Goal: Task Accomplishment & Management: Manage account settings

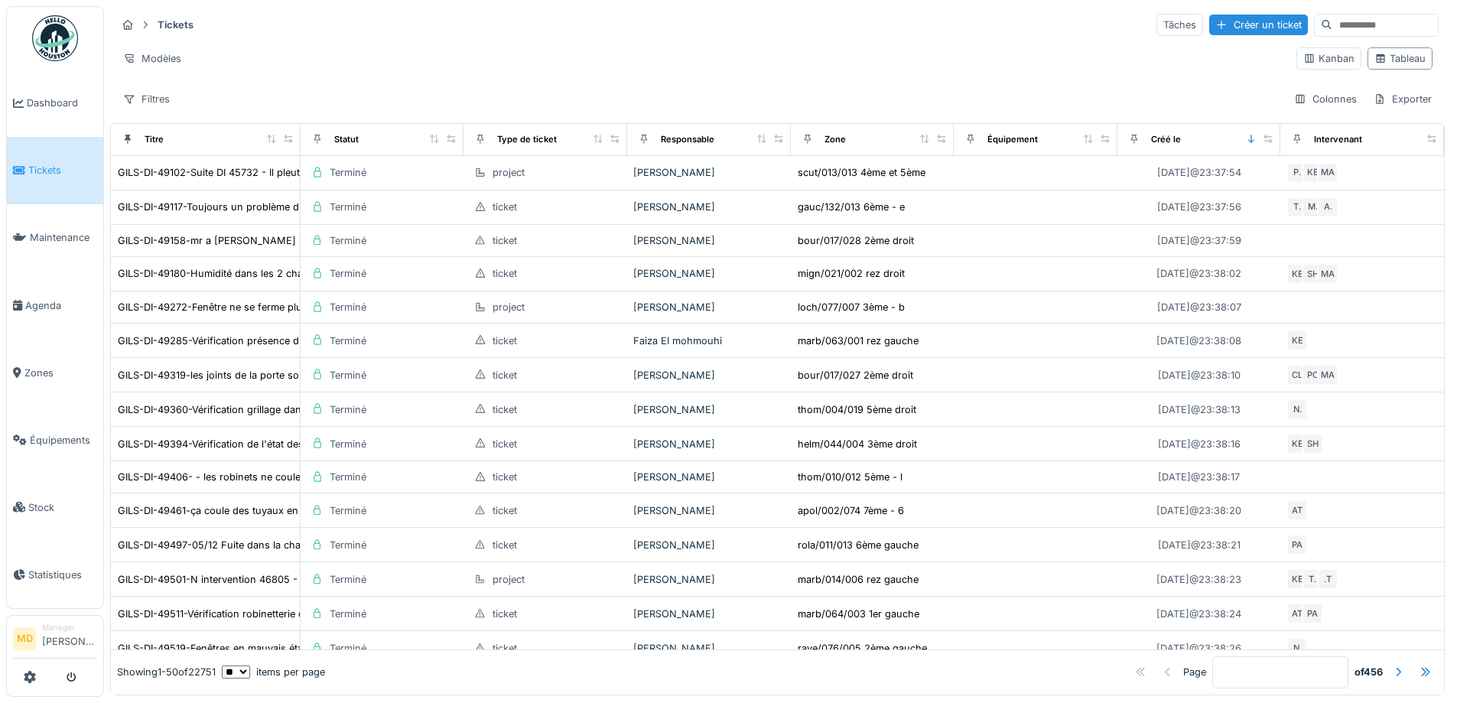
drag, startPoint x: 0, startPoint y: 0, endPoint x: 481, endPoint y: 24, distance: 481.5
click at [481, 24] on div "Tickets Tâches Créer un ticket" at bounding box center [777, 24] width 1322 height 25
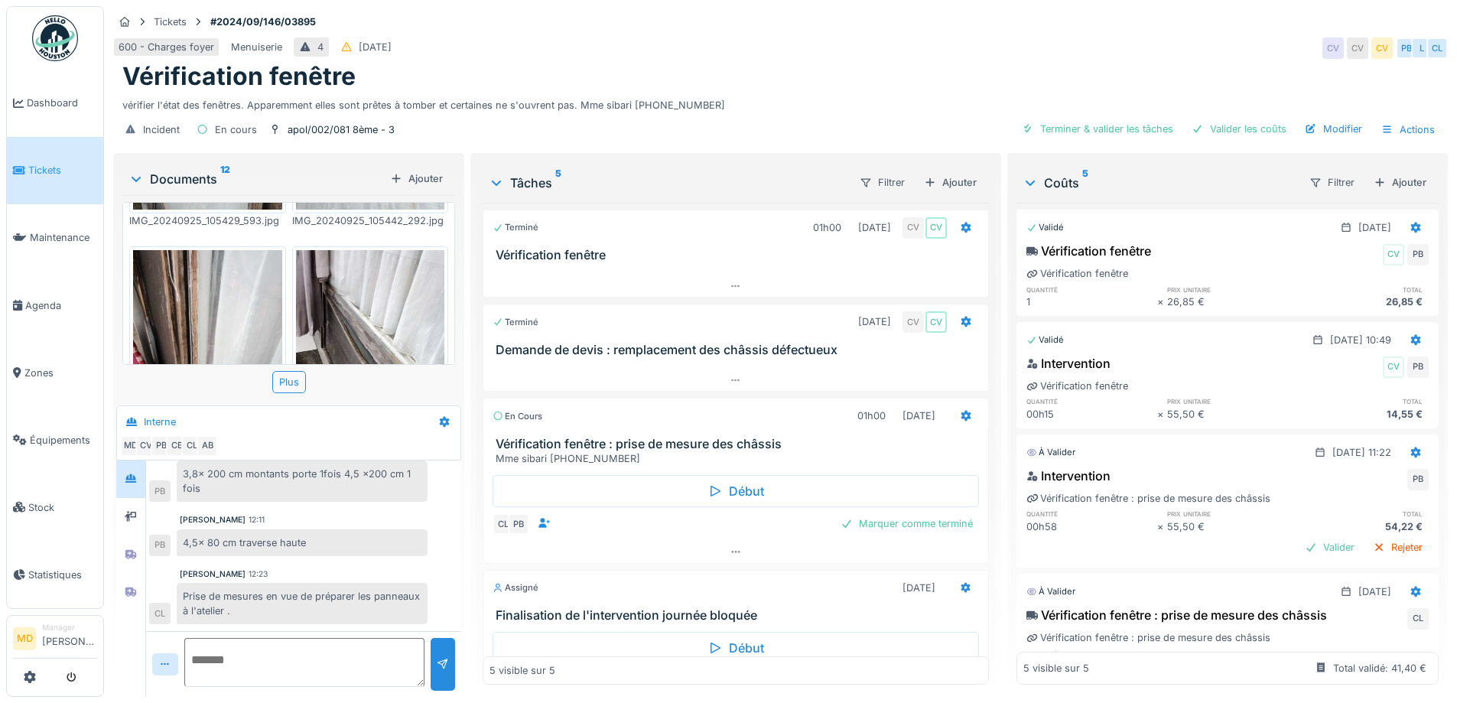
scroll to position [11, 0]
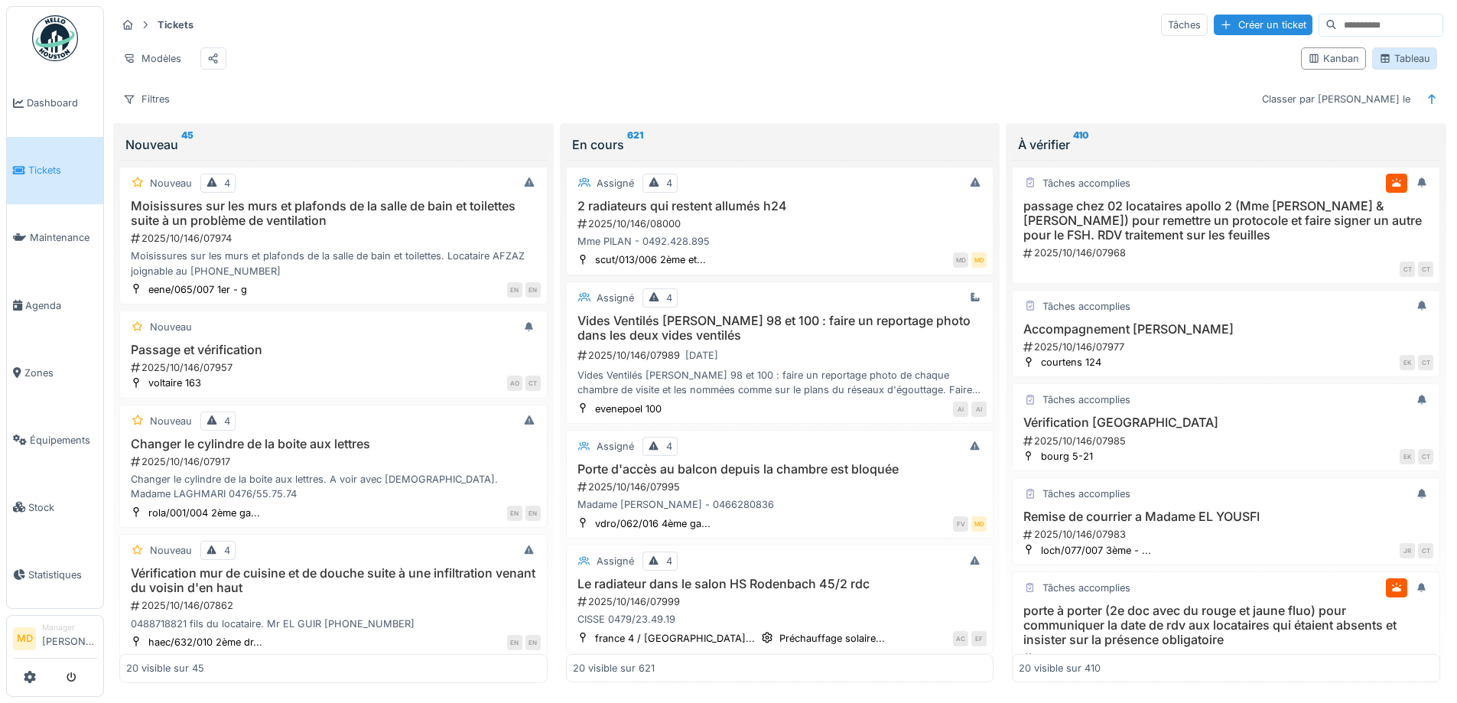
click at [1396, 63] on div "Tableau" at bounding box center [1404, 58] width 51 height 15
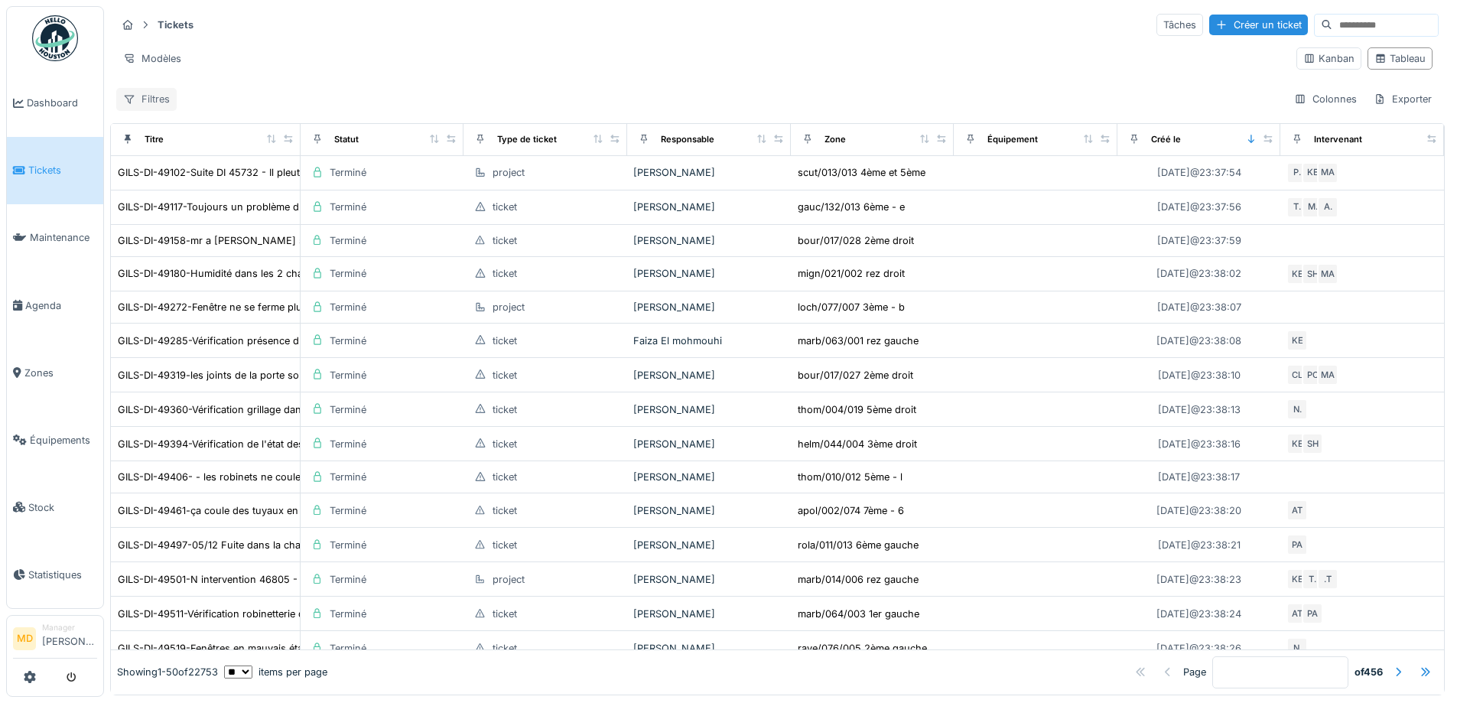
click at [143, 106] on div "Filtres" at bounding box center [146, 99] width 60 height 22
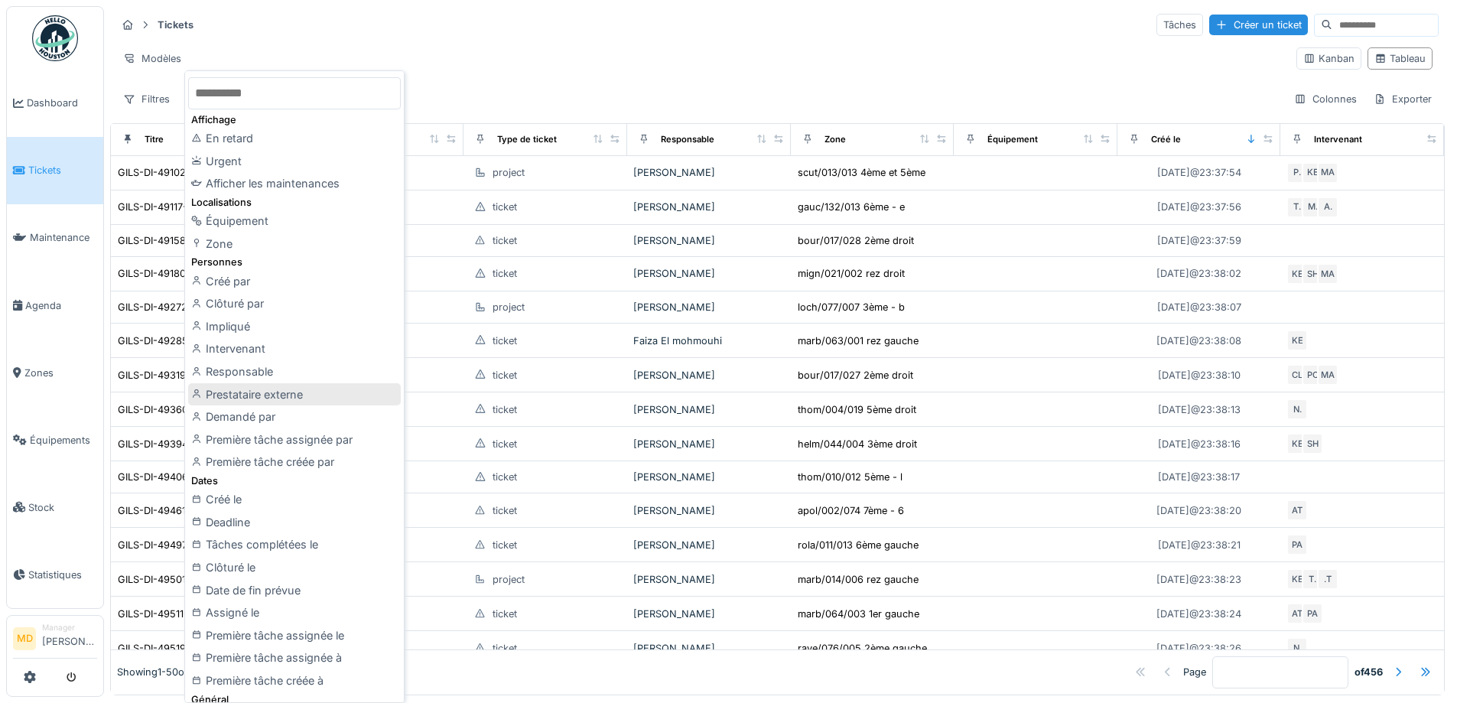
click at [259, 396] on div "Prestataire externe" at bounding box center [294, 394] width 213 height 23
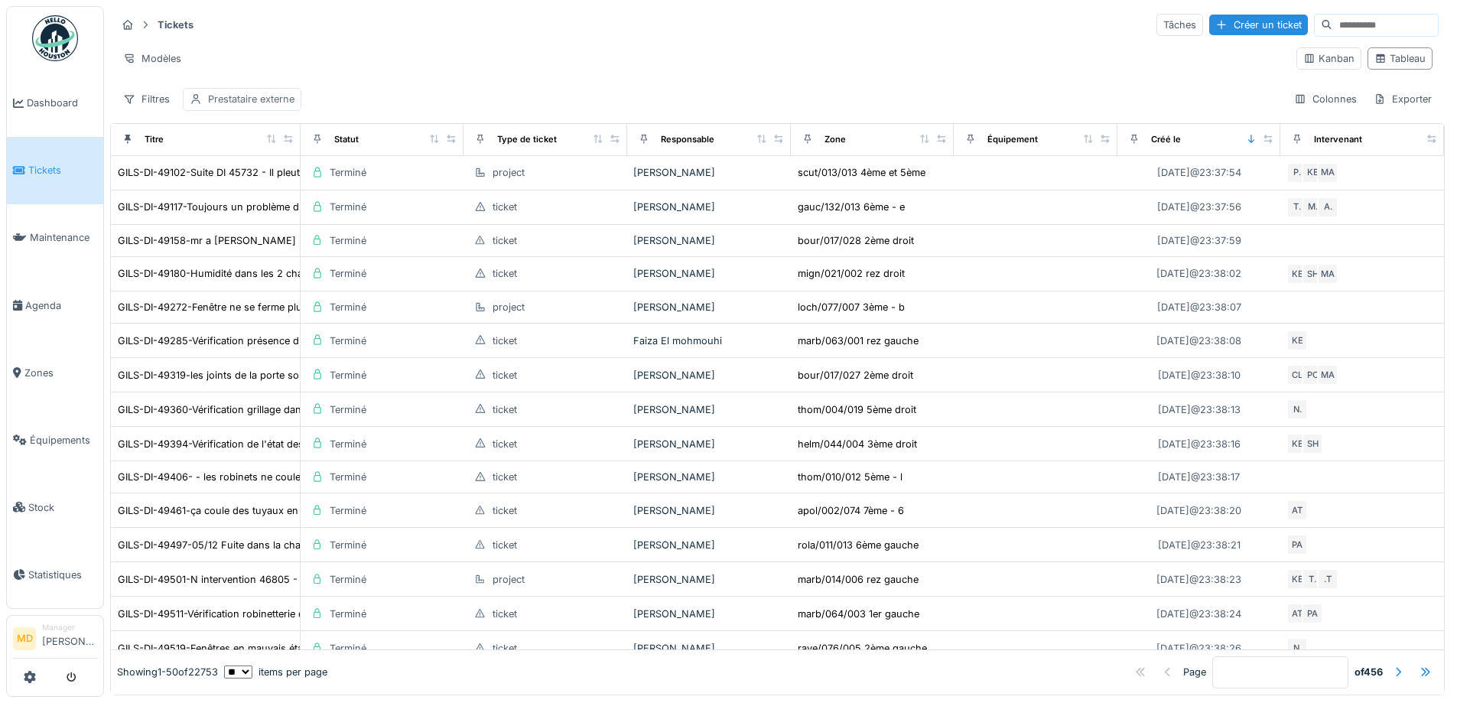
click at [242, 102] on div "Prestataire externe" at bounding box center [251, 99] width 86 height 15
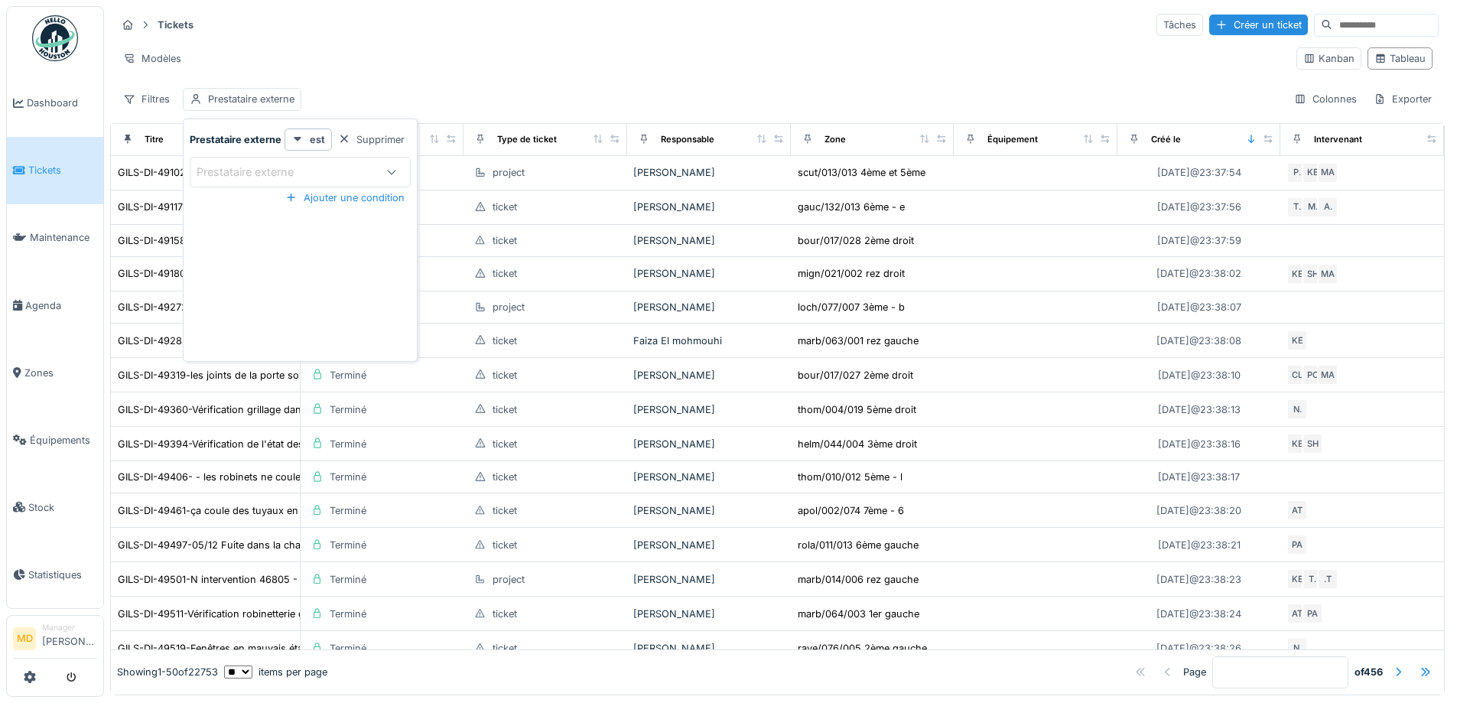
click at [268, 167] on div "Prestataire externe" at bounding box center [256, 172] width 119 height 17
type externe_Y4MDU "*"
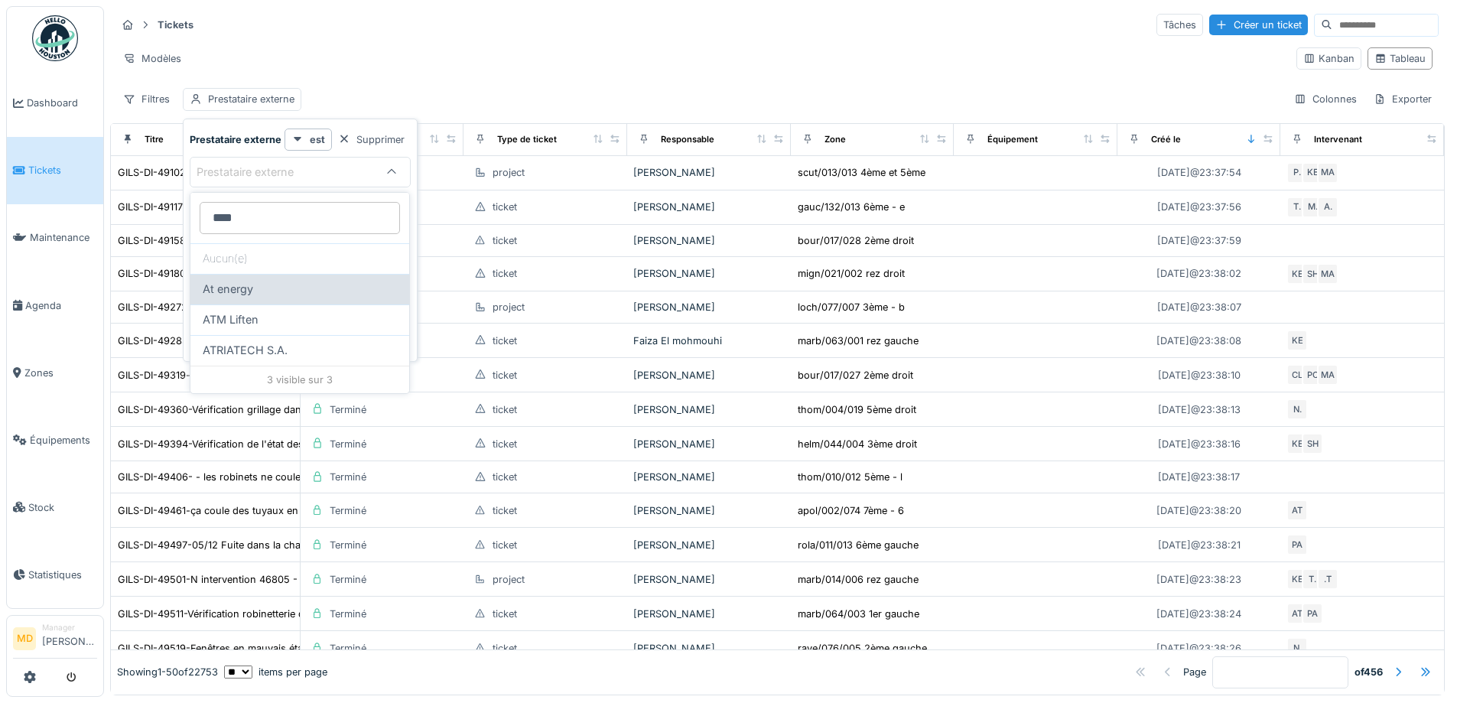
type externe_Y4MDU "****"
click at [243, 289] on span "At energy" at bounding box center [228, 289] width 50 height 17
type input "***"
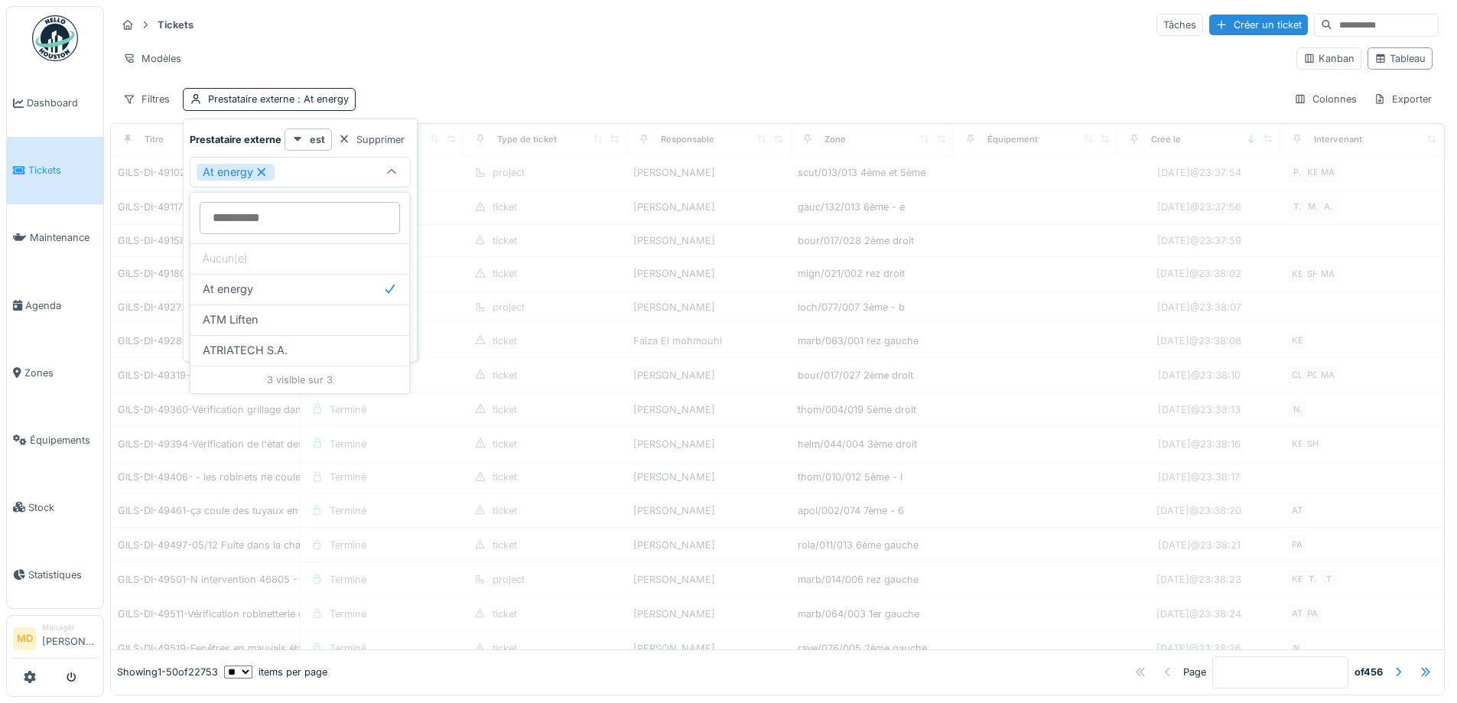
click at [440, 91] on div "Filtres Prestataire externe : At energy Colonnes Exporter" at bounding box center [777, 99] width 1322 height 22
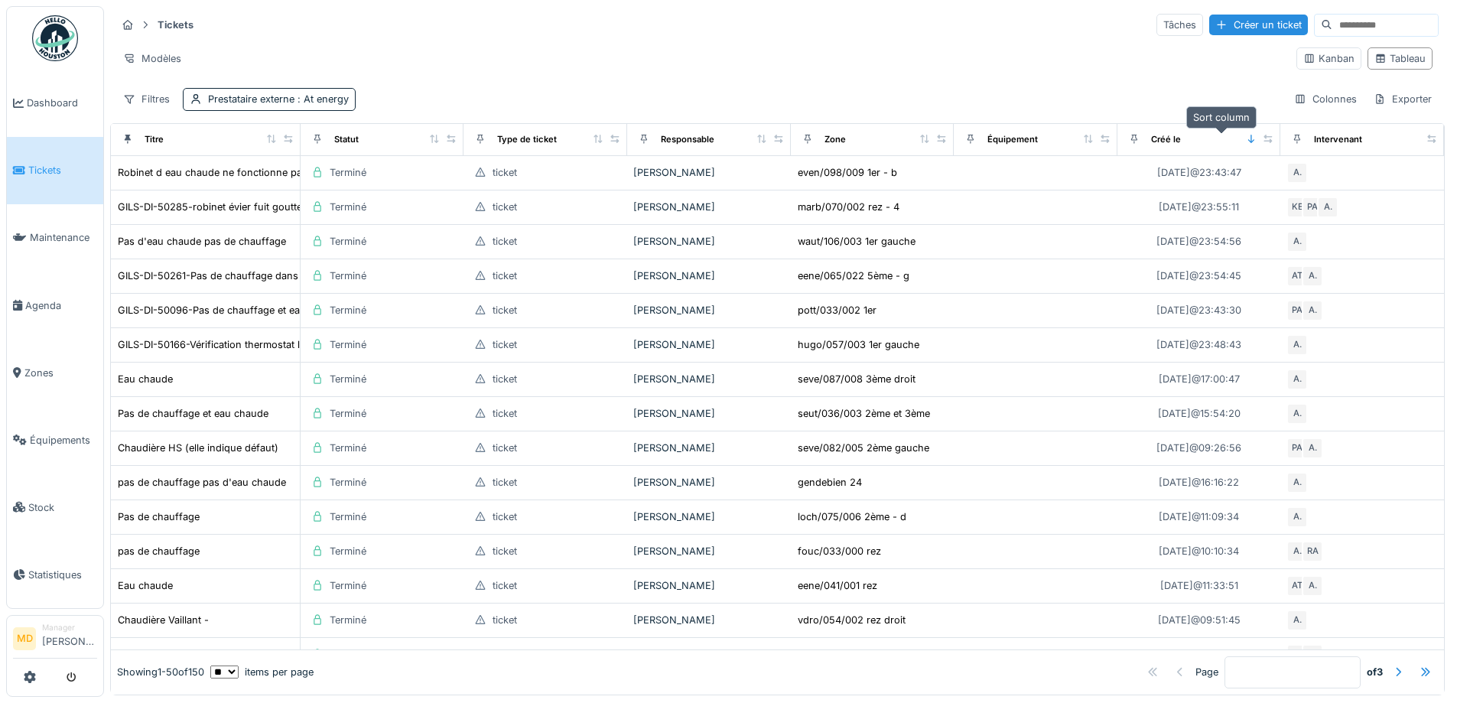
click at [1248, 140] on icon at bounding box center [1251, 139] width 6 height 8
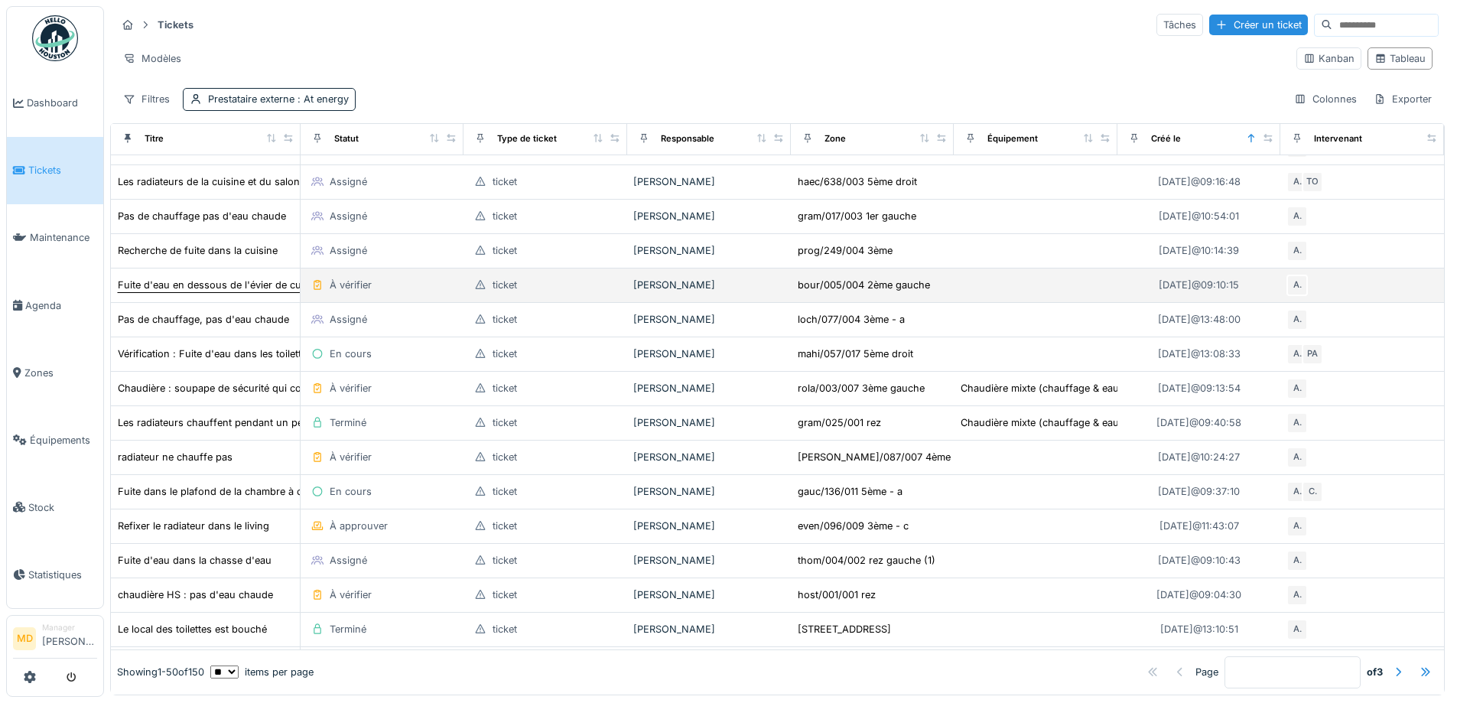
scroll to position [153, 0]
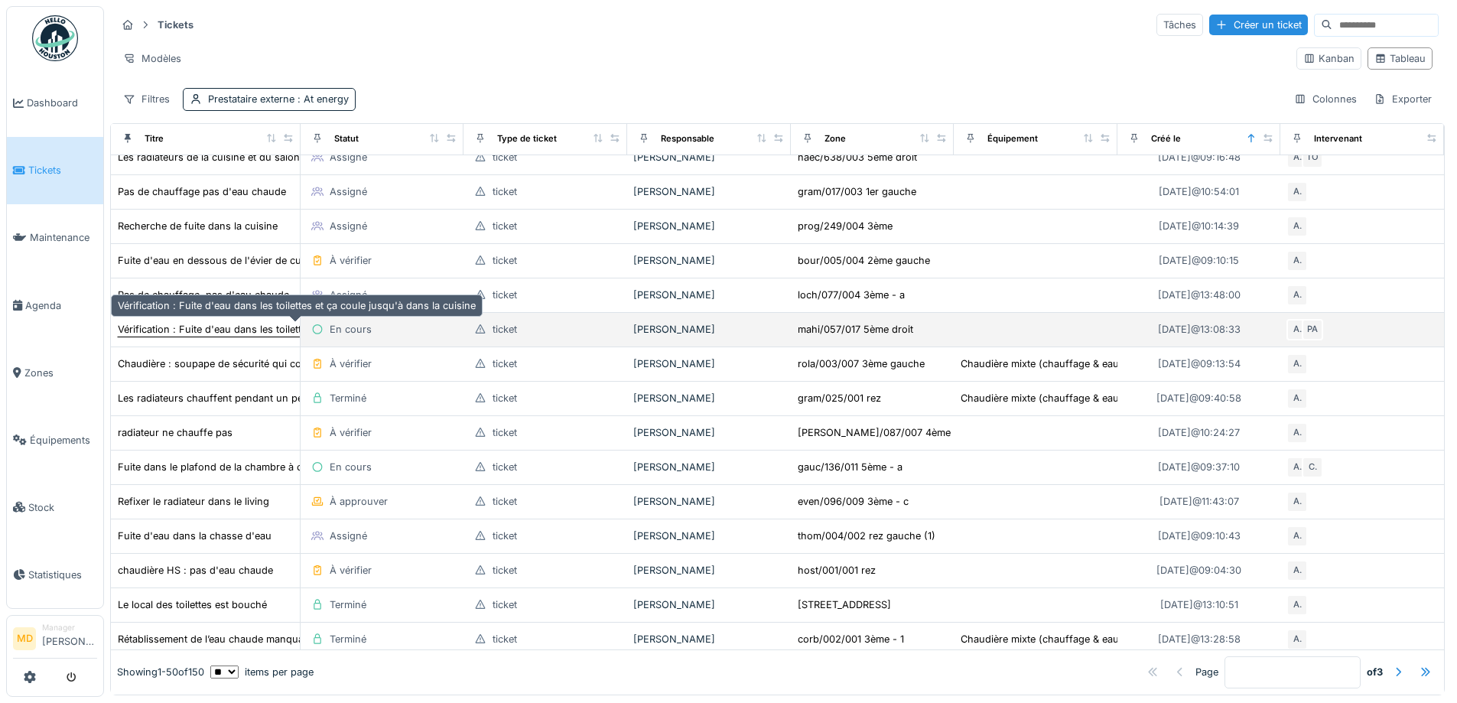
click at [231, 330] on div "Vérification : Fuite d'eau dans les toilettes et ça coule jusqu'à dans la cuisi…" at bounding box center [297, 329] width 358 height 15
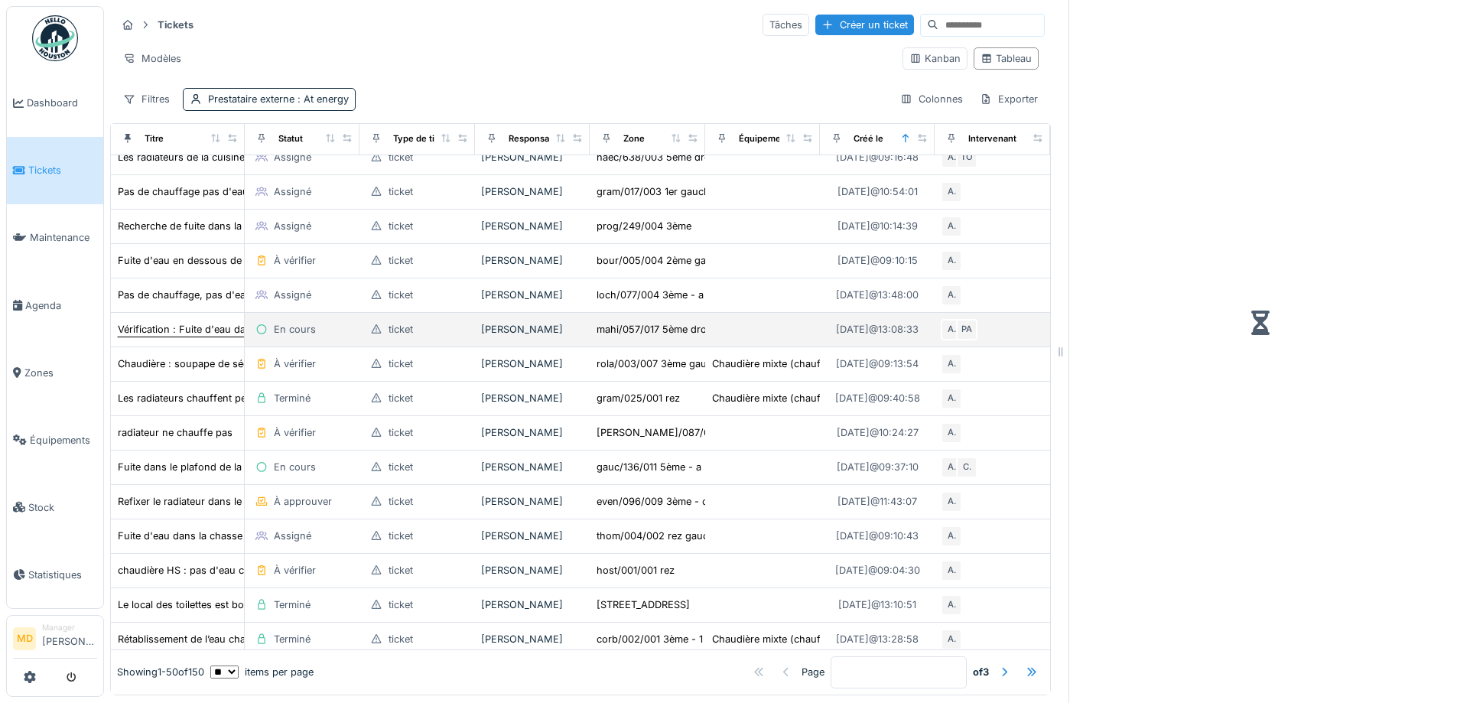
scroll to position [165, 0]
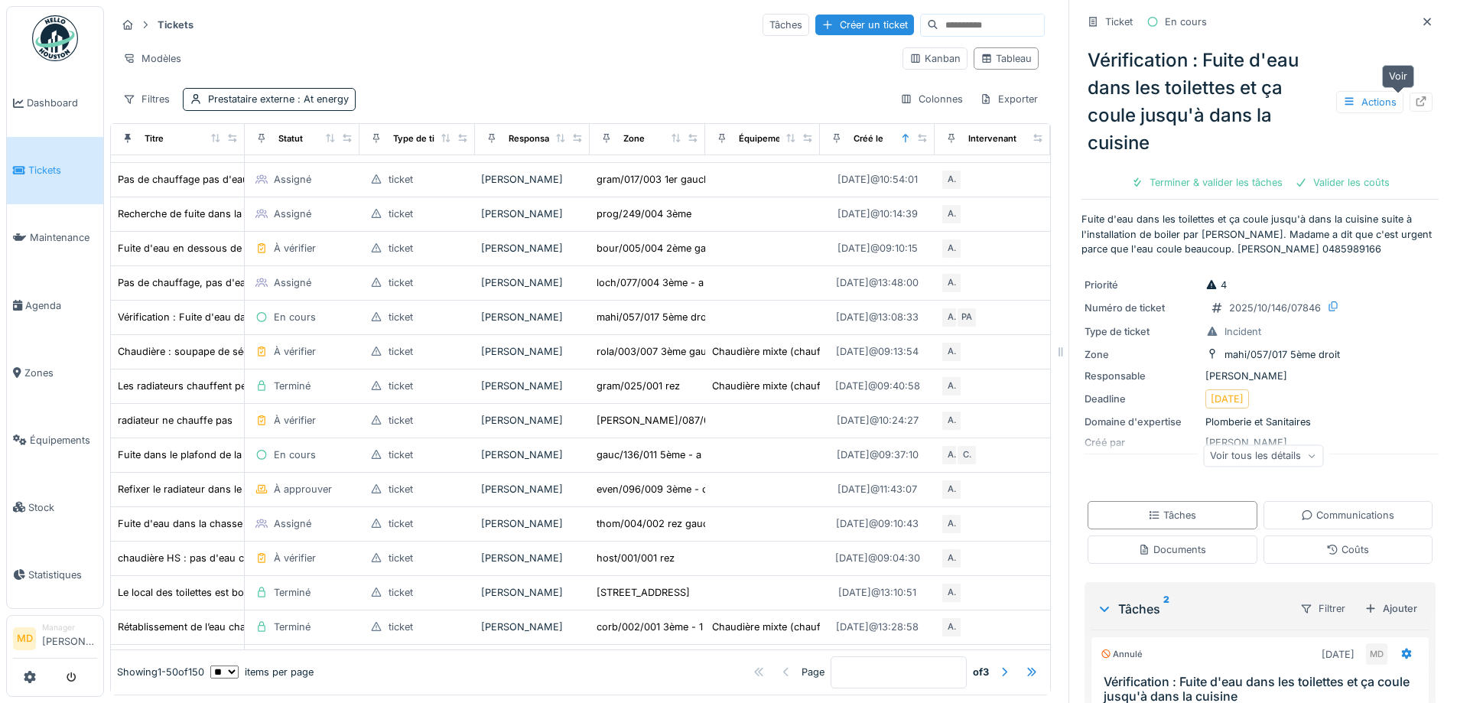
click at [1416, 106] on icon at bounding box center [1421, 101] width 10 height 10
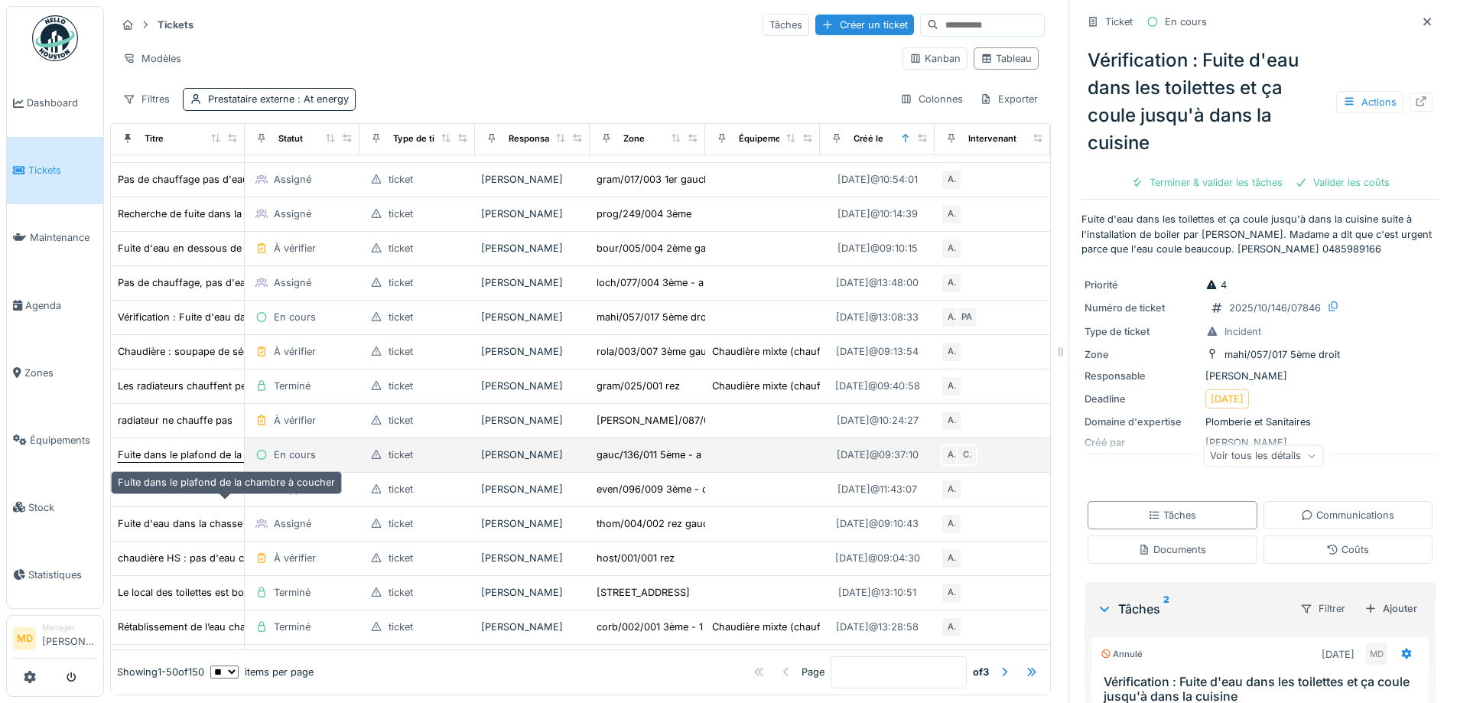
click at [160, 462] on div "Fuite dans le plafond de la chambre à coucher" at bounding box center [226, 454] width 217 height 15
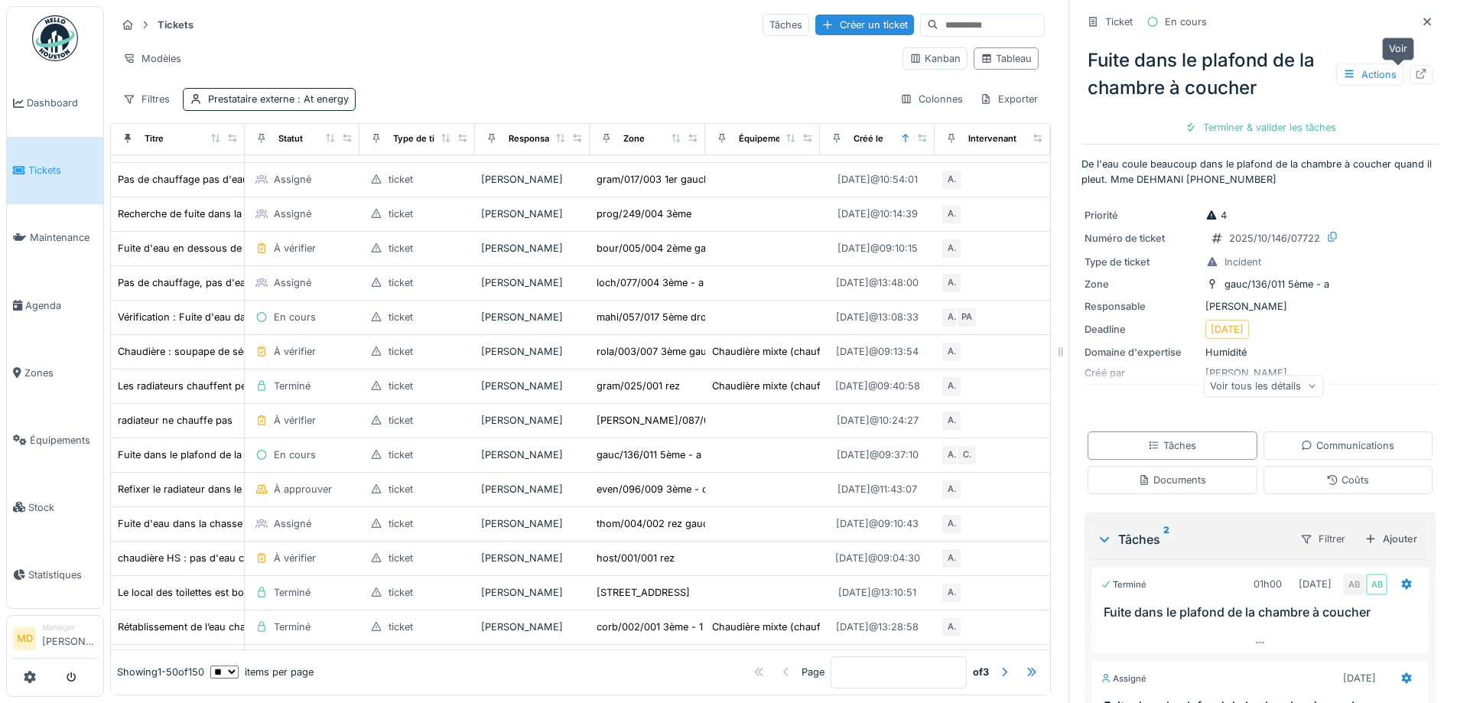
click at [1415, 70] on icon at bounding box center [1421, 74] width 12 height 10
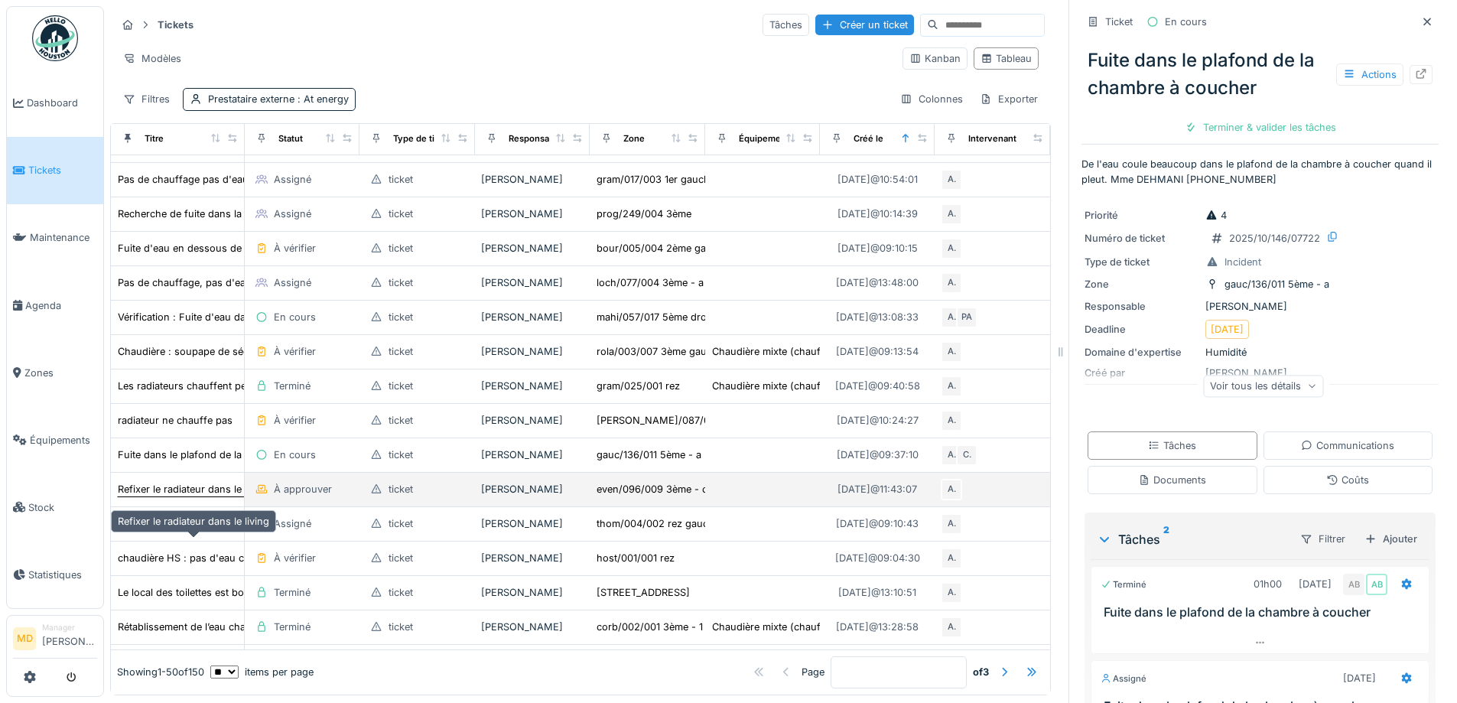
click at [172, 496] on div "Refixer le radiateur dans le living" at bounding box center [193, 489] width 151 height 15
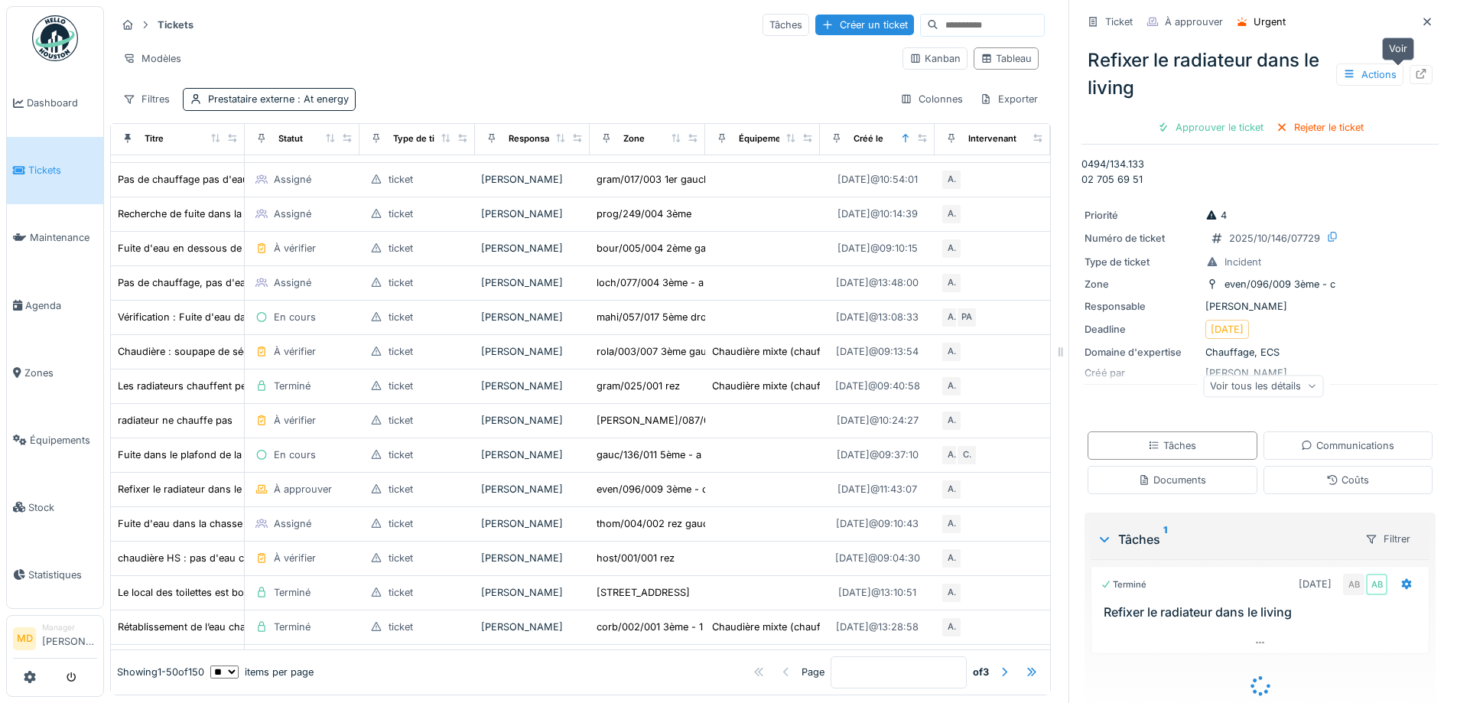
click at [1416, 73] on icon at bounding box center [1421, 74] width 10 height 10
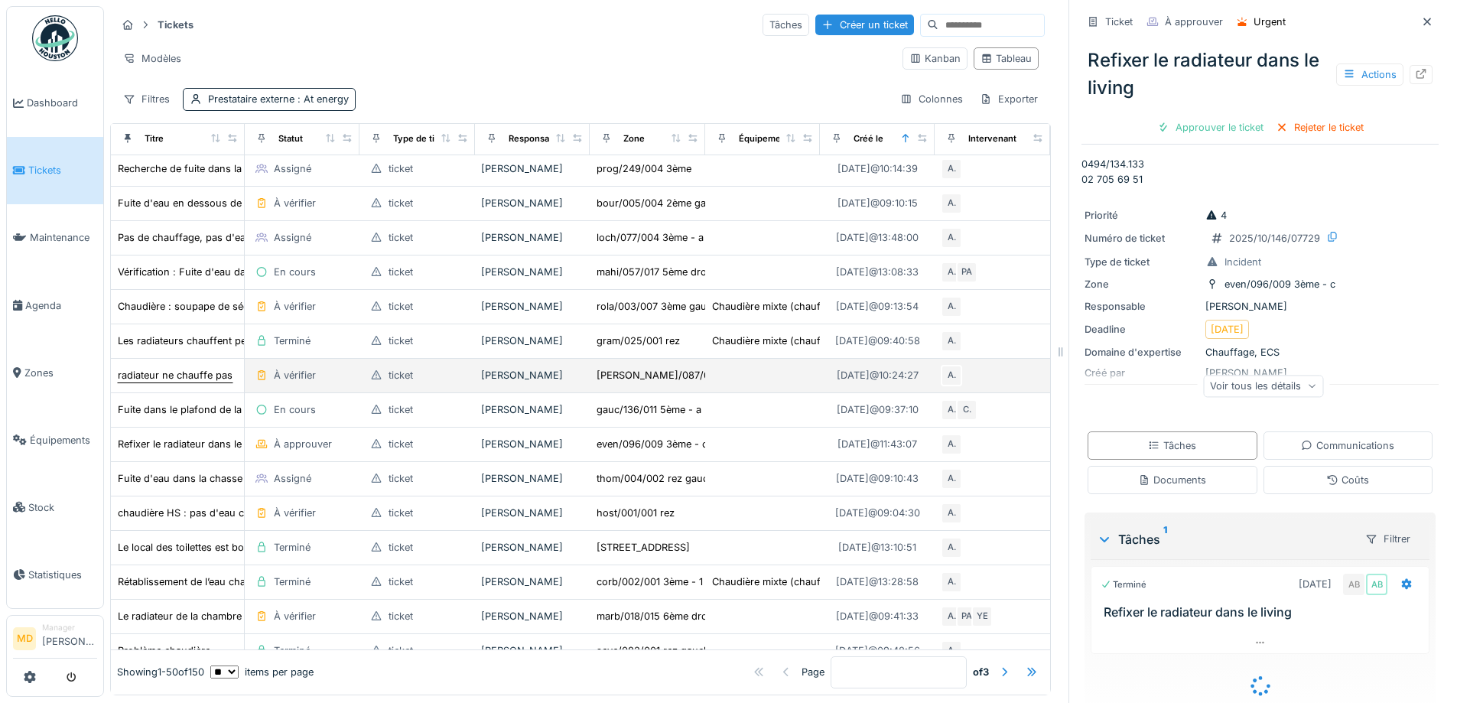
scroll to position [318, 0]
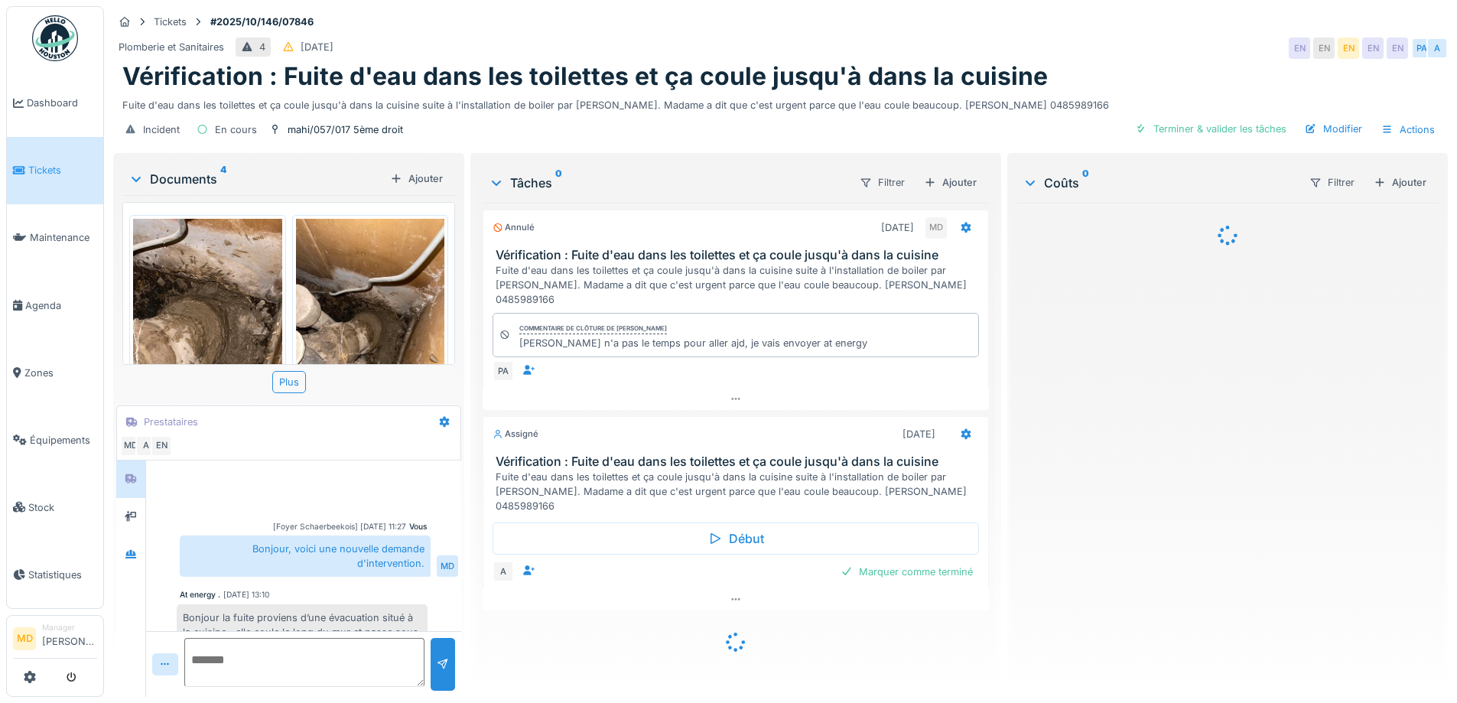
scroll to position [105, 0]
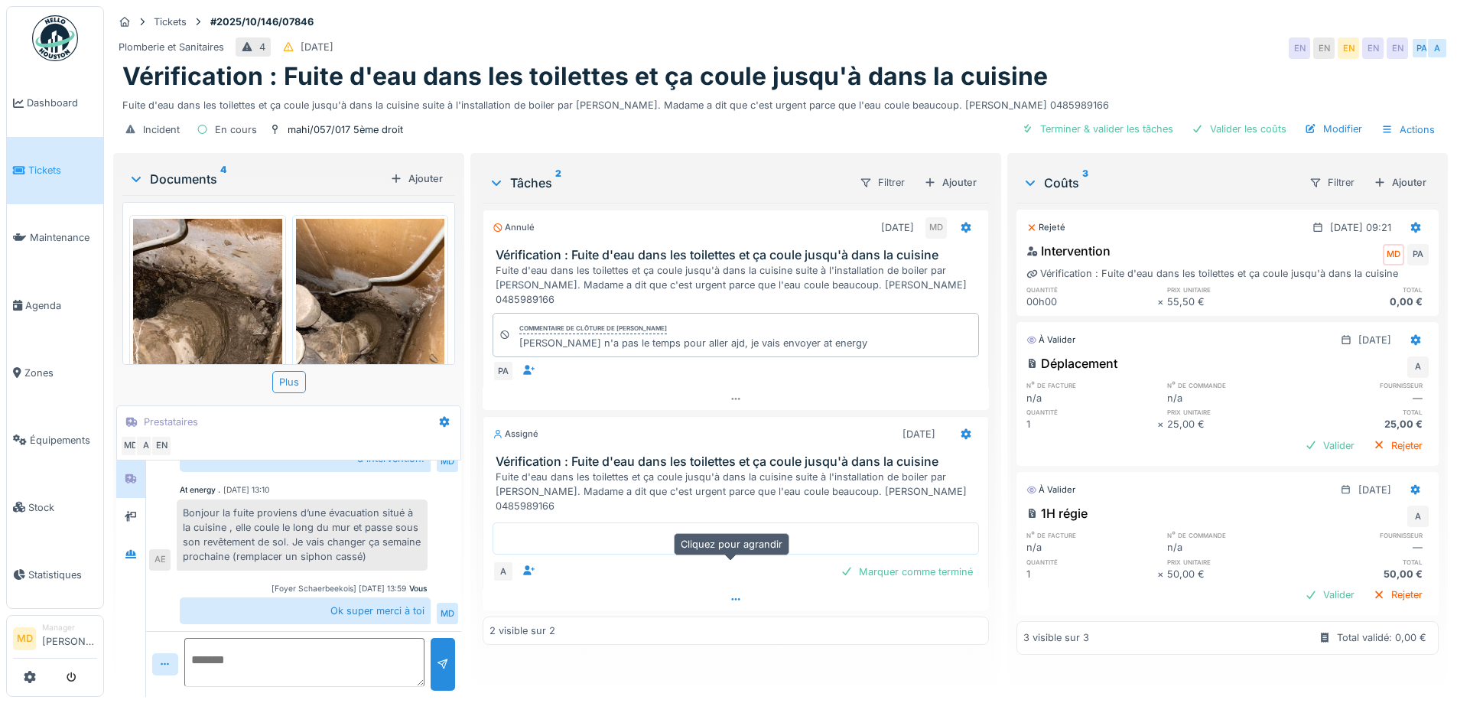
click at [735, 594] on icon at bounding box center [735, 599] width 12 height 10
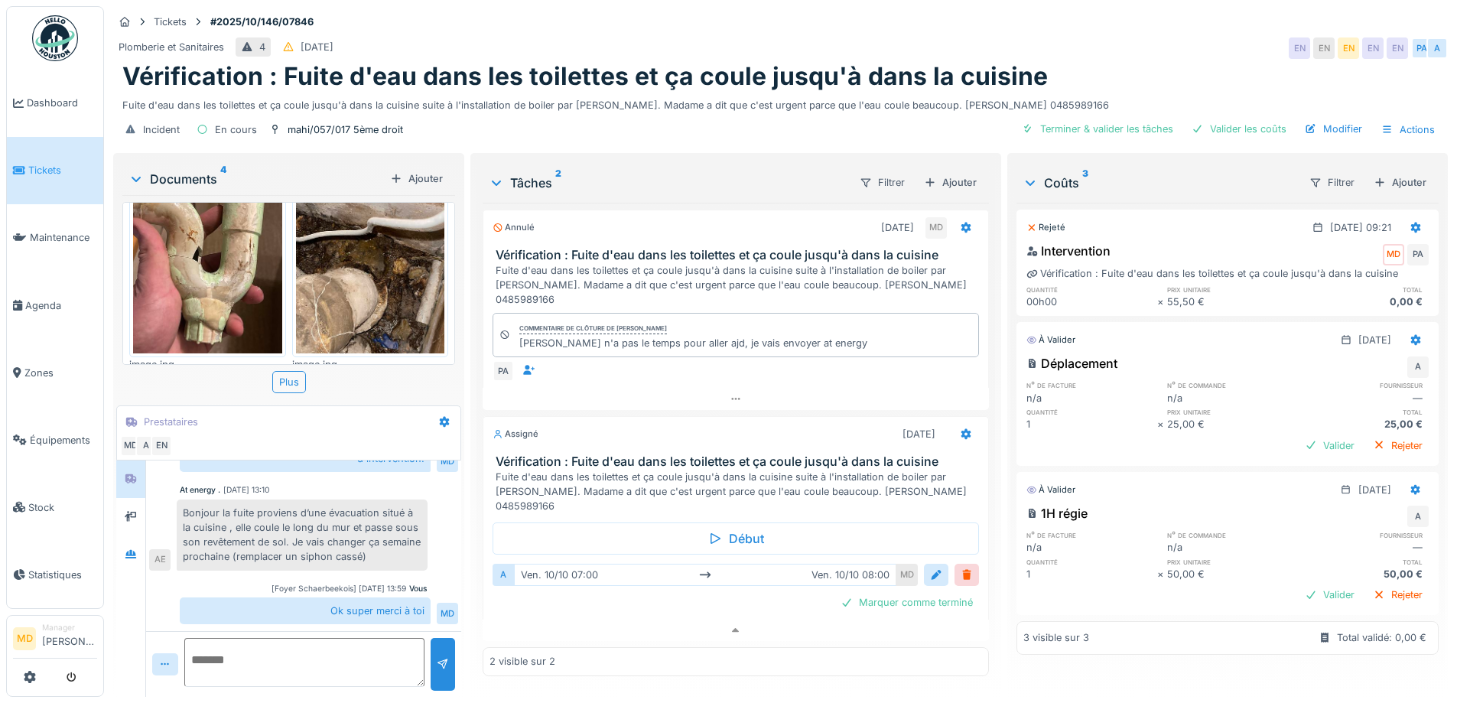
scroll to position [304, 0]
click at [135, 512] on icon at bounding box center [131, 517] width 12 height 10
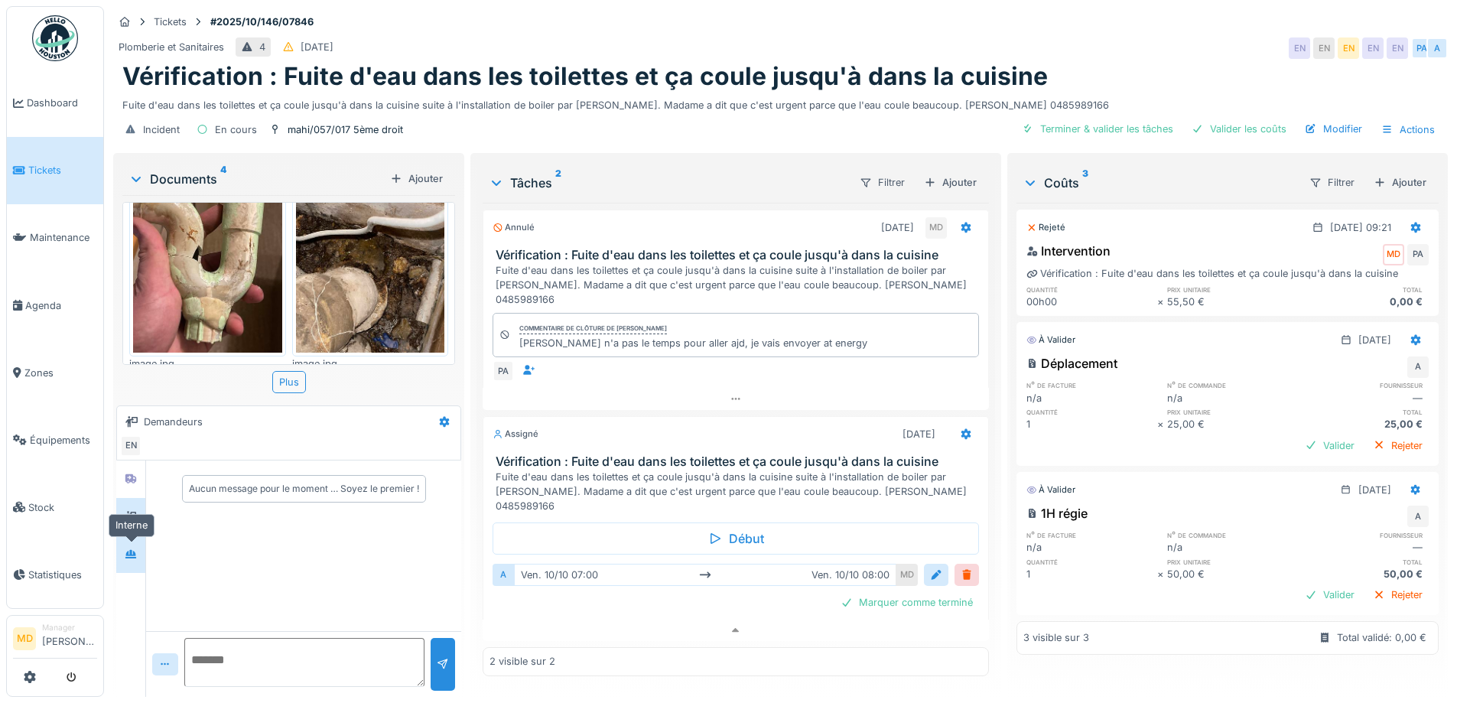
click at [136, 547] on div at bounding box center [131, 554] width 12 height 15
click at [137, 466] on div at bounding box center [130, 478] width 23 height 25
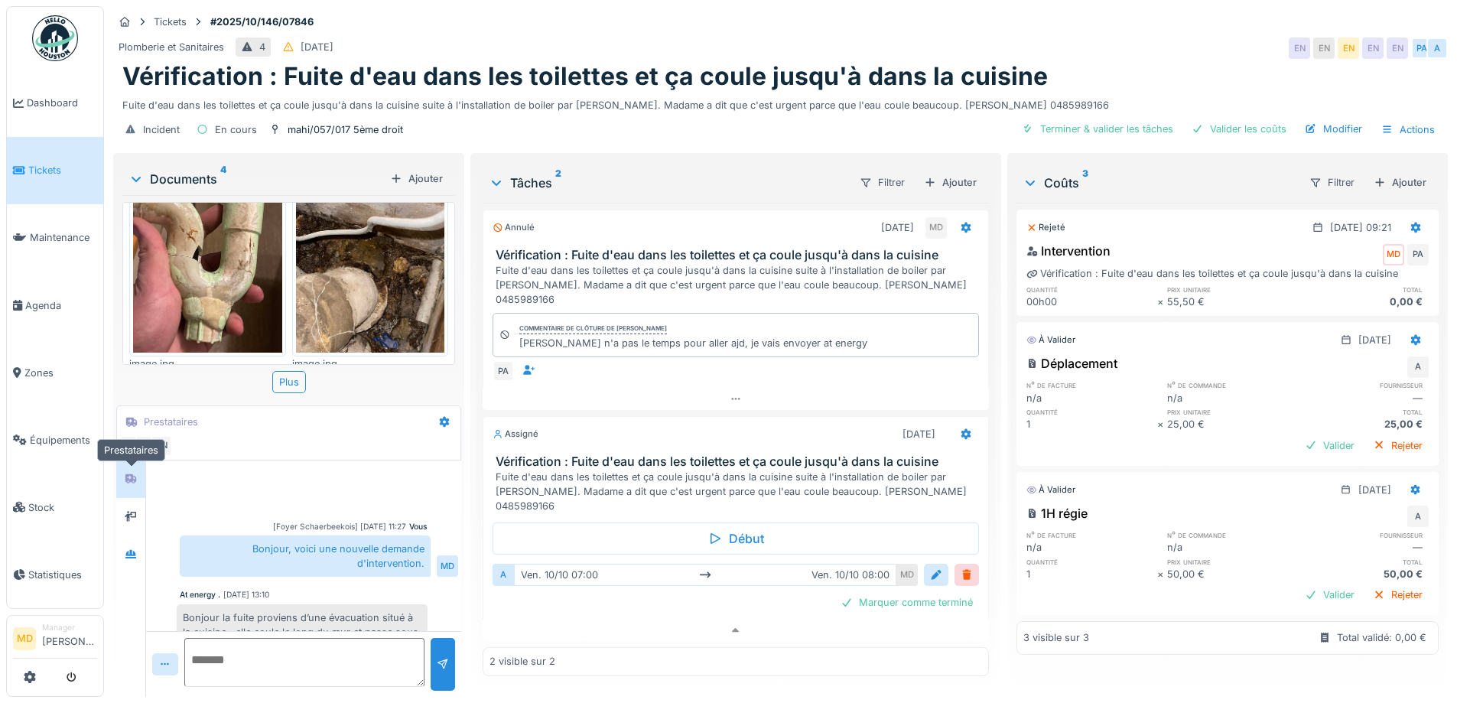
scroll to position [105, 0]
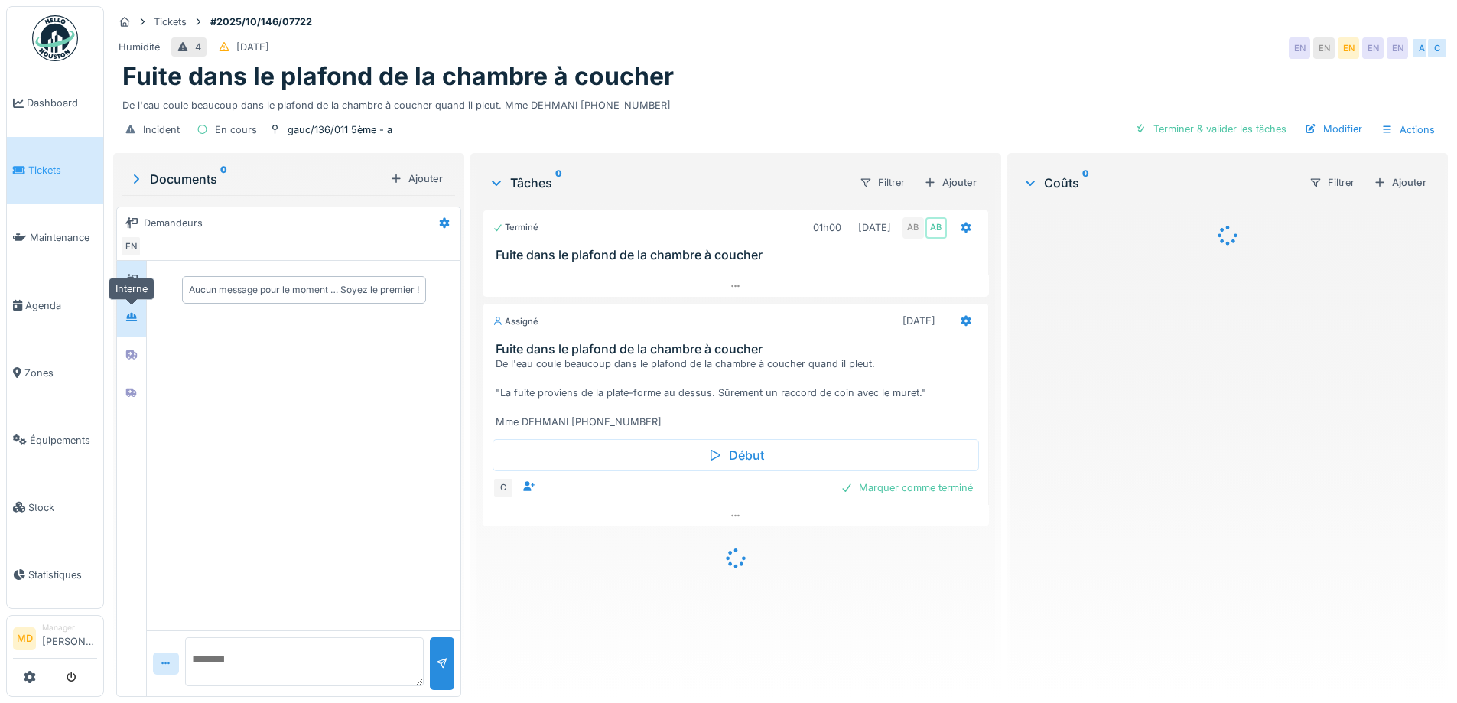
click at [139, 326] on div at bounding box center [131, 316] width 23 height 19
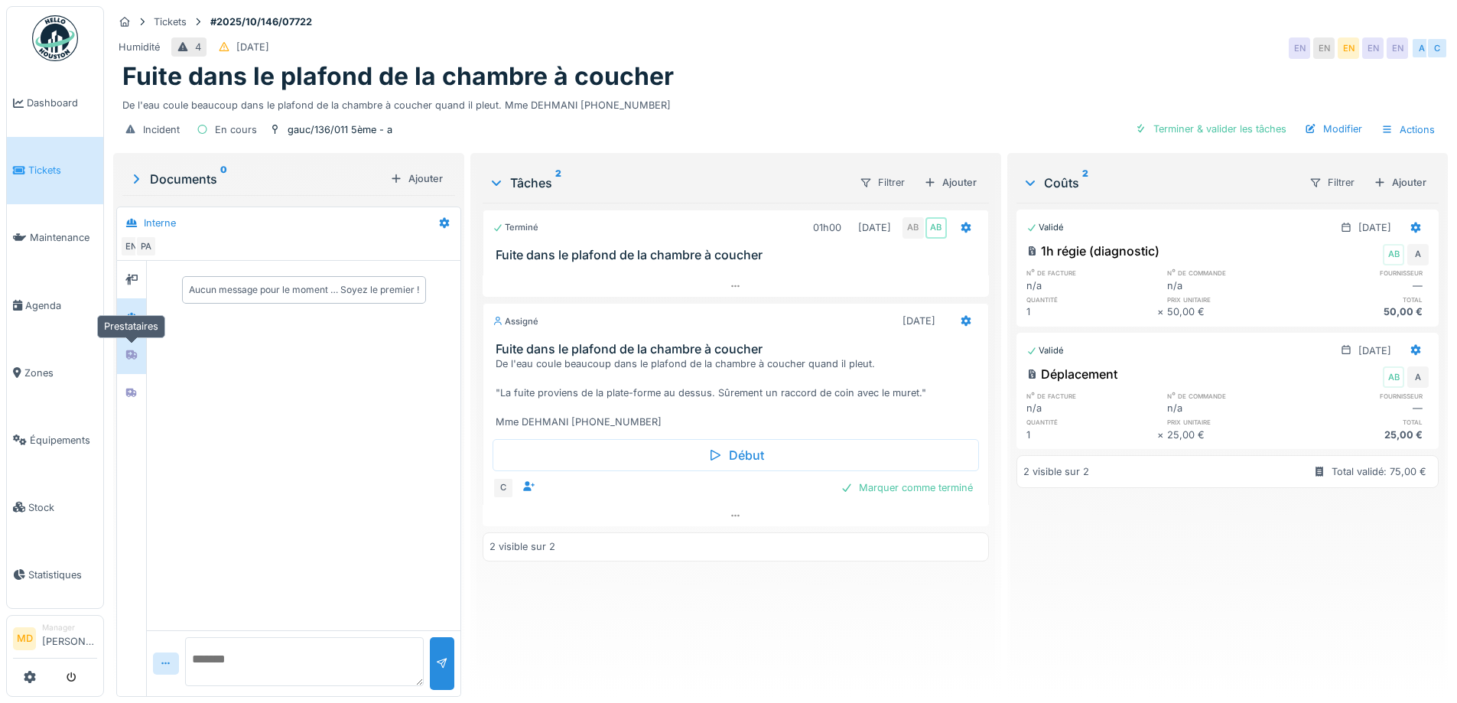
click at [136, 358] on icon at bounding box center [131, 354] width 11 height 9
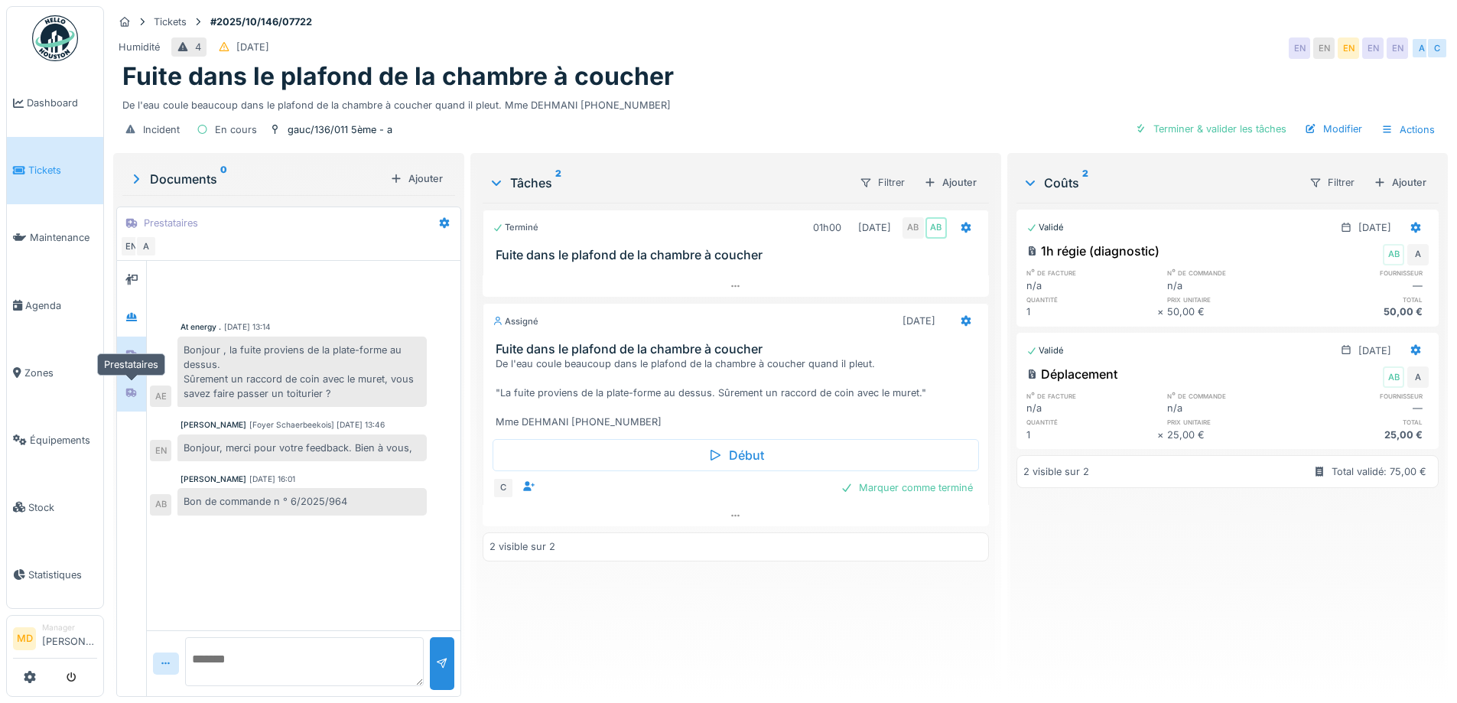
click at [123, 391] on div at bounding box center [131, 392] width 23 height 19
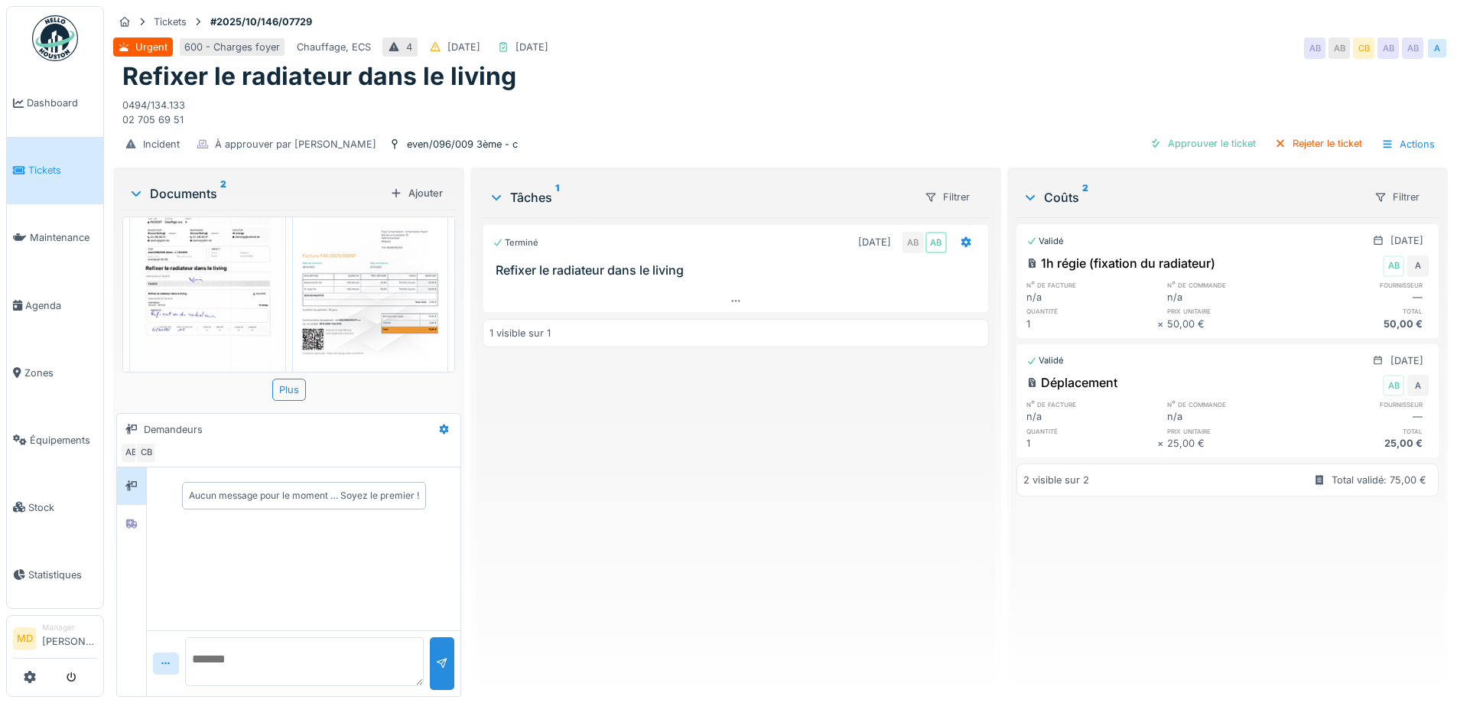
scroll to position [93, 0]
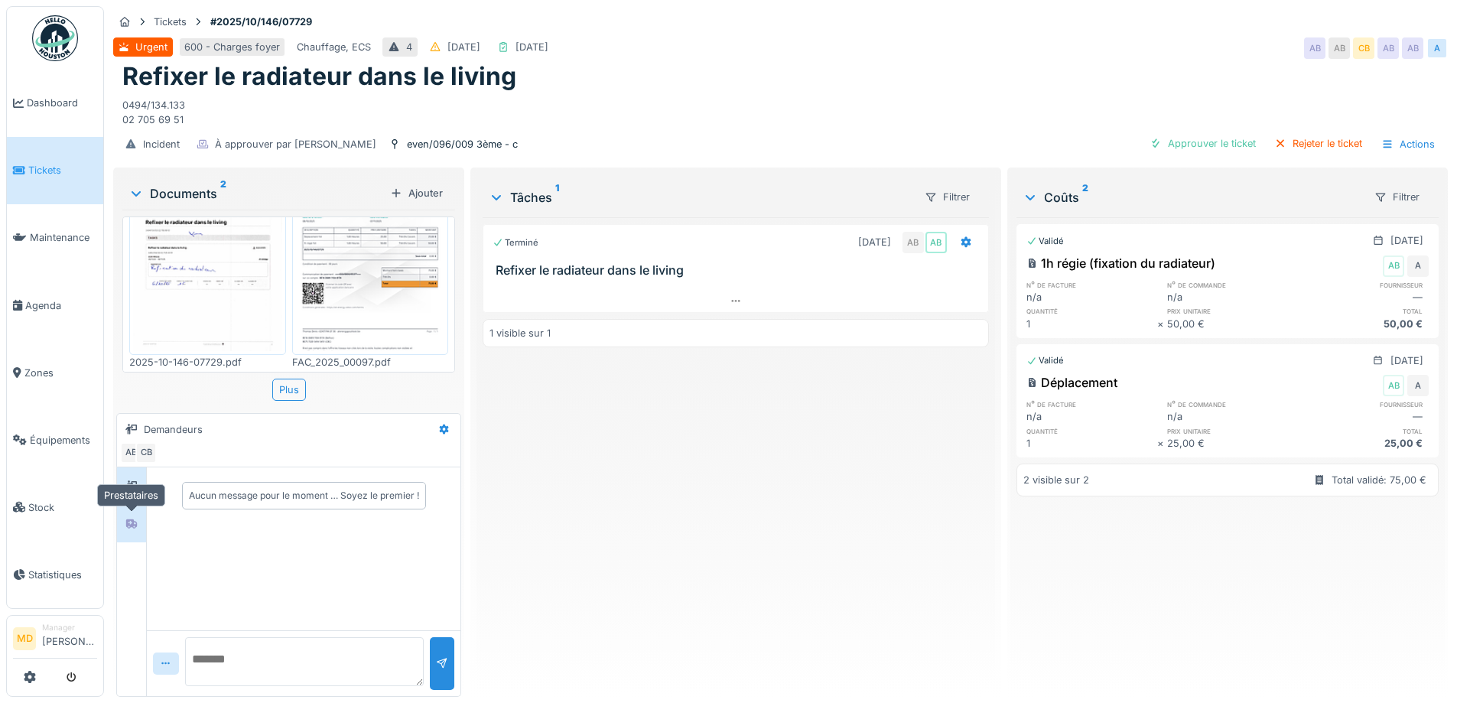
click at [139, 517] on div at bounding box center [131, 523] width 23 height 19
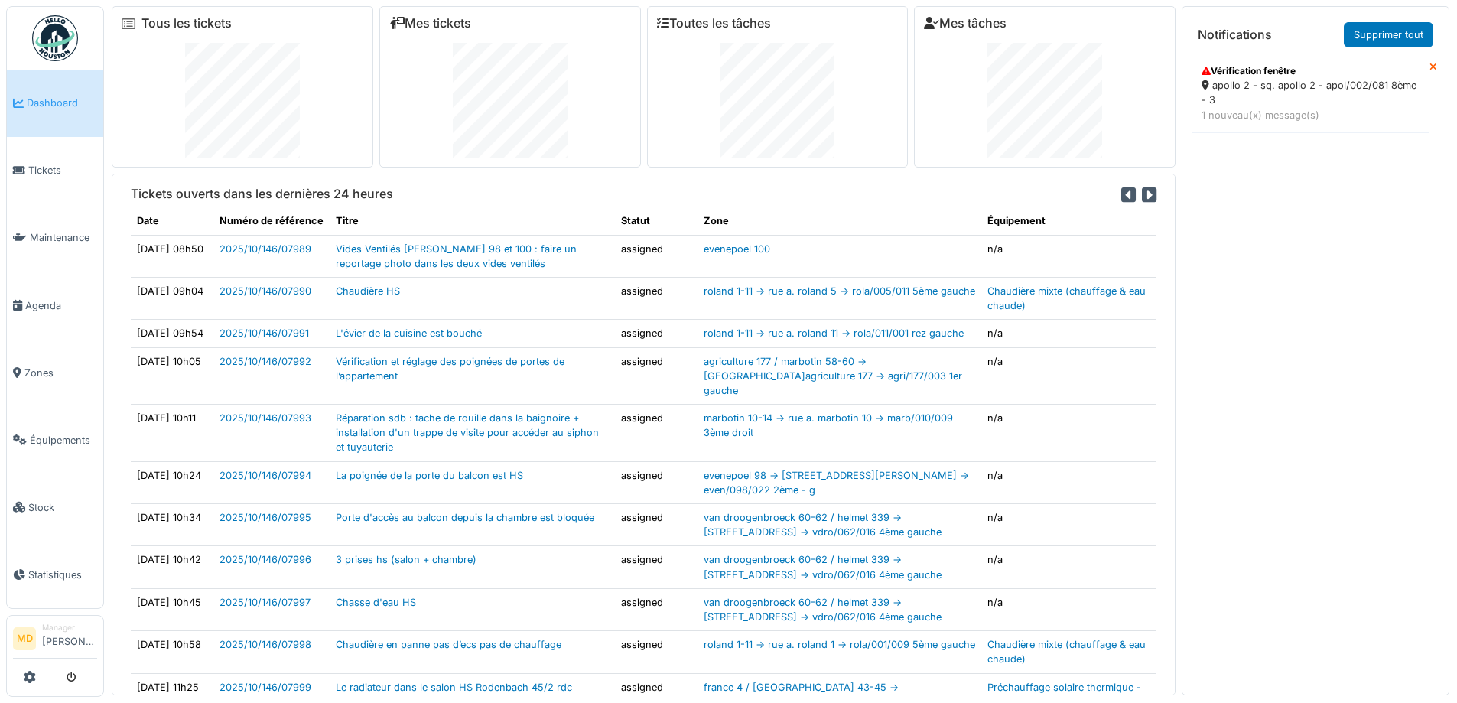
scroll to position [16, 0]
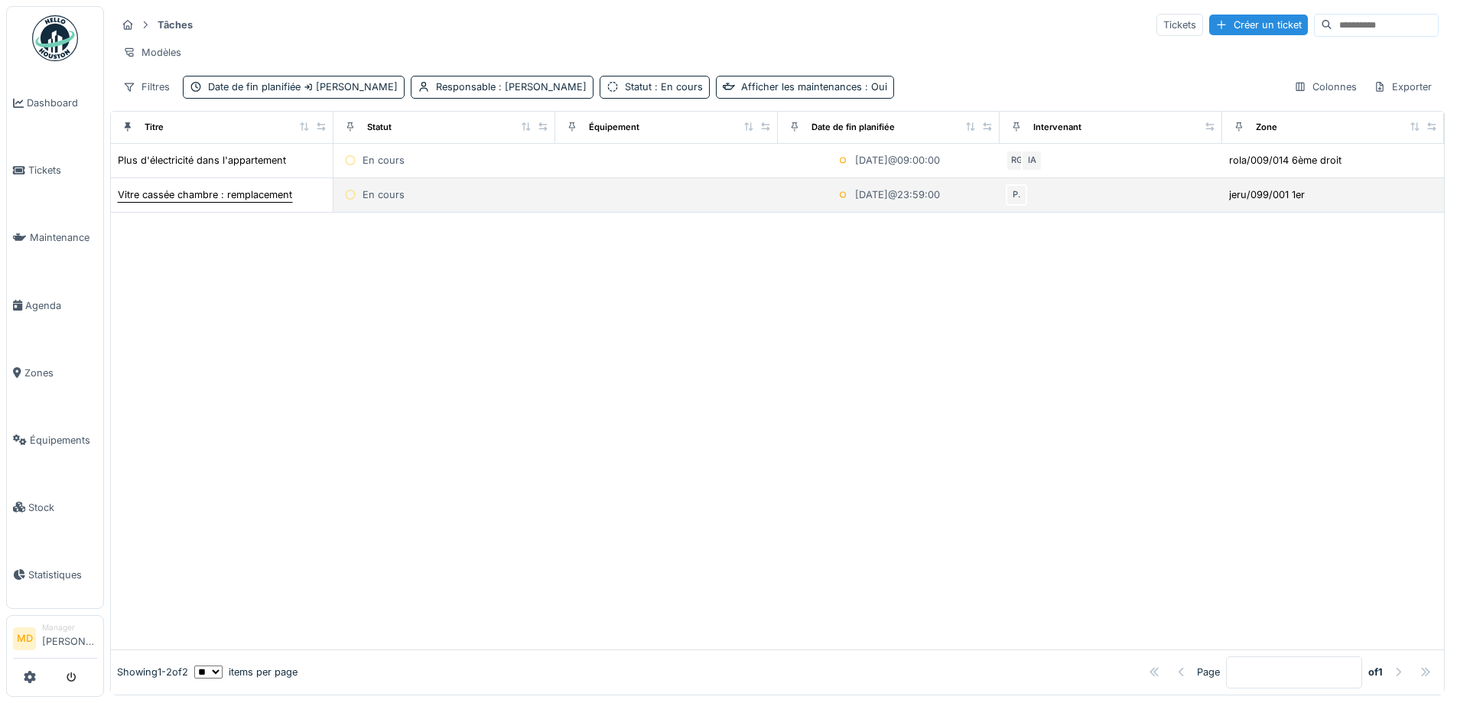
click at [159, 202] on div "Vitre cassée chambre : remplacement" at bounding box center [205, 194] width 174 height 15
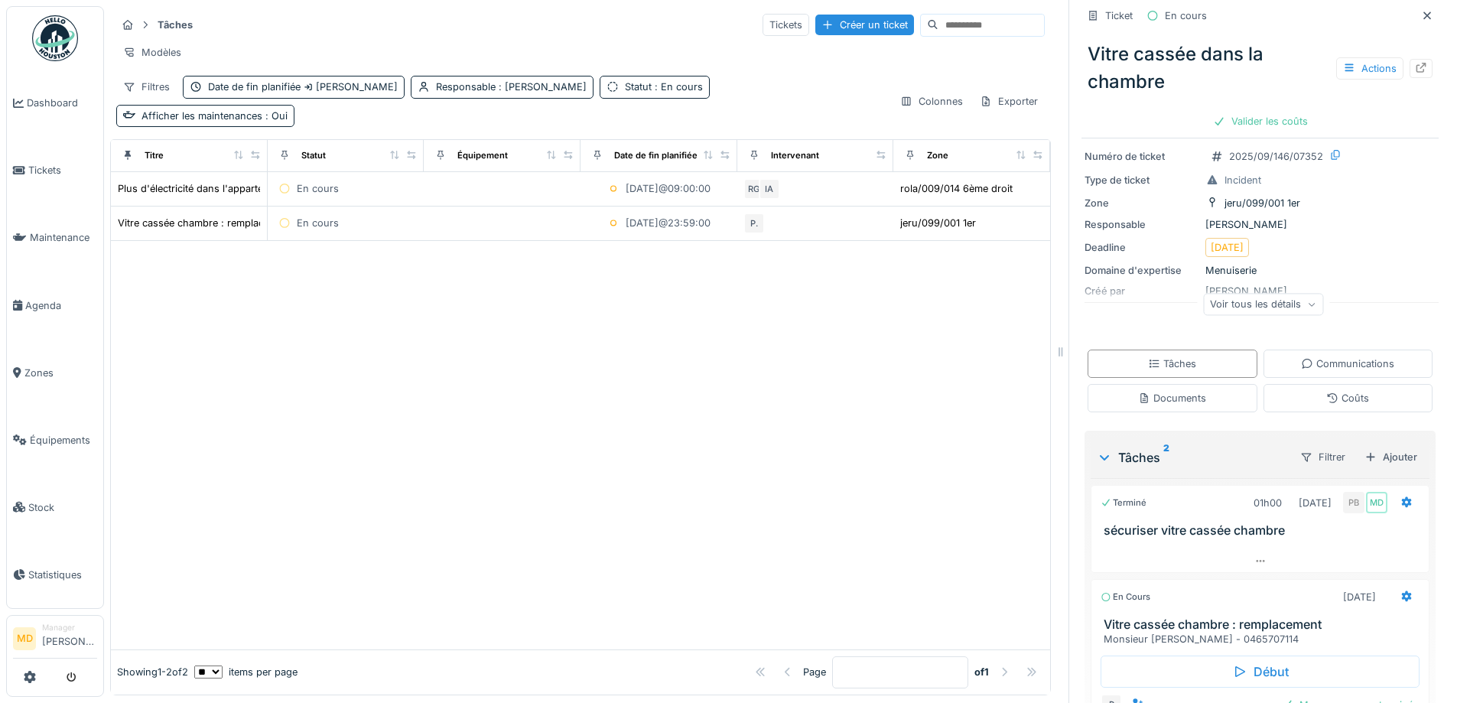
scroll to position [193, 0]
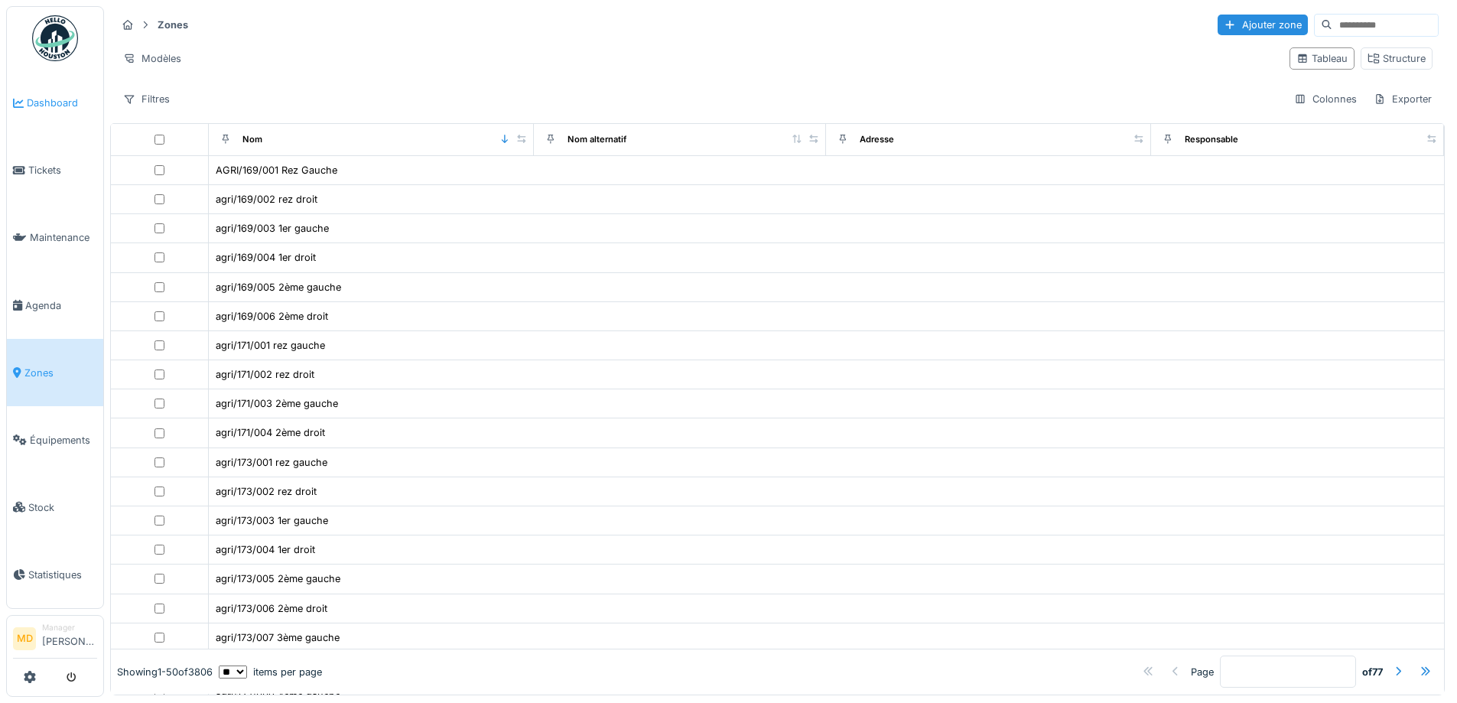
click at [62, 102] on span "Dashboard" at bounding box center [62, 103] width 70 height 15
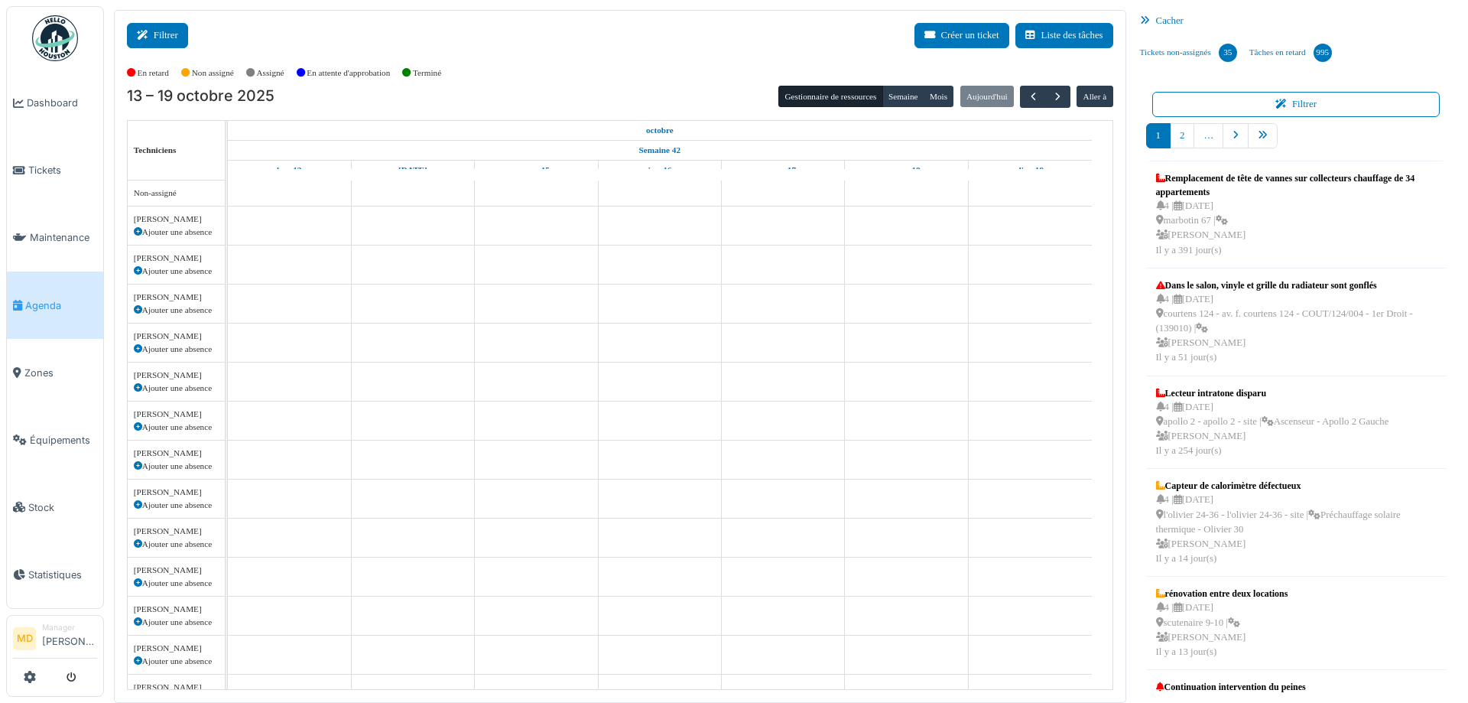
click at [147, 36] on icon at bounding box center [145, 36] width 17 height 10
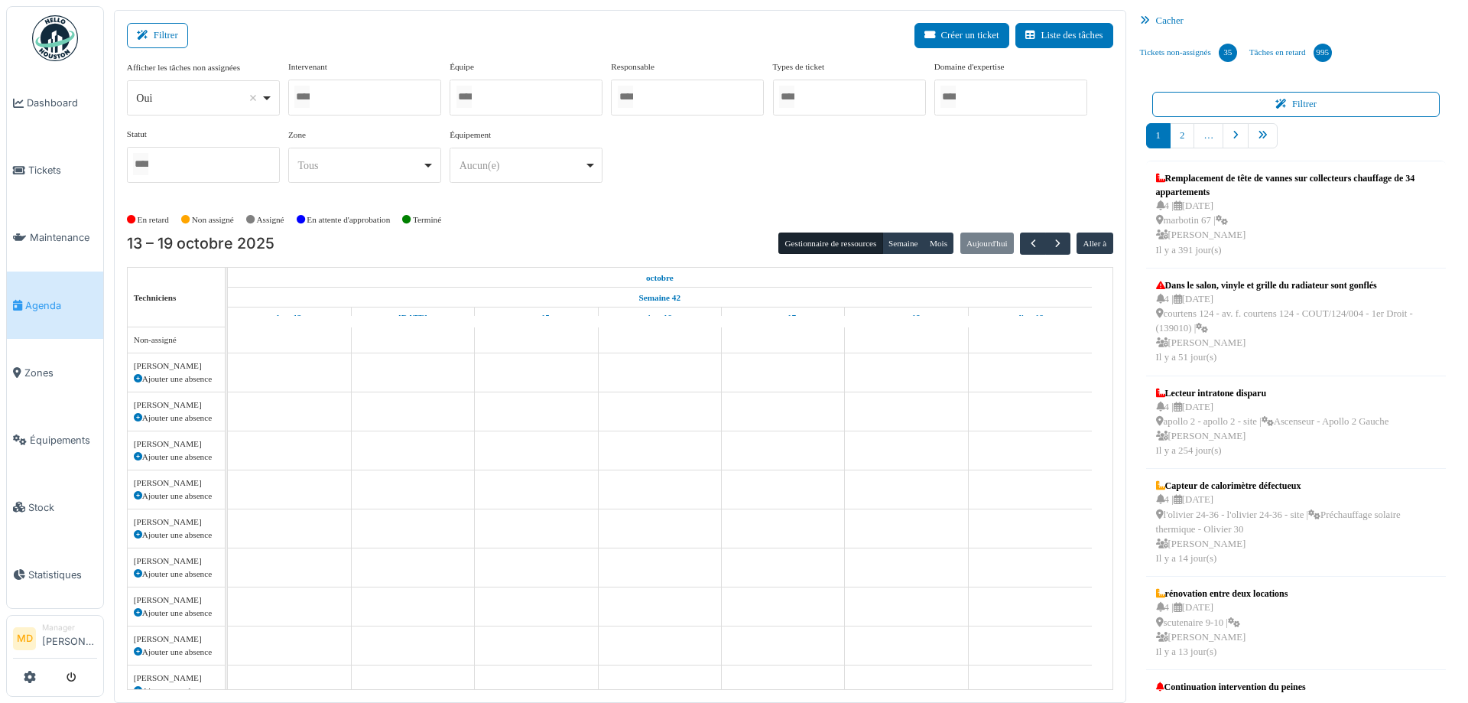
click at [327, 109] on div at bounding box center [364, 98] width 153 height 36
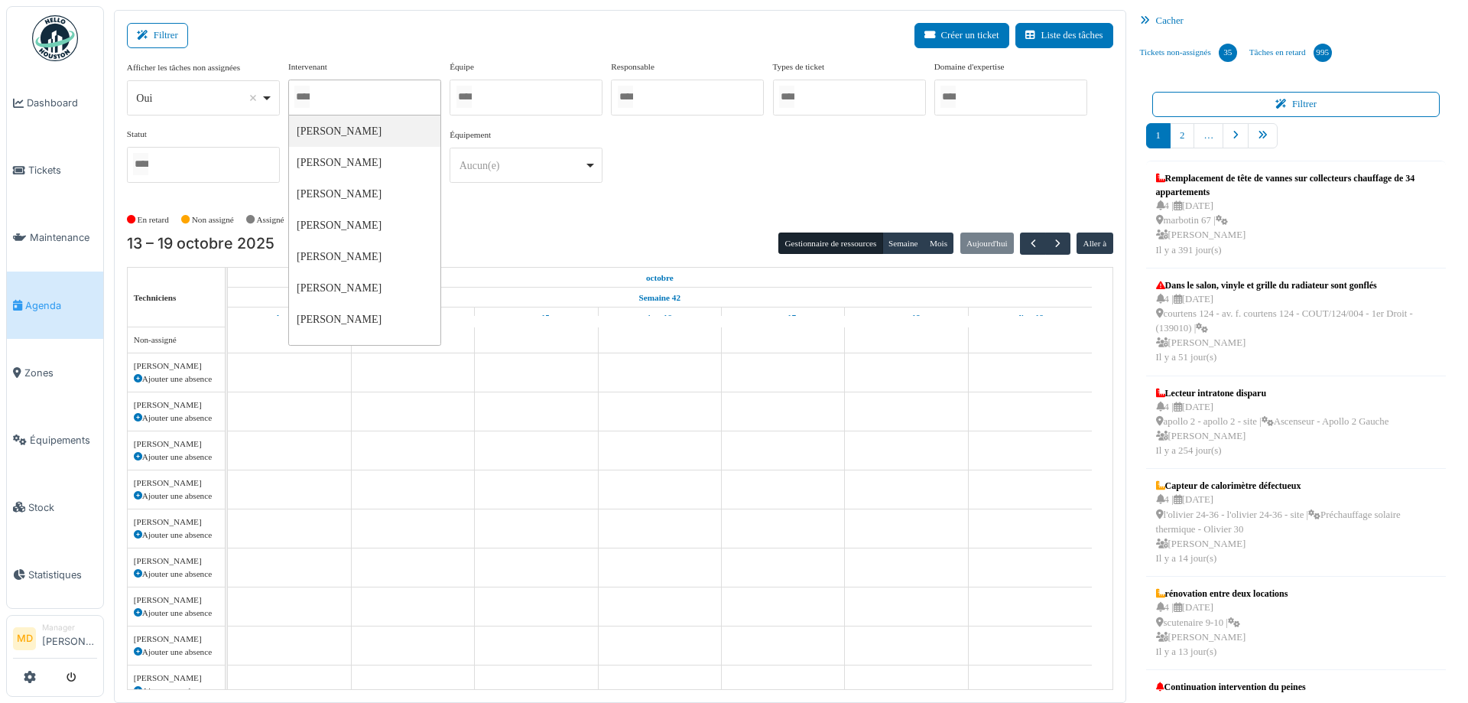
click at [702, 158] on div "Afficher les tâches non assignées *** Oui Remove item Oui Non Intervenant Abdel…" at bounding box center [620, 127] width 986 height 135
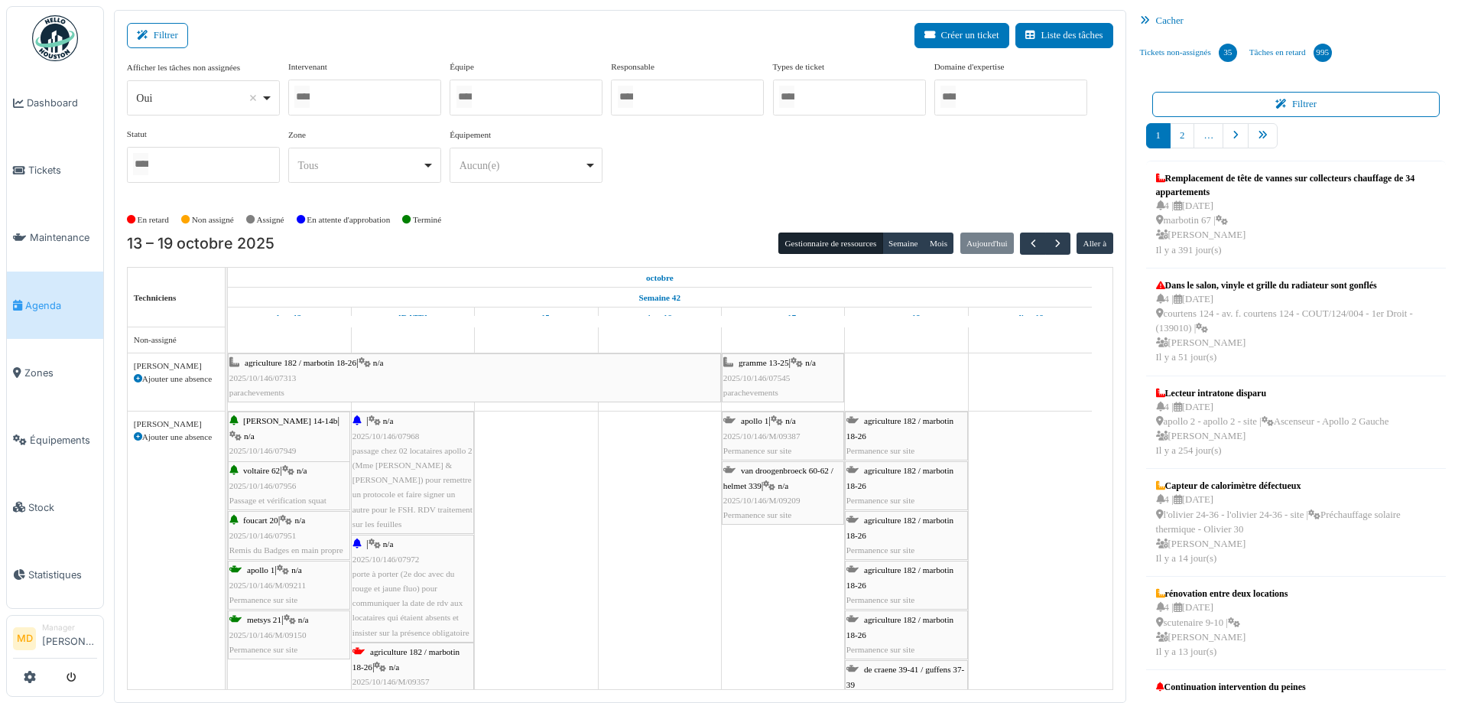
click at [384, 468] on span "passage chez 02 locataires apollo 2 (Mme Fatima ECHCHYGUER & Karima TEKFI) pour…" at bounding box center [412, 487] width 120 height 83
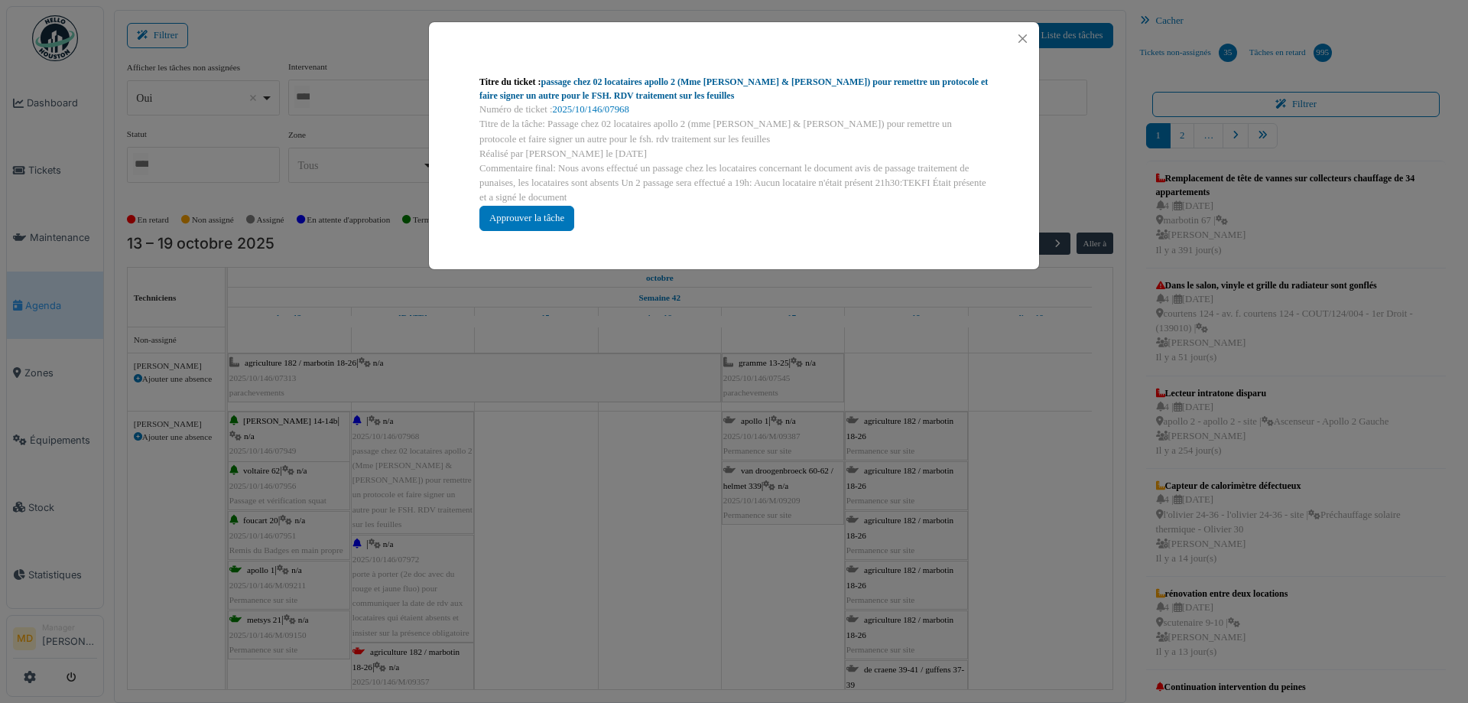
click at [619, 85] on link "passage chez 02 locataires apollo 2 (Mme Fatima ECHCHYGUER & Karima TEKFI) pour…" at bounding box center [733, 88] width 508 height 24
click at [1028, 39] on button "Close" at bounding box center [1022, 38] width 21 height 21
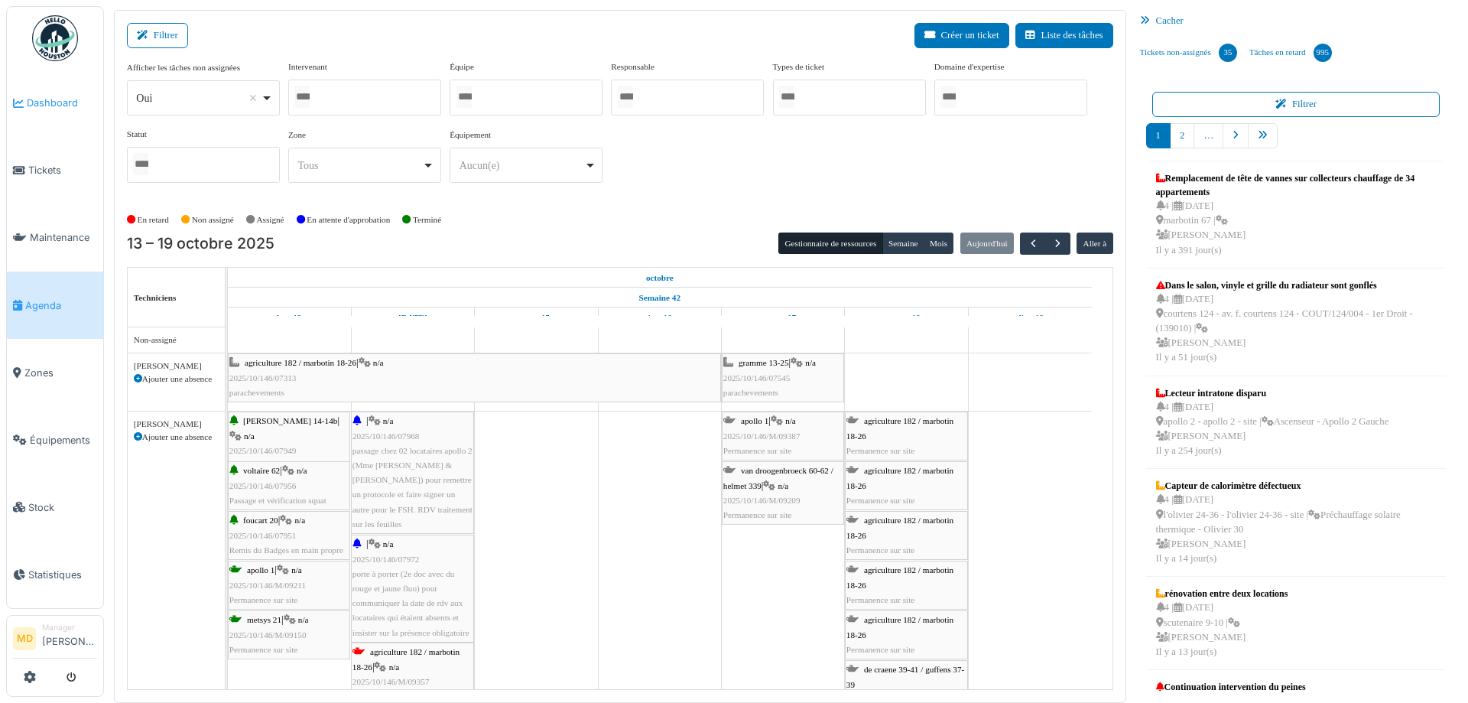
click at [80, 98] on span "Dashboard" at bounding box center [62, 103] width 70 height 15
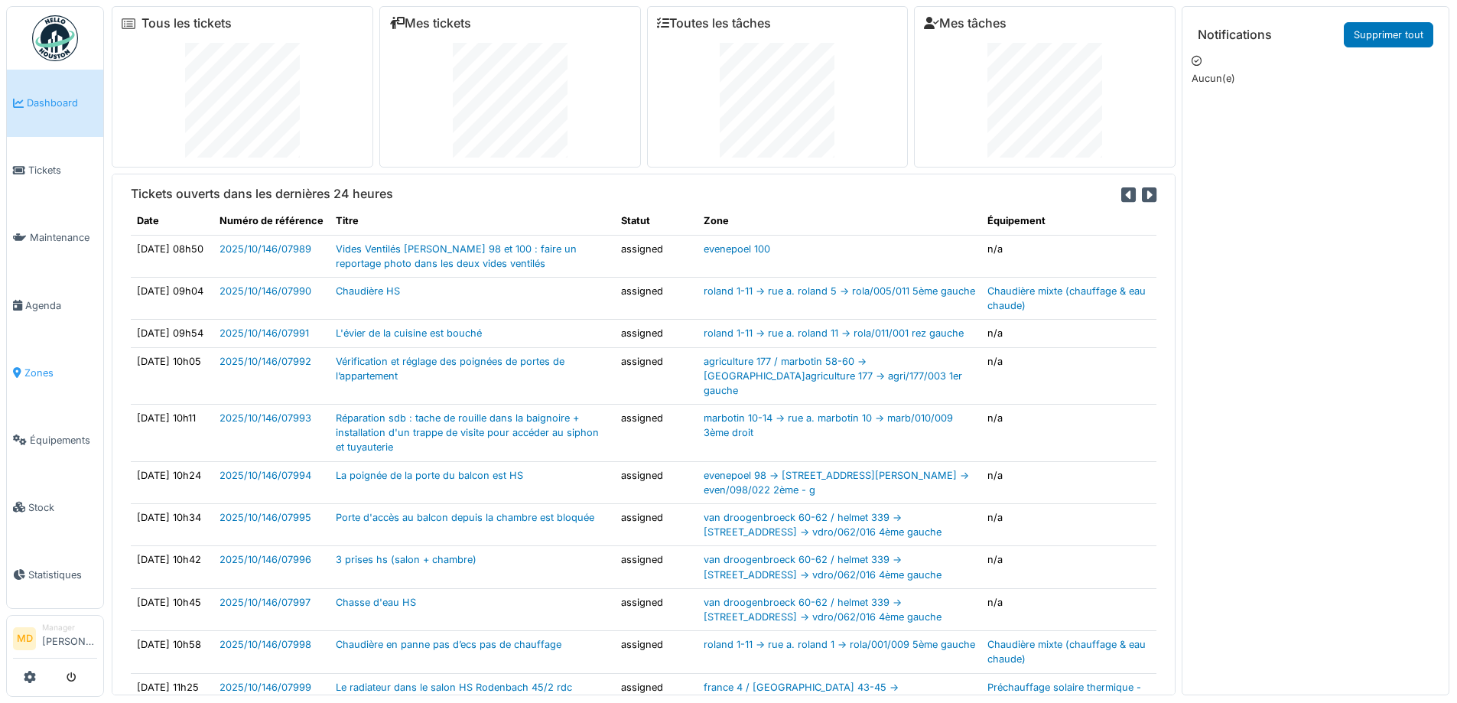
click at [45, 365] on span "Zones" at bounding box center [60, 372] width 73 height 15
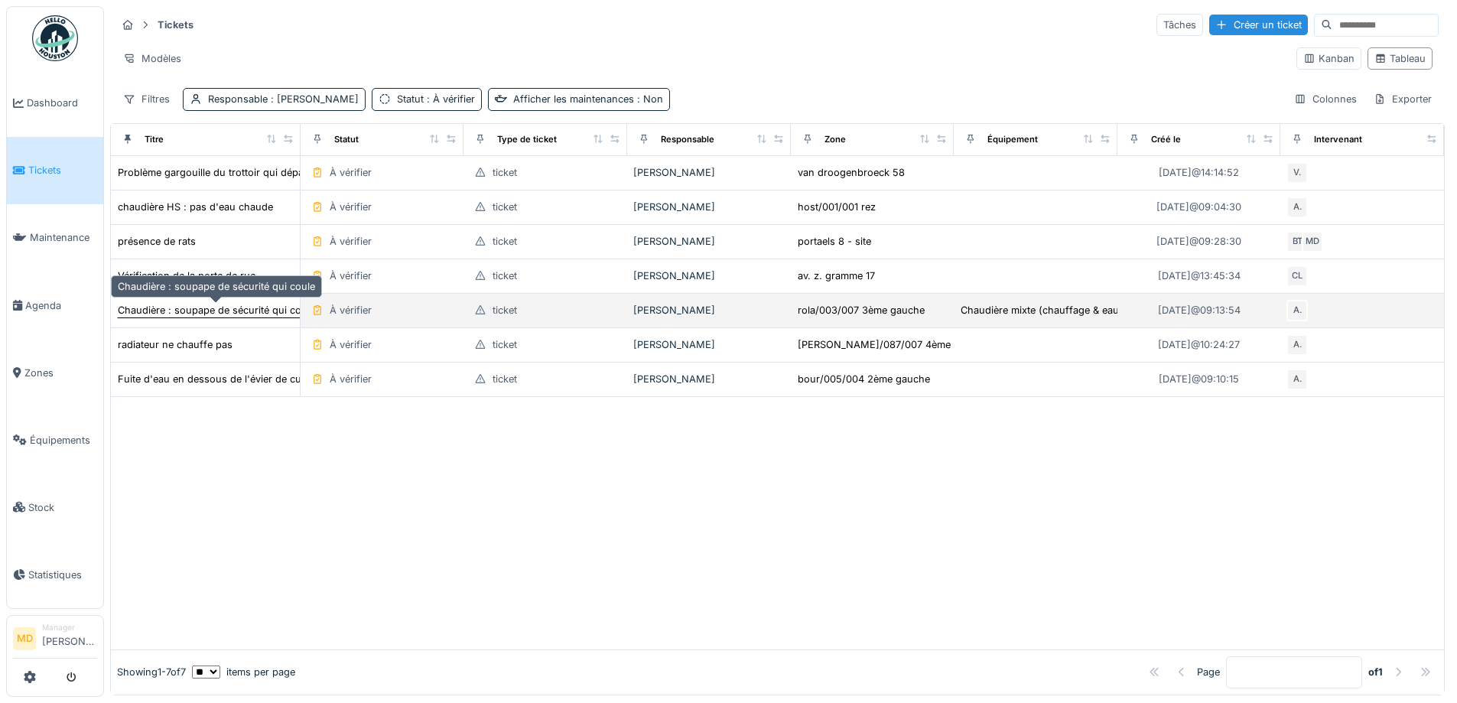
click at [210, 304] on div "Chaudière : soupape de sécurité qui coule" at bounding box center [216, 310] width 197 height 15
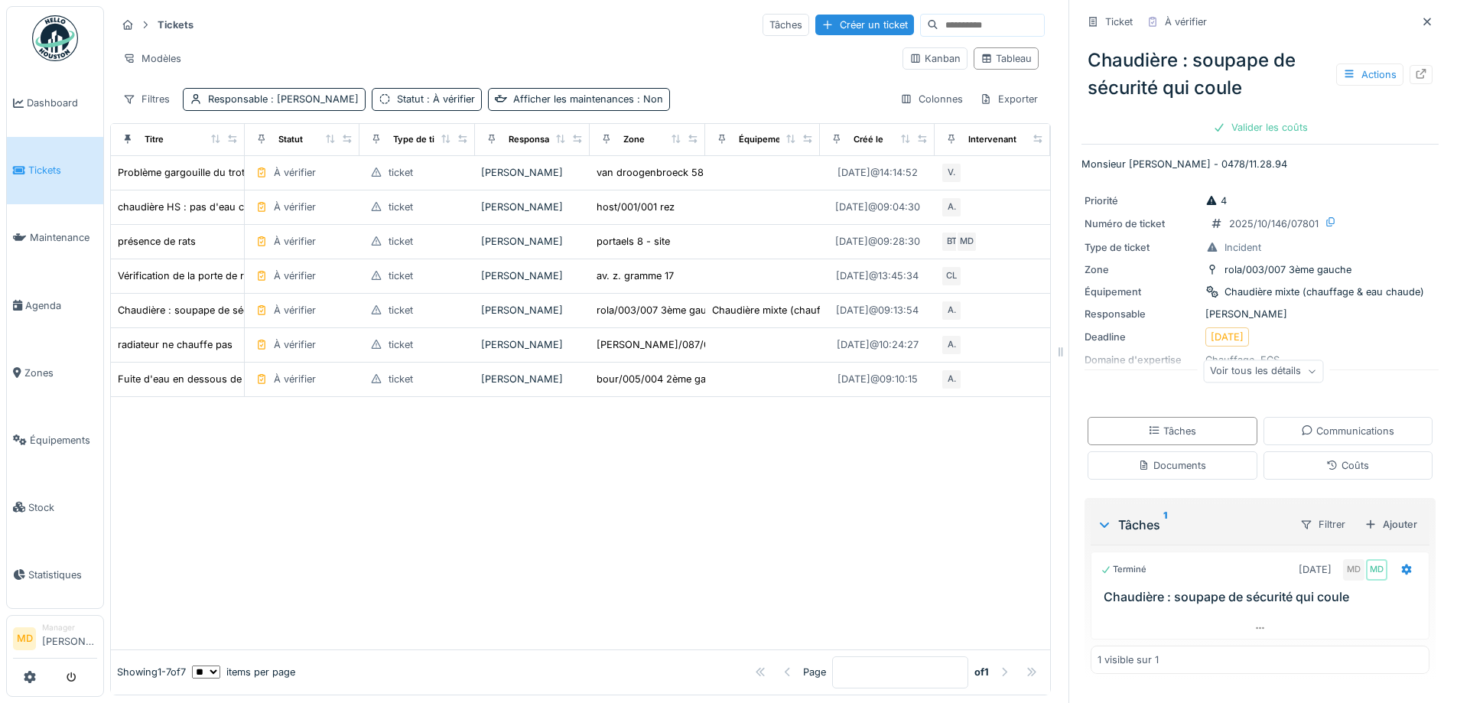
scroll to position [11, 0]
click at [1261, 360] on div "Voir tous les détails" at bounding box center [1263, 371] width 120 height 22
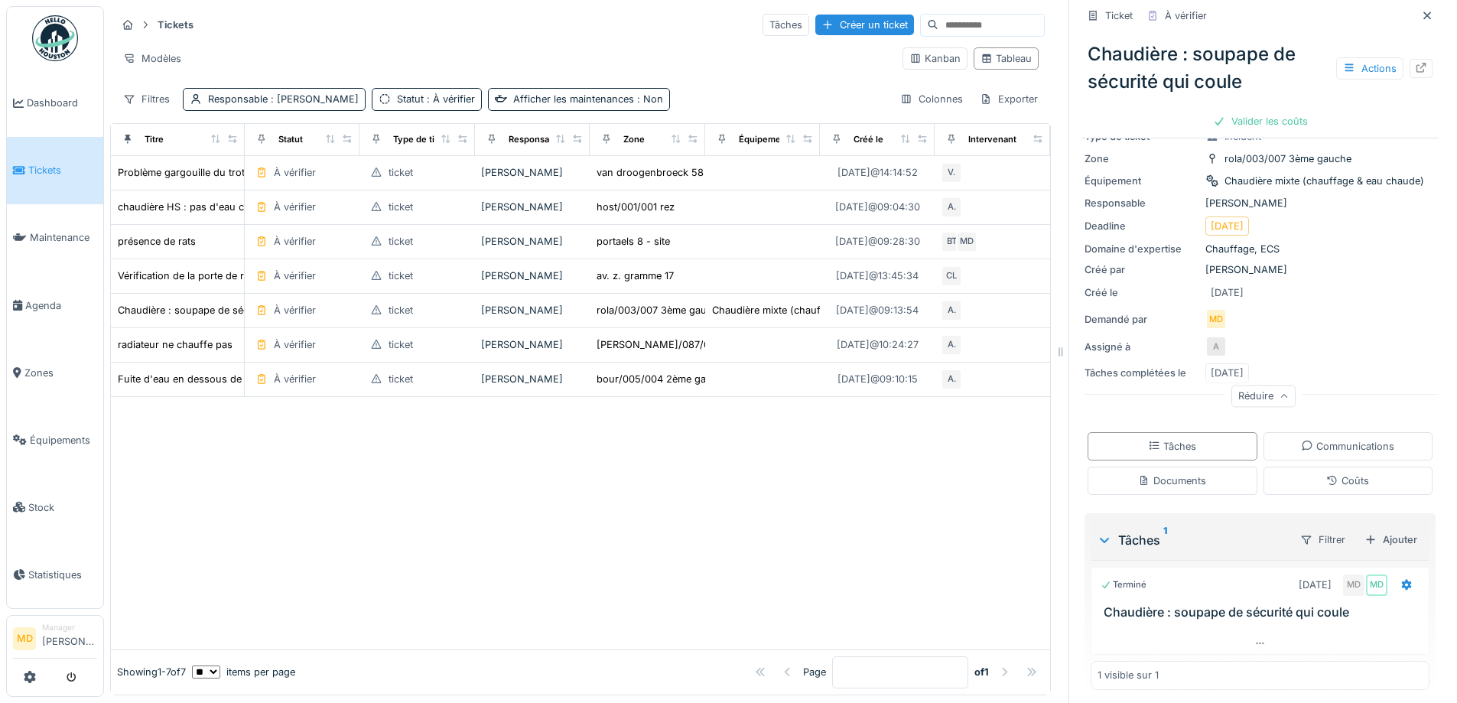
scroll to position [116, 0]
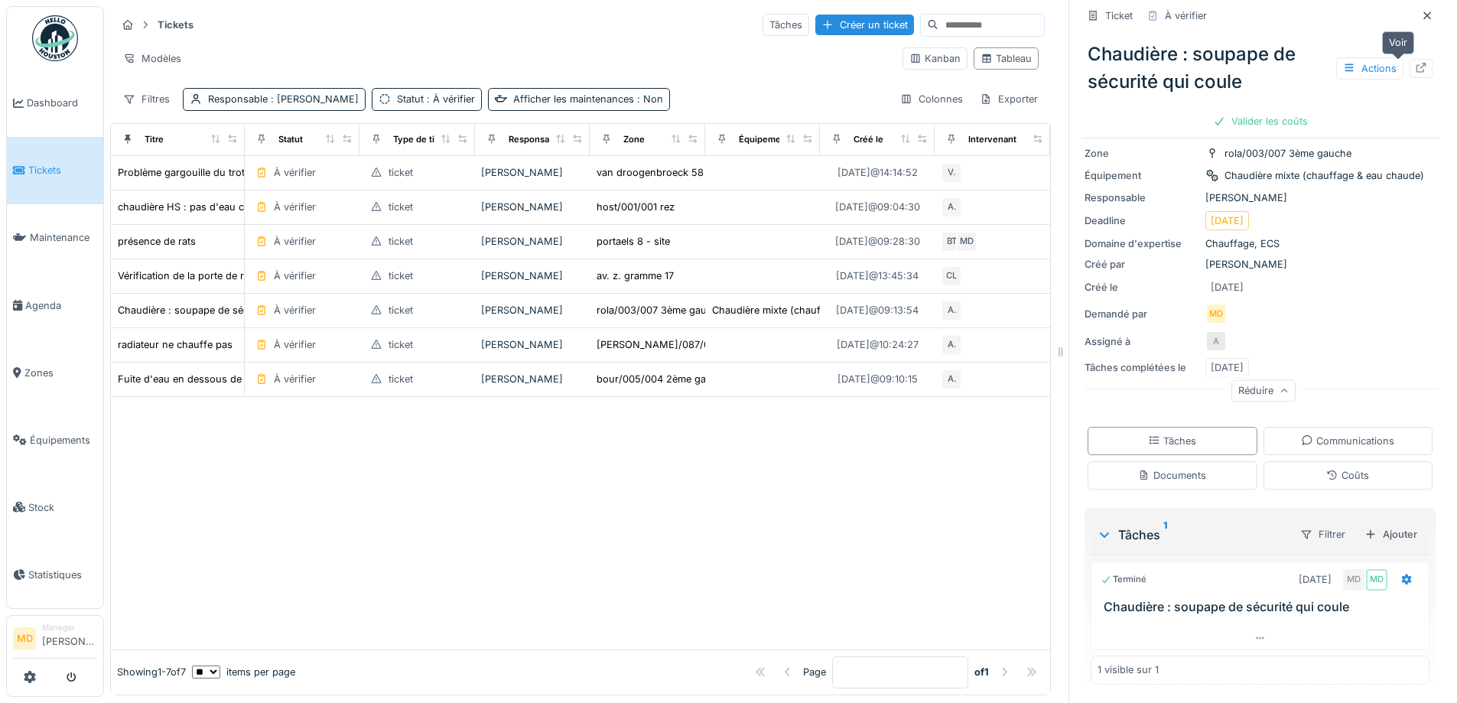
click at [1415, 61] on div at bounding box center [1421, 68] width 12 height 15
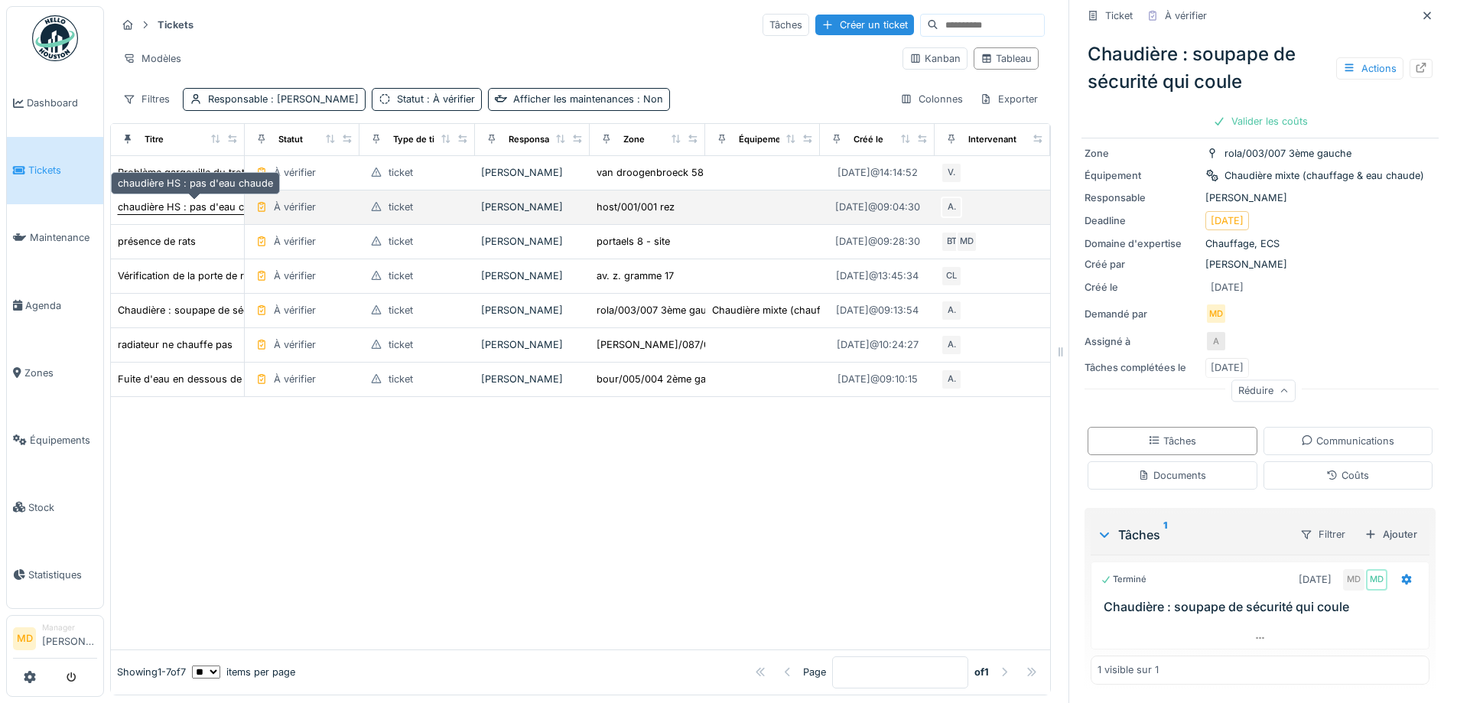
click at [180, 200] on div "chaudière HS : pas d'eau chaude" at bounding box center [195, 207] width 155 height 15
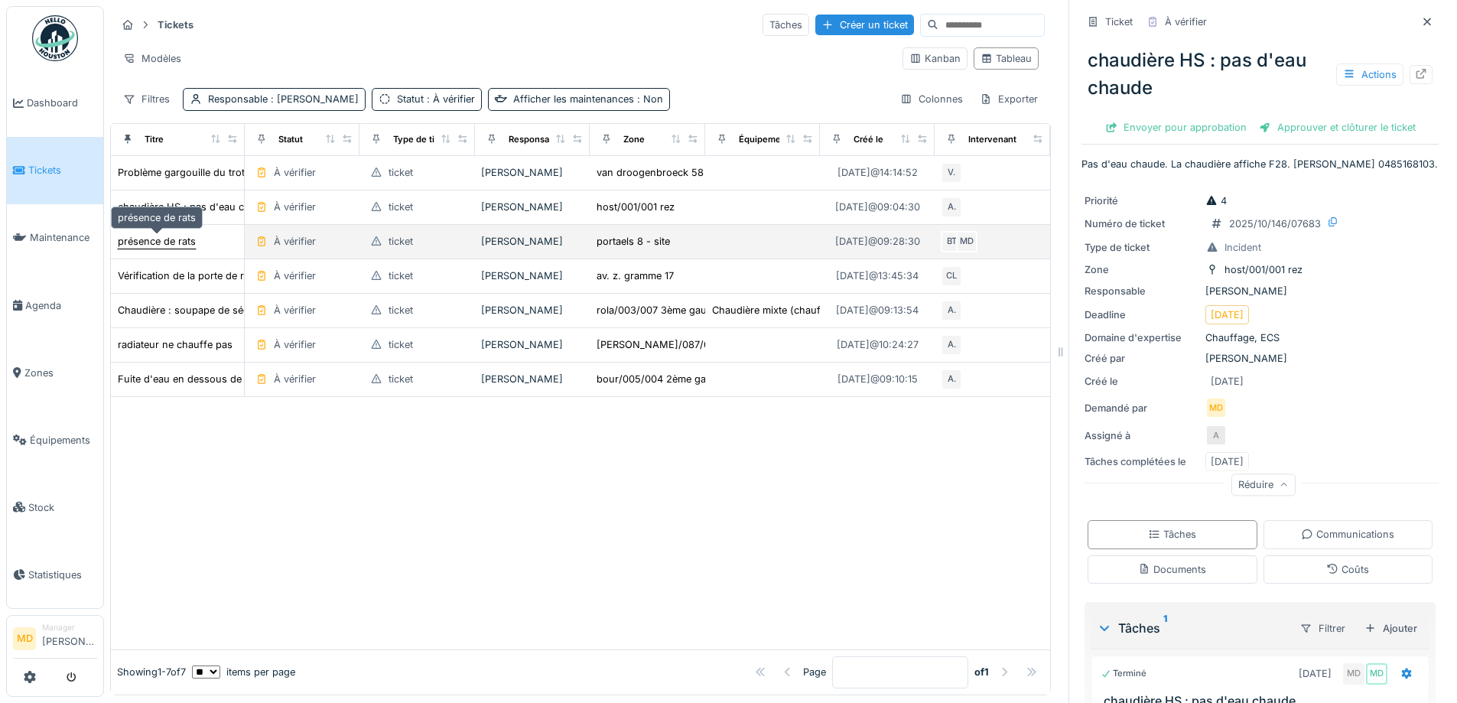
click at [152, 234] on div "présence de rats" at bounding box center [157, 241] width 78 height 15
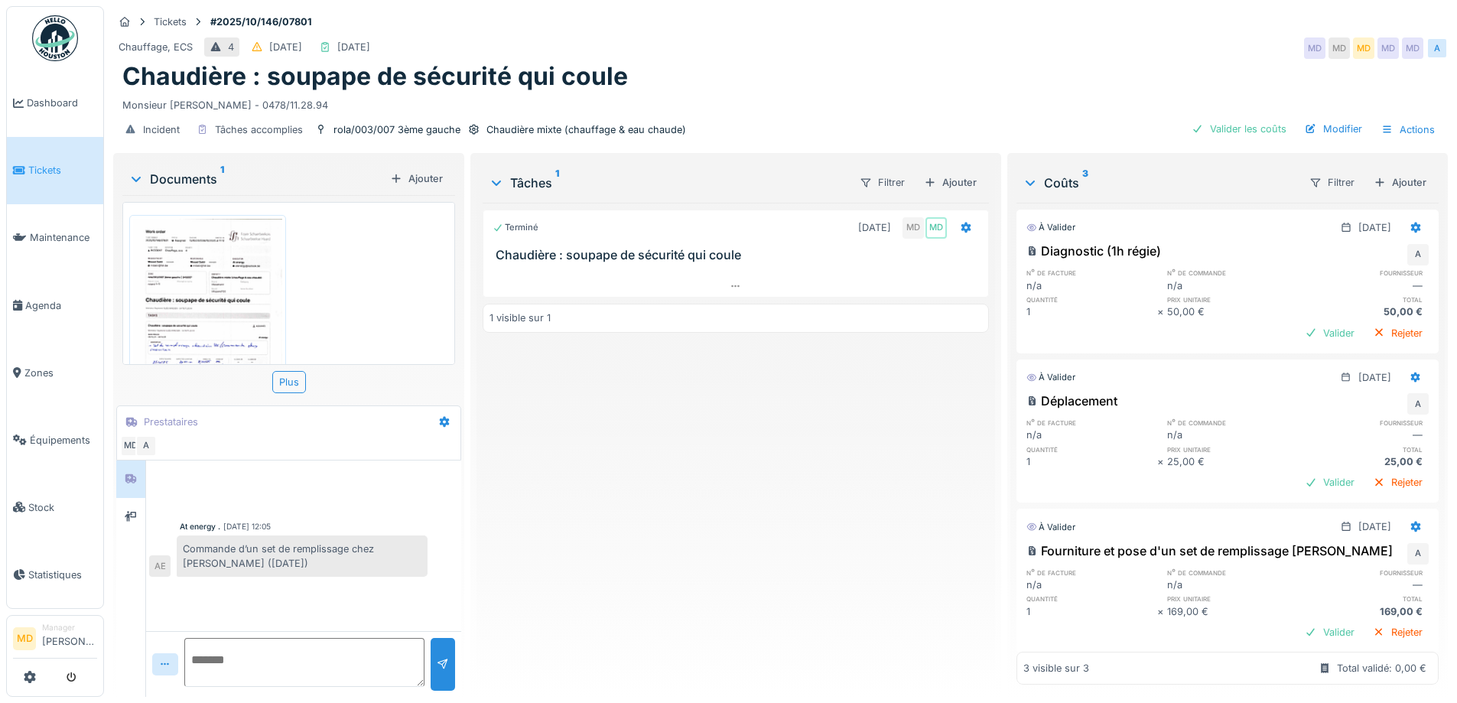
scroll to position [86, 0]
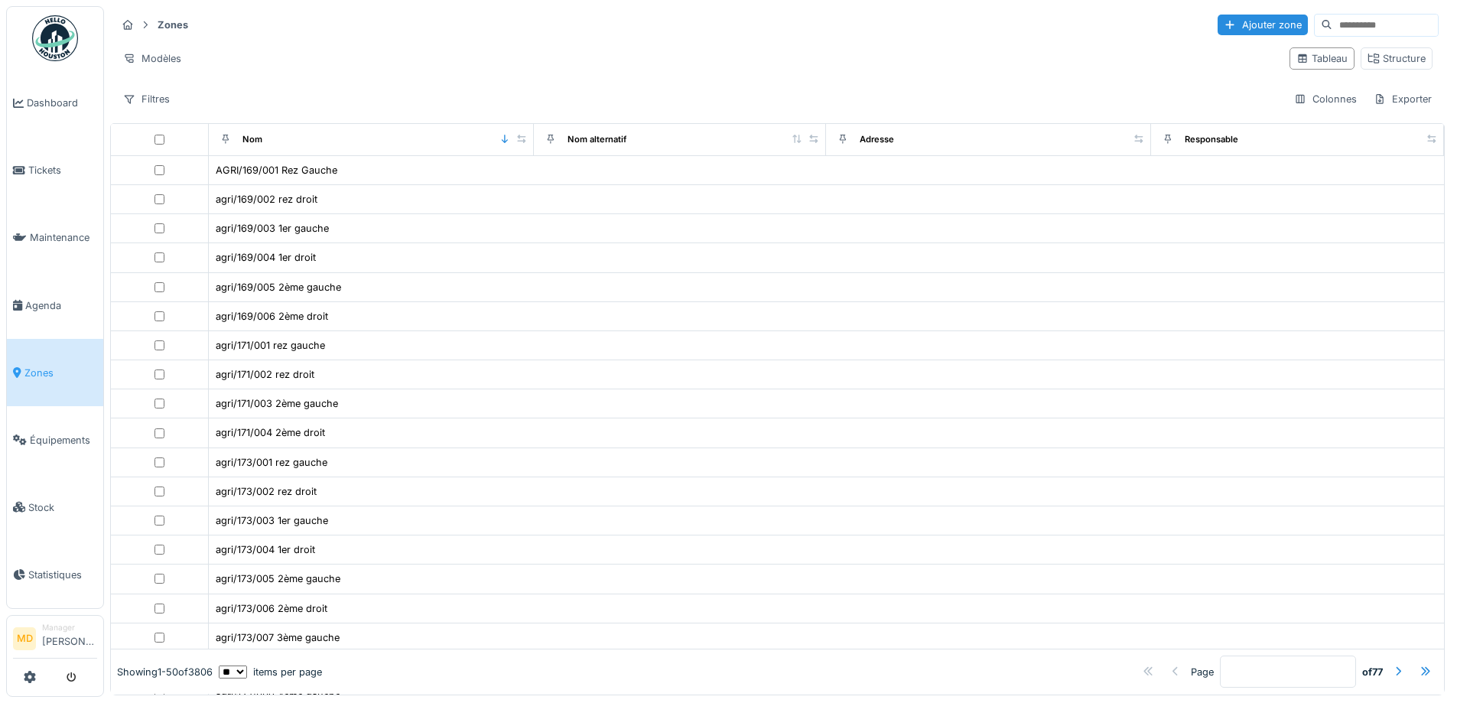
click at [1332, 23] on input at bounding box center [1385, 25] width 106 height 21
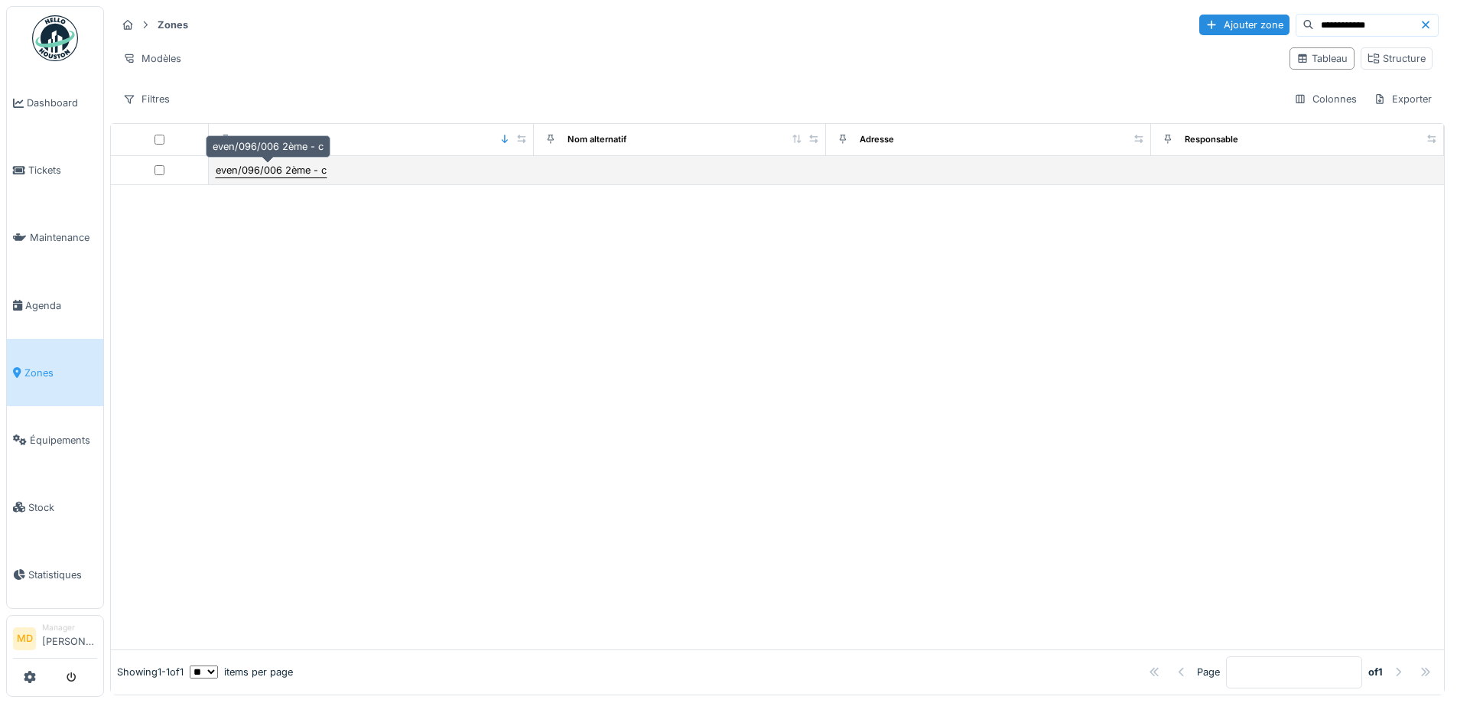
click at [265, 170] on div "even/096/006 2ème - c" at bounding box center [271, 170] width 111 height 15
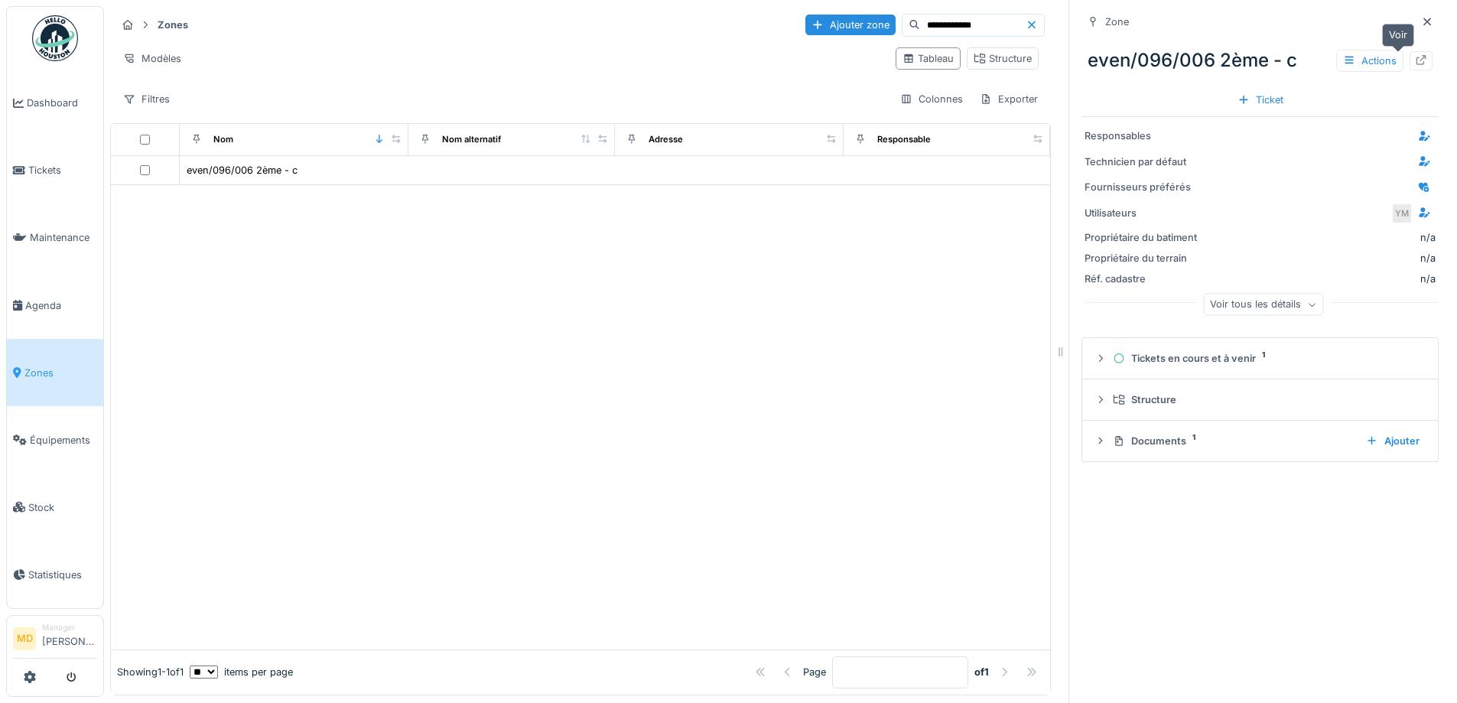
click at [1415, 55] on icon at bounding box center [1421, 60] width 12 height 10
click at [941, 21] on input "**********" at bounding box center [973, 25] width 106 height 21
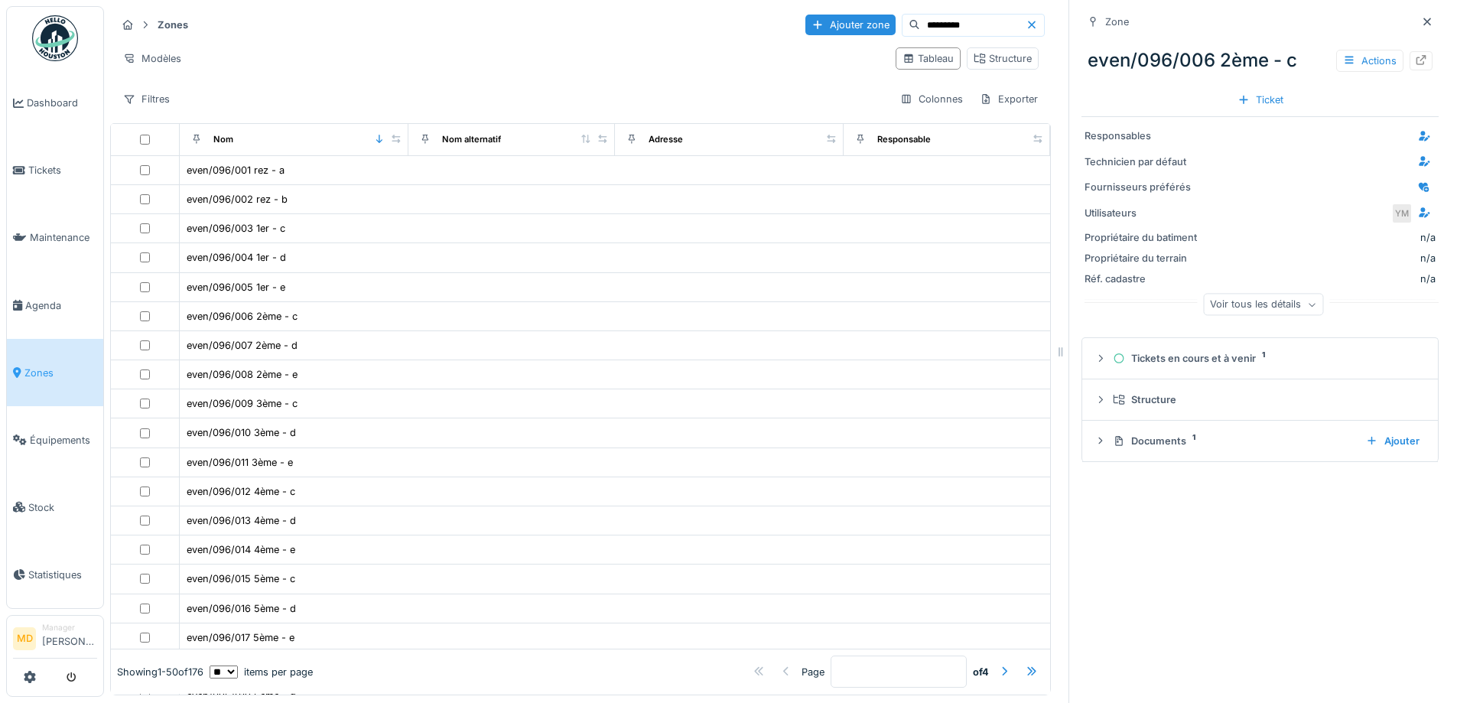
click at [941, 27] on input "*********" at bounding box center [973, 25] width 106 height 21
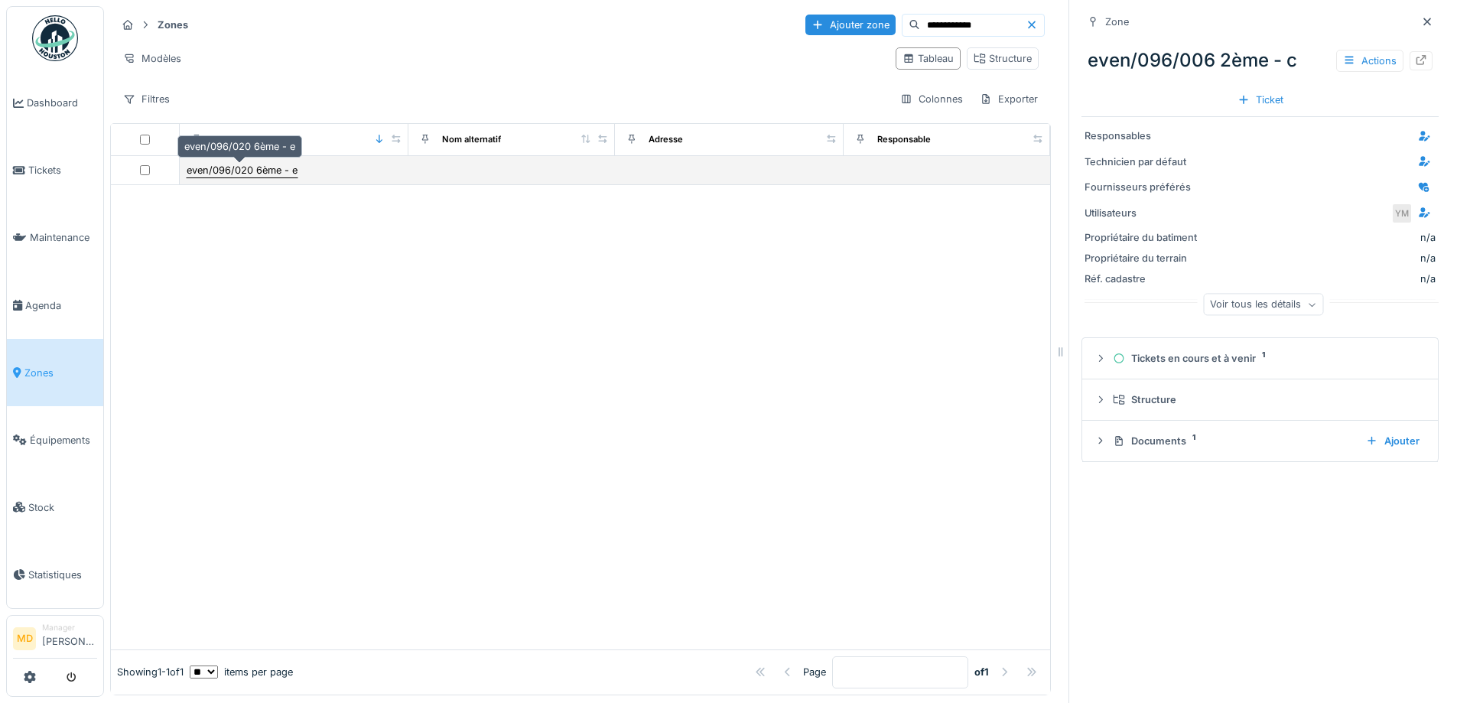
click at [249, 173] on div "even/096/020 6ème - e" at bounding box center [242, 170] width 111 height 15
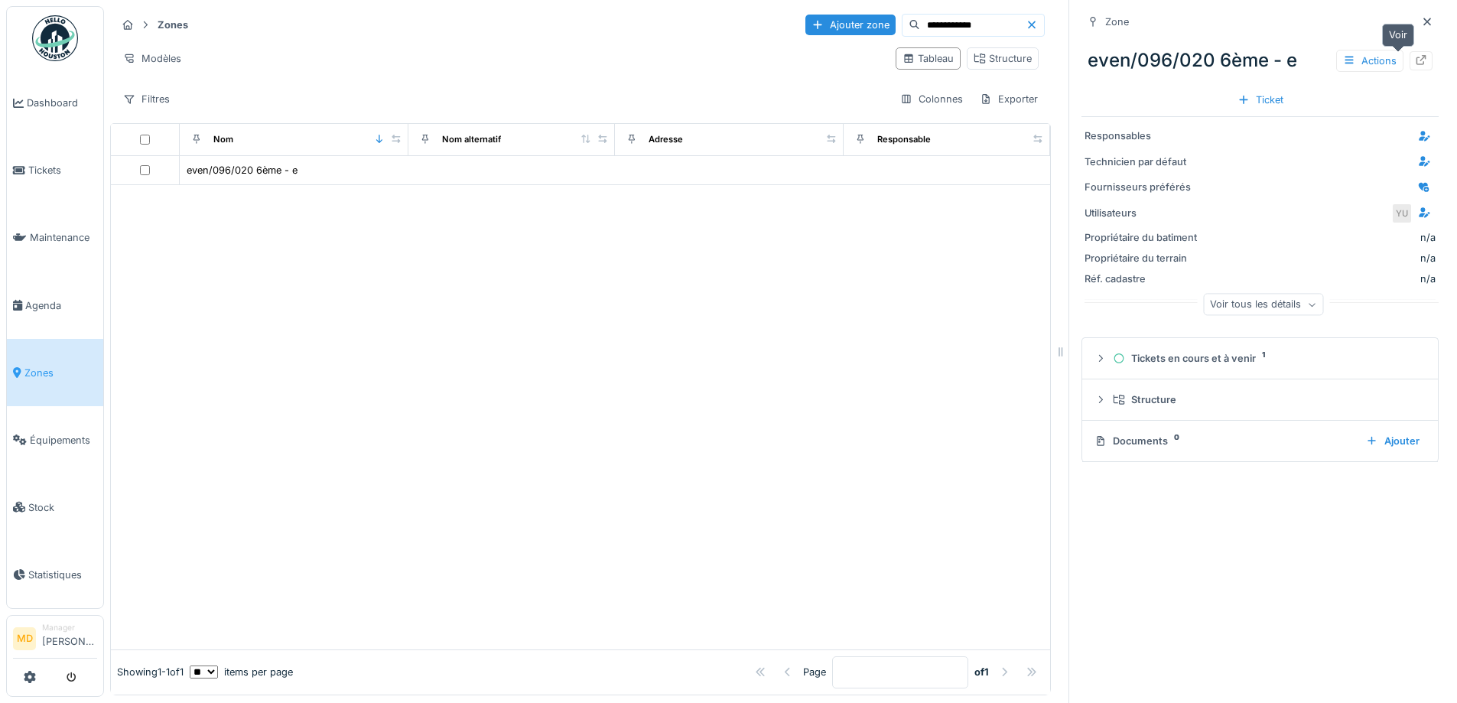
click at [1409, 57] on div "even/096/020 6ème - e Actions" at bounding box center [1259, 61] width 357 height 40
click at [1409, 57] on div at bounding box center [1420, 60] width 23 height 19
click at [953, 23] on input "**********" at bounding box center [973, 25] width 106 height 21
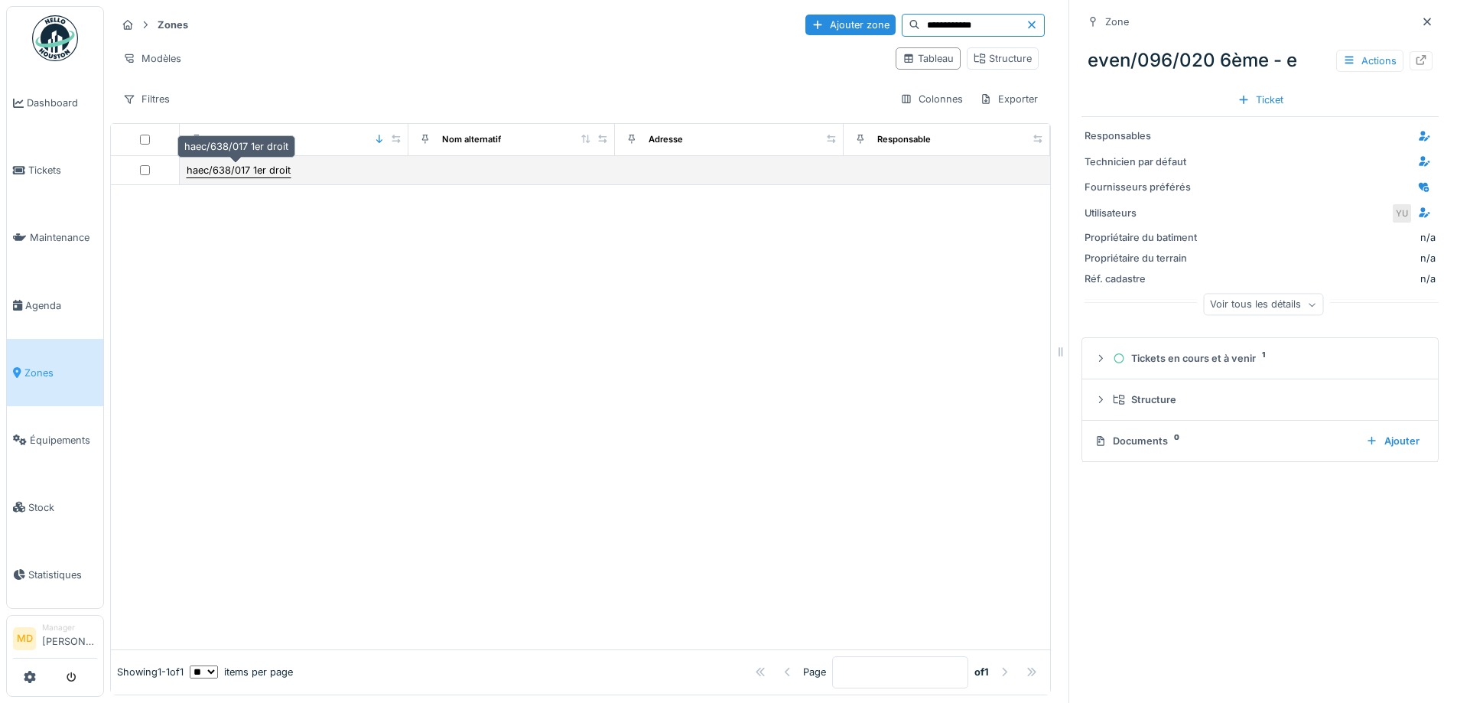
click at [242, 170] on div "haec/638/017 1er droit" at bounding box center [239, 170] width 104 height 15
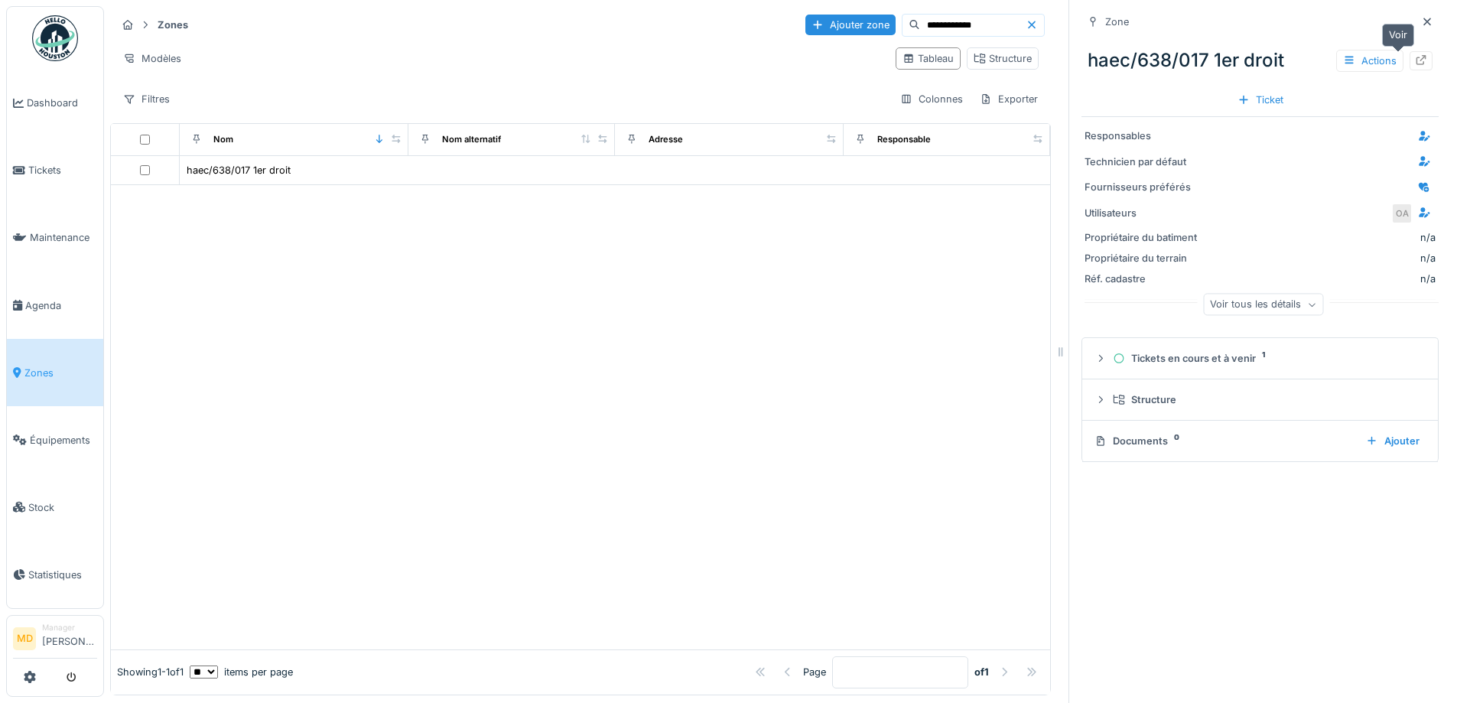
click at [1409, 62] on div at bounding box center [1420, 60] width 23 height 19
click at [970, 15] on input "**********" at bounding box center [973, 25] width 106 height 21
click at [961, 28] on input "**********" at bounding box center [973, 25] width 106 height 21
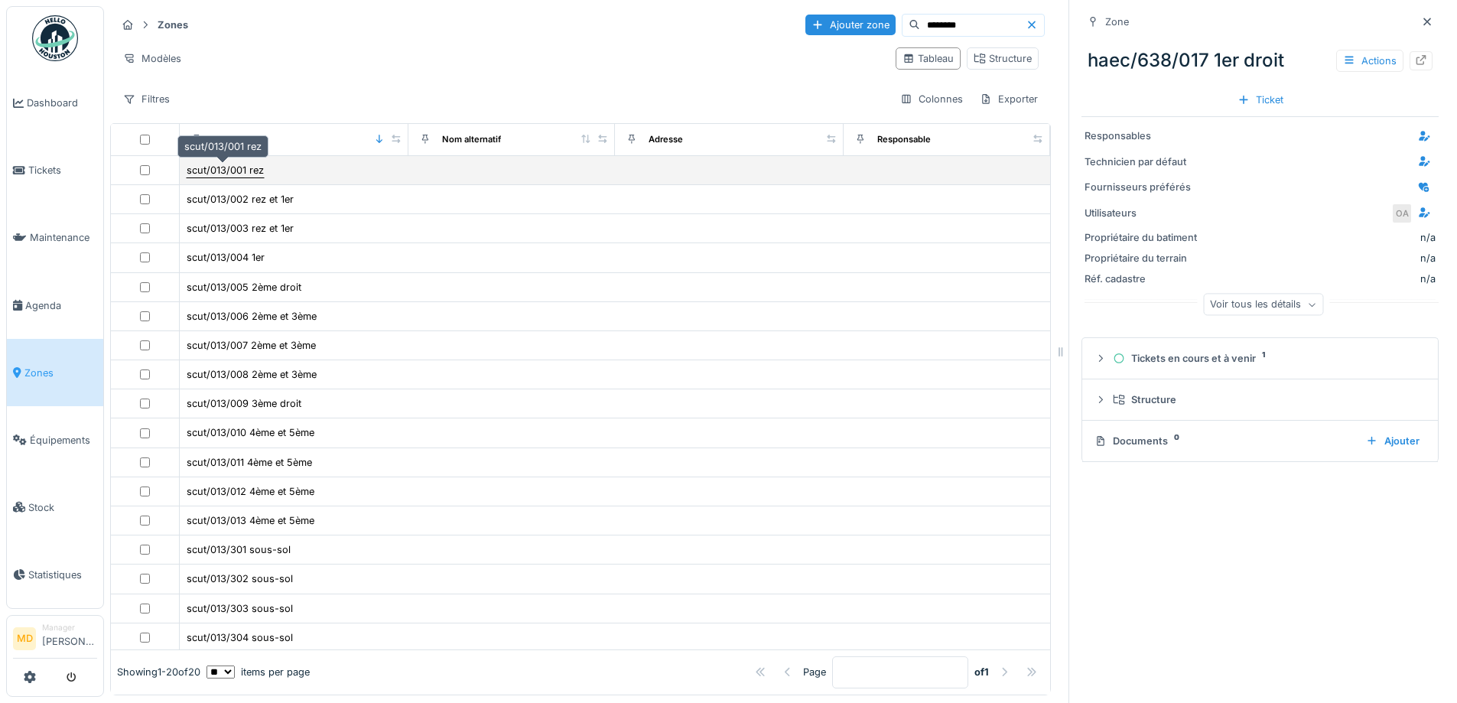
click at [238, 167] on div "scut/013/001 rez" at bounding box center [225, 170] width 77 height 15
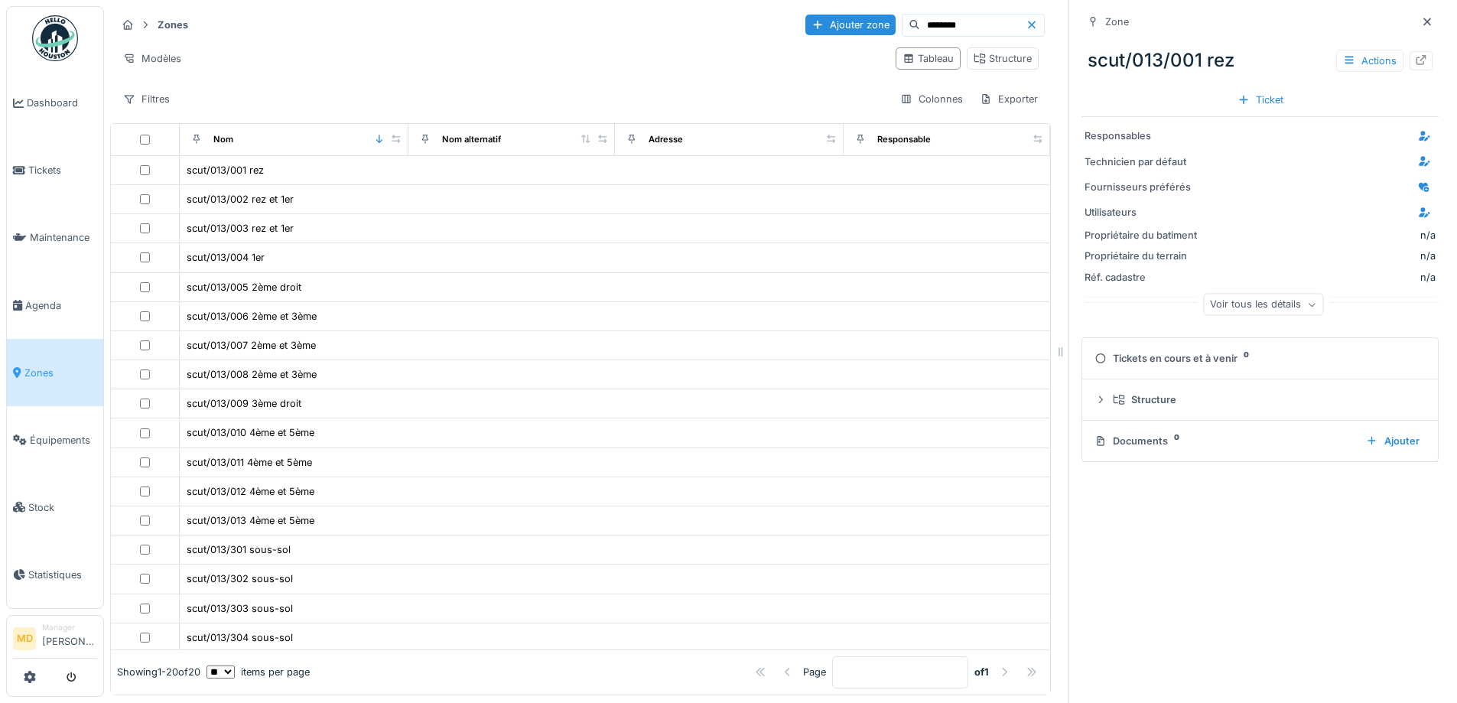
click at [934, 21] on input "********" at bounding box center [973, 25] width 106 height 21
type input "**********"
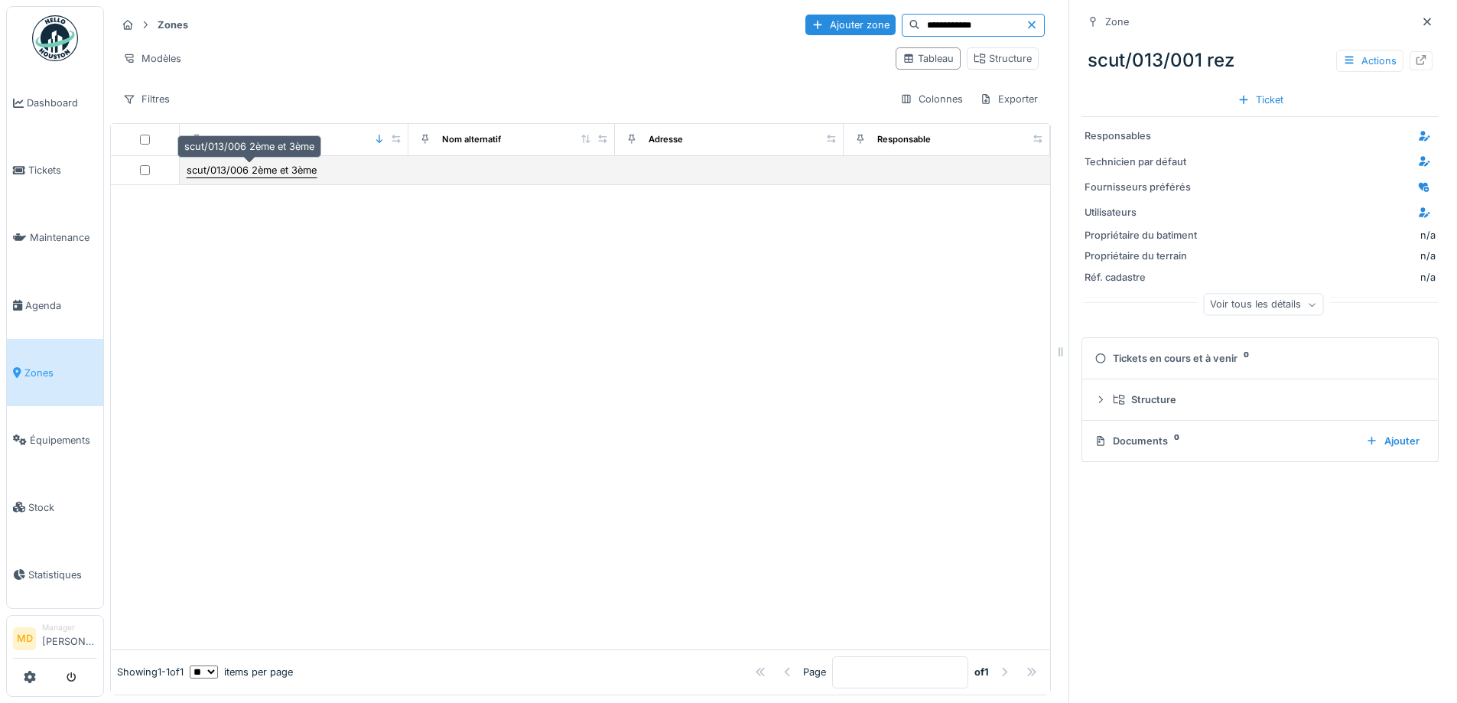
click at [278, 171] on div "scut/013/006 2ème et 3ème" at bounding box center [252, 170] width 130 height 15
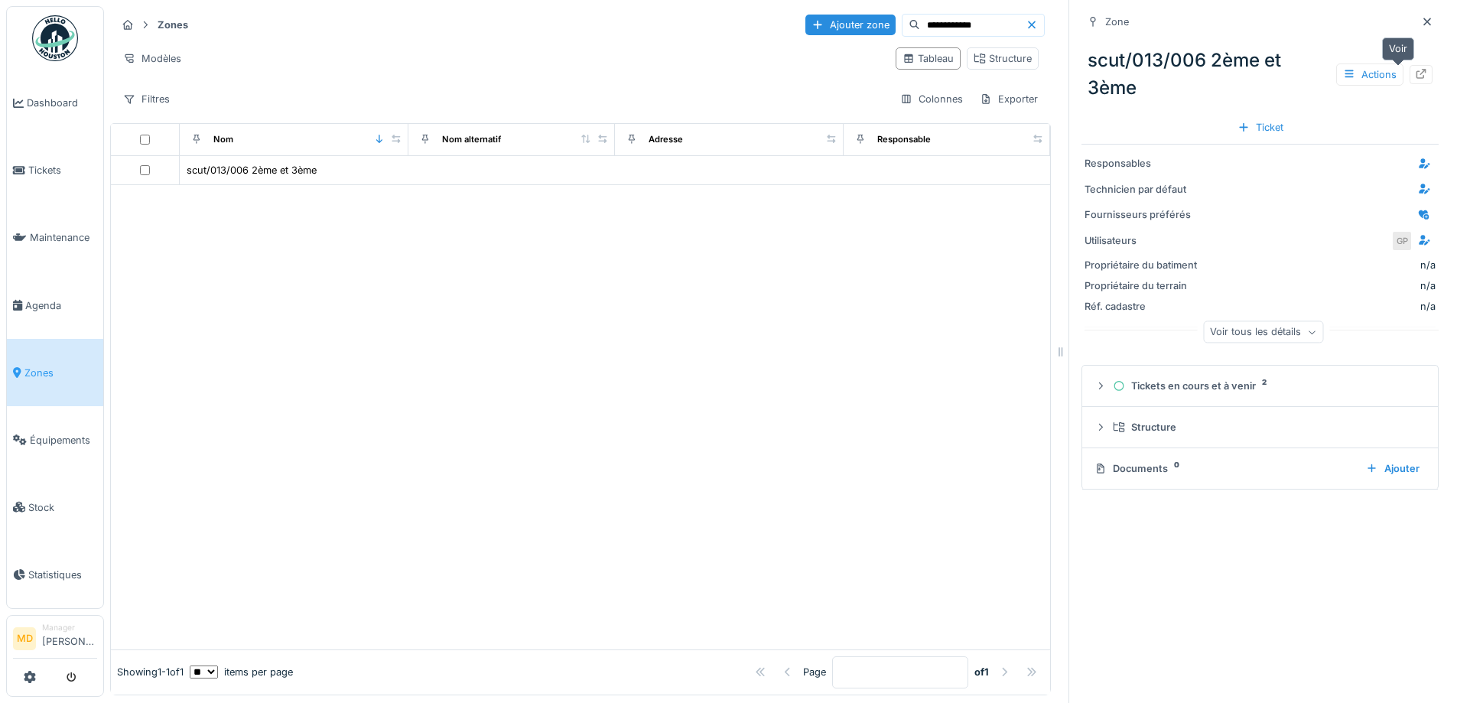
click at [1415, 70] on icon at bounding box center [1421, 74] width 12 height 10
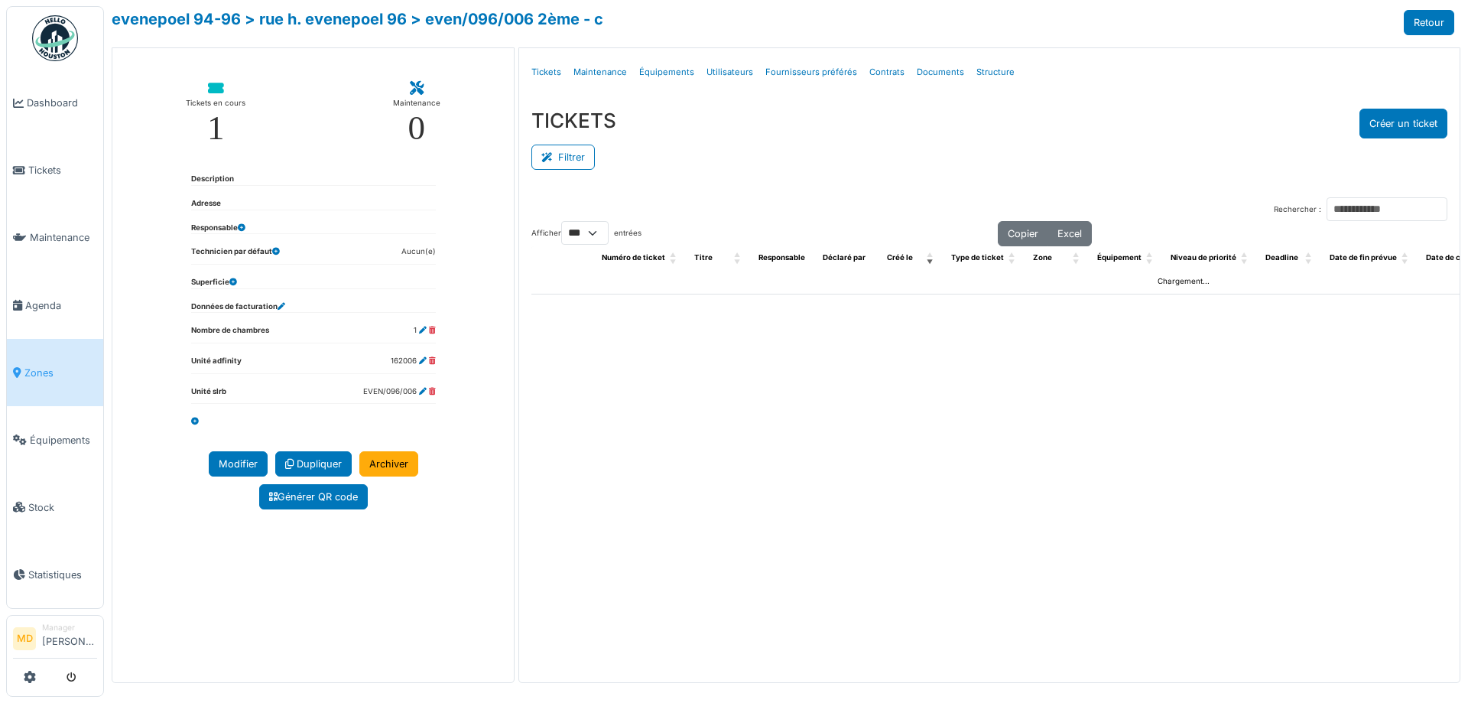
select select "***"
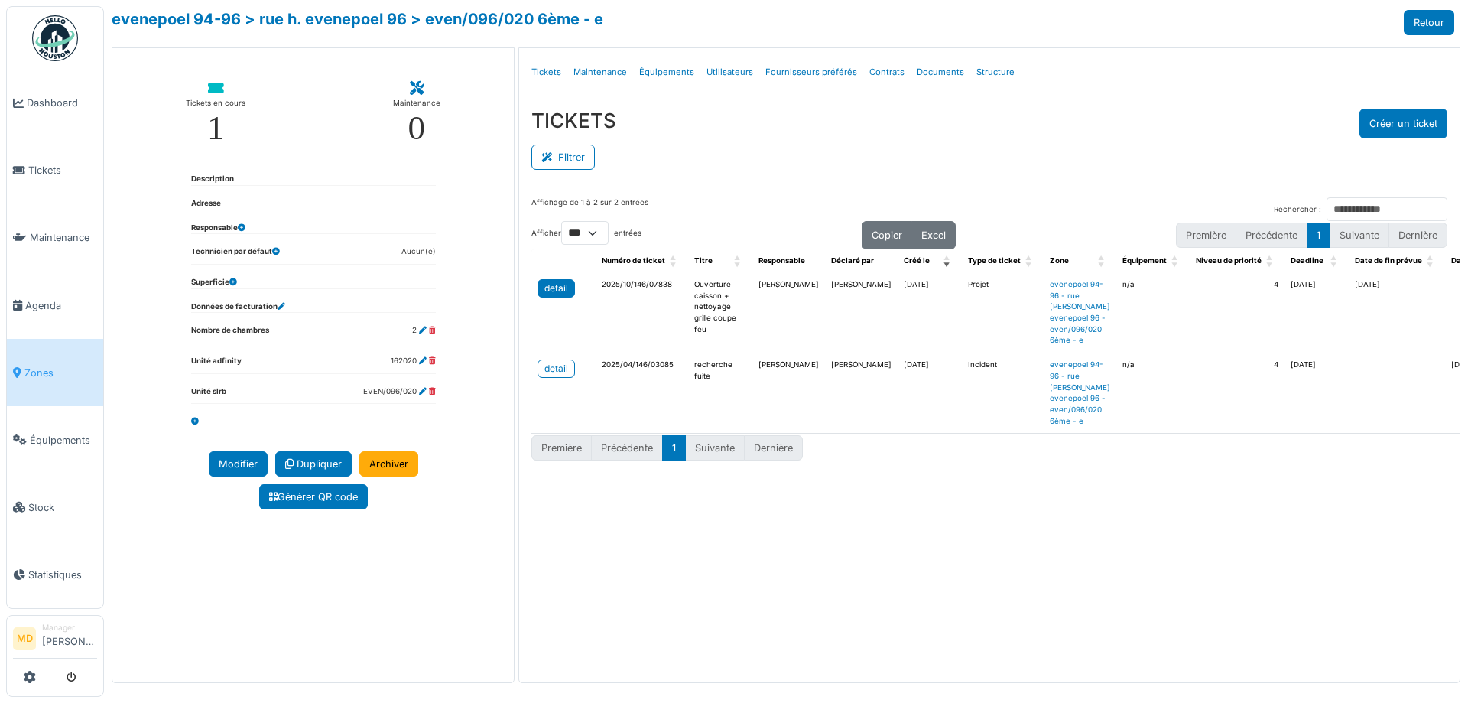
click at [560, 285] on div "detail" at bounding box center [556, 288] width 24 height 14
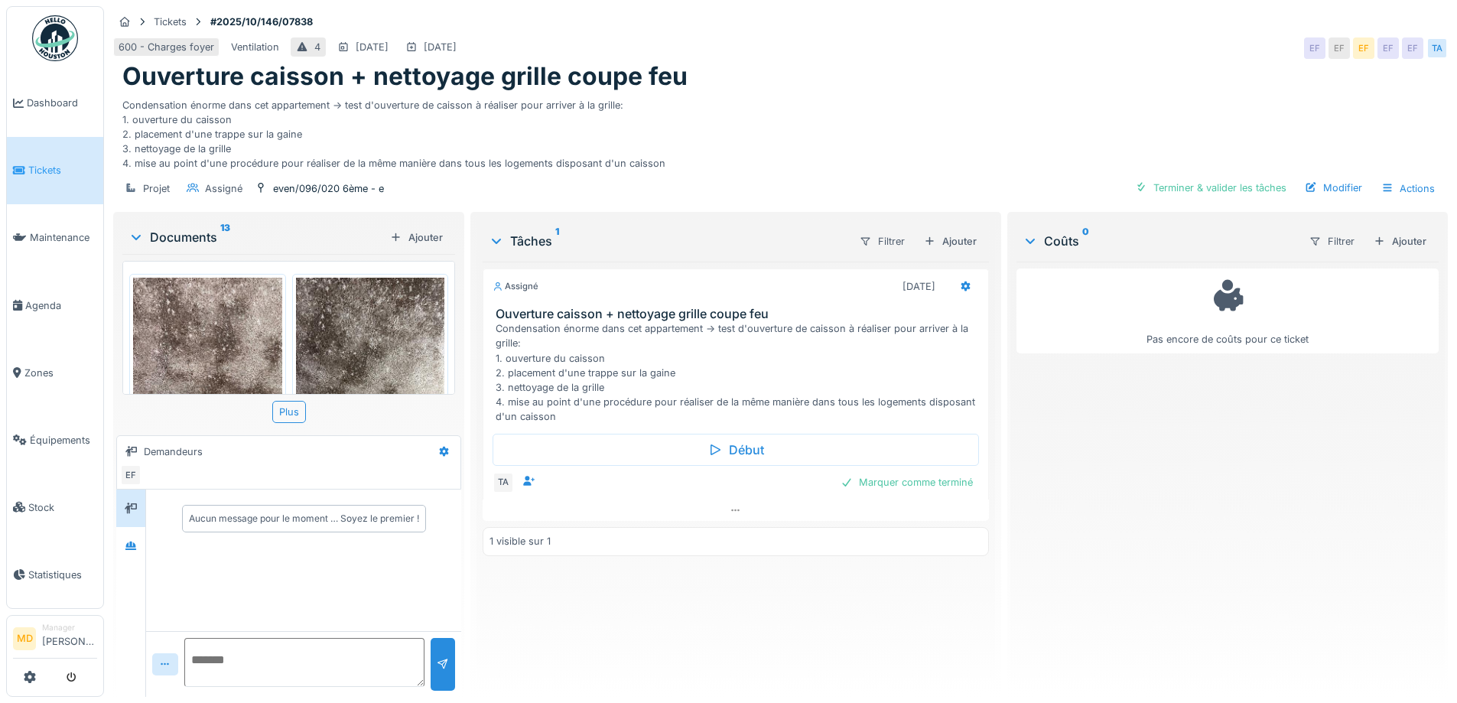
click at [375, 347] on img at bounding box center [370, 377] width 149 height 198
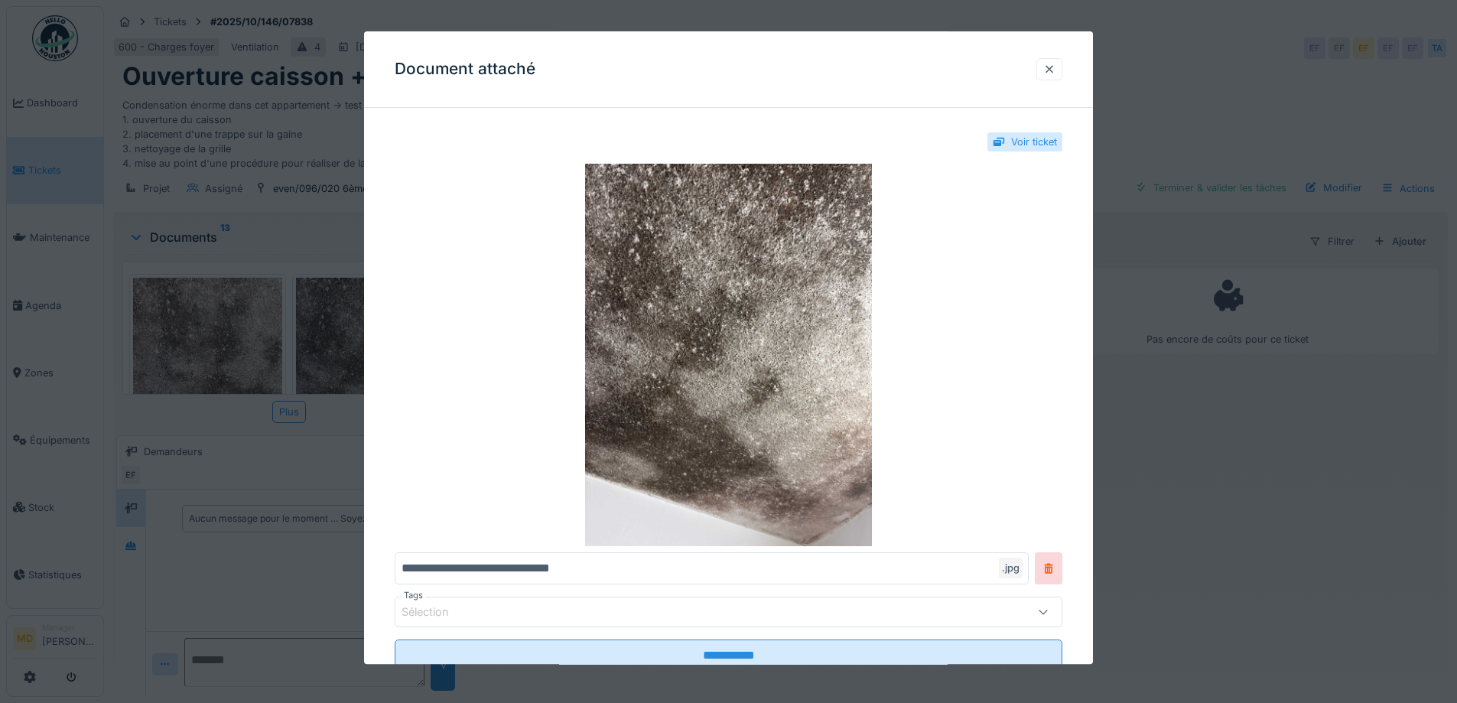
click at [1048, 74] on div at bounding box center [1049, 69] width 12 height 15
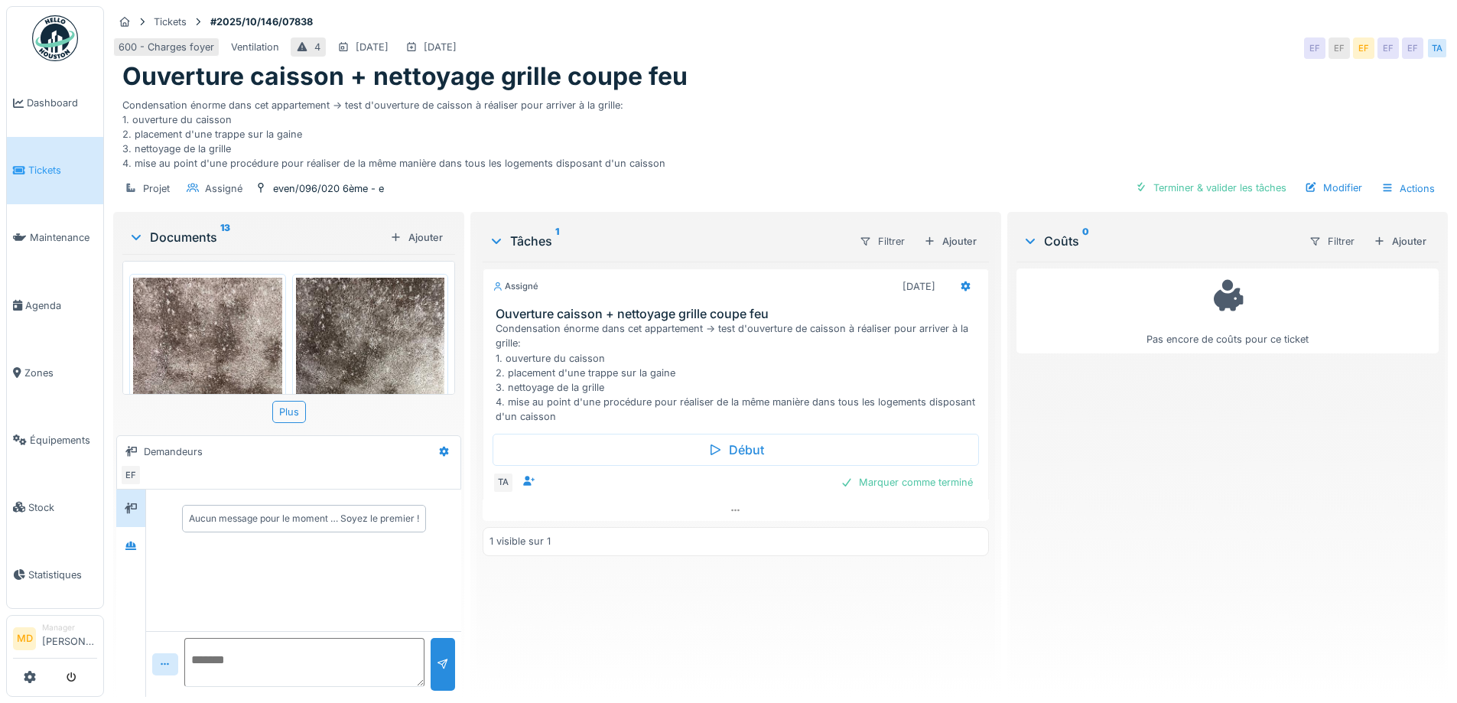
click at [226, 342] on img at bounding box center [207, 377] width 149 height 198
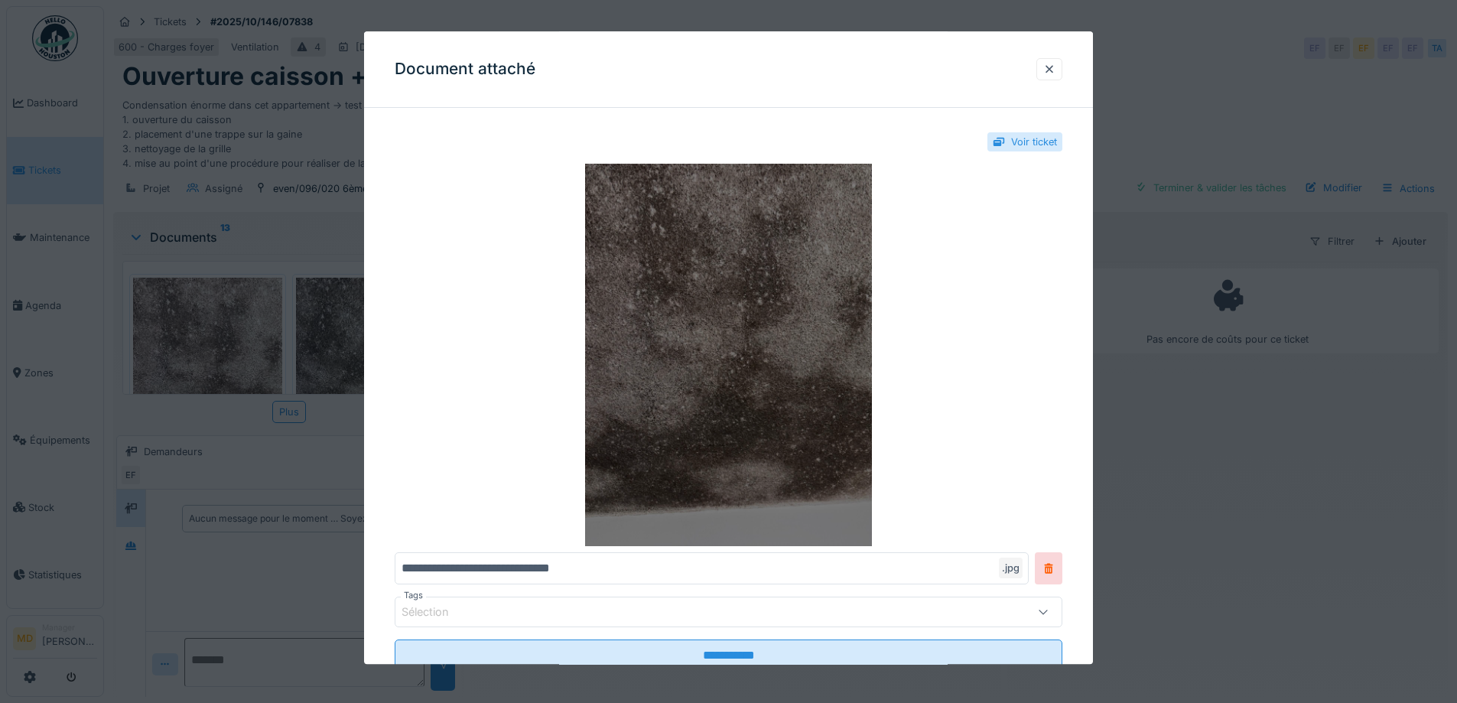
click at [828, 210] on img at bounding box center [729, 355] width 668 height 382
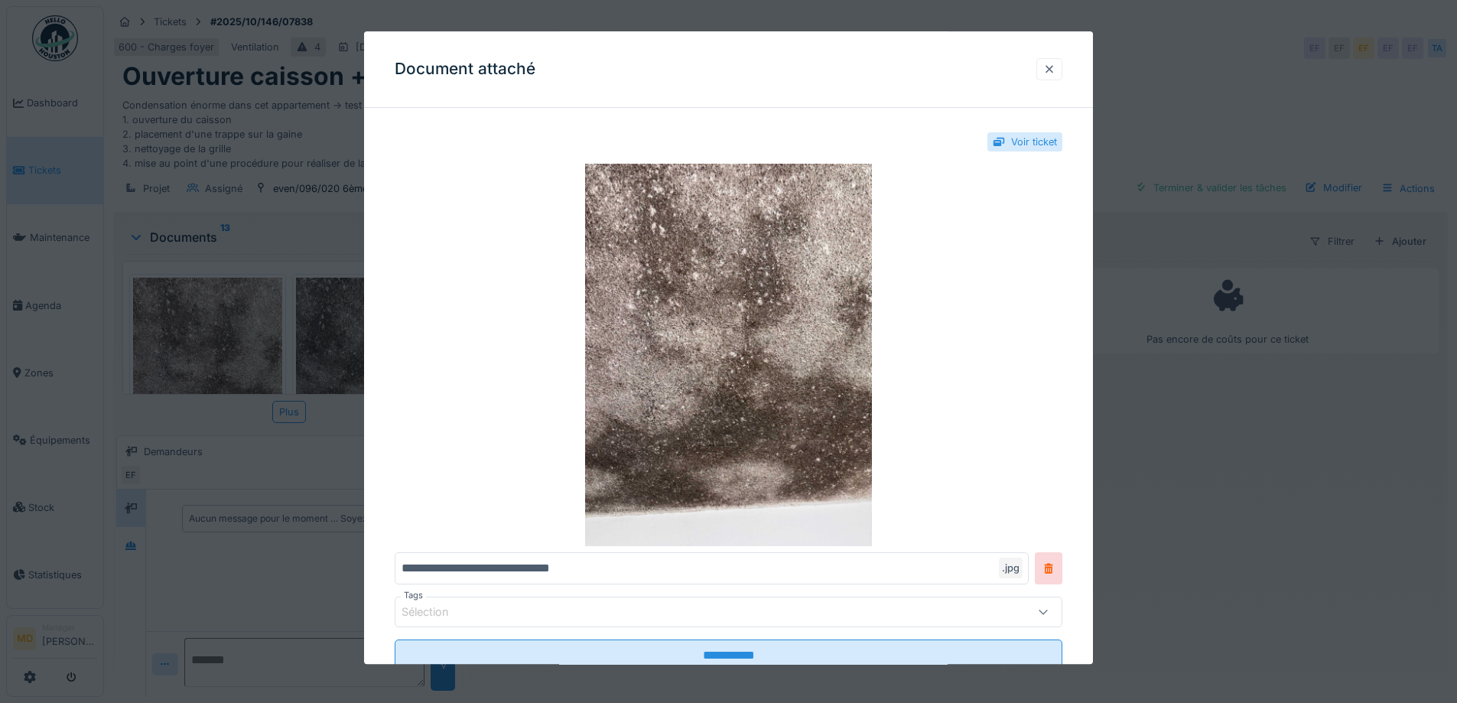
click at [1045, 73] on div at bounding box center [1049, 69] width 26 height 22
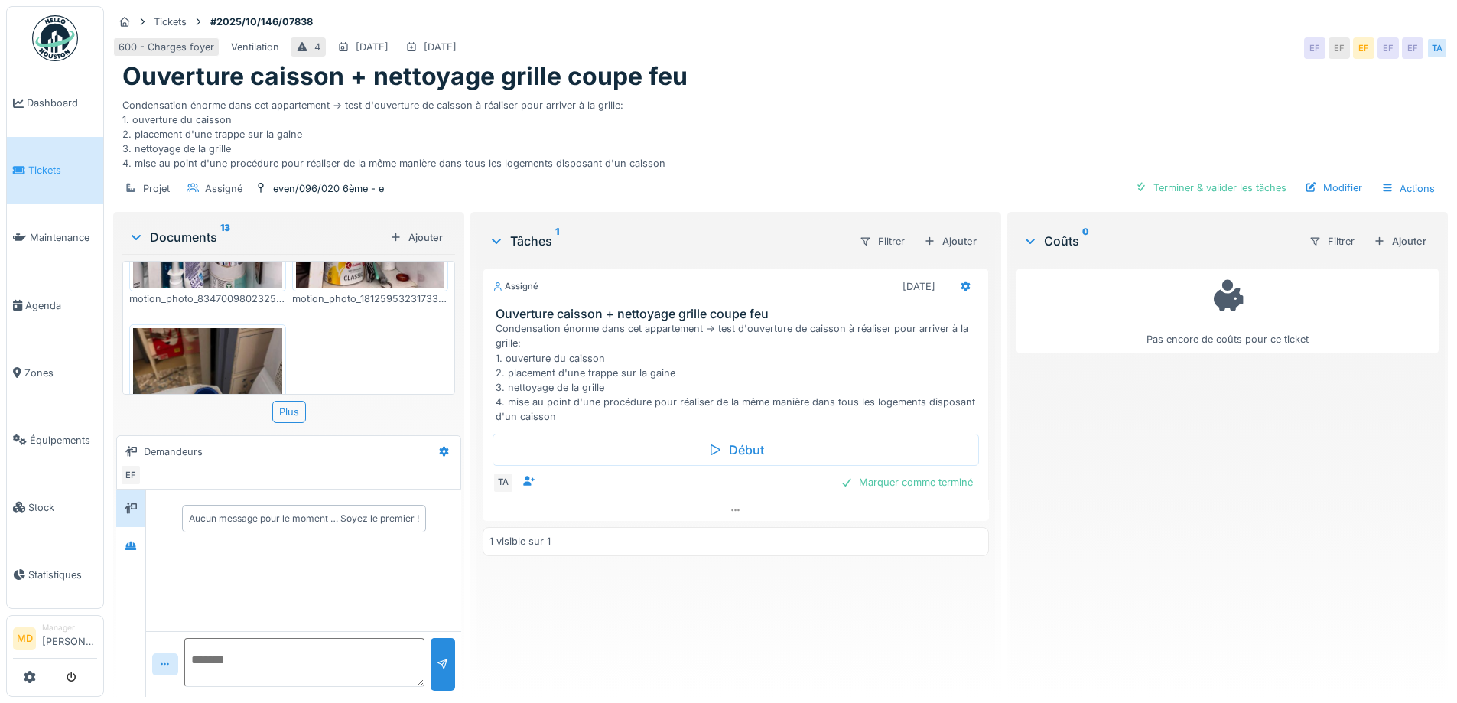
scroll to position [1251, 0]
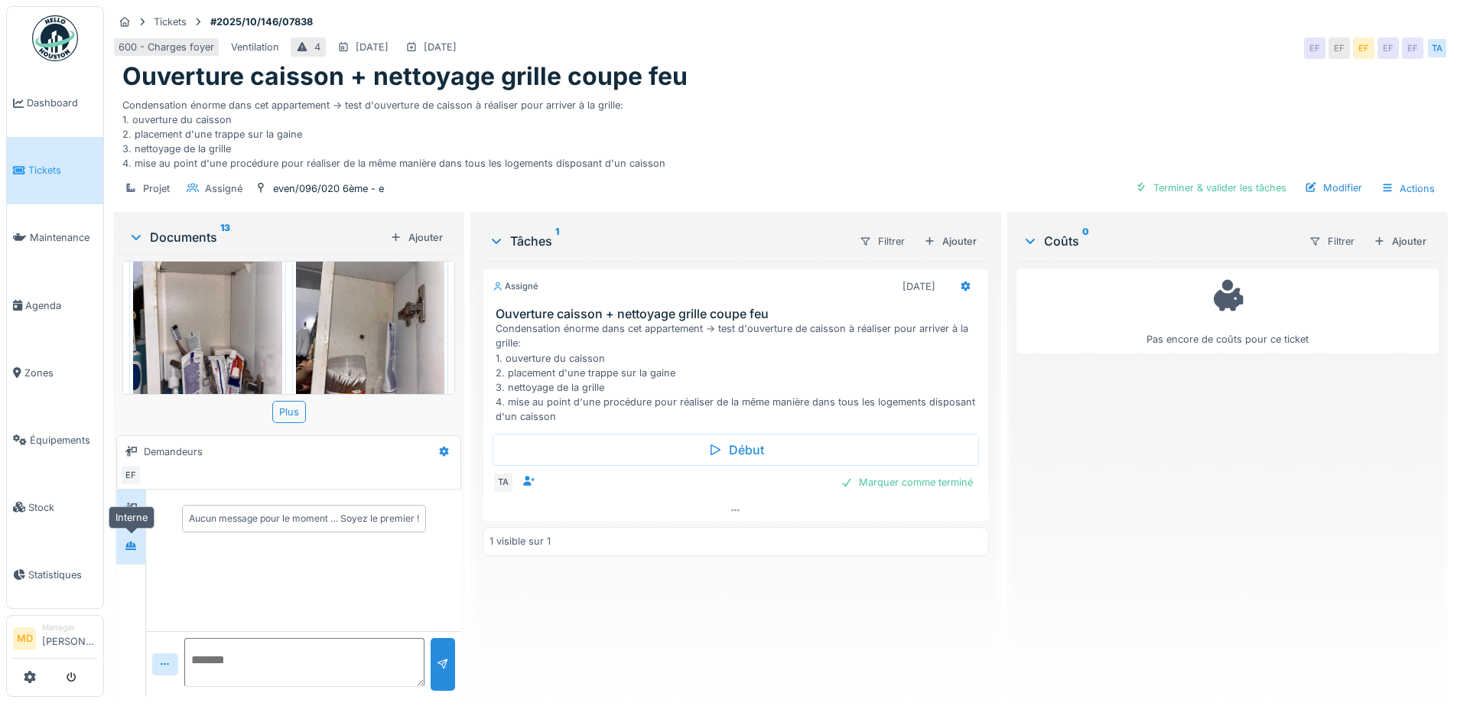
click at [134, 550] on icon at bounding box center [131, 546] width 12 height 10
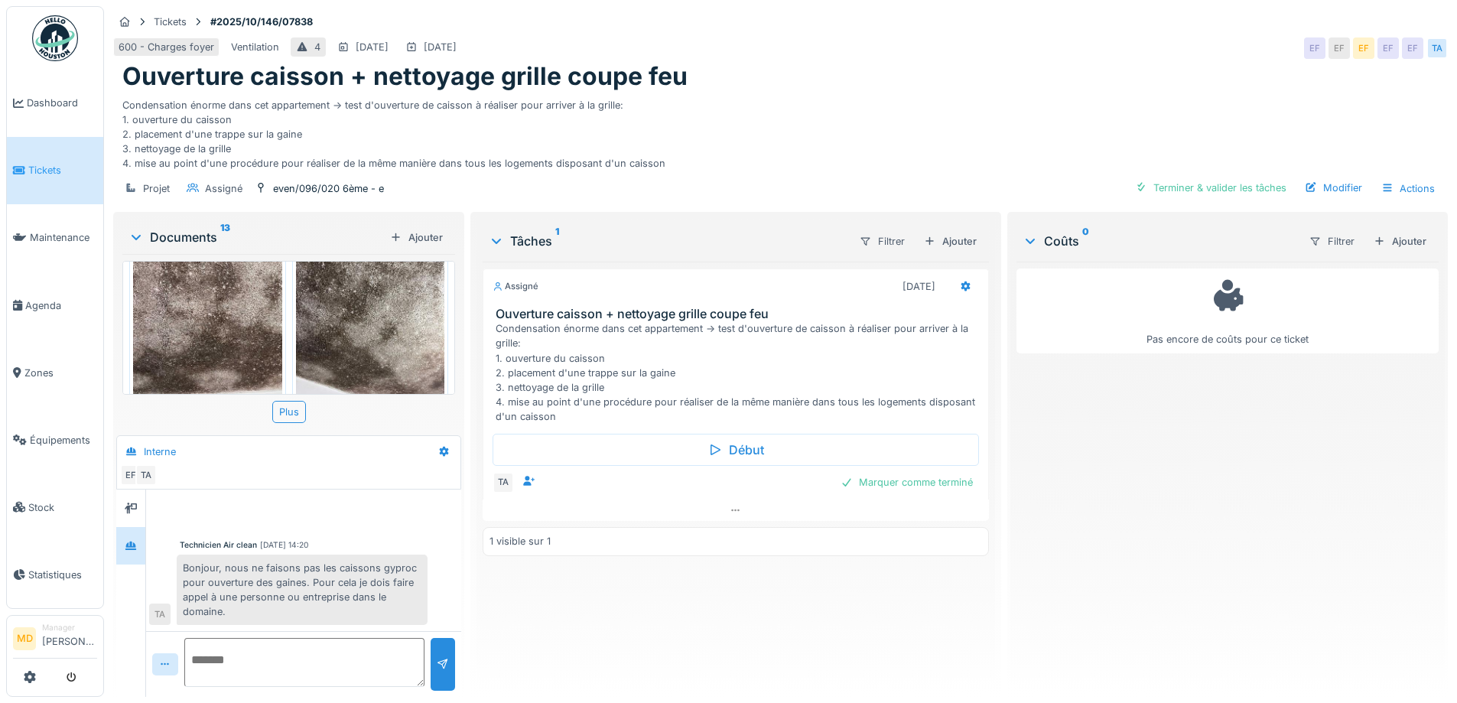
scroll to position [0, 0]
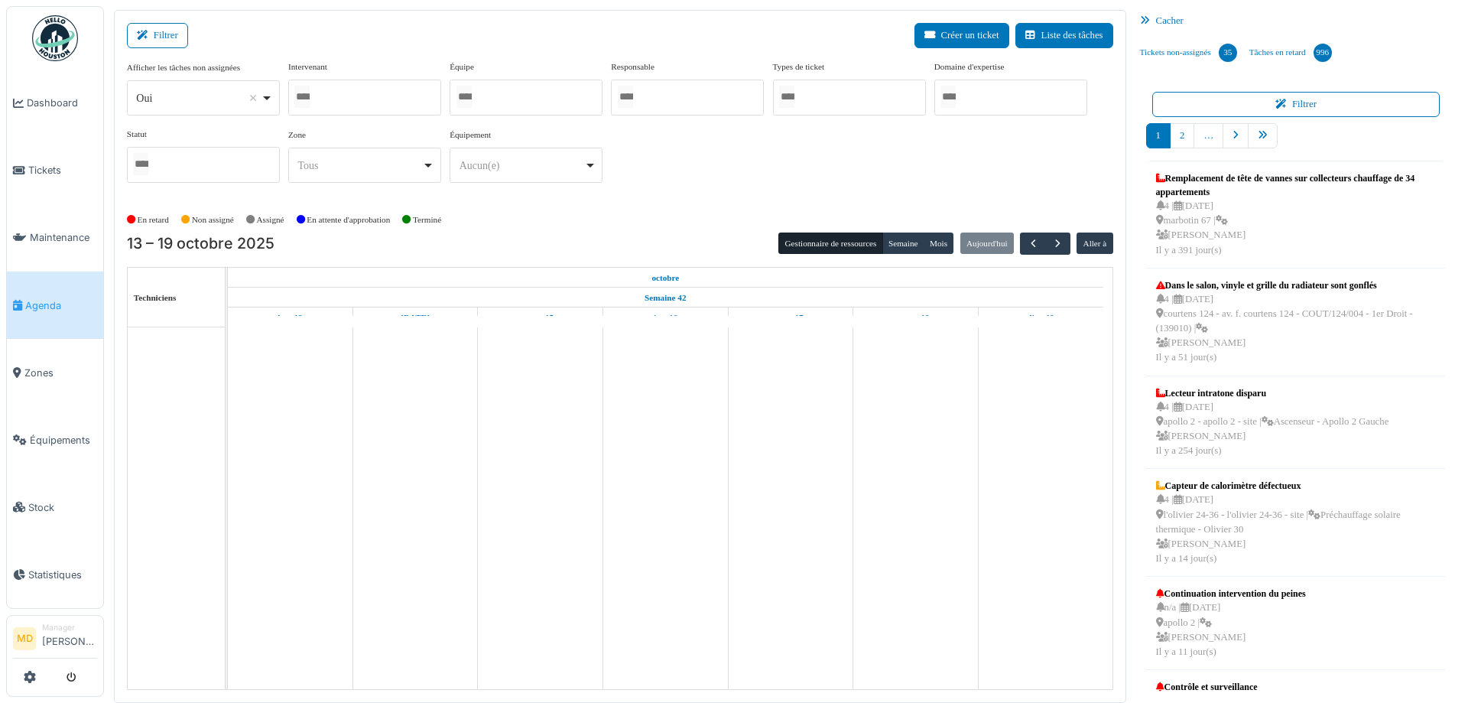
click at [160, 40] on button "Filtrer" at bounding box center [157, 35] width 61 height 25
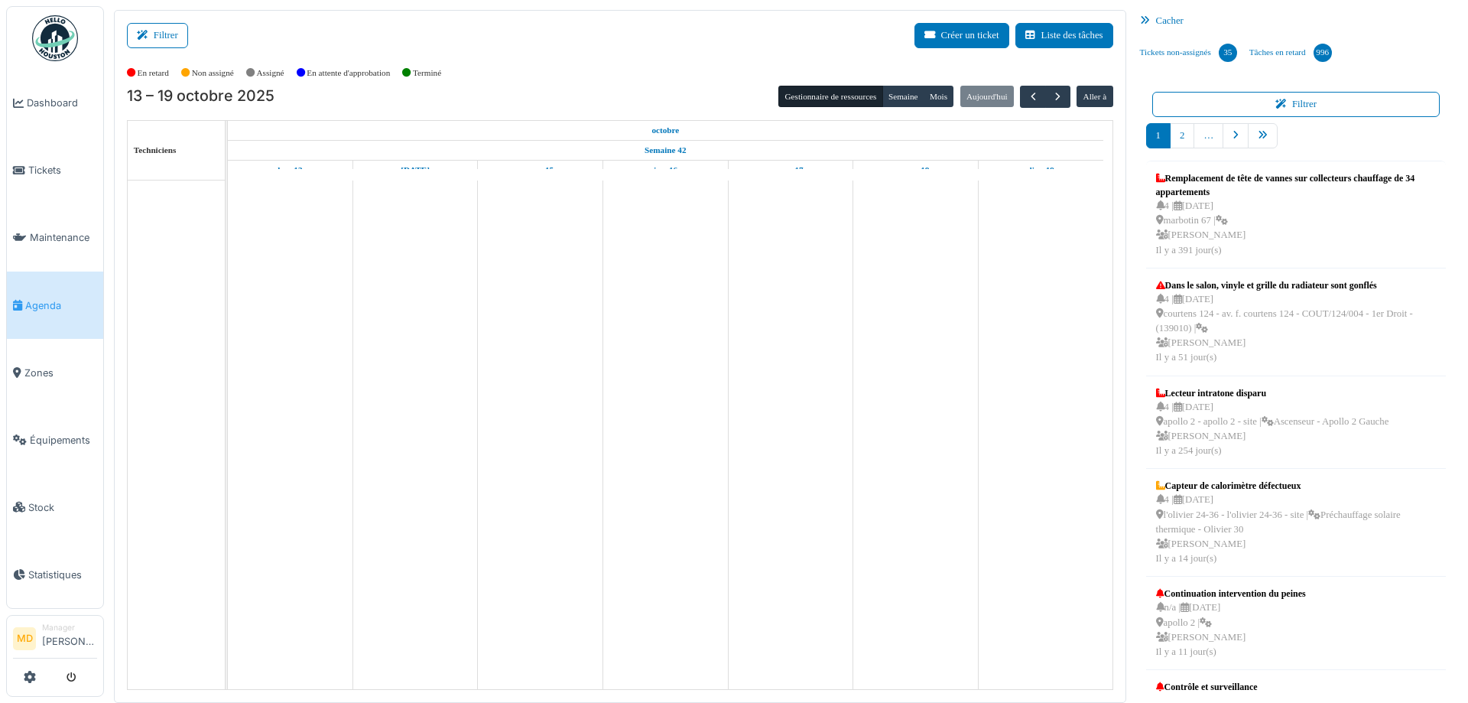
click at [160, 40] on button "Filtrer" at bounding box center [157, 35] width 61 height 25
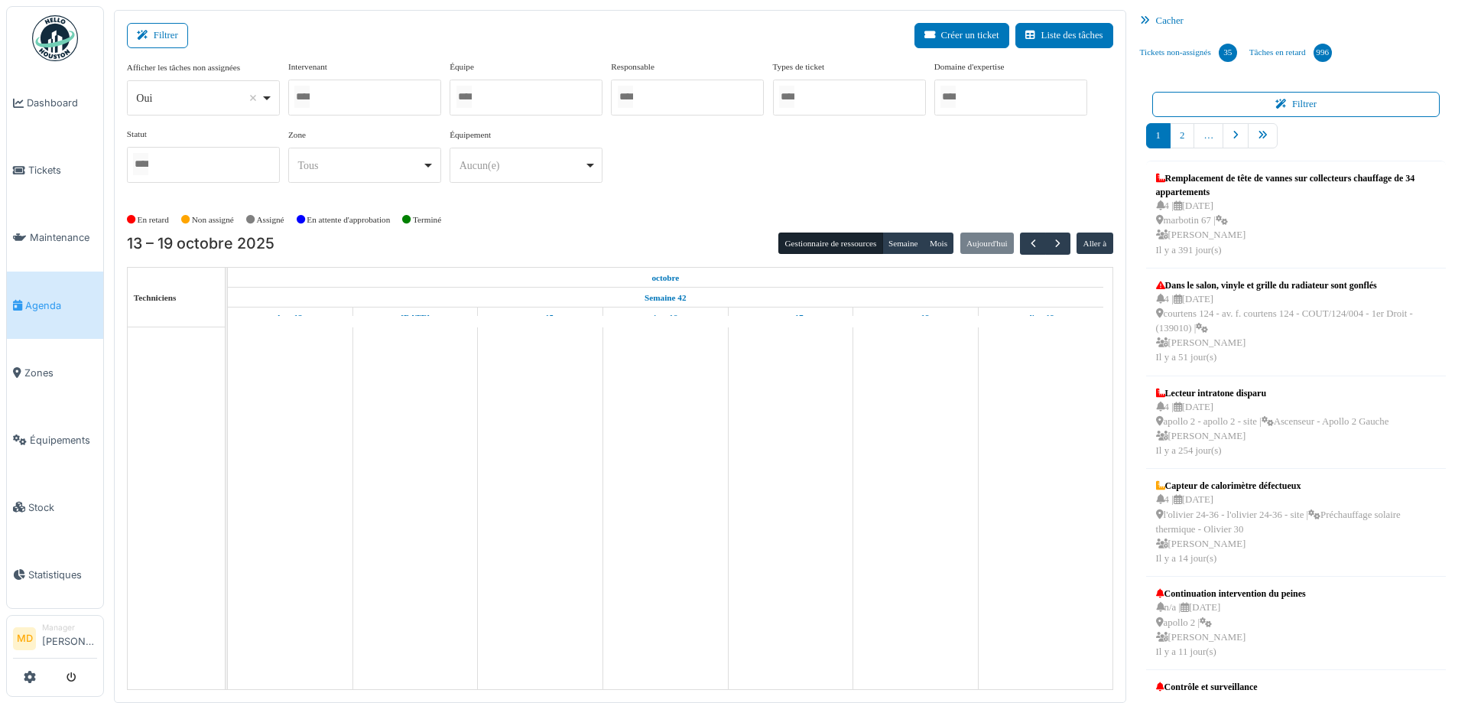
click at [330, 97] on div at bounding box center [364, 98] width 153 height 36
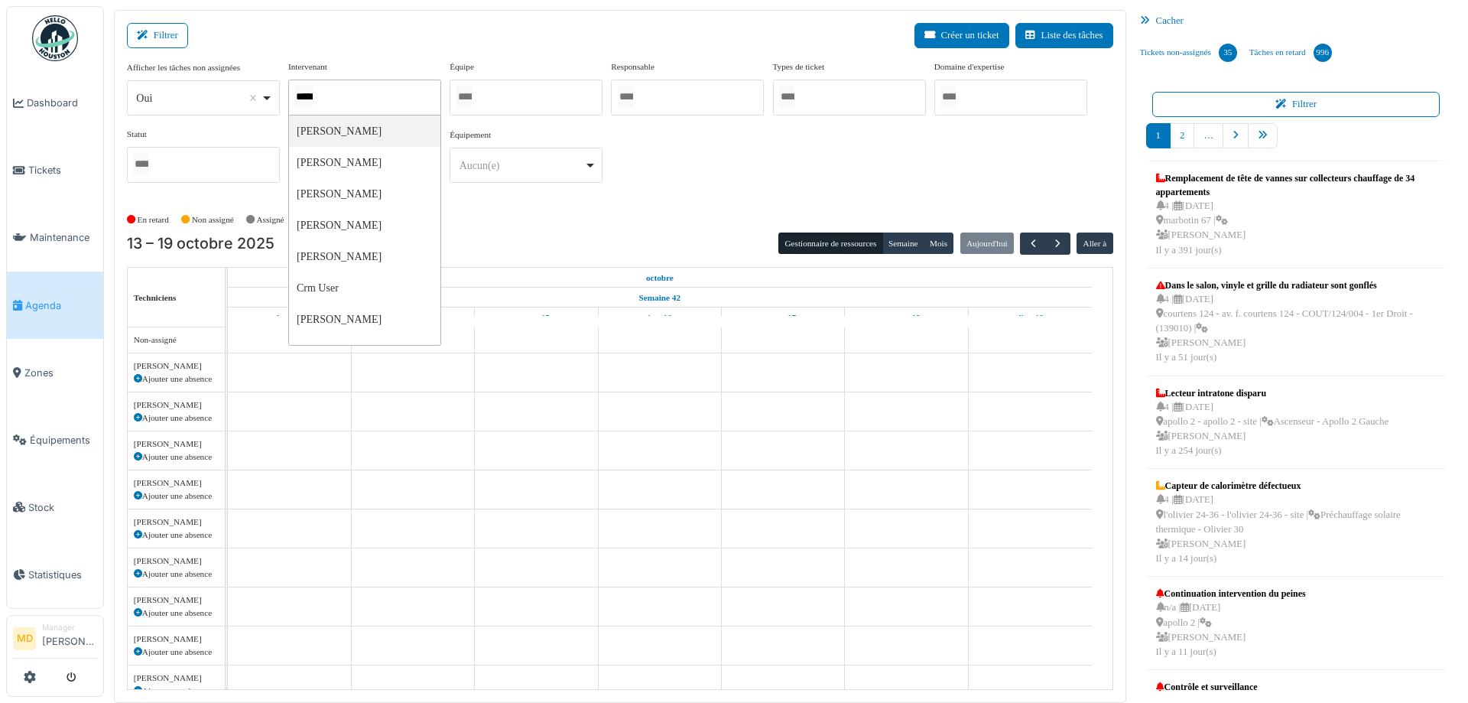
type input "******"
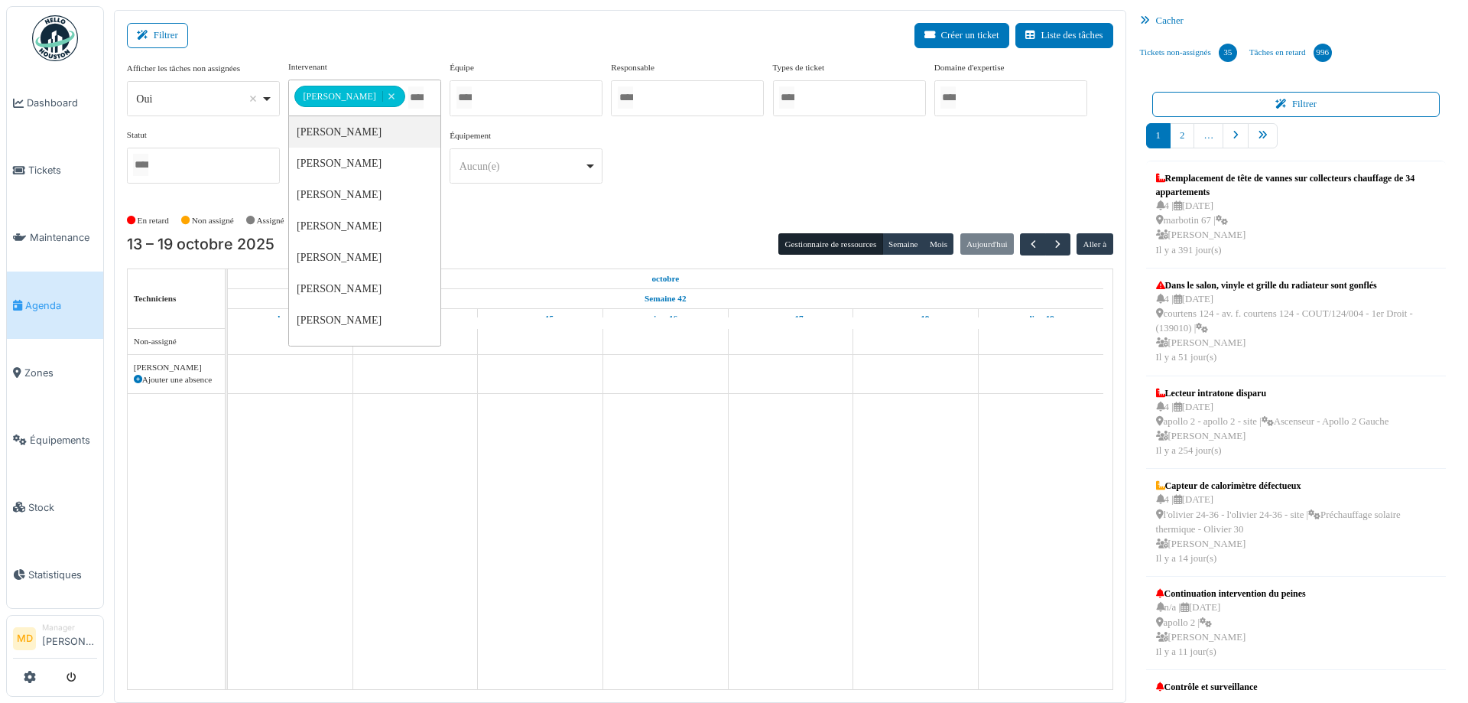
click at [1031, 138] on div "**********" at bounding box center [620, 127] width 986 height 135
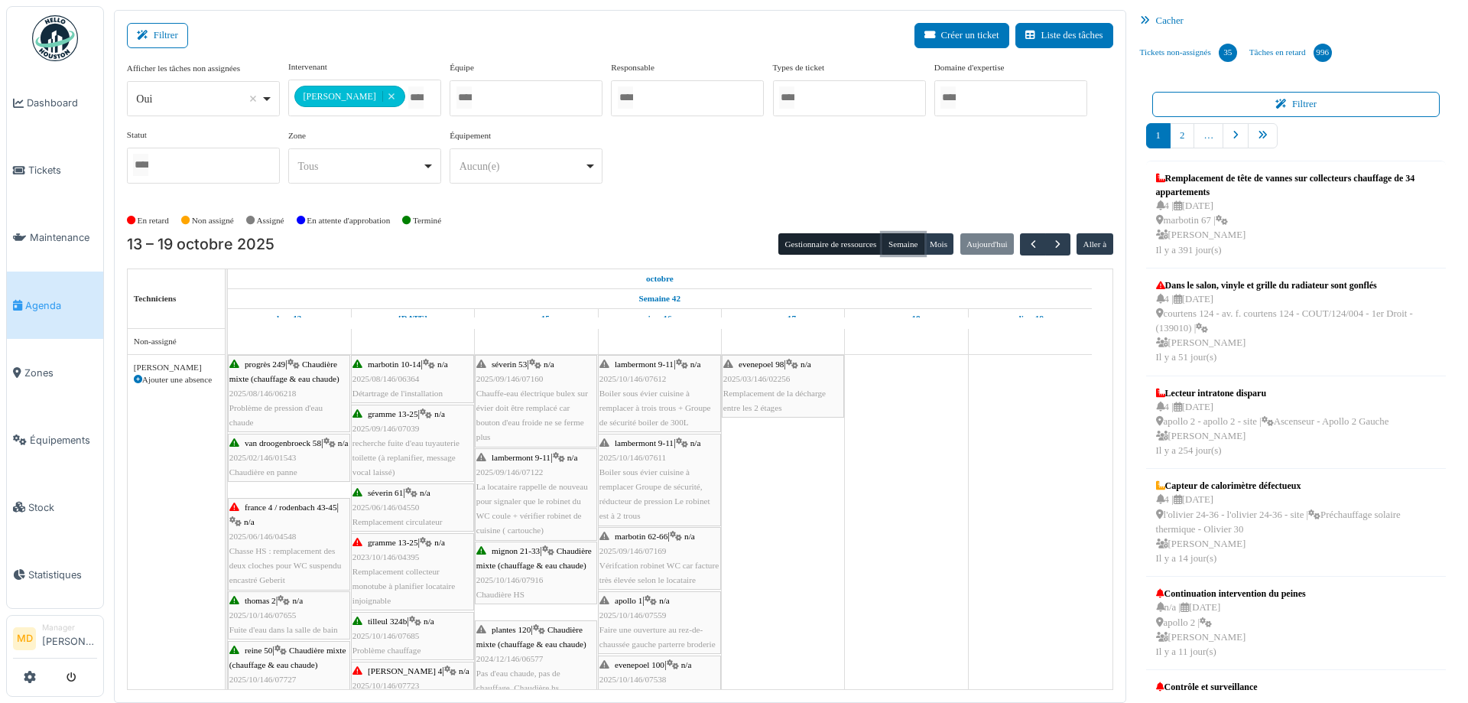
click at [905, 239] on button "Semaine" at bounding box center [903, 243] width 42 height 21
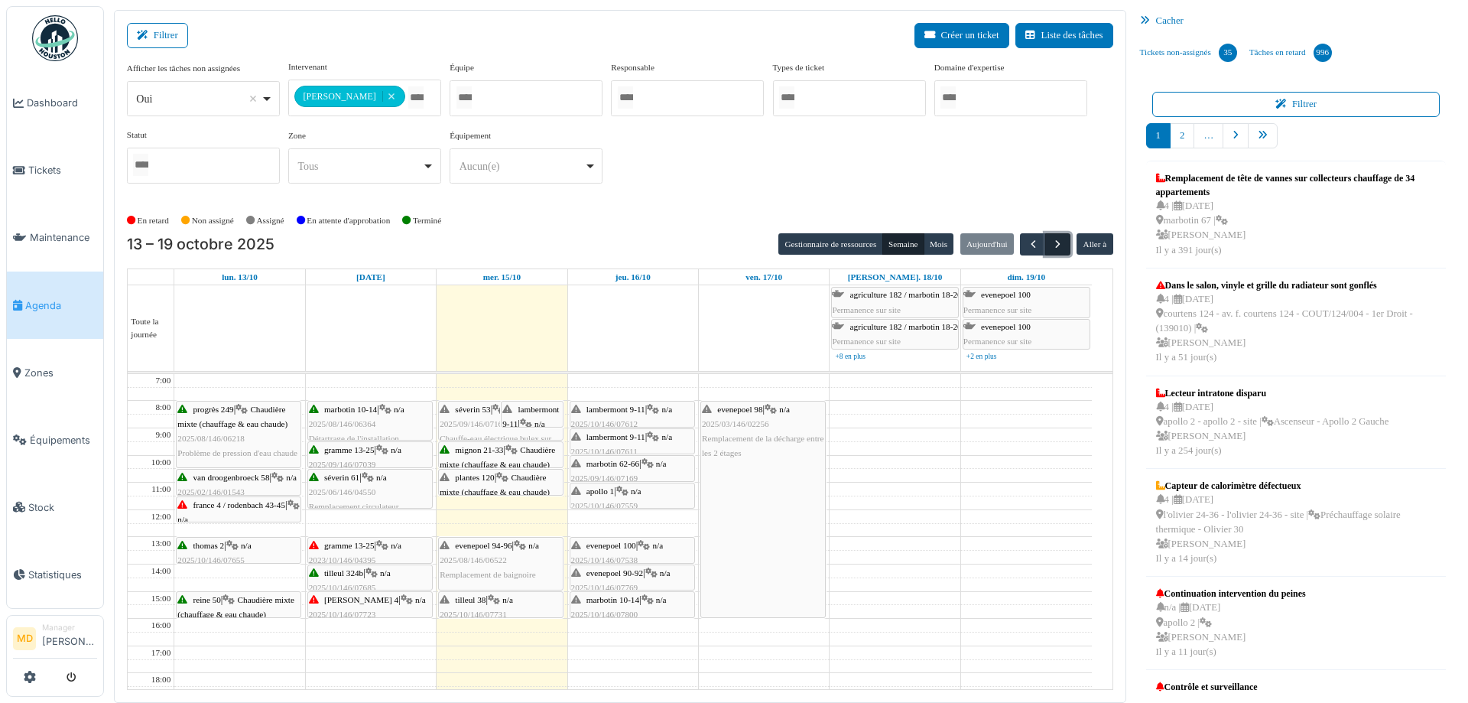
click at [1045, 249] on button "button" at bounding box center [1057, 244] width 25 height 22
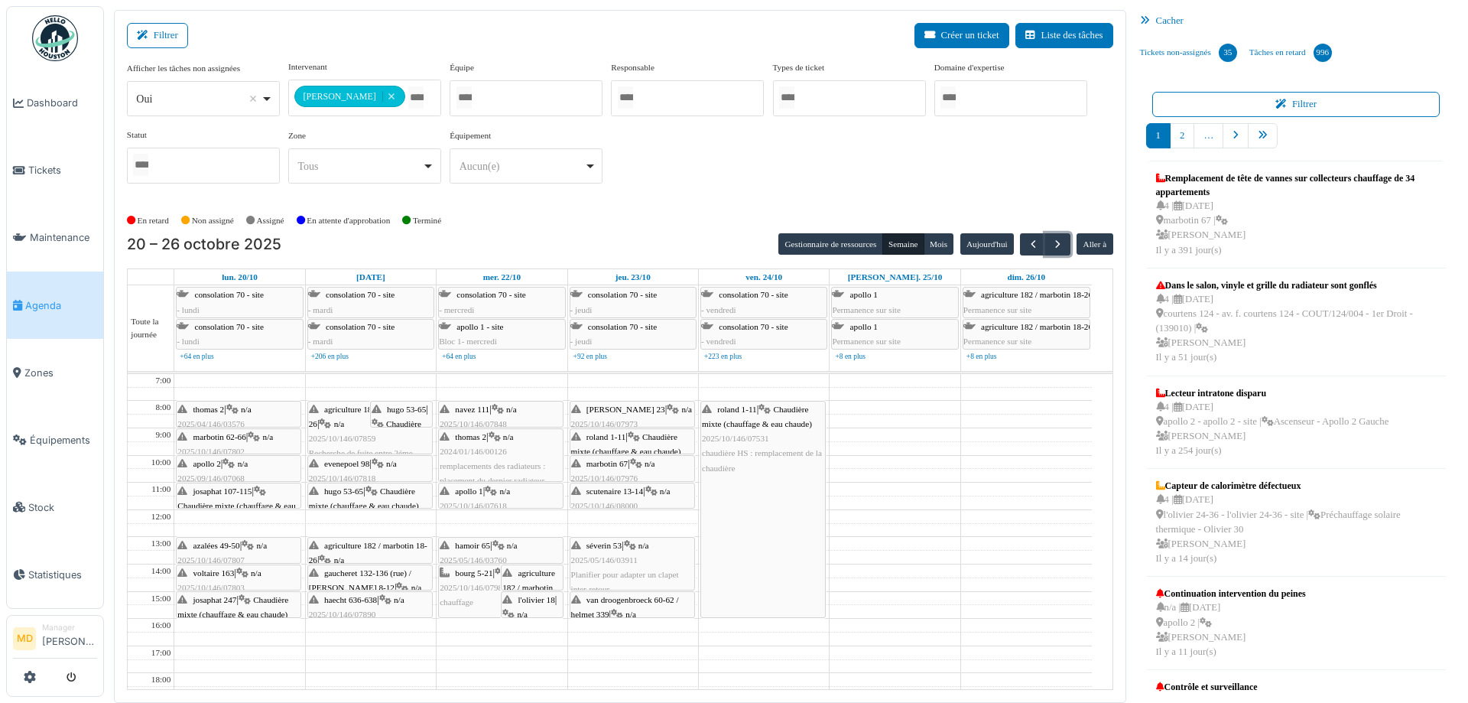
click at [350, 609] on span "2025/10/146/07890" at bounding box center [342, 613] width 67 height 9
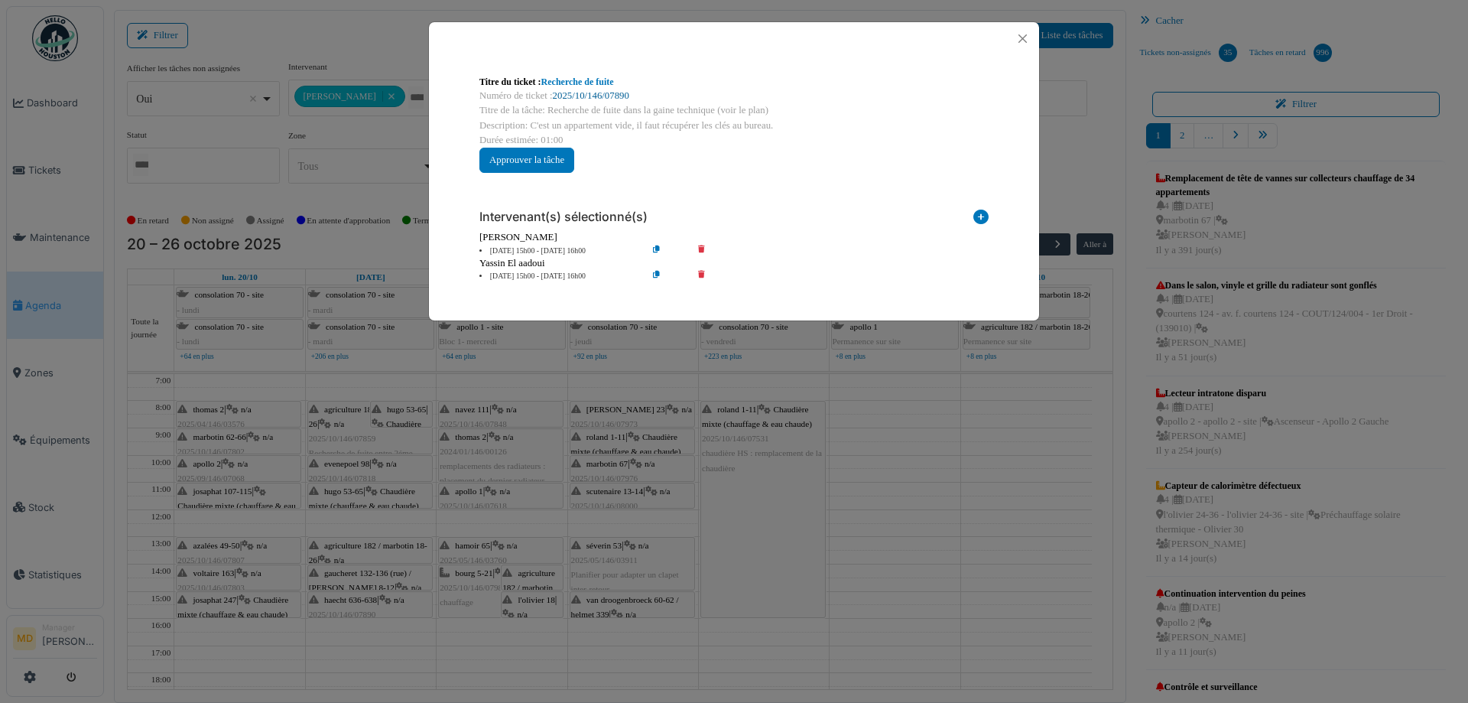
click at [563, 98] on link "2025/10/146/07890" at bounding box center [591, 95] width 76 height 11
click at [1021, 42] on button "Close" at bounding box center [1022, 38] width 21 height 21
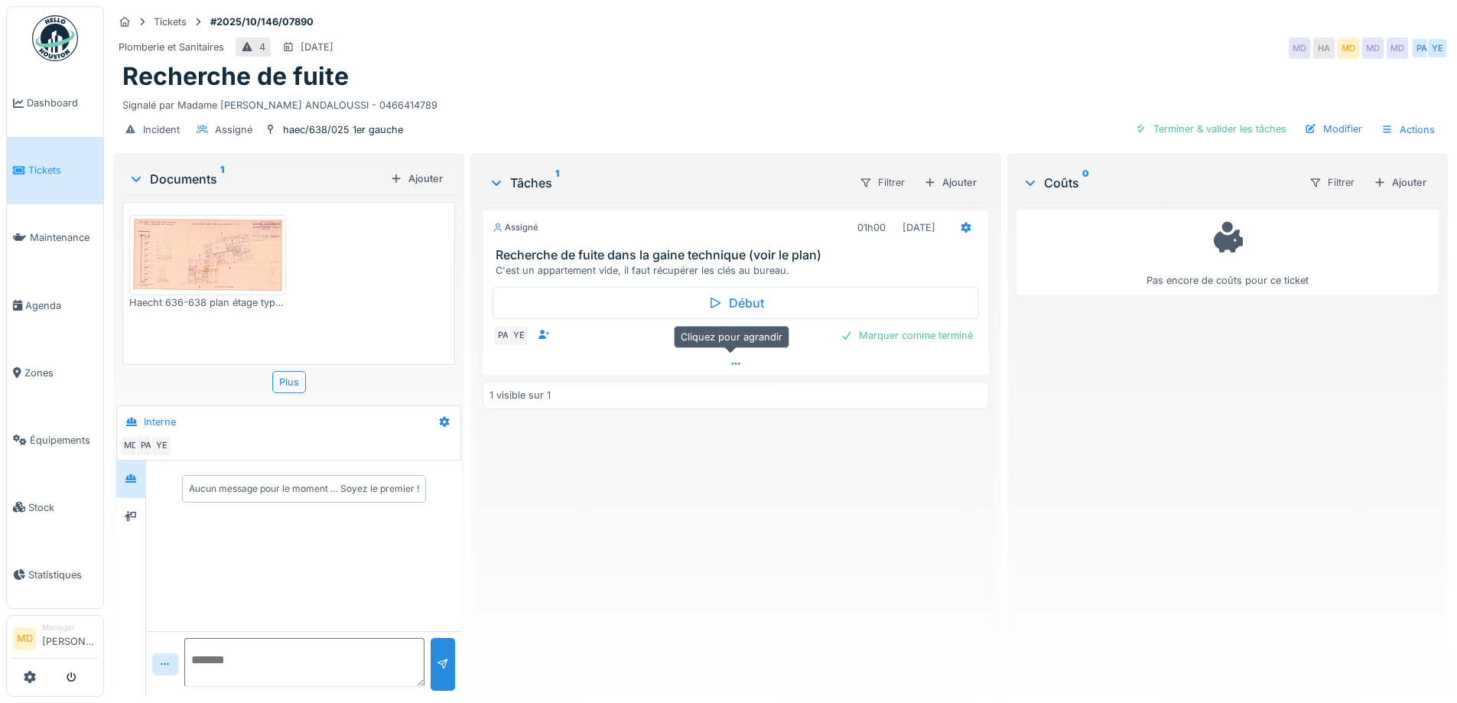
click at [729, 365] on icon at bounding box center [735, 364] width 12 height 10
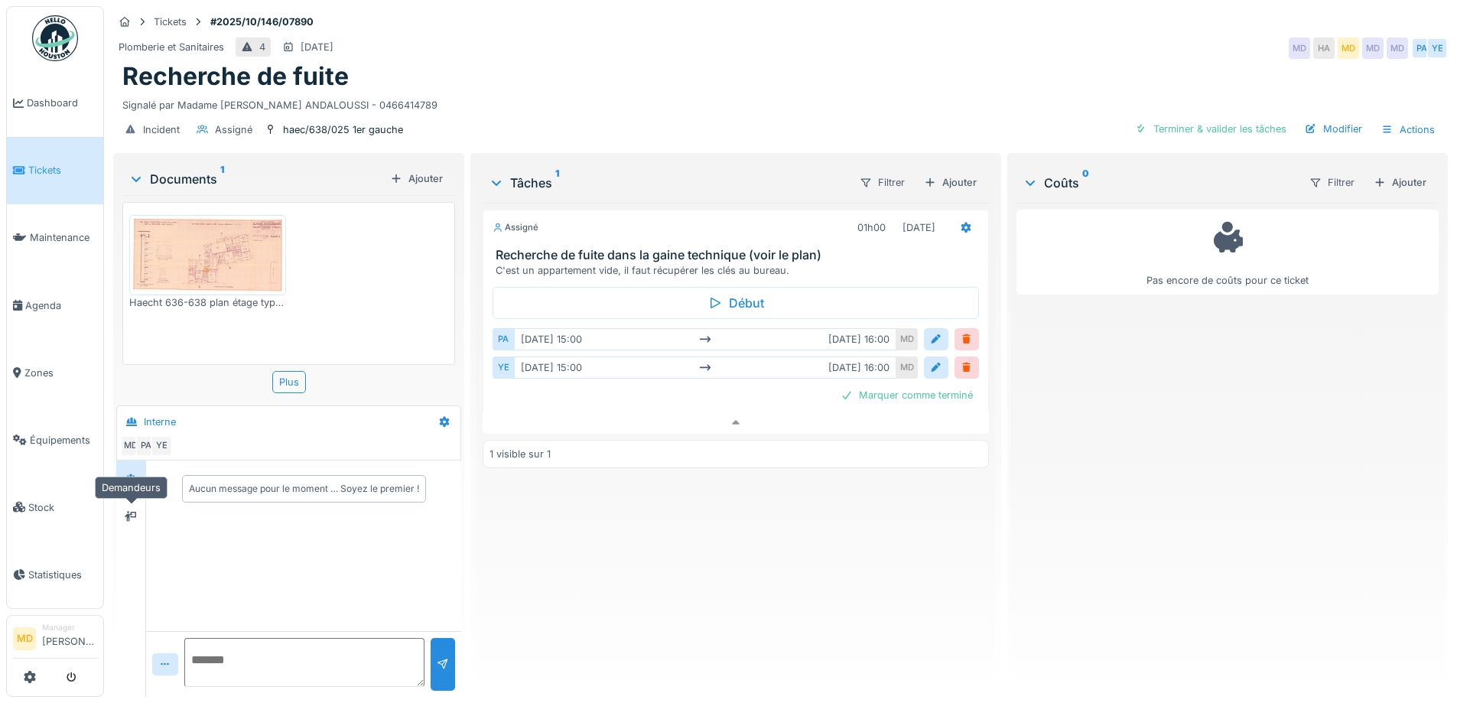
click at [130, 526] on div at bounding box center [131, 578] width 30 height 236
click at [128, 511] on icon at bounding box center [131, 516] width 12 height 11
click at [132, 474] on icon at bounding box center [130, 478] width 11 height 8
click at [183, 226] on img at bounding box center [207, 255] width 149 height 73
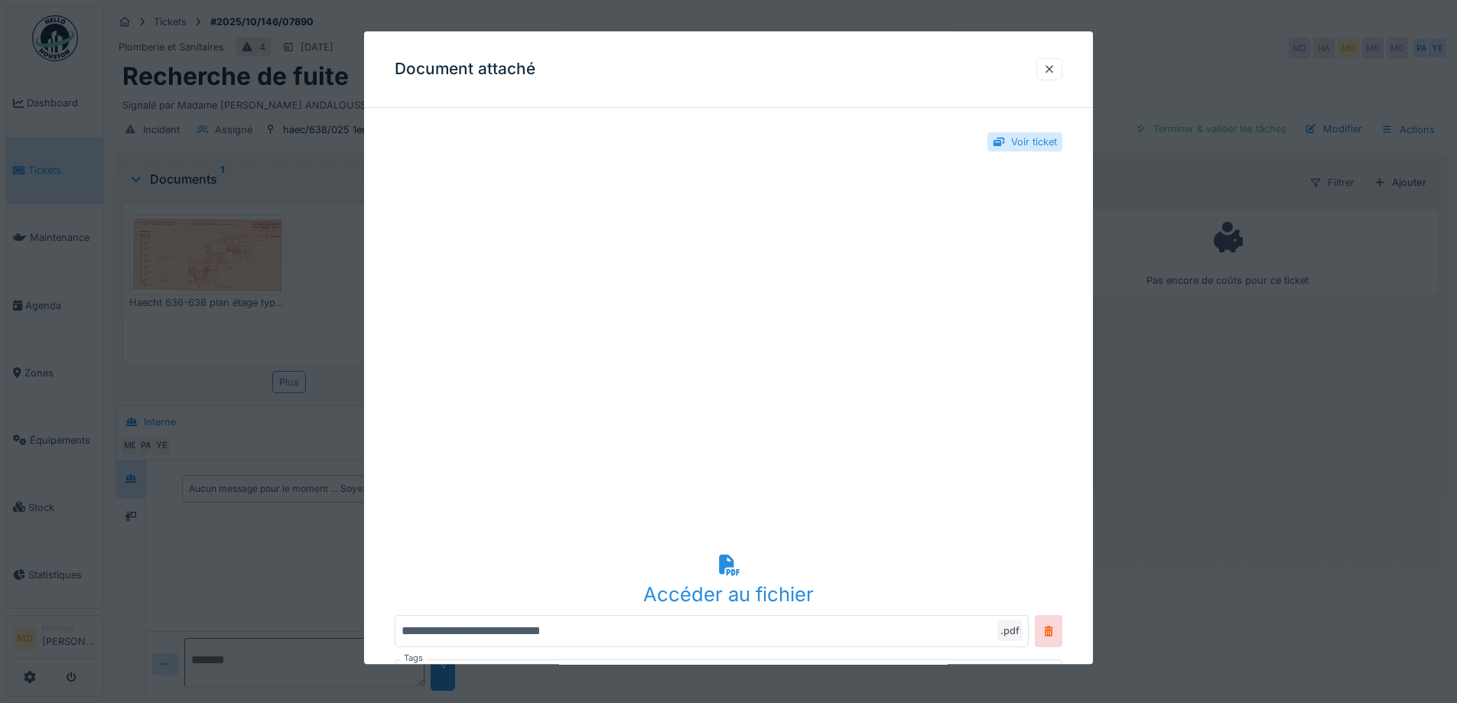
scroll to position [0, 0]
click at [1055, 63] on div at bounding box center [1049, 69] width 12 height 15
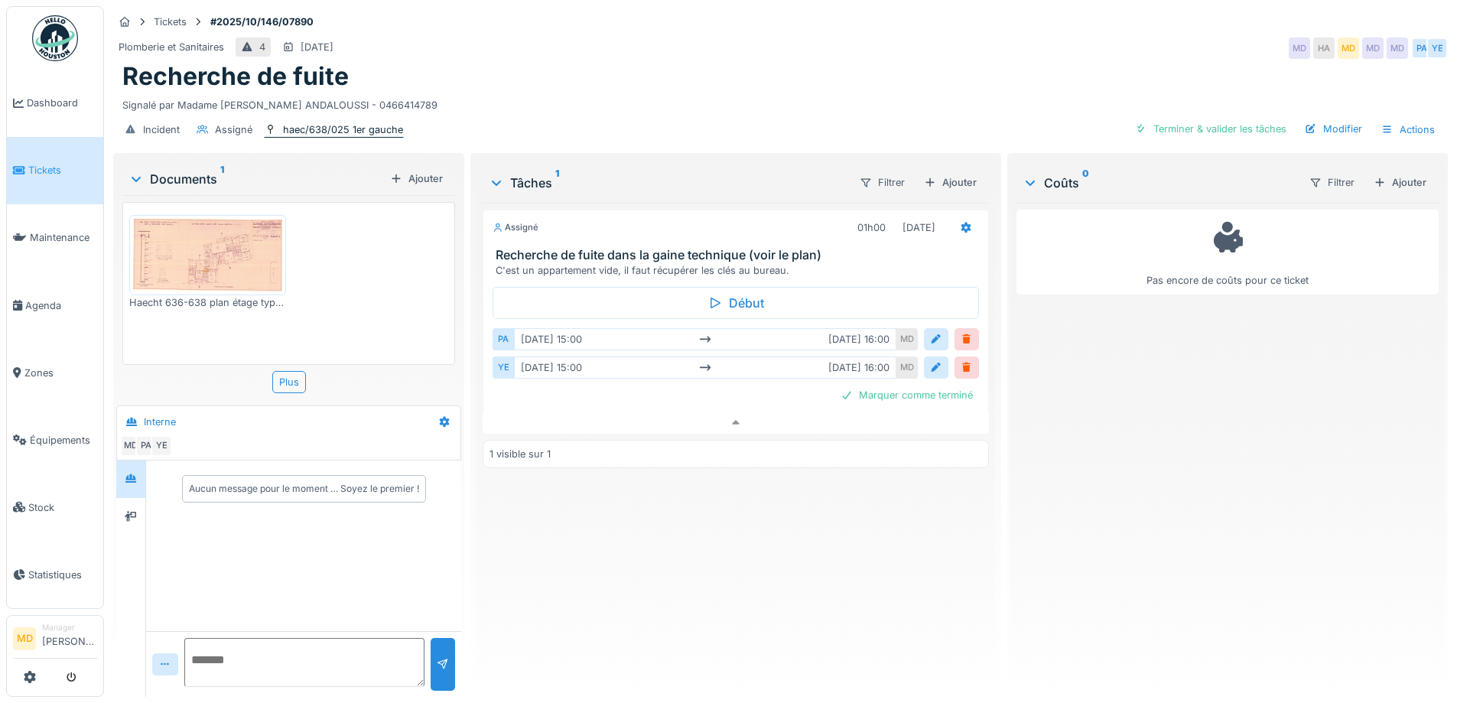
click at [330, 129] on div "haec/638/025 1er gauche" at bounding box center [343, 129] width 120 height 15
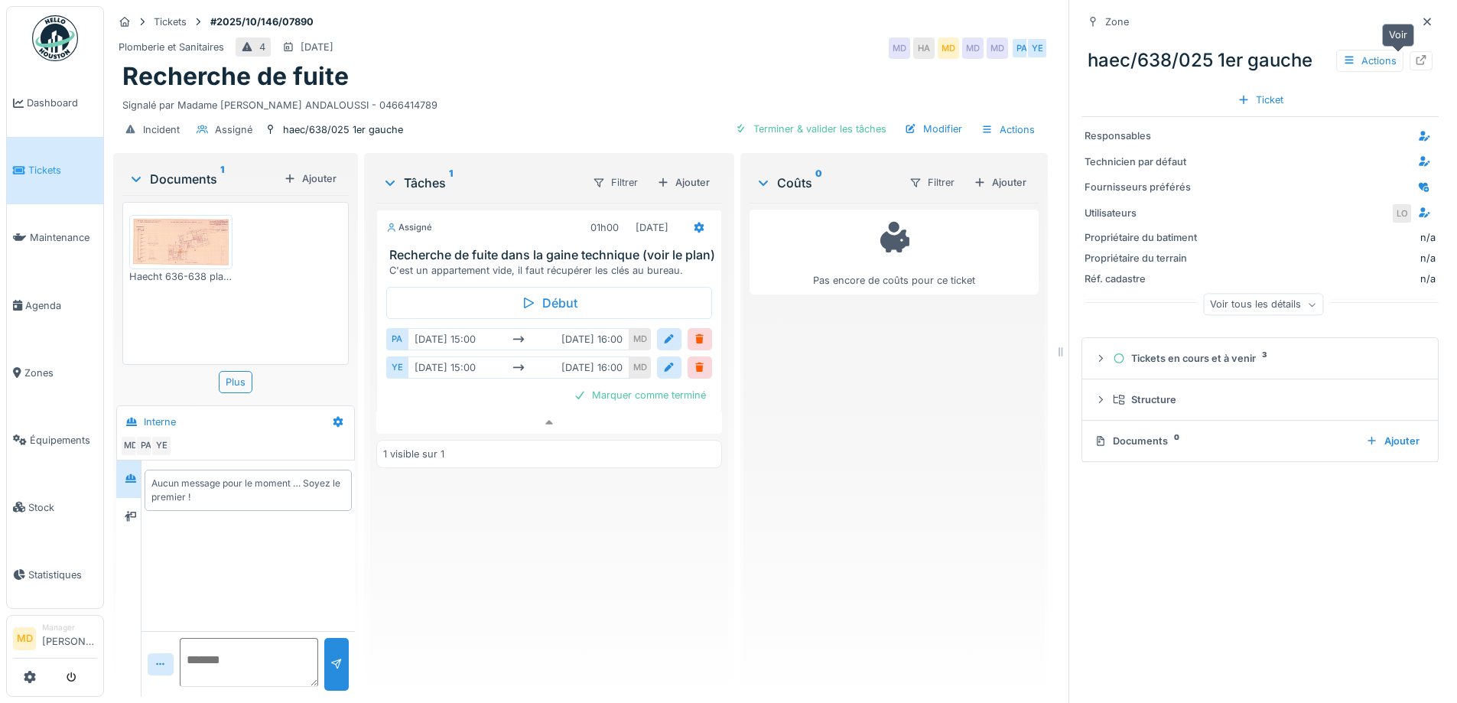
click at [1416, 64] on icon at bounding box center [1421, 60] width 10 height 10
click at [1421, 24] on icon at bounding box center [1427, 22] width 12 height 10
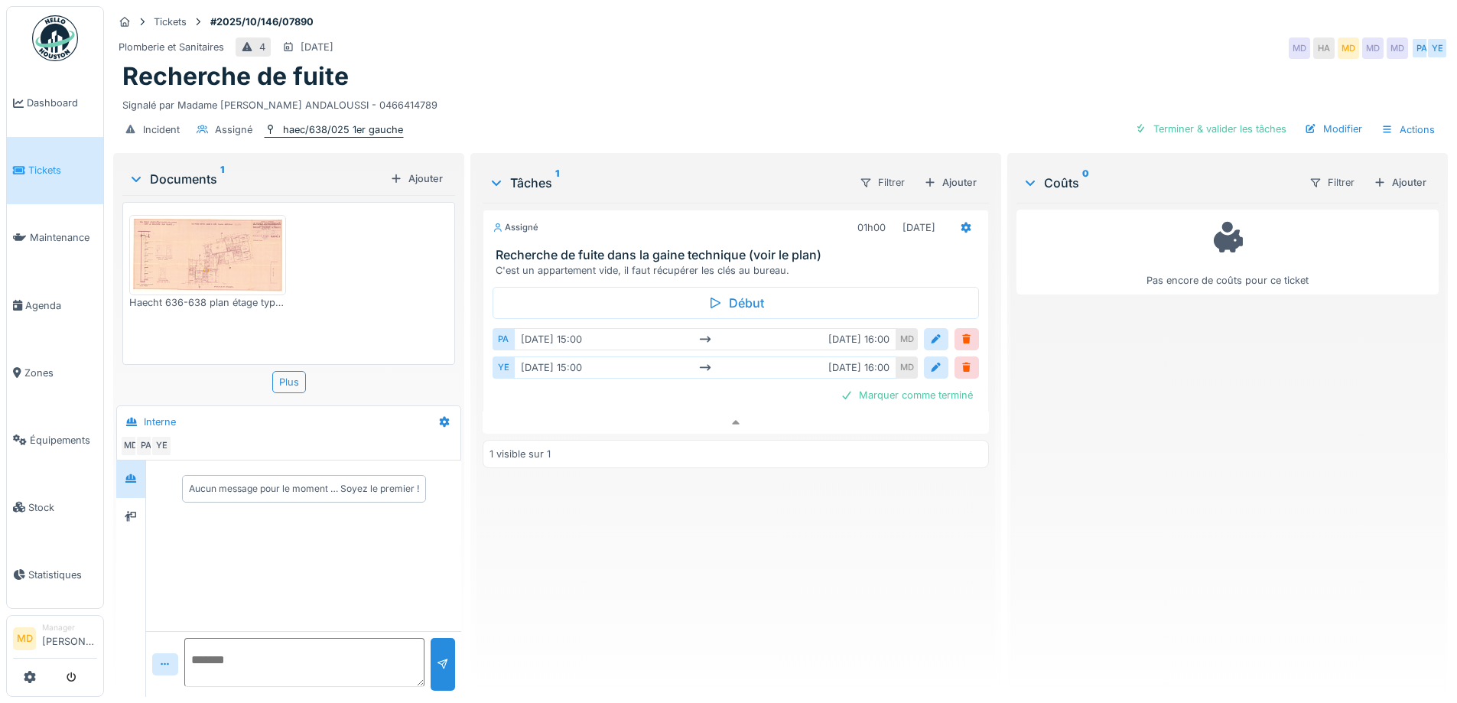
click at [363, 130] on div "haec/638/025 1er gauche" at bounding box center [343, 129] width 120 height 15
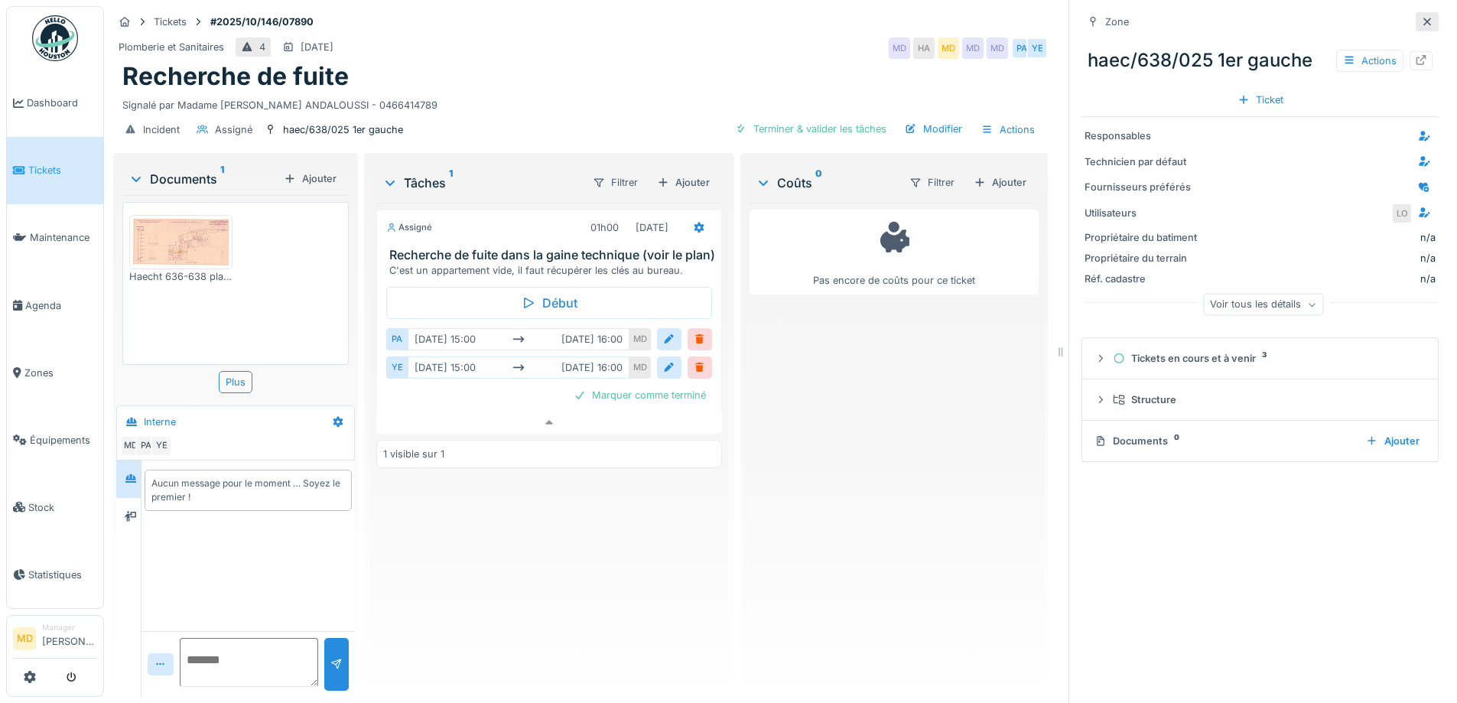
click at [1421, 17] on icon at bounding box center [1427, 22] width 12 height 10
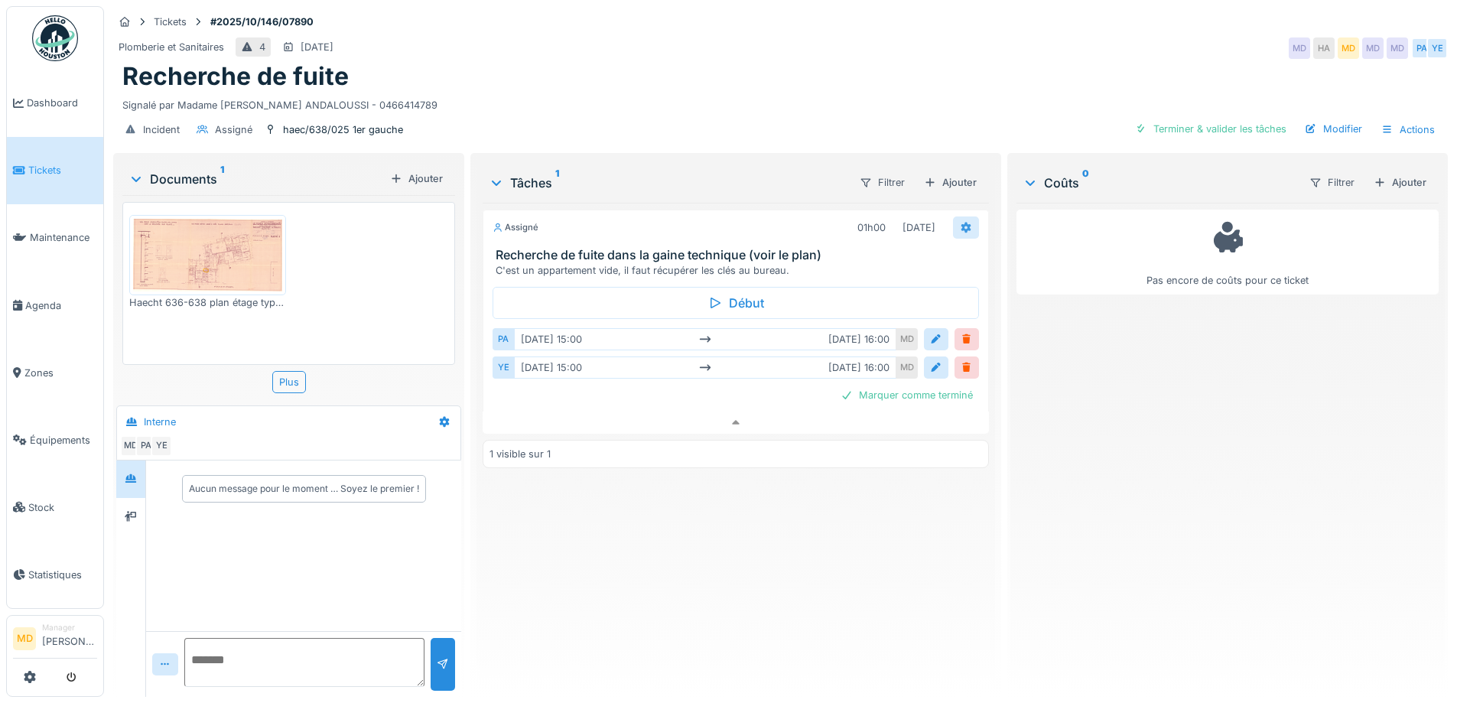
click at [953, 219] on div at bounding box center [966, 227] width 26 height 22
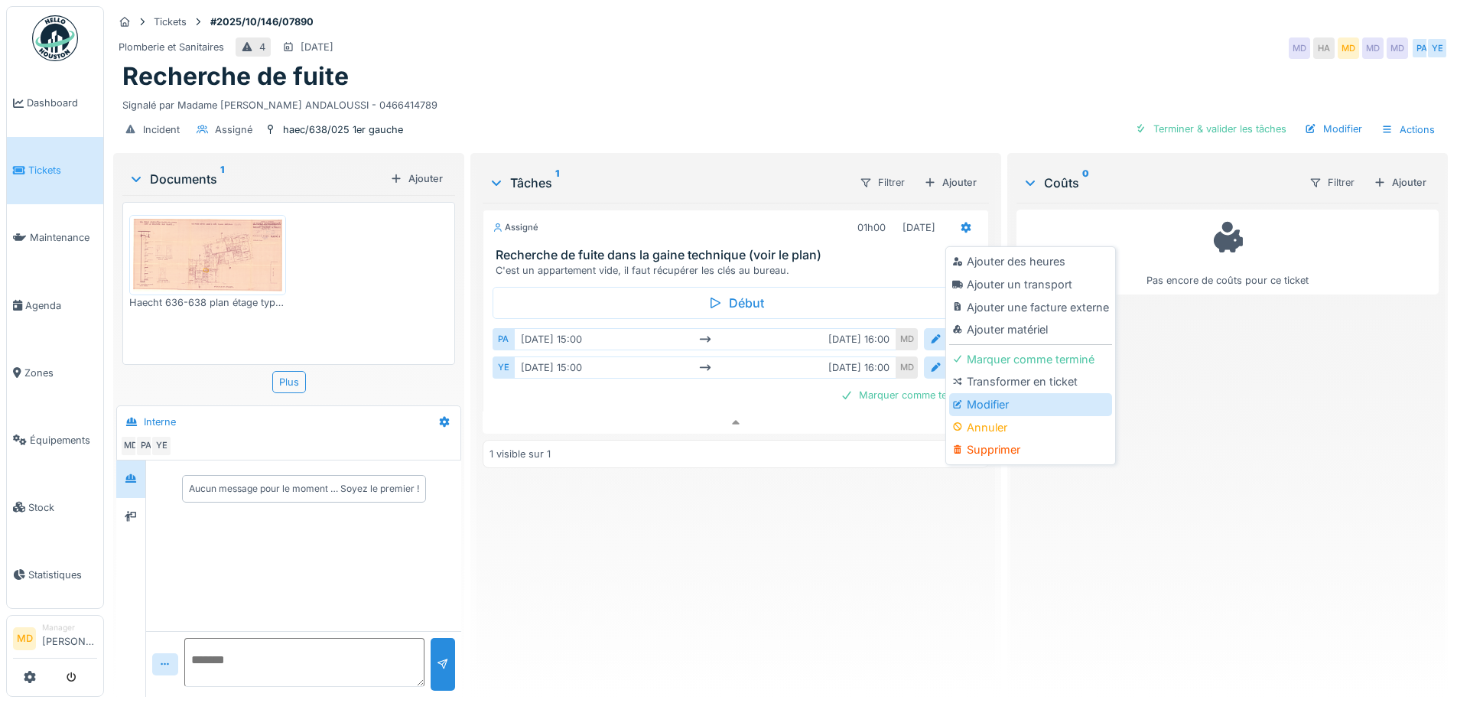
click at [965, 407] on div at bounding box center [959, 404] width 15 height 13
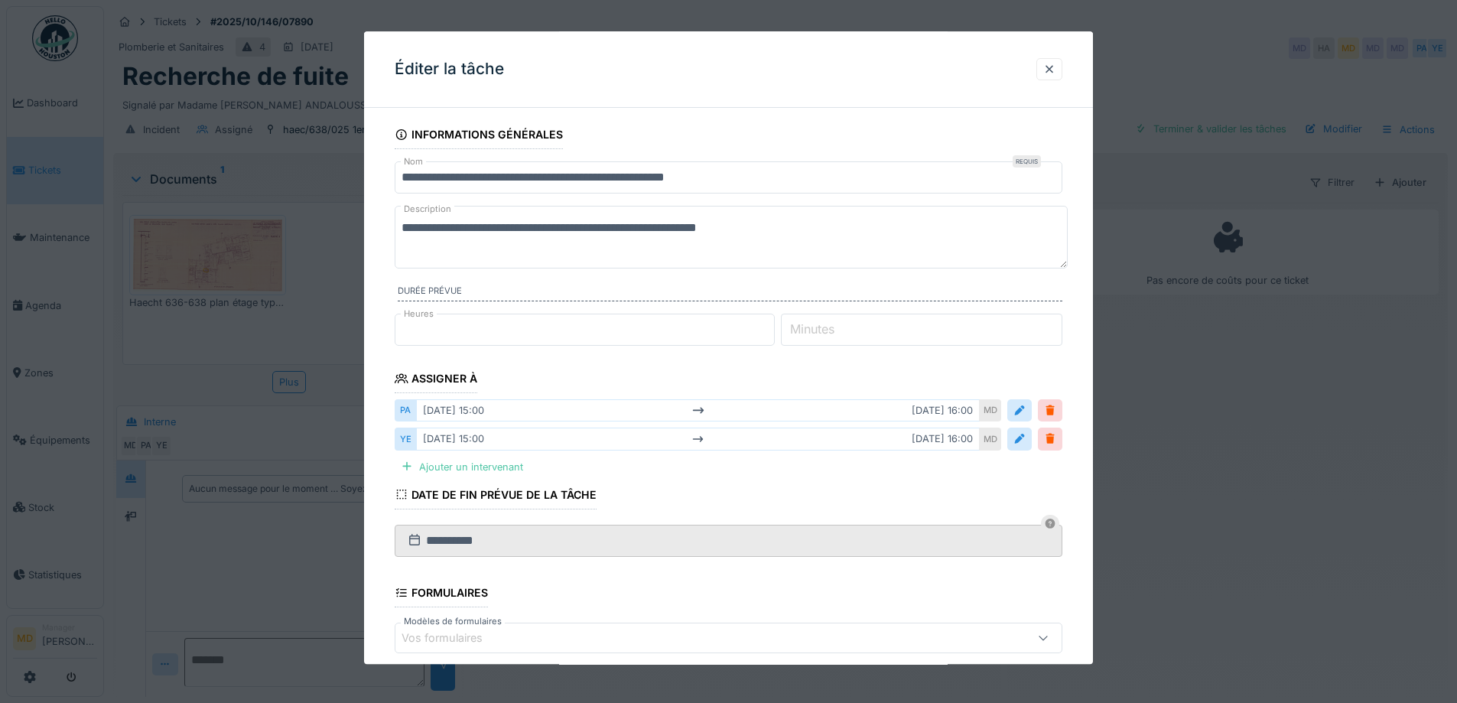
click at [792, 224] on textarea "**********" at bounding box center [731, 237] width 673 height 63
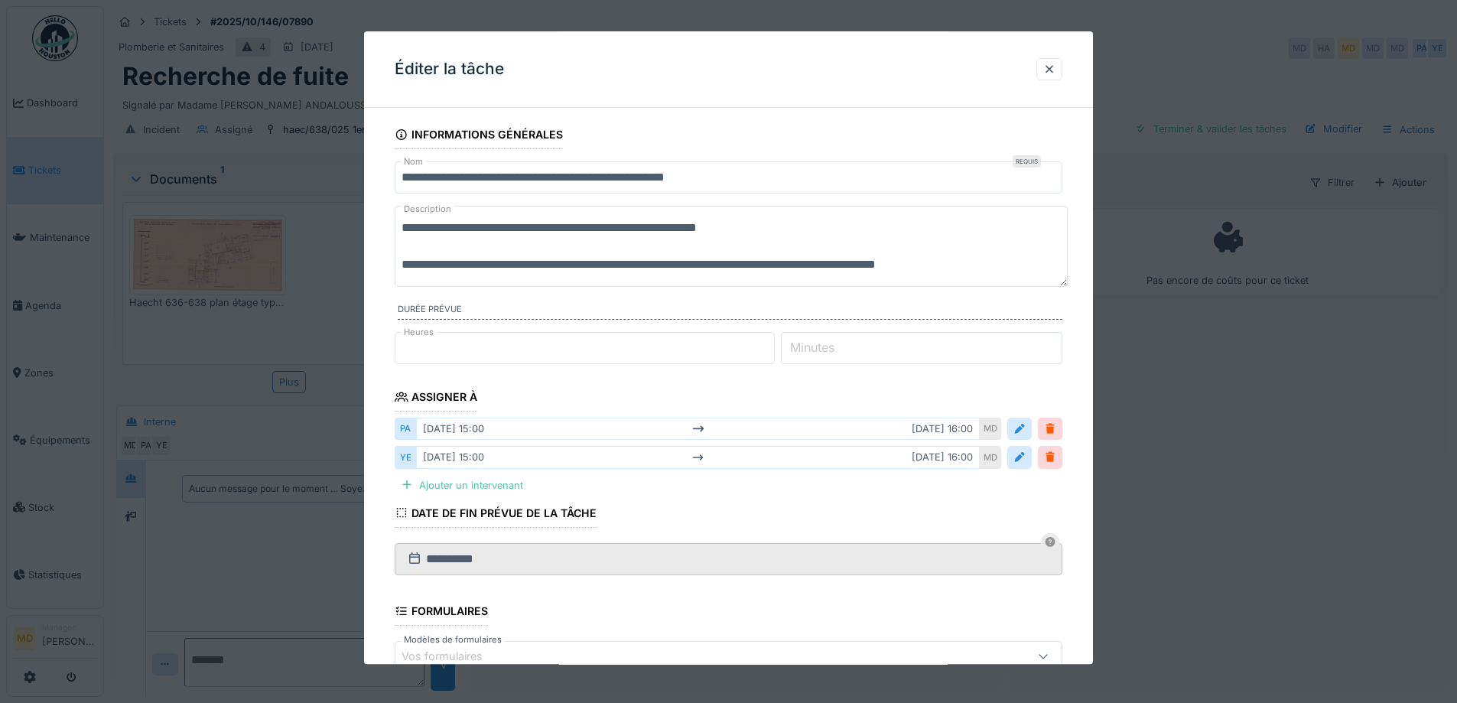
drag, startPoint x: 733, startPoint y: 267, endPoint x: 671, endPoint y: 265, distance: 62.7
click at [671, 265] on textarea "**********" at bounding box center [731, 246] width 673 height 81
drag, startPoint x: 1005, startPoint y: 265, endPoint x: 400, endPoint y: 261, distance: 604.8
click at [400, 261] on textarea "**********" at bounding box center [731, 246] width 673 height 81
paste textarea "*******"
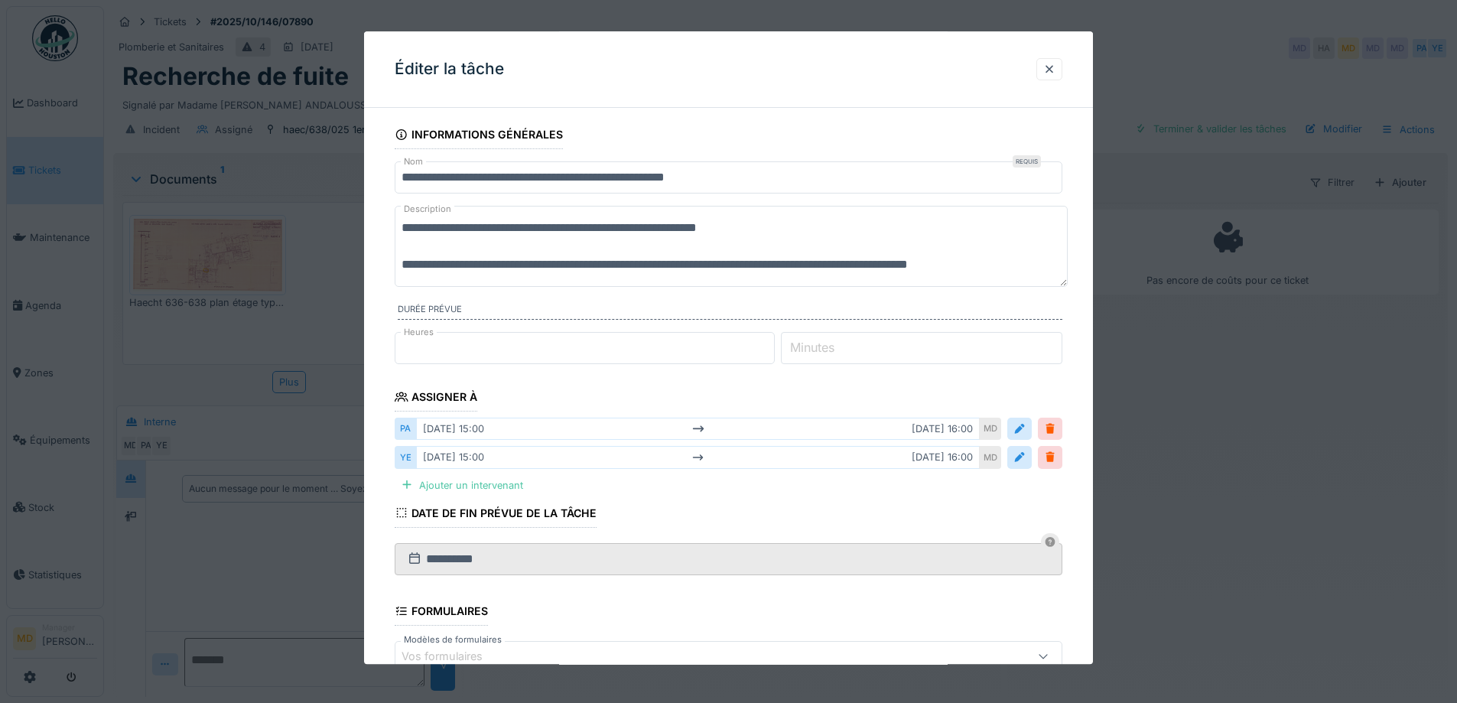
click at [400, 264] on textarea "**********" at bounding box center [731, 246] width 673 height 81
click at [768, 236] on textarea "**********" at bounding box center [731, 246] width 673 height 81
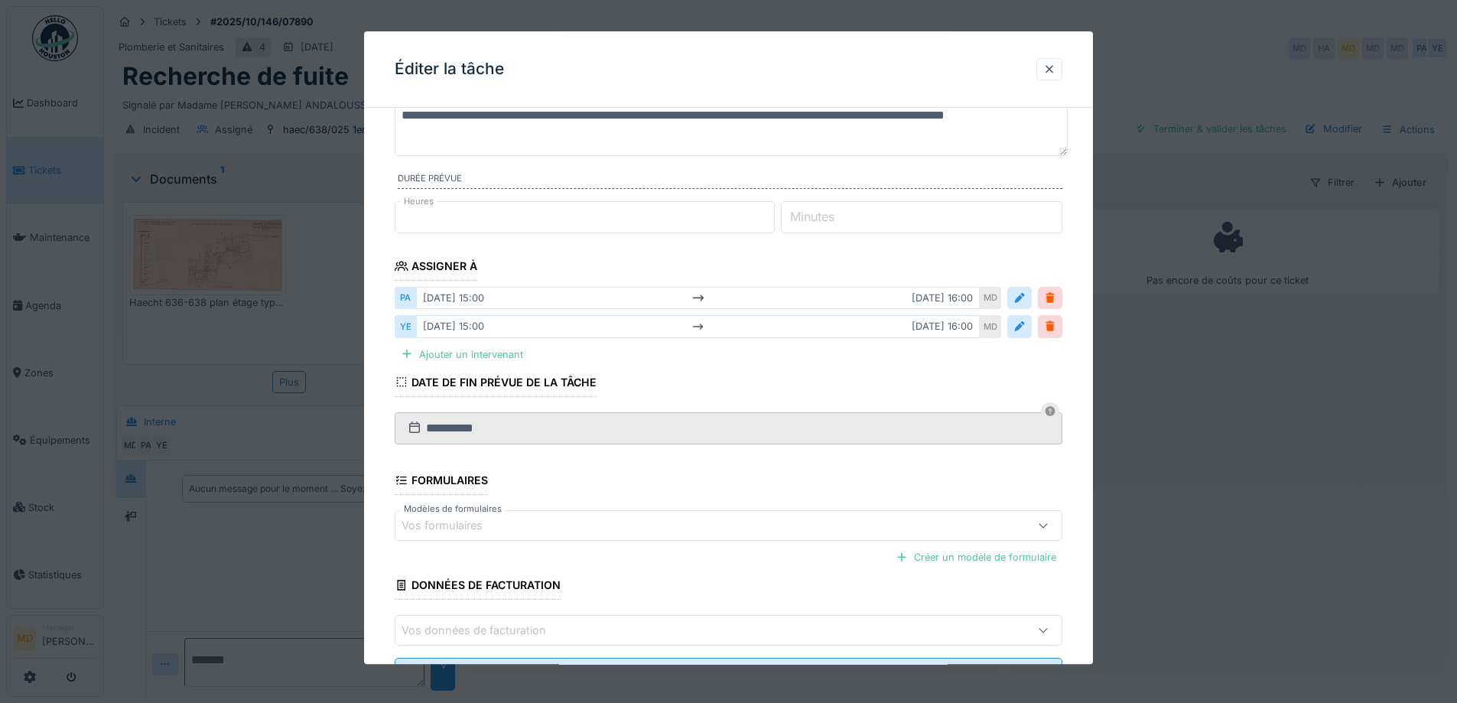
scroll to position [181, 0]
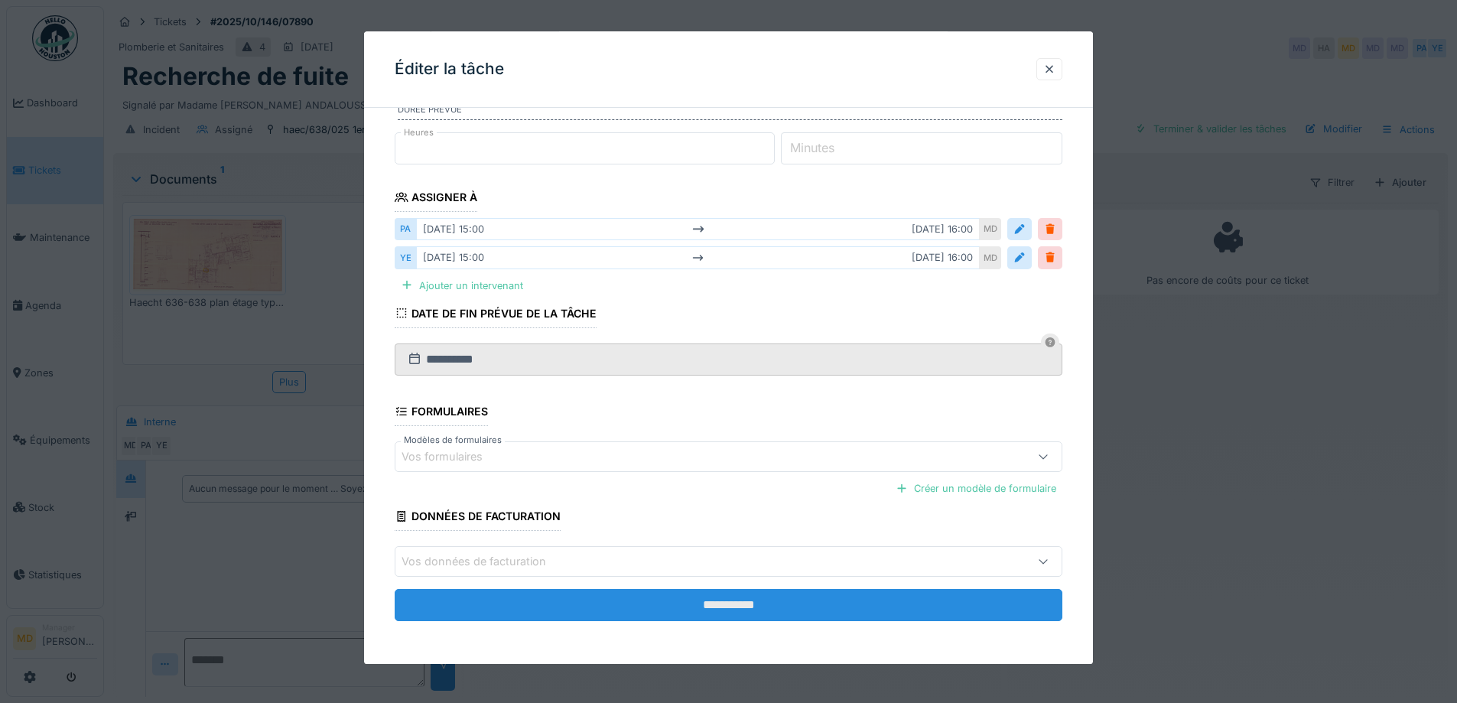
type textarea "**********"
click at [720, 610] on input "**********" at bounding box center [729, 606] width 668 height 32
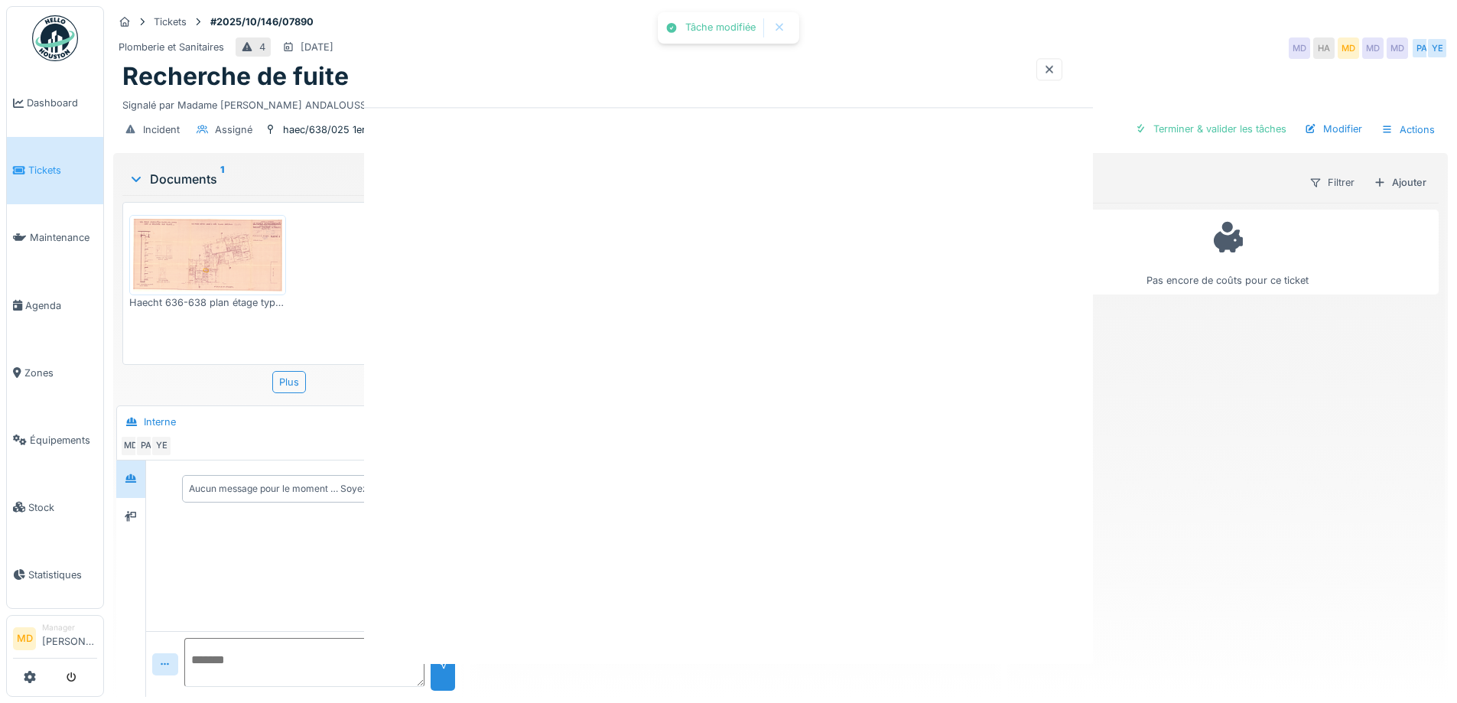
scroll to position [0, 0]
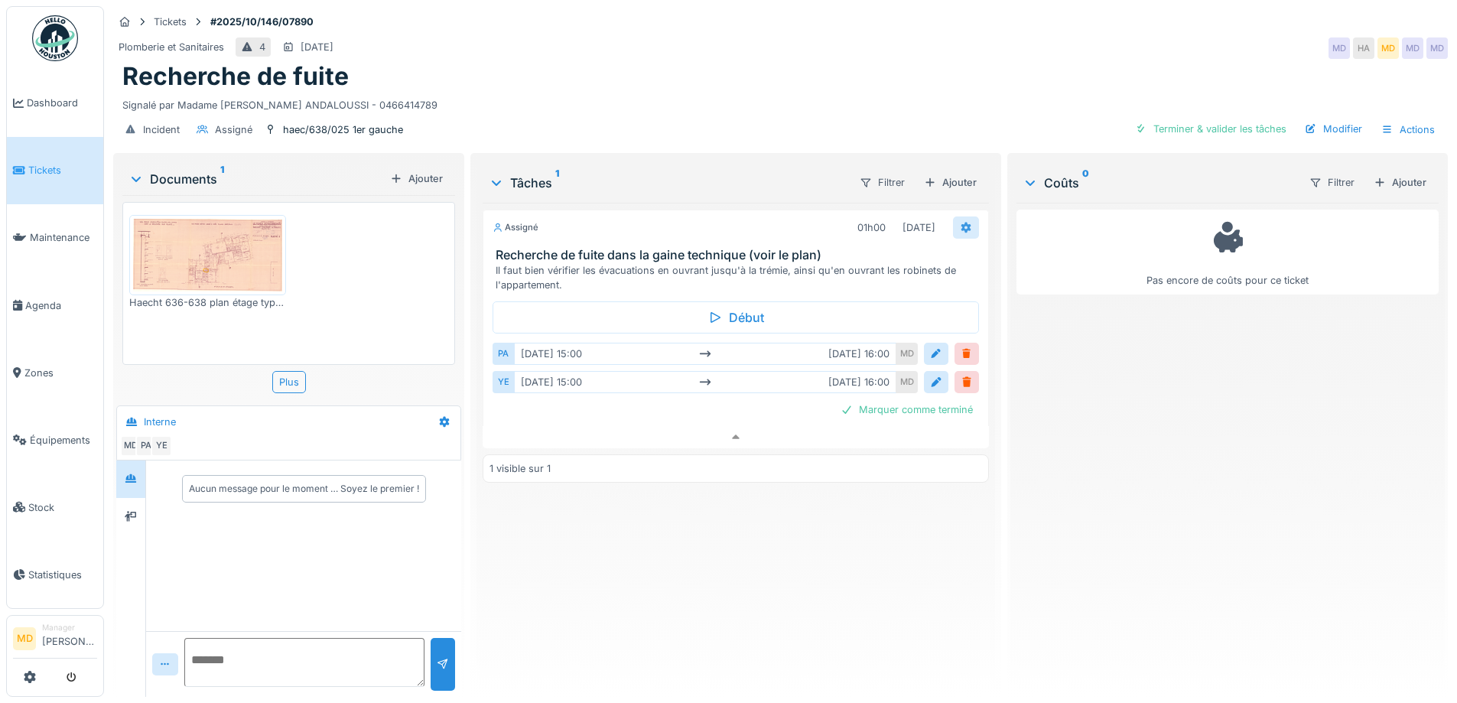
click at [960, 232] on icon at bounding box center [966, 228] width 12 height 10
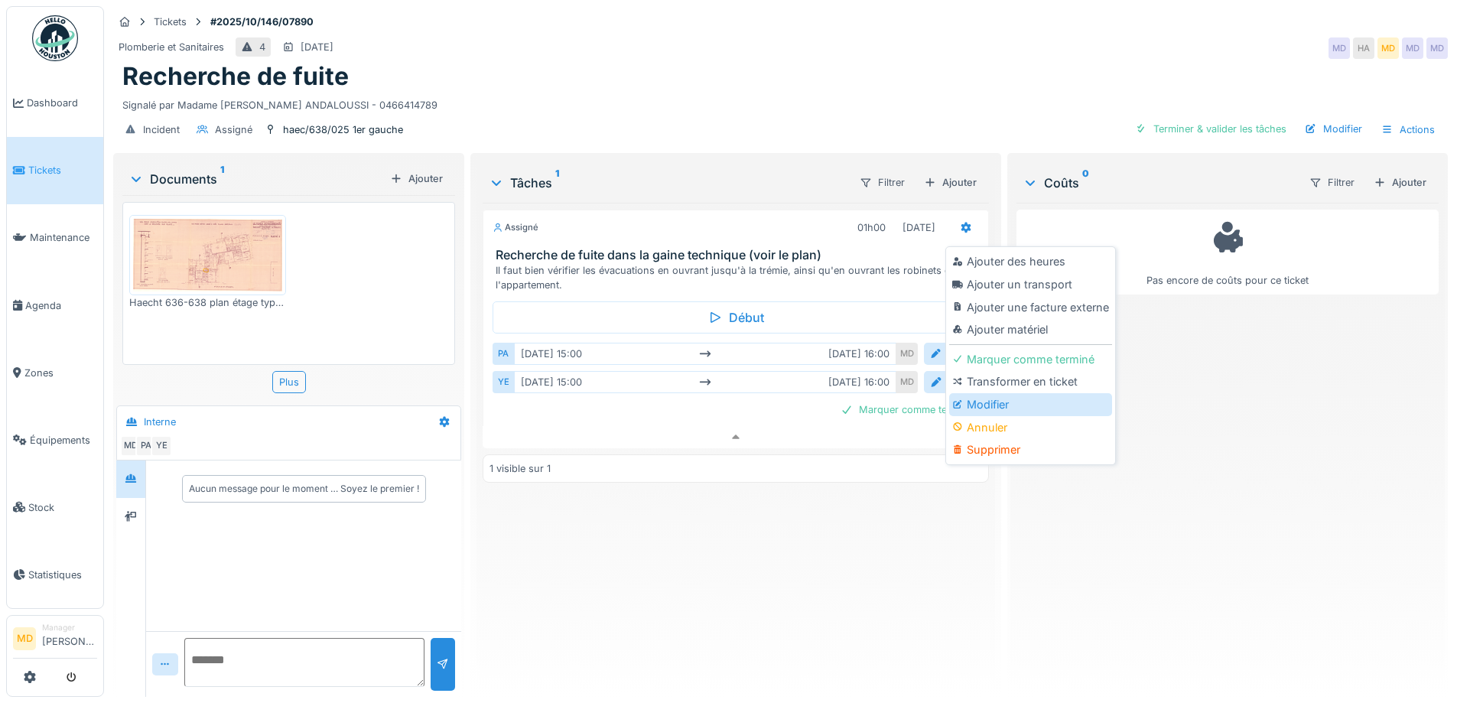
click at [1010, 404] on div "Modifier" at bounding box center [1030, 404] width 163 height 23
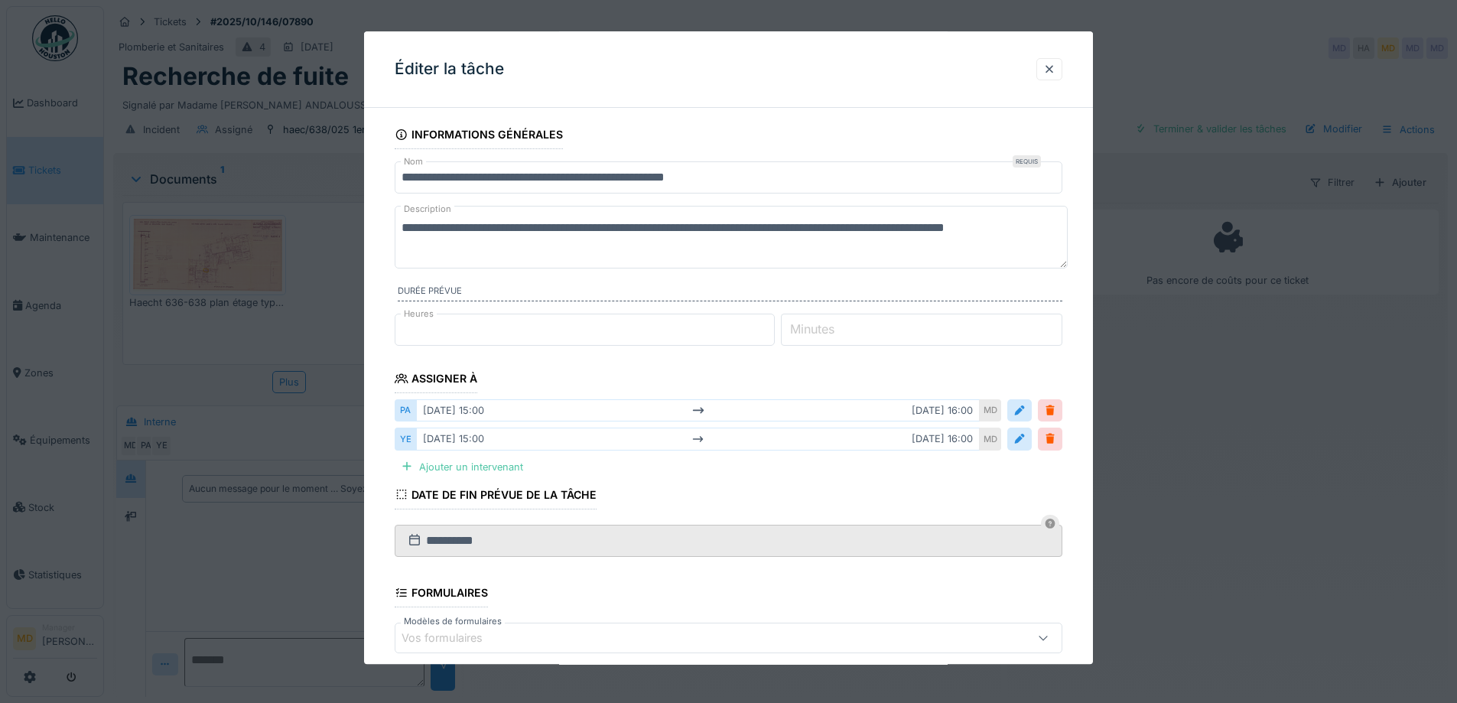
click at [401, 223] on textarea "**********" at bounding box center [731, 237] width 673 height 63
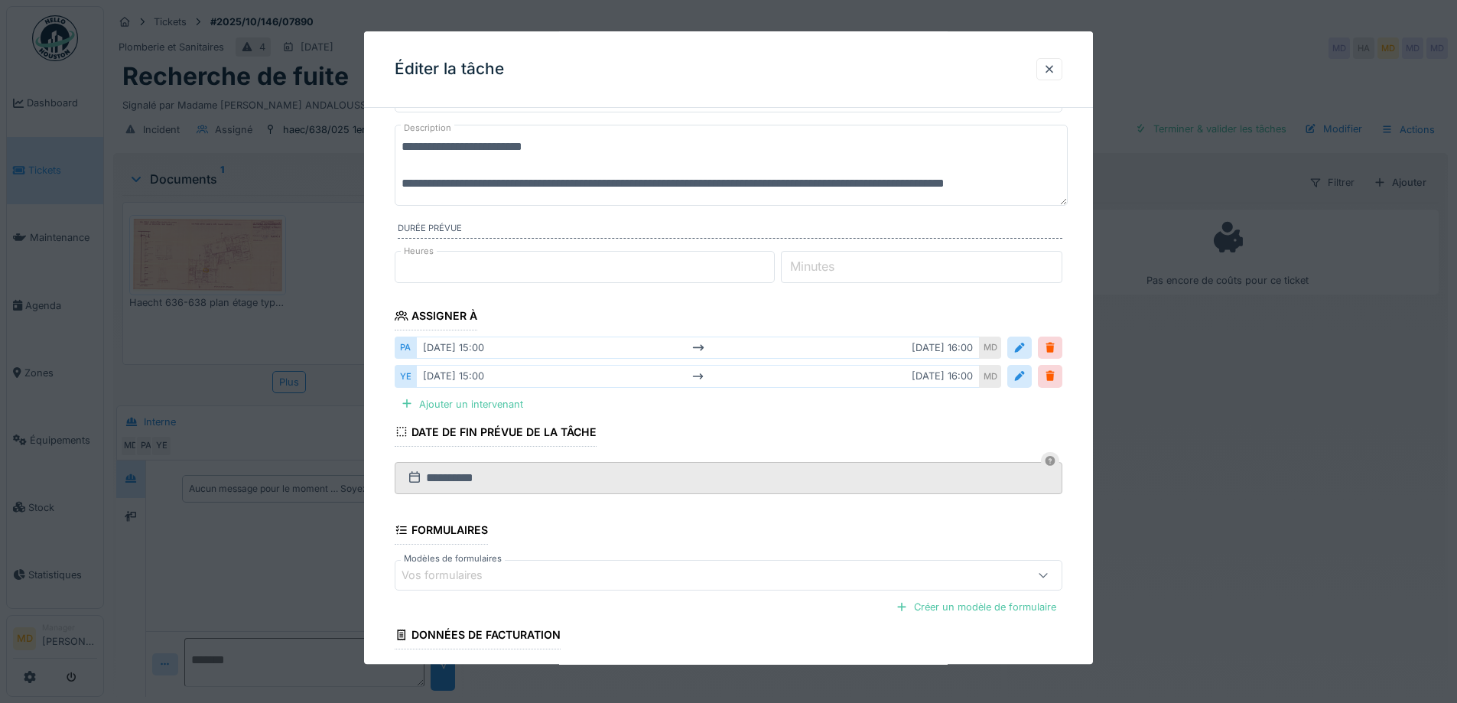
scroll to position [200, 0]
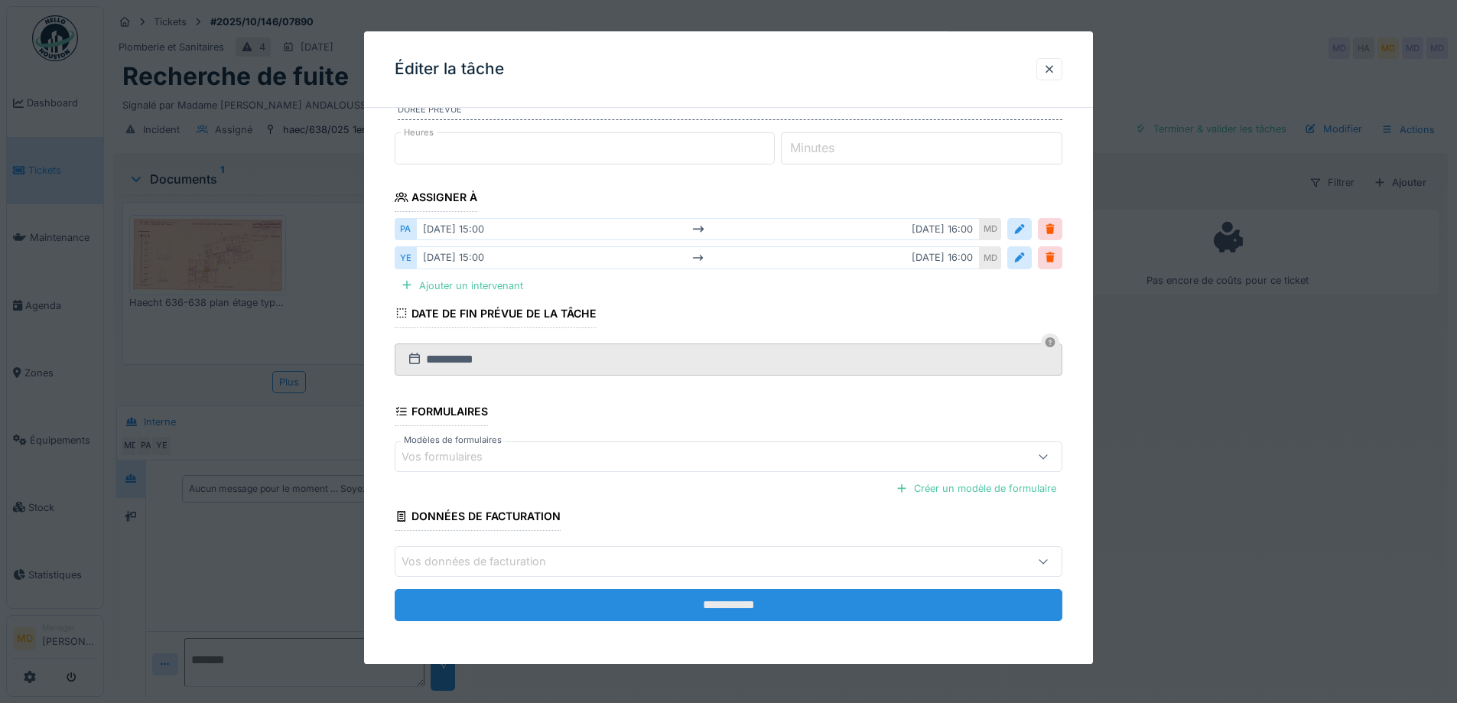
type textarea "**********"
click at [622, 593] on input "**********" at bounding box center [729, 606] width 668 height 32
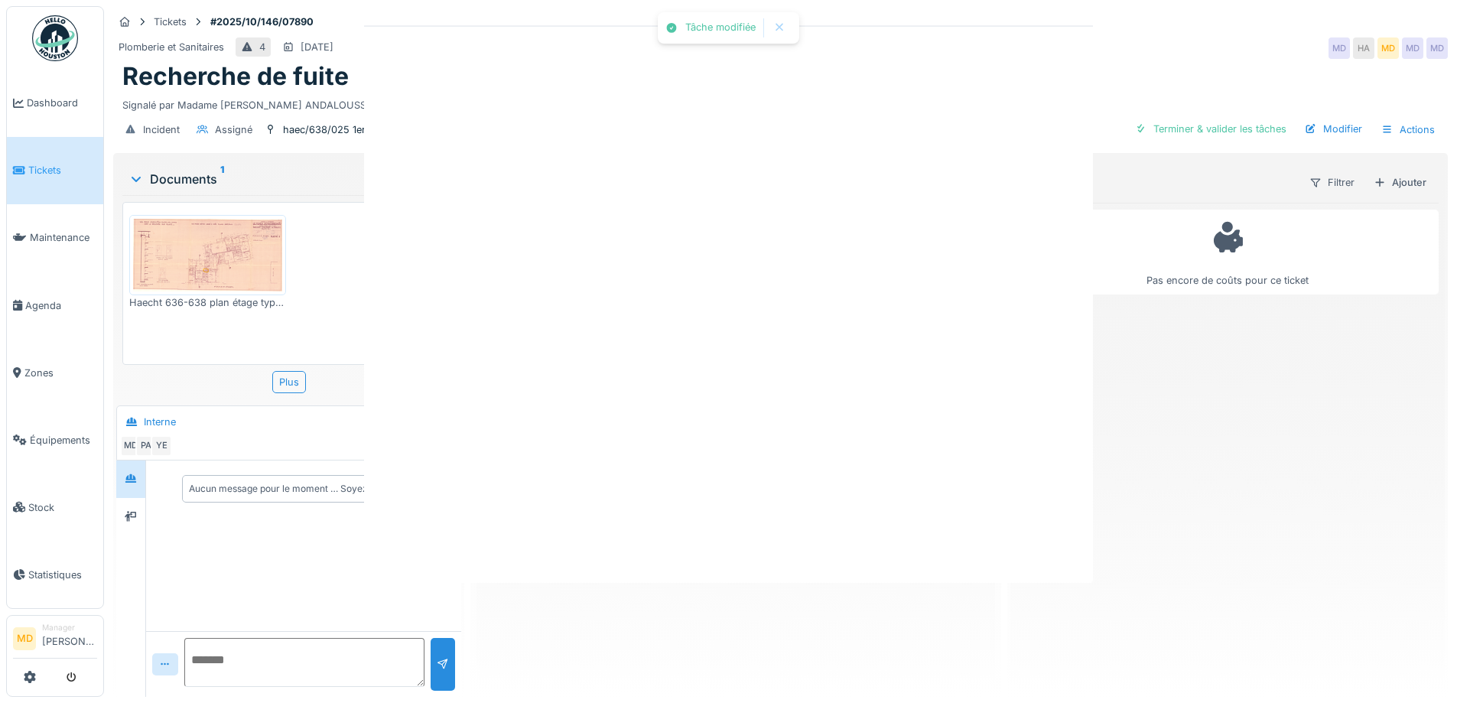
scroll to position [0, 0]
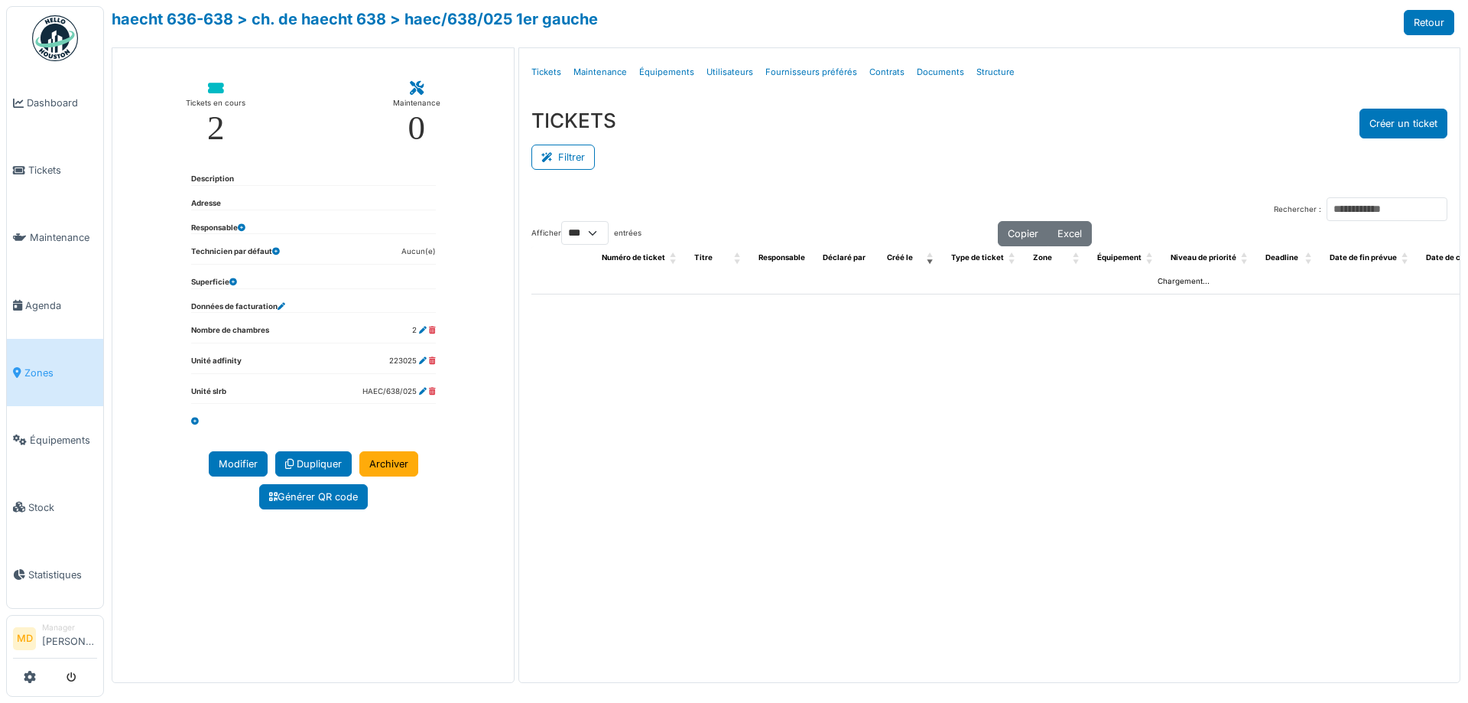
select select "***"
click at [184, 24] on link "haecht 636-638" at bounding box center [173, 19] width 122 height 18
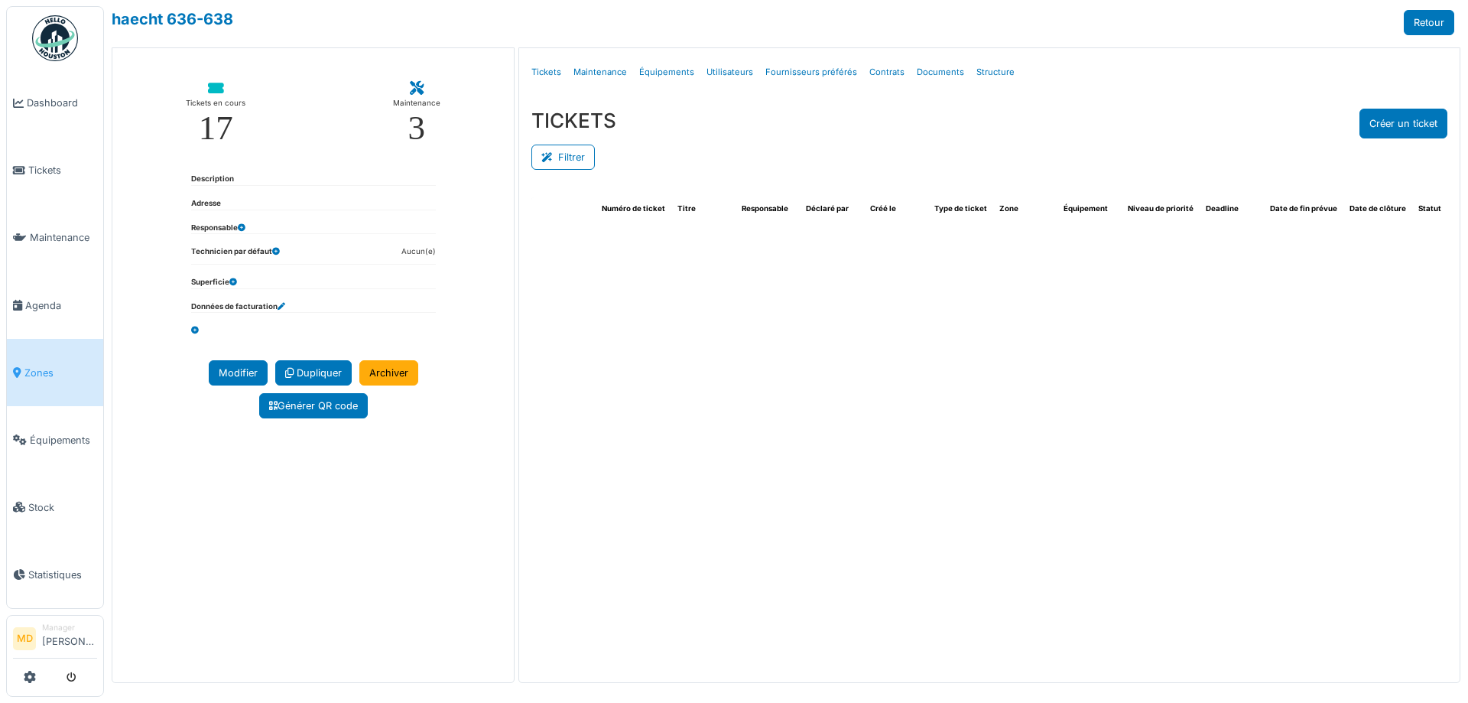
select select "***"
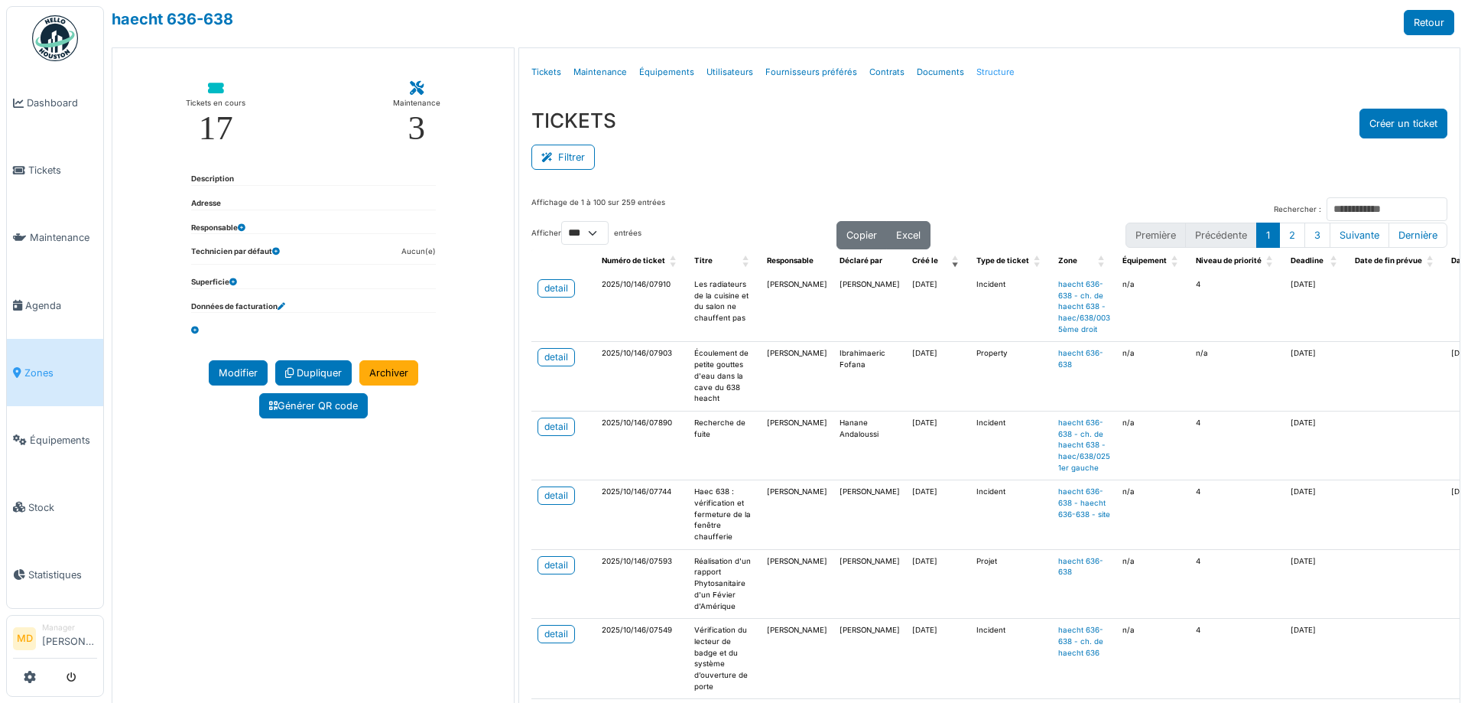
click at [976, 76] on link "Structure" at bounding box center [995, 72] width 50 height 36
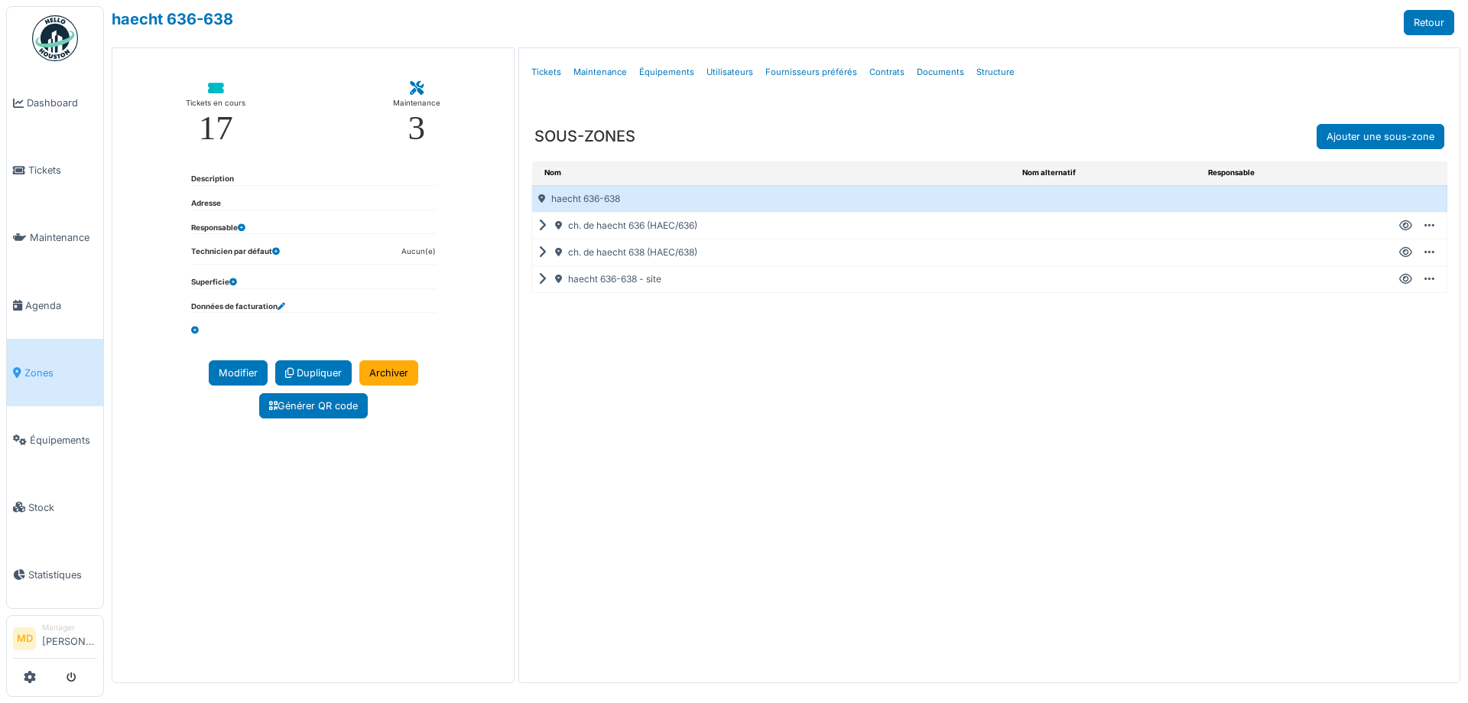
click at [1405, 252] on icon at bounding box center [1405, 252] width 13 height 1
select select "***"
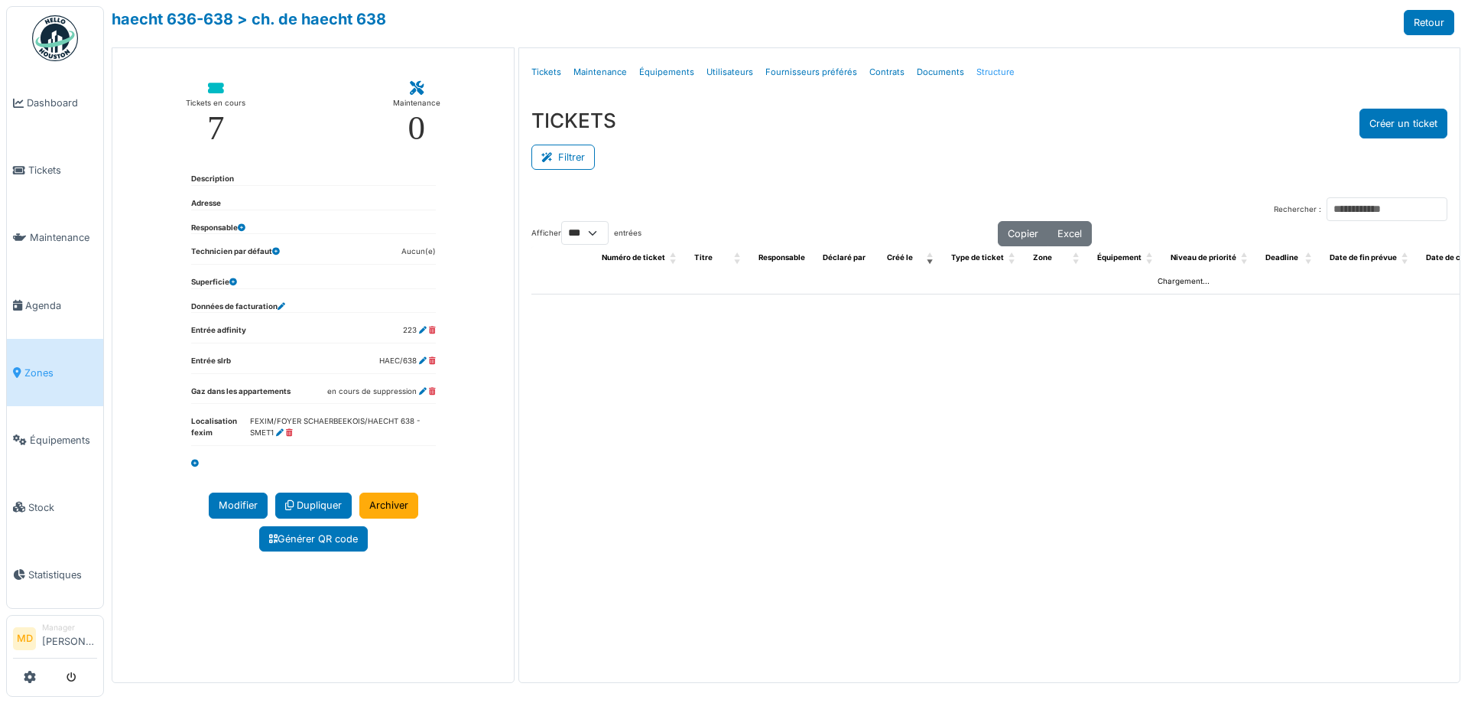
click at [979, 73] on link "Structure" at bounding box center [995, 72] width 50 height 36
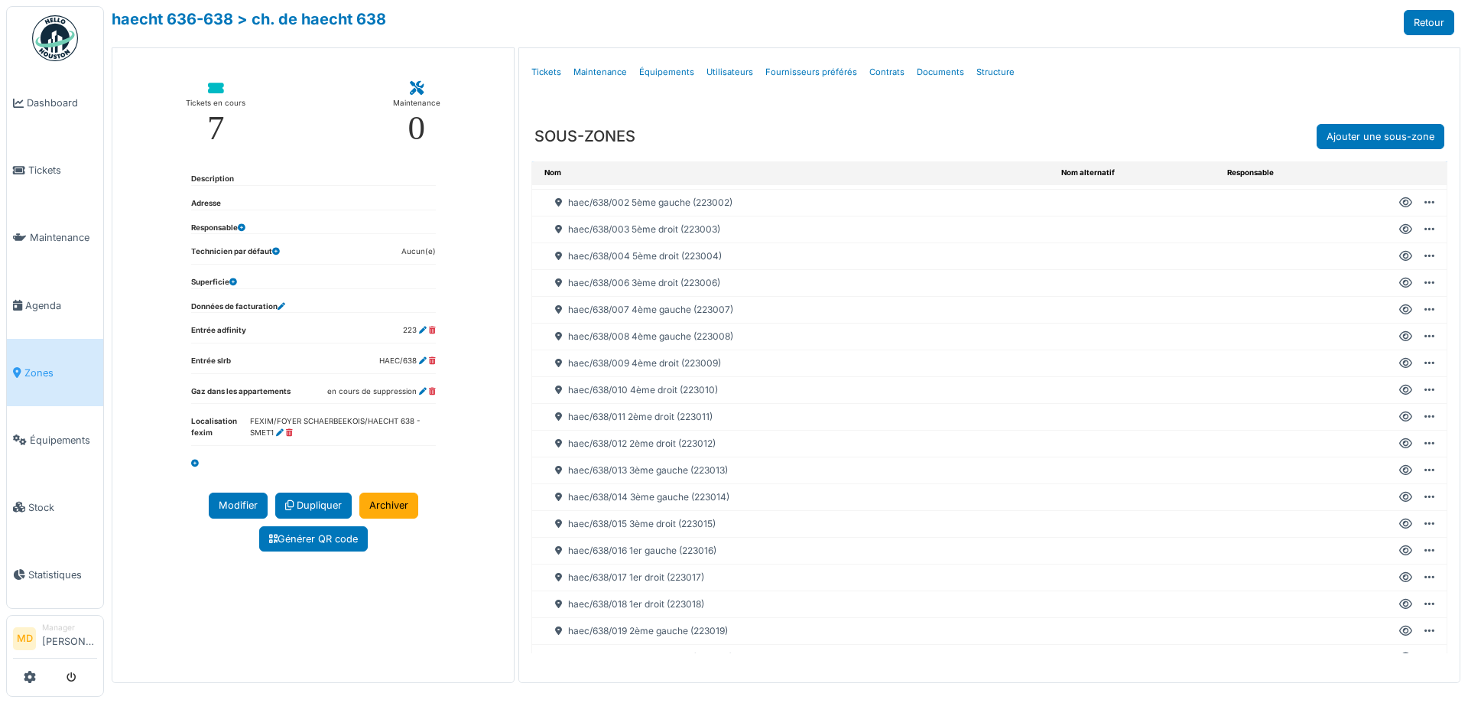
scroll to position [76, 0]
click at [1399, 551] on icon at bounding box center [1405, 551] width 13 height 1
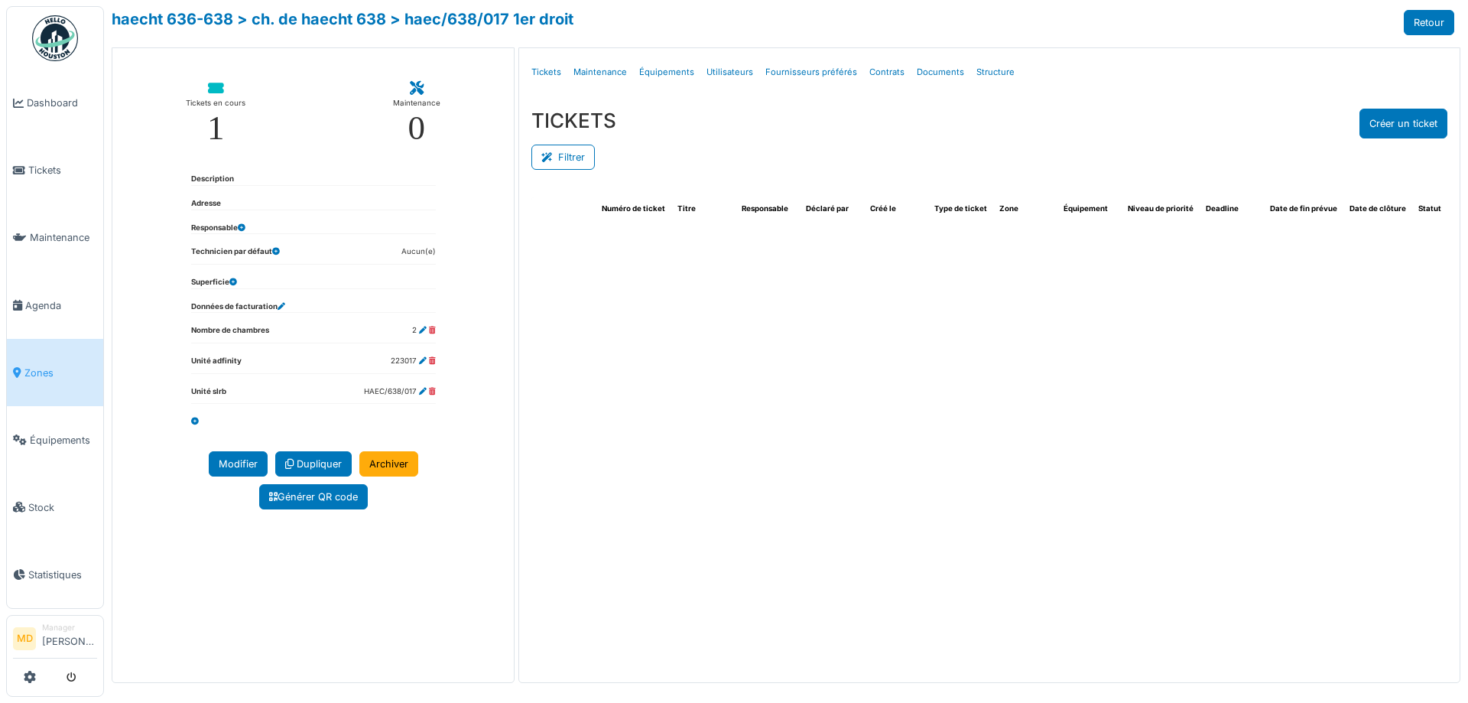
select select "***"
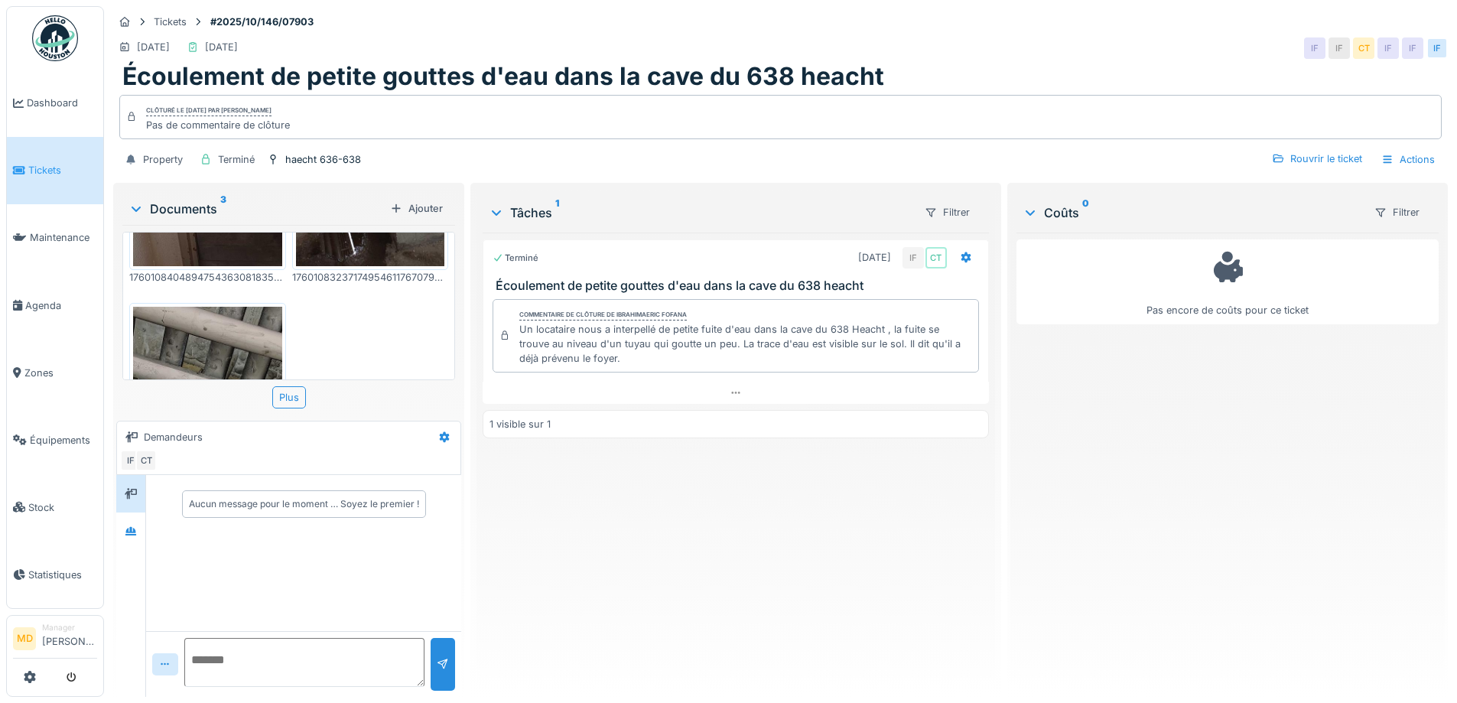
scroll to position [556, 0]
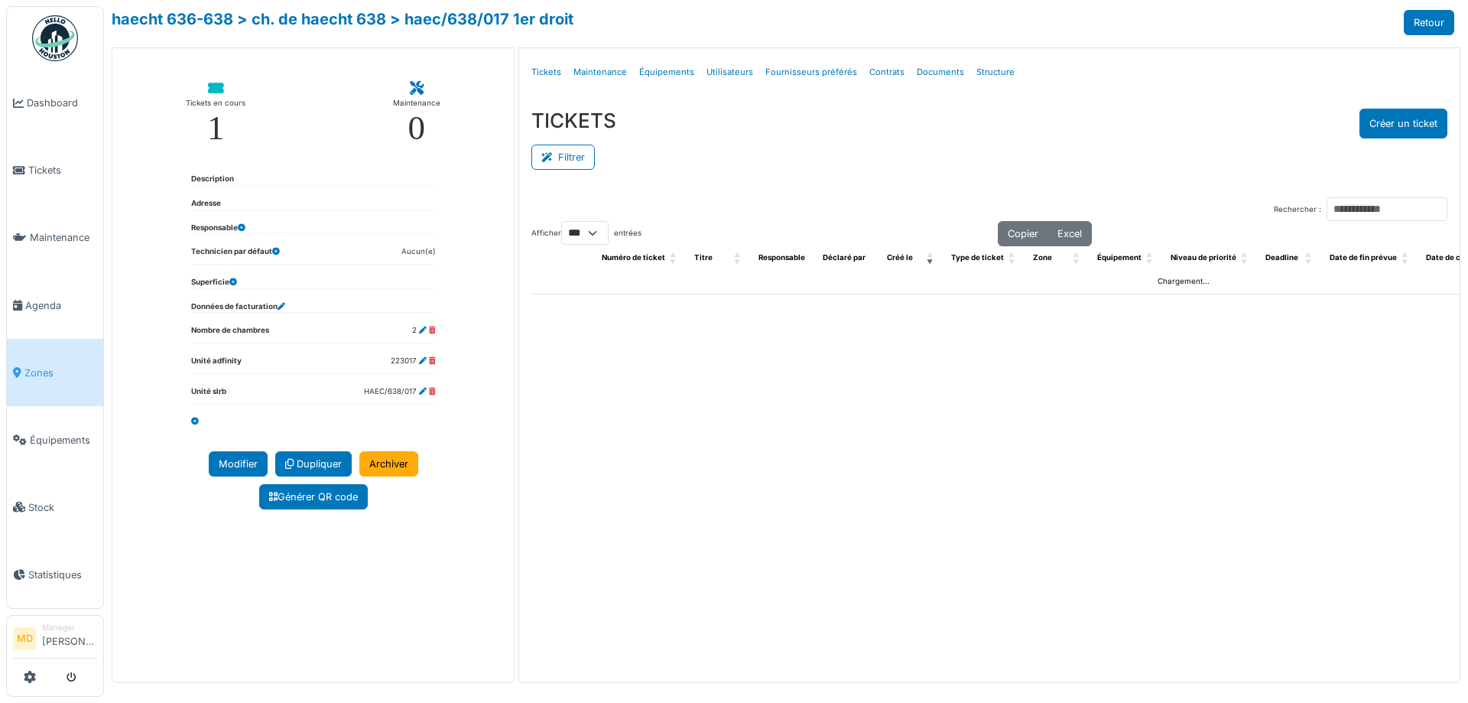
select select "***"
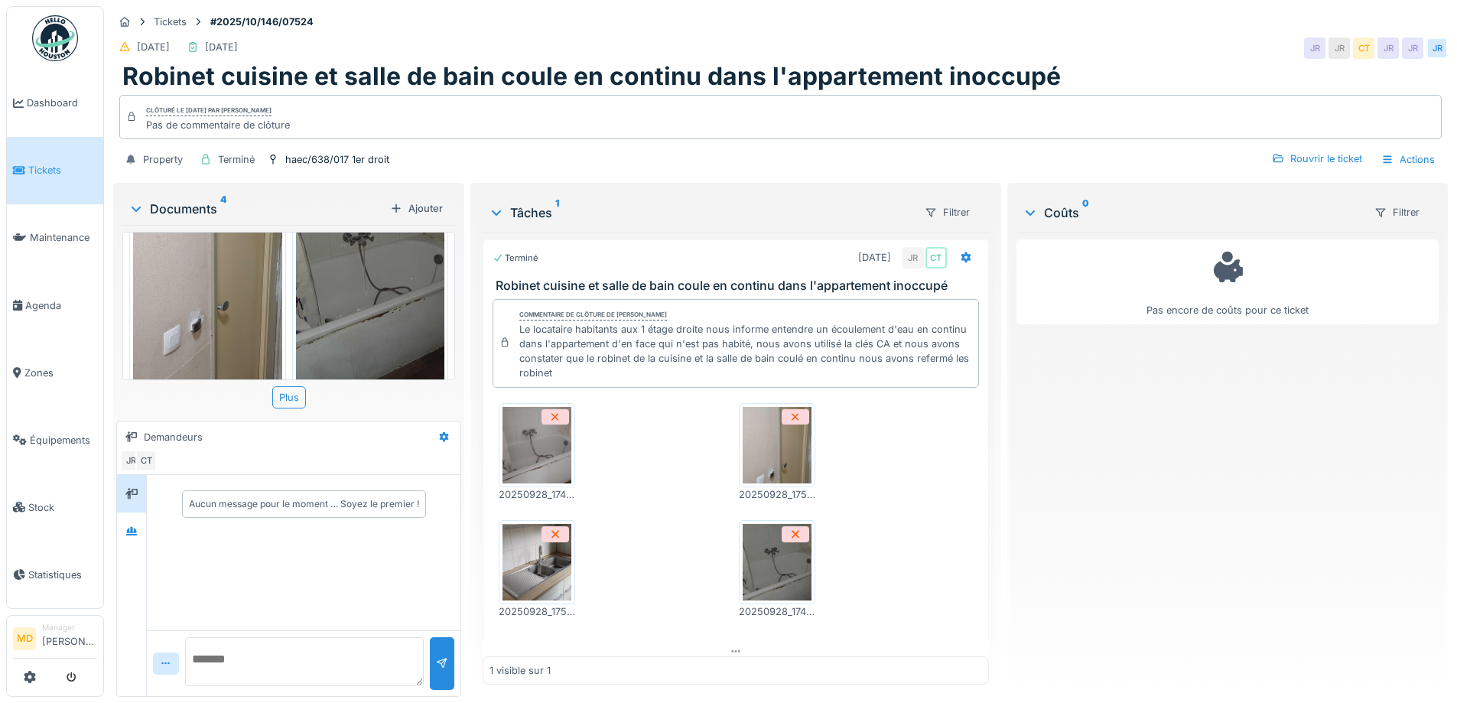
scroll to position [556, 0]
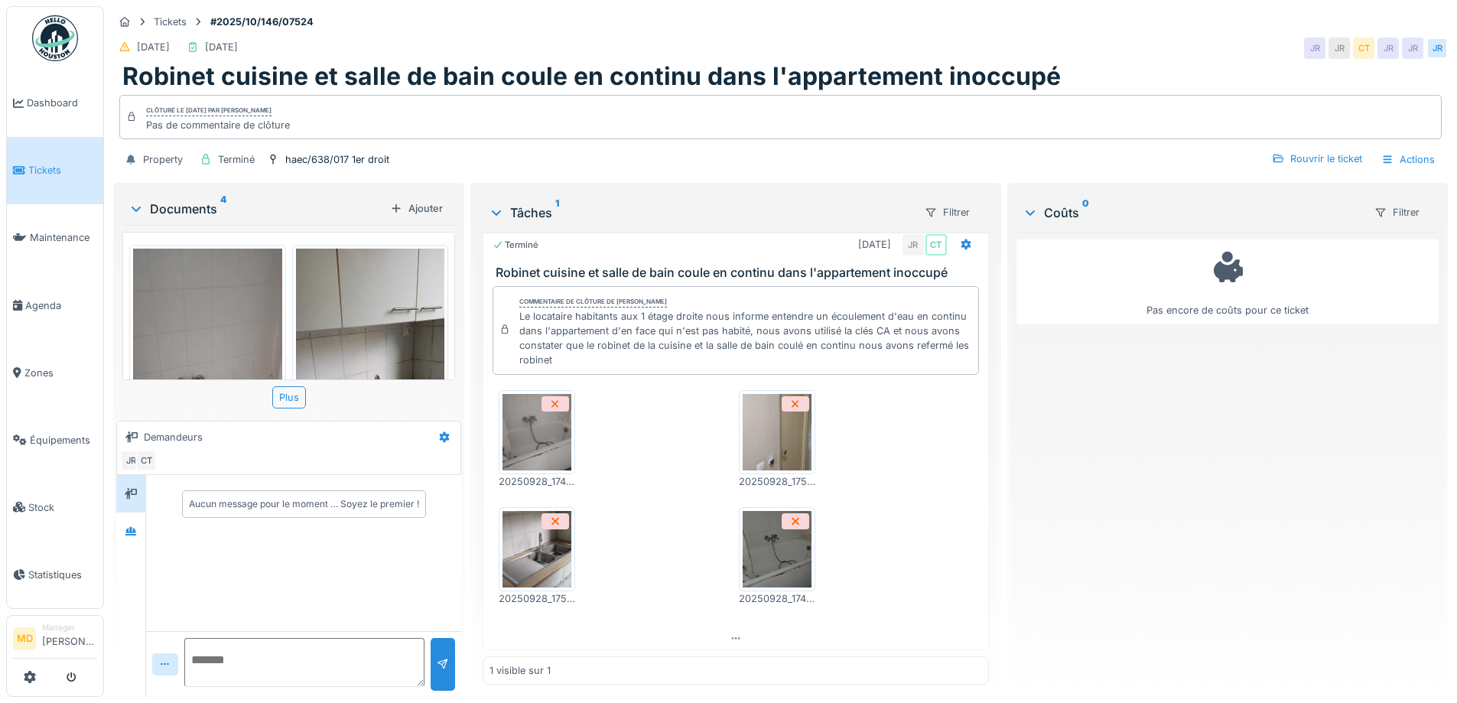
scroll to position [11, 0]
click at [174, 290] on img at bounding box center [207, 410] width 149 height 323
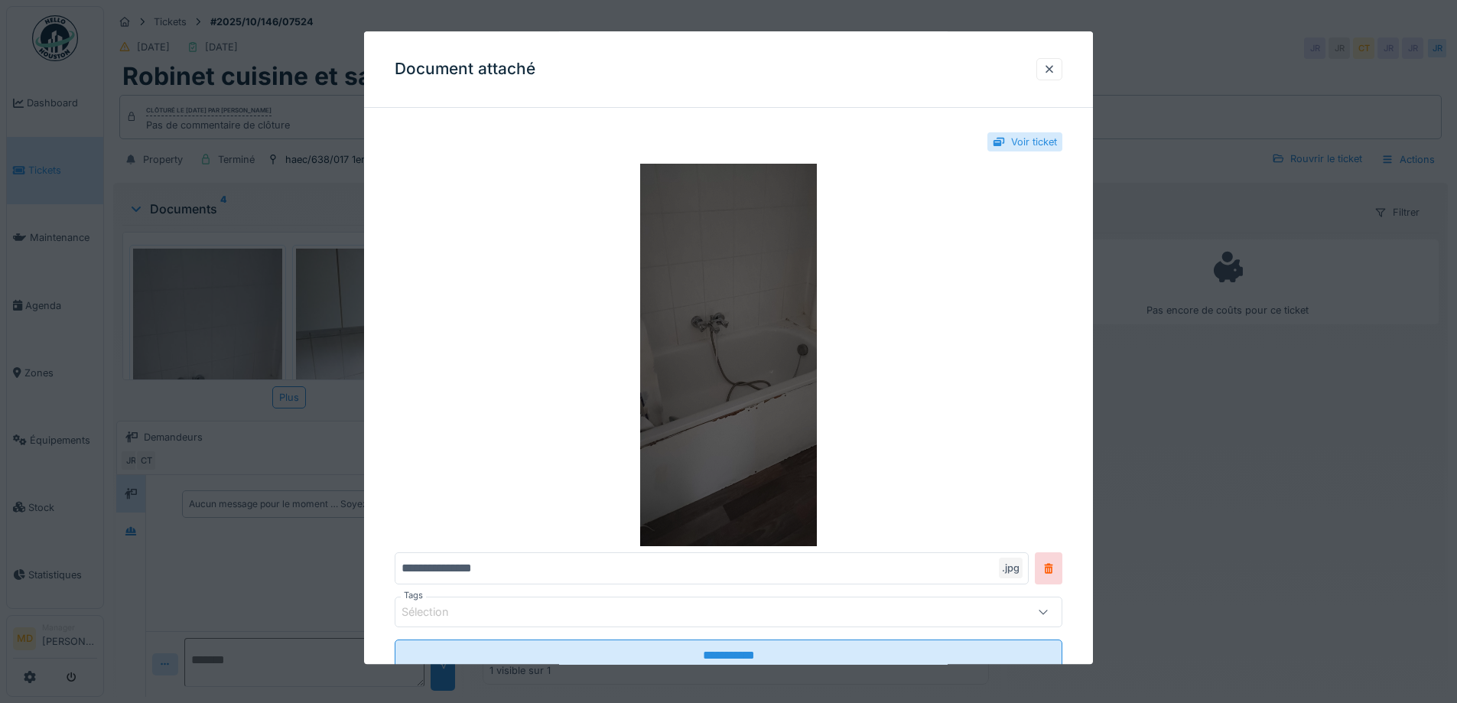
click at [641, 329] on img at bounding box center [729, 355] width 668 height 382
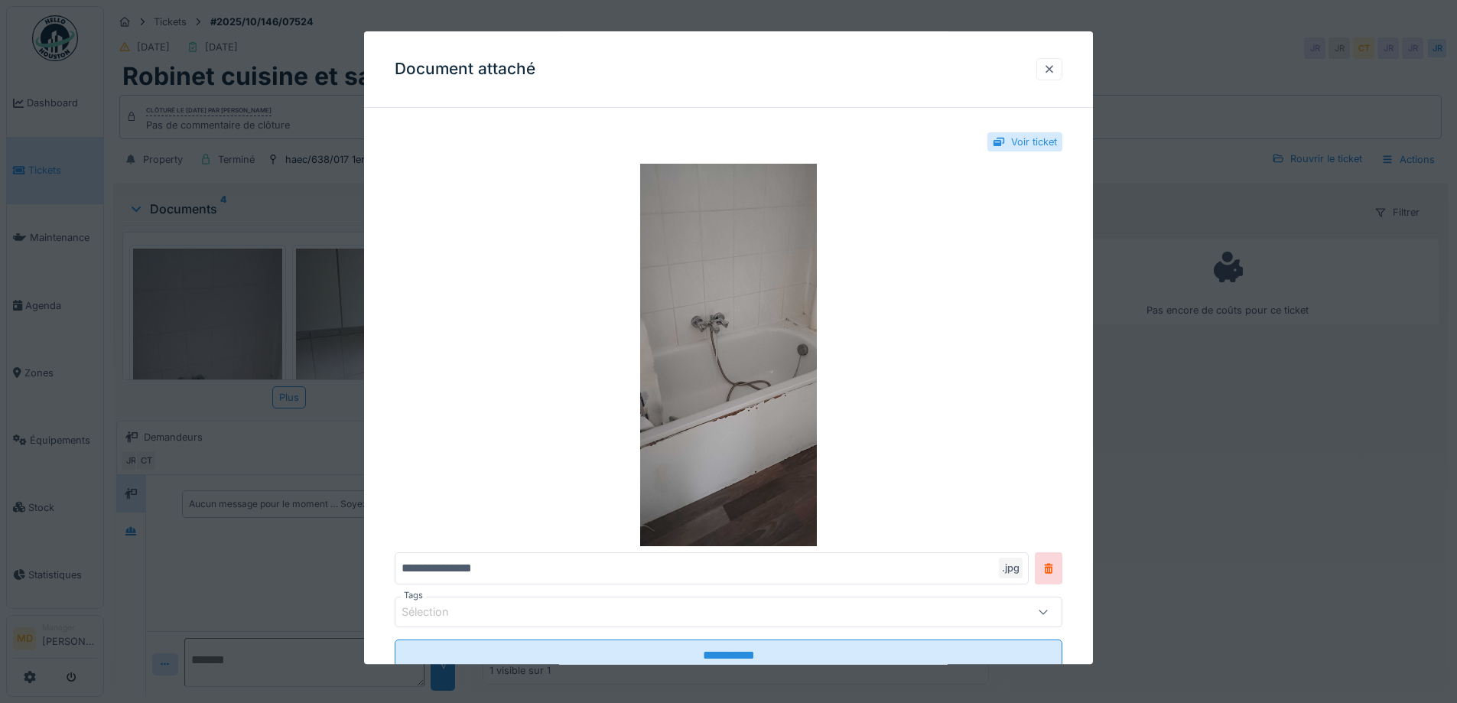
click at [1044, 66] on div at bounding box center [1049, 69] width 26 height 22
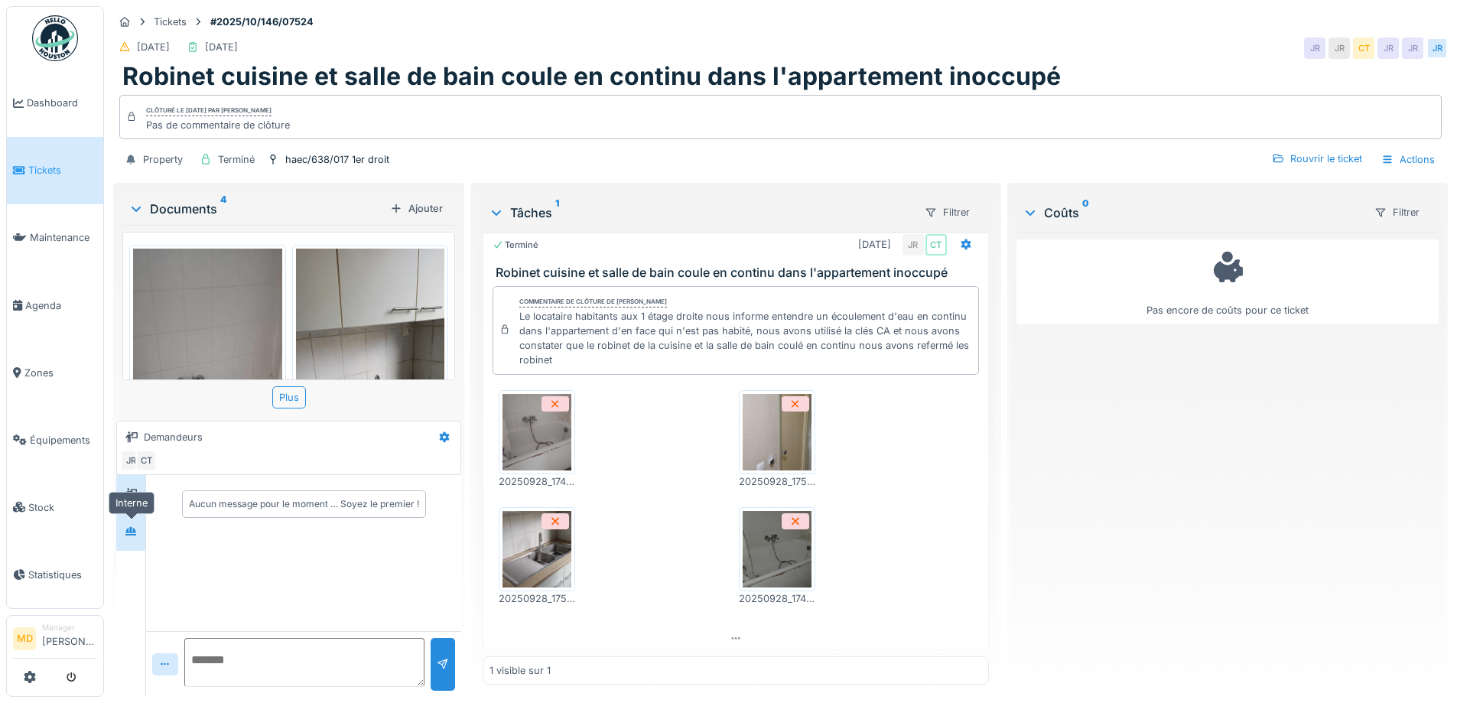
click at [136, 526] on icon at bounding box center [131, 531] width 12 height 10
click at [135, 489] on icon at bounding box center [131, 494] width 12 height 10
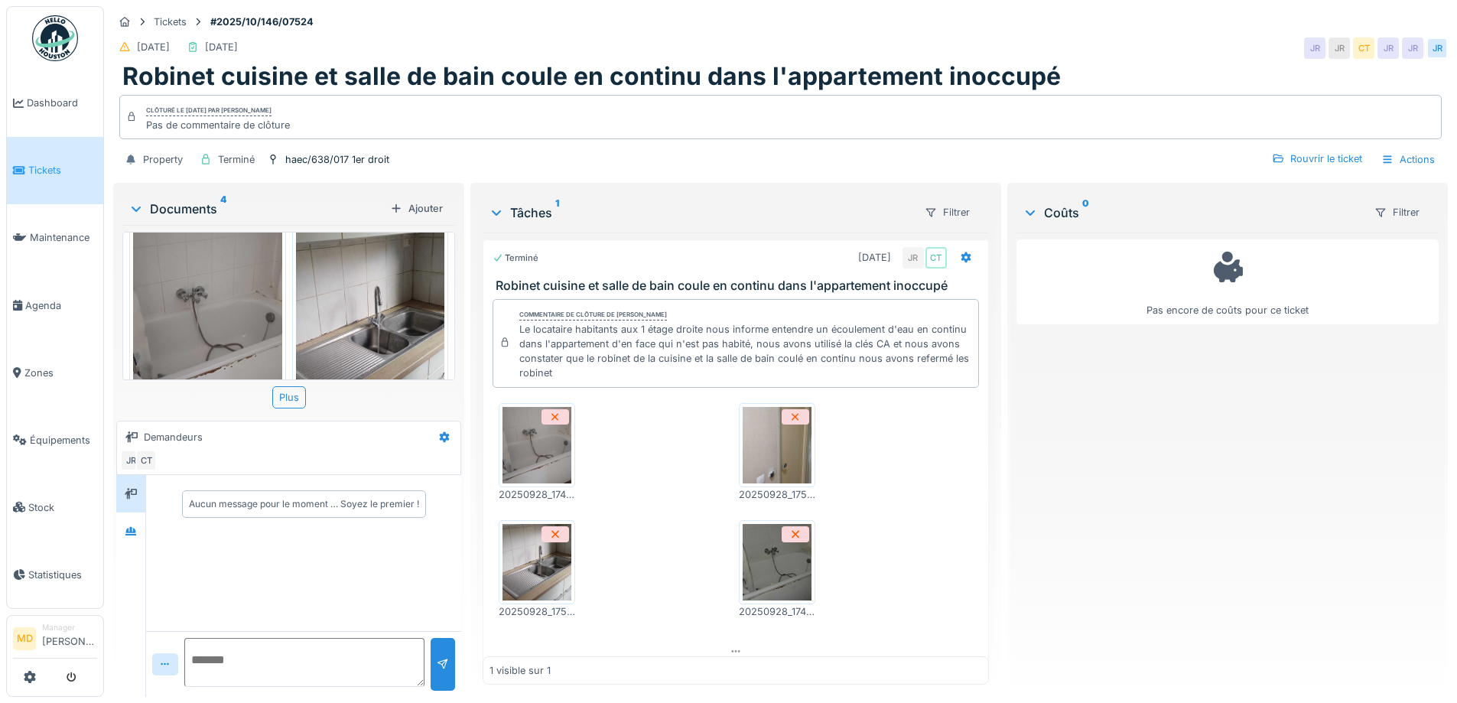
scroll to position [153, 0]
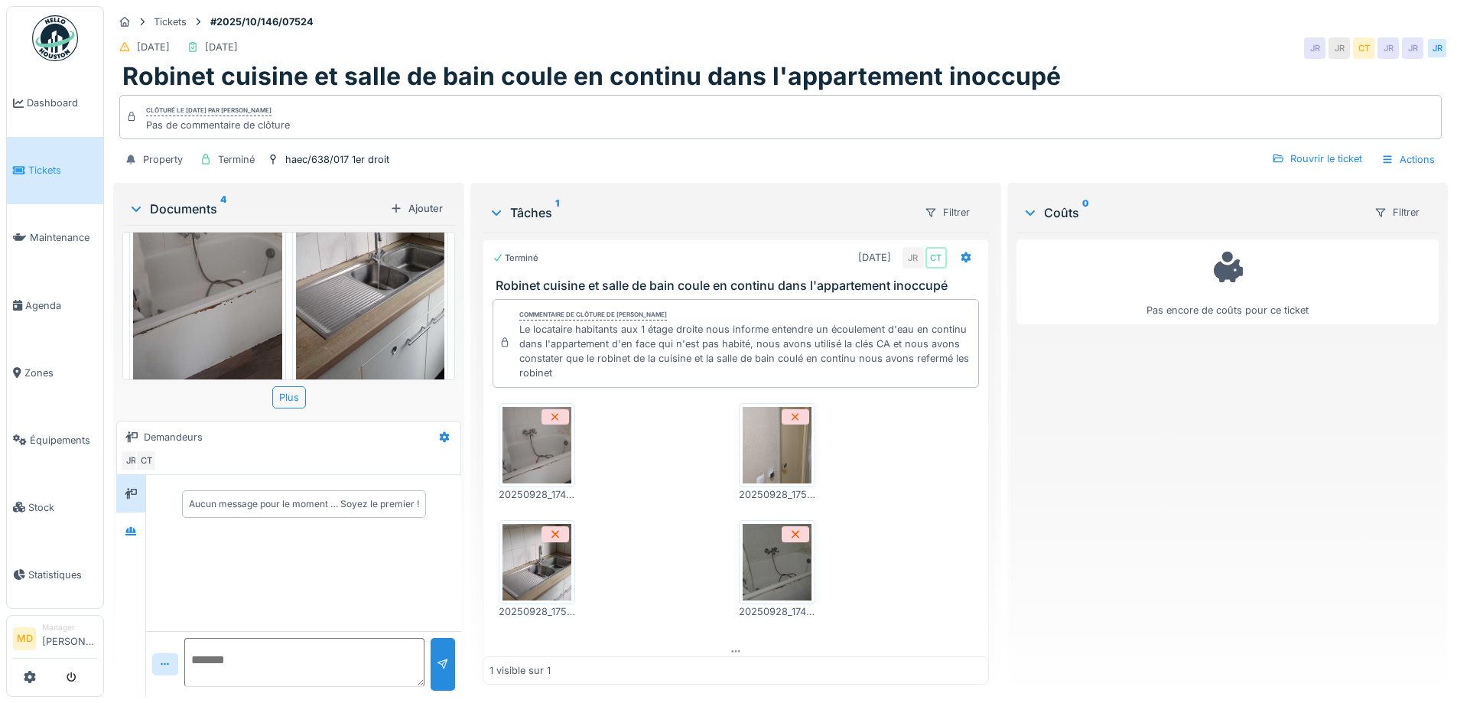
click at [375, 277] on img at bounding box center [370, 257] width 149 height 323
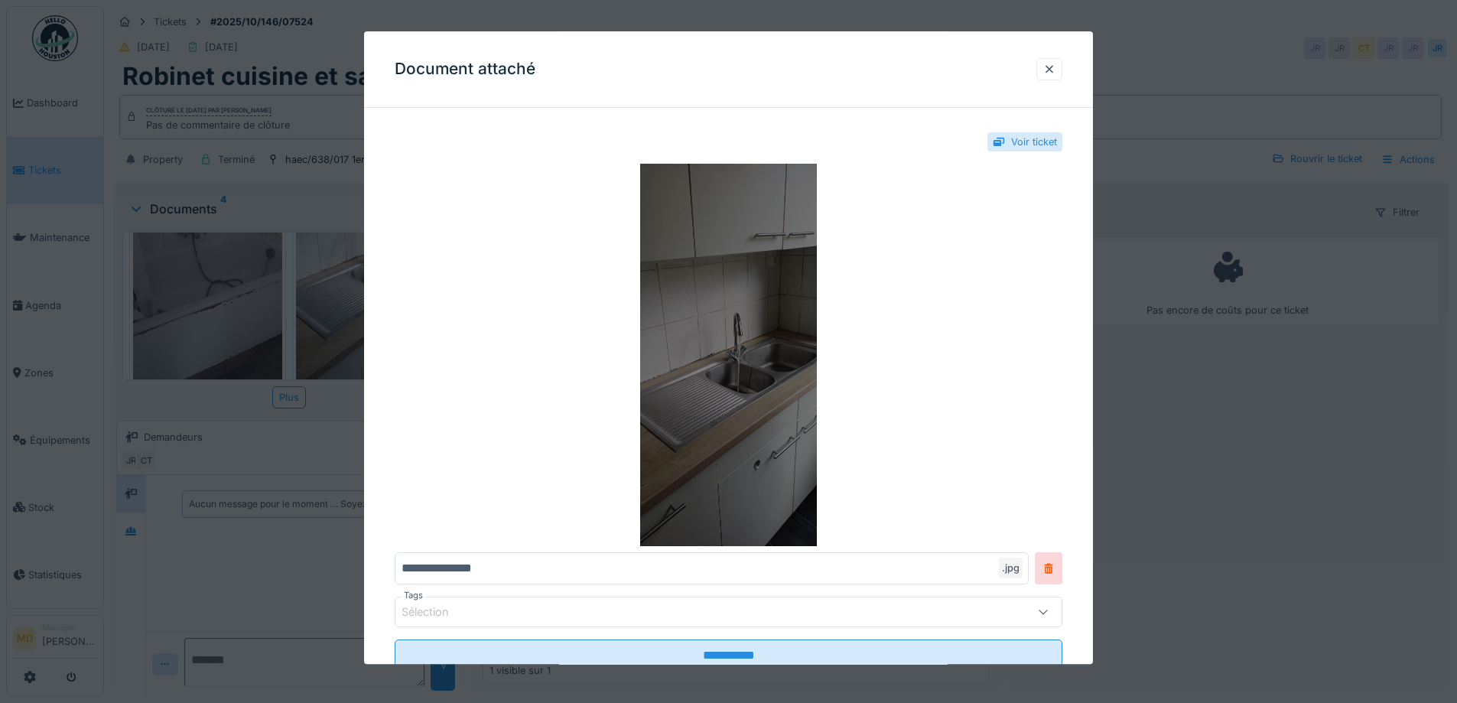
click at [741, 363] on img at bounding box center [729, 355] width 668 height 382
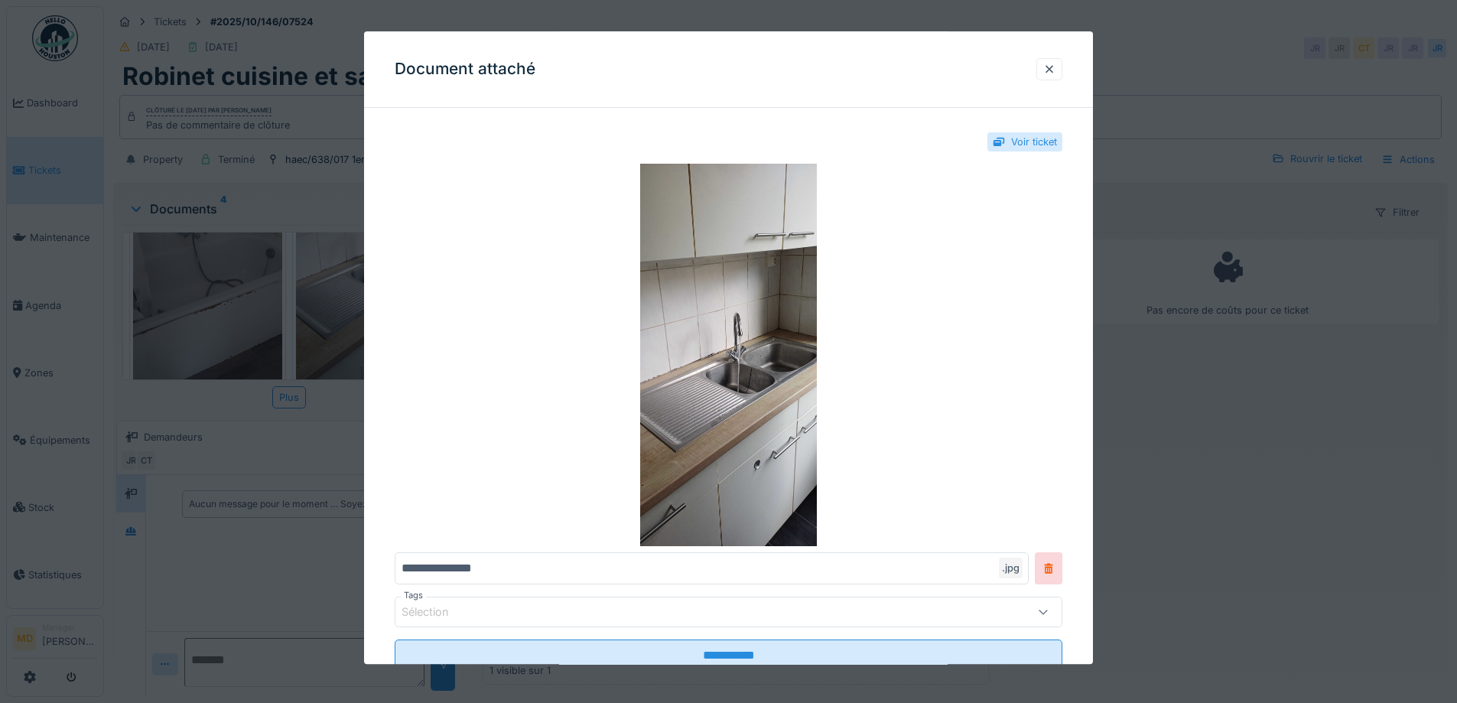
click at [1056, 53] on div "Document attaché" at bounding box center [728, 69] width 729 height 76
click at [1055, 64] on div at bounding box center [1049, 69] width 12 height 15
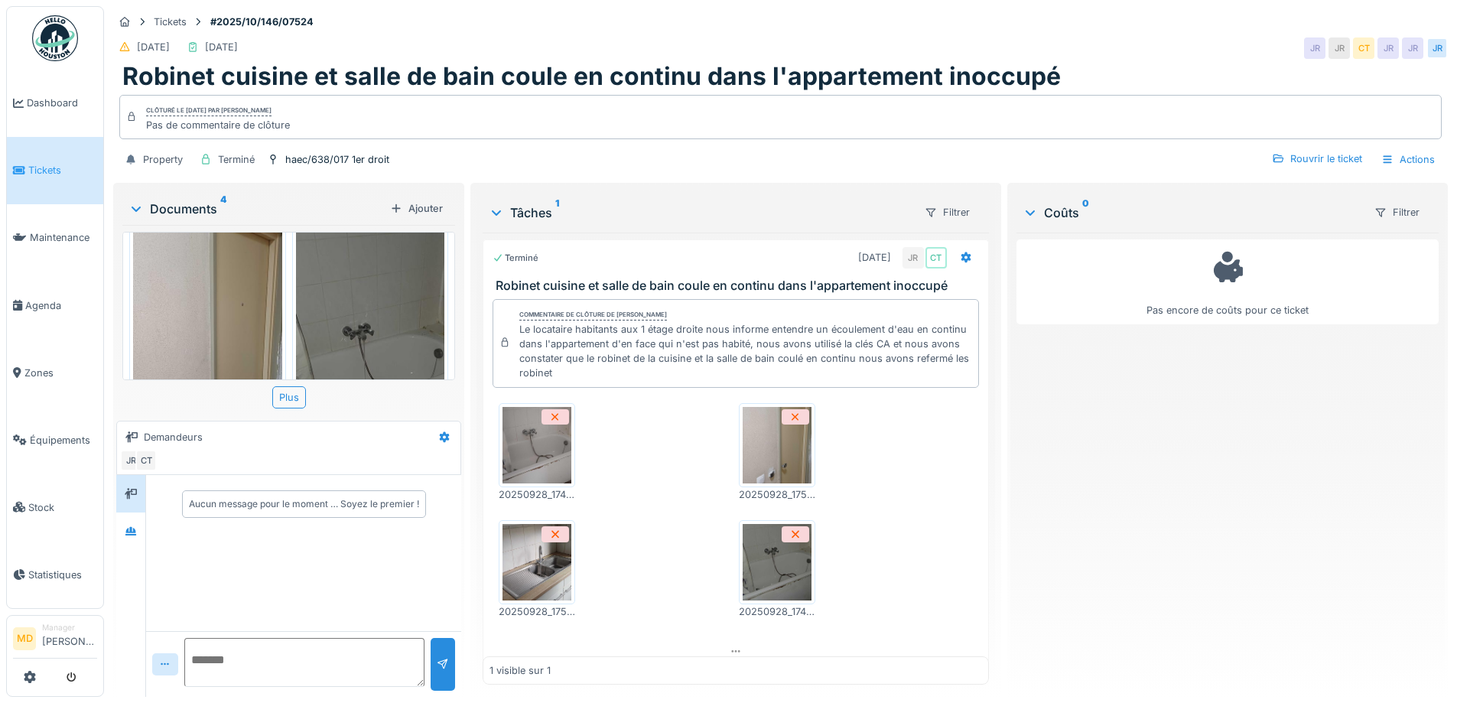
scroll to position [535, 0]
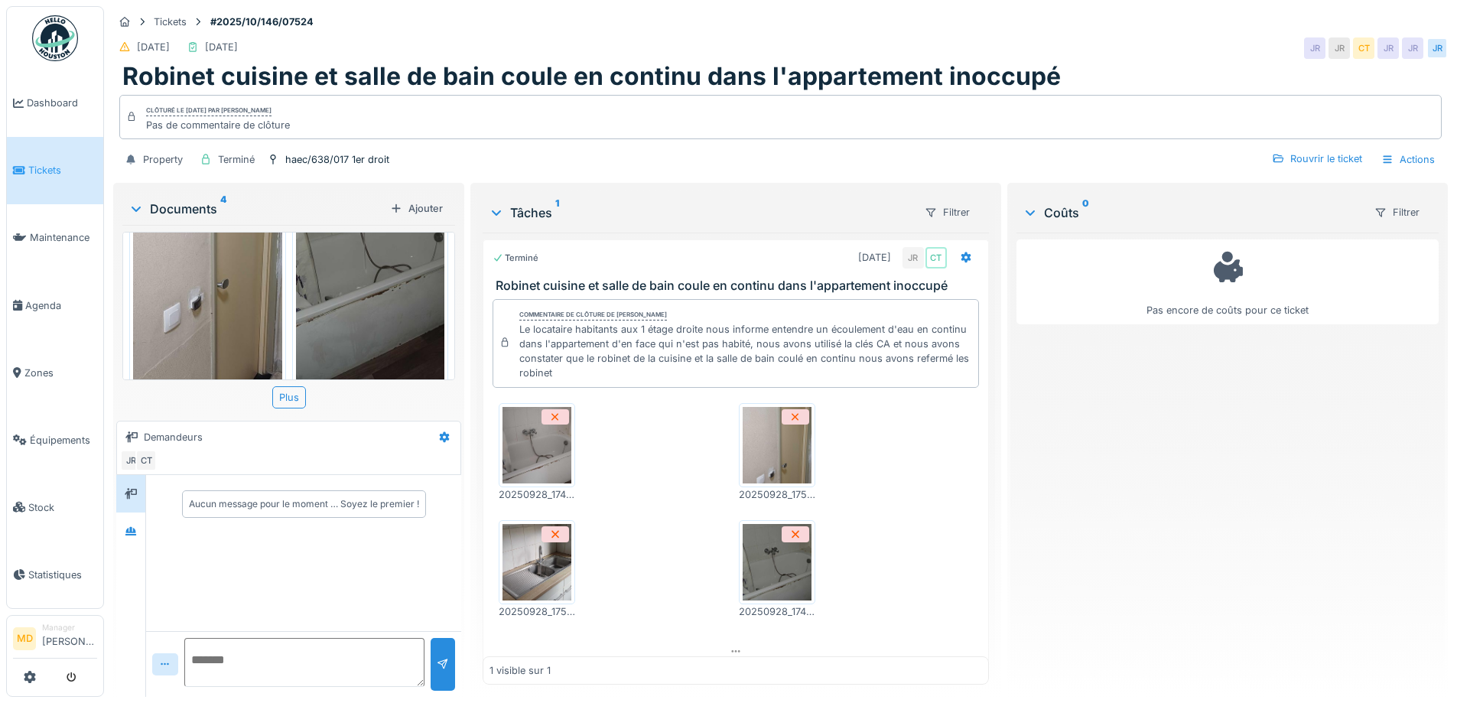
click at [361, 289] on img at bounding box center [370, 238] width 149 height 323
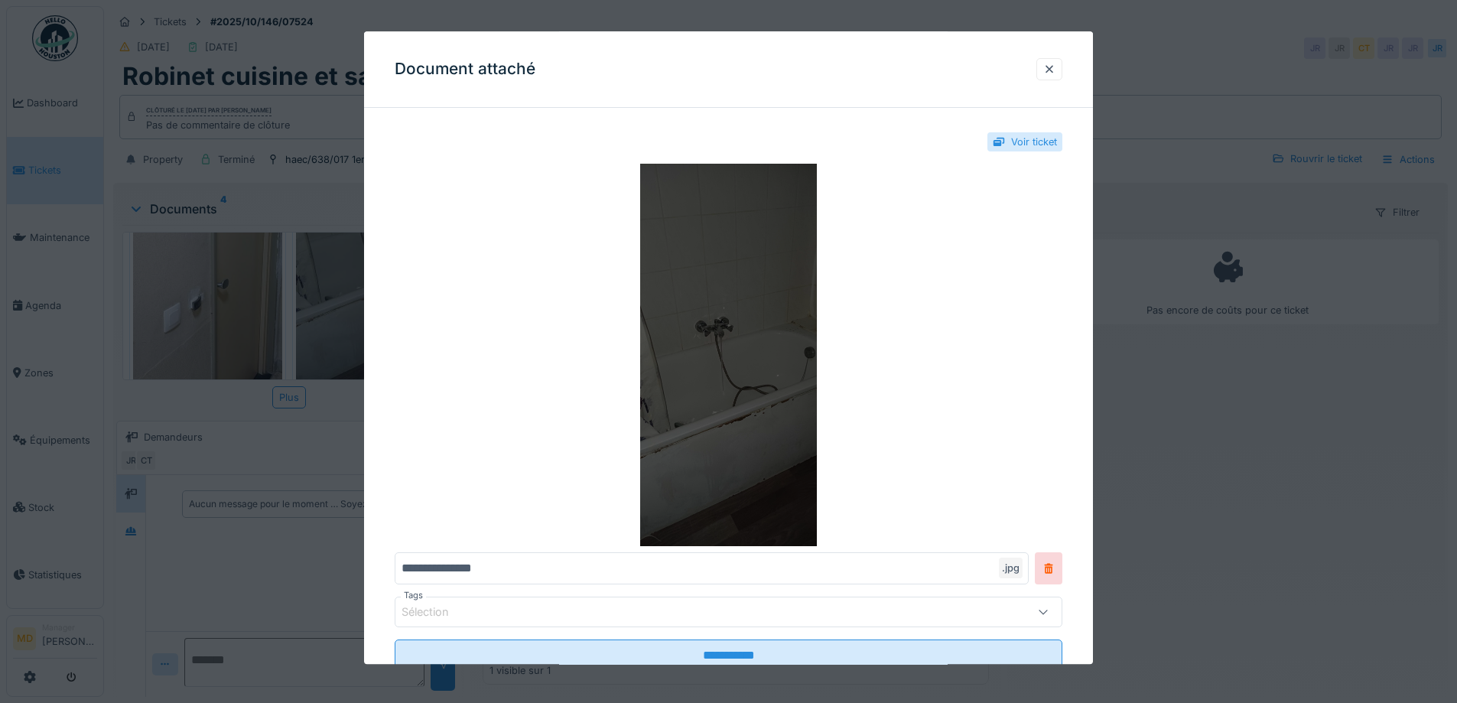
click at [726, 362] on img at bounding box center [729, 355] width 668 height 382
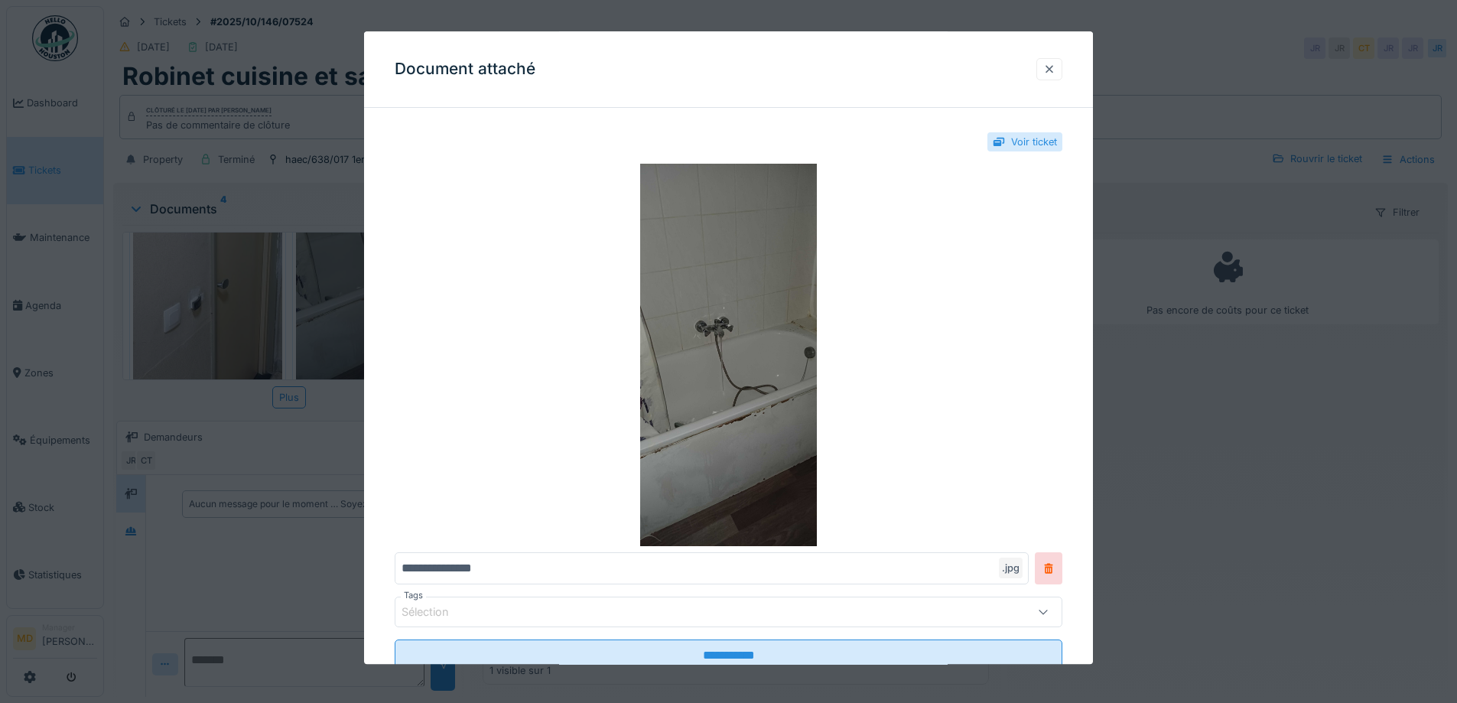
click at [1055, 67] on div at bounding box center [1049, 69] width 12 height 15
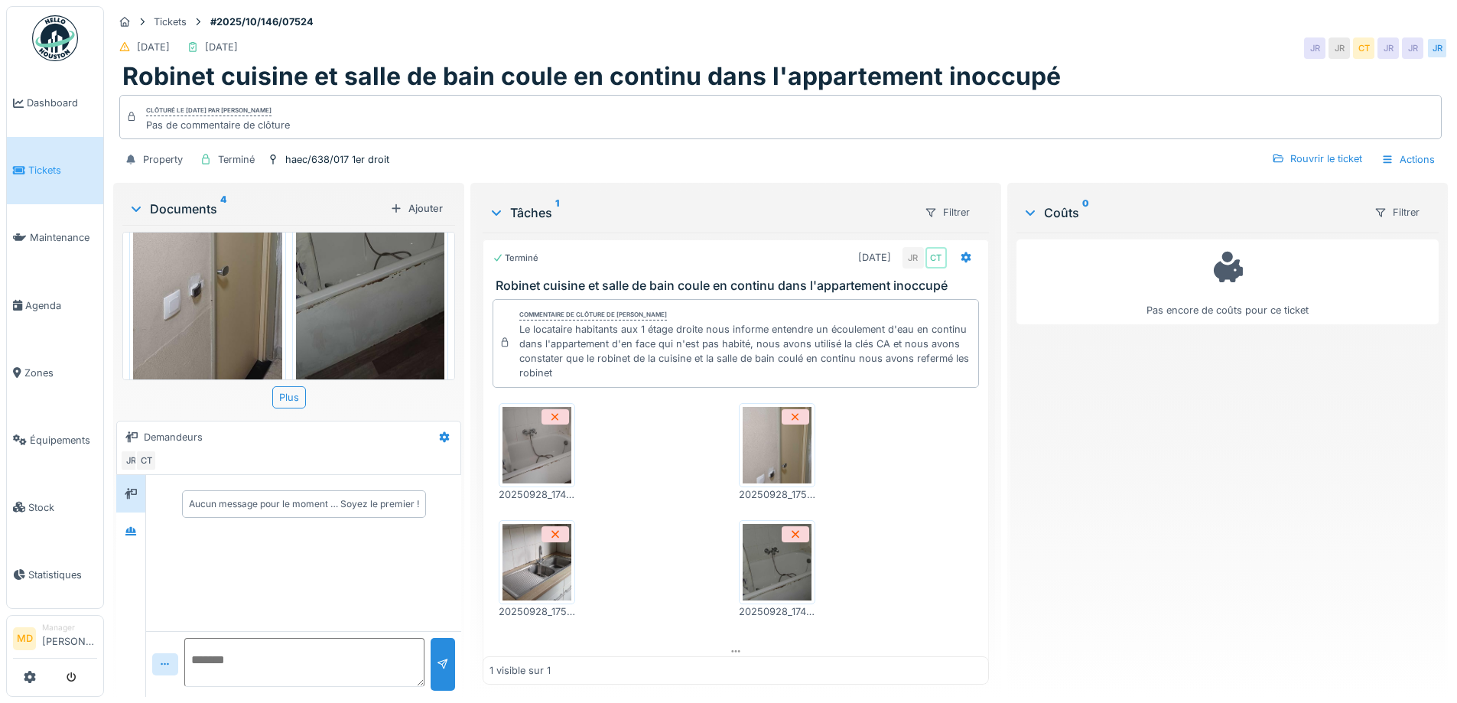
scroll to position [556, 0]
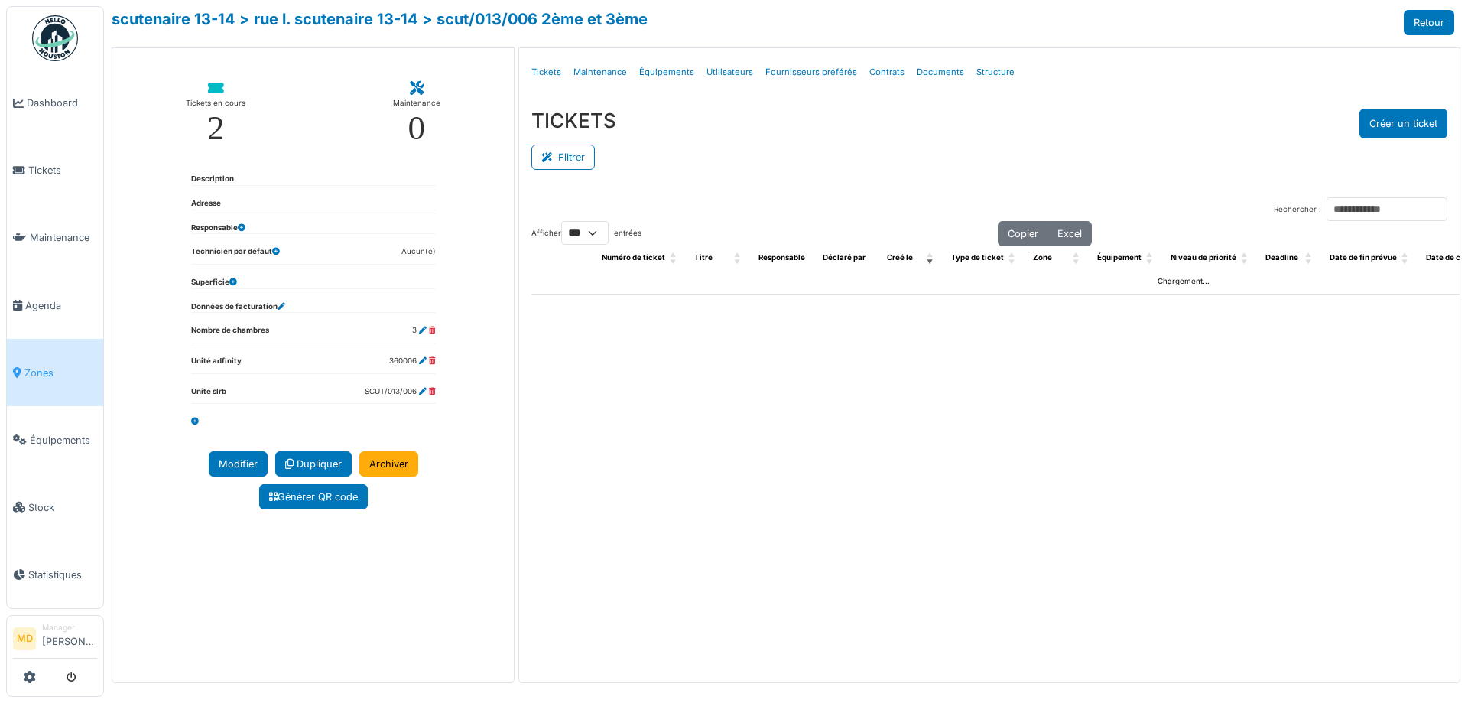
select select "***"
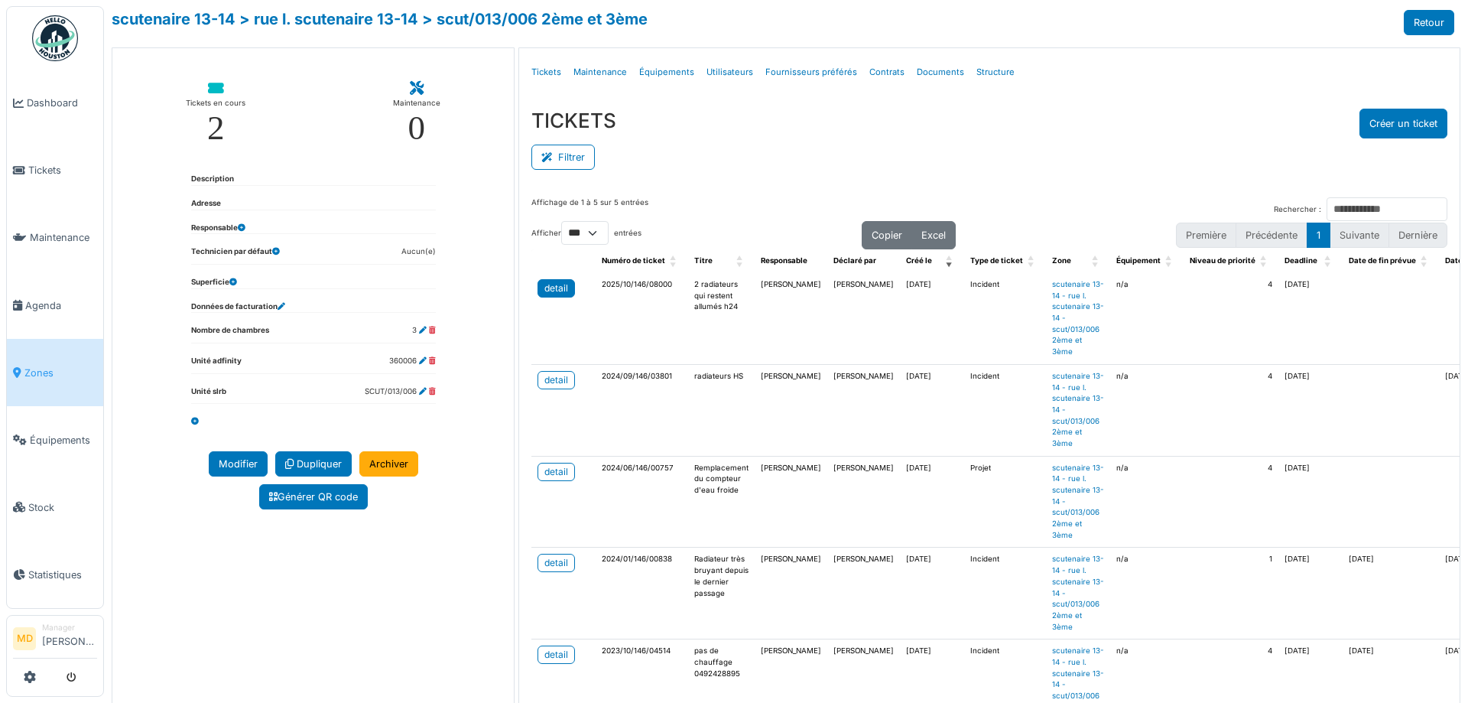
click at [547, 291] on div "detail" at bounding box center [556, 288] width 24 height 14
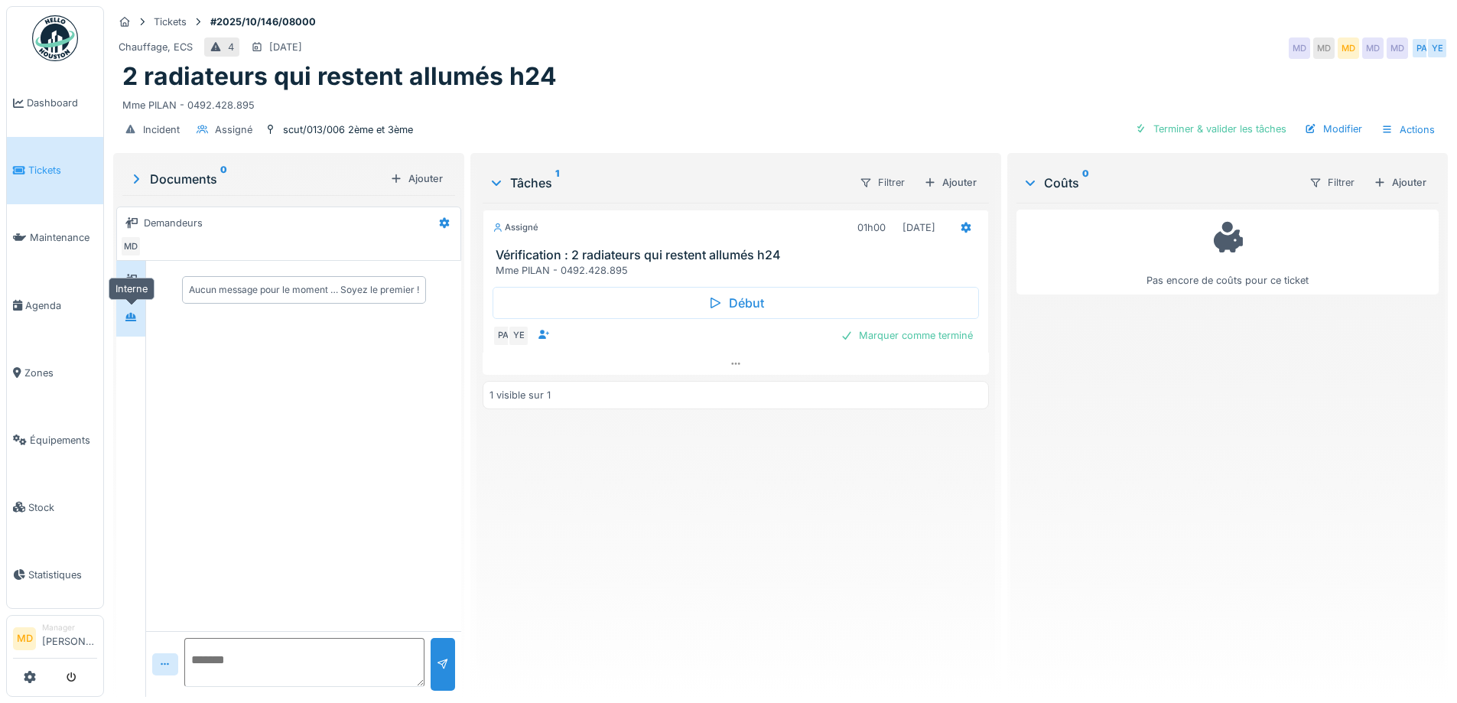
click at [133, 320] on icon at bounding box center [130, 317] width 11 height 8
click at [133, 278] on icon at bounding box center [131, 279] width 12 height 11
click at [732, 355] on div at bounding box center [734, 363] width 505 height 22
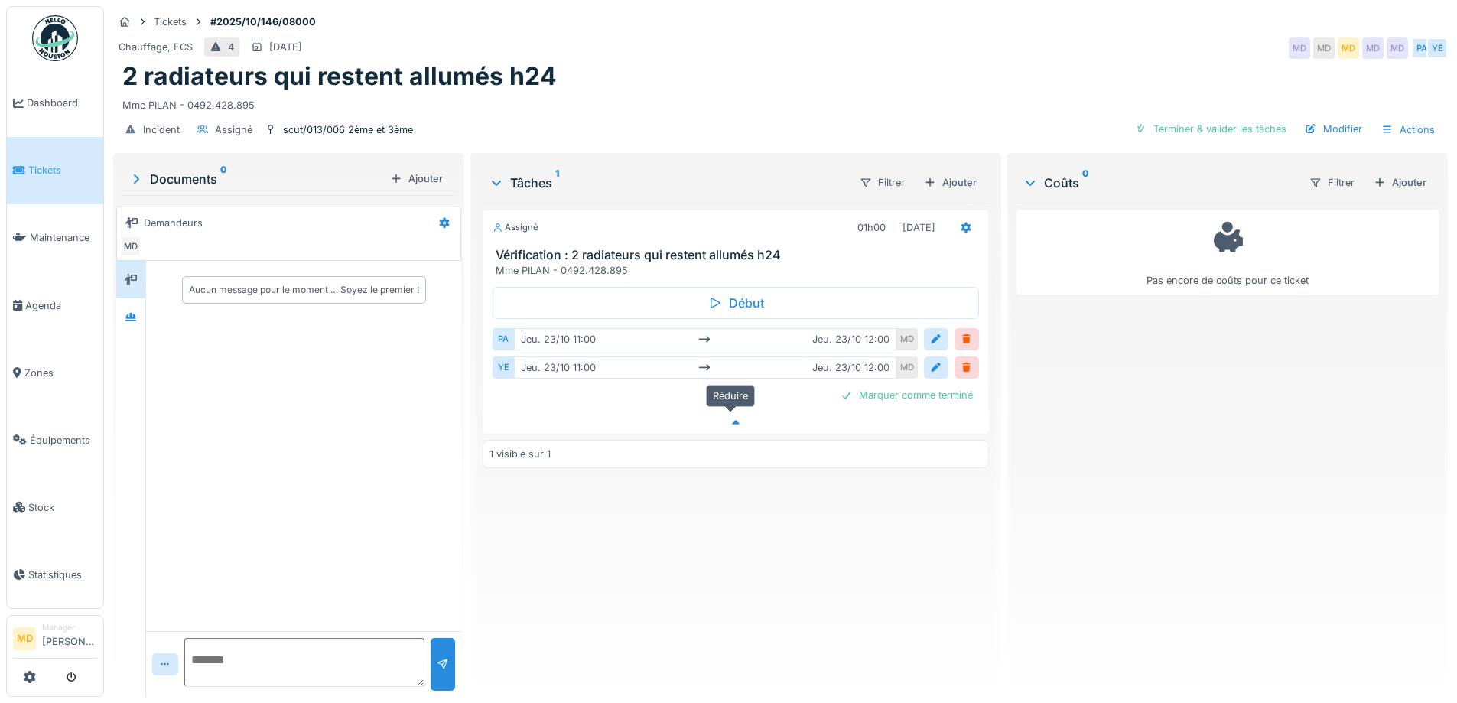
click at [732, 420] on icon at bounding box center [736, 422] width 8 height 5
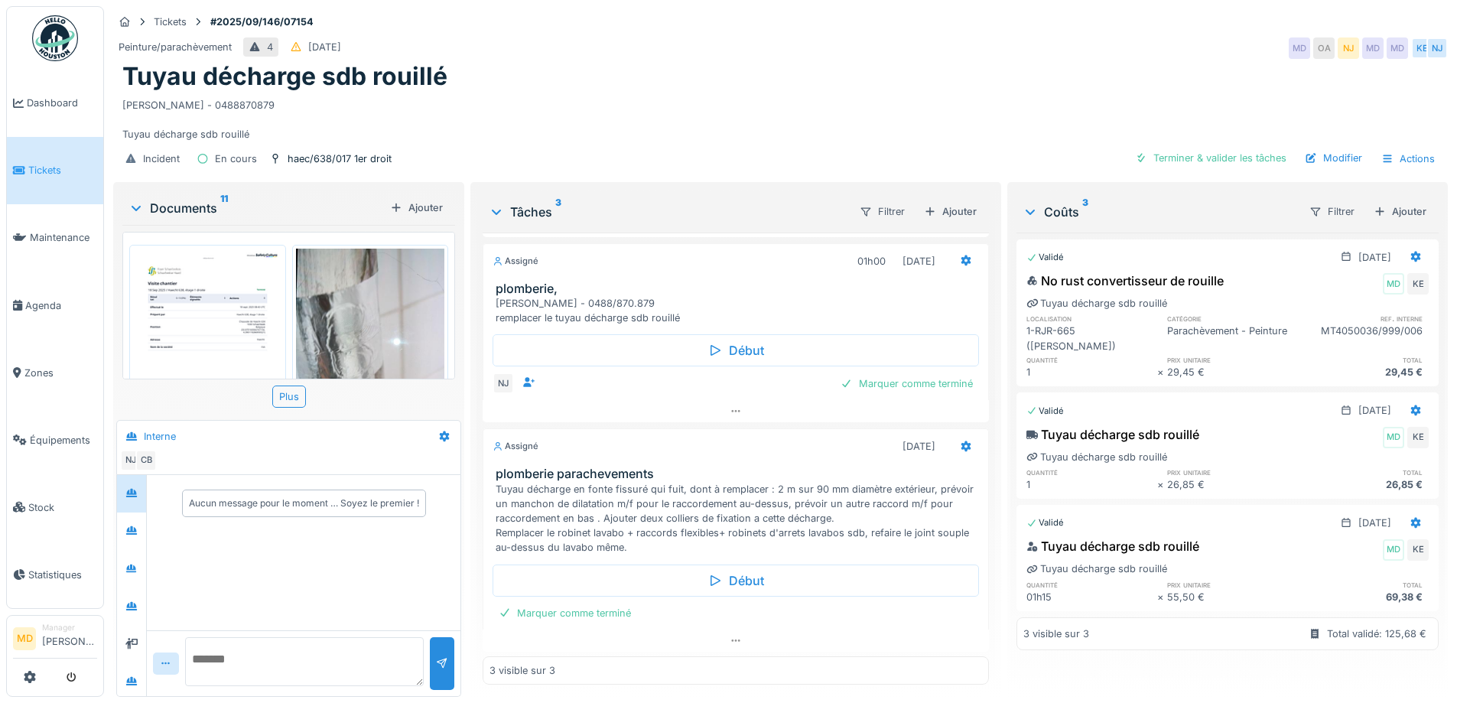
scroll to position [93, 0]
click at [729, 634] on icon at bounding box center [735, 639] width 12 height 10
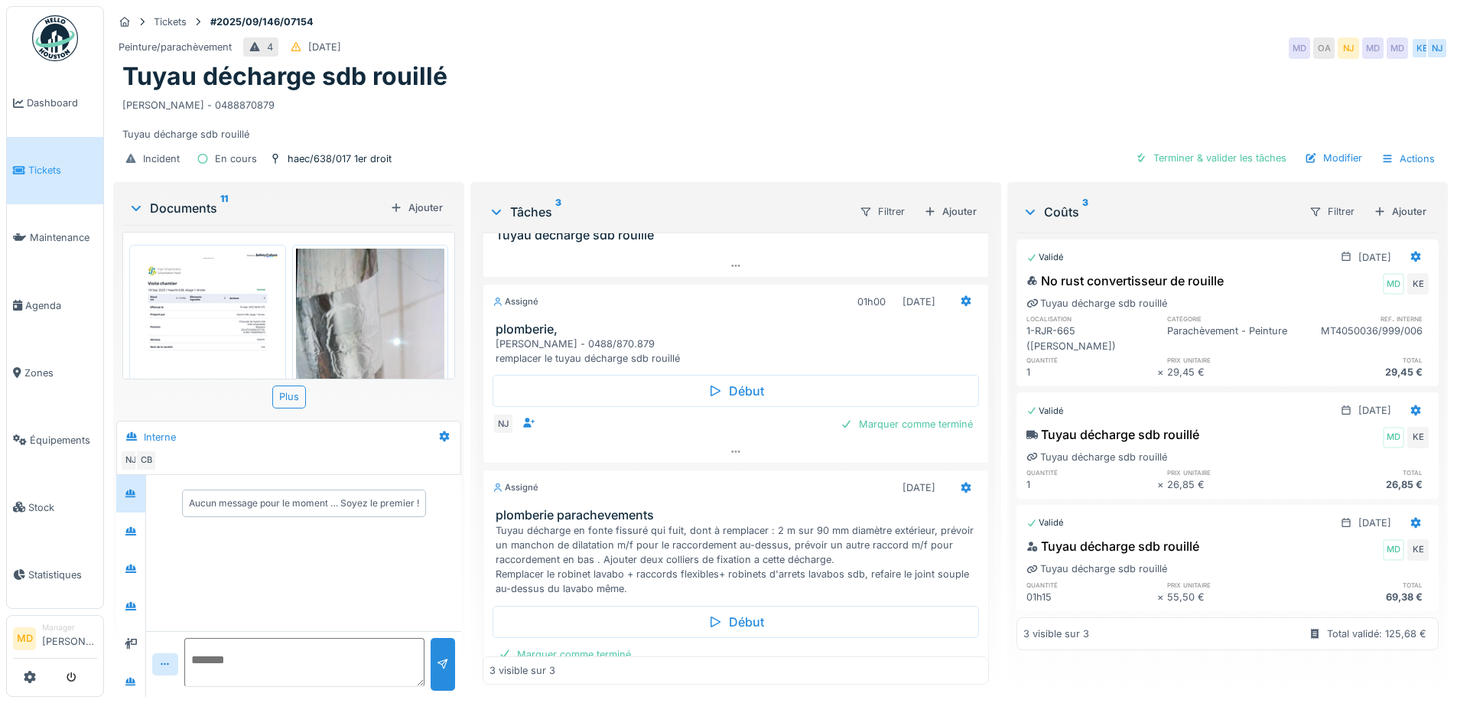
scroll to position [93, 0]
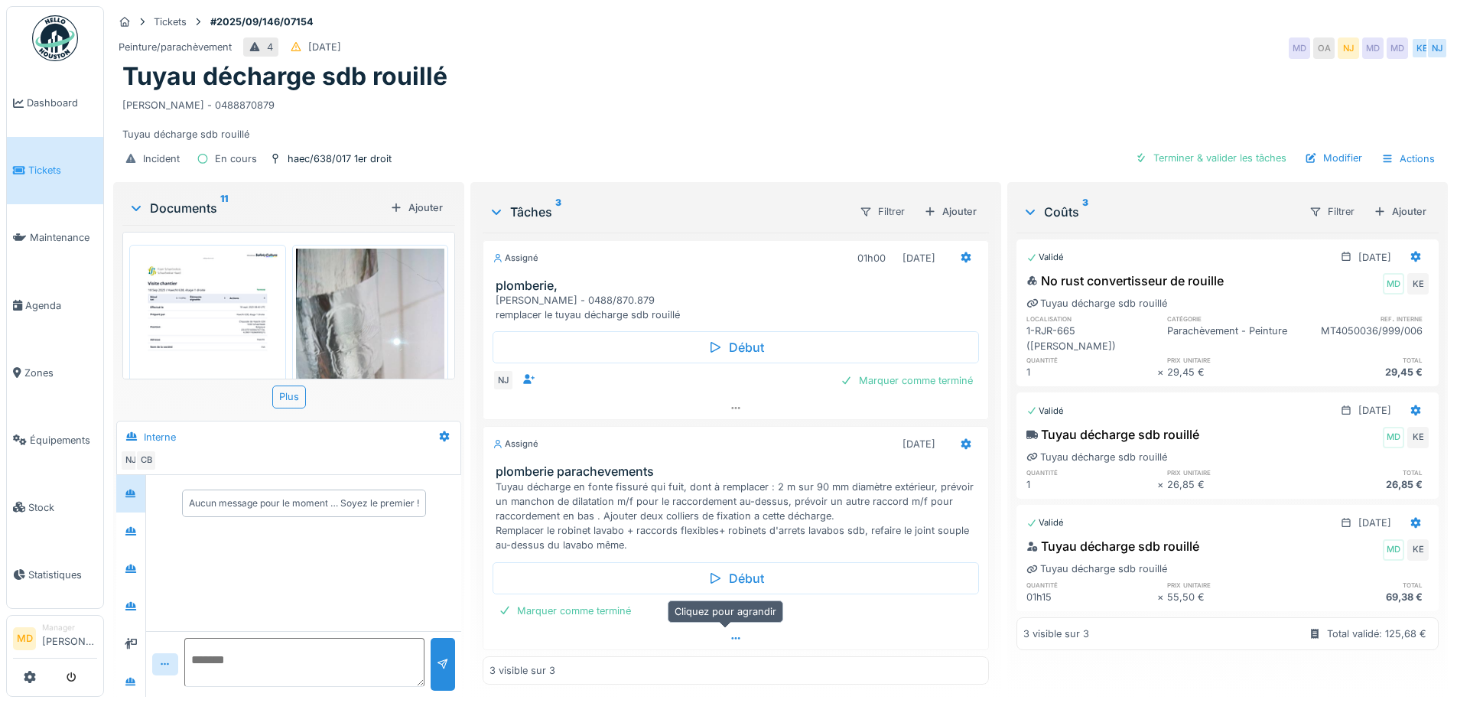
click at [729, 642] on icon at bounding box center [735, 638] width 12 height 10
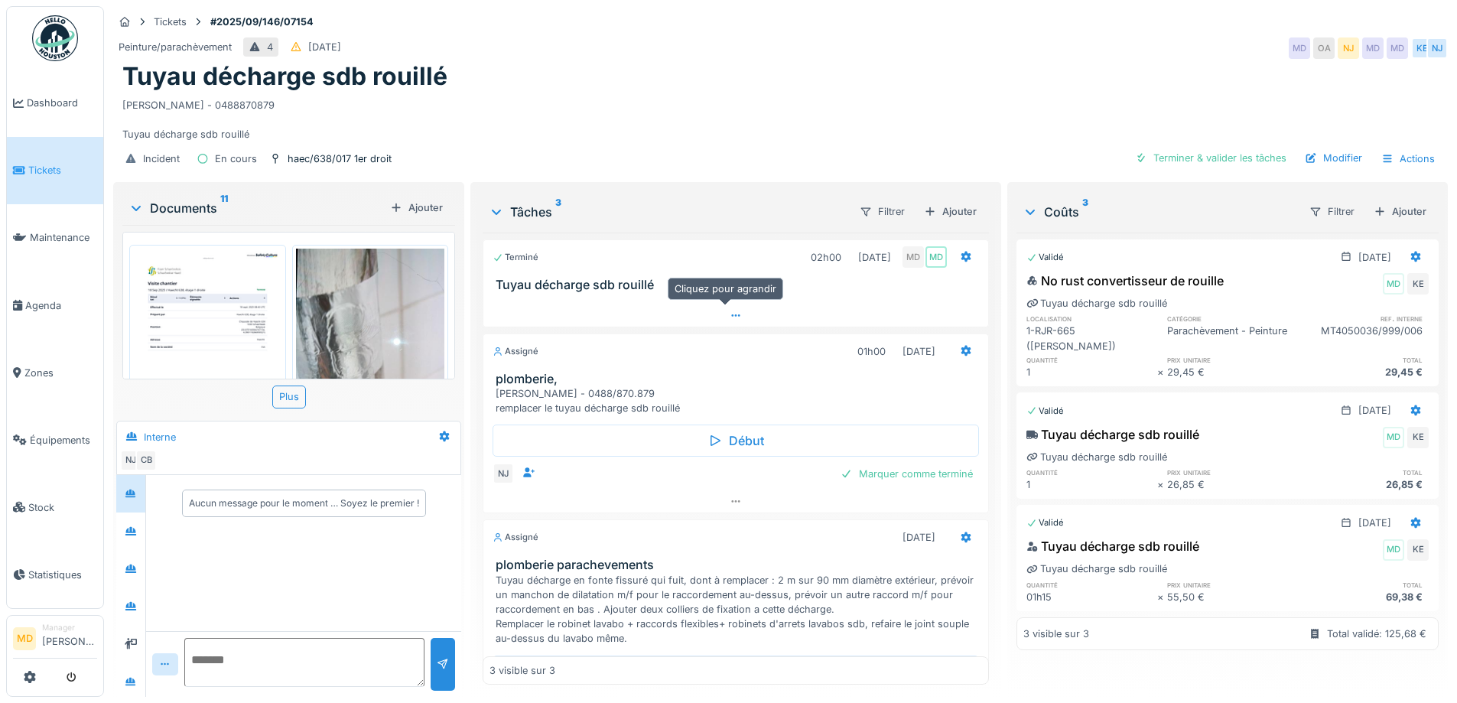
click at [729, 310] on icon at bounding box center [735, 315] width 12 height 10
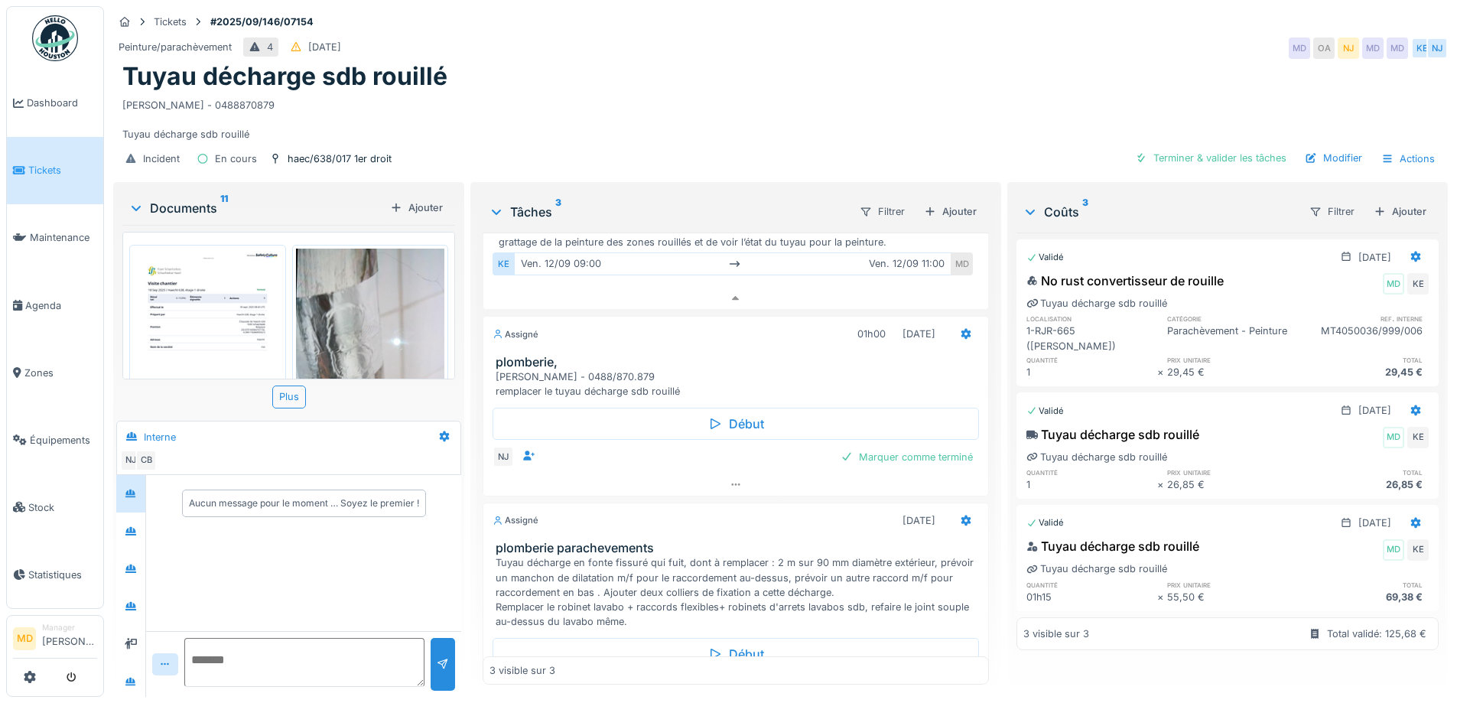
scroll to position [165, 0]
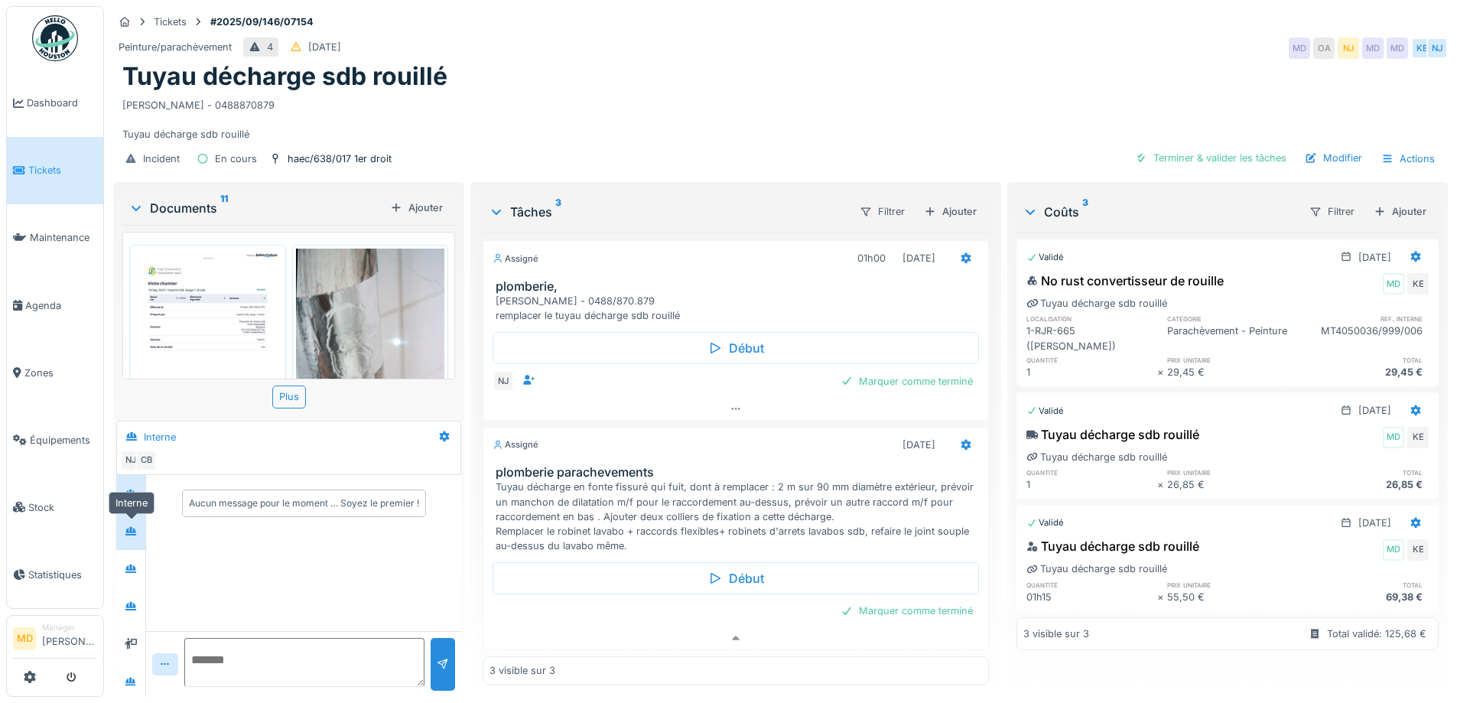
click at [140, 521] on div at bounding box center [130, 530] width 23 height 19
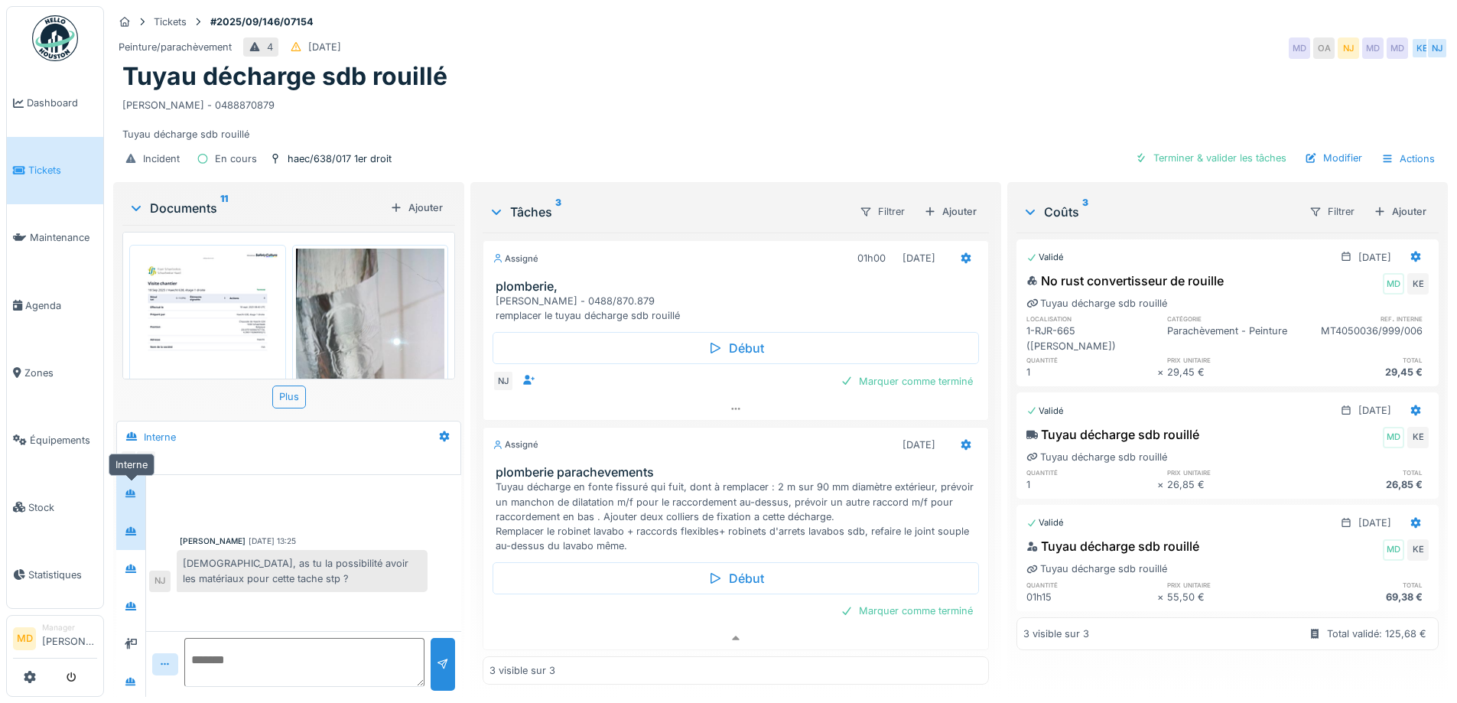
click at [135, 492] on div at bounding box center [130, 493] width 23 height 25
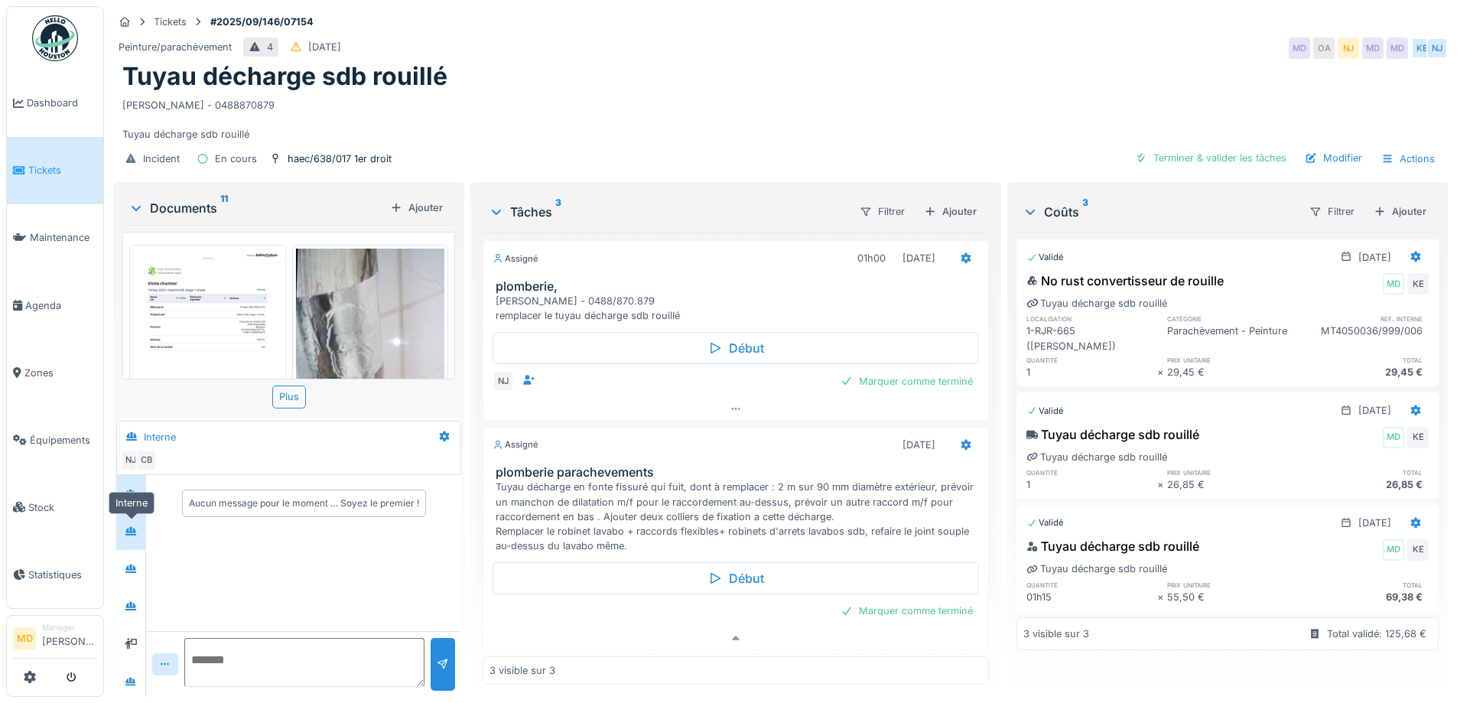
click at [130, 521] on div at bounding box center [130, 530] width 23 height 19
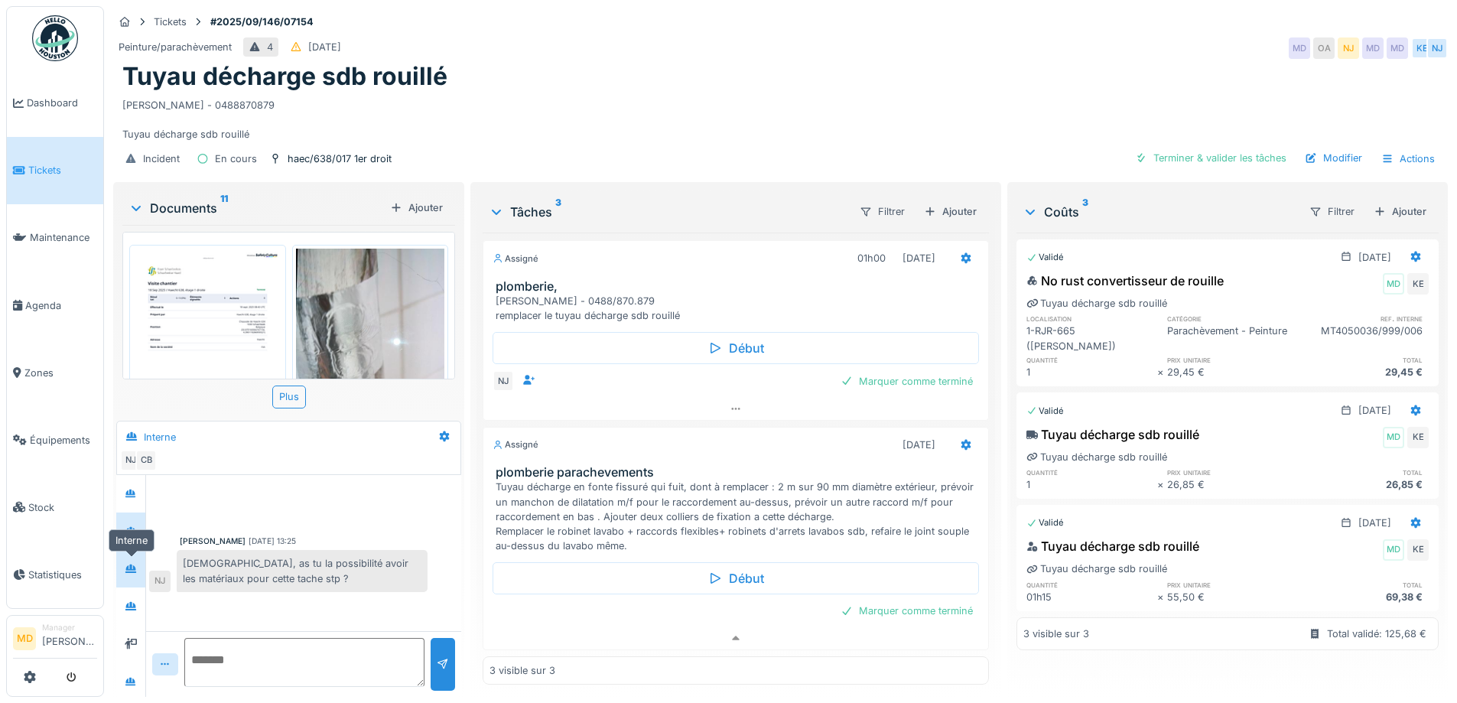
click at [131, 559] on div at bounding box center [130, 568] width 23 height 19
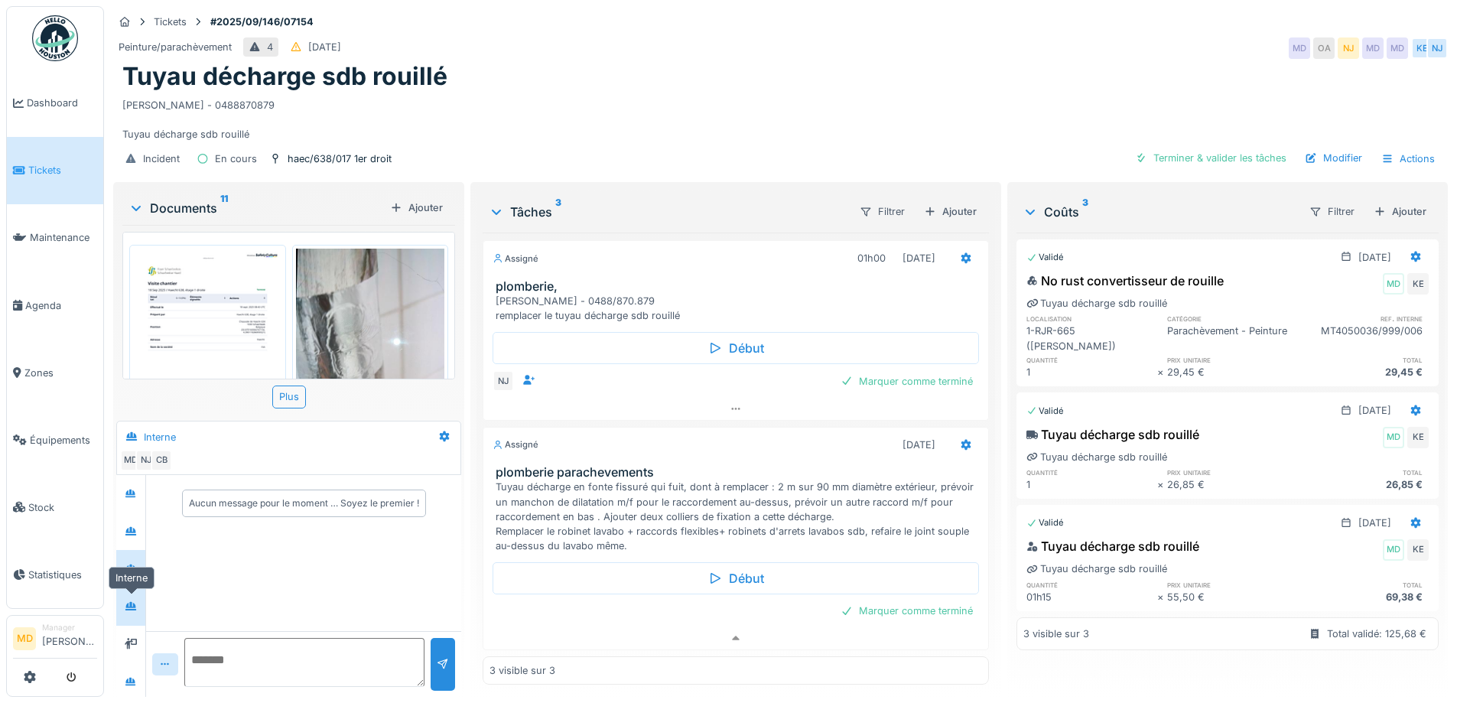
click at [140, 601] on div at bounding box center [130, 605] width 23 height 19
click at [135, 642] on div at bounding box center [130, 640] width 29 height 37
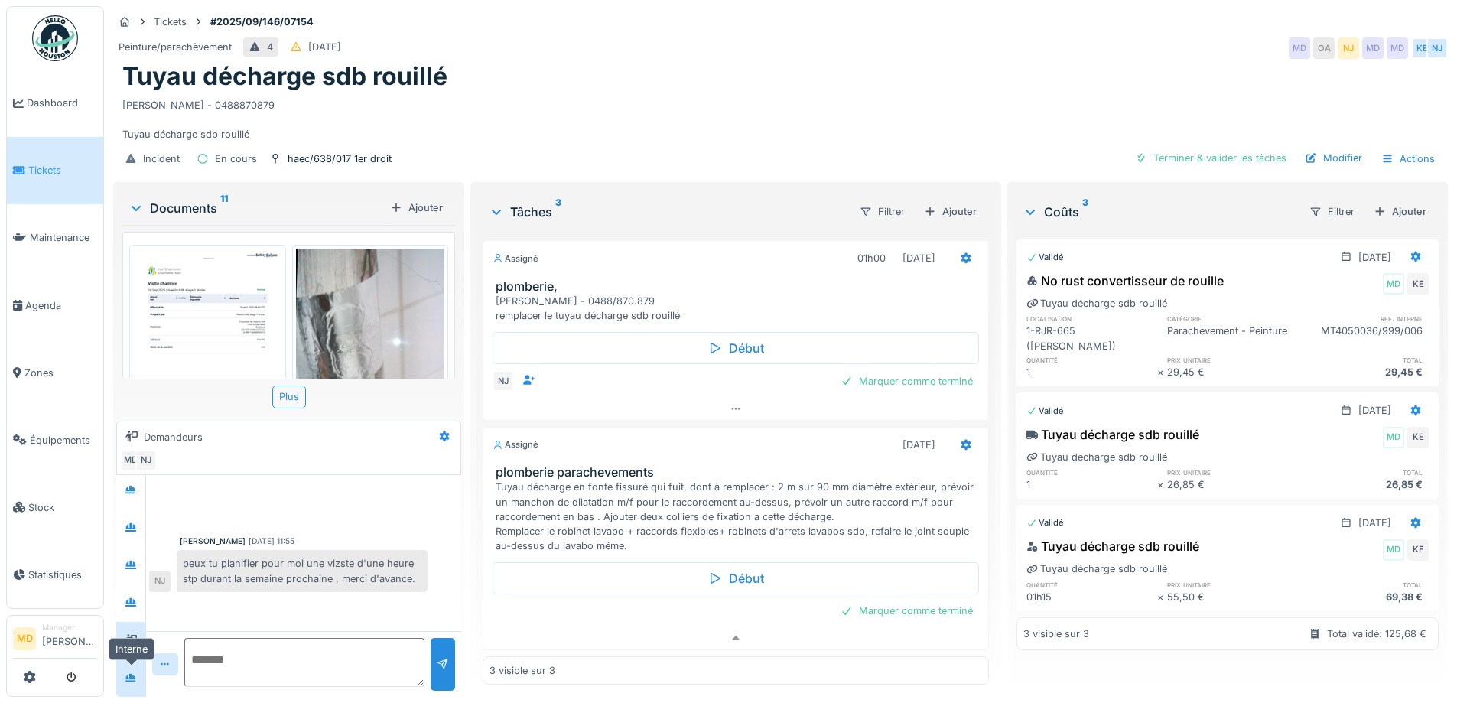
click at [134, 675] on div at bounding box center [130, 677] width 23 height 19
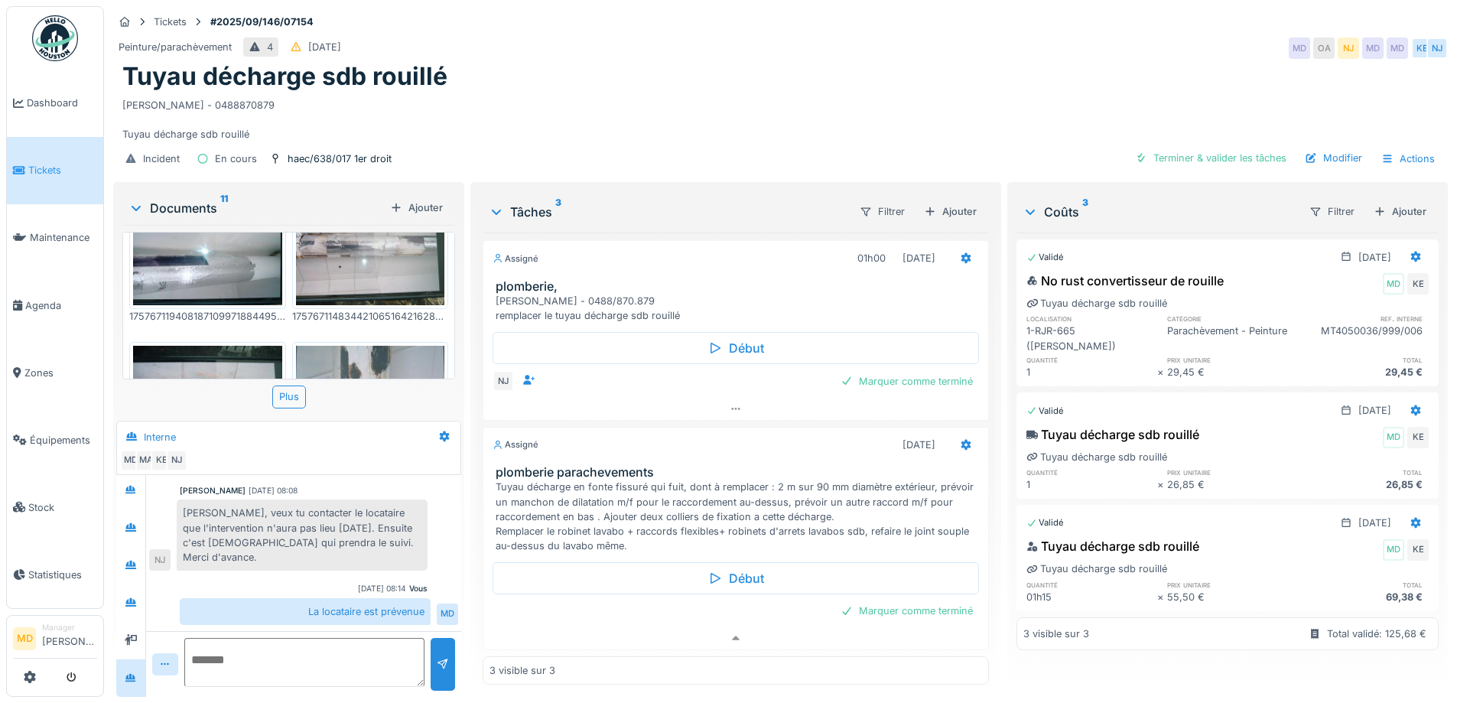
scroll to position [459, 0]
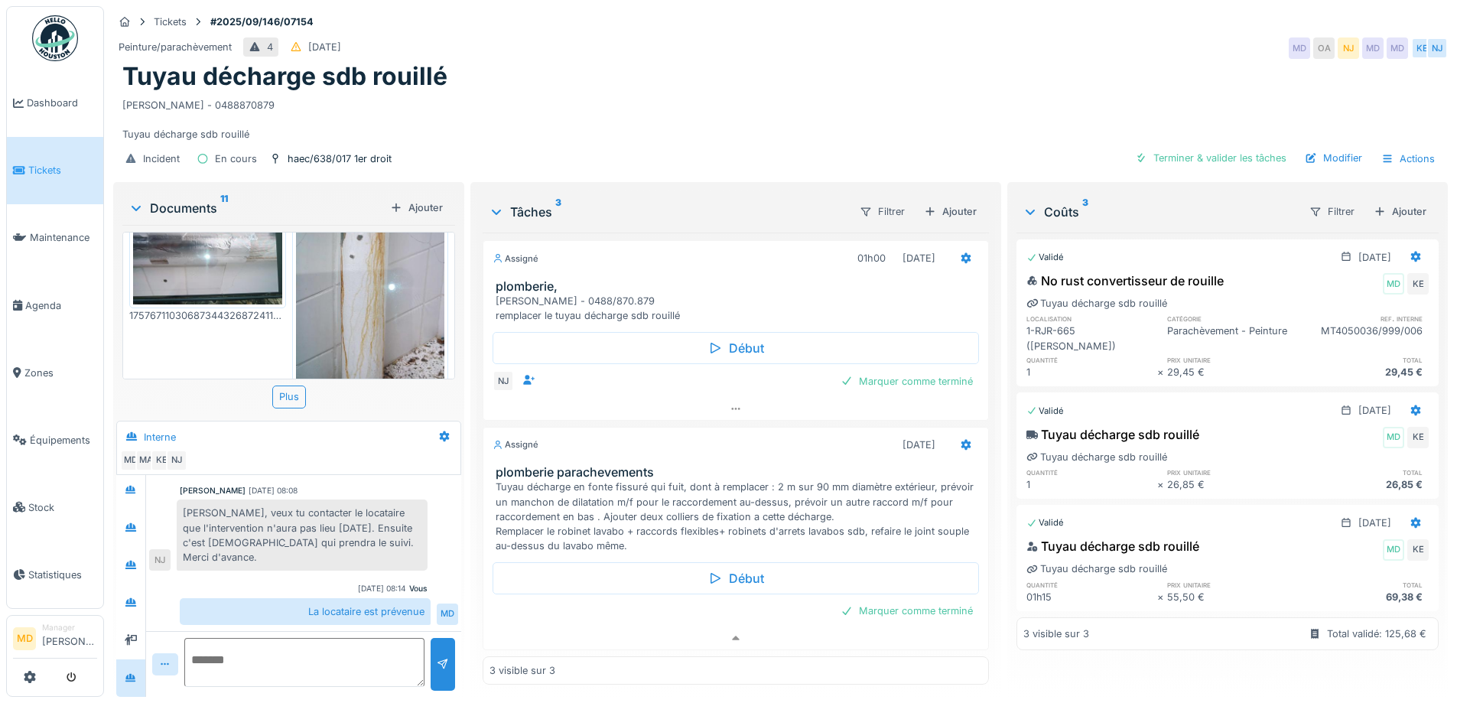
click at [359, 282] on img at bounding box center [370, 292] width 149 height 198
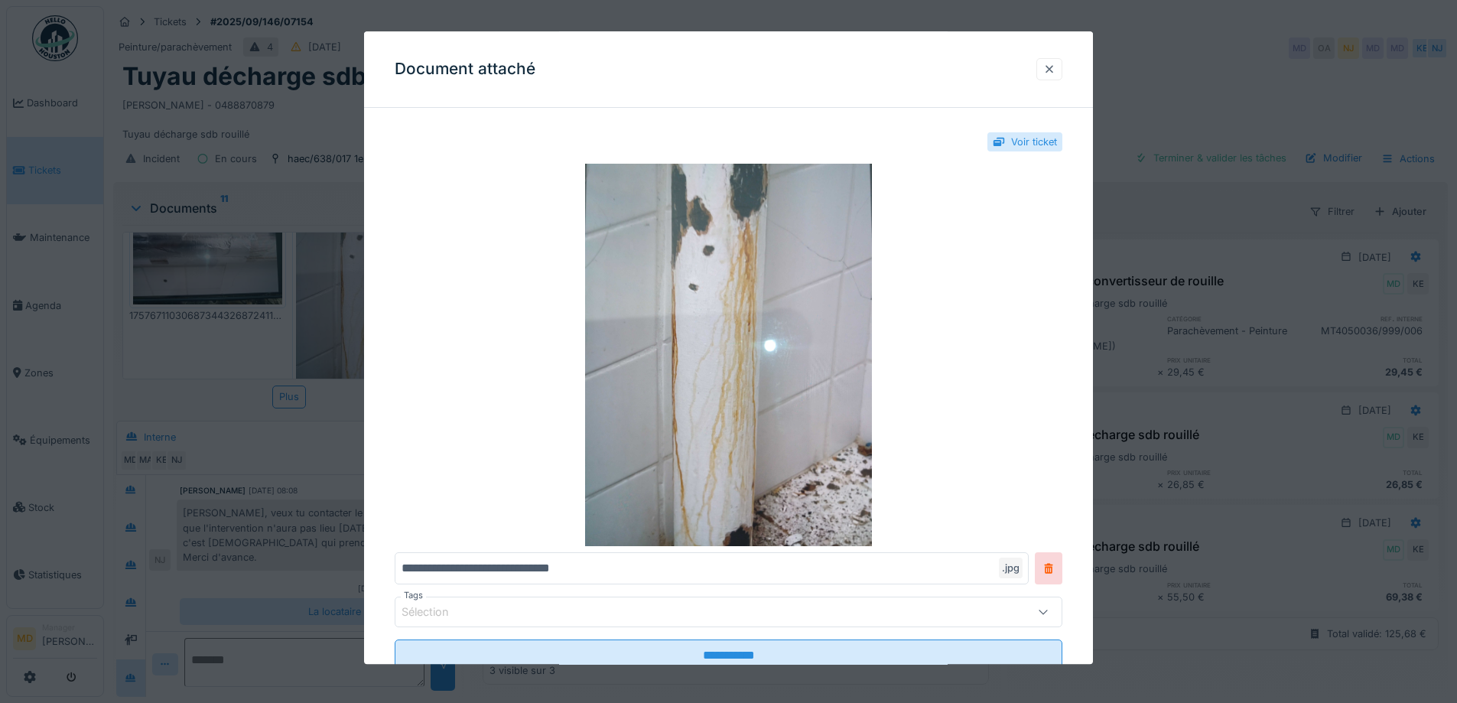
click at [1055, 71] on div at bounding box center [1049, 69] width 12 height 15
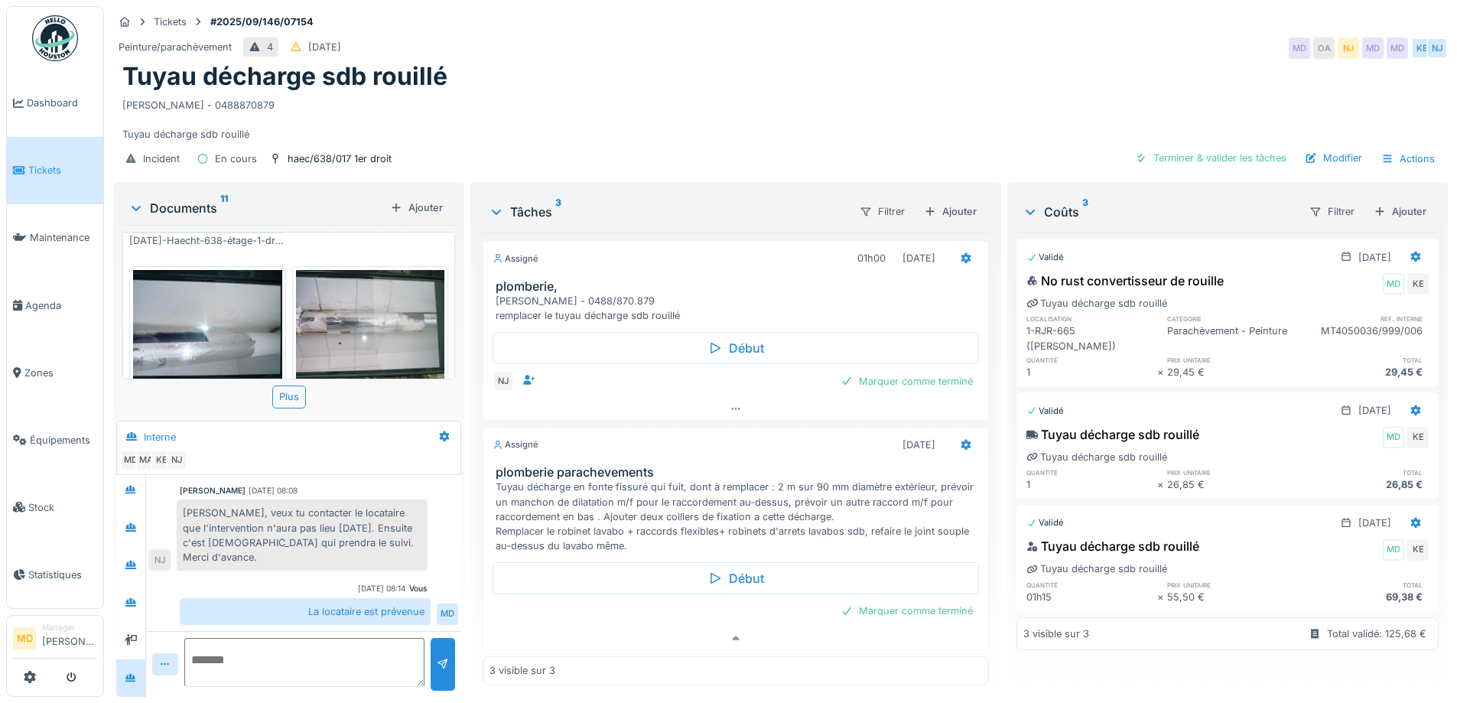
scroll to position [0, 0]
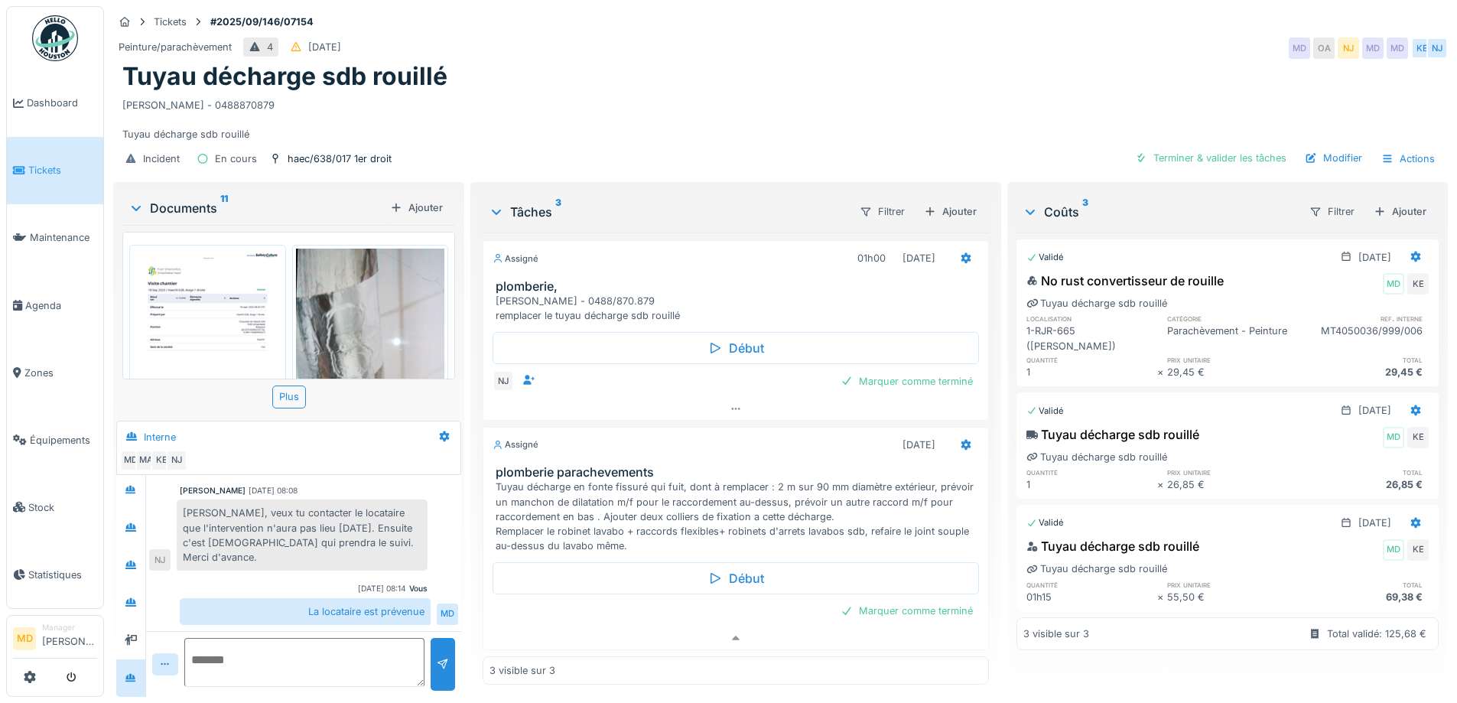
click at [398, 303] on img at bounding box center [370, 348] width 149 height 198
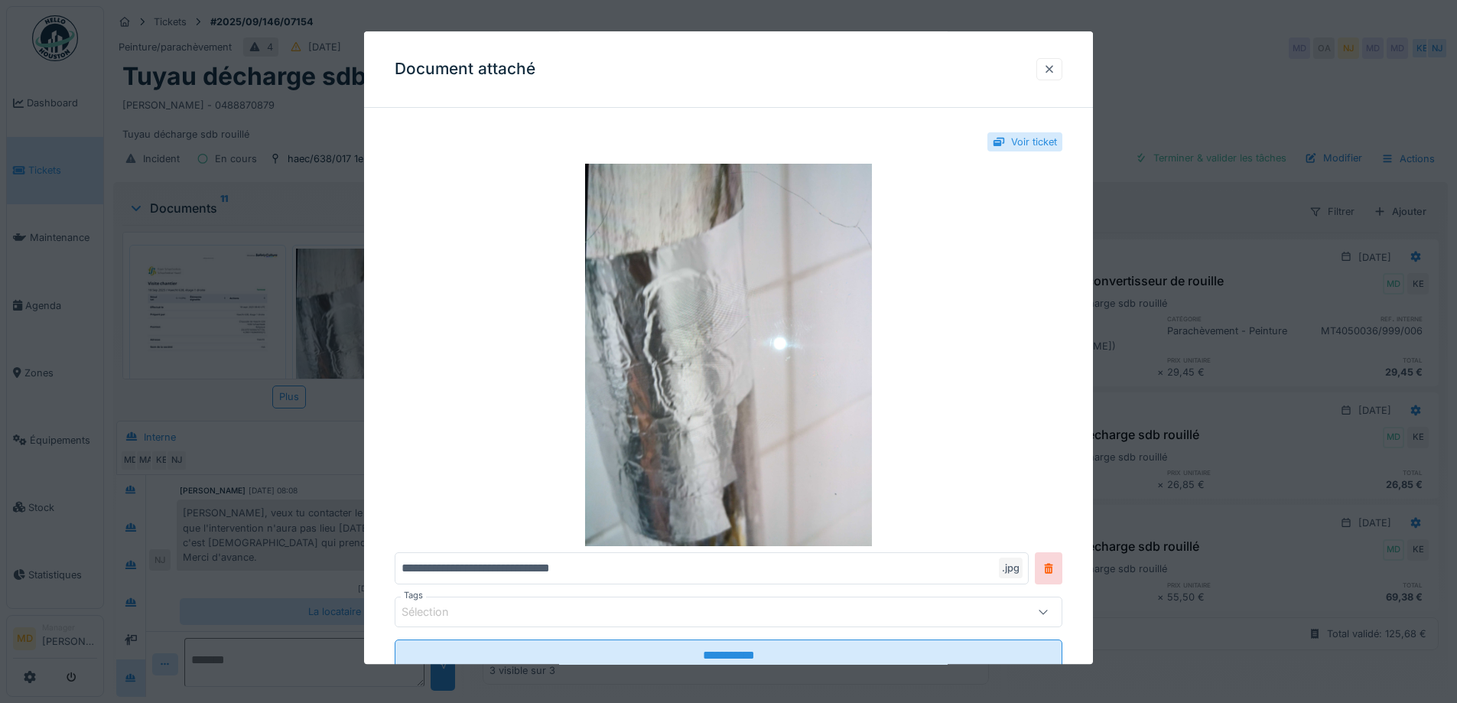
click at [1052, 69] on div at bounding box center [1049, 69] width 12 height 15
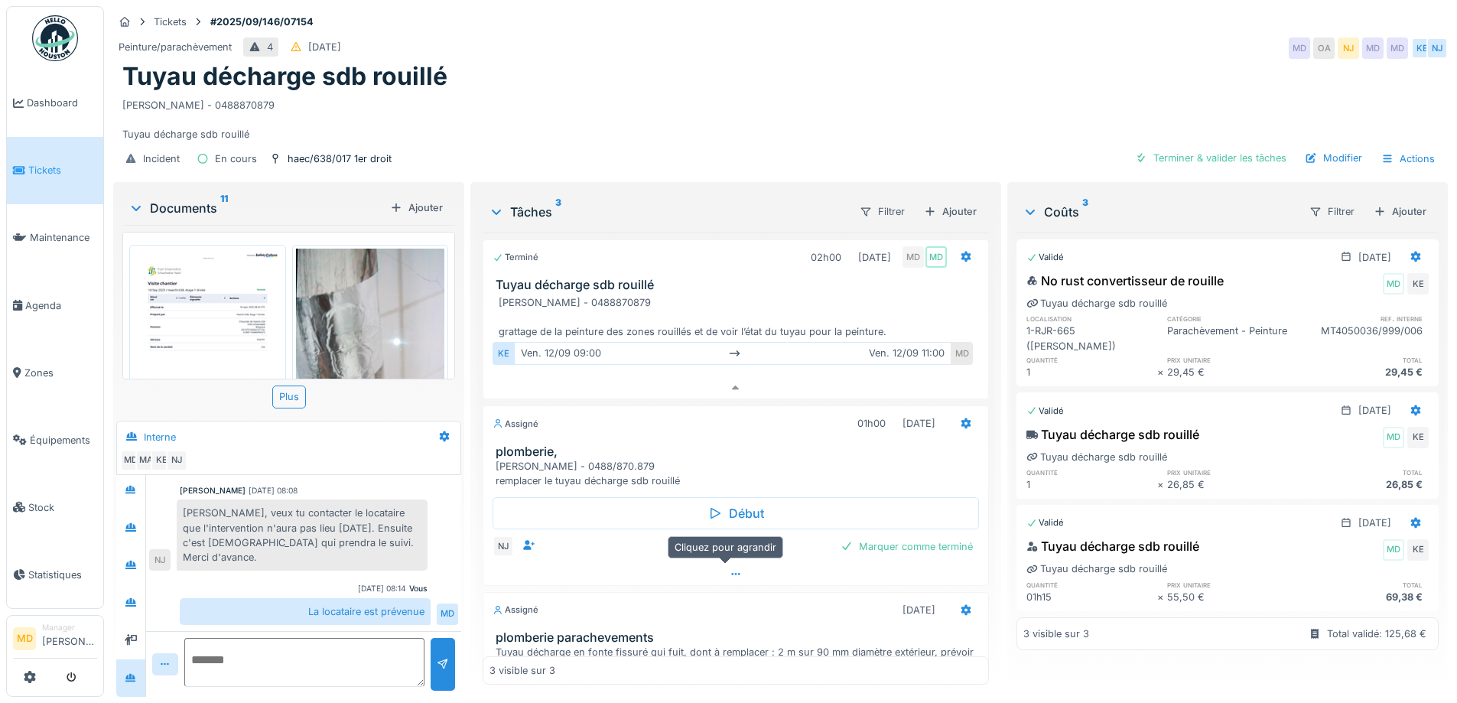
click at [739, 563] on div at bounding box center [735, 574] width 504 height 22
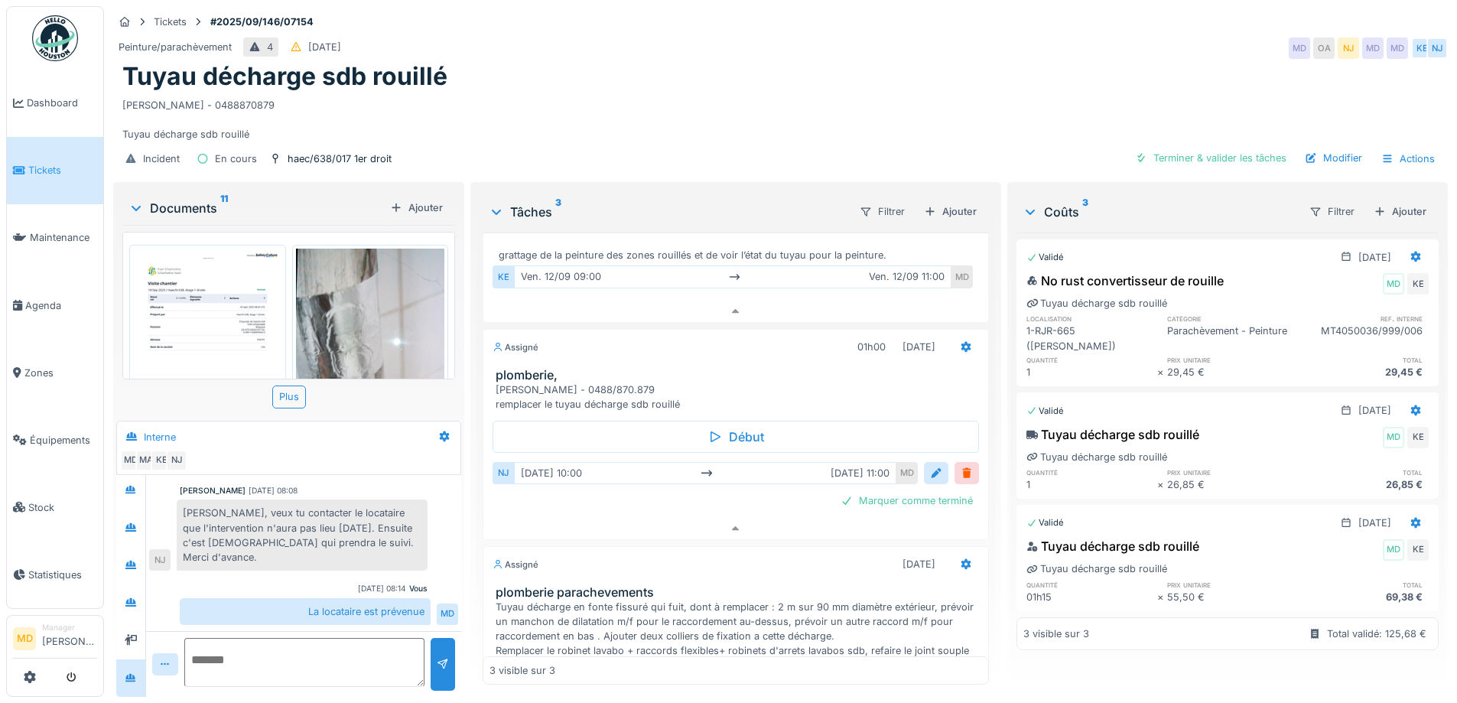
scroll to position [11, 0]
click at [612, 111] on div "Aqel omar - 0488870879 Tuyau décharge sdb rouillé" at bounding box center [780, 117] width 1316 height 50
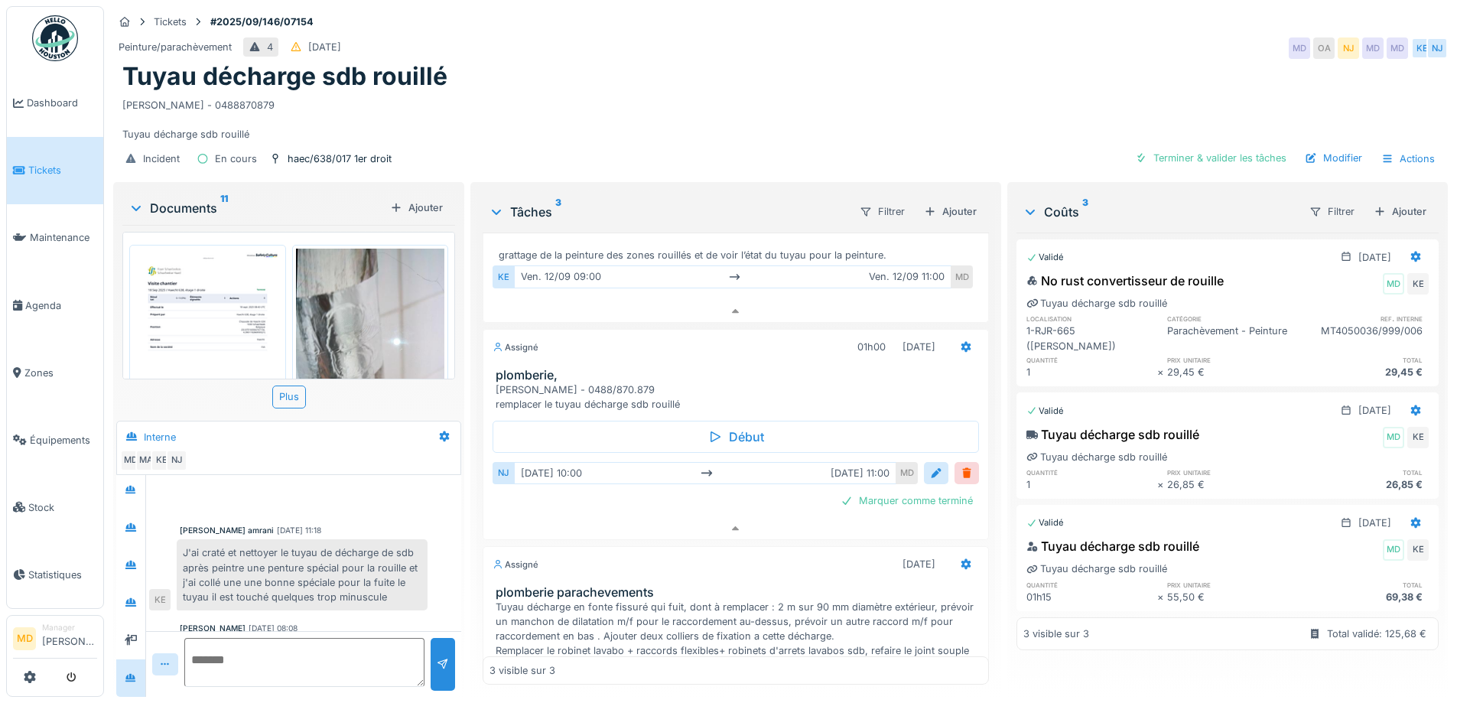
scroll to position [164, 0]
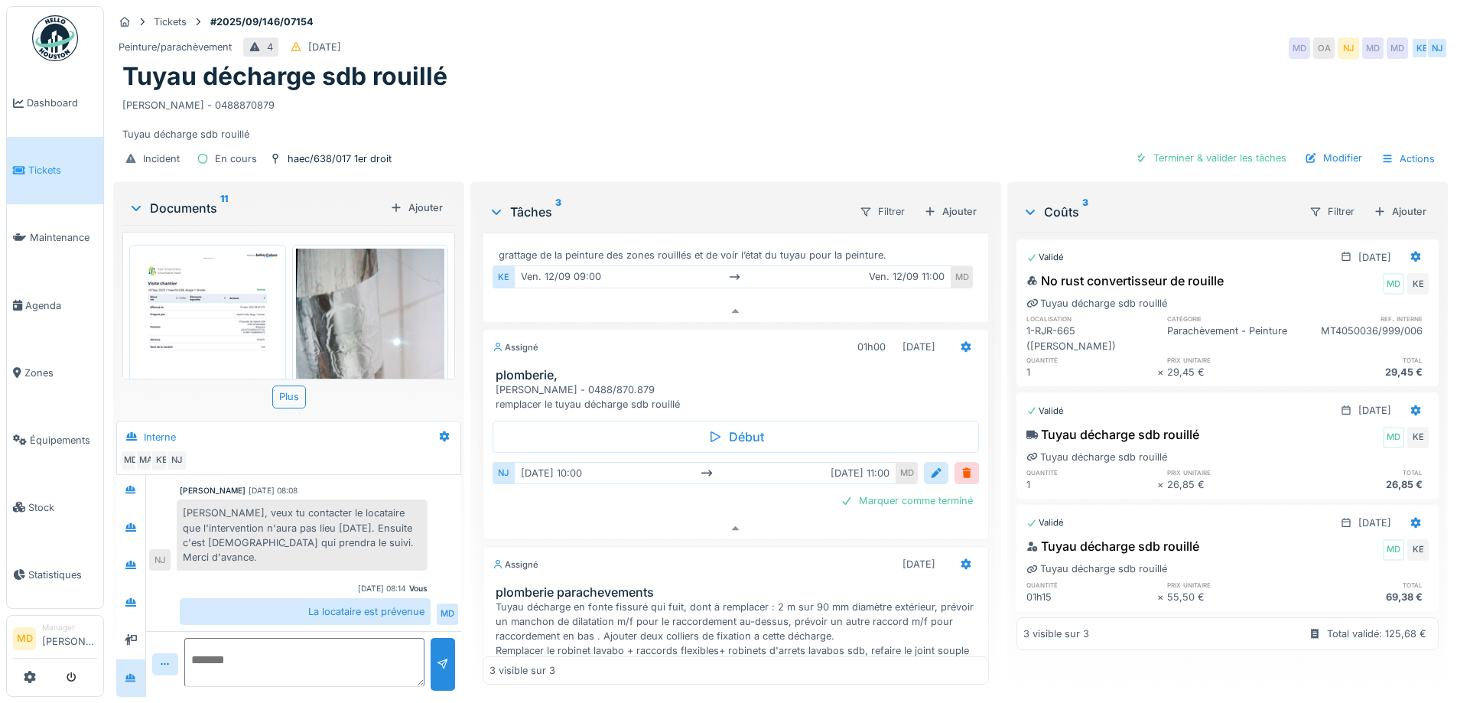
click at [625, 118] on div "Aqel omar - 0488870879 Tuyau décharge sdb rouillé" at bounding box center [780, 117] width 1316 height 50
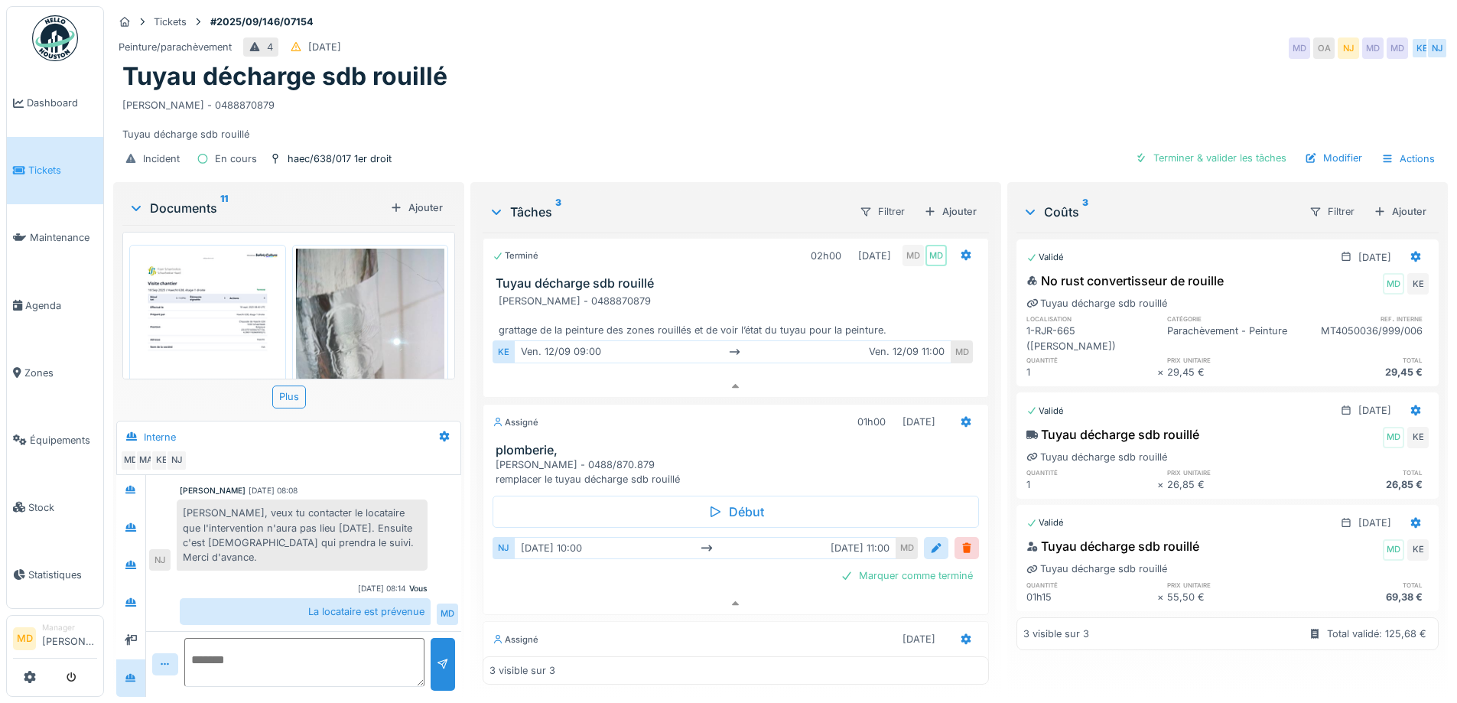
scroll to position [0, 0]
click at [730, 62] on div "Tuyau décharge sdb rouillé" at bounding box center [780, 76] width 1316 height 29
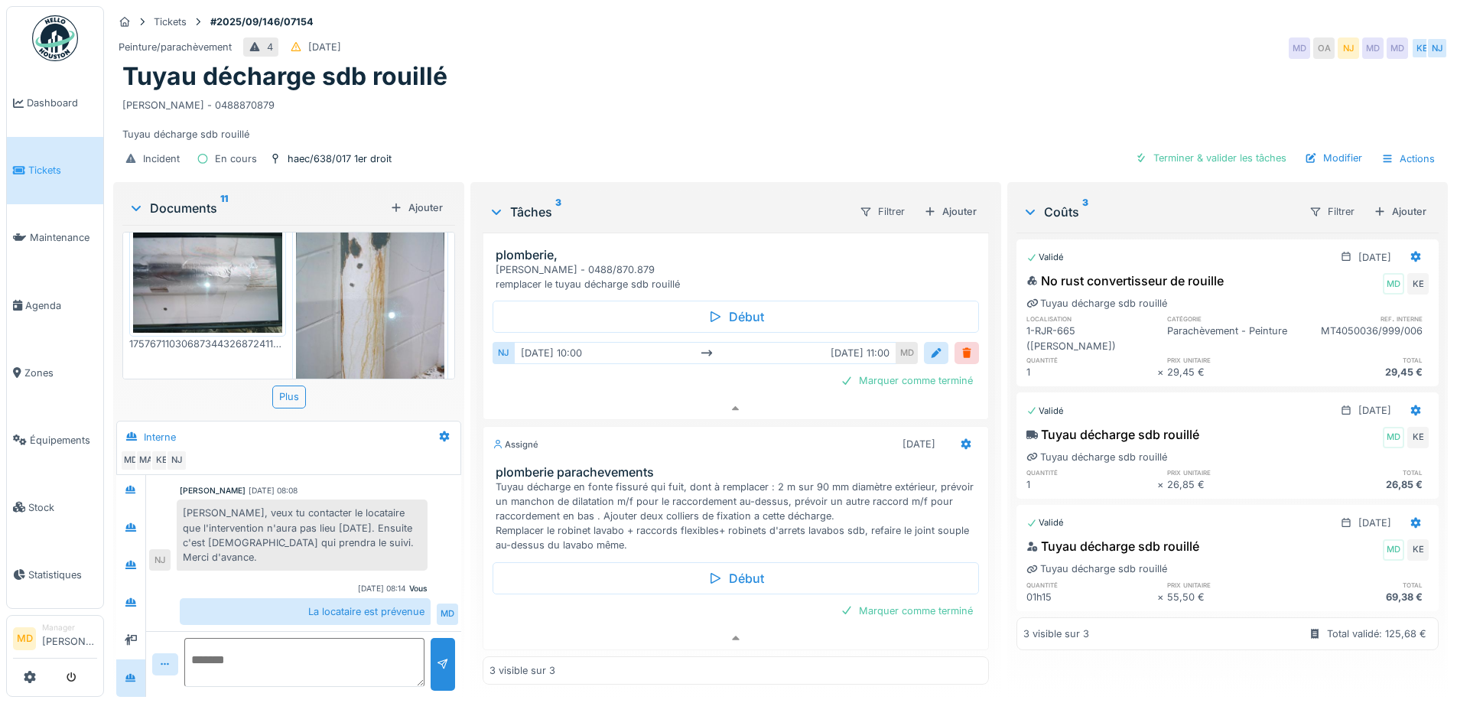
scroll to position [400, 0]
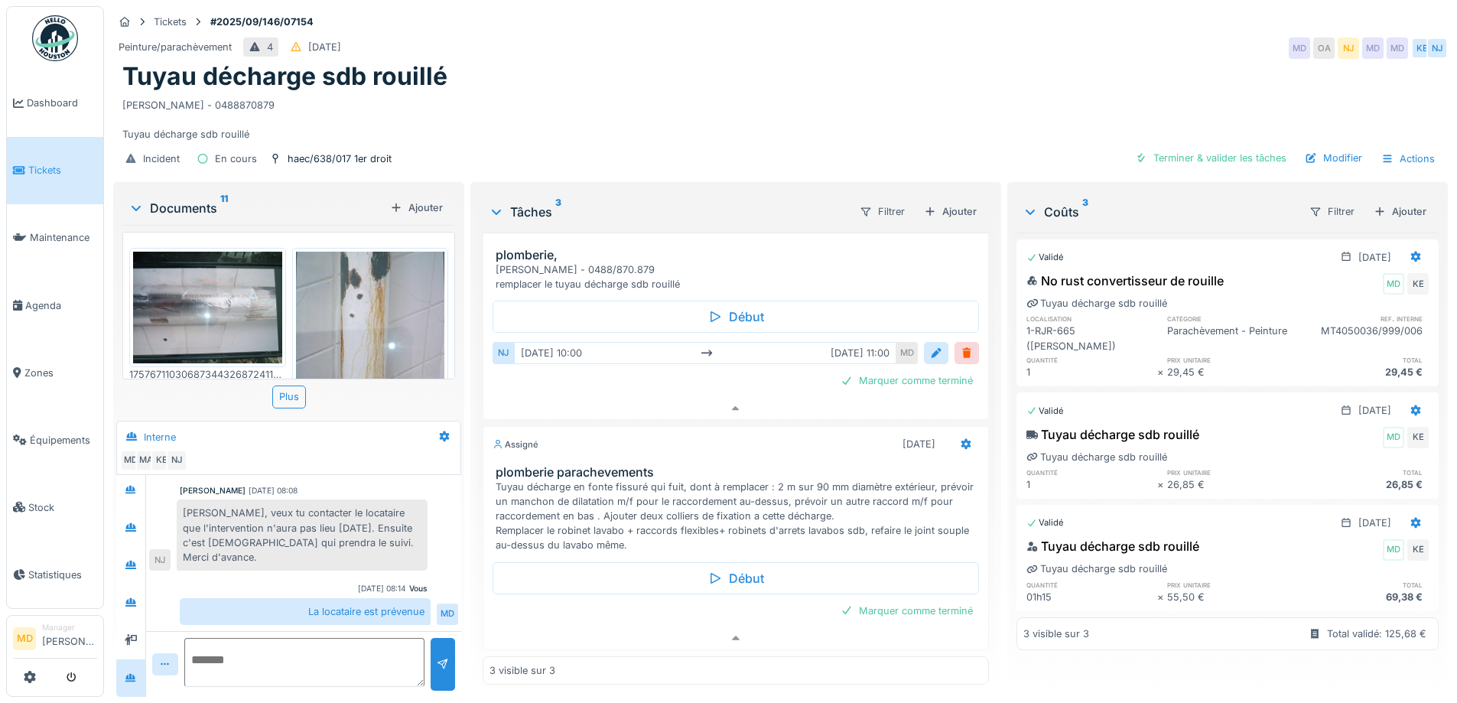
click at [348, 301] on img at bounding box center [370, 351] width 149 height 198
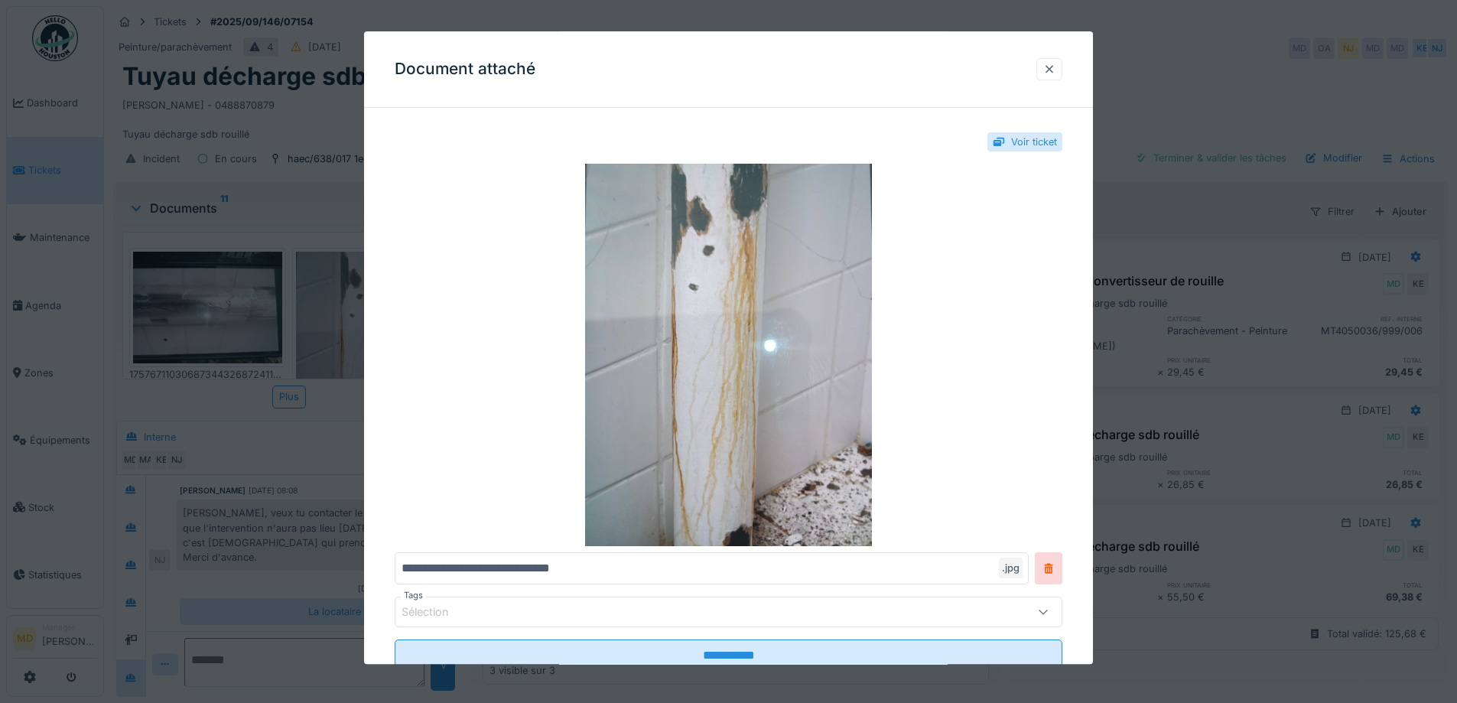
click at [1055, 70] on div at bounding box center [1049, 69] width 12 height 15
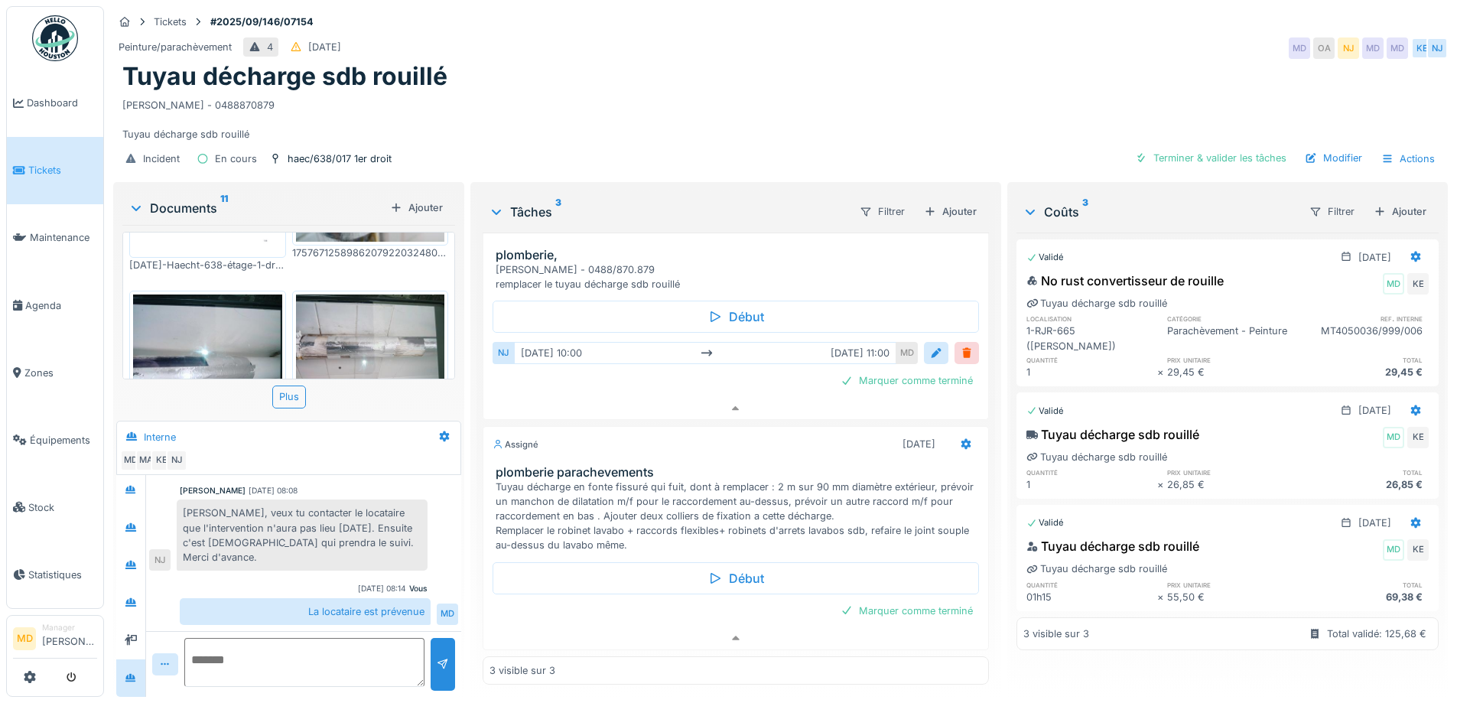
scroll to position [229, 0]
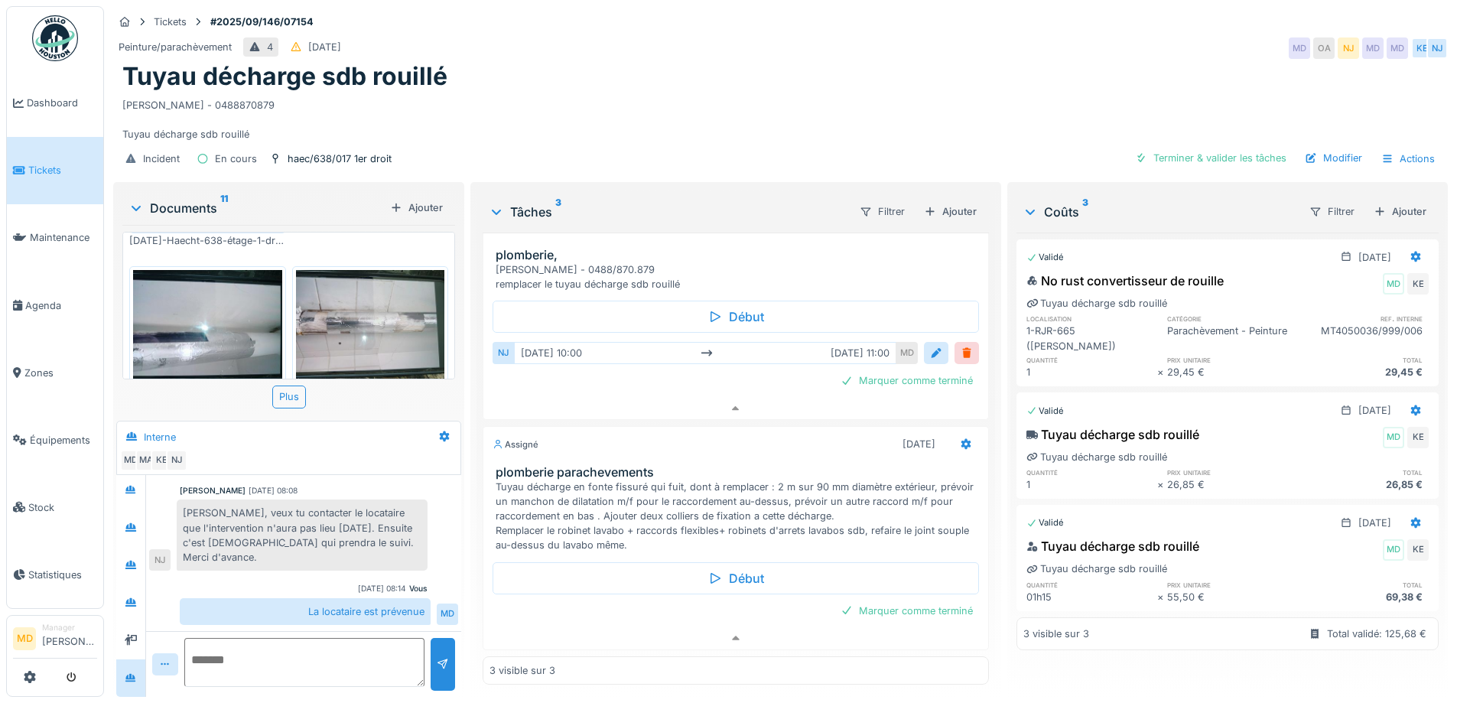
click at [382, 322] on img at bounding box center [370, 326] width 149 height 112
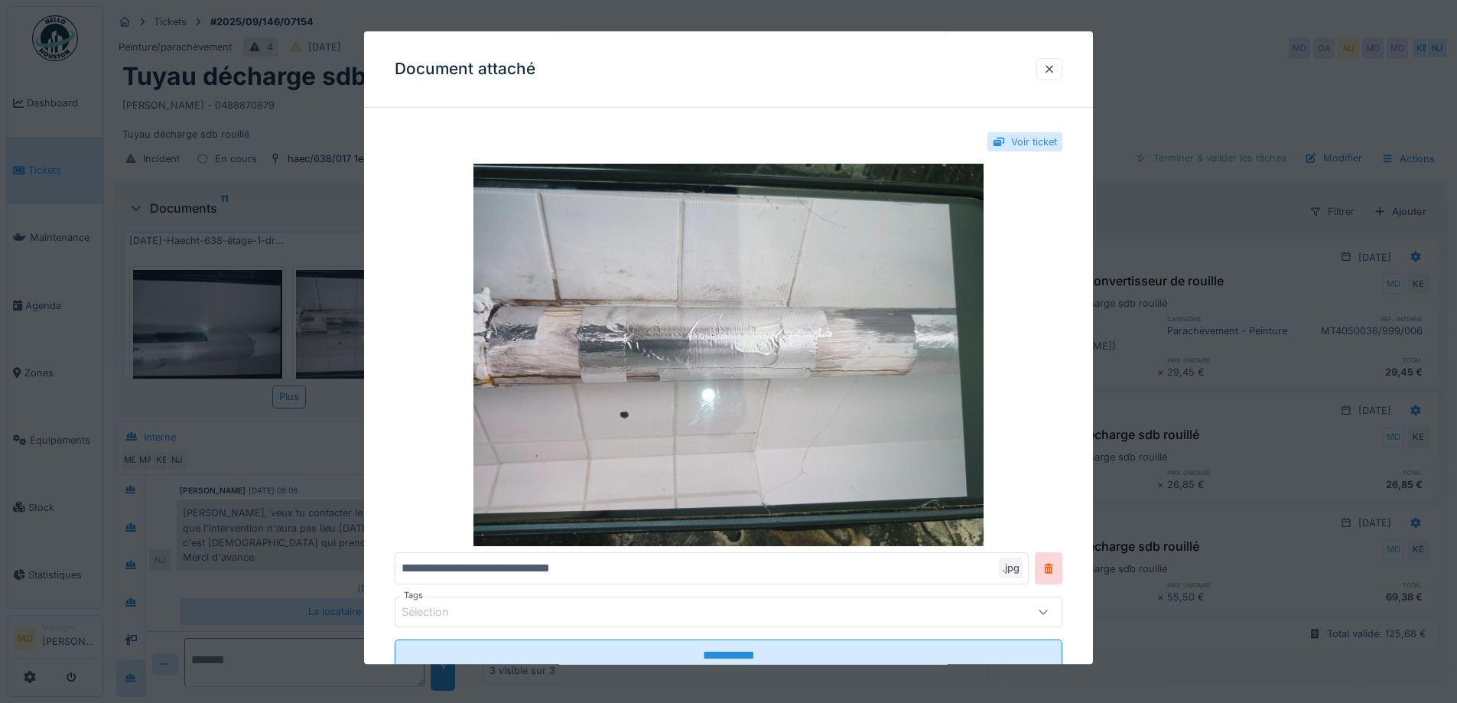
drag, startPoint x: 1057, startPoint y: 65, endPoint x: 944, endPoint y: 91, distance: 116.9
click at [1055, 65] on div at bounding box center [1049, 69] width 12 height 15
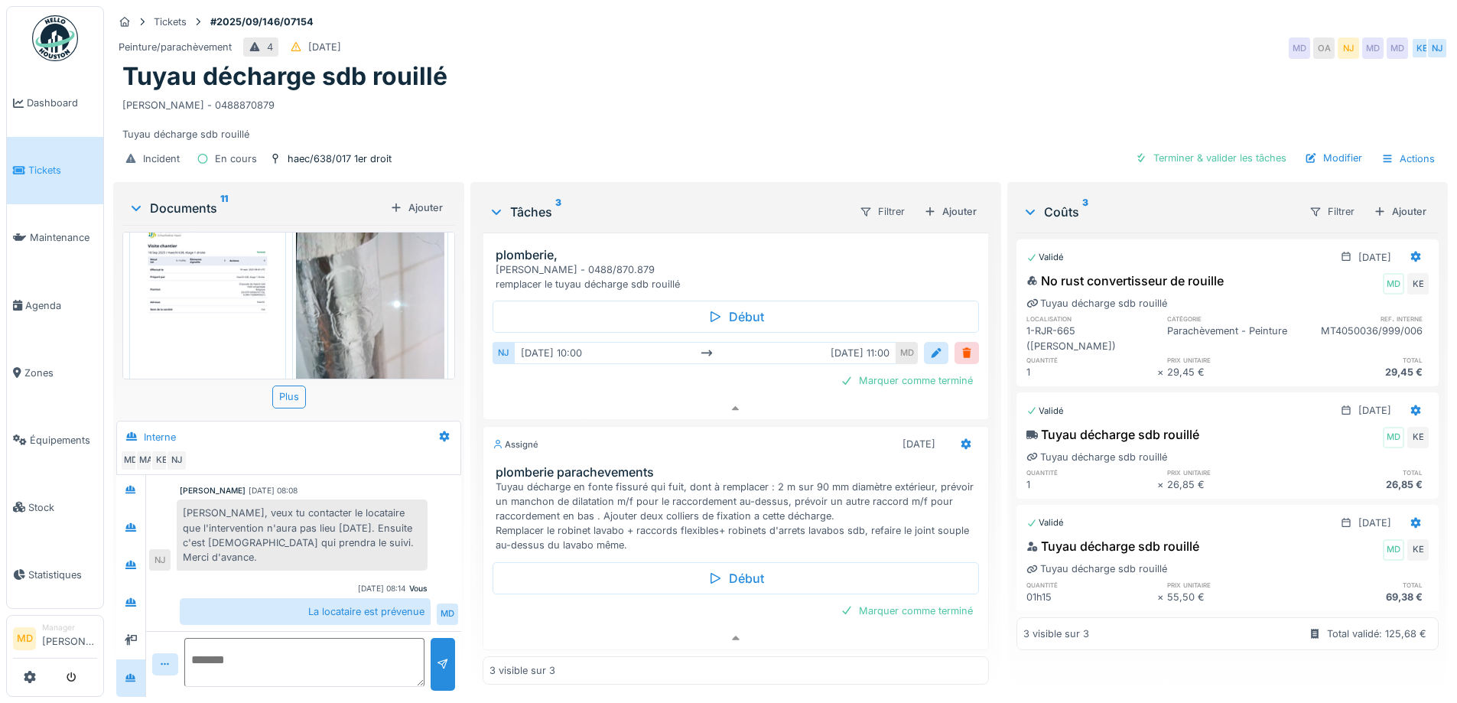
scroll to position [0, 0]
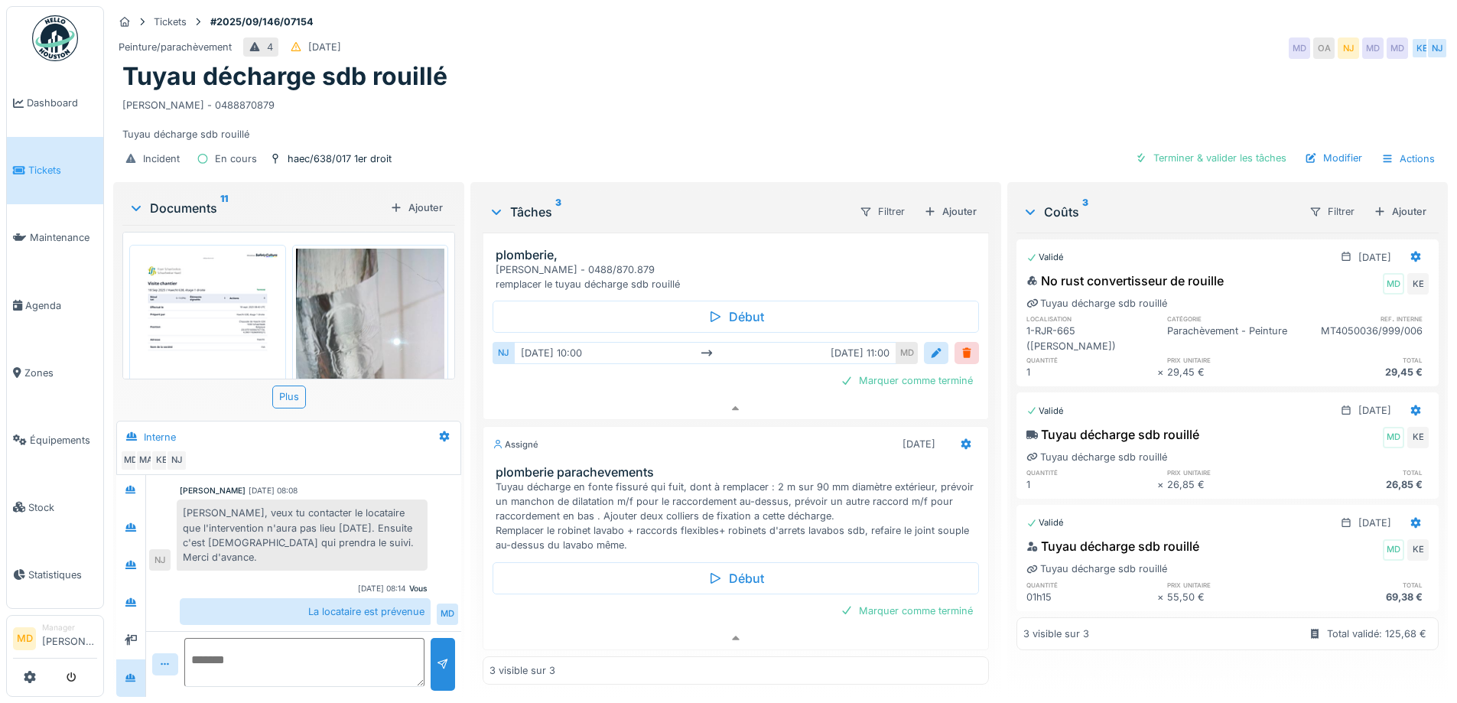
click at [181, 300] on img at bounding box center [207, 354] width 149 height 210
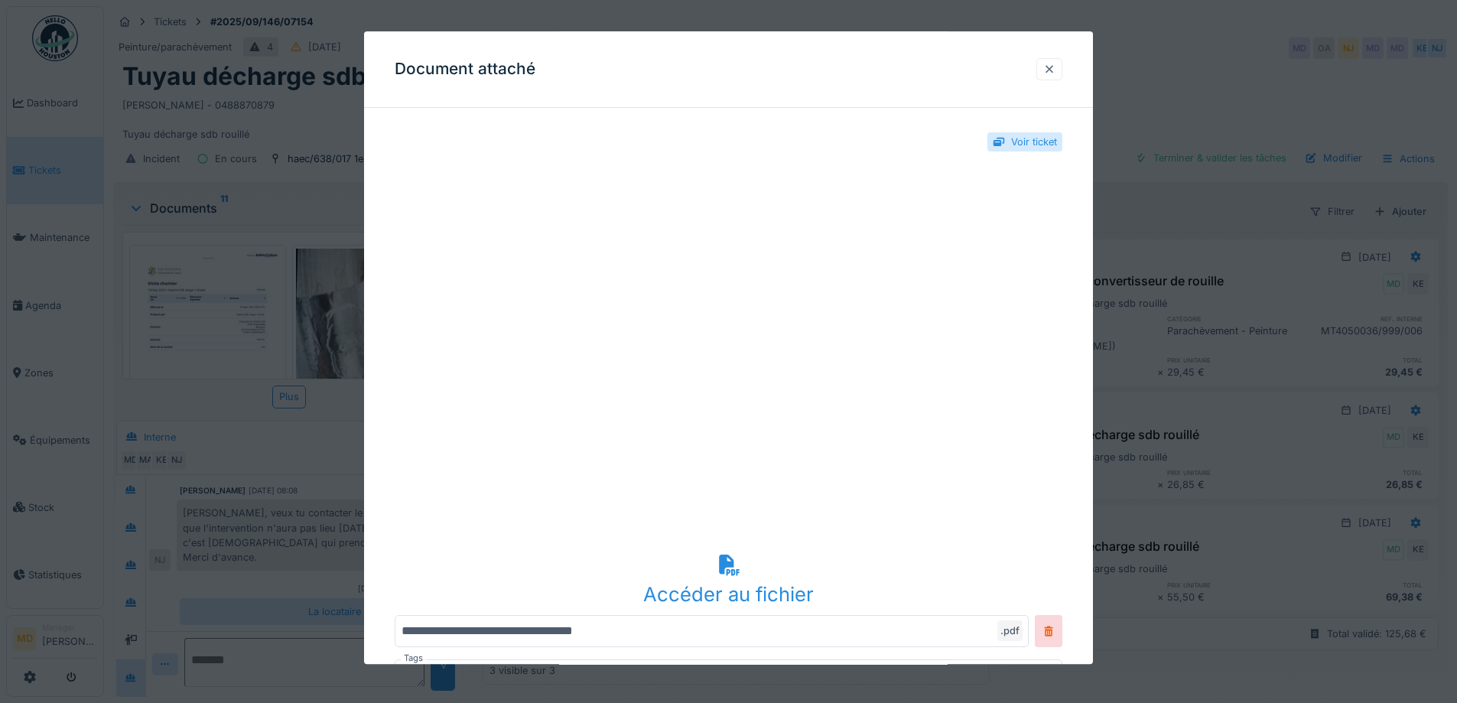
click at [1055, 70] on div at bounding box center [1049, 69] width 12 height 15
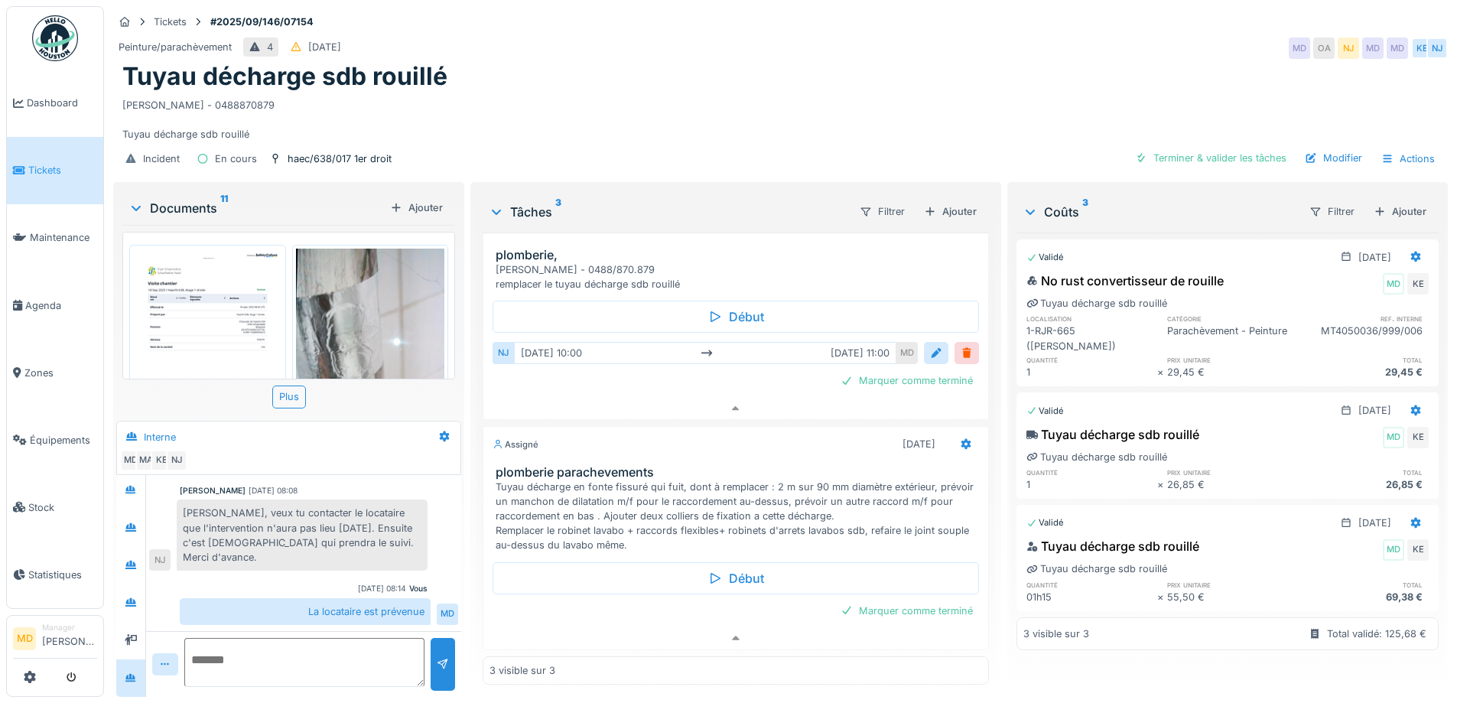
click at [714, 48] on div "Peinture/parachèvement 4 16/09/2025 MD OA NJ MD MD KE NJ" at bounding box center [780, 48] width 1334 height 28
click at [135, 633] on div at bounding box center [131, 640] width 12 height 15
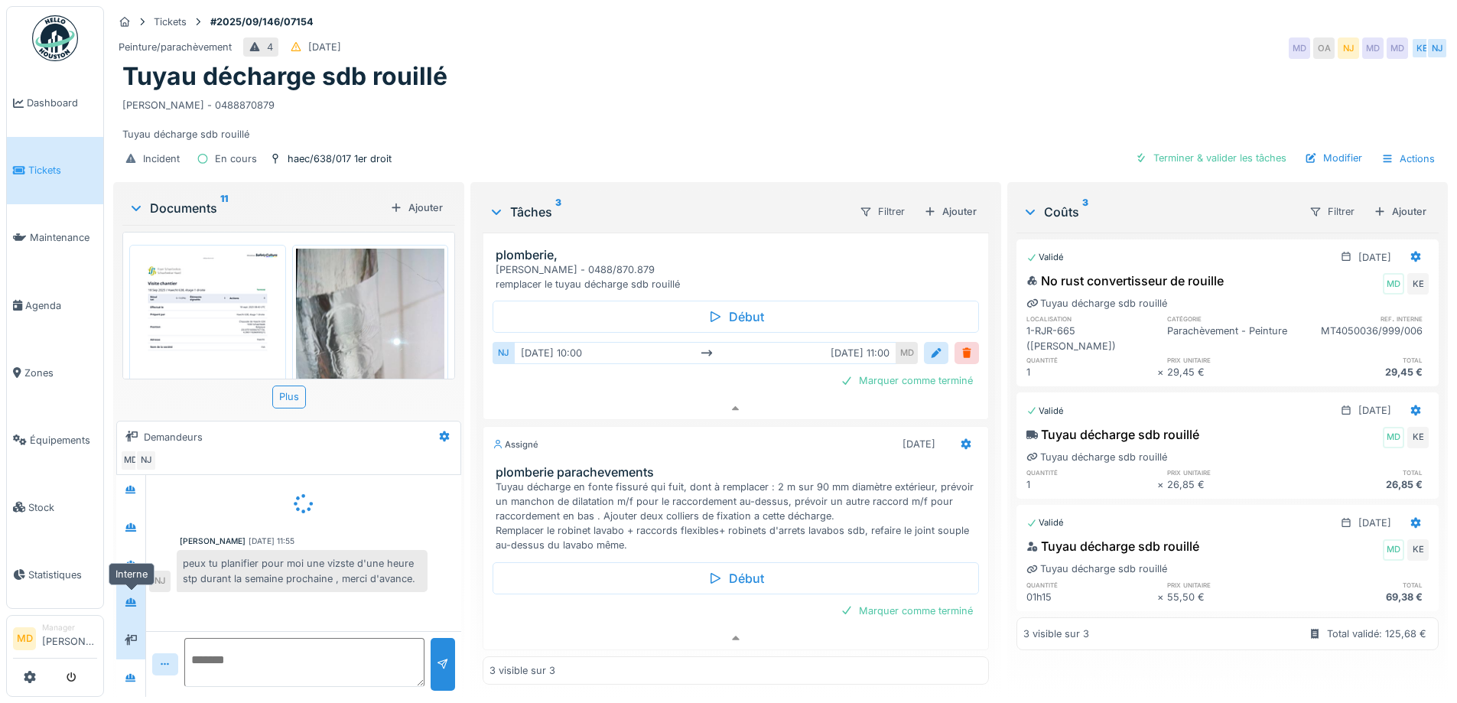
click at [137, 597] on icon at bounding box center [131, 602] width 12 height 10
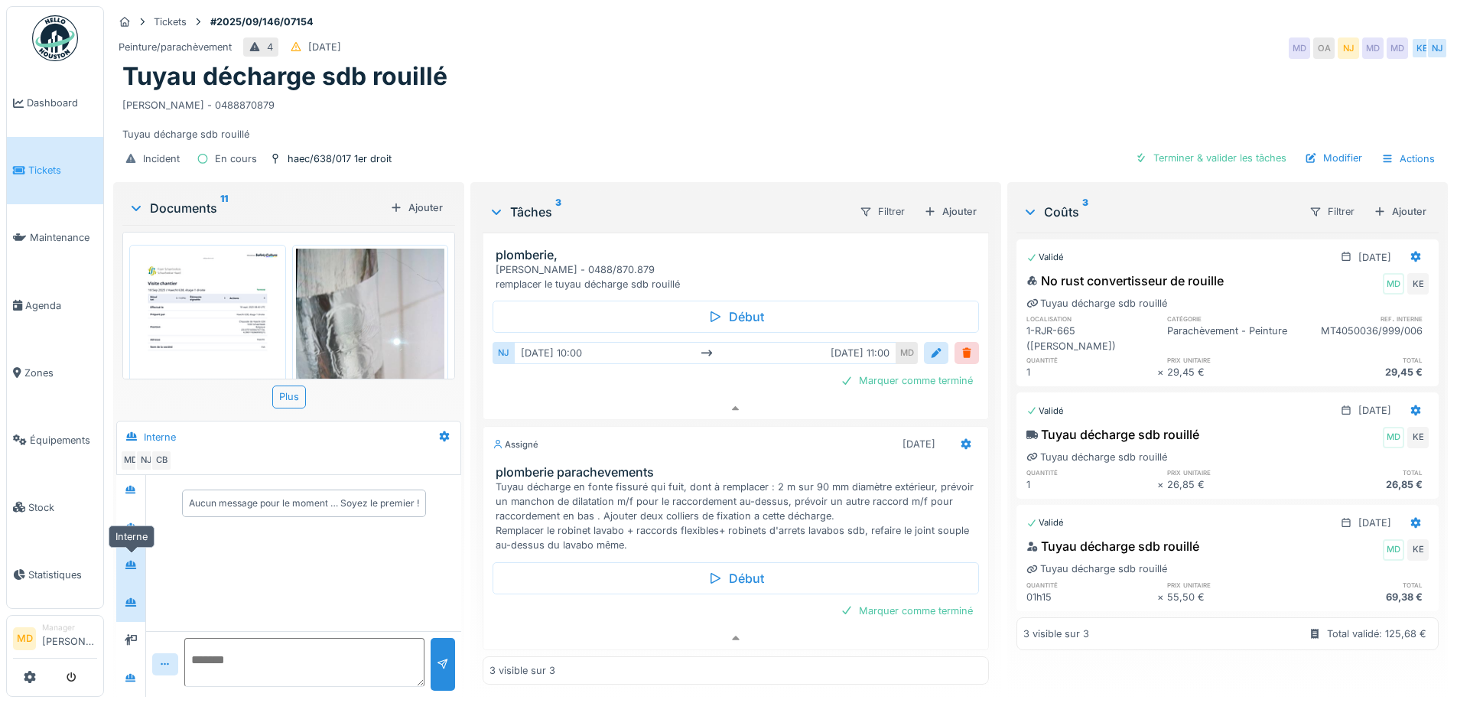
click at [136, 557] on div at bounding box center [131, 564] width 12 height 15
click at [137, 527] on div at bounding box center [130, 527] width 23 height 25
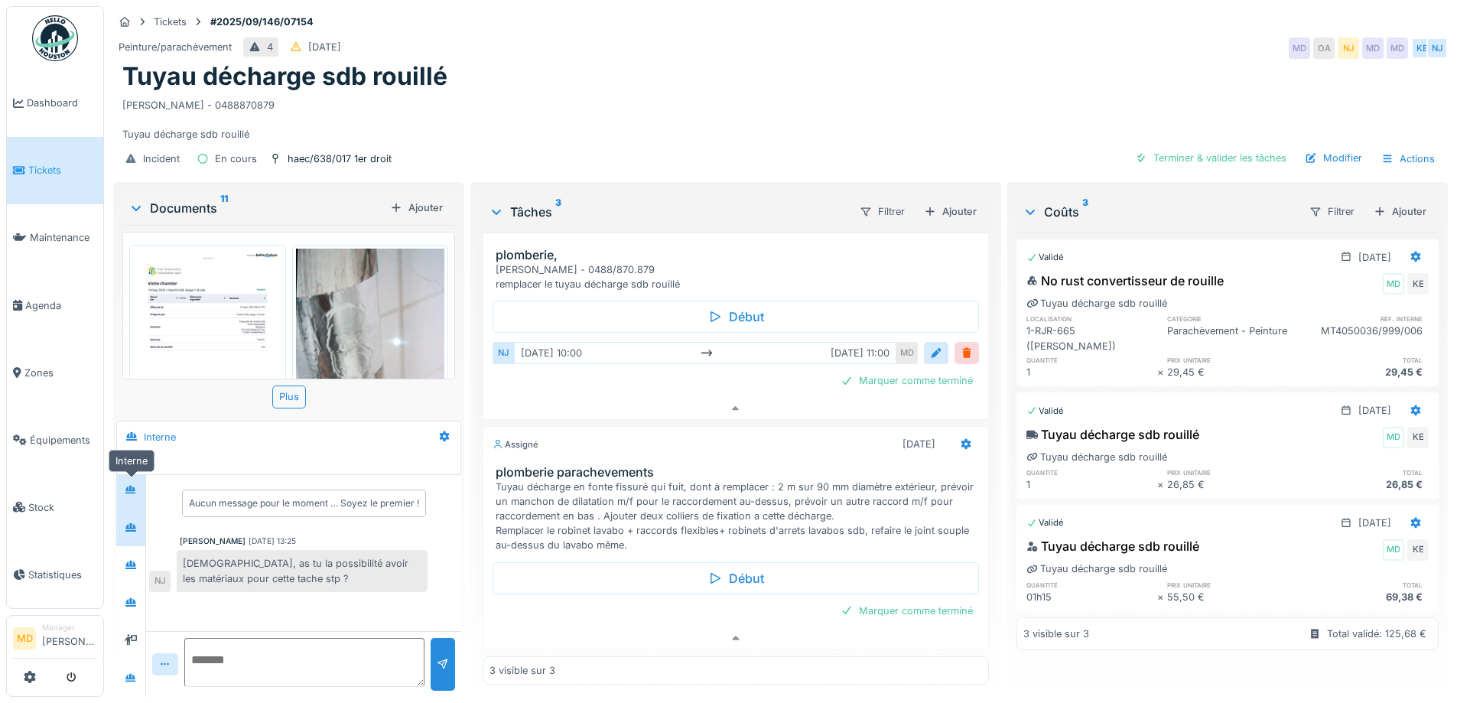
click at [137, 486] on div at bounding box center [130, 489] width 23 height 19
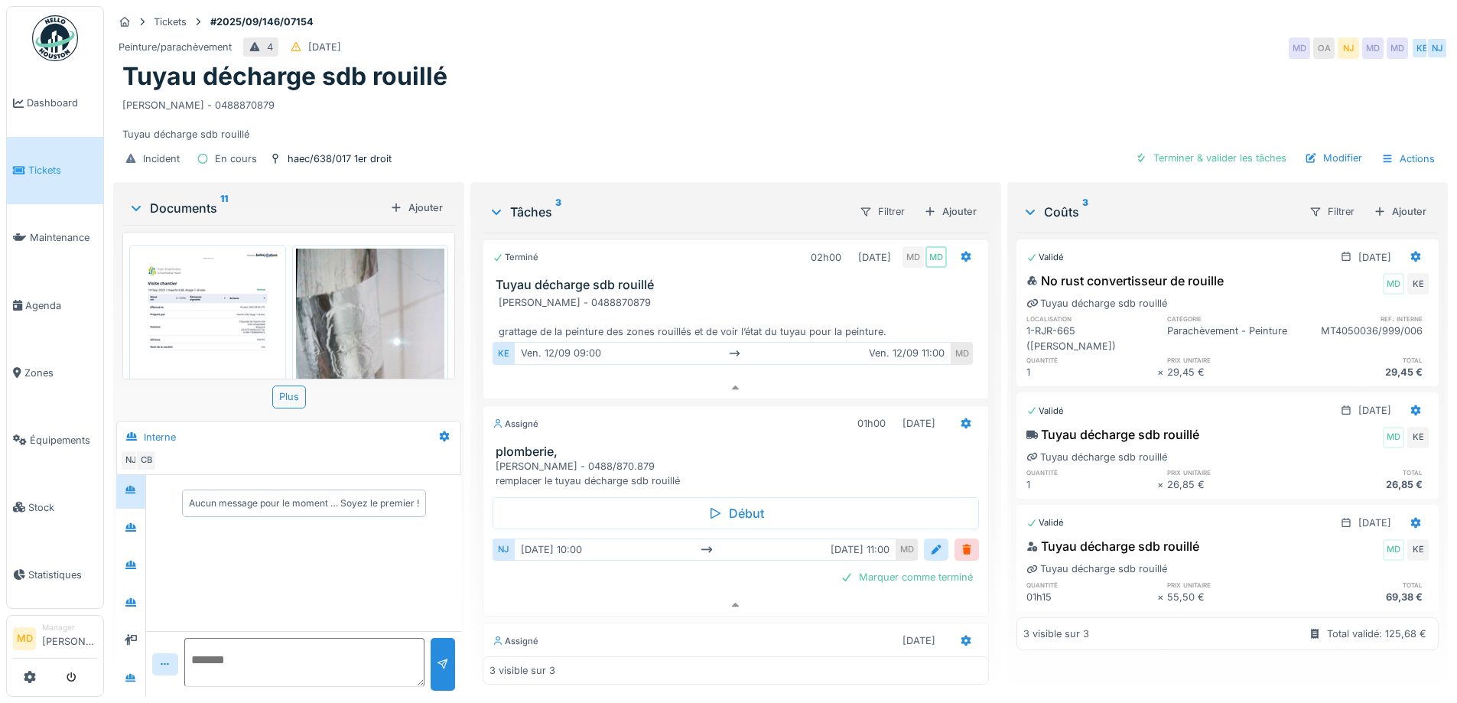
click at [528, 85] on div "Tuyau décharge sdb rouillé" at bounding box center [780, 76] width 1316 height 29
click at [742, 81] on div "Tuyau décharge sdb rouillé" at bounding box center [780, 76] width 1316 height 29
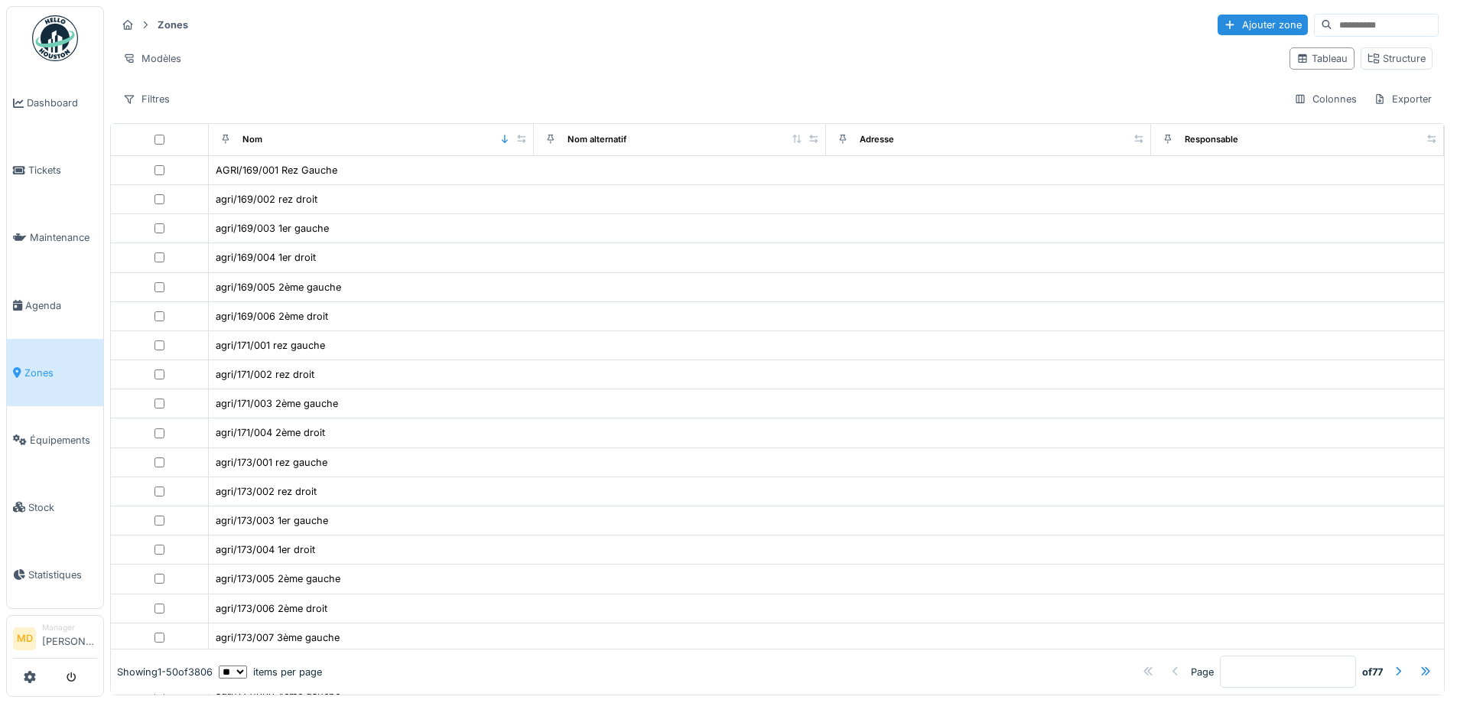
click at [1354, 29] on input at bounding box center [1385, 25] width 106 height 21
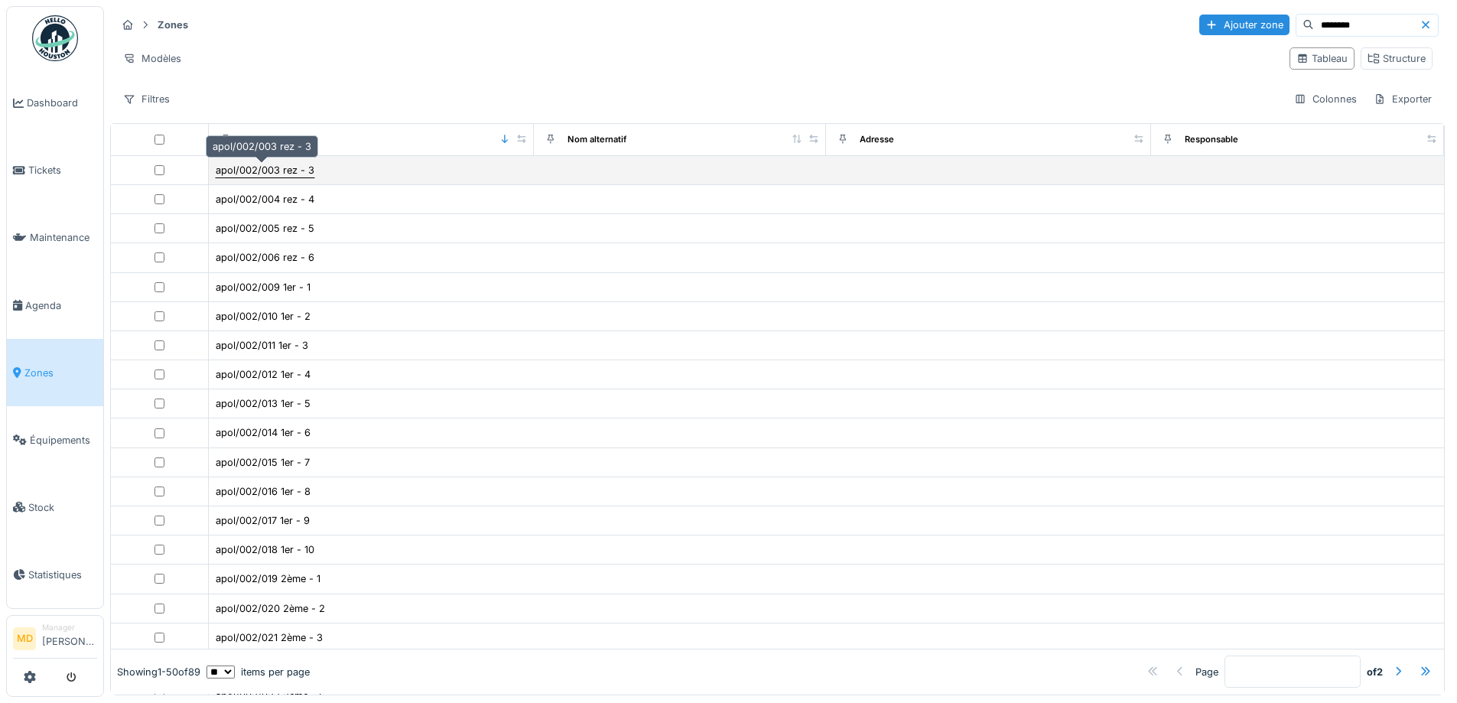
click at [248, 171] on div "apol/002/003 rez - 3" at bounding box center [265, 170] width 99 height 15
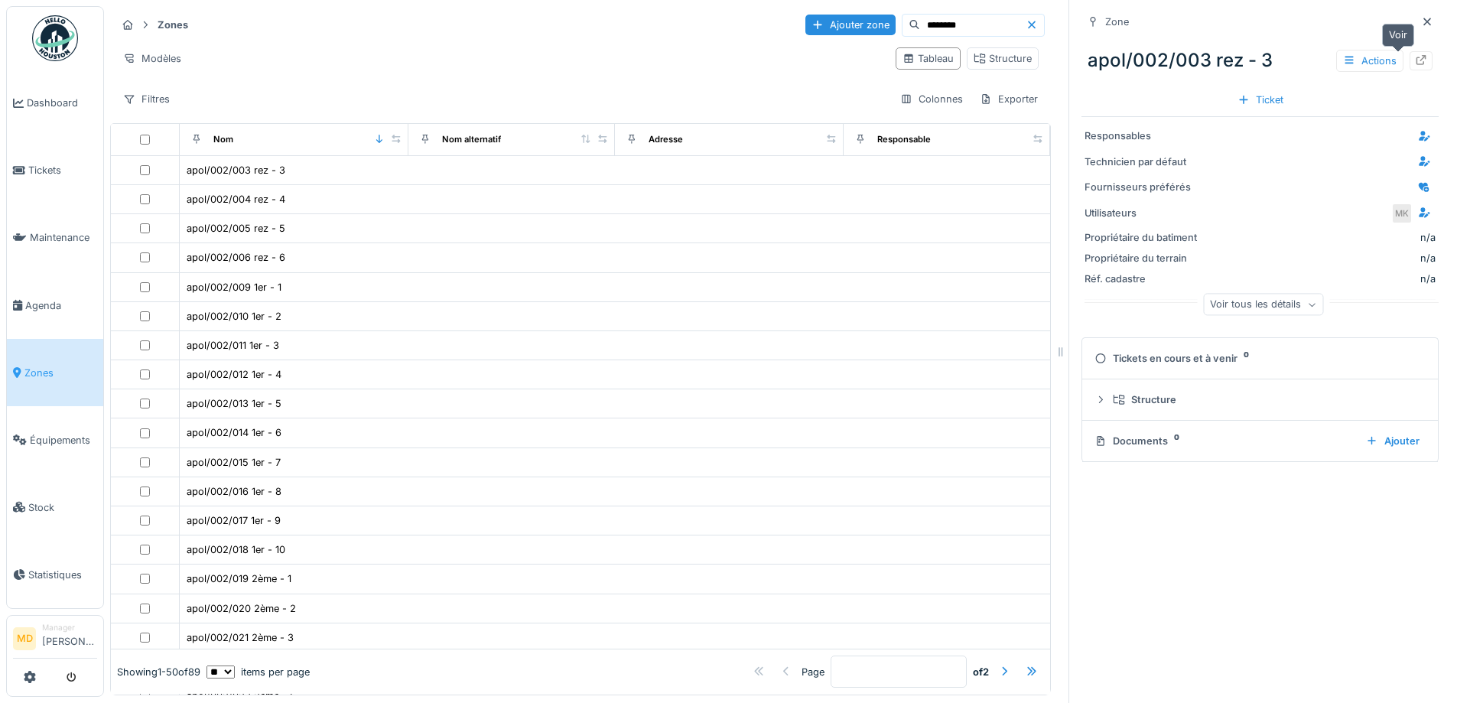
click at [1415, 60] on icon at bounding box center [1421, 60] width 12 height 10
click at [970, 34] on input "********" at bounding box center [973, 25] width 106 height 21
click at [920, 28] on input "*****" at bounding box center [973, 25] width 106 height 21
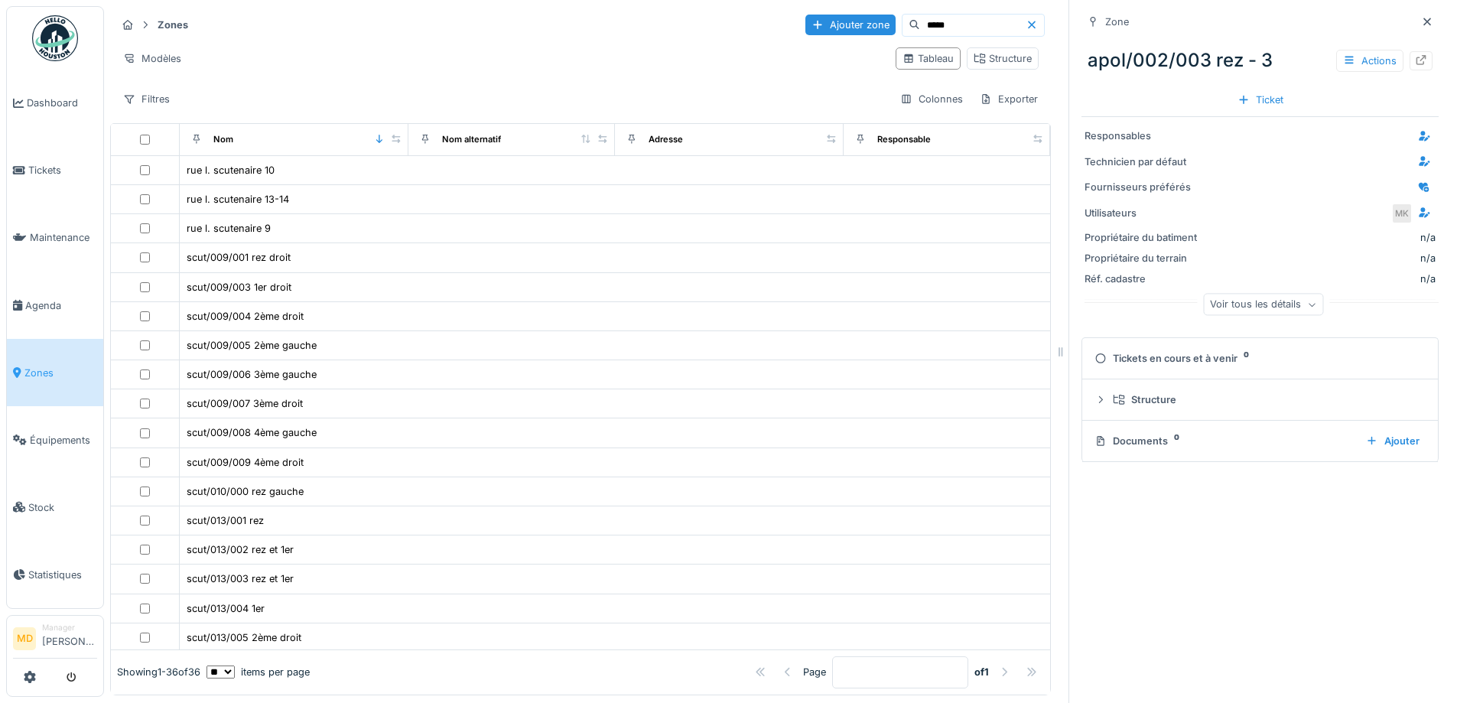
click at [928, 30] on input "*****" at bounding box center [973, 25] width 106 height 21
type input "**********"
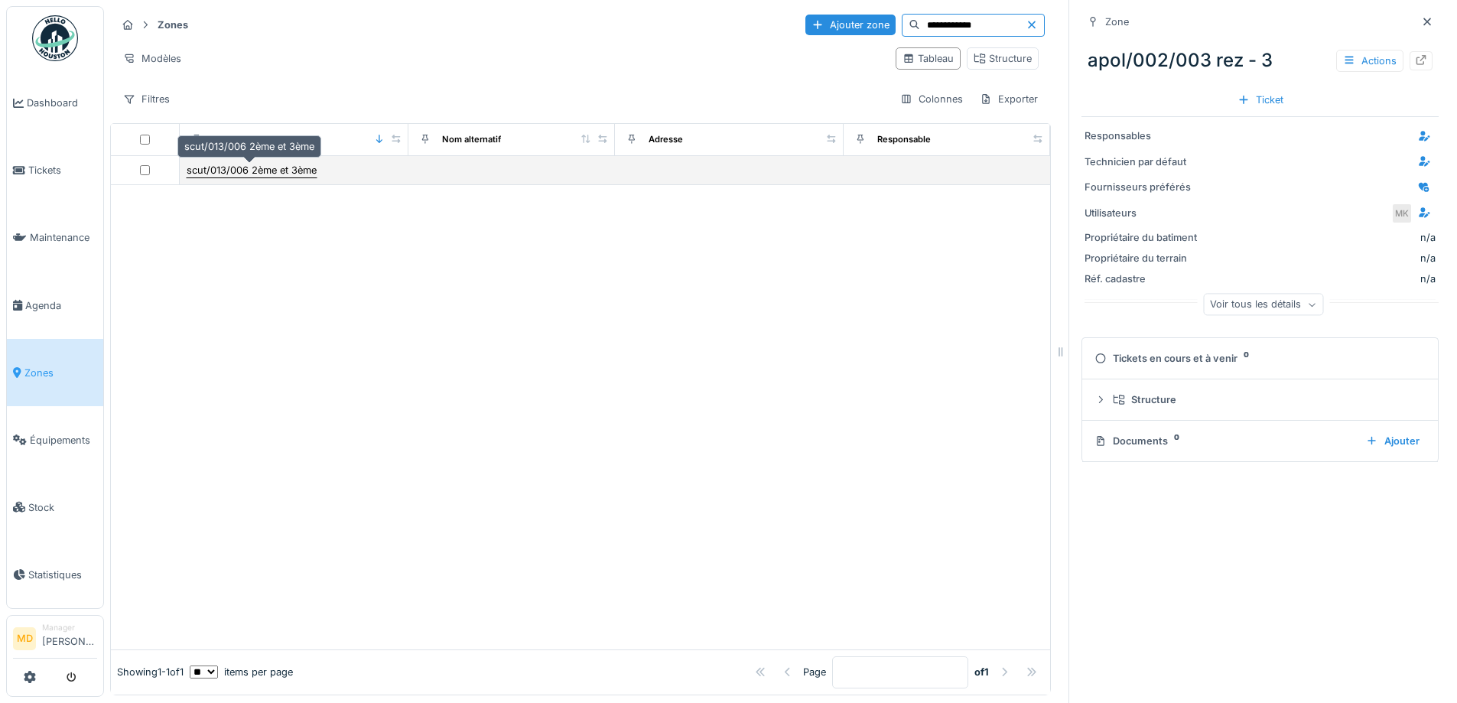
click at [245, 168] on div "scut/013/006 2ème et 3ème" at bounding box center [252, 170] width 130 height 15
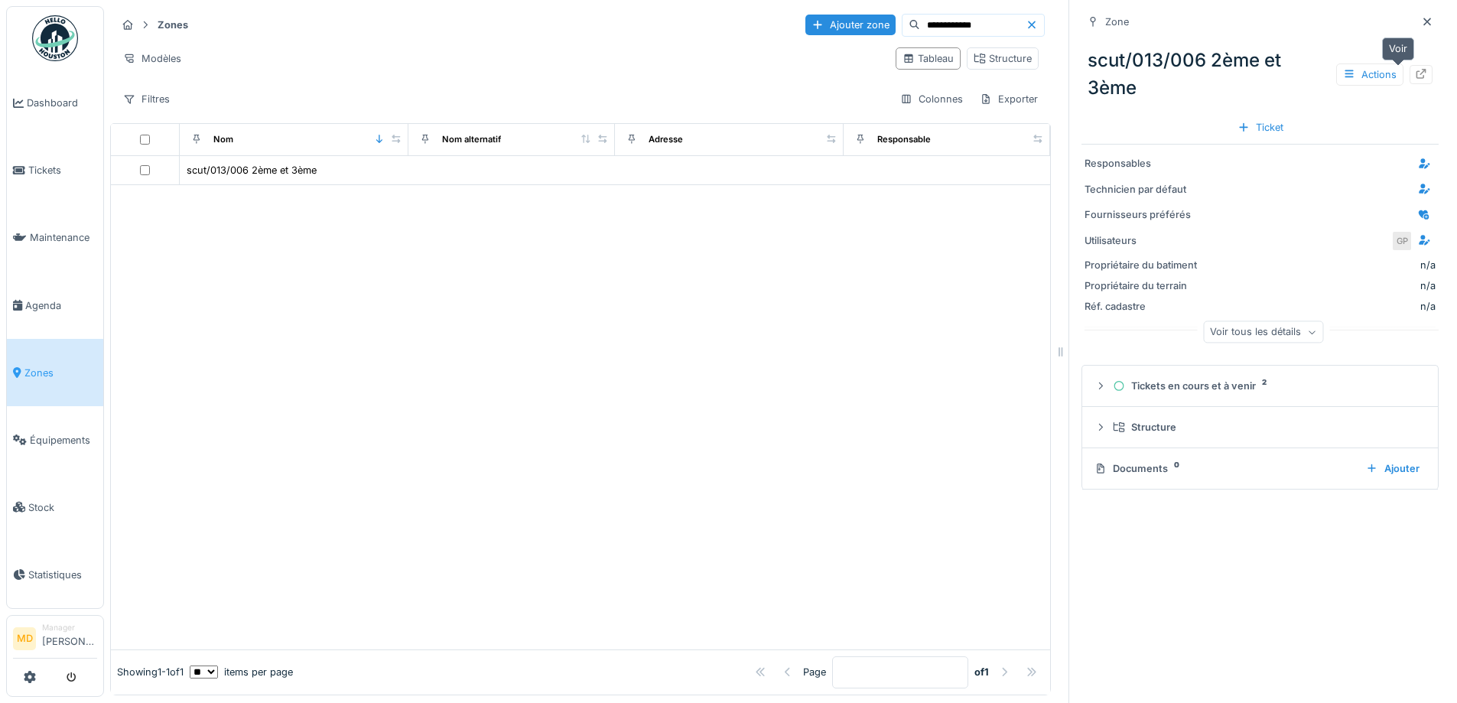
click at [1415, 73] on icon at bounding box center [1421, 74] width 12 height 10
click at [945, 30] on input "**********" at bounding box center [973, 25] width 106 height 21
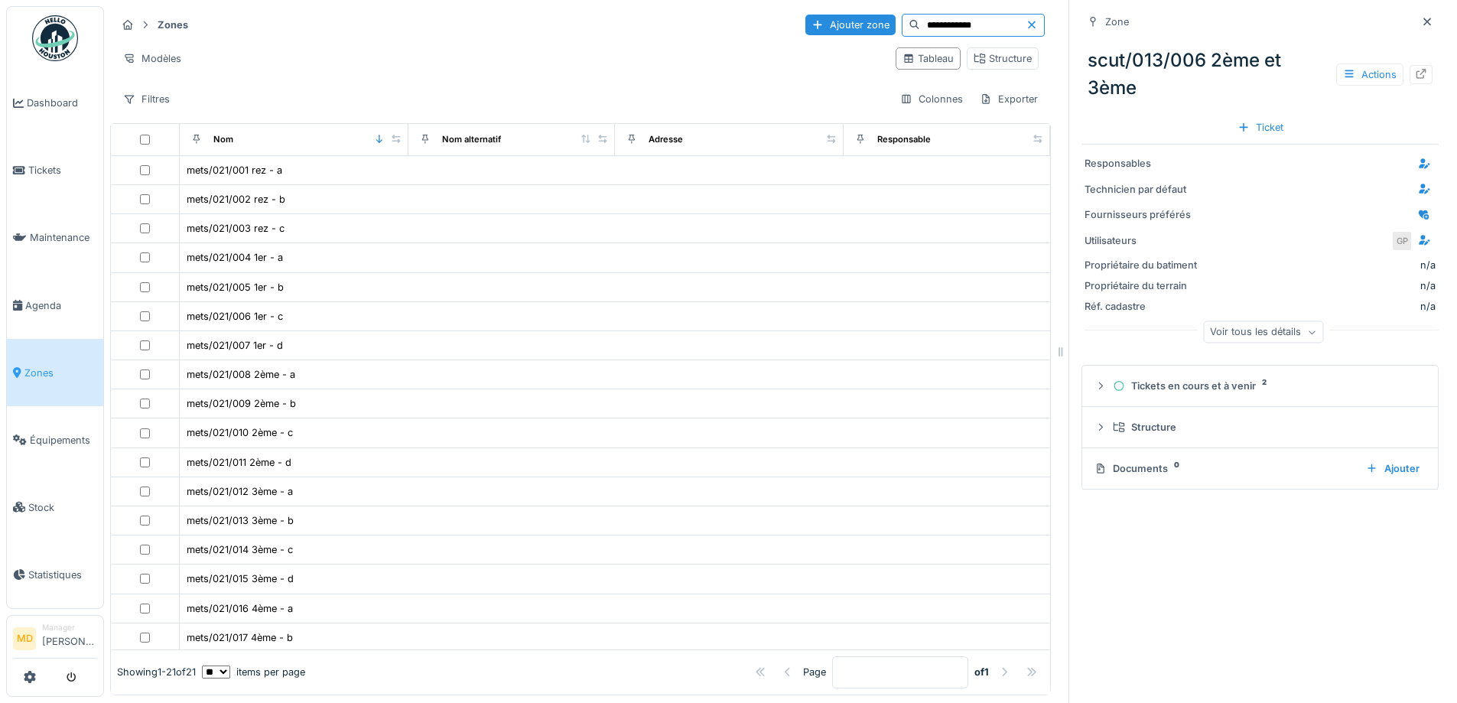
type input "**********"
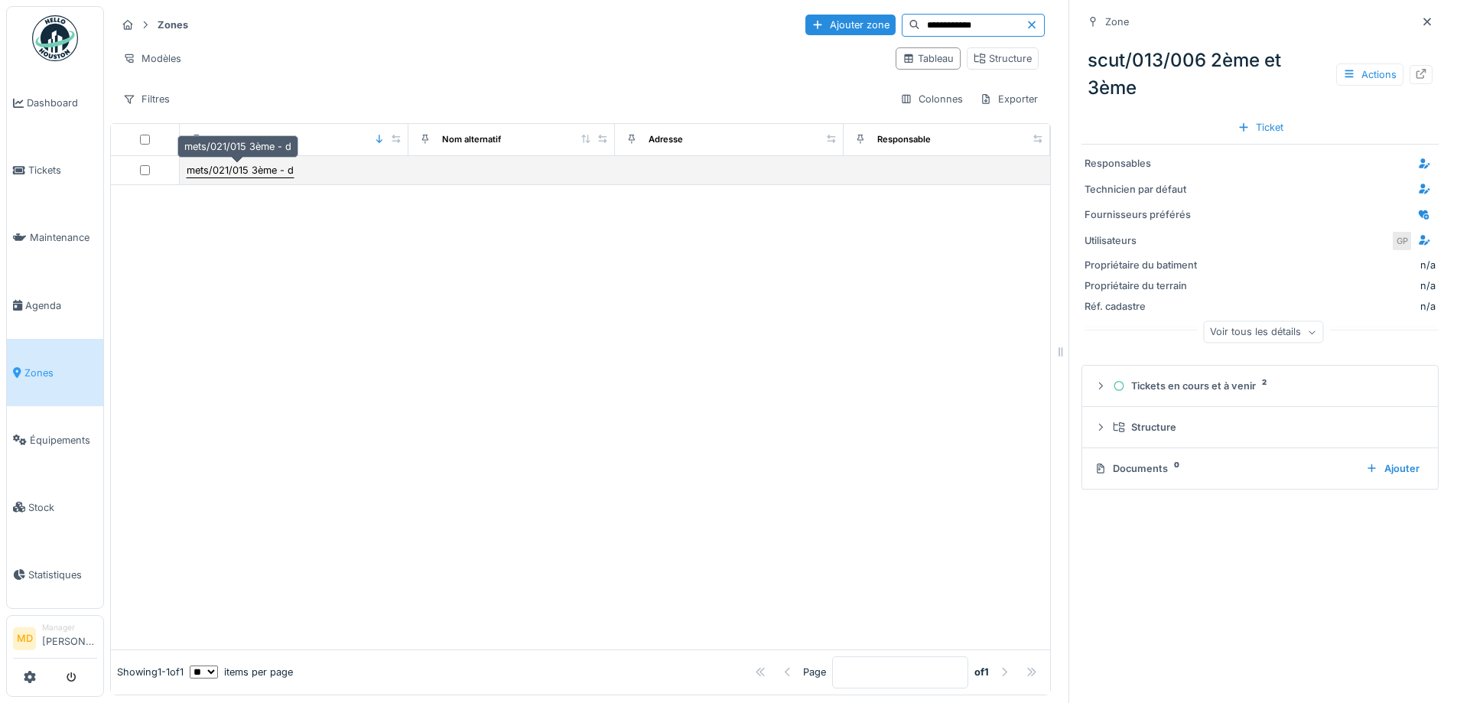
click at [222, 169] on div "mets/021/015 3ème - d" at bounding box center [240, 170] width 107 height 15
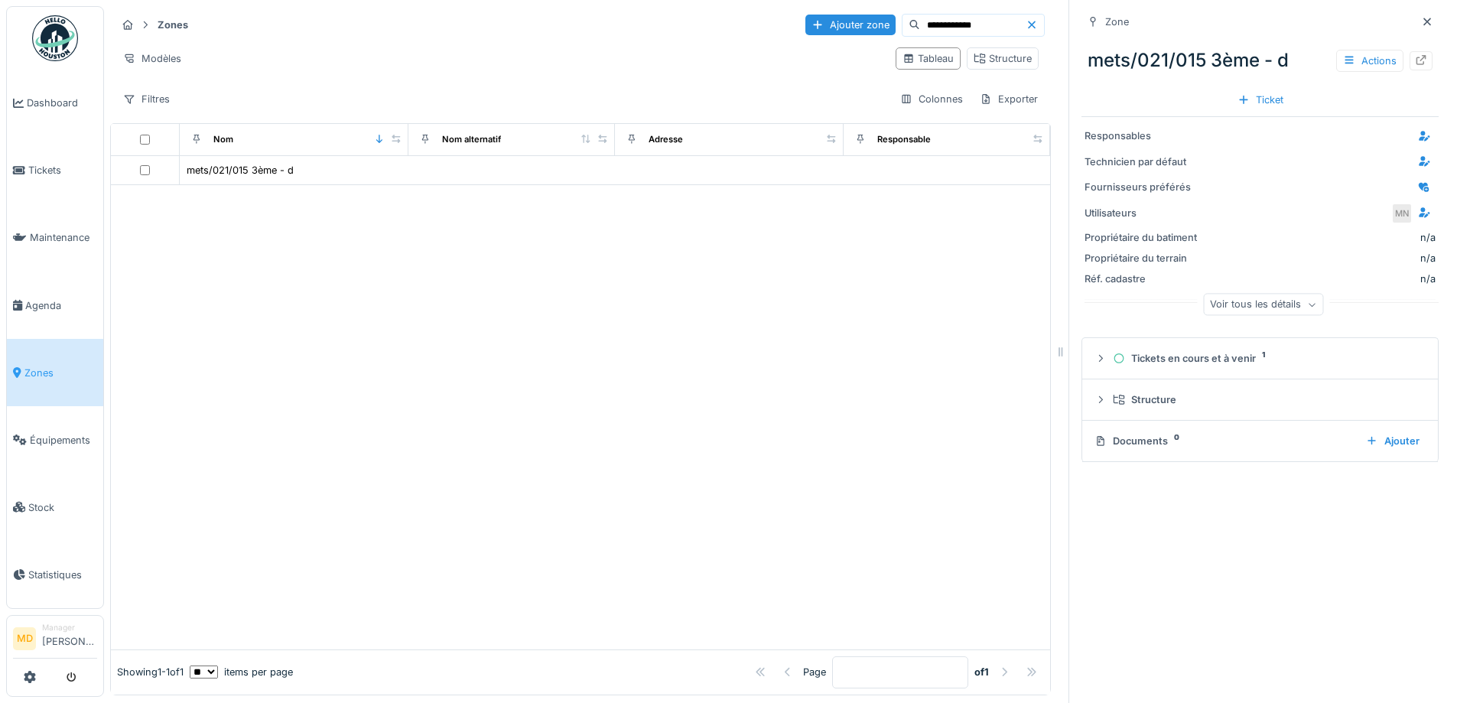
click at [1386, 63] on div "Actions" at bounding box center [1384, 61] width 96 height 22
click at [1416, 63] on icon at bounding box center [1421, 60] width 10 height 10
click at [37, 105] on span "Dashboard" at bounding box center [62, 103] width 70 height 15
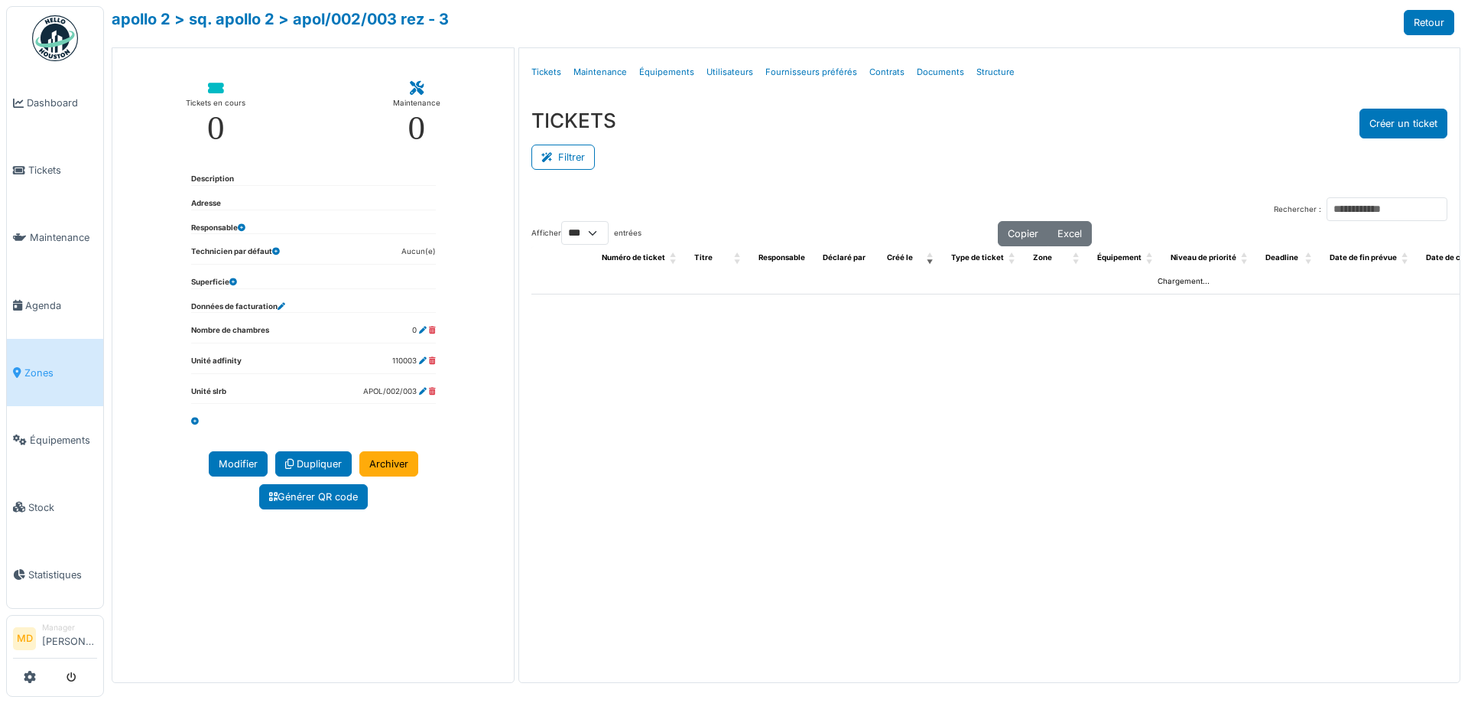
select select "***"
click at [169, 20] on link "apollo 2" at bounding box center [141, 19] width 59 height 18
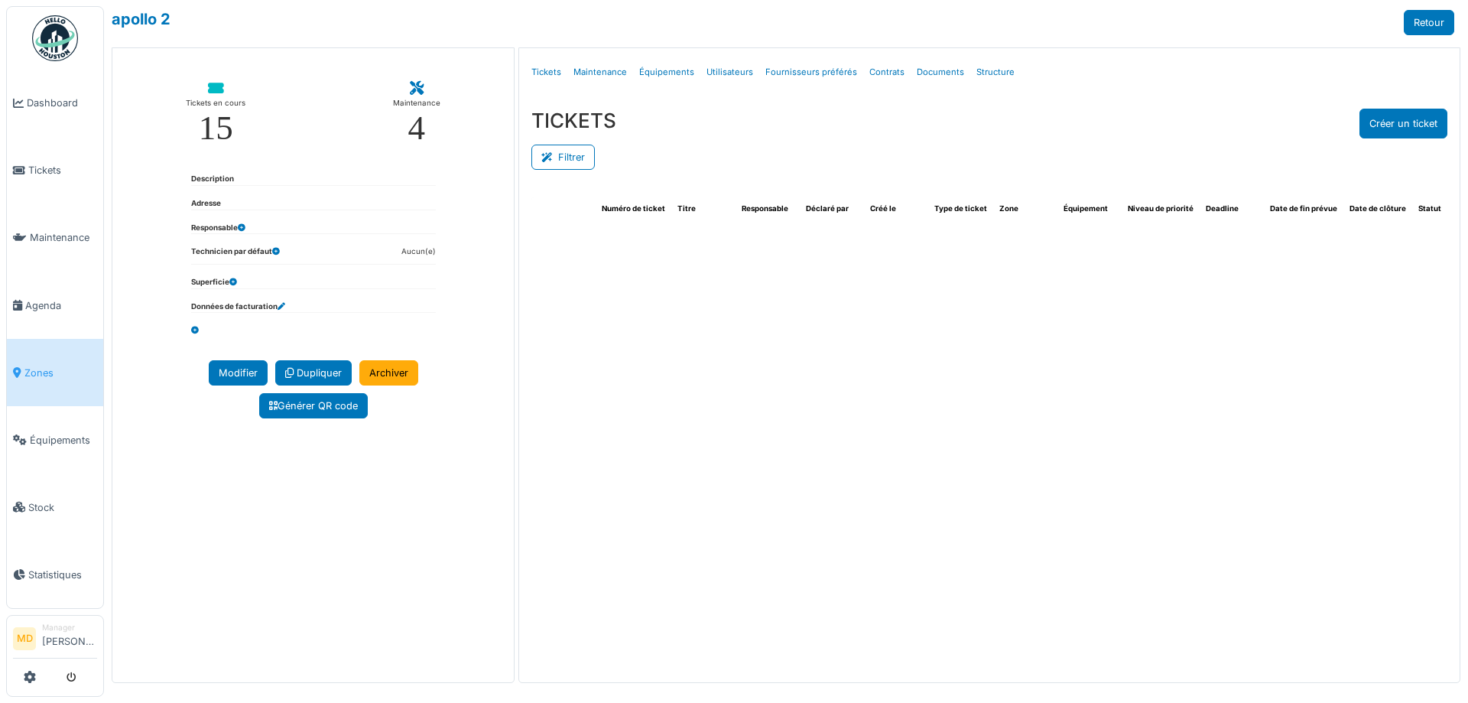
select select "***"
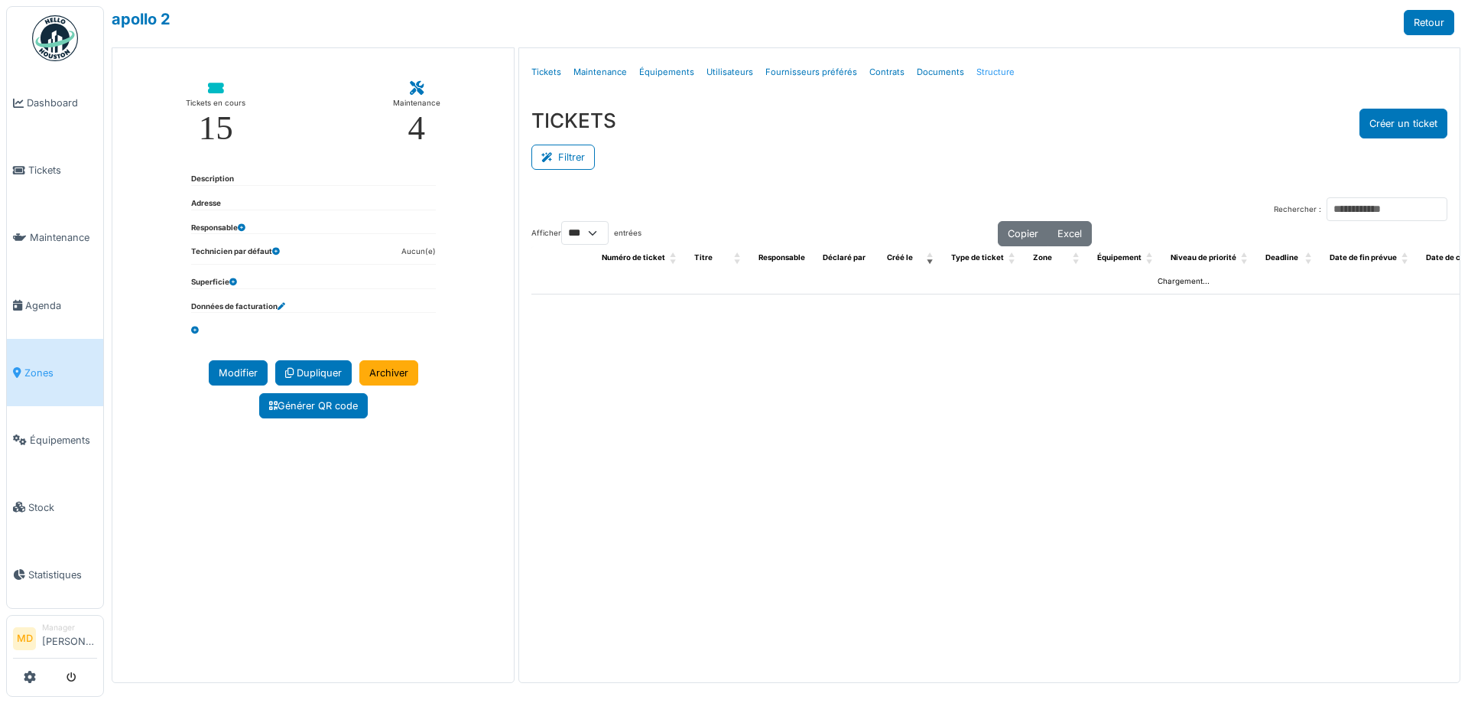
click at [970, 67] on link "Structure" at bounding box center [995, 72] width 50 height 36
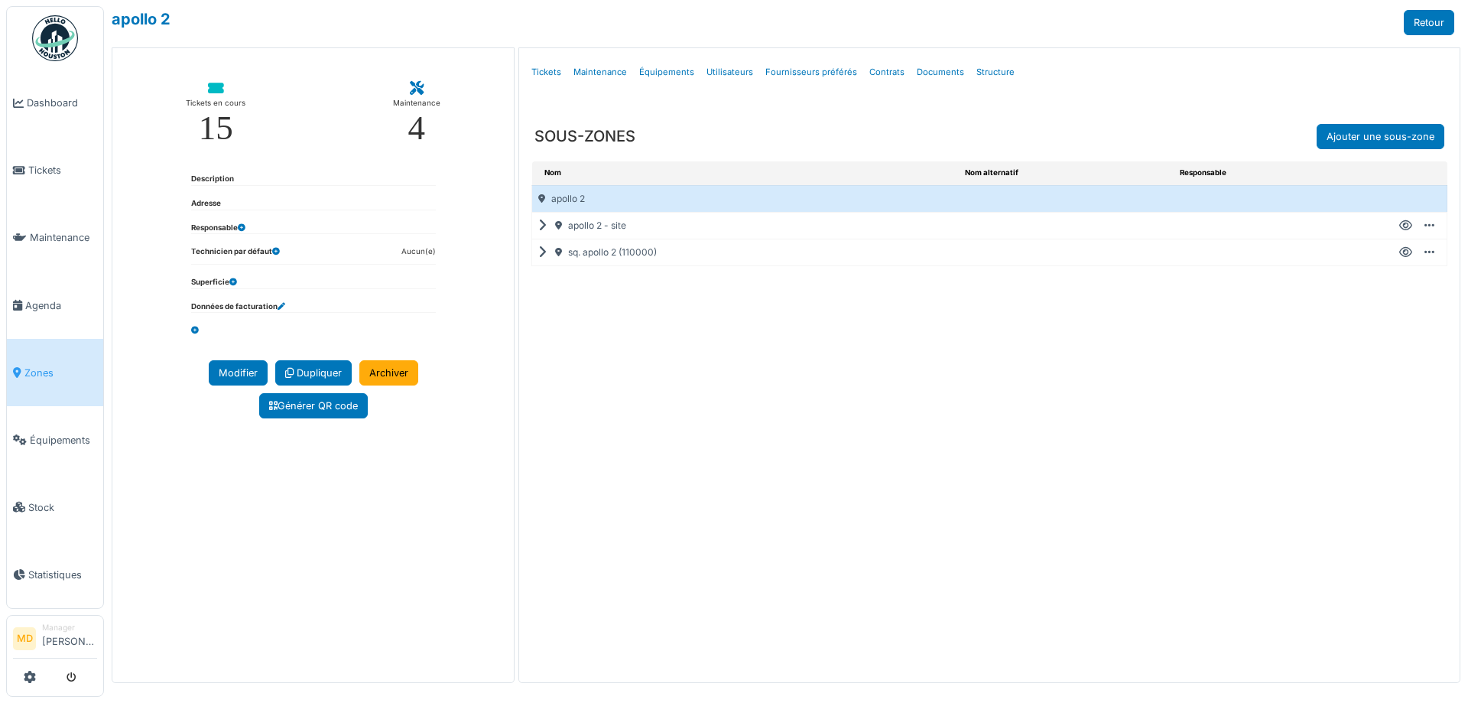
click at [546, 226] on icon at bounding box center [545, 226] width 15 height 1
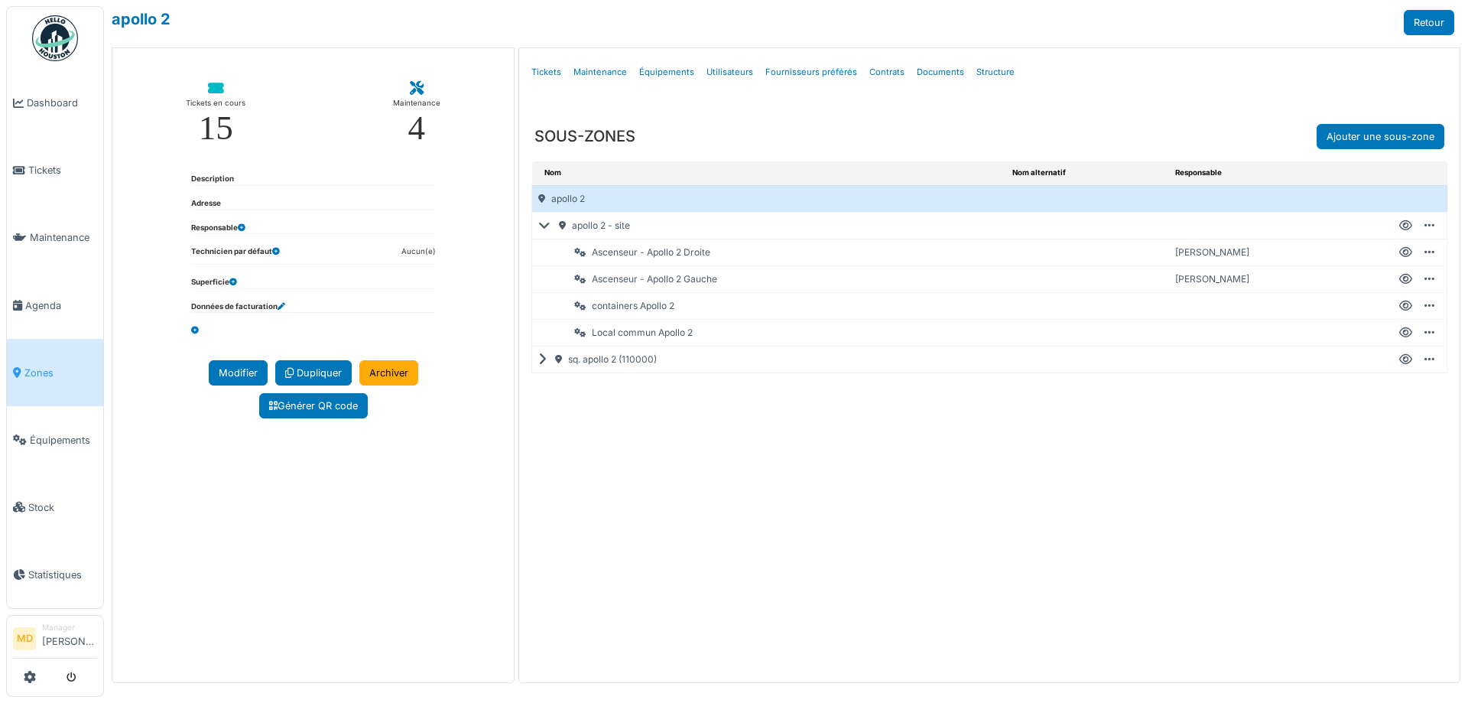
click at [1402, 226] on icon at bounding box center [1405, 226] width 13 height 1
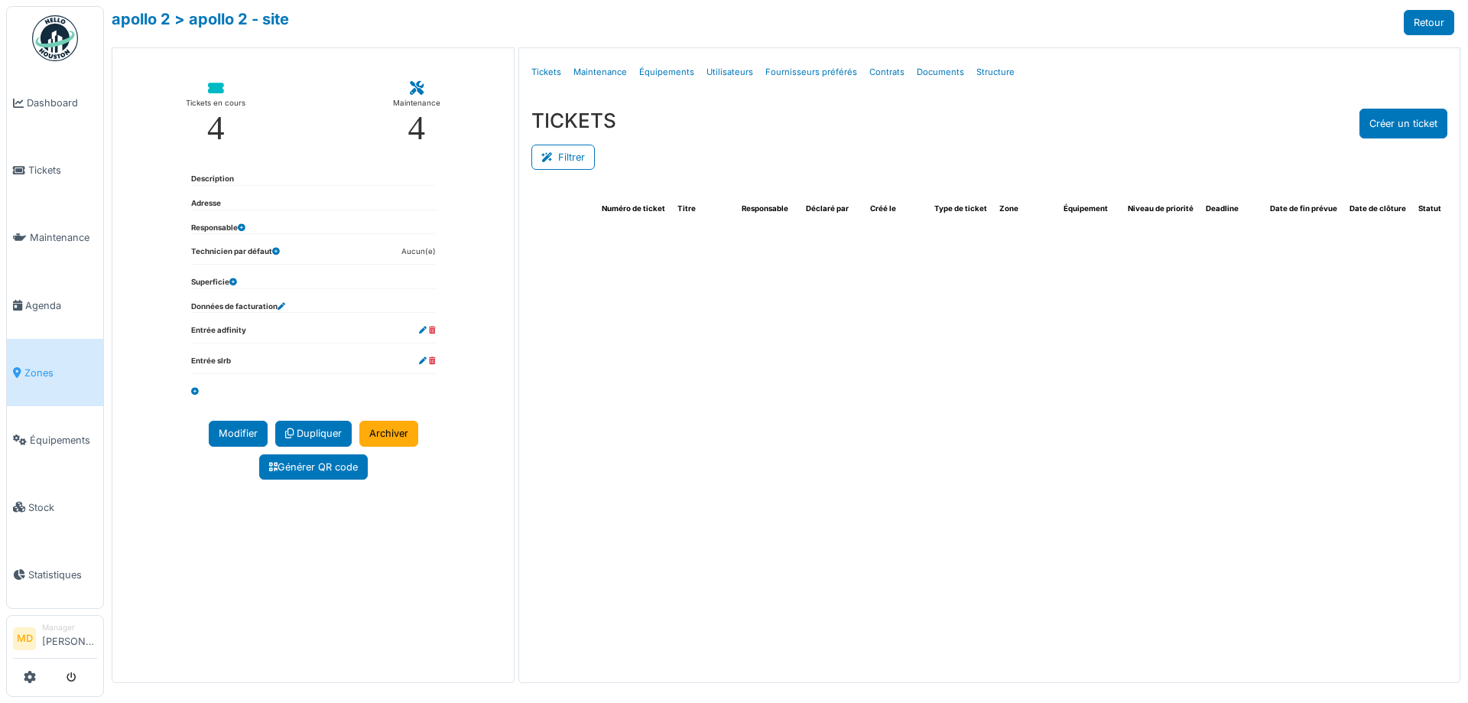
select select "***"
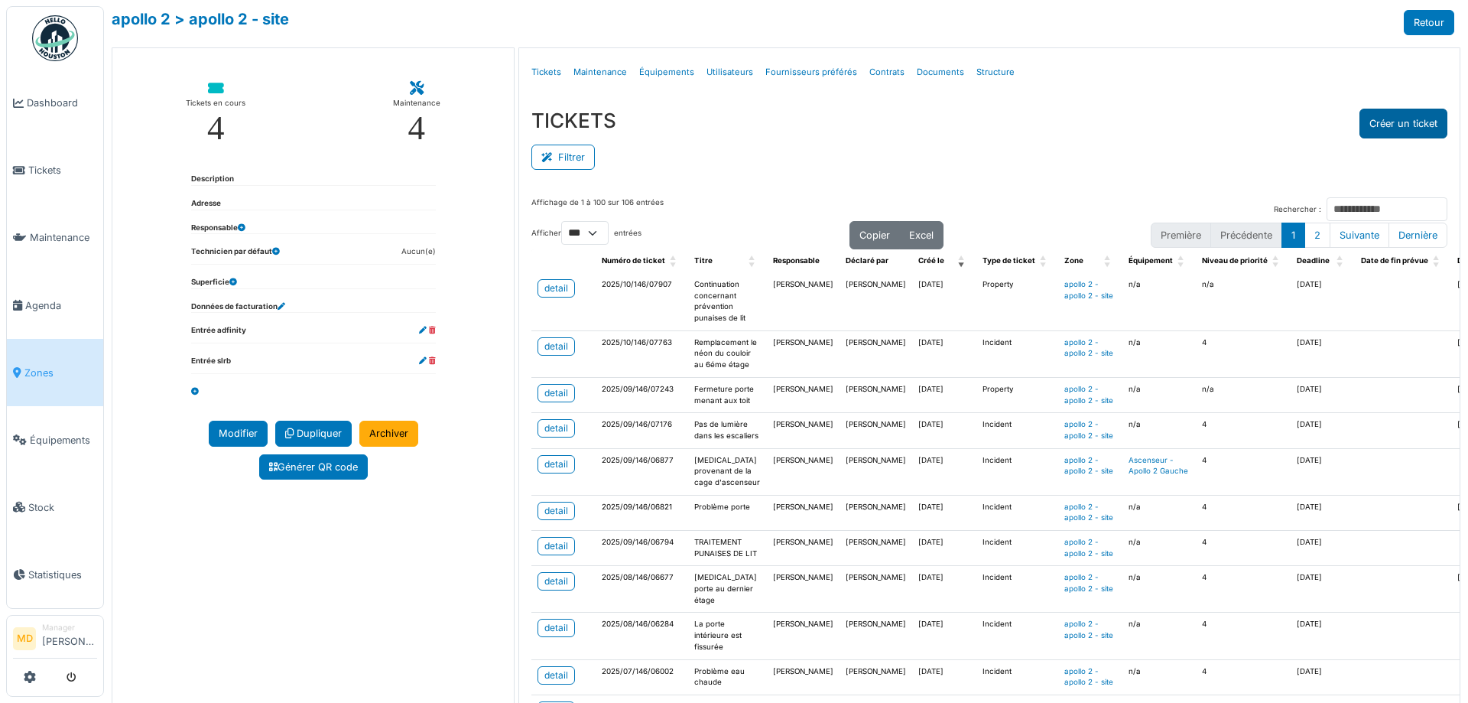
click at [1369, 113] on button "Créer un ticket" at bounding box center [1404, 124] width 88 height 30
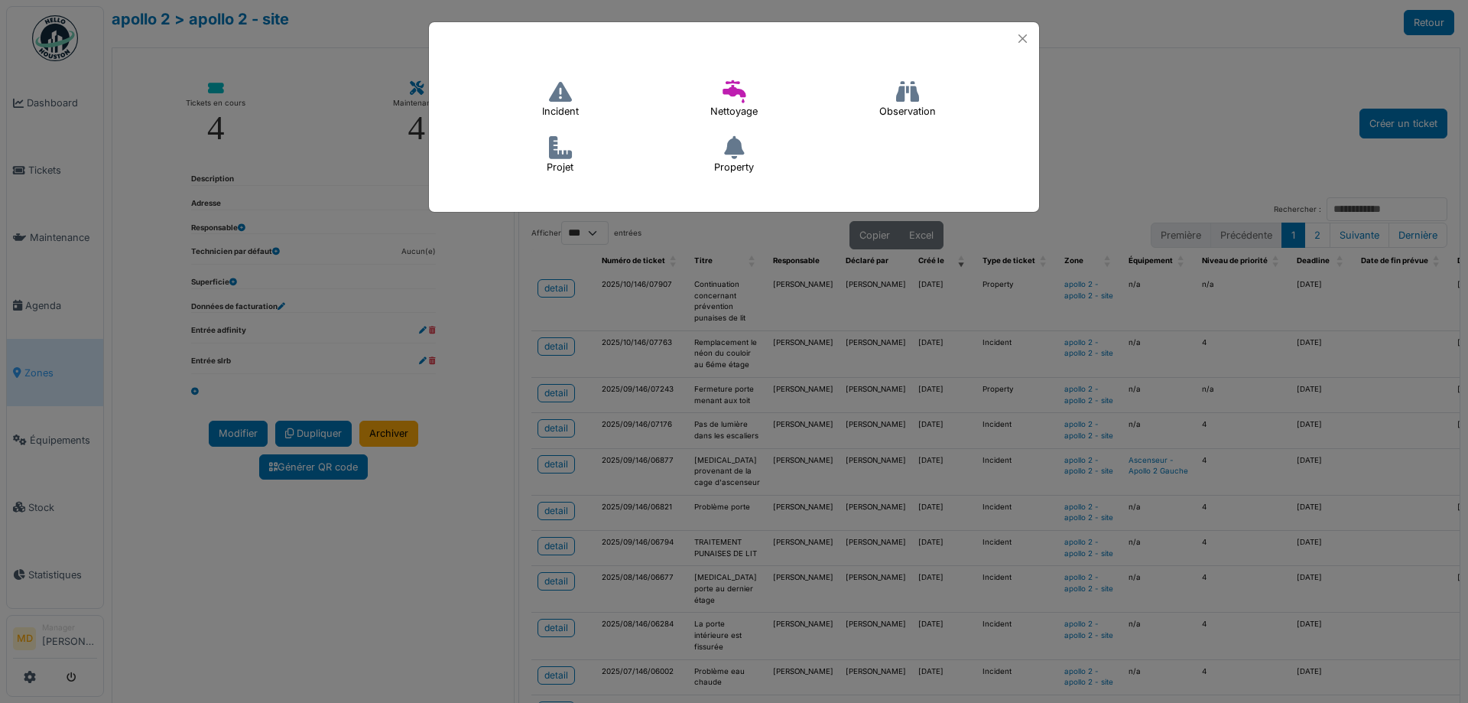
click at [570, 102] on icon at bounding box center [560, 91] width 23 height 23
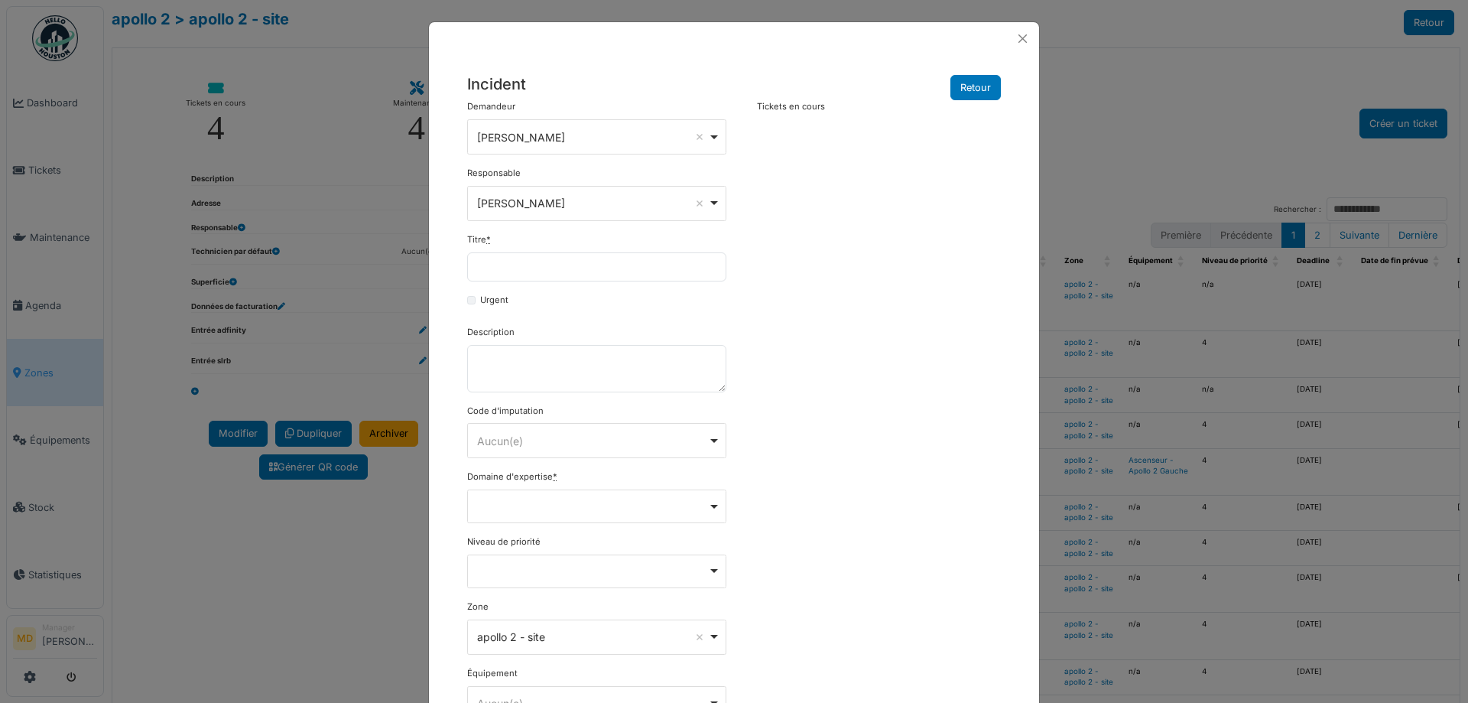
click at [573, 148] on div "Mouad Dakir Remove item" at bounding box center [597, 137] width 246 height 22
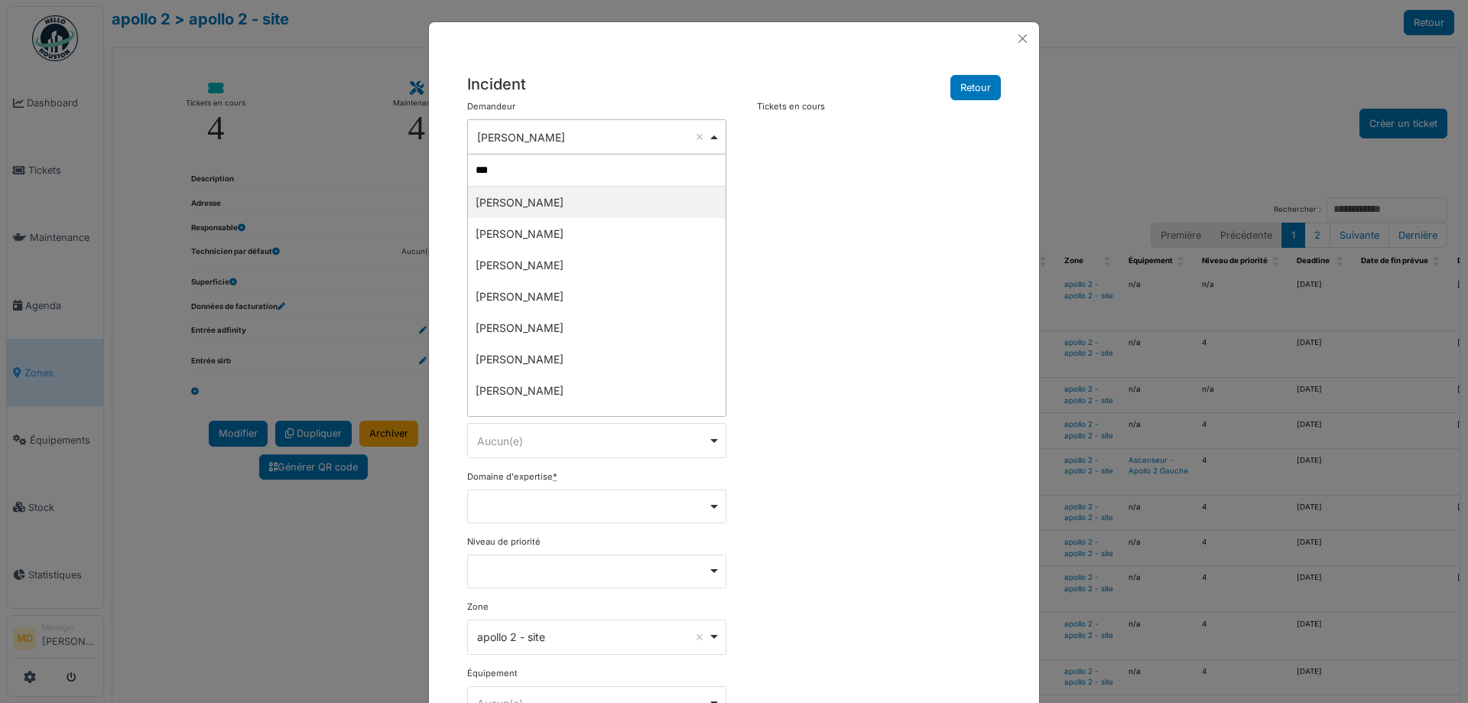
type input "***"
select select "****"
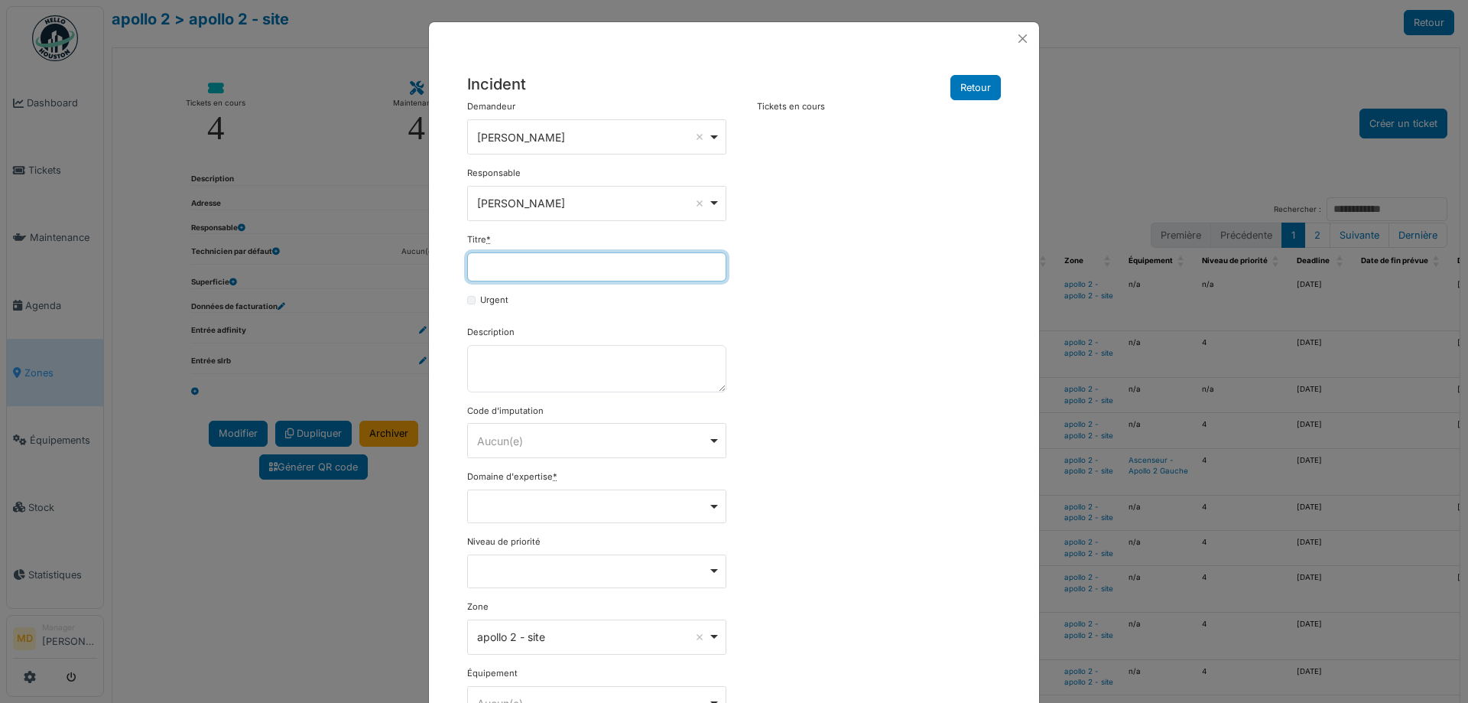
click at [510, 270] on input "Titre *" at bounding box center [596, 266] width 259 height 29
paste input "**********"
click at [591, 371] on textarea "Description" at bounding box center [596, 368] width 259 height 47
click at [638, 268] on input "**********" at bounding box center [596, 266] width 259 height 29
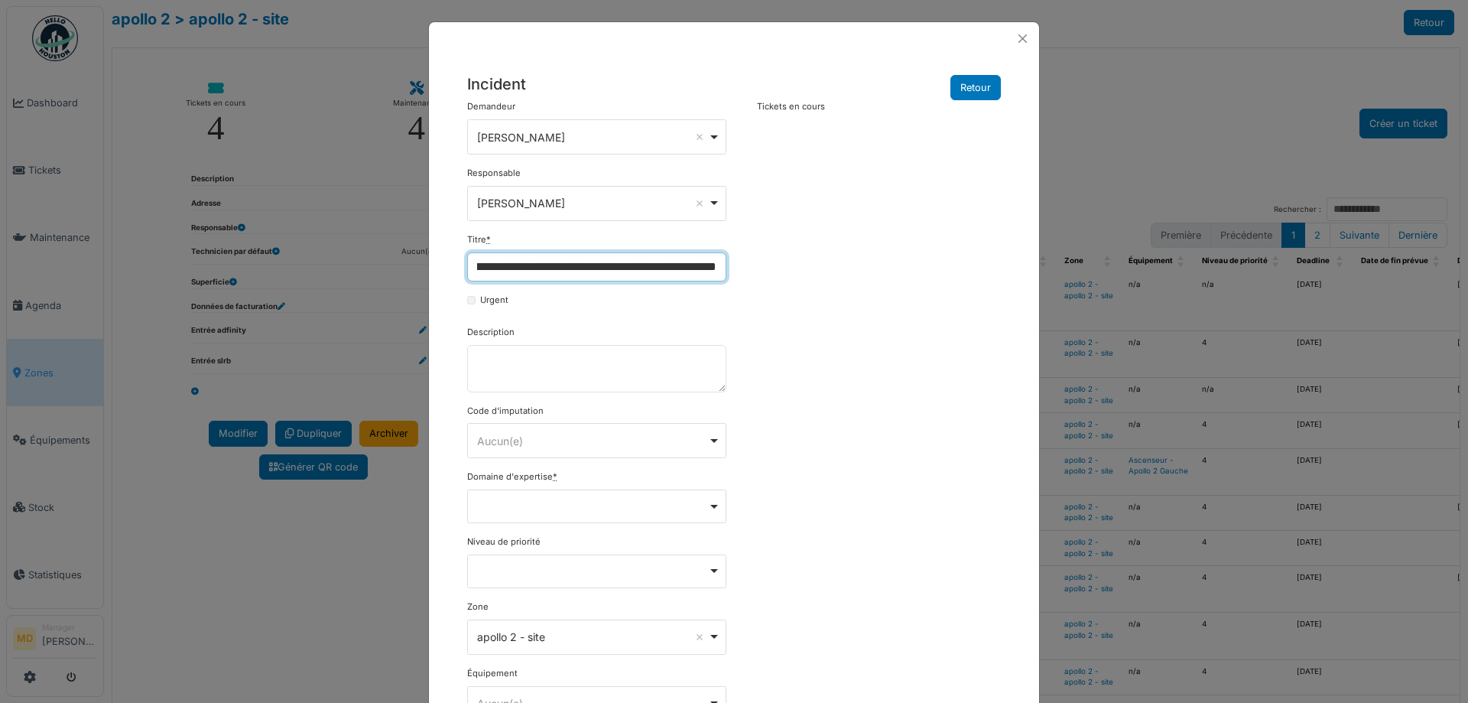
type input "**********"
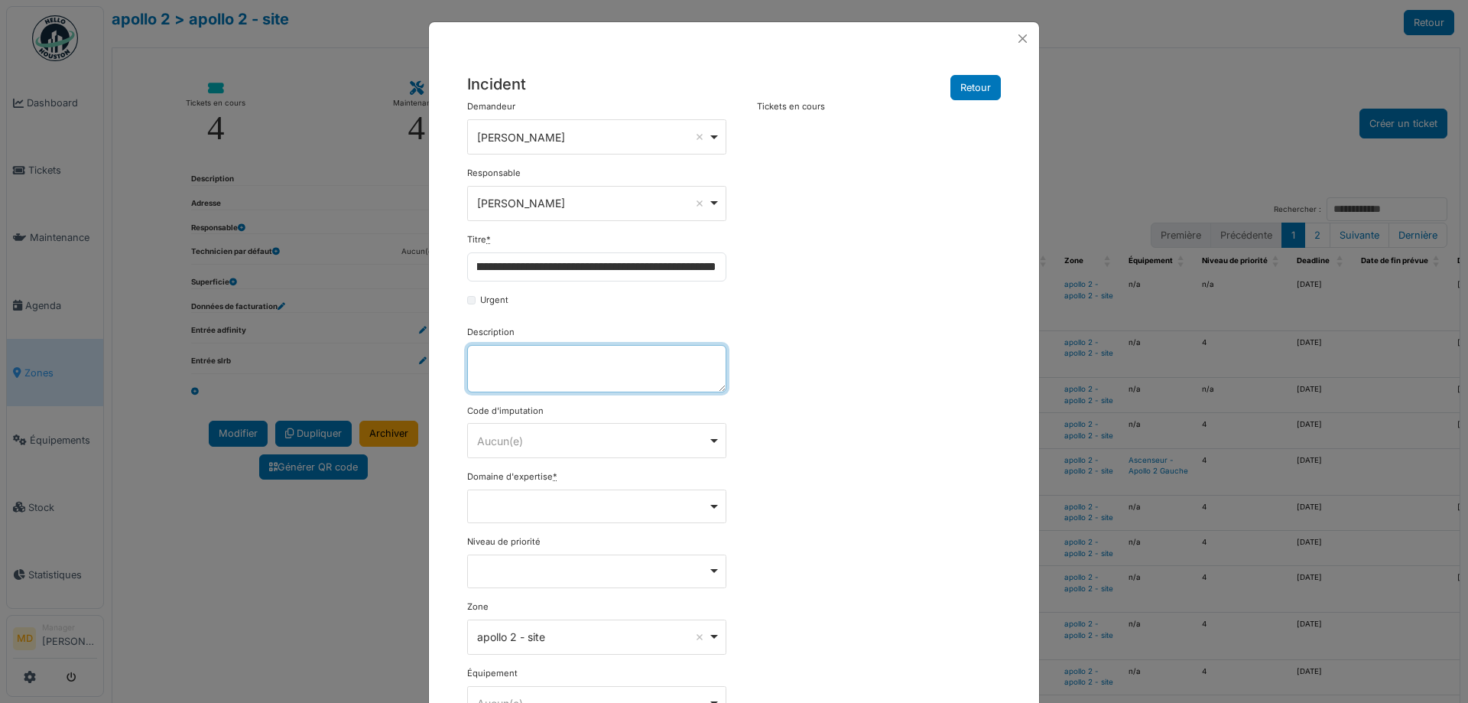
click at [528, 391] on textarea "Description" at bounding box center [596, 368] width 259 height 47
click at [506, 362] on textarea "Description" at bounding box center [596, 368] width 259 height 47
paste textarea "**********"
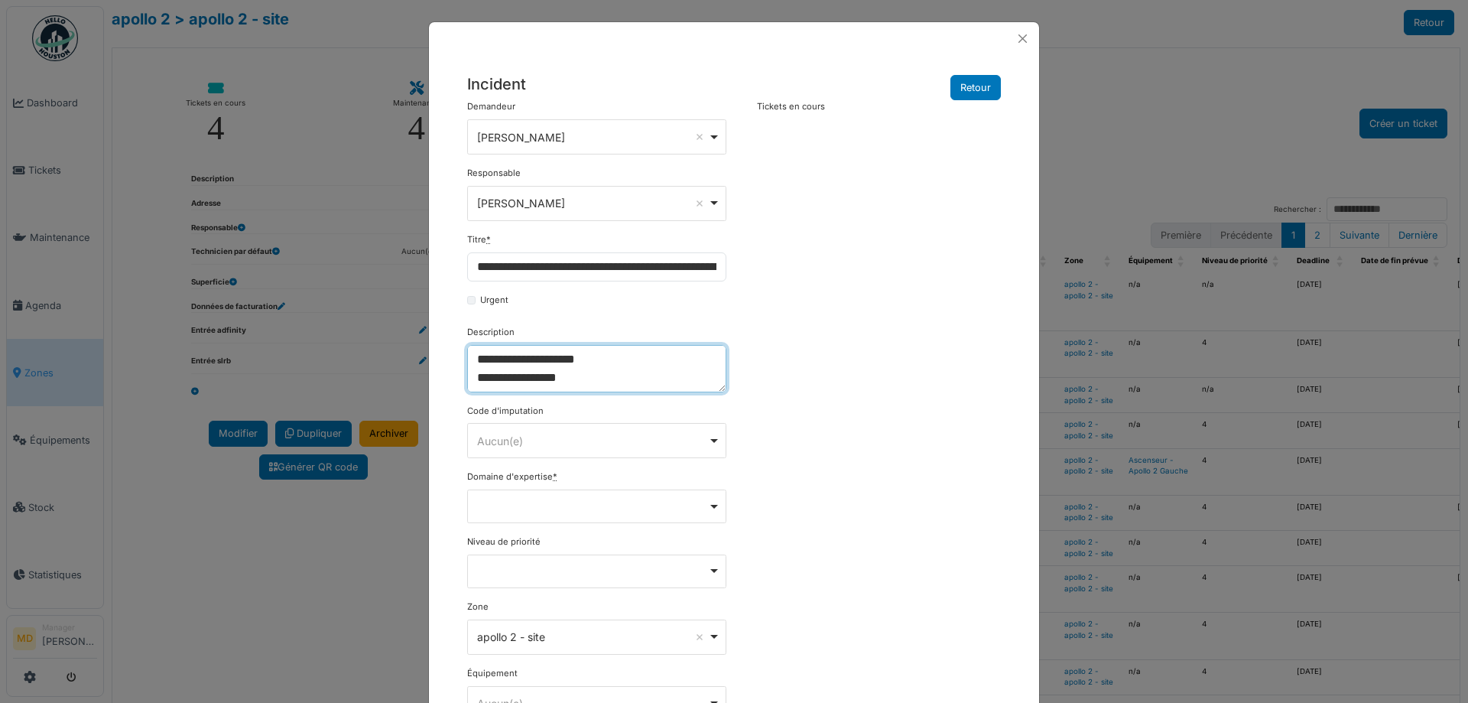
click at [544, 512] on div "Remove item" at bounding box center [596, 506] width 259 height 34
type textarea "**********"
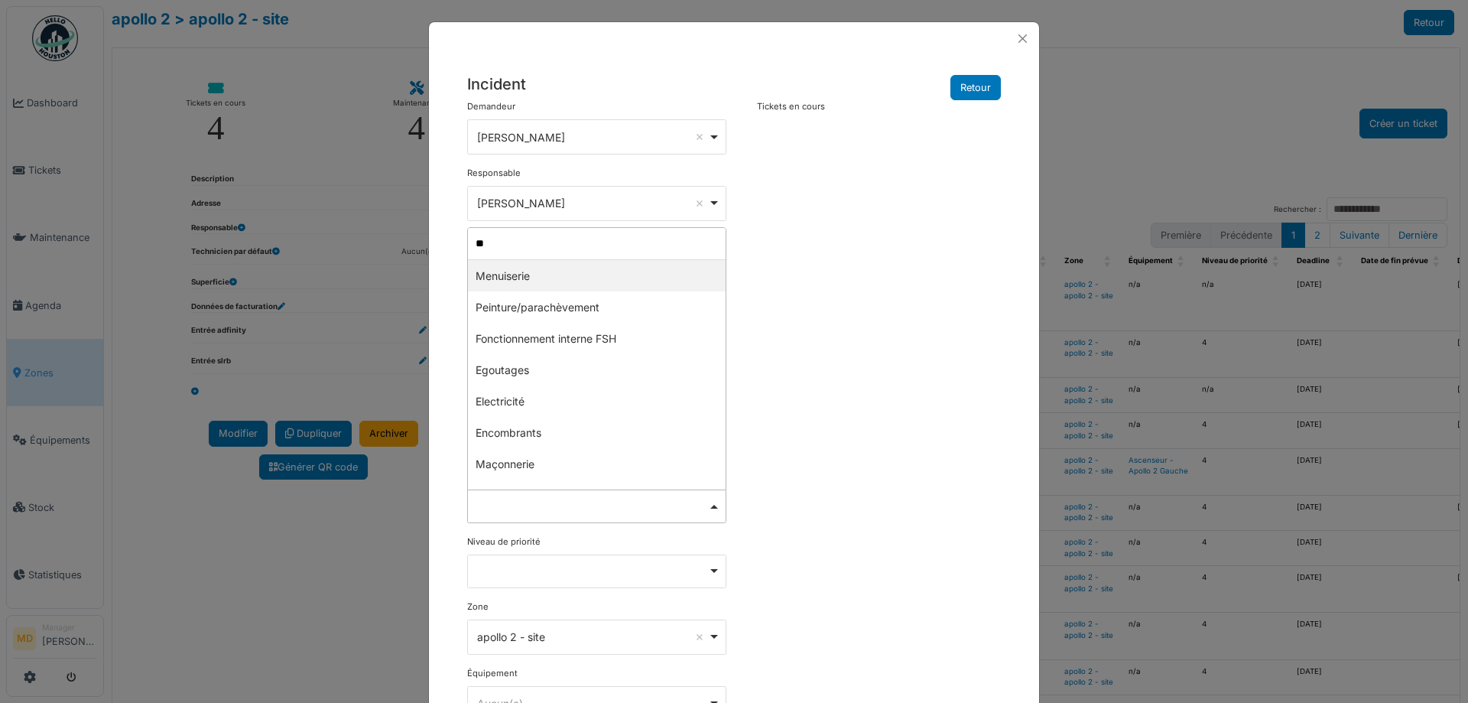
type input "***"
select select "***"
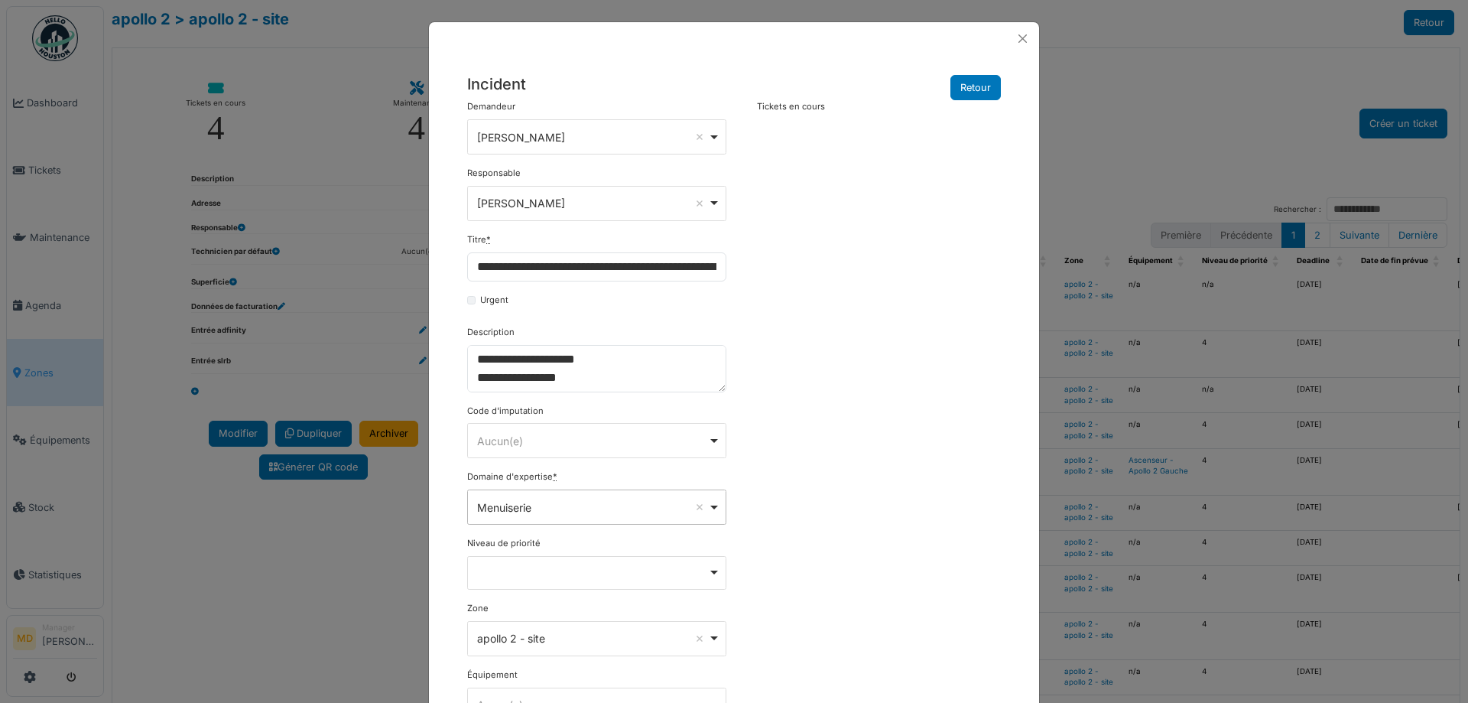
scroll to position [166, 0]
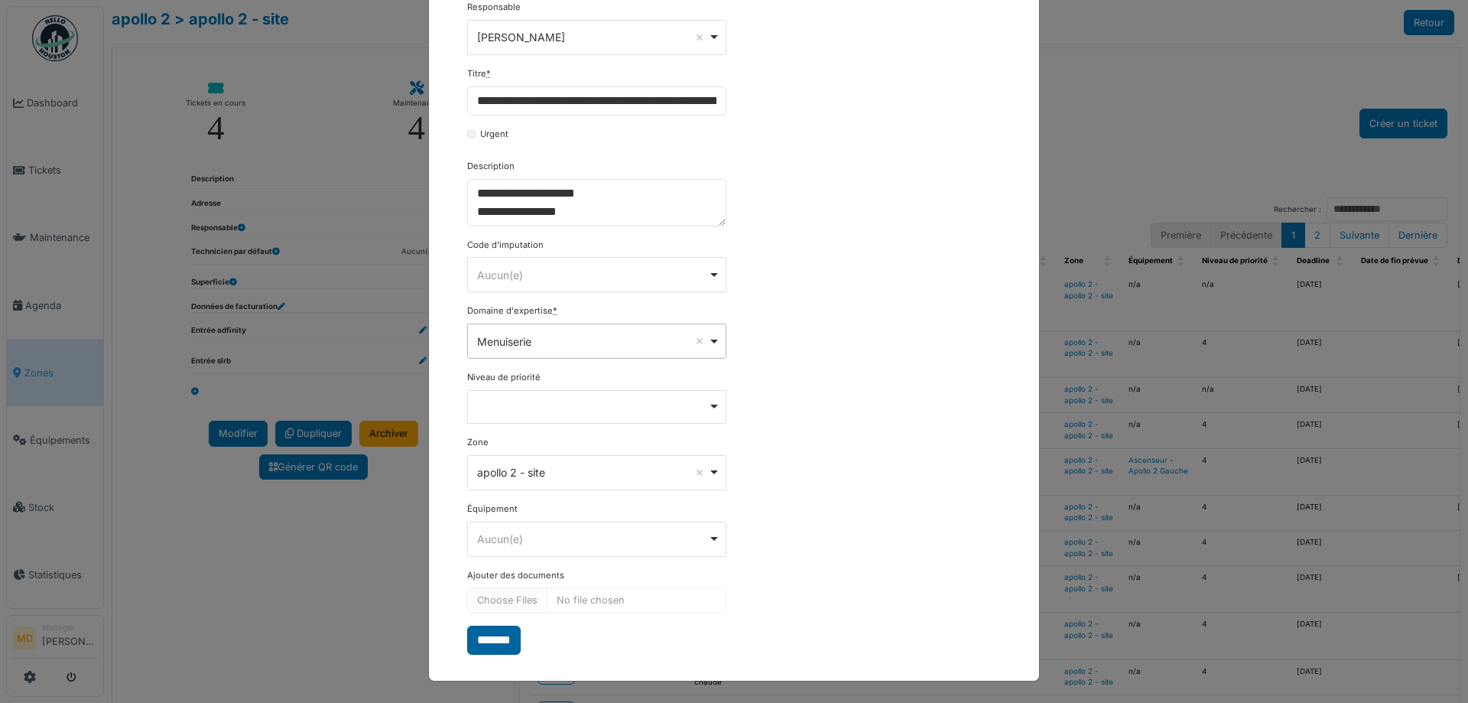
click at [496, 645] on input "*******" at bounding box center [494, 639] width 54 height 29
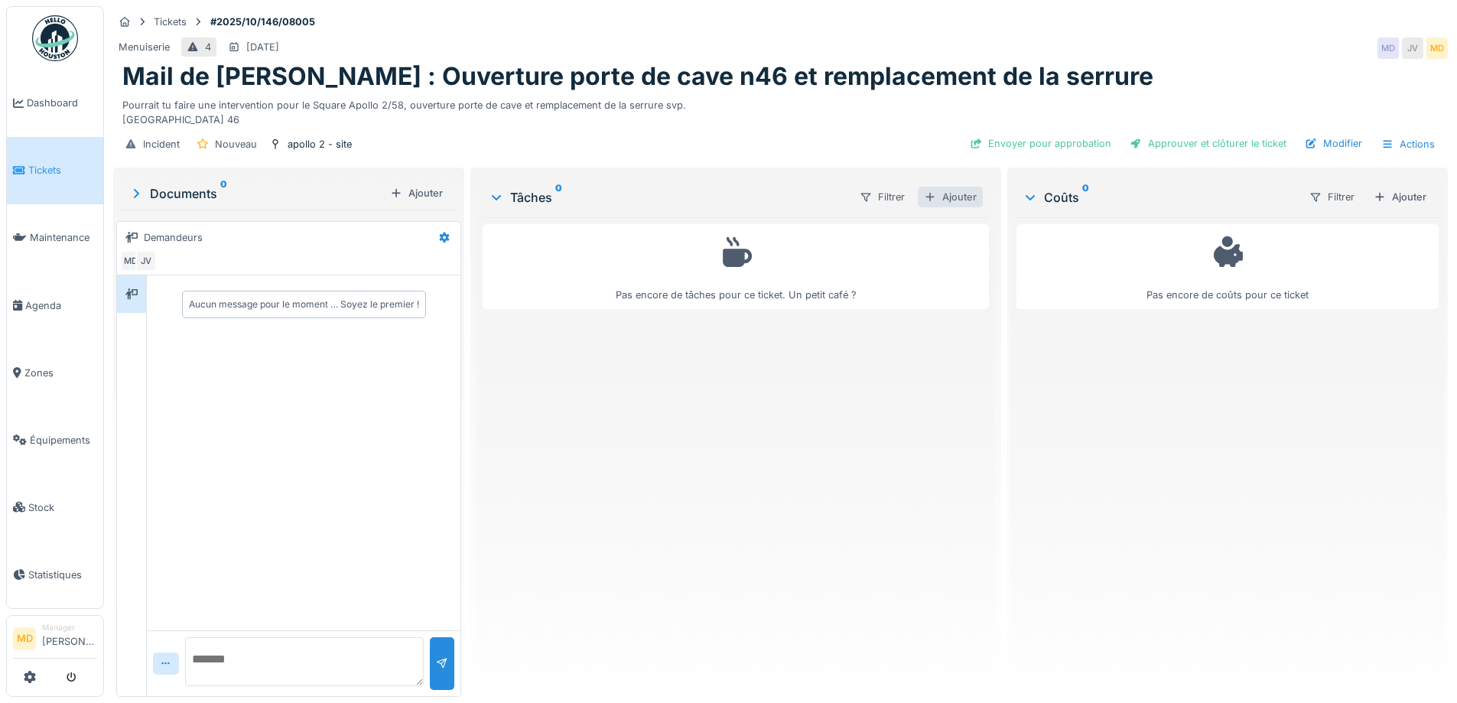
click at [948, 193] on div "Ajouter" at bounding box center [950, 197] width 65 height 21
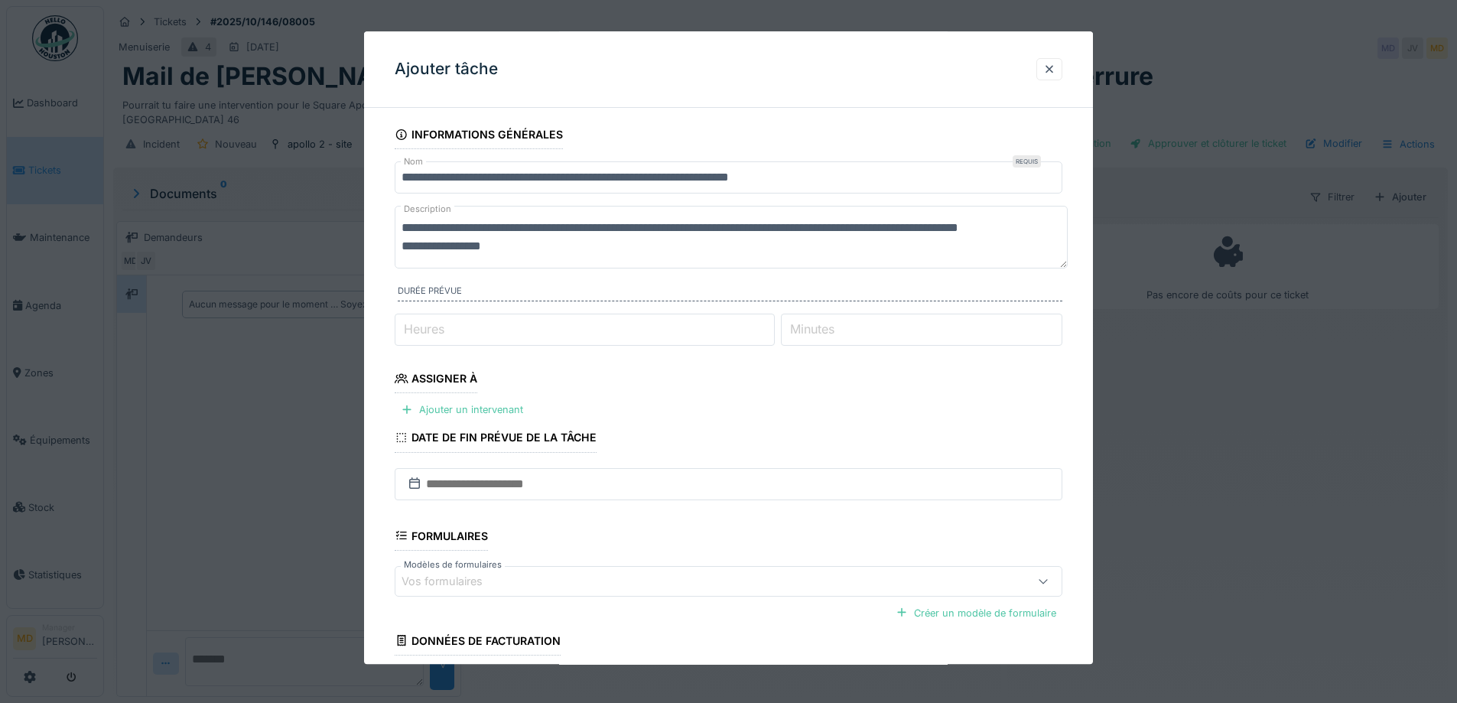
click at [468, 325] on input "Heures" at bounding box center [585, 330] width 380 height 32
type input "*"
click at [477, 409] on div "Ajouter un intervenant" at bounding box center [462, 410] width 135 height 21
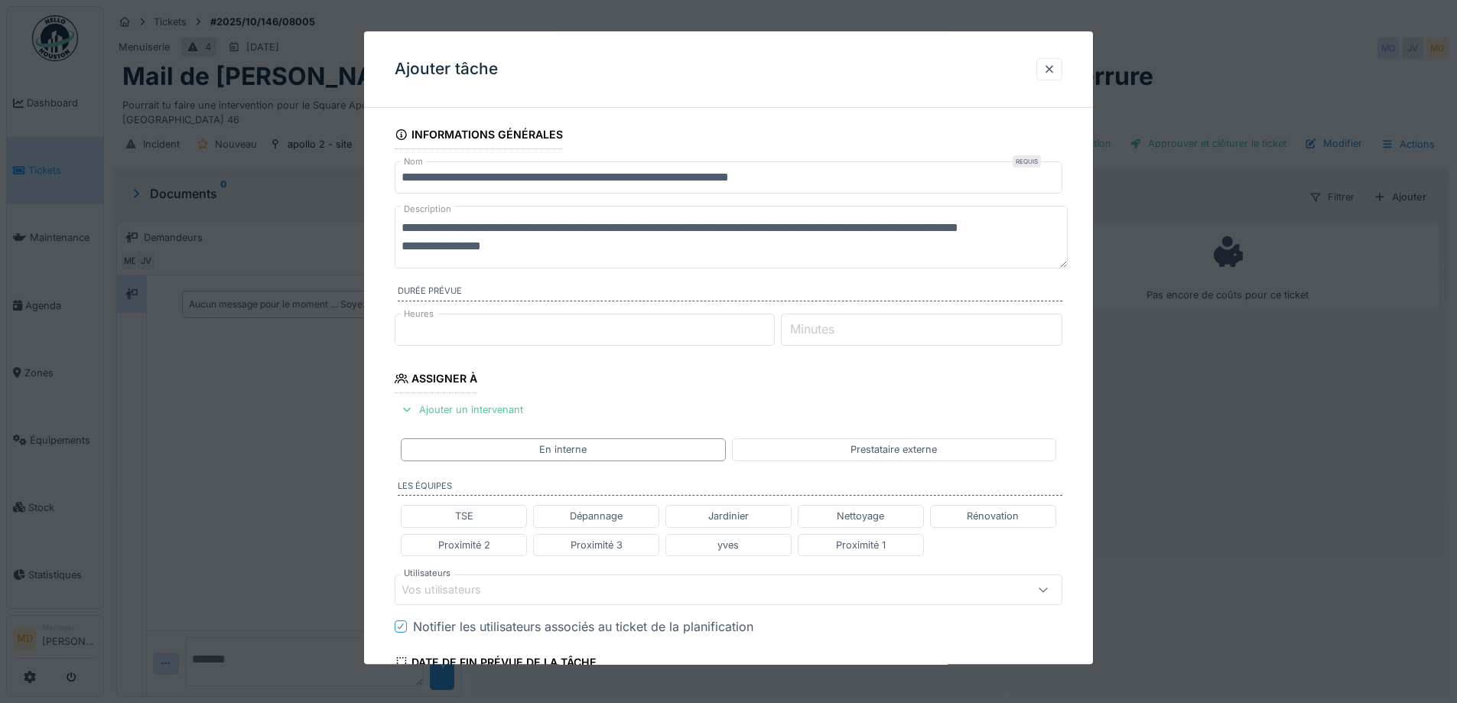
click at [450, 584] on div "Vos utilisateurs" at bounding box center [451, 589] width 101 height 17
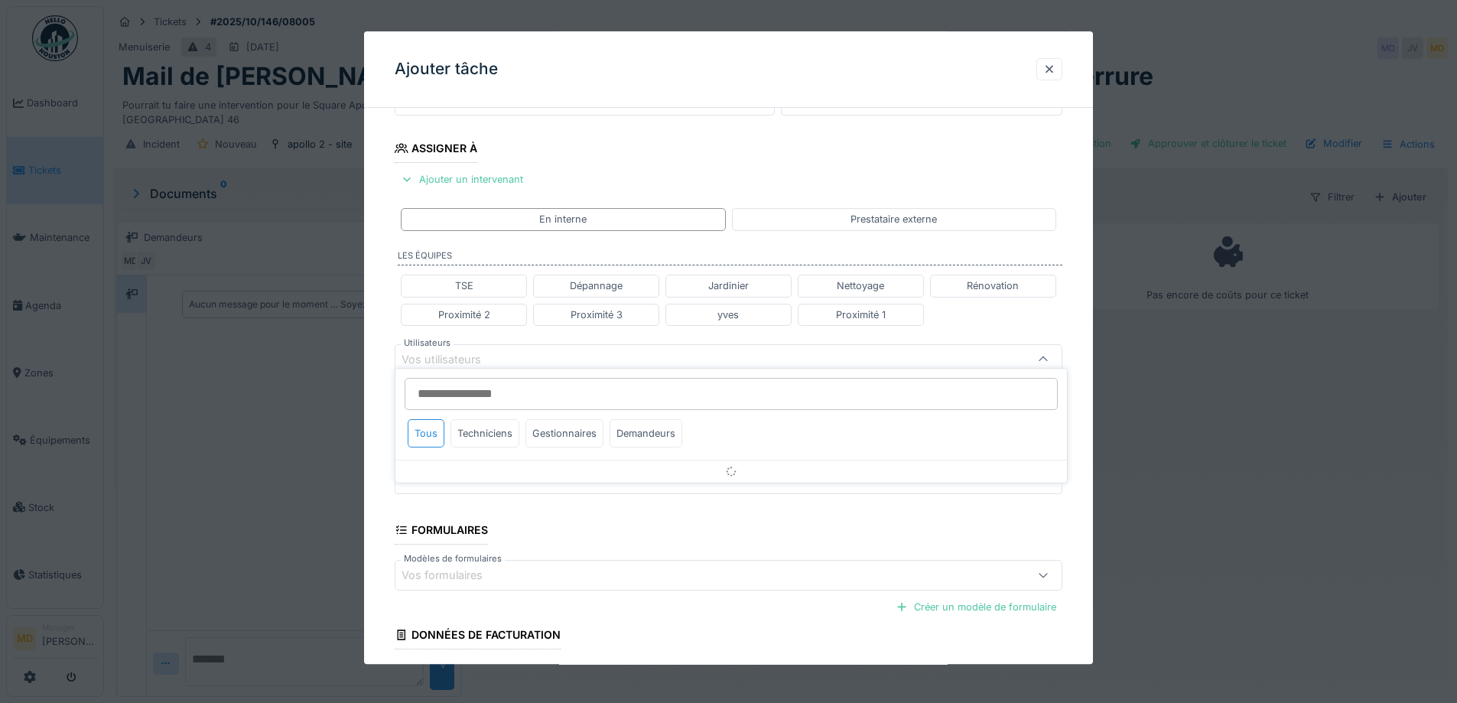
scroll to position [242, 0]
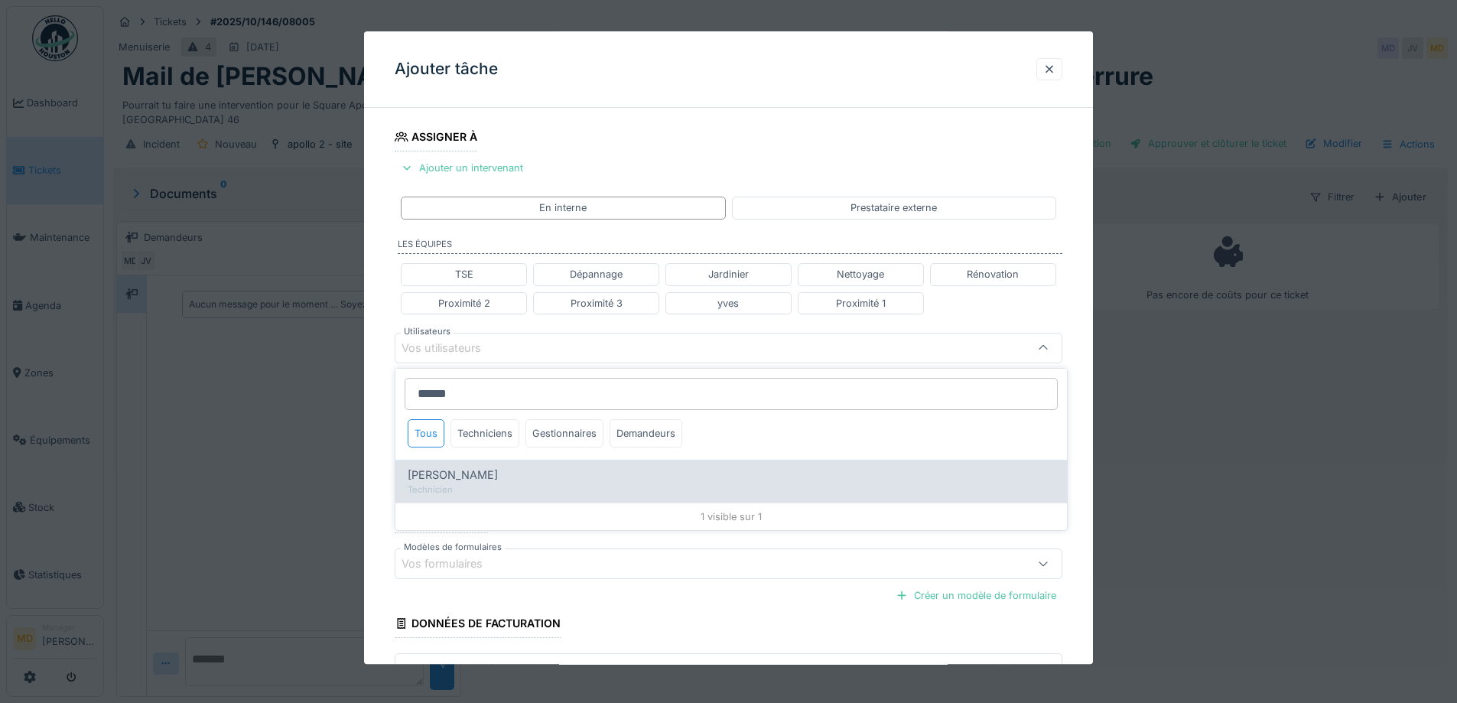
type input "******"
click at [456, 464] on div "Charef Lahmar Technicien" at bounding box center [730, 481] width 671 height 42
type input "****"
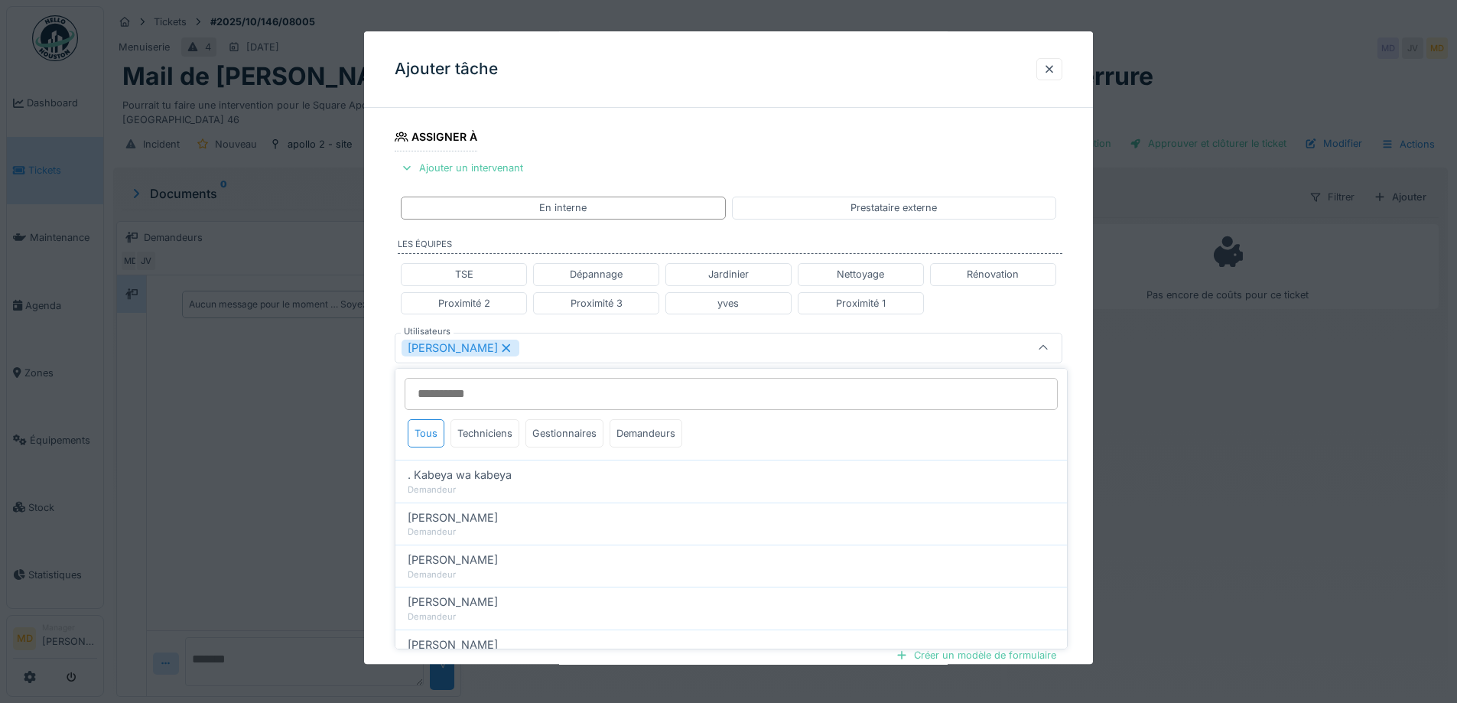
click at [385, 346] on div "**********" at bounding box center [728, 354] width 729 height 952
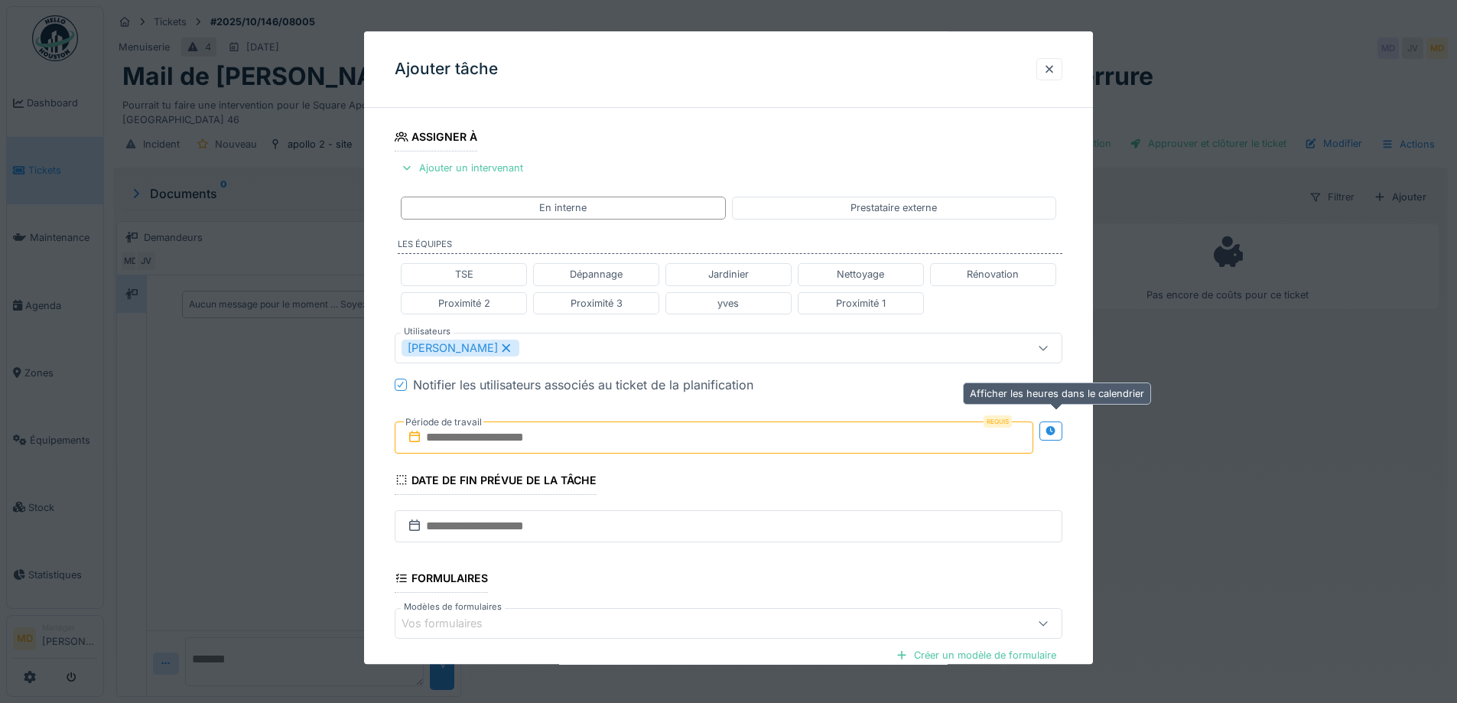
click at [1057, 431] on icon at bounding box center [1050, 431] width 12 height 10
click at [484, 440] on input "text" at bounding box center [549, 437] width 308 height 32
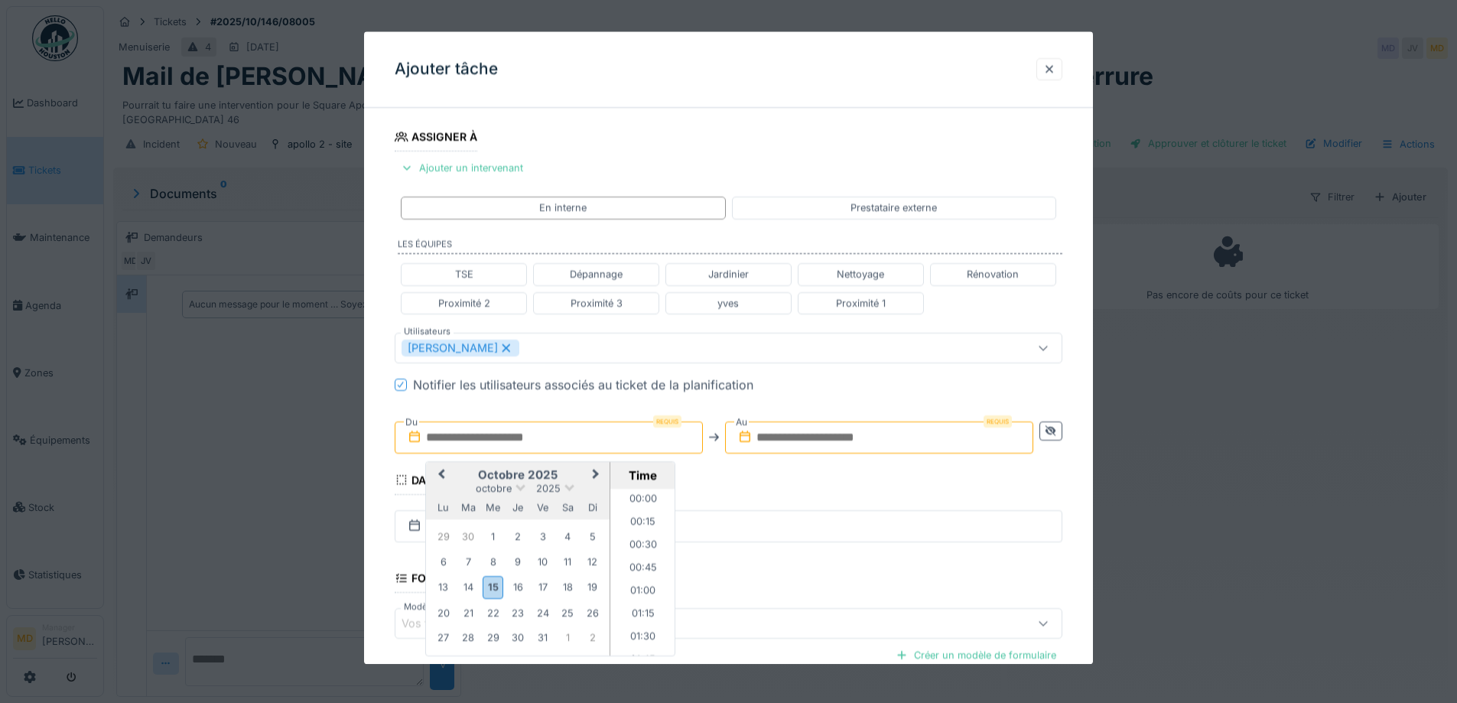
scroll to position [1190, 0]
click at [463, 485] on div "octobre 2025" at bounding box center [518, 488] width 184 height 13
click at [446, 612] on div "20" at bounding box center [443, 613] width 21 height 21
click at [639, 499] on li "13:00" at bounding box center [642, 503] width 65 height 23
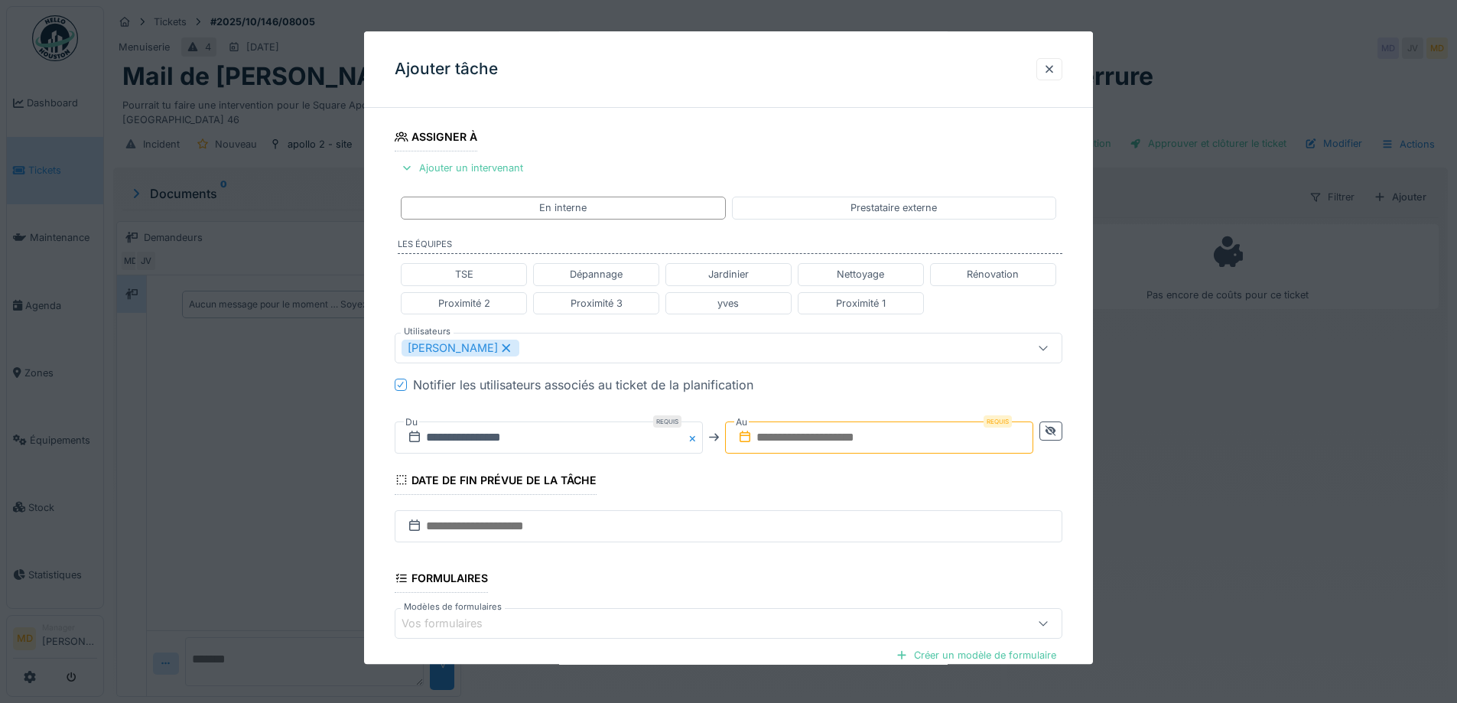
click at [764, 447] on input "text" at bounding box center [879, 437] width 308 height 32
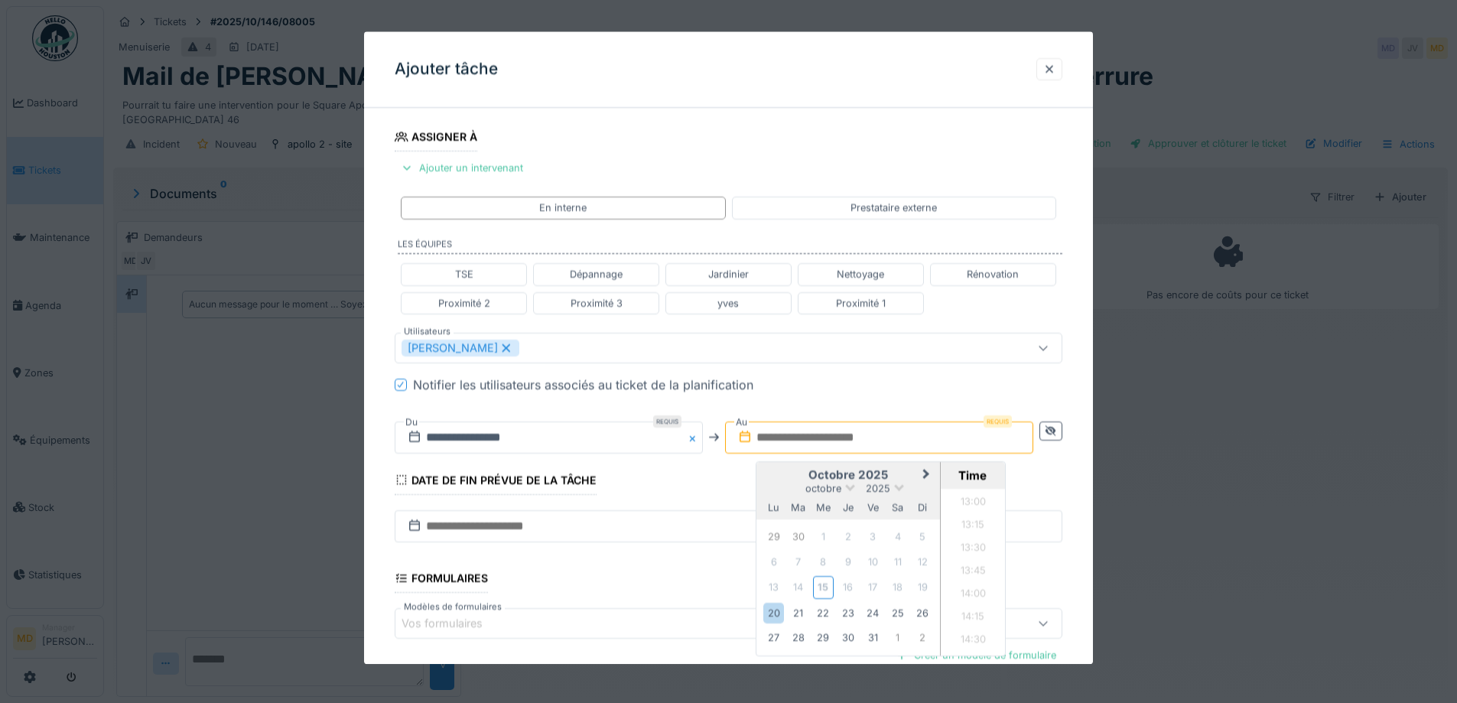
click at [785, 486] on div "octobre 2025" at bounding box center [848, 488] width 184 height 13
click at [768, 610] on div "20" at bounding box center [773, 613] width 21 height 21
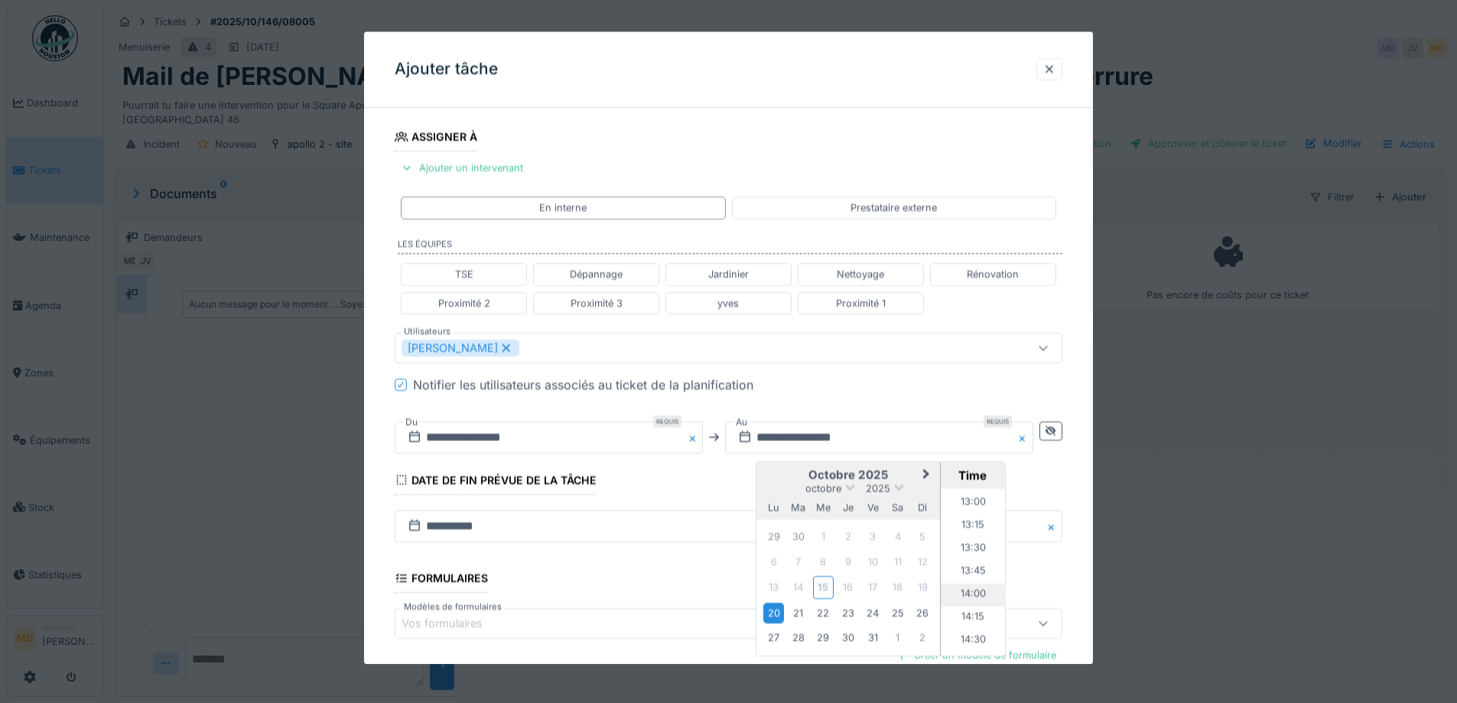
click at [962, 599] on li "14:00" at bounding box center [973, 594] width 65 height 23
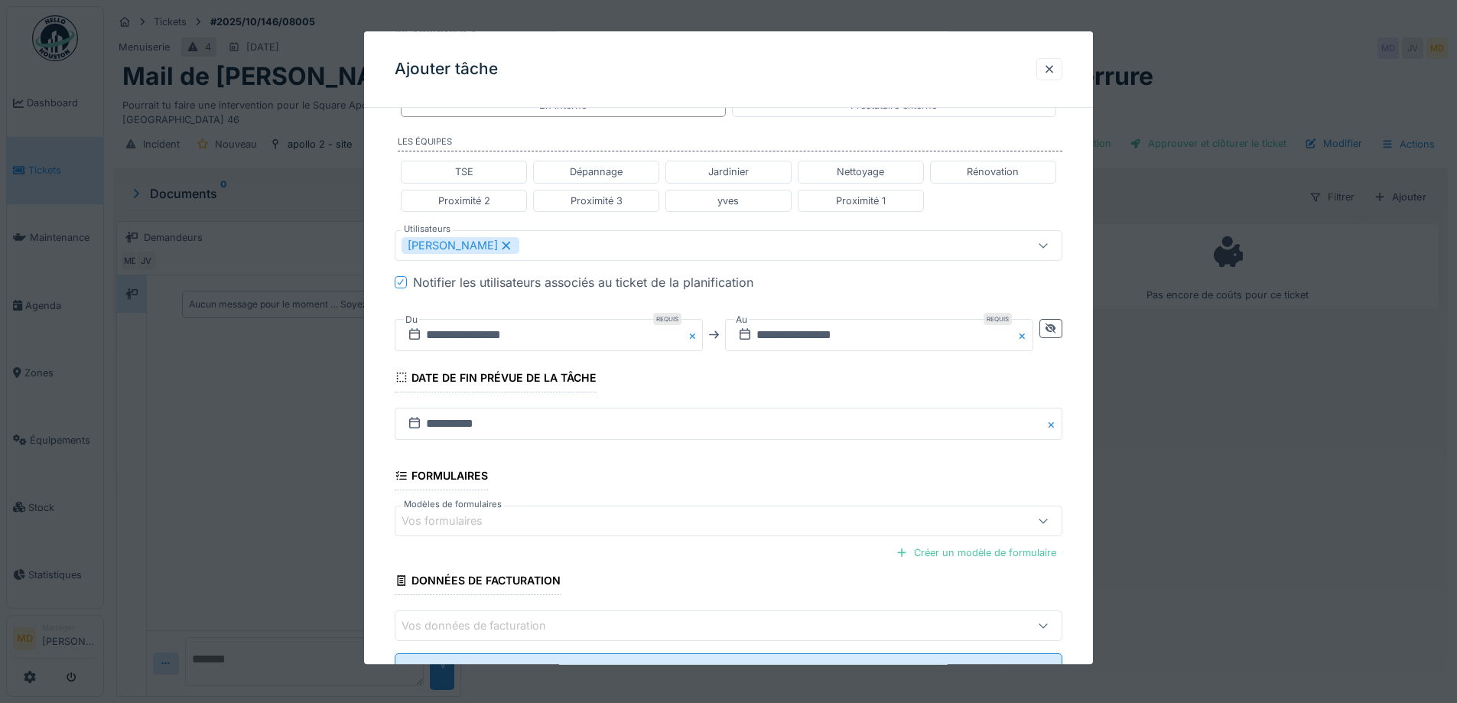
scroll to position [408, 0]
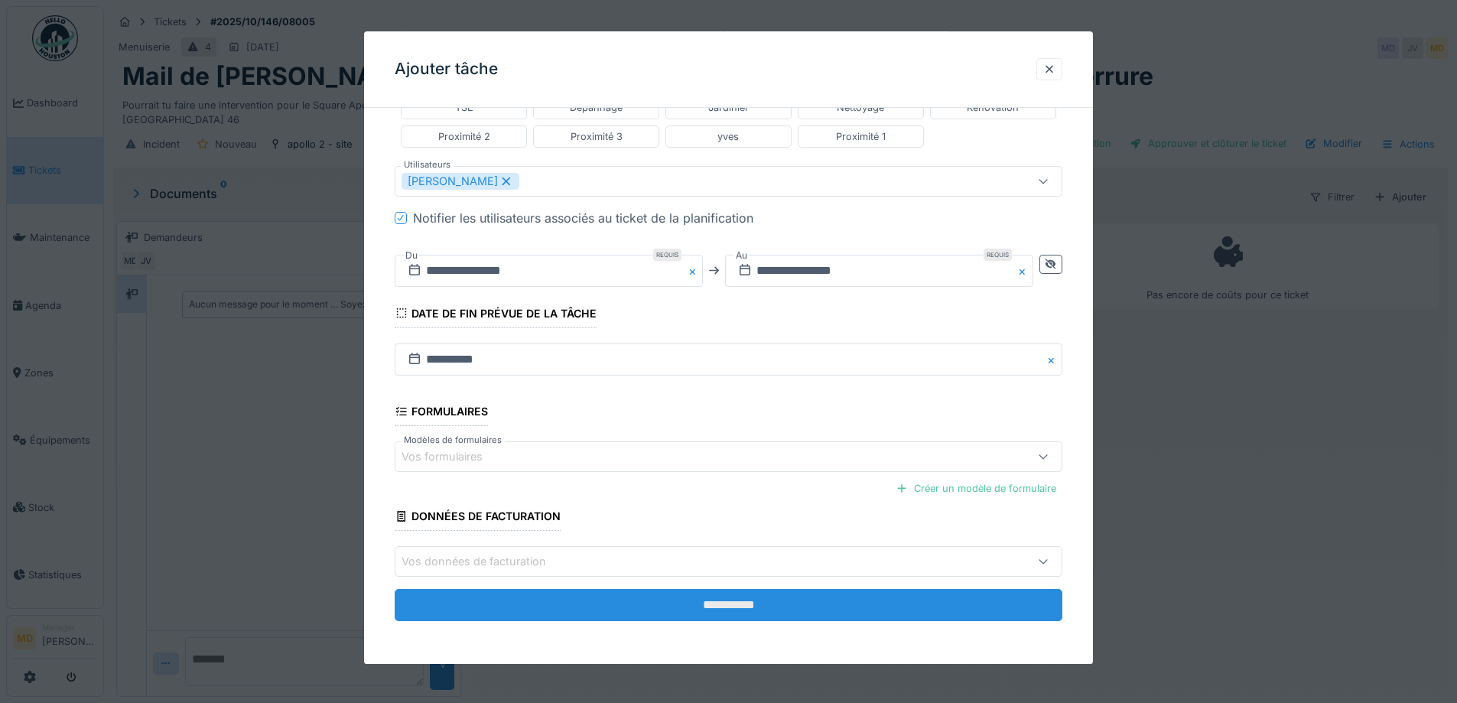
click at [697, 594] on input "**********" at bounding box center [729, 606] width 668 height 32
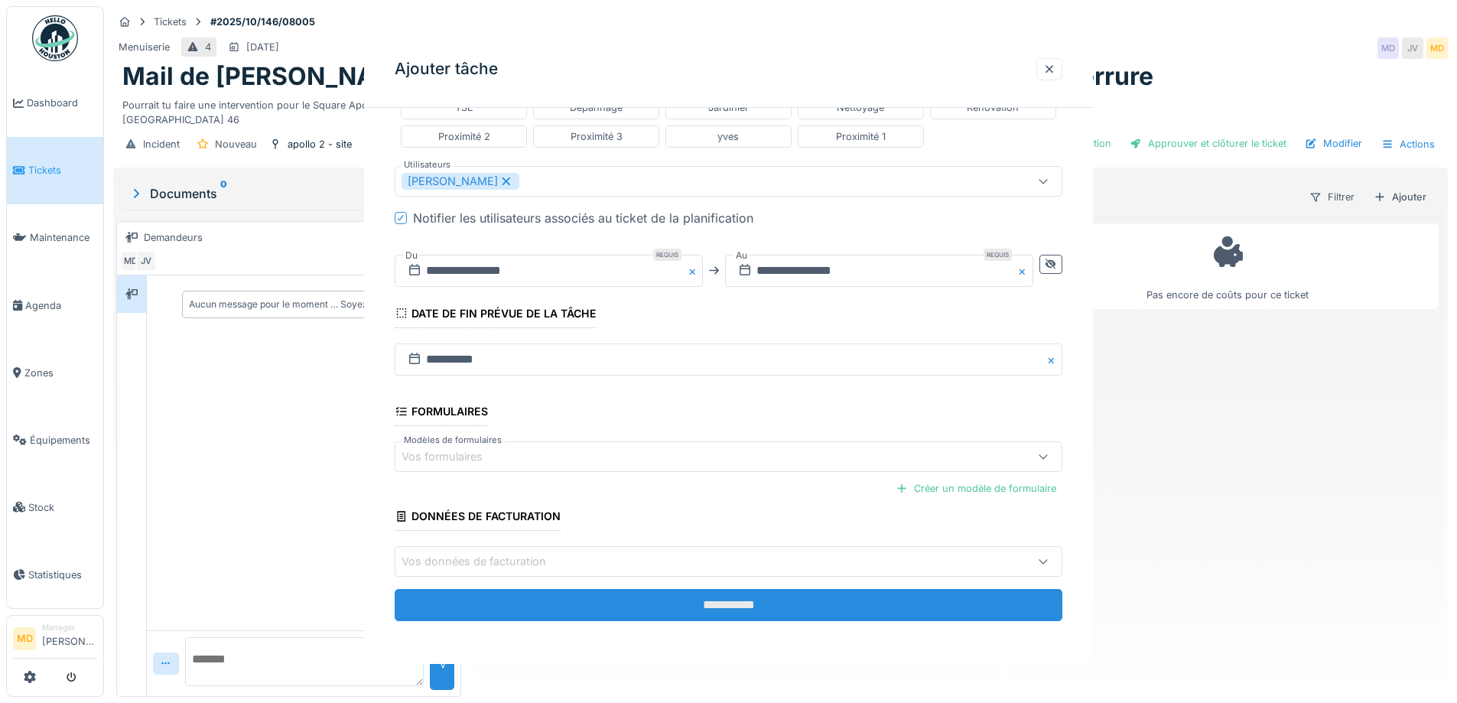
scroll to position [0, 0]
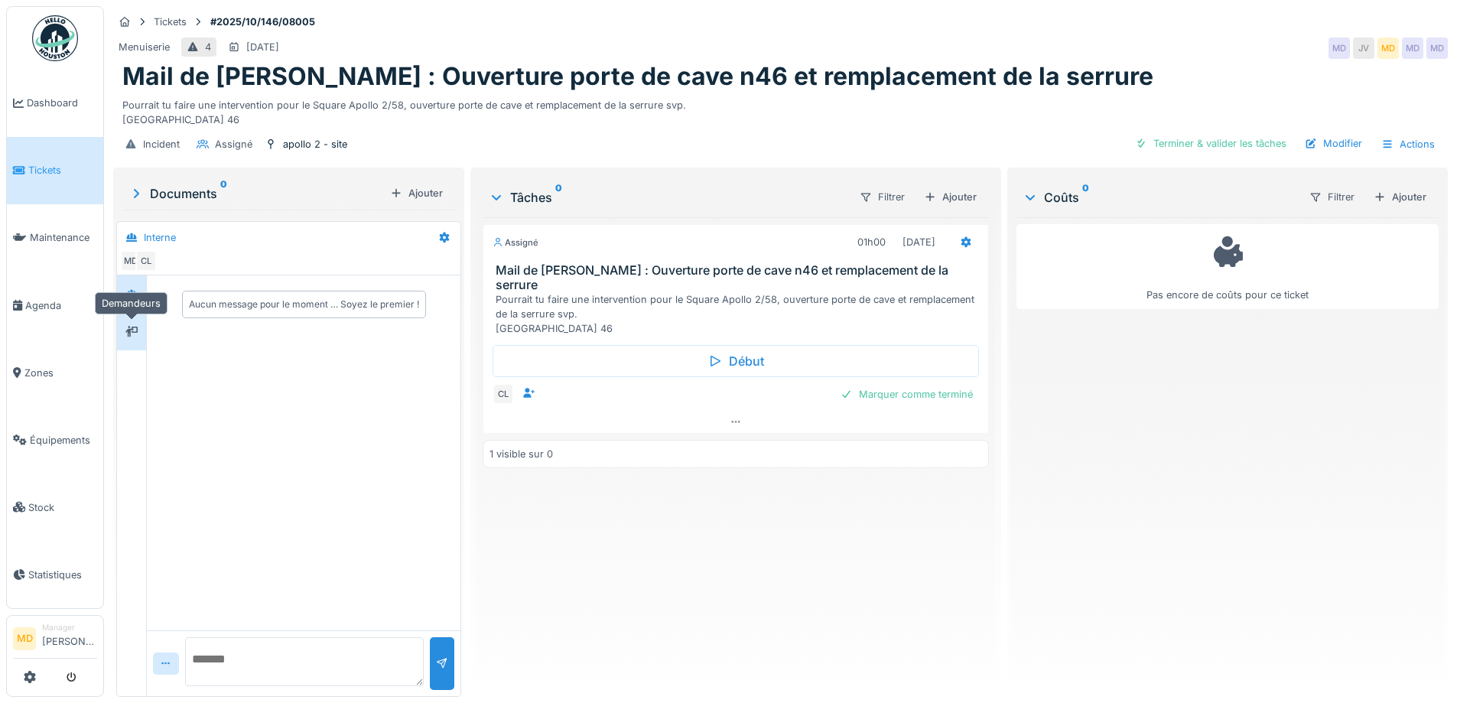
click at [127, 333] on icon at bounding box center [131, 331] width 12 height 10
click at [130, 293] on icon at bounding box center [131, 294] width 12 height 10
click at [716, 411] on div at bounding box center [735, 422] width 504 height 22
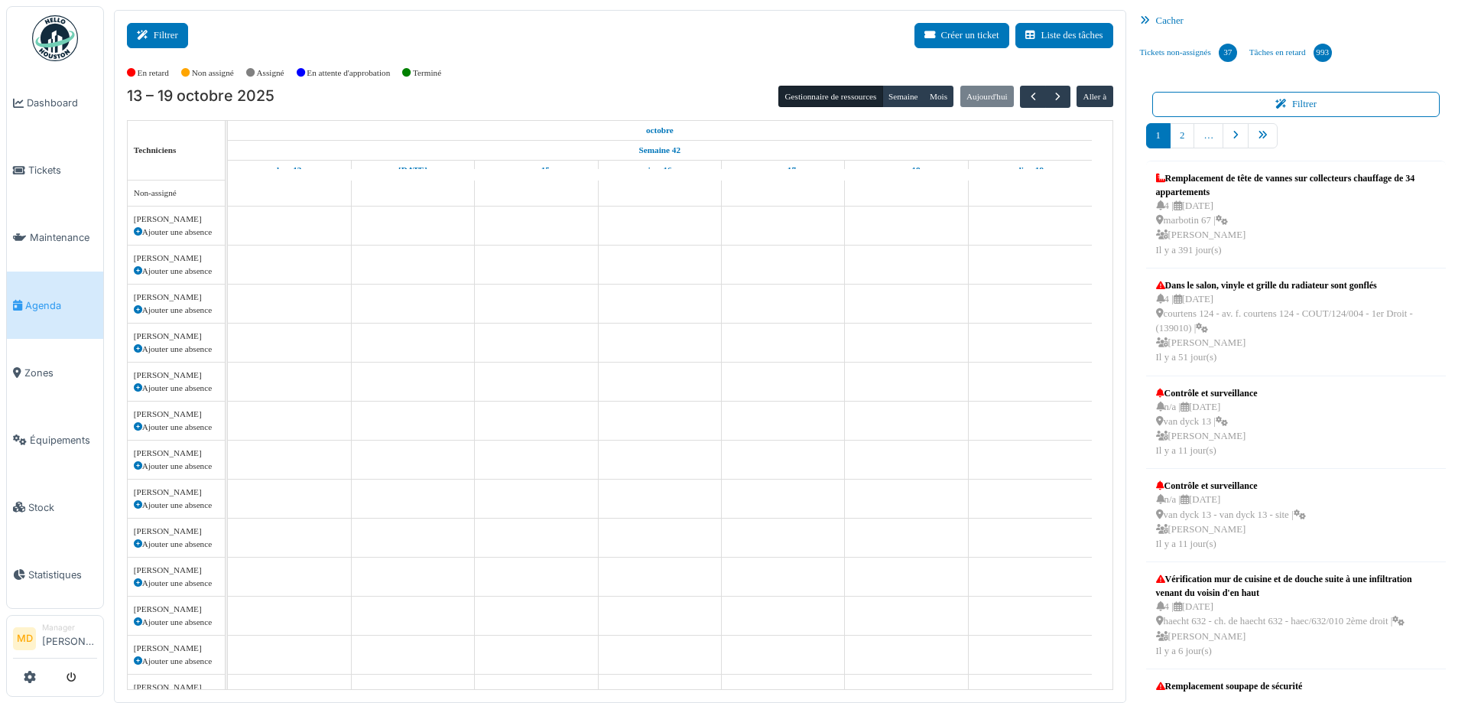
click at [173, 31] on button "Filtrer" at bounding box center [157, 35] width 61 height 25
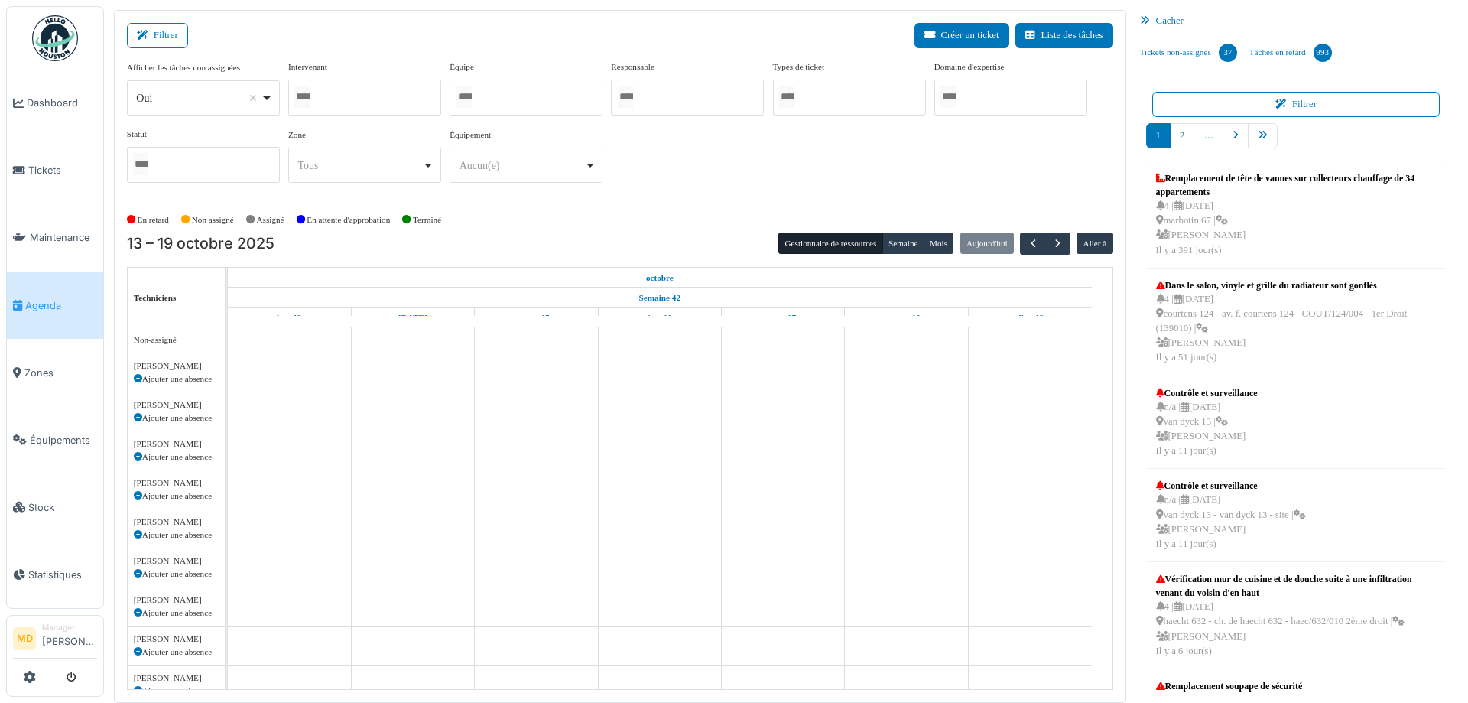
click at [359, 107] on div at bounding box center [364, 98] width 153 height 36
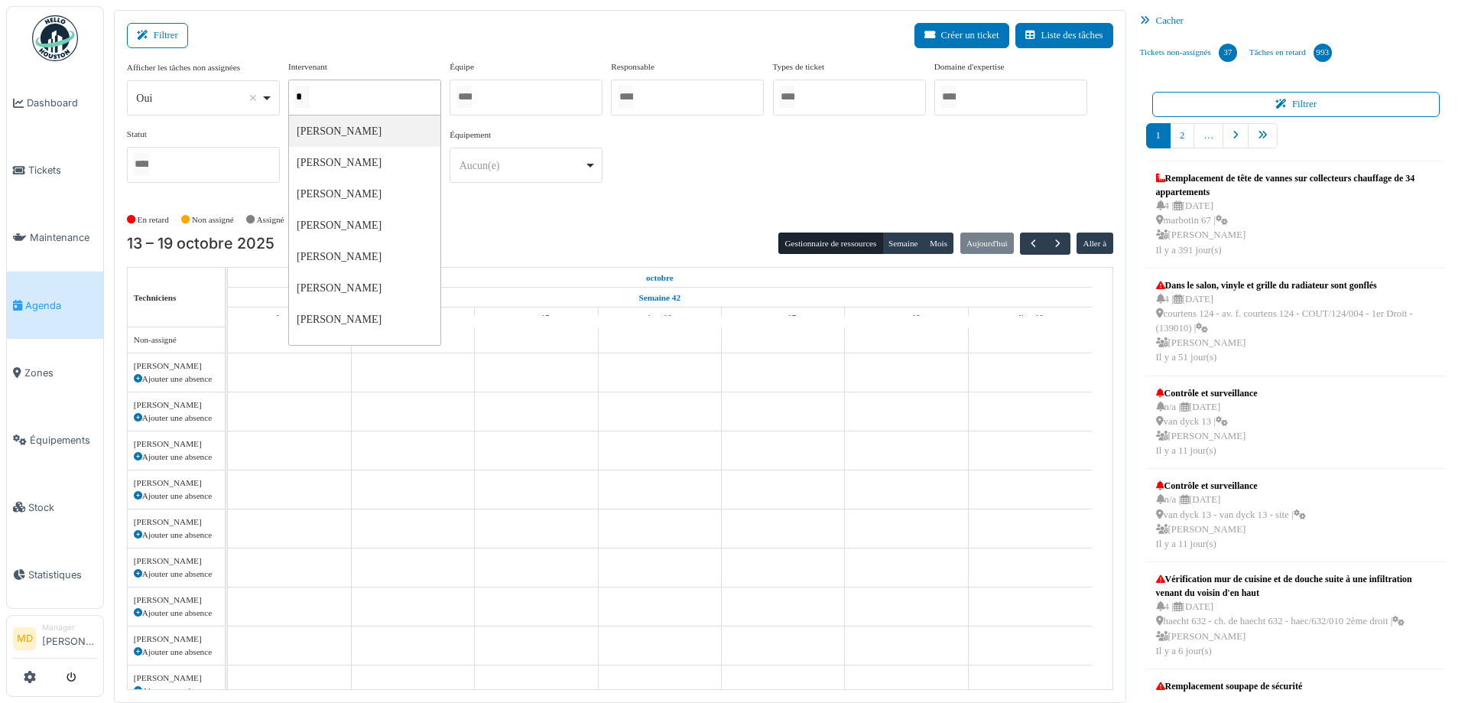
type input "**"
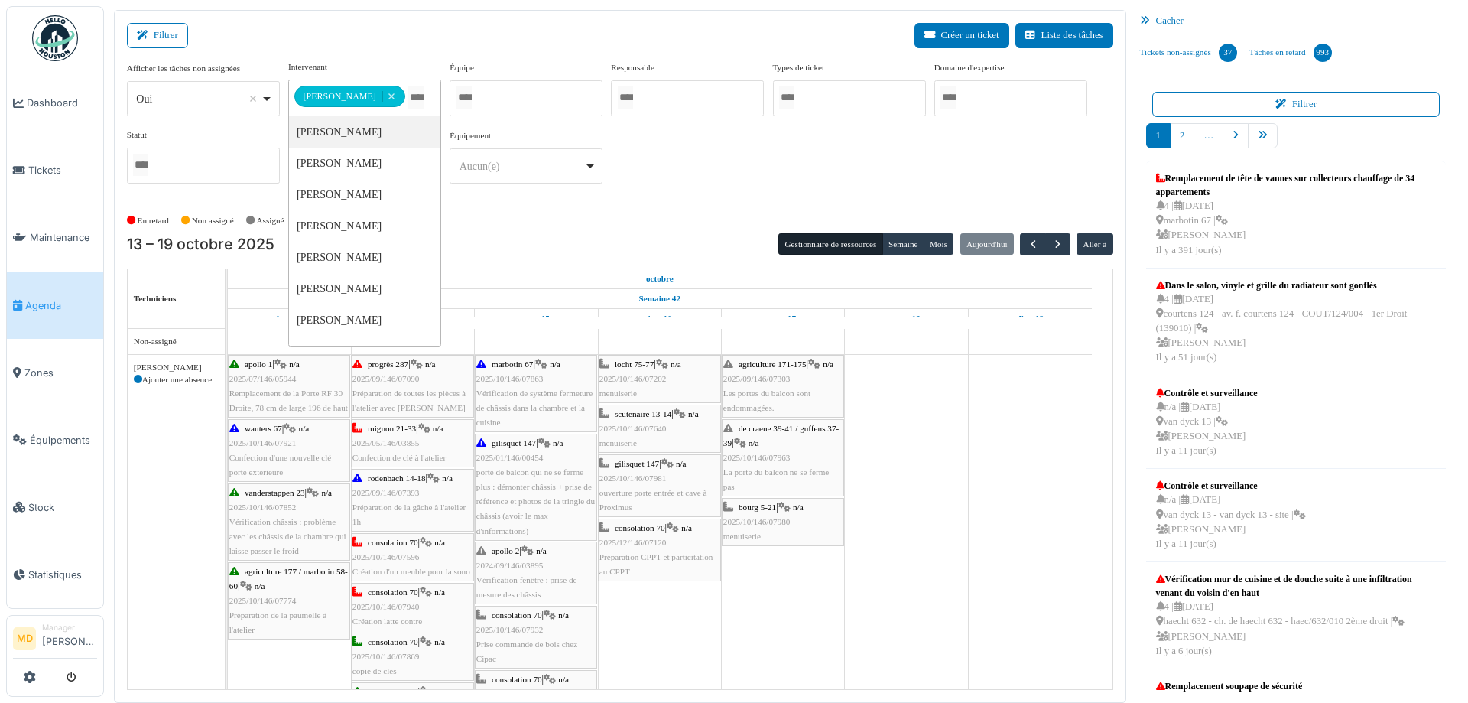
click at [804, 183] on div "**********" at bounding box center [620, 127] width 986 height 135
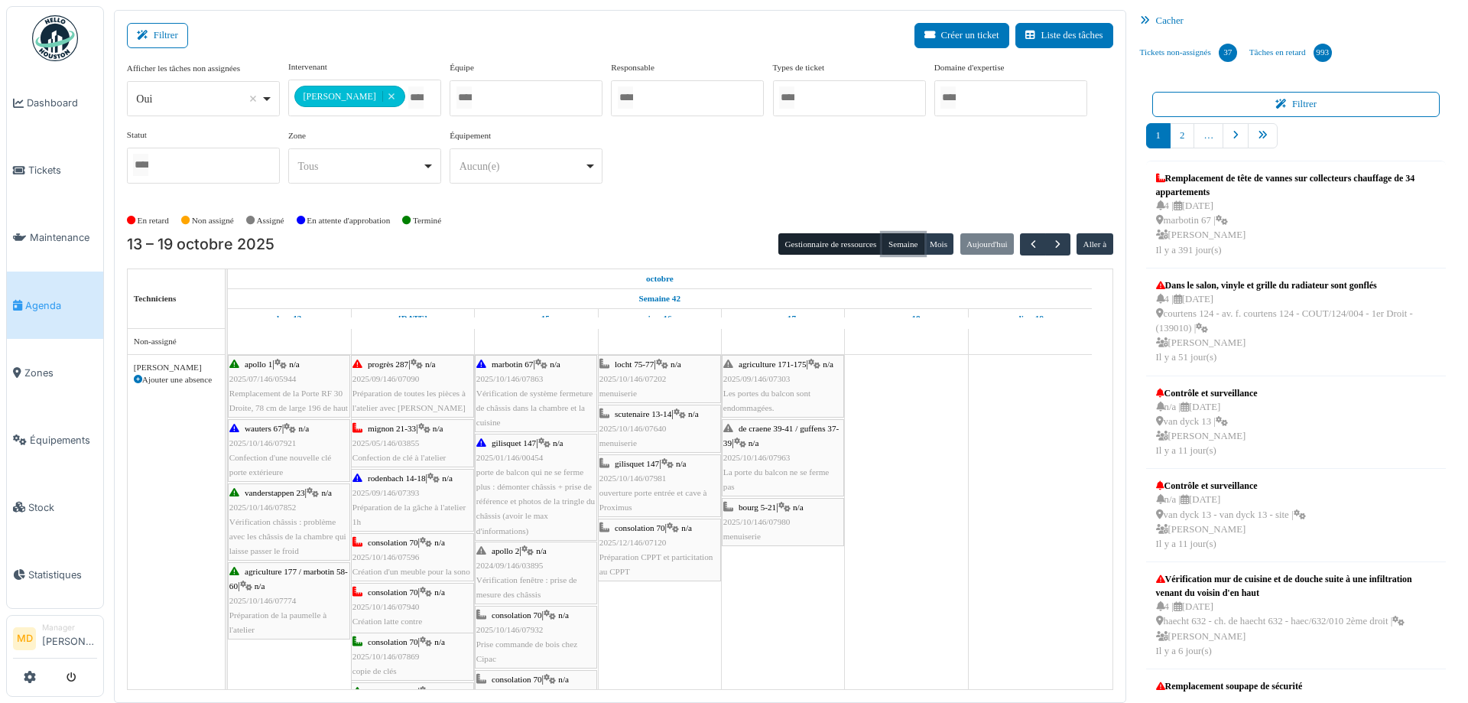
click at [900, 245] on button "Semaine" at bounding box center [903, 243] width 42 height 21
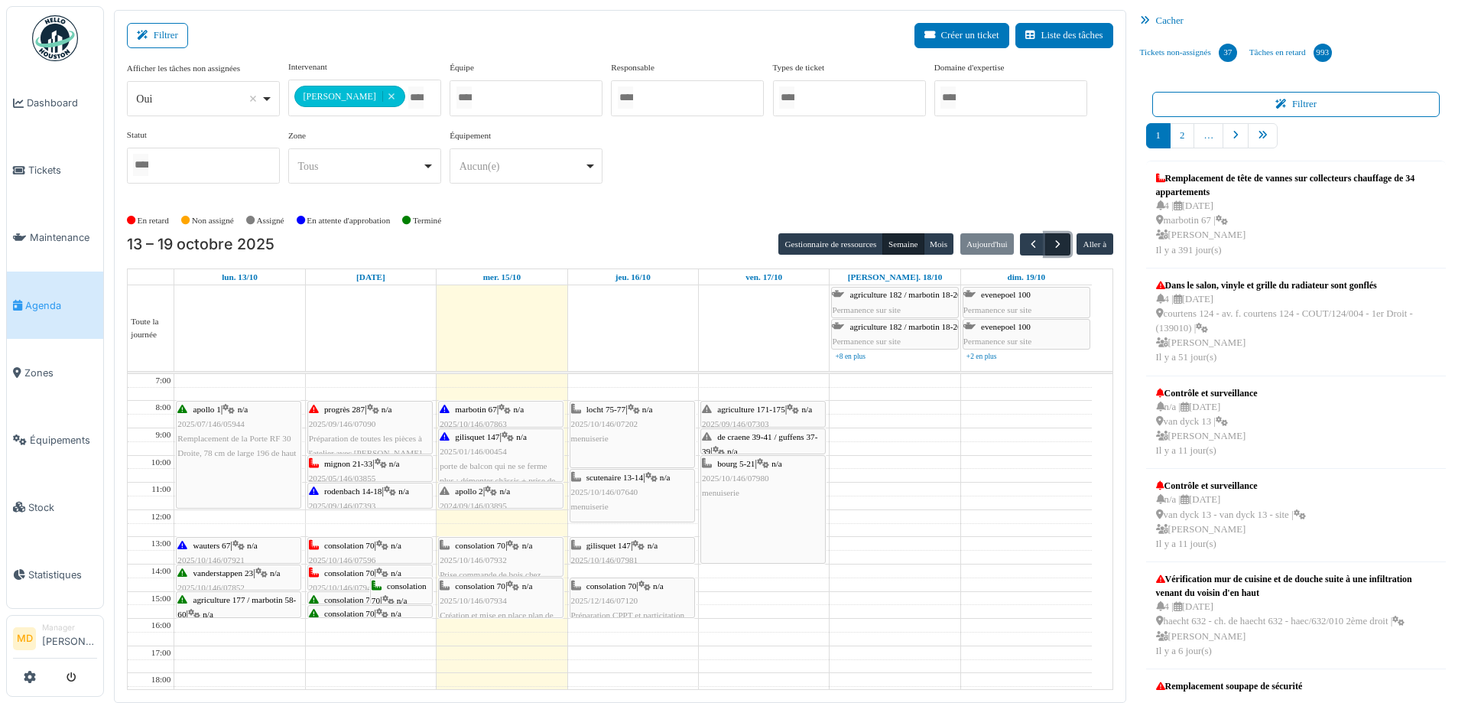
click at [1051, 242] on span "button" at bounding box center [1057, 244] width 13 height 13
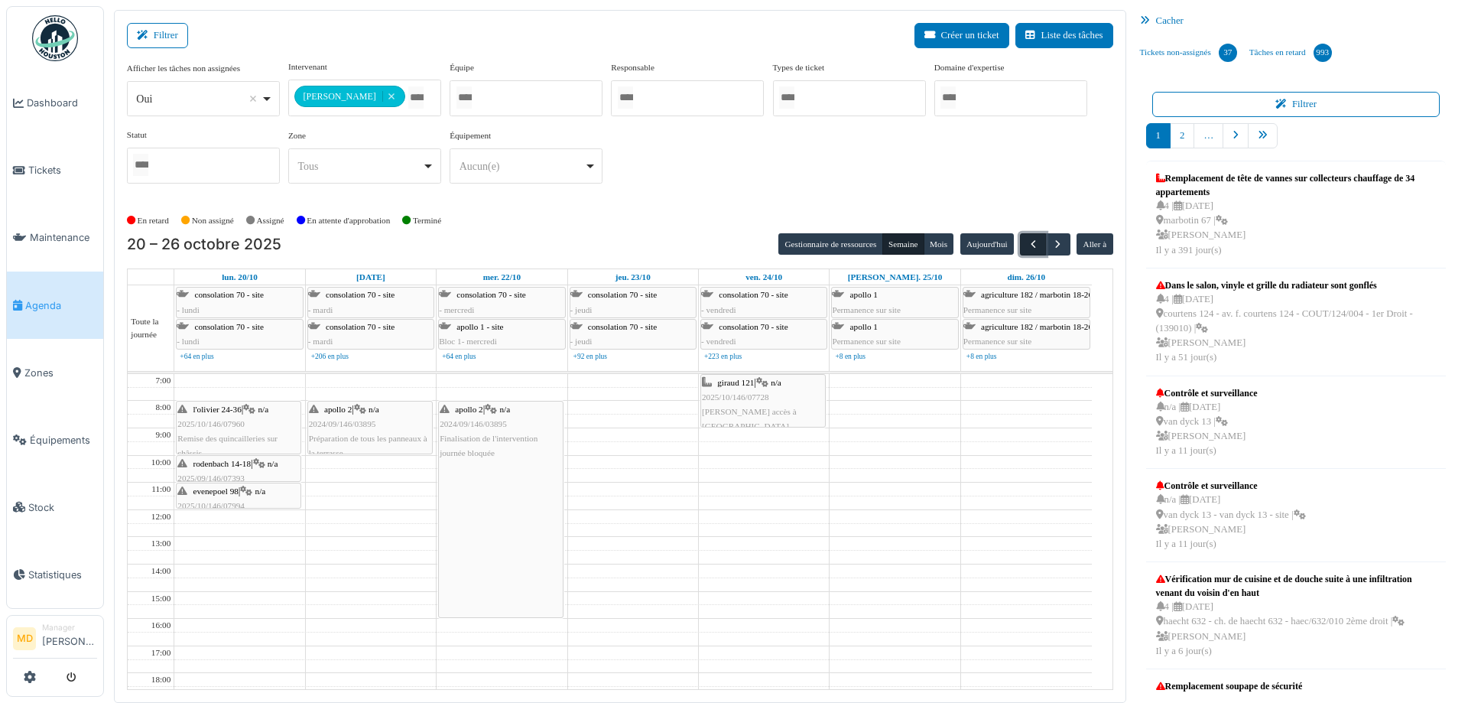
click at [1027, 239] on span "button" at bounding box center [1033, 244] width 13 height 13
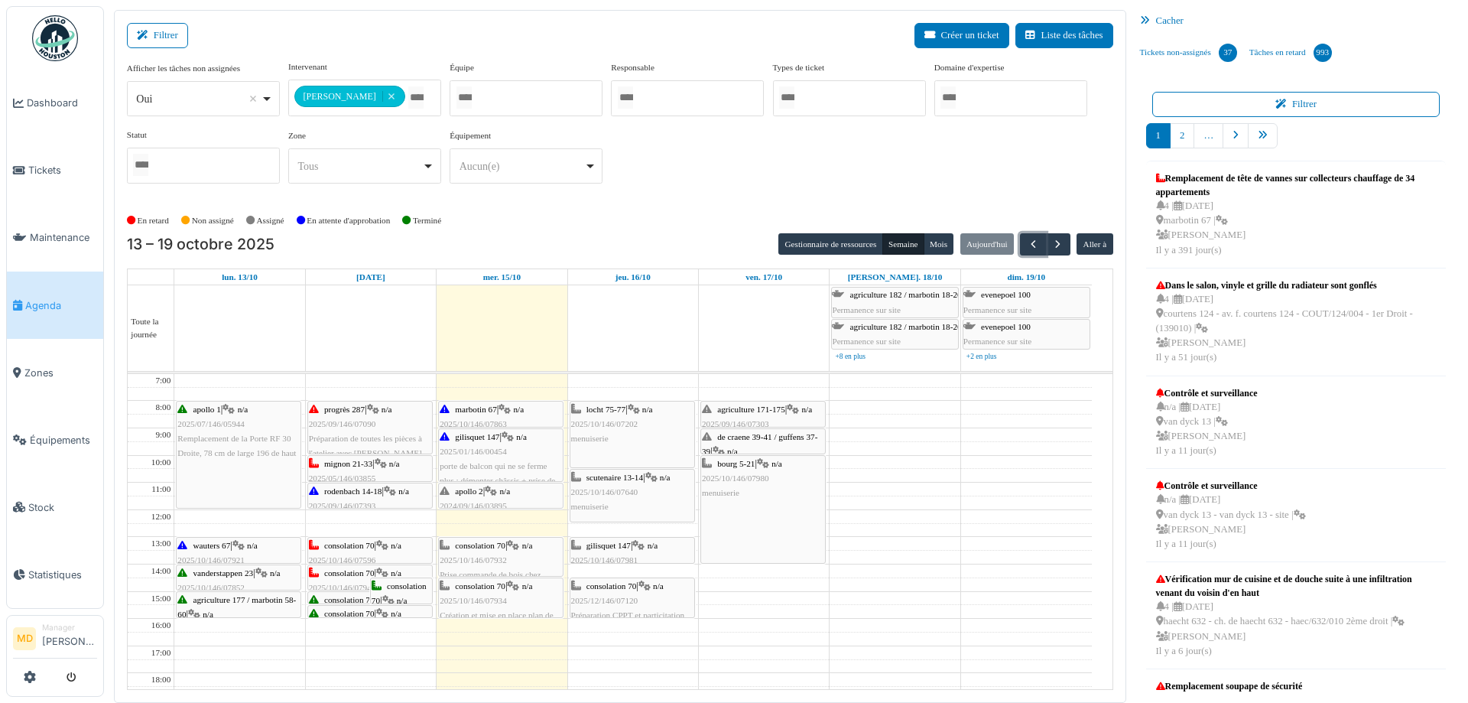
click at [778, 503] on div "bourg 5-21 | n/a 2025/10/146/07980 menuiserie" at bounding box center [763, 509] width 124 height 107
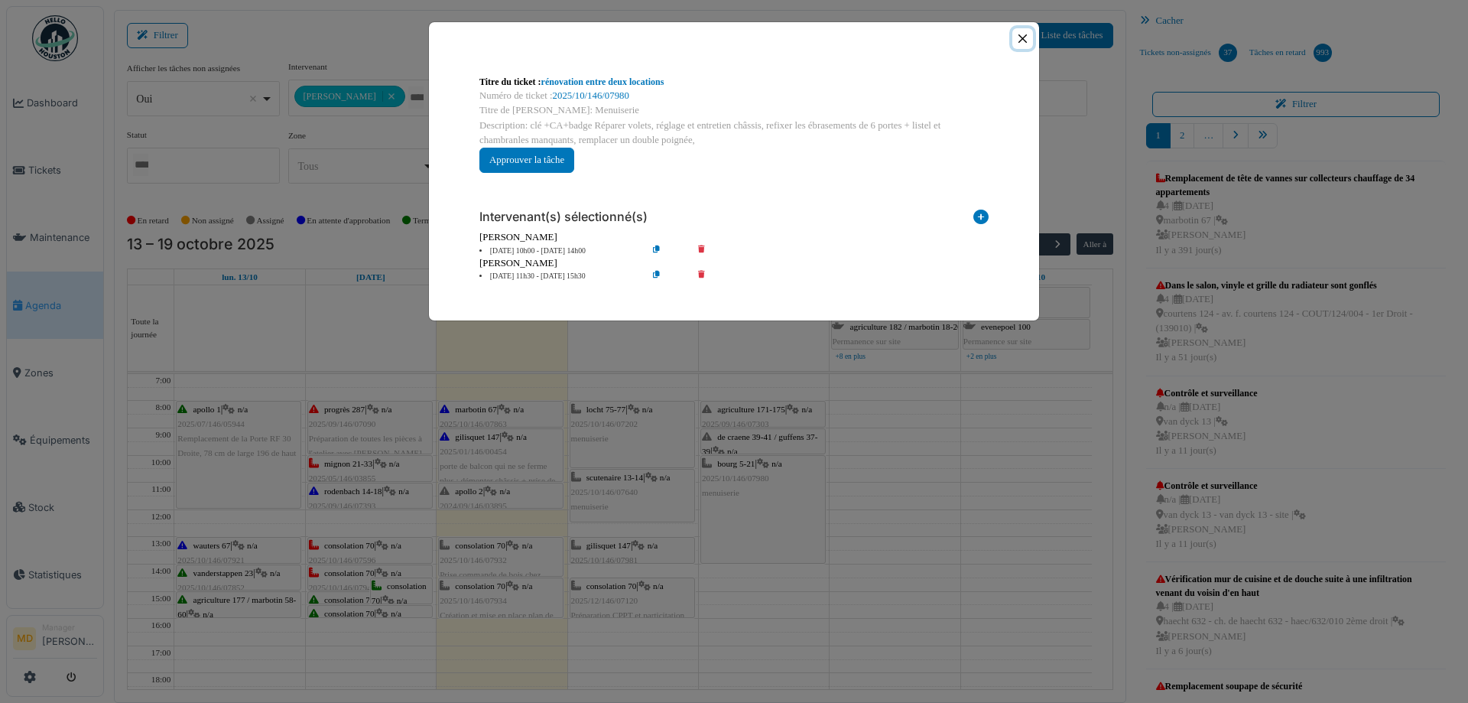
click at [1020, 38] on button "Close" at bounding box center [1022, 38] width 21 height 21
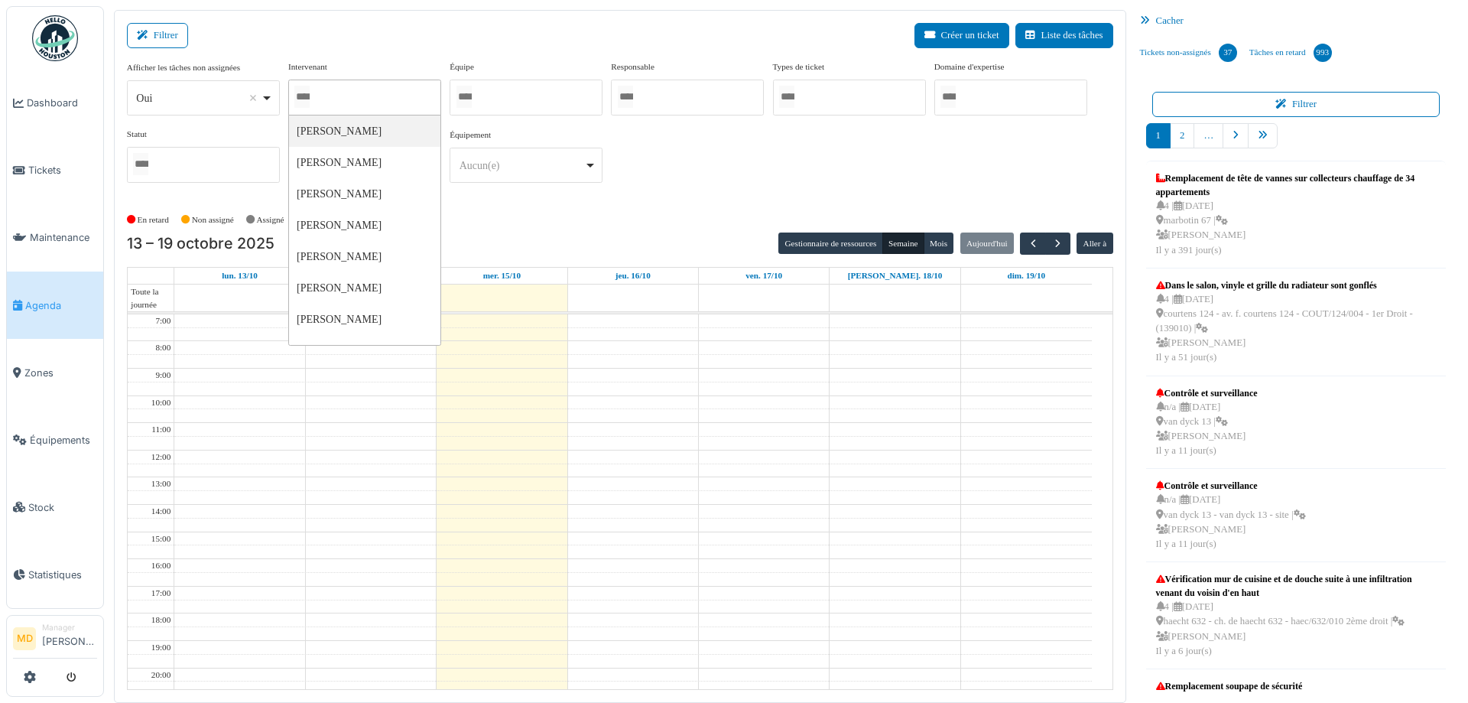
click at [370, 96] on div at bounding box center [364, 98] width 153 height 36
type input "***"
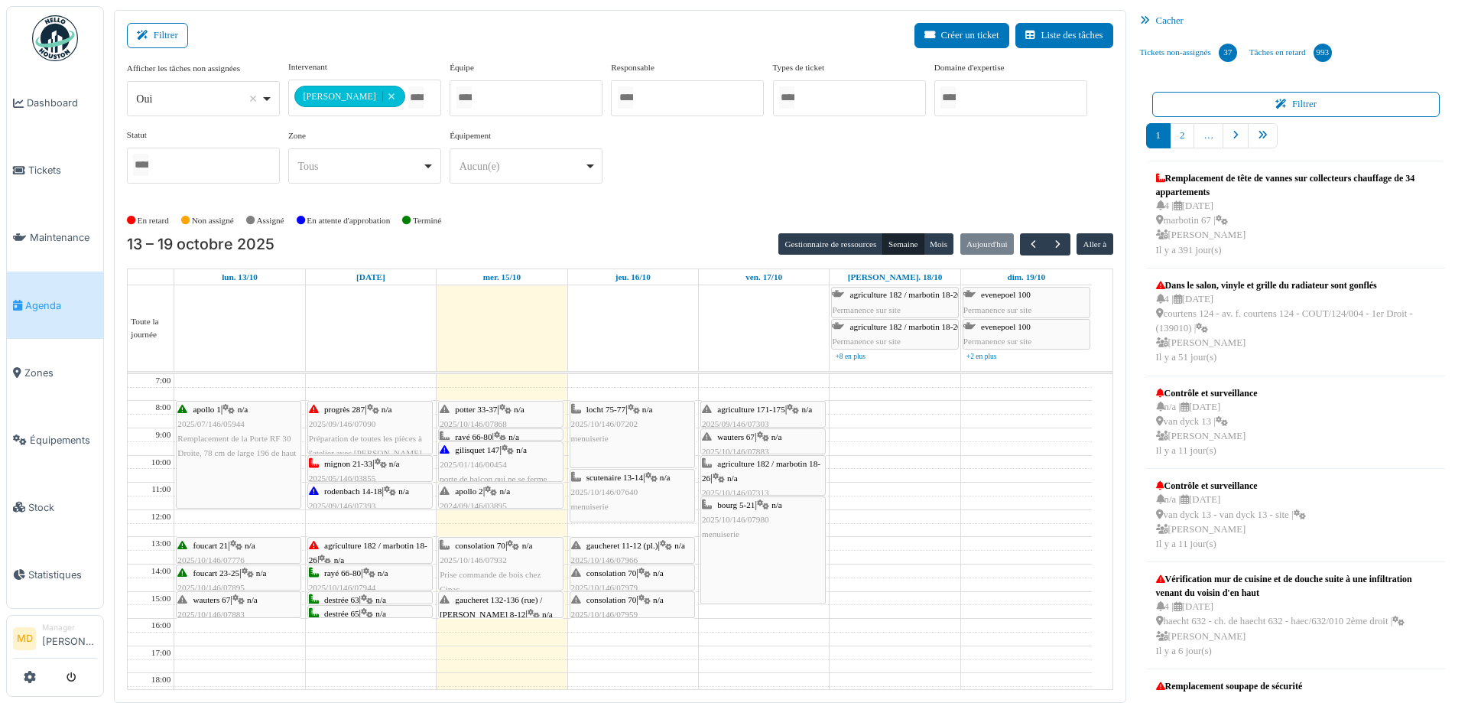
click at [697, 184] on div "**********" at bounding box center [620, 127] width 986 height 135
click at [1053, 247] on span "button" at bounding box center [1057, 244] width 13 height 13
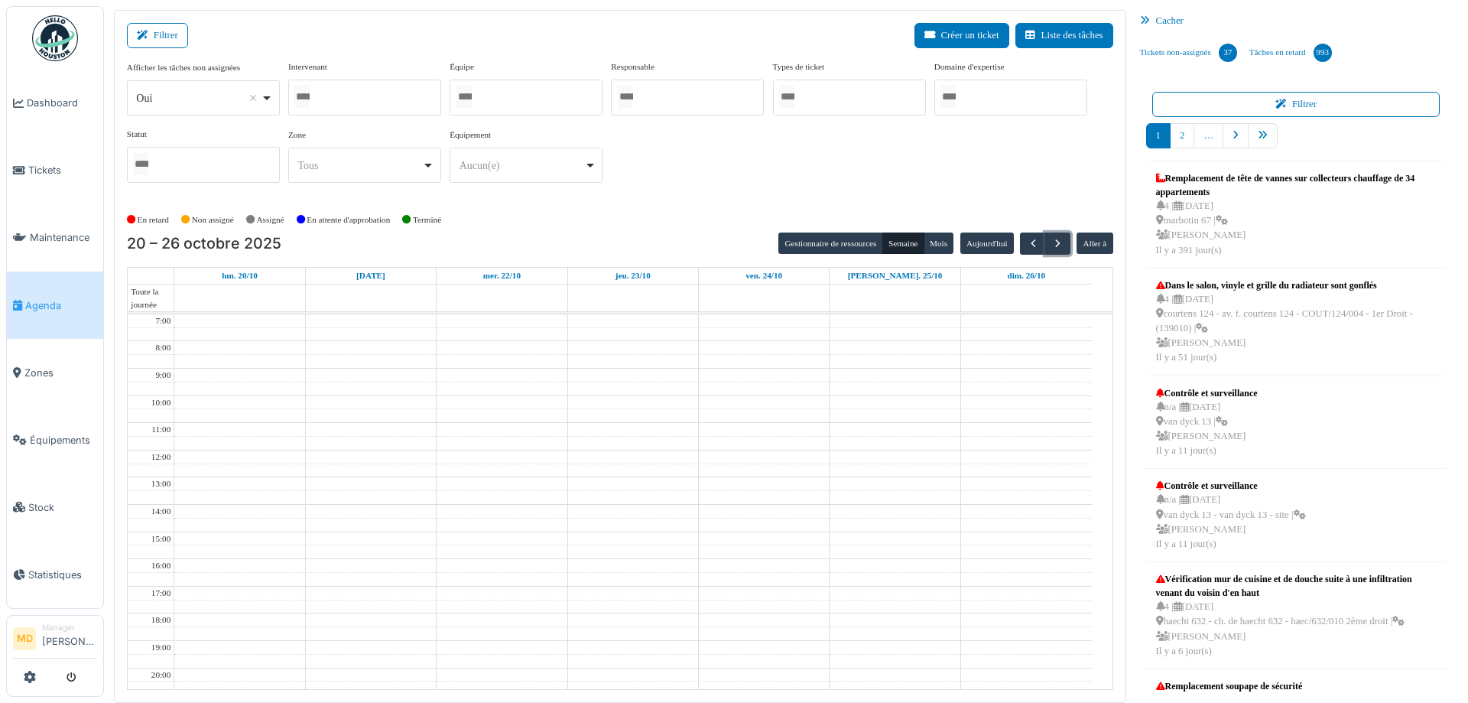
click at [354, 93] on div at bounding box center [364, 98] width 153 height 36
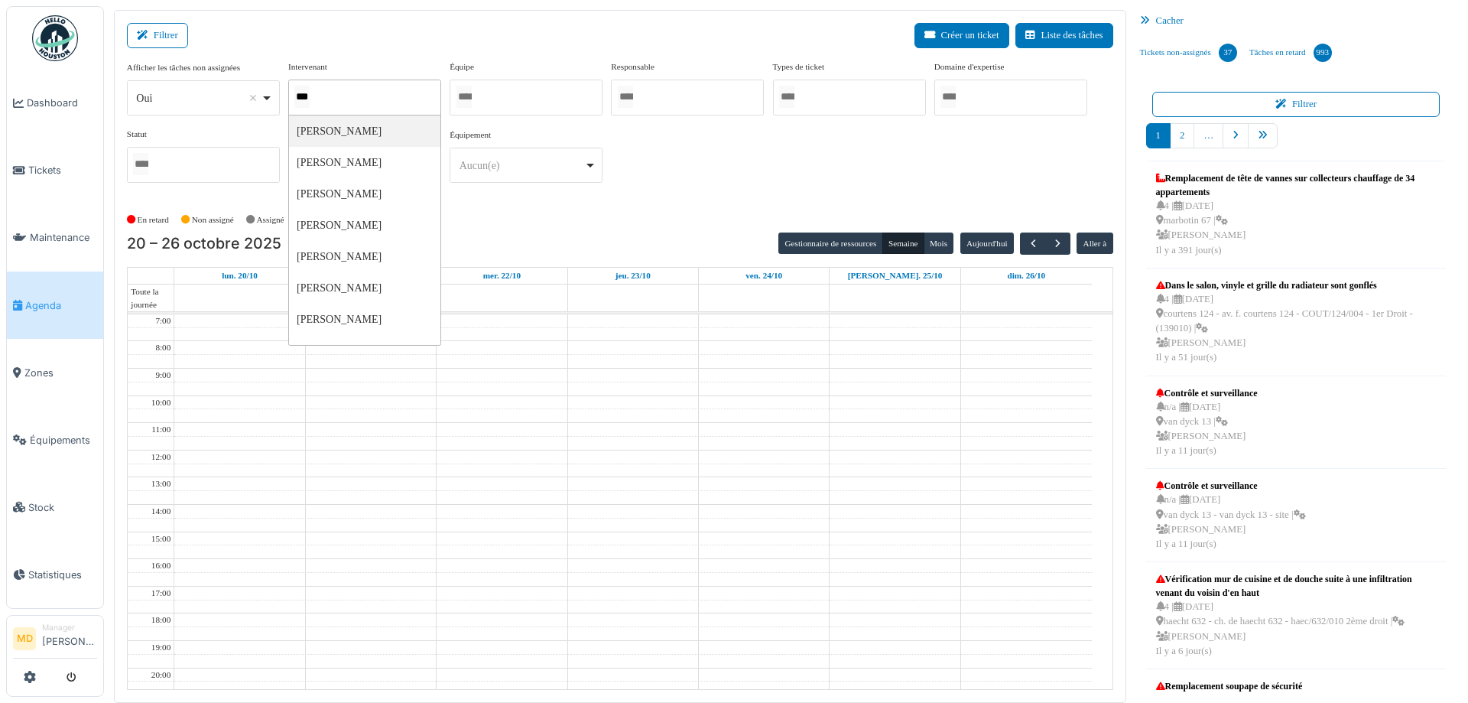
type input "****"
click at [666, 202] on div "**********" at bounding box center [620, 134] width 986 height 148
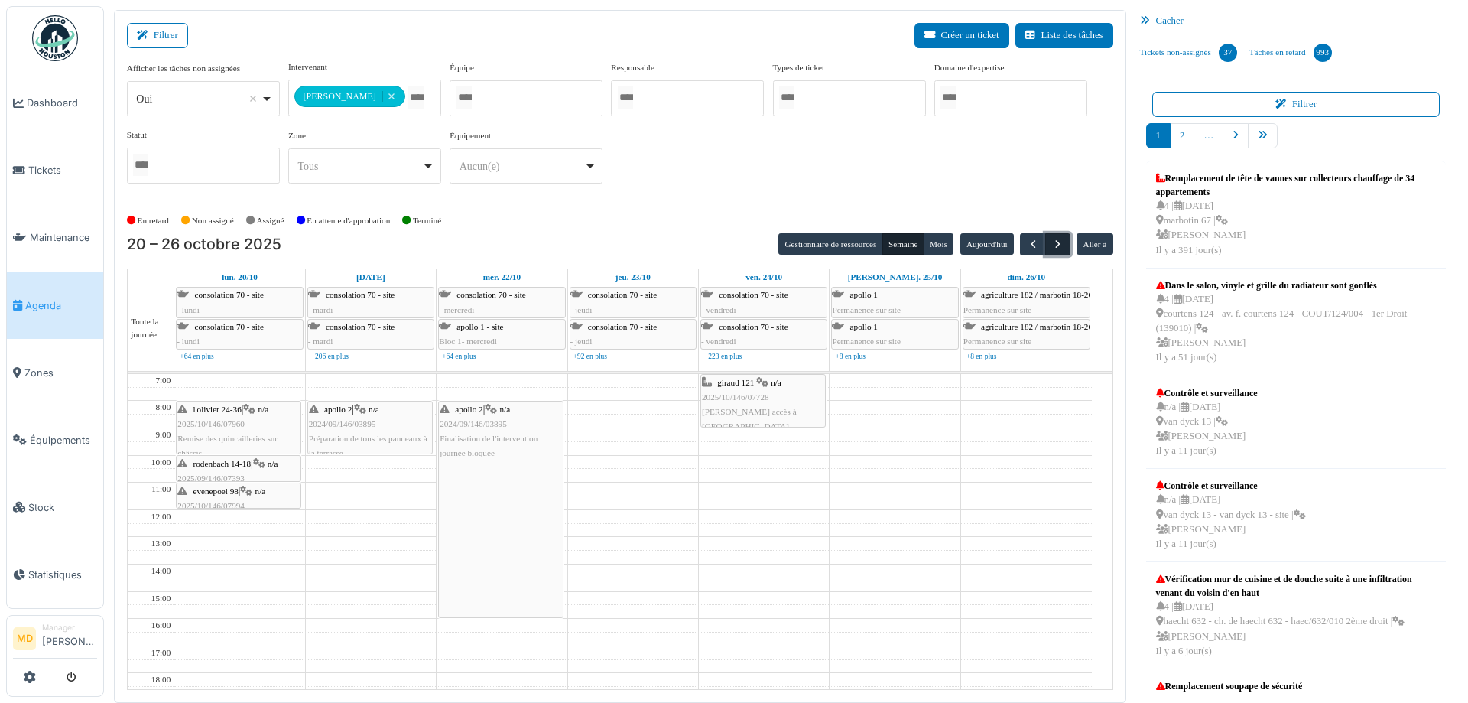
click at [1051, 240] on span "button" at bounding box center [1057, 244] width 13 height 13
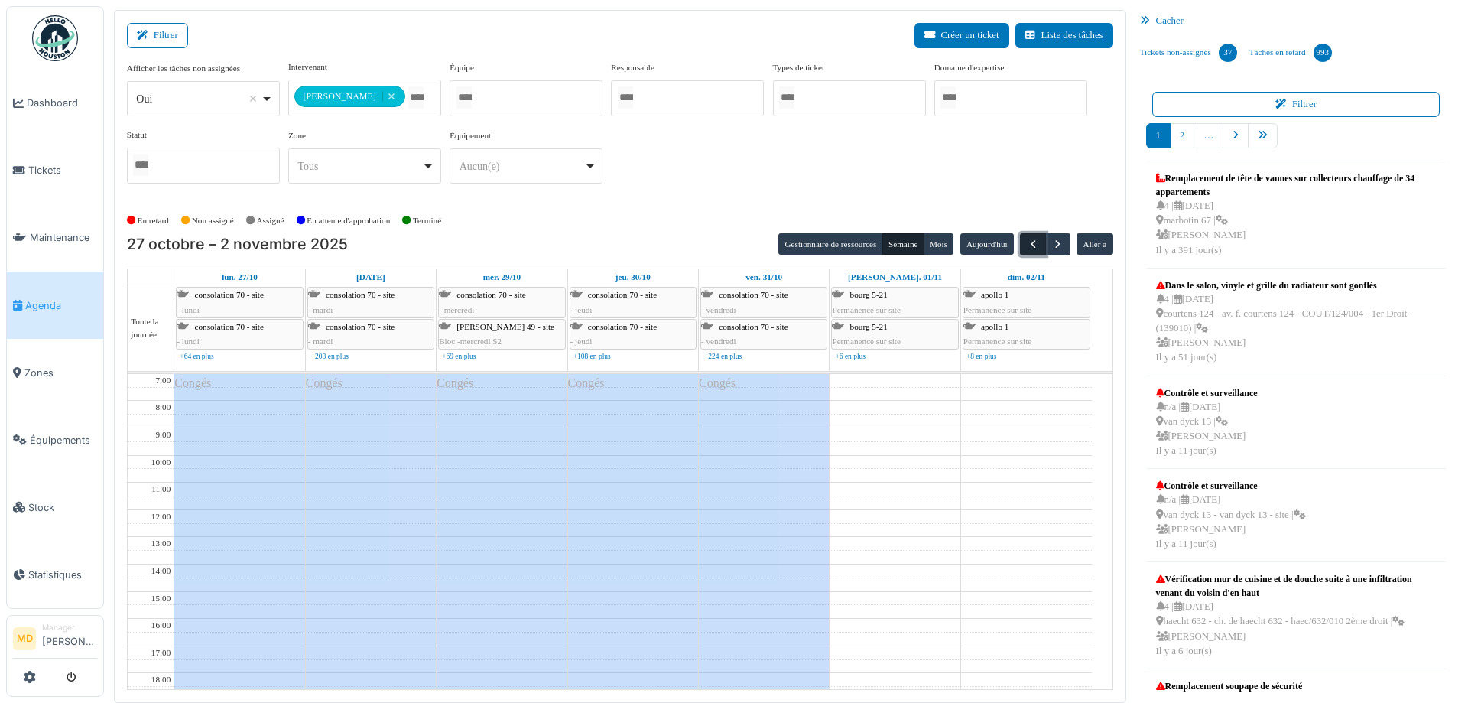
click at [1027, 243] on span "button" at bounding box center [1033, 244] width 13 height 13
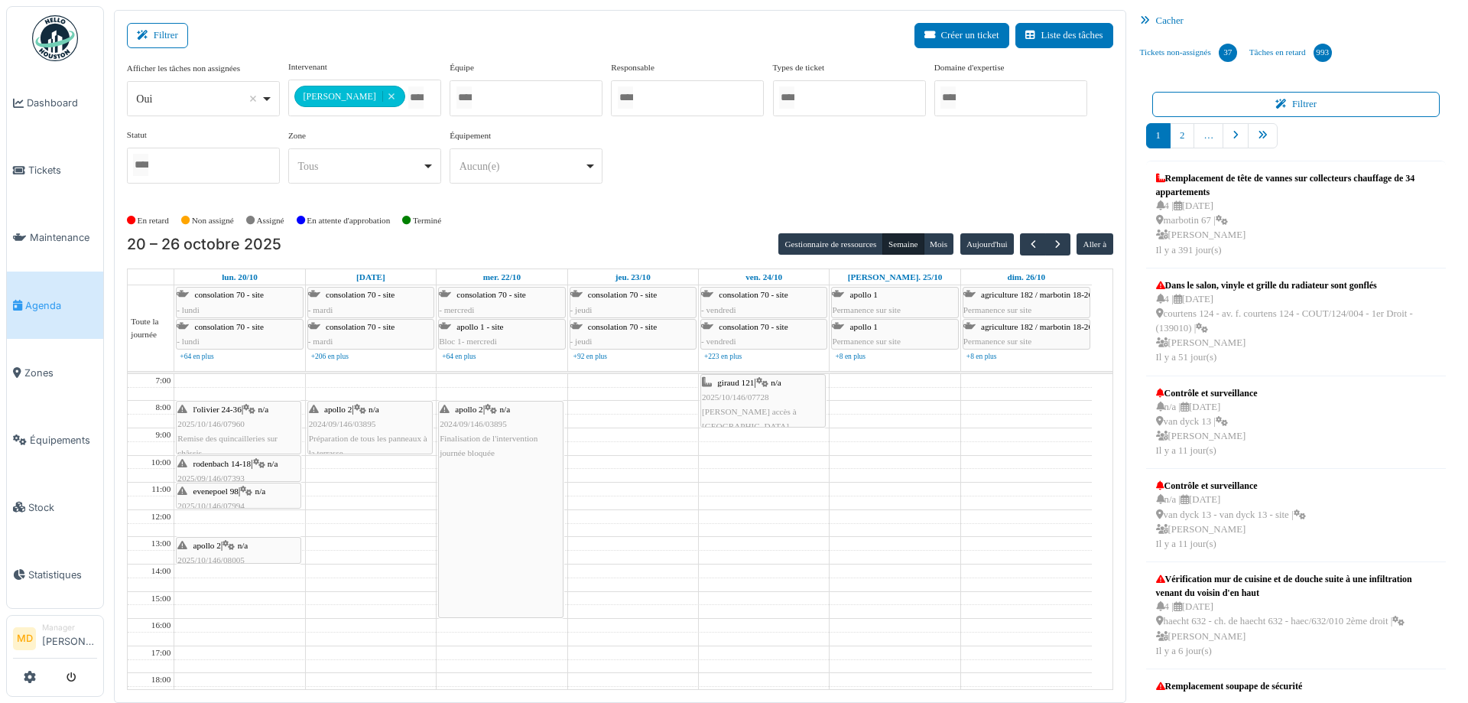
click at [730, 164] on div "**********" at bounding box center [620, 127] width 986 height 135
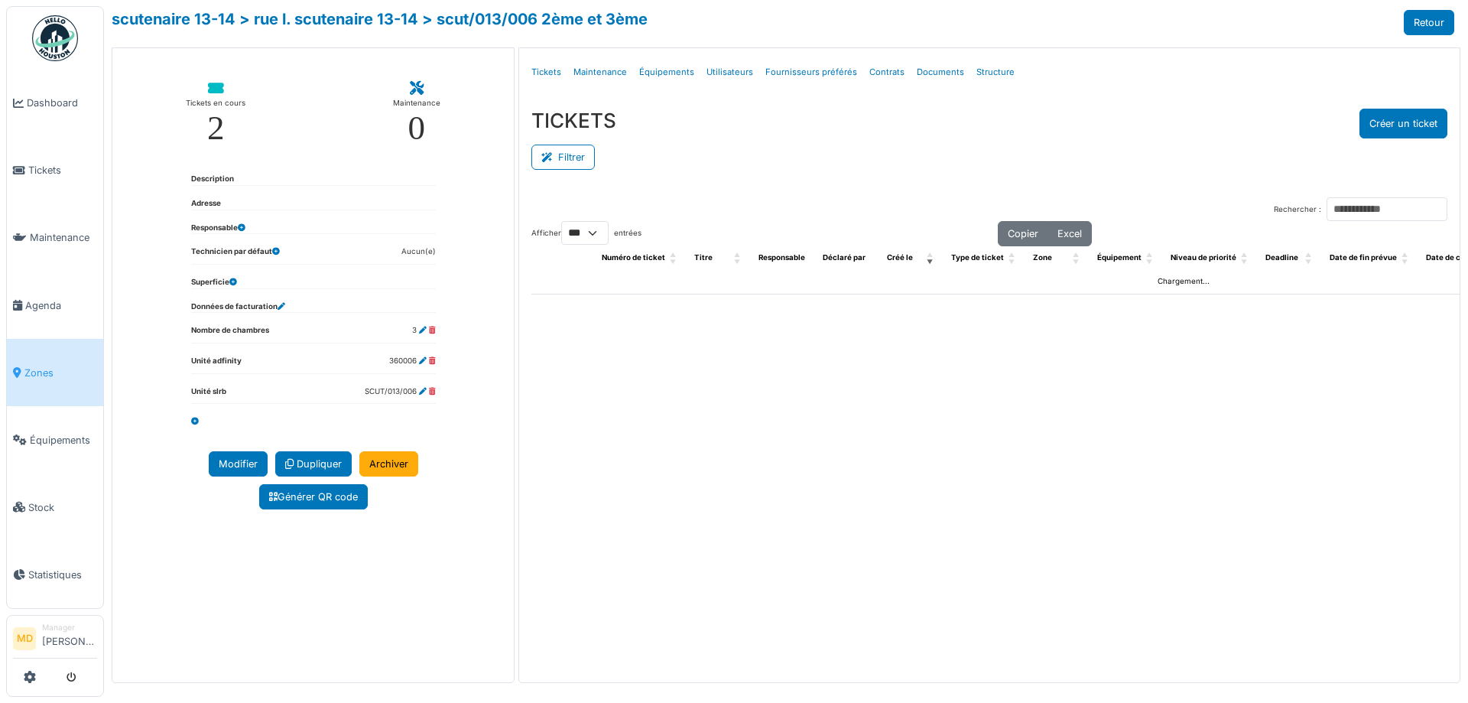
select select "***"
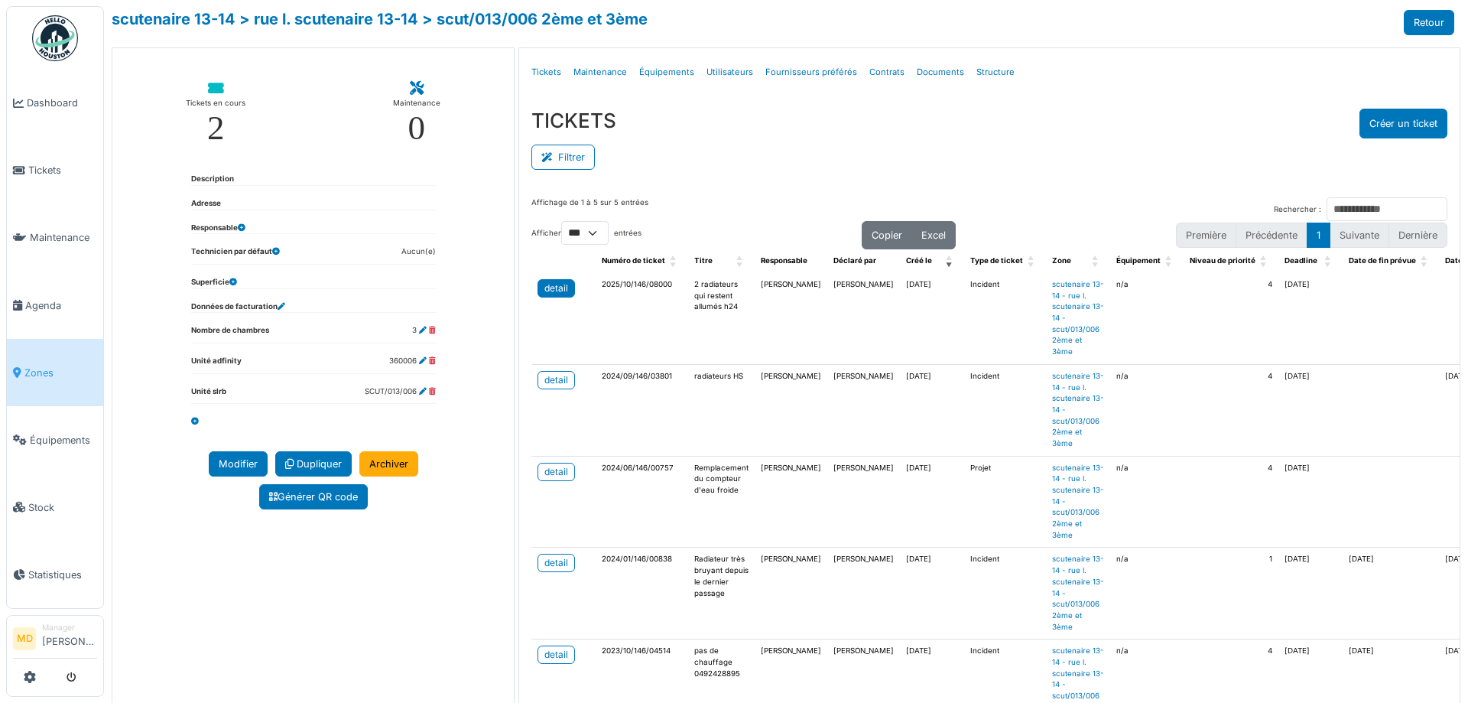
click at [548, 297] on link "detail" at bounding box center [556, 288] width 37 height 18
click at [177, 23] on link "scutenaire 13-14" at bounding box center [174, 19] width 124 height 18
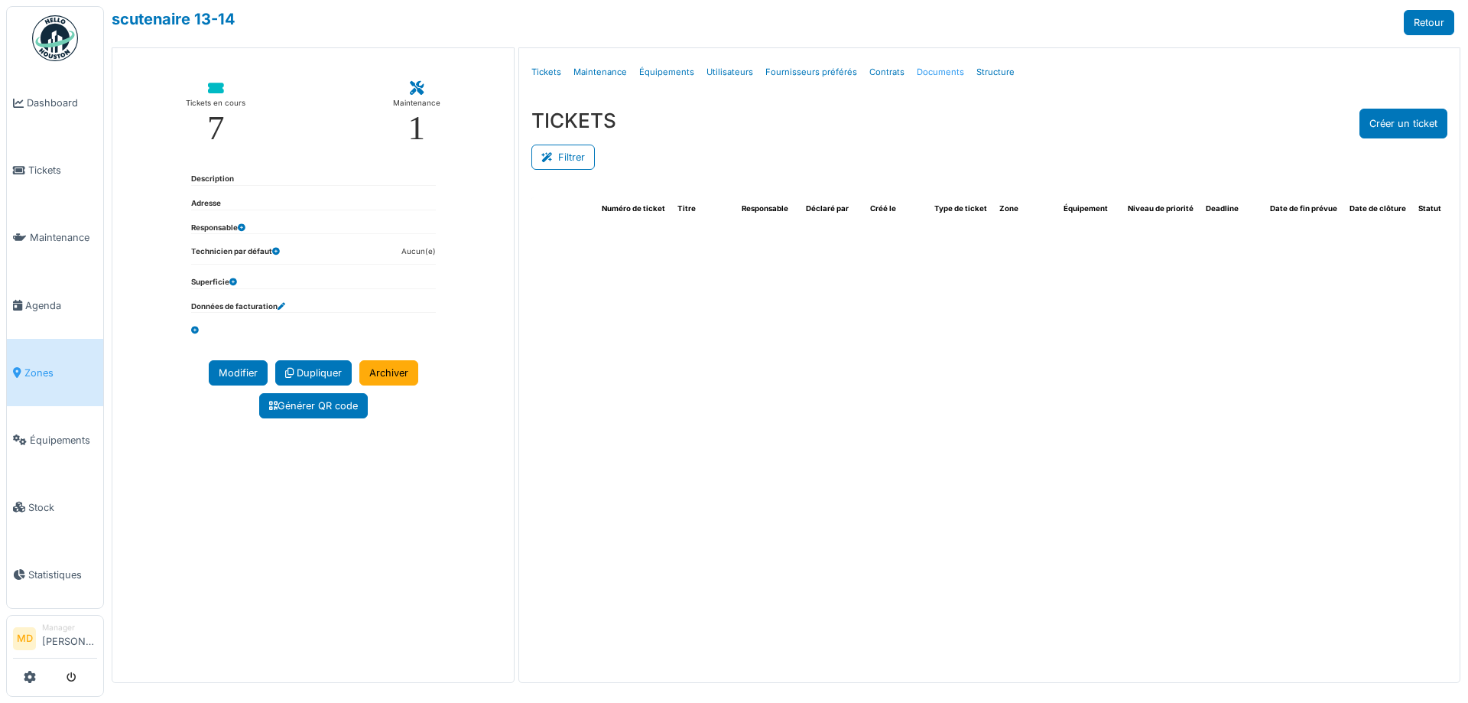
select select "***"
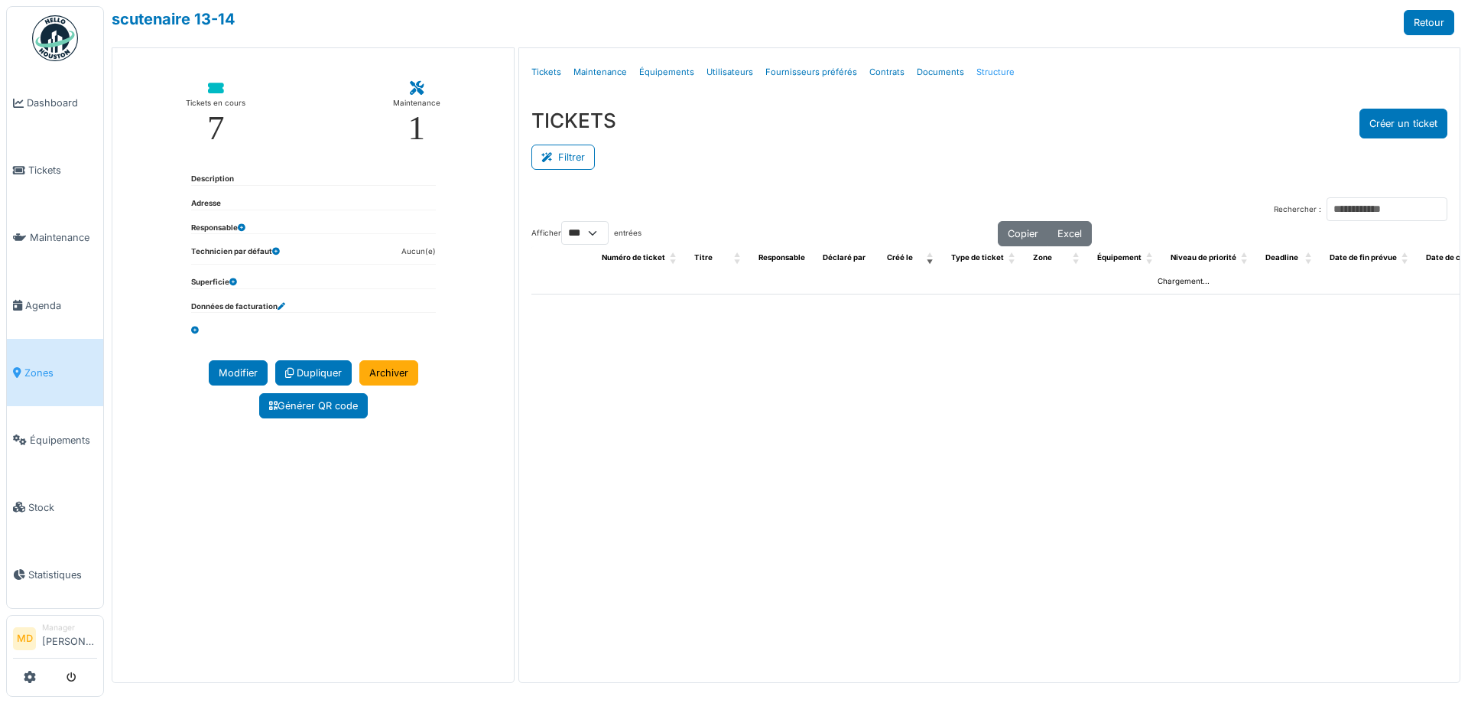
click at [977, 75] on link "Structure" at bounding box center [995, 72] width 50 height 36
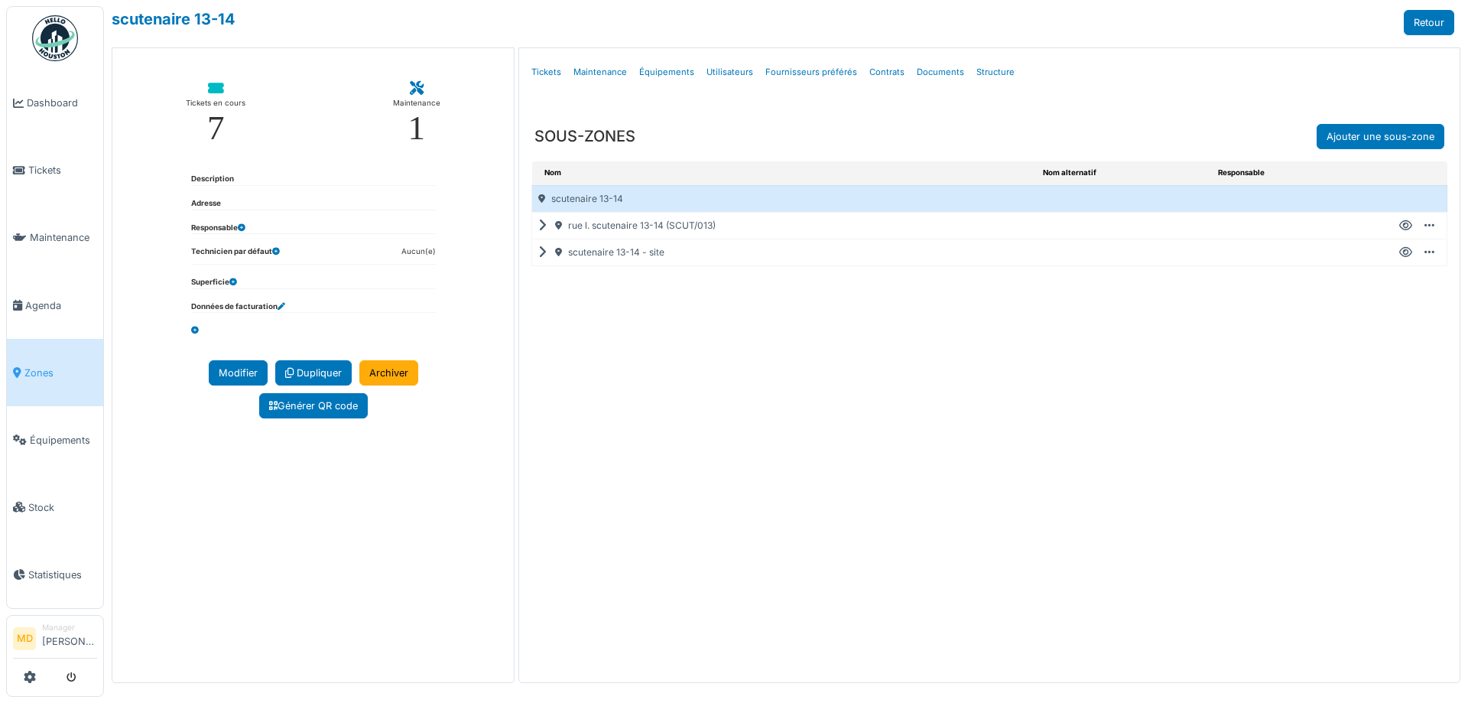
click at [537, 257] on div "scutenaire 13-14 - site" at bounding box center [784, 252] width 505 height 26
click at [544, 252] on icon at bounding box center [545, 252] width 15 height 1
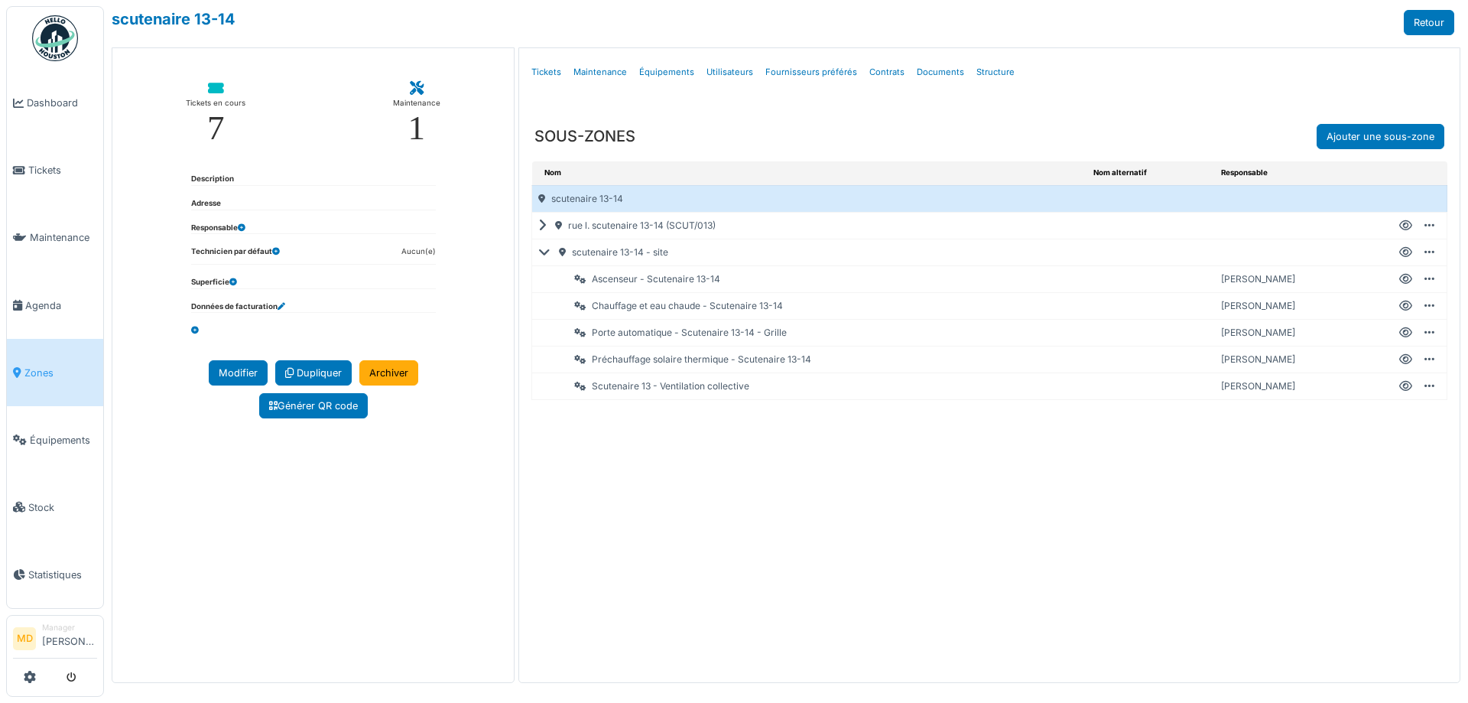
click at [1402, 306] on icon at bounding box center [1405, 306] width 13 height 1
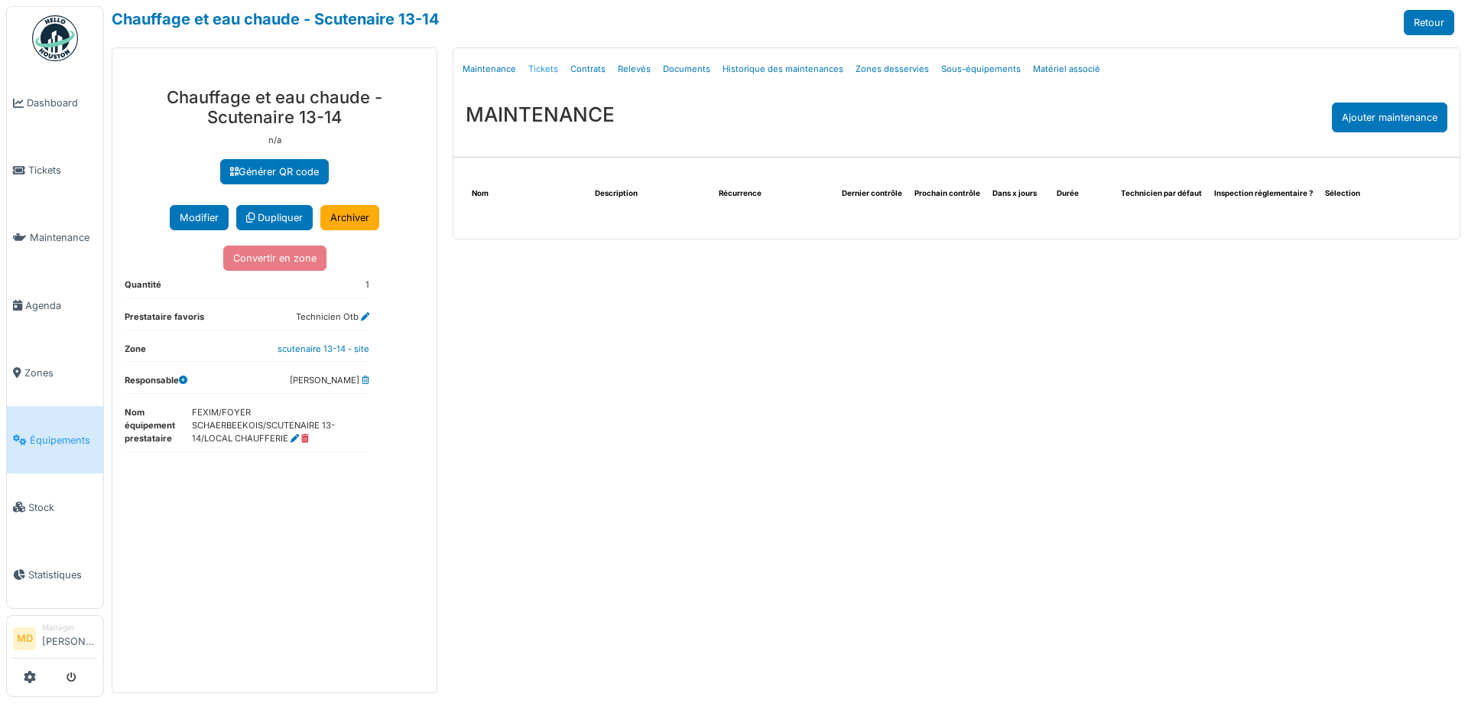
click at [544, 75] on link "Tickets" at bounding box center [543, 69] width 42 height 36
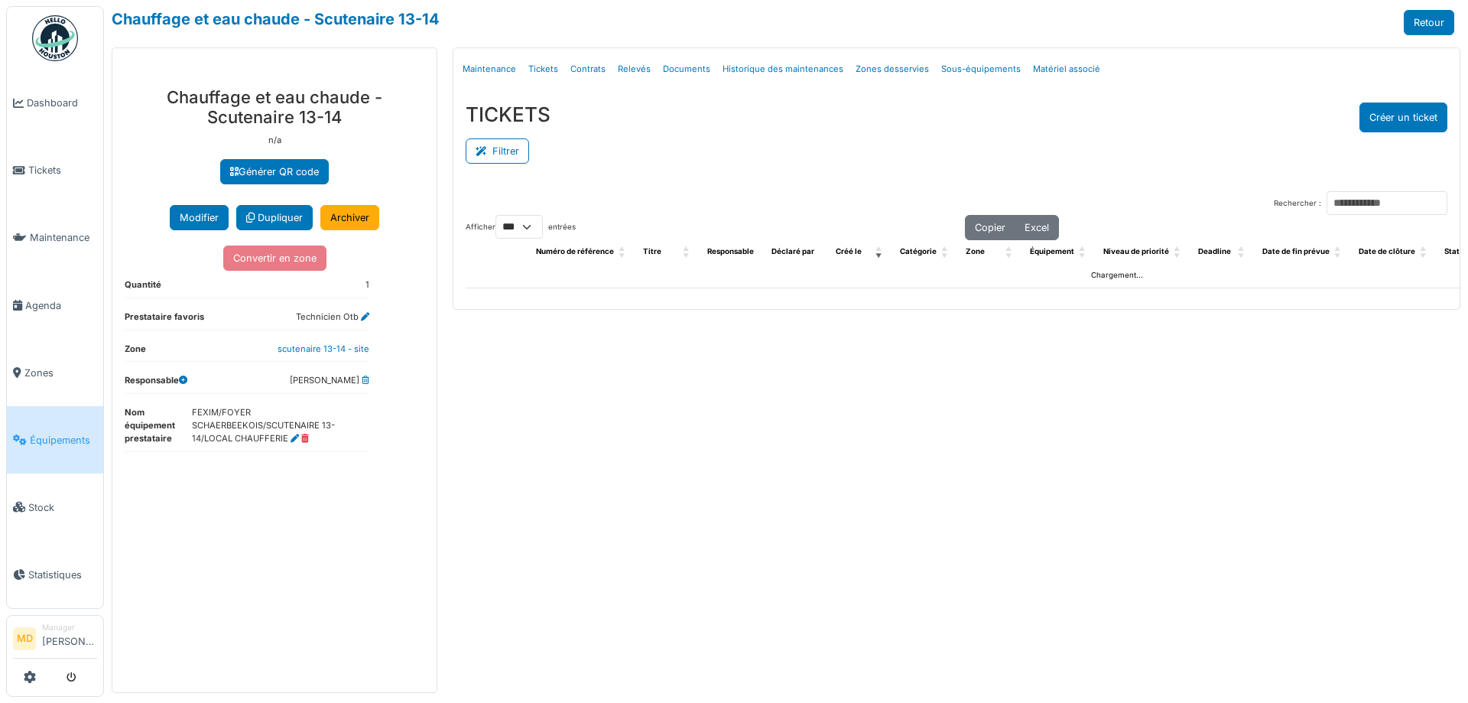
select select "***"
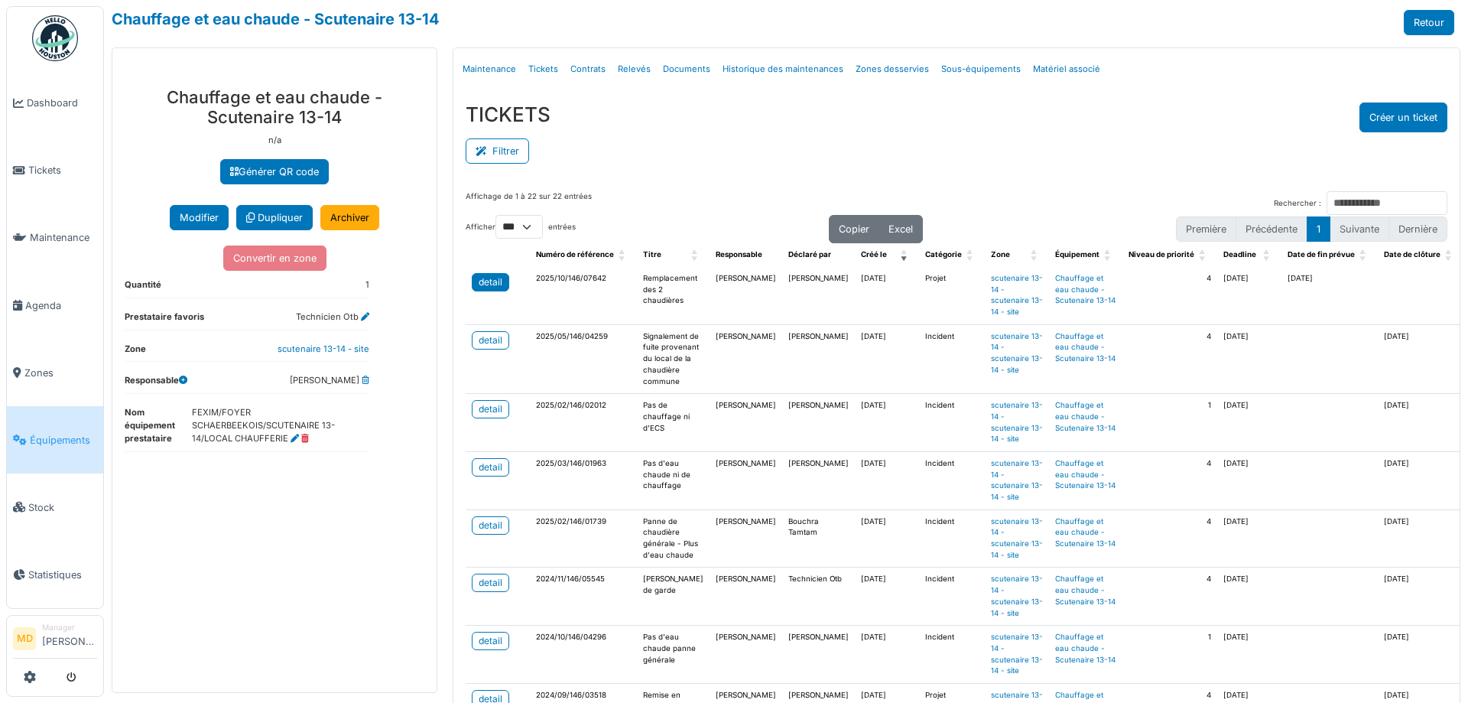
click at [497, 275] on link "detail" at bounding box center [490, 282] width 37 height 18
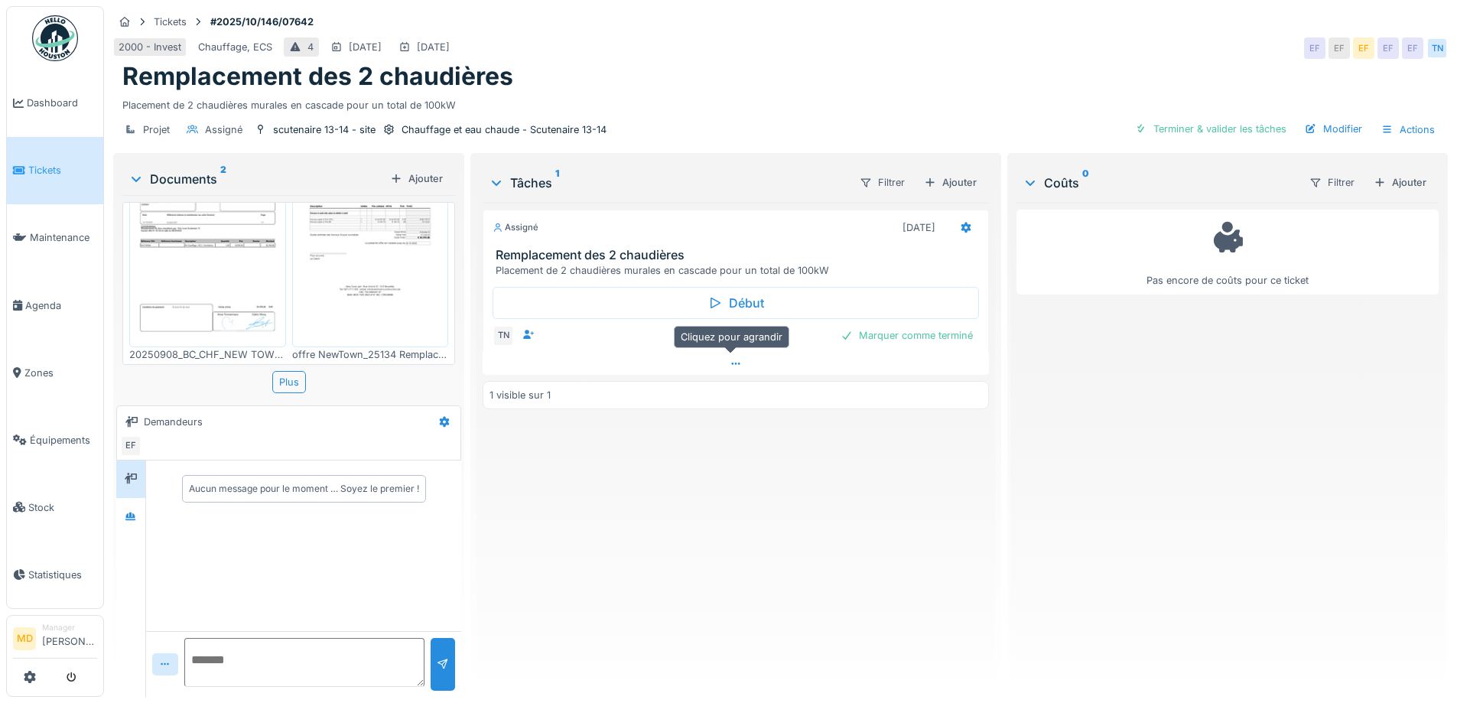
click at [735, 363] on icon at bounding box center [735, 364] width 12 height 10
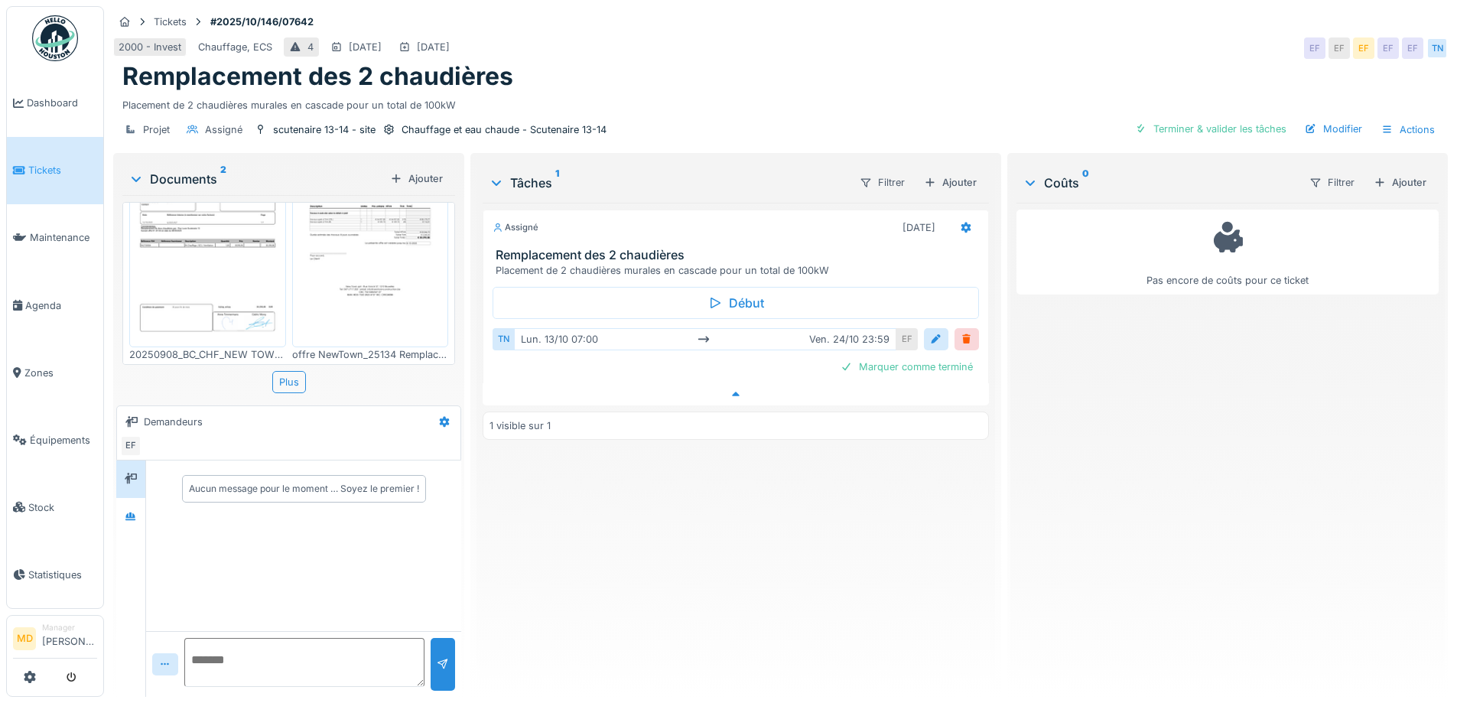
scroll to position [11, 0]
click at [133, 512] on div at bounding box center [130, 516] width 23 height 19
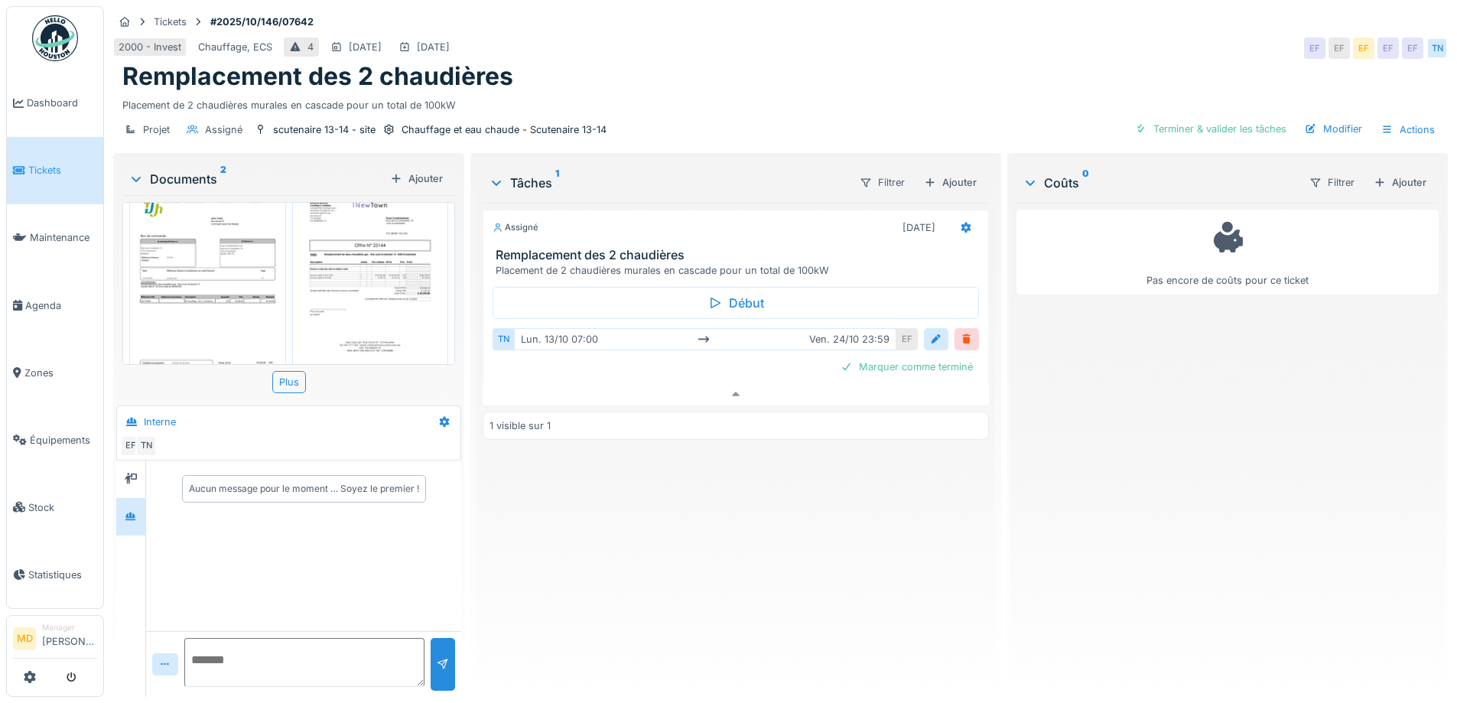
scroll to position [0, 0]
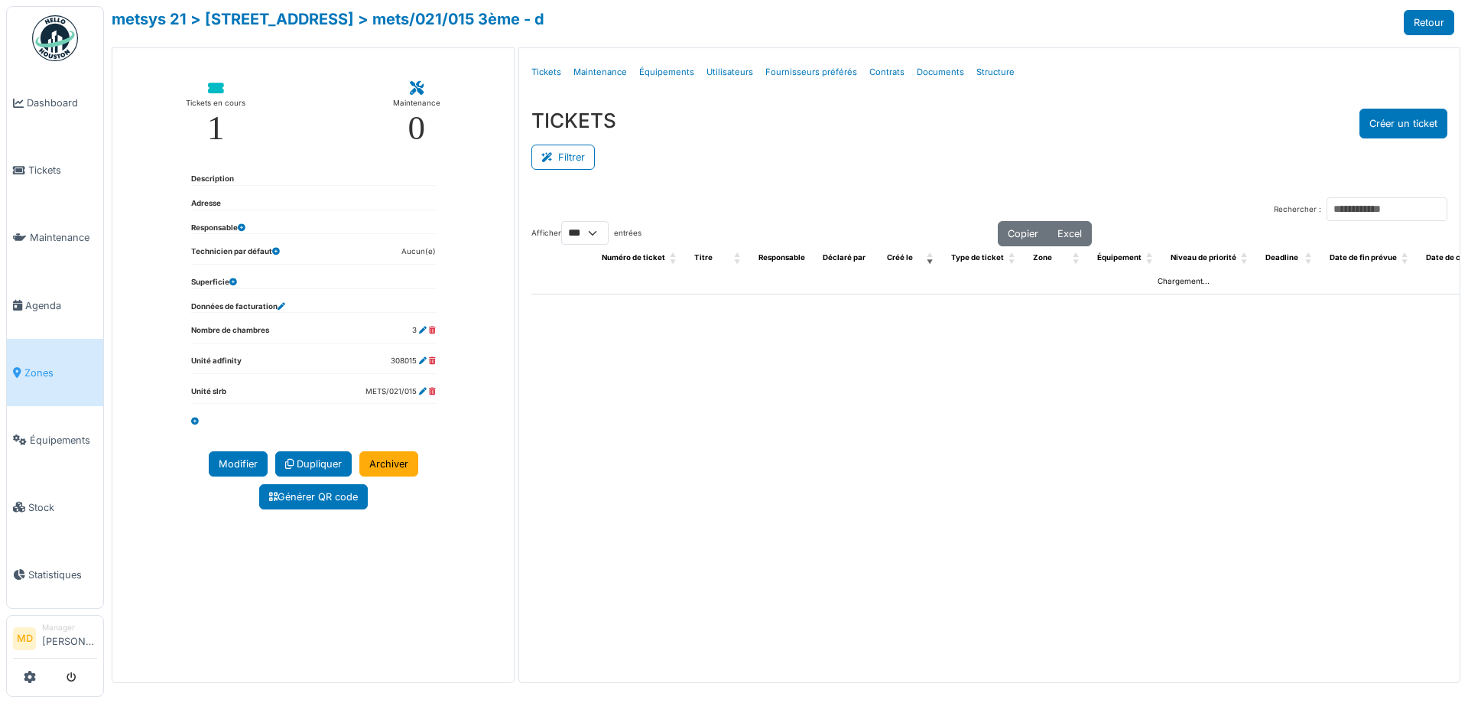
select select "***"
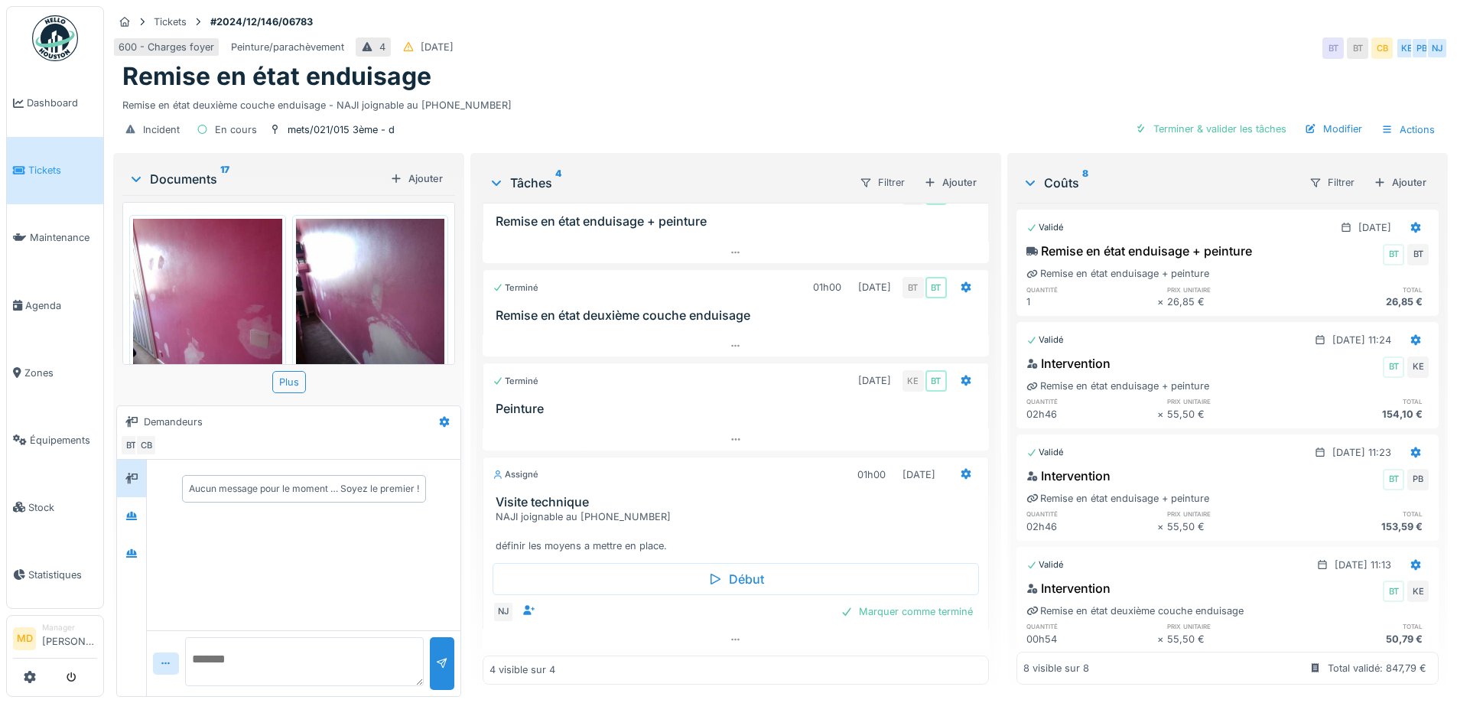
scroll to position [11, 0]
click at [141, 506] on div at bounding box center [131, 515] width 23 height 19
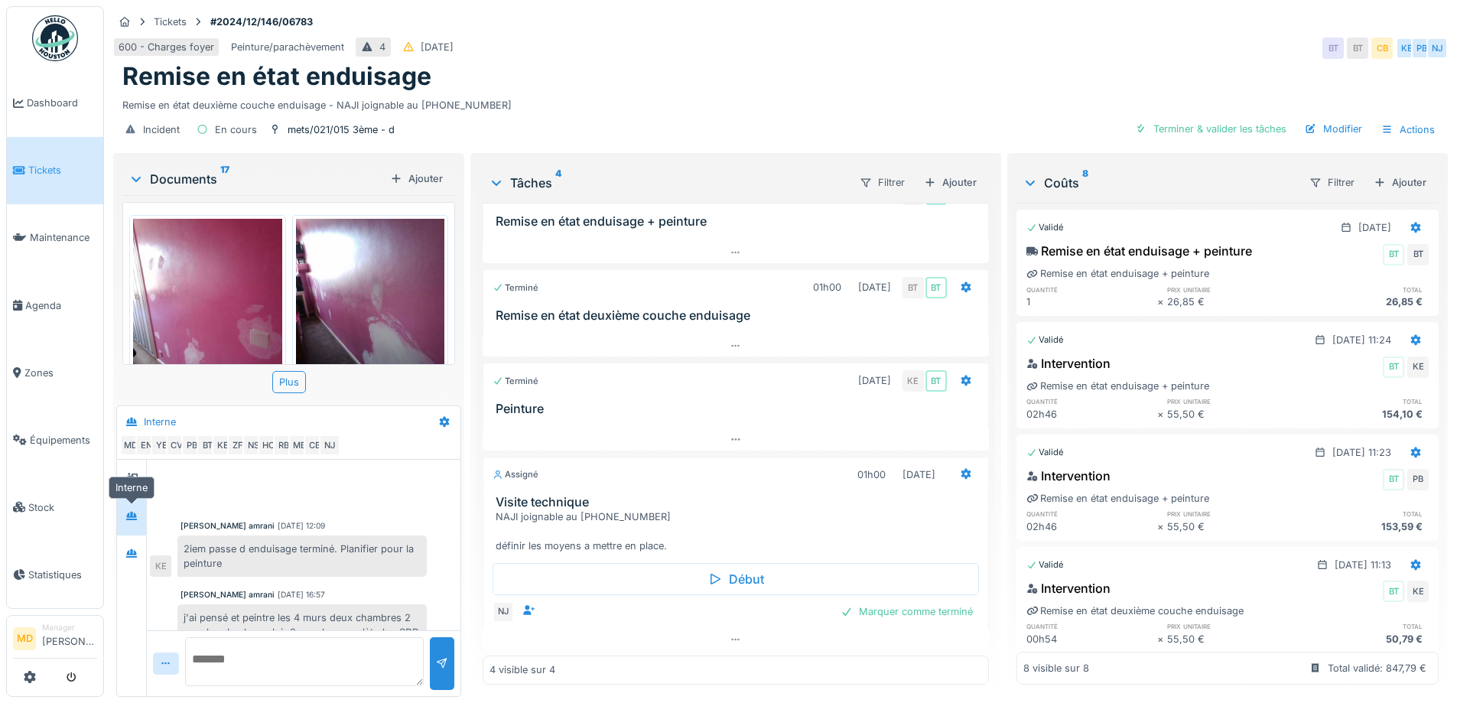
scroll to position [105, 0]
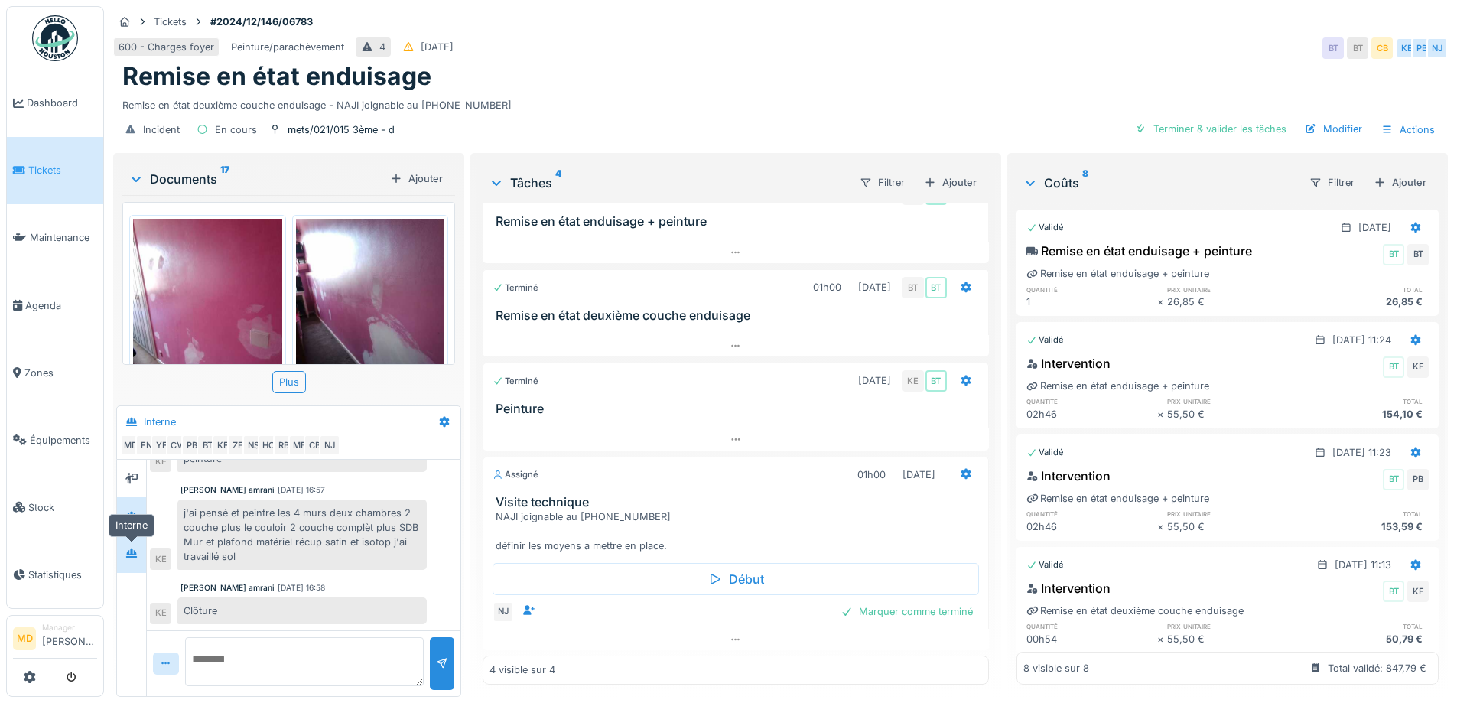
click at [124, 541] on div at bounding box center [131, 553] width 23 height 25
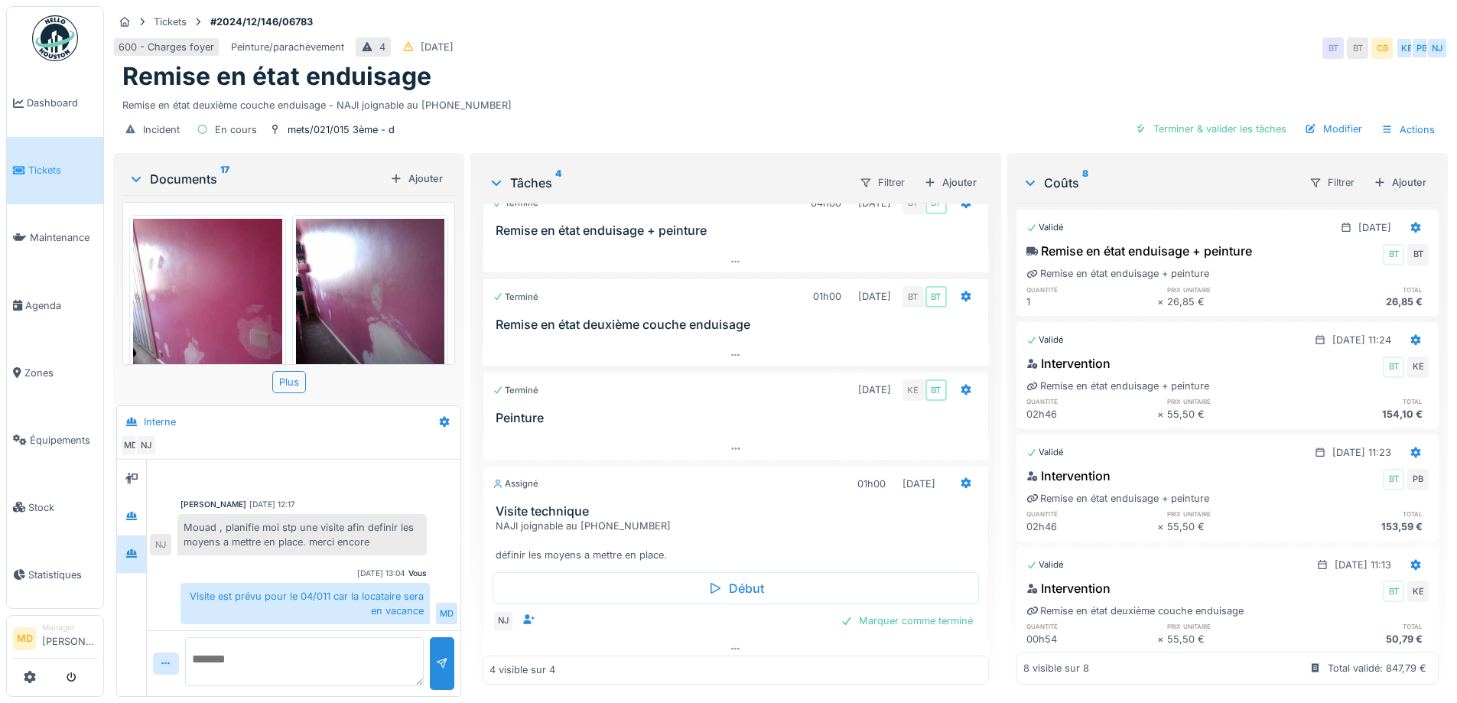
scroll to position [37, 0]
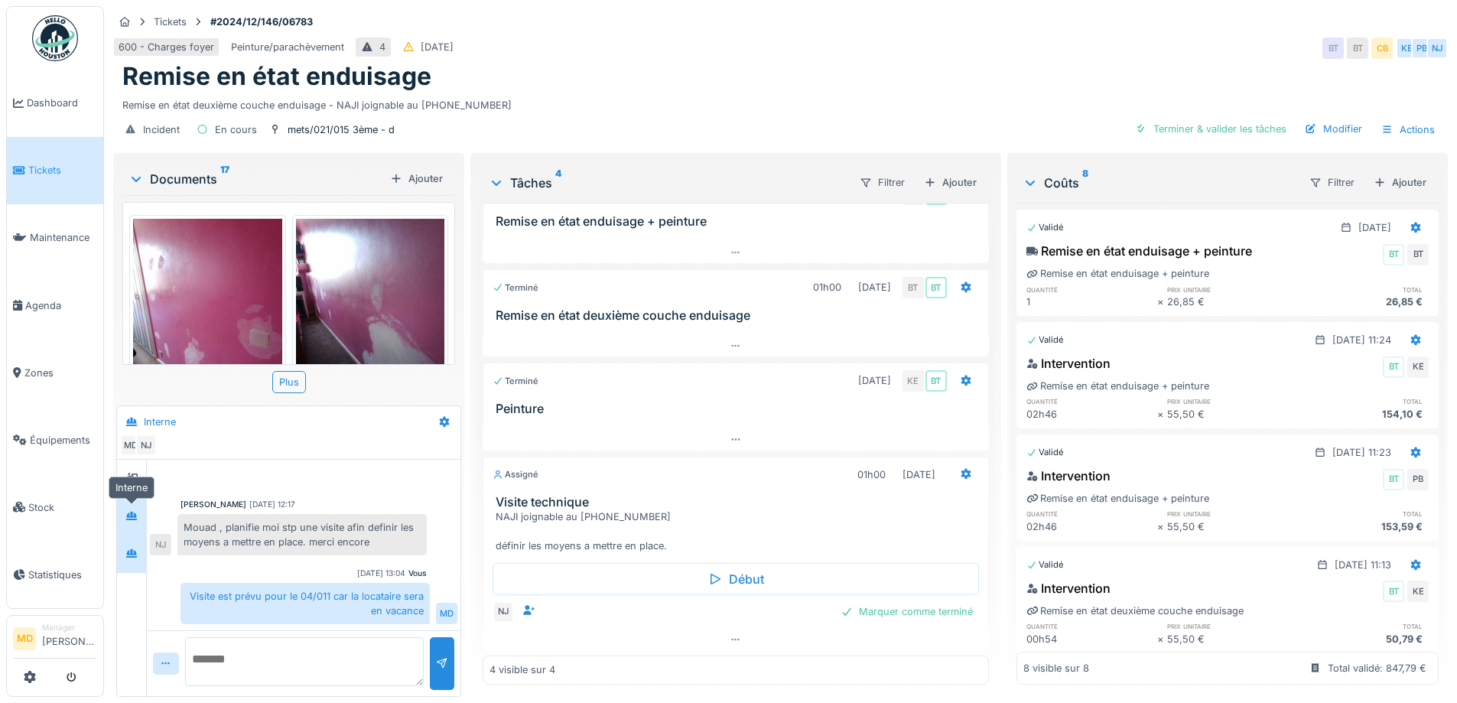
click at [135, 510] on div at bounding box center [131, 515] width 12 height 15
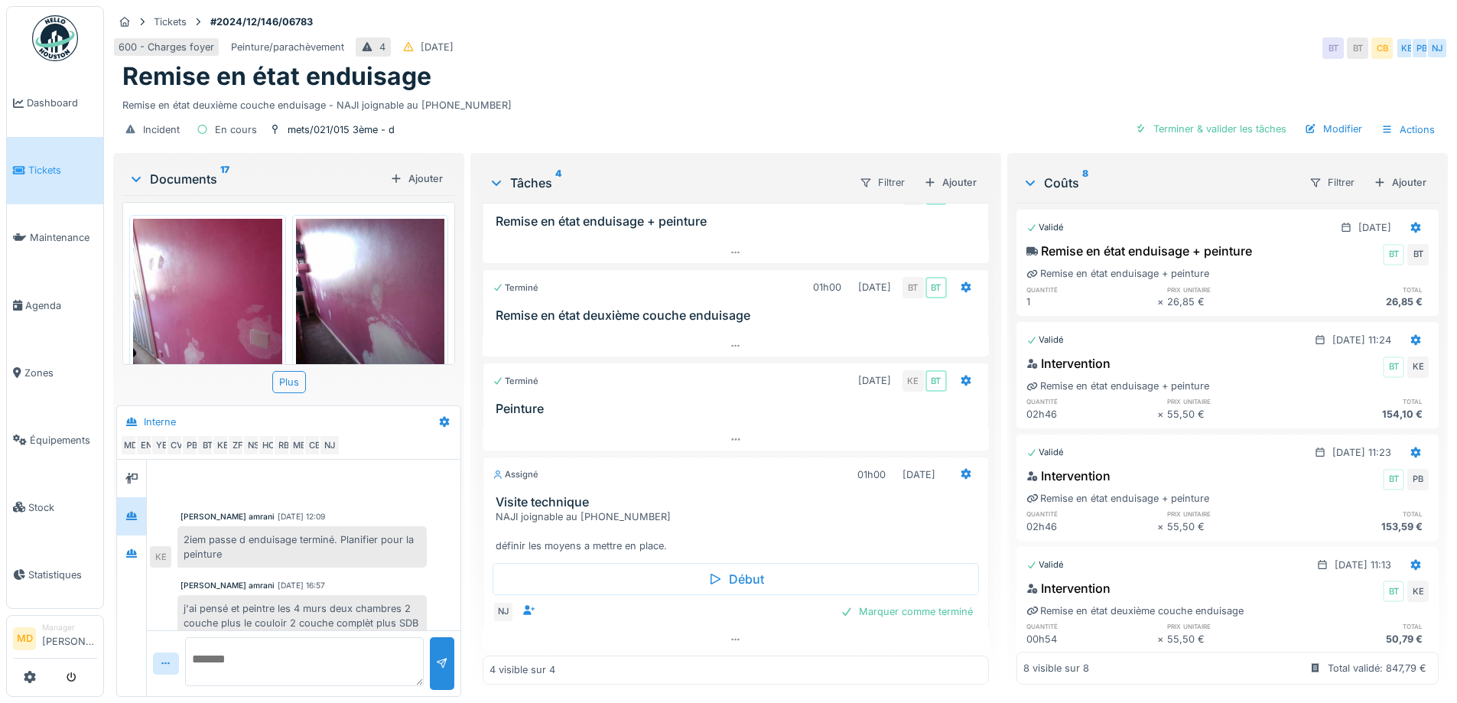
scroll to position [0, 0]
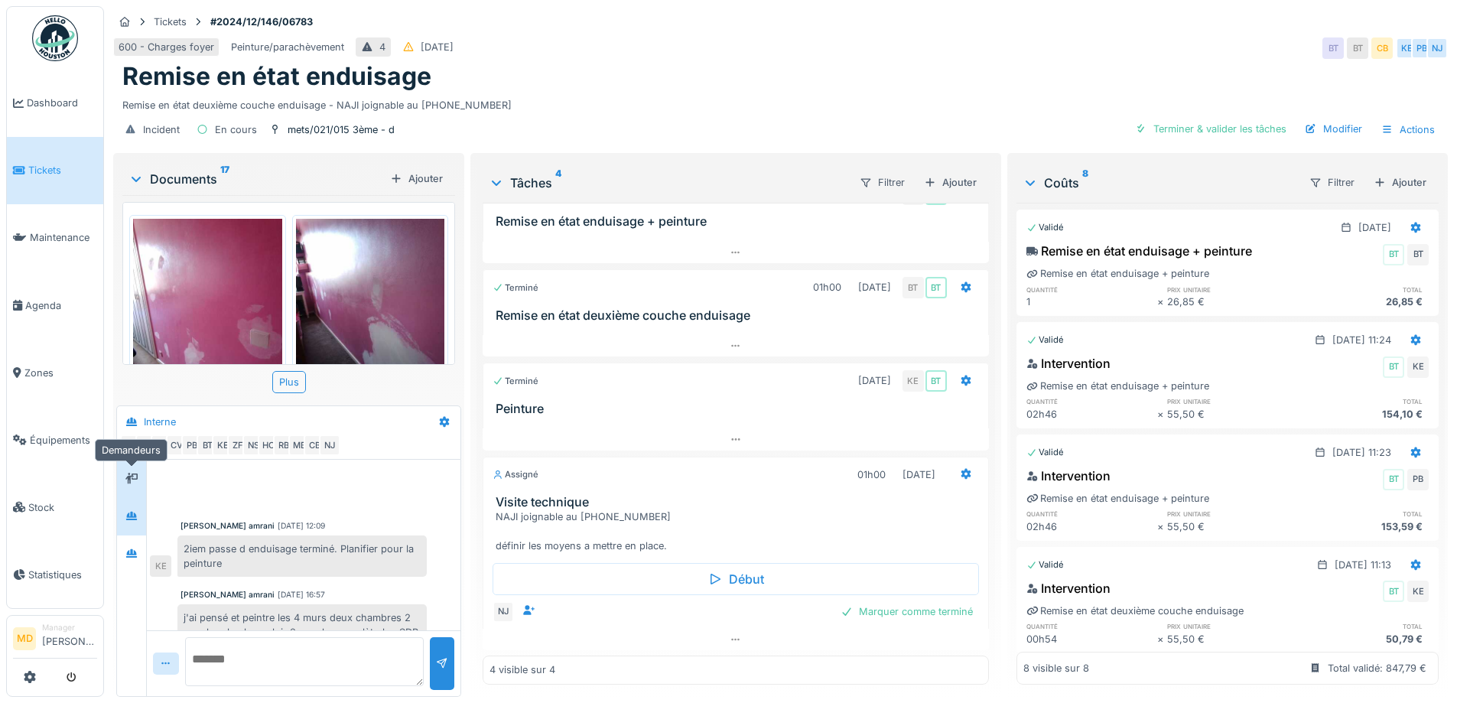
click at [138, 469] on div at bounding box center [131, 478] width 23 height 19
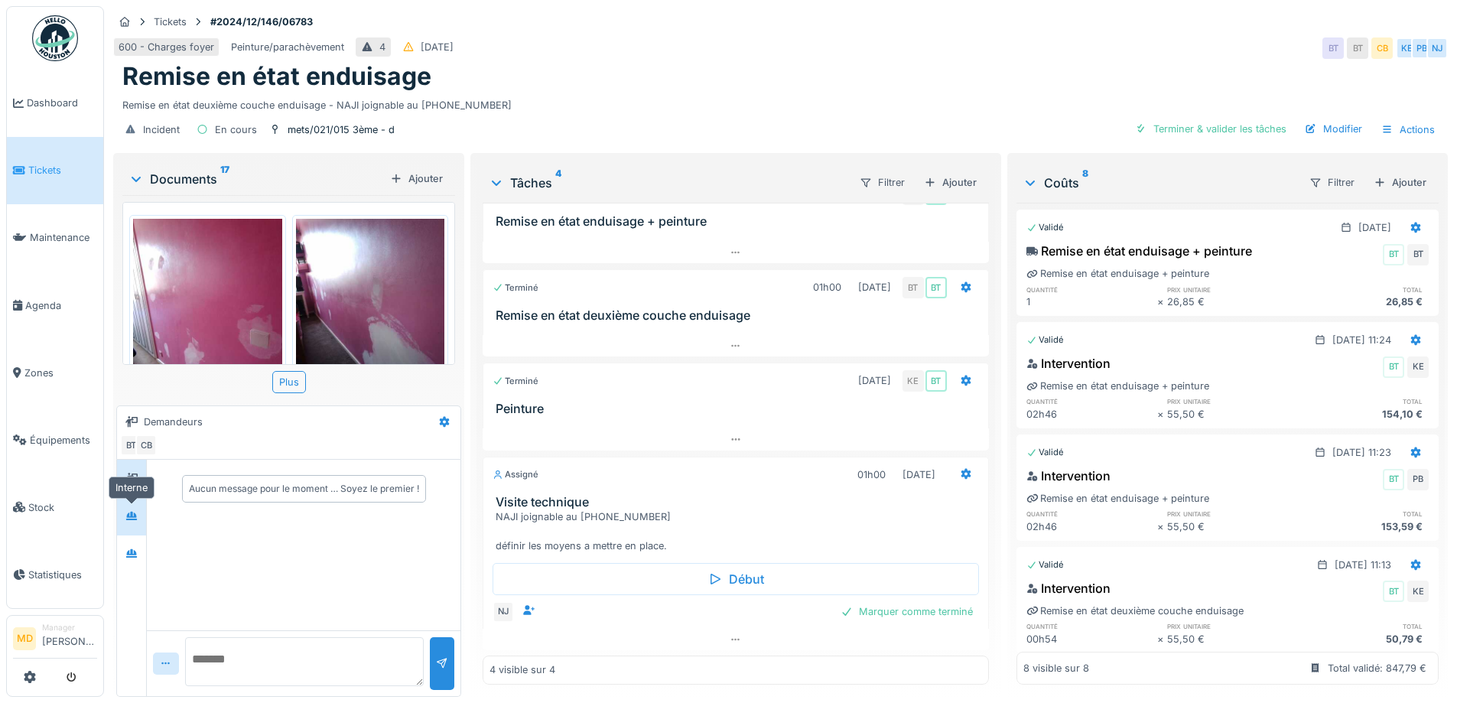
click at [133, 511] on icon at bounding box center [131, 516] width 12 height 10
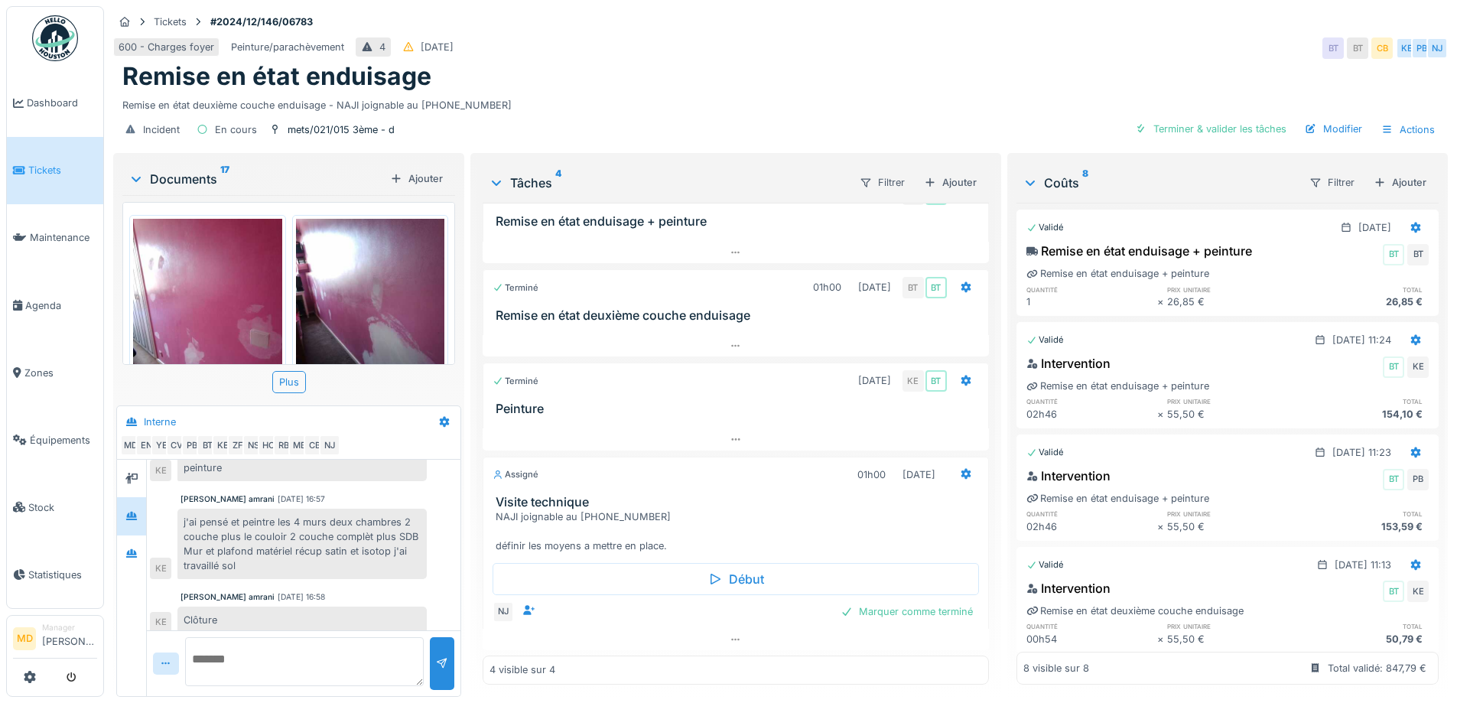
scroll to position [105, 0]
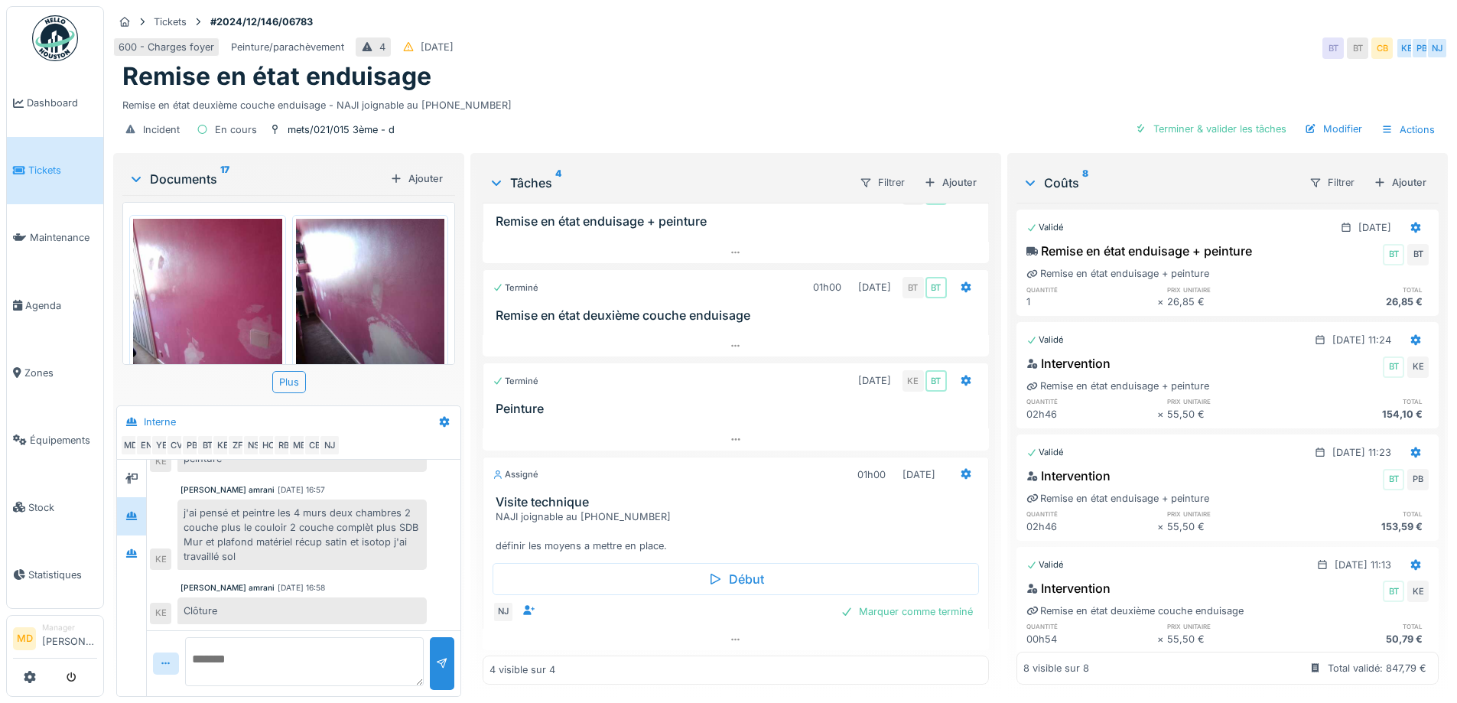
click at [200, 300] on img at bounding box center [207, 318] width 149 height 198
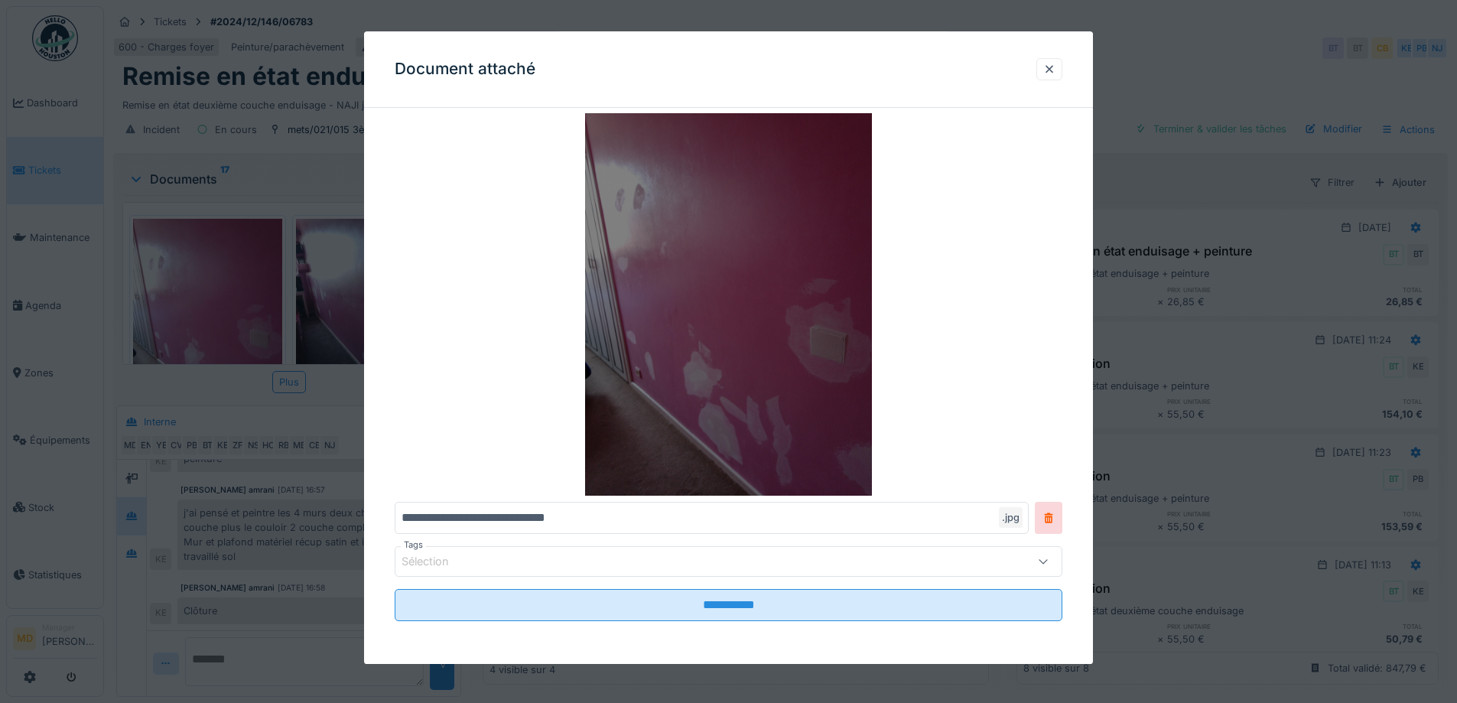
scroll to position [0, 0]
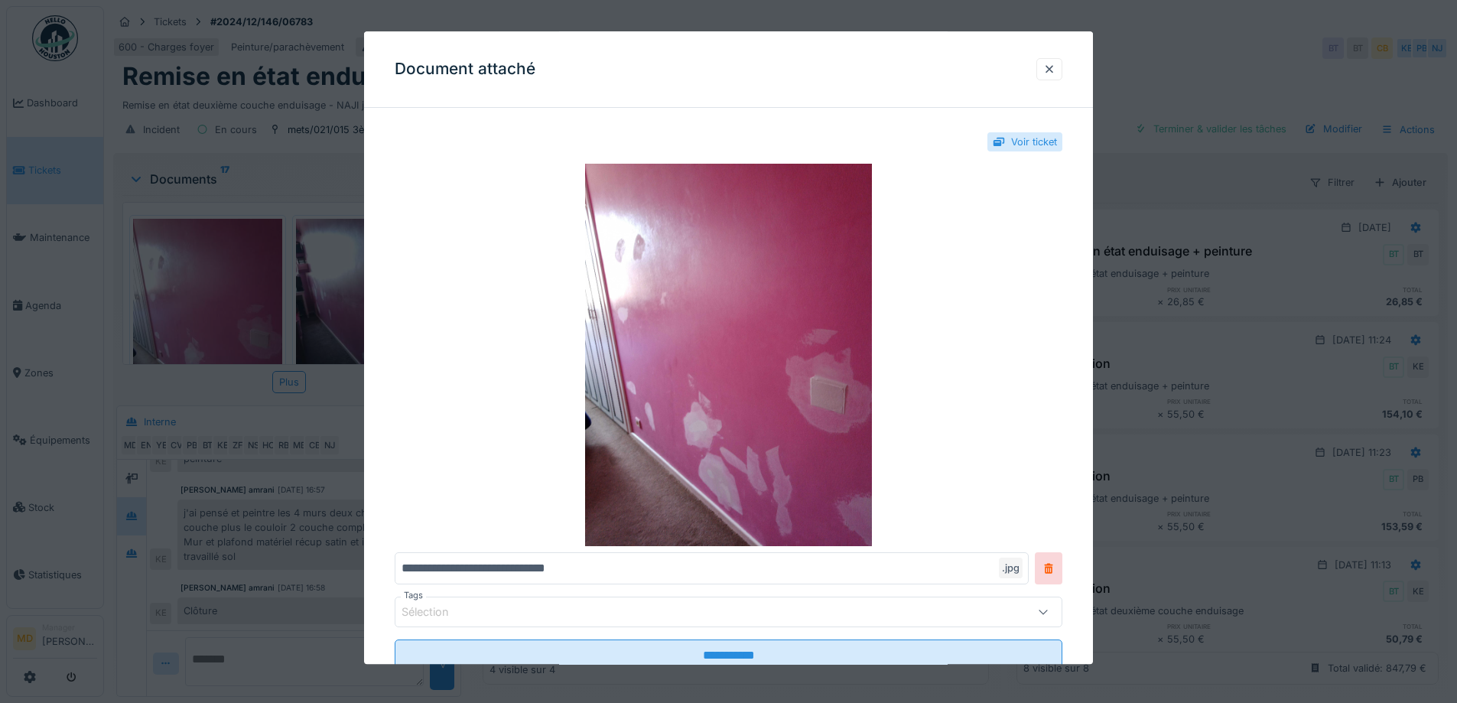
click at [195, 360] on div at bounding box center [728, 351] width 1457 height 703
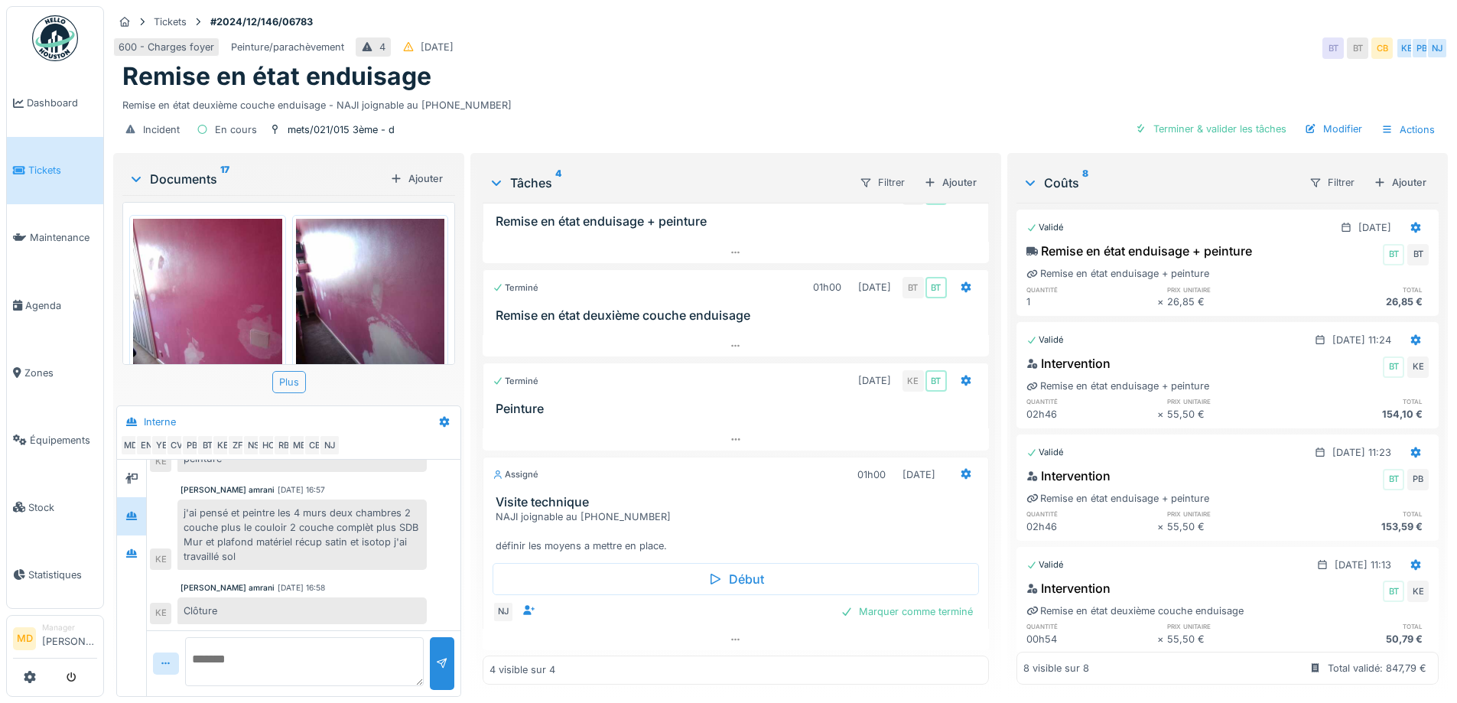
click at [276, 379] on div "Plus" at bounding box center [289, 382] width 34 height 22
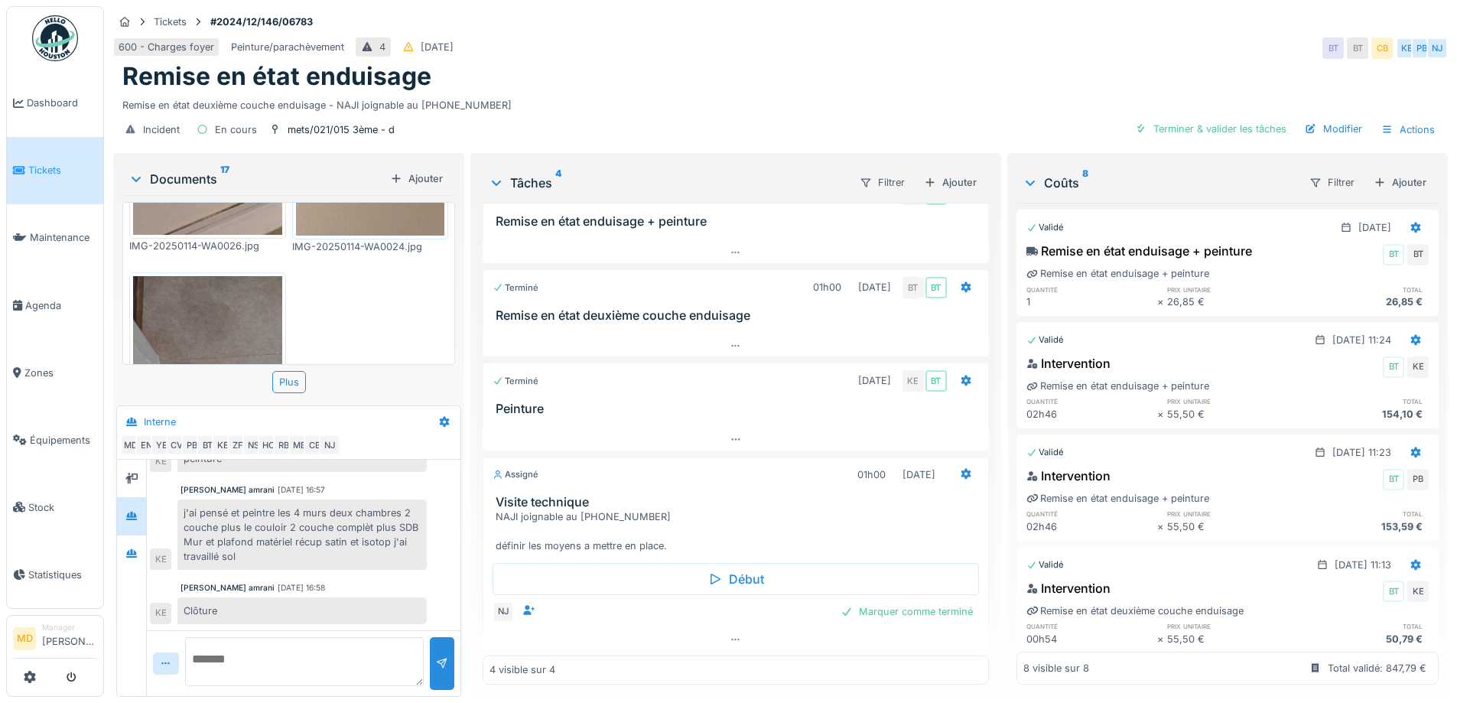
scroll to position [2035, 0]
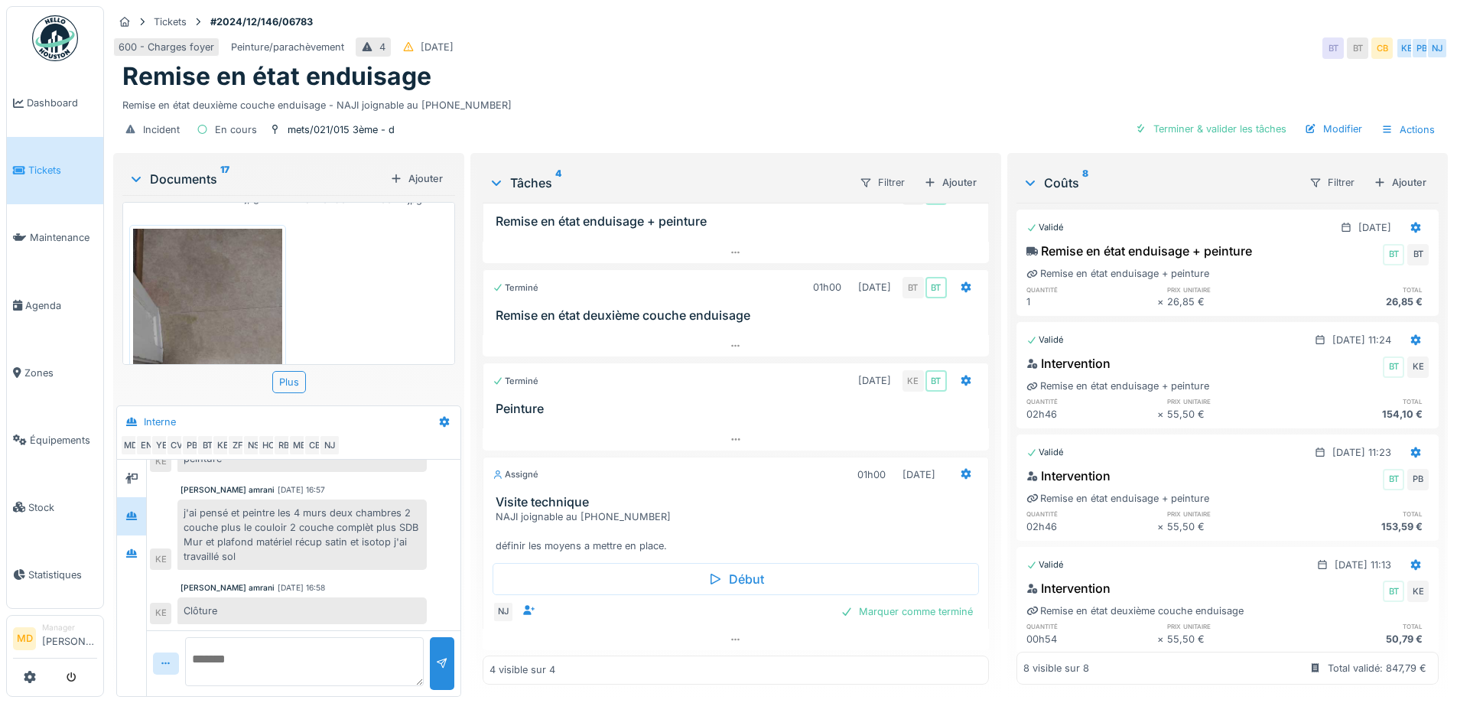
click at [223, 271] on img at bounding box center [207, 328] width 149 height 198
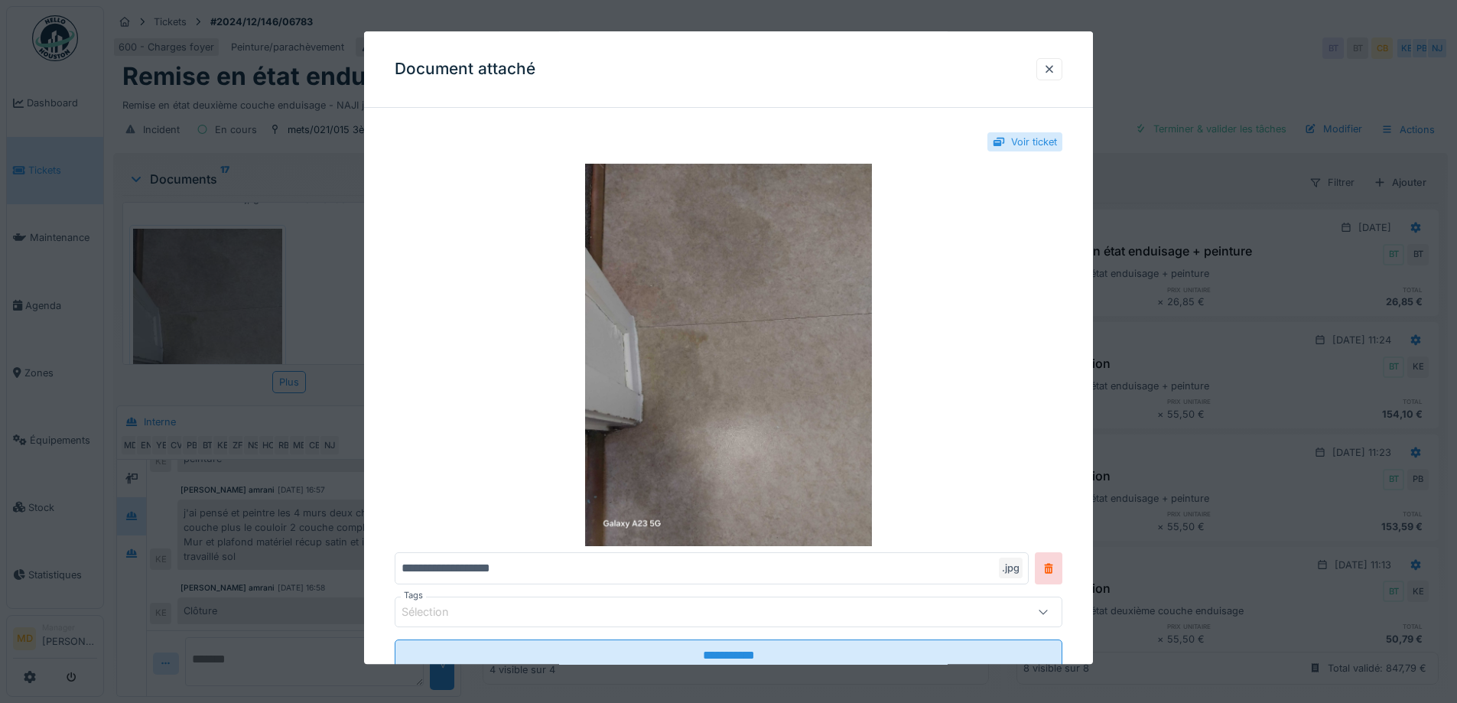
click at [321, 301] on div at bounding box center [728, 351] width 1457 height 703
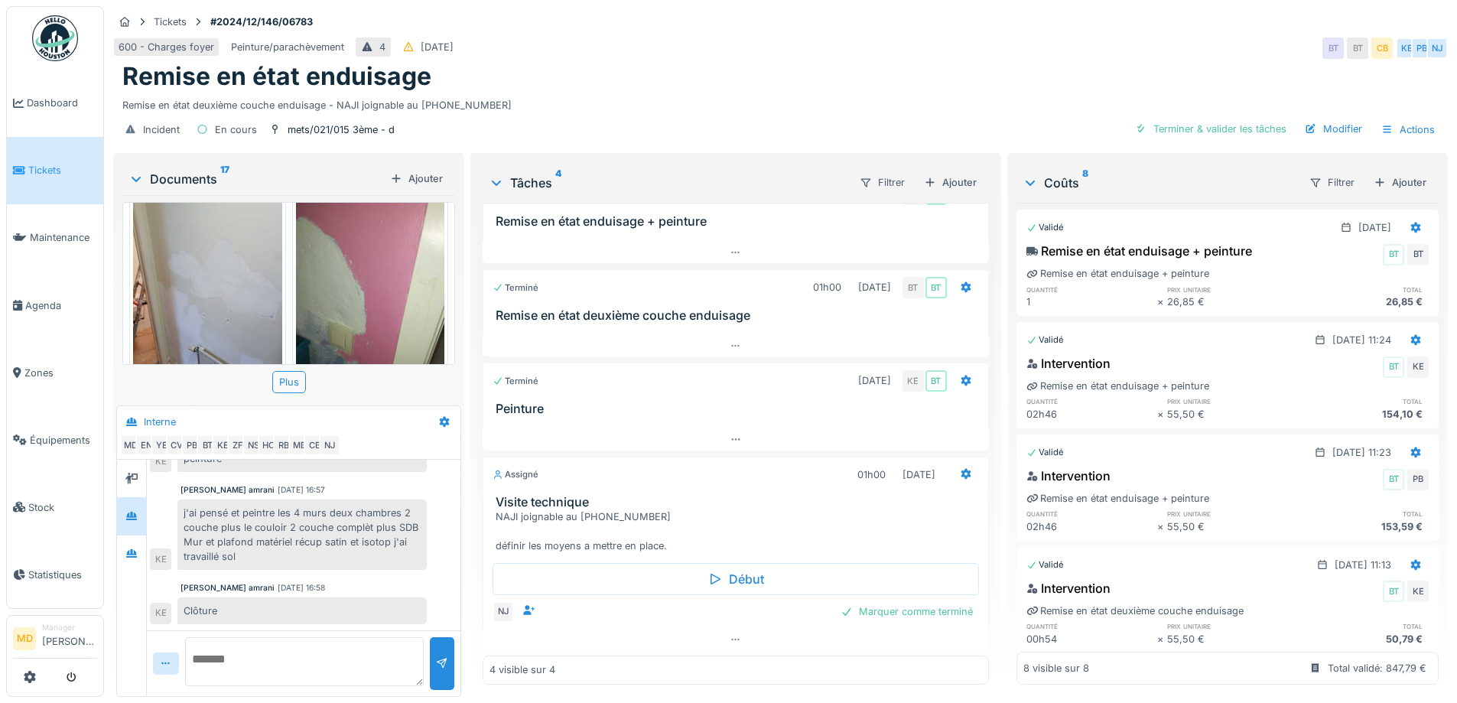
scroll to position [889, 0]
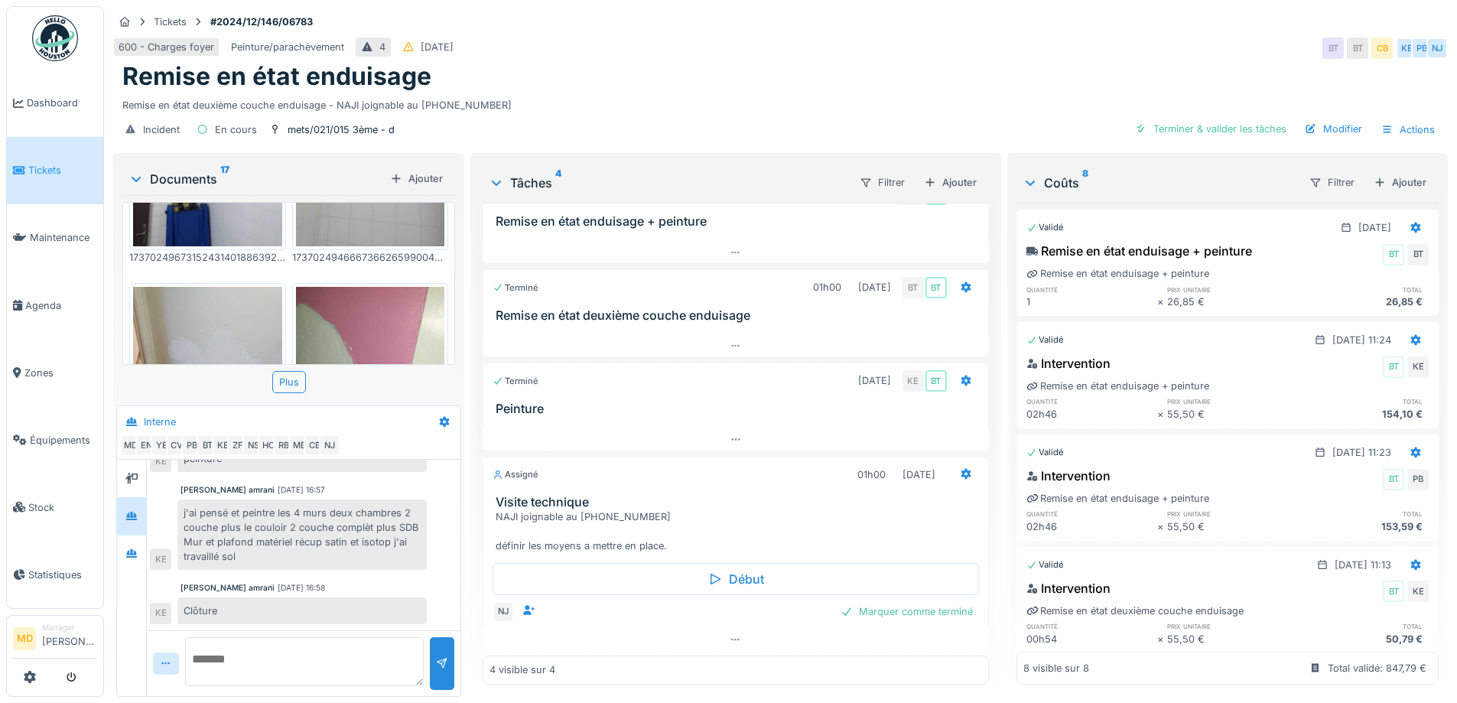
click at [375, 330] on img at bounding box center [370, 386] width 149 height 198
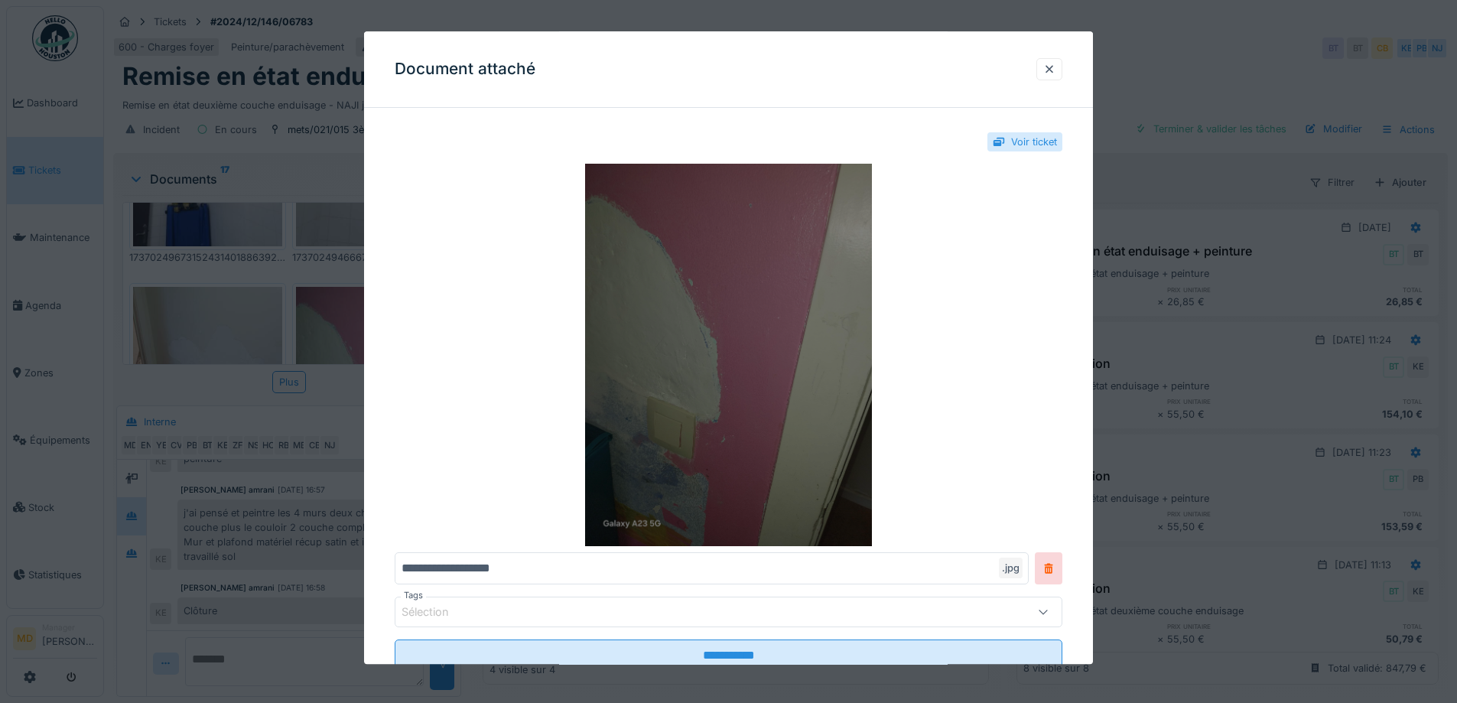
click at [645, 363] on img at bounding box center [729, 355] width 668 height 382
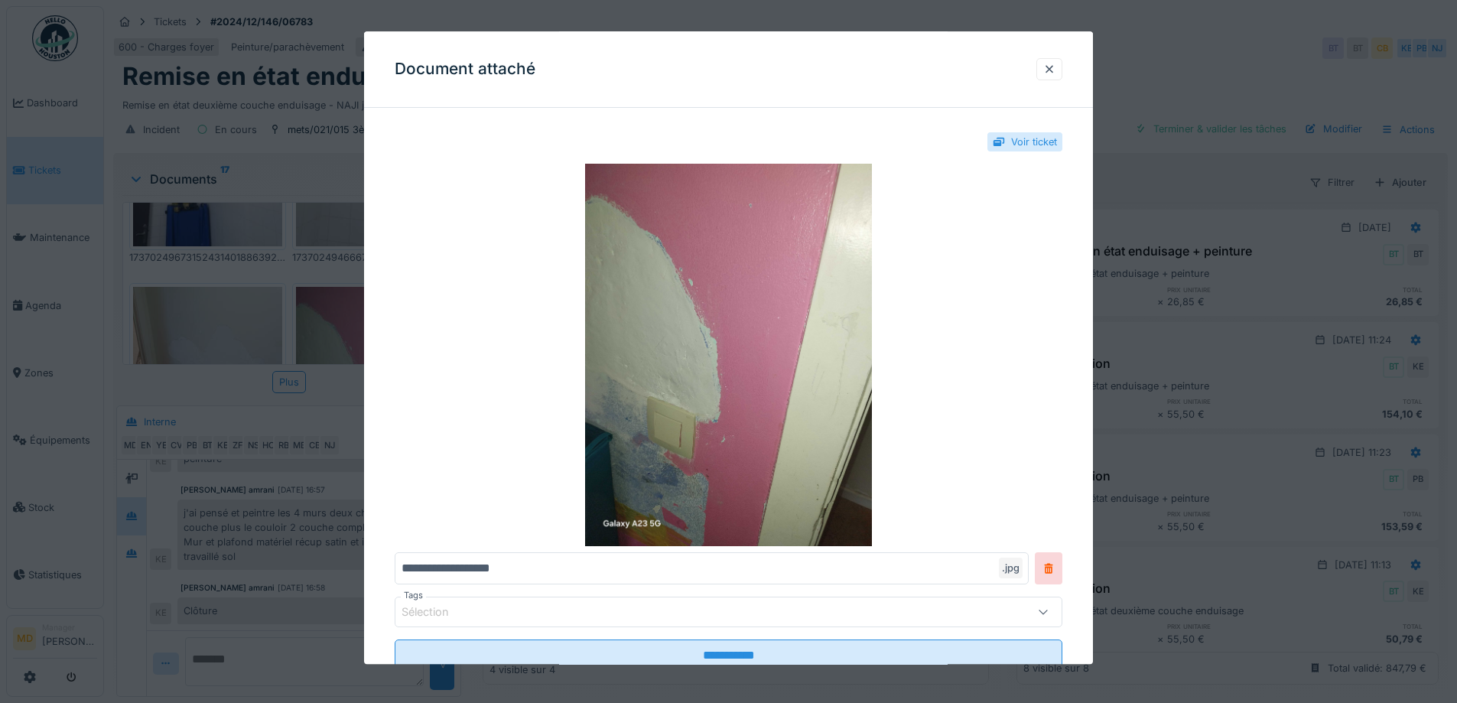
click at [317, 388] on div at bounding box center [728, 351] width 1457 height 703
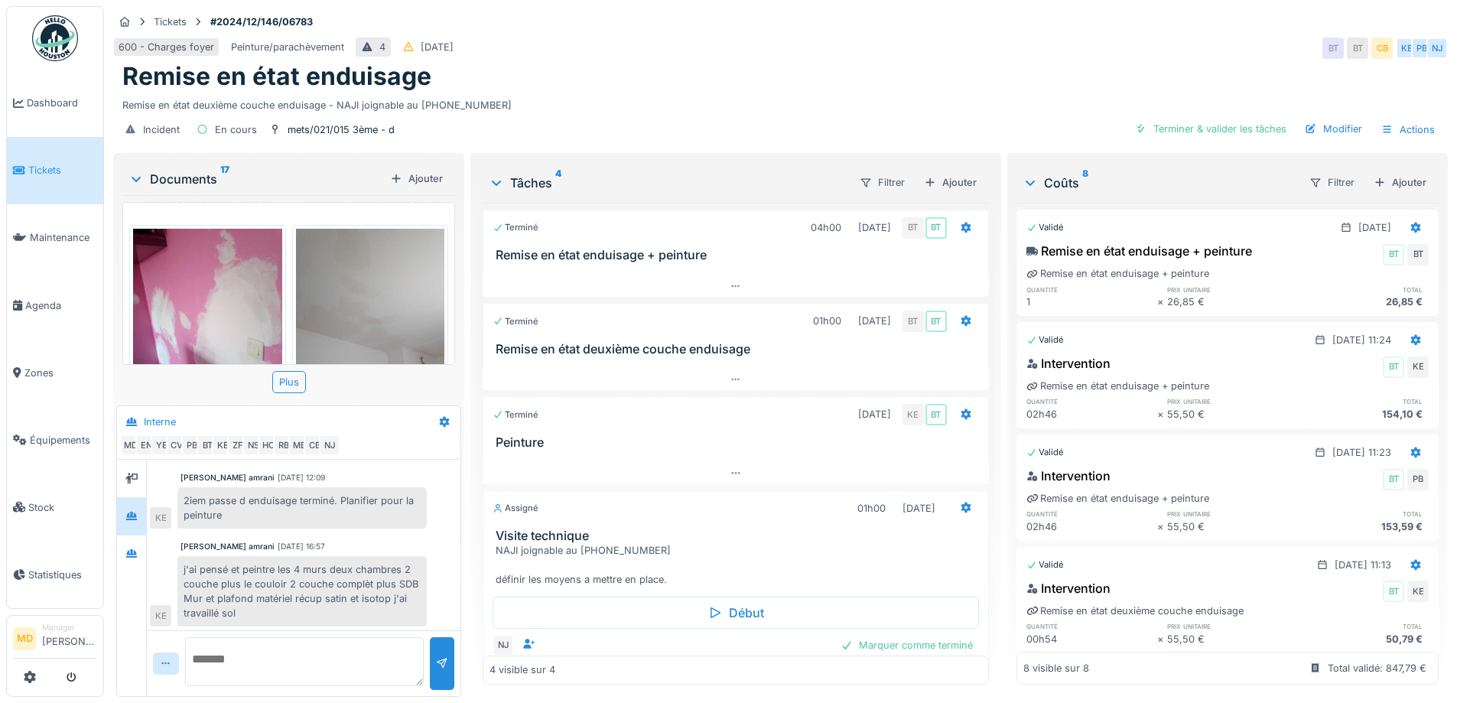
scroll to position [0, 0]
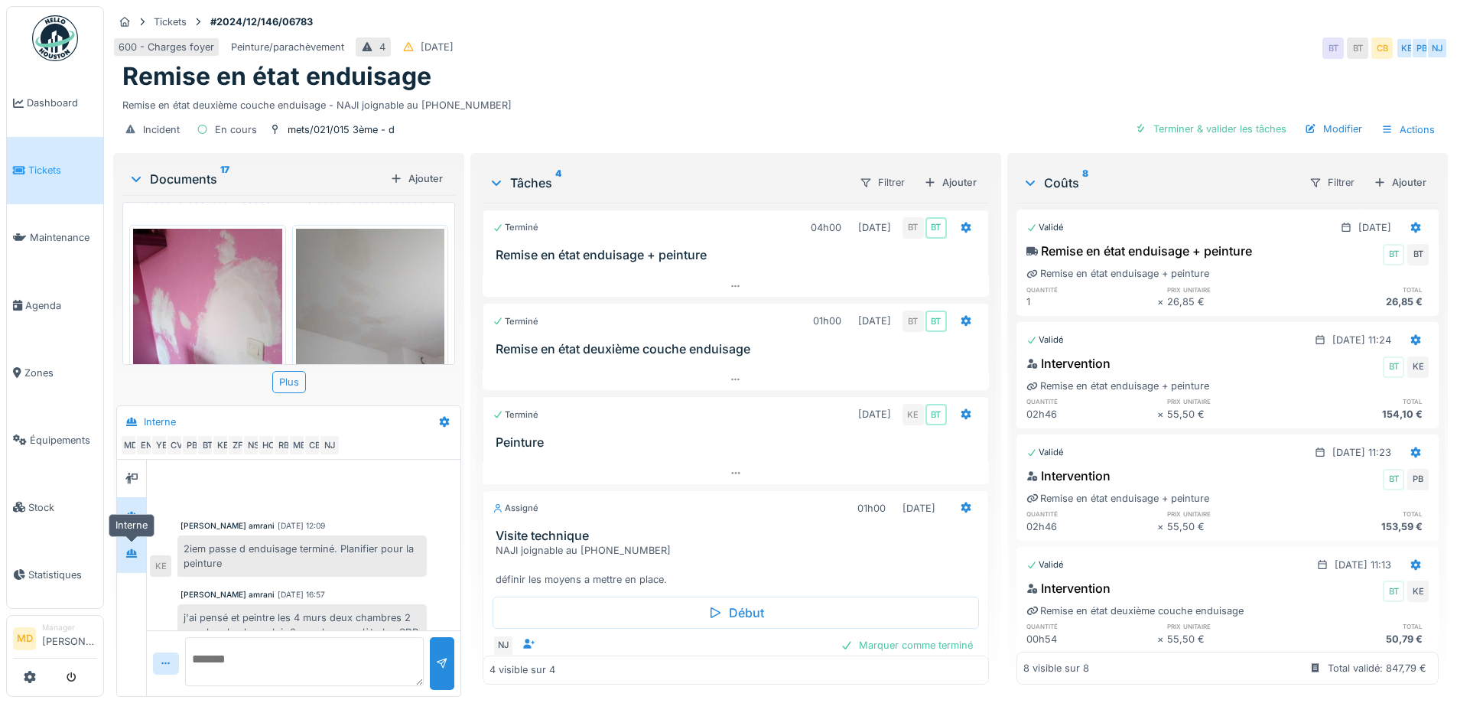
click at [125, 557] on icon at bounding box center [131, 553] width 12 height 10
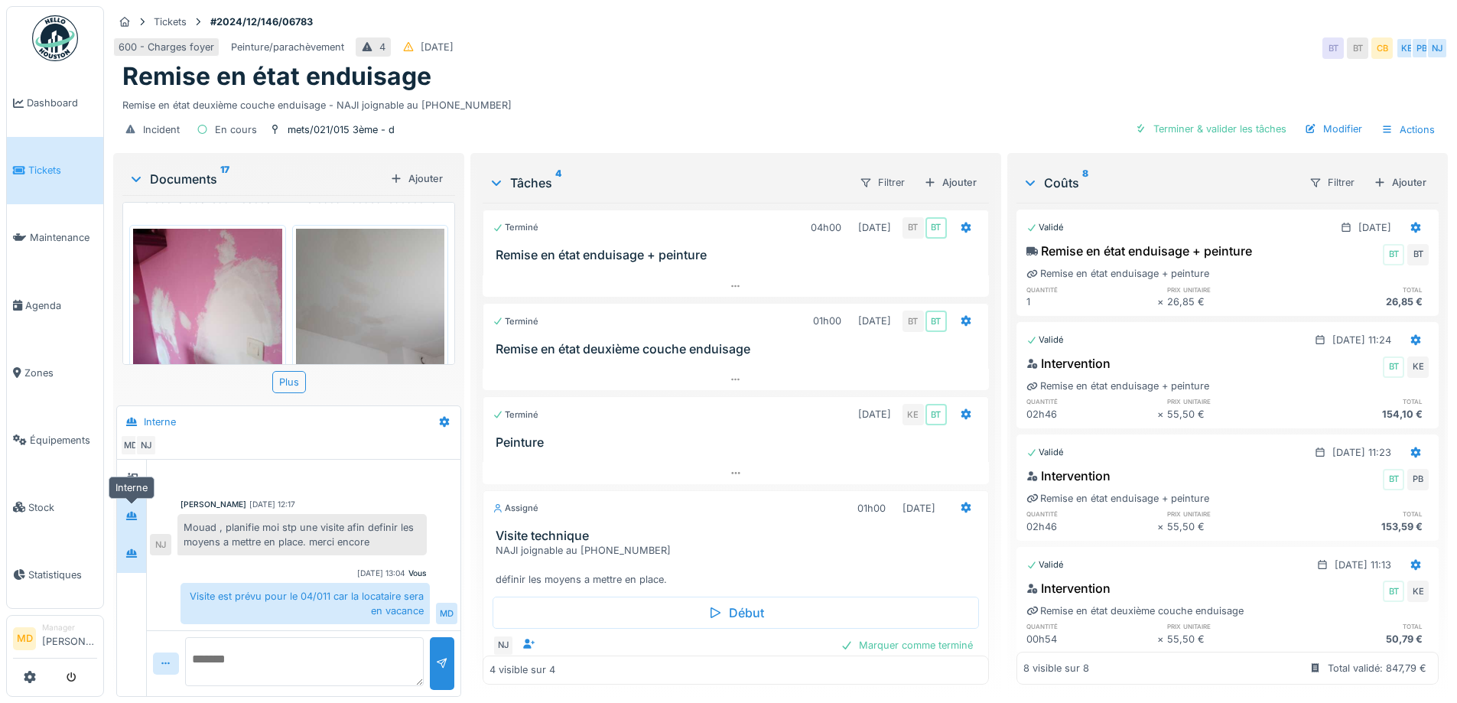
click at [126, 514] on icon at bounding box center [131, 516] width 12 height 10
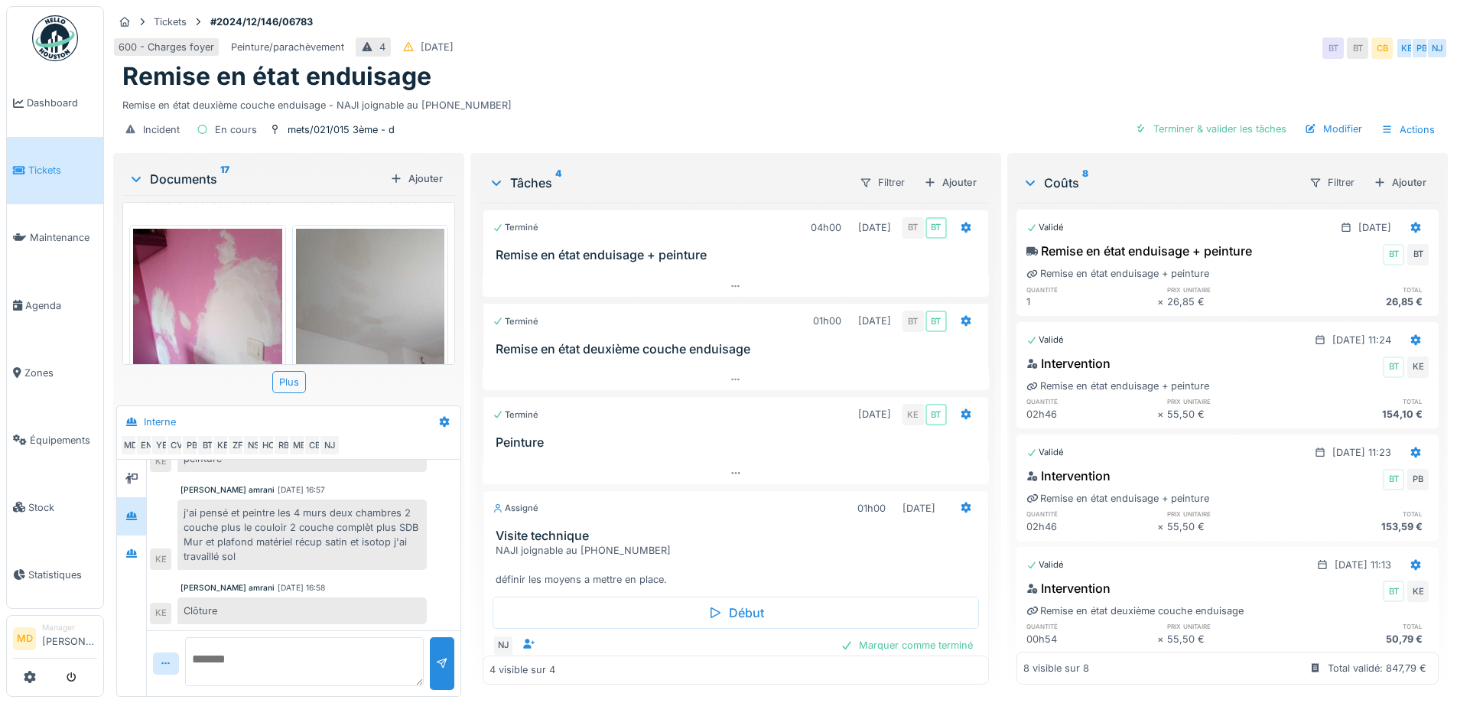
click at [126, 529] on div at bounding box center [131, 515] width 29 height 37
click at [120, 549] on div at bounding box center [131, 553] width 23 height 19
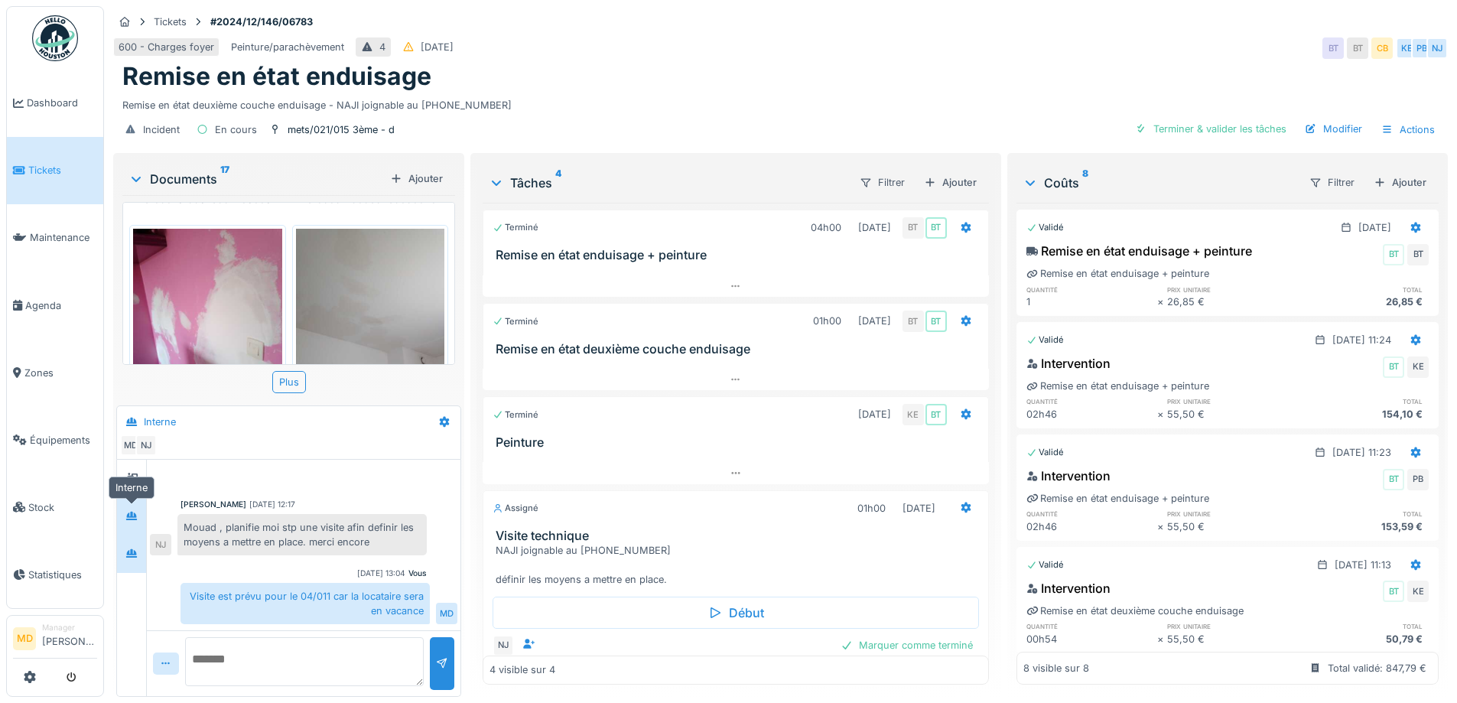
click at [125, 521] on div at bounding box center [131, 515] width 23 height 19
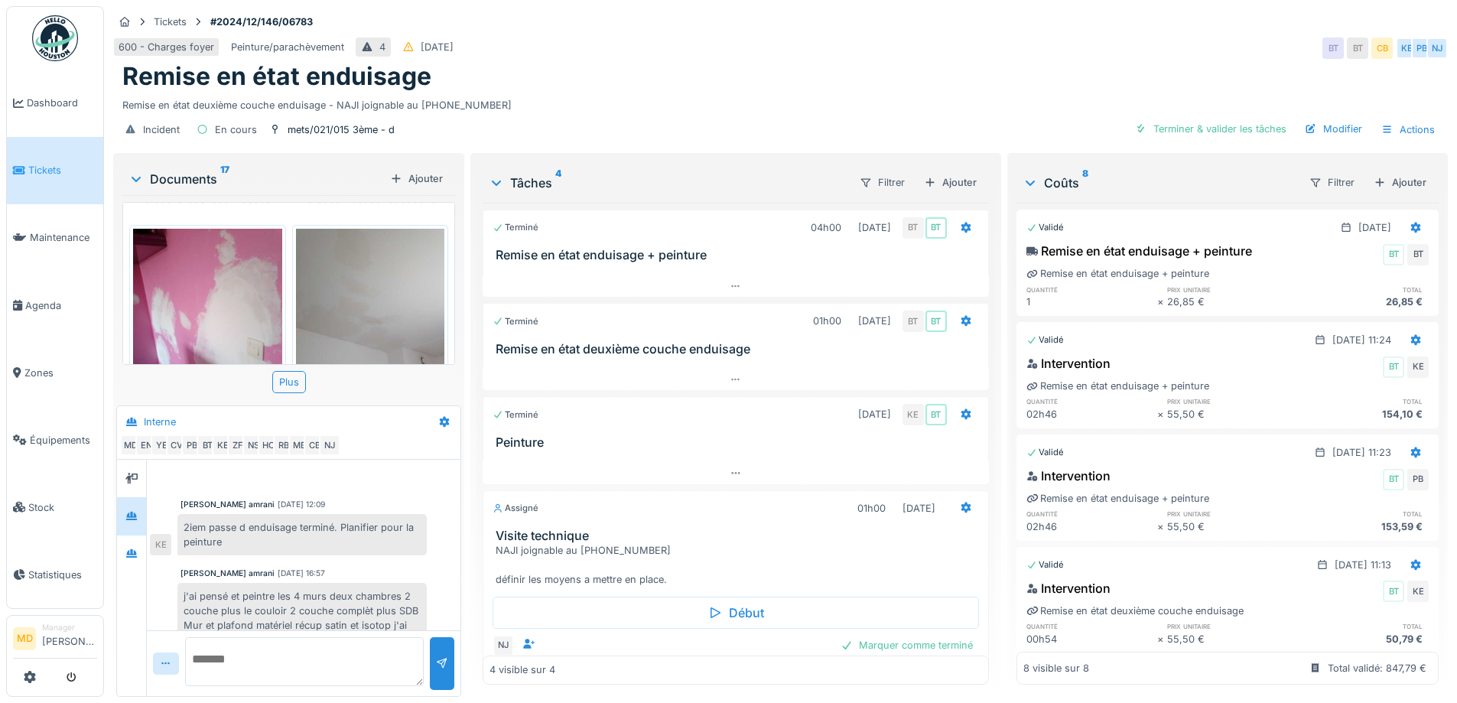
scroll to position [105, 0]
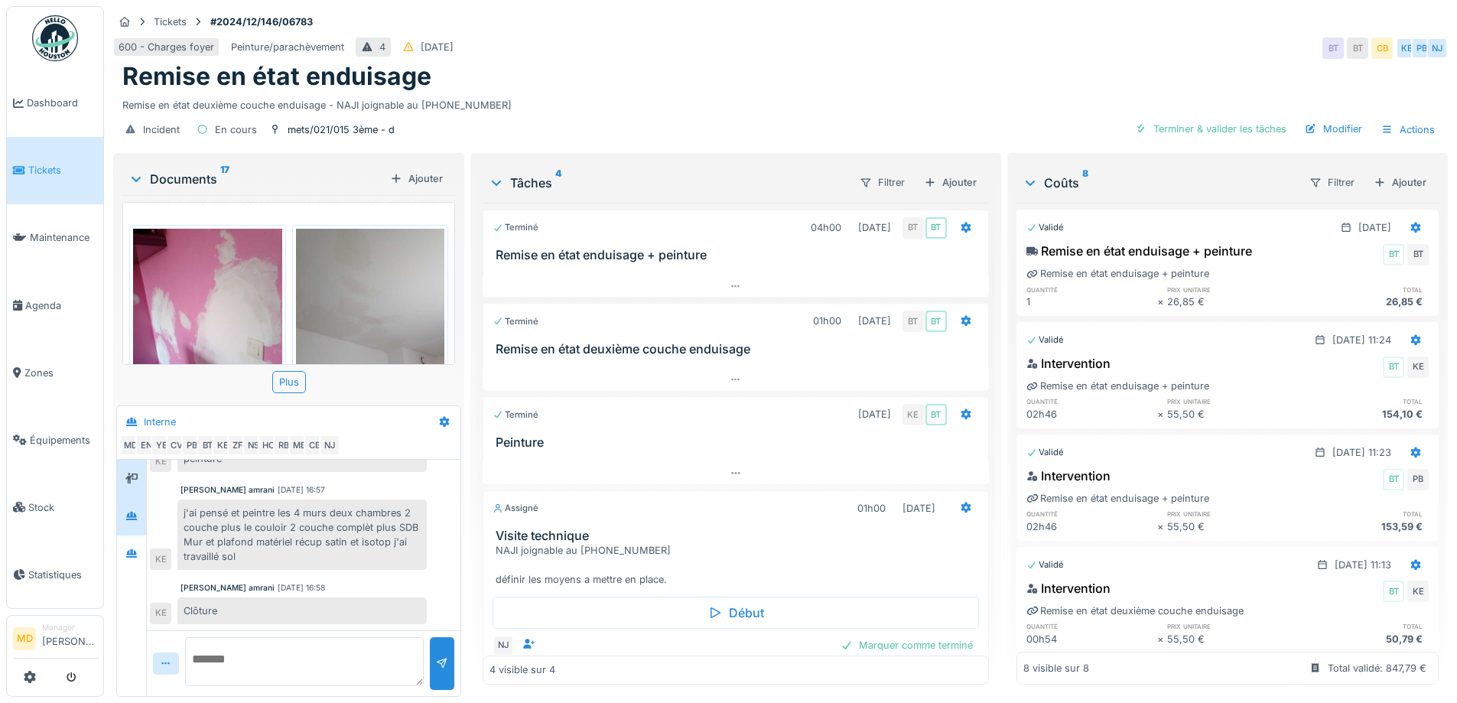
click at [137, 473] on icon at bounding box center [131, 478] width 12 height 10
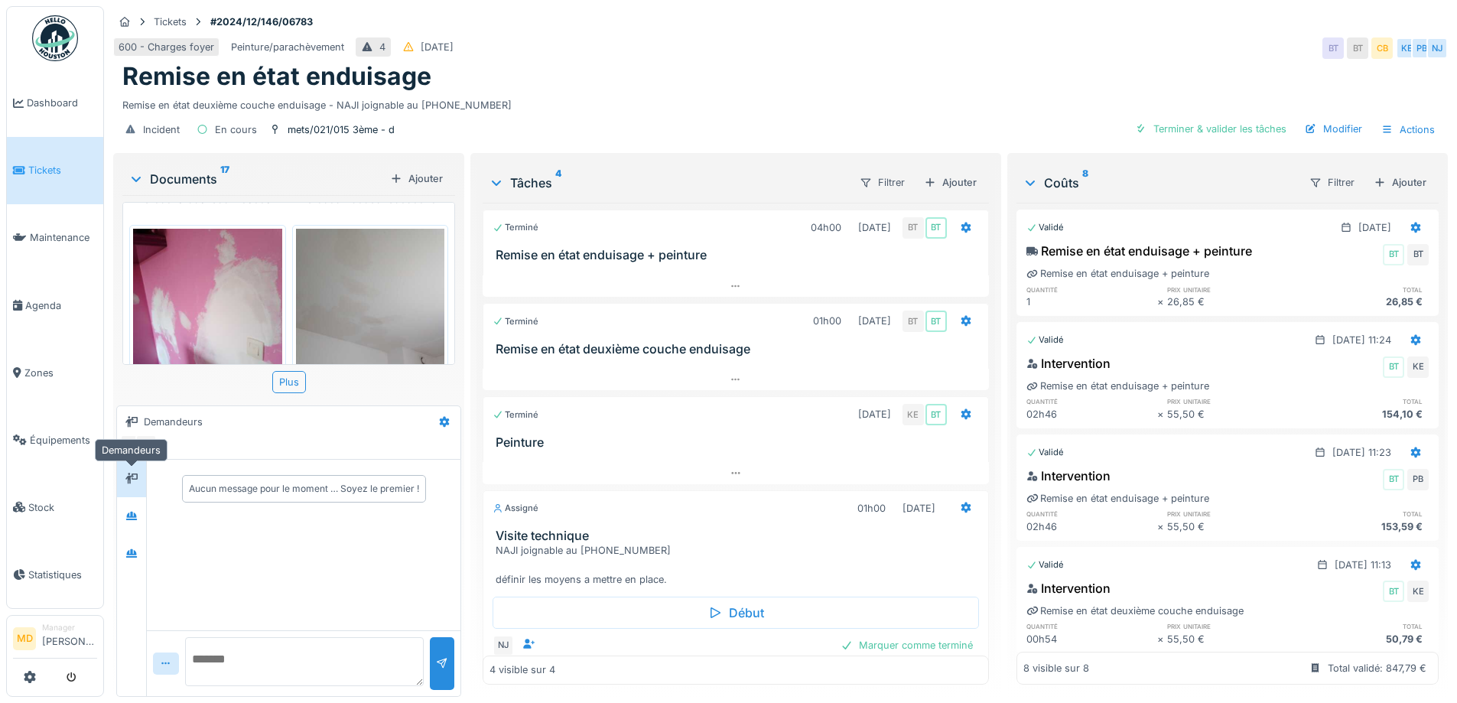
scroll to position [0, 0]
click at [138, 519] on div at bounding box center [131, 515] width 23 height 19
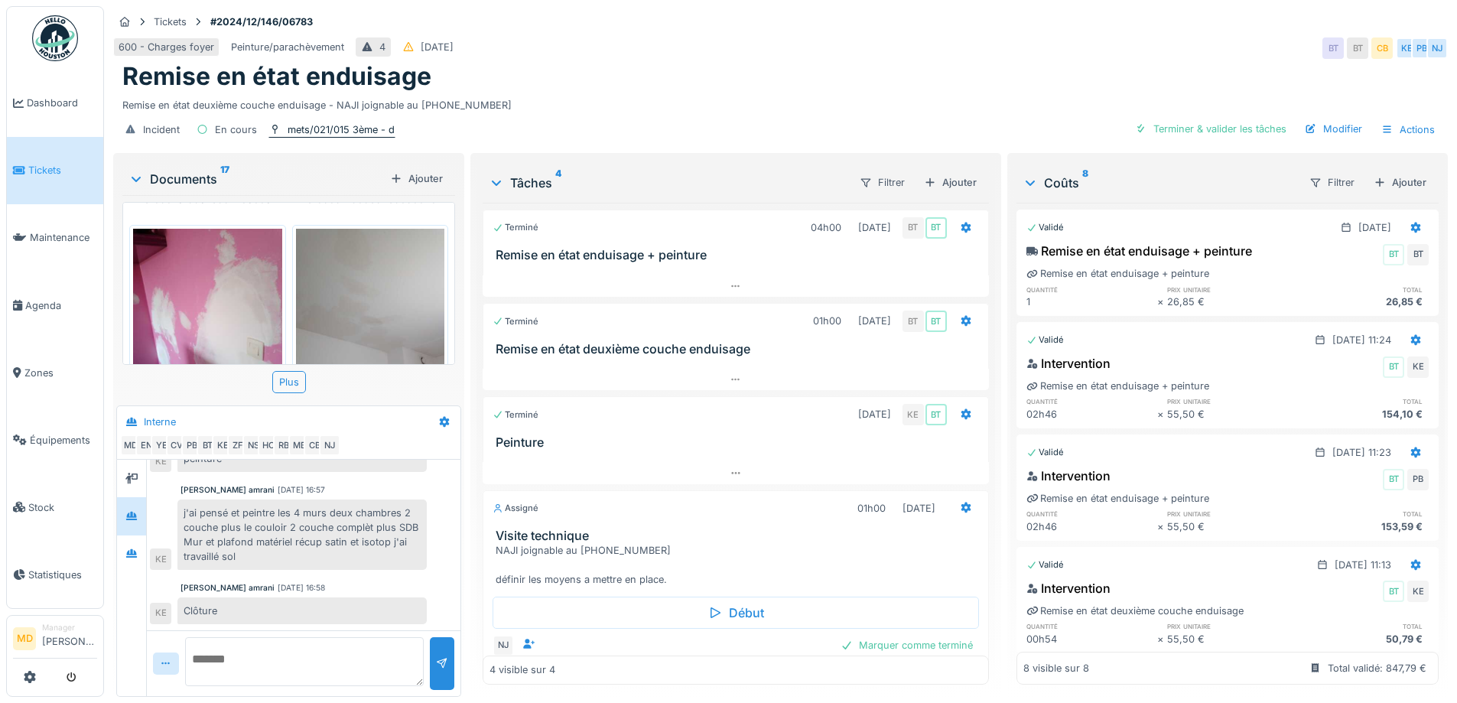
click at [354, 130] on div "mets/021/015 3ème - d" at bounding box center [341, 129] width 107 height 15
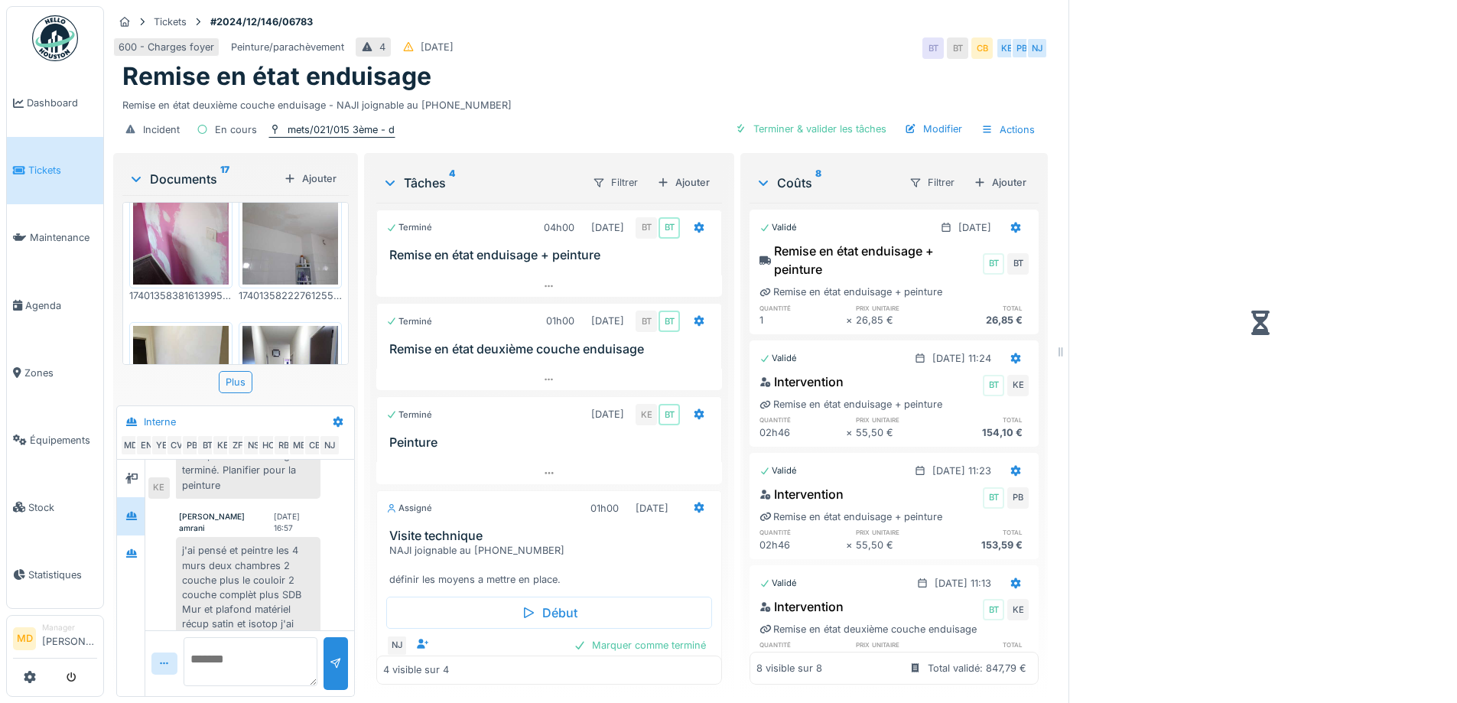
scroll to position [158, 0]
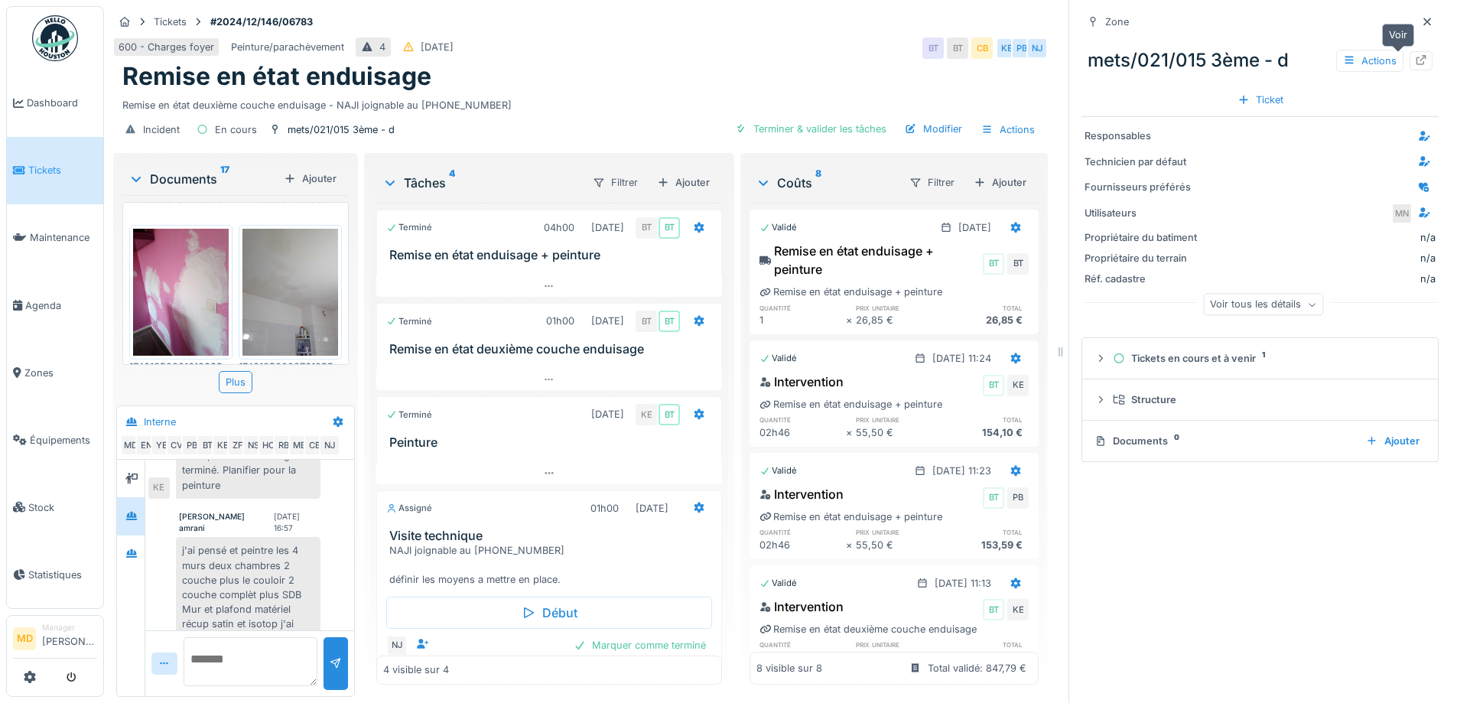
click at [1409, 64] on div at bounding box center [1420, 60] width 23 height 19
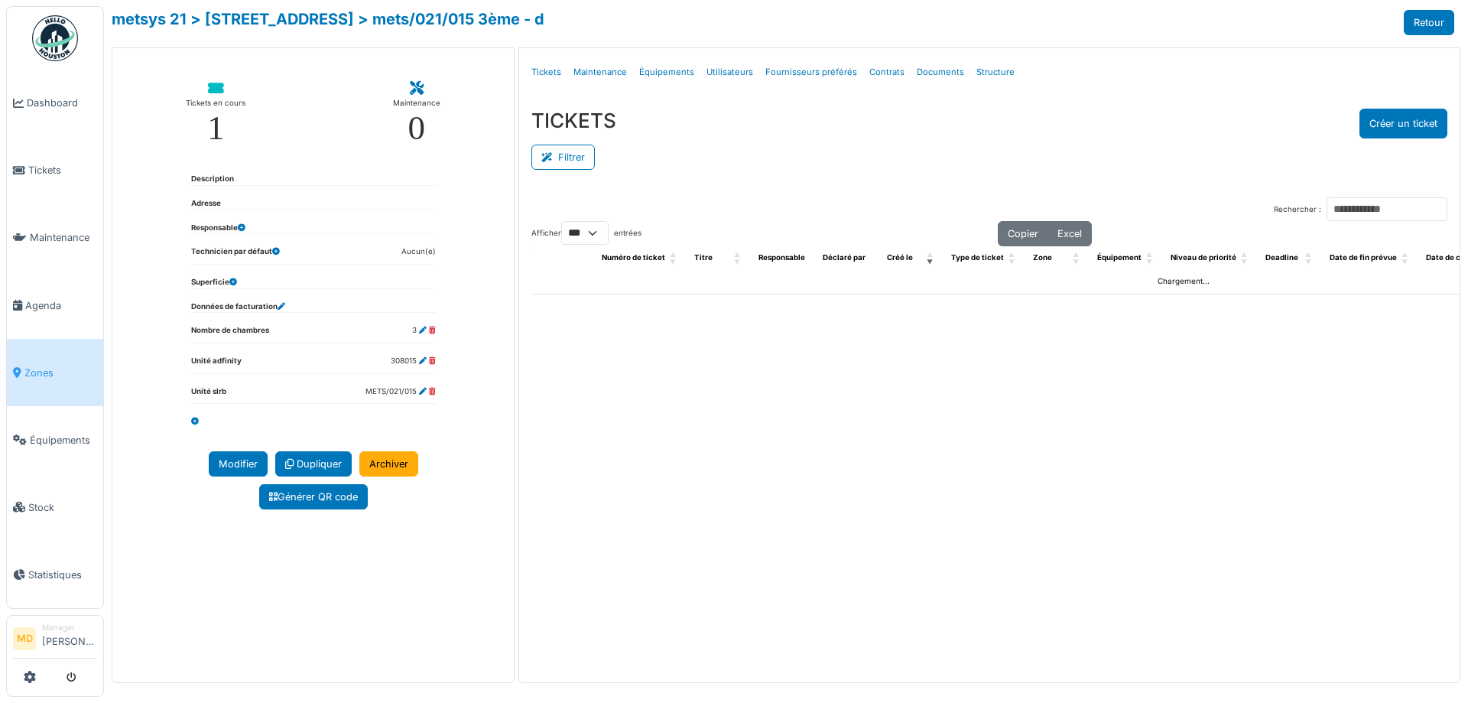
select select "***"
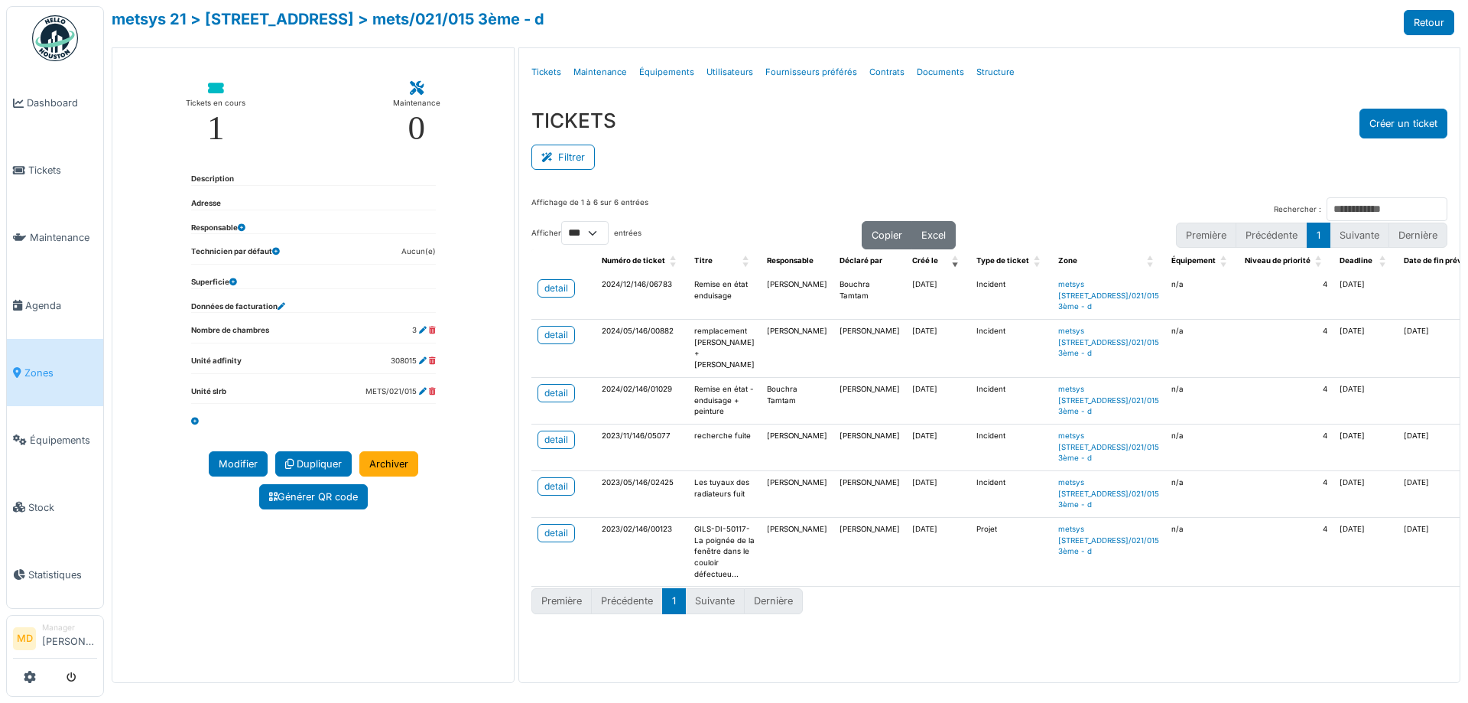
scroll to position [49, 0]
click at [549, 386] on div "detail" at bounding box center [556, 393] width 24 height 14
click at [554, 328] on div "detail" at bounding box center [556, 335] width 24 height 14
click at [552, 289] on div "detail" at bounding box center [556, 288] width 24 height 14
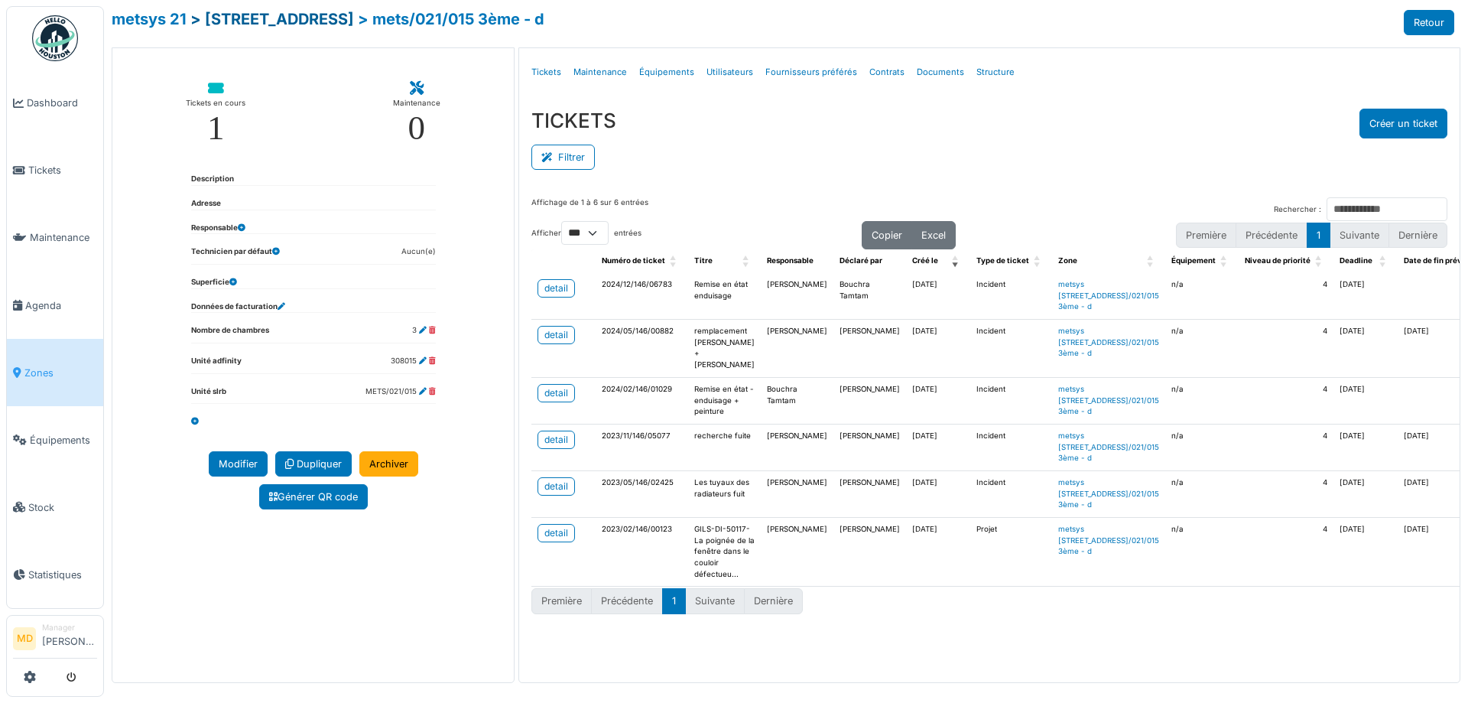
click at [274, 21] on link "> [STREET_ADDRESS]" at bounding box center [272, 19] width 164 height 18
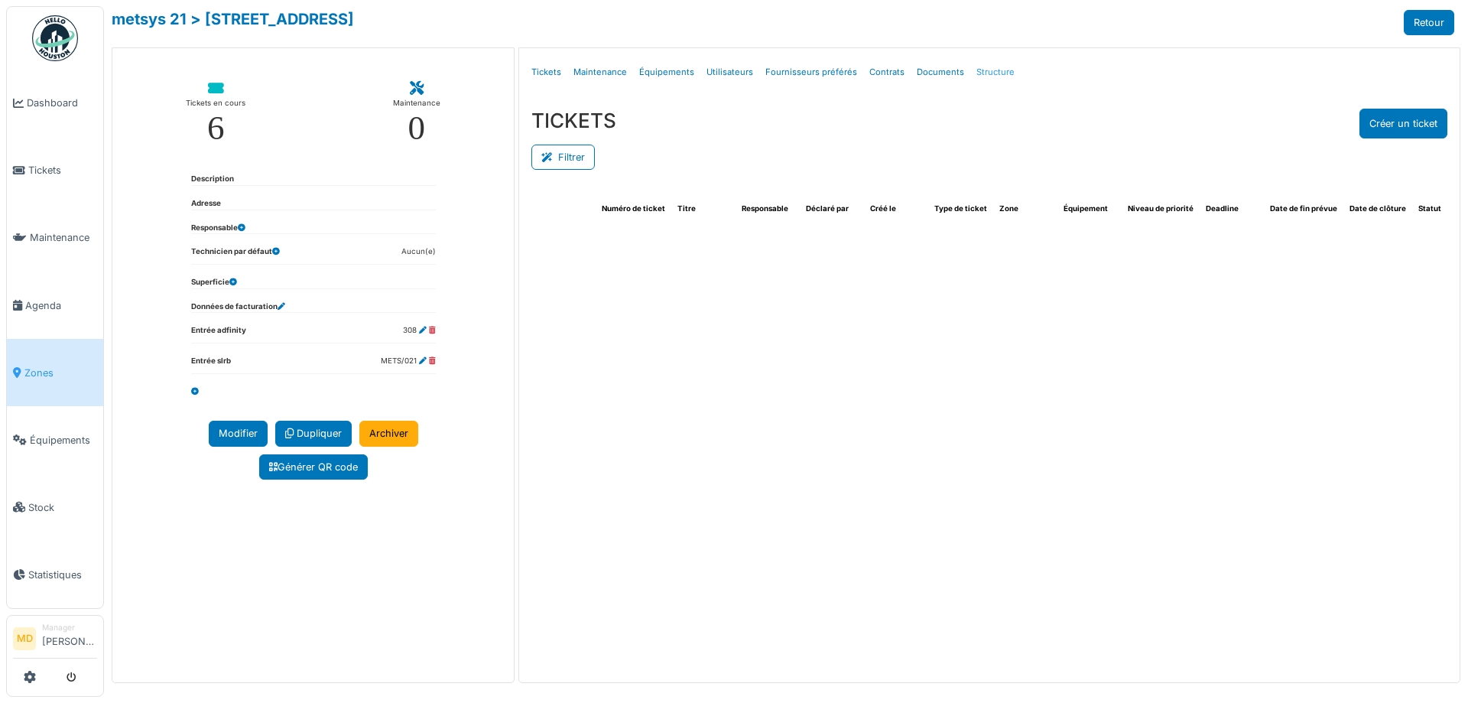
select select "***"
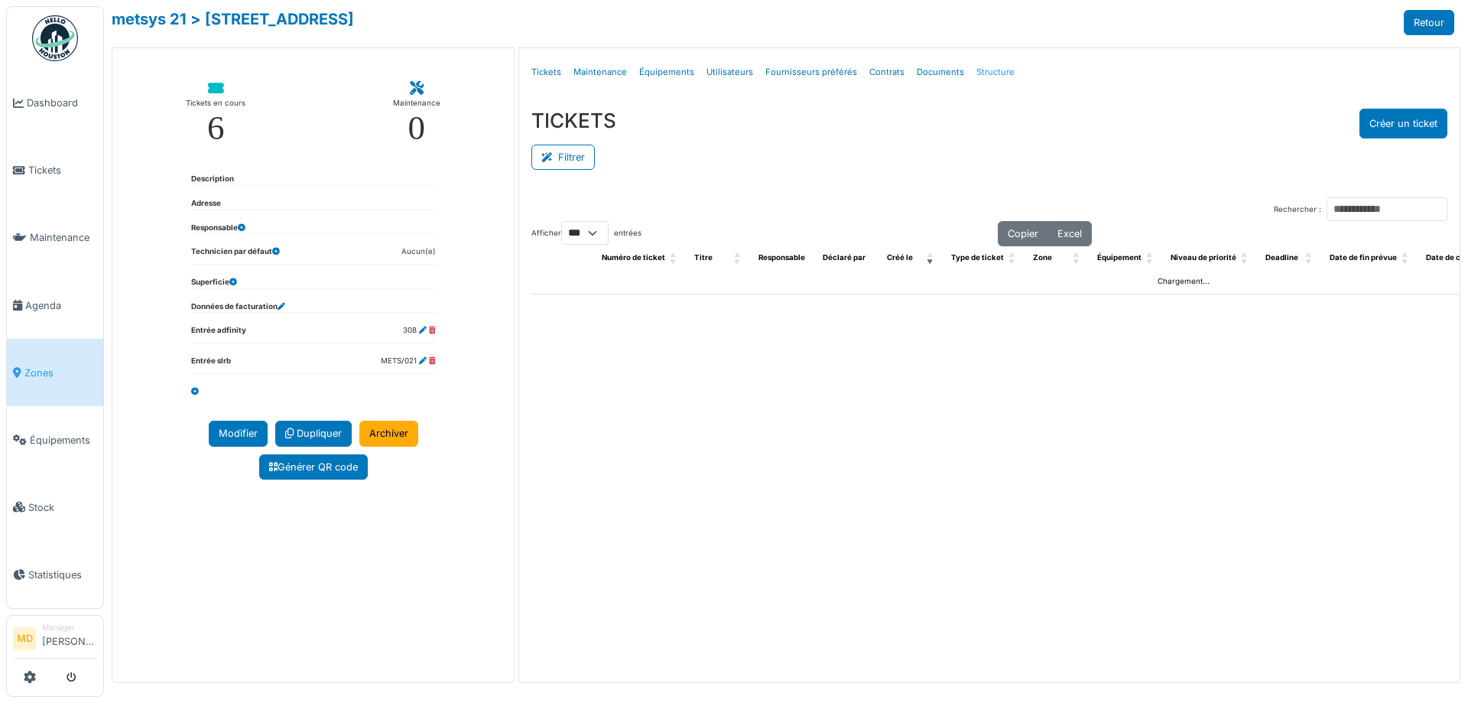
click at [986, 71] on link "Structure" at bounding box center [995, 72] width 50 height 36
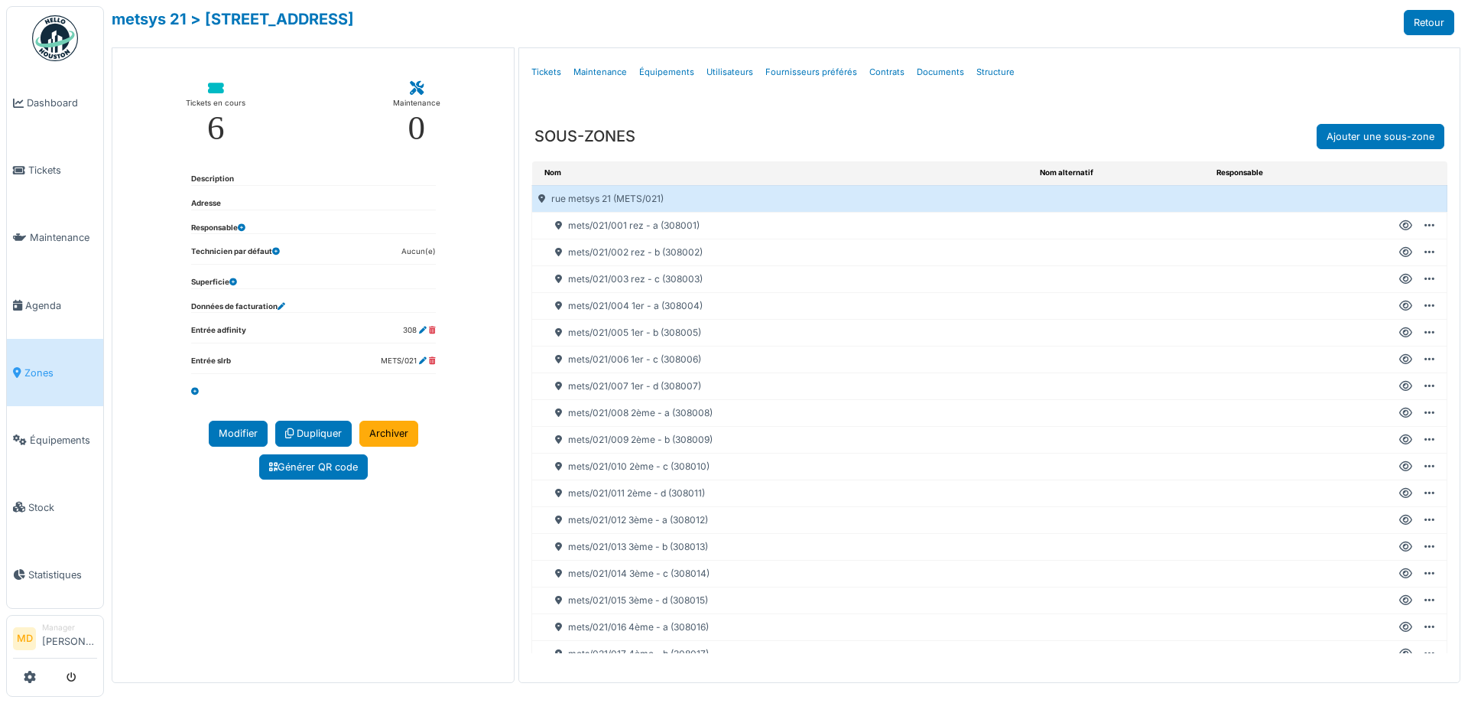
scroll to position [145, 0]
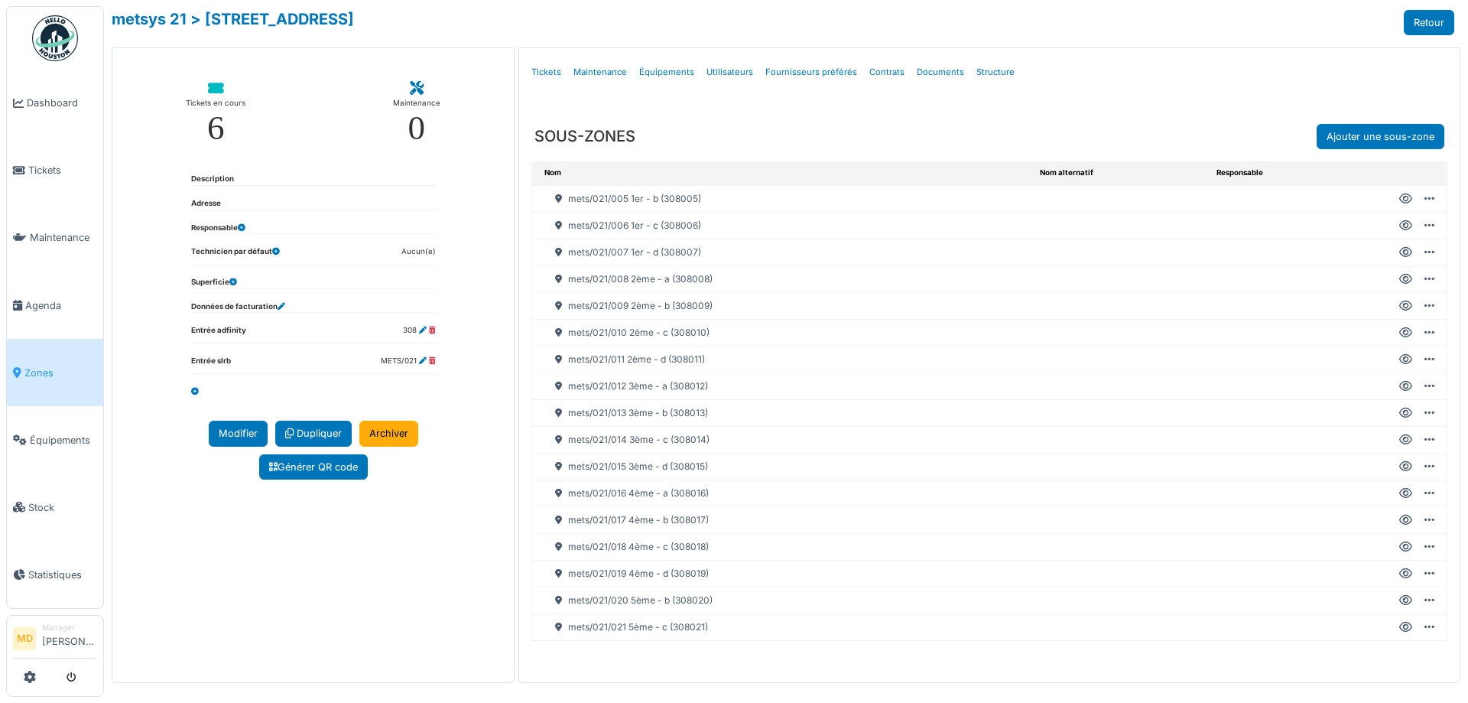
click at [1399, 573] on icon at bounding box center [1405, 573] width 13 height 1
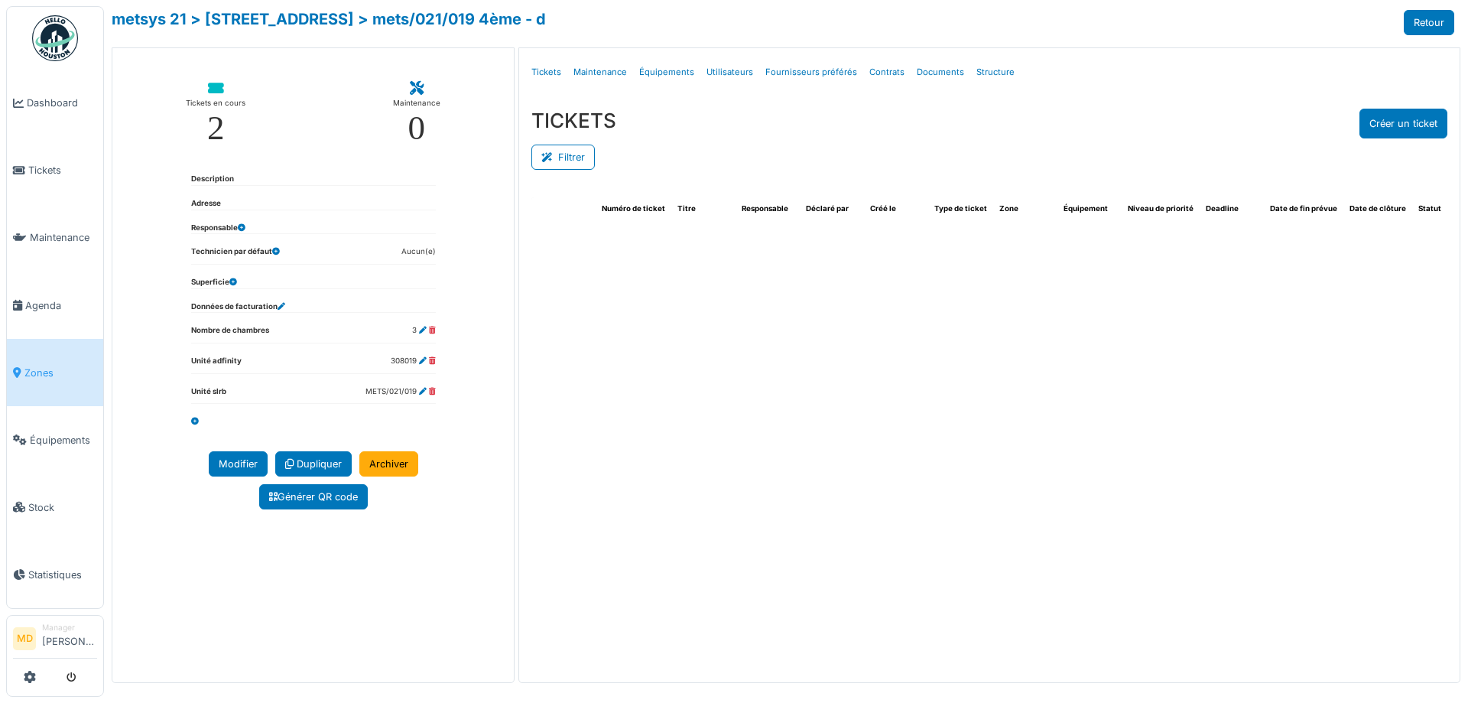
select select "***"
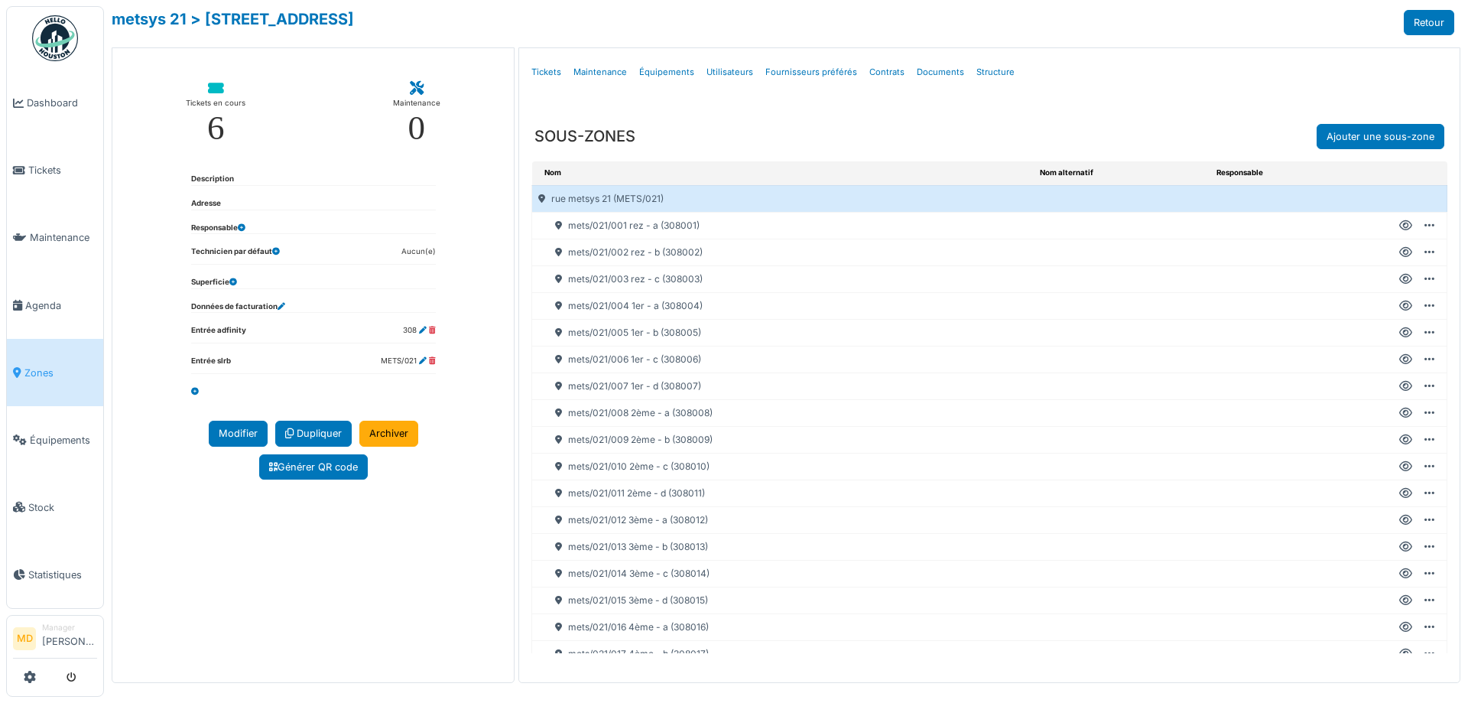
select select "***"
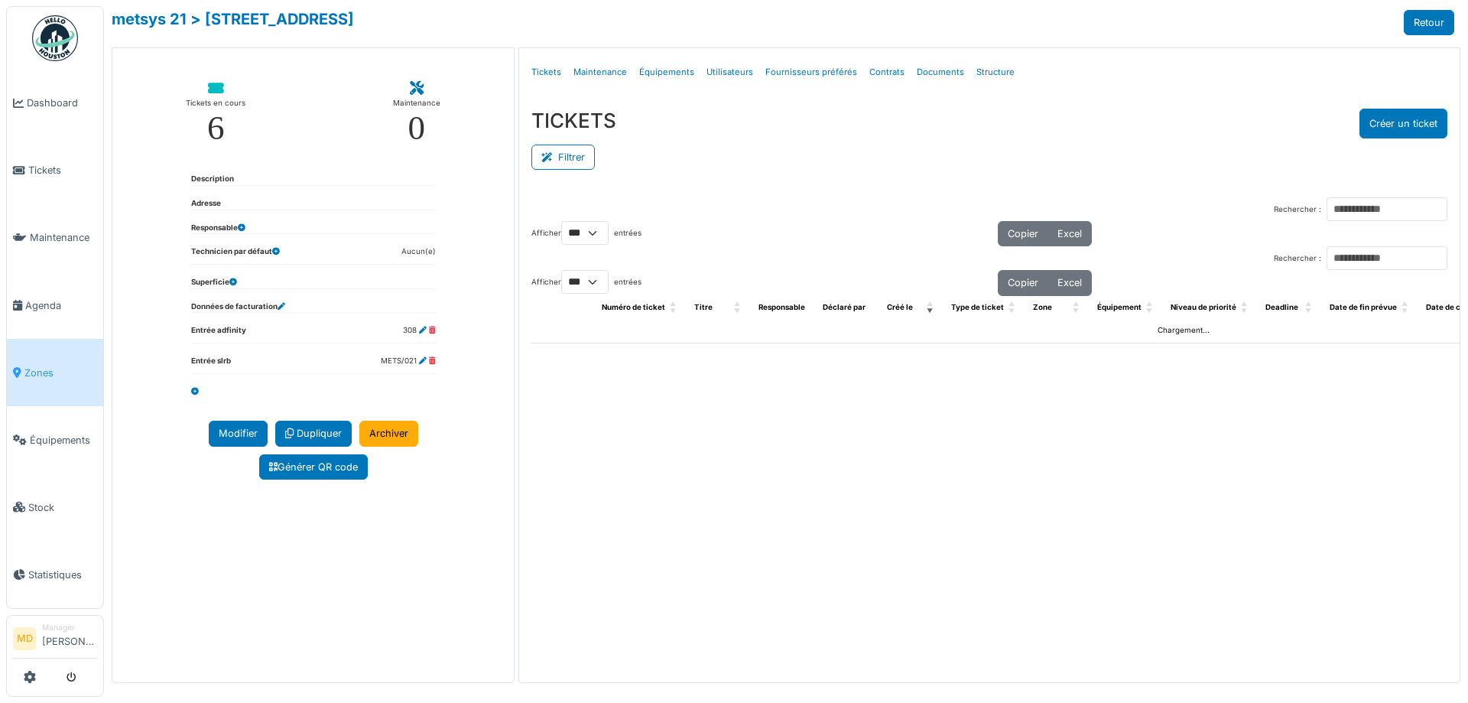
select select "***"
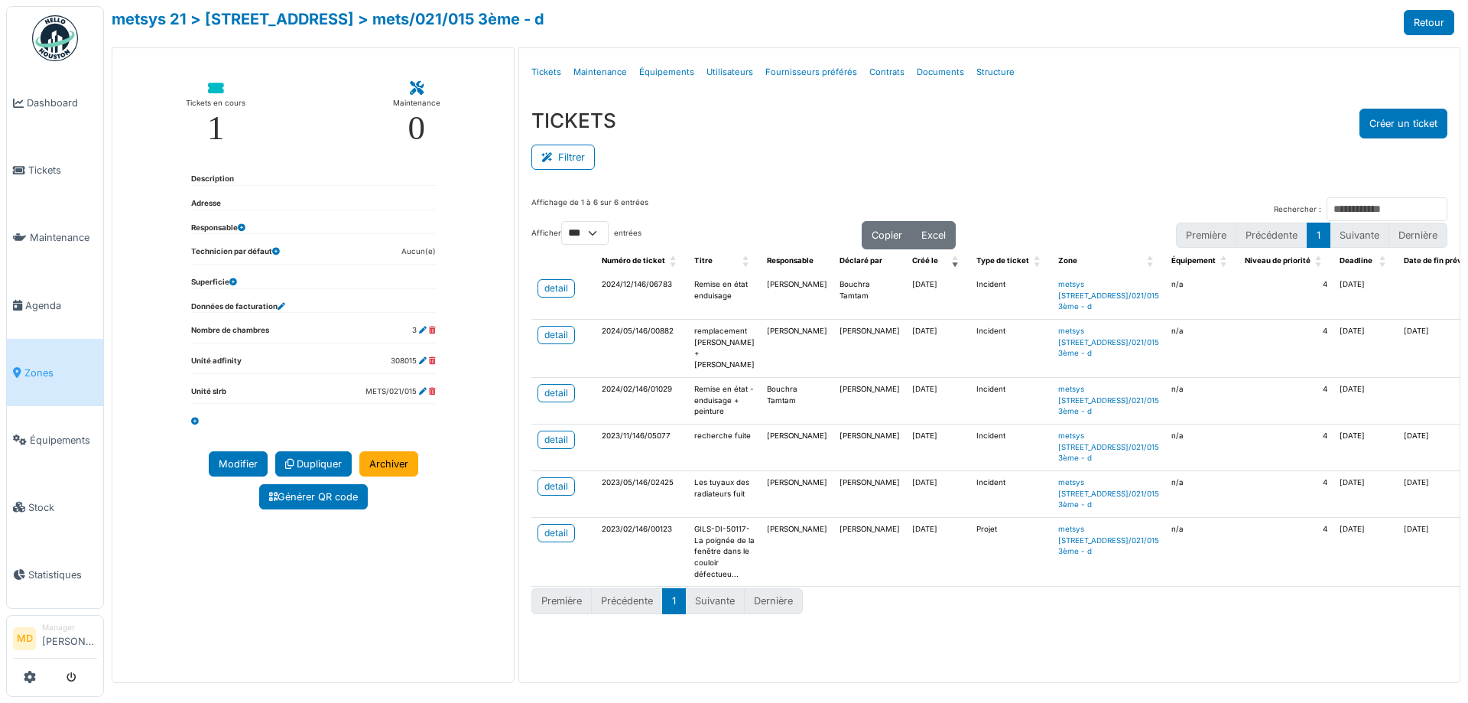
select select "***"
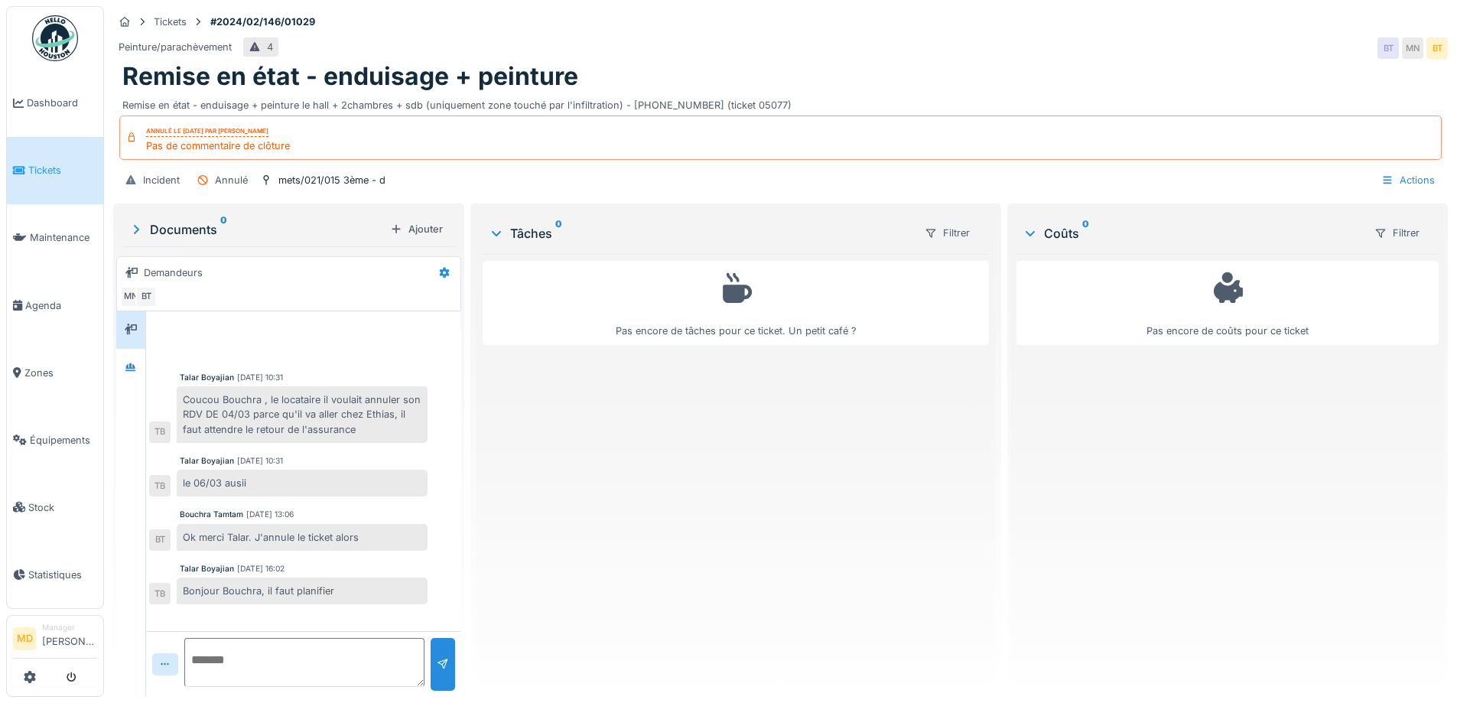
scroll to position [11, 0]
click at [124, 360] on div at bounding box center [130, 367] width 23 height 19
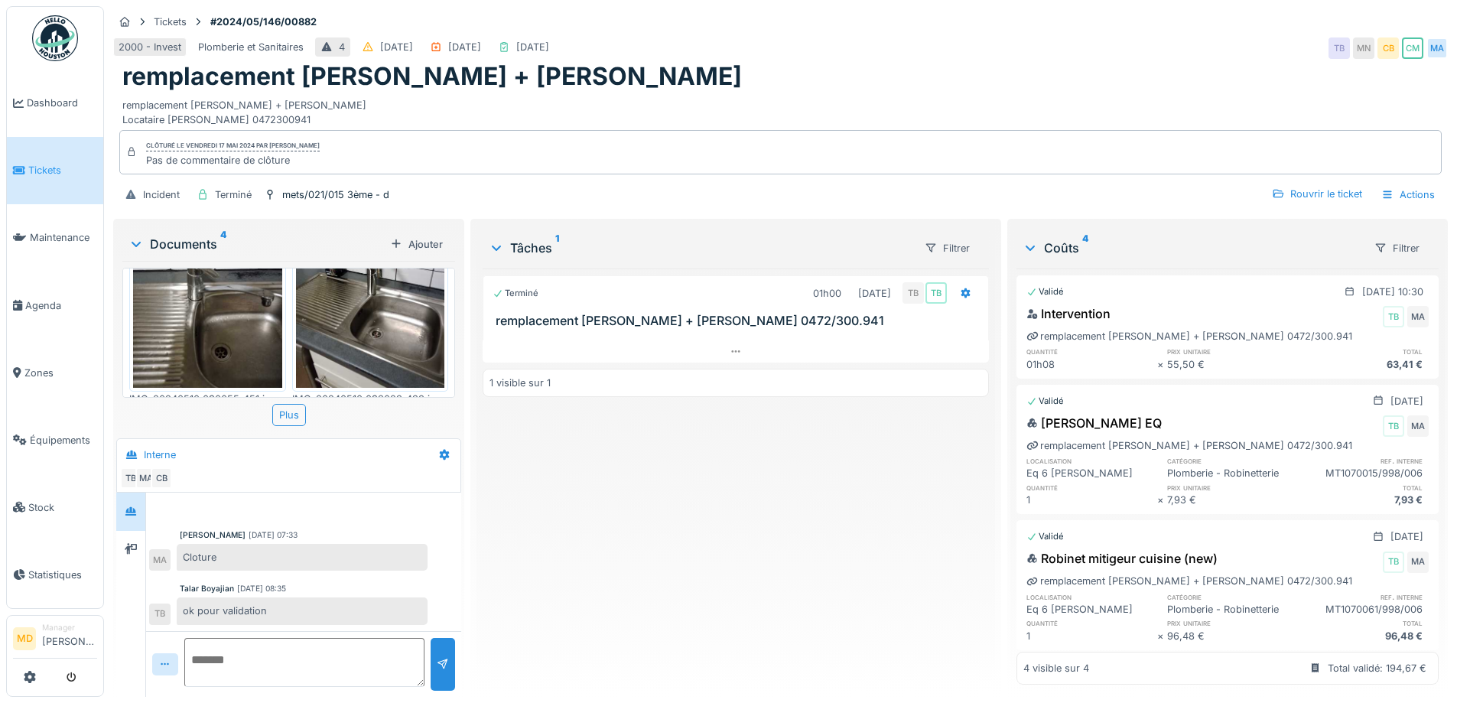
scroll to position [336, 0]
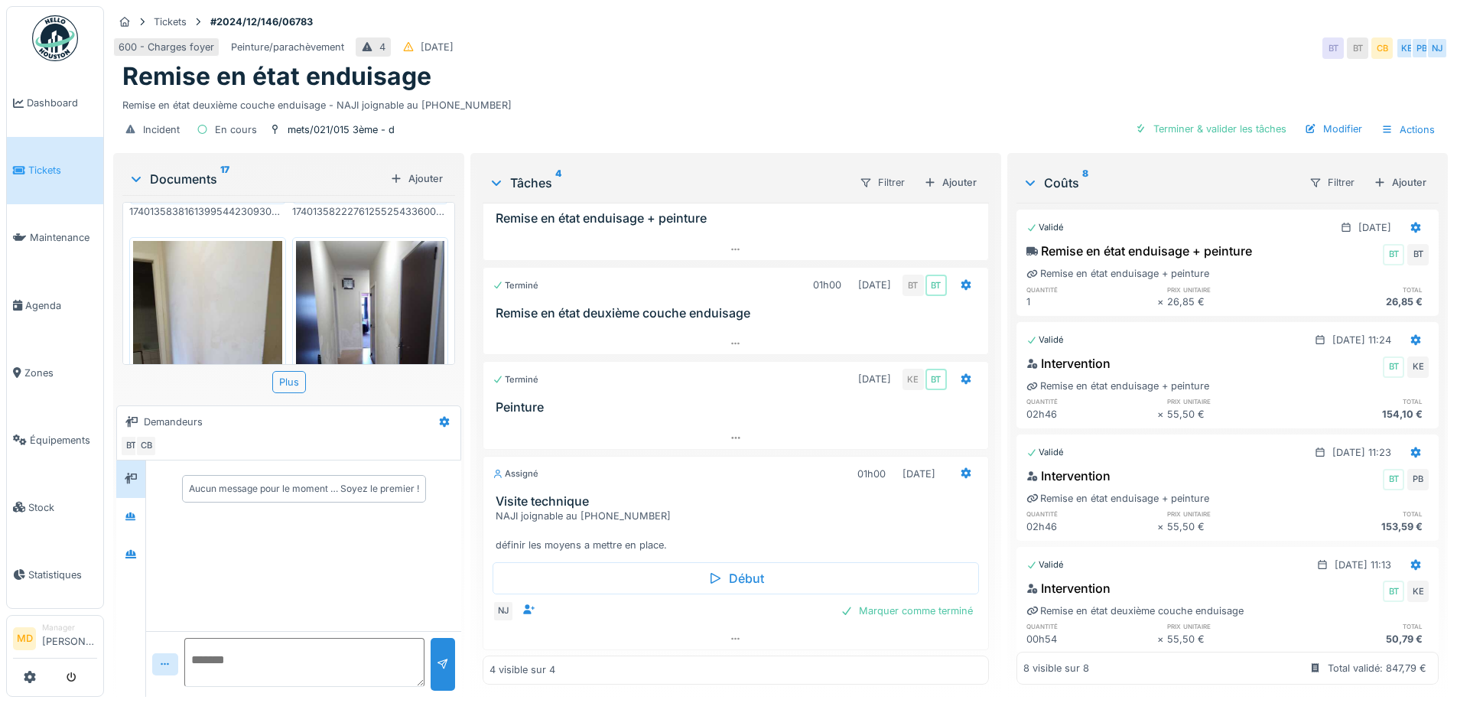
scroll to position [535, 0]
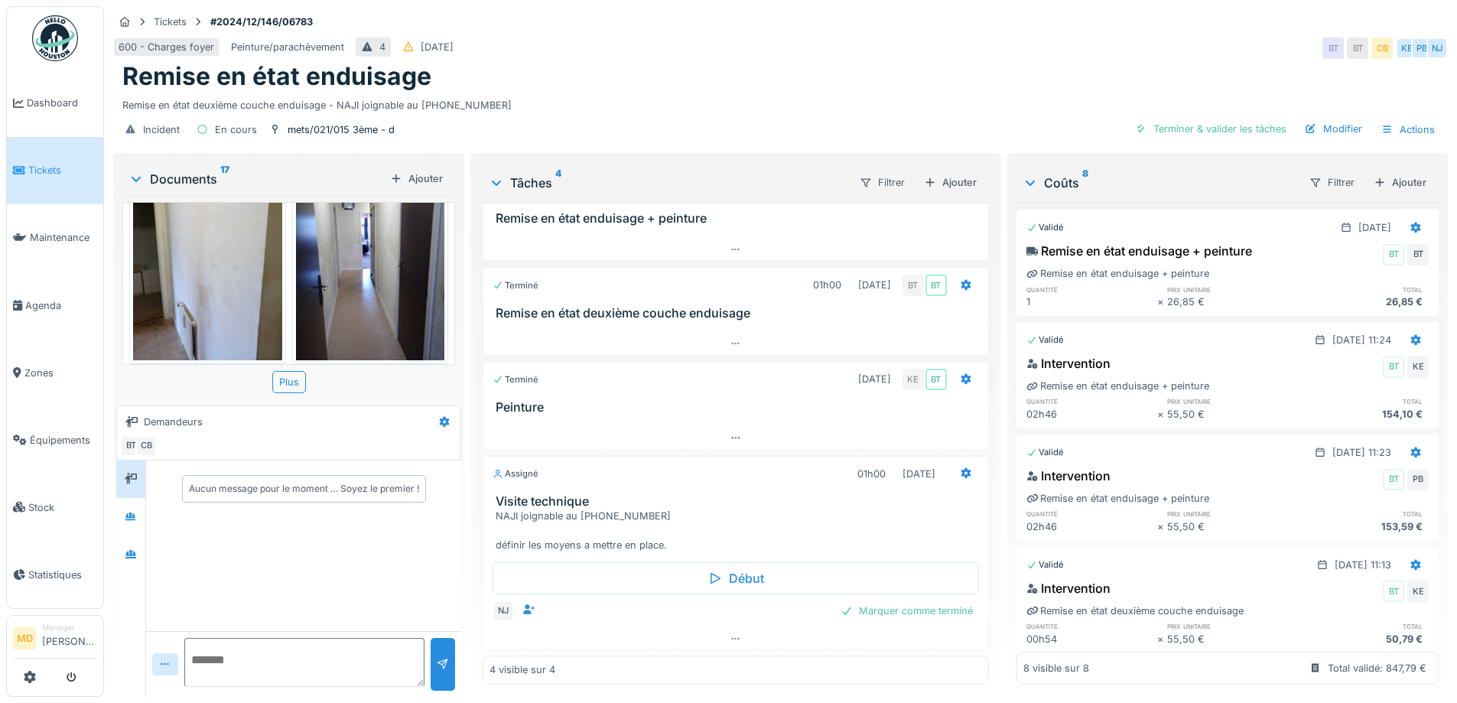
click at [365, 284] on img at bounding box center [370, 260] width 149 height 198
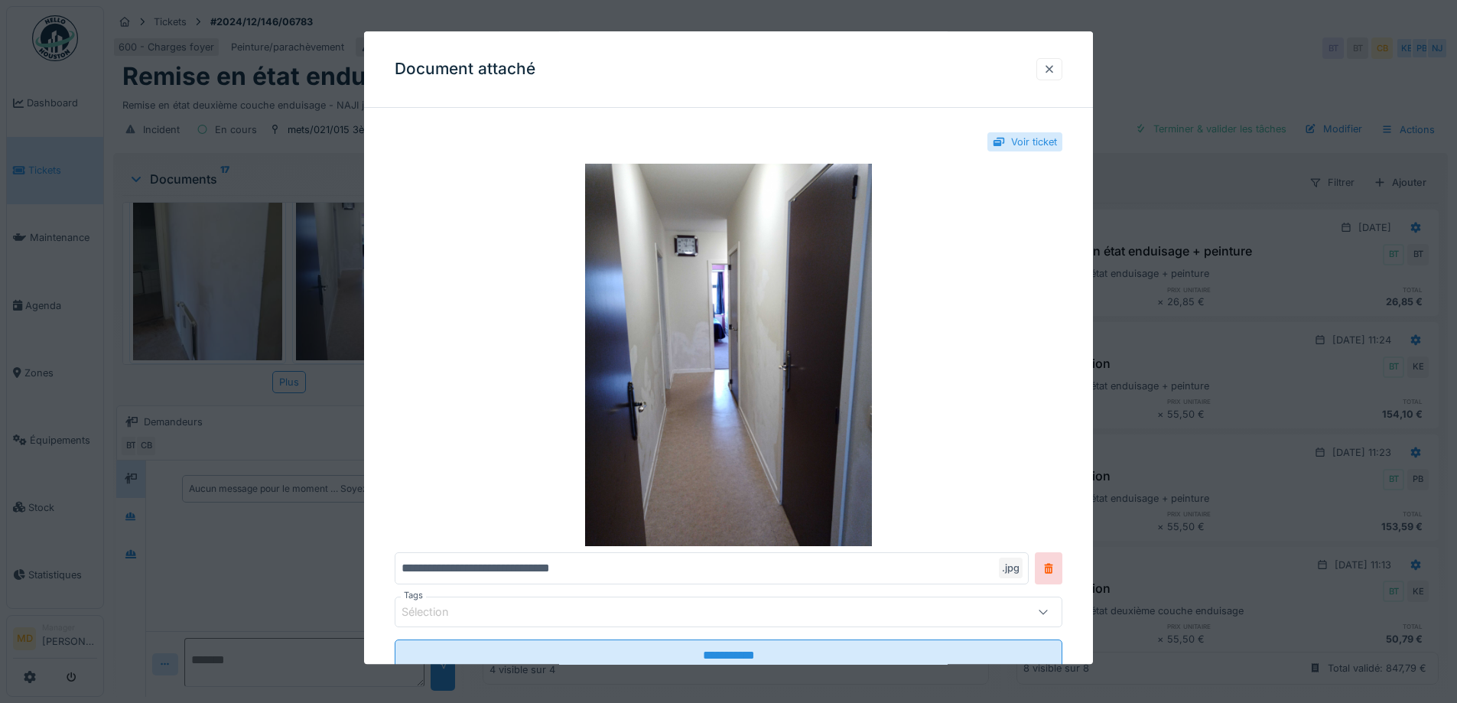
click at [1053, 70] on div at bounding box center [1049, 69] width 12 height 15
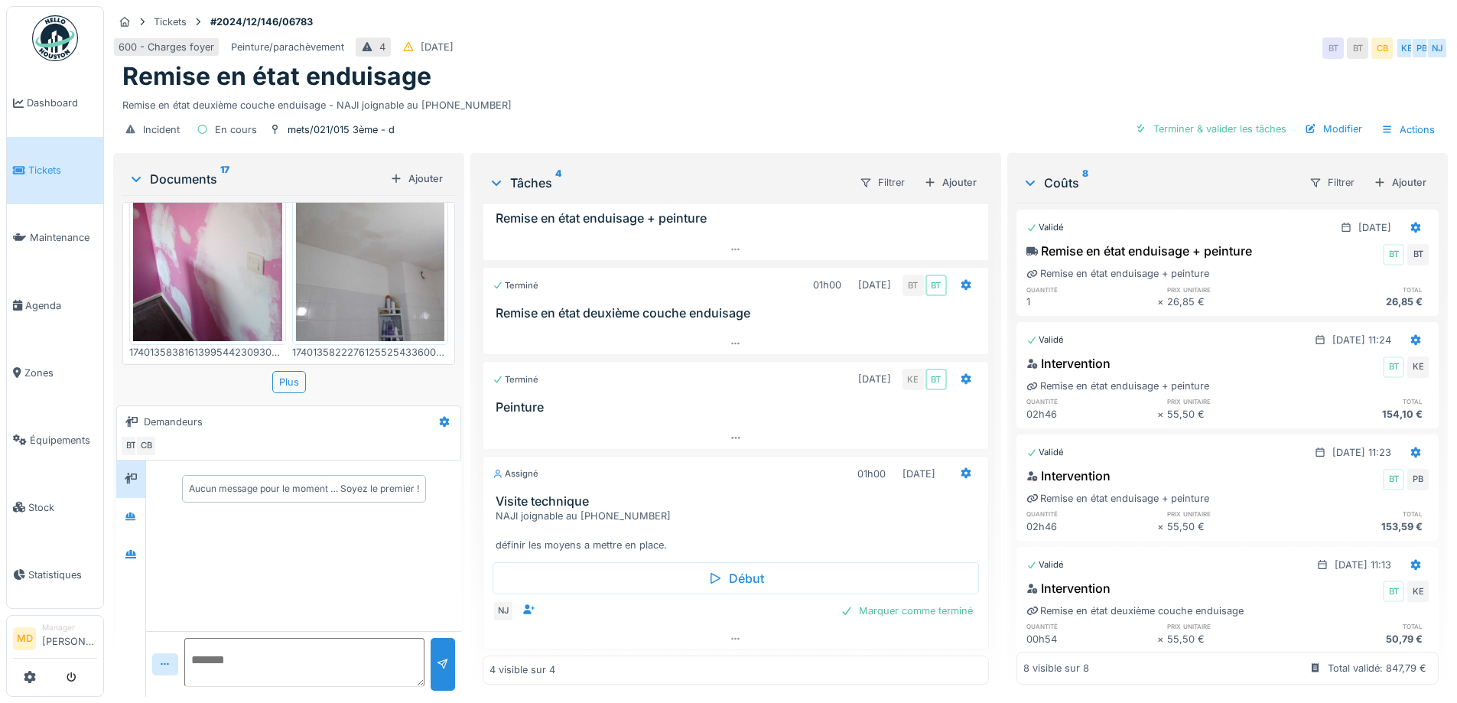
scroll to position [306, 0]
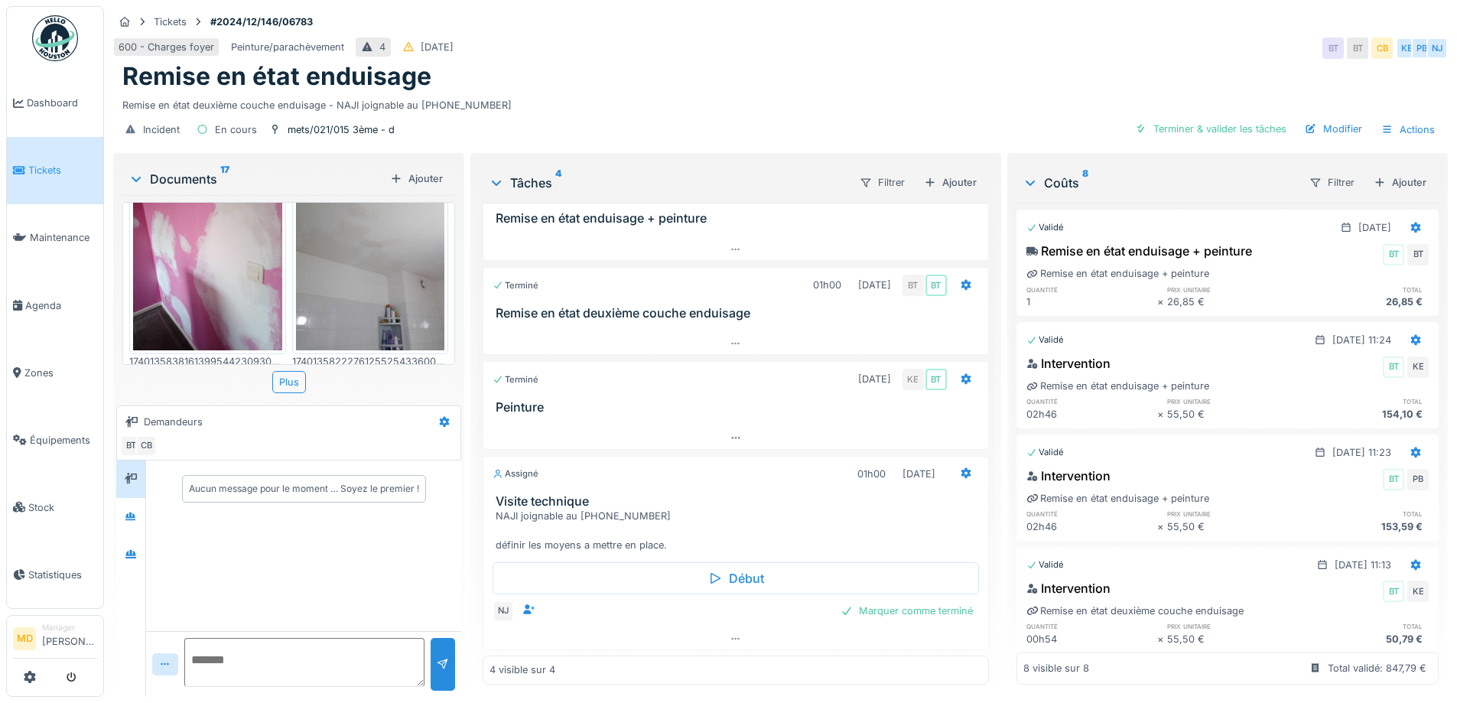
click at [378, 263] on img at bounding box center [370, 251] width 149 height 198
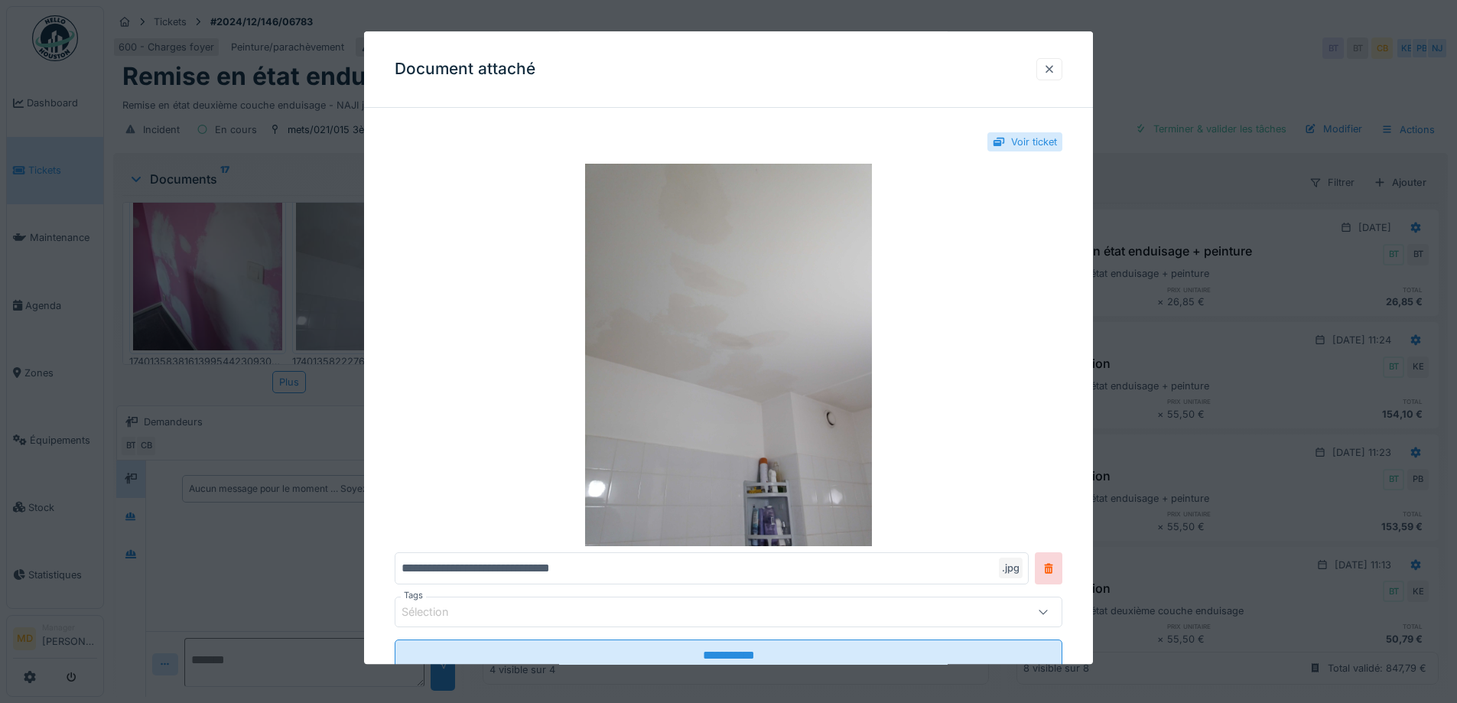
click at [1055, 63] on div at bounding box center [1049, 69] width 12 height 15
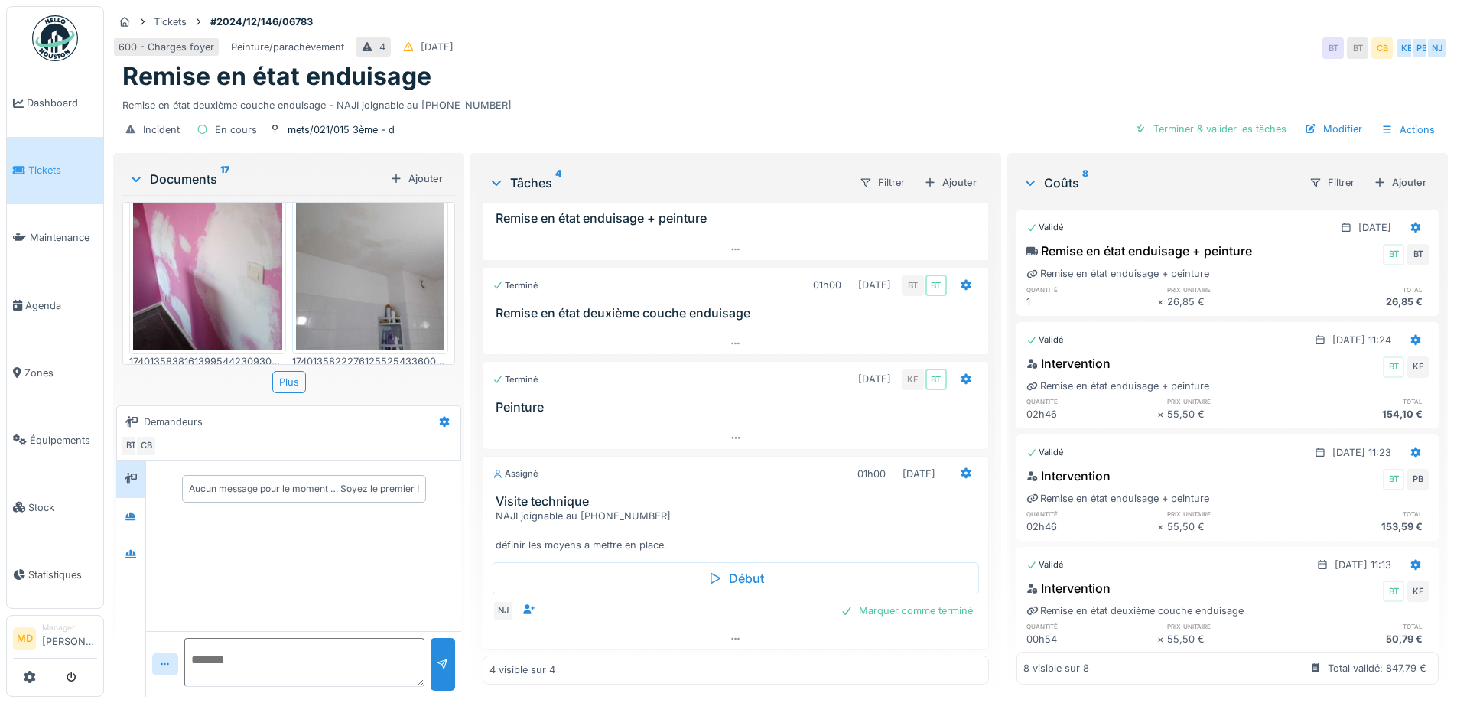
scroll to position [0, 0]
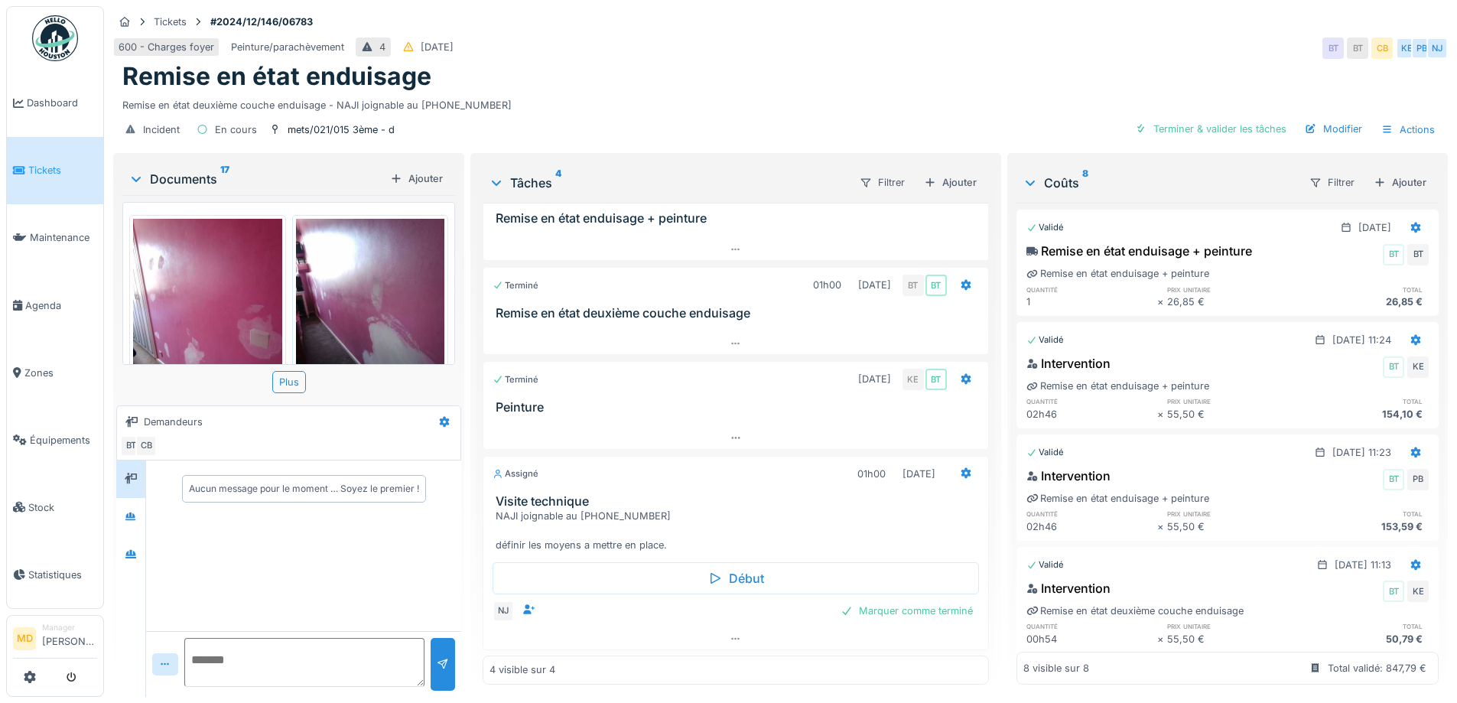
click at [260, 286] on img at bounding box center [207, 318] width 149 height 198
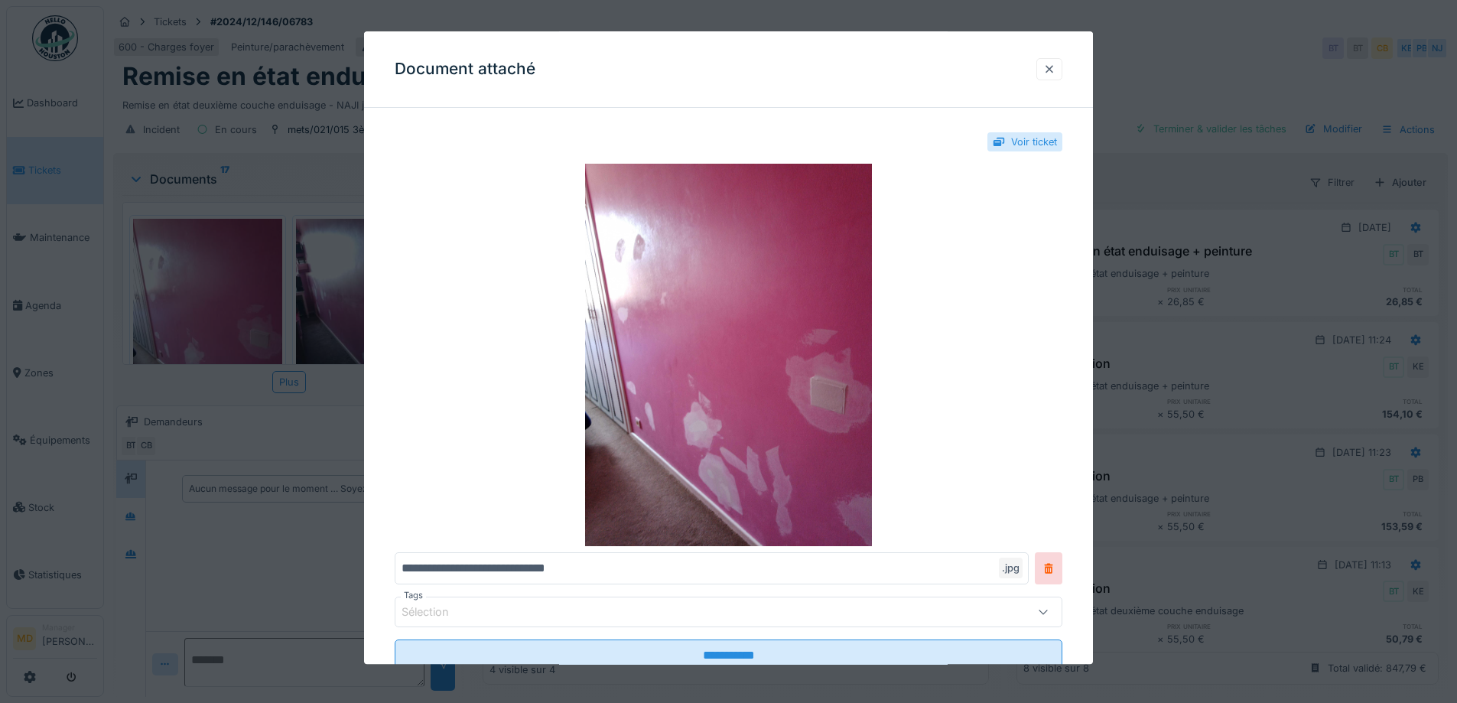
click at [1049, 70] on div at bounding box center [1049, 69] width 12 height 15
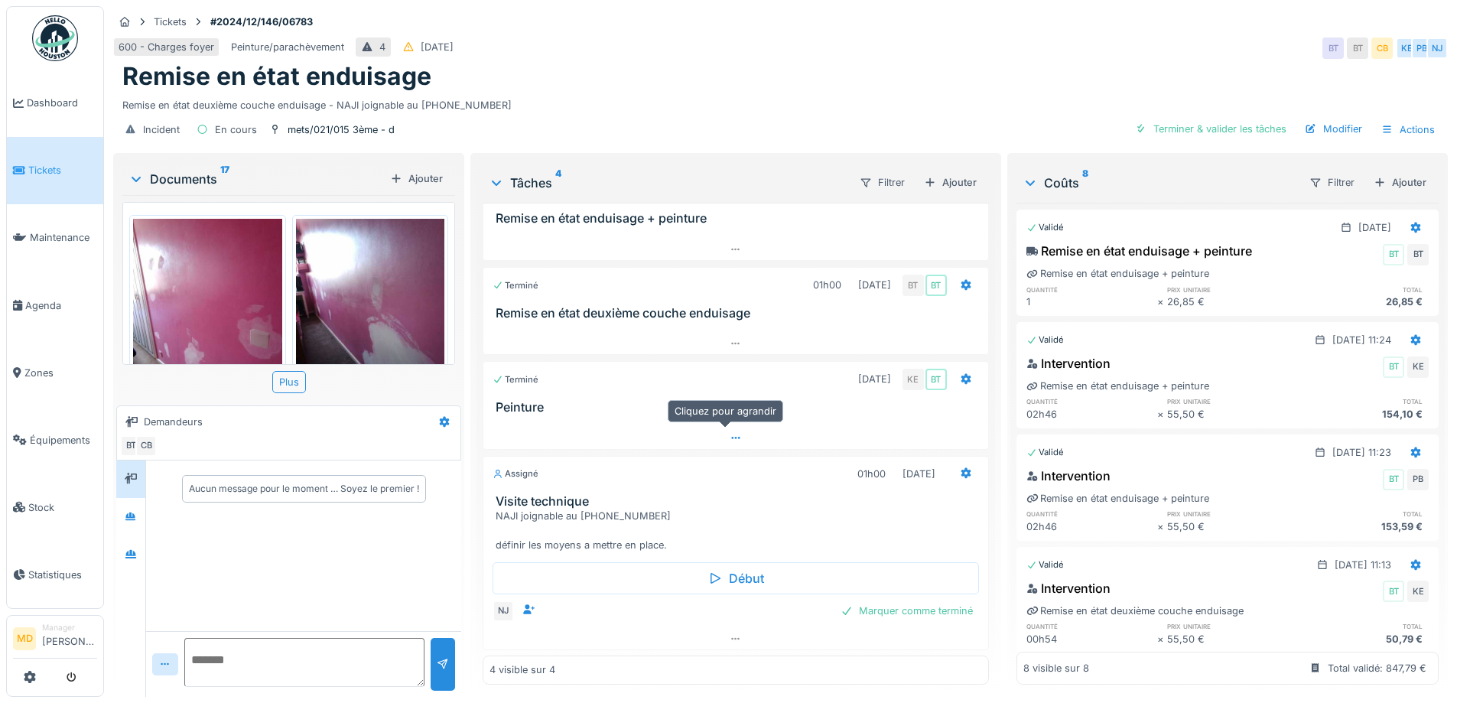
click at [733, 438] on div at bounding box center [735, 438] width 504 height 22
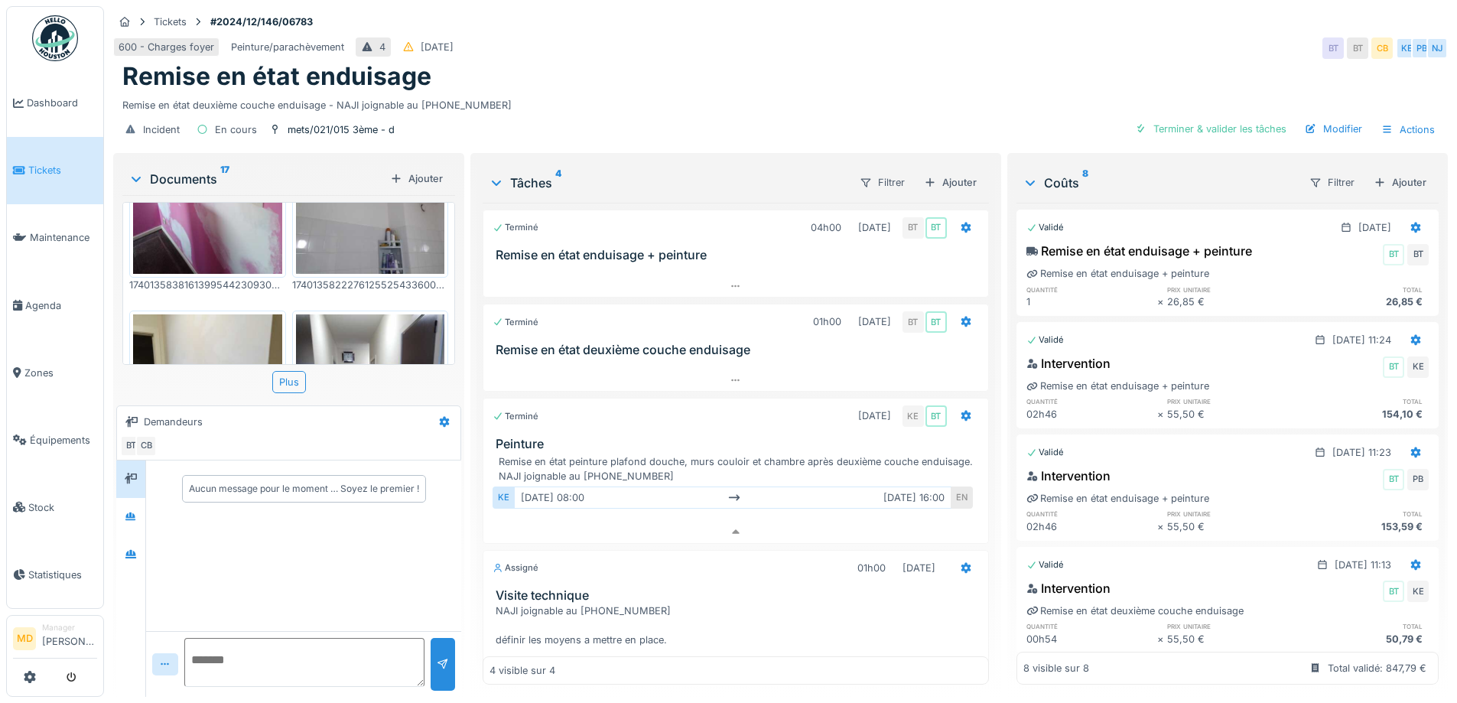
scroll to position [306, 0]
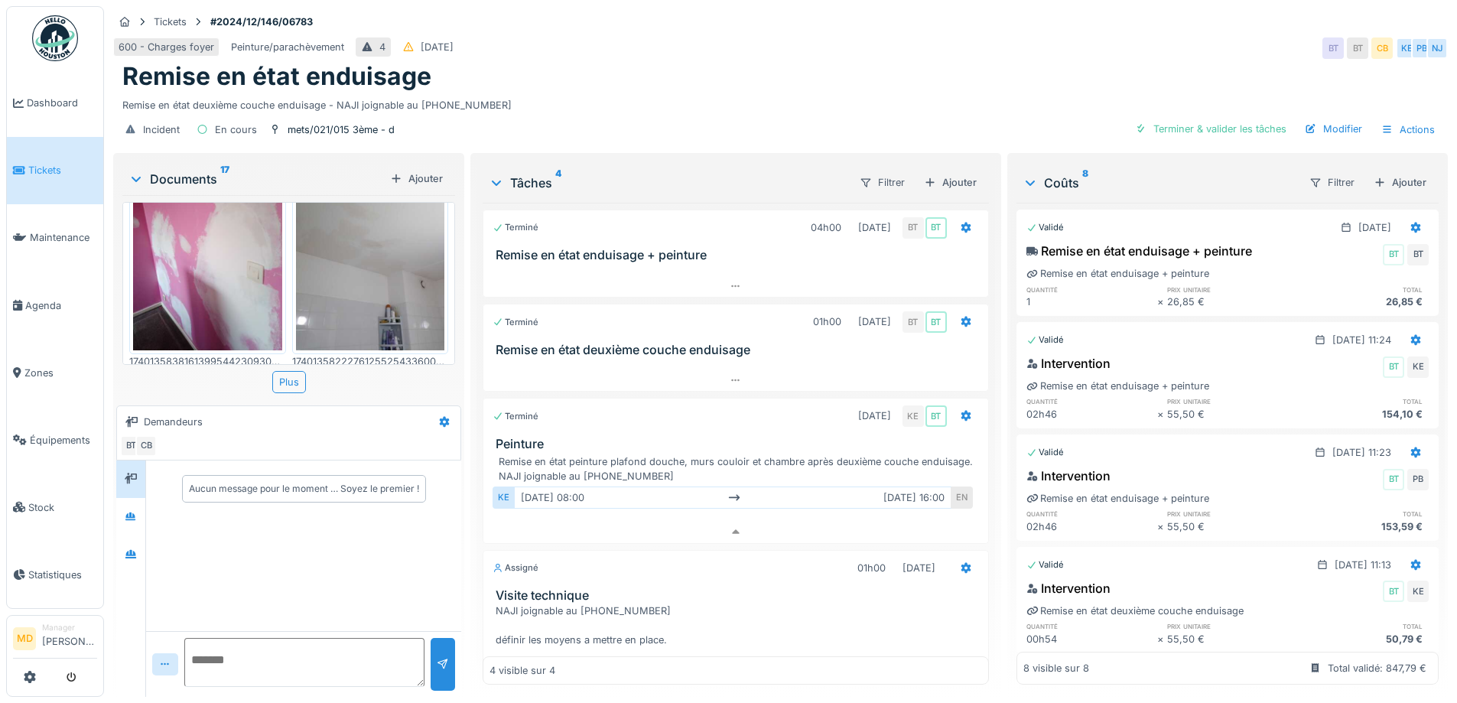
click at [360, 265] on img at bounding box center [370, 251] width 149 height 198
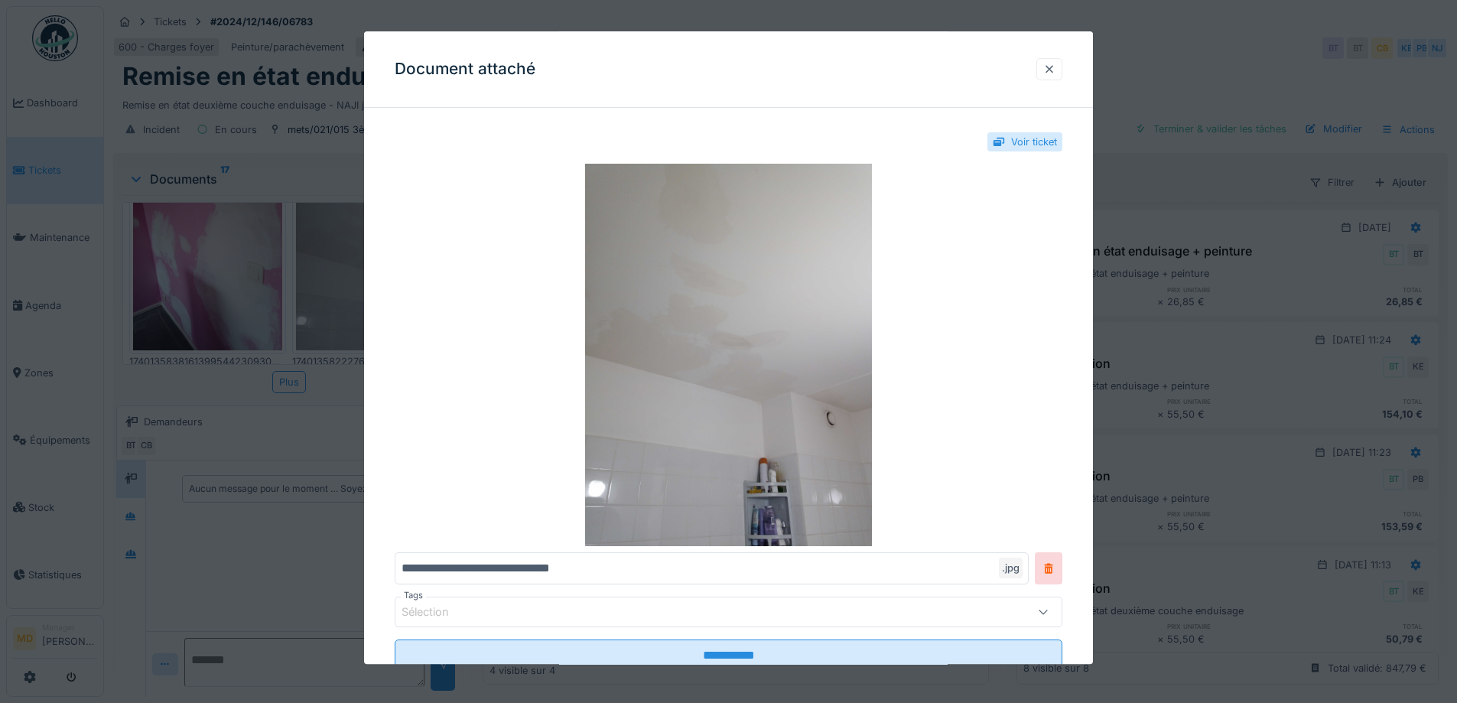
click at [1055, 69] on div at bounding box center [1049, 69] width 12 height 15
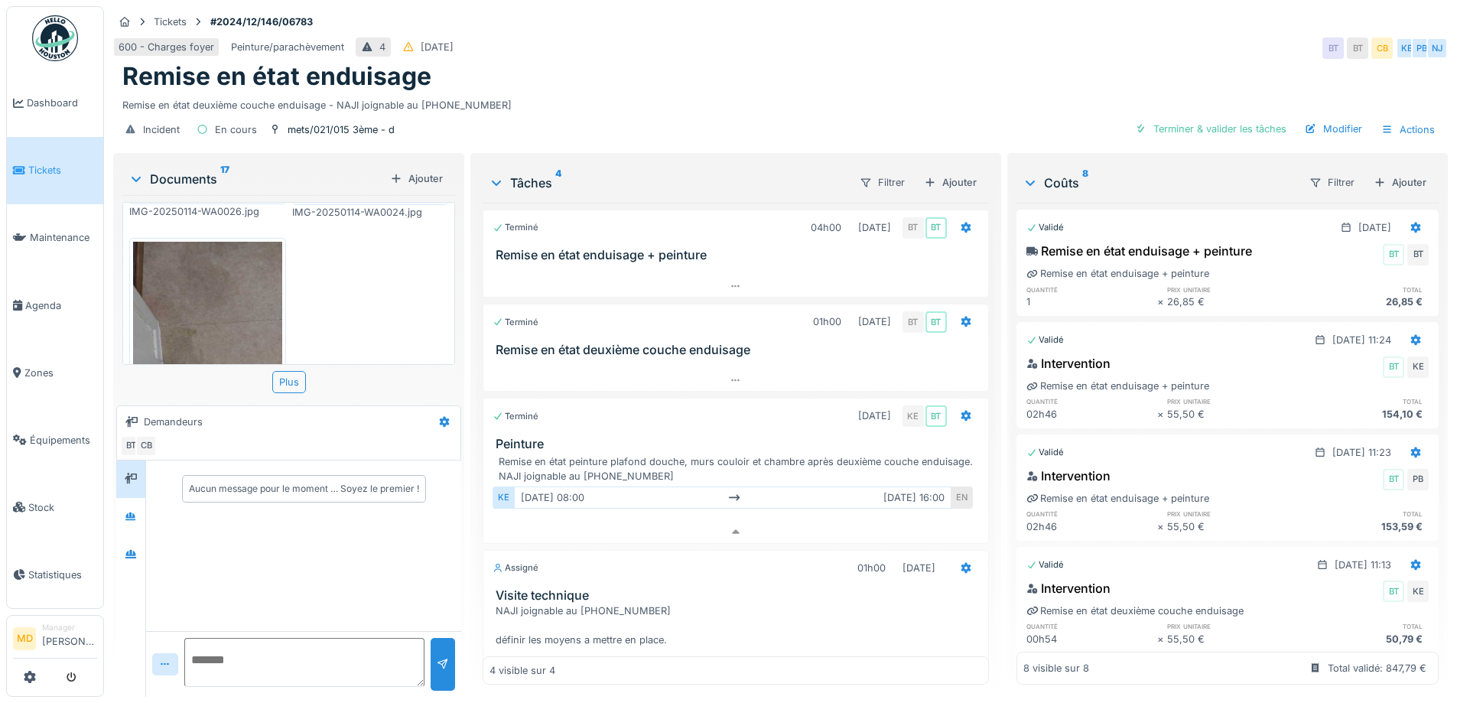
scroll to position [2035, 0]
click at [672, 70] on div "Remise en état enduisage" at bounding box center [780, 76] width 1316 height 29
click at [749, 62] on div "Remise en état enduisage" at bounding box center [780, 76] width 1316 height 29
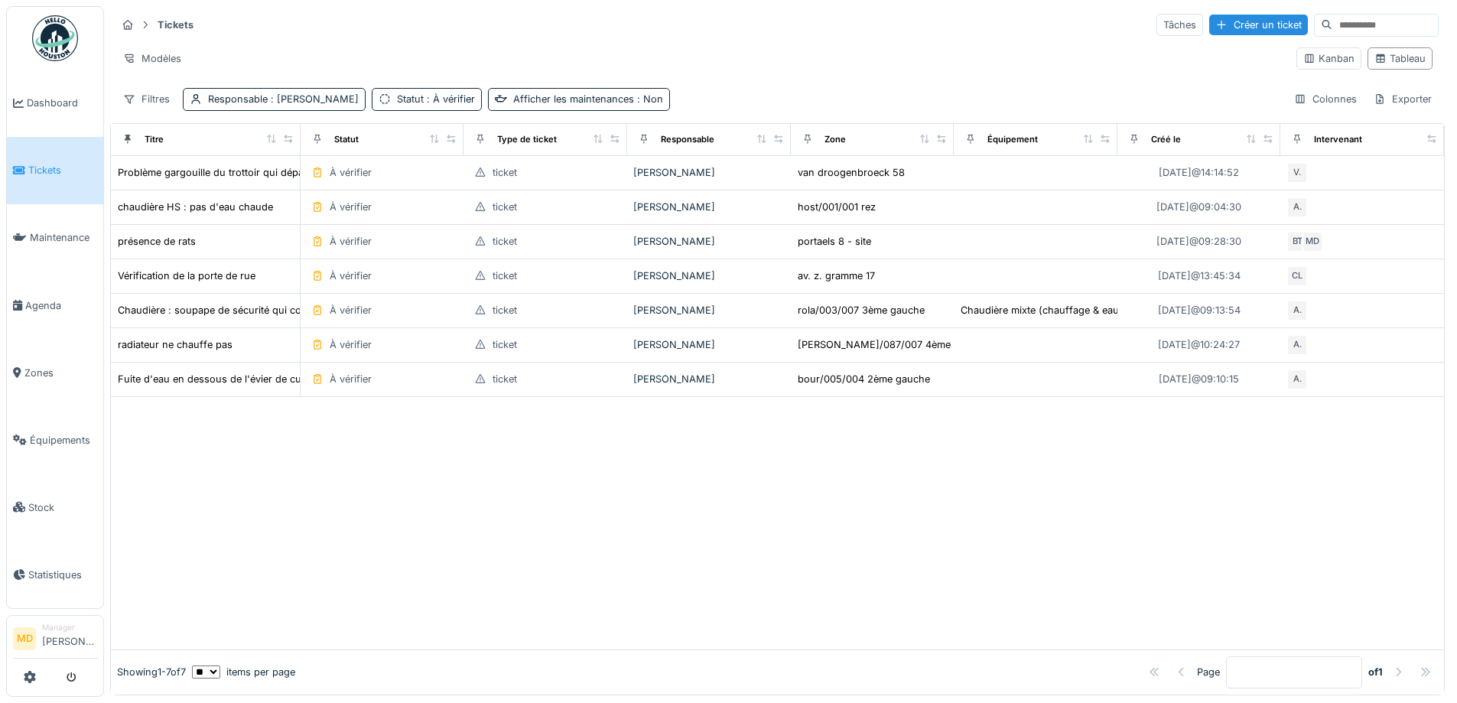
click at [323, 552] on div at bounding box center [777, 523] width 1333 height 252
click at [492, 538] on div at bounding box center [777, 523] width 1333 height 252
click at [329, 508] on div at bounding box center [777, 523] width 1333 height 252
click at [330, 508] on div at bounding box center [777, 523] width 1333 height 252
click at [415, 408] on div at bounding box center [777, 523] width 1333 height 252
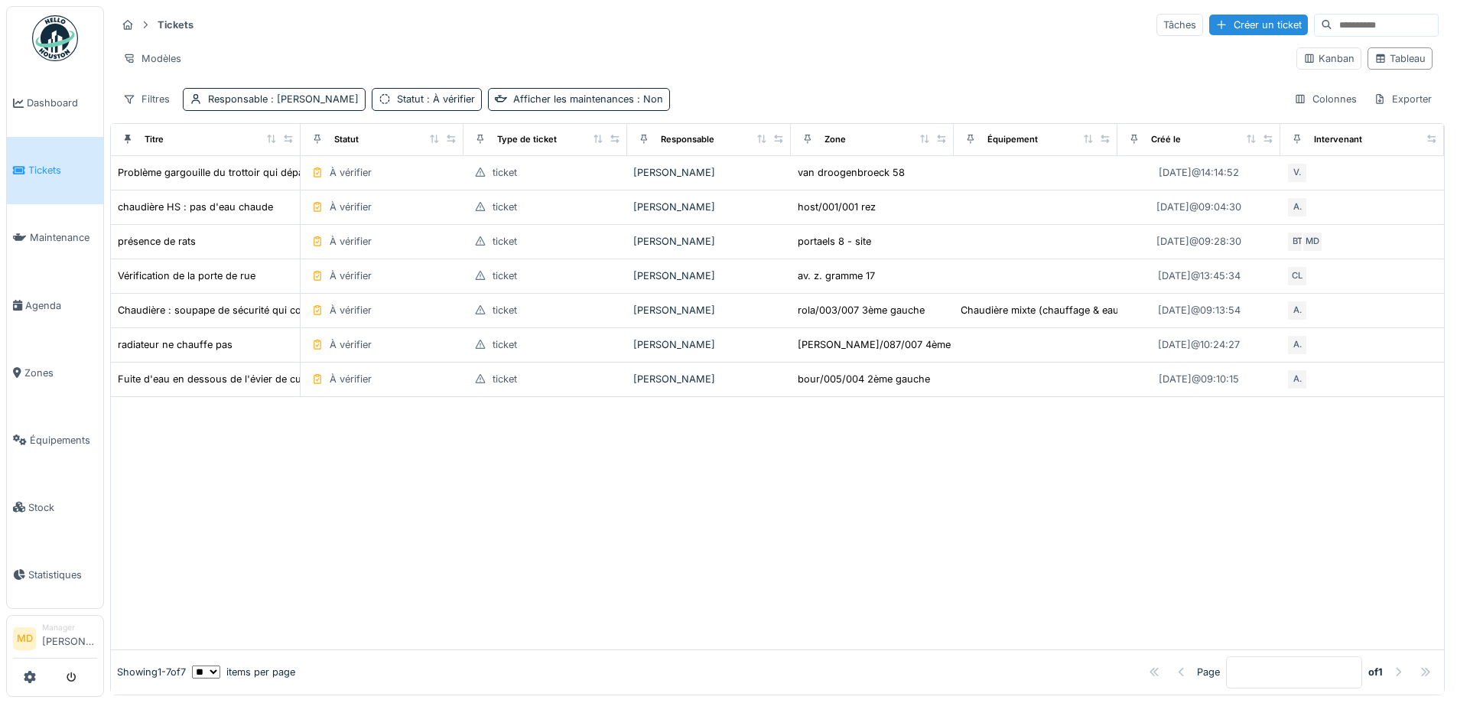
click at [491, 469] on div at bounding box center [777, 523] width 1333 height 252
click at [516, 534] on div at bounding box center [777, 523] width 1333 height 252
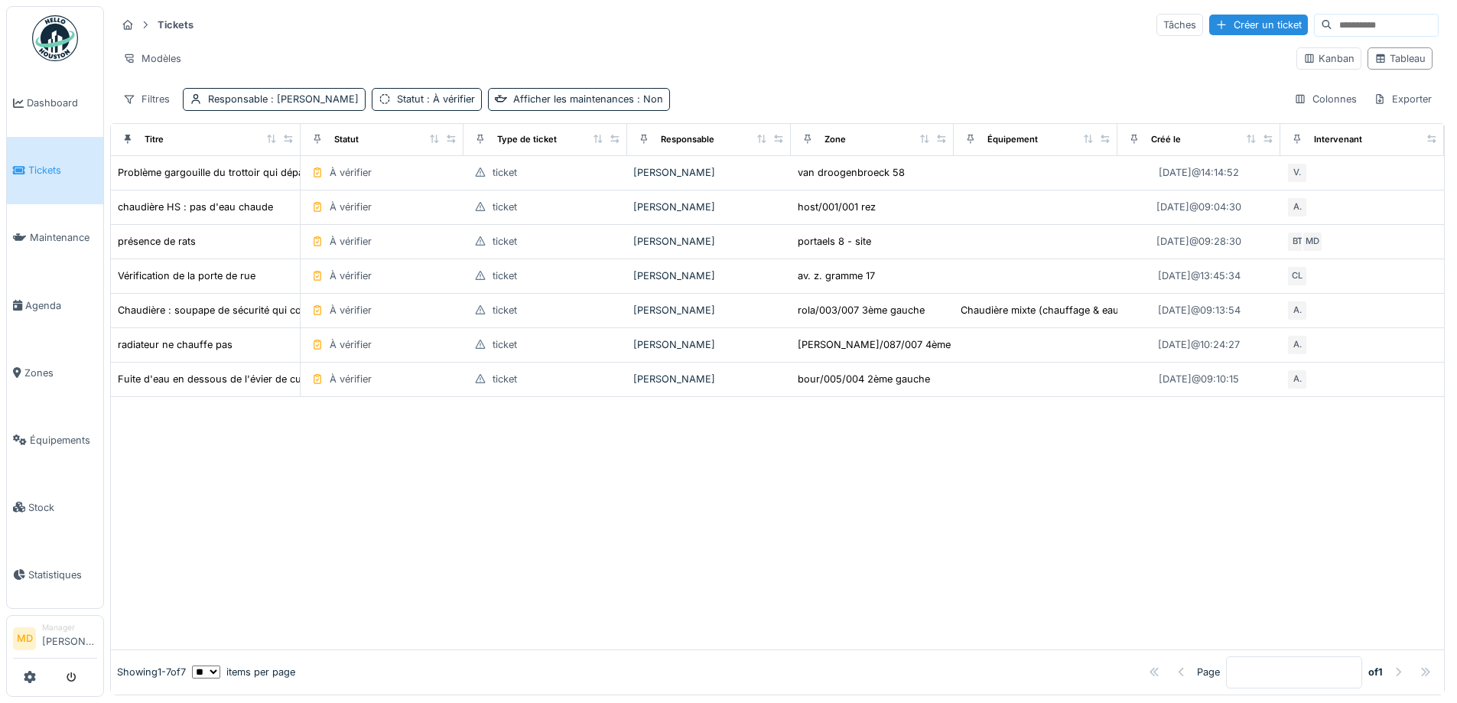
click at [516, 534] on div at bounding box center [777, 523] width 1333 height 252
click at [616, 493] on div at bounding box center [777, 523] width 1333 height 252
click at [549, 494] on div at bounding box center [777, 523] width 1333 height 252
click at [443, 512] on div at bounding box center [777, 523] width 1333 height 252
click at [319, 484] on div at bounding box center [777, 523] width 1333 height 252
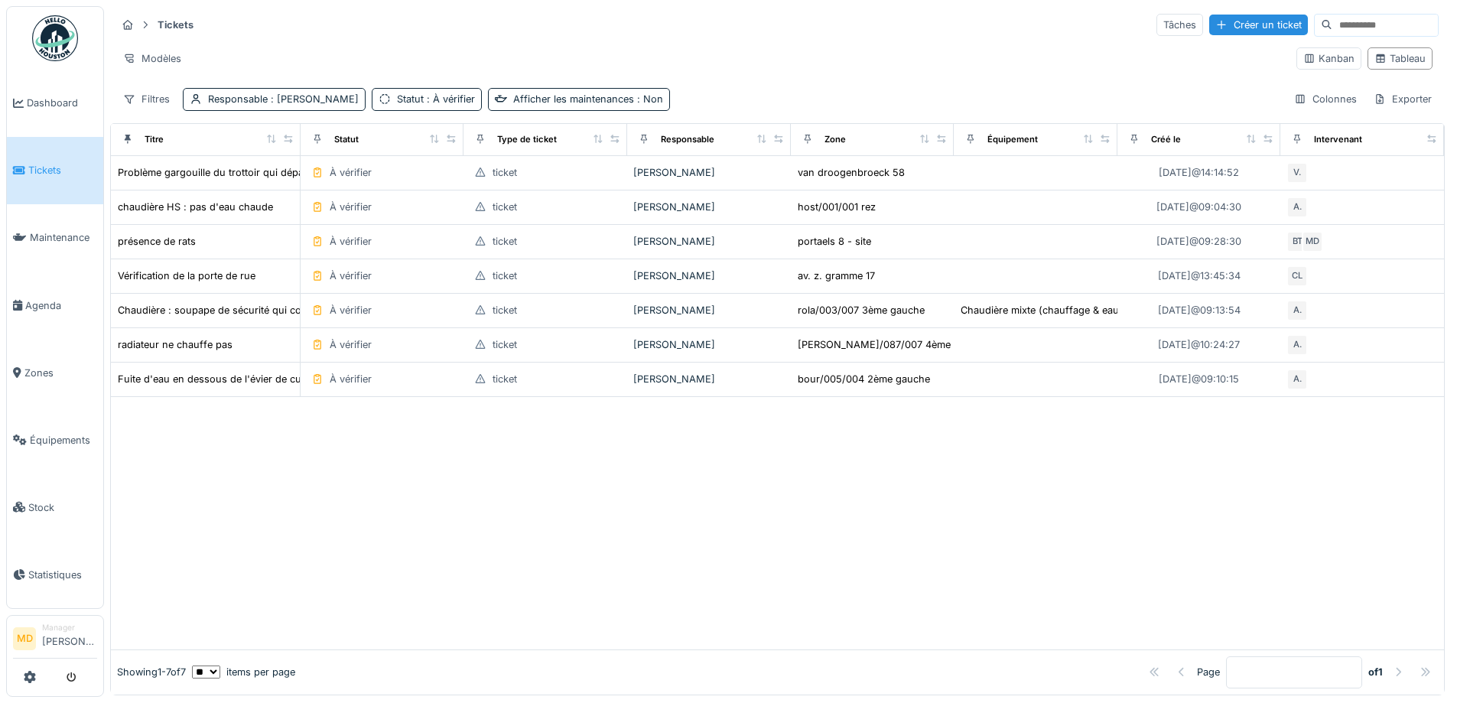
click at [420, 34] on div "Tickets Tâches Créer un ticket" at bounding box center [777, 24] width 1322 height 25
click at [414, 19] on div "Tickets Tâches Créer un ticket" at bounding box center [777, 24] width 1322 height 25
click at [436, 28] on div "Tickets Tâches Créer un ticket" at bounding box center [777, 24] width 1322 height 25
drag, startPoint x: 436, startPoint y: 28, endPoint x: 406, endPoint y: 5, distance: 37.6
click at [432, 27] on div "Tickets Tâches Créer un ticket" at bounding box center [777, 24] width 1322 height 25
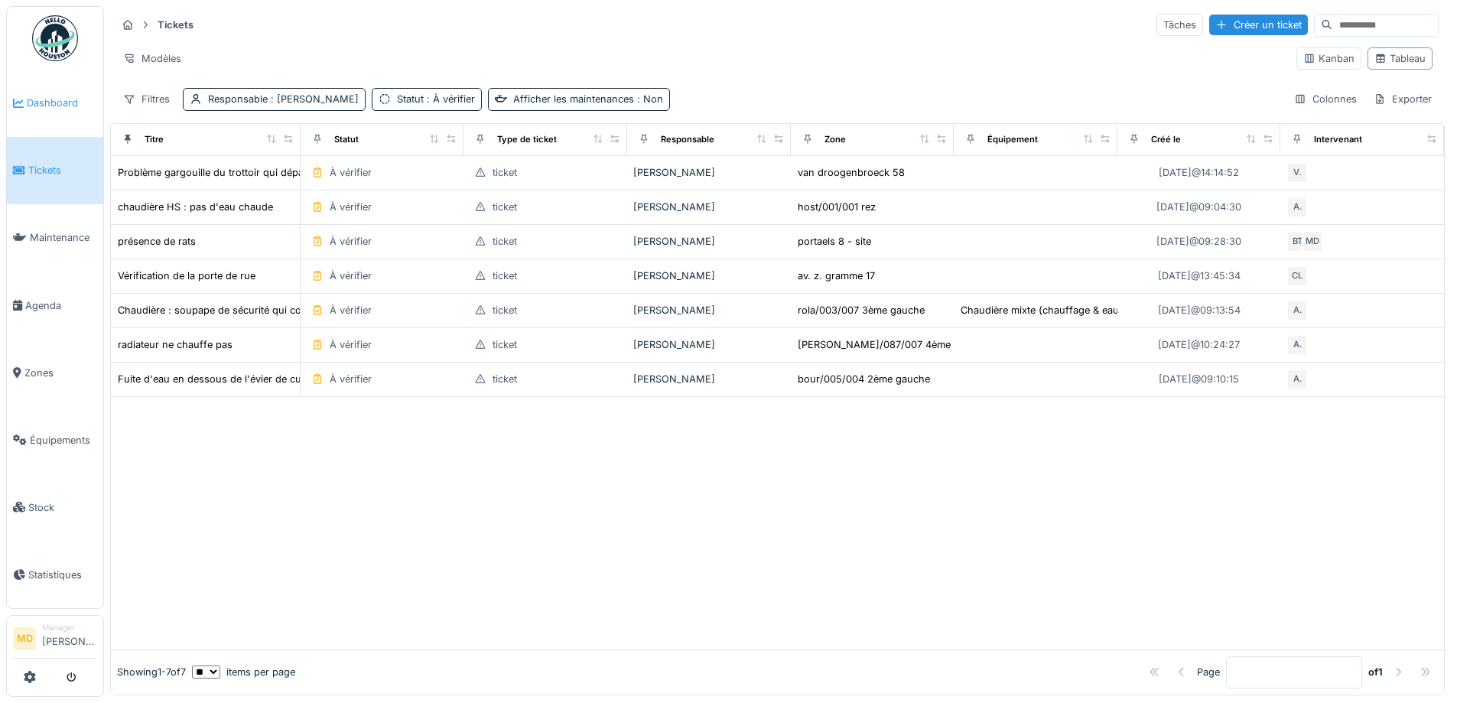
click at [48, 97] on span "Dashboard" at bounding box center [62, 103] width 70 height 15
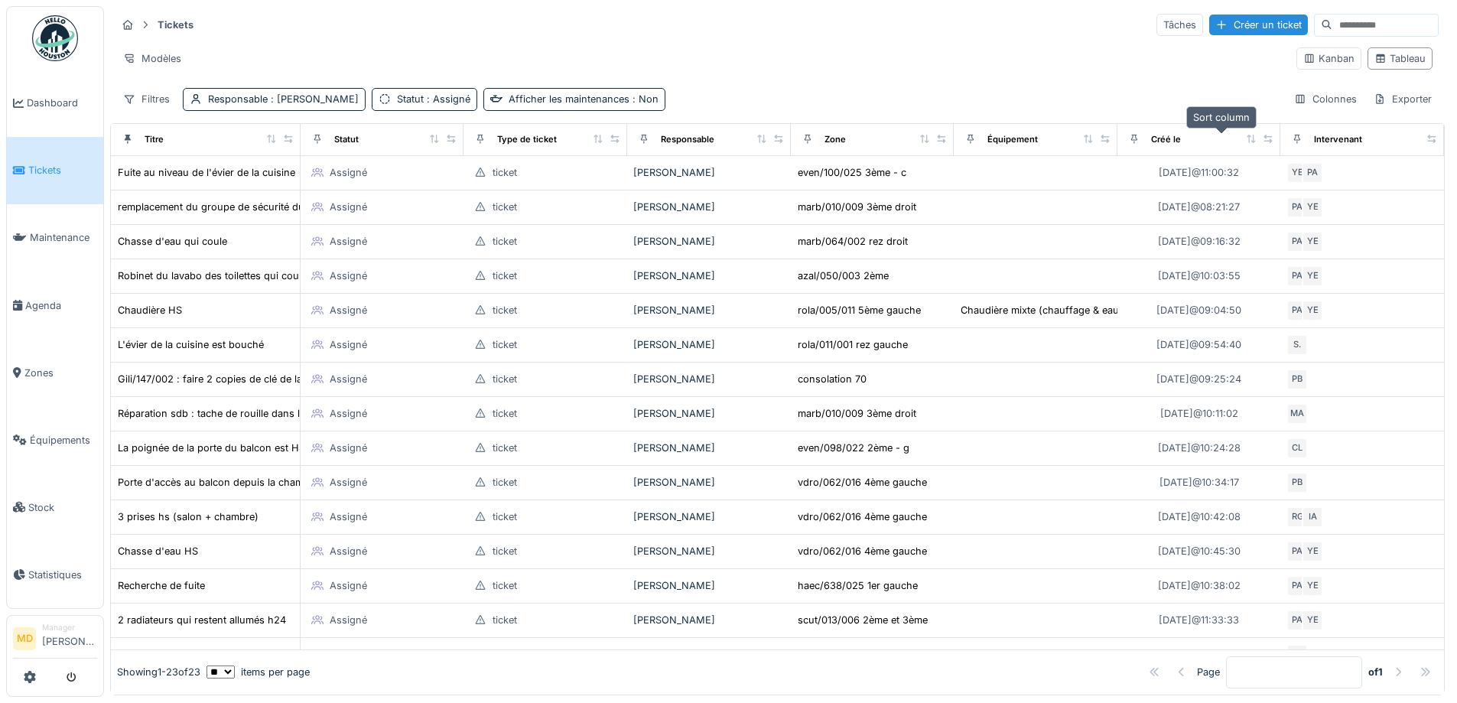
click at [1246, 138] on icon at bounding box center [1251, 139] width 11 height 8
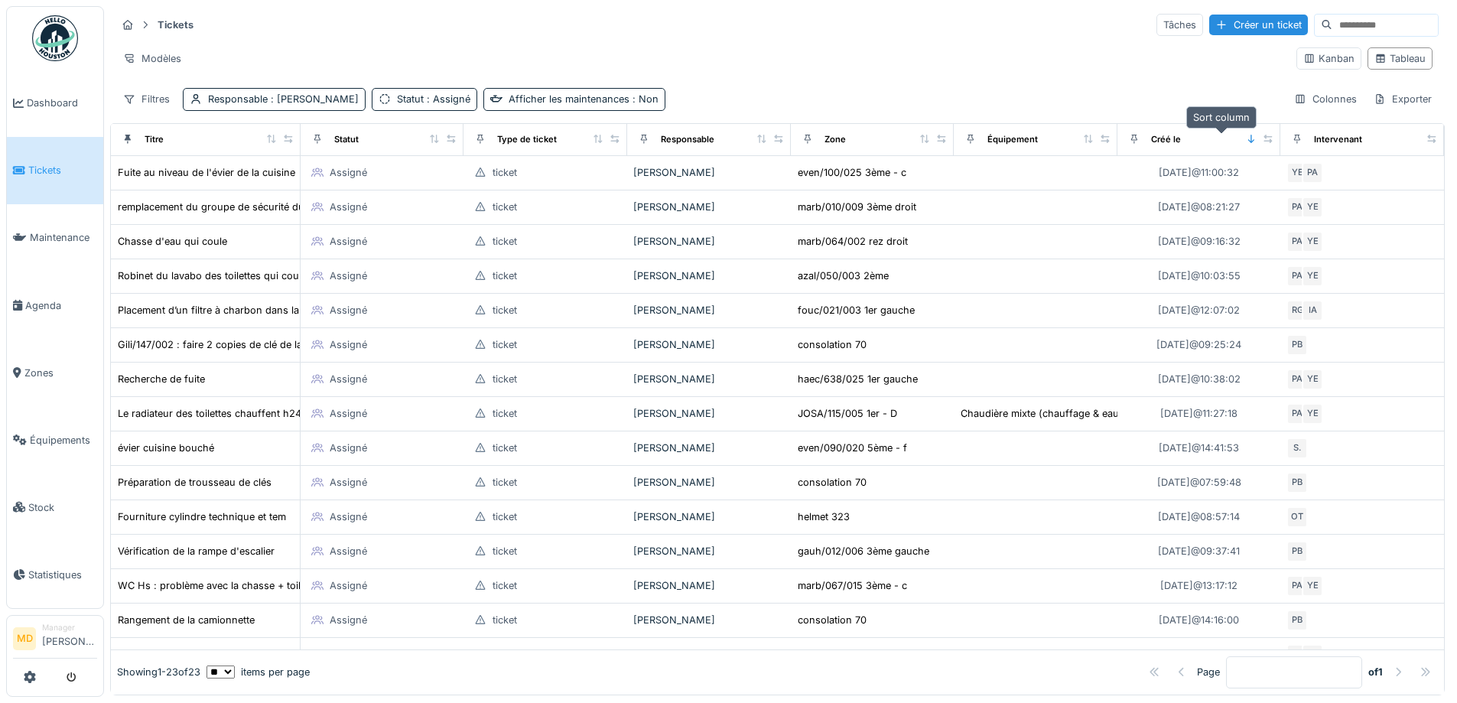
click at [1246, 139] on icon at bounding box center [1251, 139] width 11 height 8
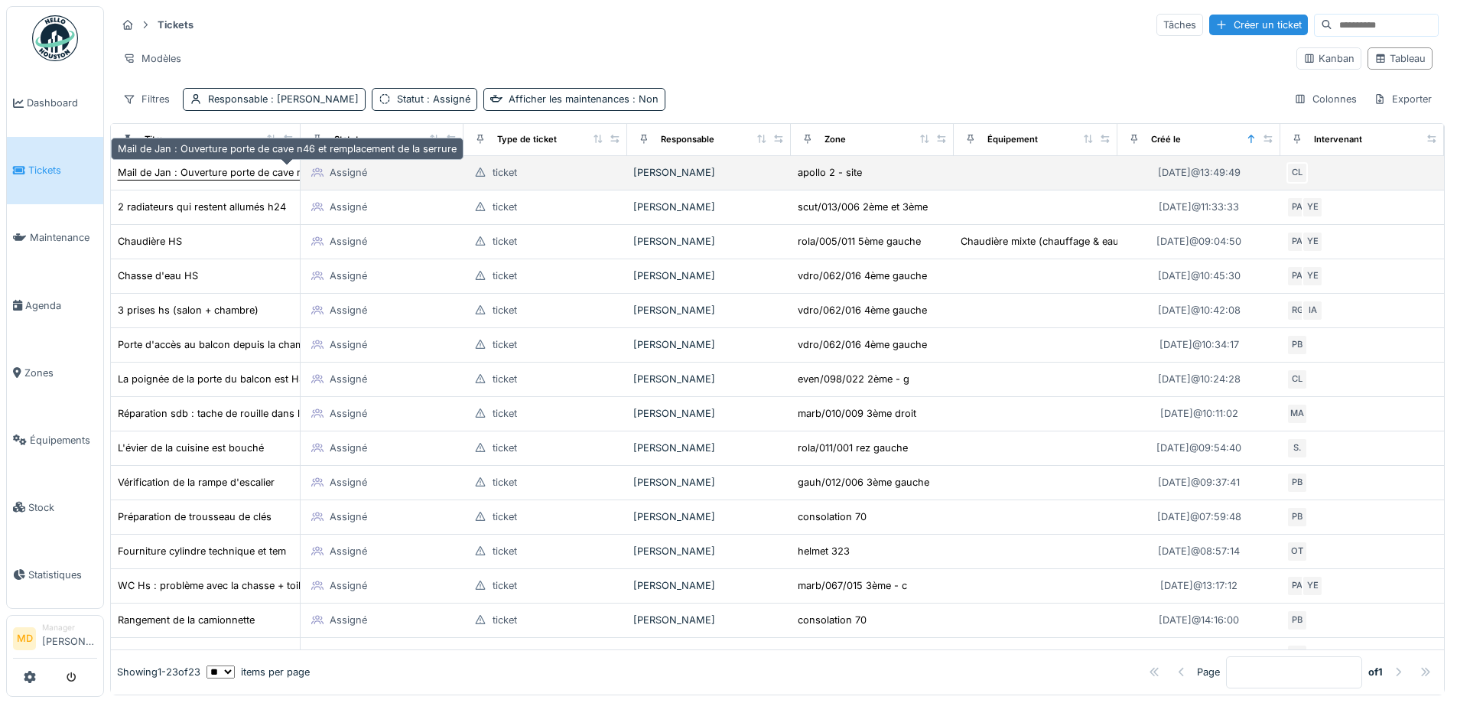
click at [181, 171] on div "Mail de Jan : Ouverture porte de cave n46 et remplacement de la serrure" at bounding box center [287, 172] width 339 height 15
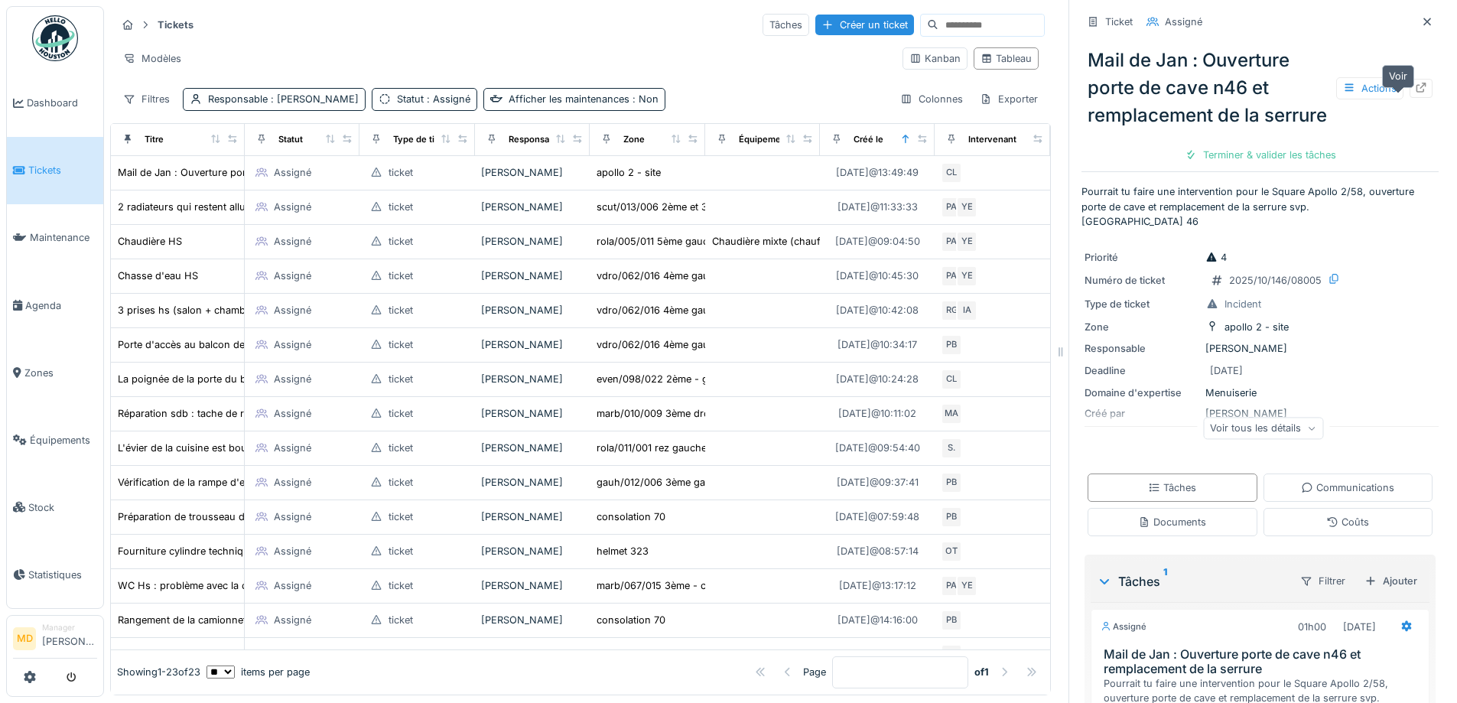
click at [1415, 93] on icon at bounding box center [1421, 88] width 12 height 10
click at [24, 368] on span "Zones" at bounding box center [60, 372] width 73 height 15
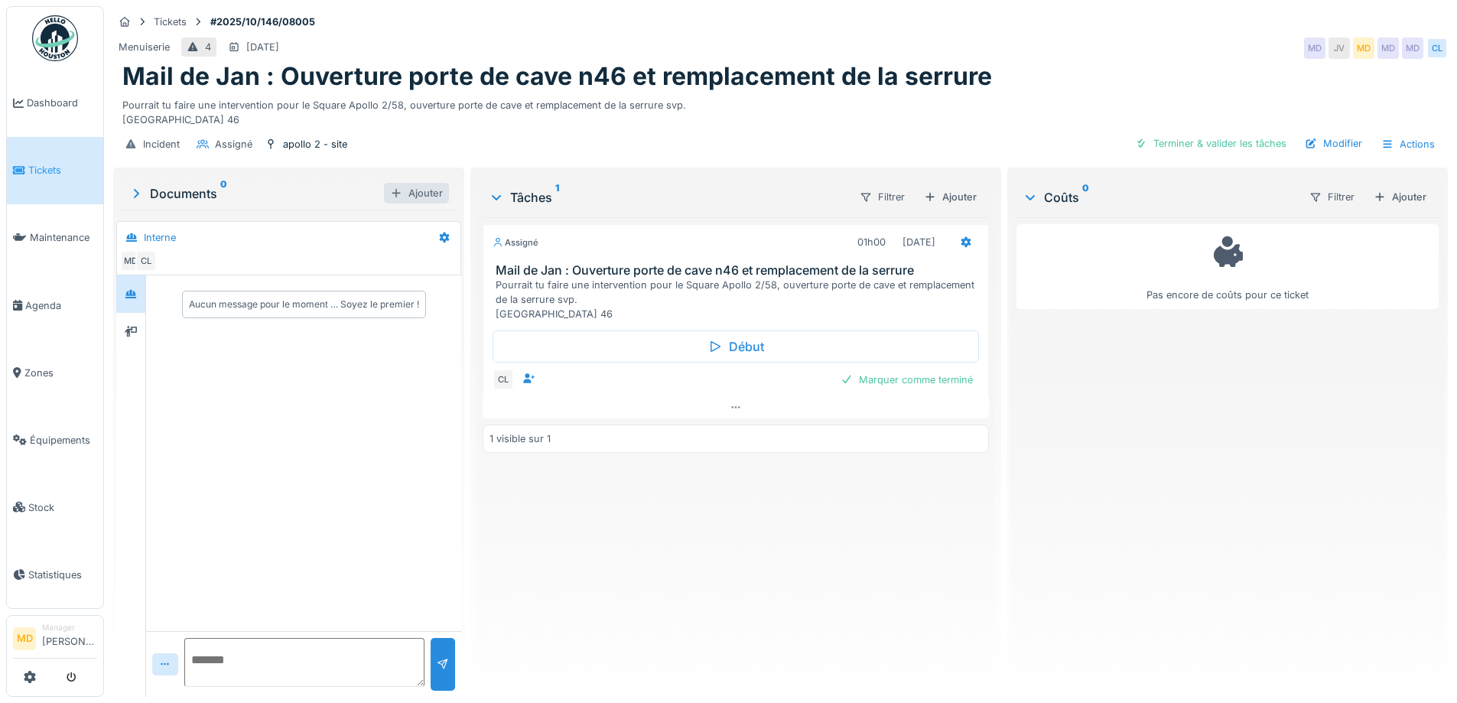
click at [411, 189] on div "Ajouter" at bounding box center [416, 193] width 65 height 21
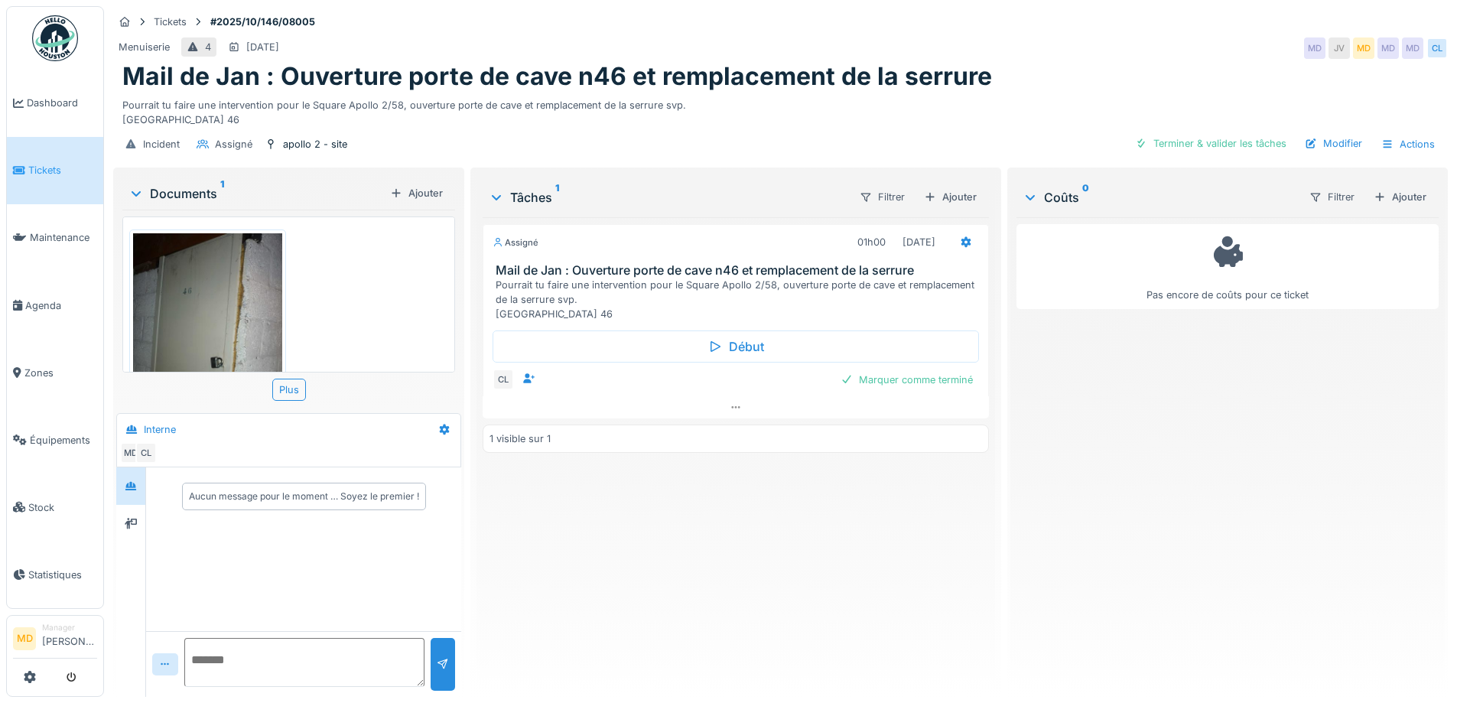
click at [246, 353] on img at bounding box center [207, 332] width 149 height 198
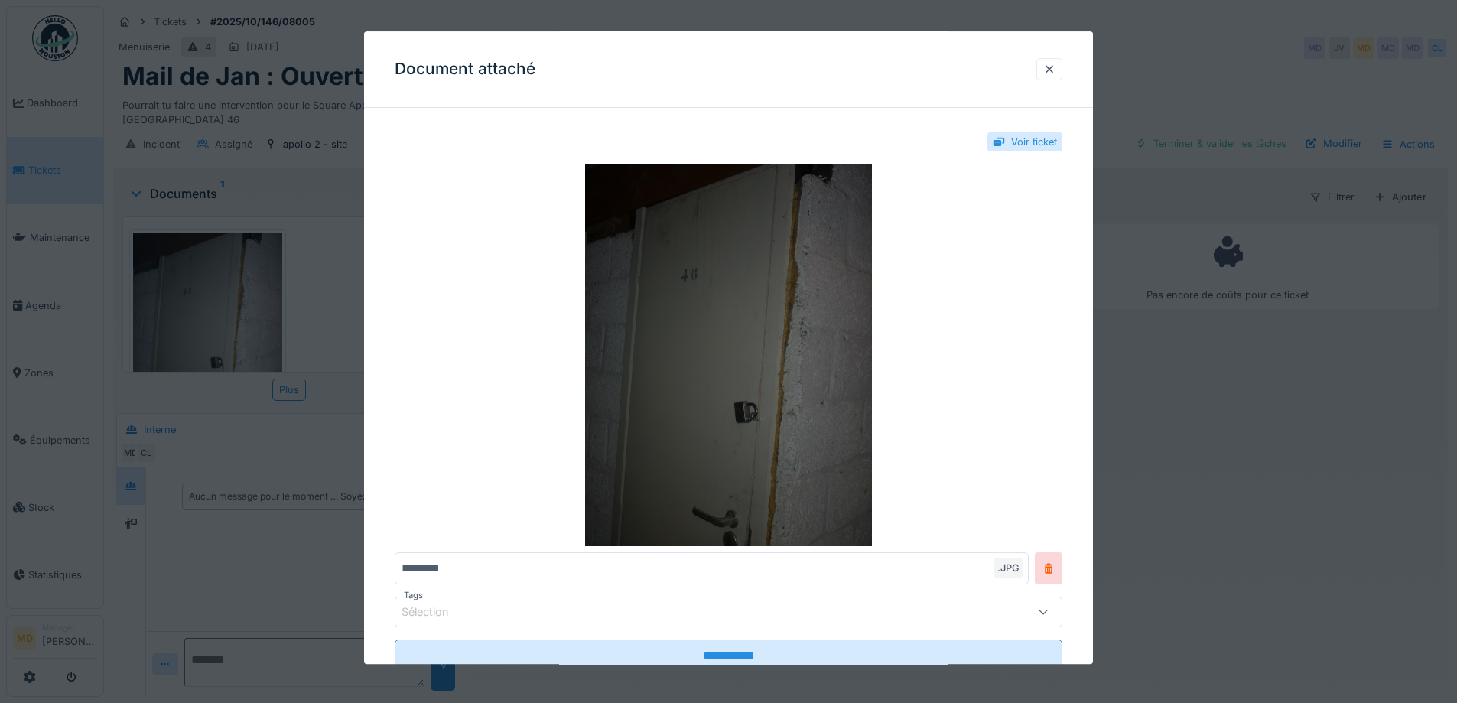
click at [745, 279] on img at bounding box center [729, 355] width 668 height 382
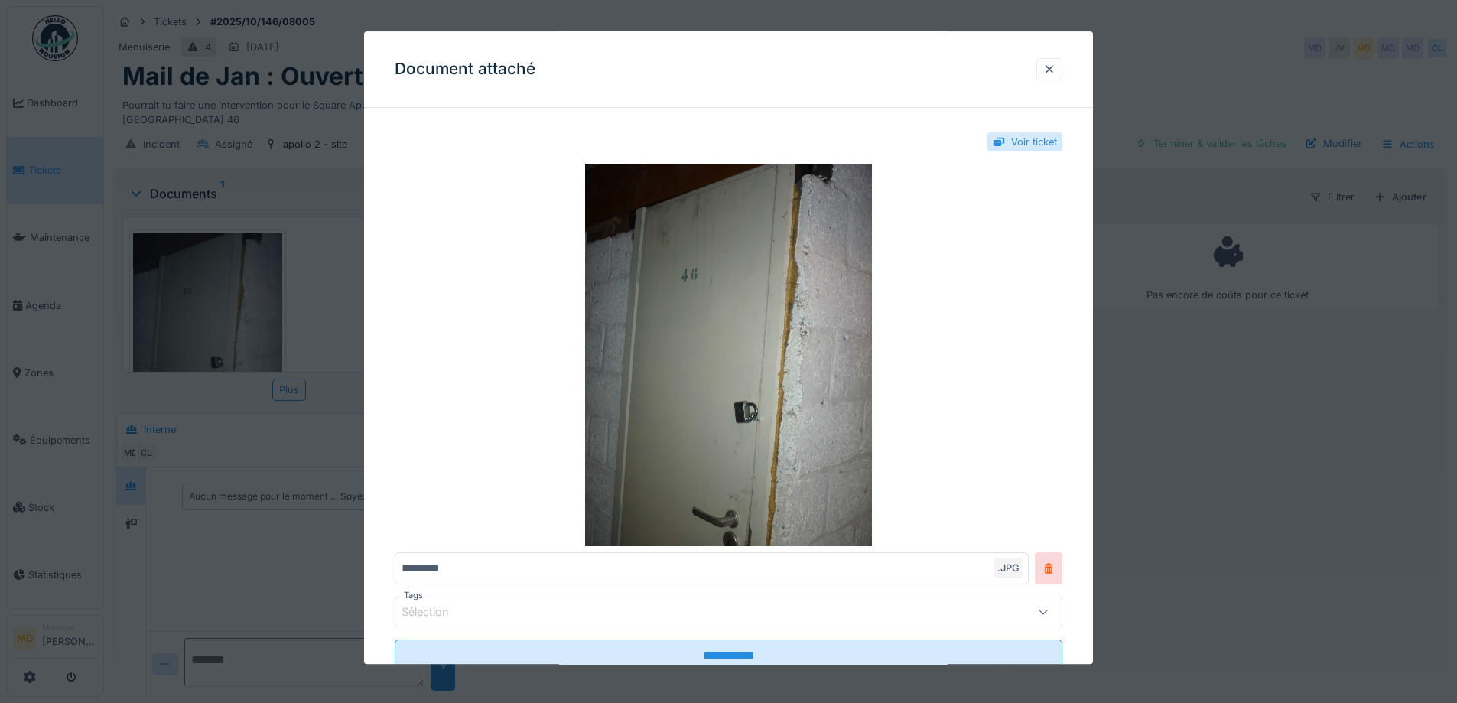
click at [1054, 81] on div "Document attaché" at bounding box center [728, 69] width 729 height 76
click at [1054, 61] on div at bounding box center [1049, 69] width 26 height 22
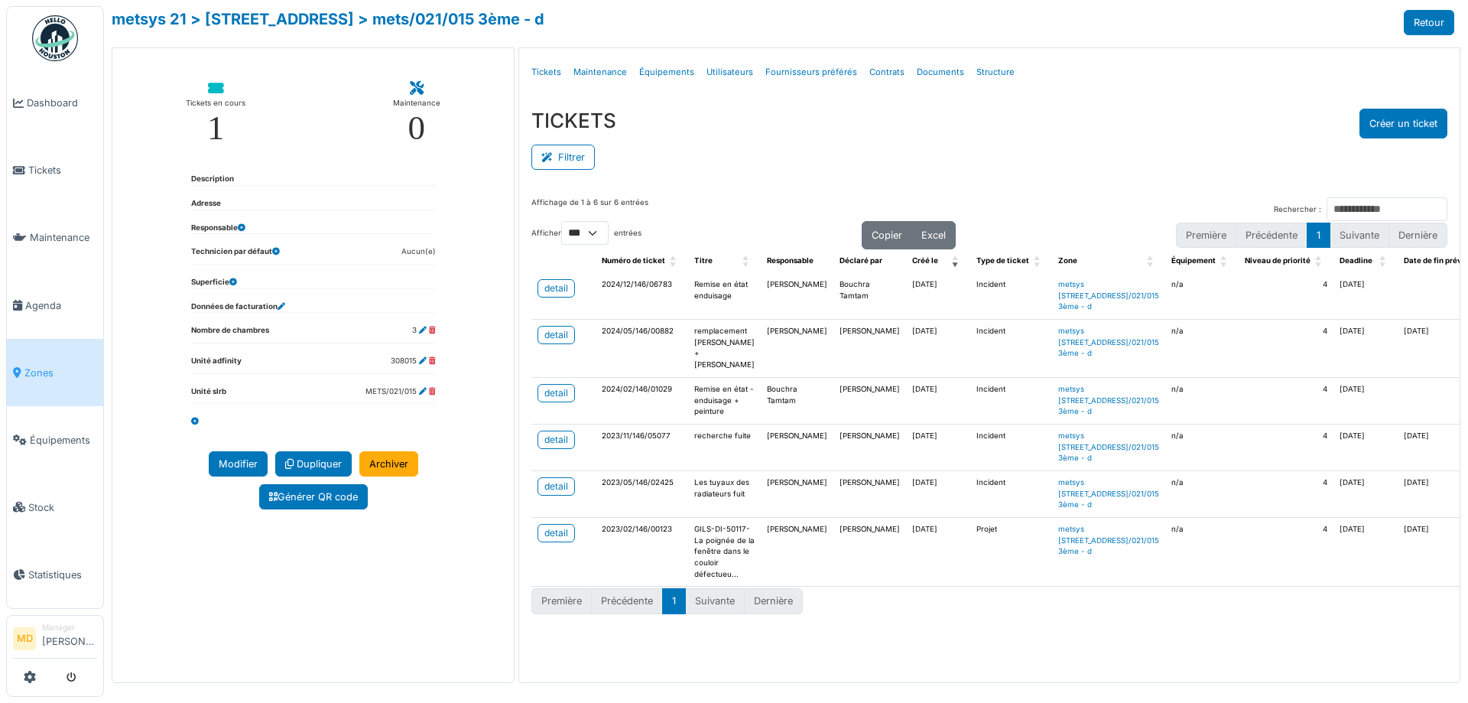
select select "***"
click at [694, 151] on div "Filtrer" at bounding box center [989, 155] width 916 height 34
click at [770, 158] on div "Filtrer" at bounding box center [989, 155] width 916 height 34
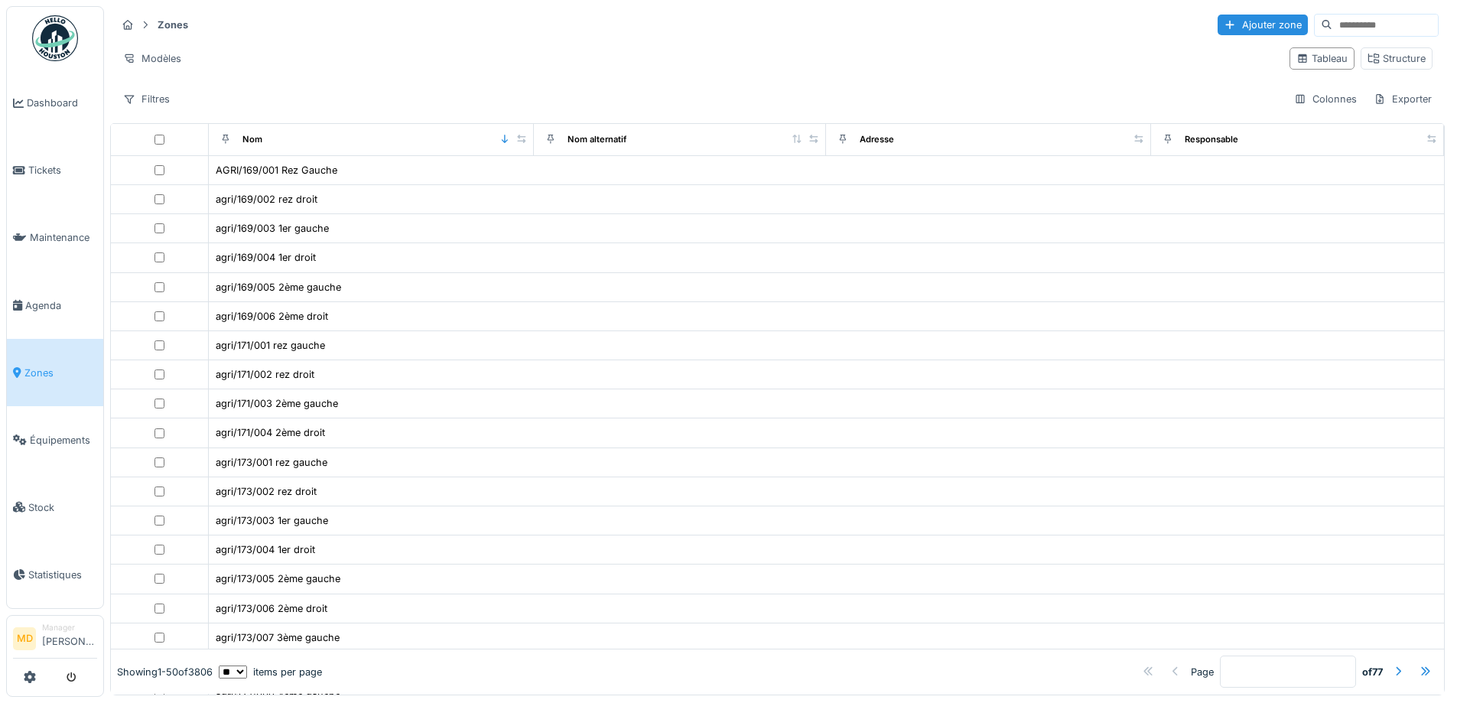
click at [1332, 27] on input at bounding box center [1385, 25] width 106 height 21
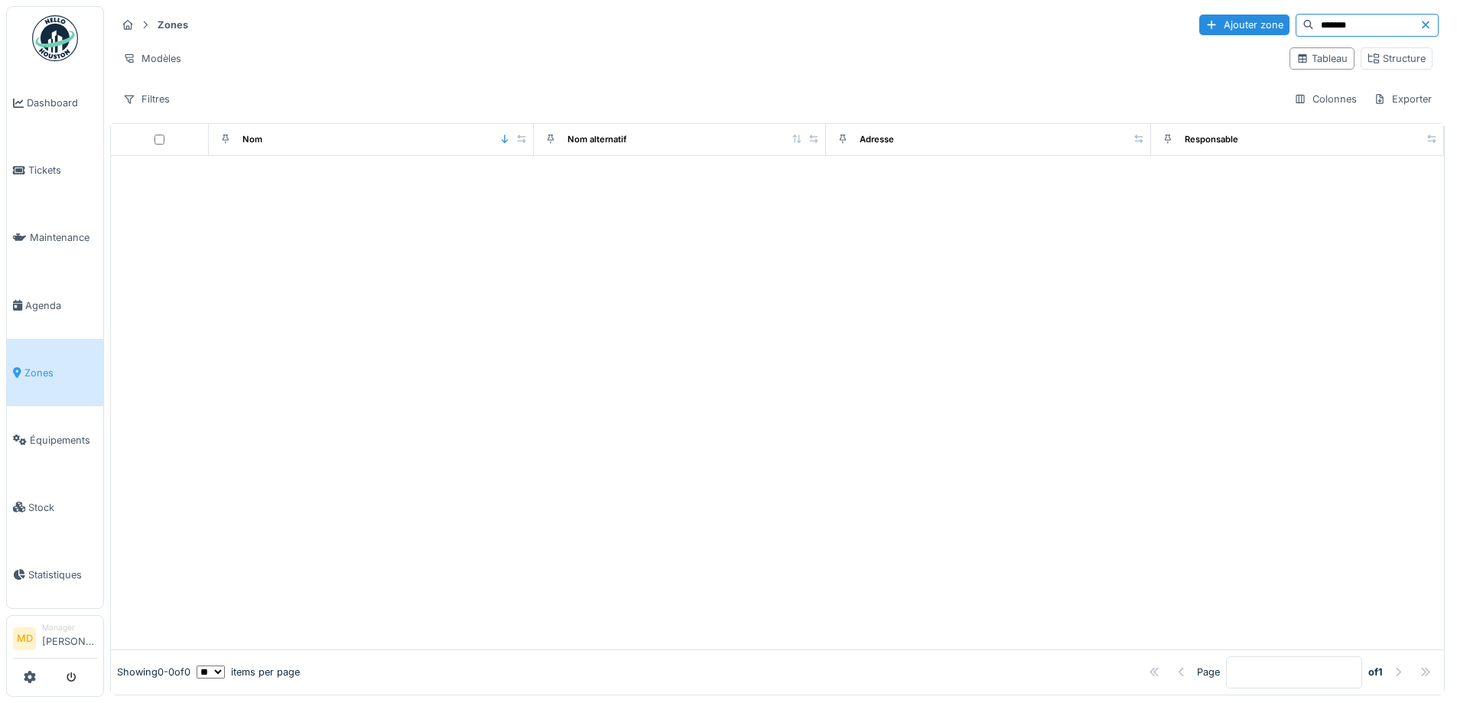
click at [1327, 22] on input "*******" at bounding box center [1367, 25] width 106 height 21
type input "********"
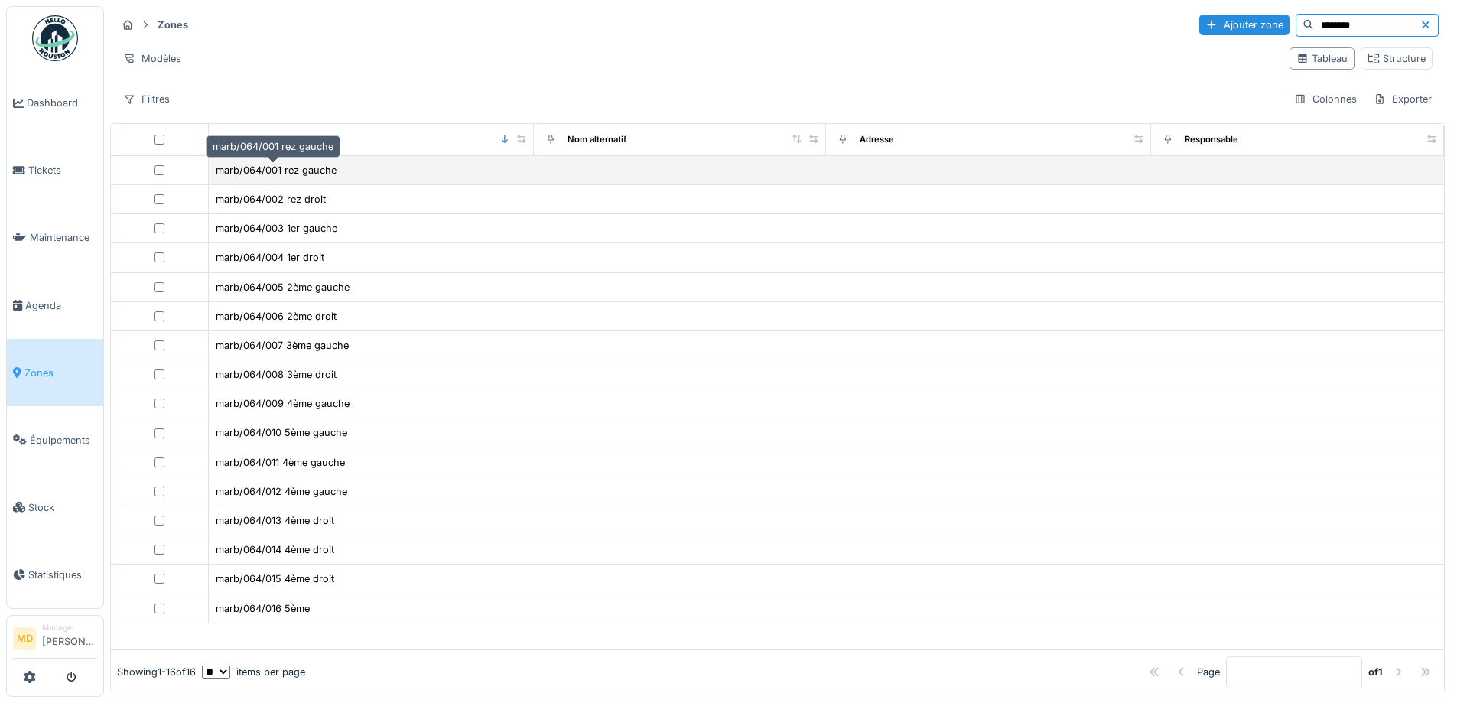
click at [256, 157] on td "marb/064/001 rez gauche" at bounding box center [371, 170] width 325 height 29
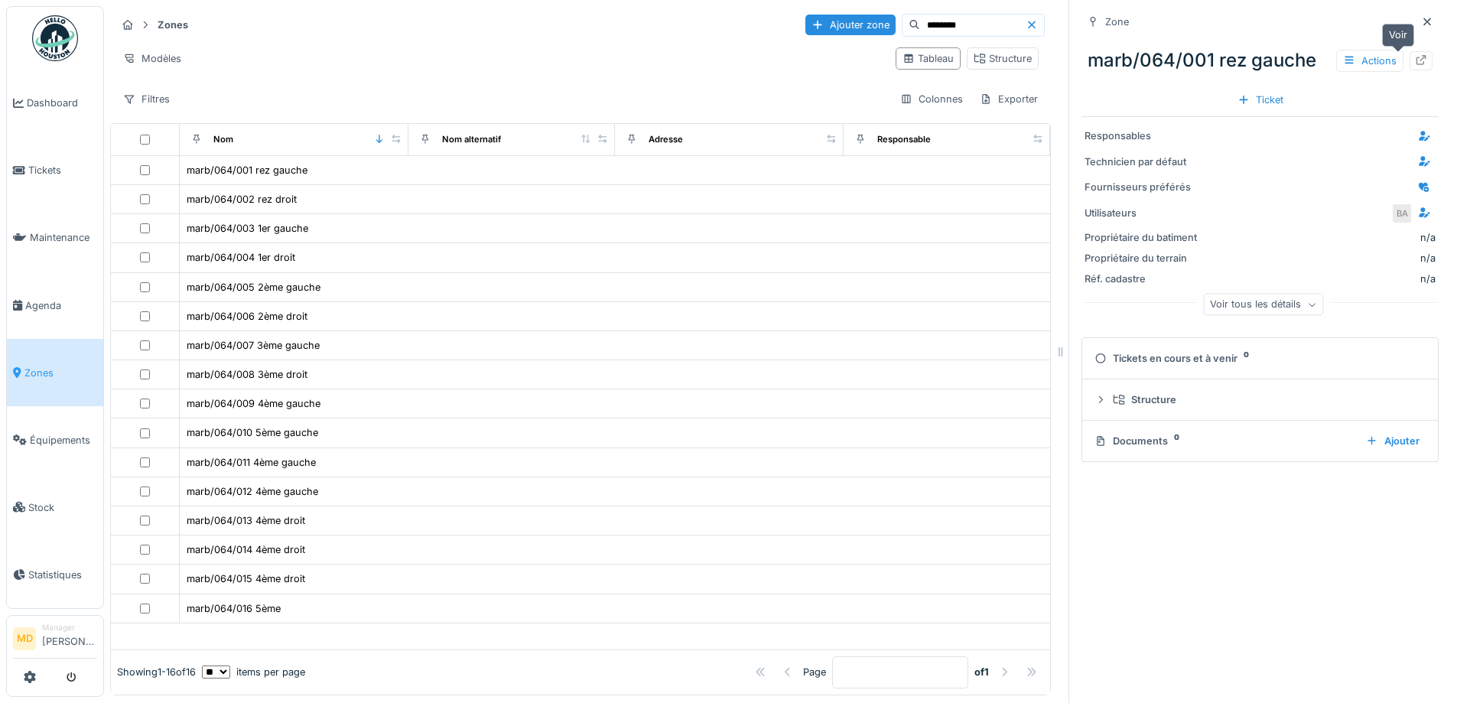
click at [1409, 62] on div at bounding box center [1420, 60] width 23 height 19
click at [57, 111] on link "Dashboard" at bounding box center [55, 103] width 96 height 67
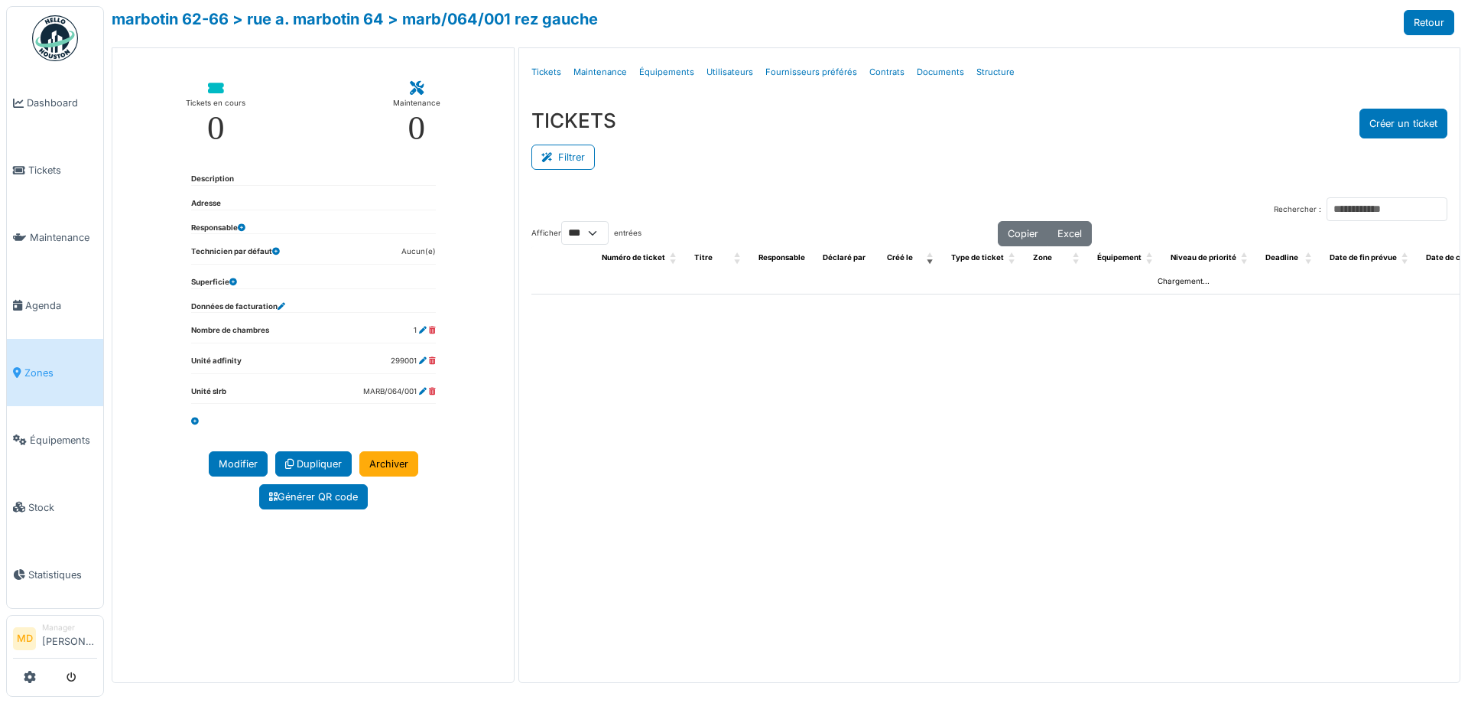
select select "***"
click at [184, 15] on link "marbotin 62-66" at bounding box center [170, 19] width 117 height 18
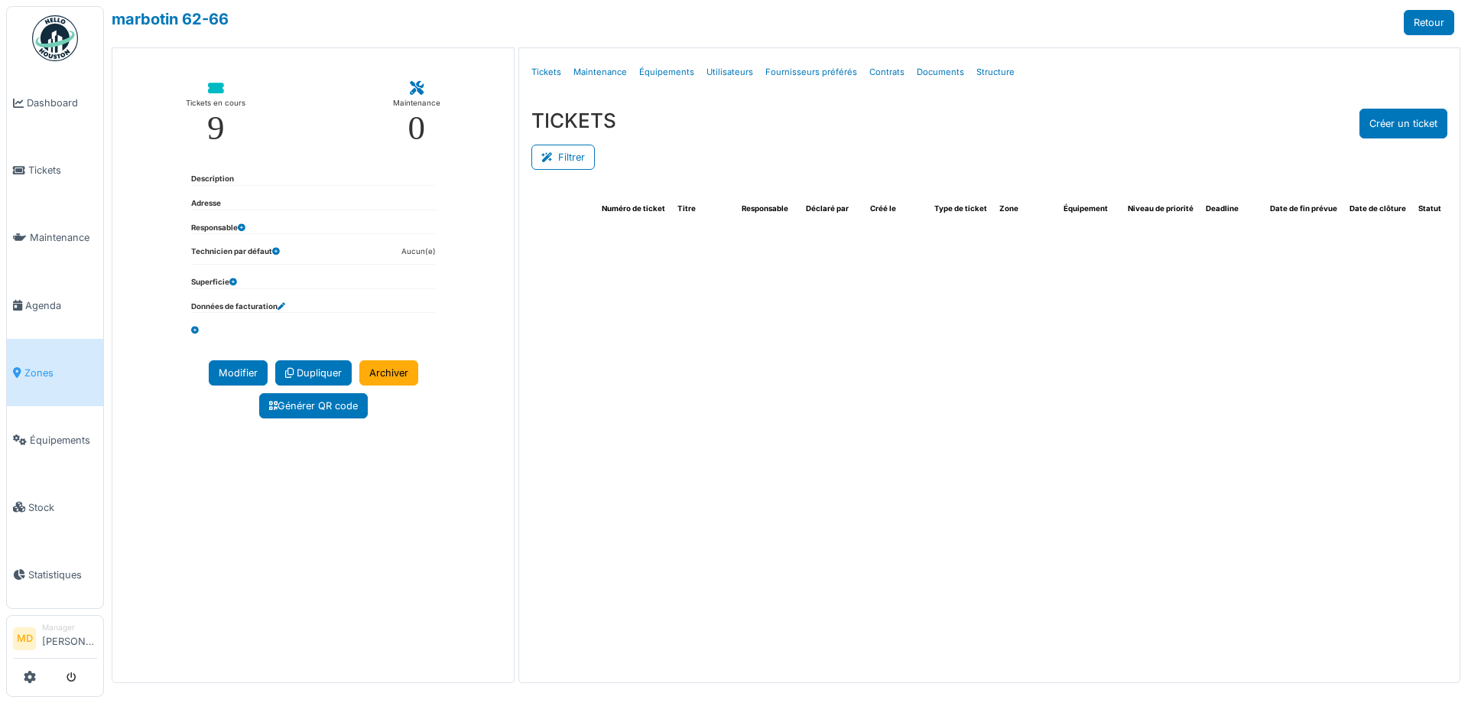
select select "***"
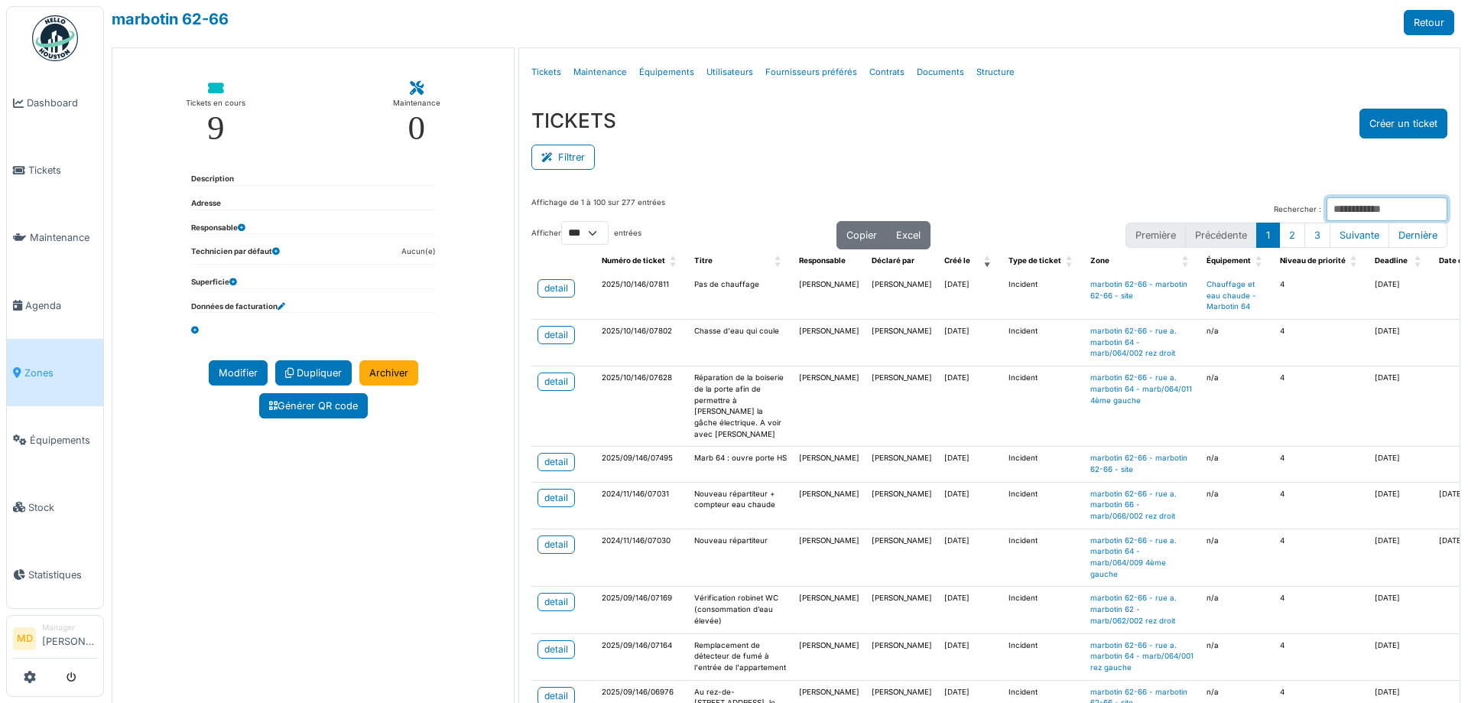
click at [1362, 215] on input "Rechercher :" at bounding box center [1387, 209] width 121 height 24
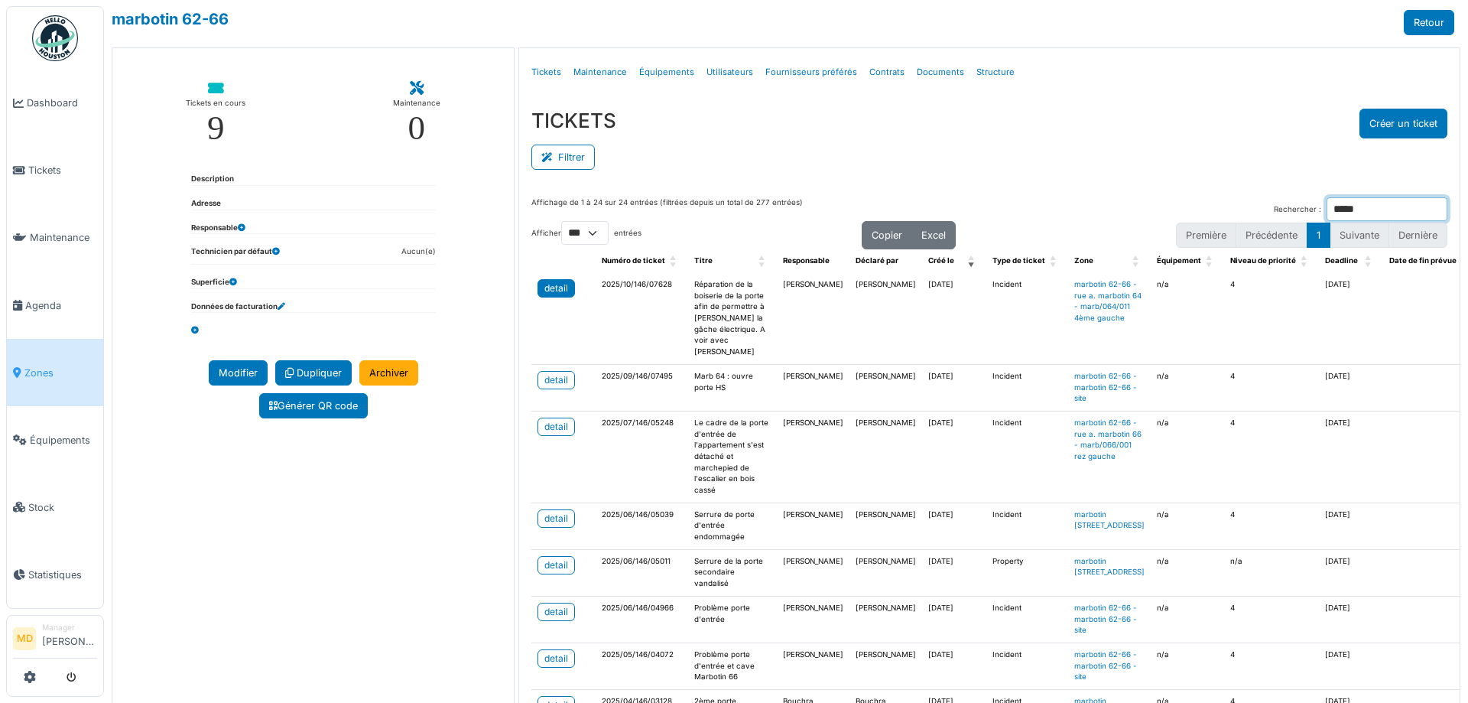
type input "*****"
drag, startPoint x: 560, startPoint y: 410, endPoint x: 582, endPoint y: 251, distance: 160.5
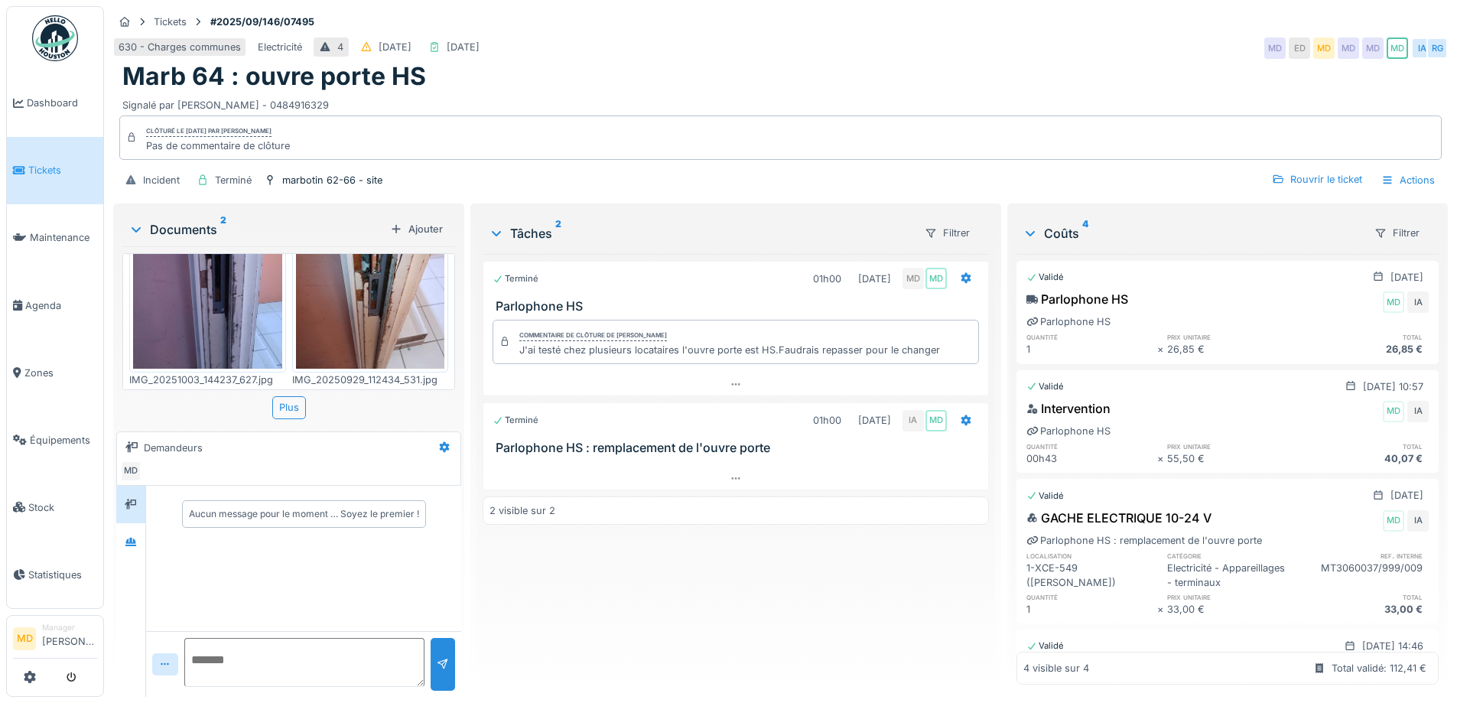
scroll to position [11, 0]
click at [128, 538] on icon at bounding box center [130, 542] width 11 height 8
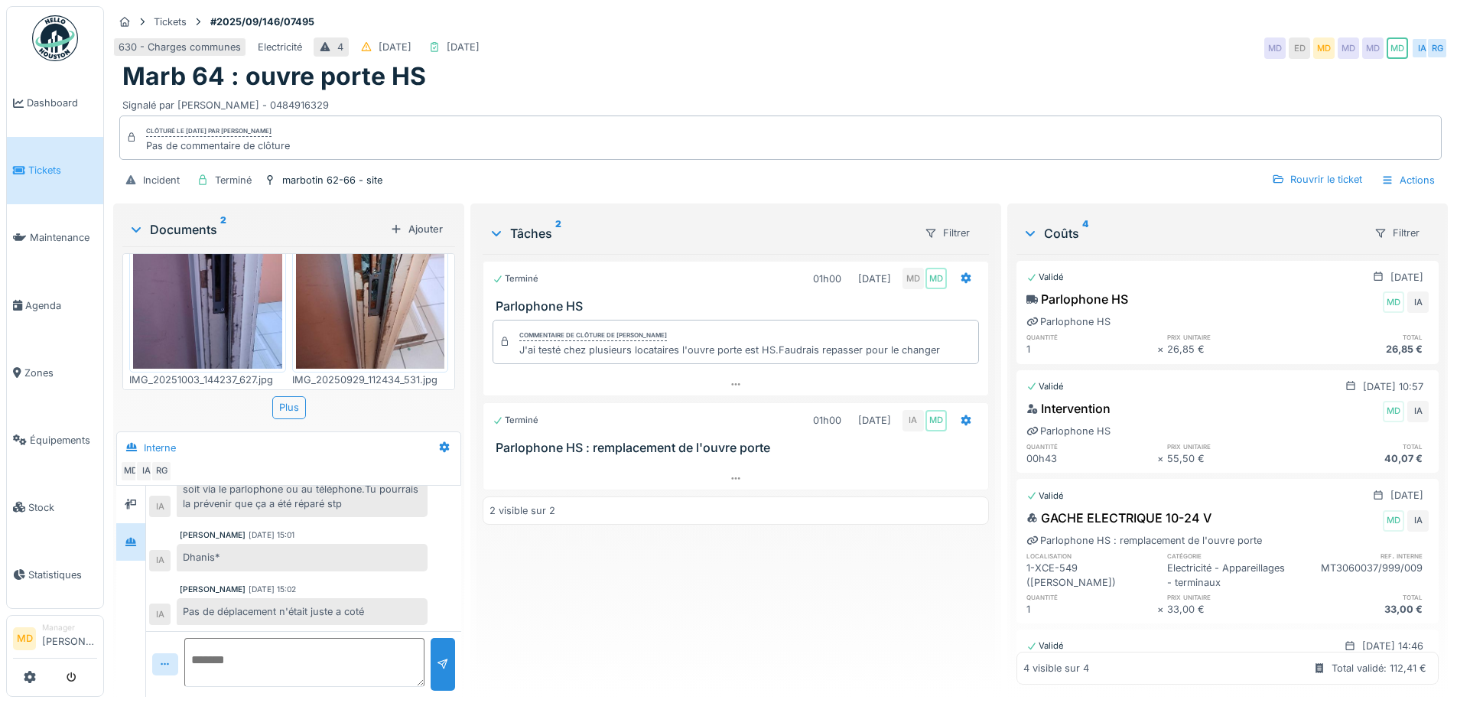
scroll to position [125, 0]
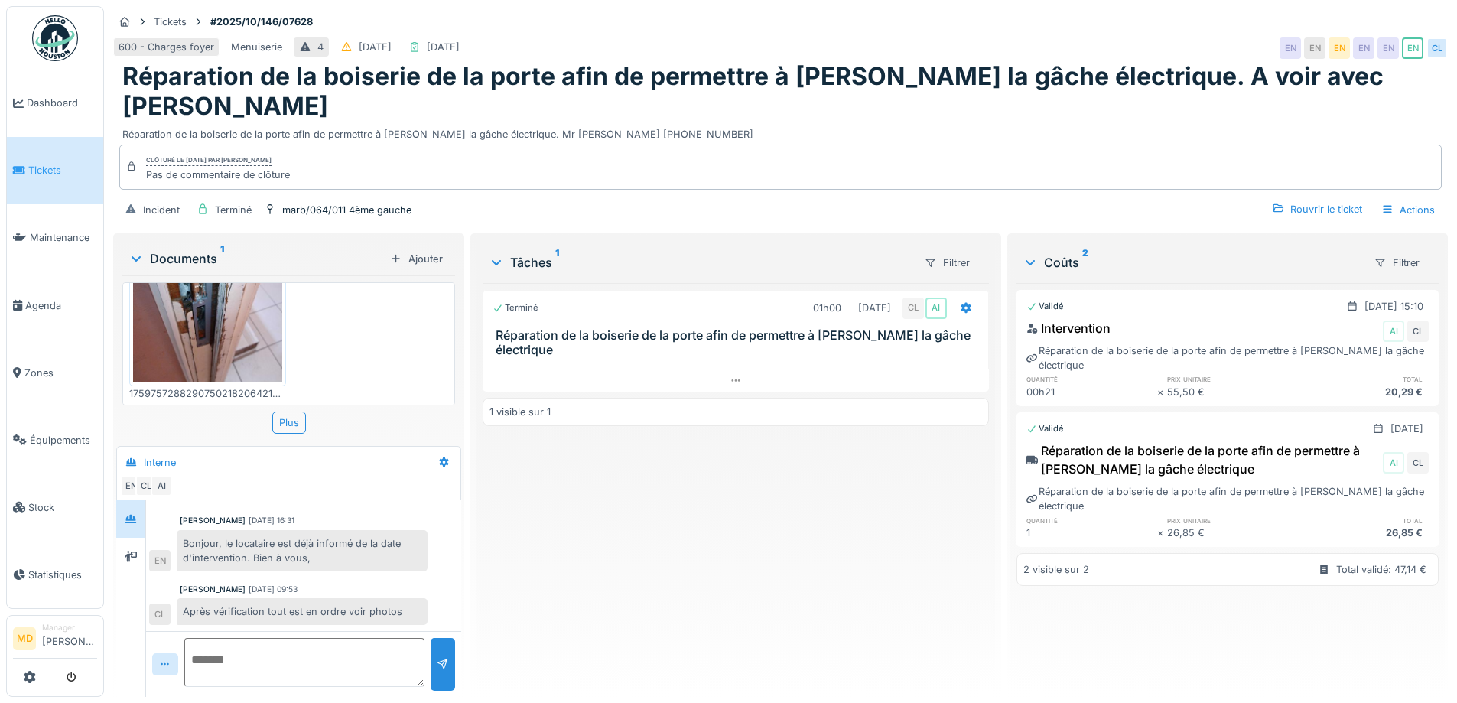
scroll to position [11, 0]
click at [206, 336] on img at bounding box center [207, 283] width 149 height 198
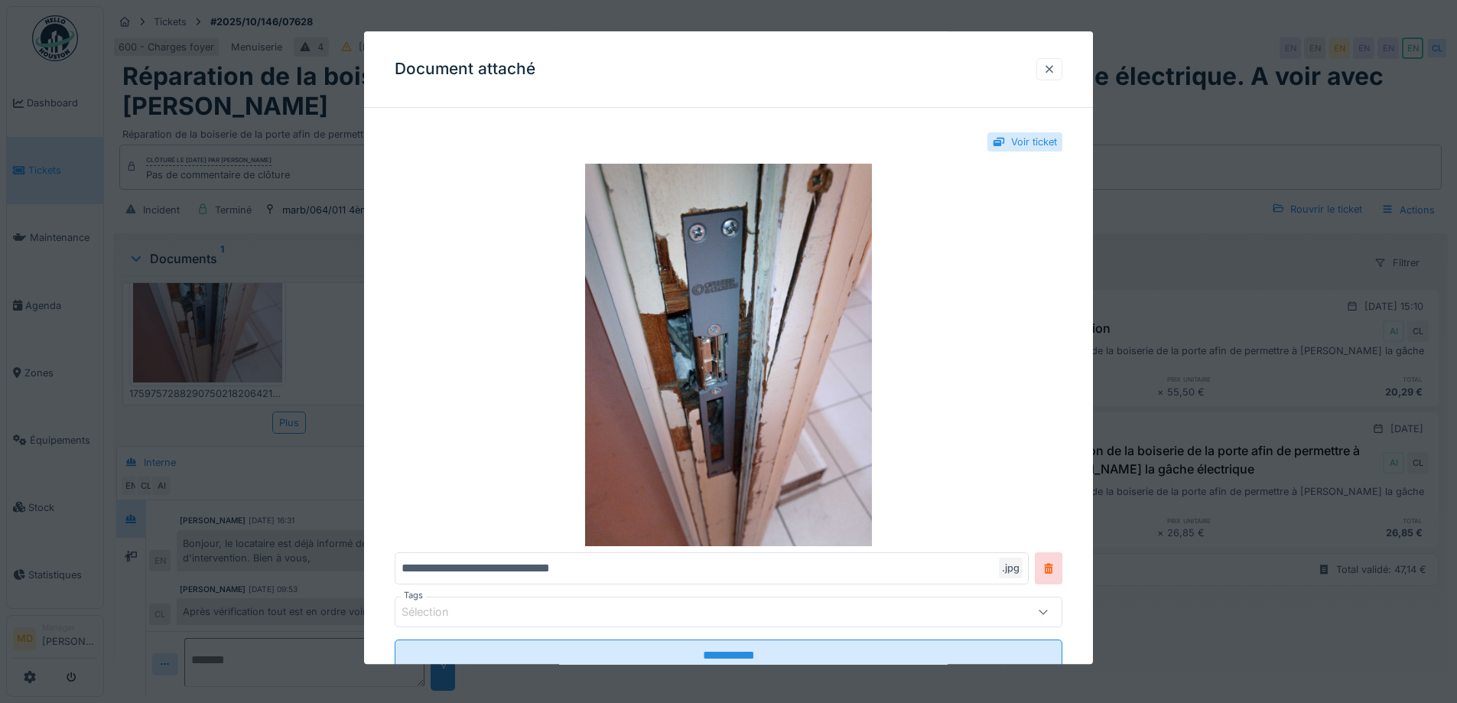
click at [1061, 67] on div at bounding box center [1049, 69] width 26 height 22
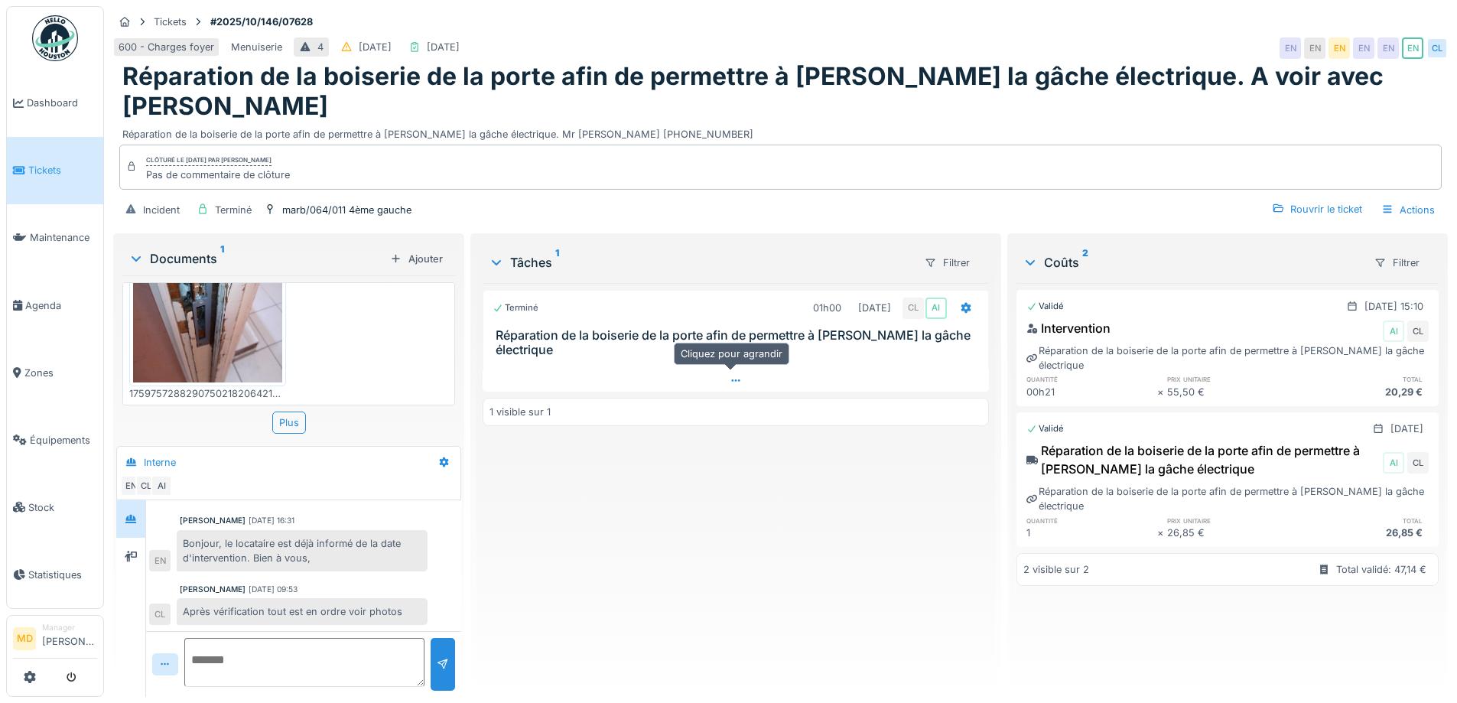
click at [723, 369] on div at bounding box center [734, 380] width 505 height 22
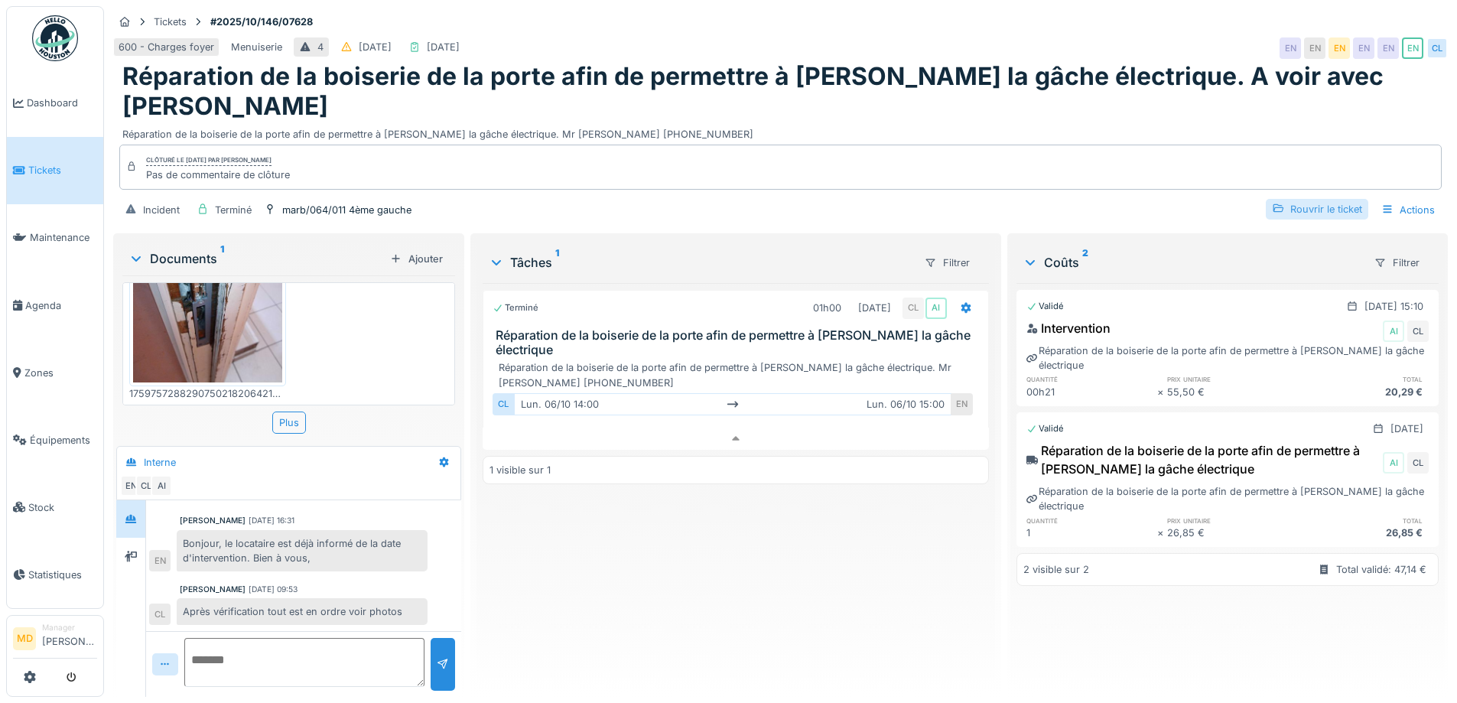
click at [1305, 200] on div "Rouvrir le ticket" at bounding box center [1316, 209] width 102 height 21
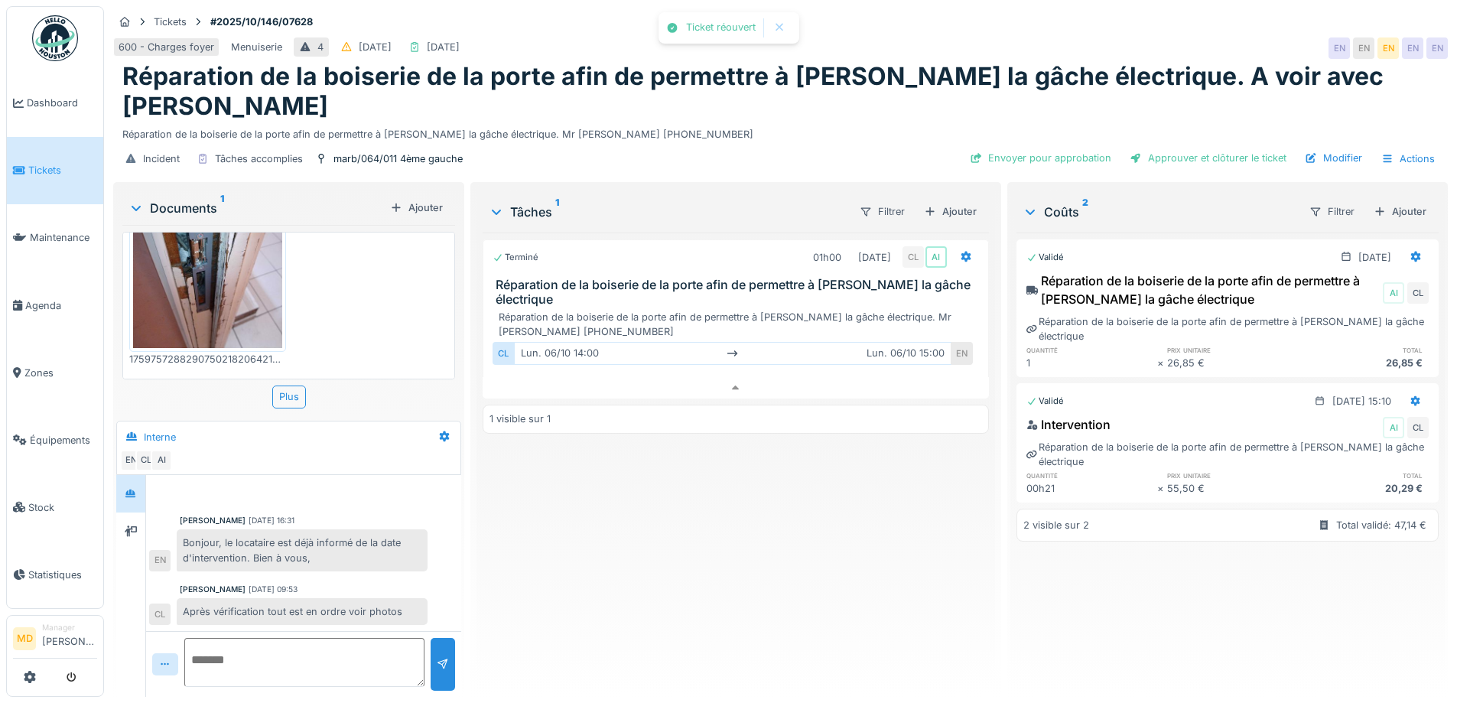
scroll to position [21, 0]
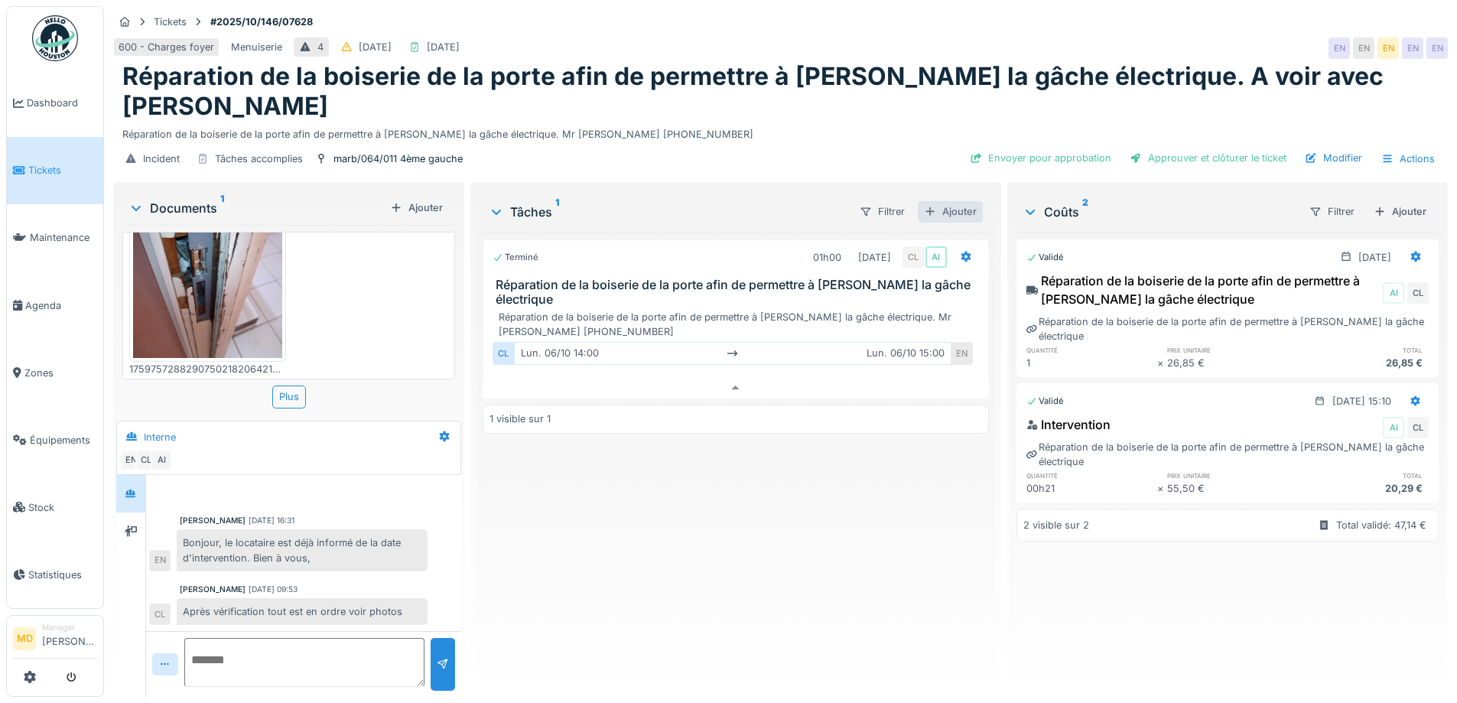
click at [951, 201] on div "Ajouter" at bounding box center [950, 211] width 65 height 21
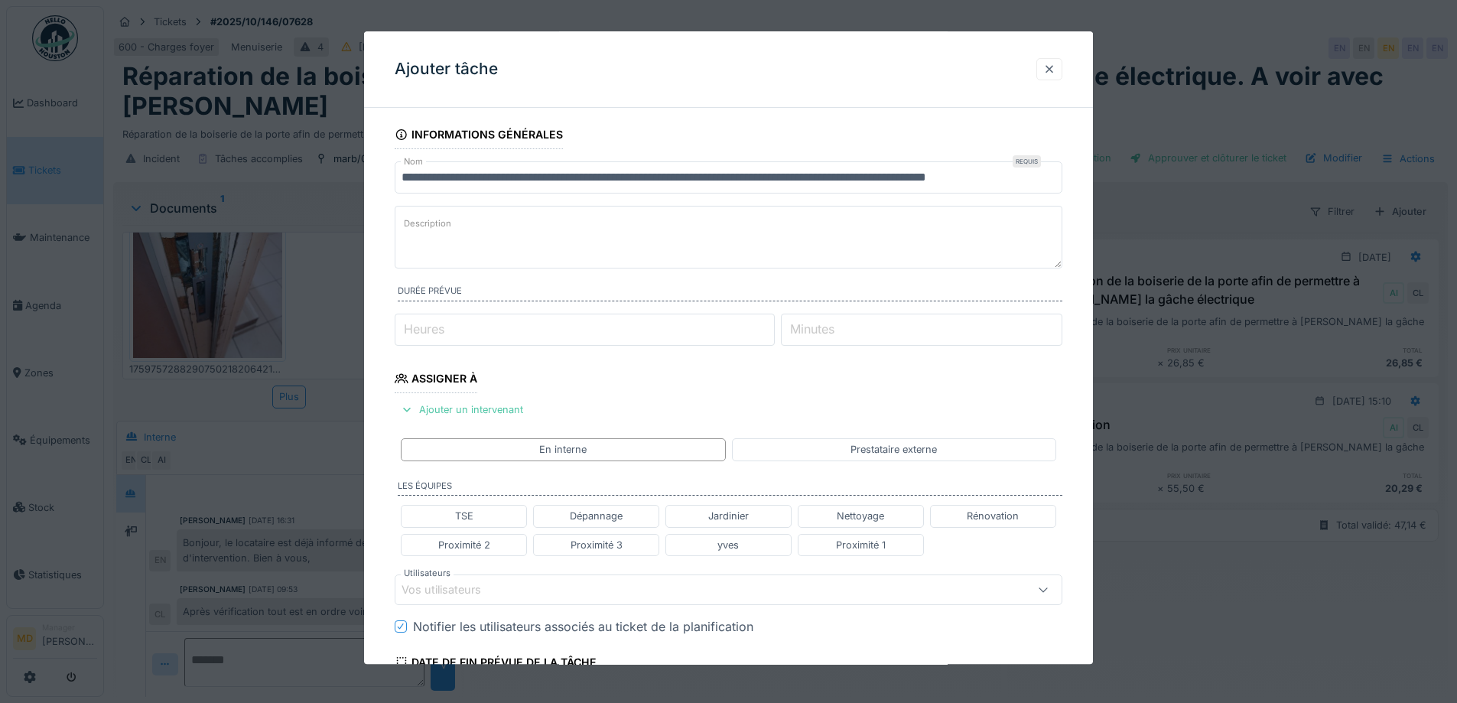
click at [1055, 64] on div at bounding box center [1049, 69] width 12 height 15
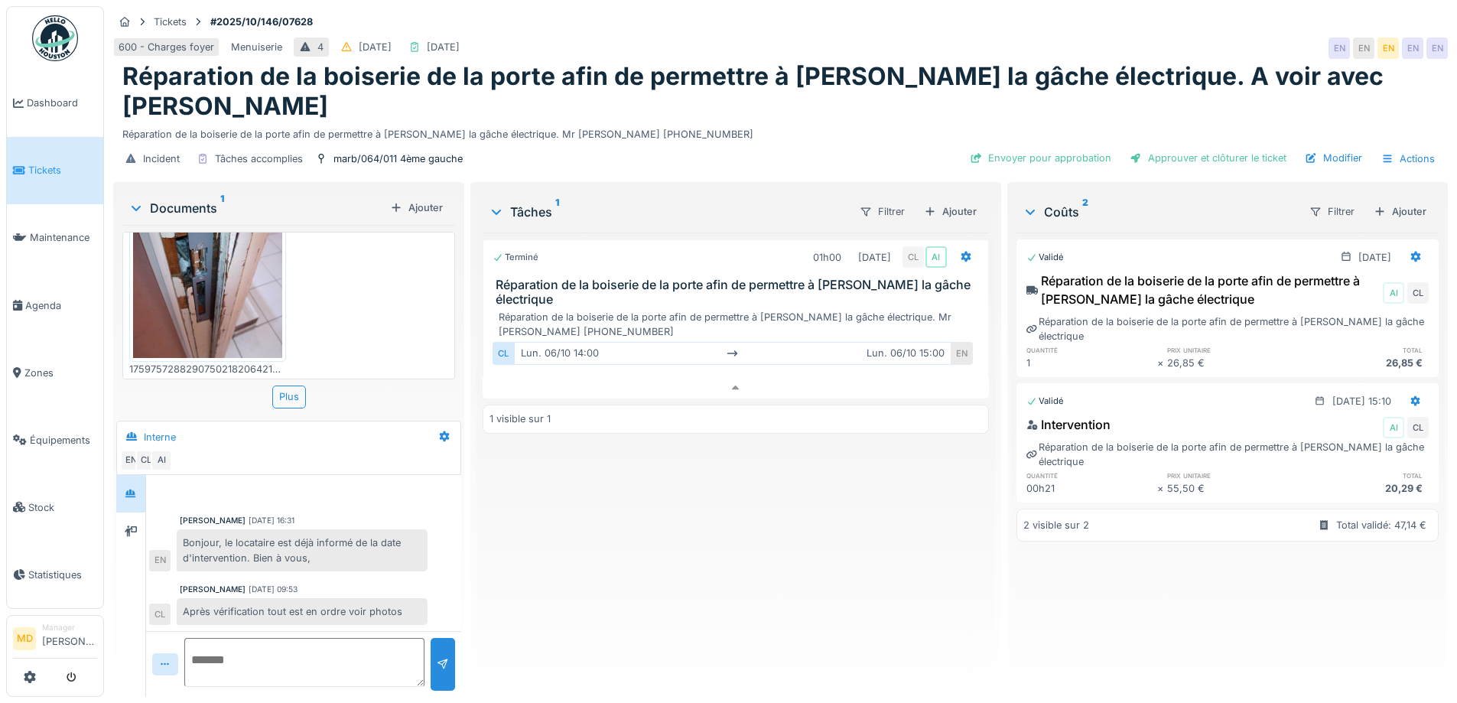
scroll to position [0, 0]
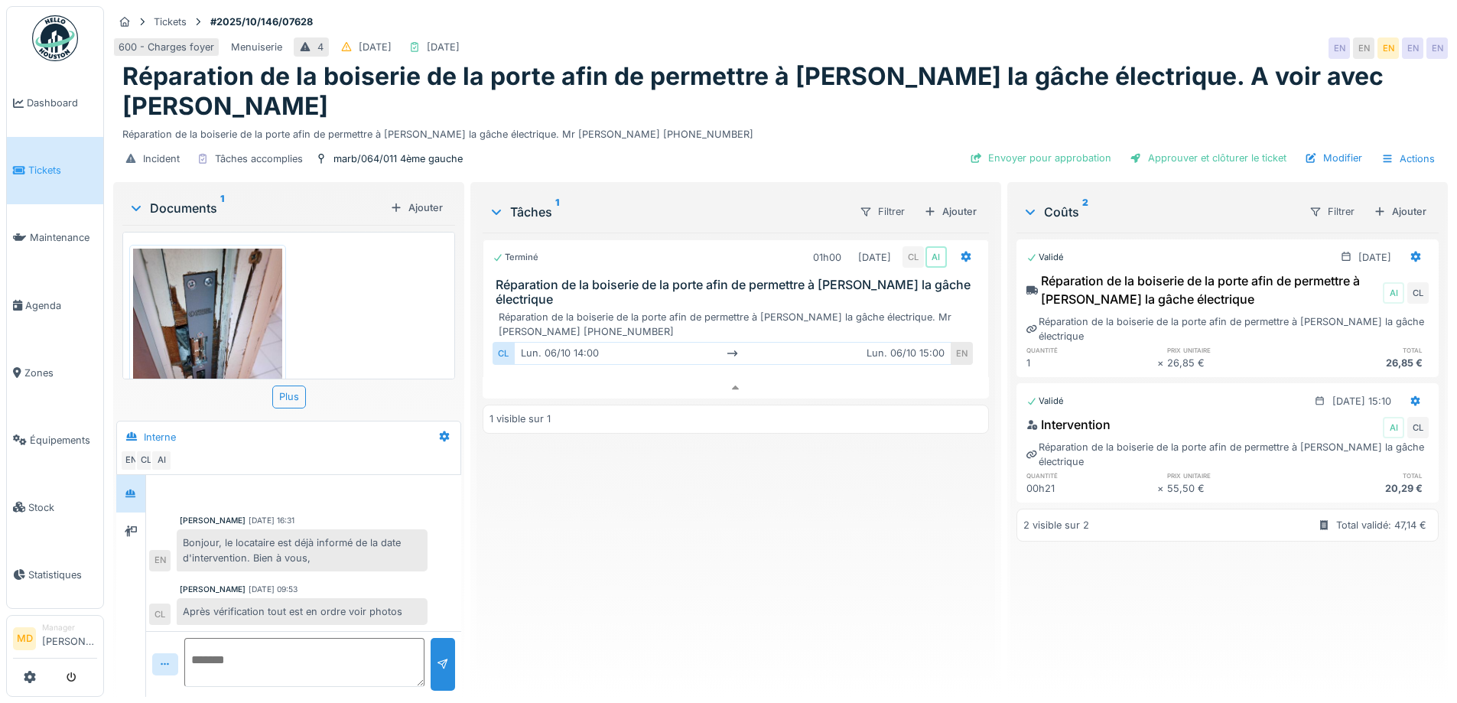
click at [186, 319] on img at bounding box center [207, 348] width 149 height 198
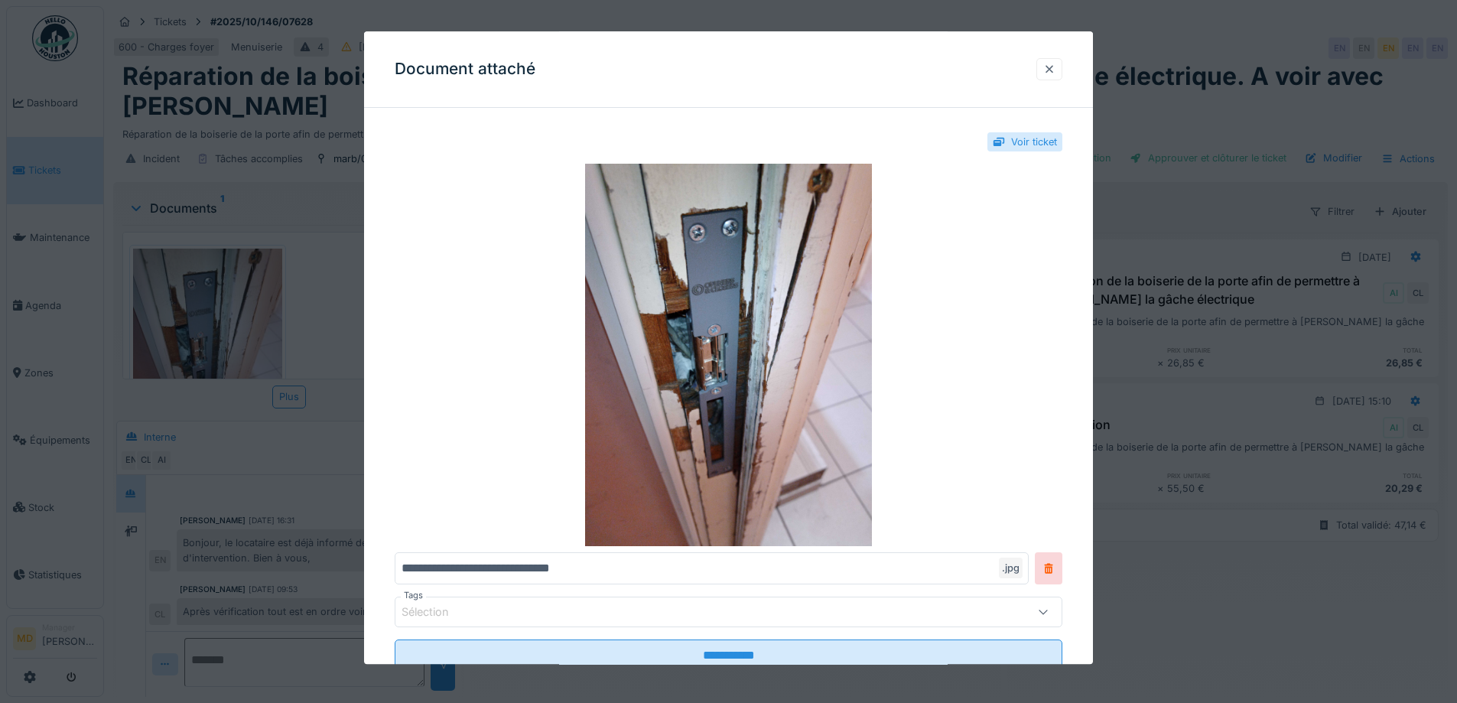
click at [1055, 67] on div at bounding box center [1049, 69] width 12 height 15
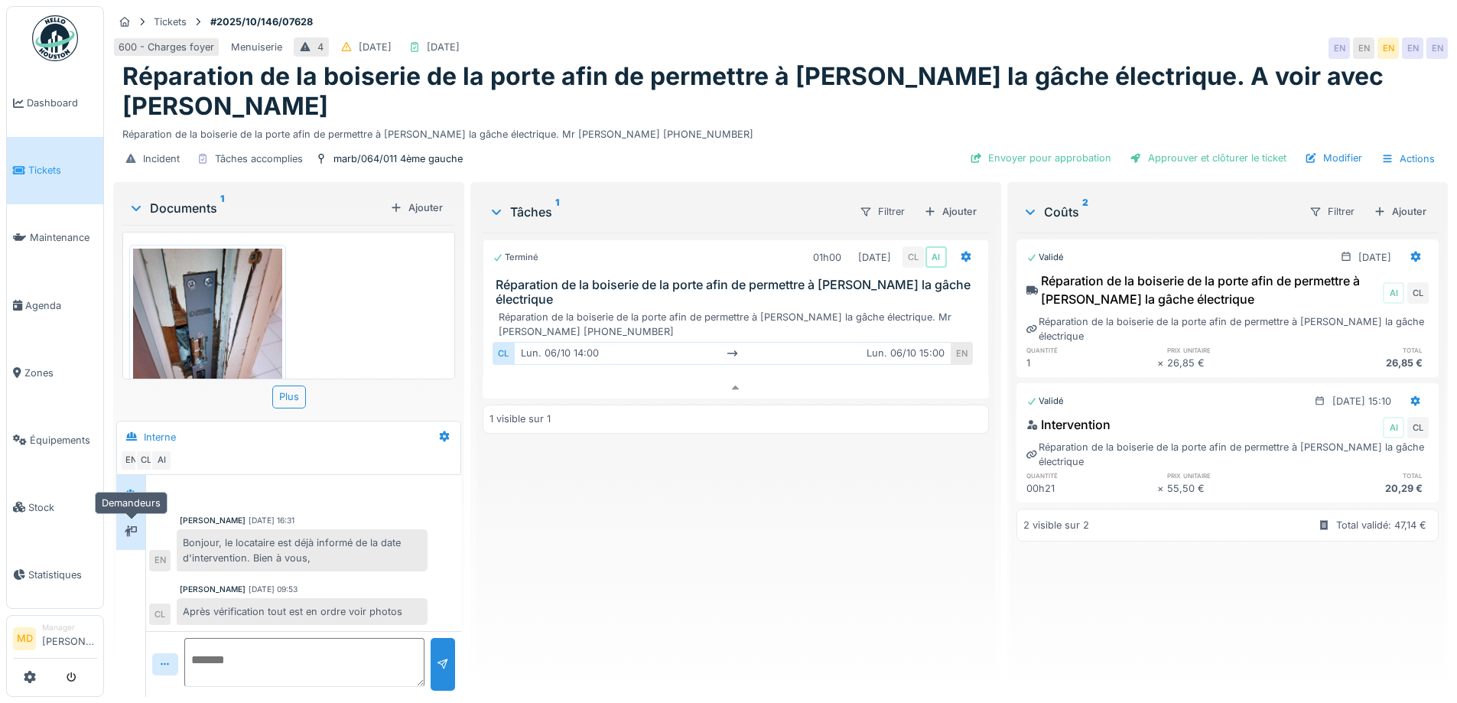
click at [135, 525] on div at bounding box center [131, 531] width 12 height 15
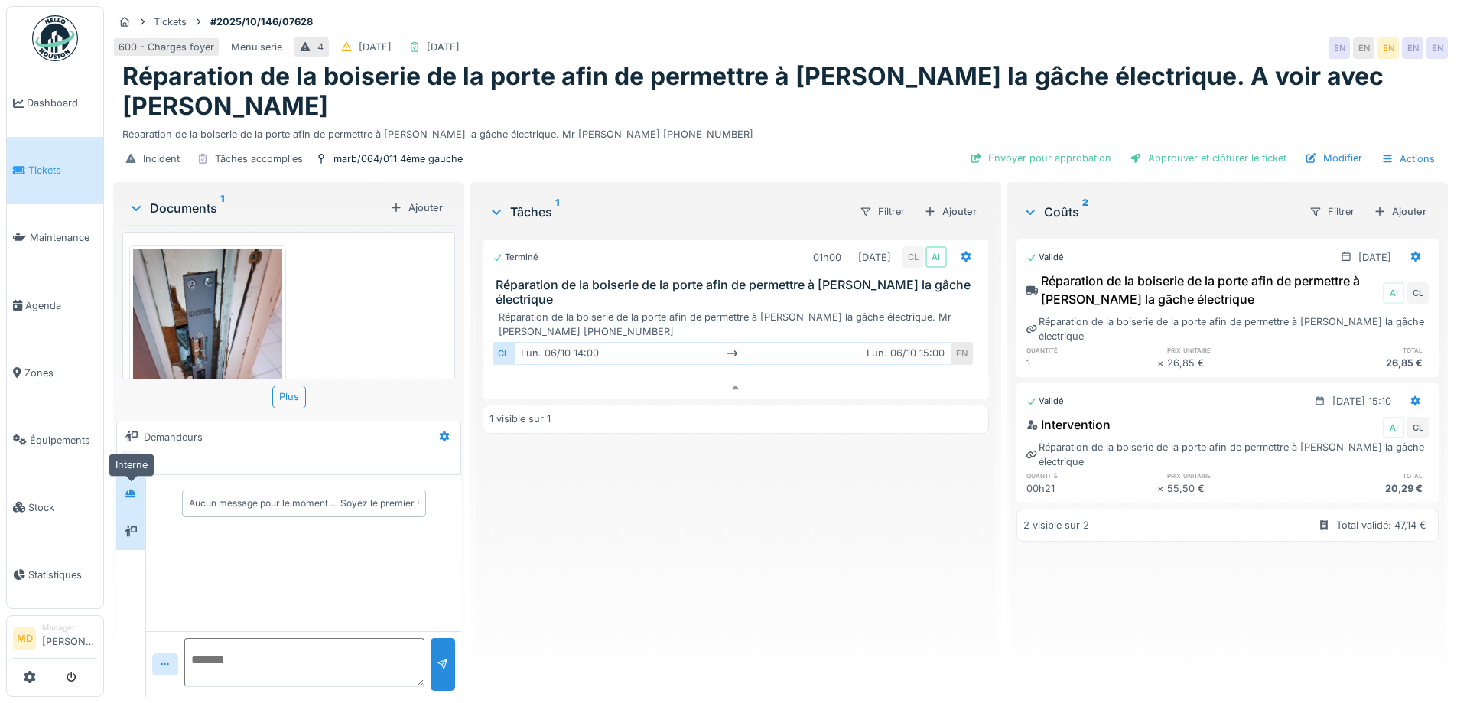
click at [131, 484] on div at bounding box center [130, 493] width 23 height 19
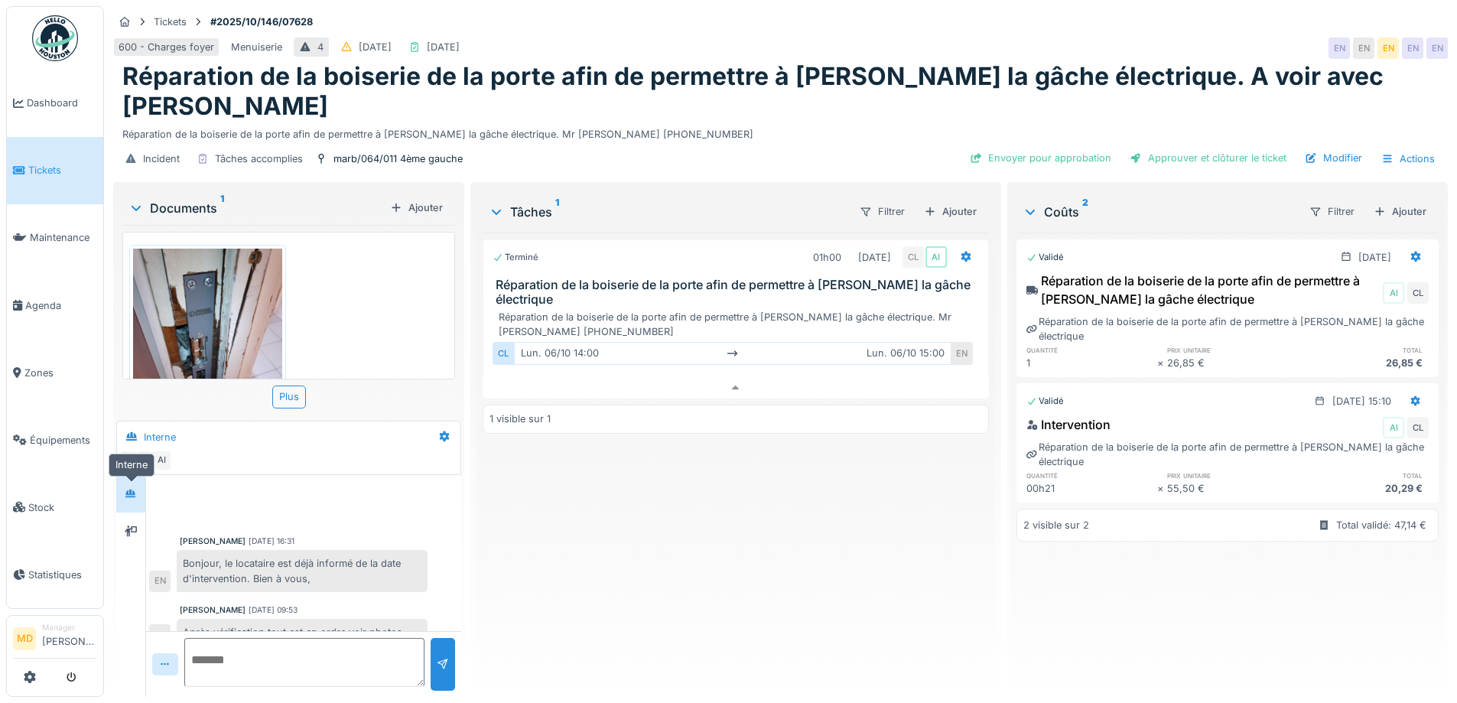
scroll to position [21, 0]
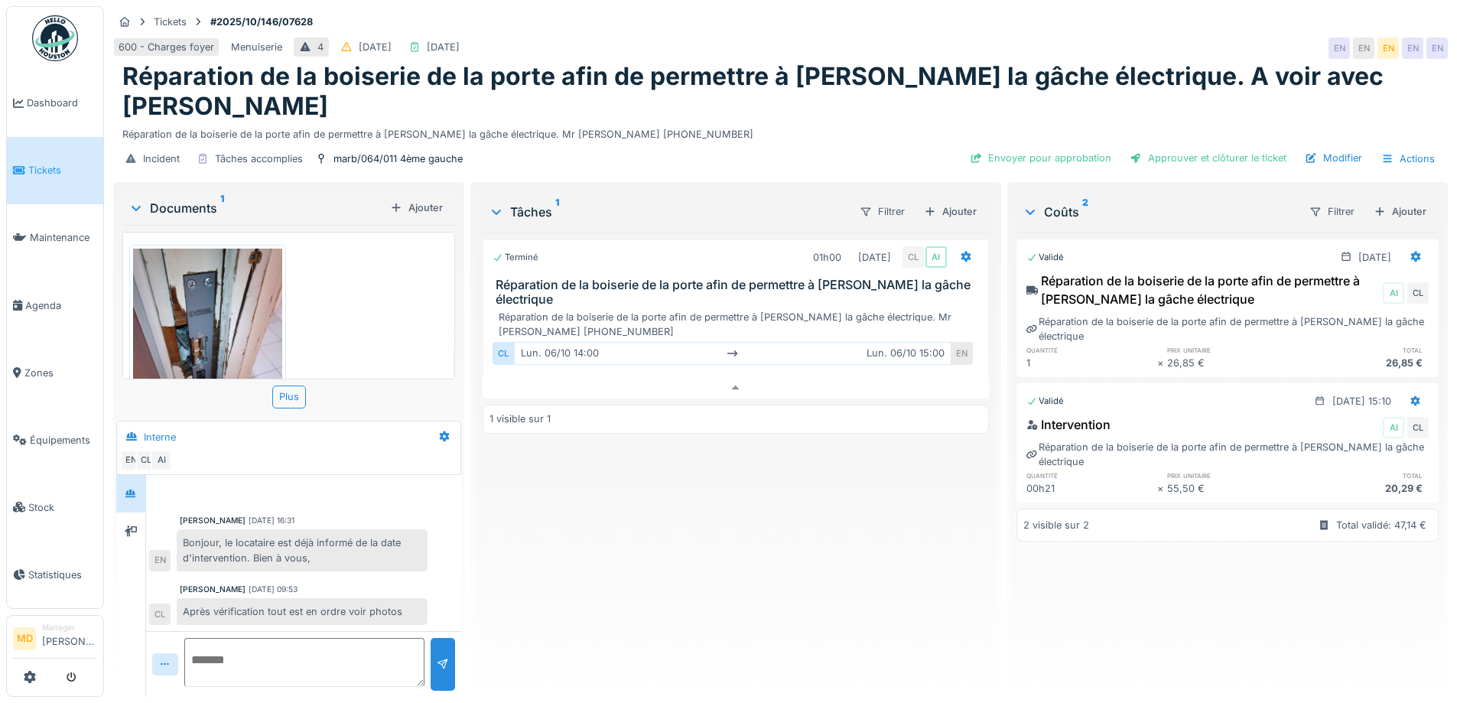
click at [850, 495] on div "Terminé 01h00 [DATE] CL AI Réparation de la boiserie de la porte afin de permet…" at bounding box center [734, 458] width 505 height 452
click at [723, 540] on div "Terminé 01h00 [DATE] CL AI Réparation de la boiserie de la porte afin de permet…" at bounding box center [734, 458] width 505 height 452
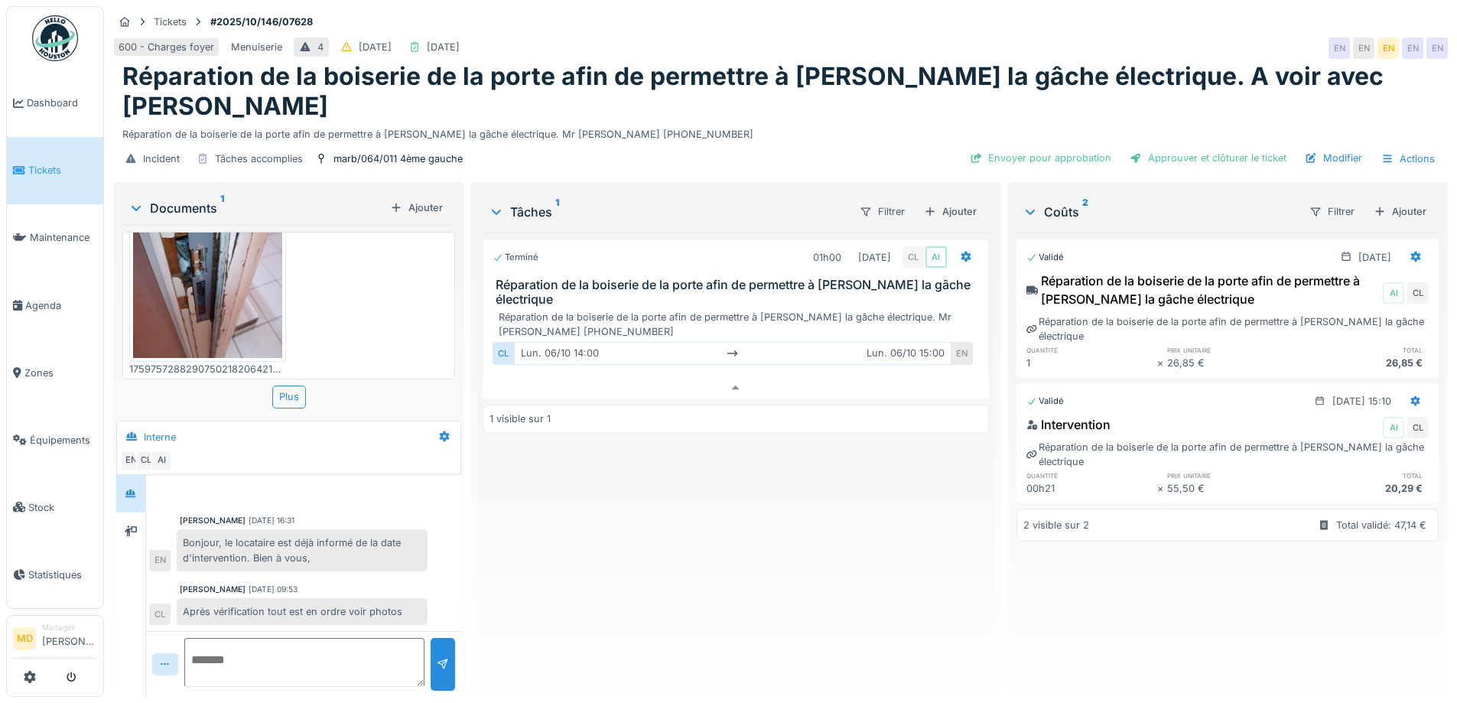
scroll to position [0, 0]
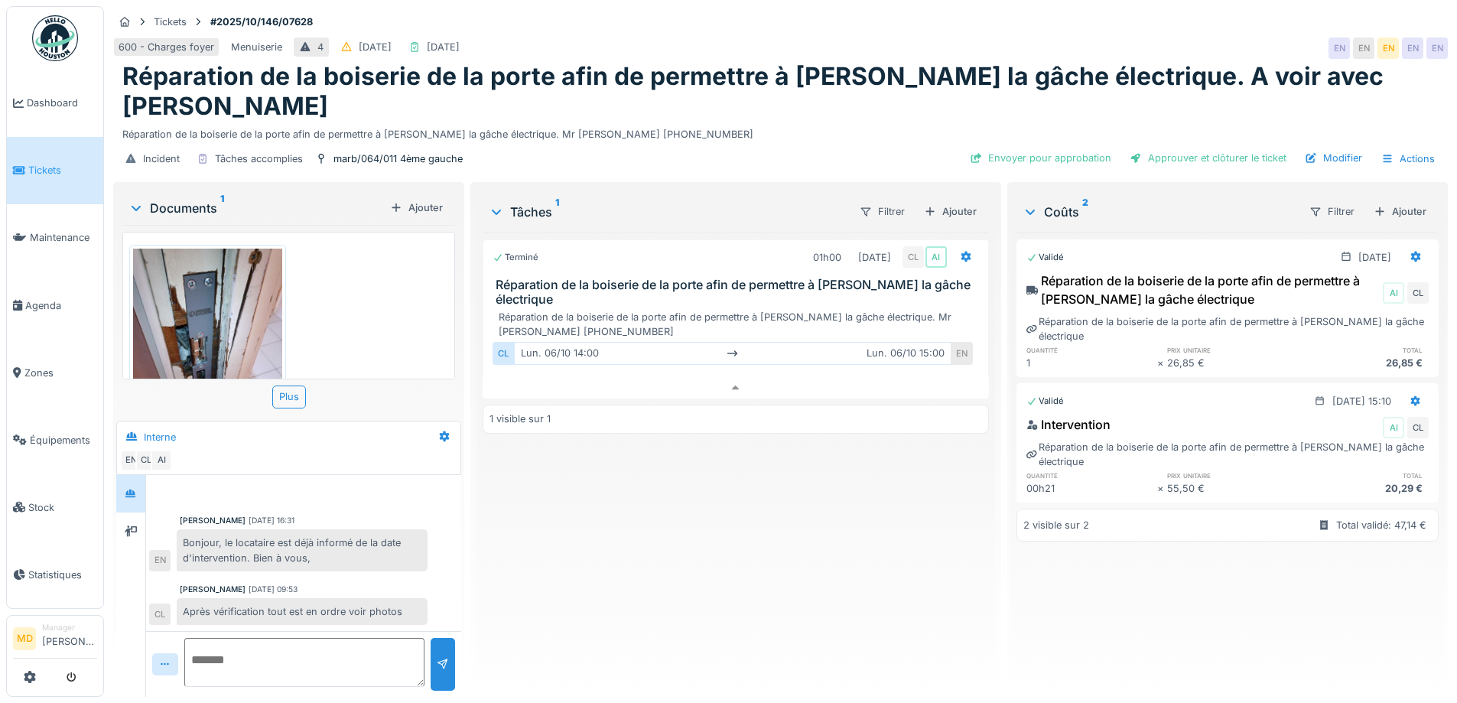
click at [500, 530] on div "Terminé 01h00 [DATE] CL AI Réparation de la boiserie de la porte afin de permet…" at bounding box center [734, 458] width 505 height 452
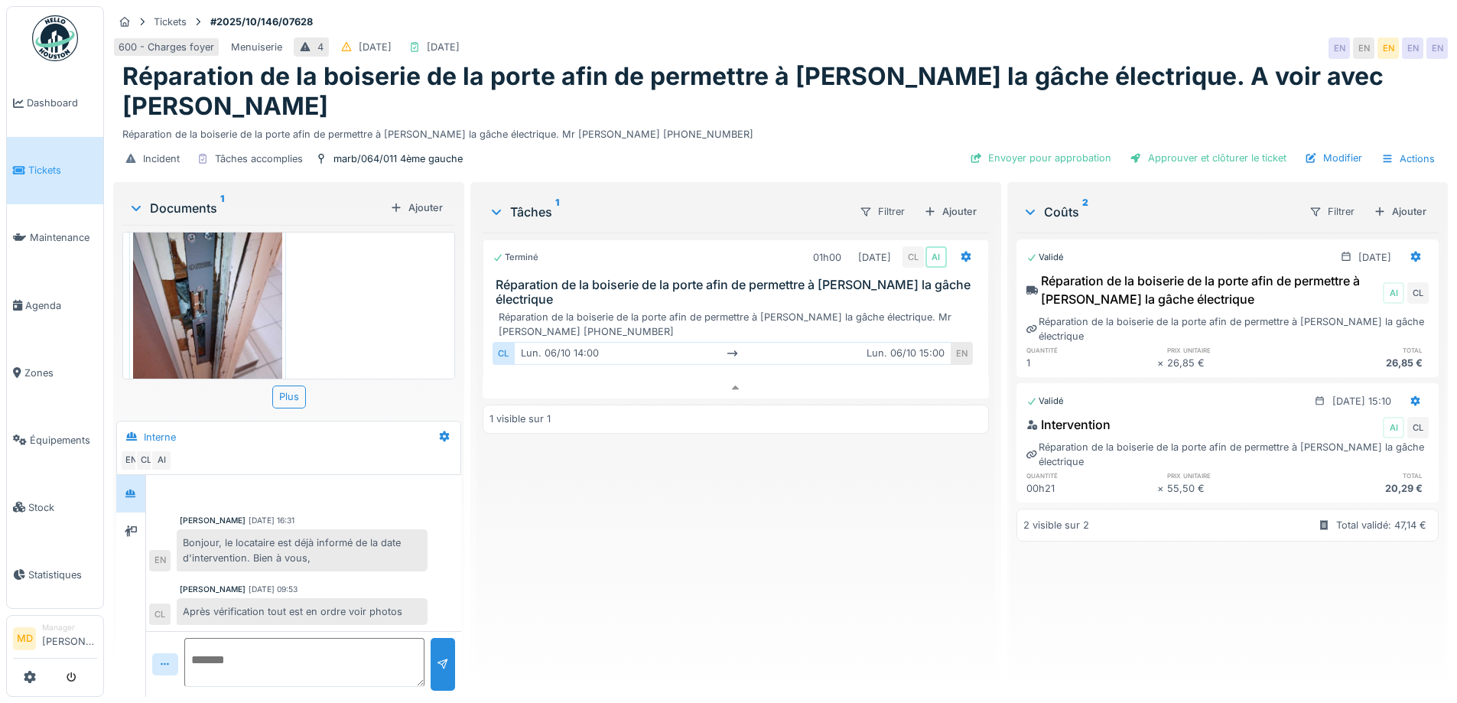
scroll to position [89, 0]
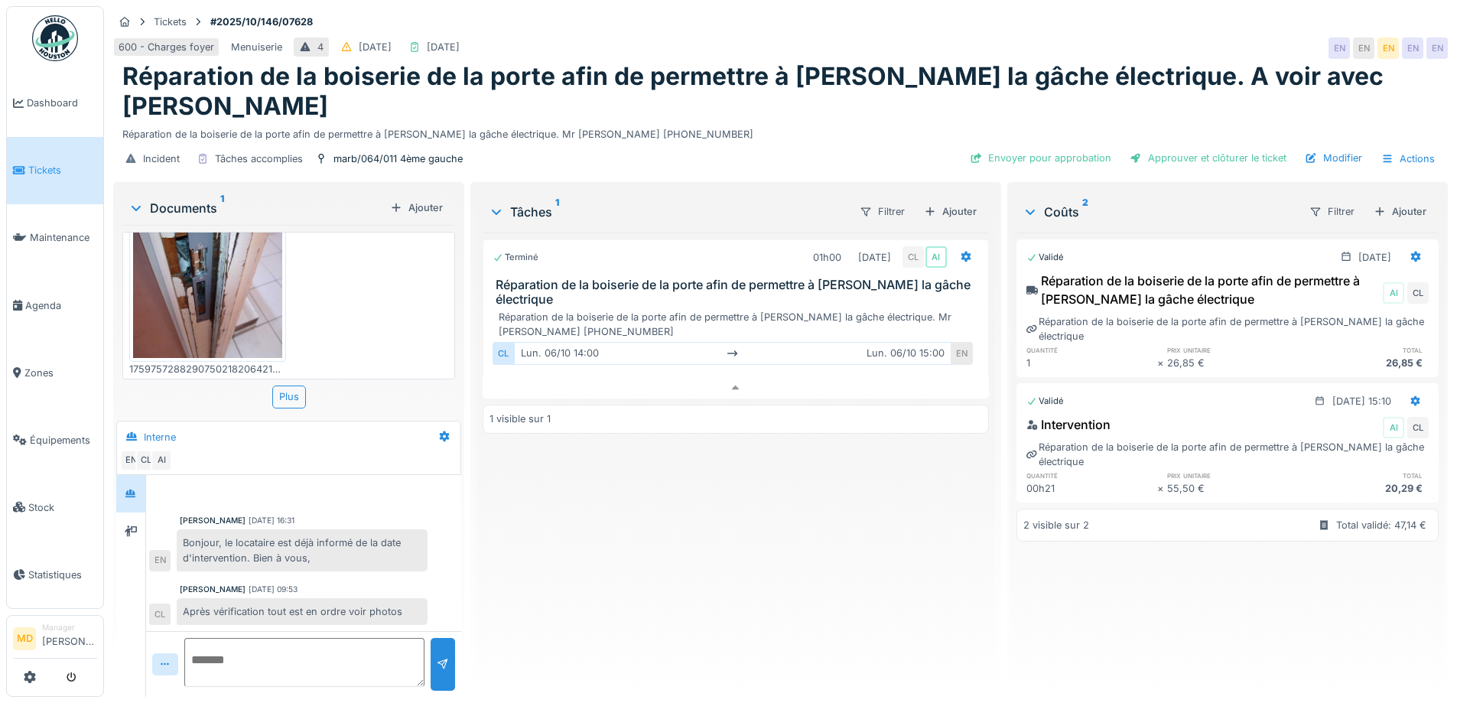
click at [213, 274] on img at bounding box center [207, 259] width 149 height 198
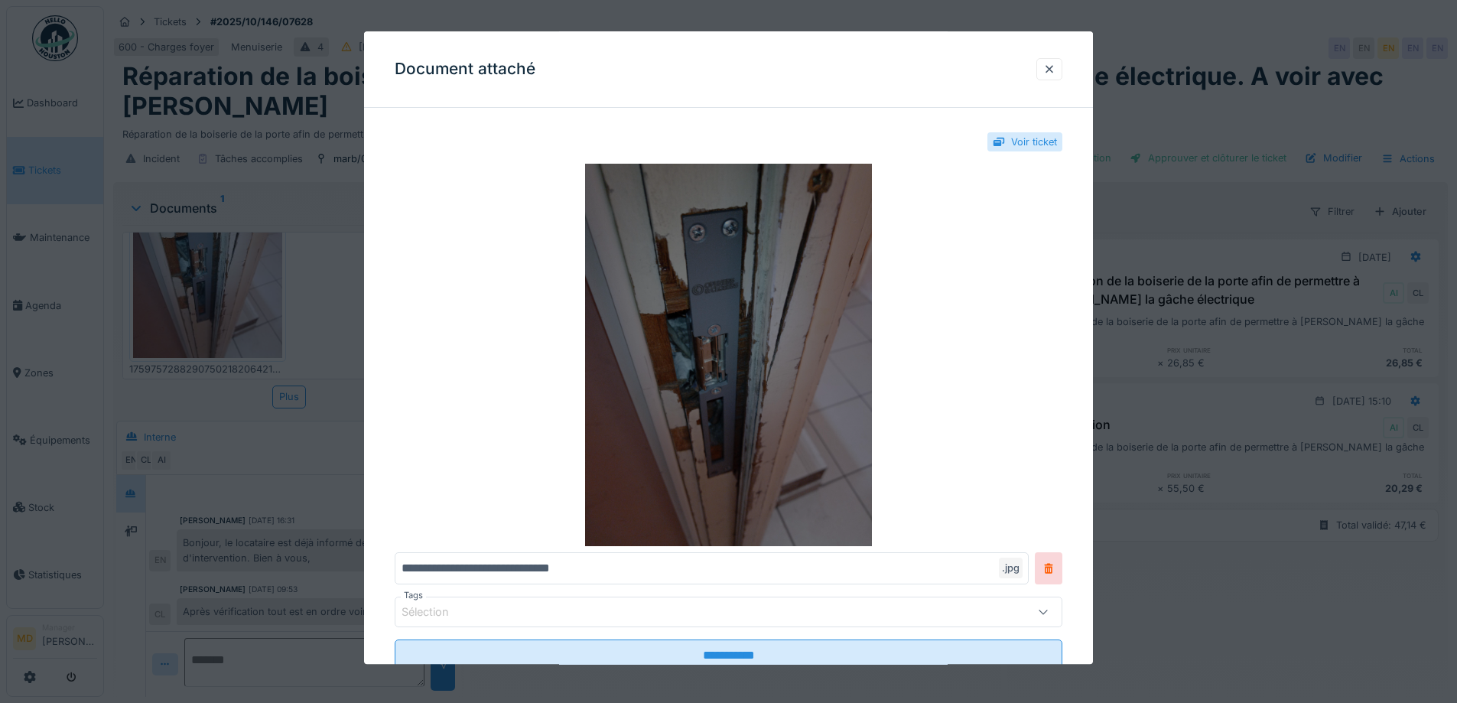
click at [665, 320] on img at bounding box center [729, 355] width 668 height 382
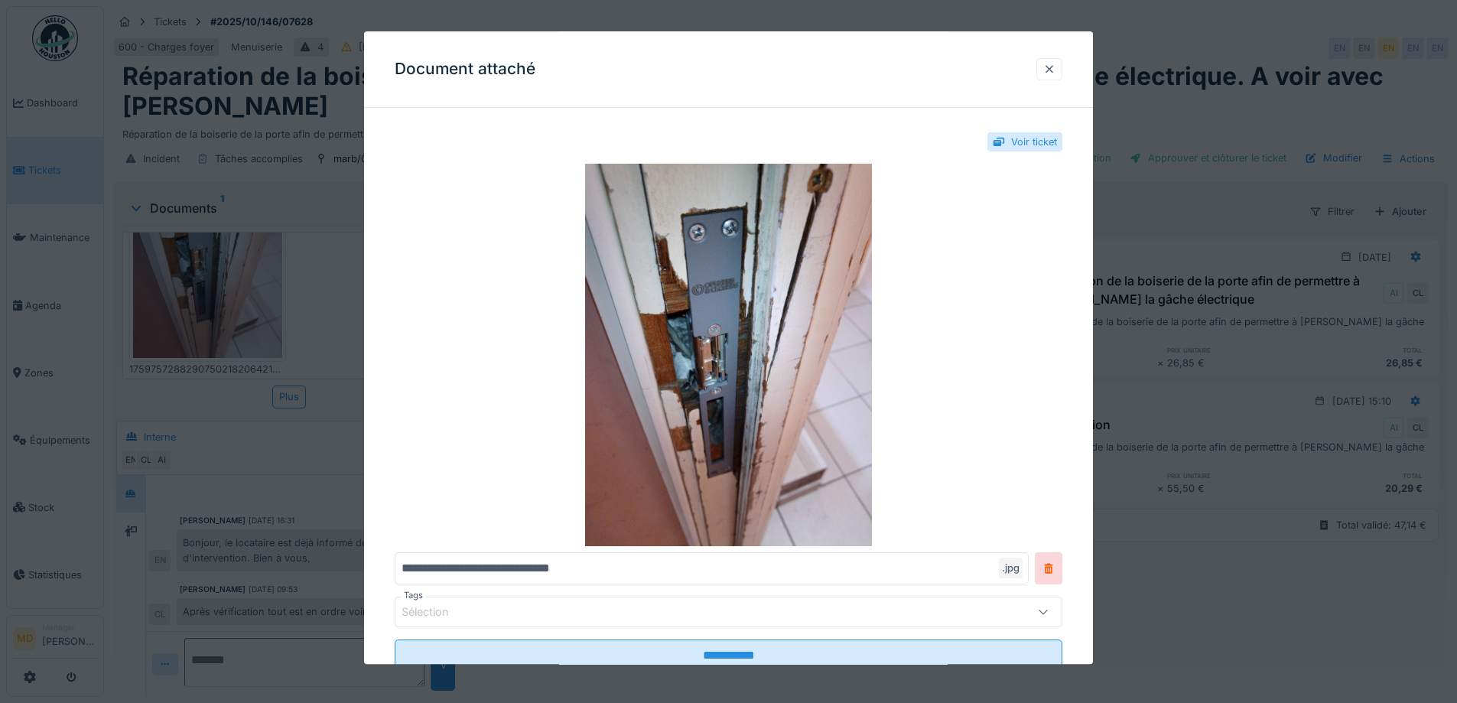
click at [1052, 73] on div at bounding box center [1049, 69] width 12 height 15
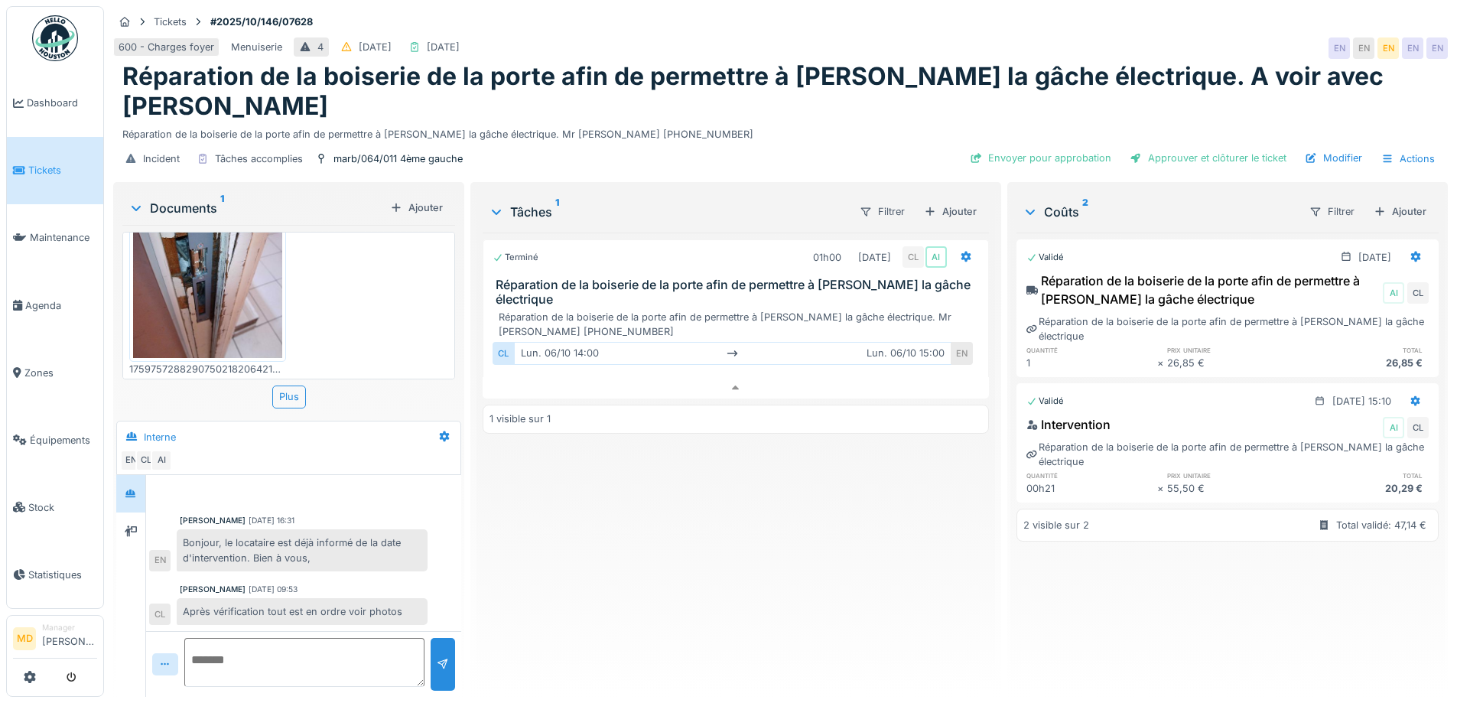
click at [698, 642] on div "Terminé 01h00 [DATE] CL AI Réparation de la boiserie de la porte afin de permet…" at bounding box center [734, 458] width 505 height 452
click at [738, 575] on div "Terminé 01h00 [DATE] CL AI Réparation de la boiserie de la porte afin de permet…" at bounding box center [734, 458] width 505 height 452
drag, startPoint x: 641, startPoint y: 60, endPoint x: 803, endPoint y: 51, distance: 162.4
click at [803, 62] on h1 "Réparation de la boiserie de la porte afin de permettre à [PERSON_NAME] la gâch…" at bounding box center [780, 91] width 1316 height 59
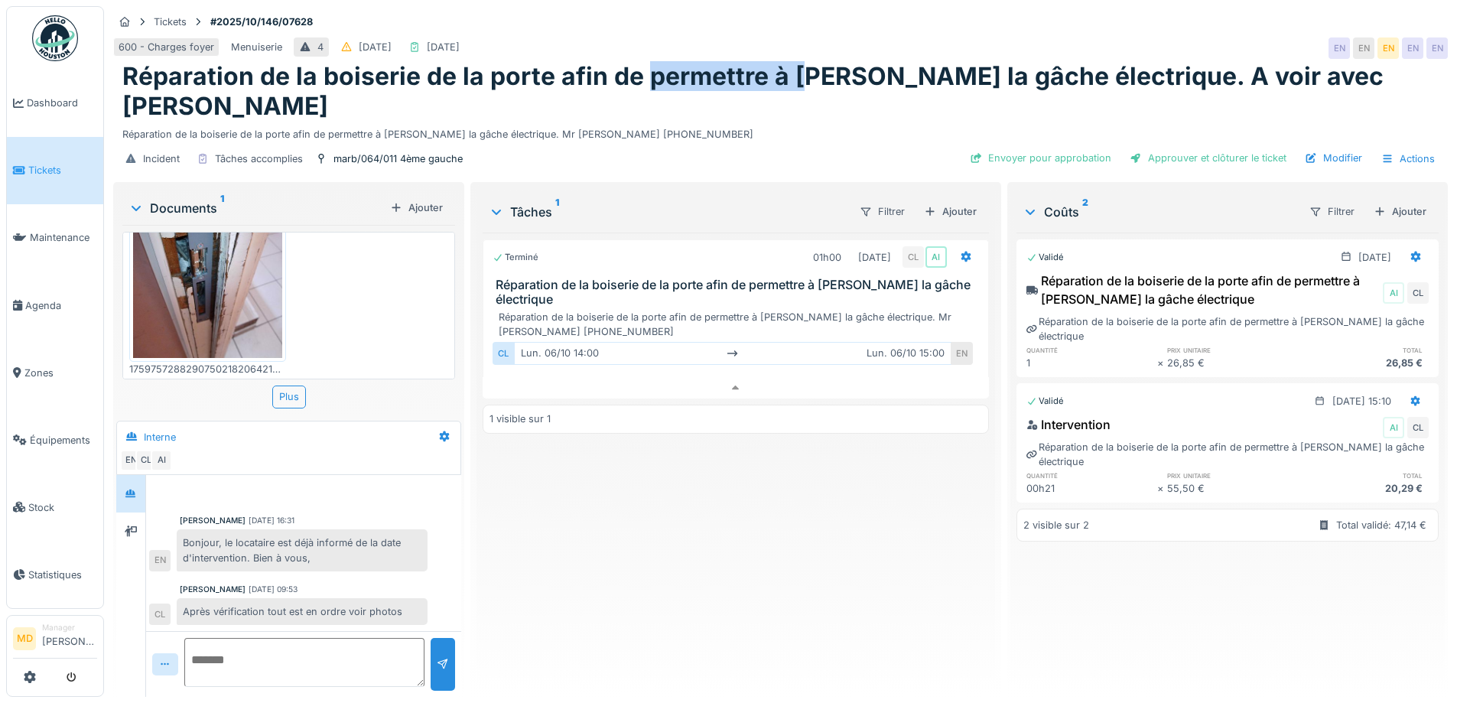
click at [803, 62] on h1 "Réparation de la boiserie de la porte afin de permettre à [PERSON_NAME] la gâch…" at bounding box center [780, 91] width 1316 height 59
drag, startPoint x: 786, startPoint y: 55, endPoint x: 898, endPoint y: 63, distance: 112.7
click at [898, 63] on h1 "Réparation de la boiserie de la porte afin de permettre à [PERSON_NAME] la gâch…" at bounding box center [780, 91] width 1316 height 59
click at [847, 63] on h1 "Réparation de la boiserie de la porte afin de permettre à [PERSON_NAME] la gâch…" at bounding box center [780, 91] width 1316 height 59
click at [799, 596] on div "Terminé 01h00 [DATE] CL AI Réparation de la boiserie de la porte afin de permet…" at bounding box center [734, 458] width 505 height 452
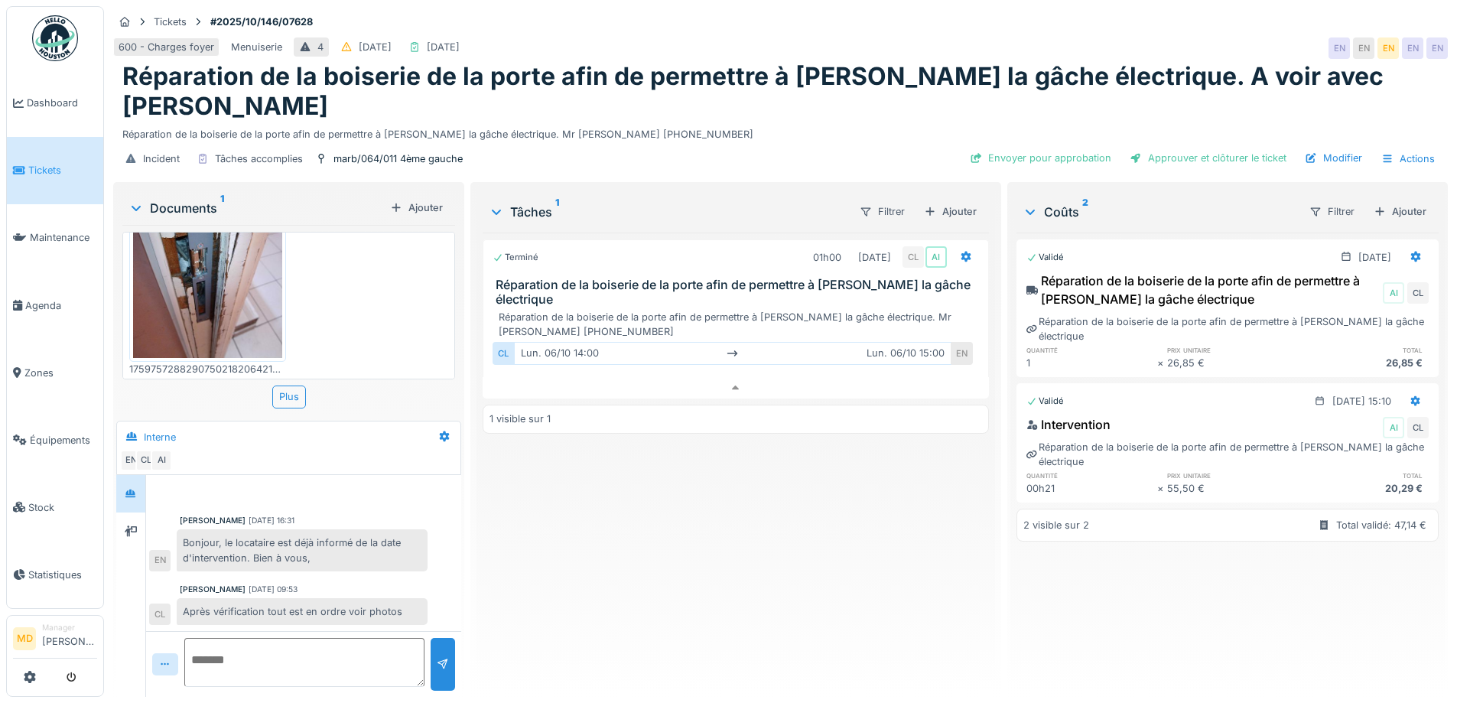
click at [800, 596] on div "Terminé 01h00 [DATE] CL AI Réparation de la boiserie de la porte afin de permet…" at bounding box center [734, 458] width 505 height 452
click at [624, 620] on div "Terminé 01h00 [DATE] CL AI Réparation de la boiserie de la porte afin de permet…" at bounding box center [734, 458] width 505 height 452
click at [931, 201] on div "Ajouter" at bounding box center [950, 211] width 65 height 21
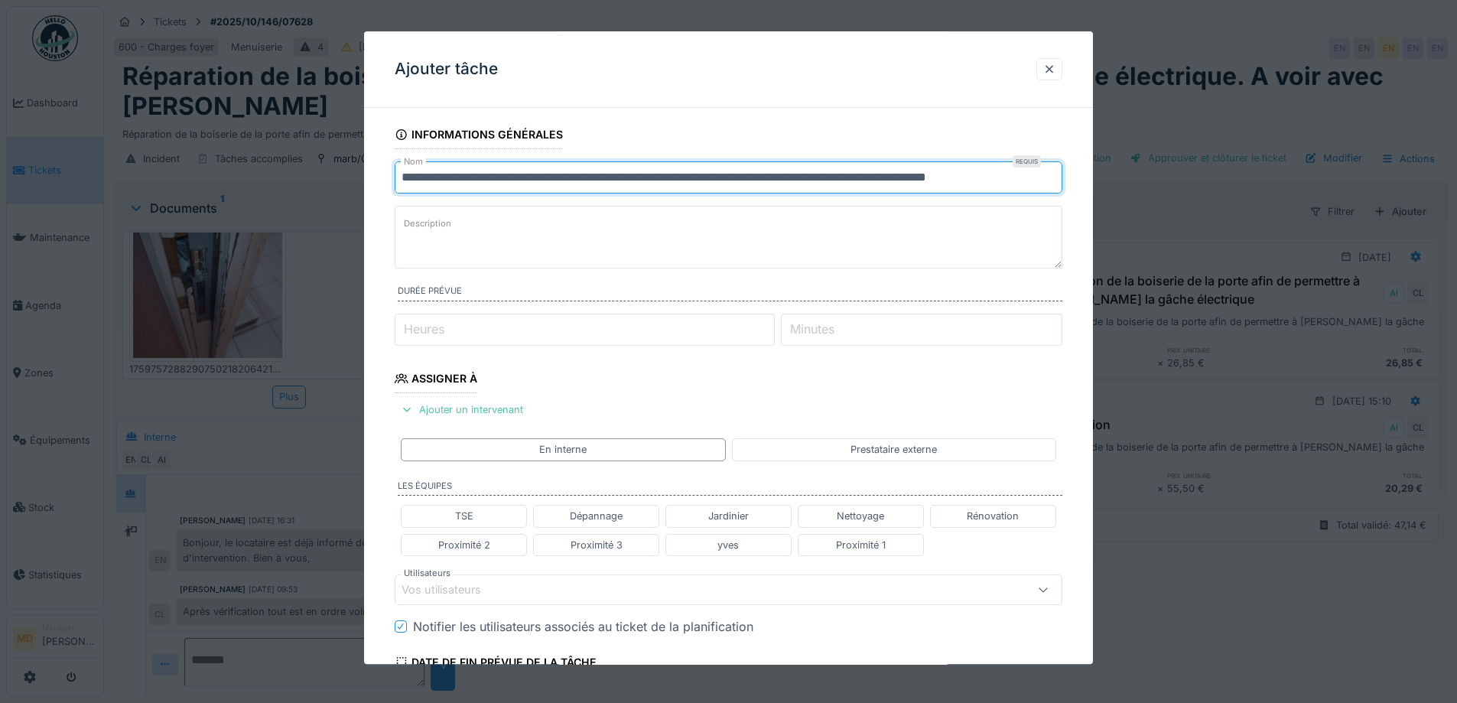
click at [400, 174] on input "**********" at bounding box center [729, 177] width 668 height 32
type input "**********"
click at [473, 330] on input "Heures" at bounding box center [585, 330] width 380 height 32
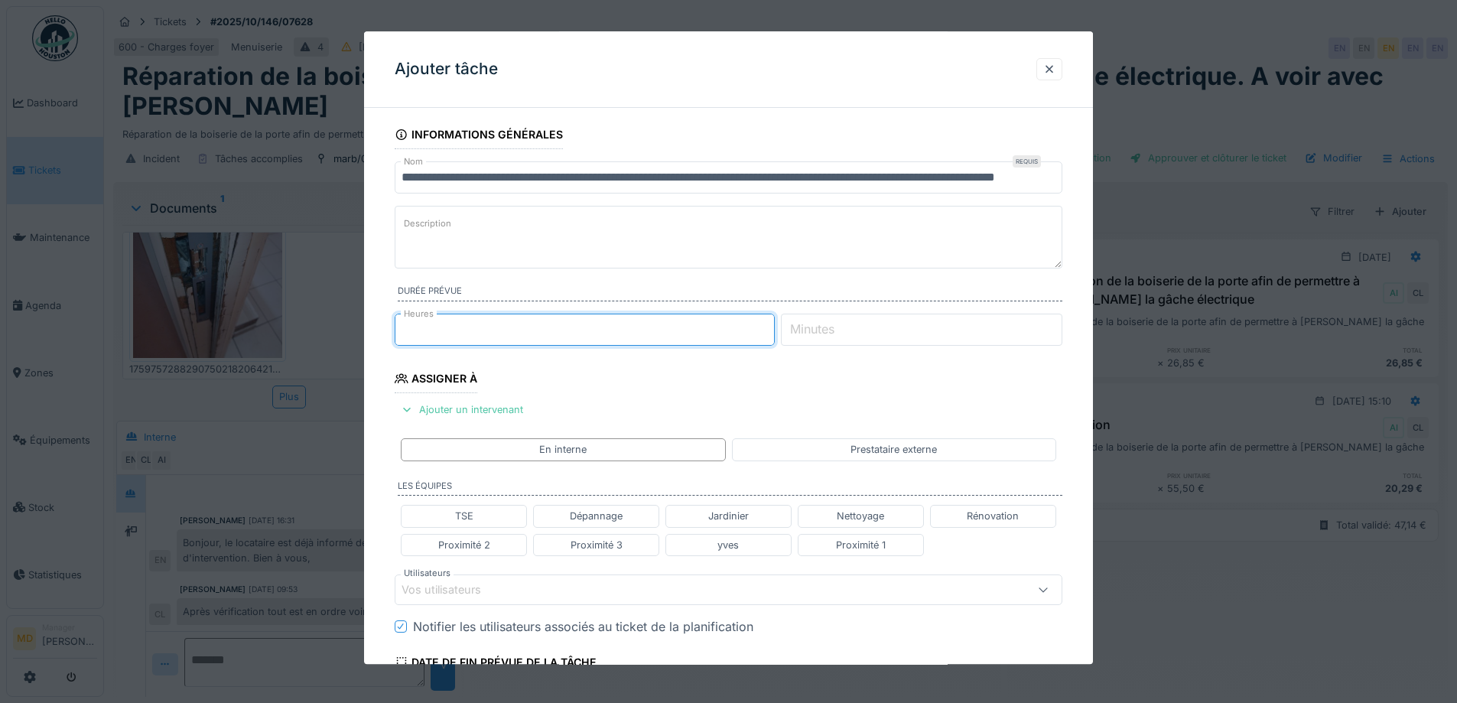
scroll to position [229, 0]
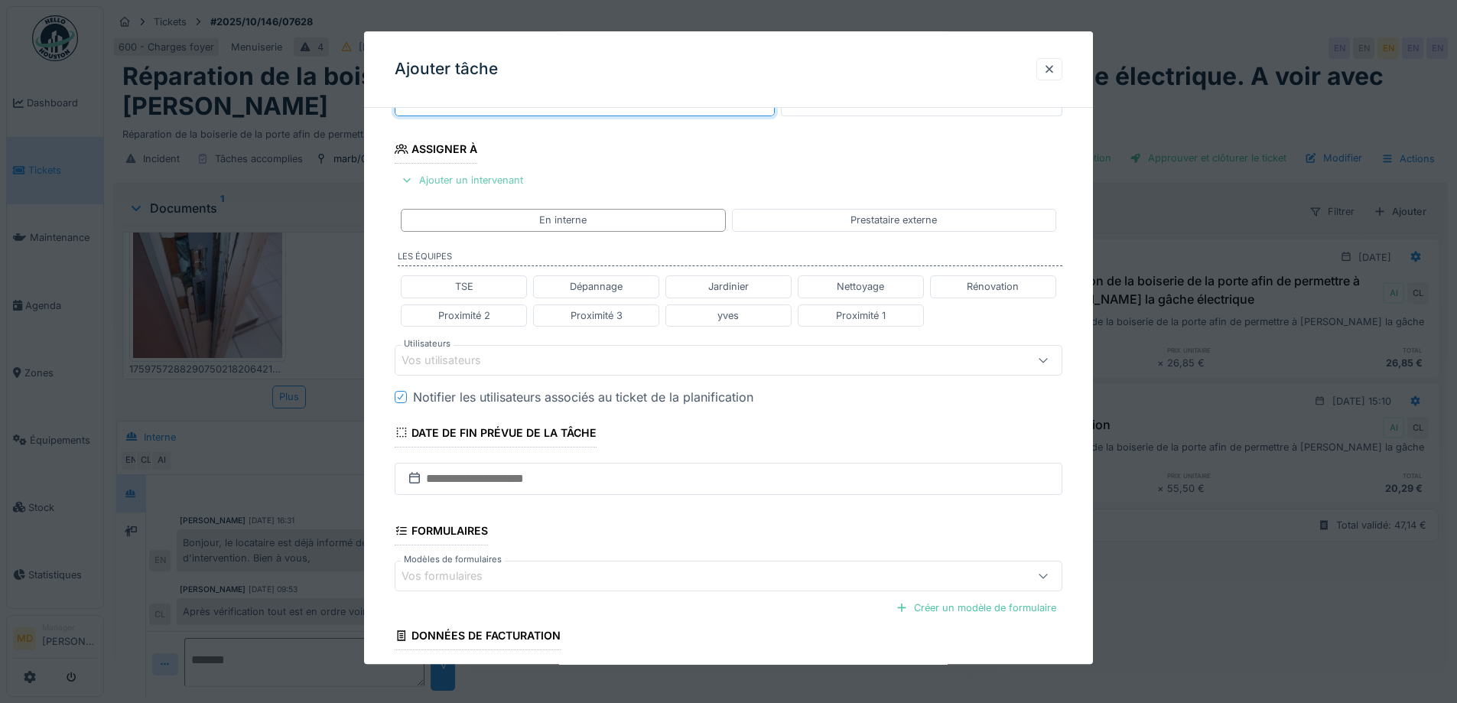
type input "*"
click at [445, 179] on div "Ajouter un intervenant" at bounding box center [462, 181] width 135 height 21
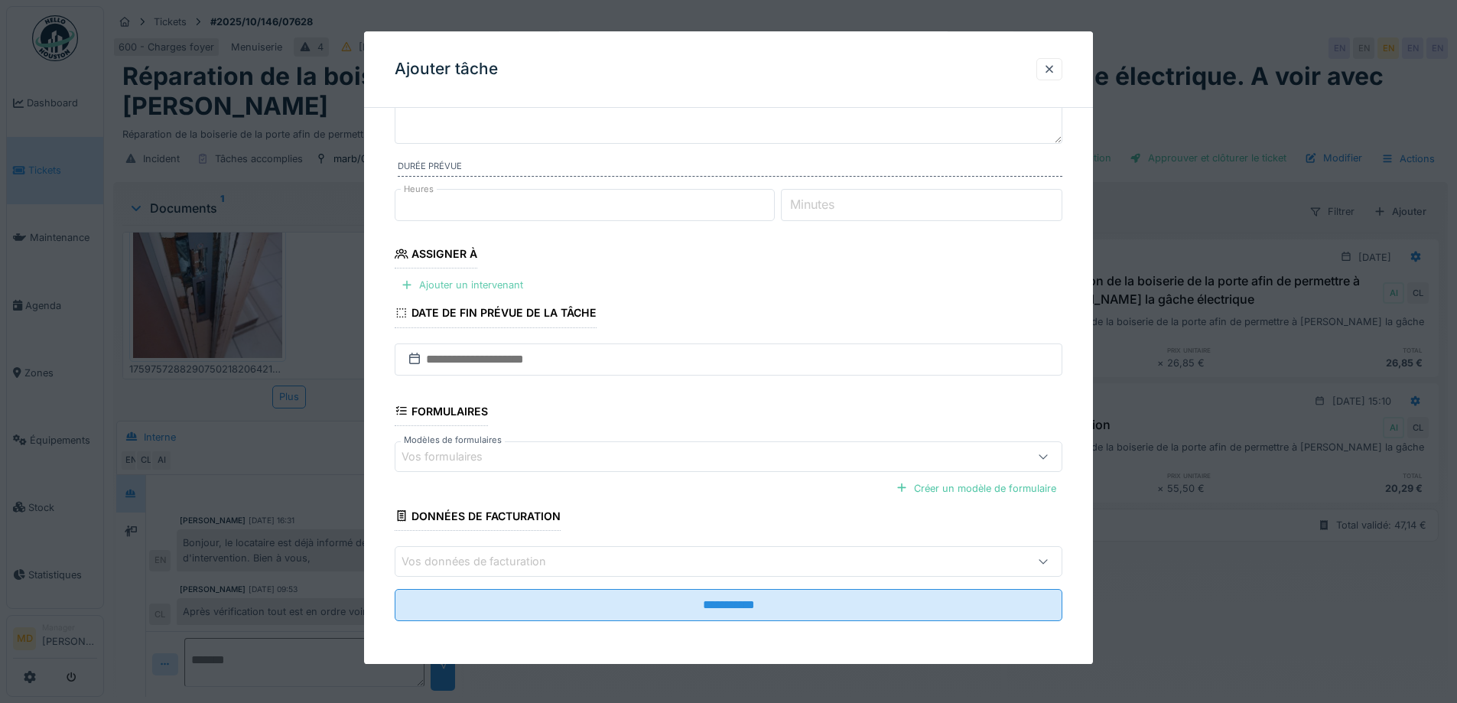
scroll to position [125, 0]
click at [446, 294] on div "Ajouter un intervenant" at bounding box center [462, 285] width 135 height 21
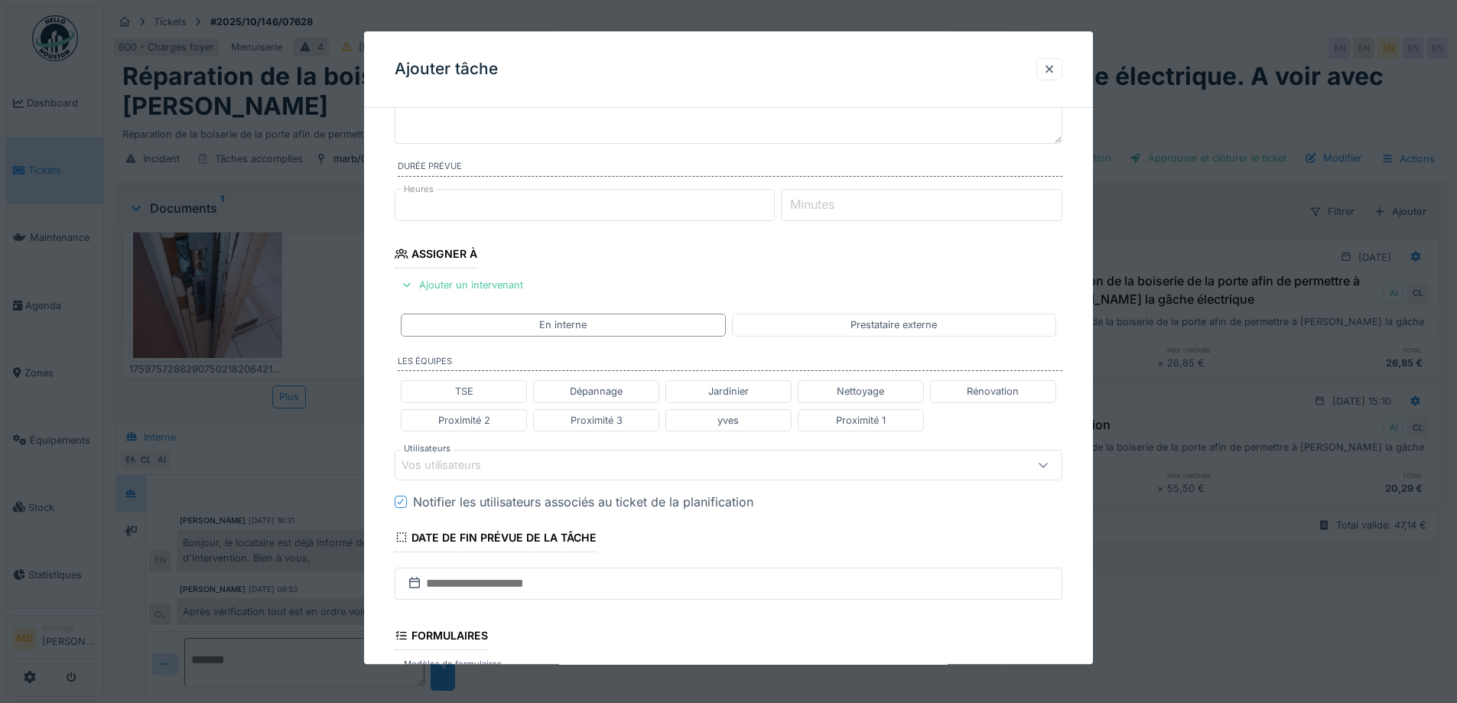
click at [447, 464] on div "Vos utilisateurs" at bounding box center [451, 464] width 101 height 17
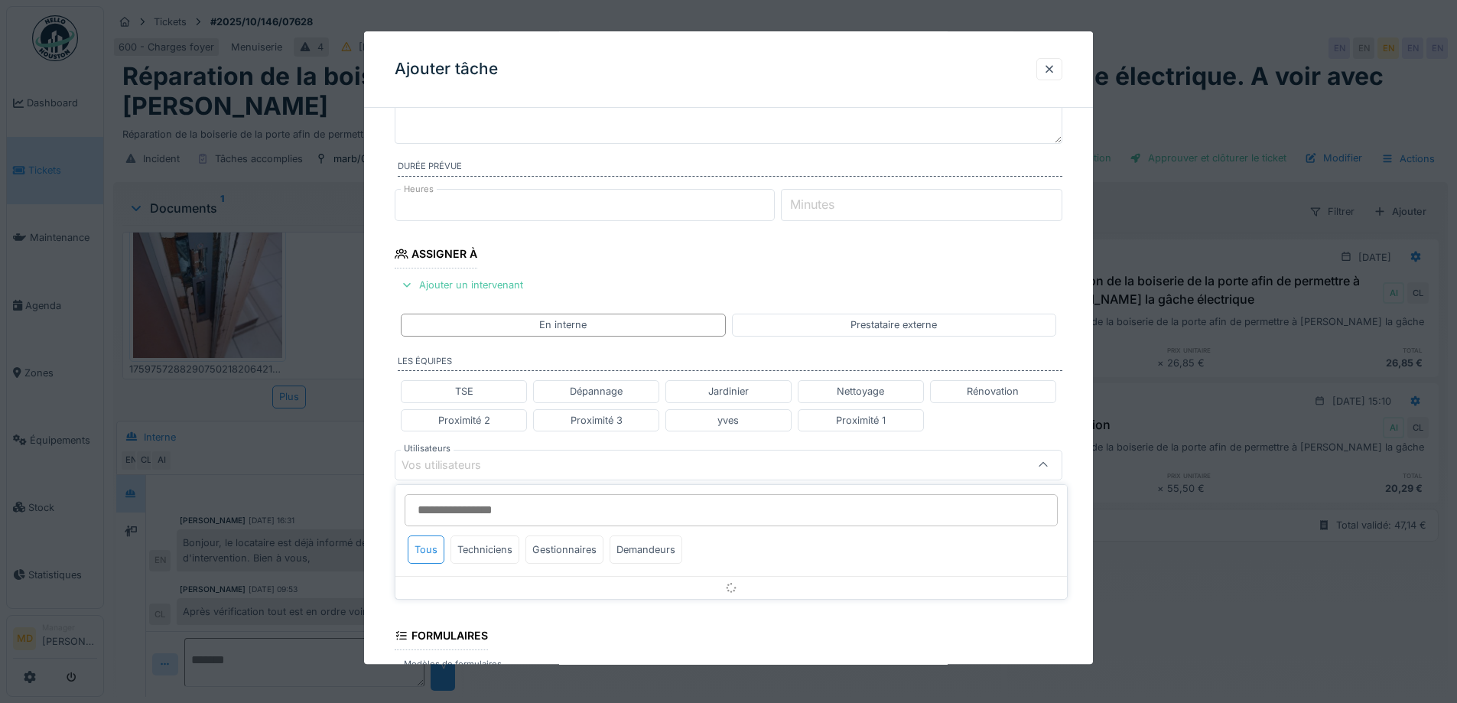
scroll to position [242, 0]
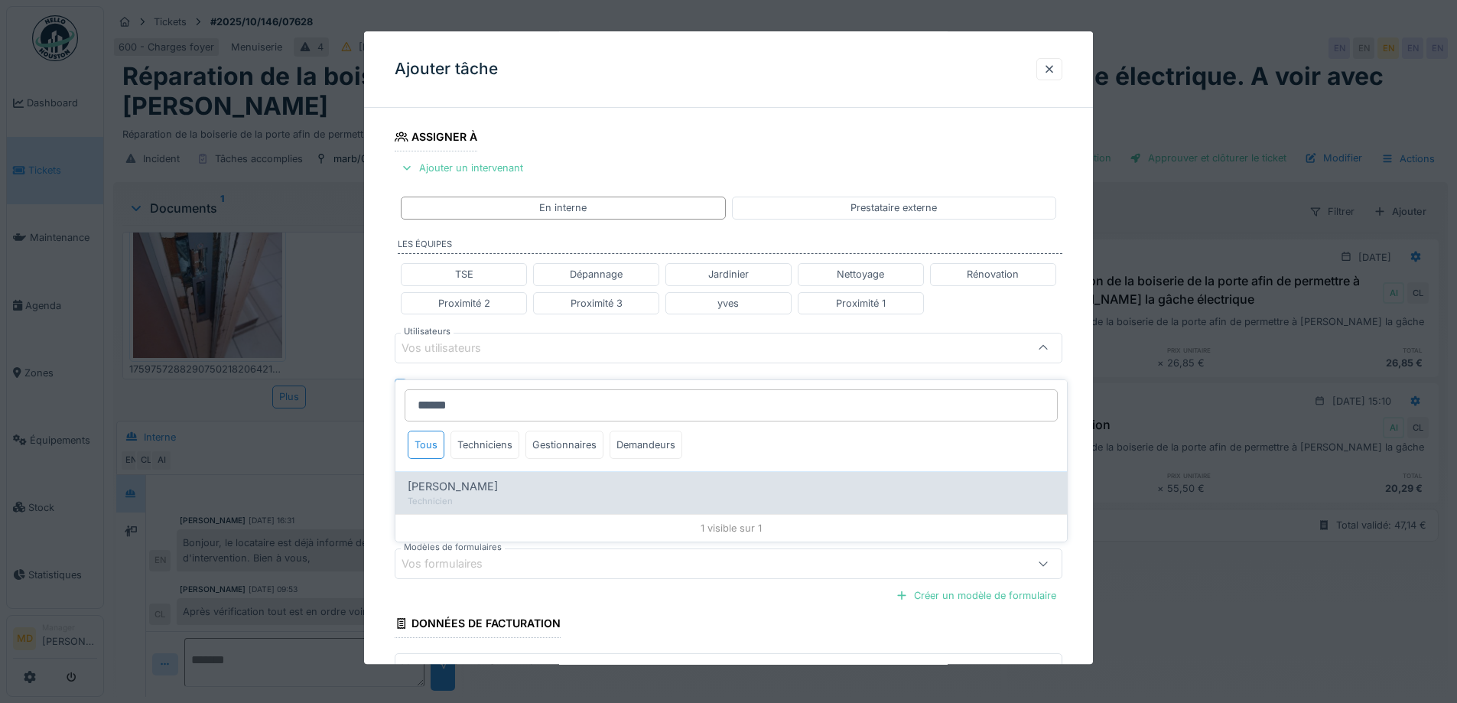
type input "******"
click at [447, 478] on span "Charef Lahmar" at bounding box center [453, 486] width 90 height 17
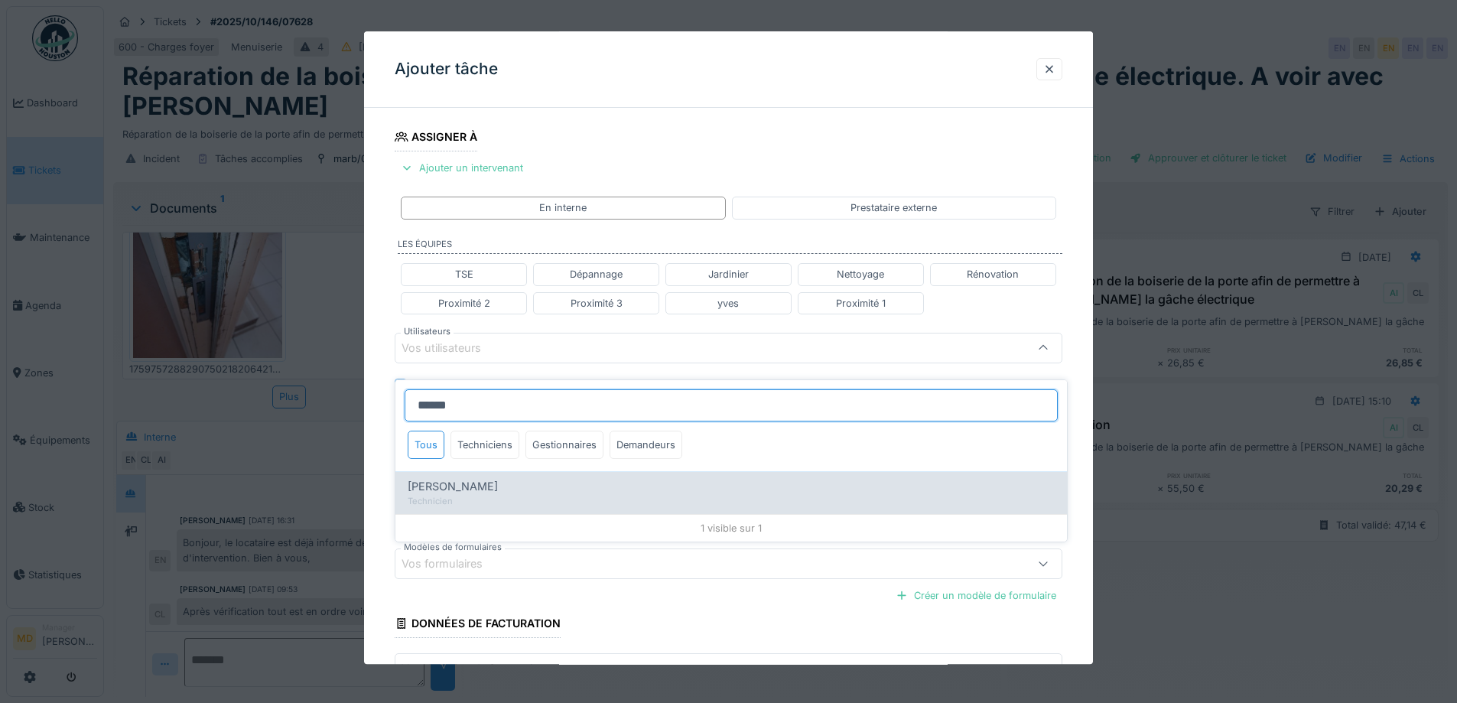
type input "****"
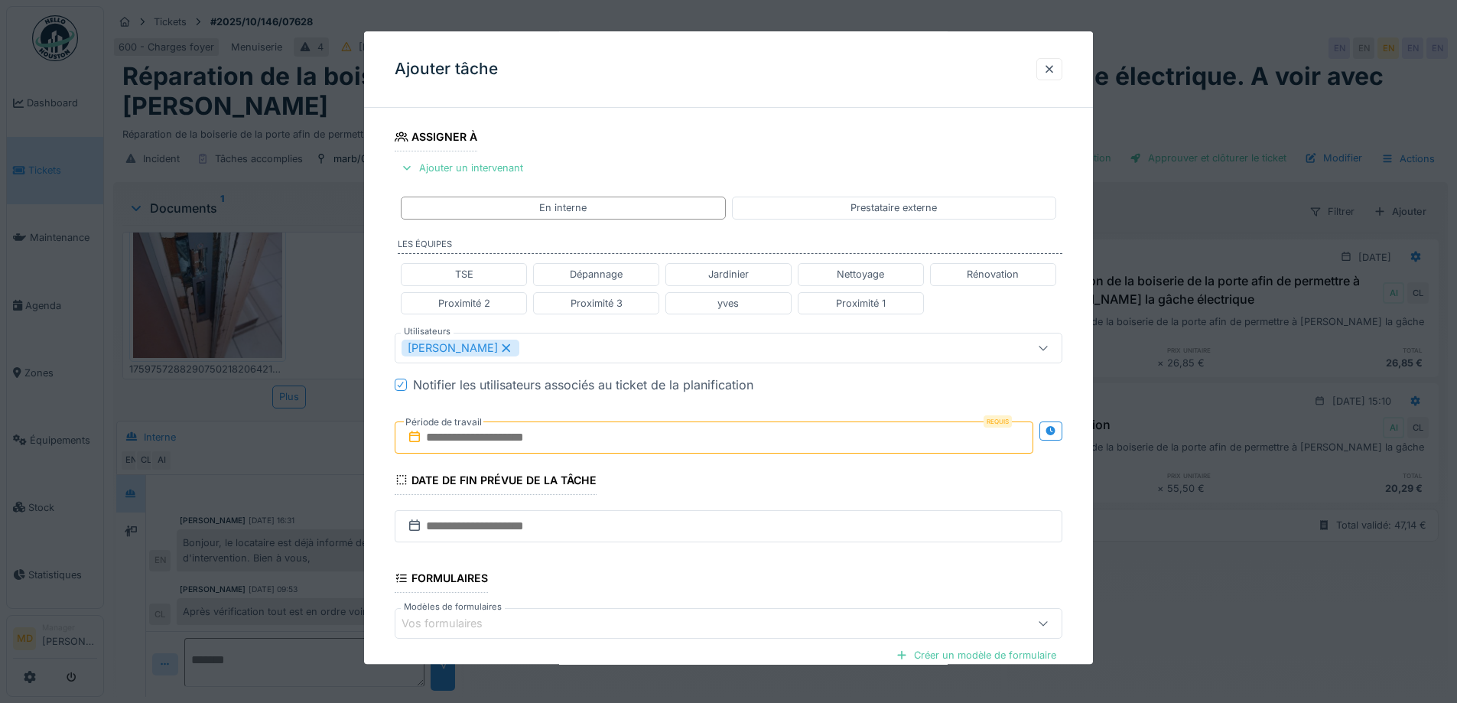
click at [384, 297] on div "**********" at bounding box center [728, 354] width 729 height 952
click at [1062, 433] on div at bounding box center [1050, 430] width 23 height 19
click at [550, 452] on input "text" at bounding box center [549, 437] width 308 height 32
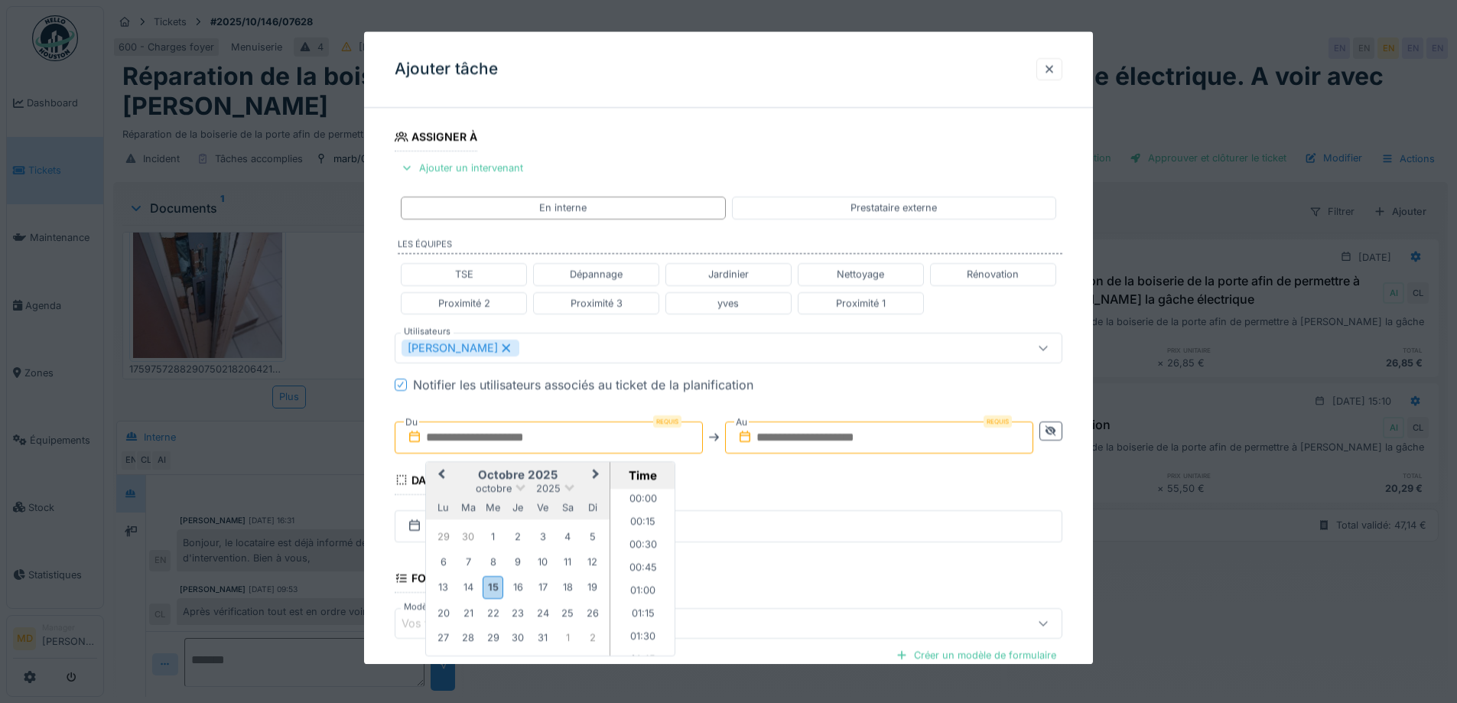
scroll to position [1282, 0]
click at [463, 480] on h2 "octobre 2025" at bounding box center [518, 475] width 184 height 14
click at [542, 582] on div "17" at bounding box center [542, 587] width 21 height 21
click at [638, 596] on li "15:00" at bounding box center [642, 594] width 65 height 23
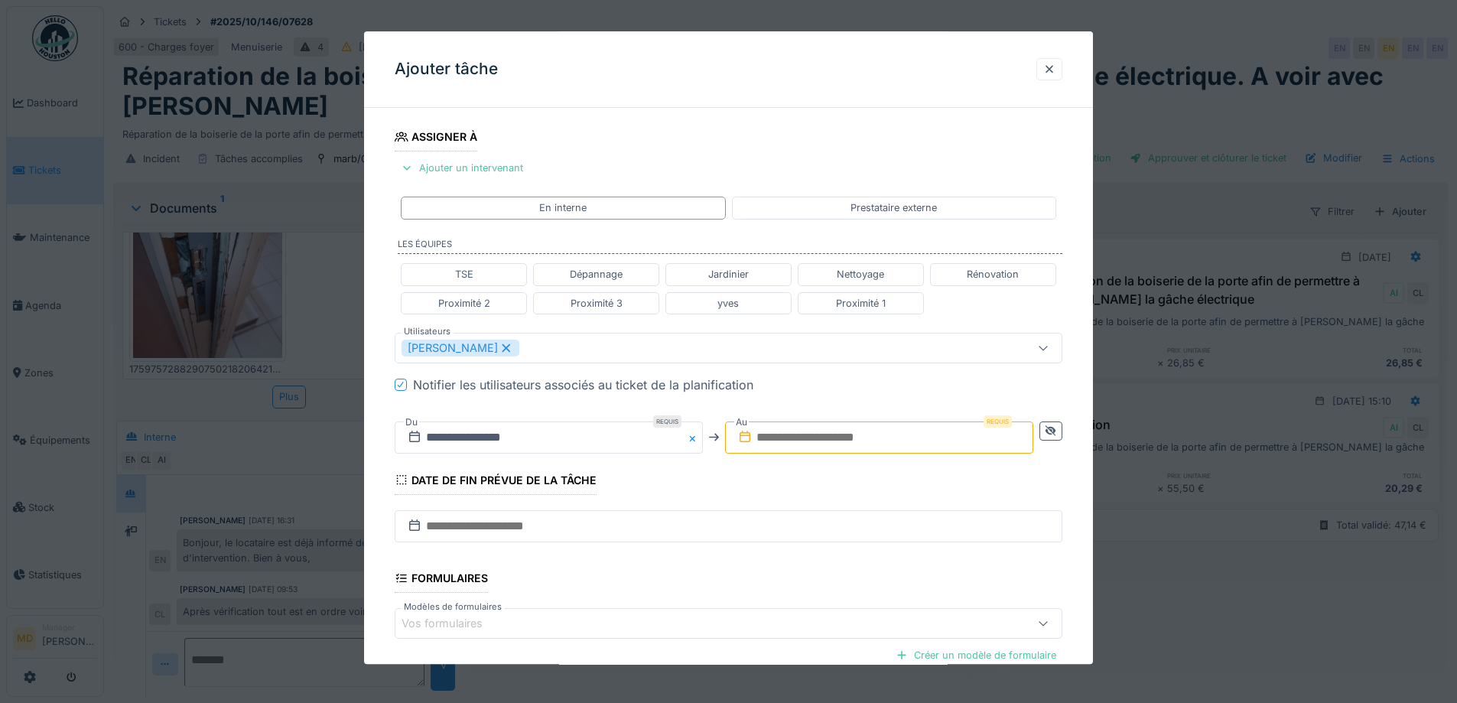
click at [790, 433] on input "text" at bounding box center [879, 437] width 308 height 32
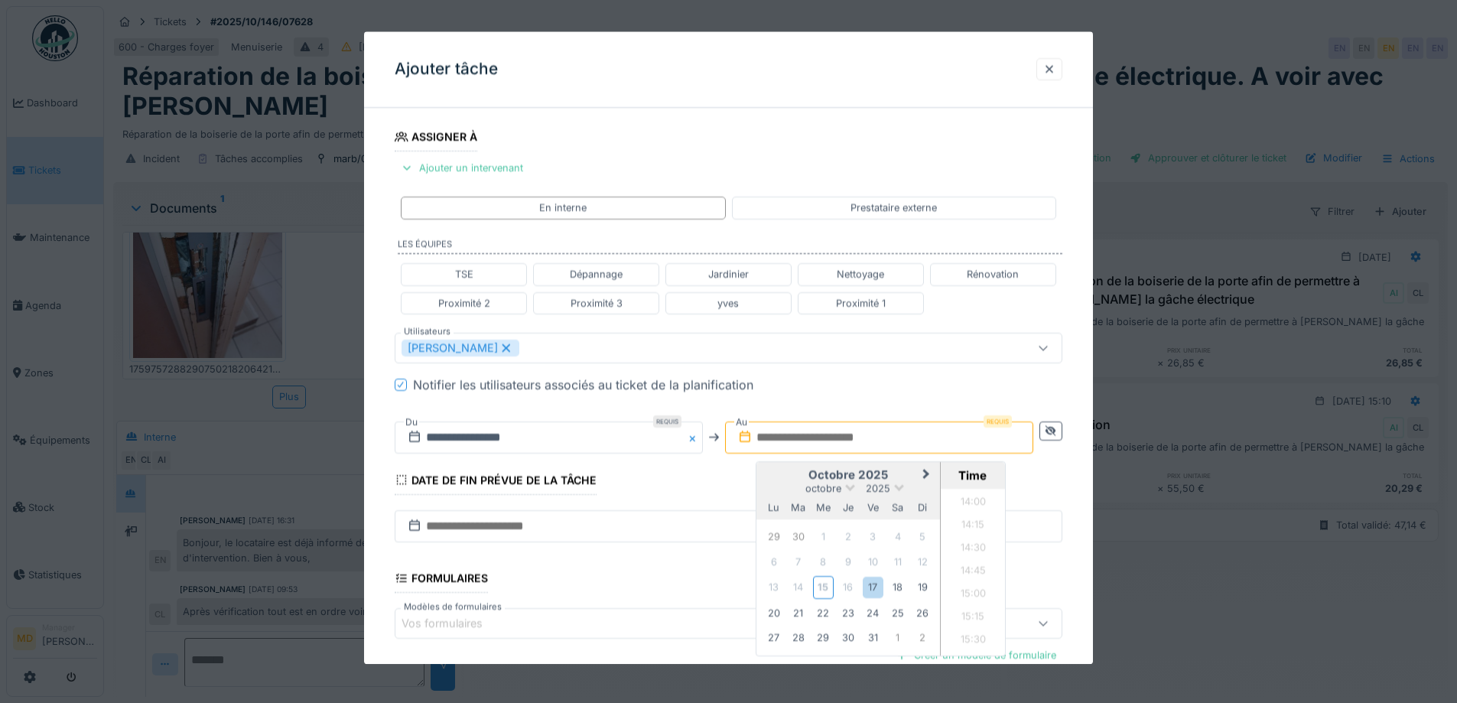
click at [777, 479] on h2 "octobre 2025" at bounding box center [848, 475] width 184 height 14
click at [876, 585] on div "17" at bounding box center [873, 587] width 21 height 21
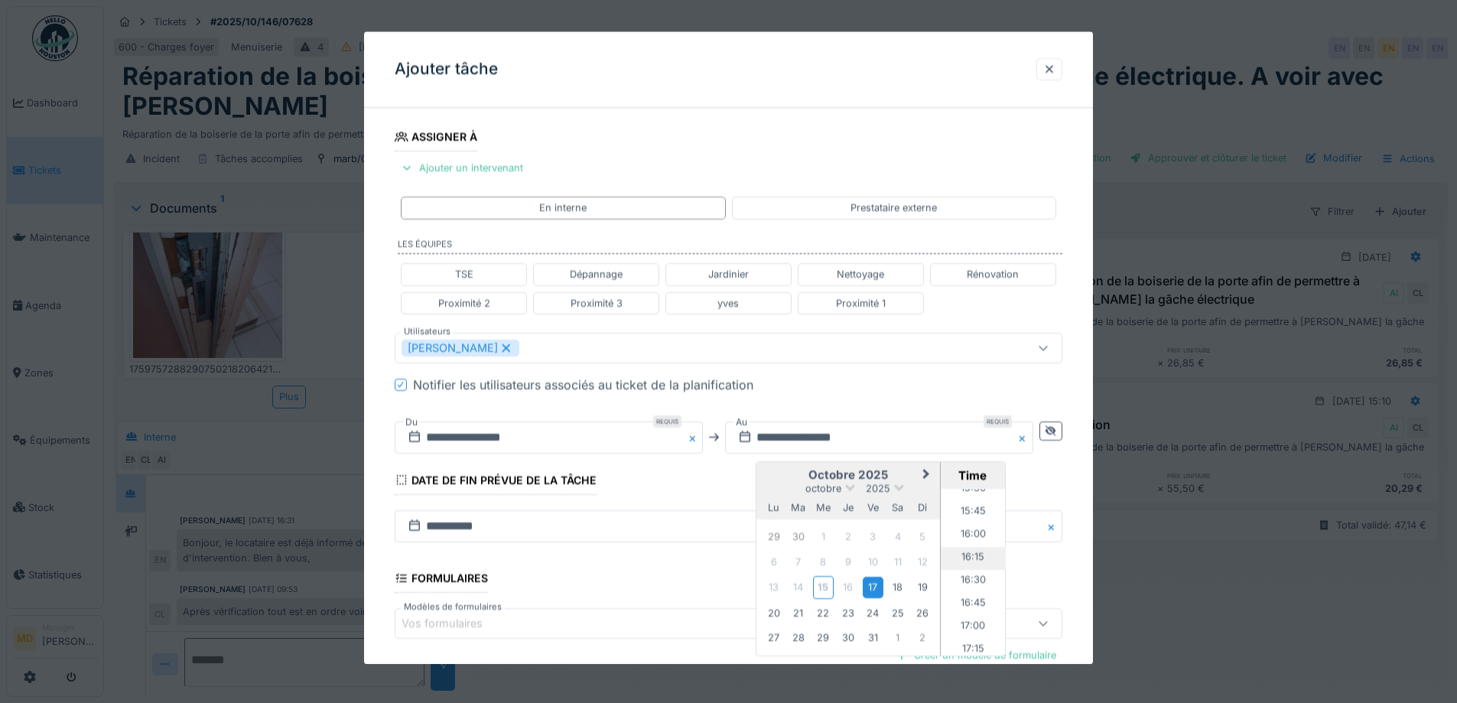
scroll to position [1434, 0]
click at [970, 541] on li "16:00" at bounding box center [973, 533] width 65 height 23
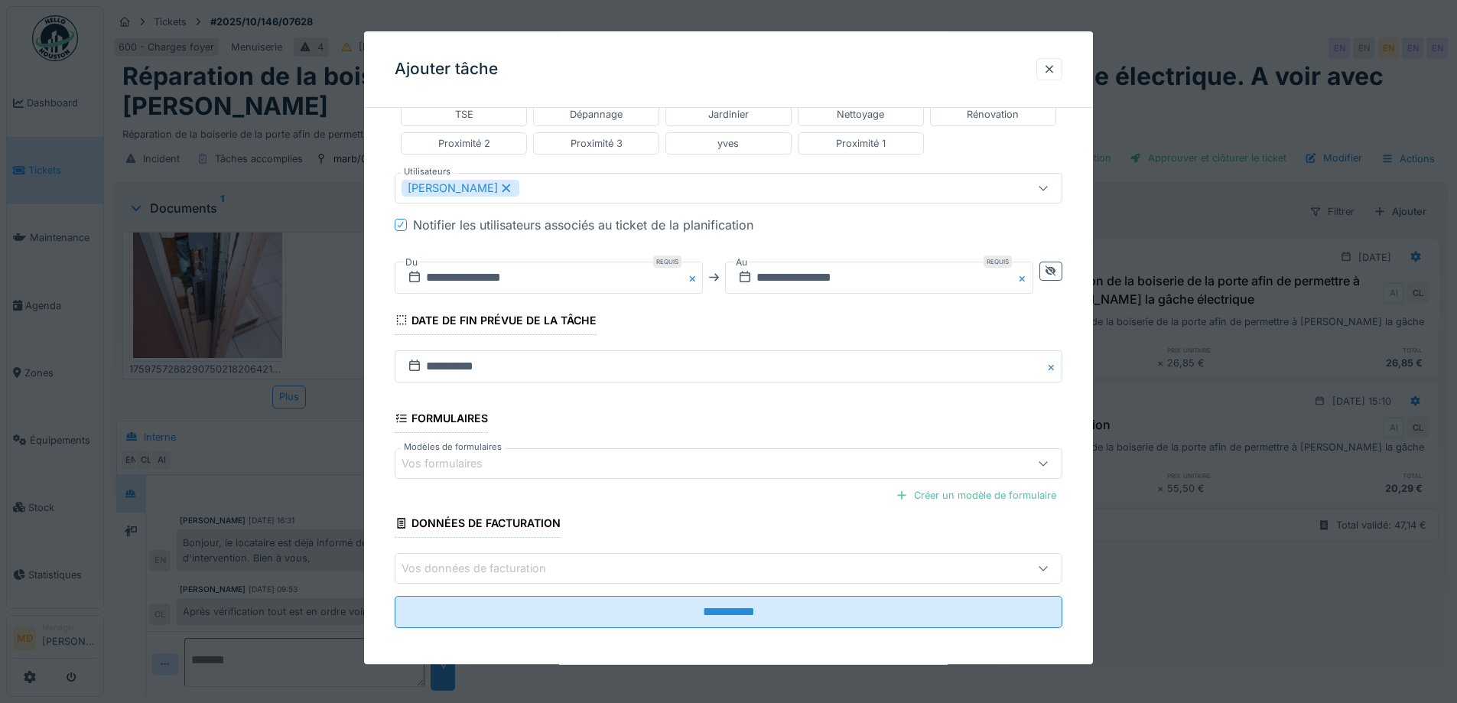
scroll to position [408, 0]
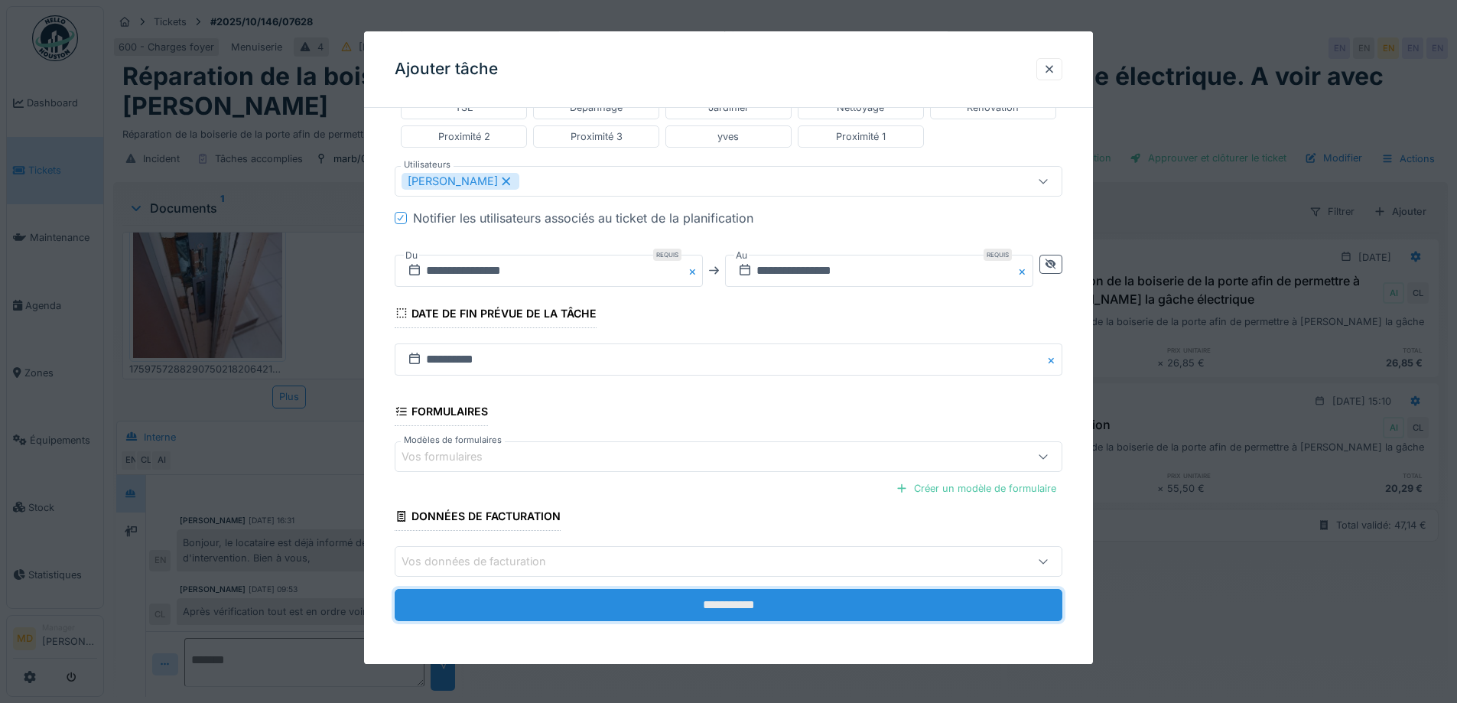
click at [731, 607] on input "**********" at bounding box center [729, 606] width 668 height 32
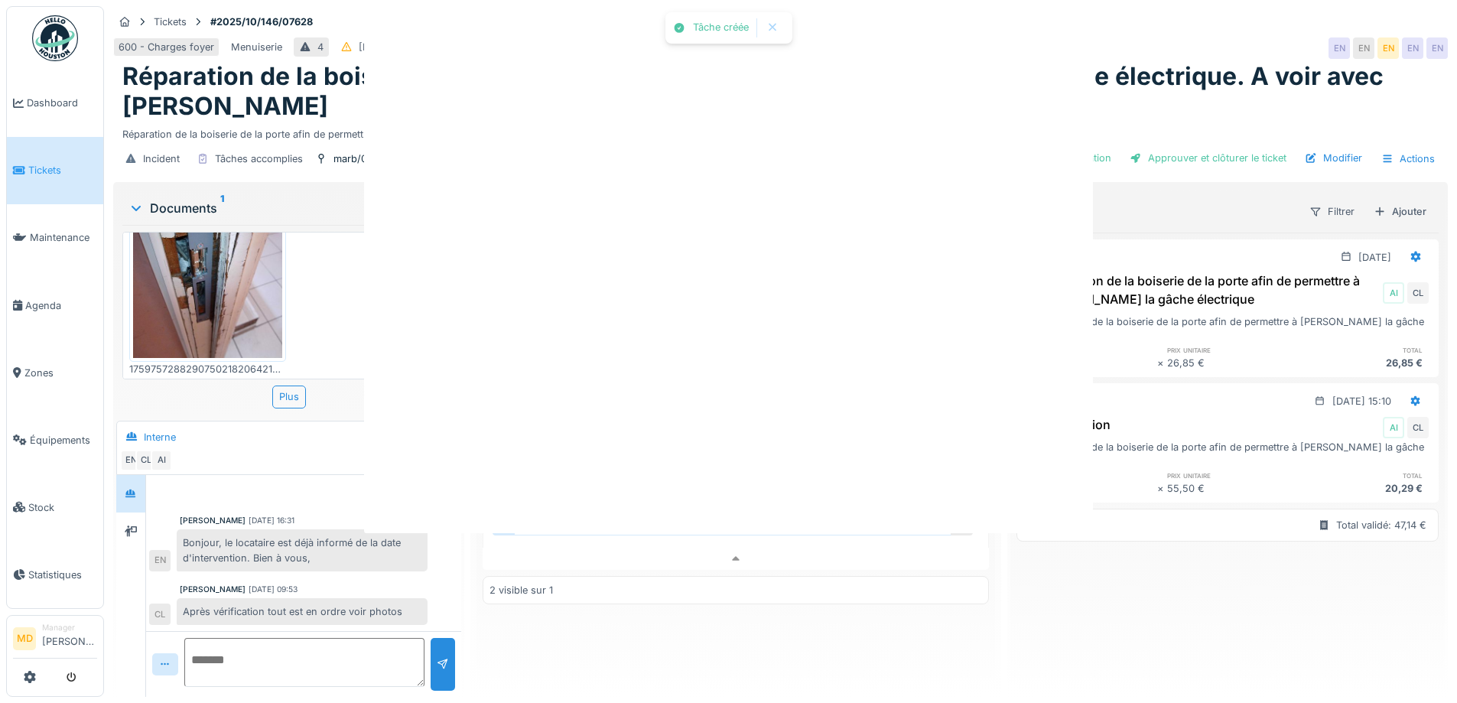
scroll to position [0, 0]
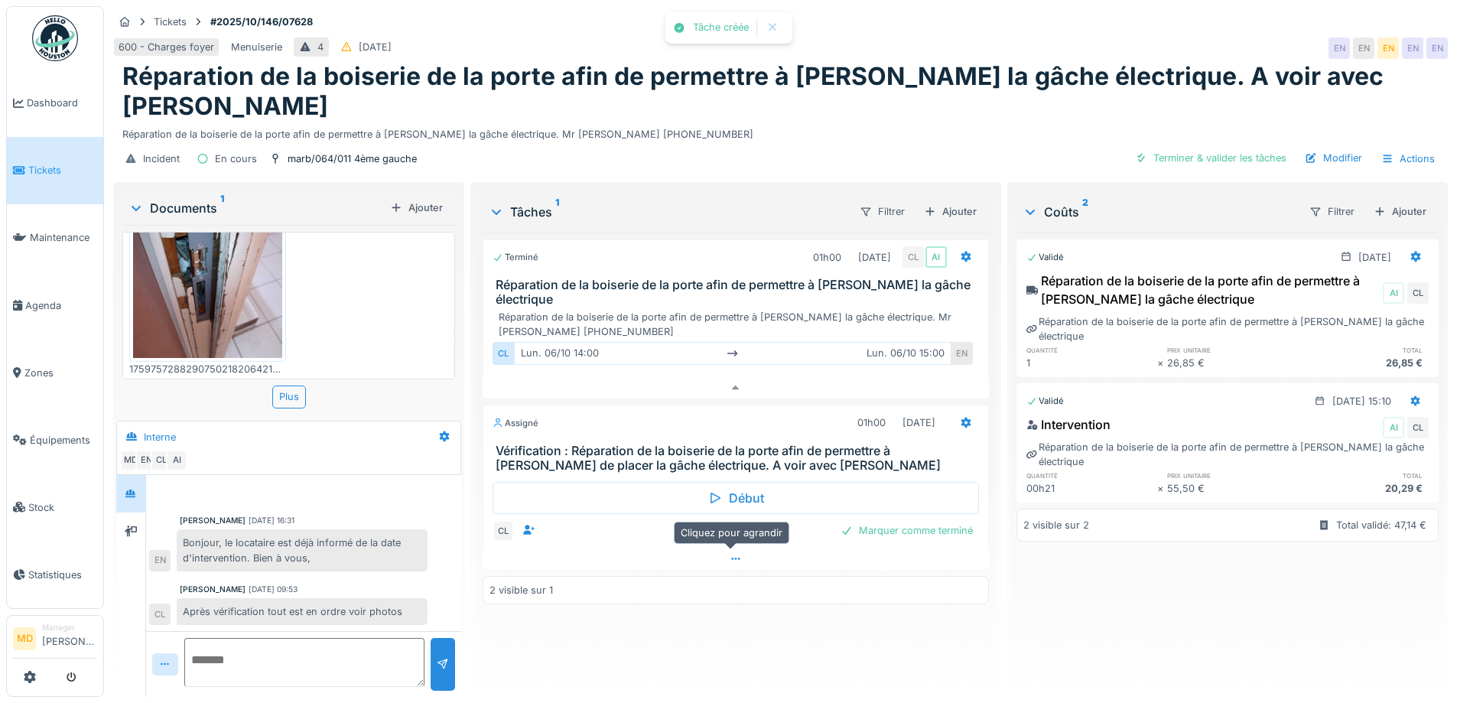
click at [733, 554] on icon at bounding box center [735, 559] width 12 height 10
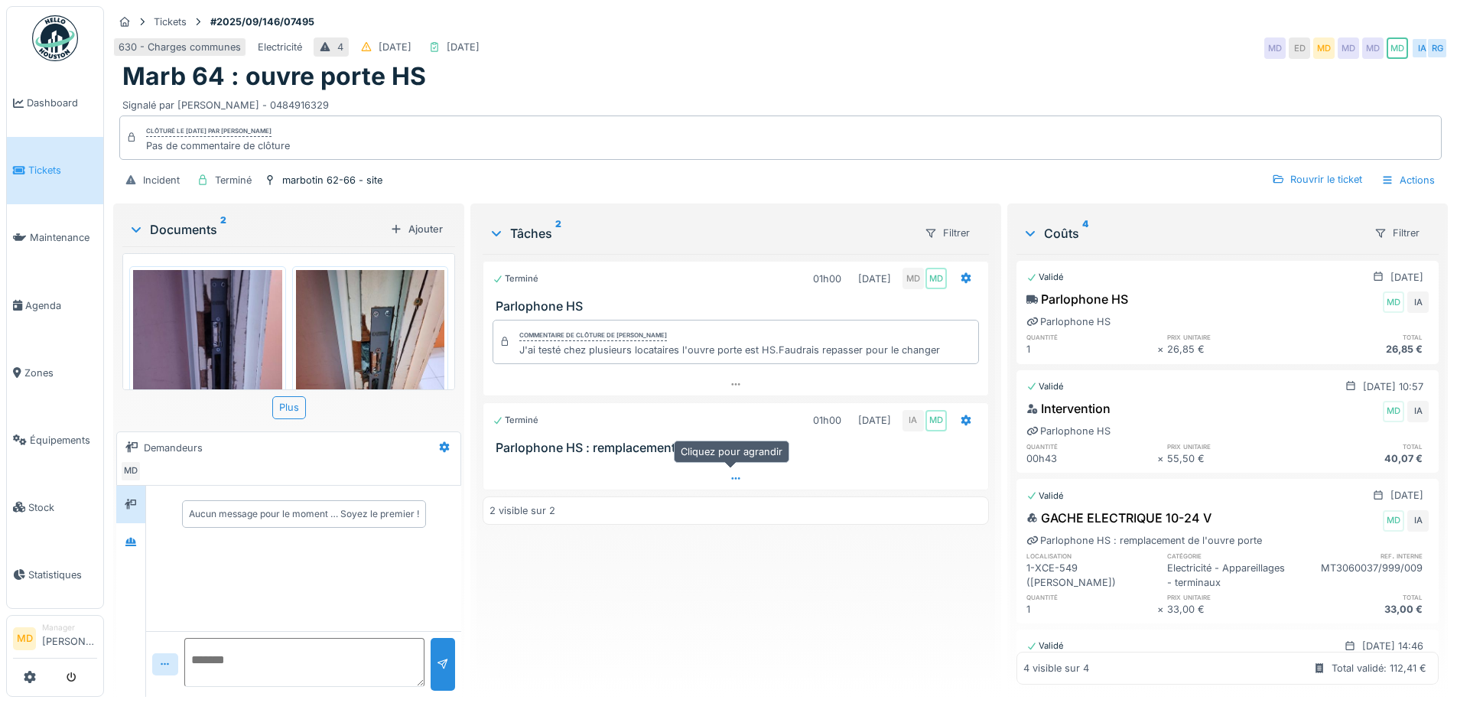
click at [729, 476] on icon at bounding box center [735, 478] width 12 height 10
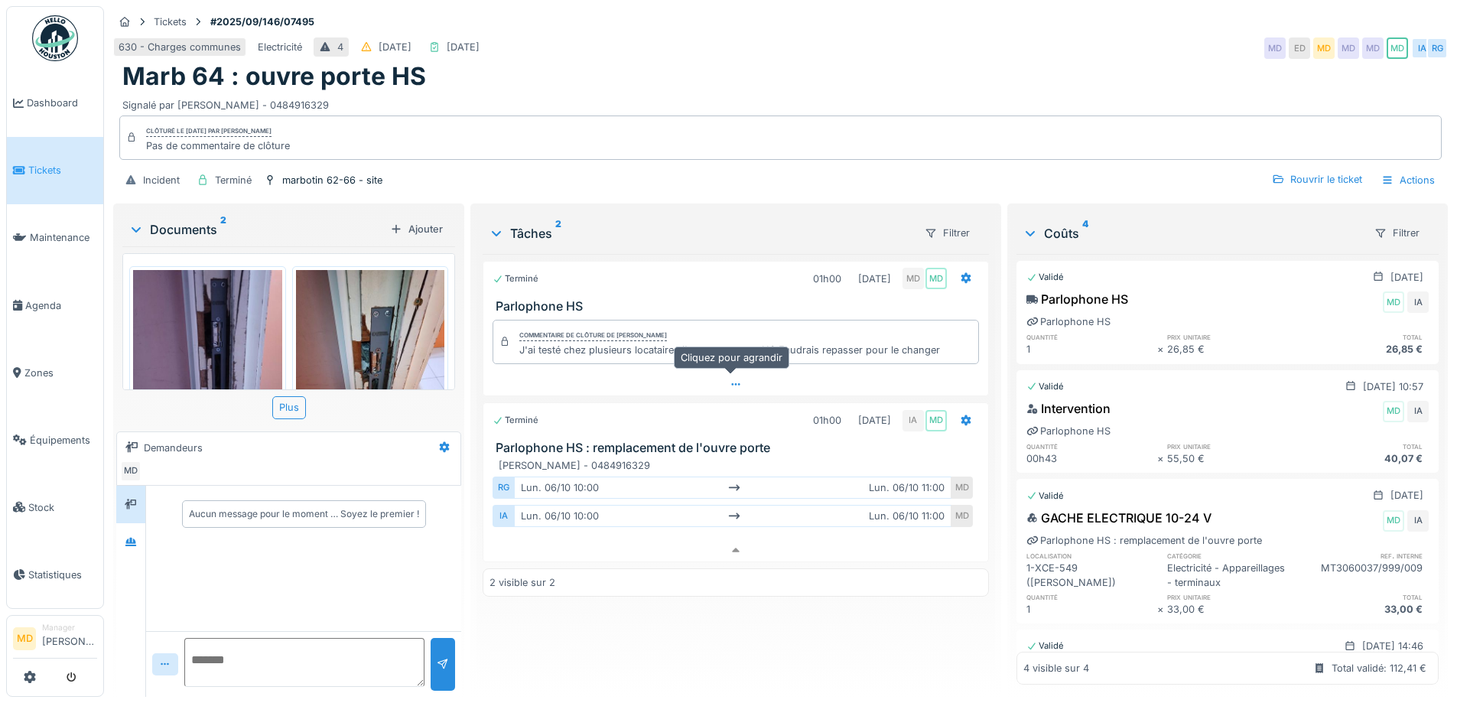
click at [733, 379] on icon at bounding box center [735, 384] width 12 height 10
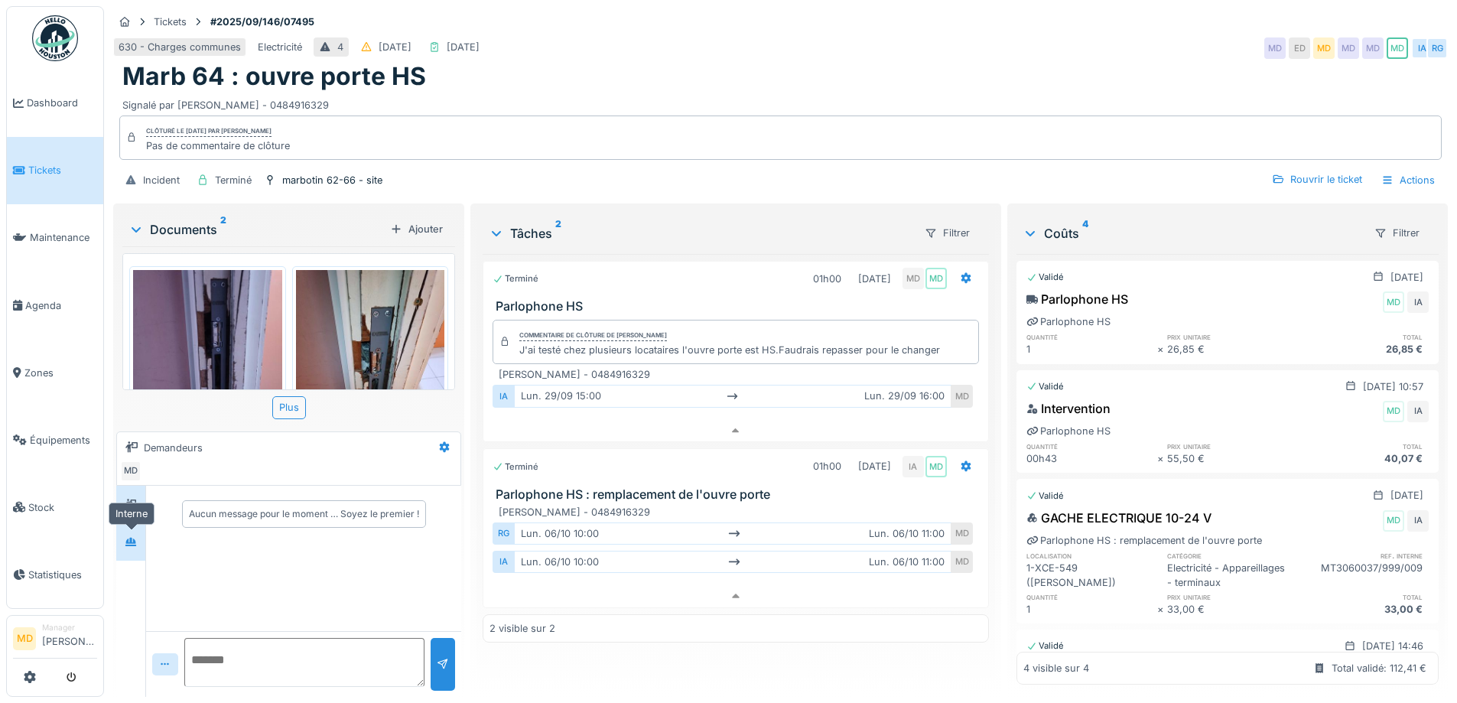
click at [135, 537] on icon at bounding box center [131, 542] width 12 height 10
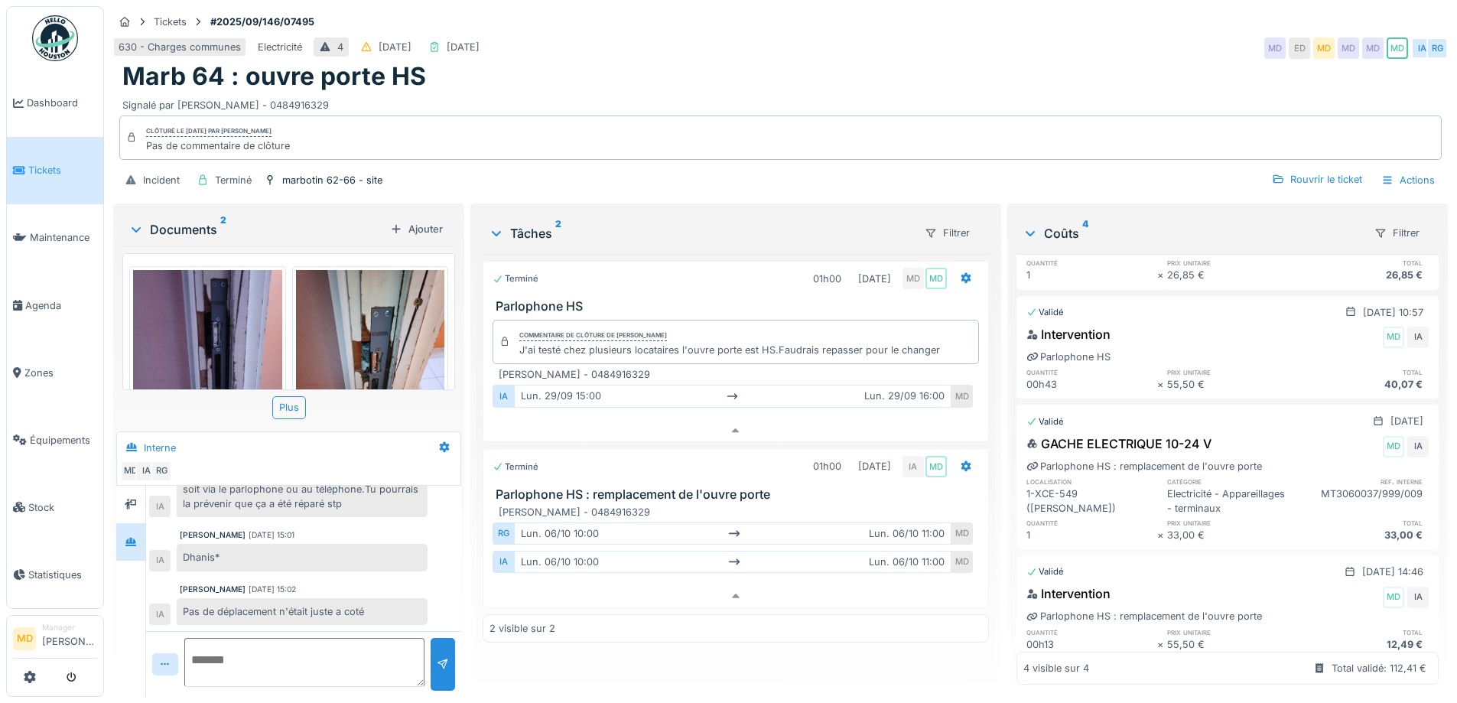
scroll to position [125, 0]
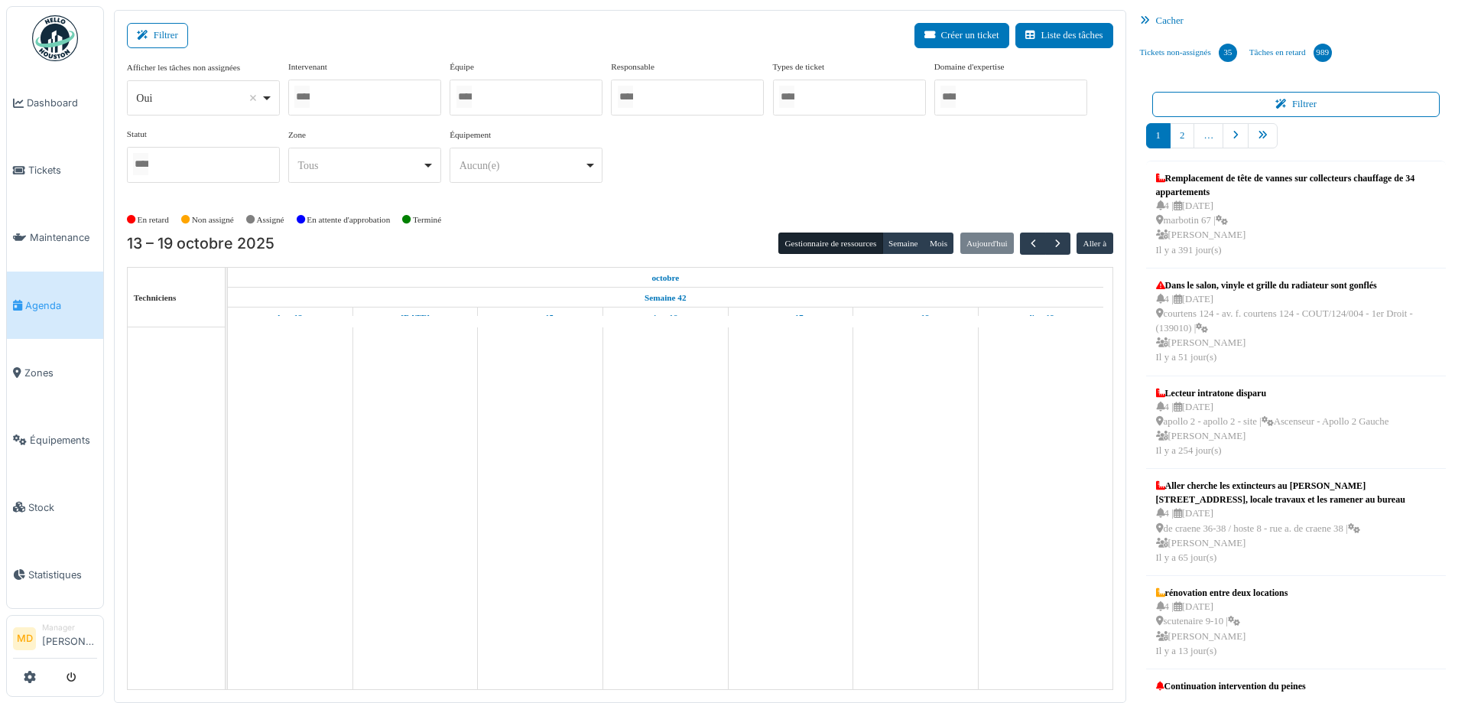
click at [310, 87] on input "Tous" at bounding box center [301, 97] width 15 height 22
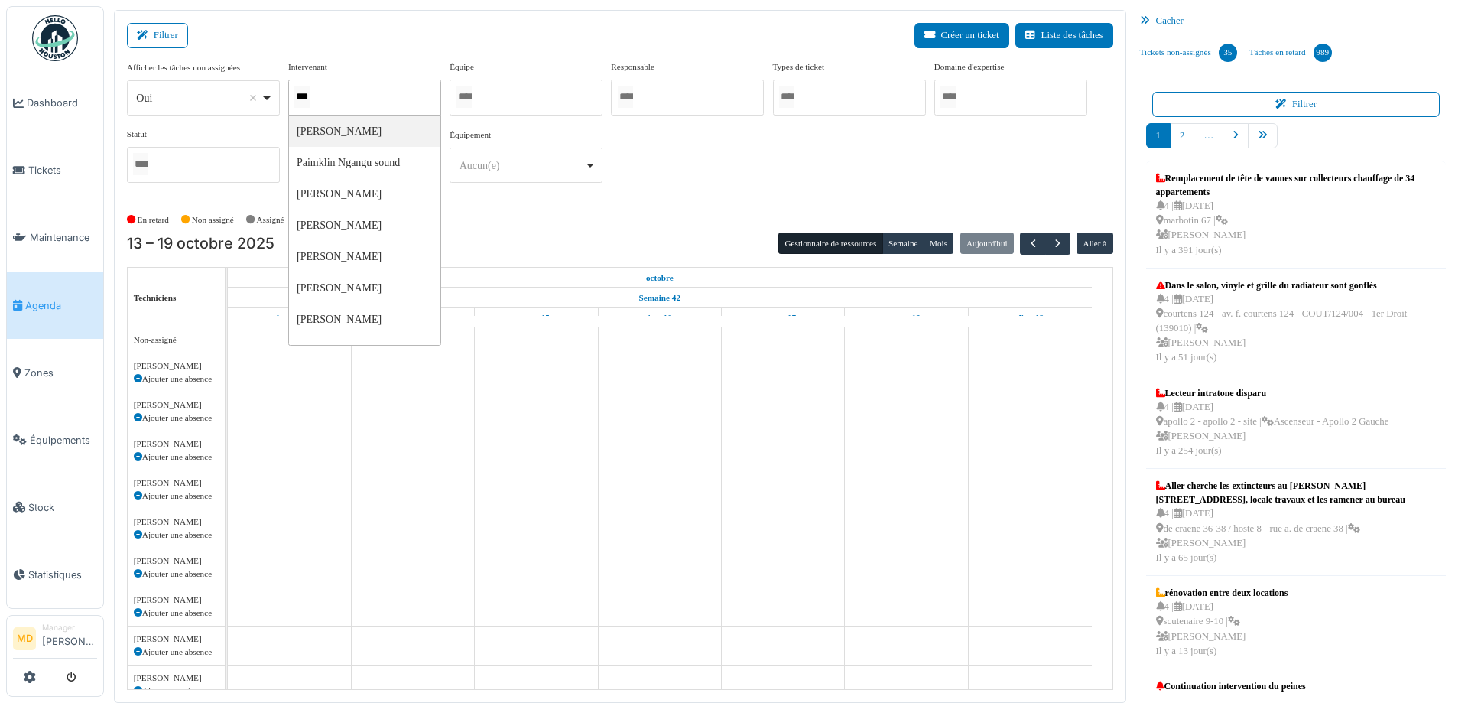
type input "****"
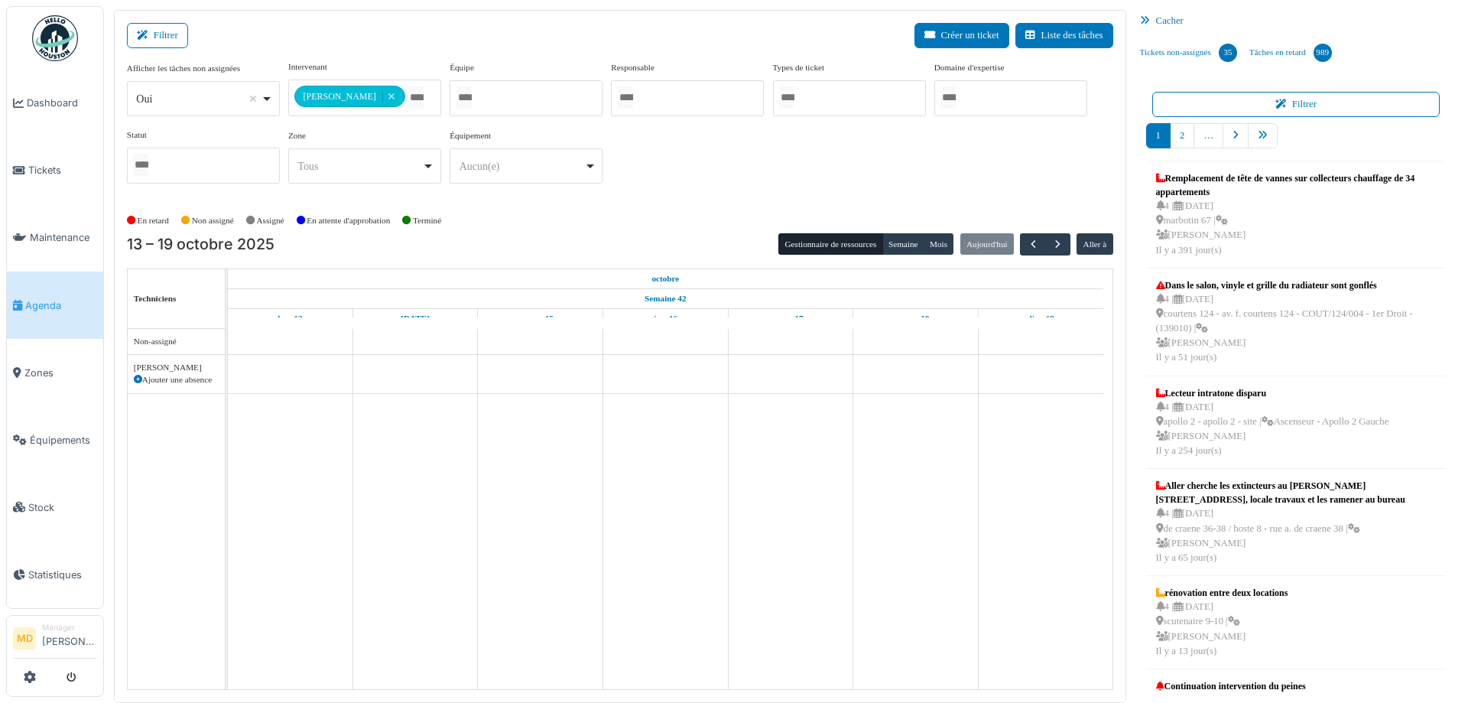
click at [1006, 182] on div "**********" at bounding box center [620, 127] width 986 height 135
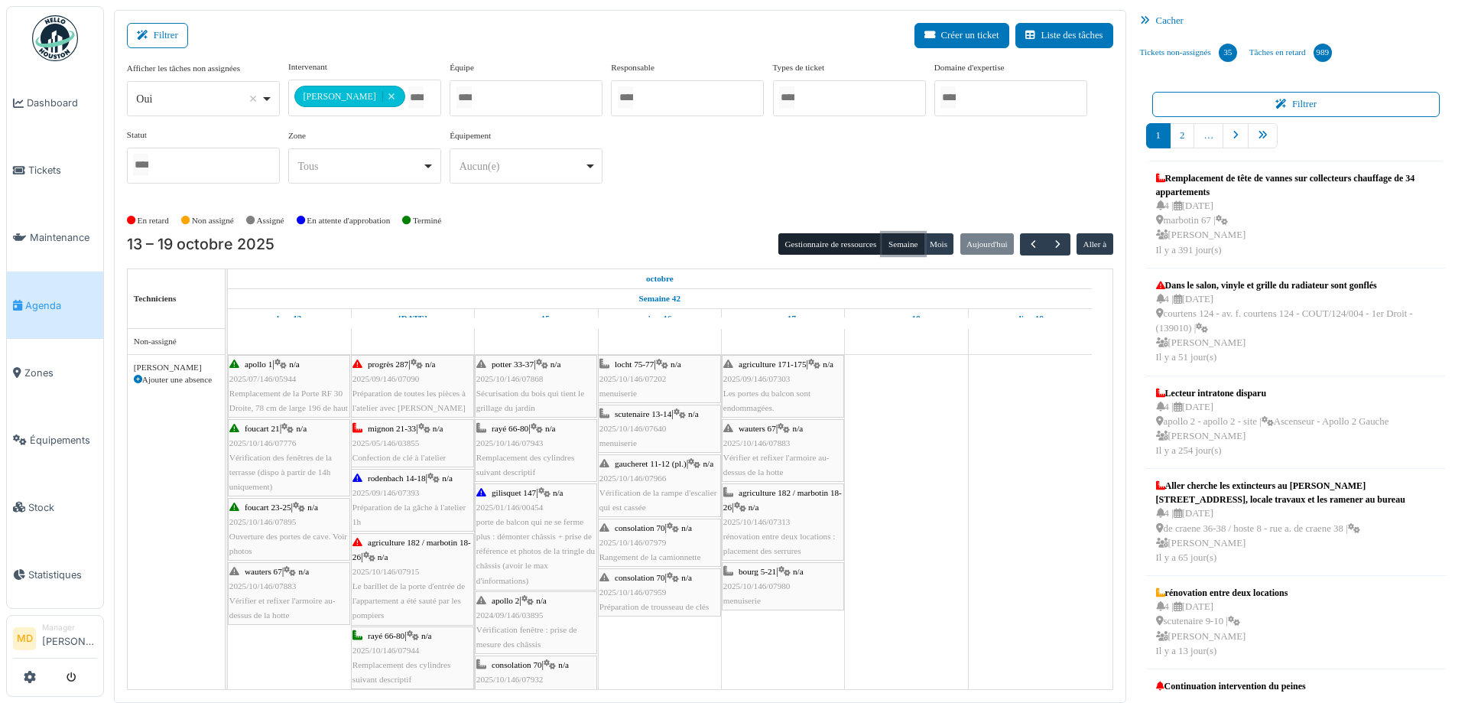
click at [906, 241] on button "Semaine" at bounding box center [903, 243] width 42 height 21
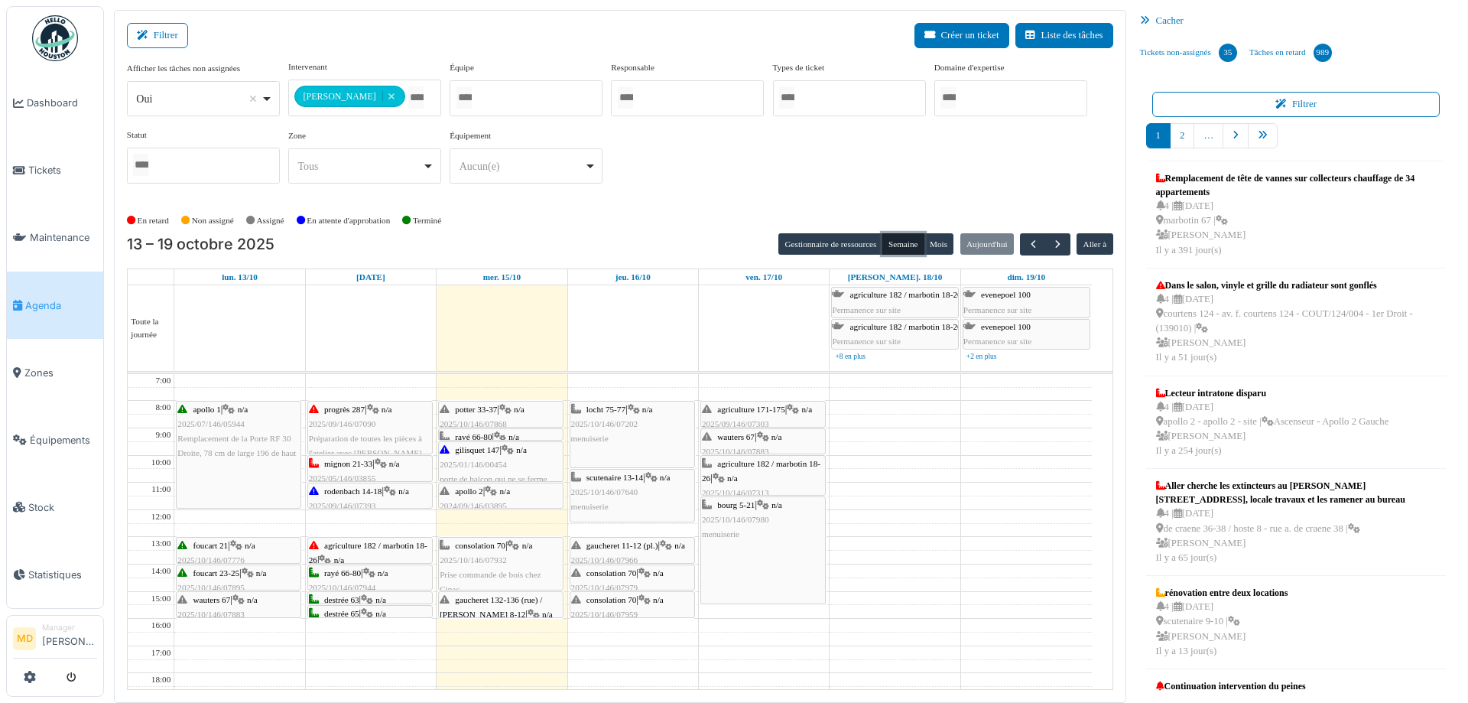
click at [523, 607] on div "gaucheret 132-136 (rue) / thomas 8-12 | n/a 2025/10/146/07856 Vérification syst…" at bounding box center [501, 629] width 122 height 73
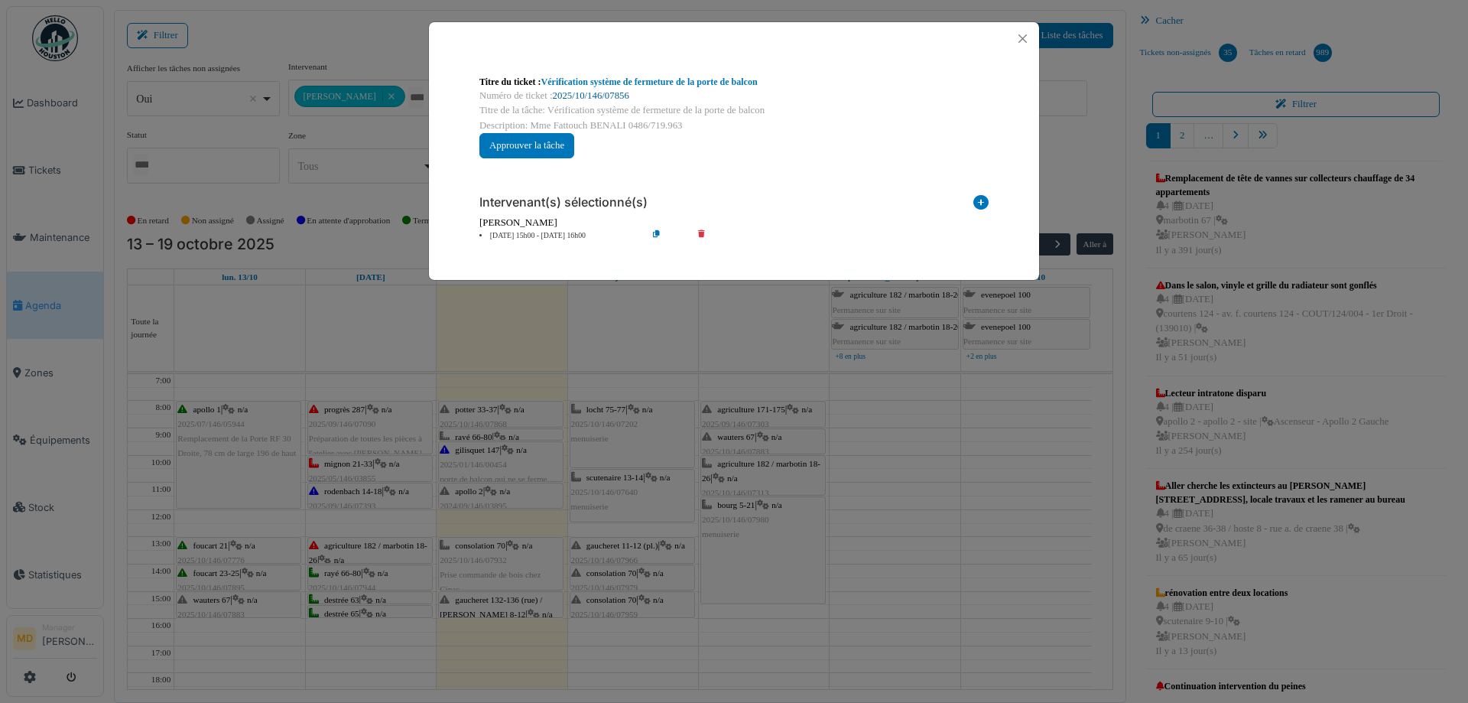
click at [602, 90] on link "2025/10/146/07856" at bounding box center [591, 95] width 76 height 11
click at [1027, 46] on button "Close" at bounding box center [1022, 38] width 21 height 21
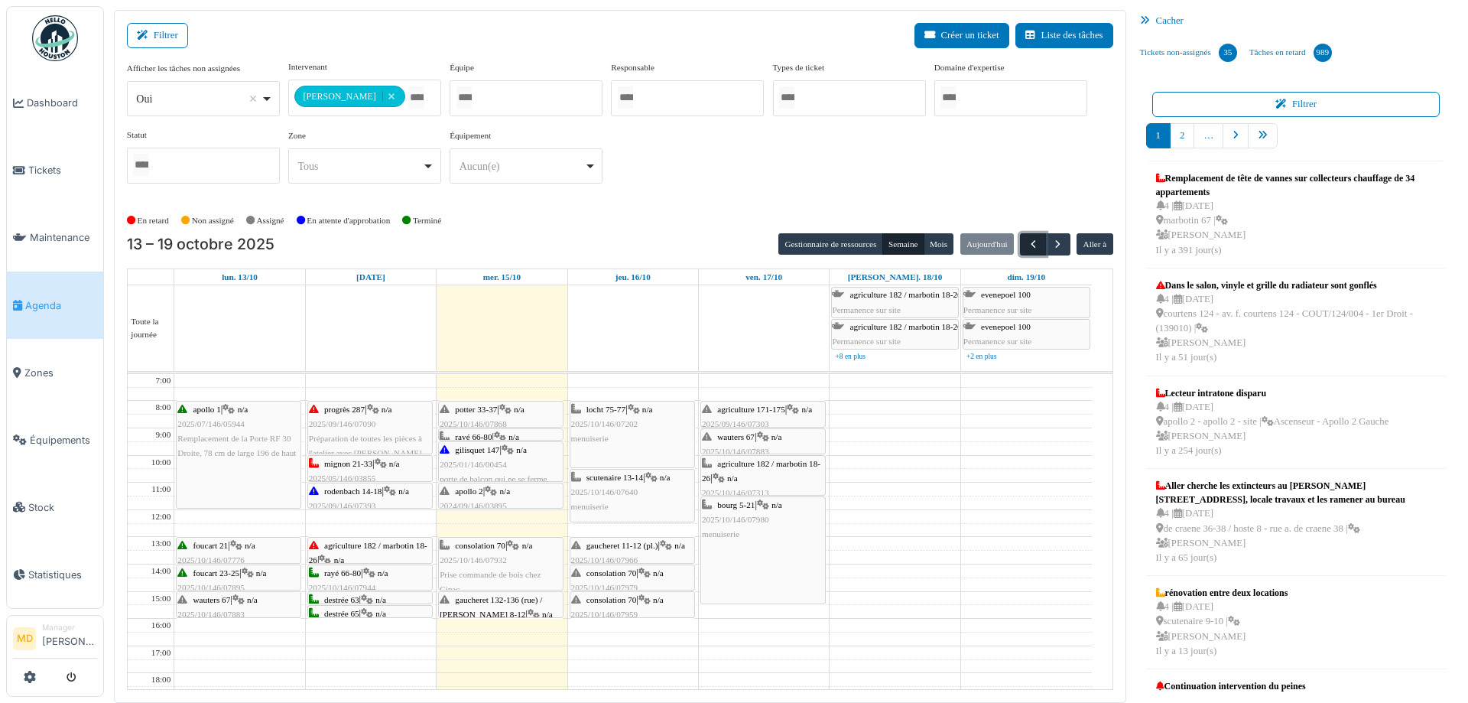
click at [1028, 243] on span "button" at bounding box center [1033, 244] width 13 height 13
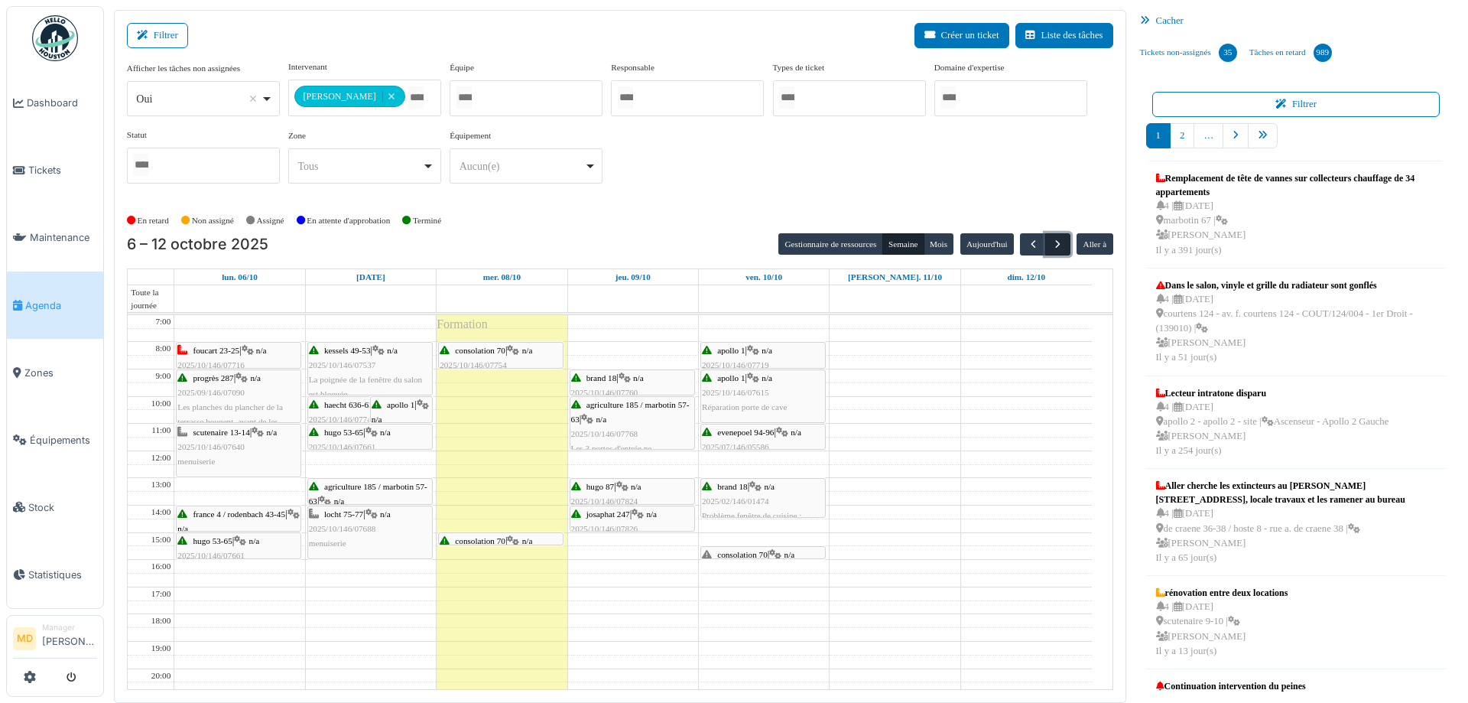
click at [1051, 242] on span "button" at bounding box center [1057, 244] width 13 height 13
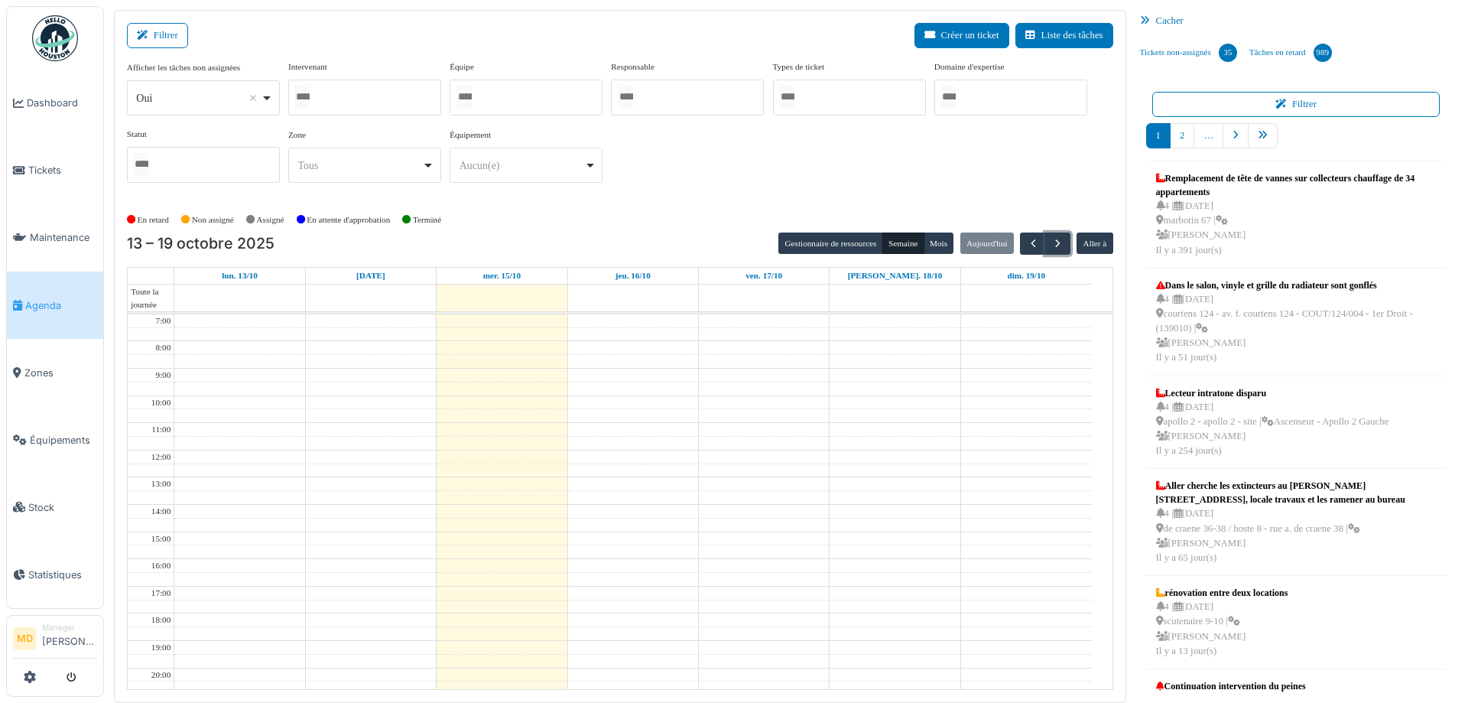
click at [357, 95] on div at bounding box center [364, 98] width 153 height 36
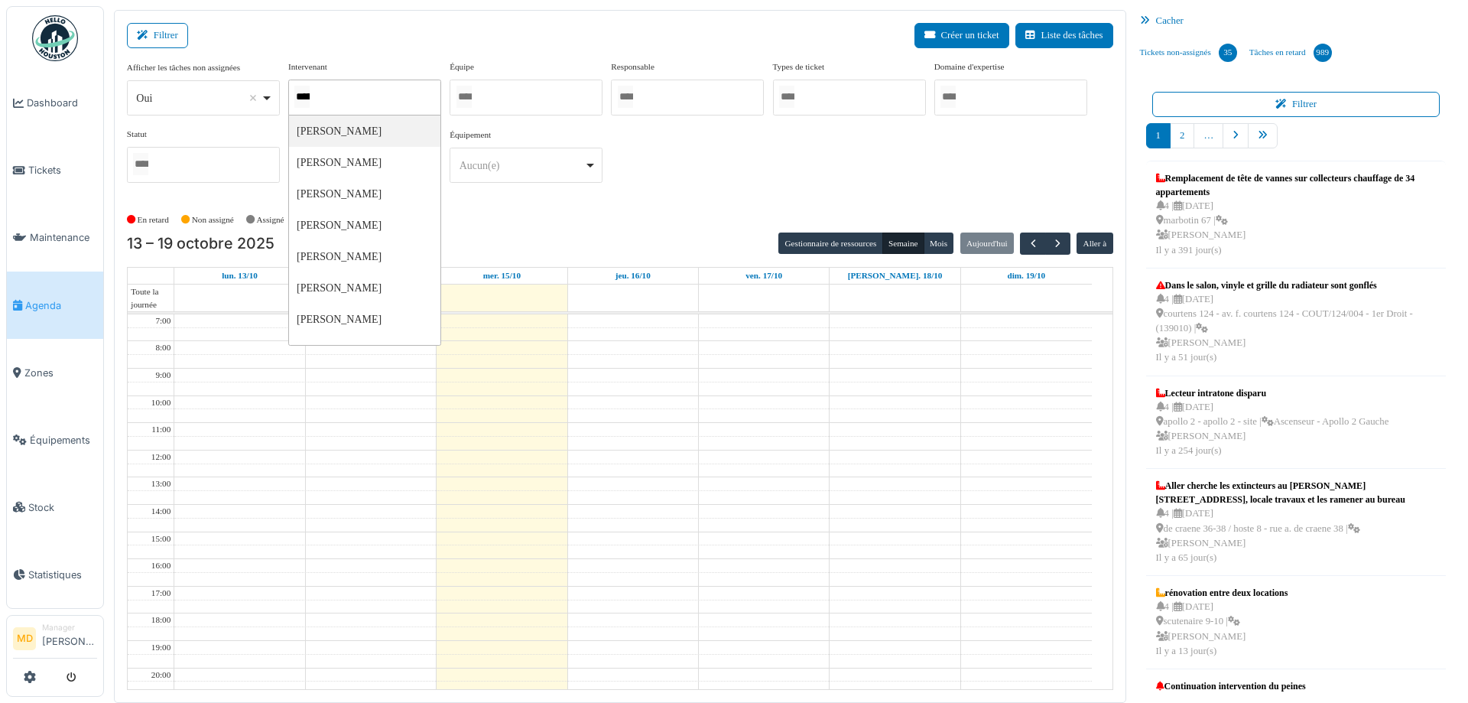
type input "******"
click at [772, 148] on div "**********" at bounding box center [620, 127] width 986 height 135
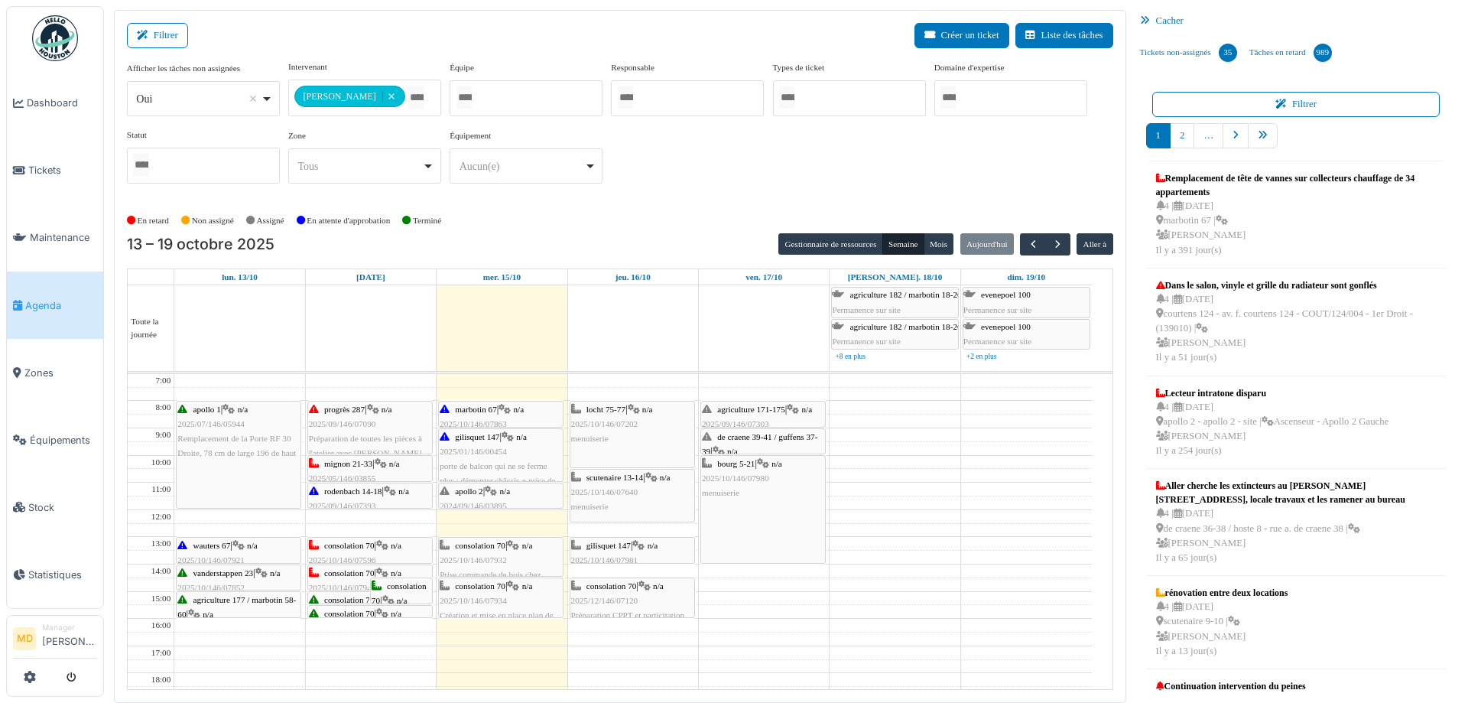
click at [497, 489] on icon at bounding box center [491, 491] width 12 height 10
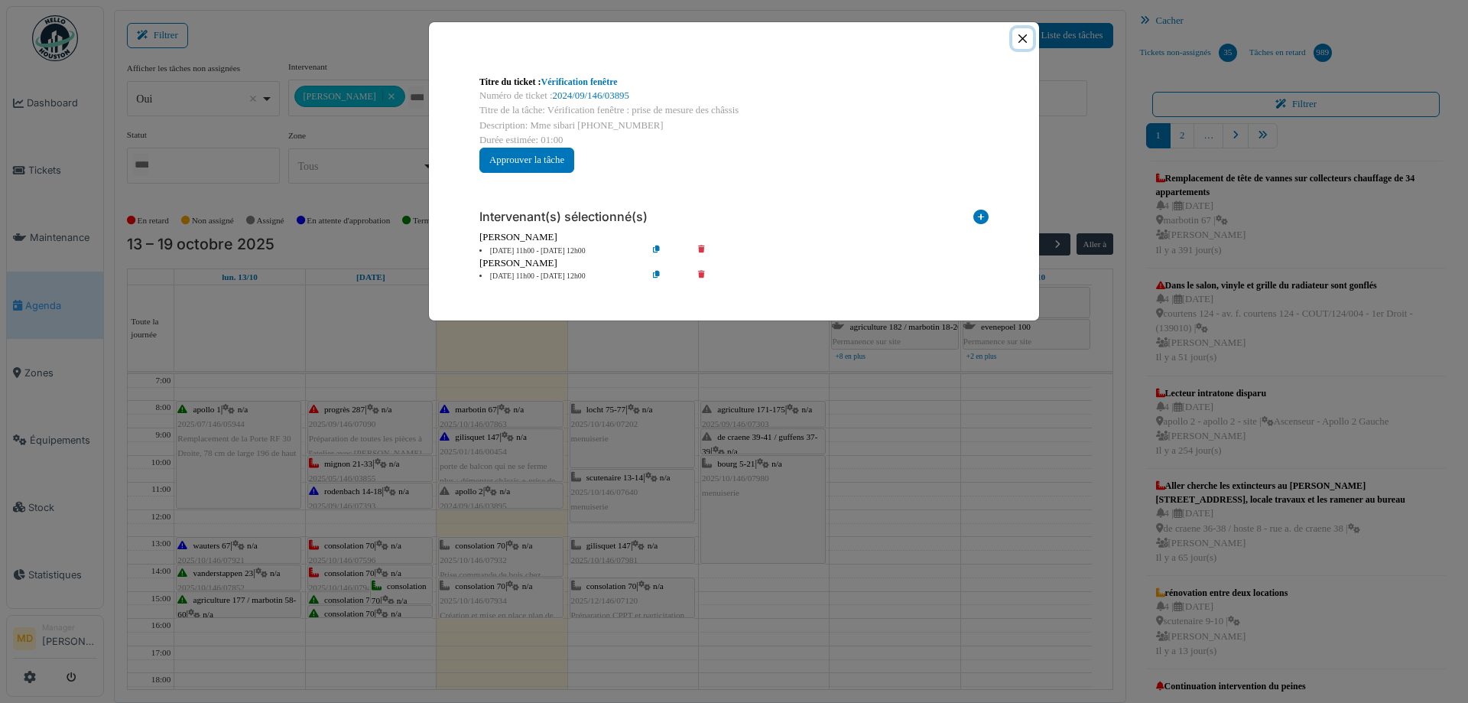
click at [1026, 35] on button "Close" at bounding box center [1022, 38] width 21 height 21
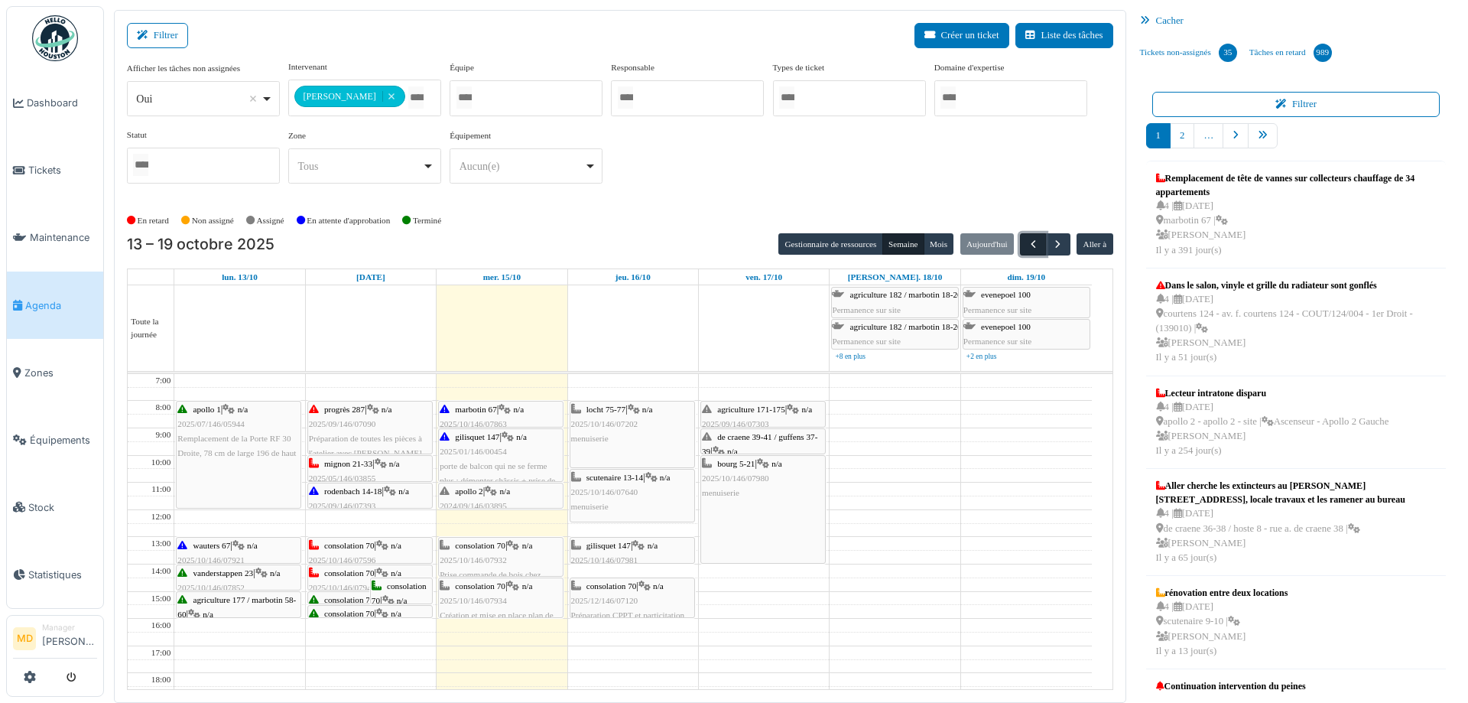
click at [1027, 241] on span "button" at bounding box center [1033, 244] width 13 height 13
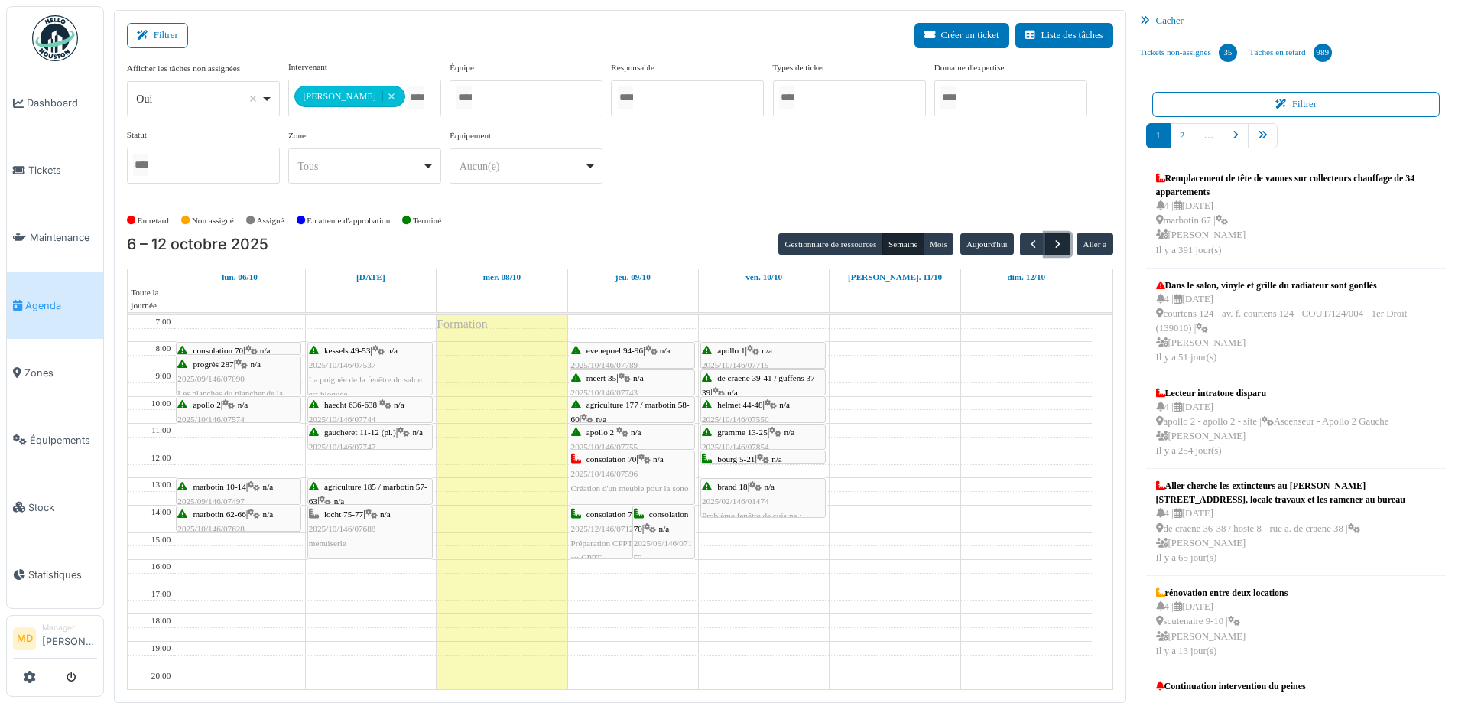
click at [1051, 244] on span "button" at bounding box center [1057, 244] width 13 height 13
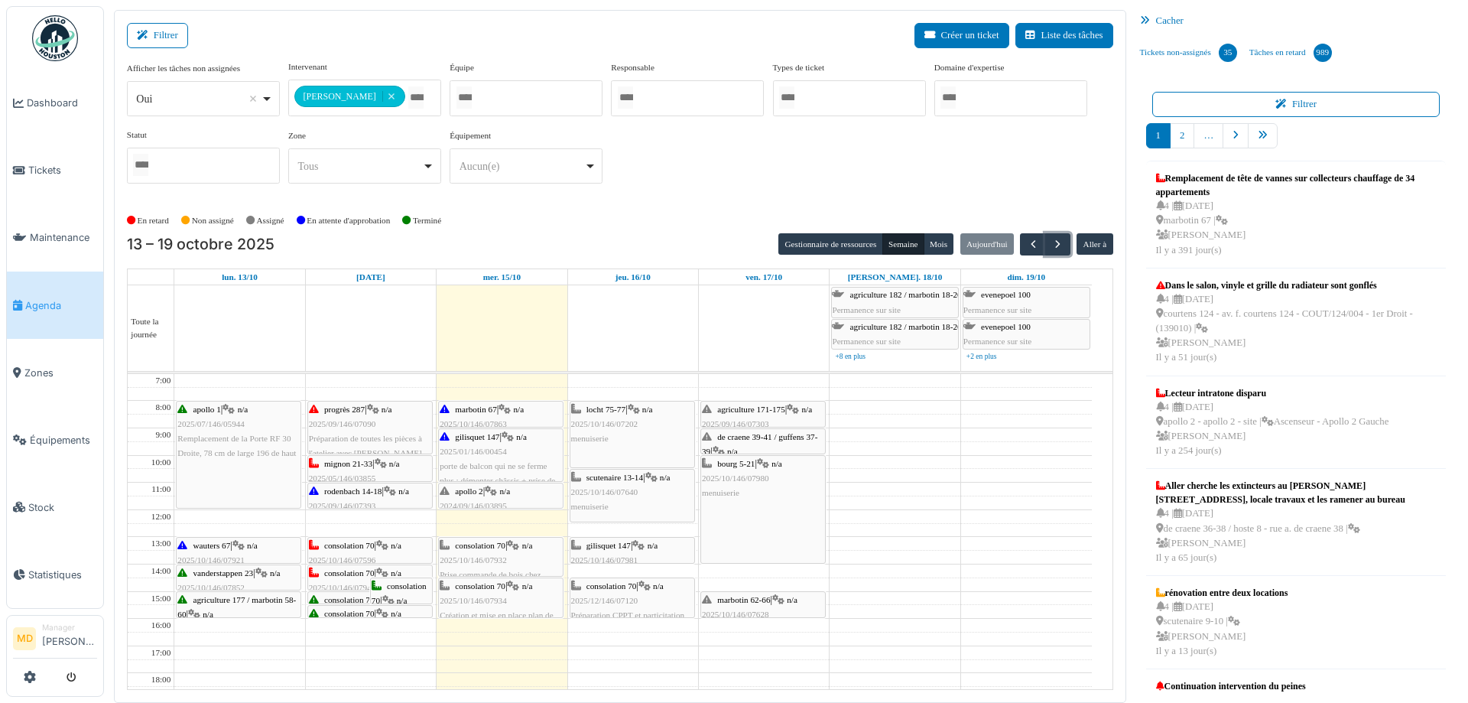
click at [799, 494] on div "bourg 5-21 | n/a 2025/10/146/07980 menuiserie" at bounding box center [763, 478] width 122 height 44
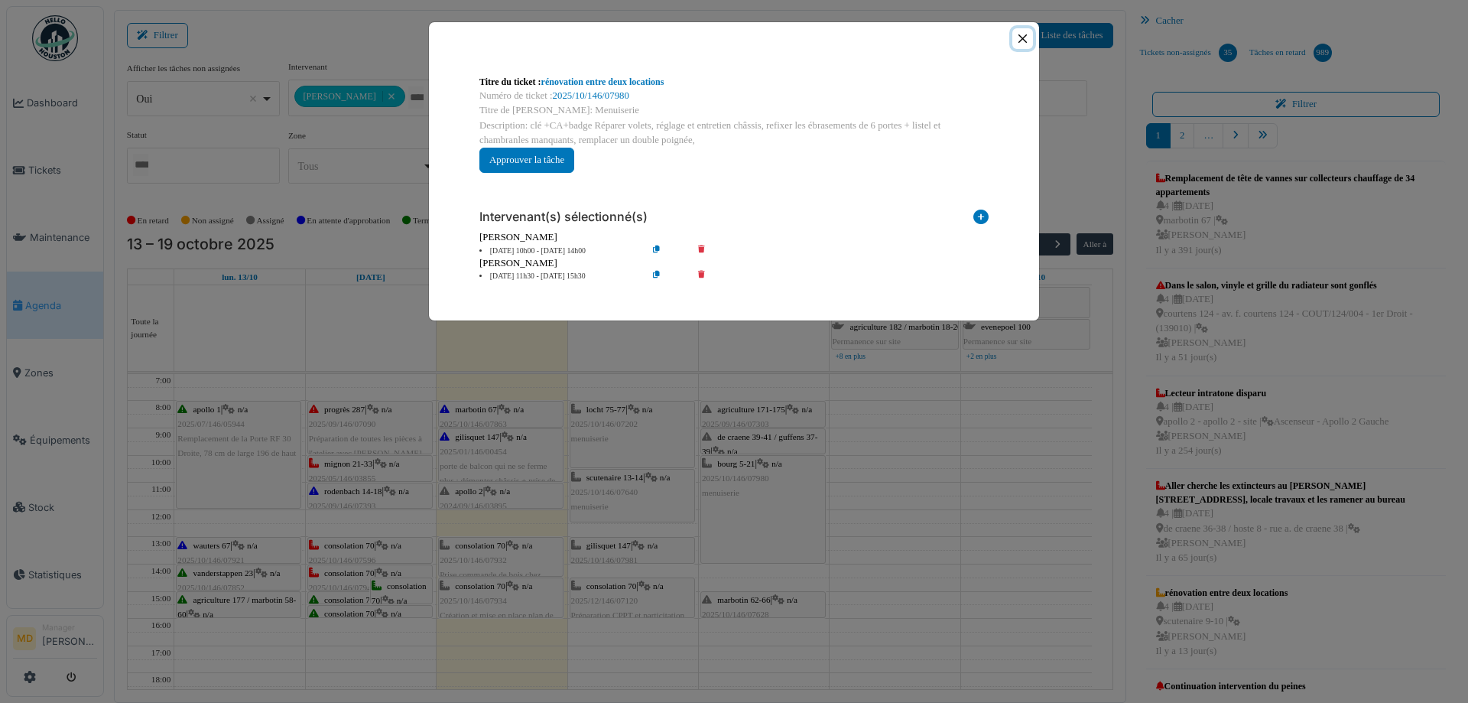
click at [1017, 32] on button "Close" at bounding box center [1022, 38] width 21 height 21
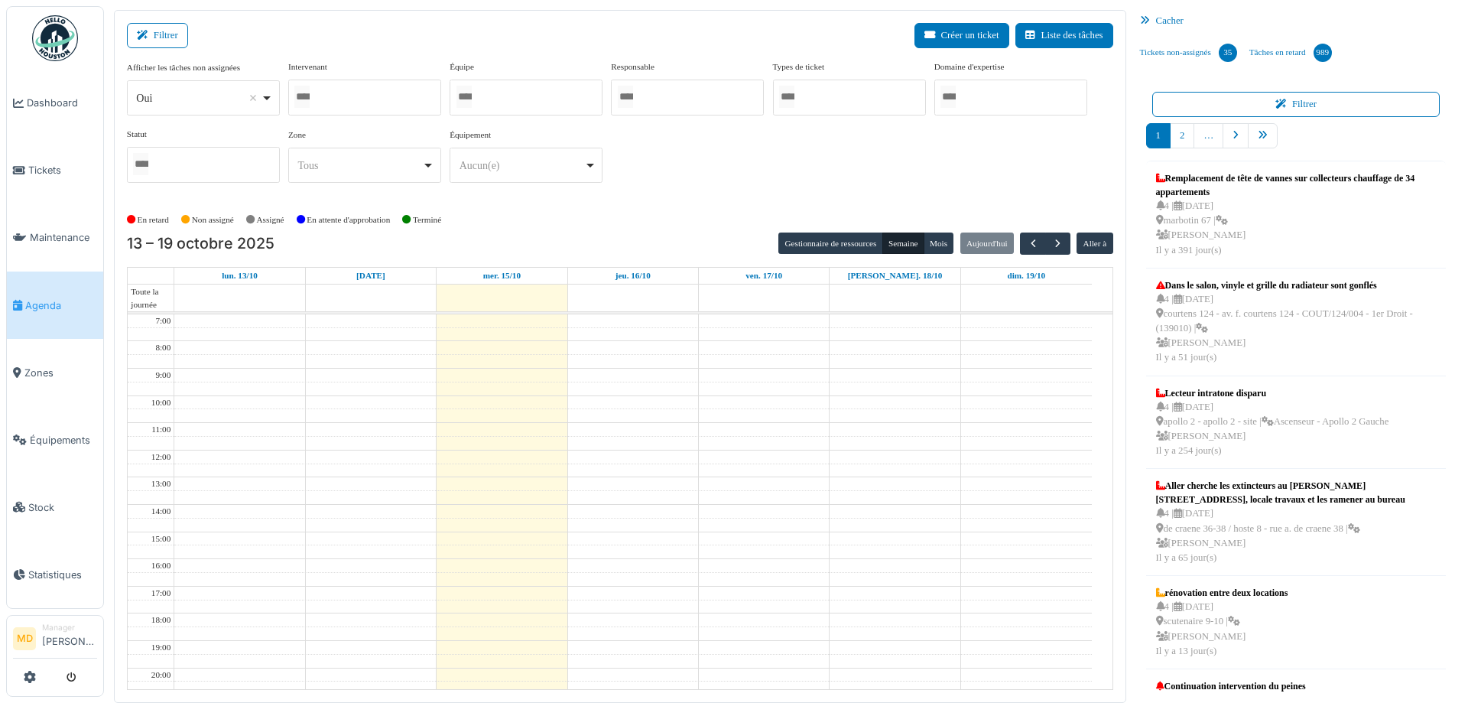
click at [372, 98] on div at bounding box center [364, 98] width 153 height 36
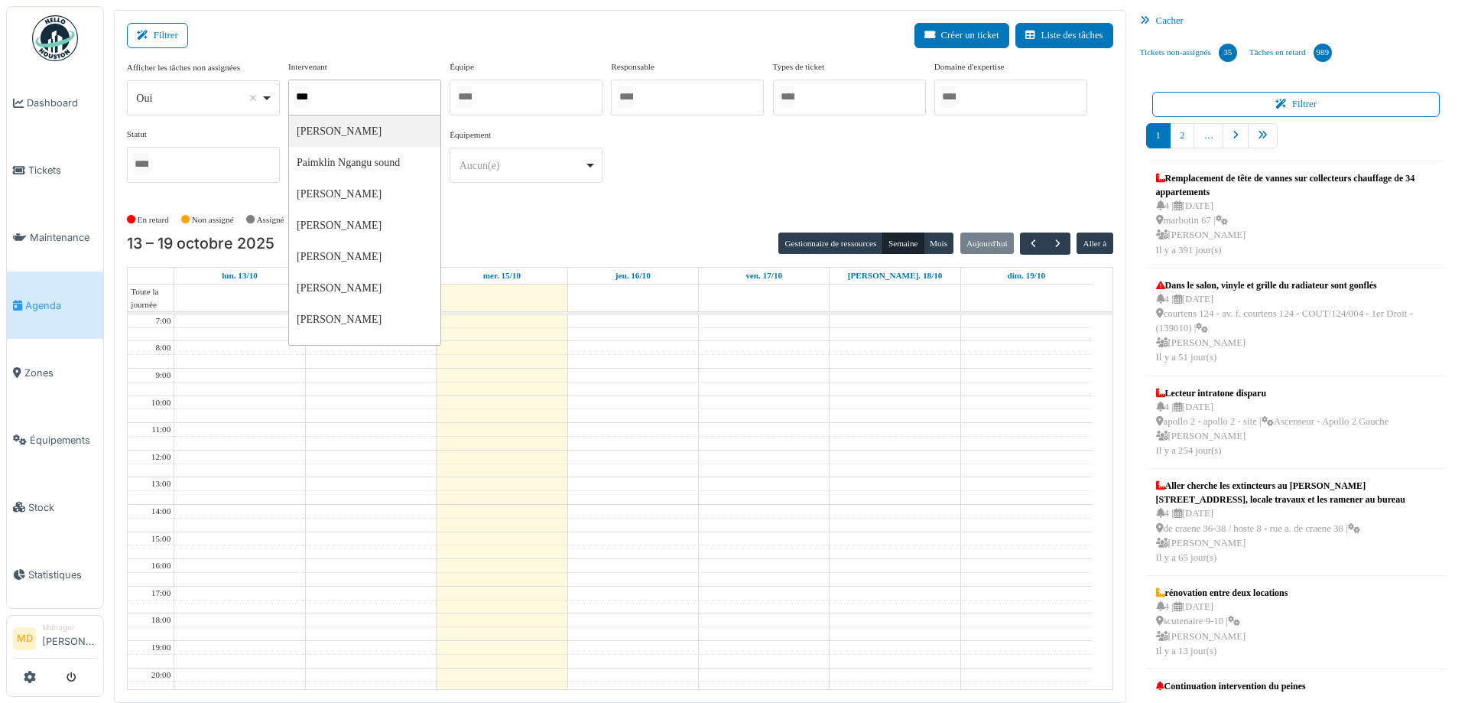
type input "****"
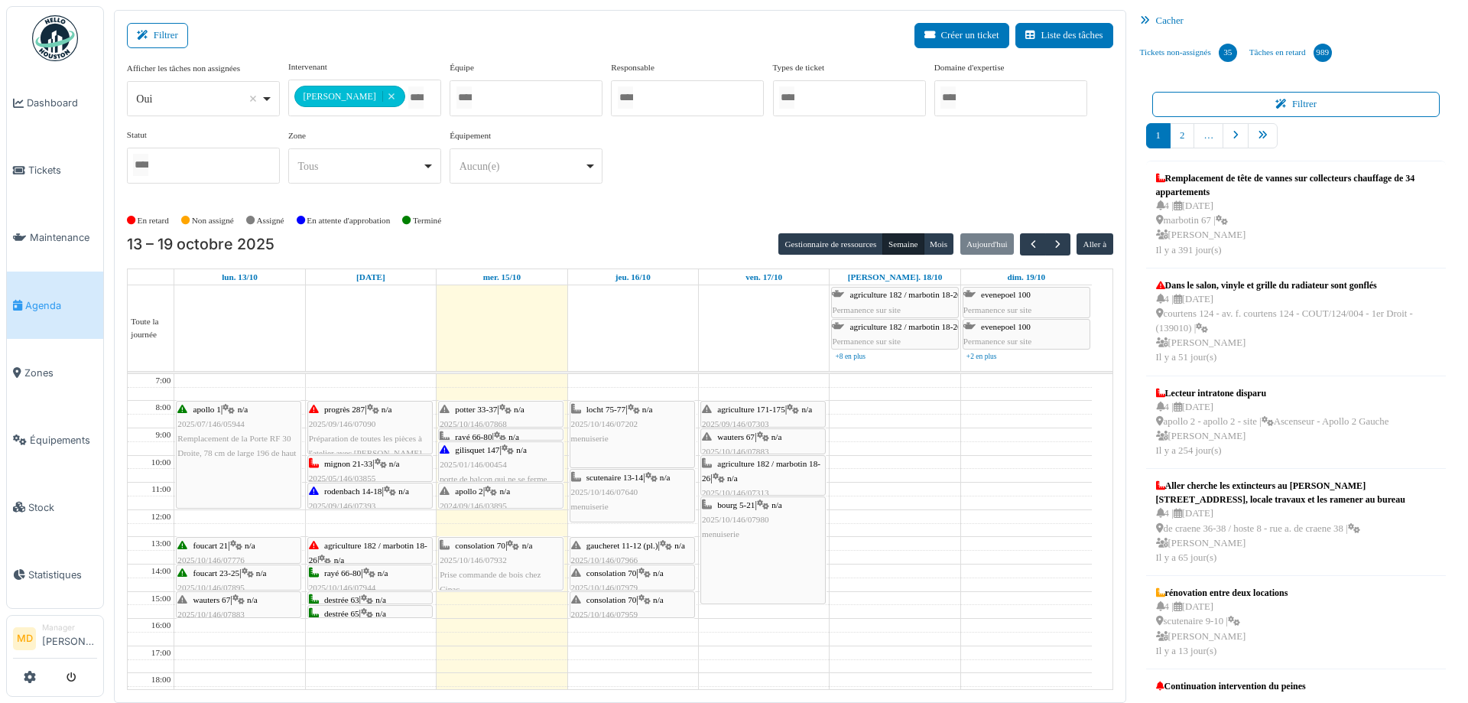
click at [843, 180] on div "**********" at bounding box center [620, 127] width 986 height 135
click at [746, 539] on div "bourg 5-21 | n/a 2025/10/146/07980 menuiserie" at bounding box center [763, 520] width 122 height 44
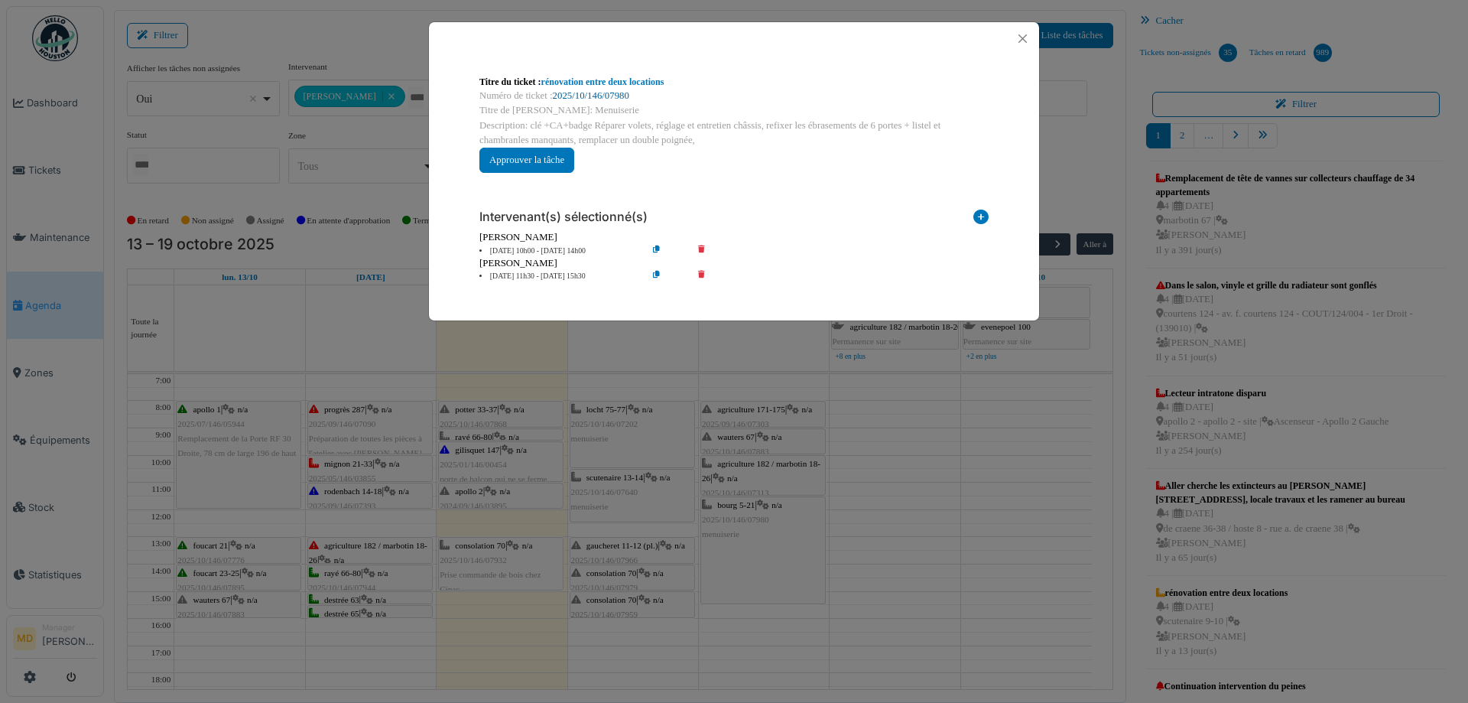
click at [600, 91] on link "2025/10/146/07980" at bounding box center [591, 95] width 76 height 11
click at [1025, 47] on button "Close" at bounding box center [1022, 38] width 21 height 21
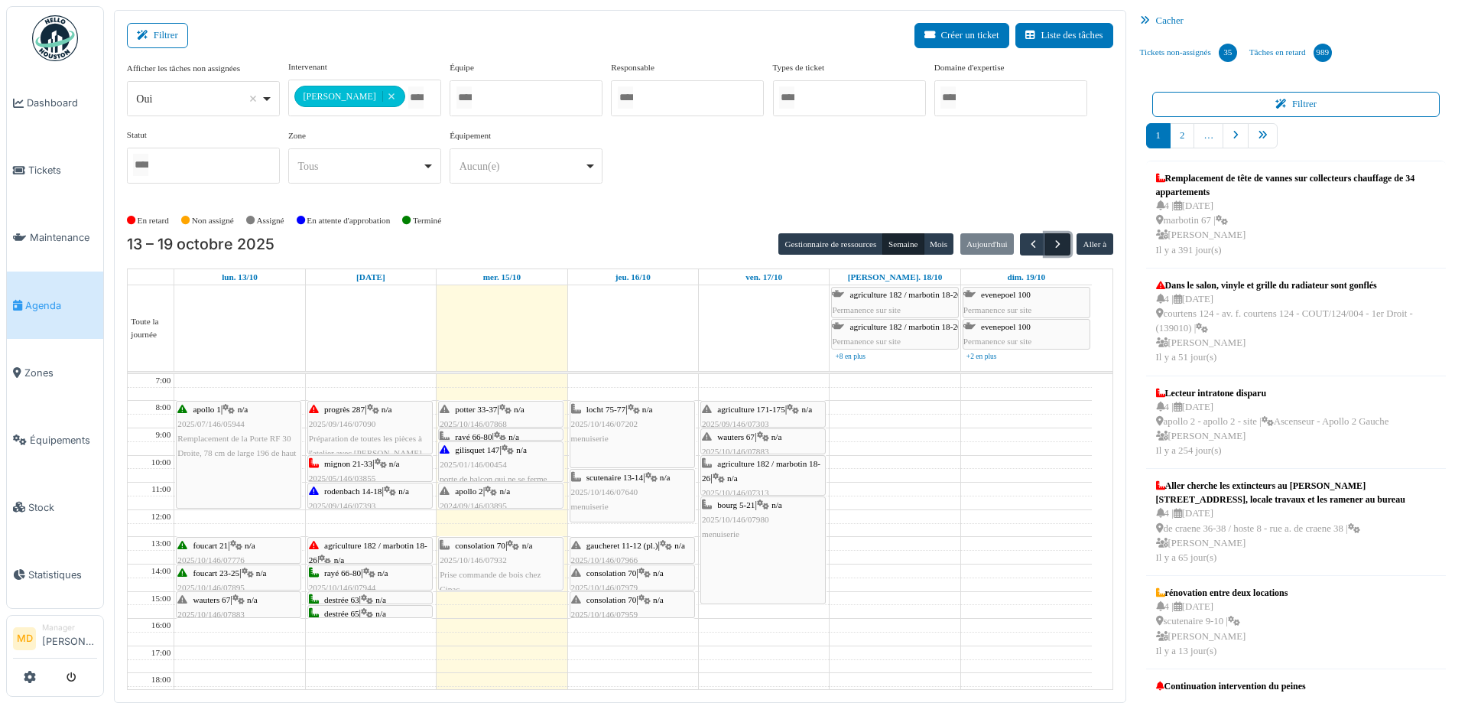
click at [1051, 245] on span "button" at bounding box center [1057, 244] width 13 height 13
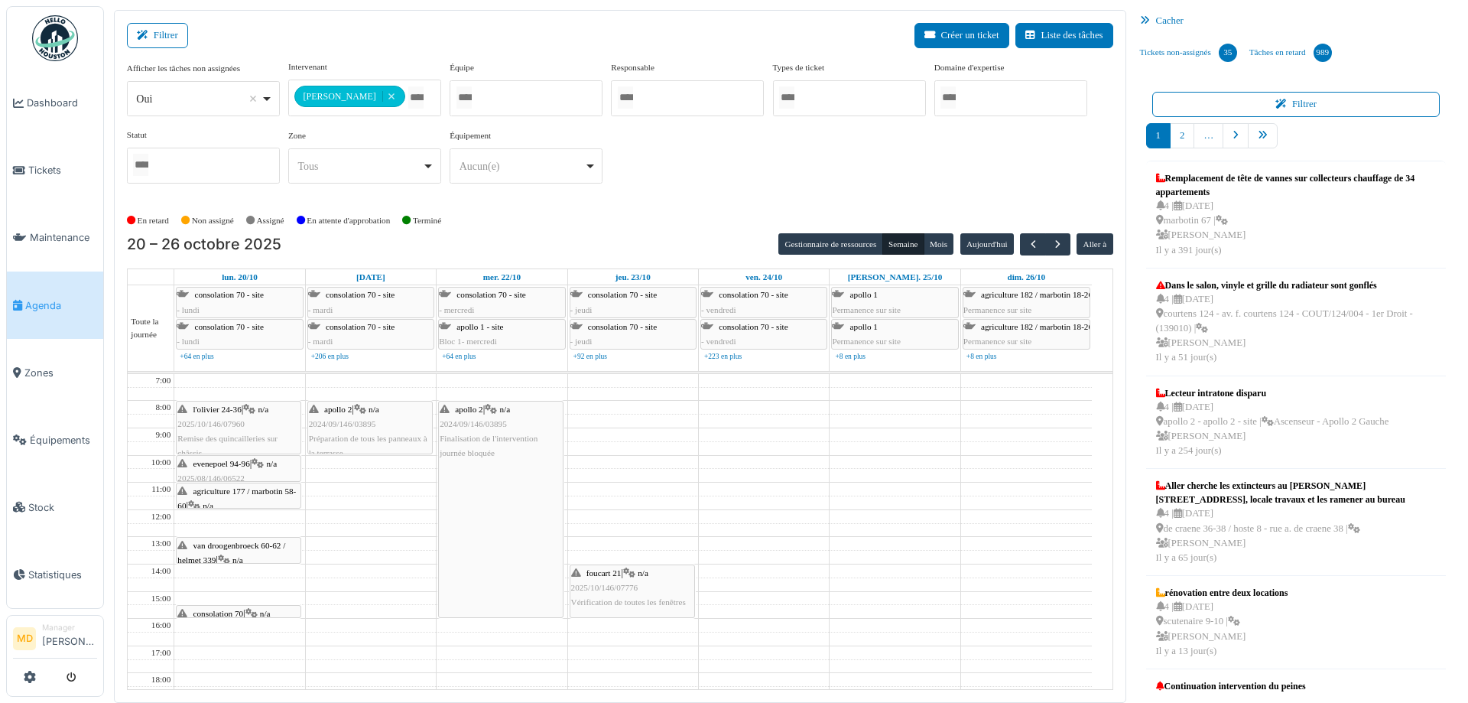
click at [806, 156] on div "**********" at bounding box center [620, 127] width 986 height 135
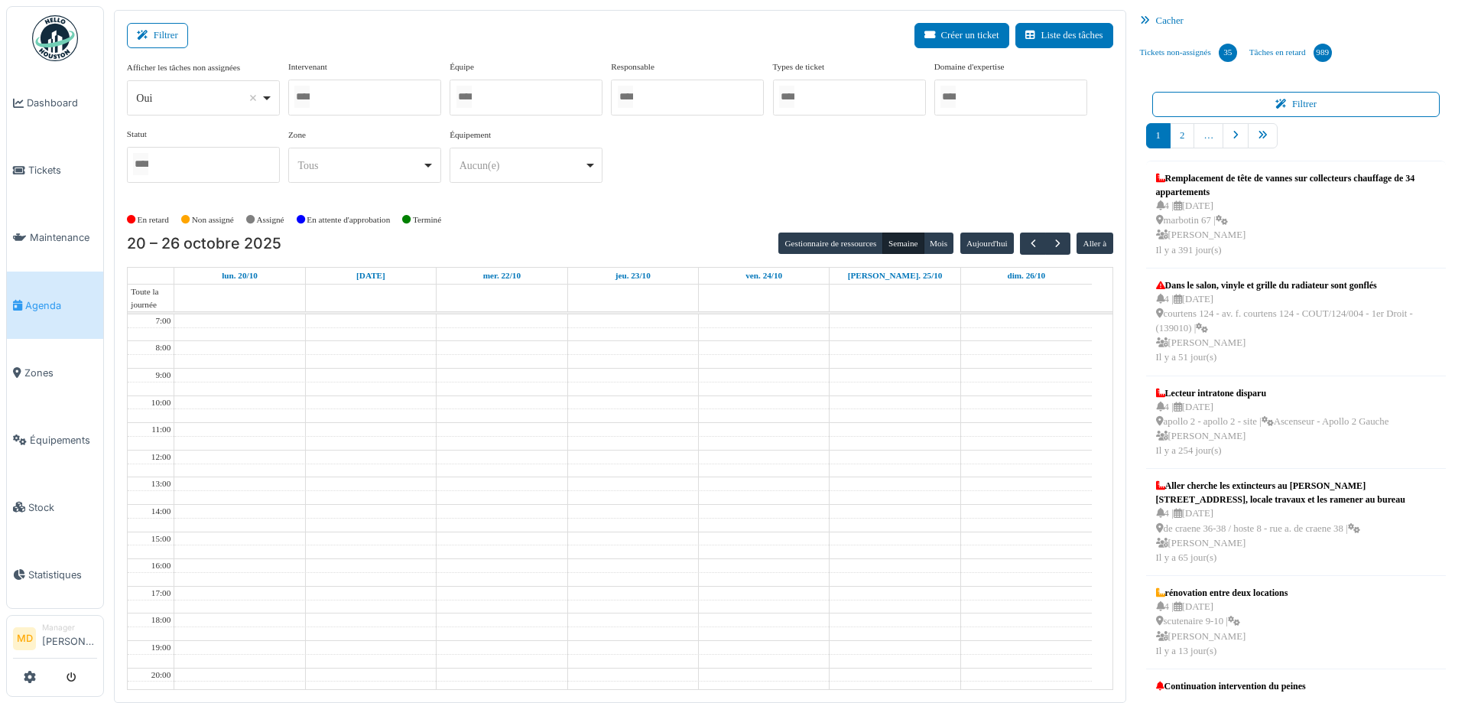
click at [363, 92] on div at bounding box center [364, 98] width 153 height 36
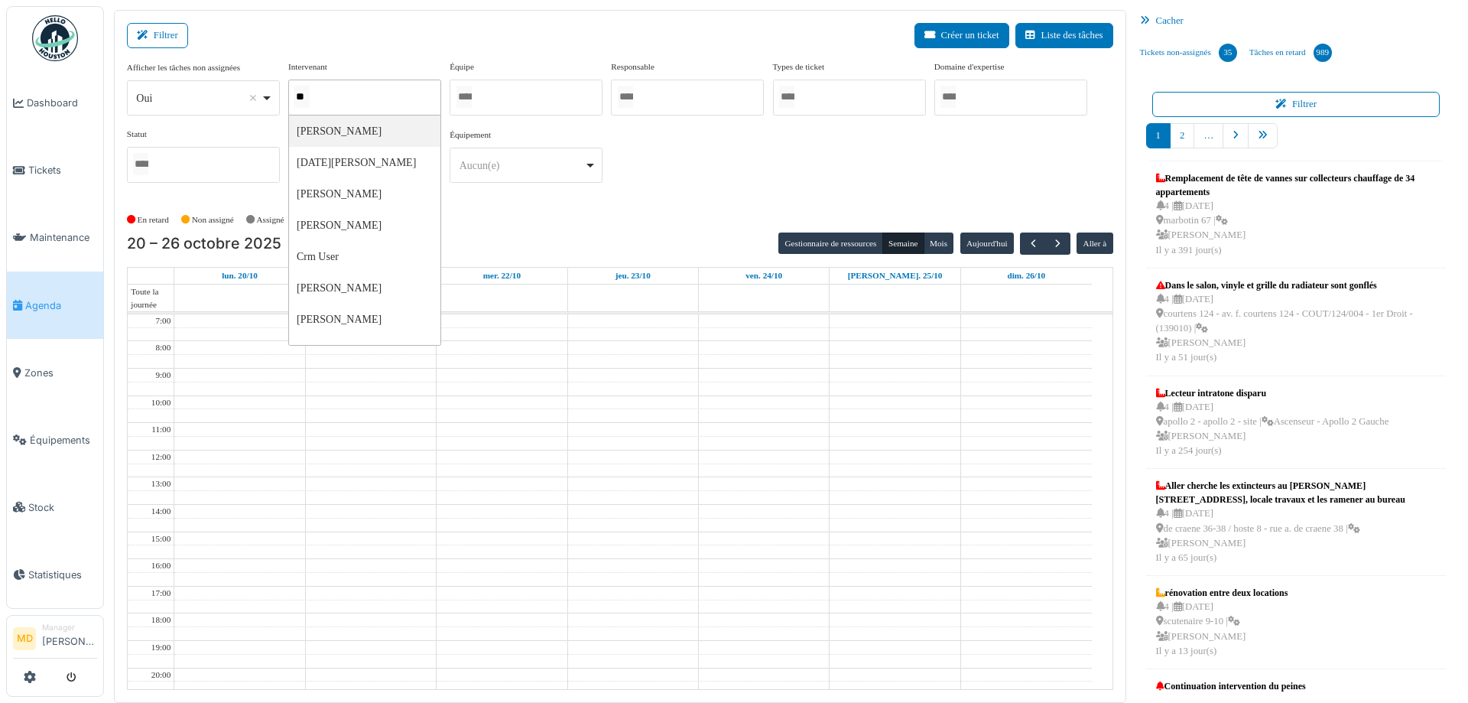
type input "***"
click at [746, 151] on div "**********" at bounding box center [620, 127] width 986 height 135
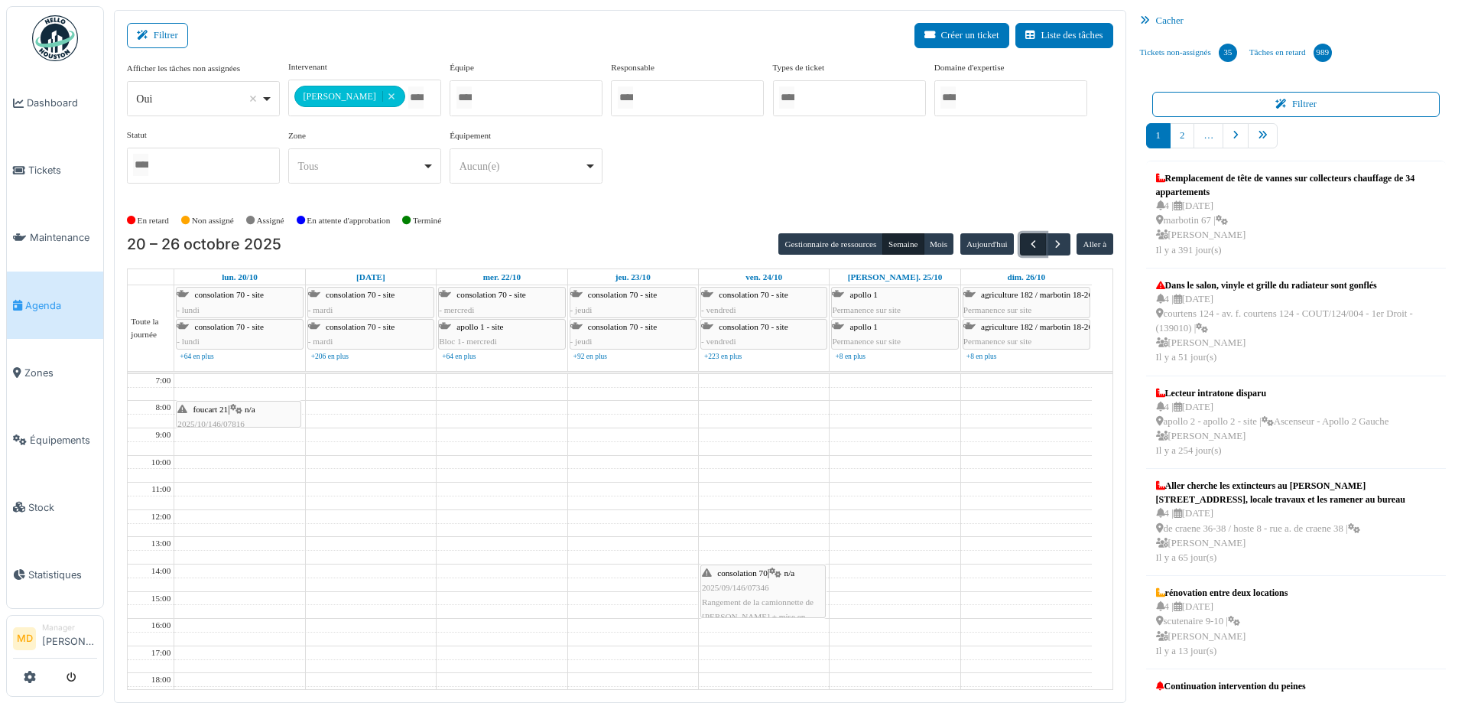
click at [1020, 234] on button "button" at bounding box center [1032, 244] width 25 height 22
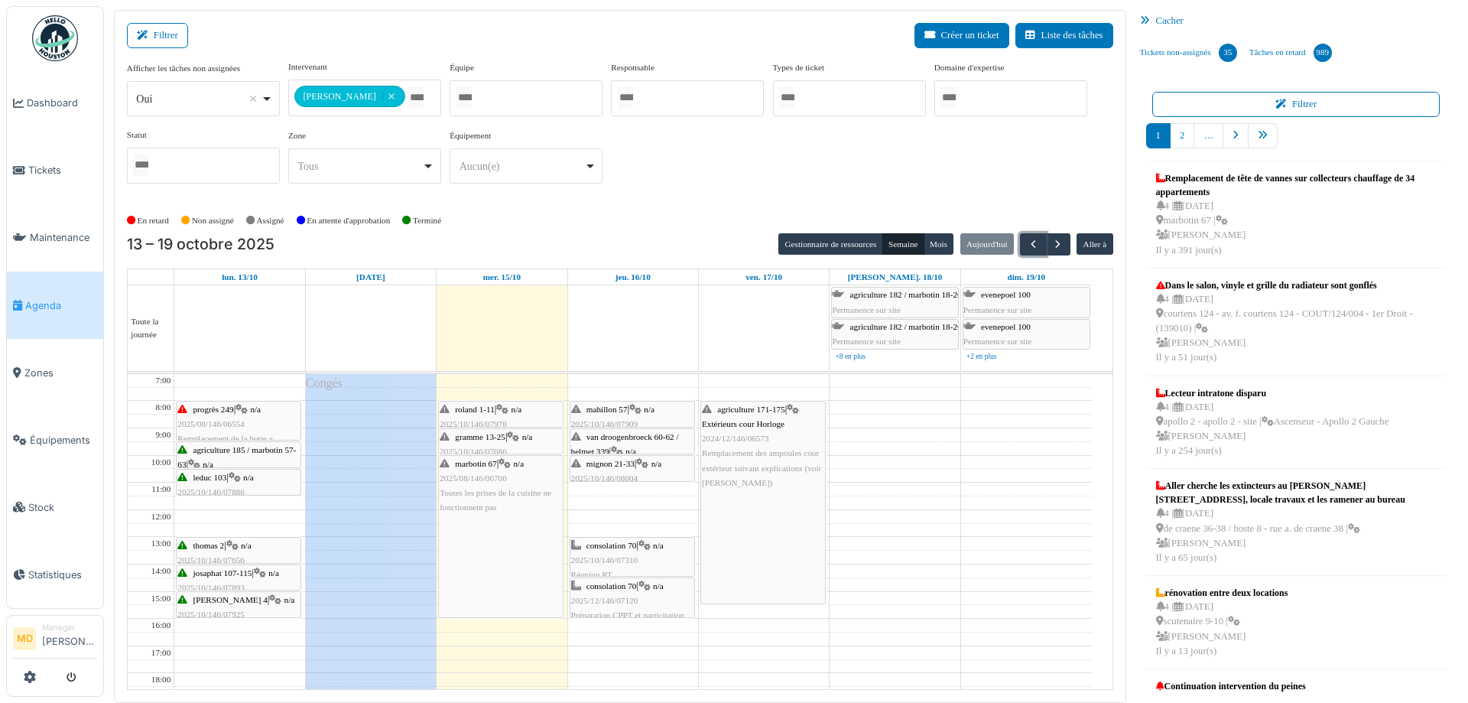
click at [493, 545] on div "marbotin 67 | n/a 2025/08/146/06700 Toutes les prises de la cuisine ne fonction…" at bounding box center [501, 536] width 124 height 161
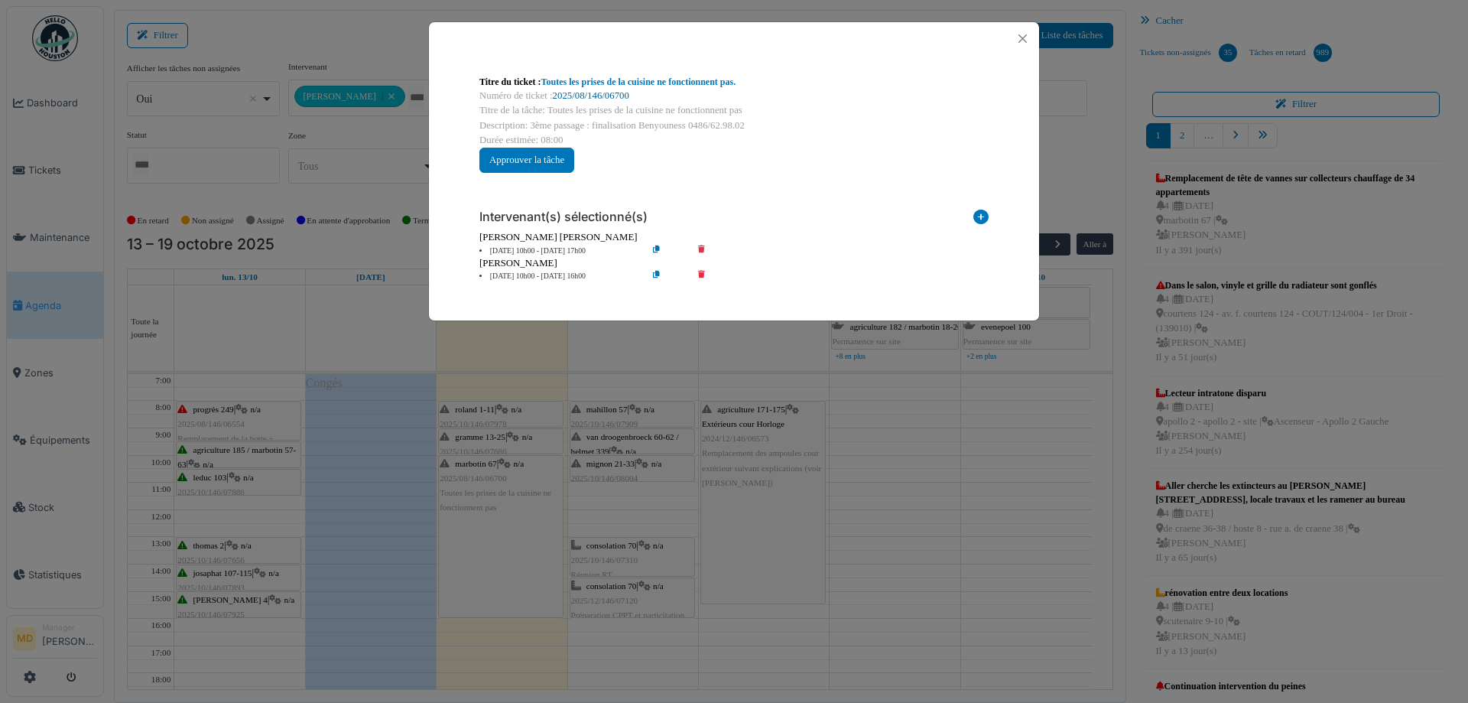
click at [585, 96] on link "2025/08/146/06700" at bounding box center [591, 95] width 76 height 11
click at [1030, 42] on button "Close" at bounding box center [1022, 38] width 21 height 21
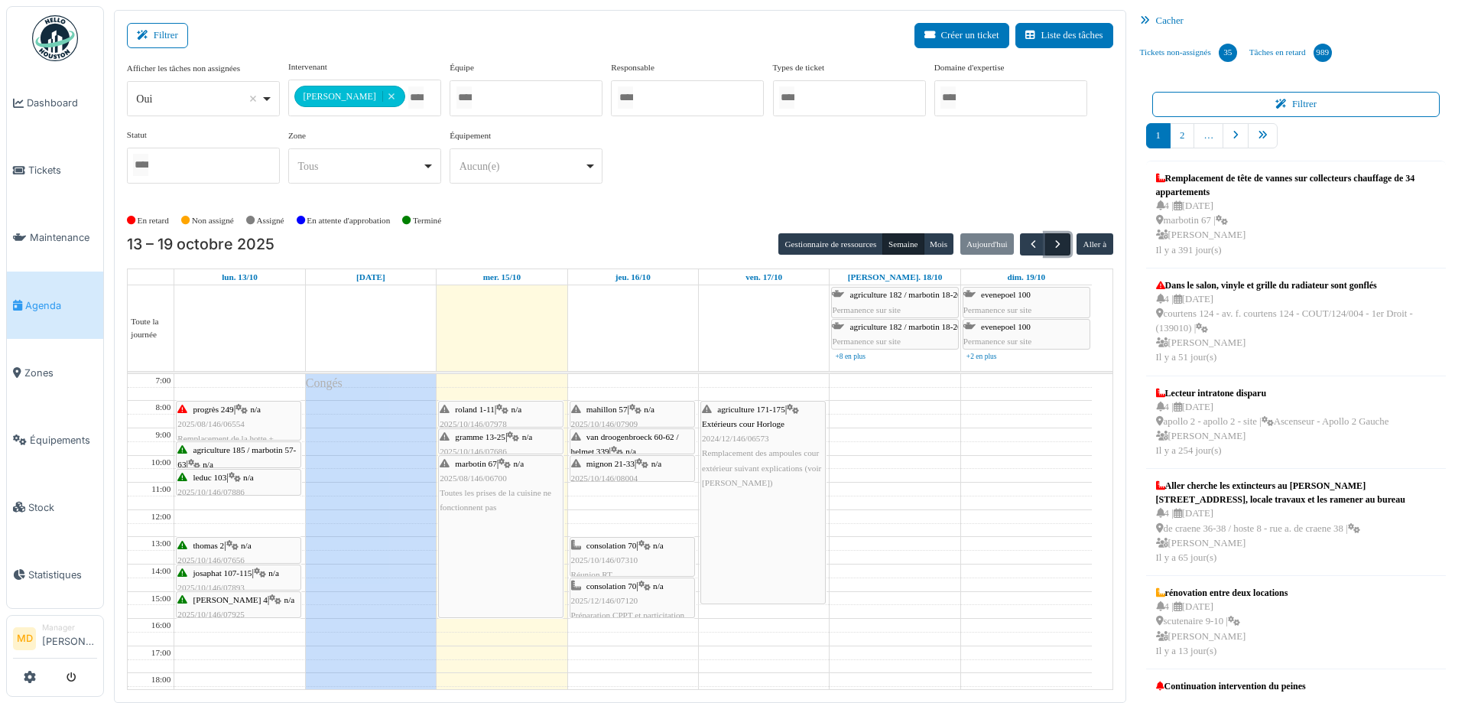
click at [1051, 233] on button "button" at bounding box center [1057, 244] width 25 height 22
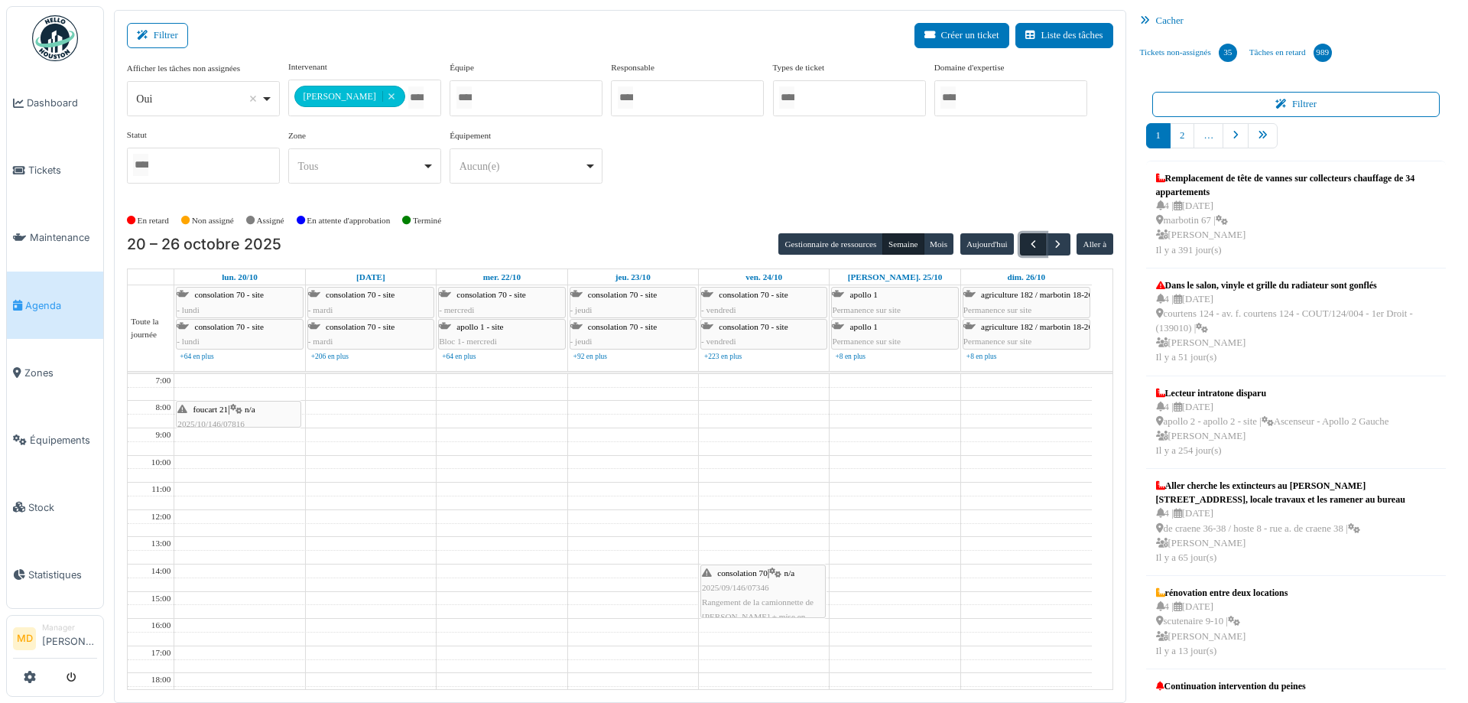
click at [1027, 239] on span "button" at bounding box center [1033, 244] width 13 height 13
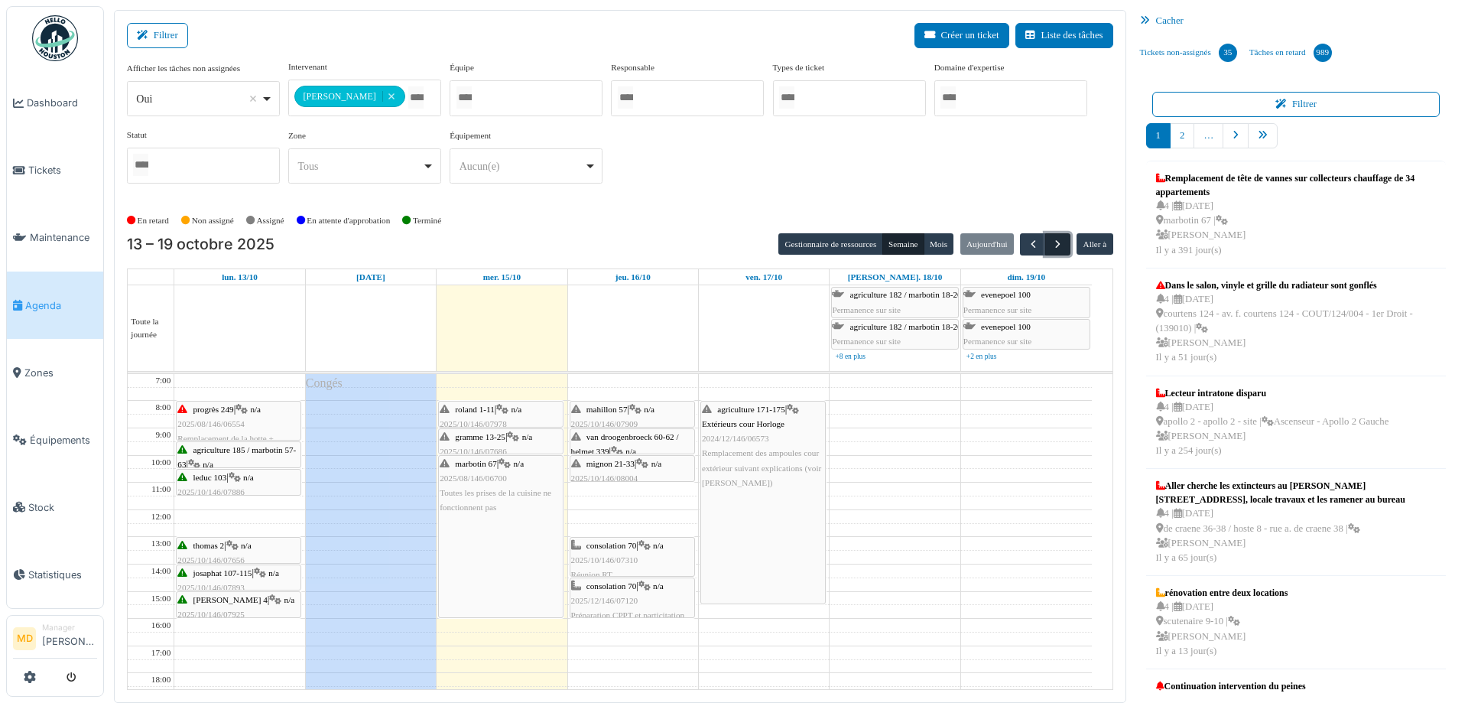
click at [1054, 241] on span "button" at bounding box center [1057, 244] width 13 height 13
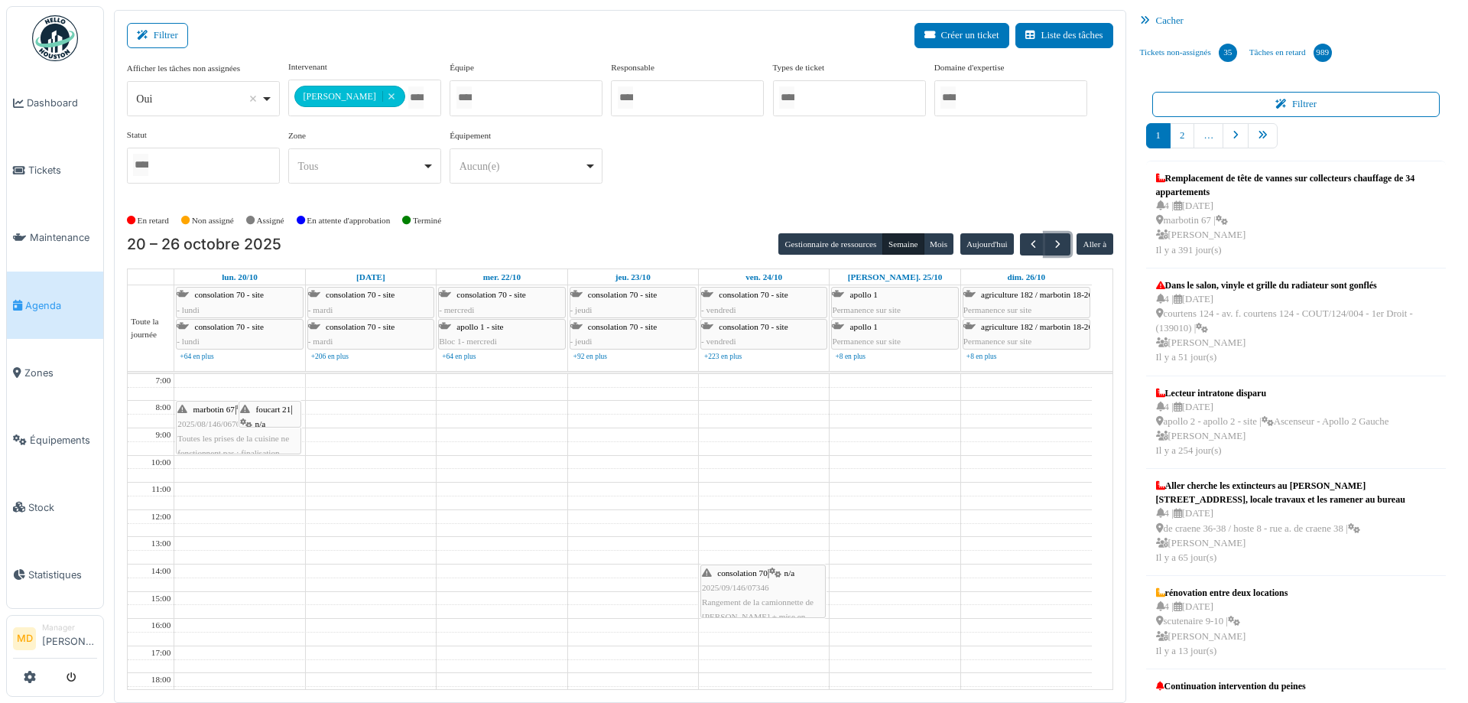
click at [254, 417] on div "foucart 21 | n/a 2025/10/146/07816 Placement d’un filtre à charbon dans la hotte" at bounding box center [270, 453] width 60 height 102
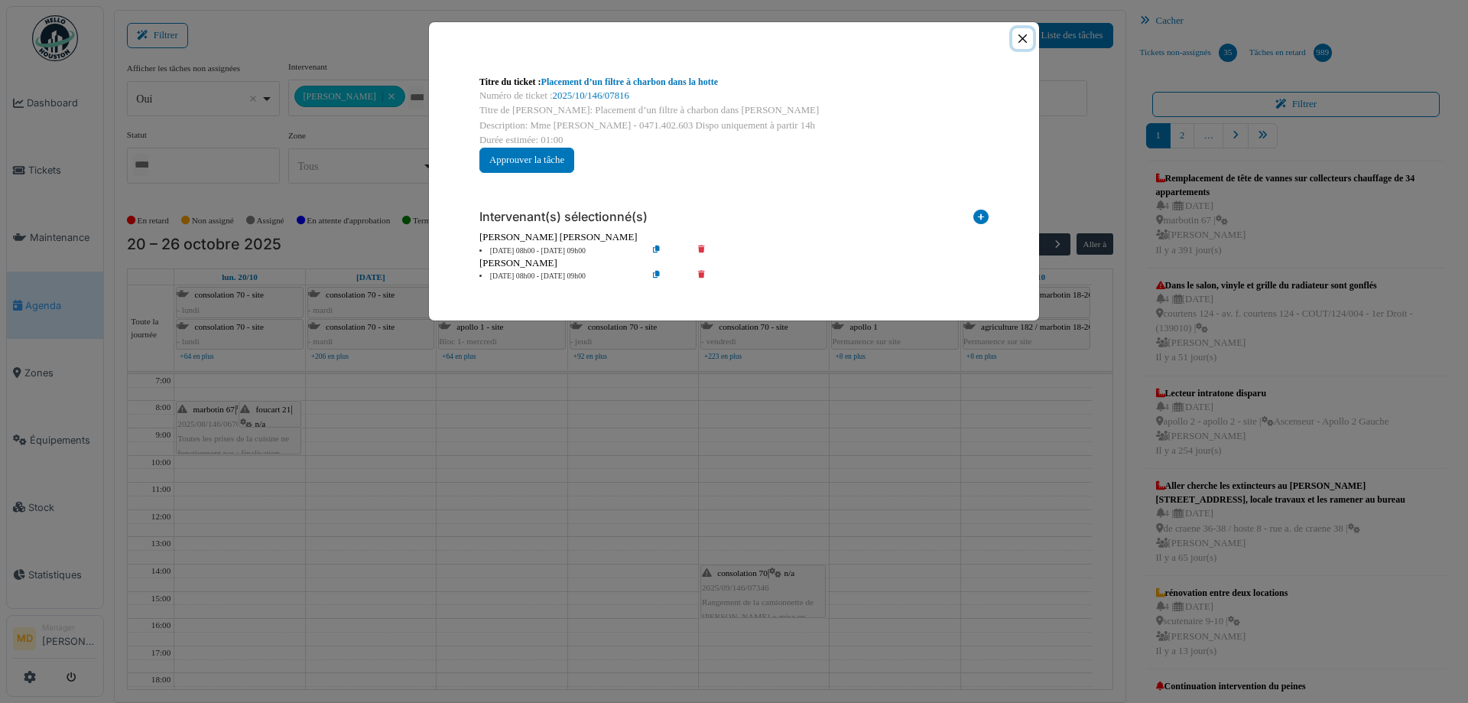
click at [1029, 38] on button "Close" at bounding box center [1022, 38] width 21 height 21
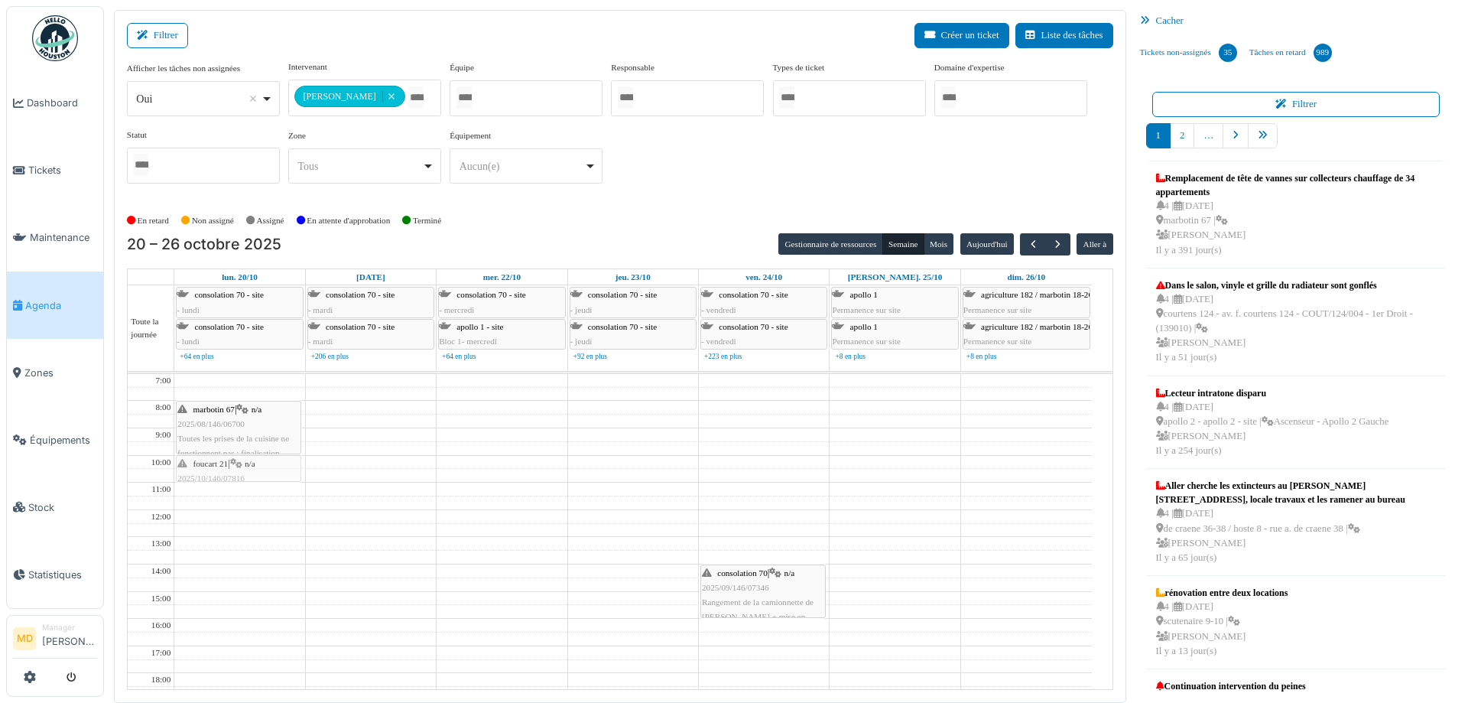
drag, startPoint x: 269, startPoint y: 434, endPoint x: 246, endPoint y: 463, distance: 37.6
click at [246, 463] on div "marbotin 67 | n/a 2025/08/146/06700 Toutes les prises de la cuisine ne fonction…" at bounding box center [239, 605] width 130 height 462
click at [236, 468] on div "foucart 21 | n/a 2025/10/146/07816 Placement d’un filtre à charbon dans la hotte" at bounding box center [238, 485] width 122 height 59
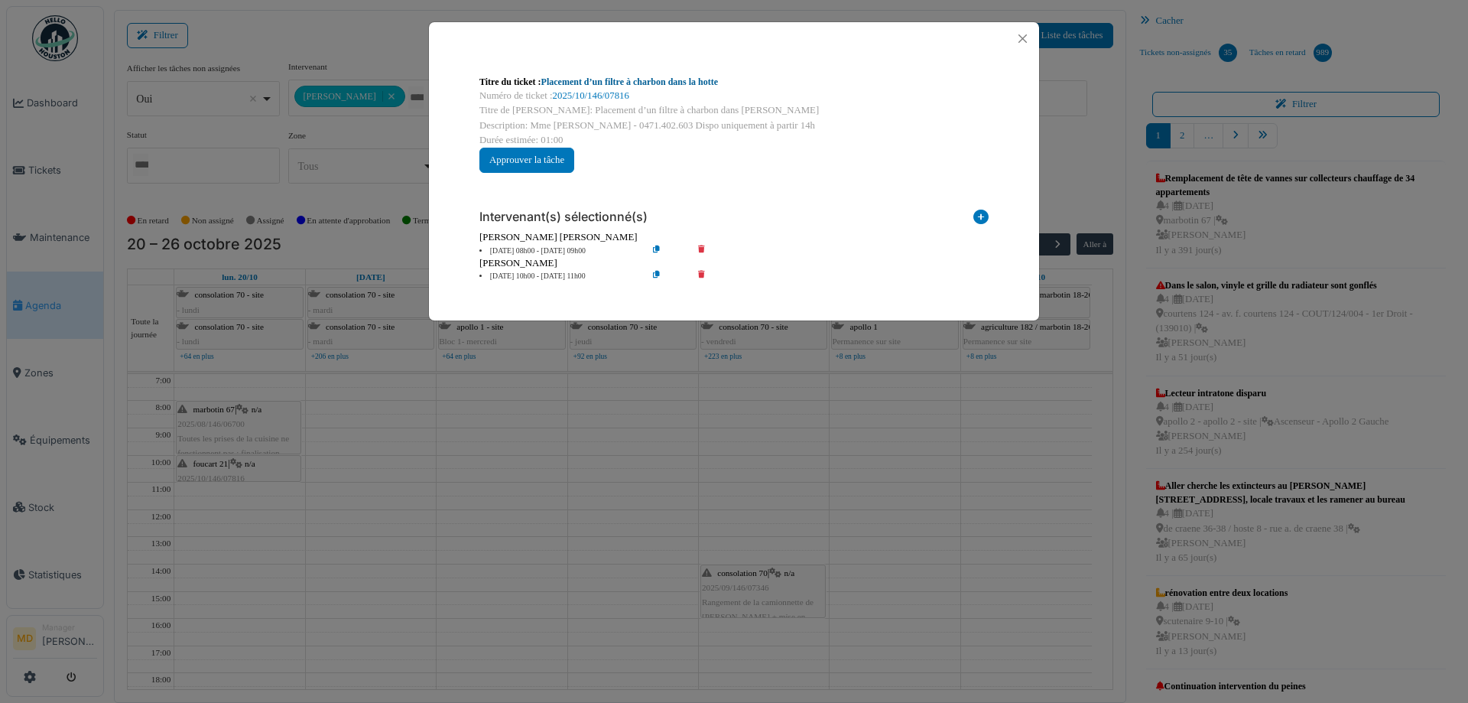
click at [624, 84] on link "Placement d’un filtre à charbon dans la hotte" at bounding box center [629, 81] width 177 height 11
click at [1026, 41] on button "Close" at bounding box center [1022, 38] width 21 height 21
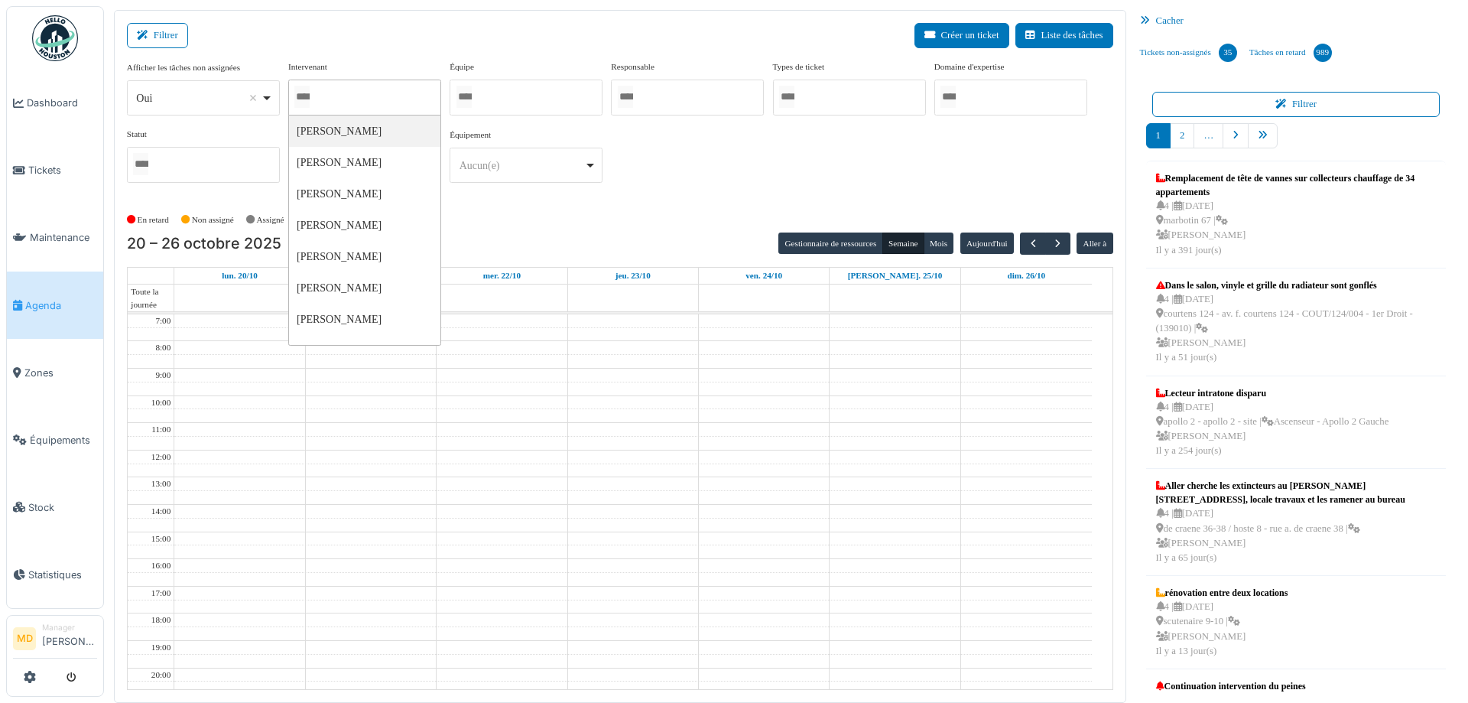
click at [367, 97] on div at bounding box center [364, 98] width 153 height 36
type input "*"
type input "*****"
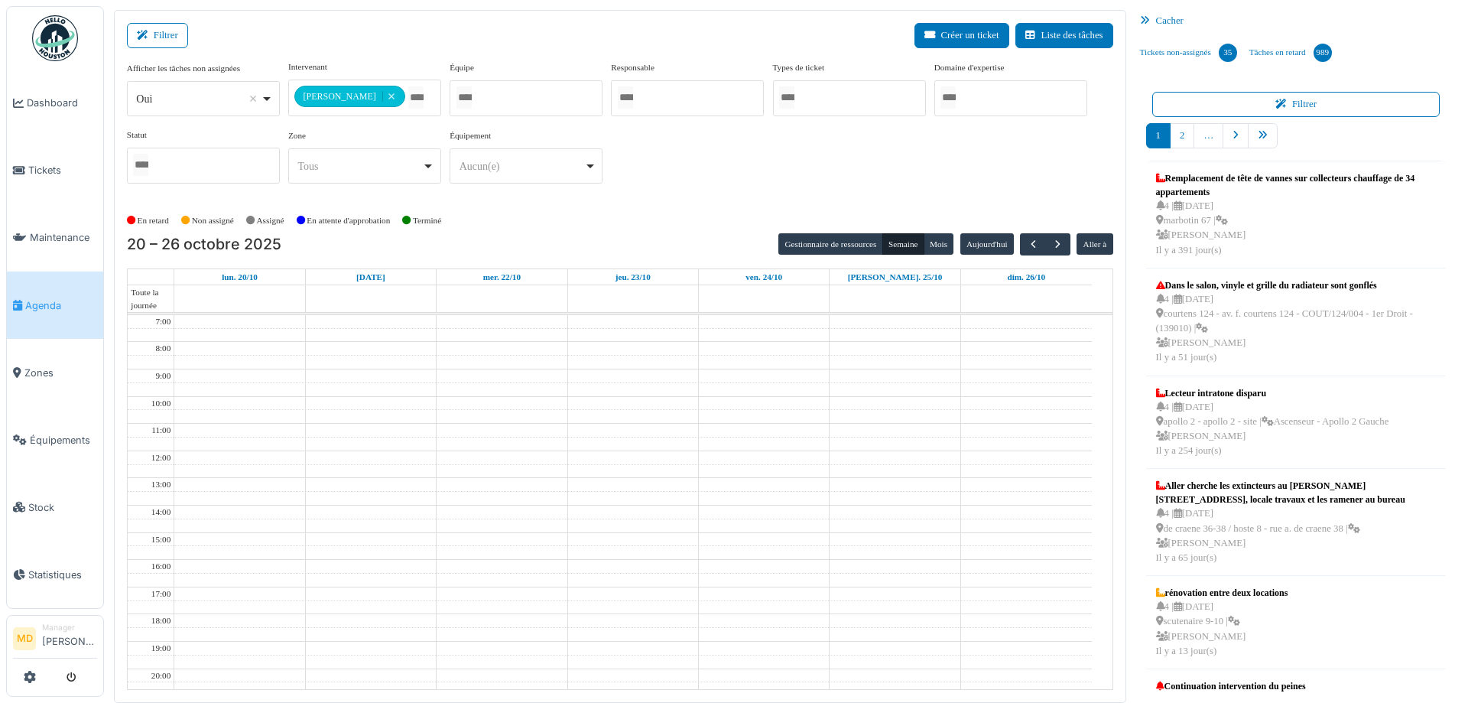
click at [1048, 200] on div "**********" at bounding box center [620, 134] width 986 height 148
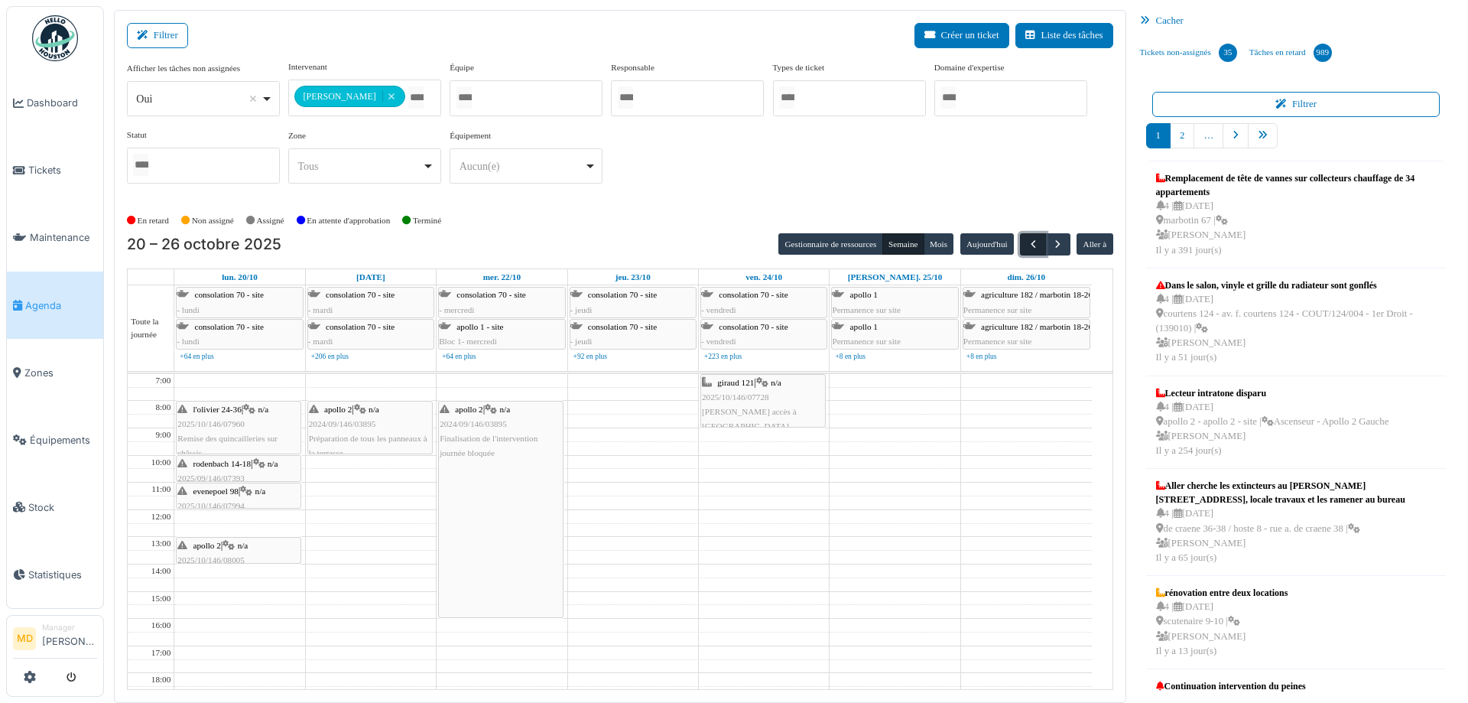
click at [1029, 244] on span "button" at bounding box center [1033, 244] width 13 height 13
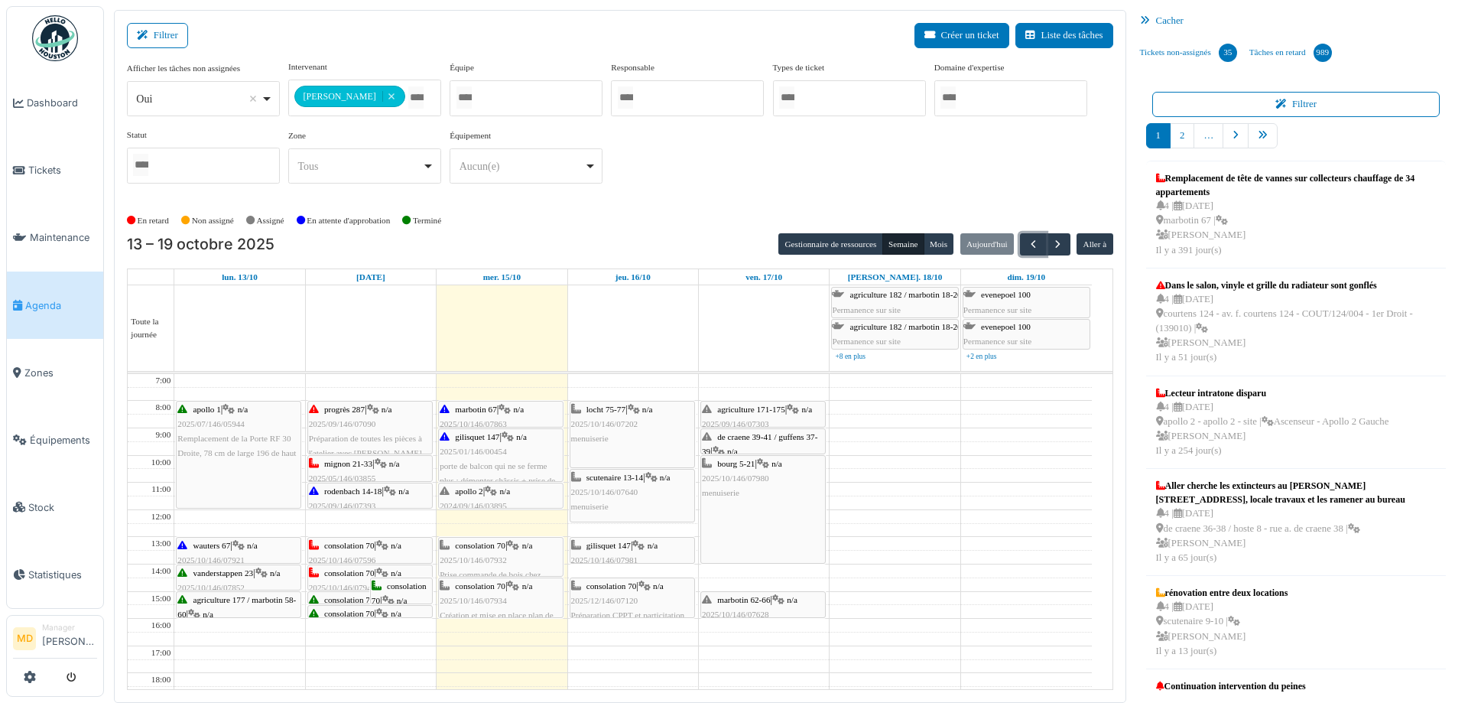
click at [370, 460] on span "mignon 21-33" at bounding box center [348, 463] width 48 height 9
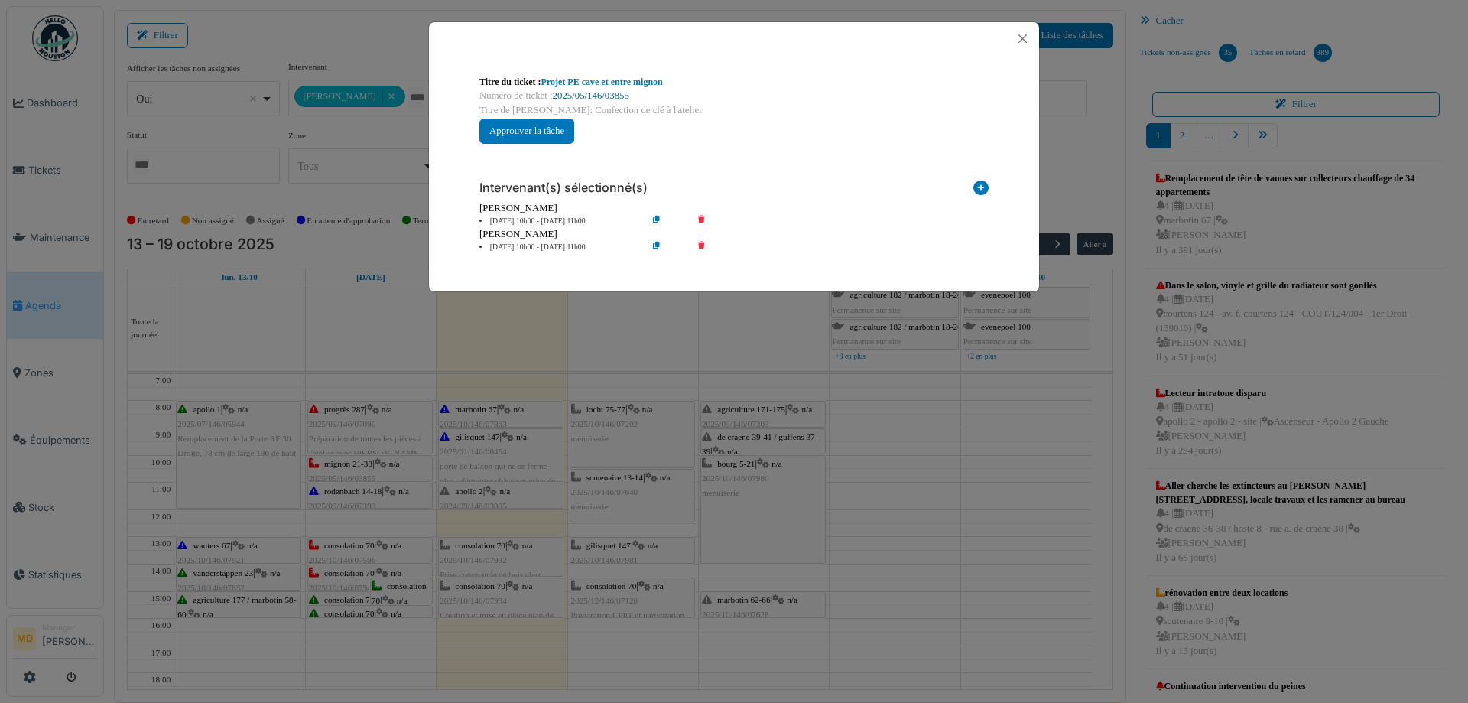
click at [612, 91] on link "2025/05/146/03855" at bounding box center [591, 95] width 76 height 11
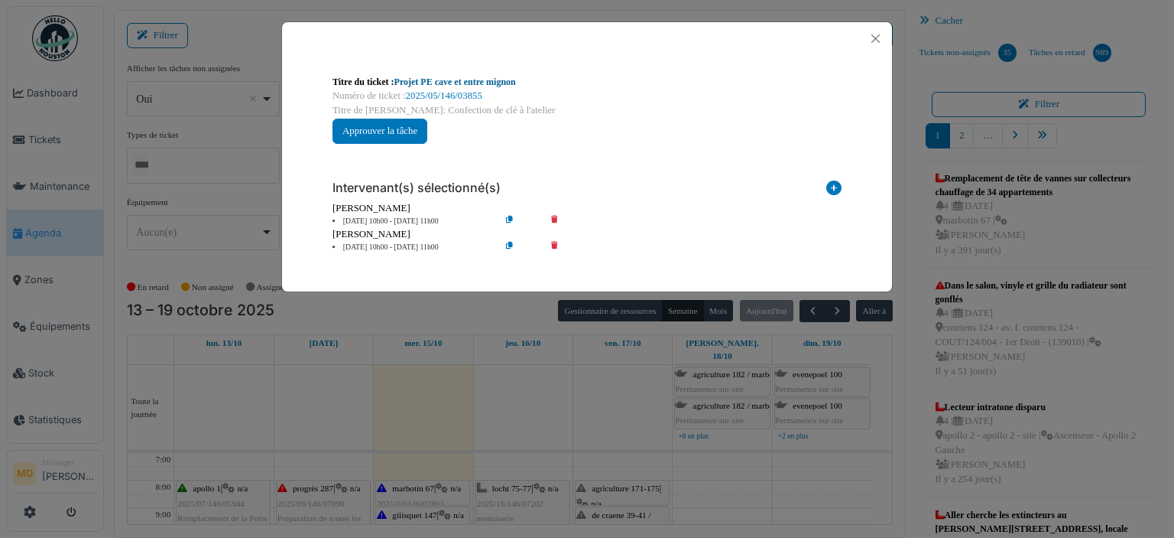
click at [428, 85] on link "Projet PE cave et entre mignon" at bounding box center [456, 81] width 122 height 11
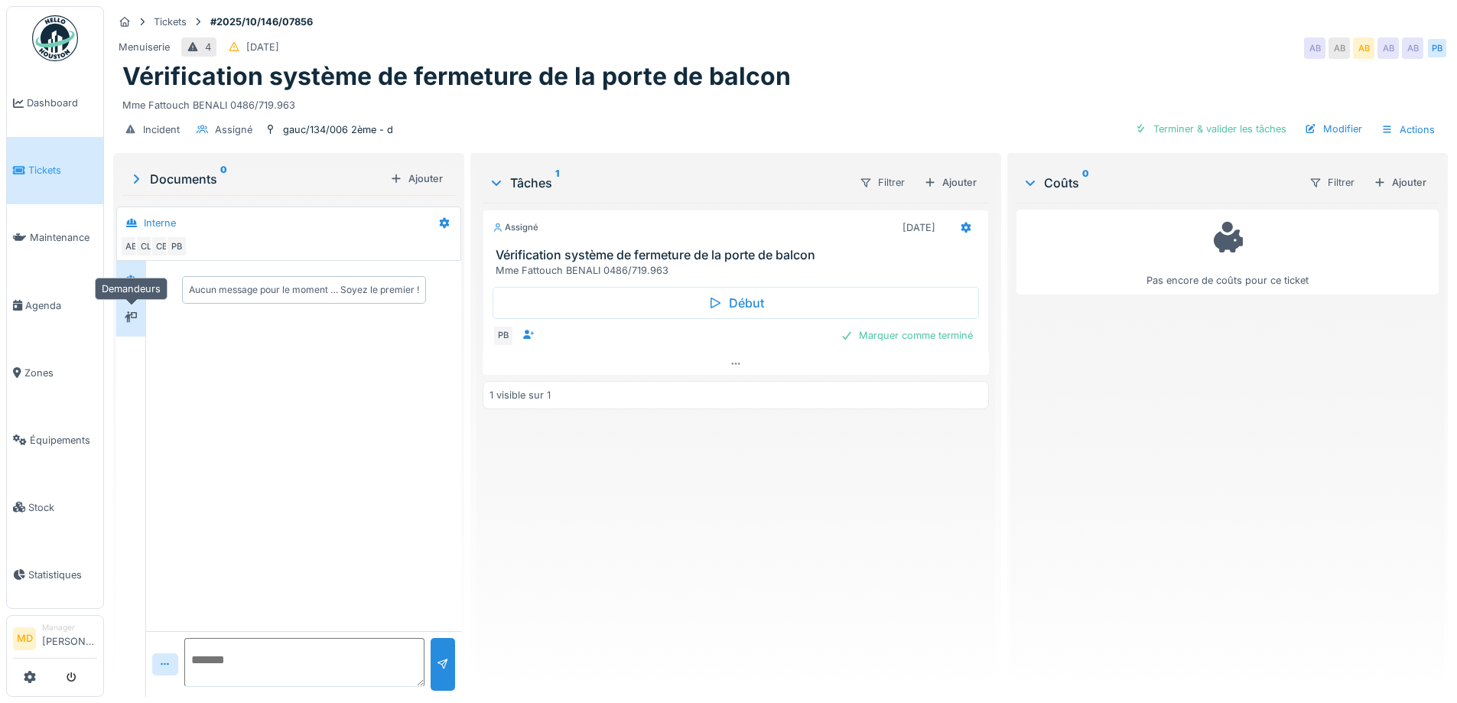
click at [139, 320] on div at bounding box center [130, 316] width 23 height 19
click at [135, 284] on div at bounding box center [131, 279] width 12 height 15
click at [941, 180] on div "Ajouter" at bounding box center [950, 182] width 65 height 21
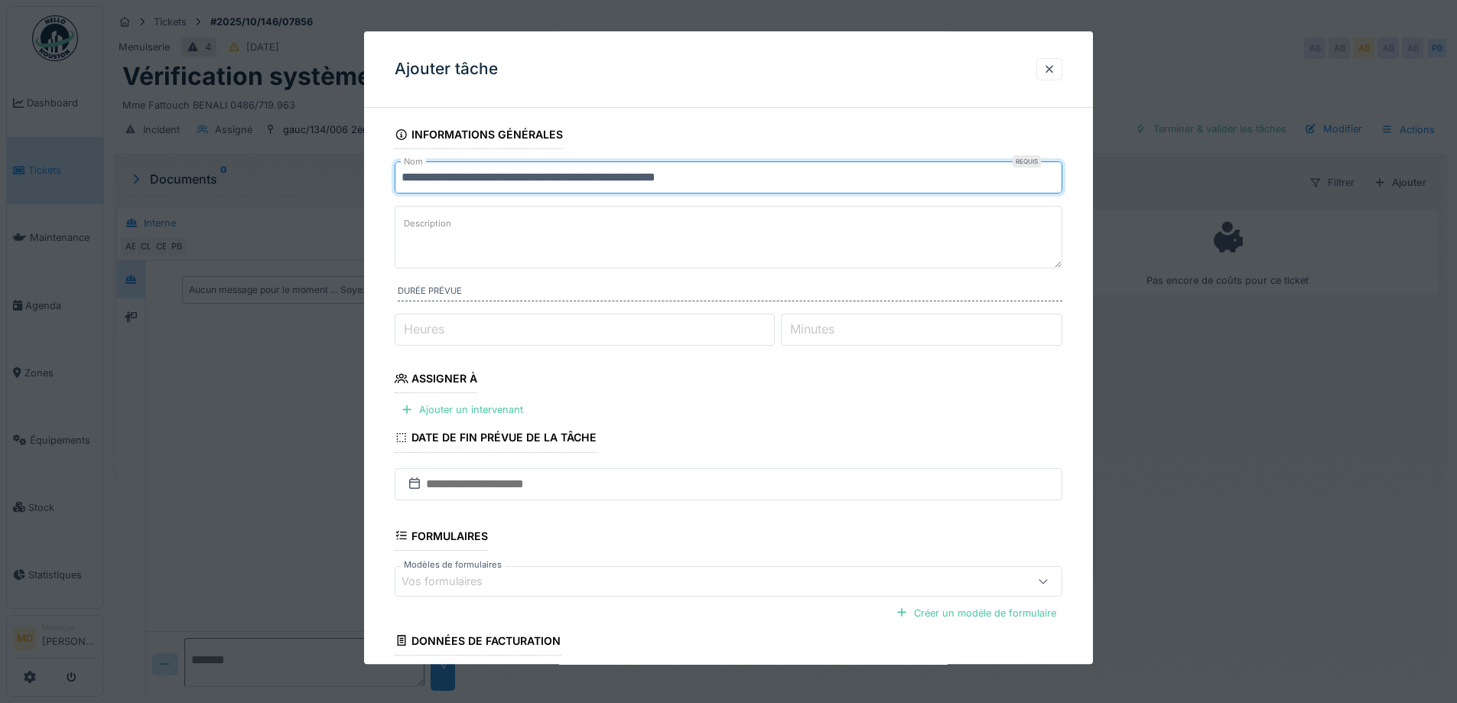
drag, startPoint x: 778, startPoint y: 175, endPoint x: 350, endPoint y: 184, distance: 428.3
click at [350, 184] on div "**********" at bounding box center [780, 351] width 1353 height 703
type input "**********"
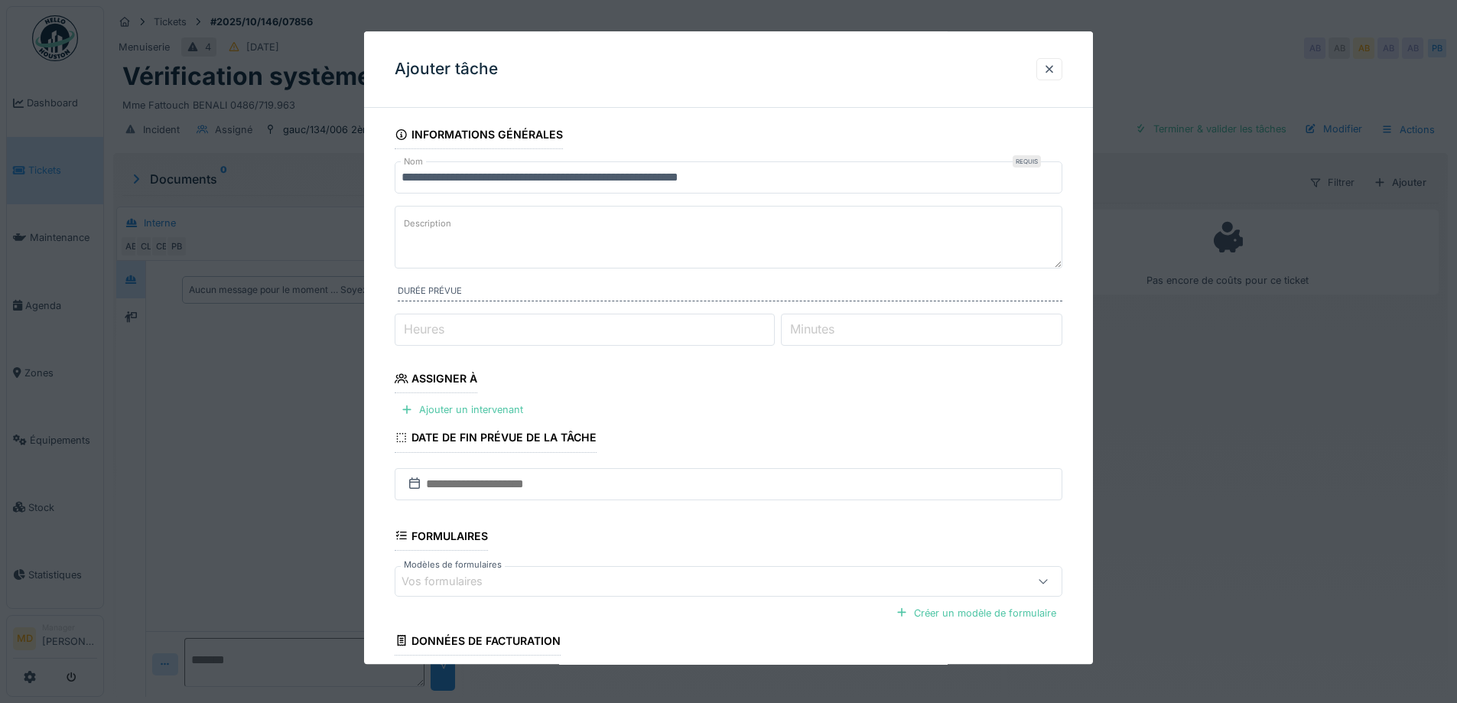
click at [549, 250] on textarea "Description" at bounding box center [729, 237] width 668 height 63
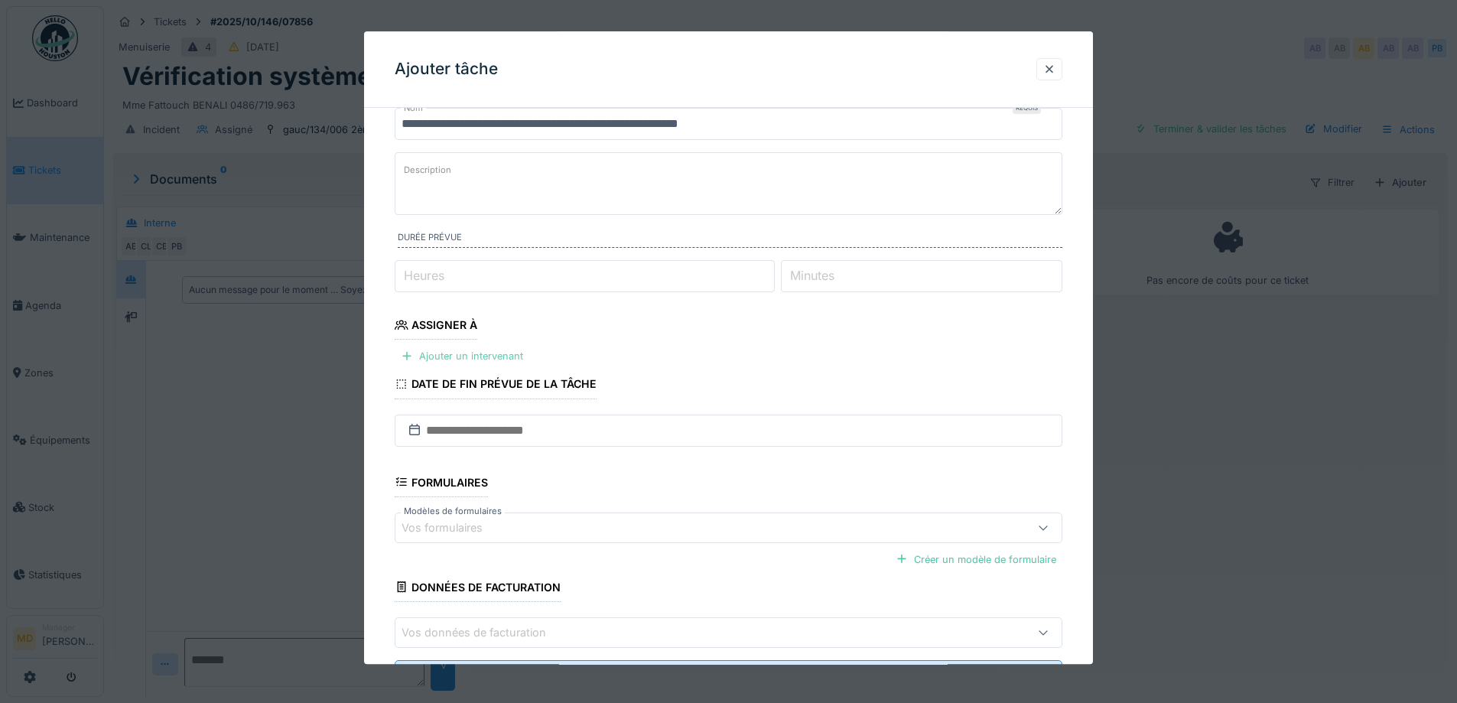
scroll to position [125, 0]
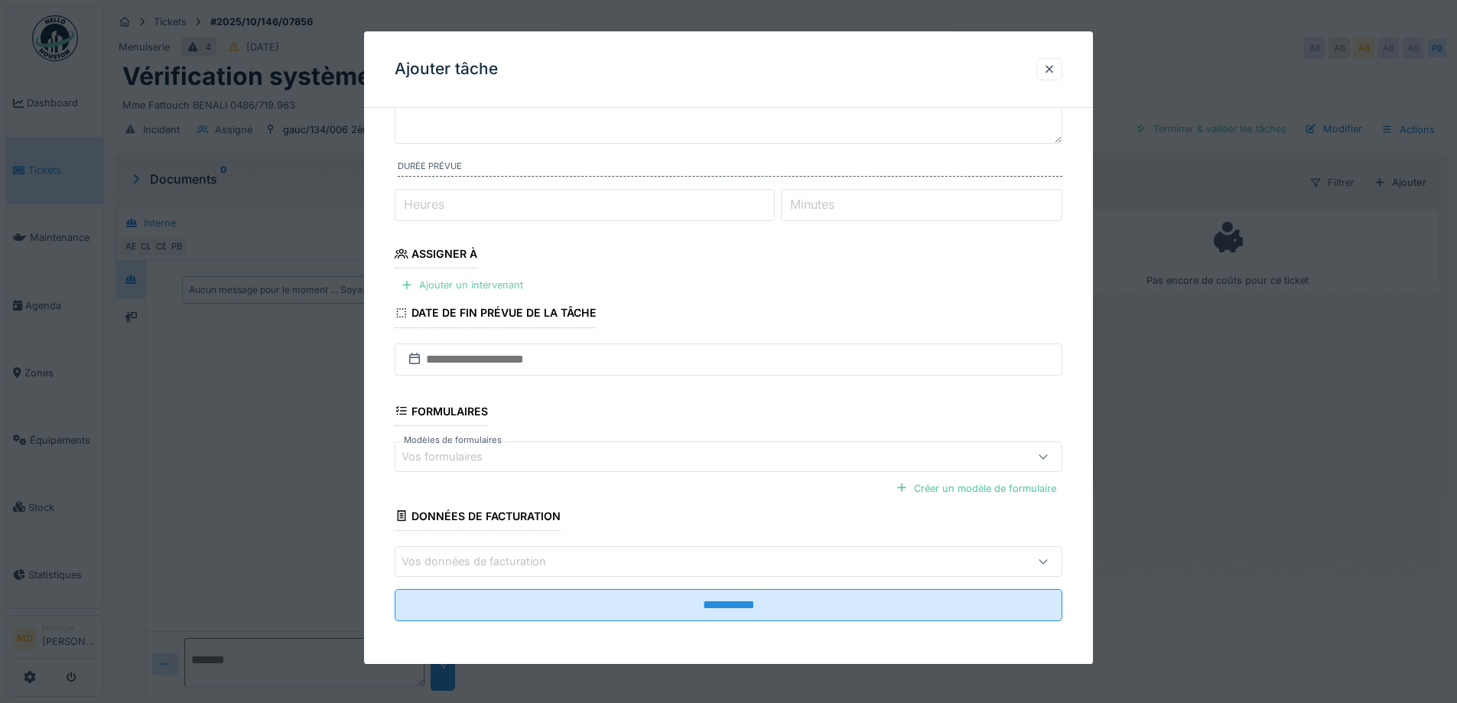
click at [442, 283] on div "Ajouter un intervenant" at bounding box center [462, 285] width 135 height 21
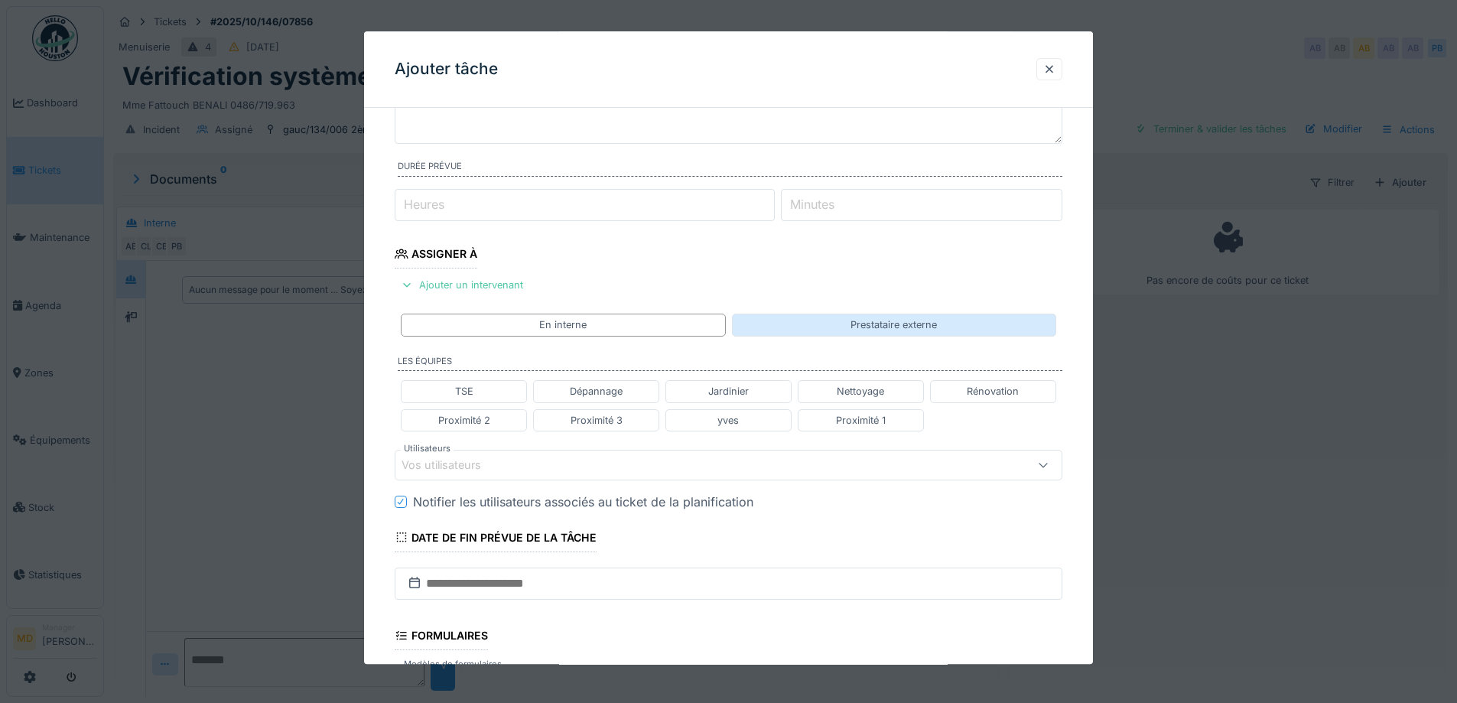
click at [807, 331] on div "Prestataire externe" at bounding box center [894, 325] width 324 height 22
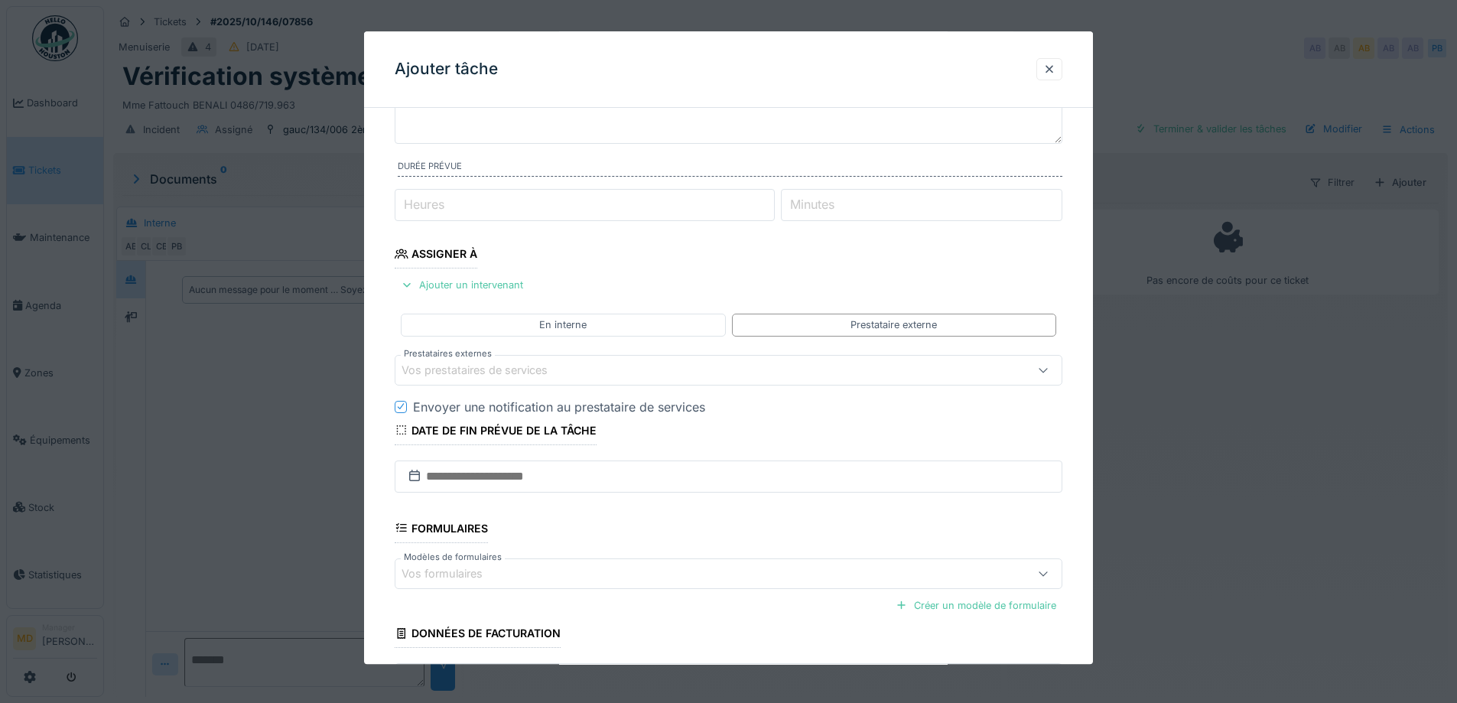
click at [636, 370] on div "Vos prestataires de services" at bounding box center [689, 370] width 576 height 17
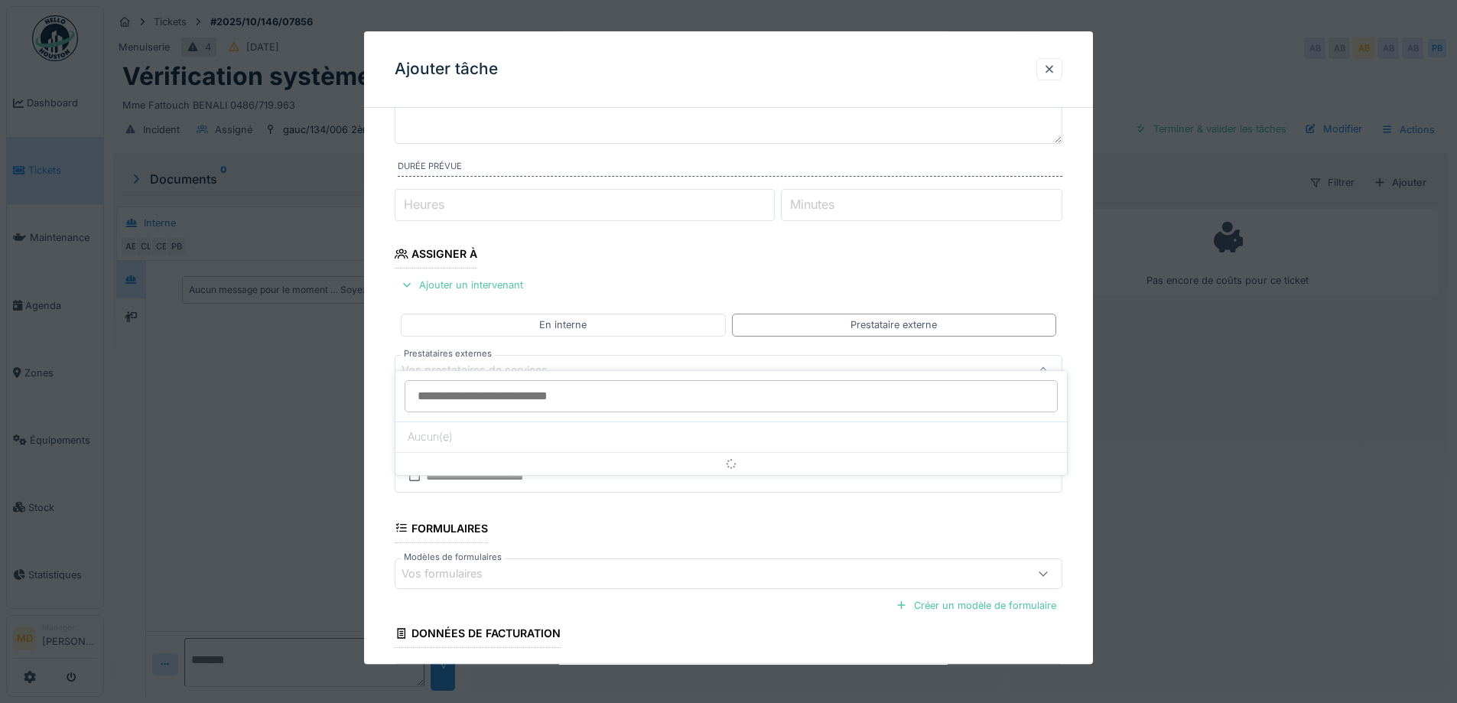
scroll to position [147, 0]
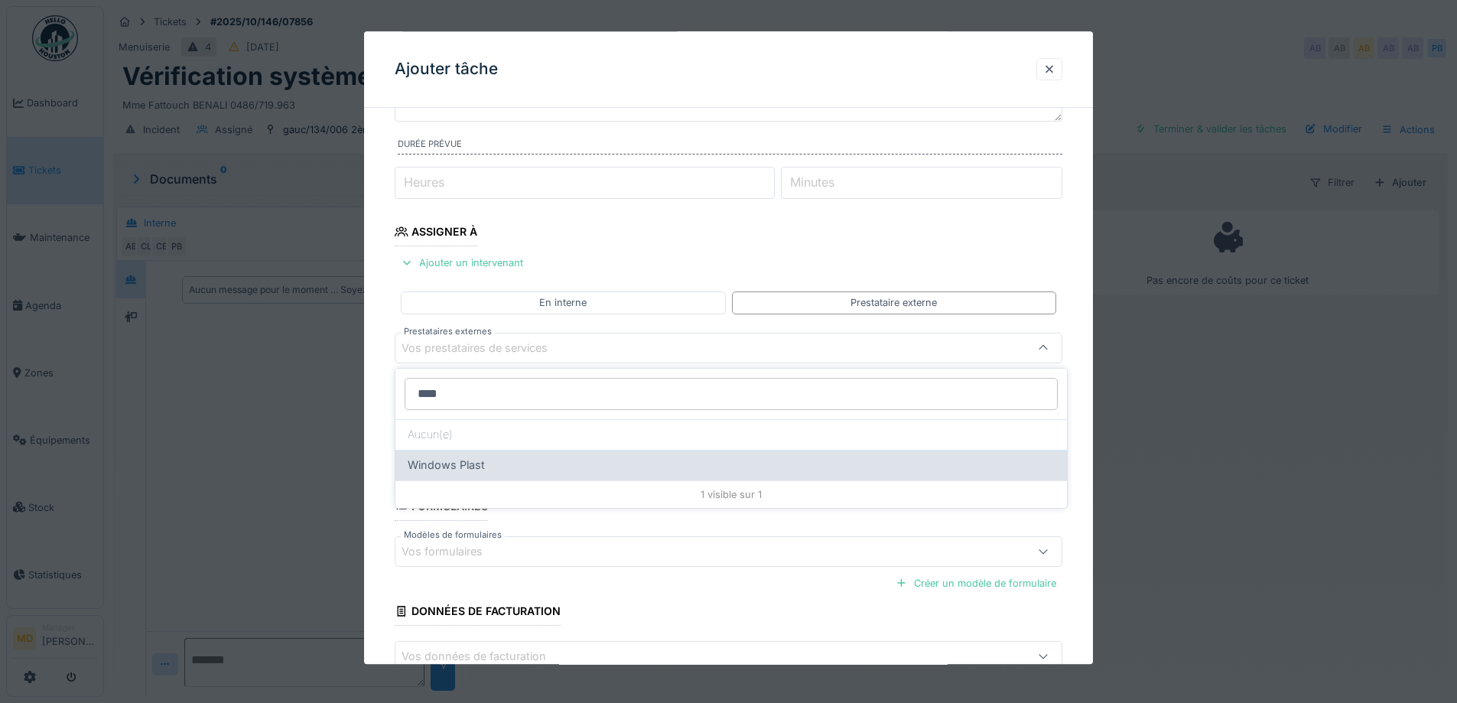
type input "****"
click at [559, 456] on div "Windows Plast" at bounding box center [730, 465] width 671 height 31
type input "****"
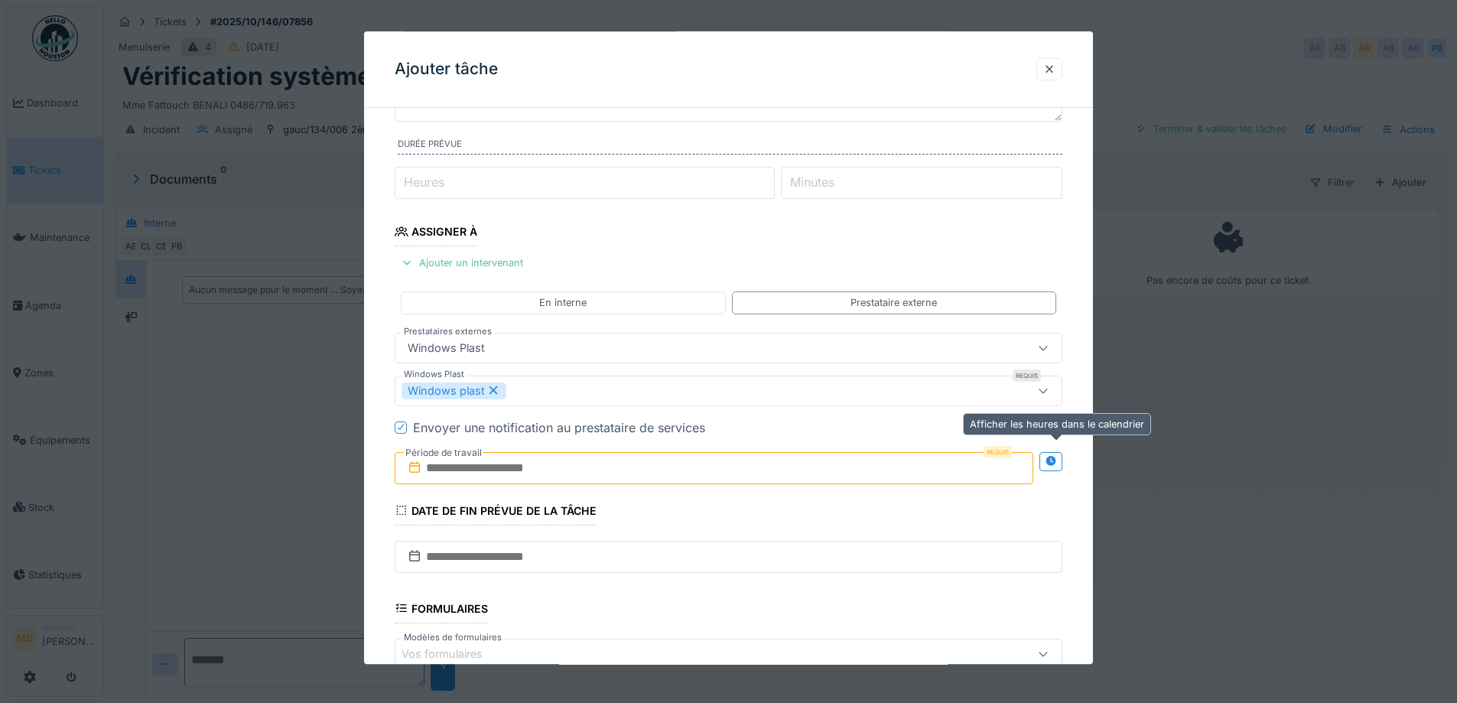
click at [1054, 460] on icon at bounding box center [1050, 461] width 10 height 10
click at [1056, 465] on icon at bounding box center [1050, 461] width 11 height 11
click at [551, 473] on input "text" at bounding box center [714, 468] width 638 height 32
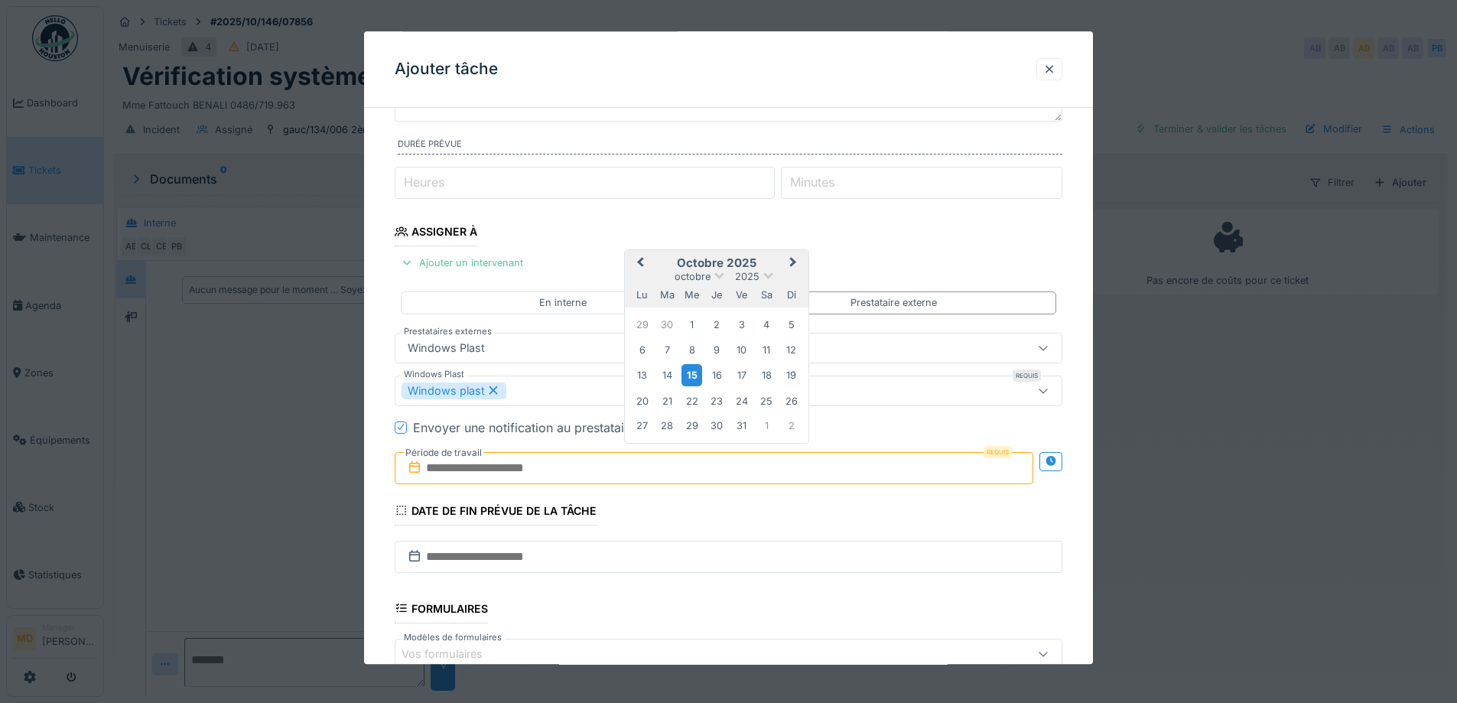
click at [697, 377] on div "15" at bounding box center [691, 376] width 21 height 22
click at [738, 376] on div "17" at bounding box center [741, 375] width 21 height 21
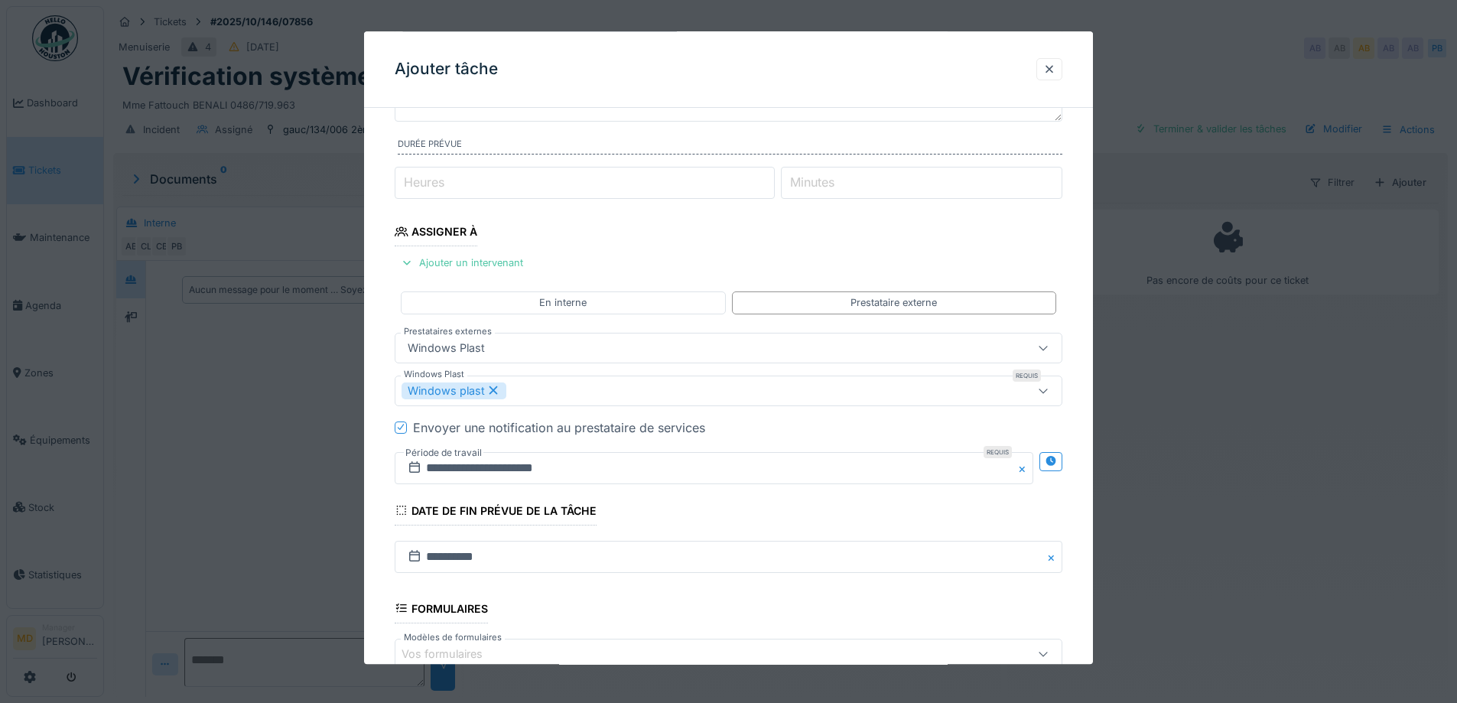
scroll to position [344, 0]
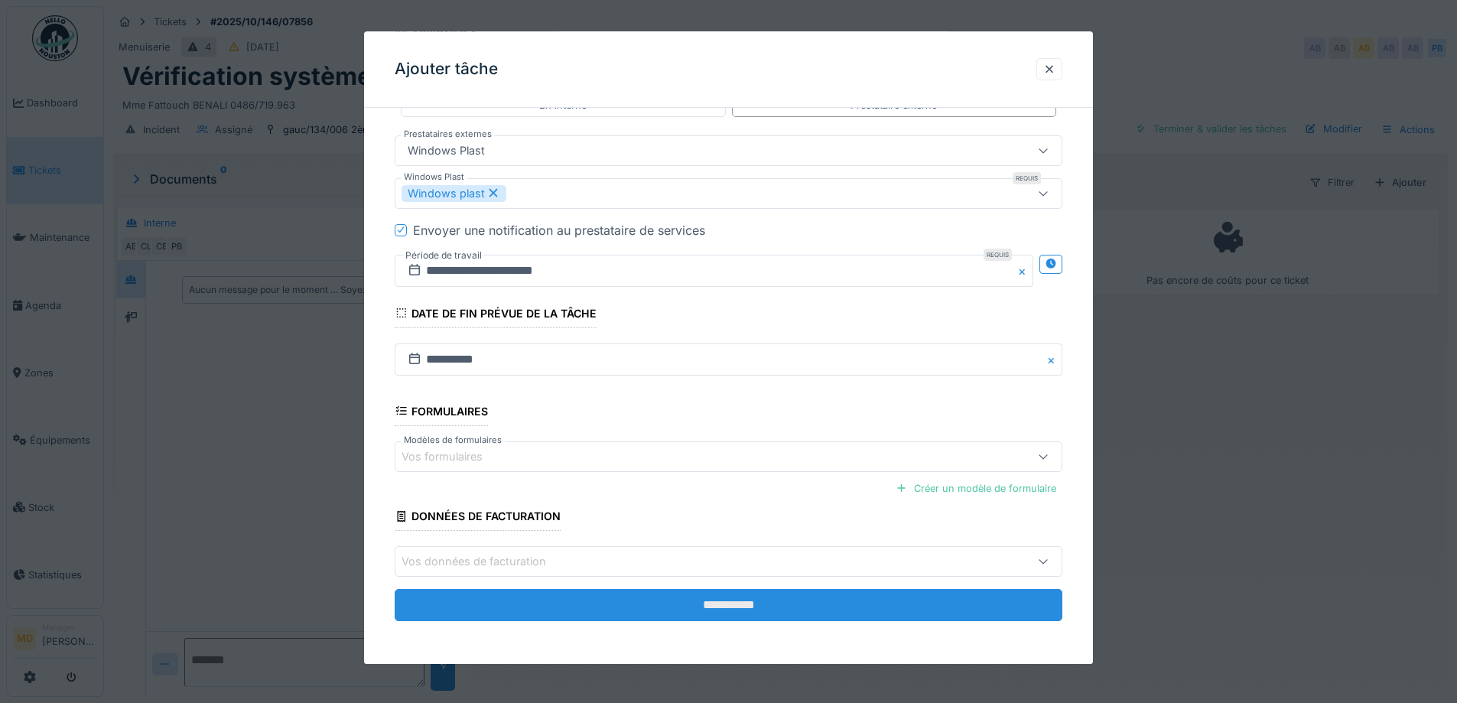
click at [686, 609] on input "**********" at bounding box center [729, 605] width 668 height 32
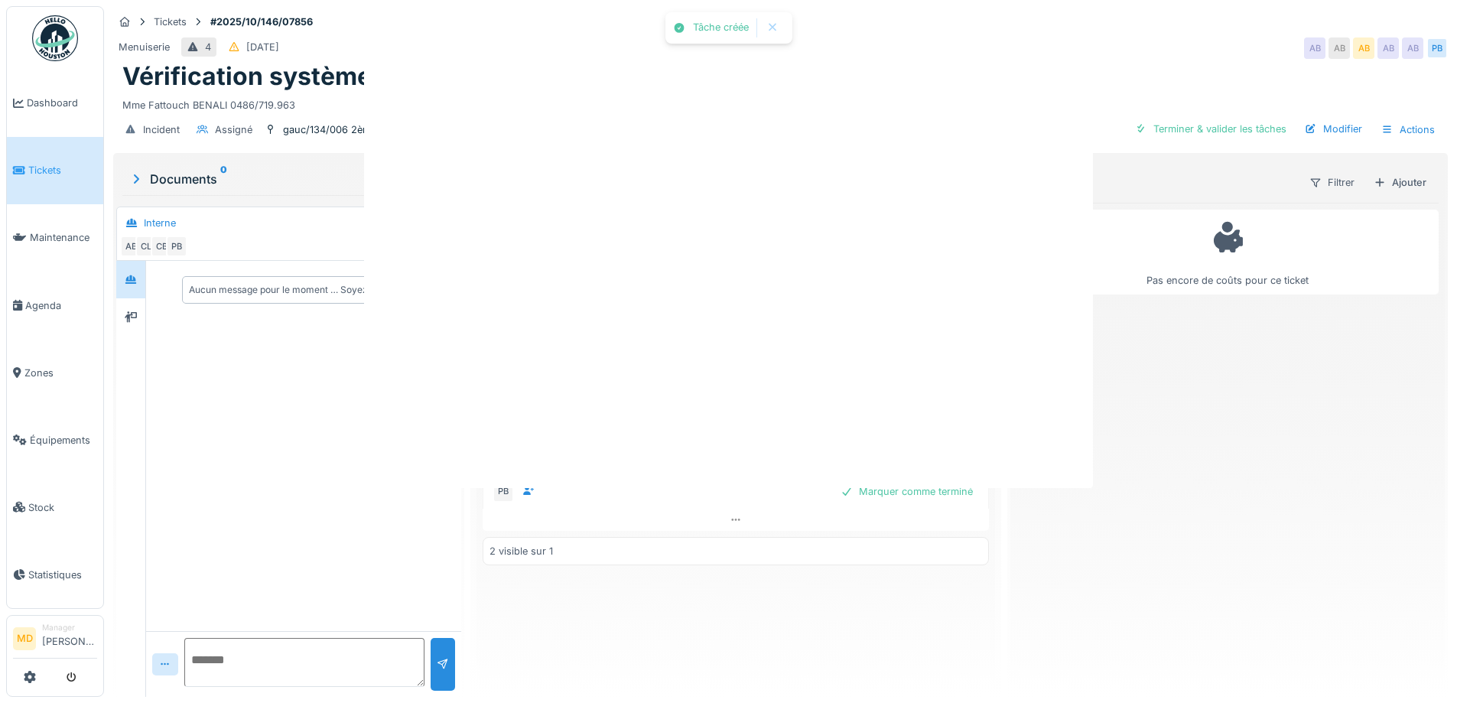
scroll to position [0, 0]
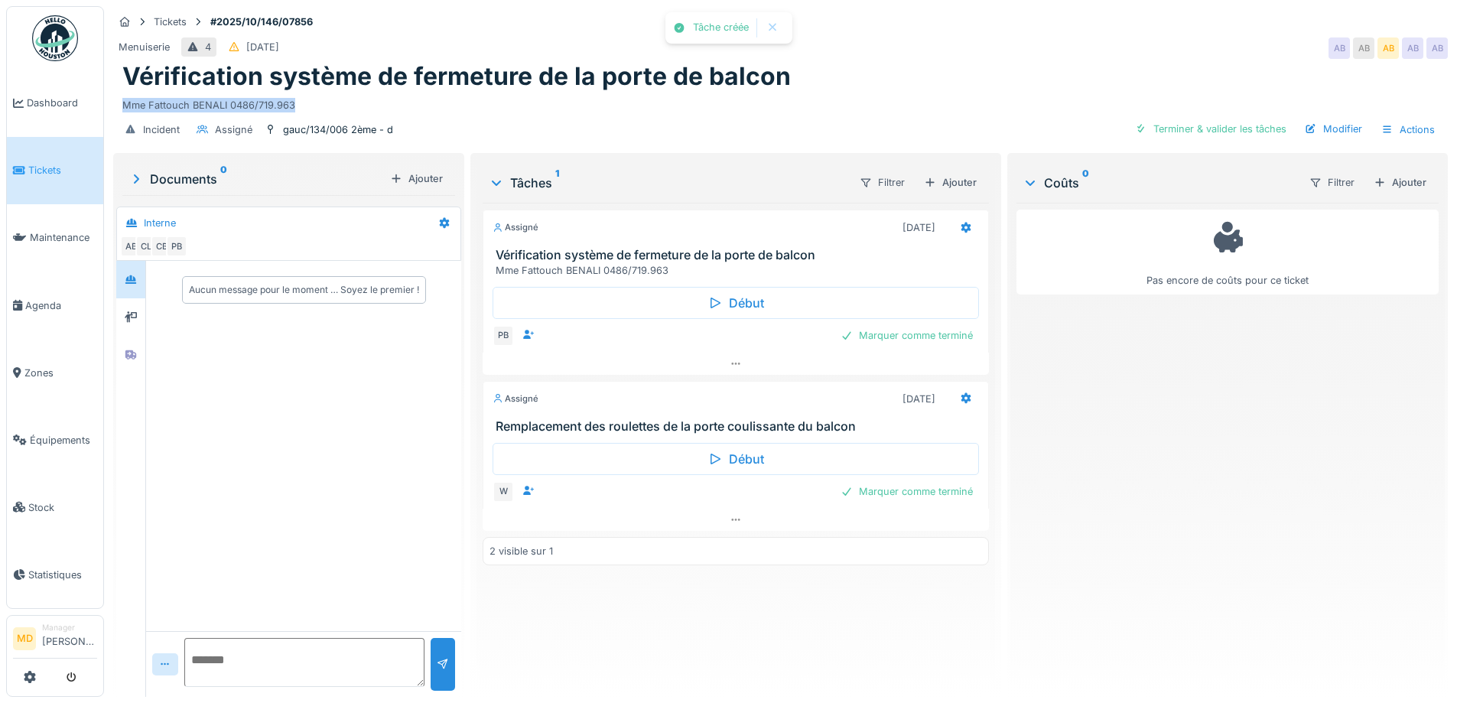
drag, startPoint x: 322, startPoint y: 103, endPoint x: 122, endPoint y: 95, distance: 199.7
click at [122, 95] on div "Mme Fattouch BENALI 0486/719.963" at bounding box center [780, 102] width 1316 height 21
copy div "Mme Fattouch BENALI 0486/719.963"
click at [962, 397] on icon at bounding box center [965, 398] width 10 height 11
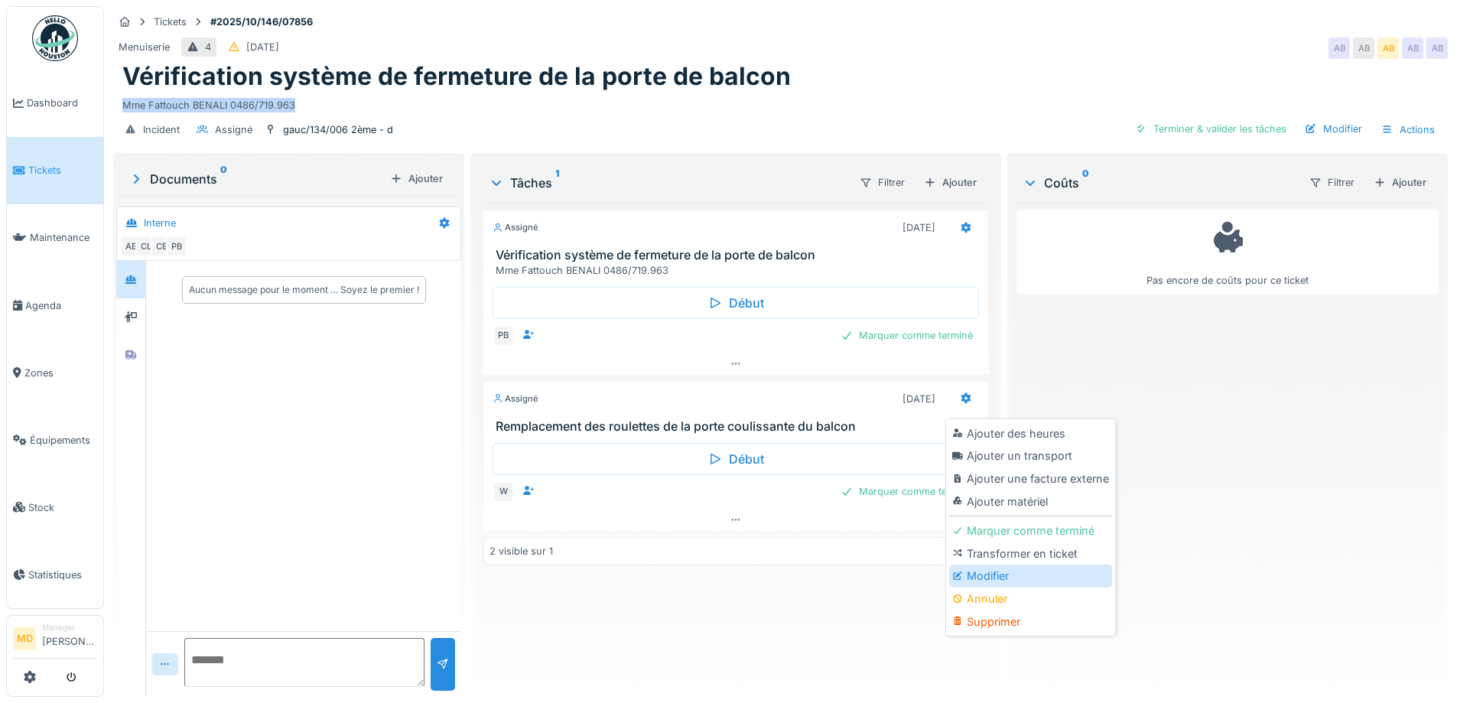
click at [996, 575] on div "Modifier" at bounding box center [1030, 575] width 163 height 23
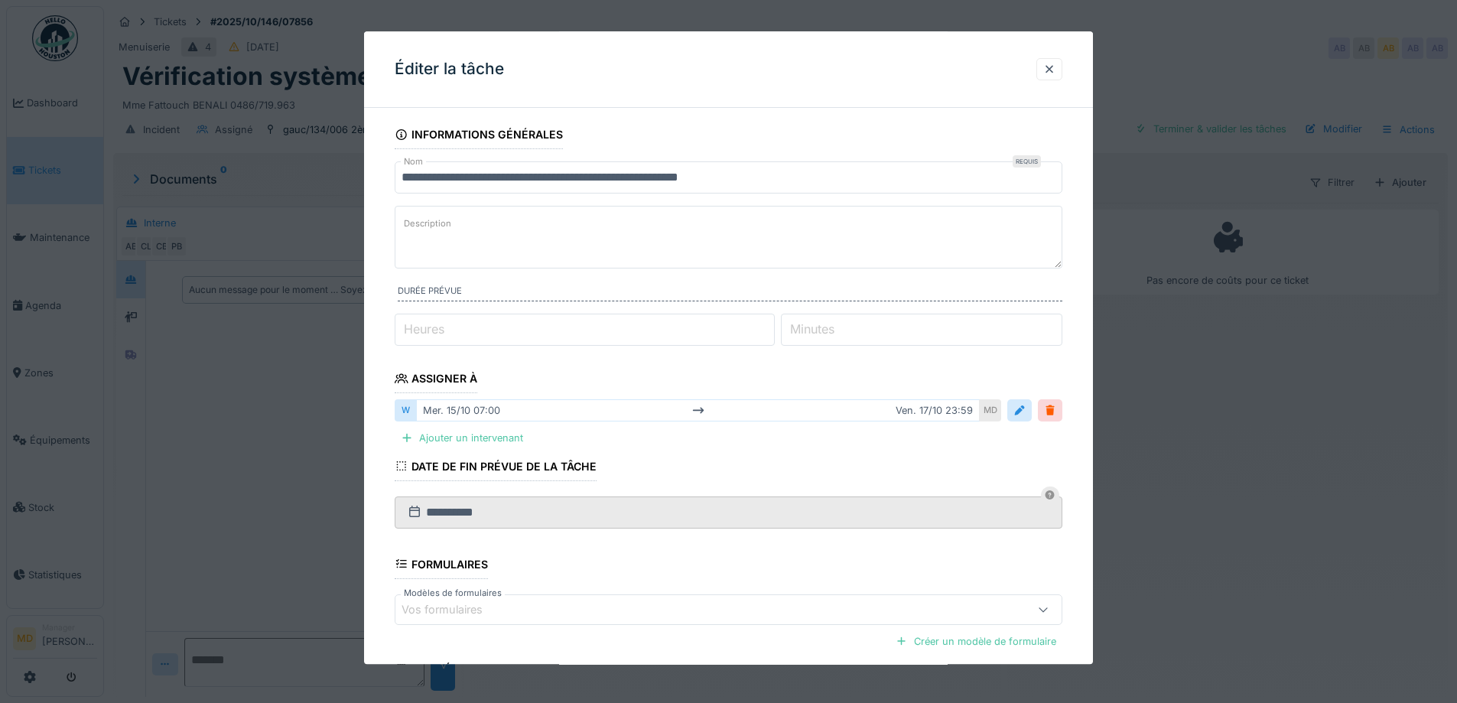
click at [494, 226] on textarea "Description" at bounding box center [729, 237] width 668 height 63
paste textarea "**********"
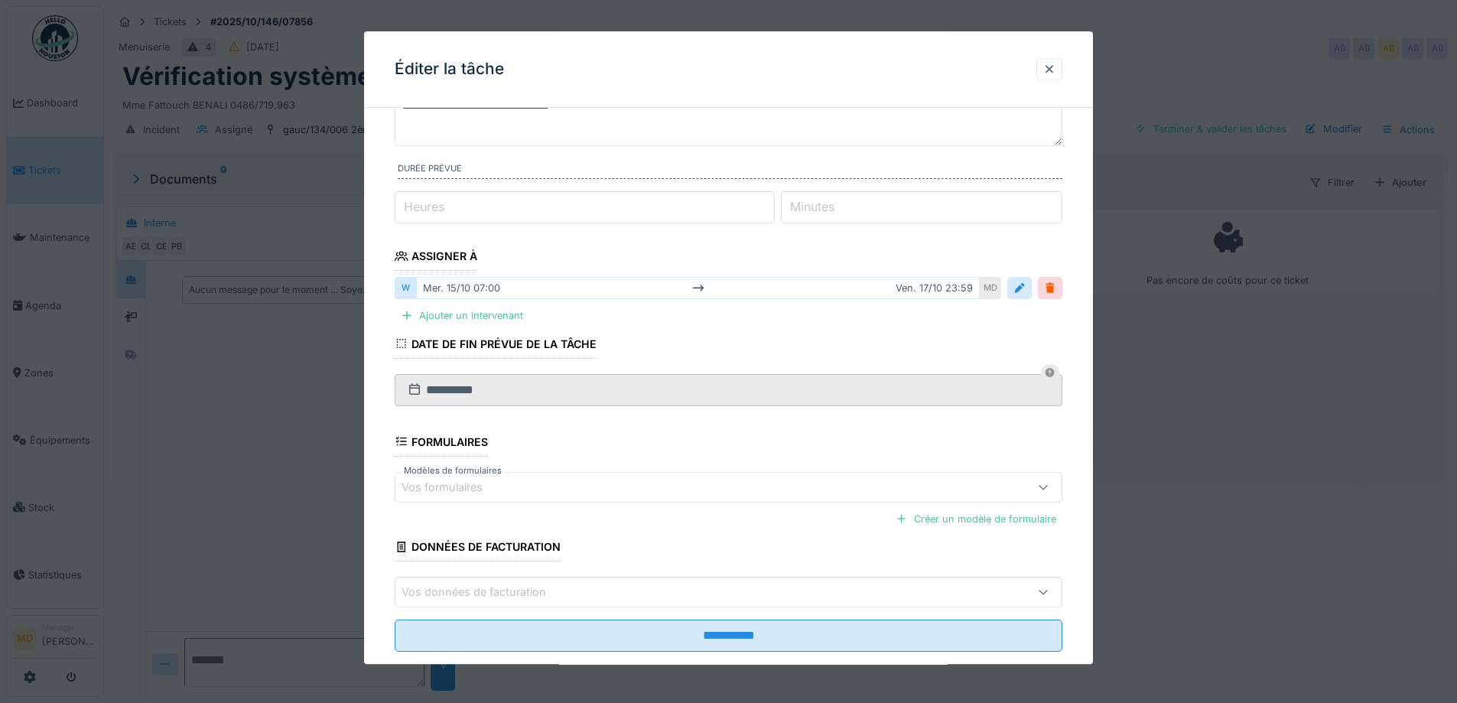
scroll to position [153, 0]
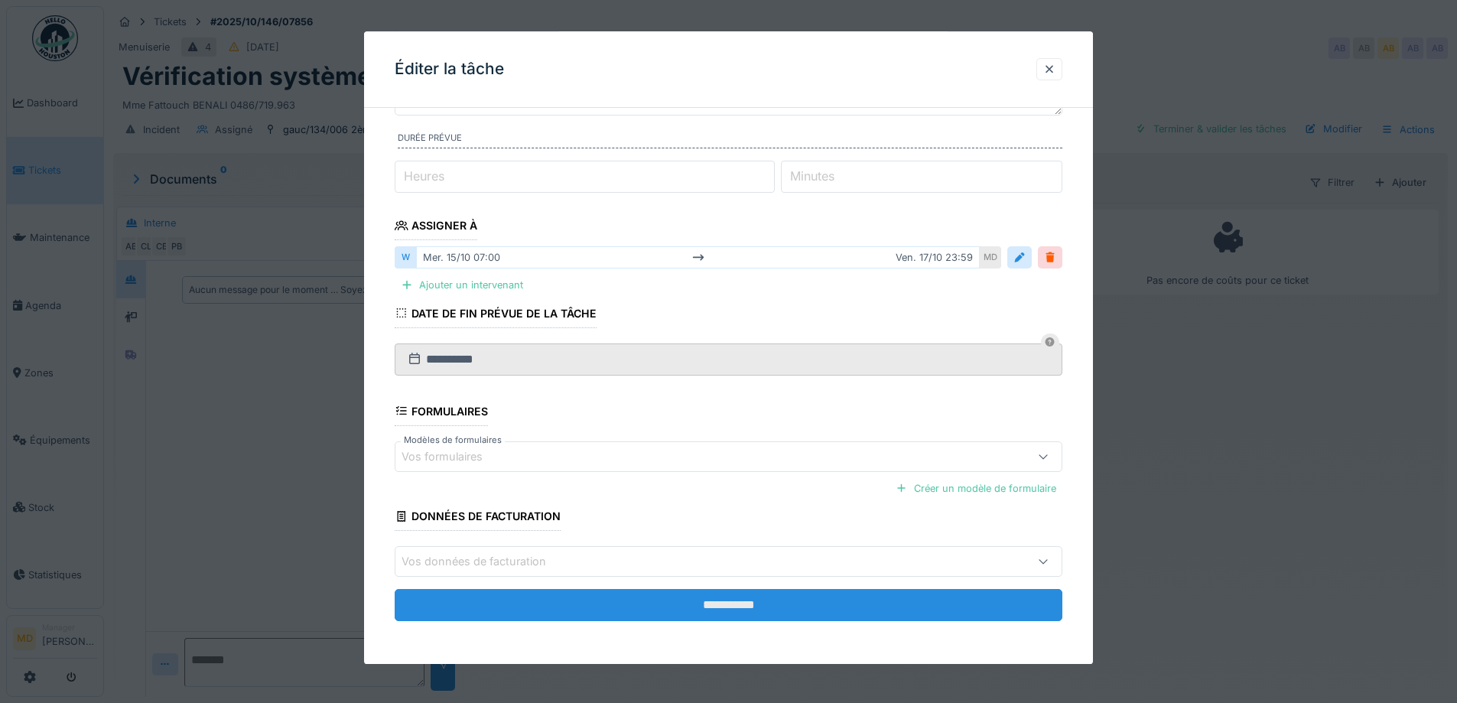
type textarea "**********"
click at [659, 605] on input "**********" at bounding box center [729, 605] width 668 height 32
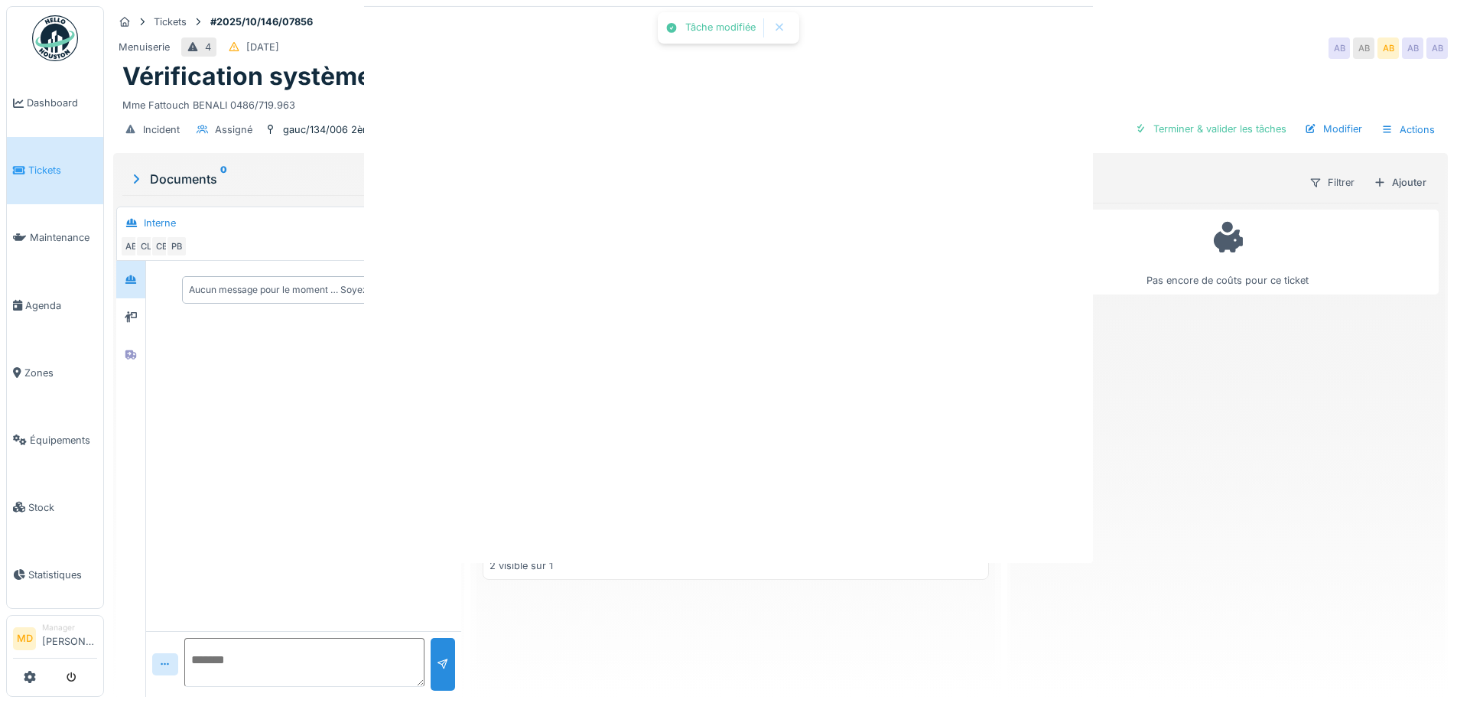
scroll to position [0, 0]
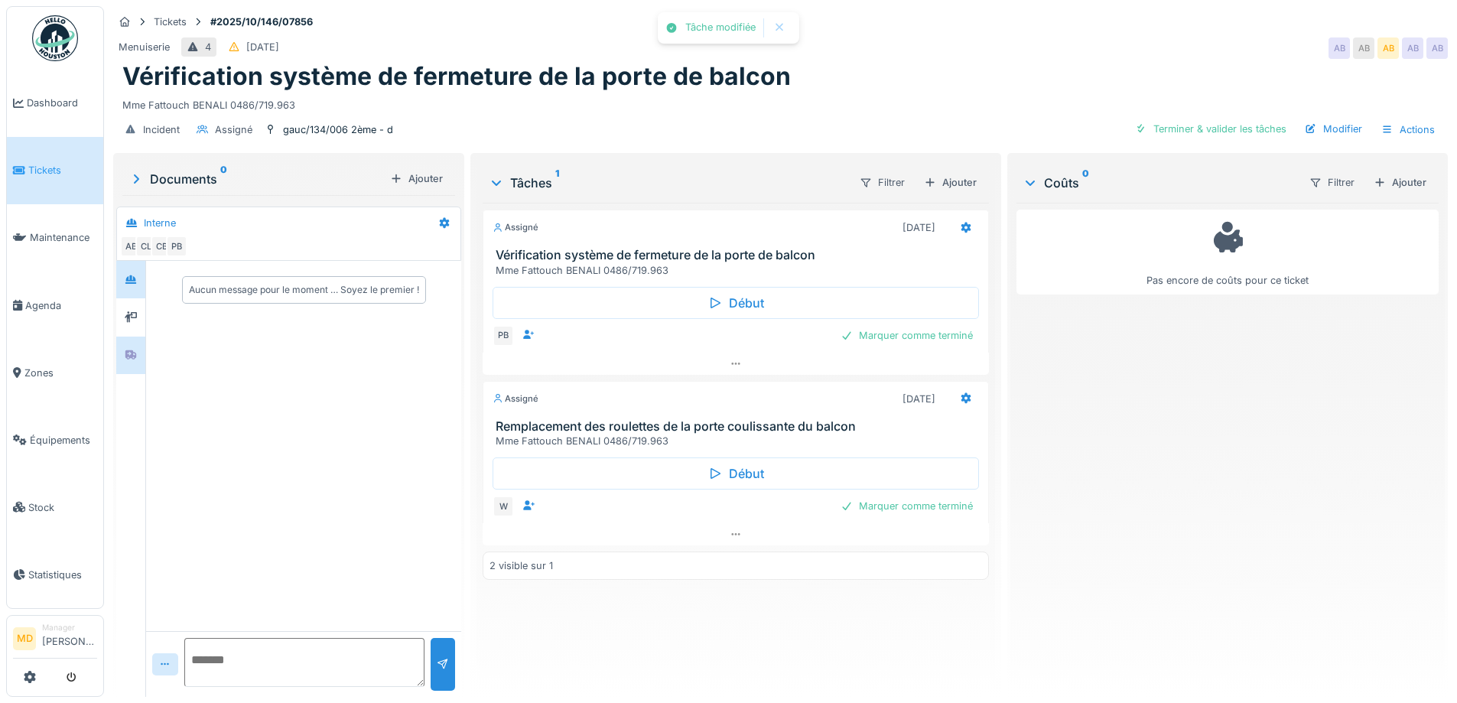
click at [128, 360] on div at bounding box center [131, 355] width 12 height 15
click at [967, 225] on div at bounding box center [966, 227] width 26 height 22
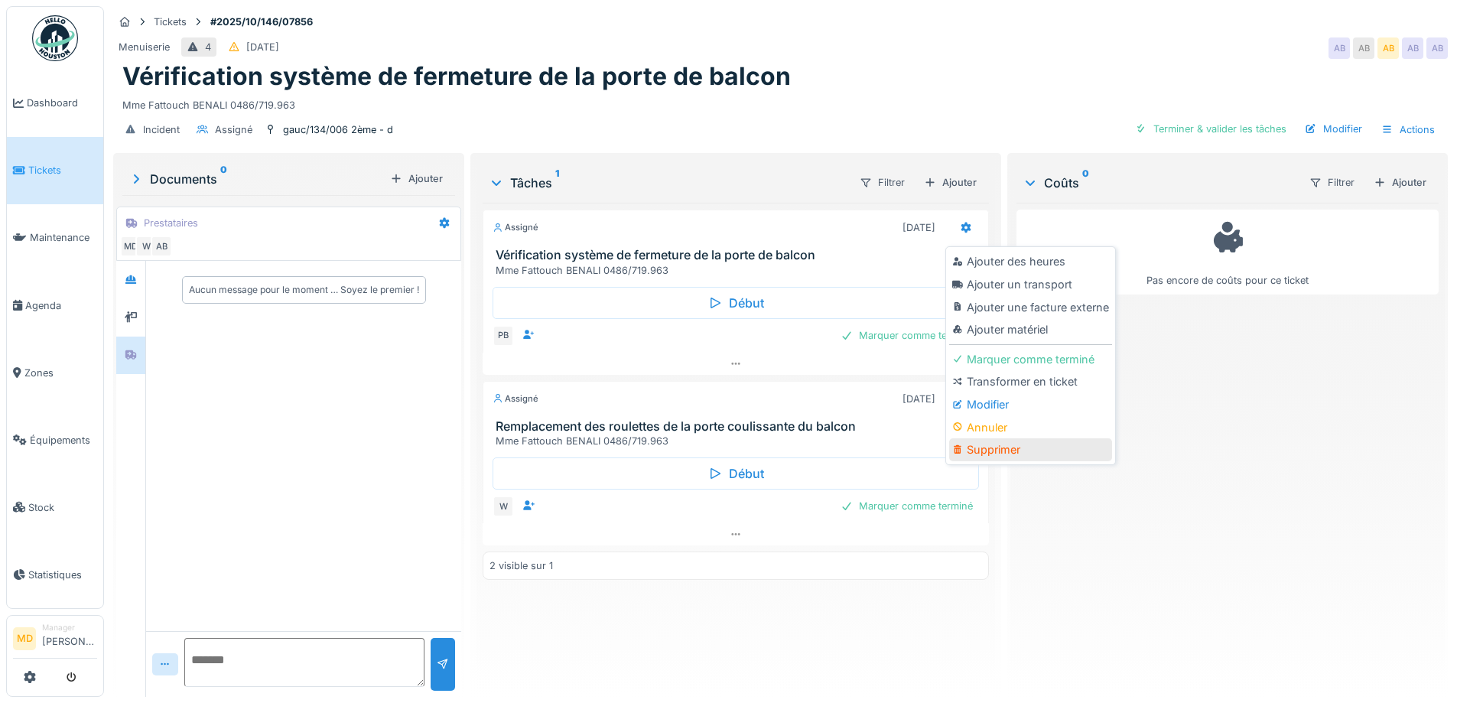
click at [1002, 450] on div "Supprimer" at bounding box center [1030, 449] width 163 height 23
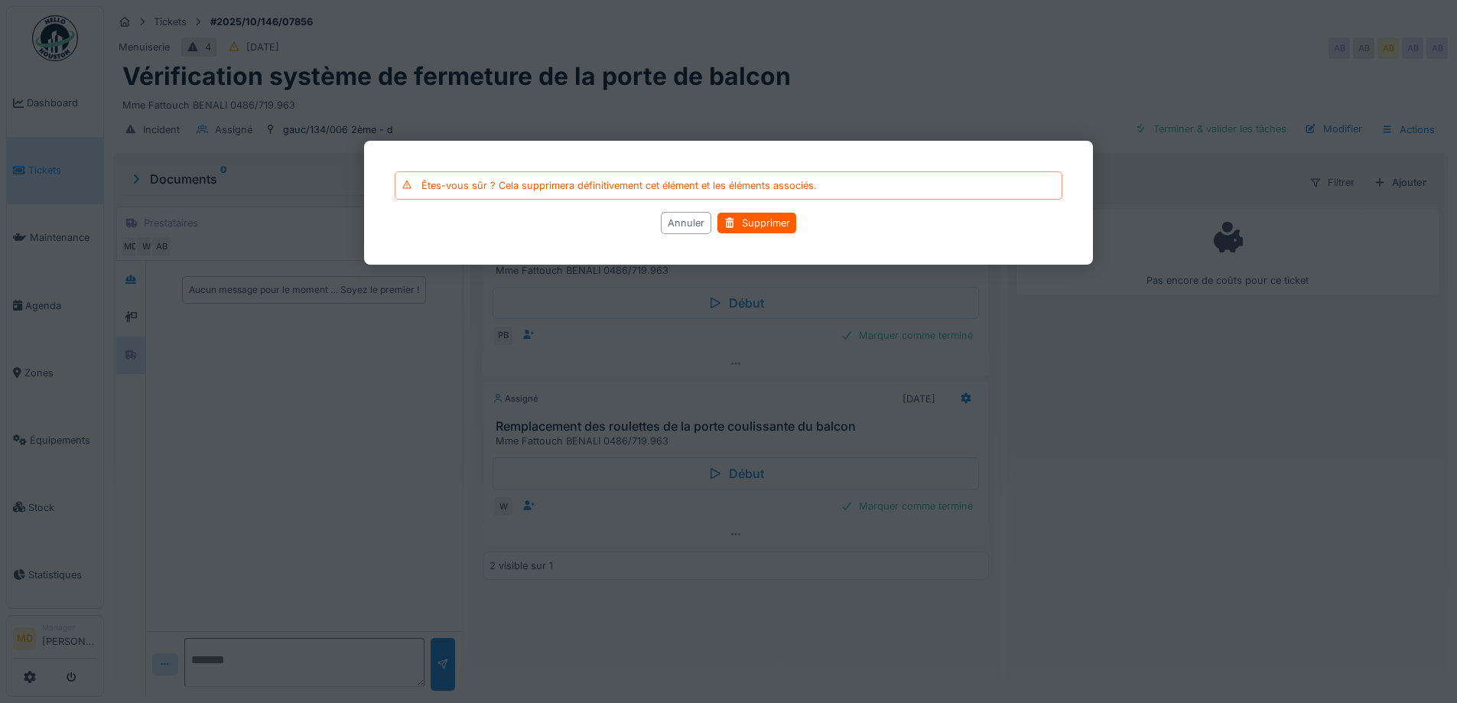
click at [702, 219] on div "Annuler" at bounding box center [686, 223] width 50 height 22
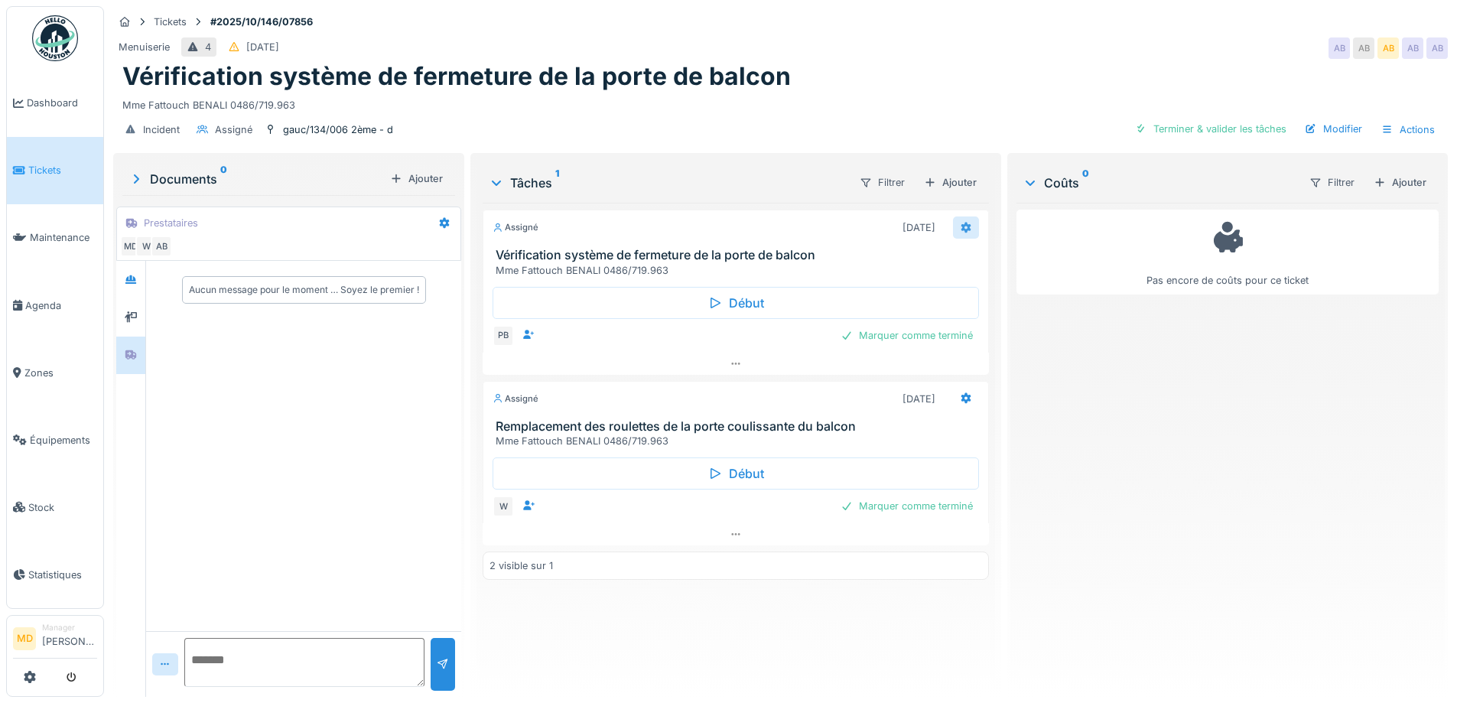
click at [953, 225] on div at bounding box center [966, 227] width 26 height 22
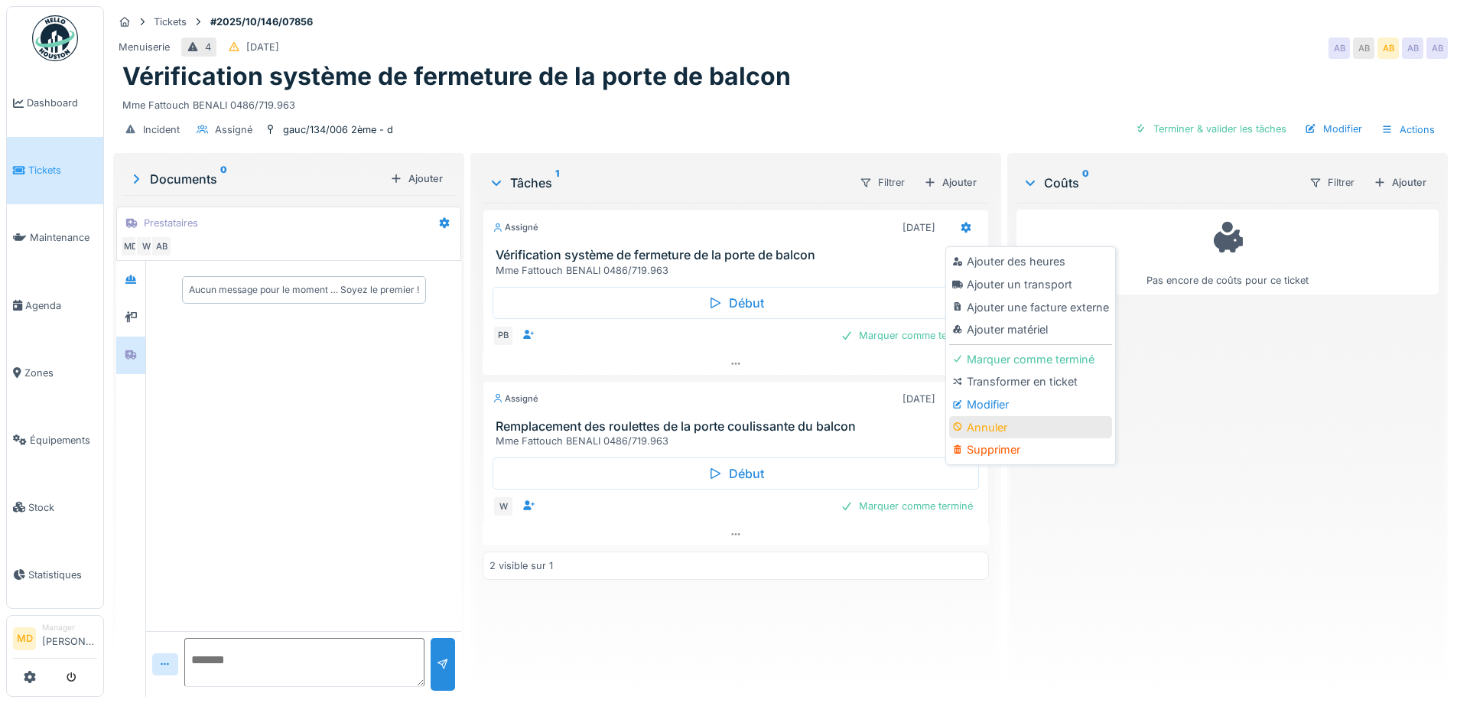
click at [980, 429] on div "Annuler" at bounding box center [1030, 427] width 163 height 23
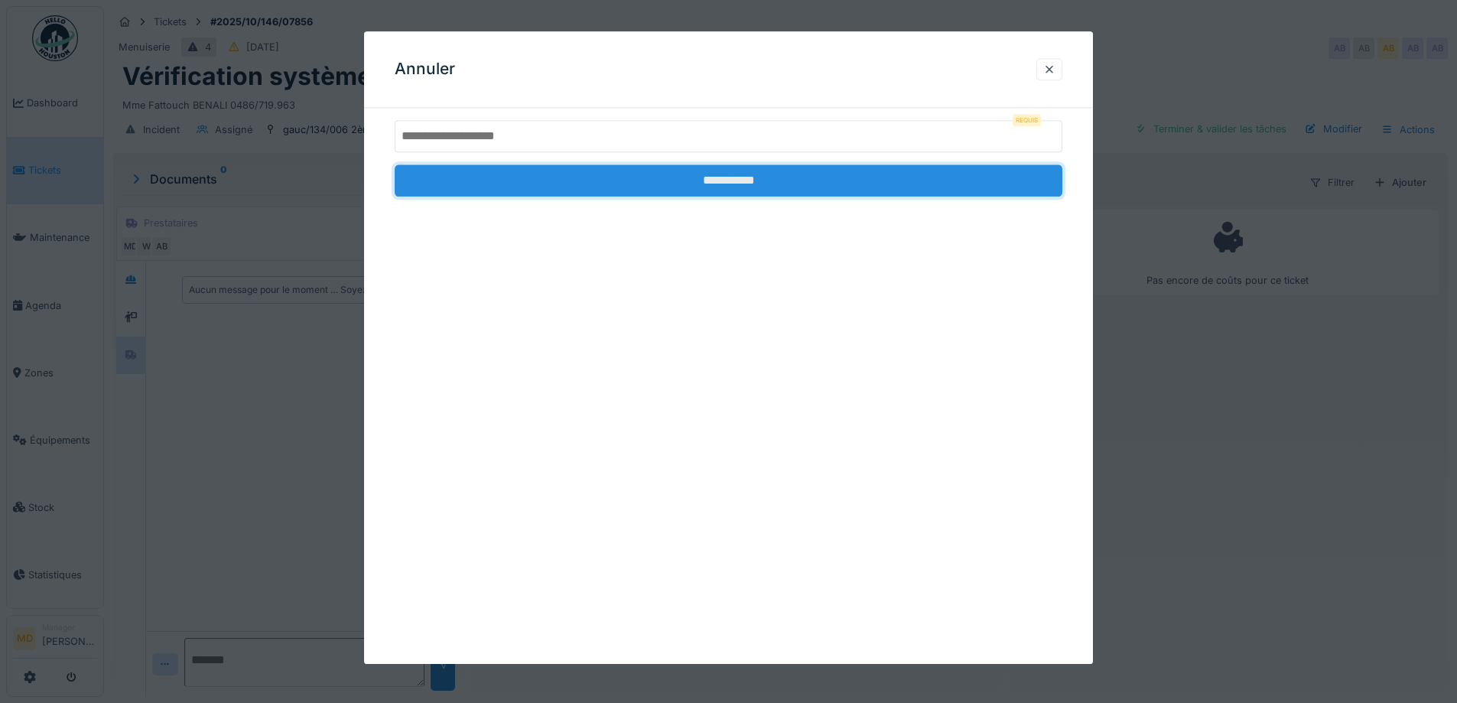
click at [645, 191] on input "**********" at bounding box center [729, 180] width 668 height 32
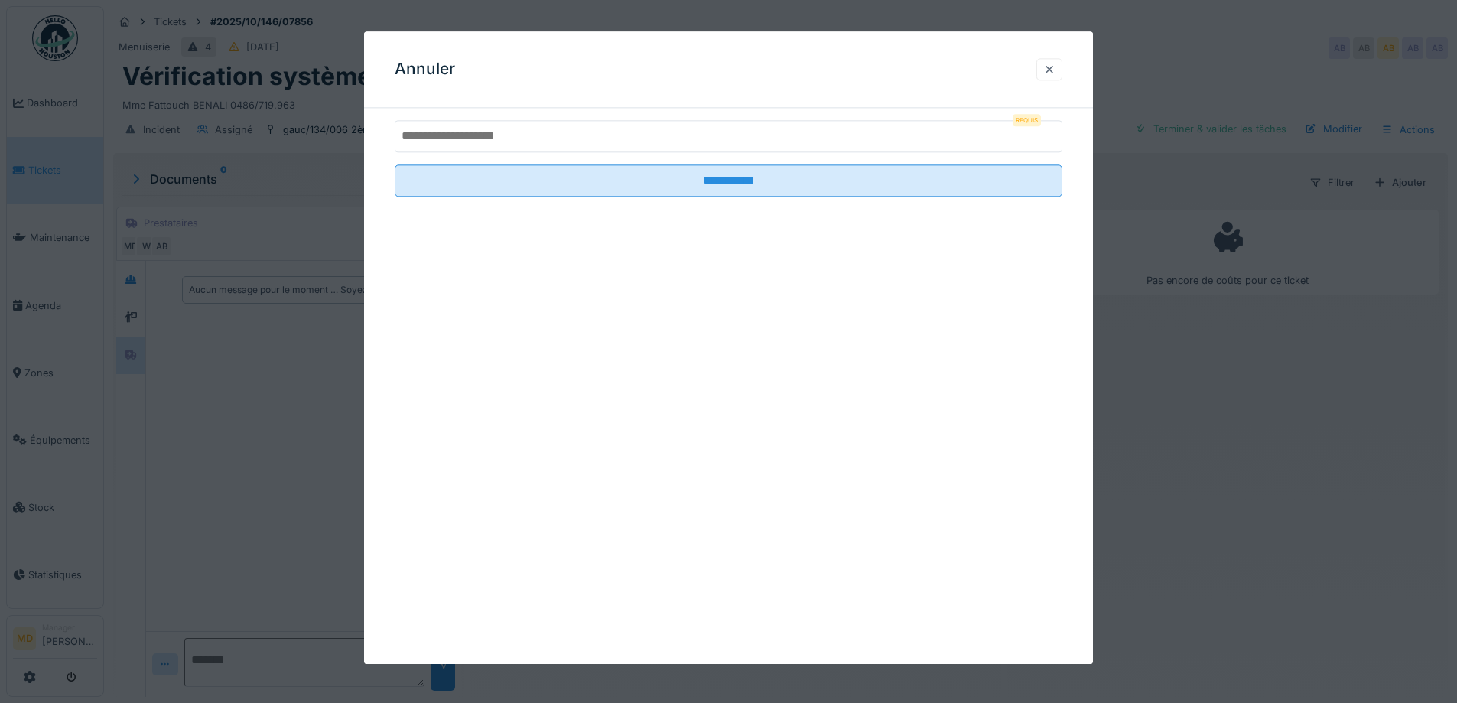
click at [1055, 76] on div at bounding box center [1049, 69] width 12 height 15
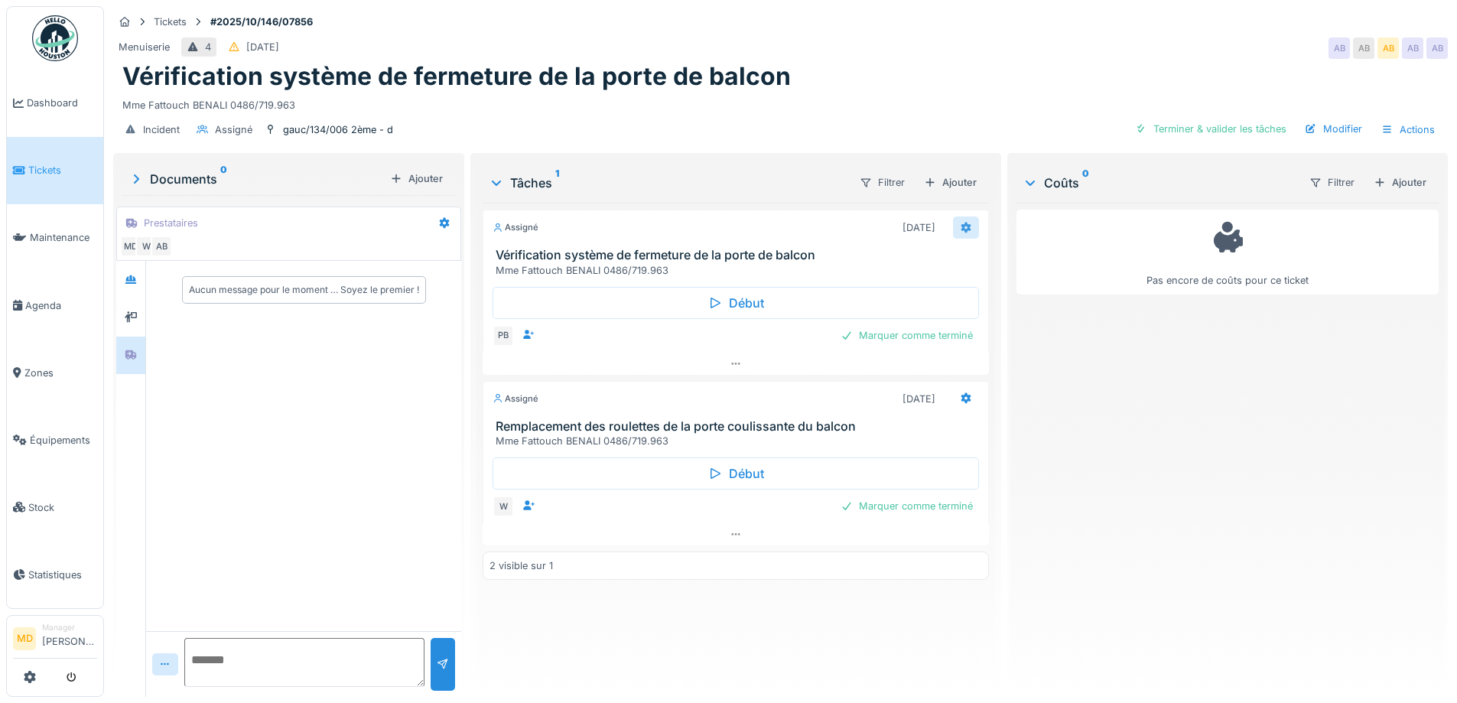
click at [960, 225] on icon at bounding box center [966, 228] width 12 height 10
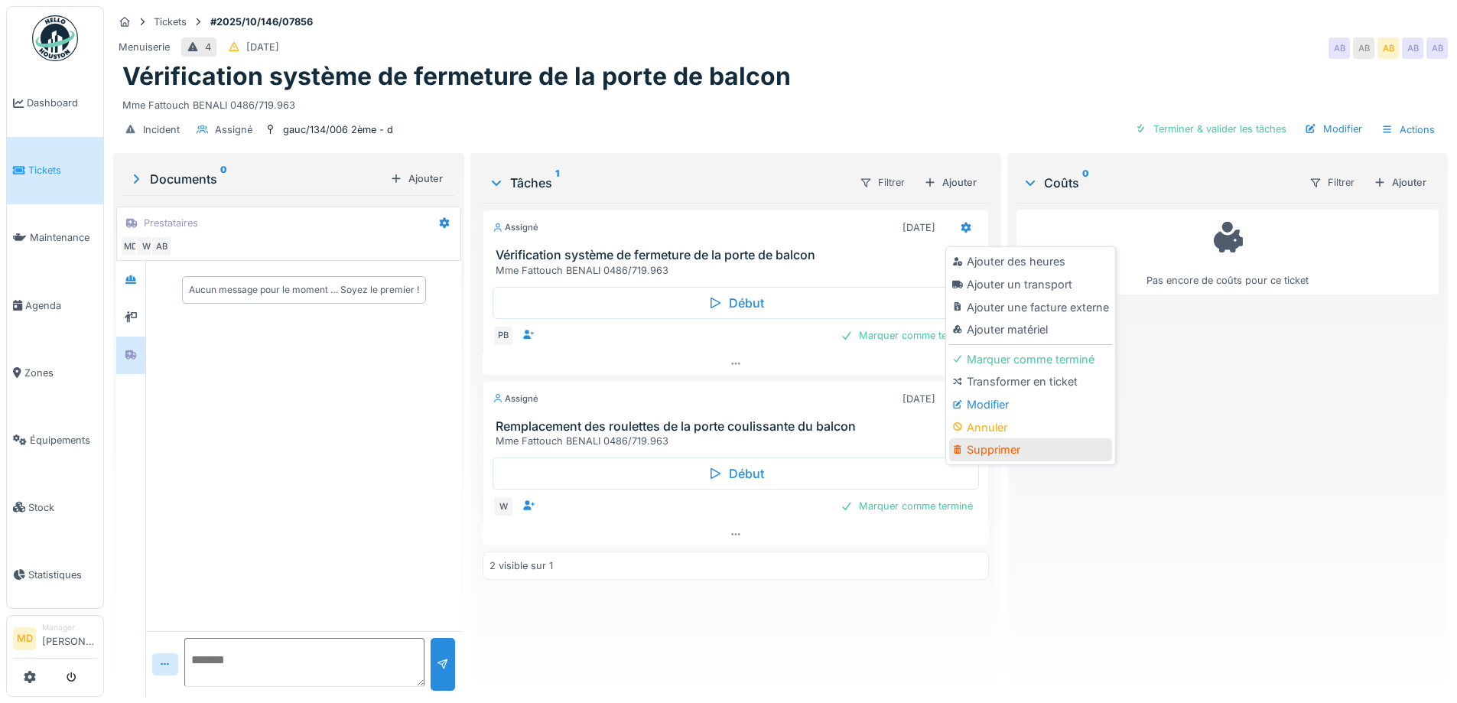
click at [980, 447] on div "Supprimer" at bounding box center [1030, 449] width 163 height 23
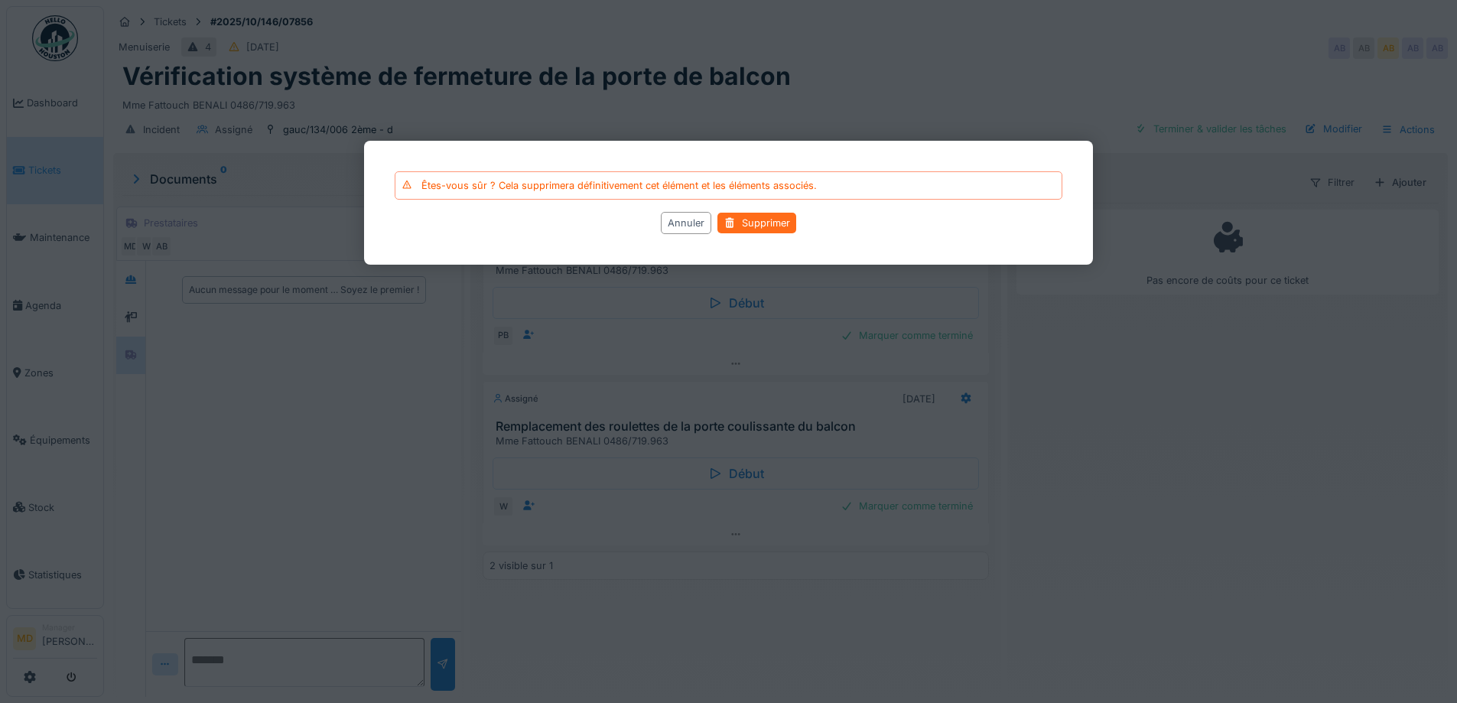
click at [773, 225] on div "Supprimer" at bounding box center [756, 223] width 79 height 21
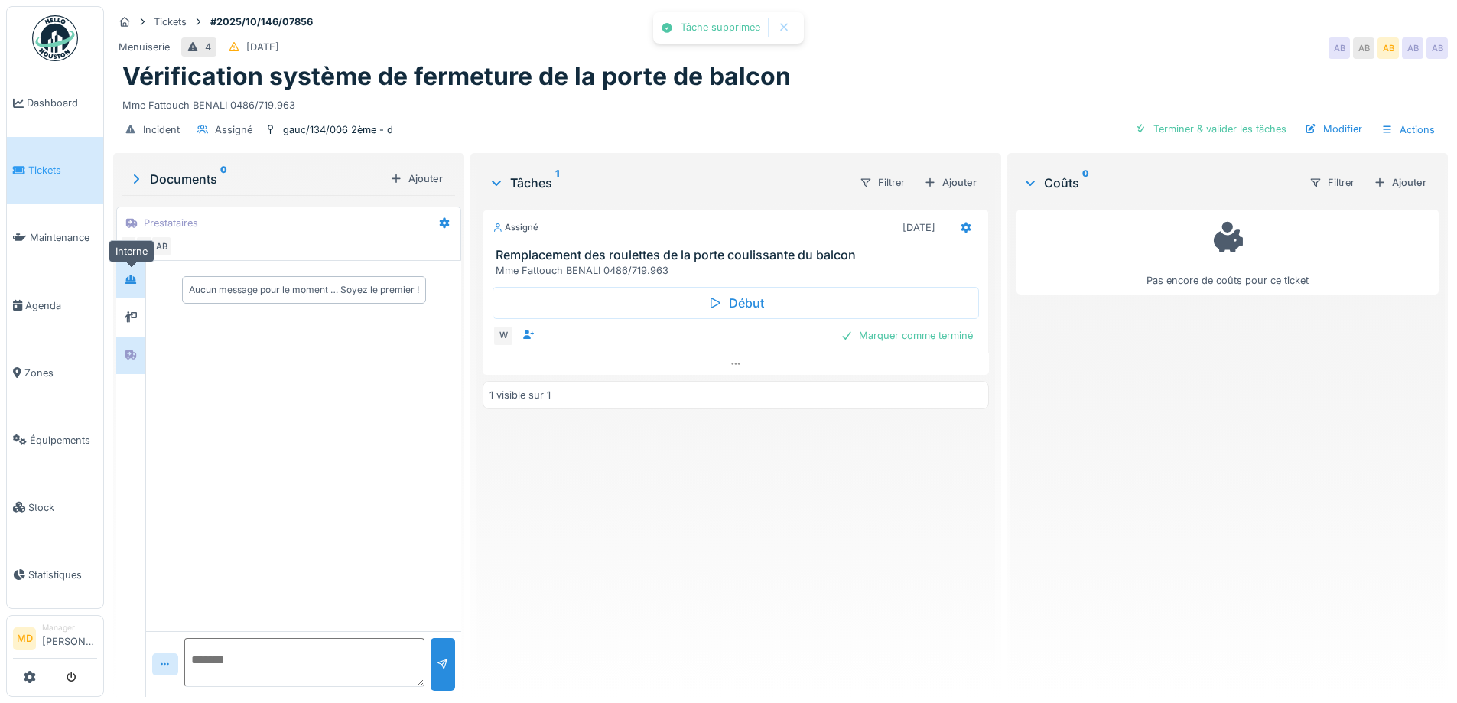
click at [129, 283] on icon at bounding box center [130, 279] width 11 height 8
click at [125, 319] on div at bounding box center [130, 316] width 23 height 19
click at [129, 361] on div at bounding box center [131, 355] width 12 height 15
click at [284, 651] on textarea at bounding box center [304, 662] width 240 height 49
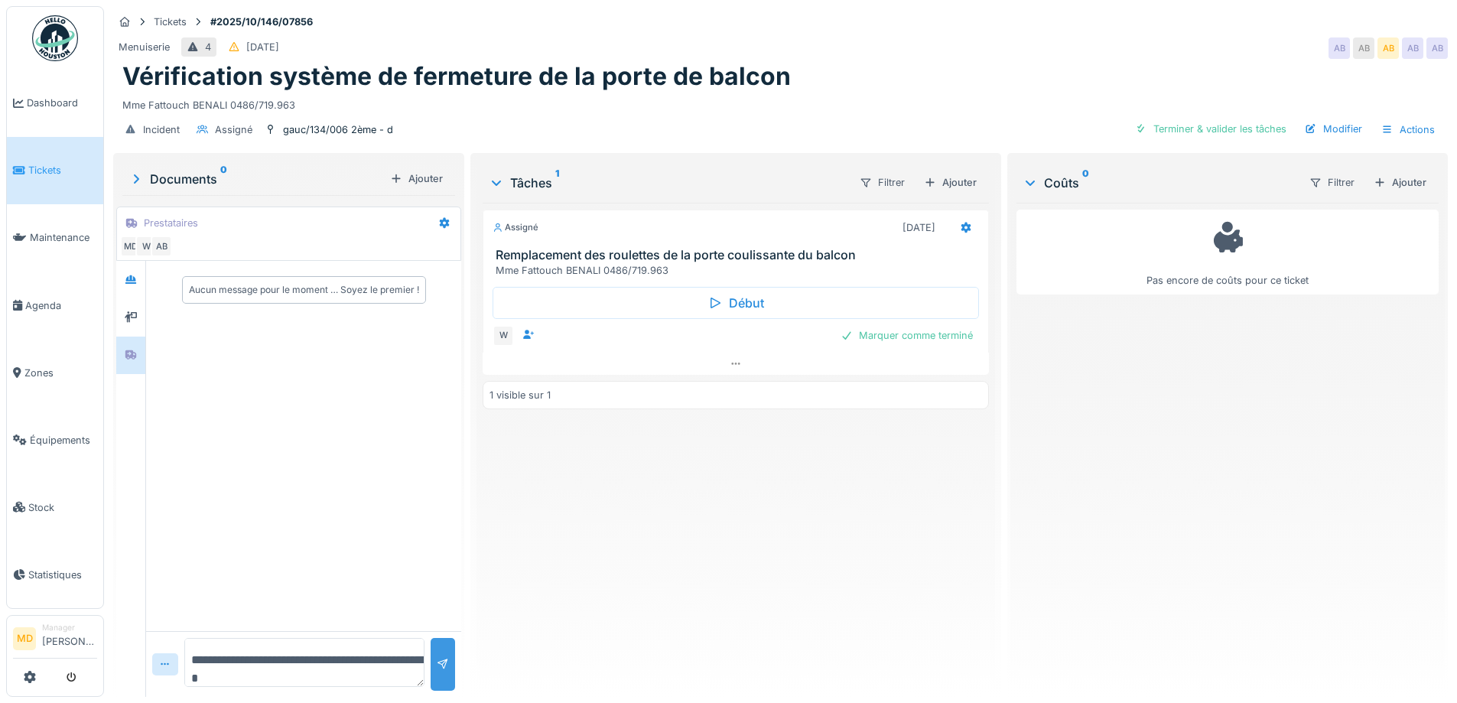
type textarea "**********"
click at [437, 661] on div at bounding box center [443, 664] width 12 height 15
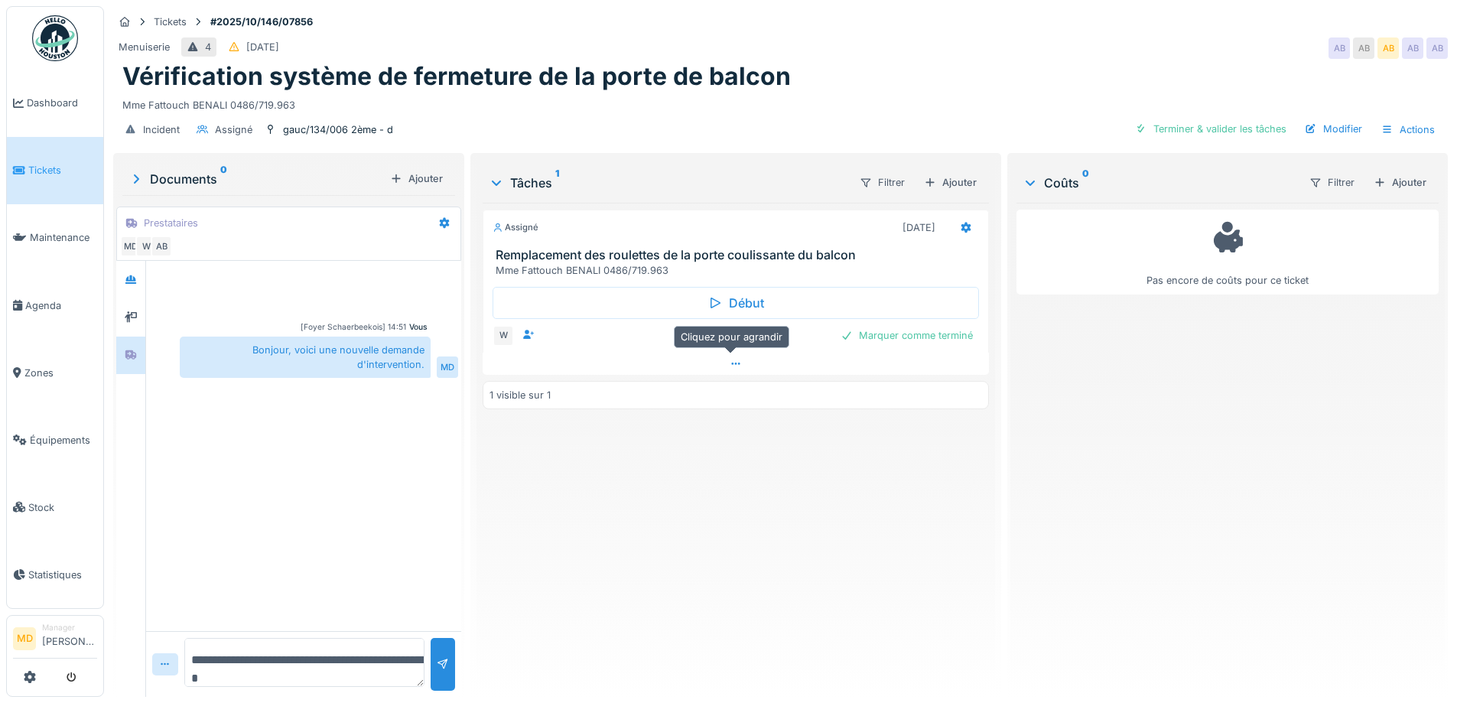
click at [729, 362] on icon at bounding box center [735, 364] width 12 height 10
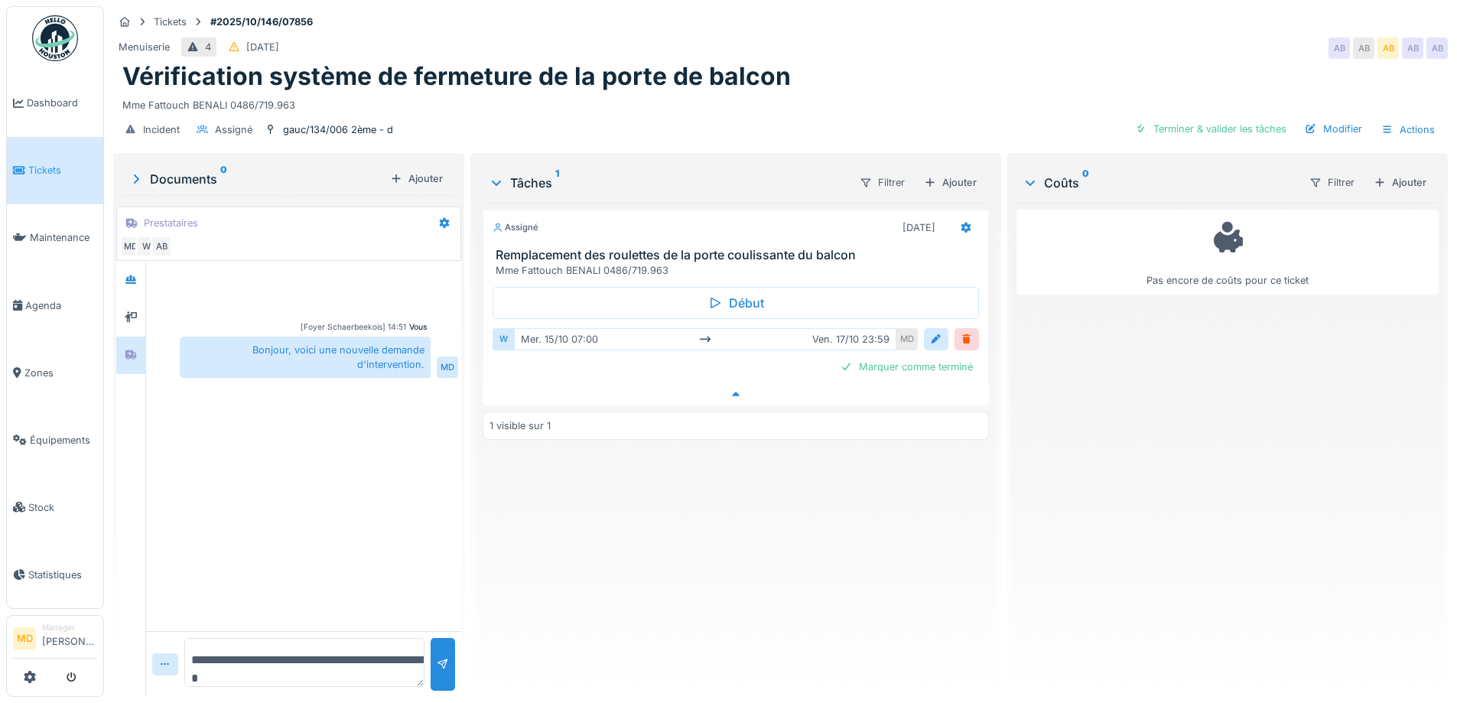
scroll to position [11, 0]
click at [732, 391] on icon at bounding box center [736, 393] width 8 height 5
click at [590, 429] on div "Assigné 17/10/2025 Remplacement des roulettes de la porte coulissante du balcon…" at bounding box center [734, 444] width 505 height 482
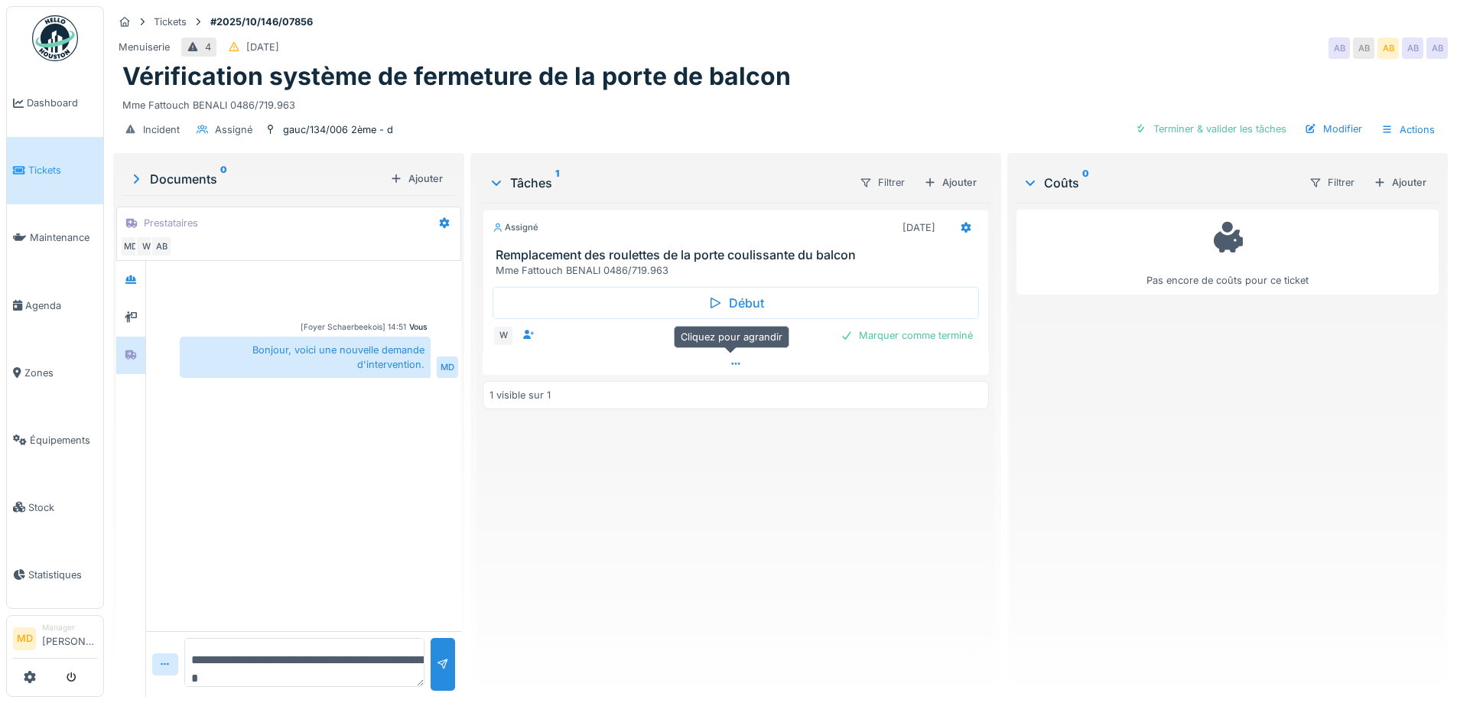
click at [721, 352] on div at bounding box center [734, 363] width 505 height 22
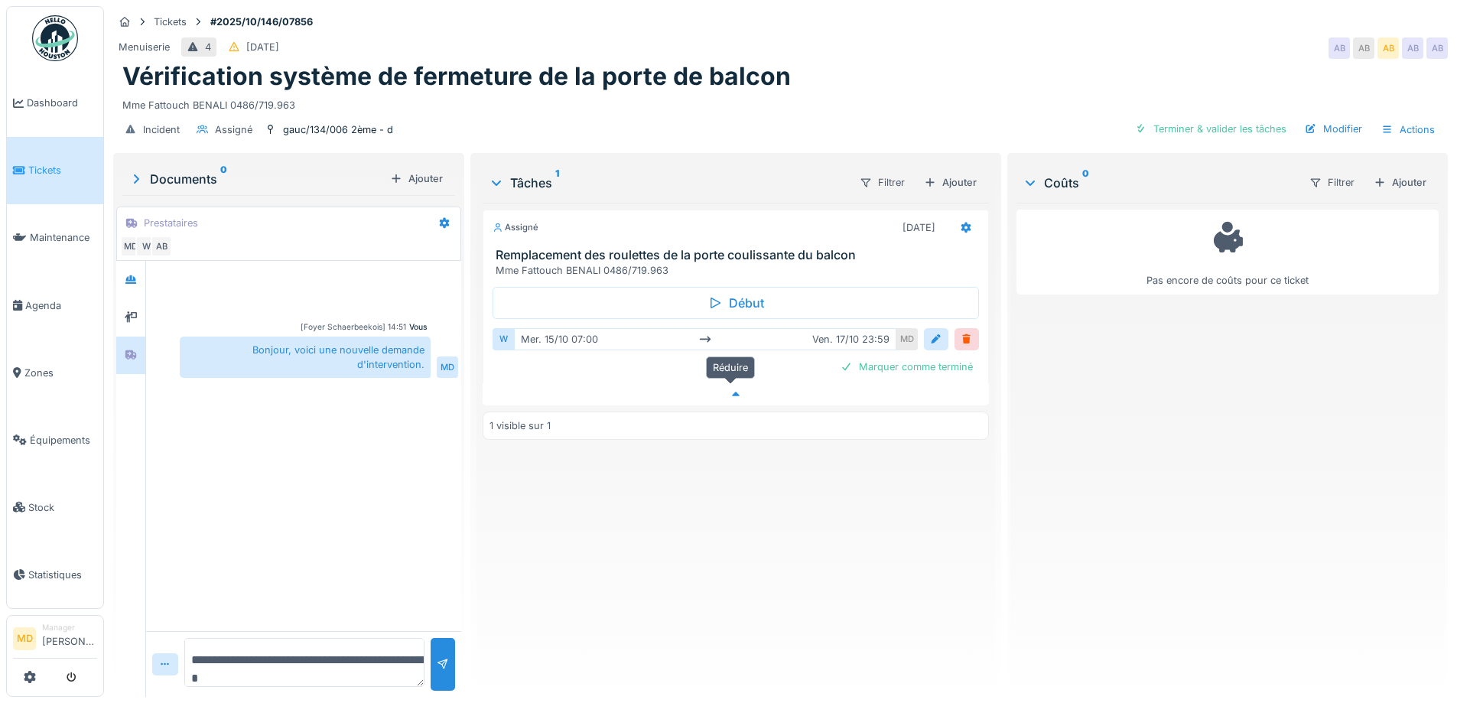
click at [732, 391] on icon at bounding box center [736, 393] width 8 height 5
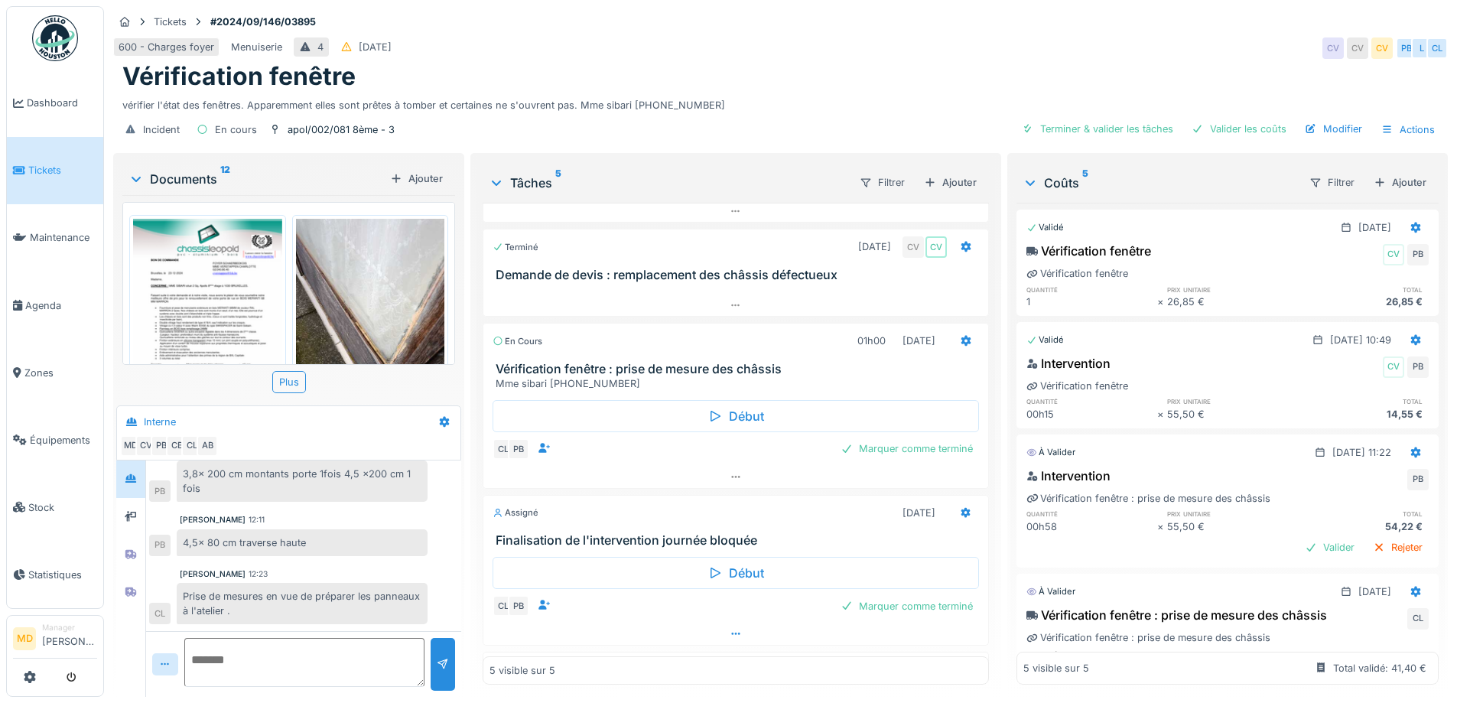
scroll to position [74, 0]
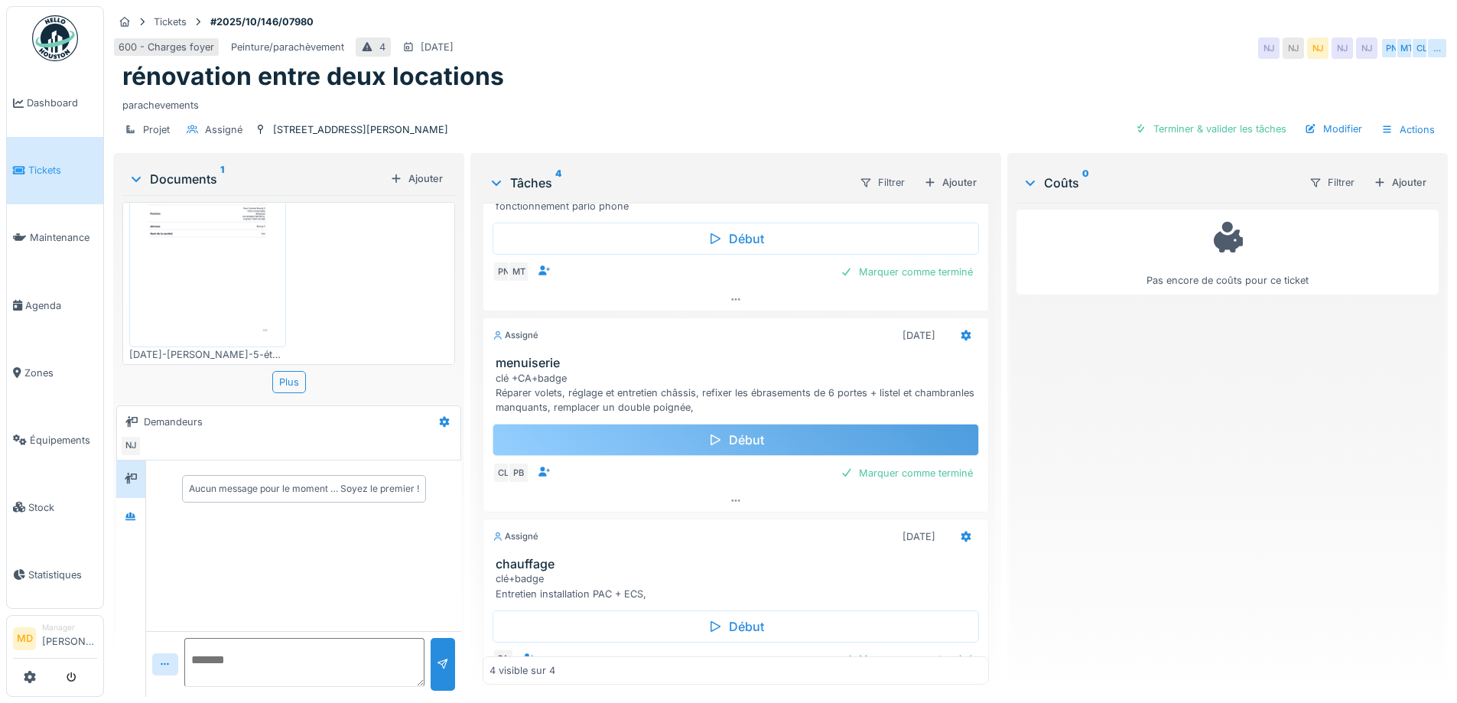
scroll to position [306, 0]
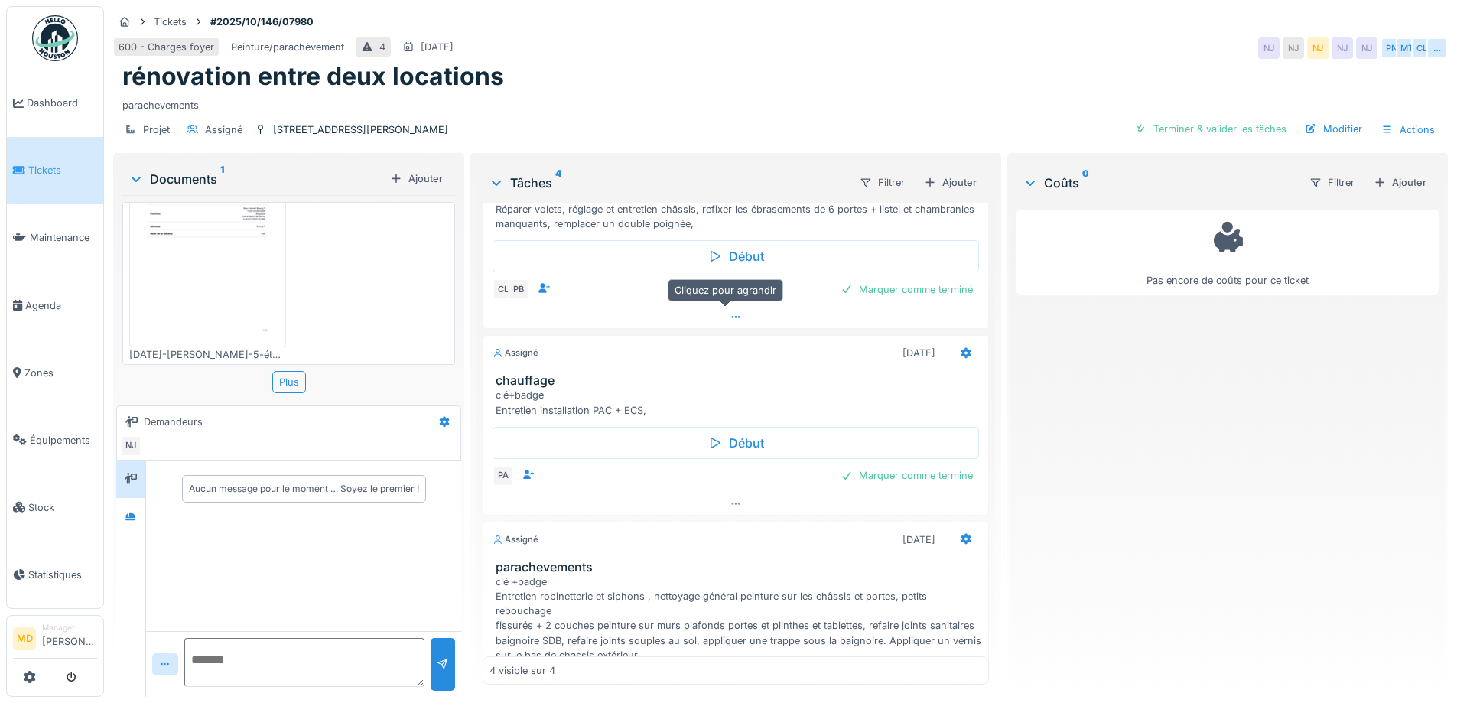
click at [729, 312] on icon at bounding box center [735, 317] width 12 height 10
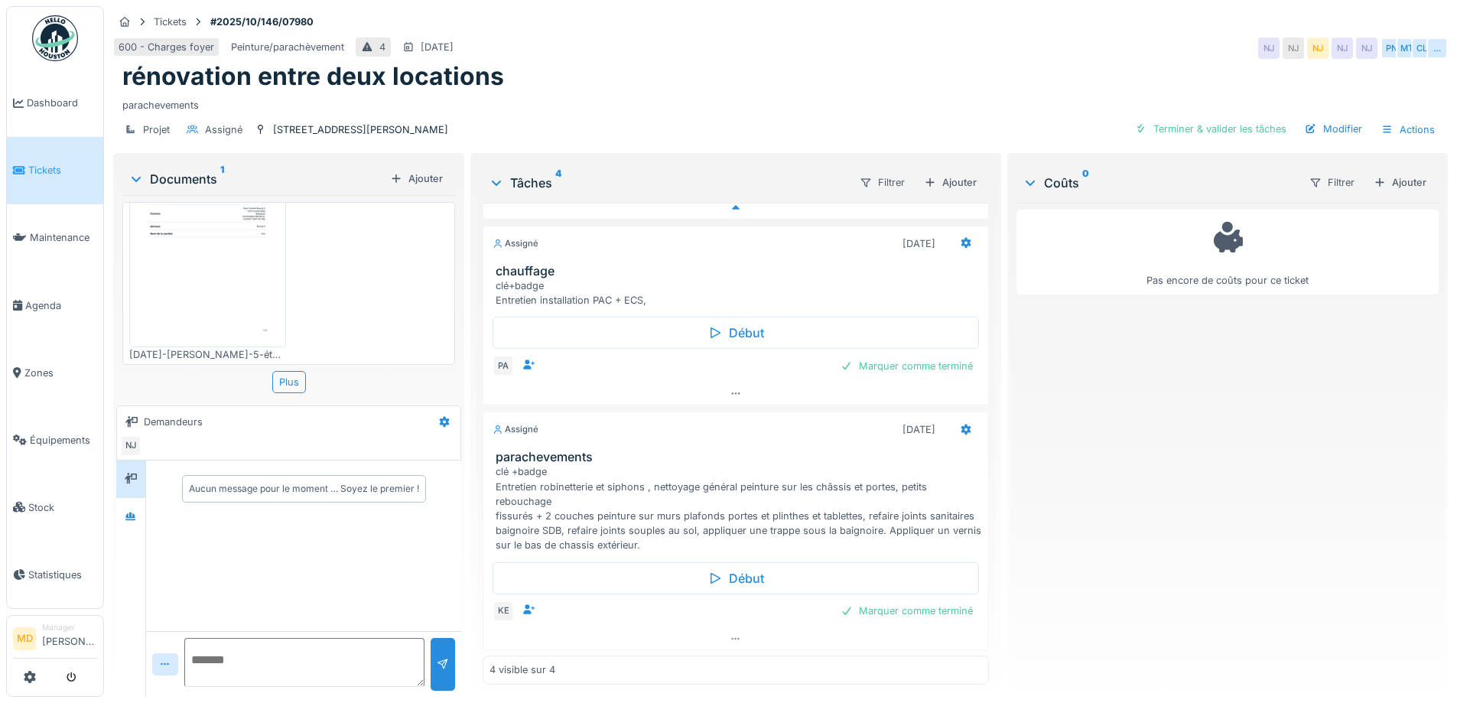
scroll to position [490, 0]
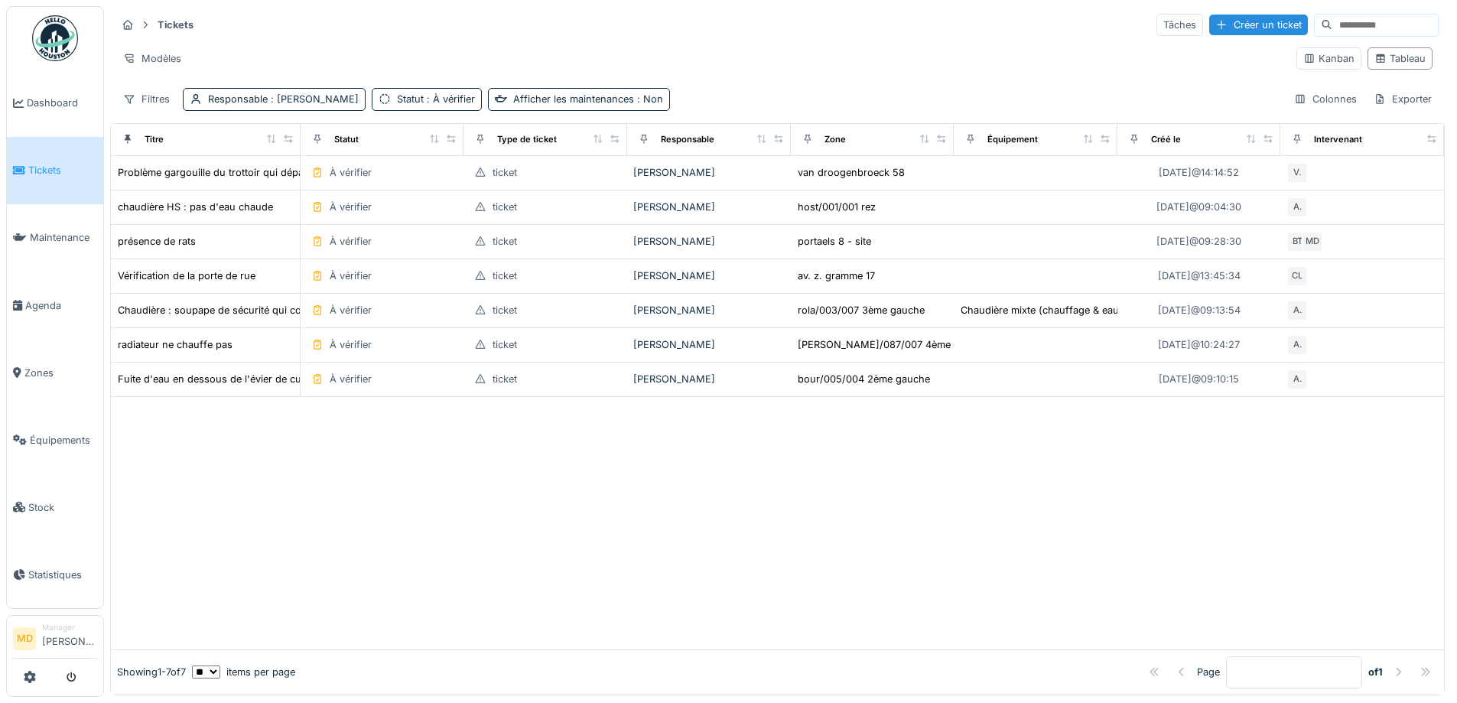
click at [866, 534] on div at bounding box center [777, 523] width 1333 height 252
click at [671, 495] on div at bounding box center [777, 523] width 1333 height 252
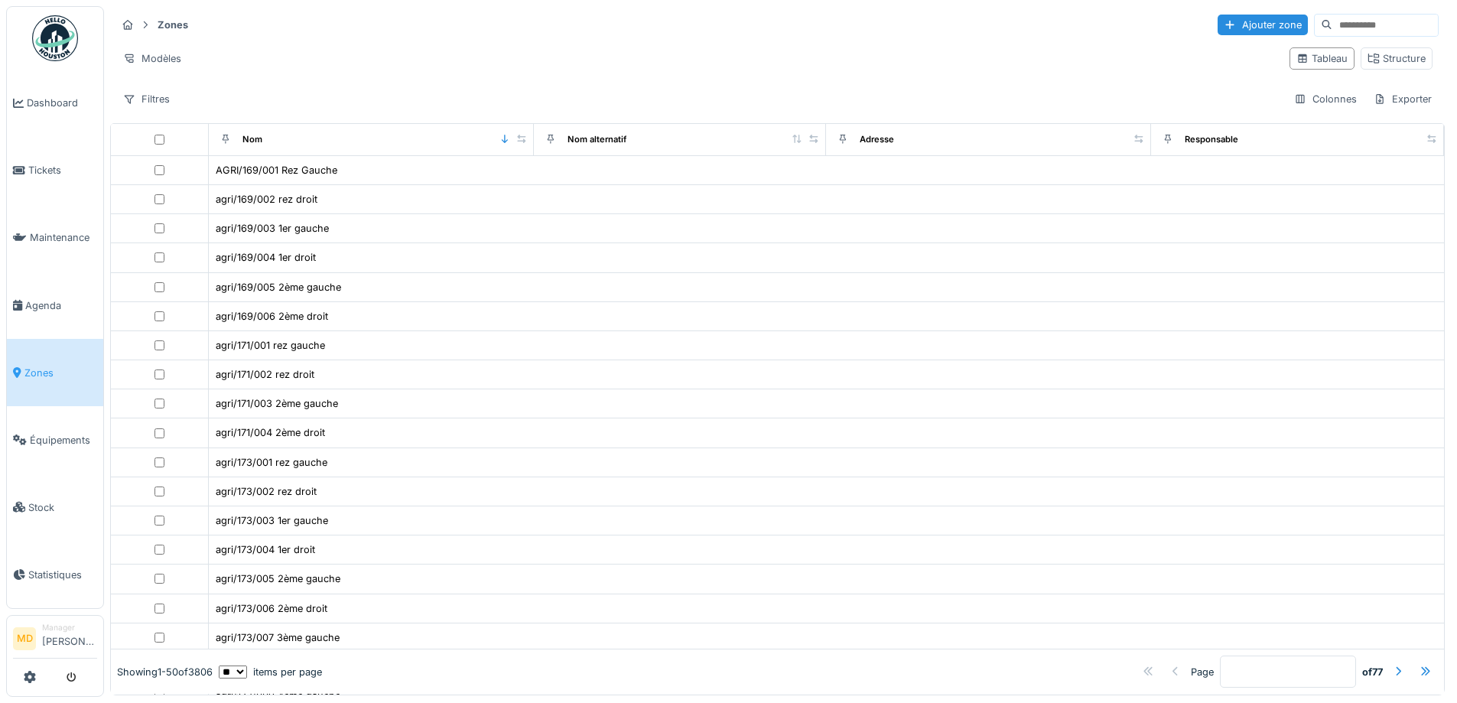
click at [1332, 29] on input at bounding box center [1385, 25] width 106 height 21
type input "*"
type input "****"
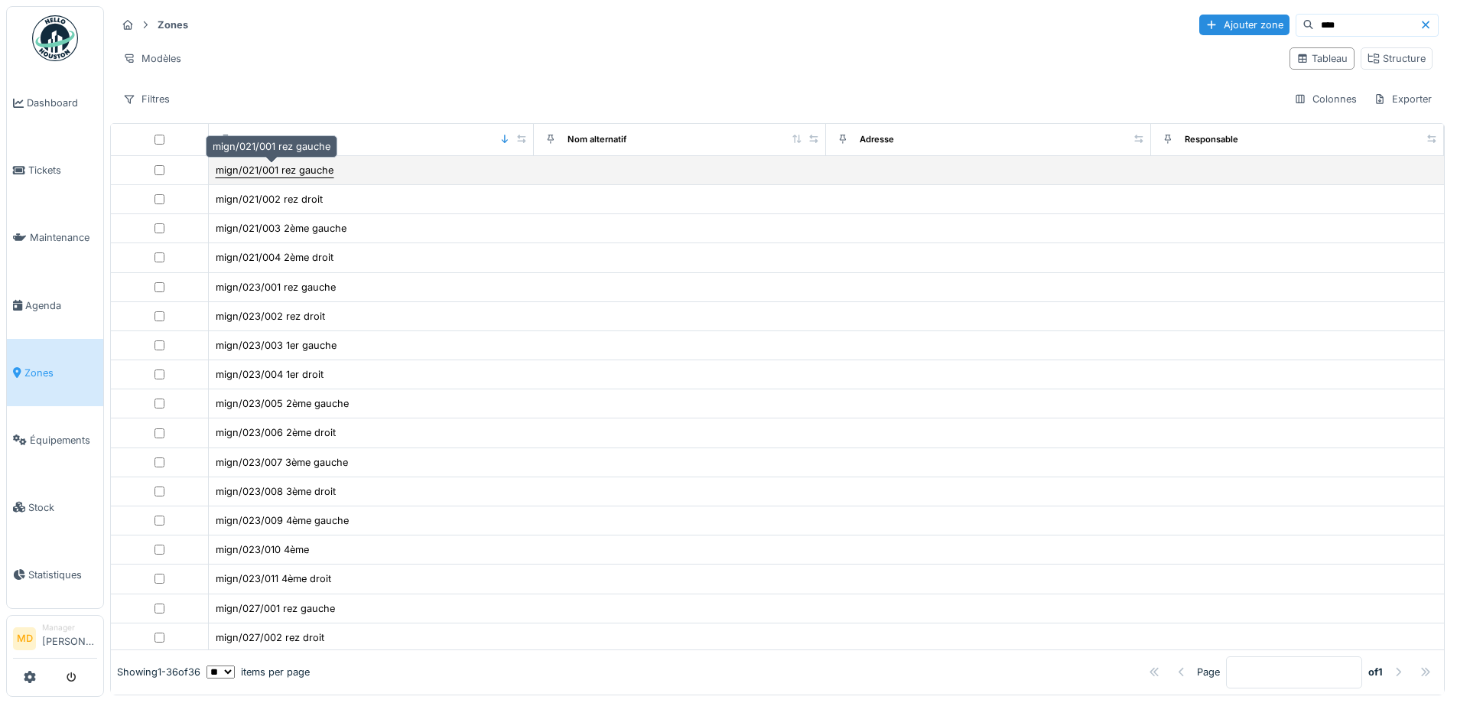
click at [216, 163] on div "mign/021/001 rez gauche" at bounding box center [275, 170] width 118 height 15
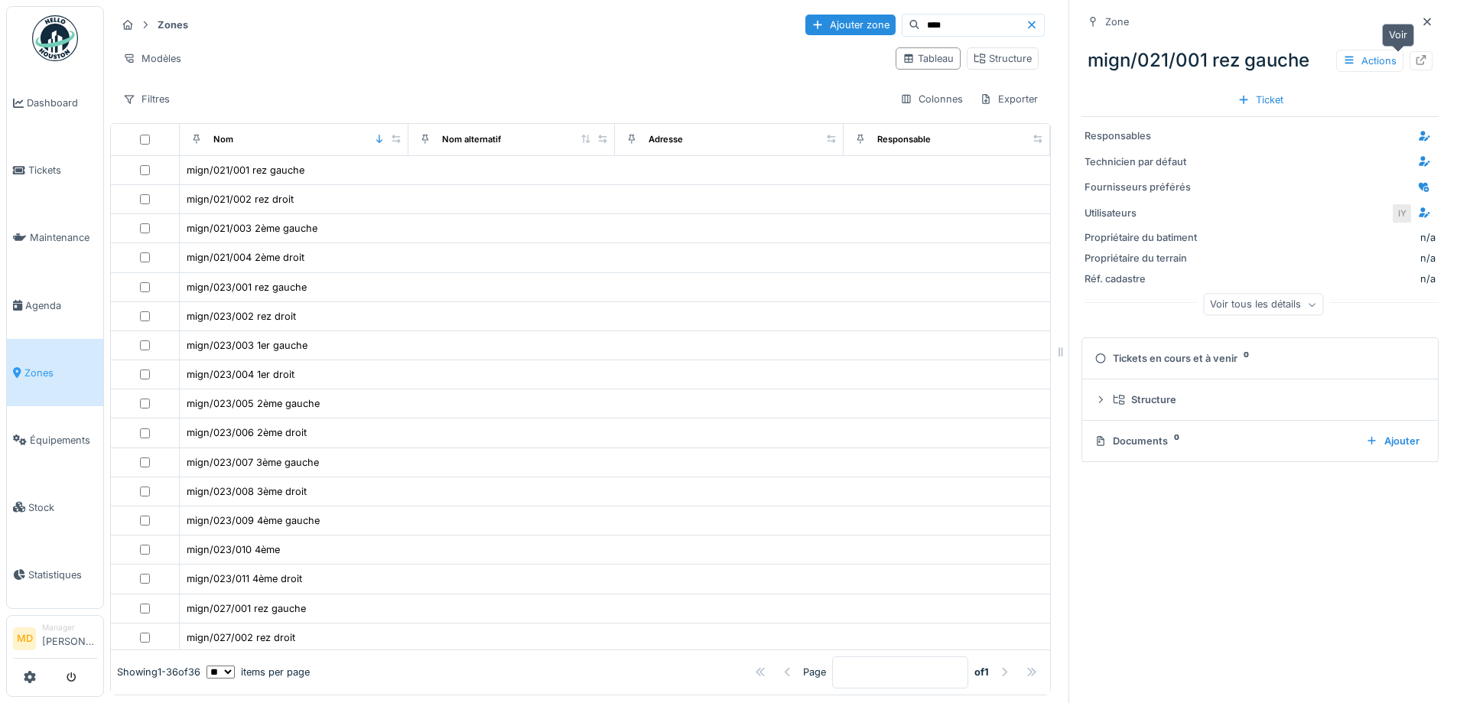
click at [1416, 55] on icon at bounding box center [1421, 60] width 10 height 10
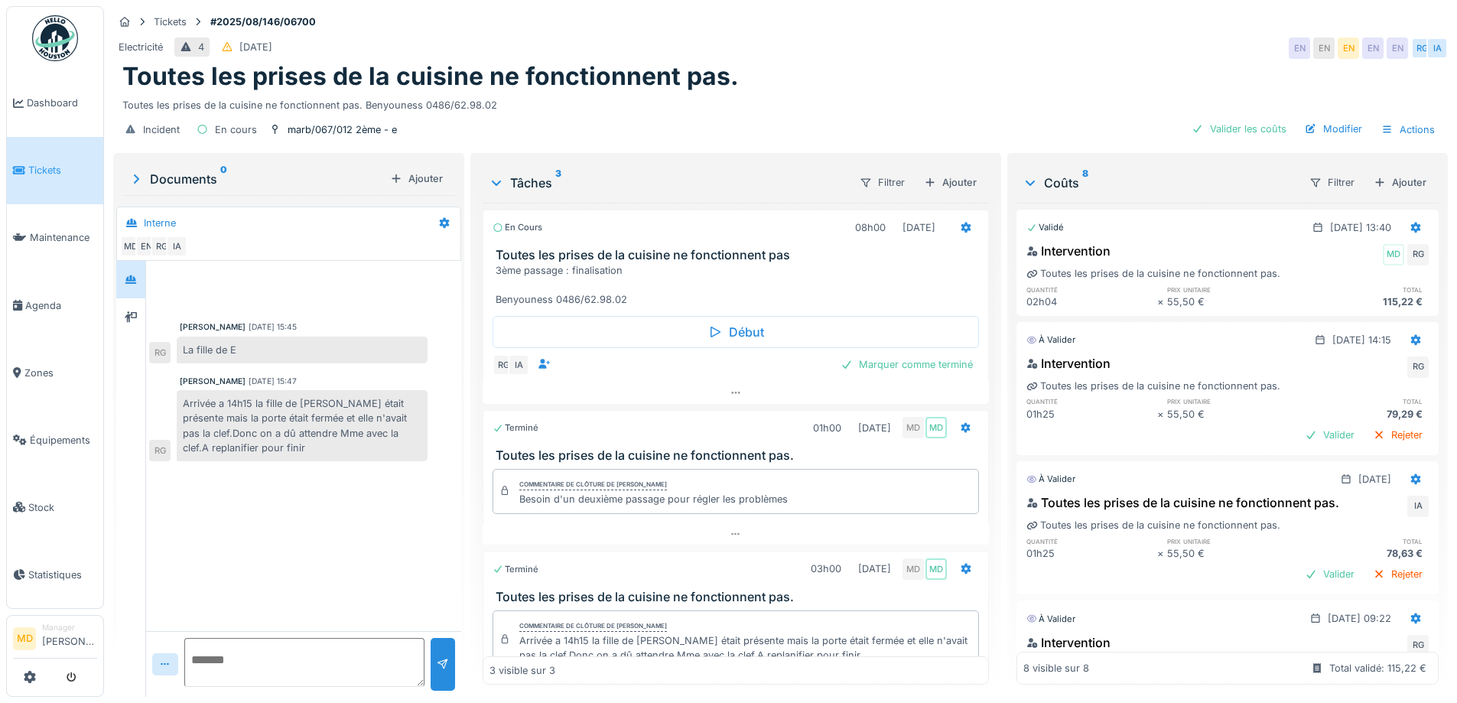
scroll to position [53, 0]
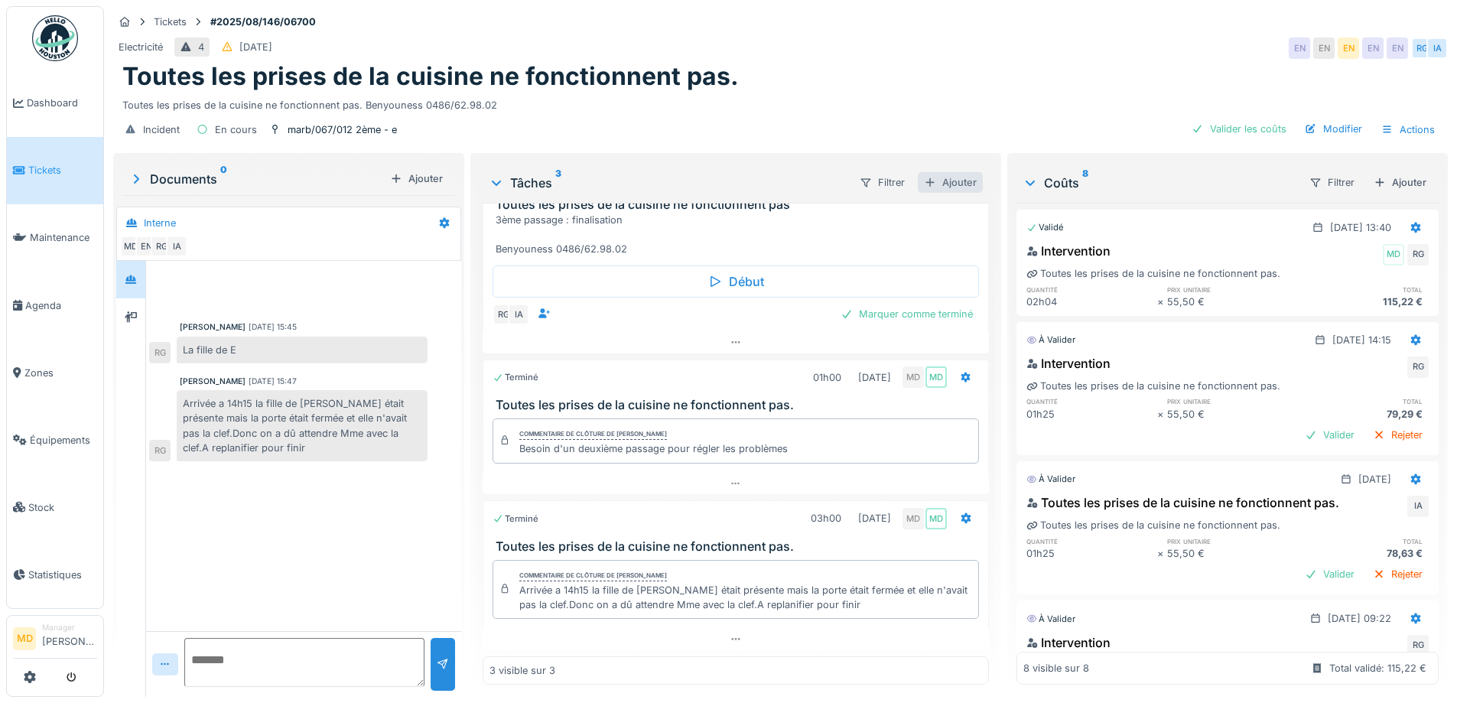
click at [941, 176] on div "Ajouter" at bounding box center [950, 182] width 65 height 21
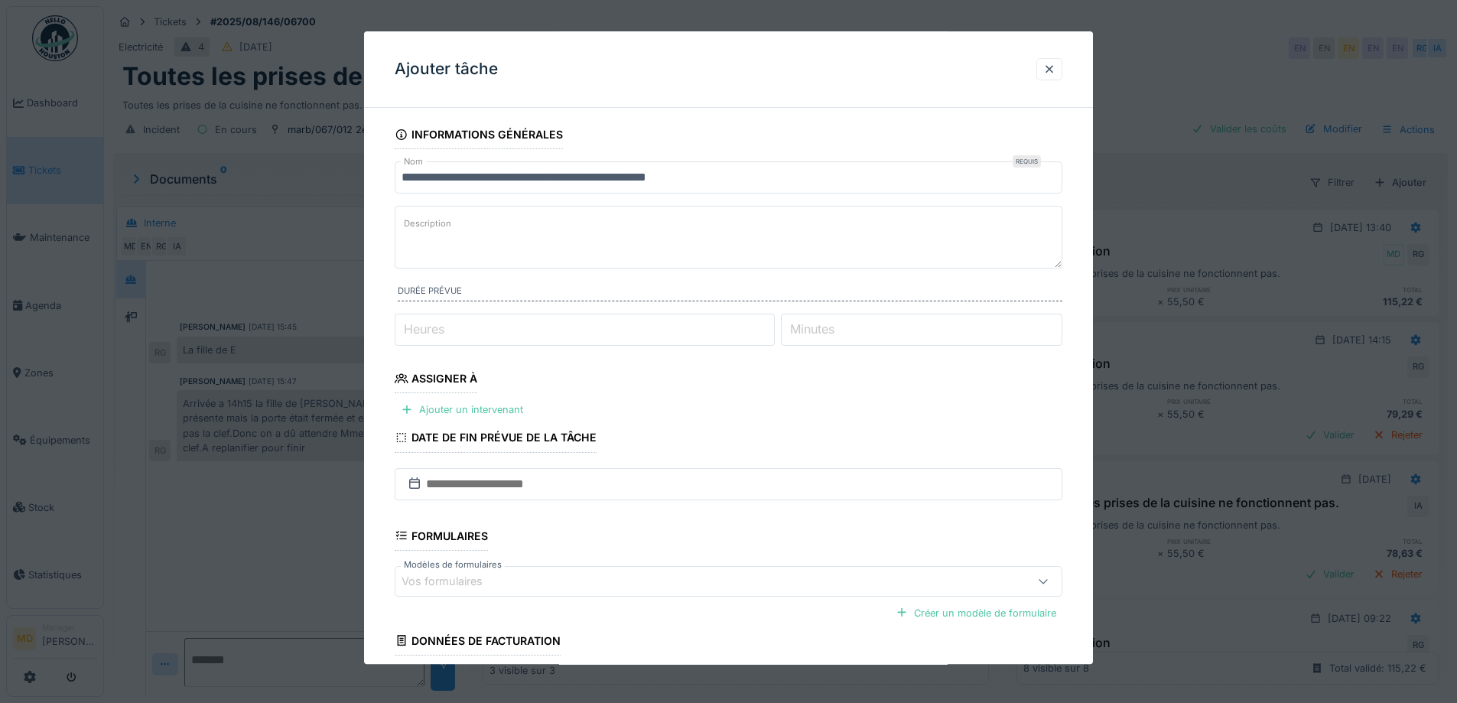
click at [758, 168] on input "**********" at bounding box center [729, 177] width 668 height 32
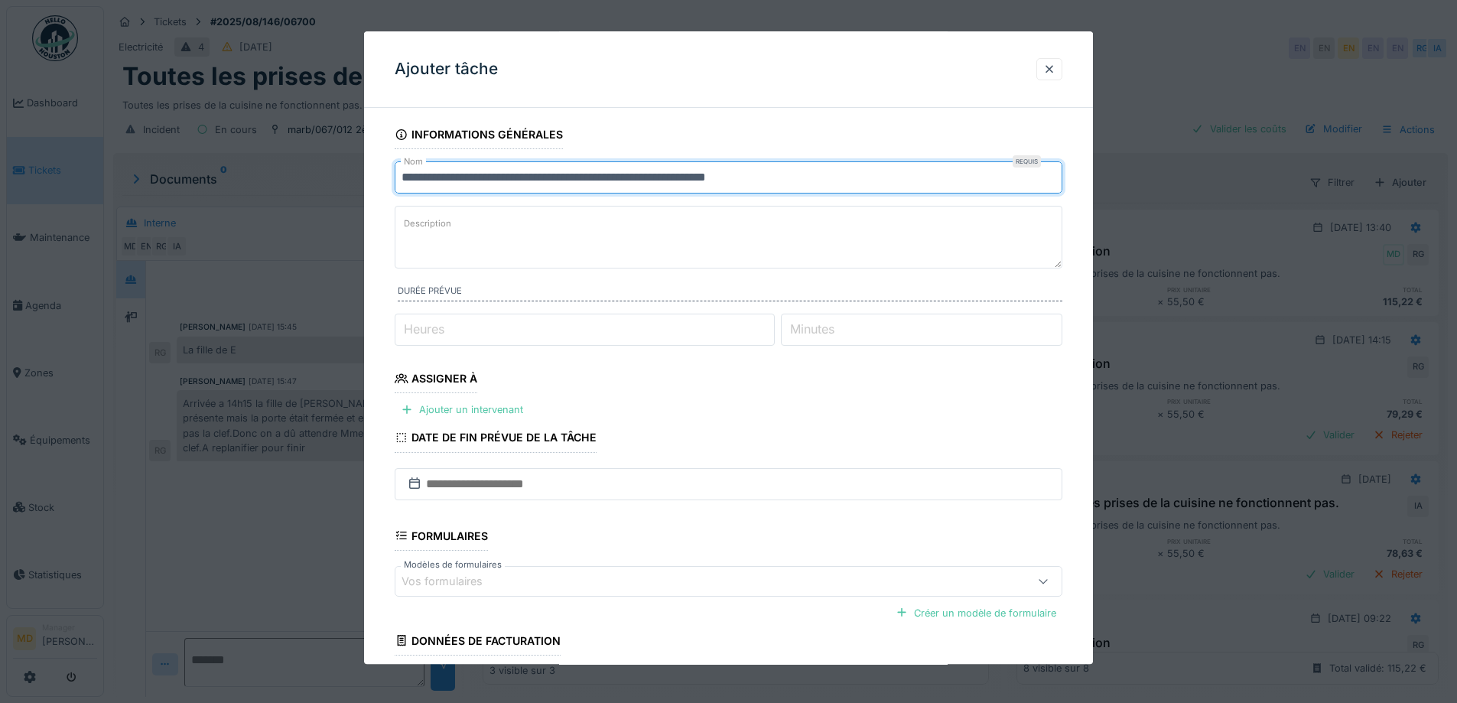
type input "**********"
click at [699, 226] on textarea "Description" at bounding box center [729, 237] width 668 height 63
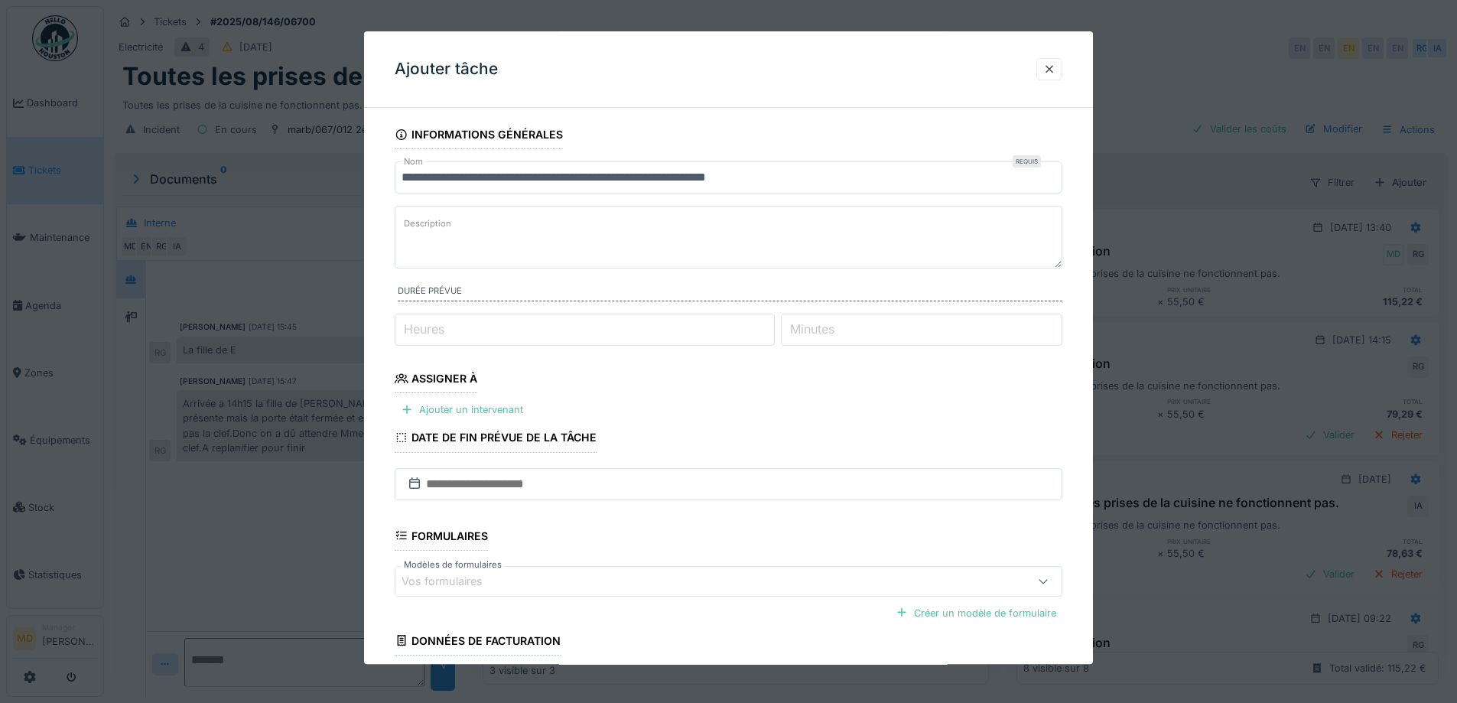
click at [493, 327] on input "Heures" at bounding box center [585, 330] width 380 height 32
type input "*"
click at [463, 409] on div "Ajouter un intervenant" at bounding box center [462, 410] width 135 height 21
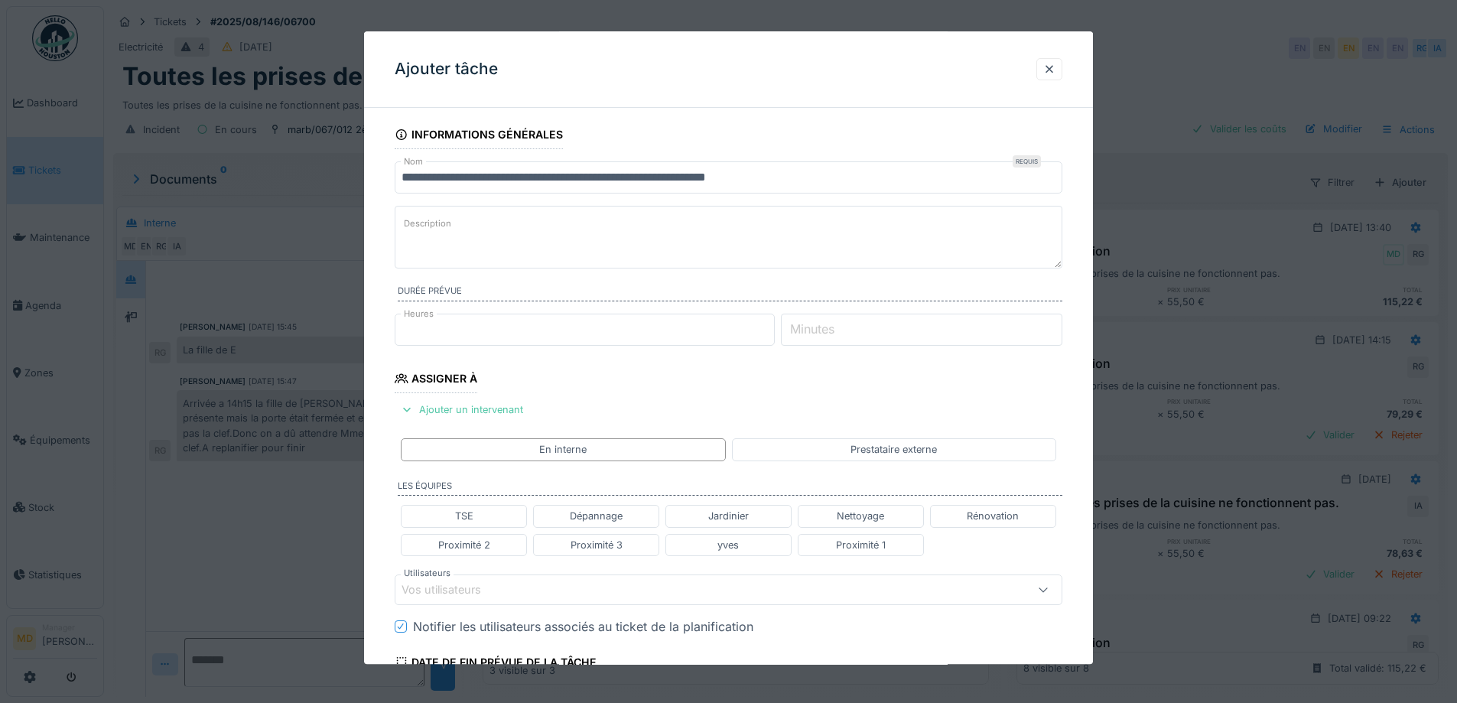
click at [446, 590] on div "Vos utilisateurs" at bounding box center [451, 589] width 101 height 17
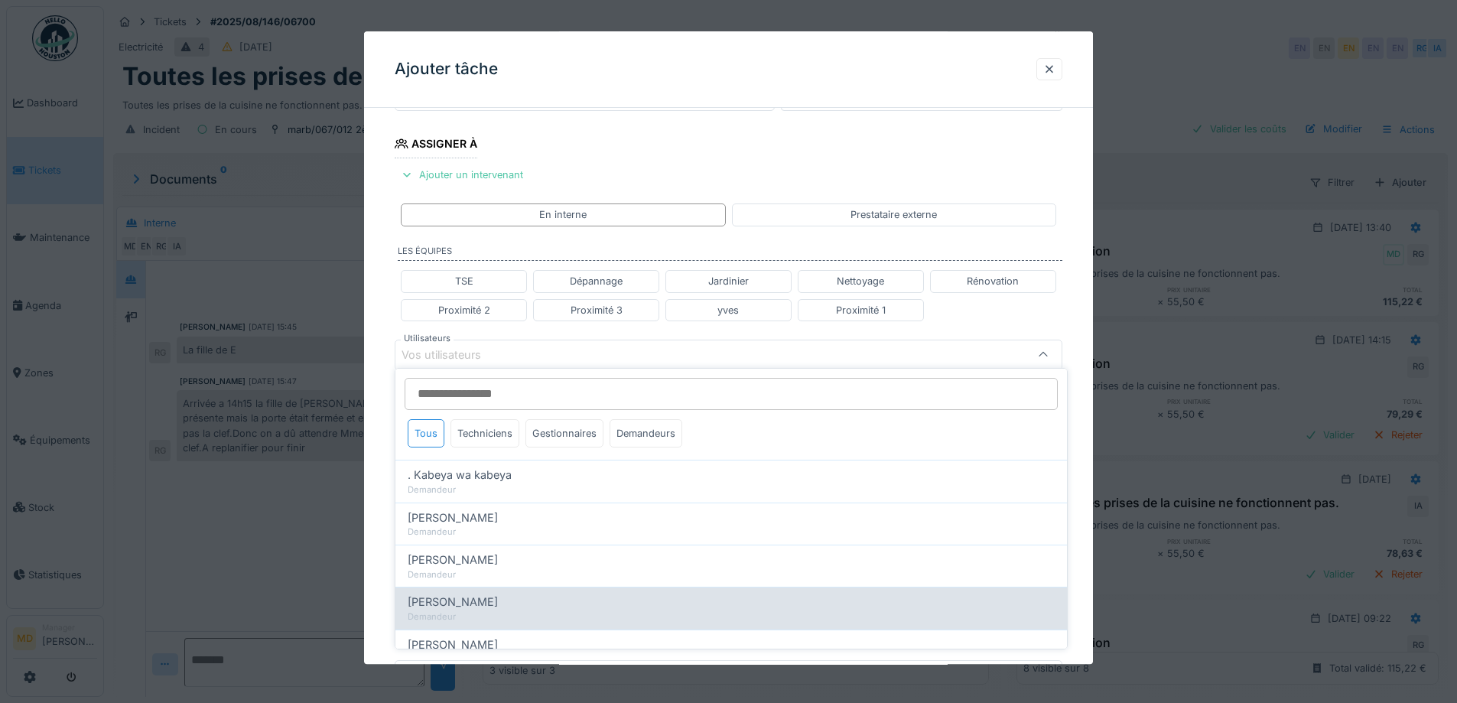
scroll to position [242, 0]
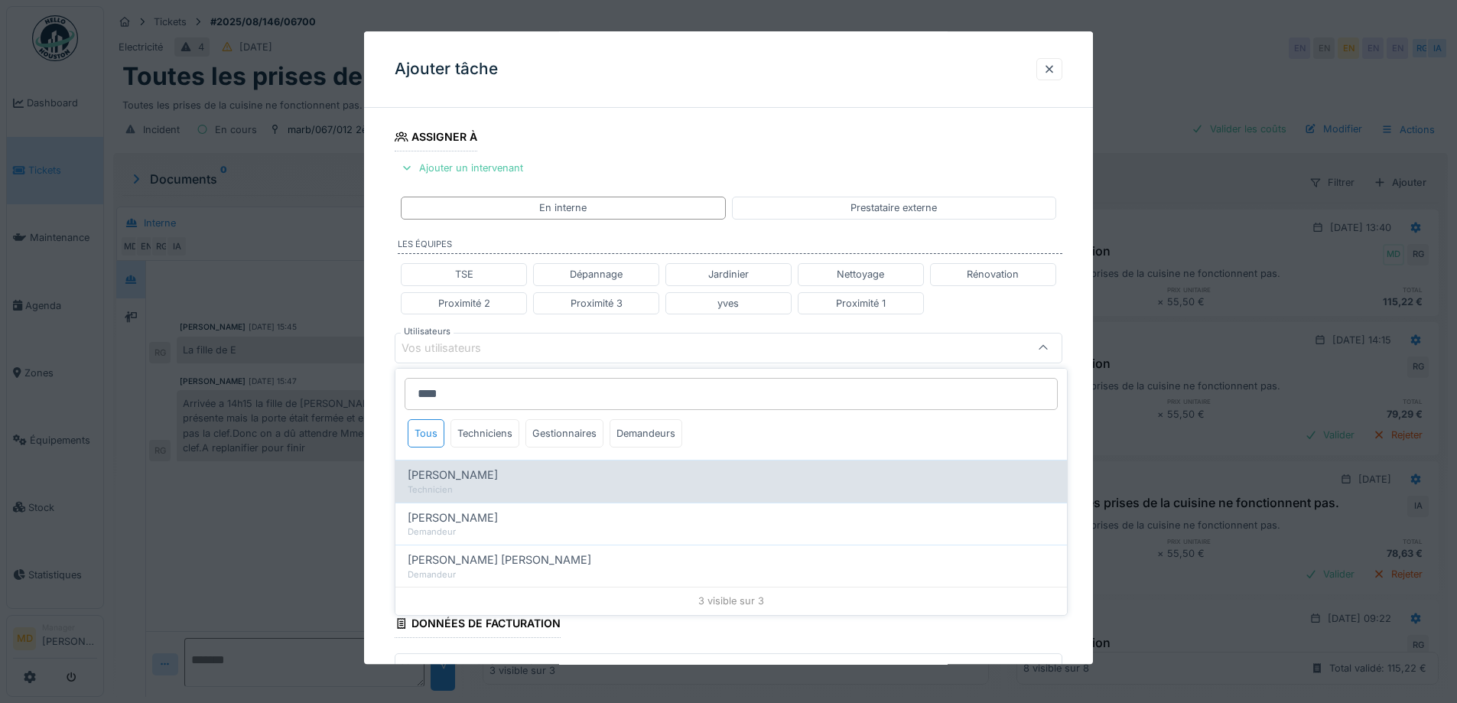
type input "****"
click at [547, 477] on div "[PERSON_NAME]" at bounding box center [731, 474] width 647 height 17
type input "****"
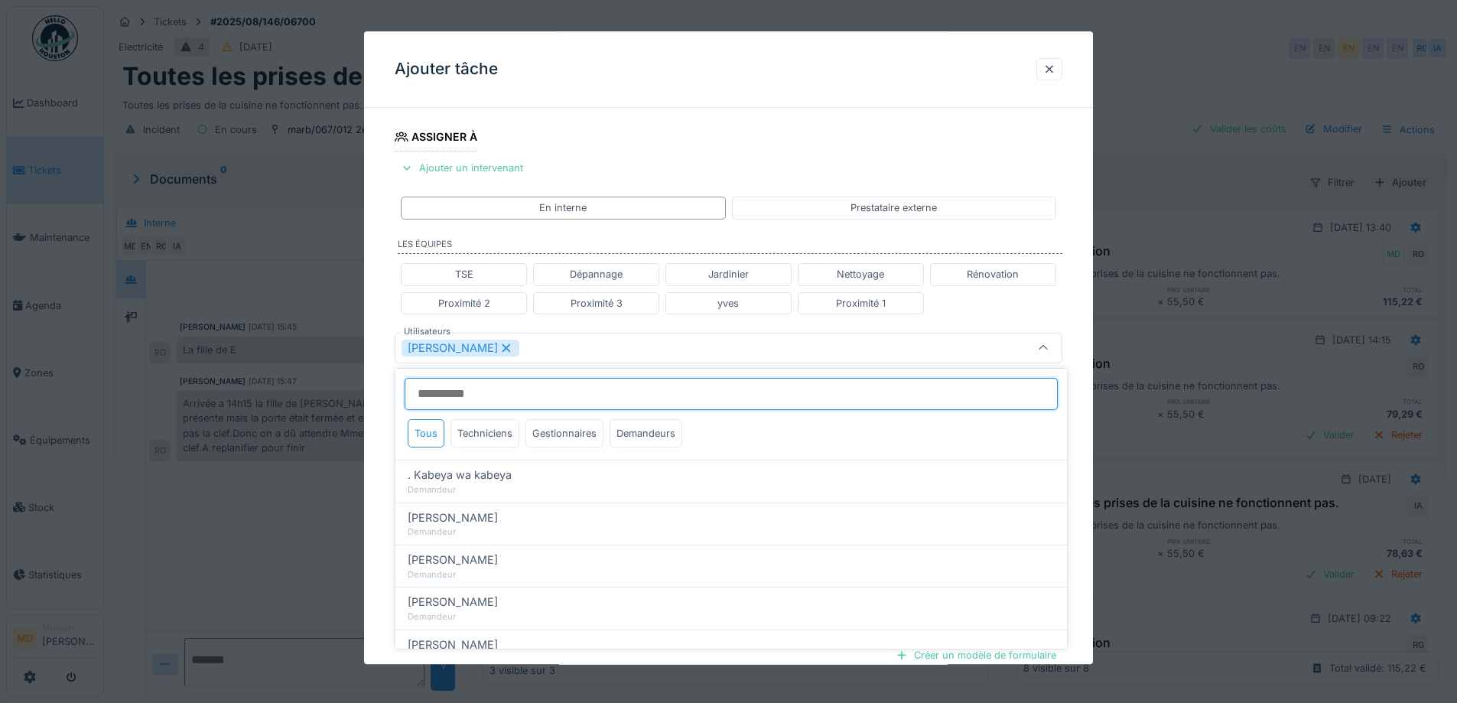
click at [516, 379] on input "Utilisateurs" at bounding box center [730, 394] width 653 height 32
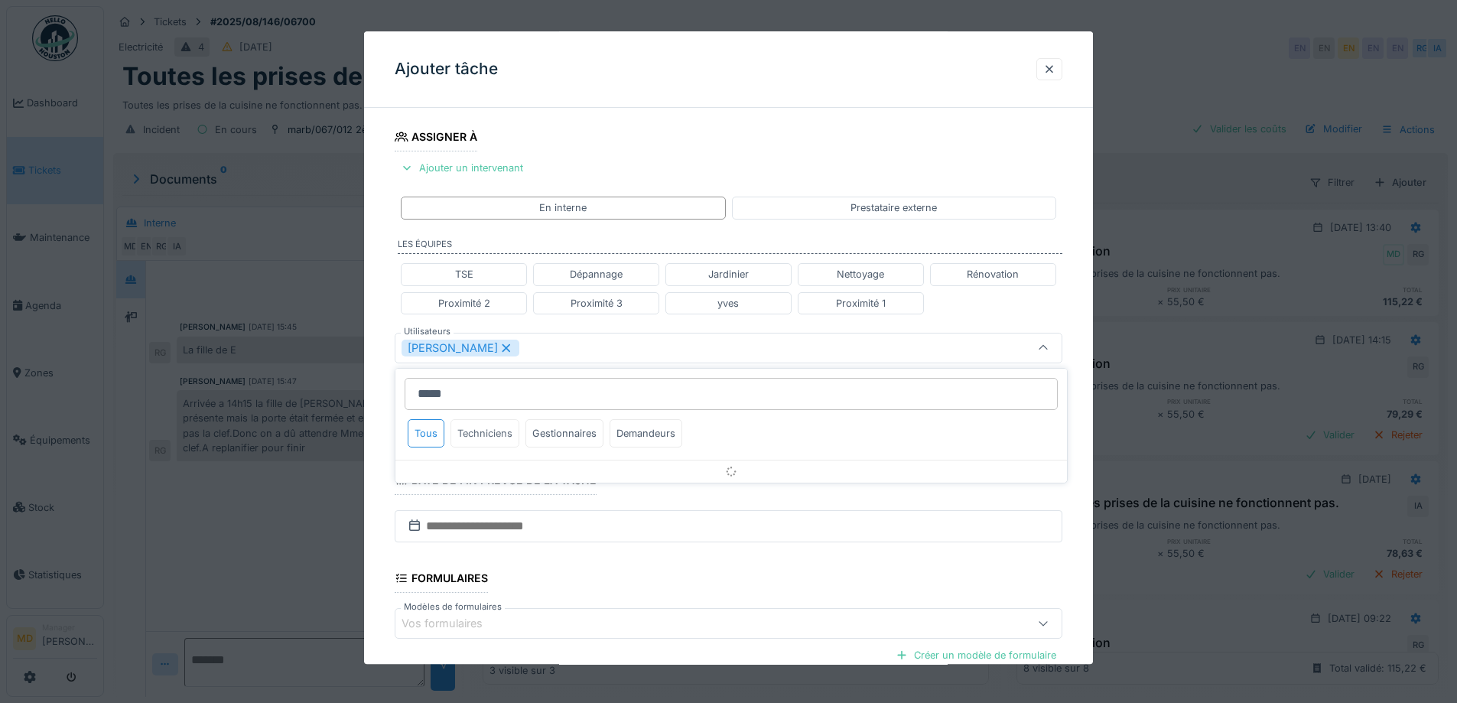
click at [487, 434] on div "Techniciens" at bounding box center [484, 433] width 69 height 28
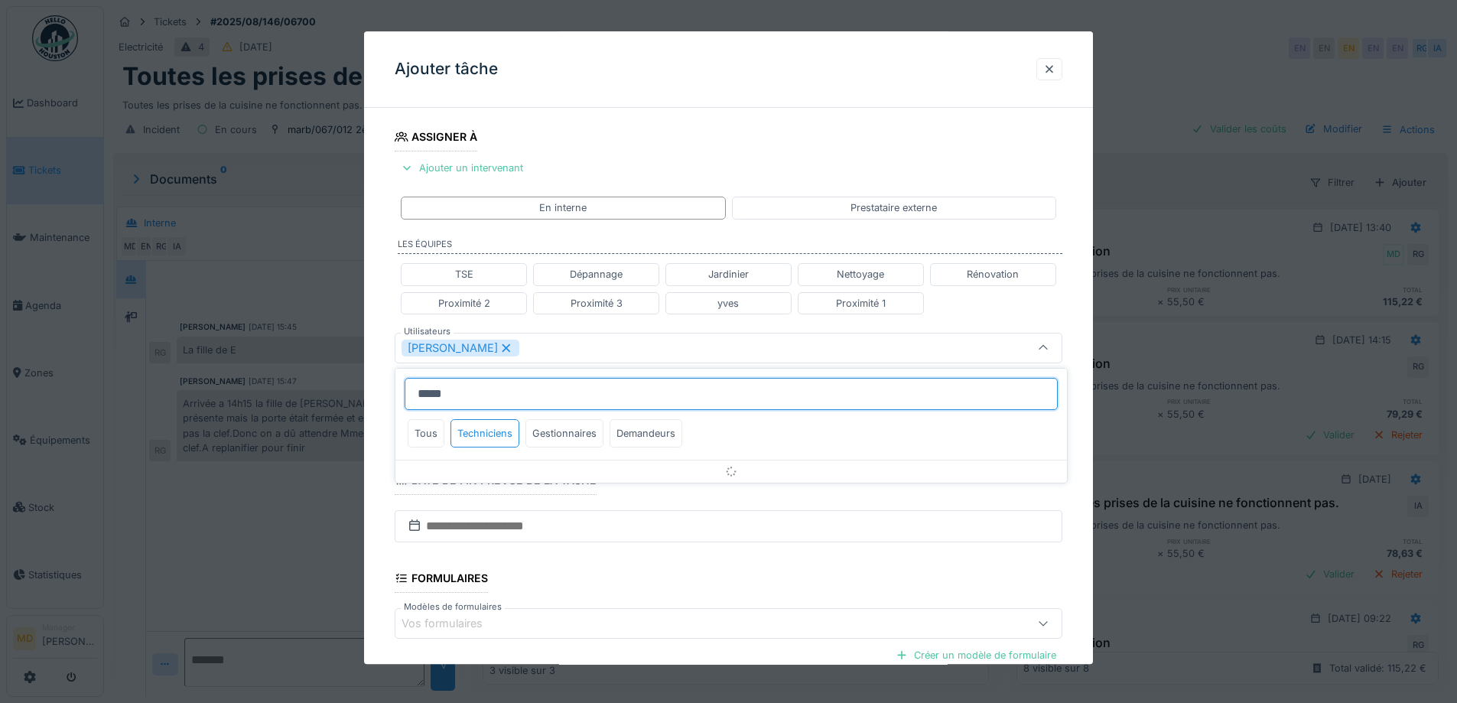
click at [507, 396] on input "*****" at bounding box center [730, 394] width 653 height 32
type input "*"
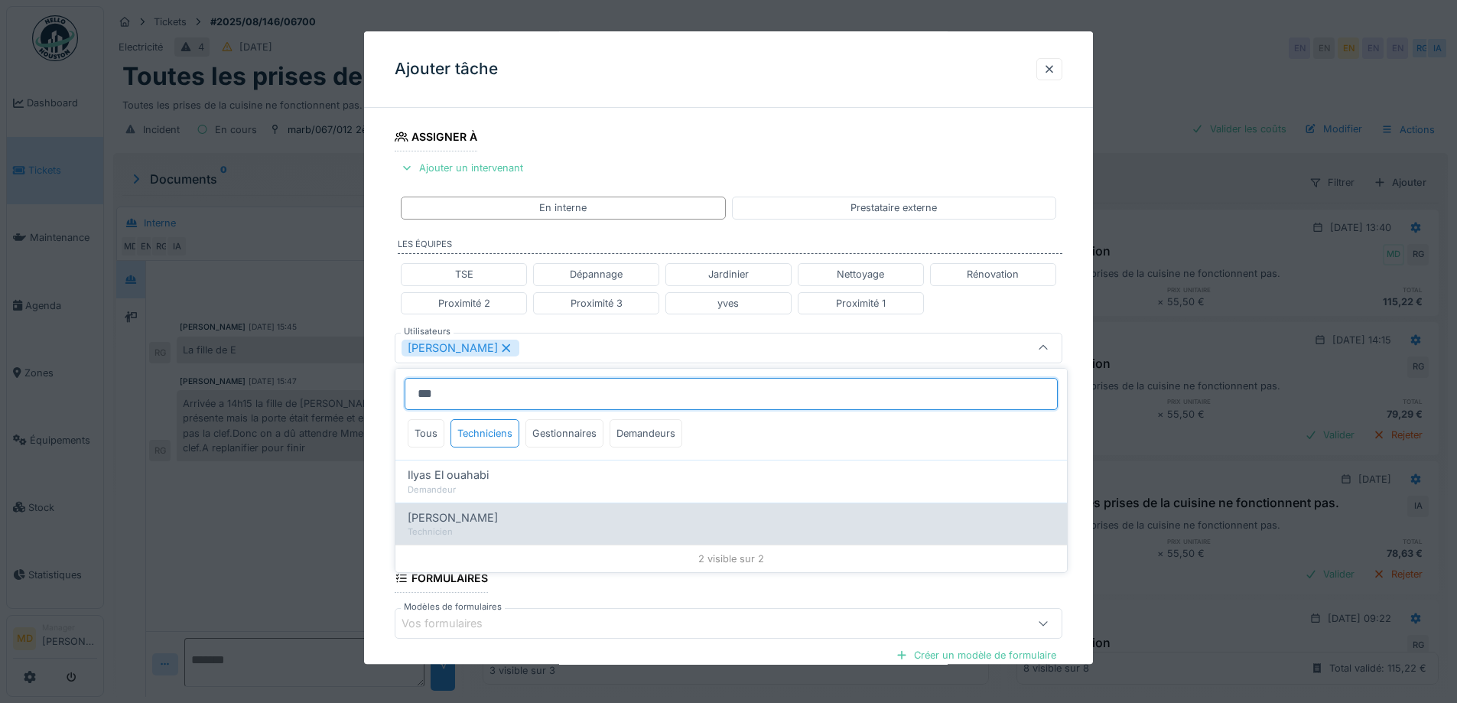
type input "***"
click at [482, 528] on div "Technicien" at bounding box center [731, 531] width 647 height 13
type input "**********"
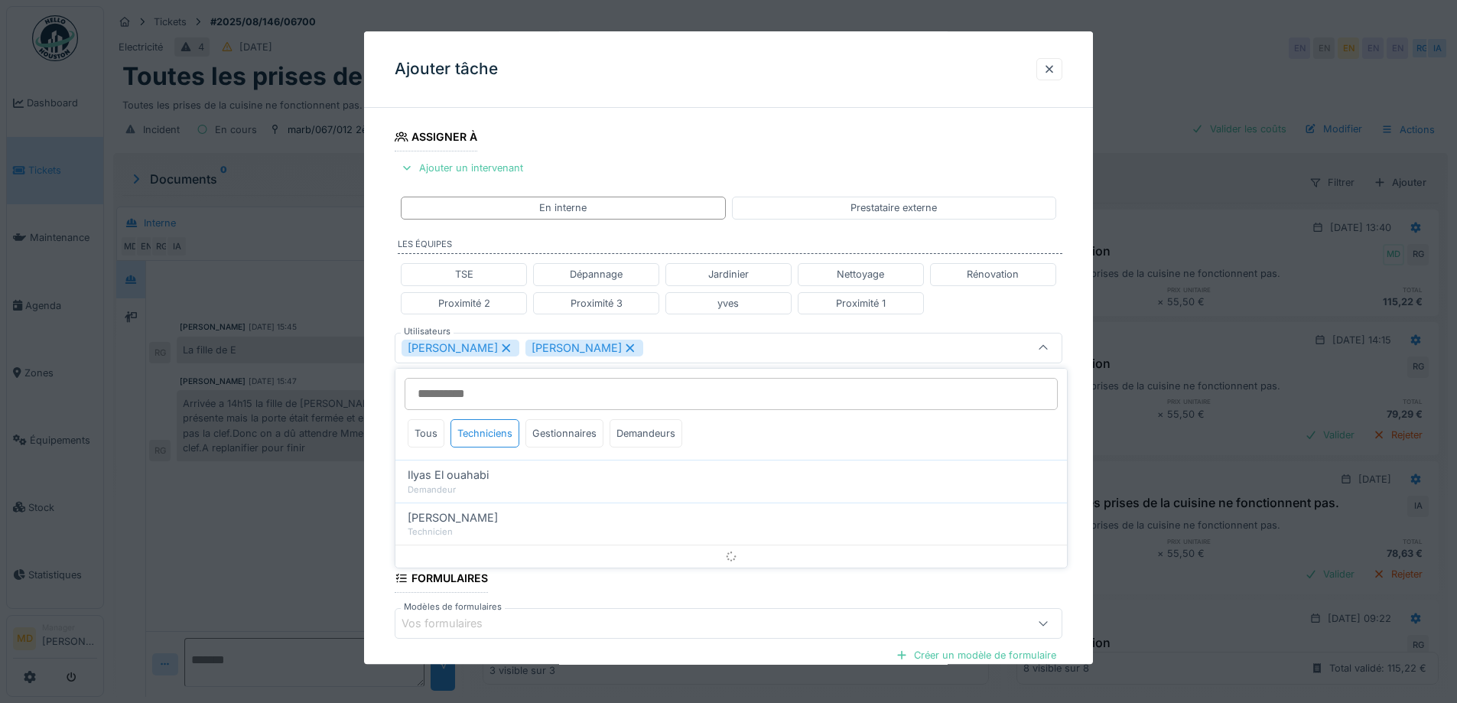
click at [378, 378] on div "**********" at bounding box center [728, 354] width 729 height 952
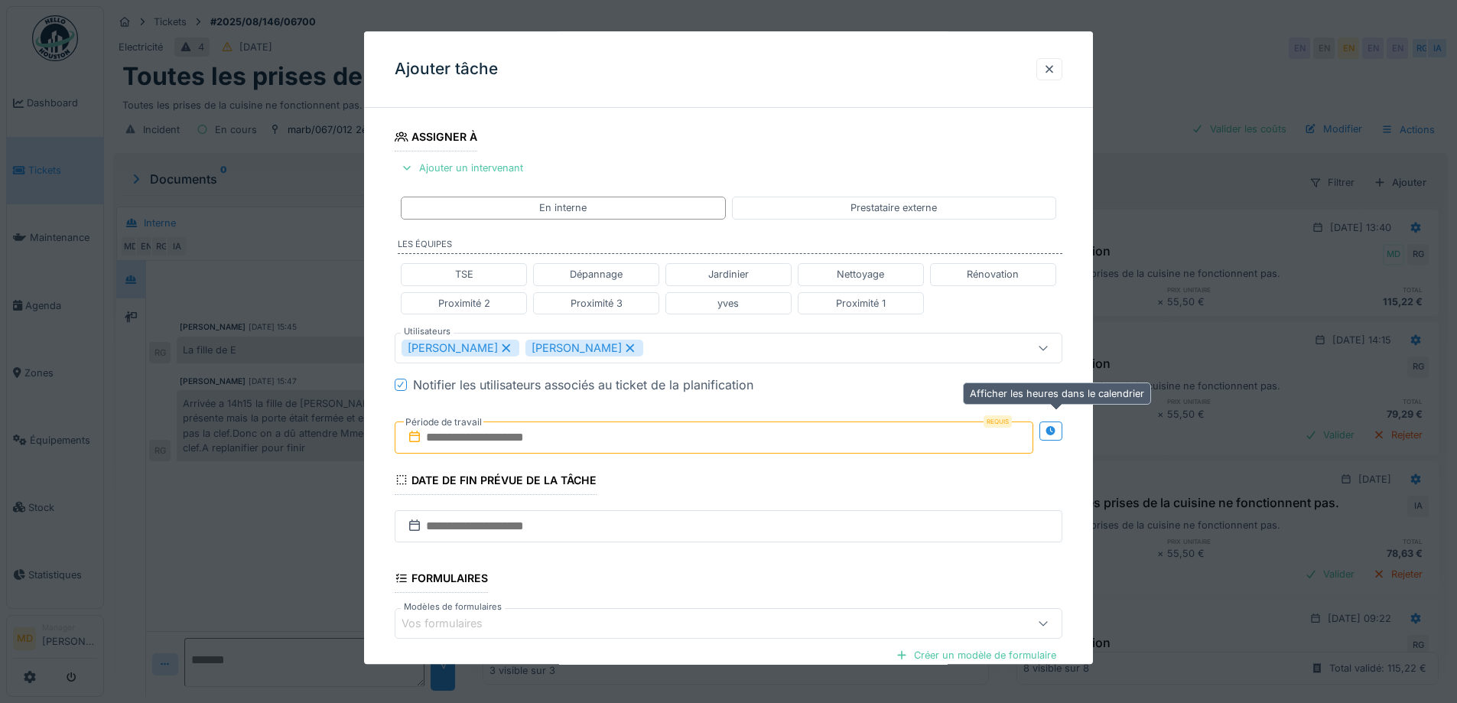
click at [1047, 430] on div at bounding box center [1050, 430] width 23 height 19
click at [591, 449] on input "text" at bounding box center [549, 437] width 308 height 32
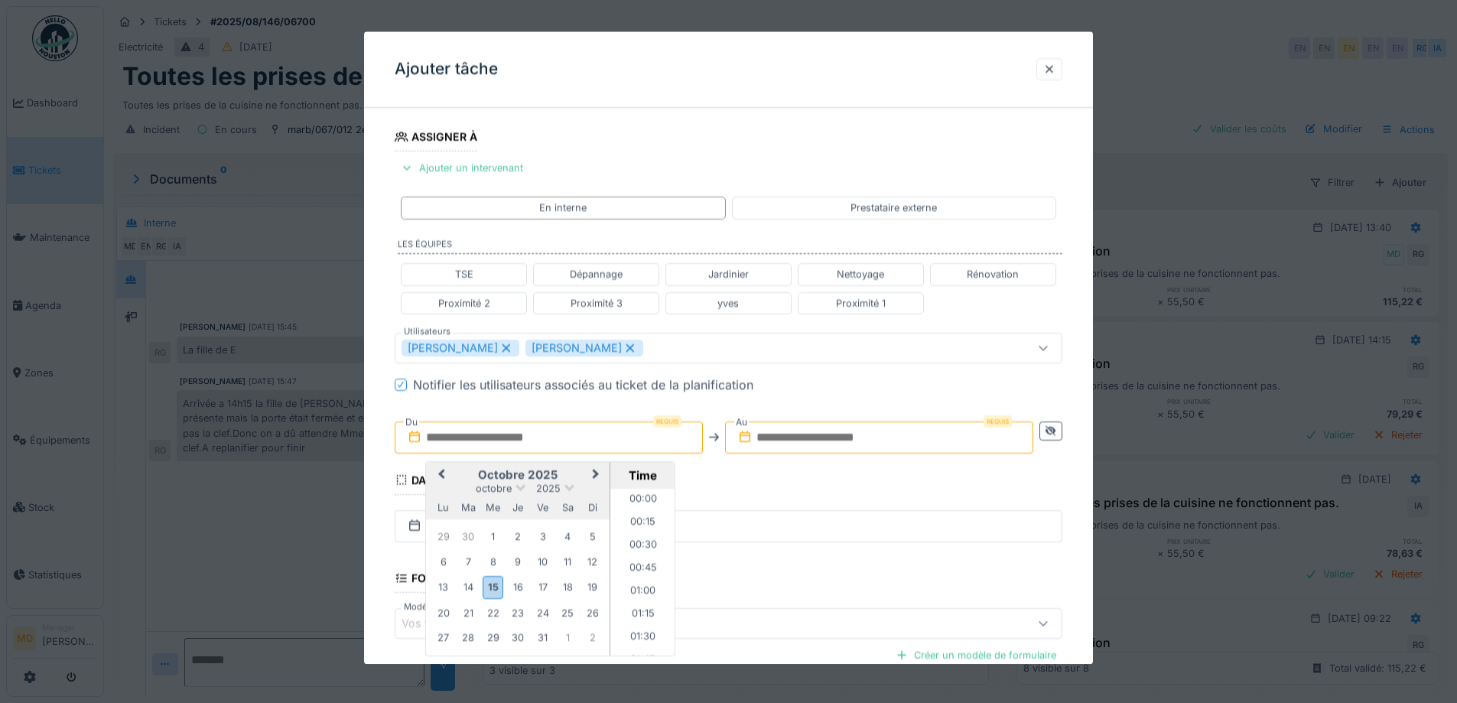
scroll to position [1327, 0]
click at [457, 489] on div "octobre 2025" at bounding box center [518, 488] width 184 height 13
click at [443, 622] on div "20" at bounding box center [443, 613] width 21 height 21
click at [638, 518] on li "08:00" at bounding box center [642, 518] width 65 height 23
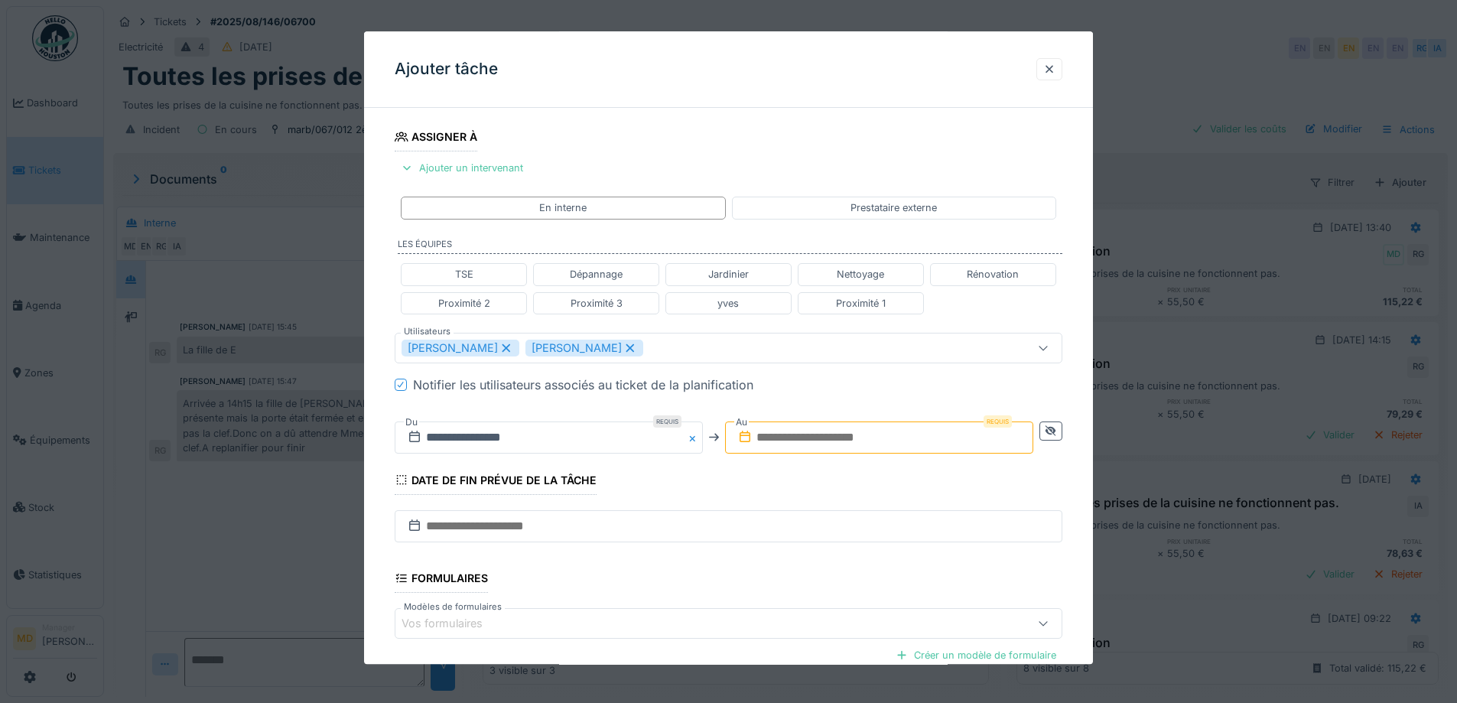
click at [767, 438] on input "text" at bounding box center [879, 437] width 308 height 32
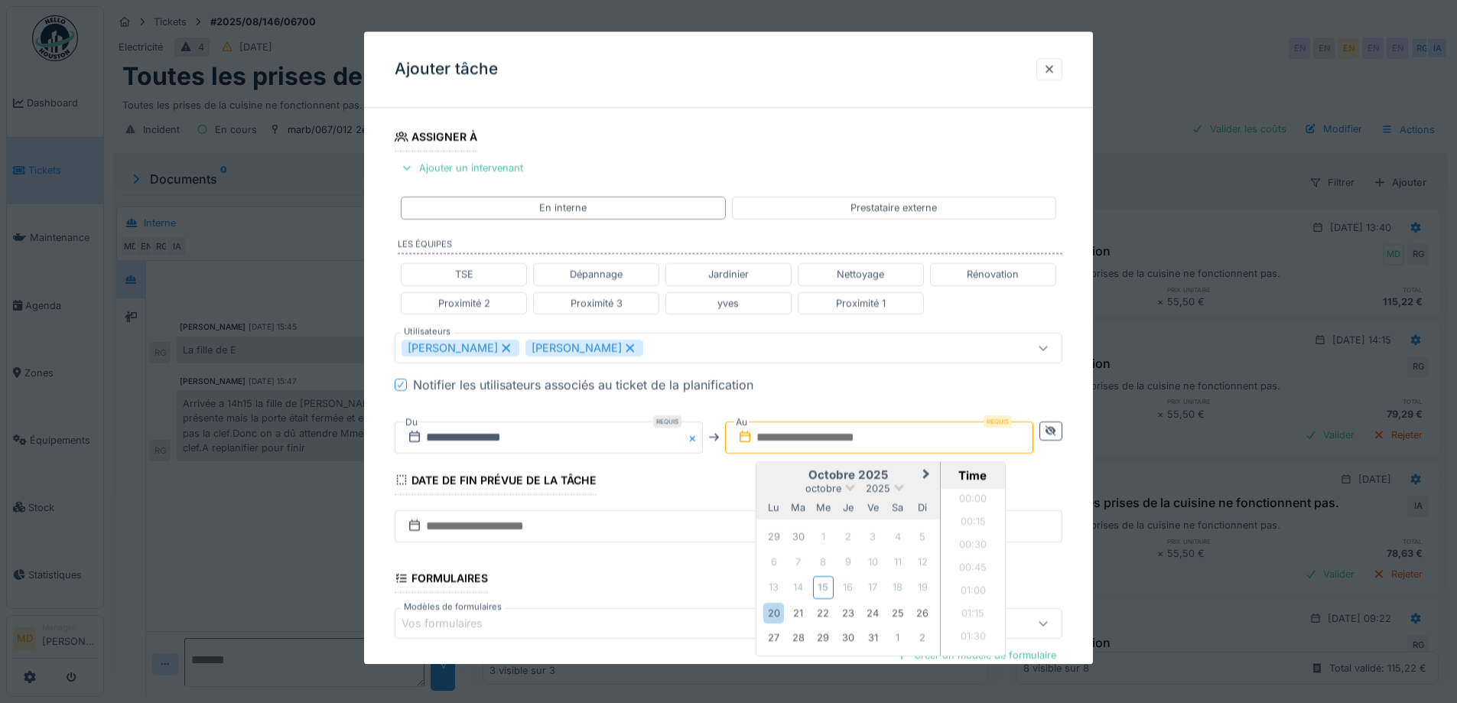
scroll to position [1327, 0]
click at [790, 472] on h2 "octobre 2025" at bounding box center [848, 475] width 184 height 14
click at [776, 611] on div "20" at bounding box center [773, 613] width 21 height 21
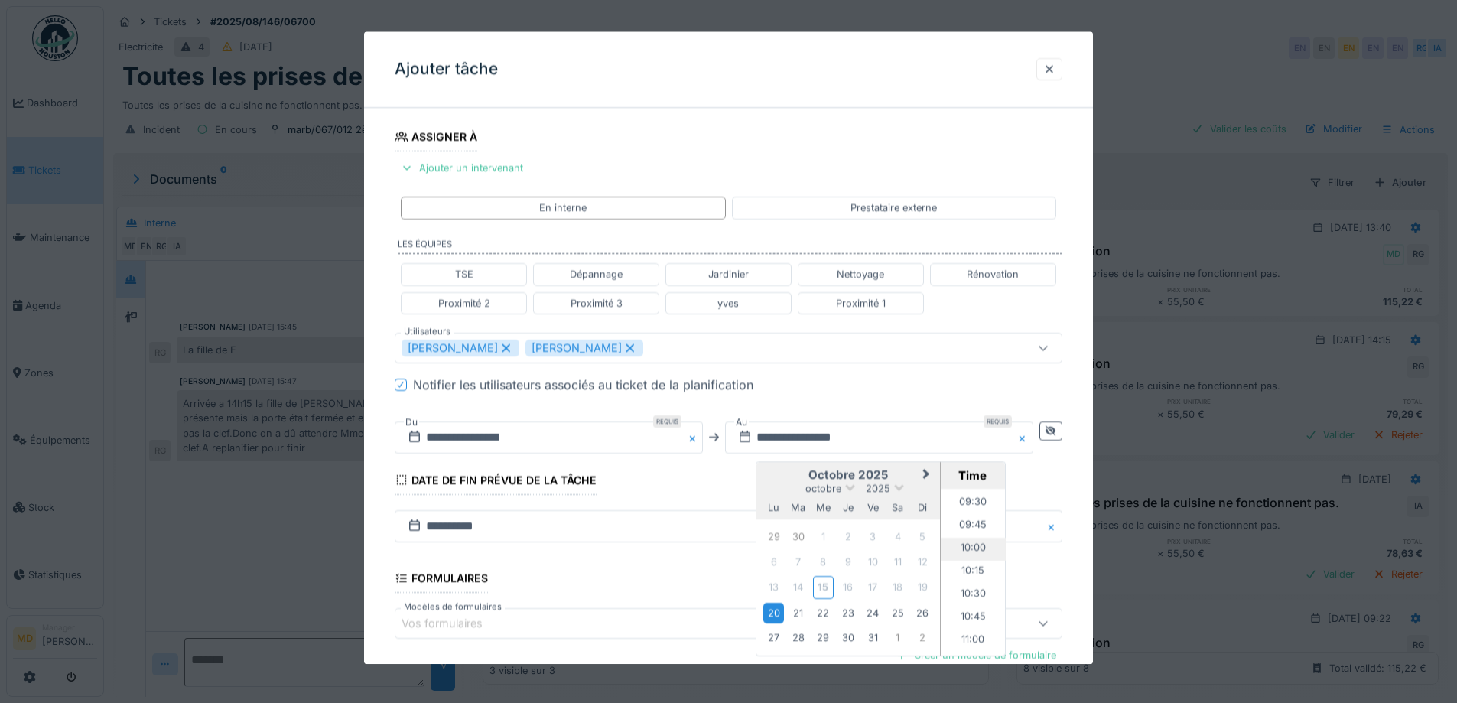
click at [971, 545] on li "10:00" at bounding box center [973, 549] width 65 height 23
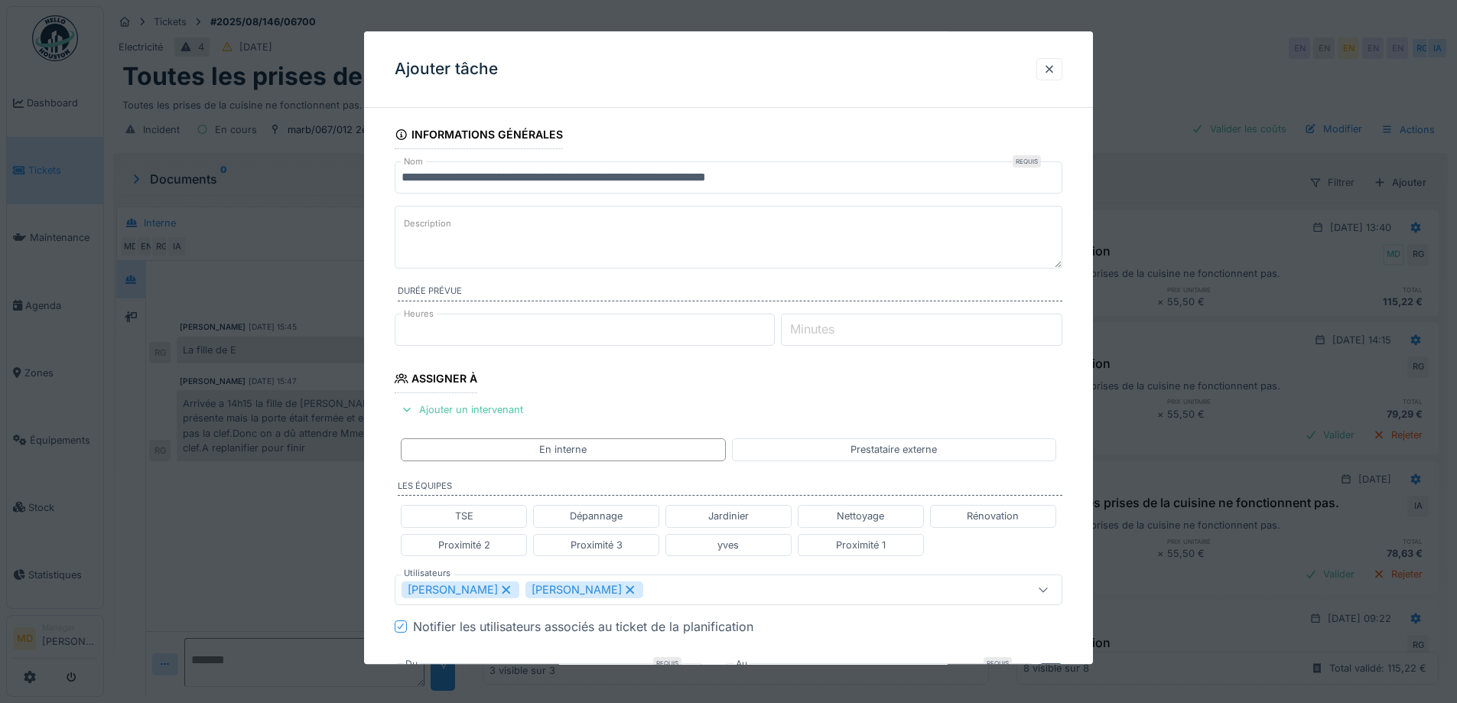
scroll to position [408, 0]
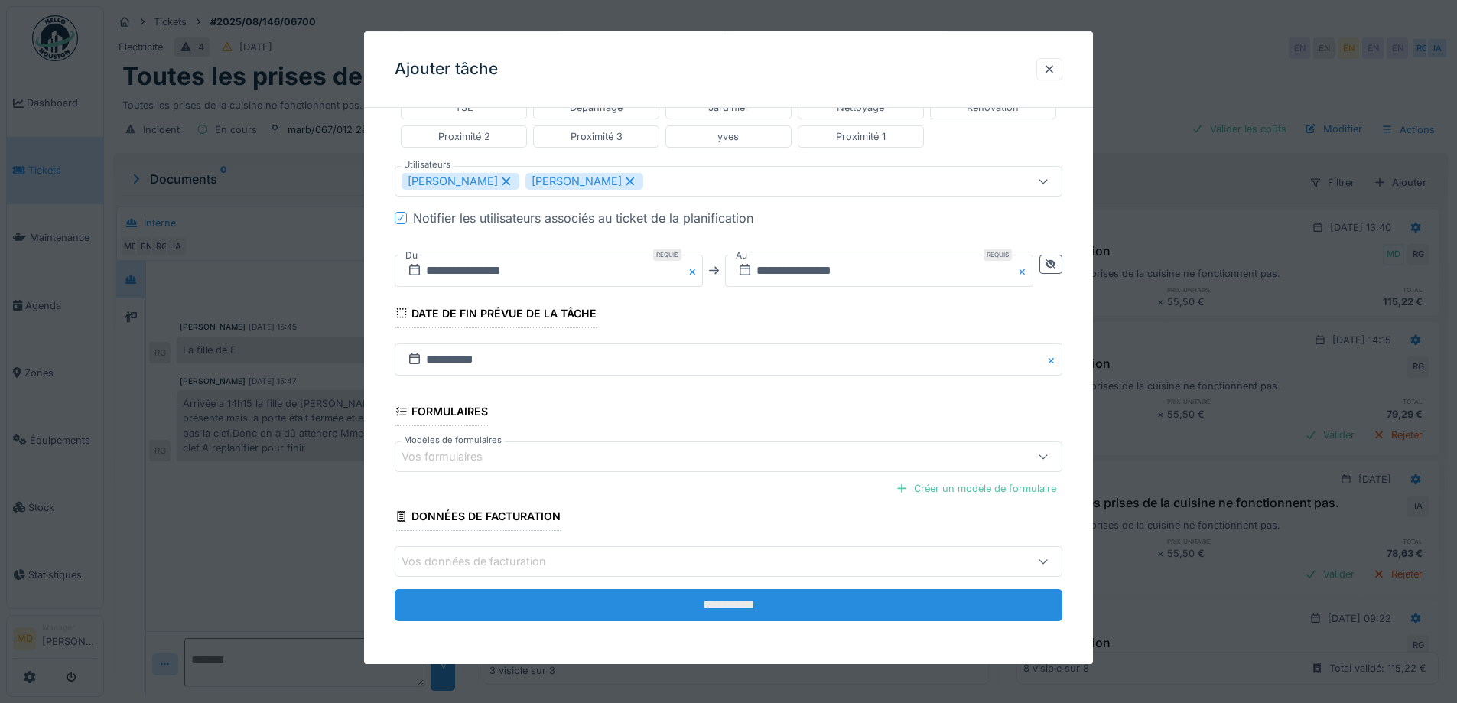
click at [733, 616] on input "**********" at bounding box center [729, 606] width 668 height 32
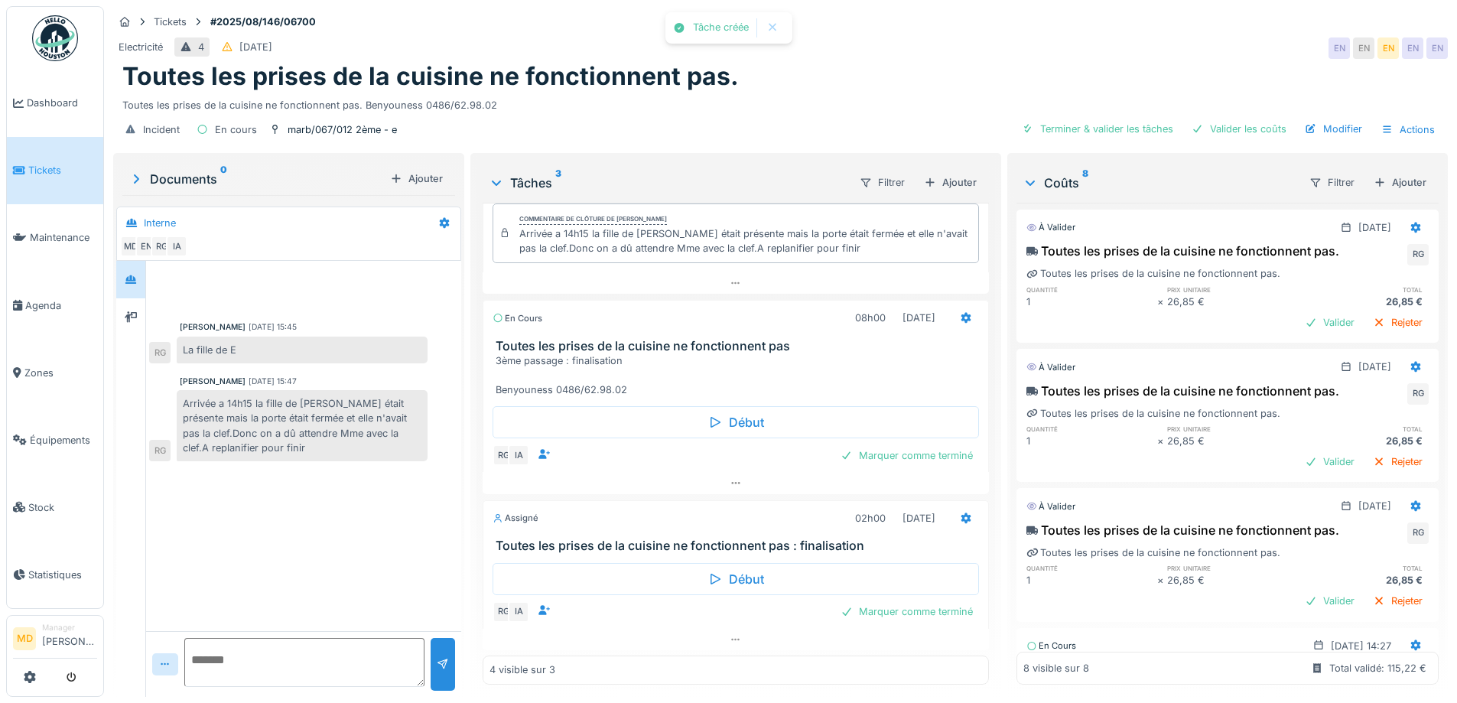
scroll to position [0, 0]
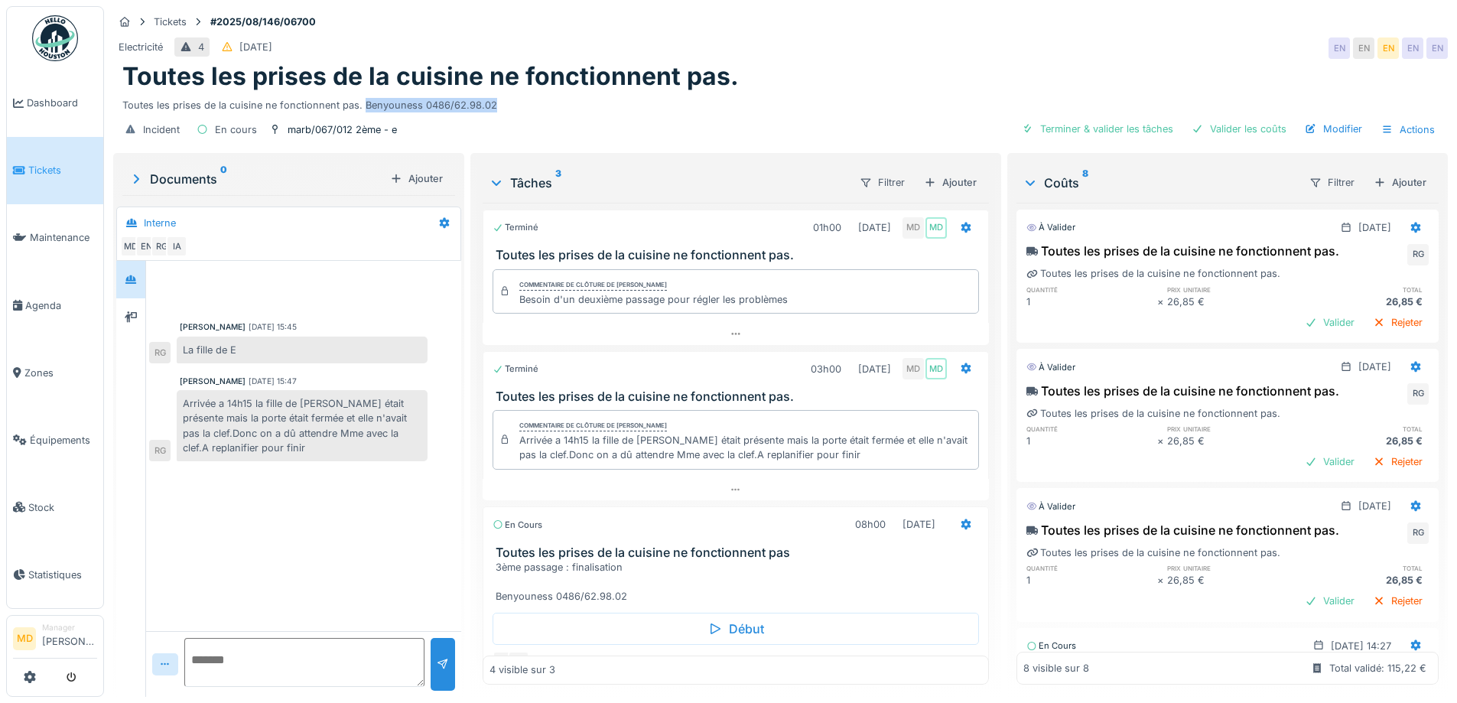
drag, startPoint x: 508, startPoint y: 105, endPoint x: 363, endPoint y: 104, distance: 145.3
click at [363, 104] on div "Toutes les prises de la cuisine ne fonctionnent pas. Benyouness 0486/62.98.02" at bounding box center [780, 102] width 1316 height 21
copy div "Benyouness 0486/62.98.02"
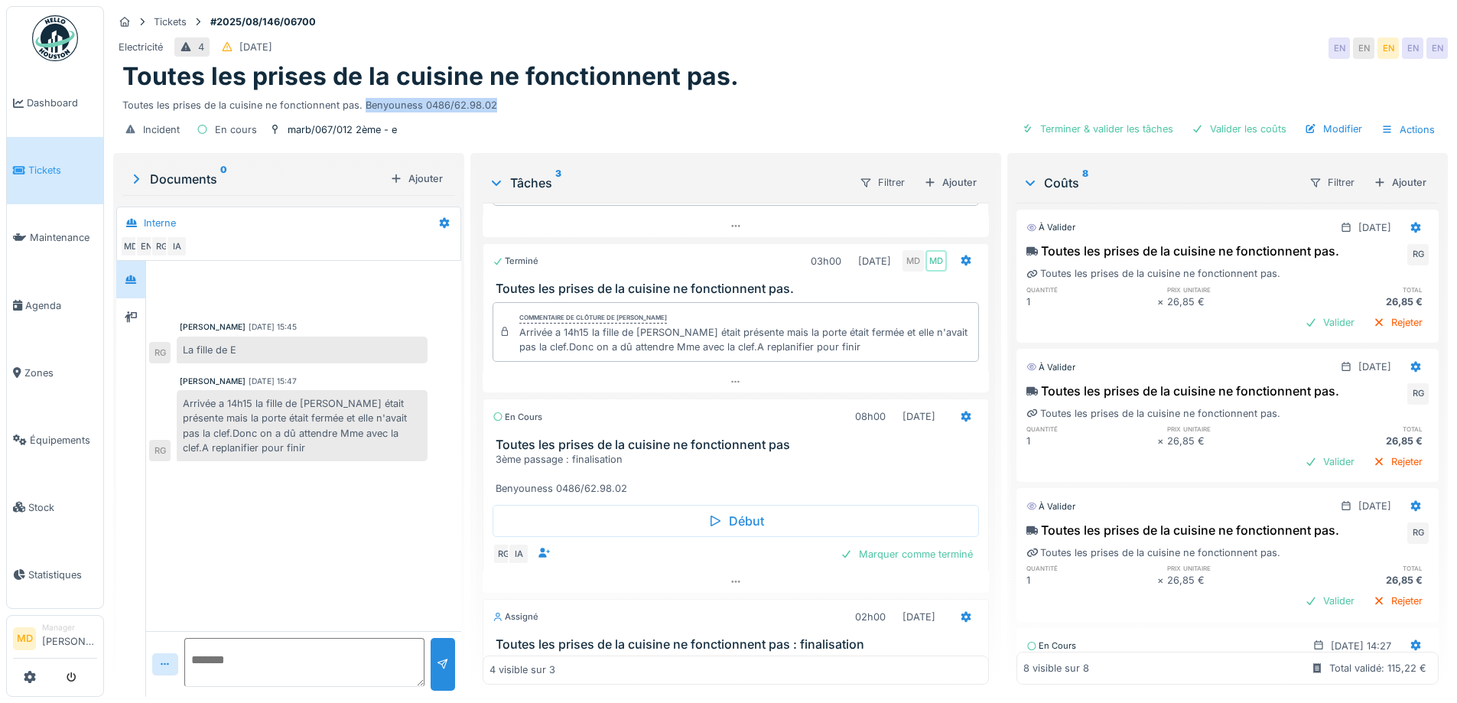
scroll to position [210, 0]
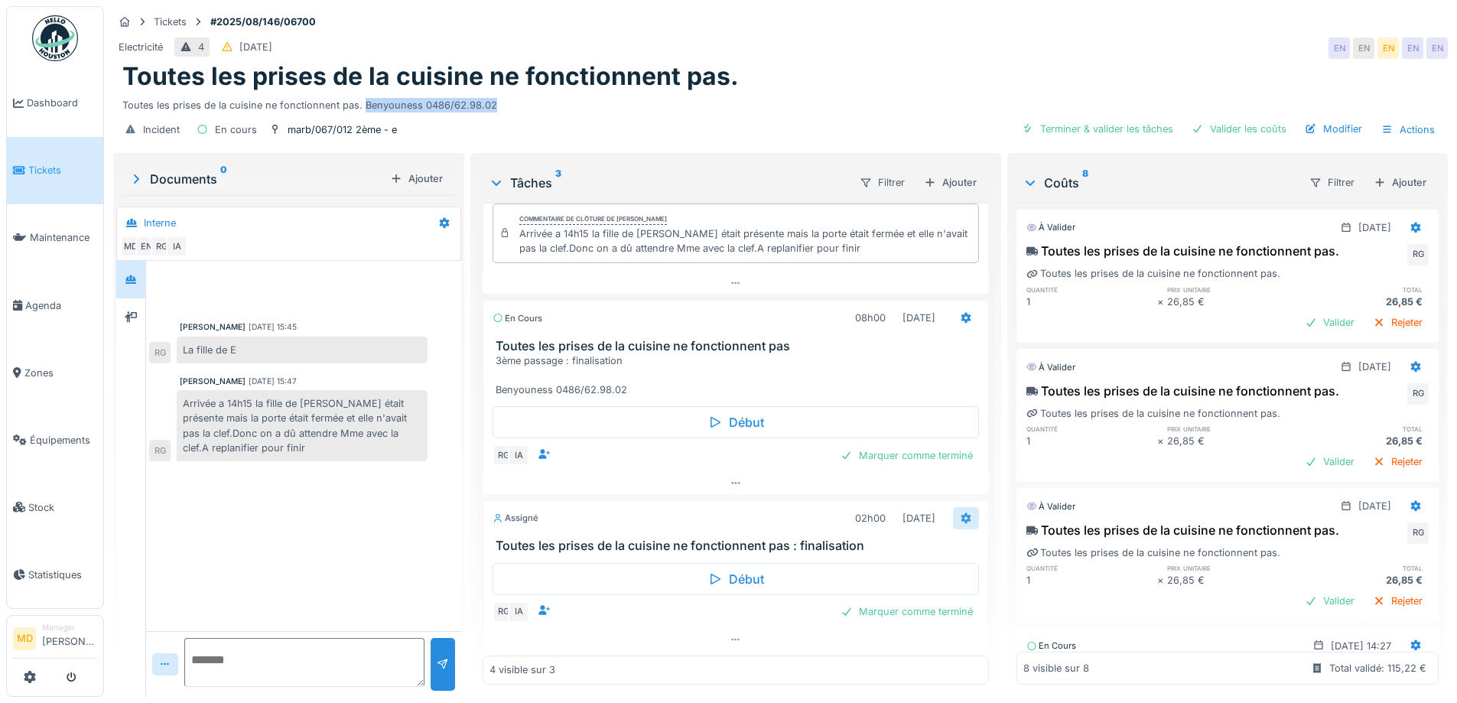
click at [960, 516] on icon at bounding box center [966, 518] width 12 height 10
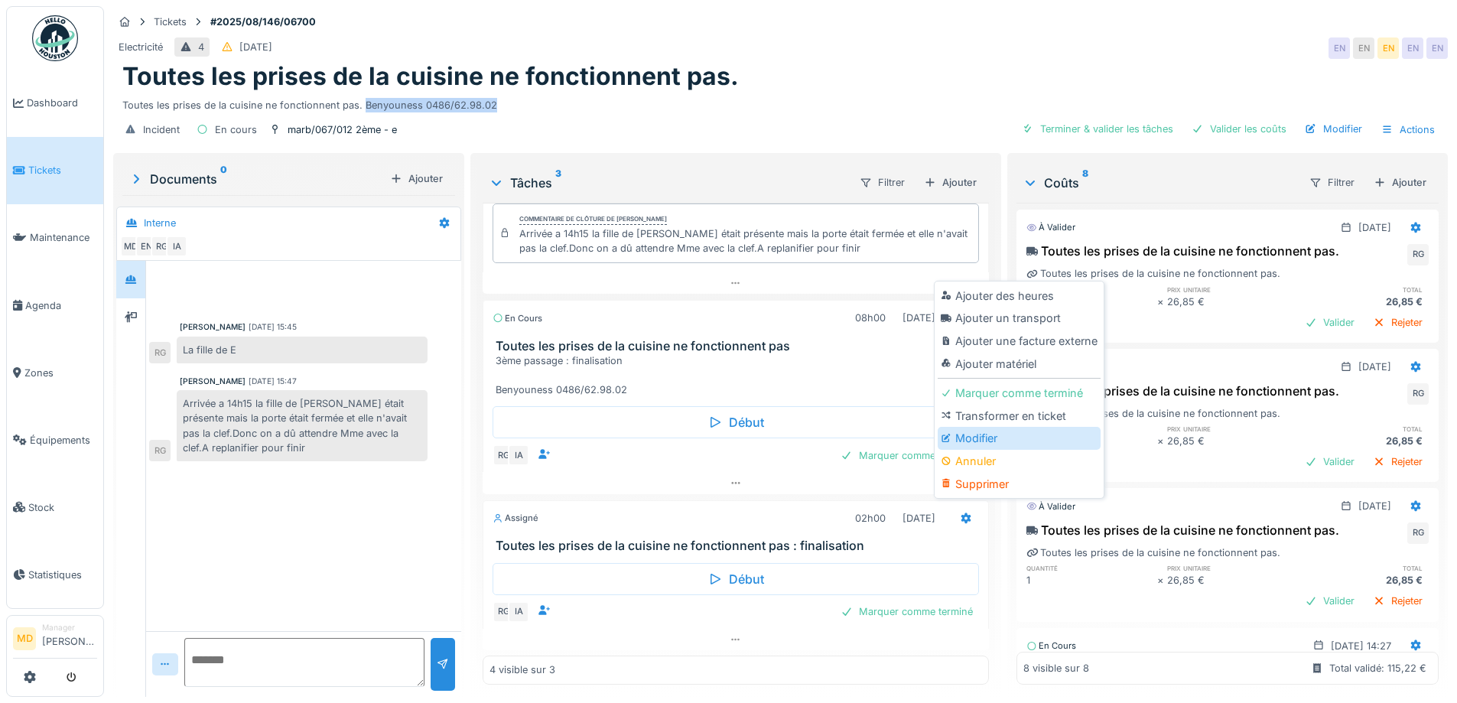
click at [956, 438] on div "Modifier" at bounding box center [1018, 438] width 163 height 23
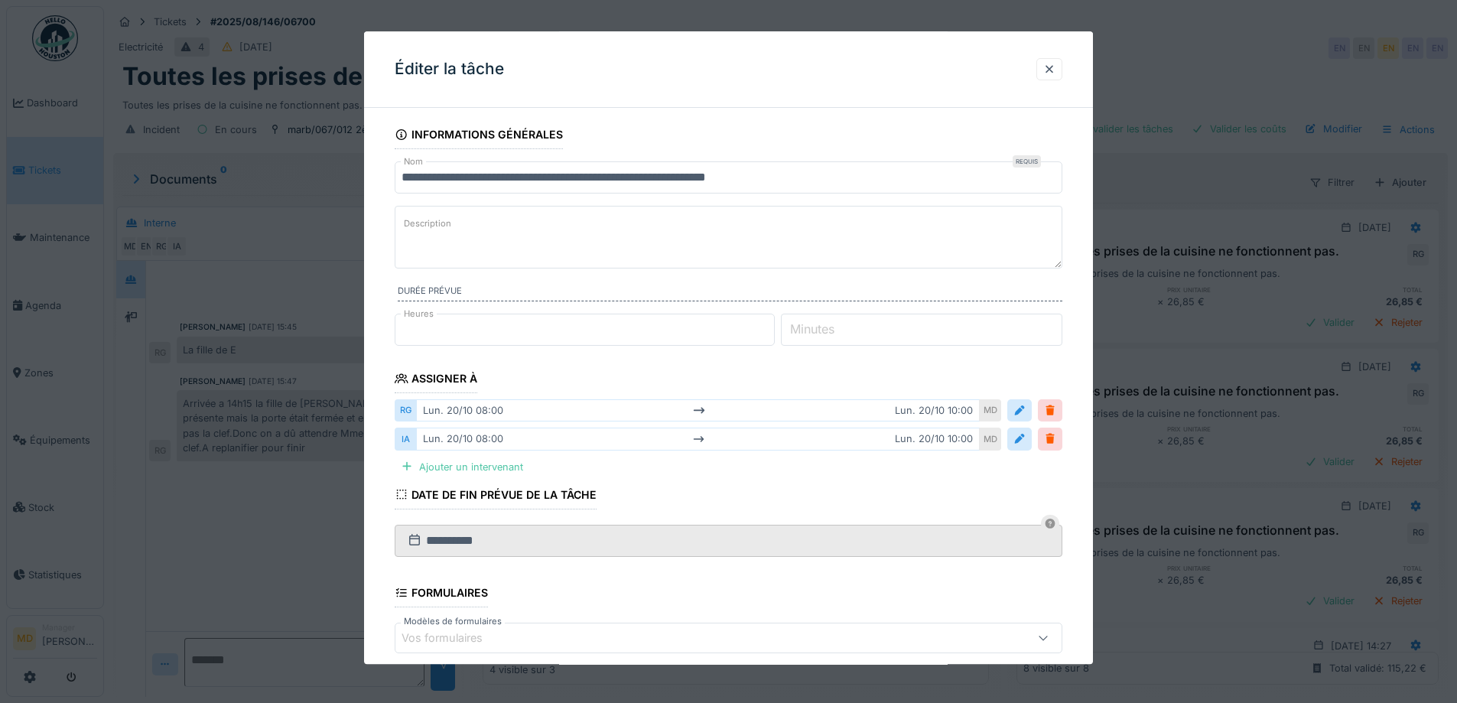
click at [441, 228] on label "Description" at bounding box center [428, 224] width 54 height 19
click at [441, 228] on textarea "Description" at bounding box center [729, 237] width 668 height 63
paste textarea "**********"
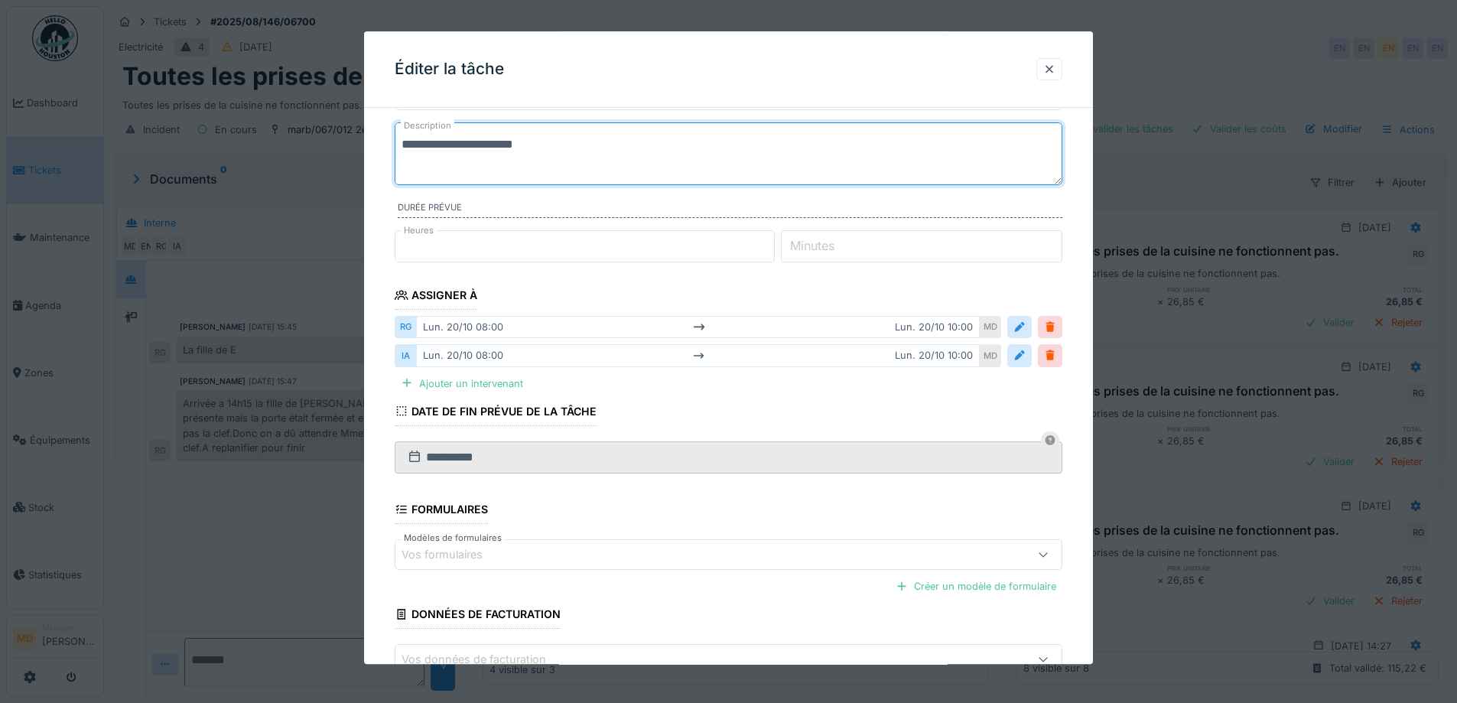
scroll to position [181, 0]
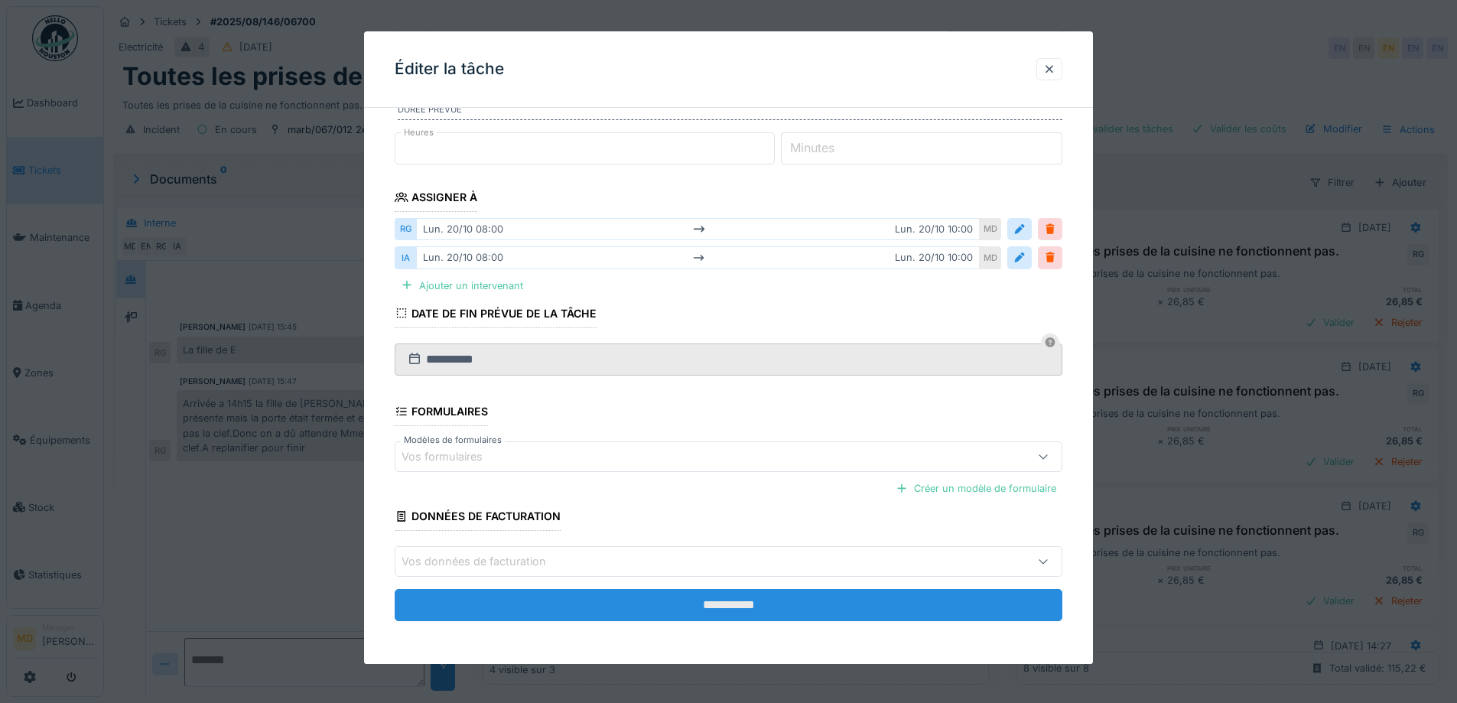
type textarea "**********"
click at [629, 616] on input "**********" at bounding box center [729, 606] width 668 height 32
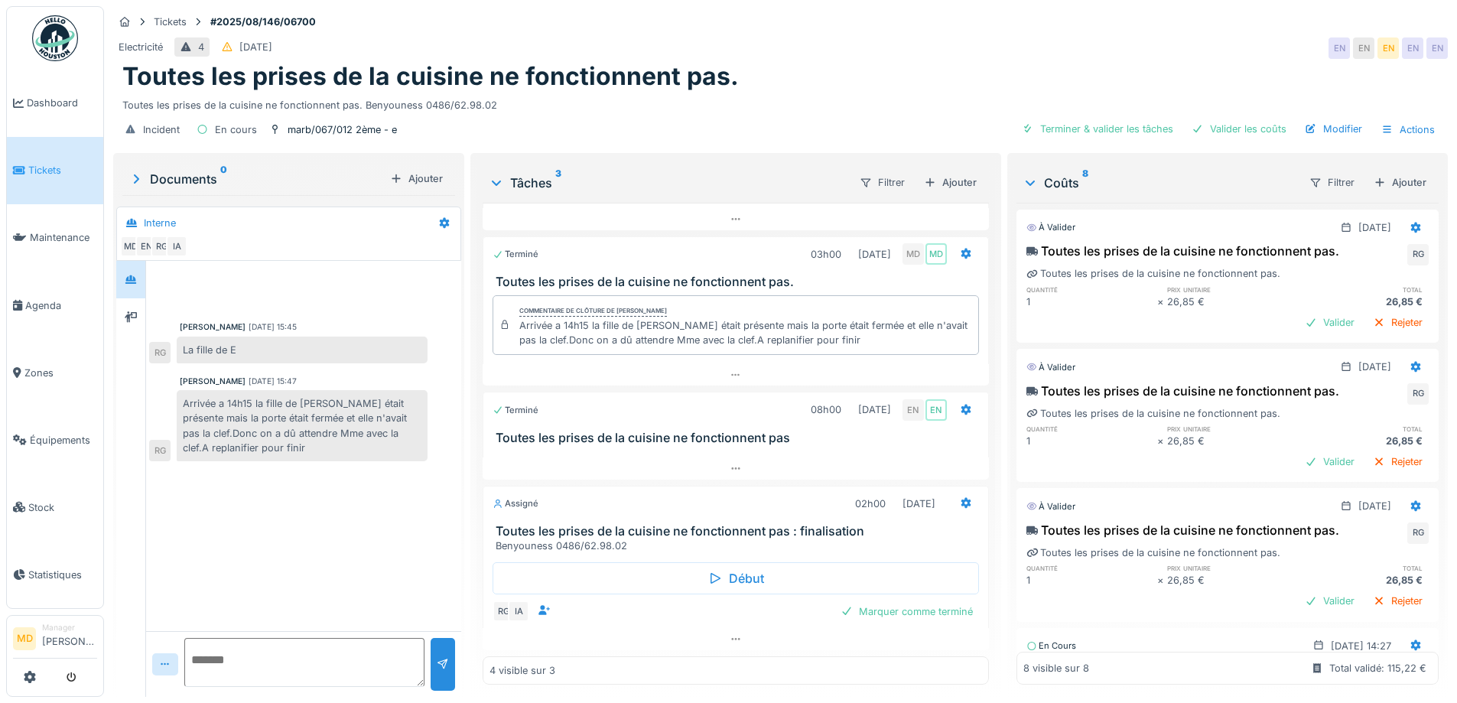
scroll to position [118, 0]
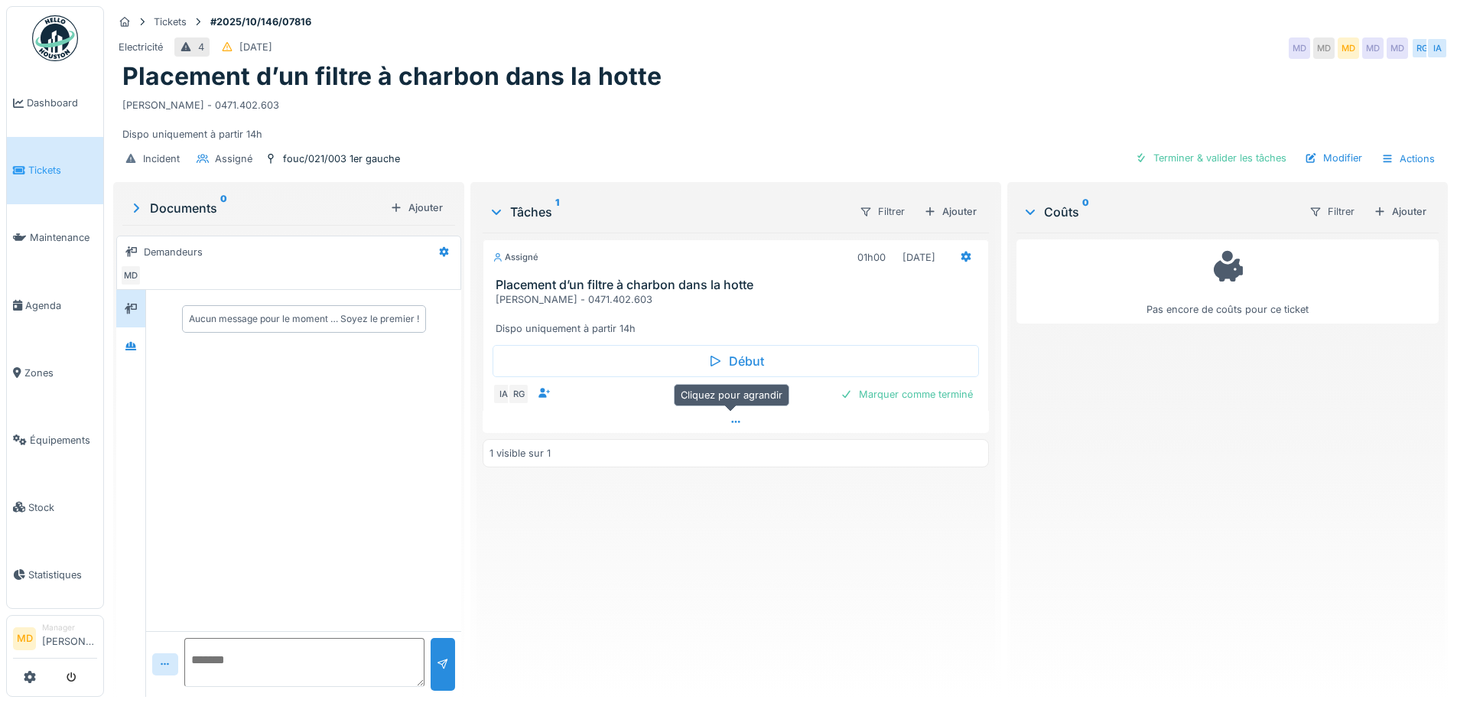
click at [726, 427] on div at bounding box center [734, 422] width 505 height 22
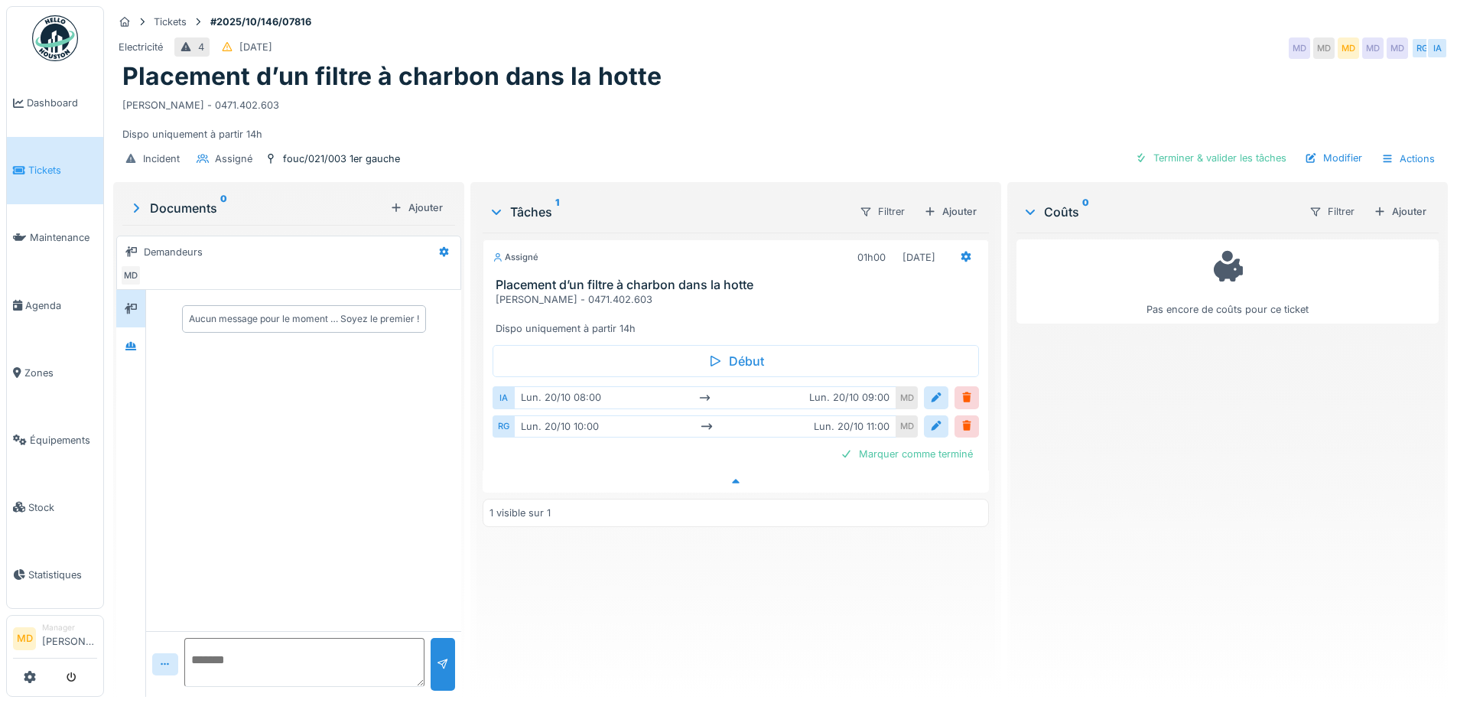
scroll to position [11, 0]
click at [931, 390] on div at bounding box center [936, 397] width 12 height 15
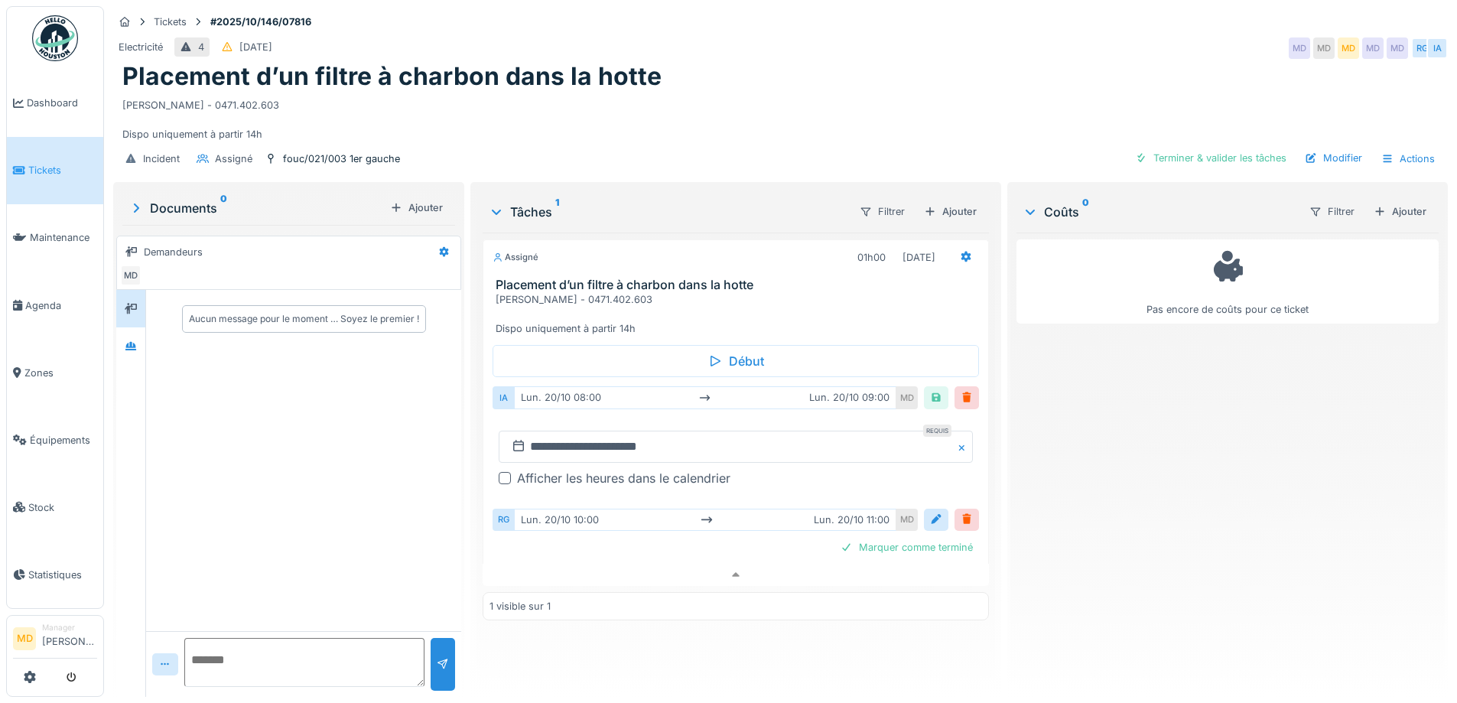
click at [500, 472] on div at bounding box center [505, 478] width 12 height 12
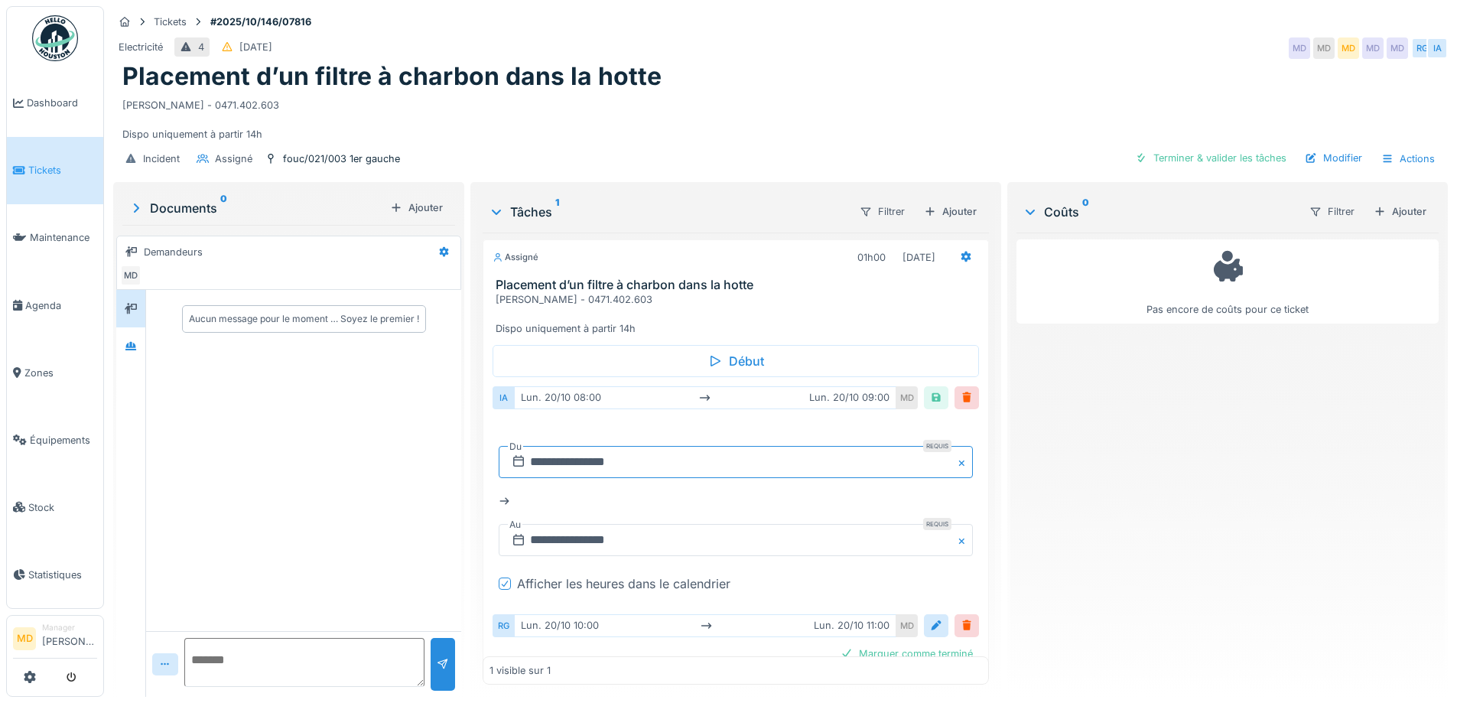
click at [593, 450] on input "**********" at bounding box center [735, 462] width 473 height 32
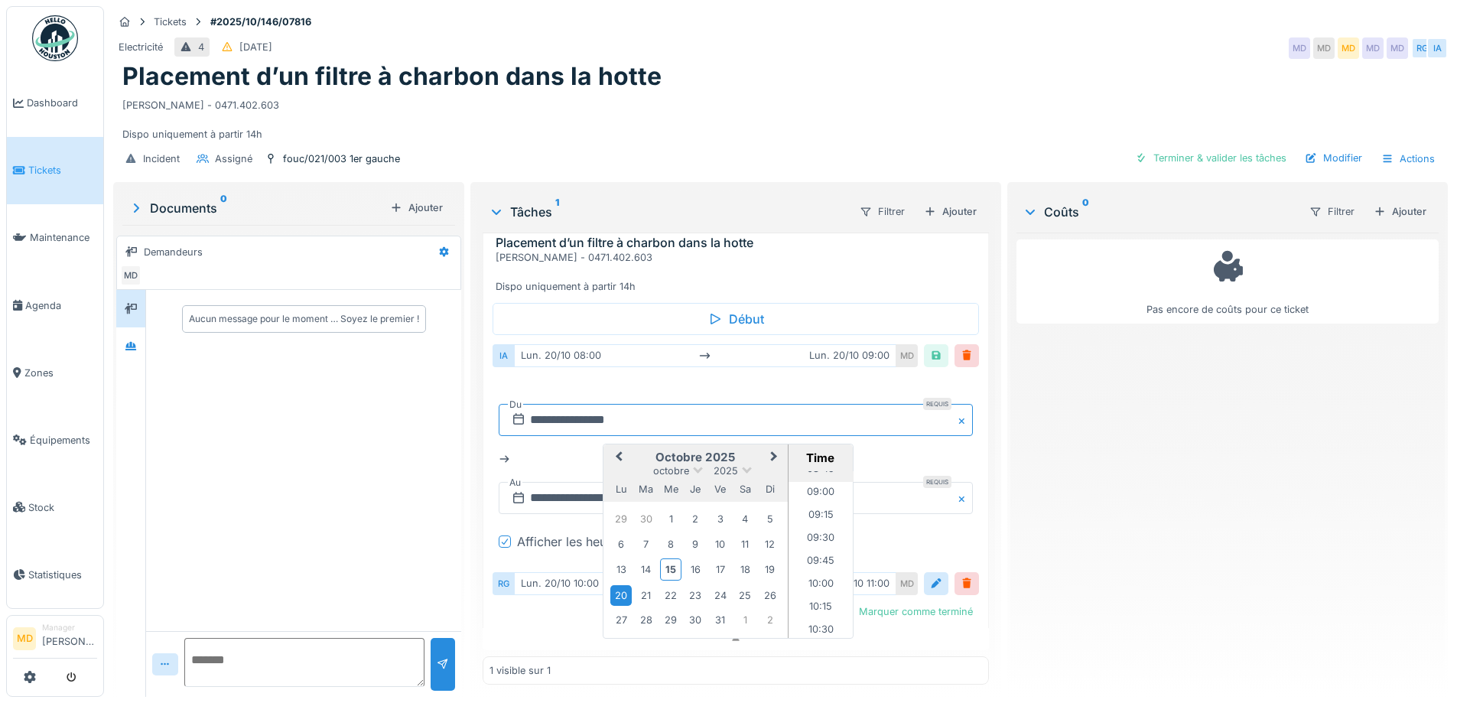
scroll to position [892, 0]
click at [803, 497] on li "10:00" at bounding box center [820, 508] width 65 height 23
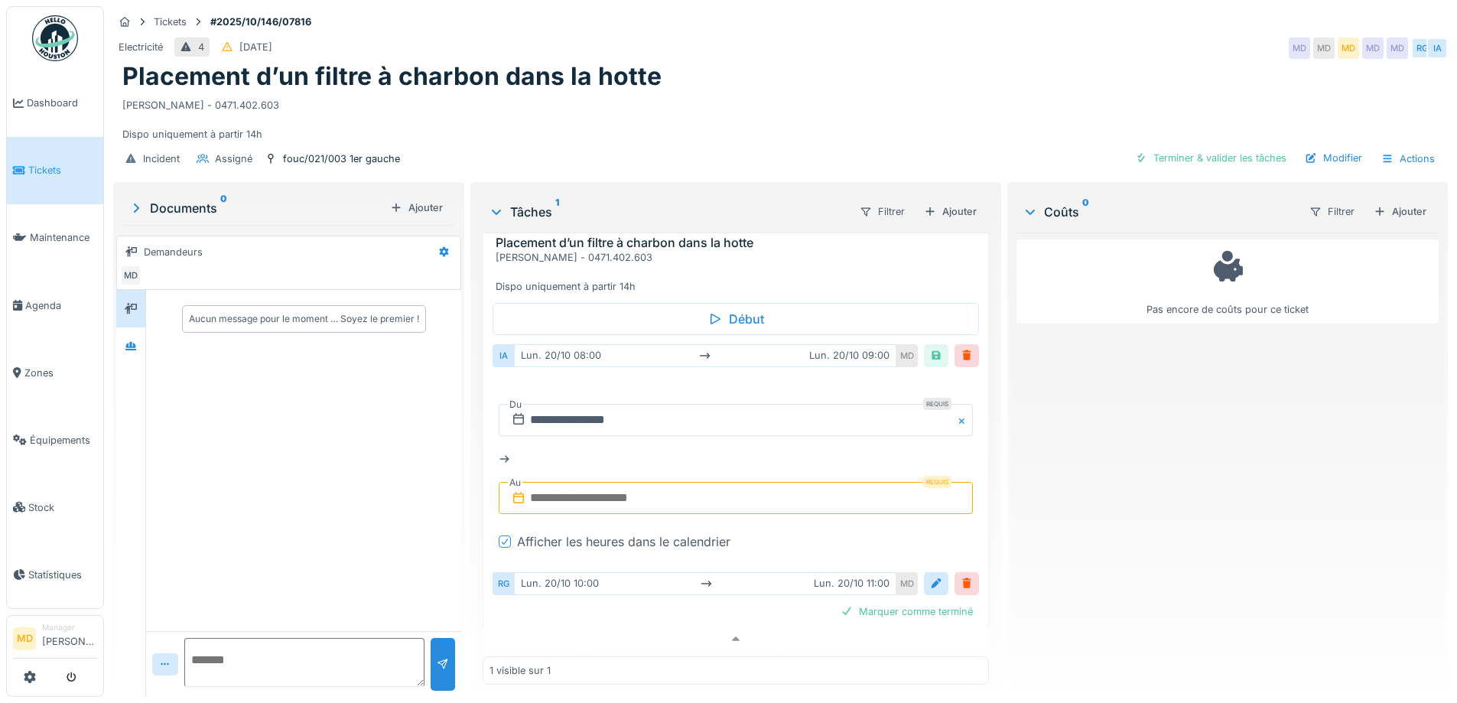
drag, startPoint x: 609, startPoint y: 482, endPoint x: 648, endPoint y: 482, distance: 39.0
click at [608, 482] on input "text" at bounding box center [735, 498] width 473 height 32
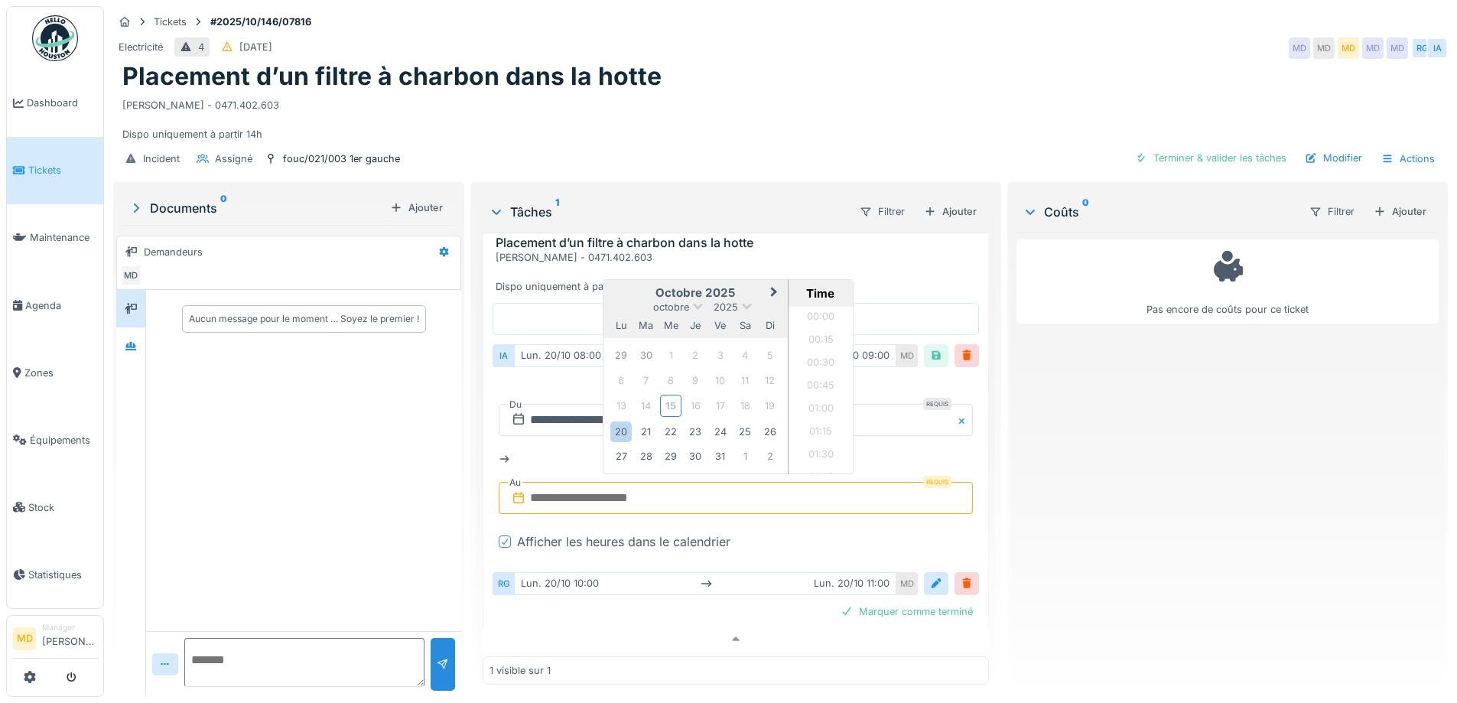
scroll to position [1327, 0]
click at [622, 421] on div "20" at bounding box center [620, 431] width 21 height 21
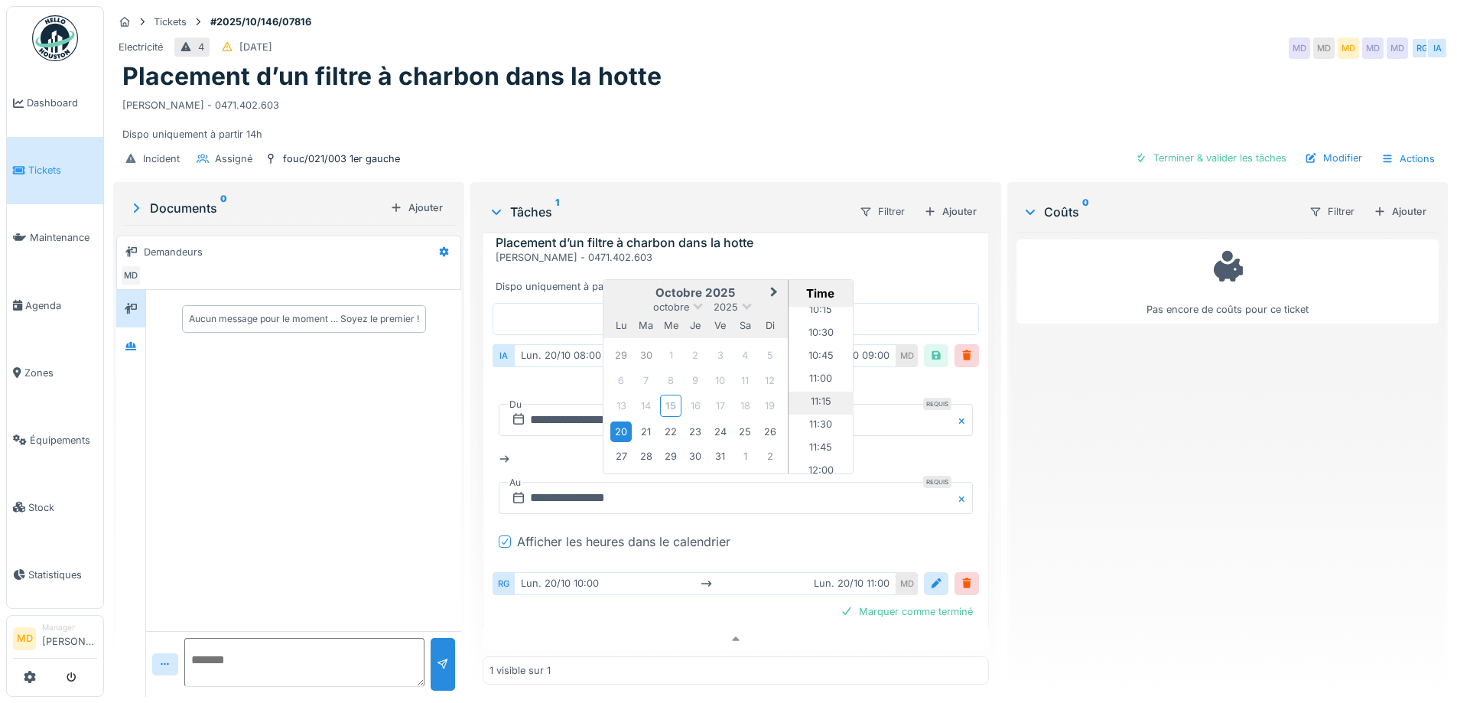
scroll to position [945, 0]
click at [810, 371] on li "11:00" at bounding box center [820, 382] width 65 height 23
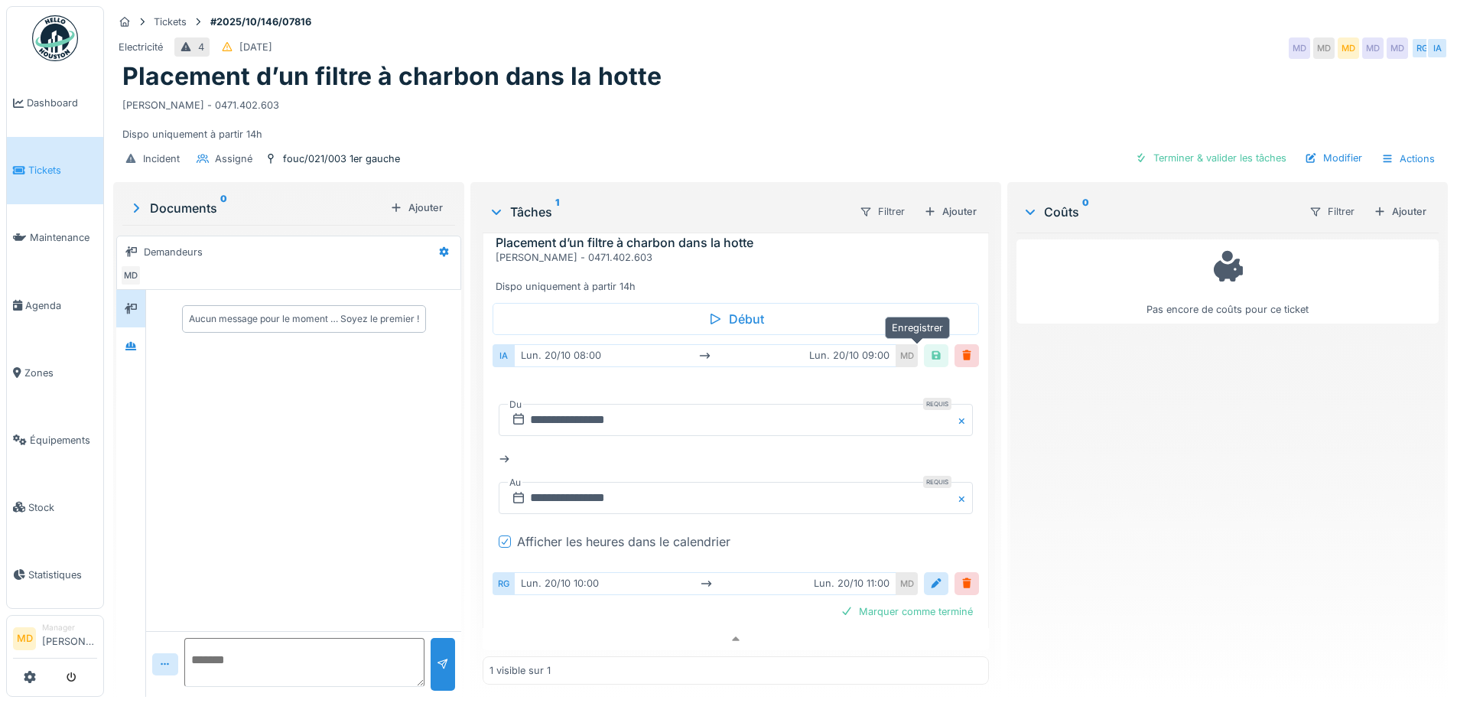
click at [925, 344] on div at bounding box center [936, 355] width 24 height 22
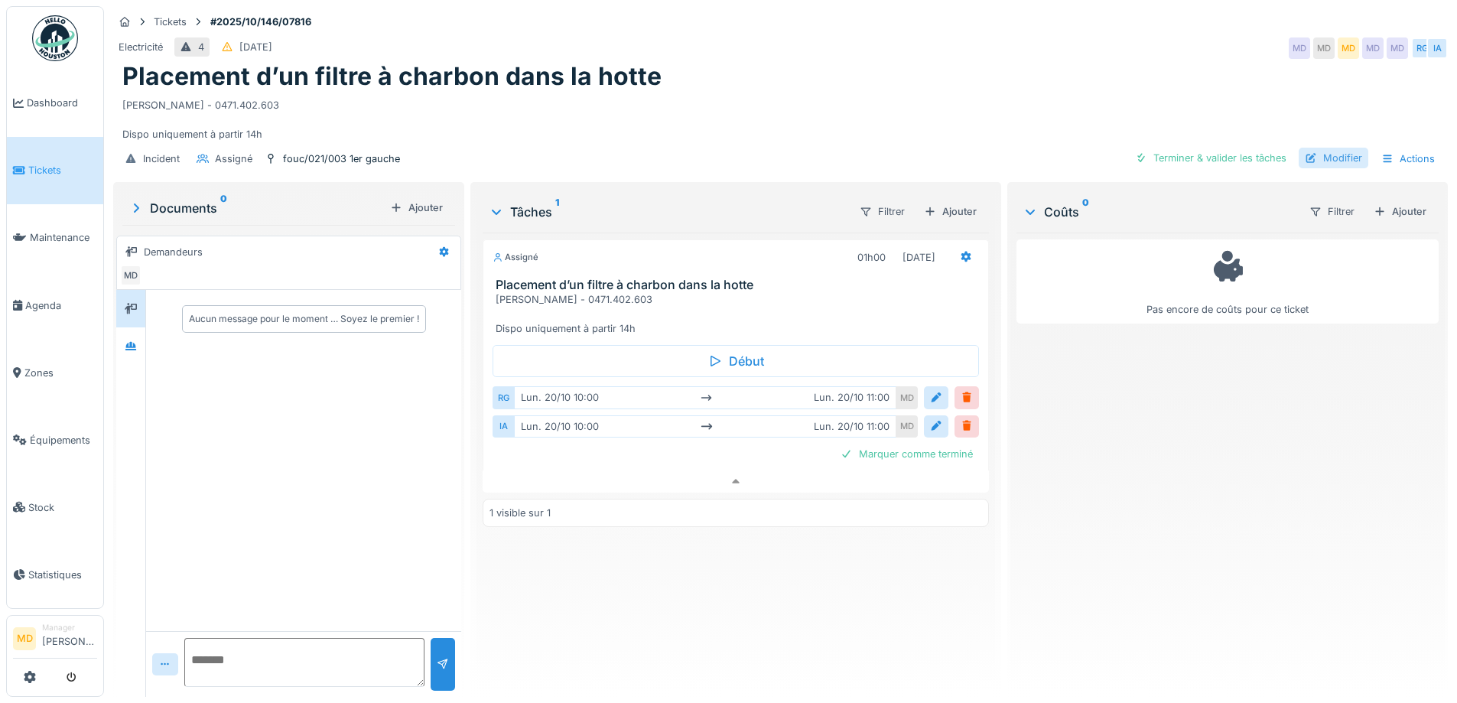
click at [1314, 148] on div "Modifier" at bounding box center [1333, 158] width 70 height 21
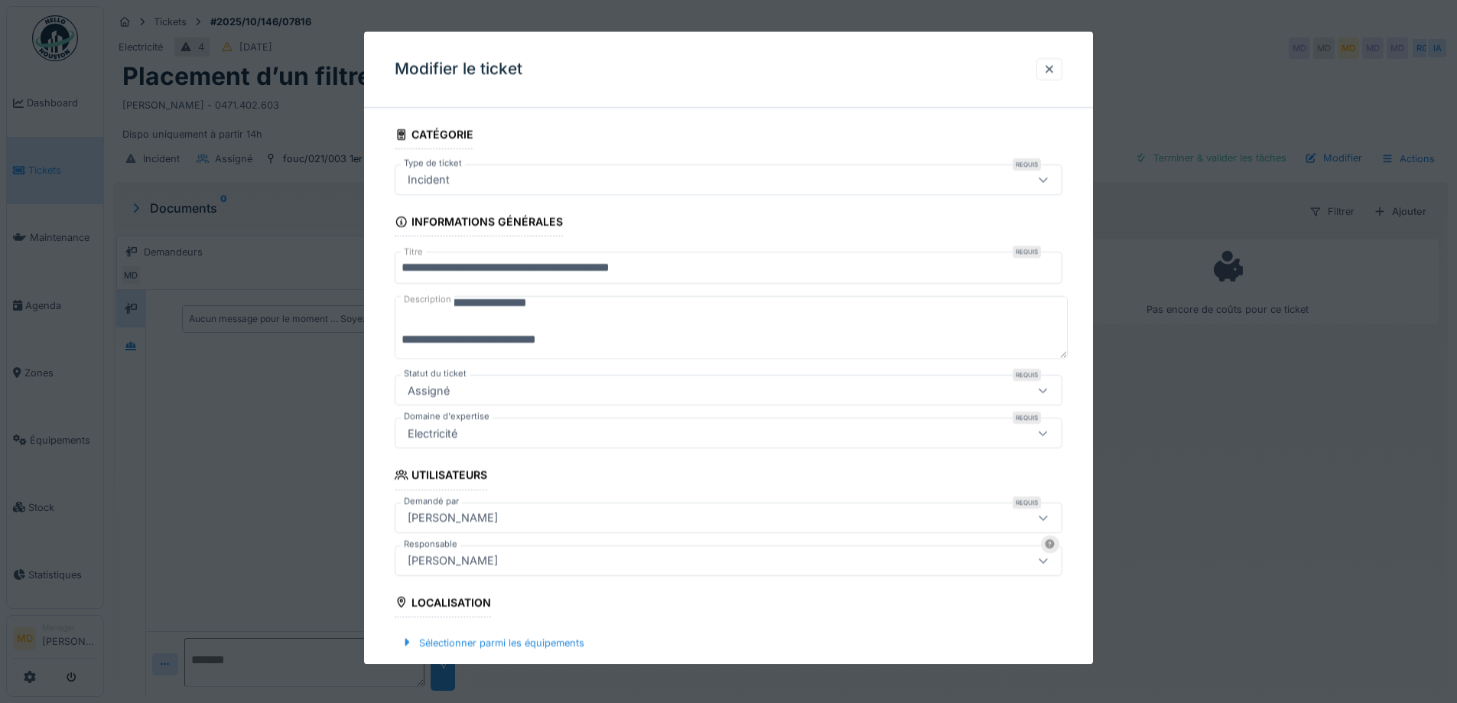
scroll to position [18, 0]
drag, startPoint x: 612, startPoint y: 334, endPoint x: 317, endPoint y: 341, distance: 295.2
click at [317, 341] on div "**********" at bounding box center [780, 351] width 1353 height 703
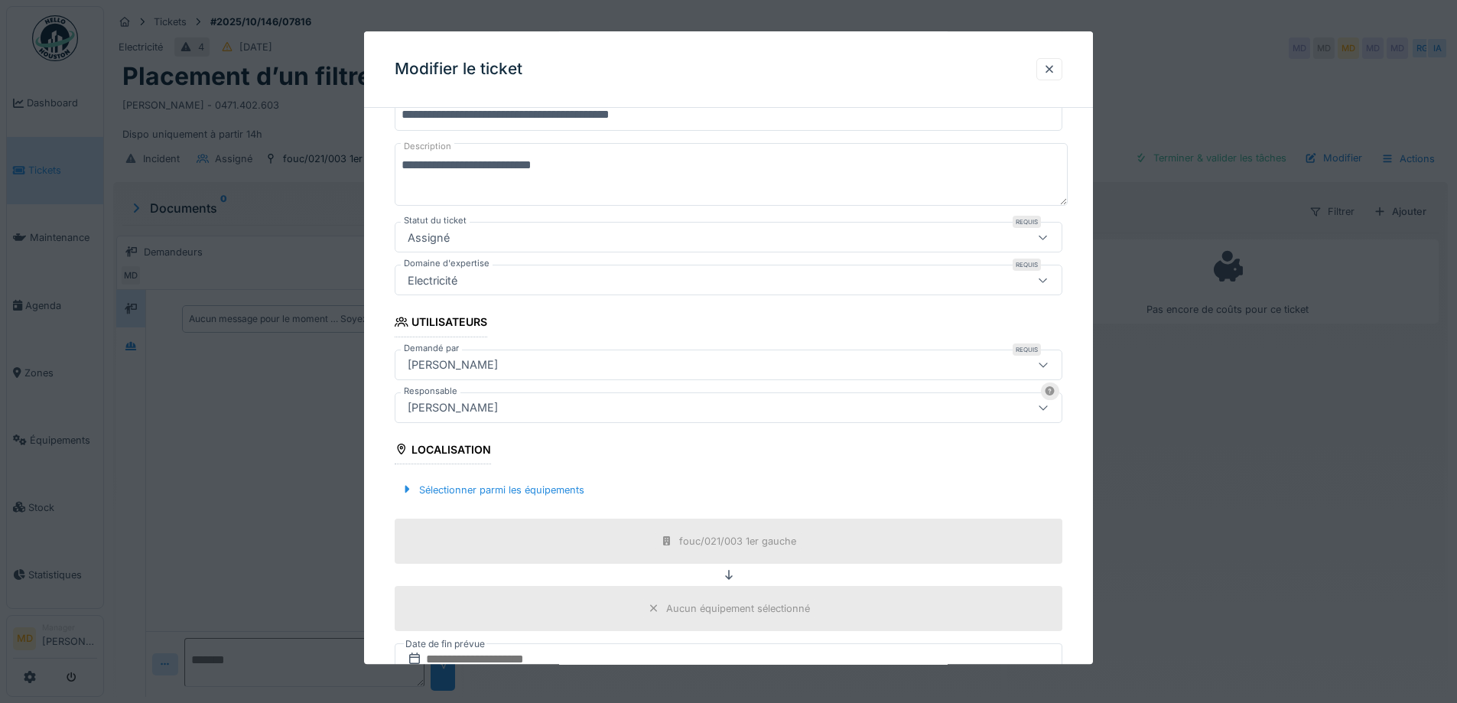
scroll to position [412, 0]
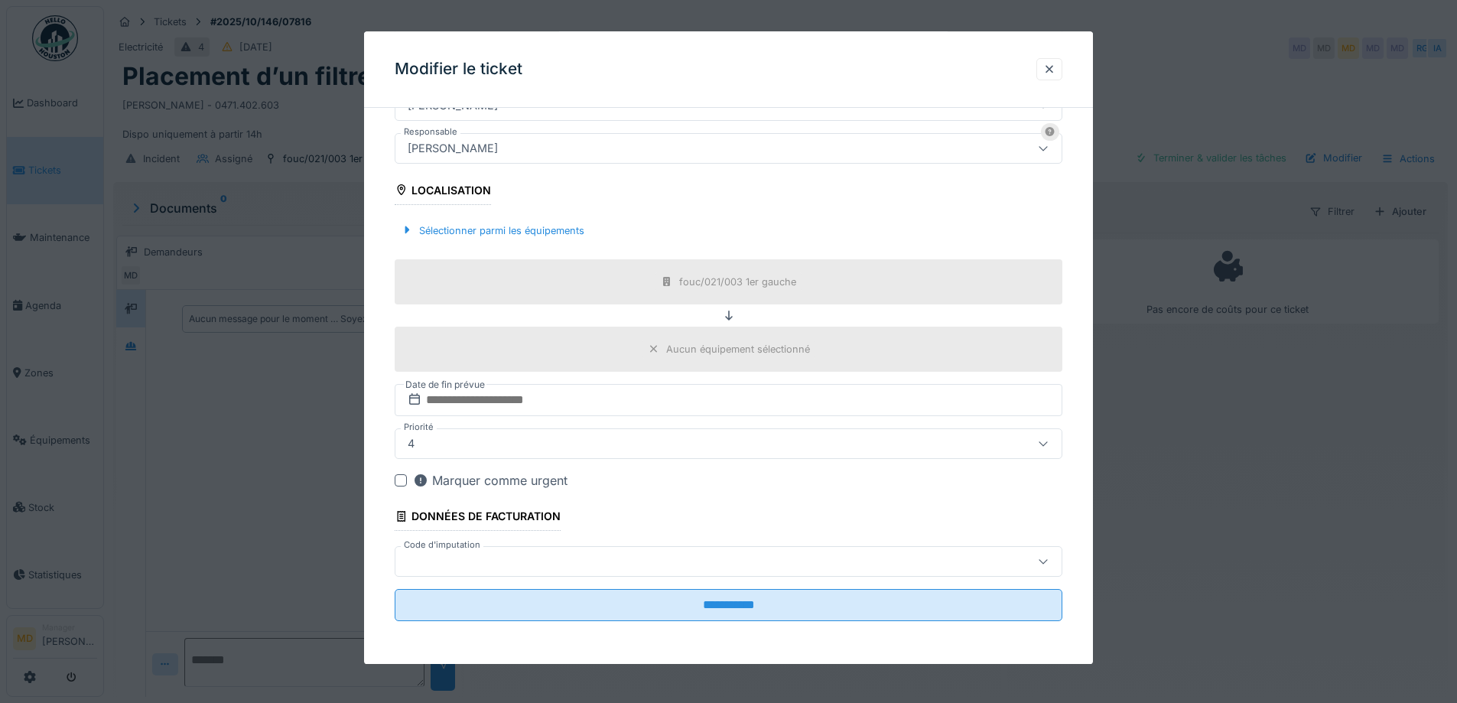
type textarea "**********"
click at [713, 609] on input "**********" at bounding box center [729, 605] width 668 height 32
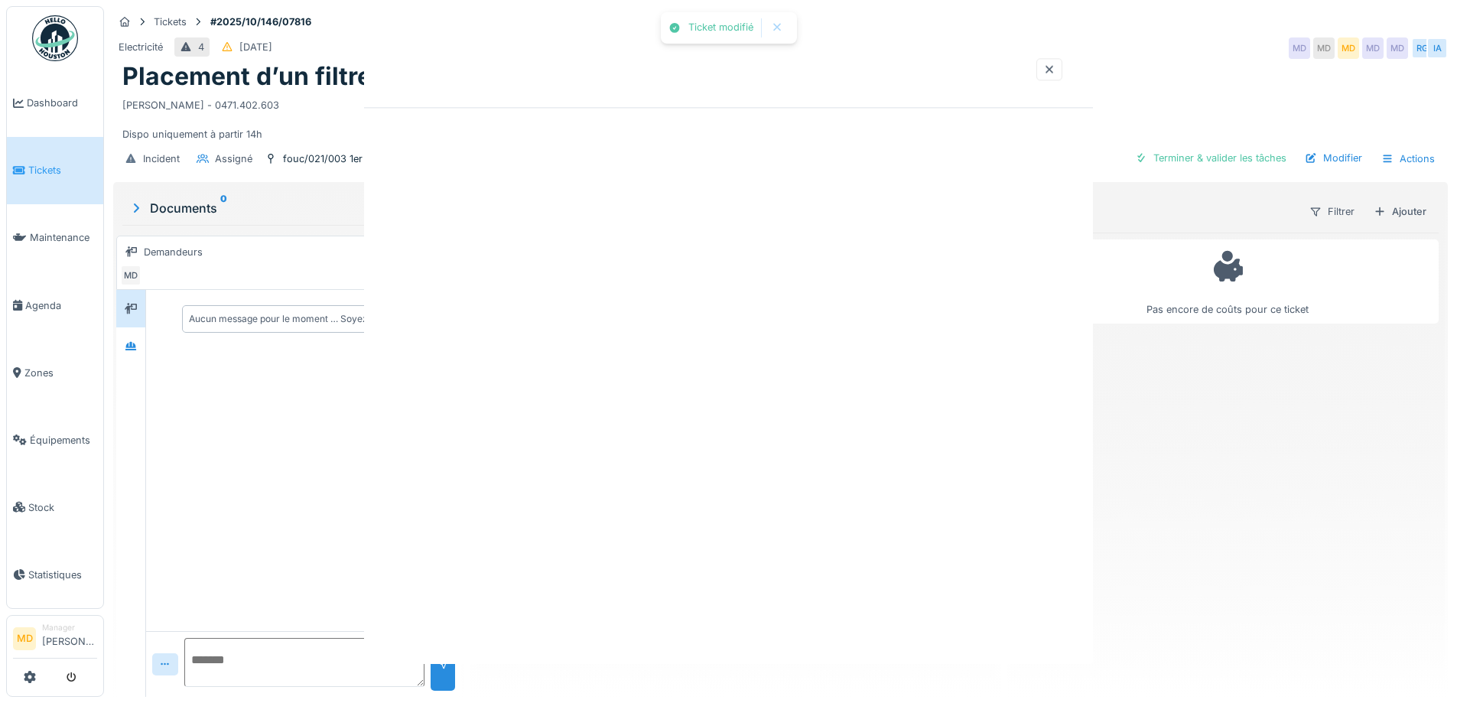
scroll to position [0, 0]
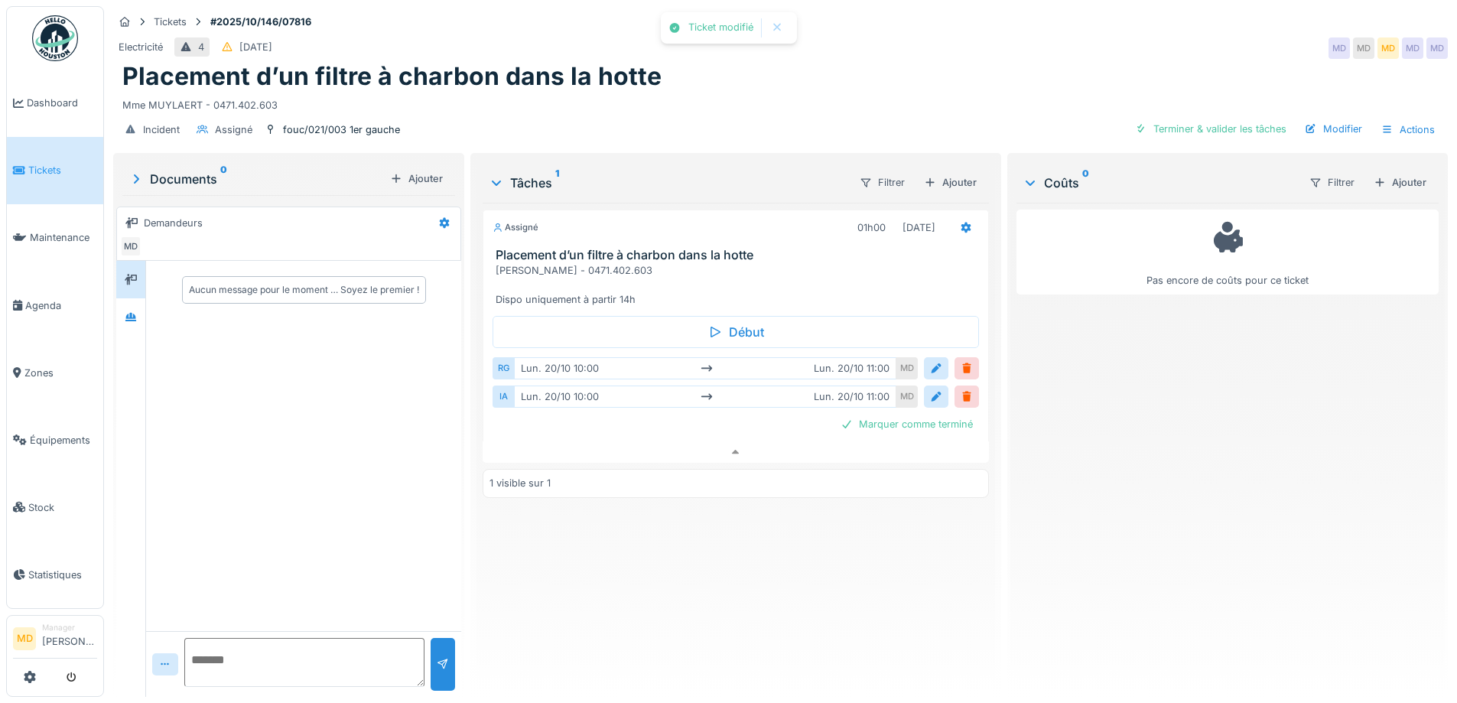
click at [957, 210] on div "Assigné 01h00 [DATE]" at bounding box center [735, 224] width 504 height 28
click at [960, 223] on icon at bounding box center [965, 228] width 10 height 11
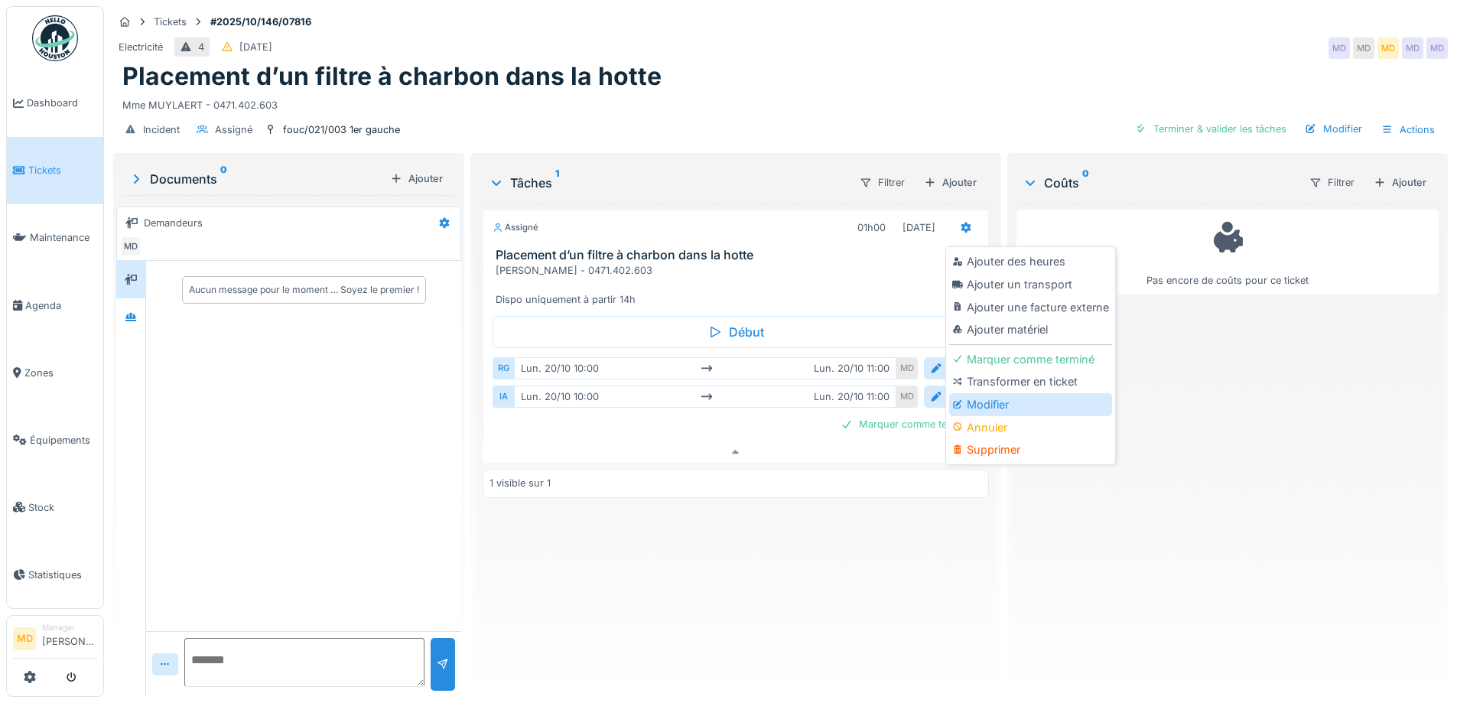
click at [978, 393] on div "Modifier" at bounding box center [1030, 404] width 163 height 23
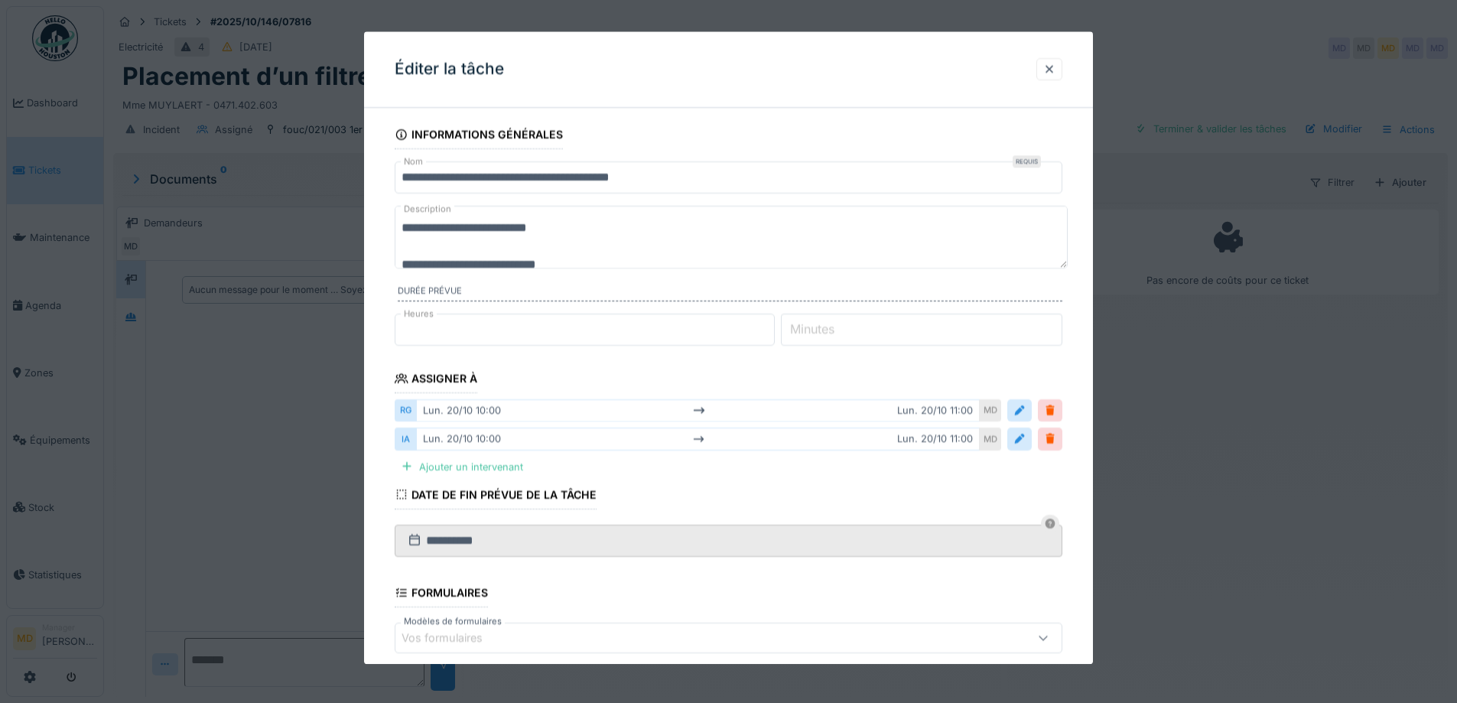
scroll to position [18, 0]
drag, startPoint x: 598, startPoint y: 239, endPoint x: 378, endPoint y: 251, distance: 220.5
click at [378, 251] on div "**********" at bounding box center [728, 482] width 729 height 725
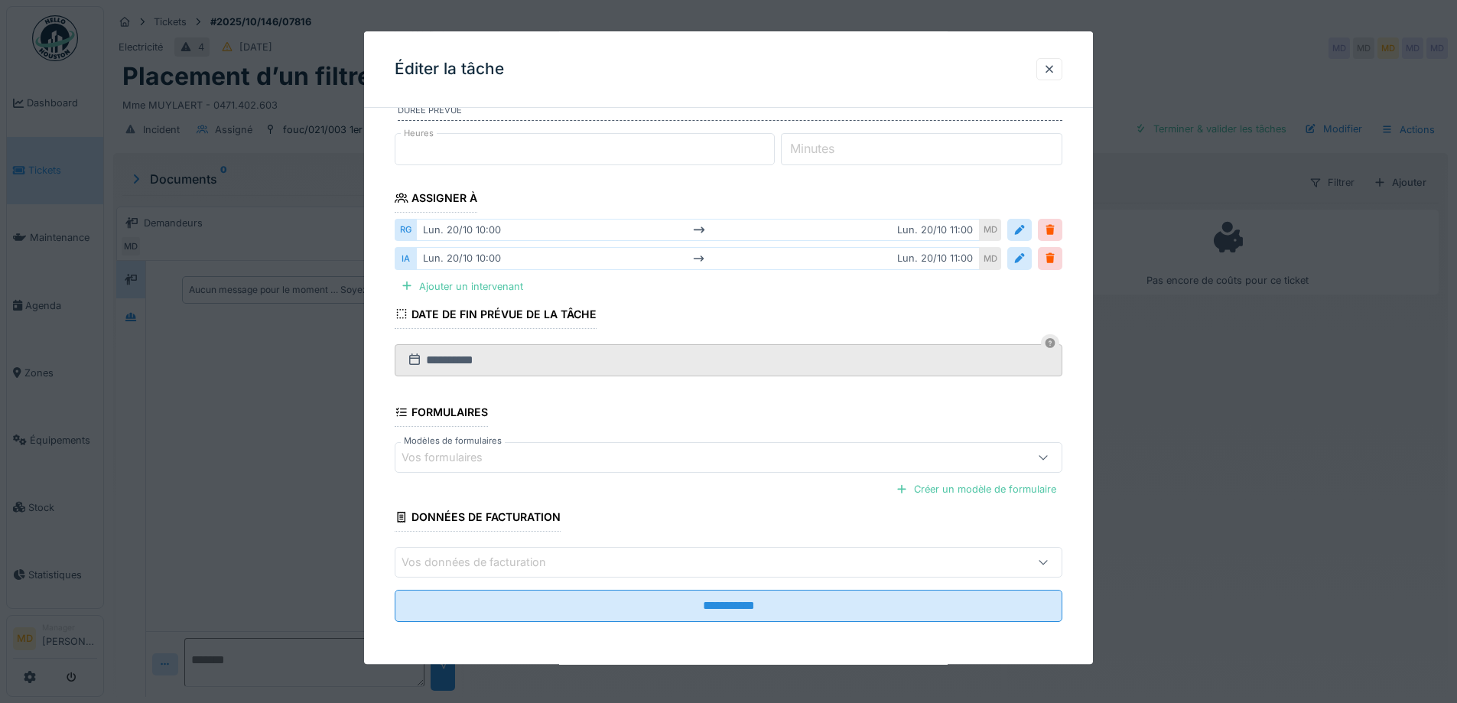
scroll to position [181, 0]
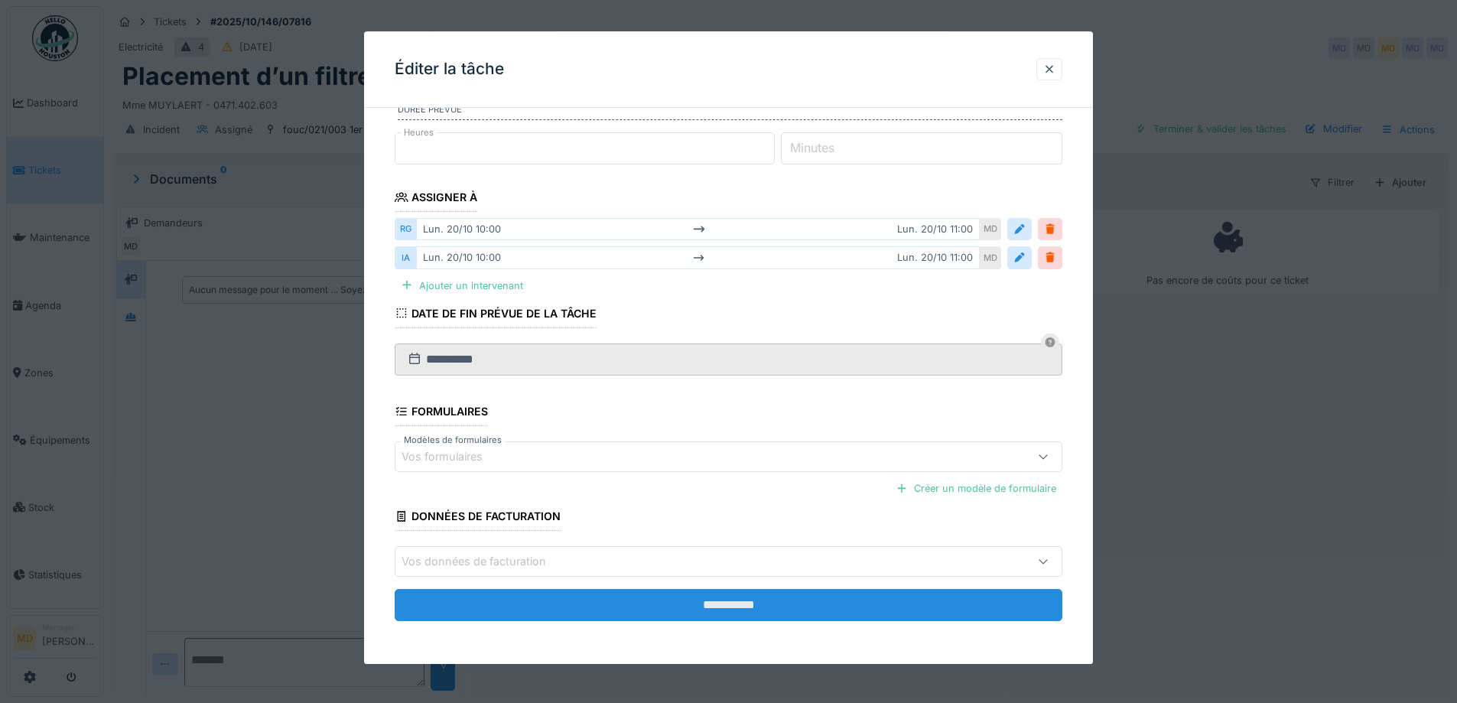
type textarea "**********"
click at [761, 613] on input "**********" at bounding box center [729, 606] width 668 height 32
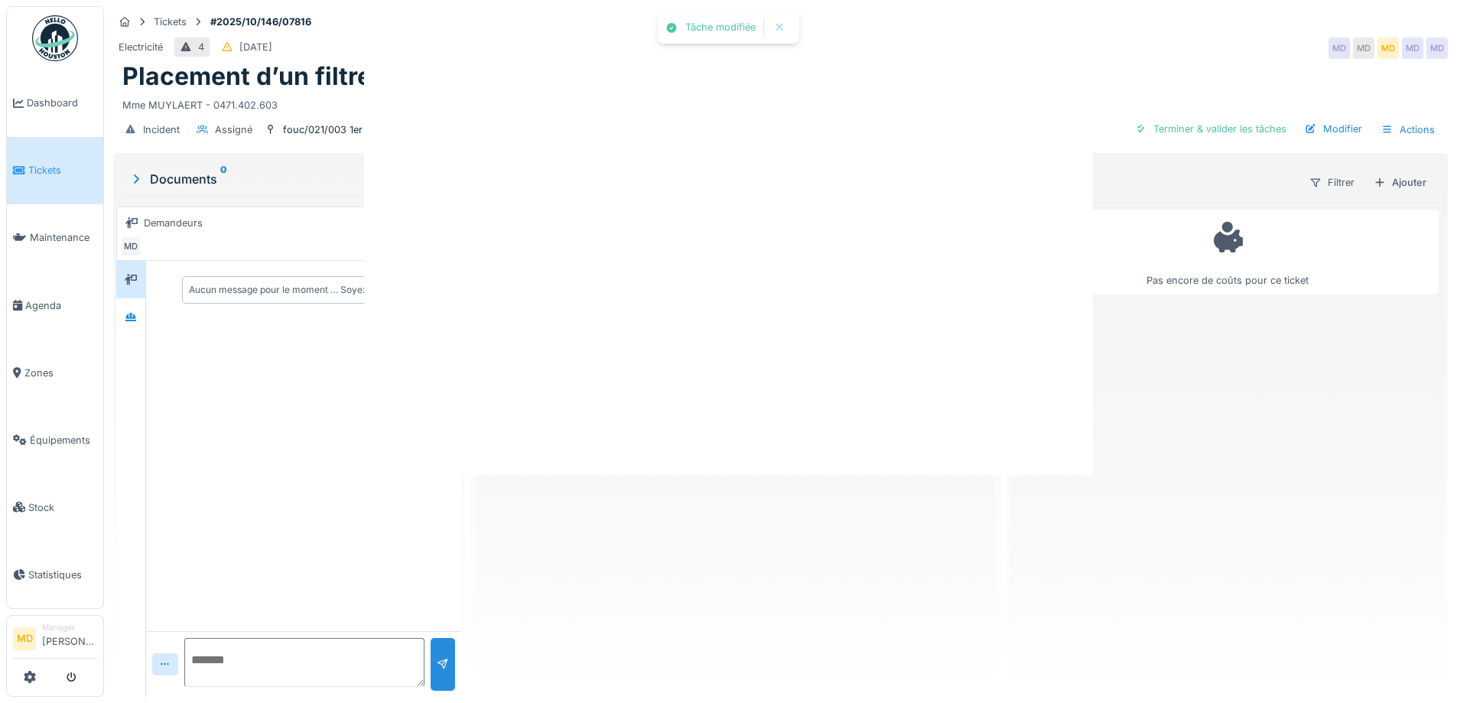
scroll to position [0, 0]
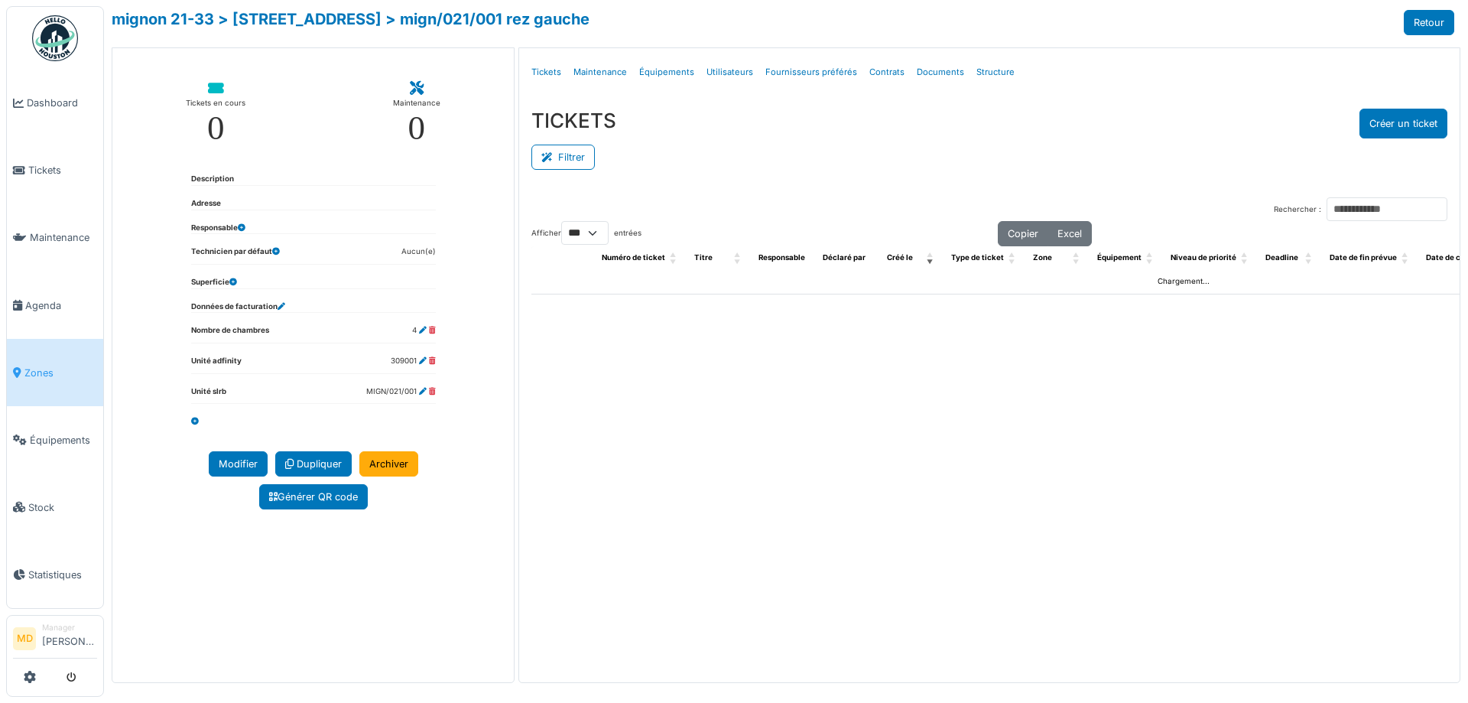
select select "***"
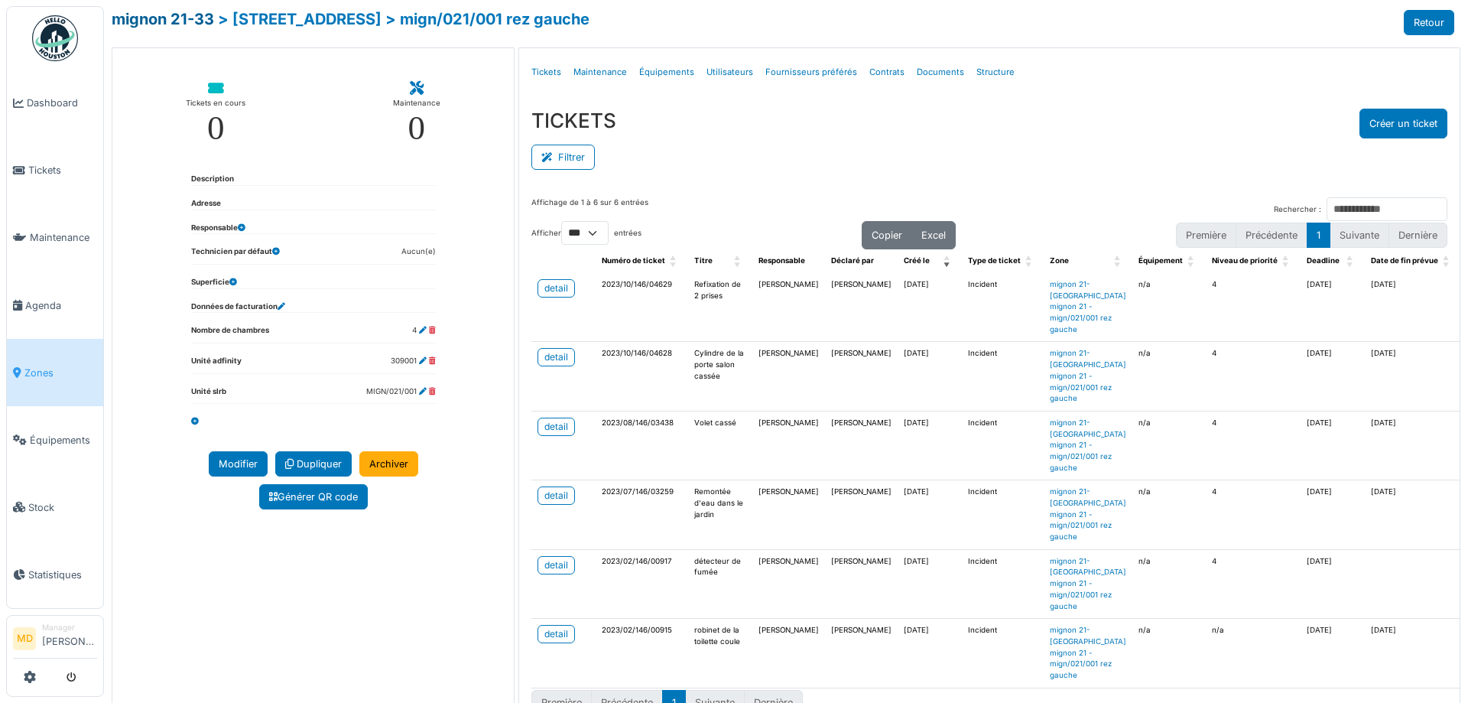
click at [148, 14] on link "mignon 21-33" at bounding box center [163, 19] width 102 height 18
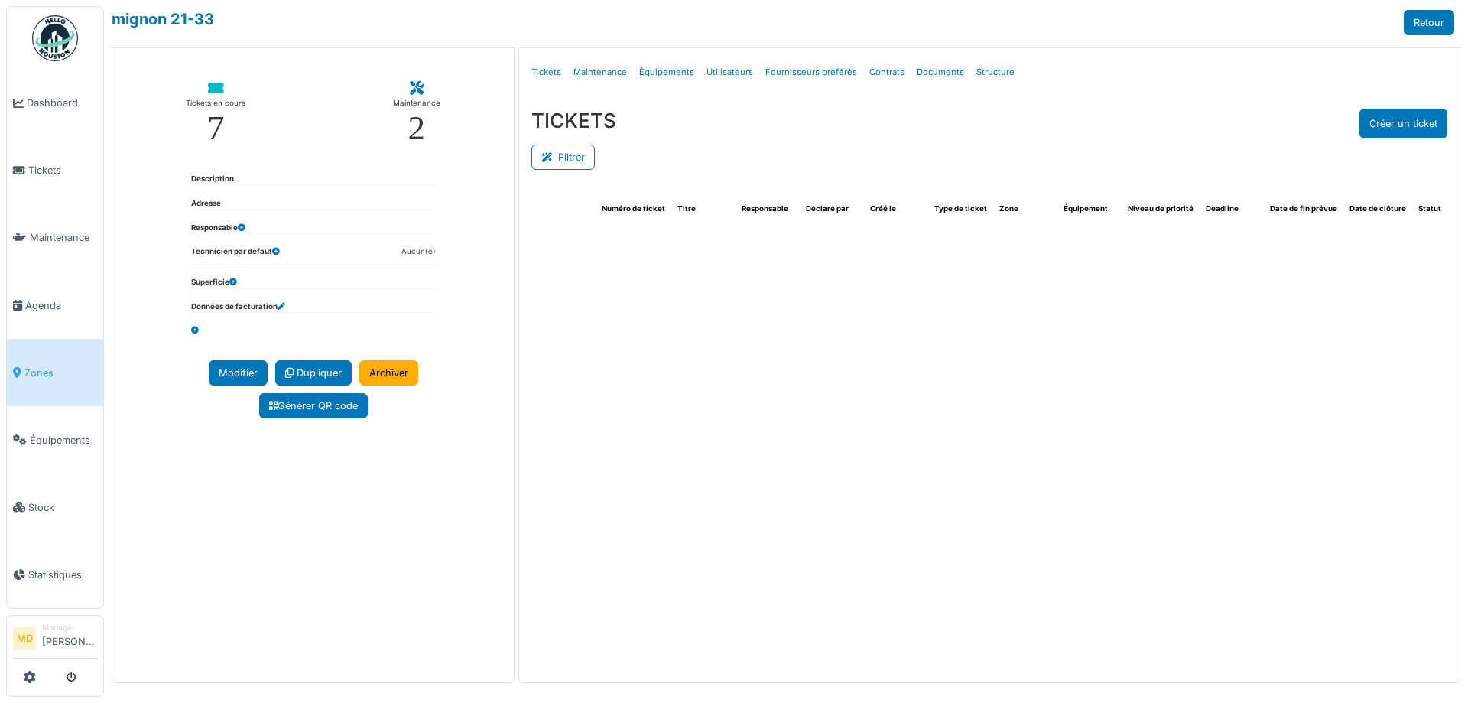
select select "***"
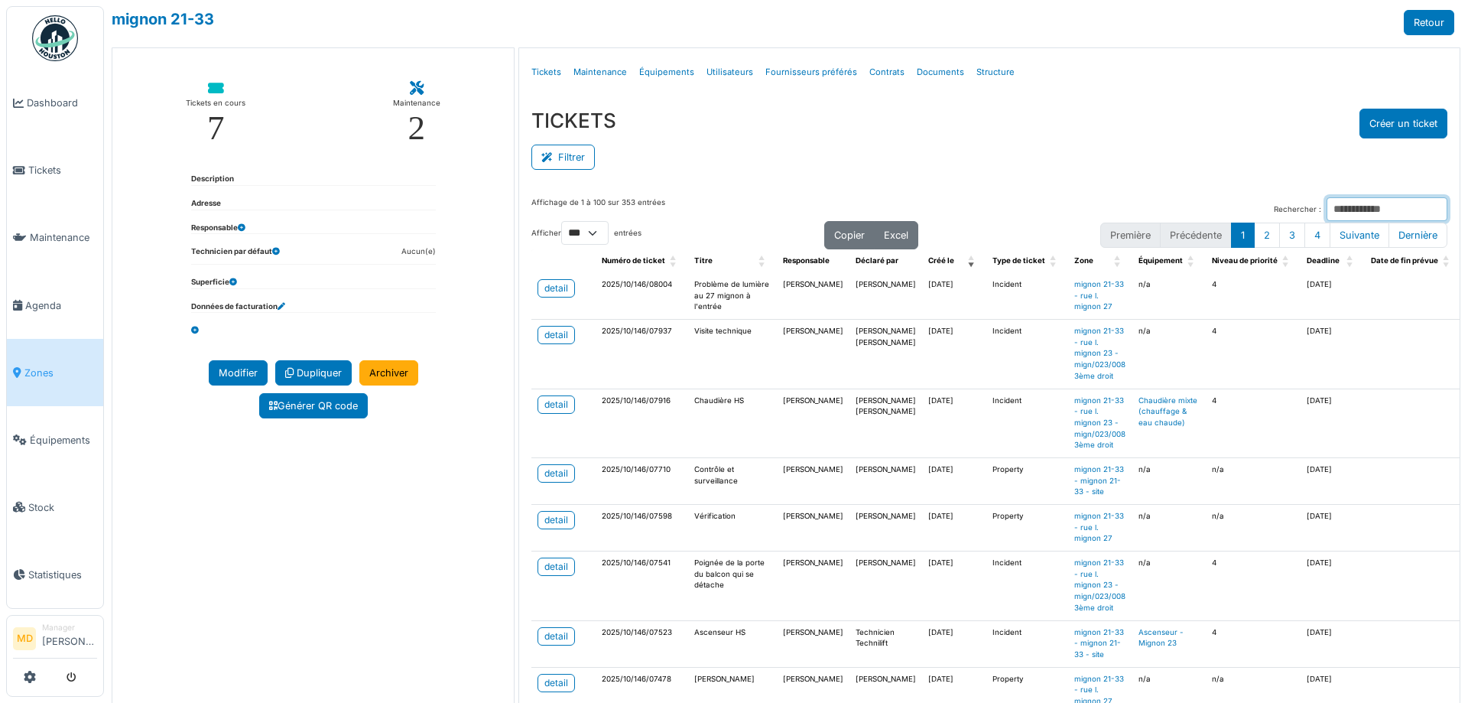
click at [1327, 210] on input "Rechercher :" at bounding box center [1387, 209] width 121 height 24
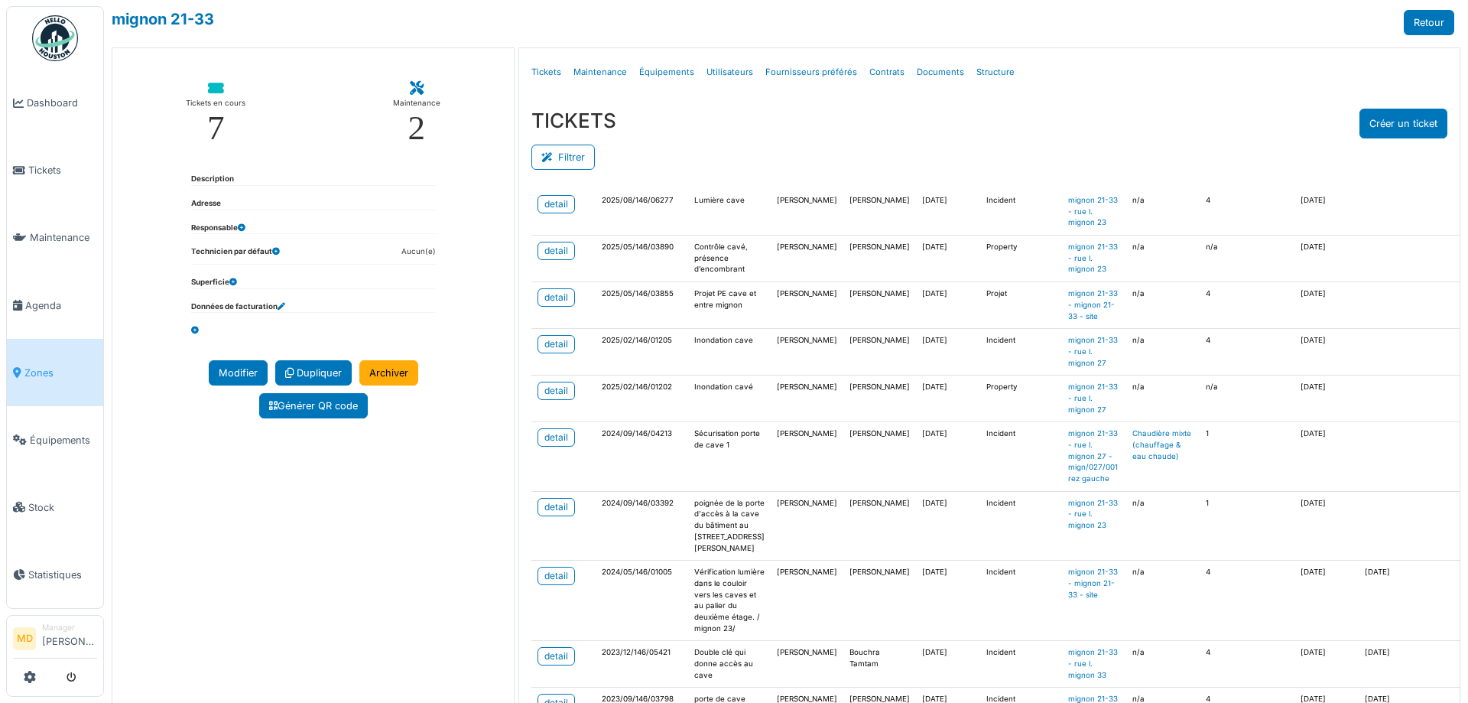
scroll to position [153, 0]
type input "****"
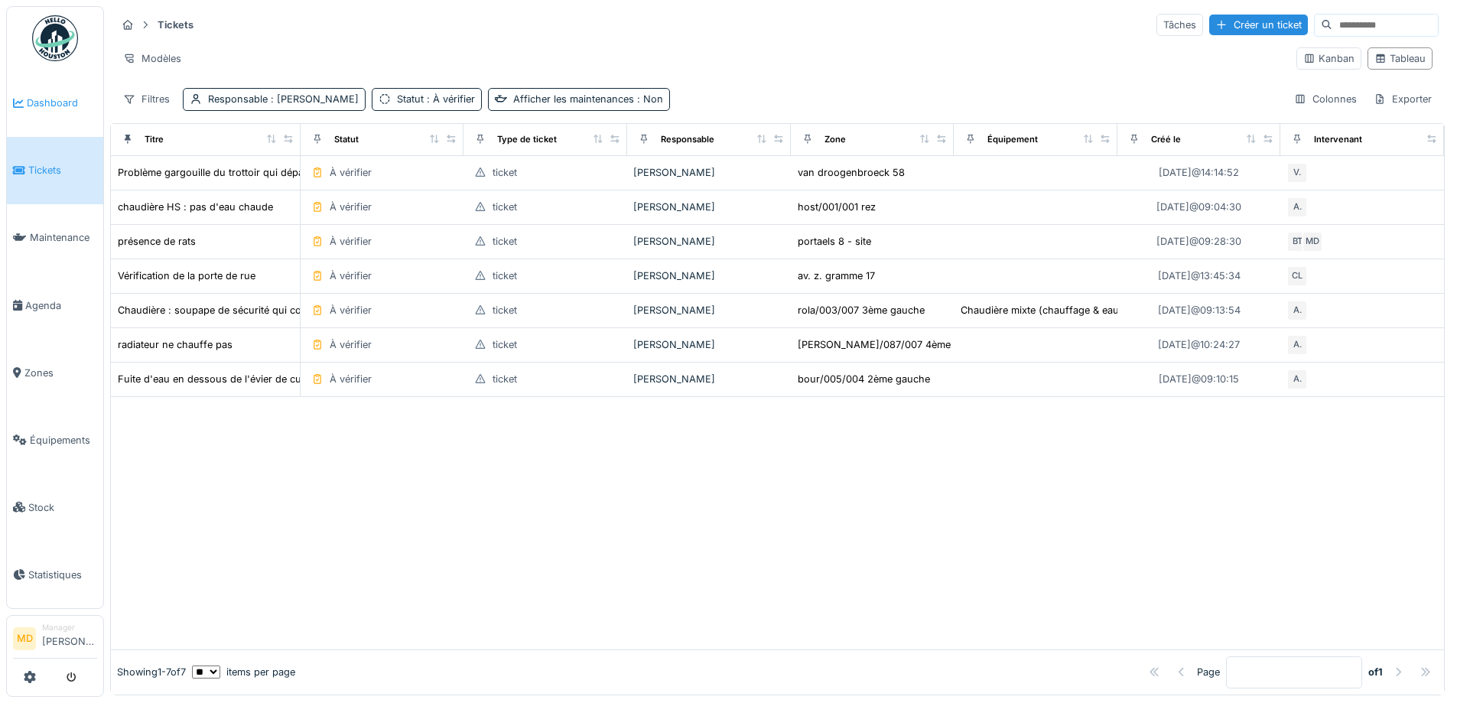
click at [45, 109] on span "Dashboard" at bounding box center [62, 103] width 70 height 15
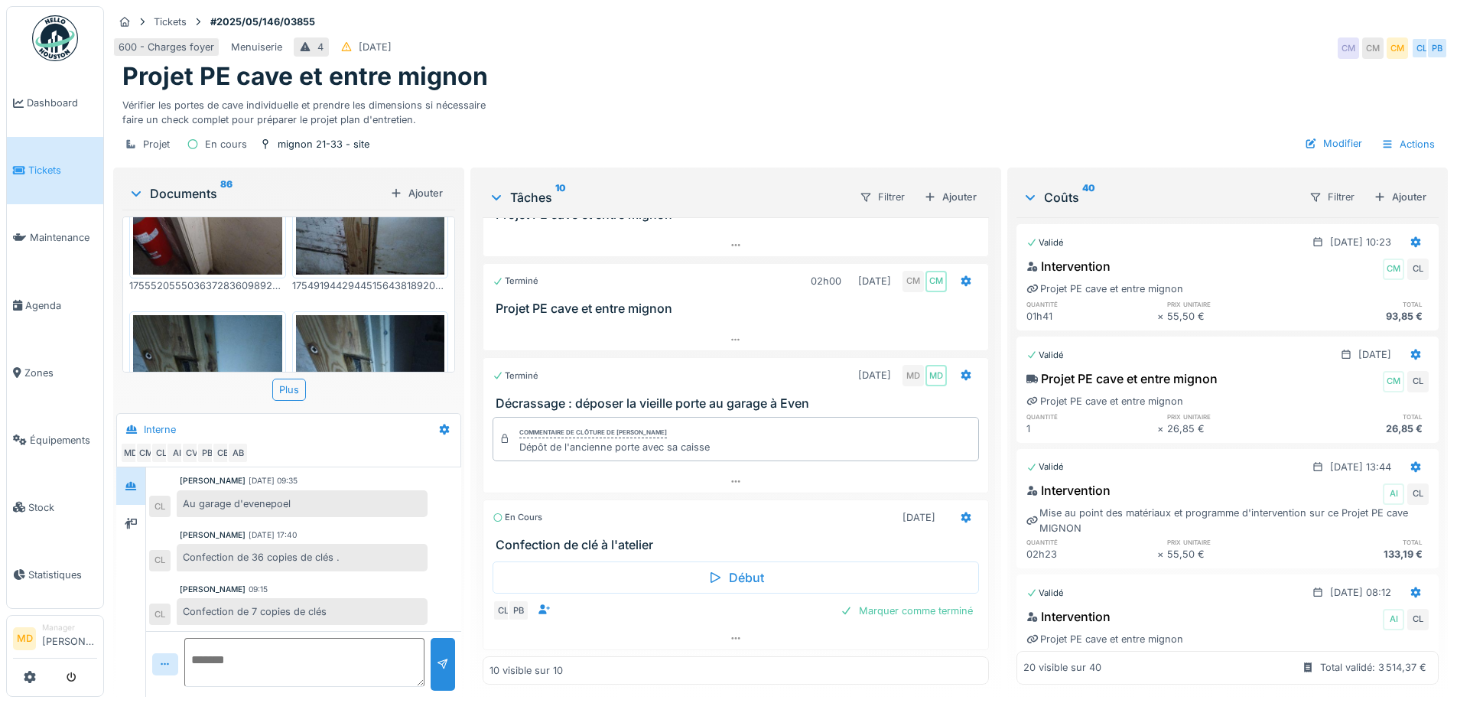
scroll to position [2146, 0]
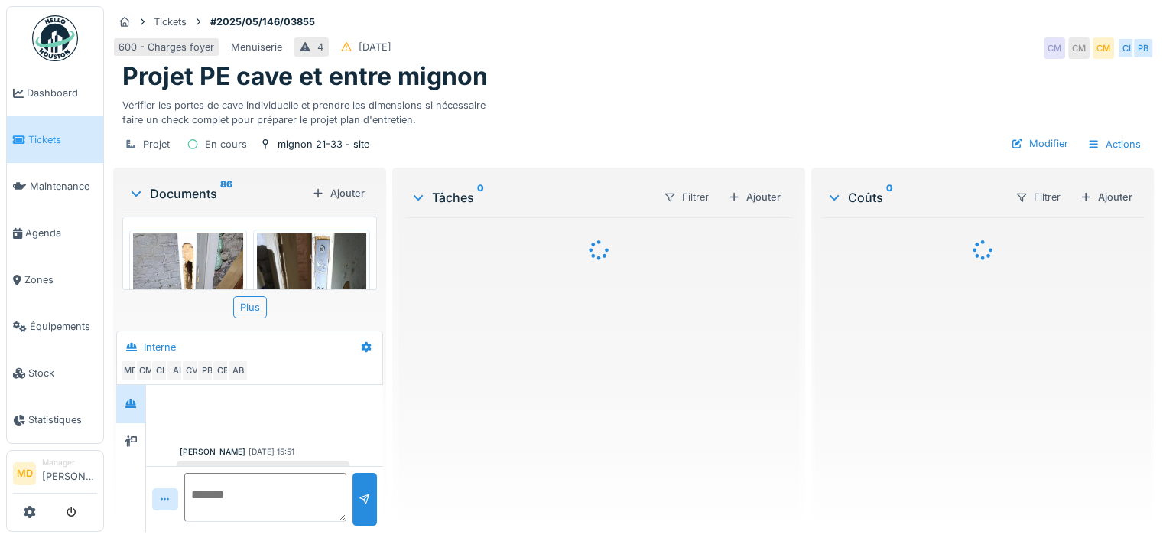
scroll to position [924, 0]
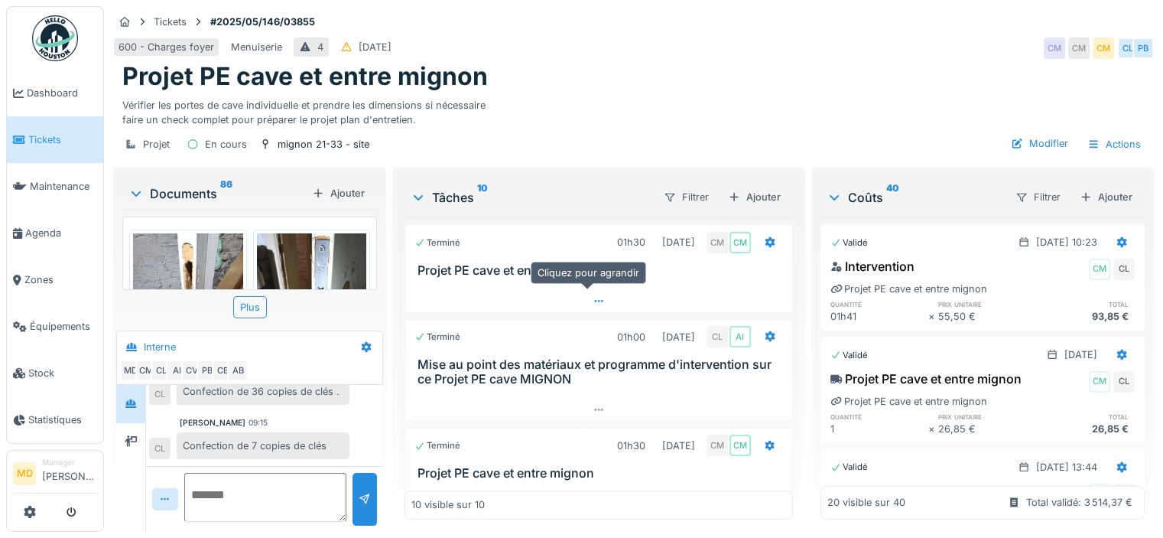
click at [593, 296] on icon at bounding box center [599, 301] width 12 height 10
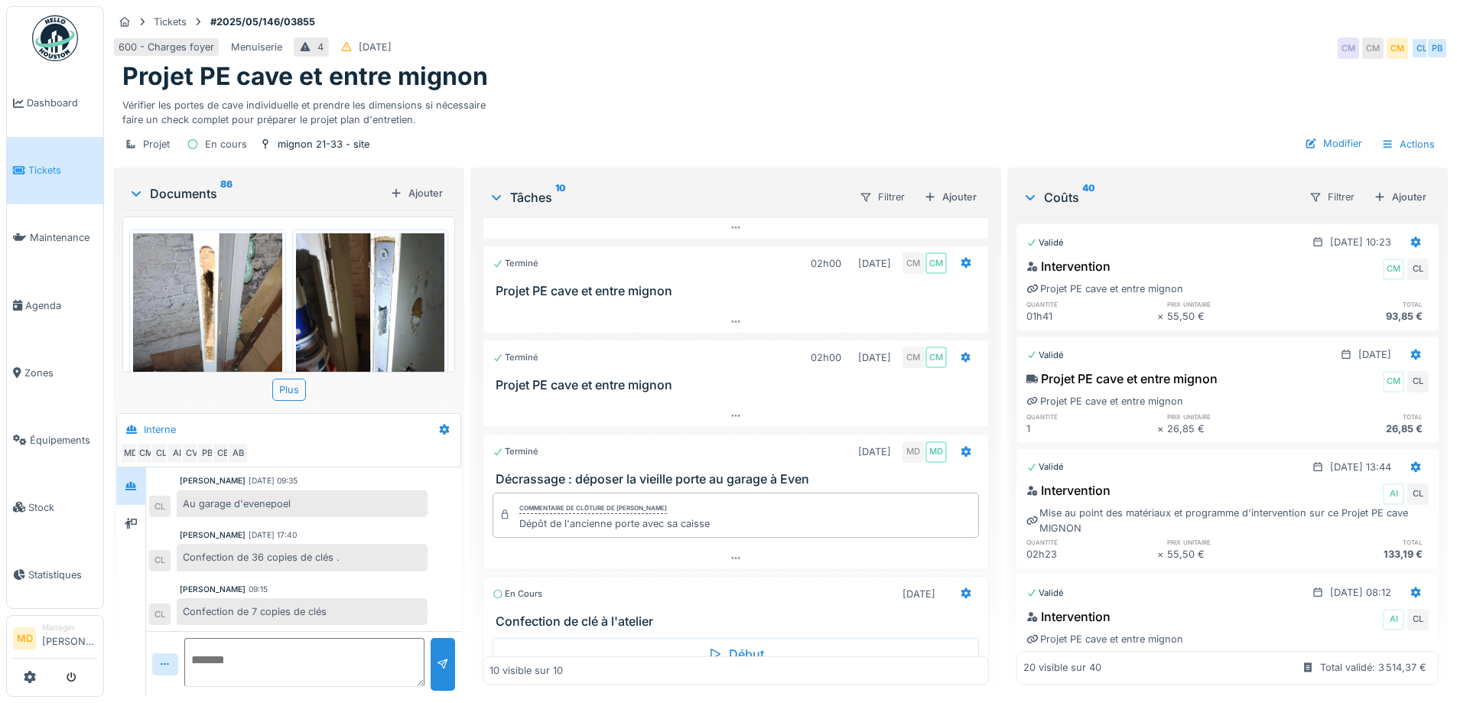
scroll to position [755, 0]
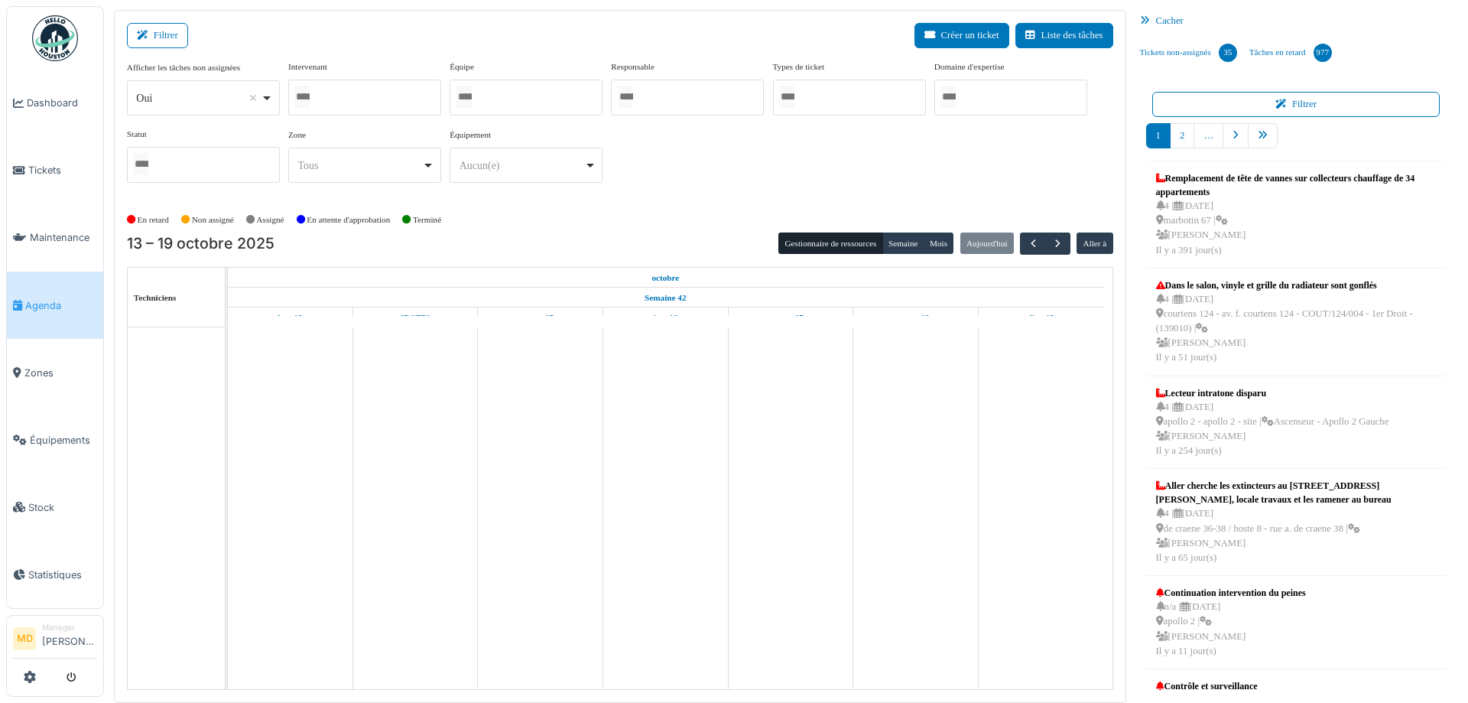
click at [405, 96] on div at bounding box center [364, 98] width 153 height 36
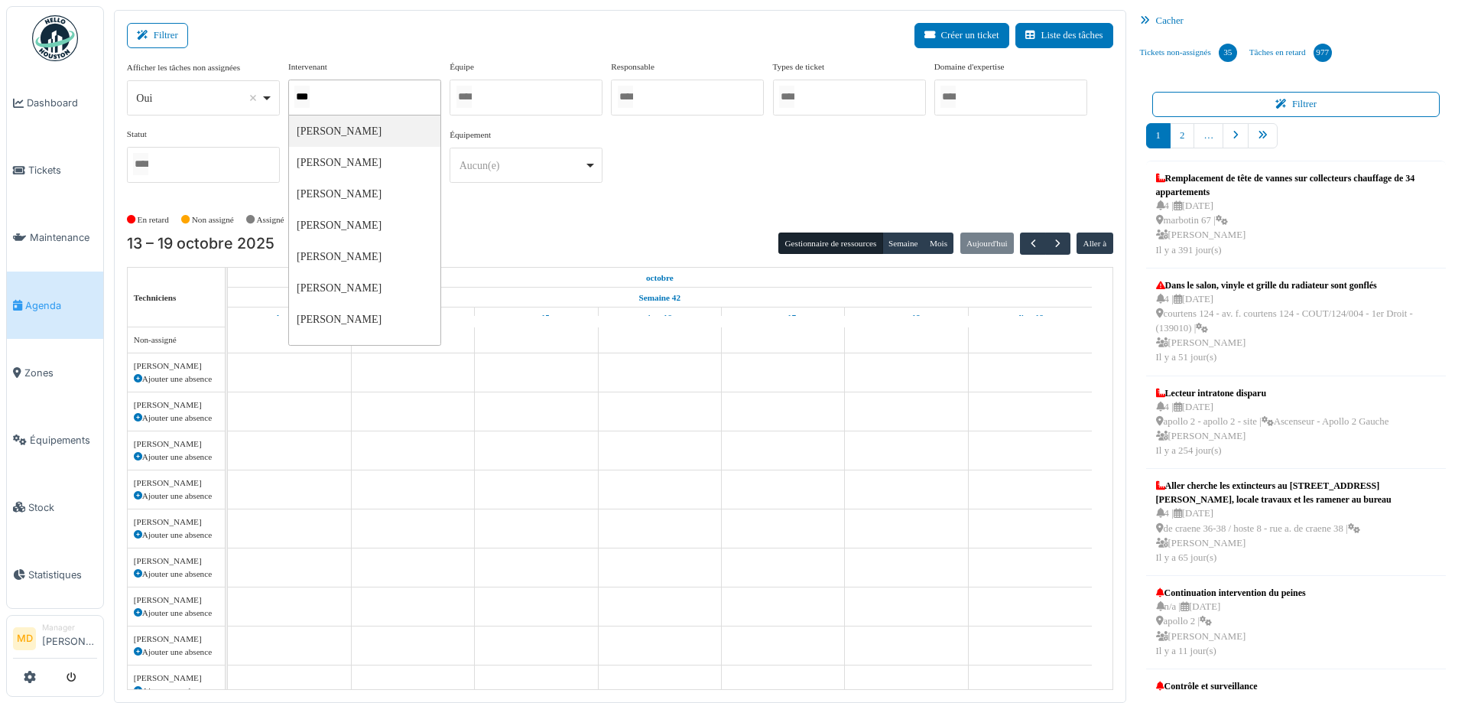
type input "****"
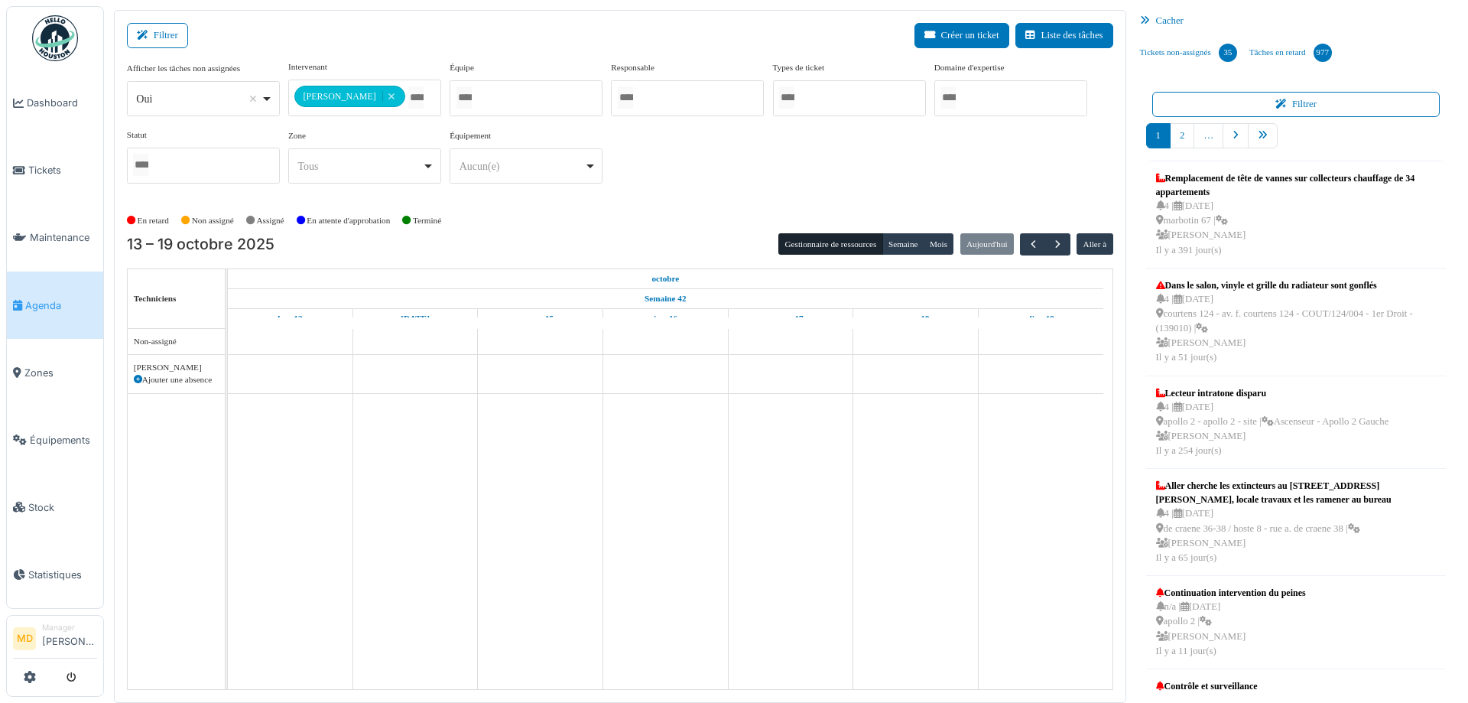
click at [1007, 168] on div "**********" at bounding box center [620, 127] width 986 height 135
click at [895, 236] on button "Semaine" at bounding box center [903, 243] width 42 height 21
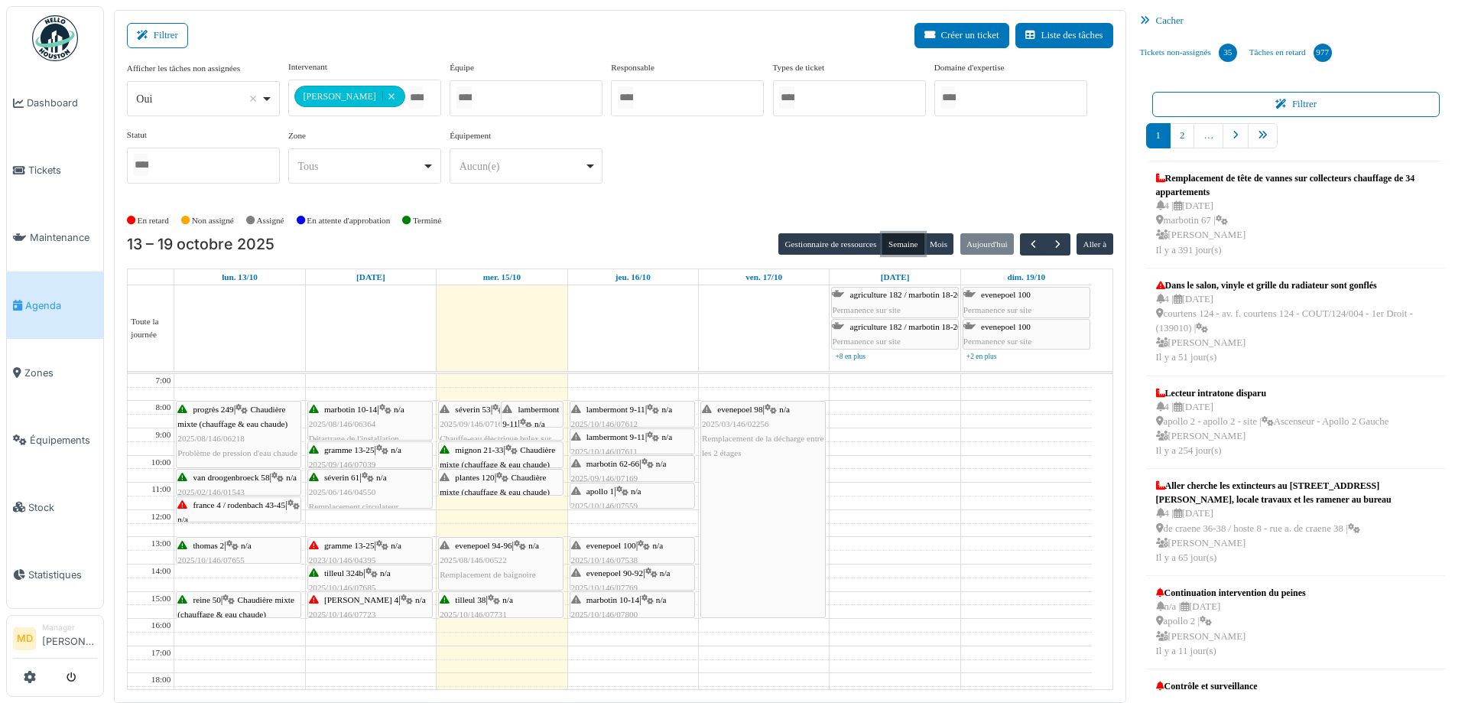
click at [511, 604] on div "tilleul 38 | n/a 2025/10/146/07731 Problème radiateurs. Pas de chauffage" at bounding box center [501, 622] width 122 height 59
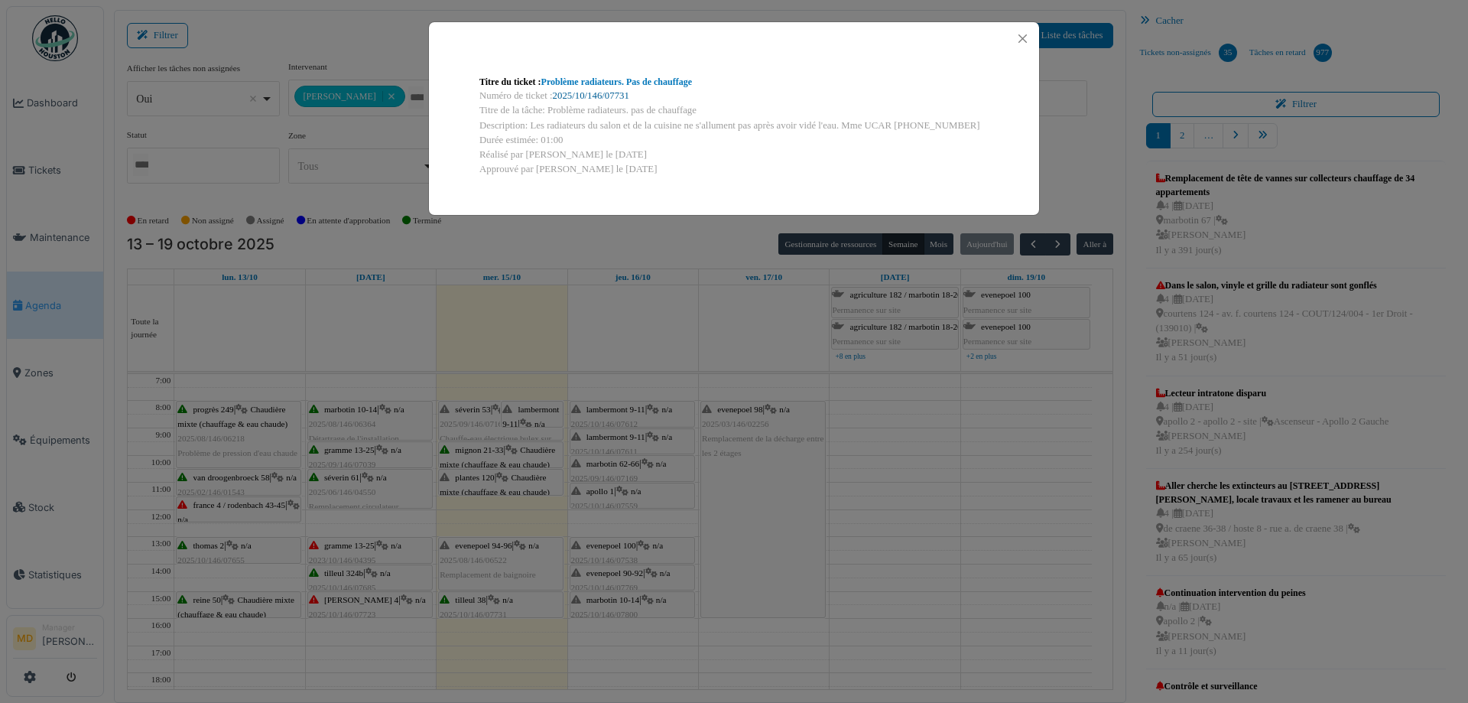
click at [599, 92] on link "2025/10/146/07731" at bounding box center [591, 95] width 76 height 11
click at [566, 83] on link "Problème radiateurs. Pas de chauffage" at bounding box center [616, 81] width 151 height 11
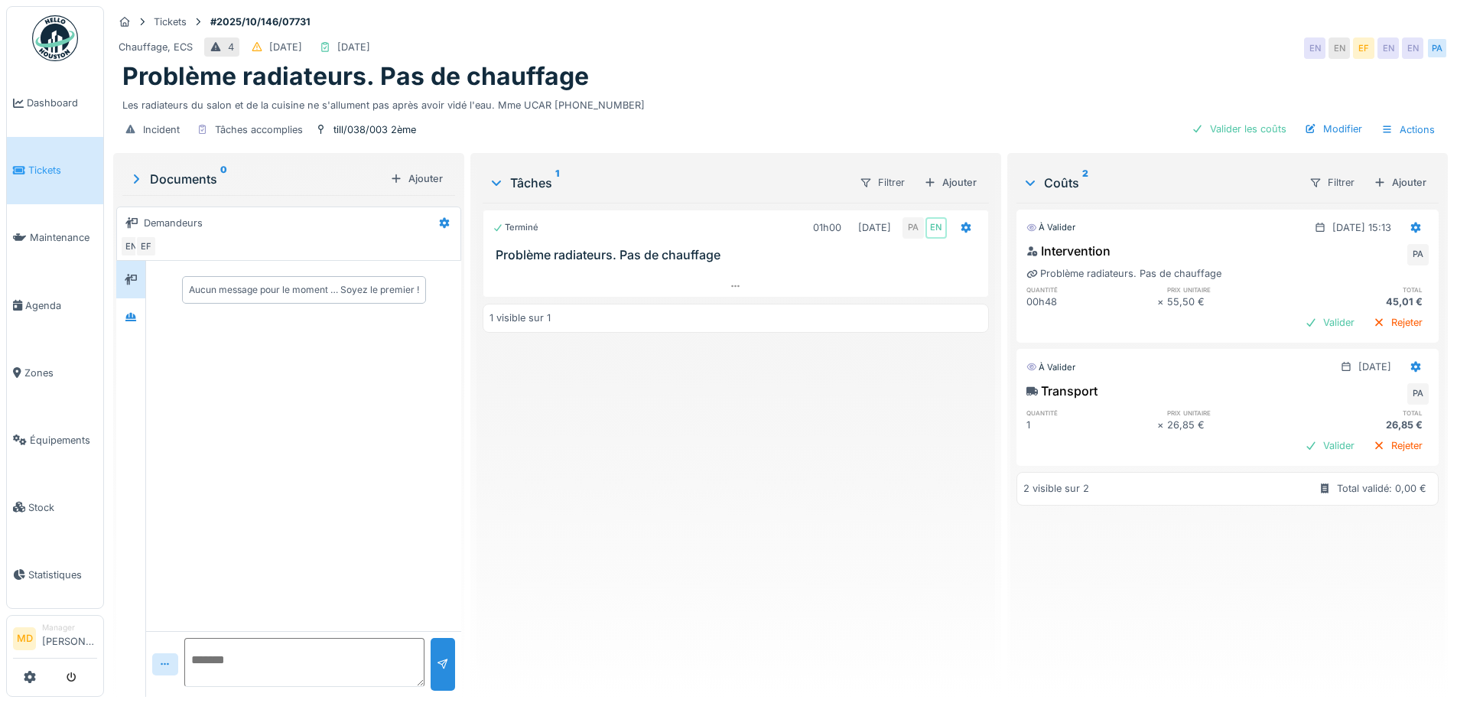
click at [720, 574] on div "Terminé 01h00 [DATE] PA EN Problème radiateurs. Pas de chauffage 1 visible sur 1" at bounding box center [734, 444] width 505 height 482
click at [133, 330] on div at bounding box center [130, 316] width 29 height 37
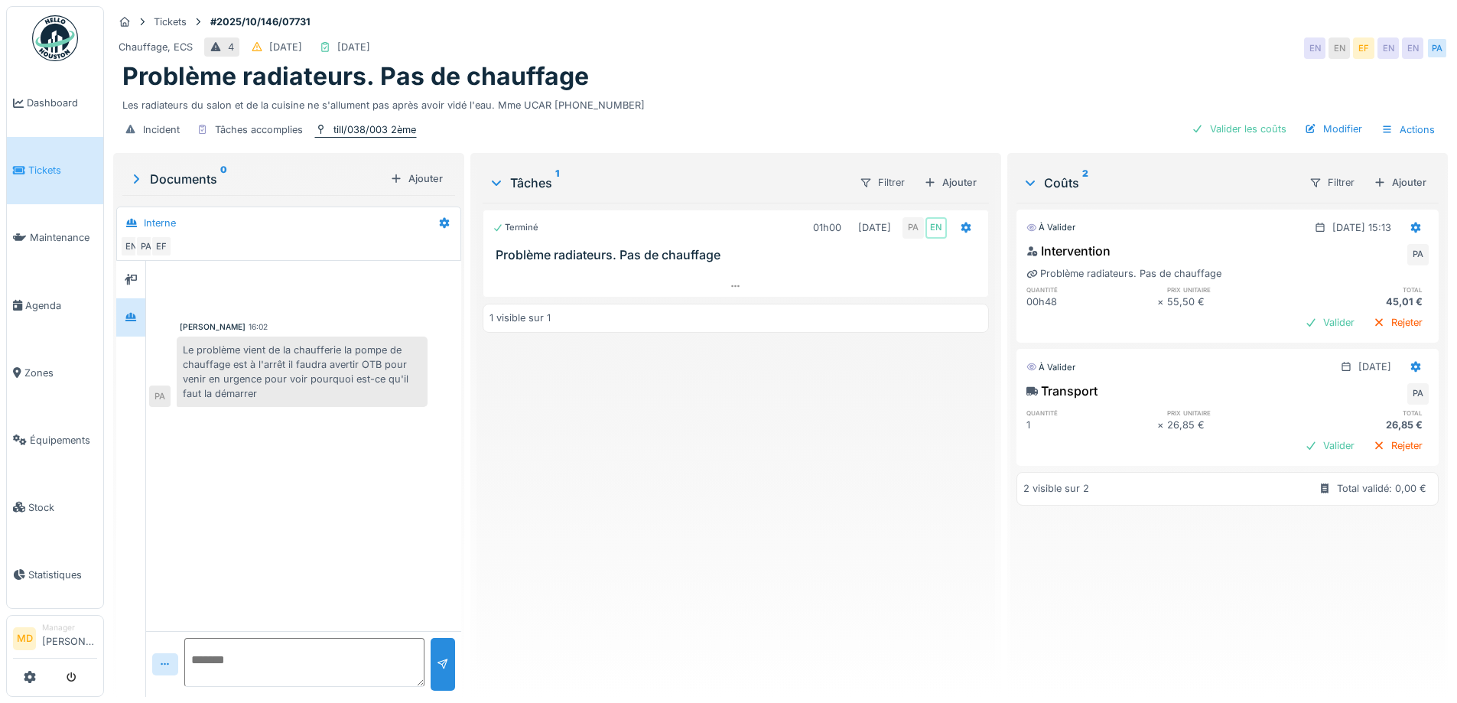
click at [388, 133] on div "till/038/003 2ème" at bounding box center [374, 129] width 83 height 15
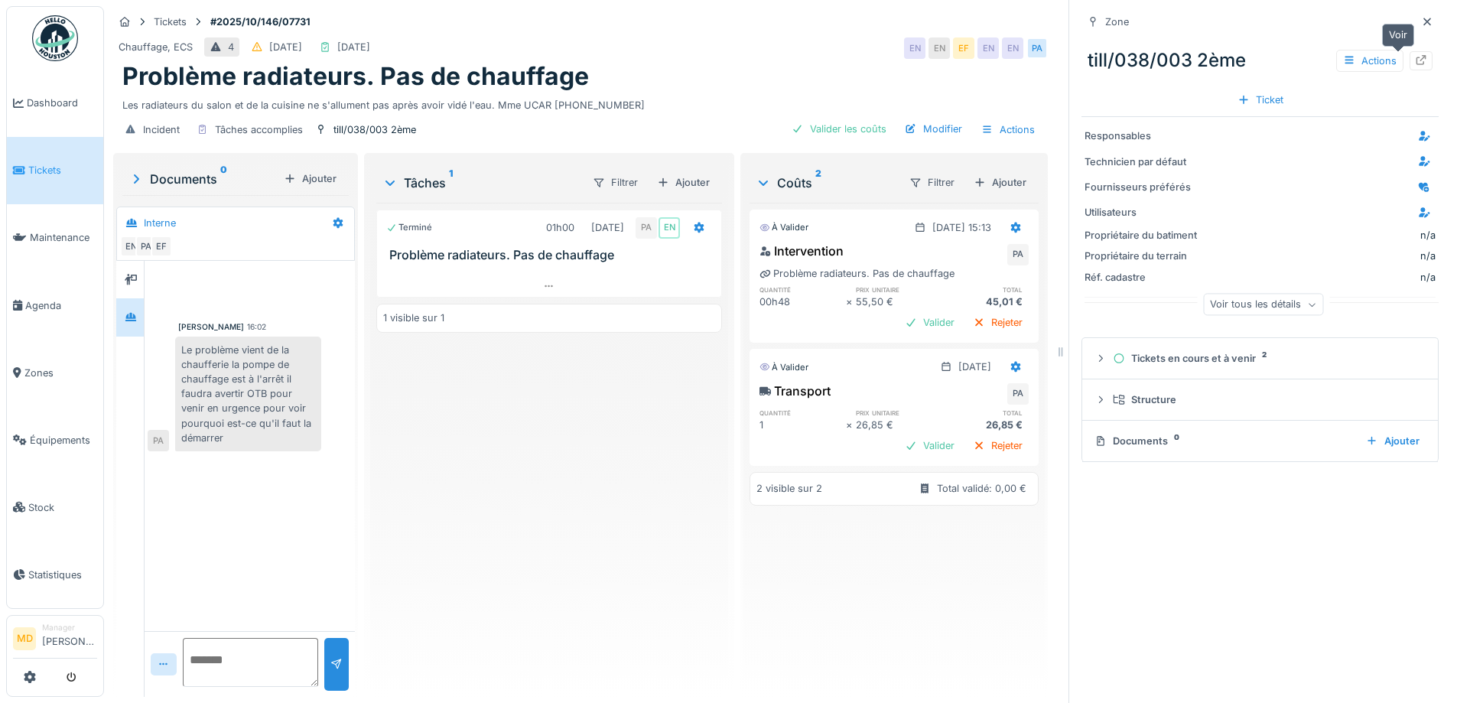
click at [1415, 62] on icon at bounding box center [1421, 60] width 12 height 10
click at [1415, 21] on div at bounding box center [1426, 21] width 23 height 19
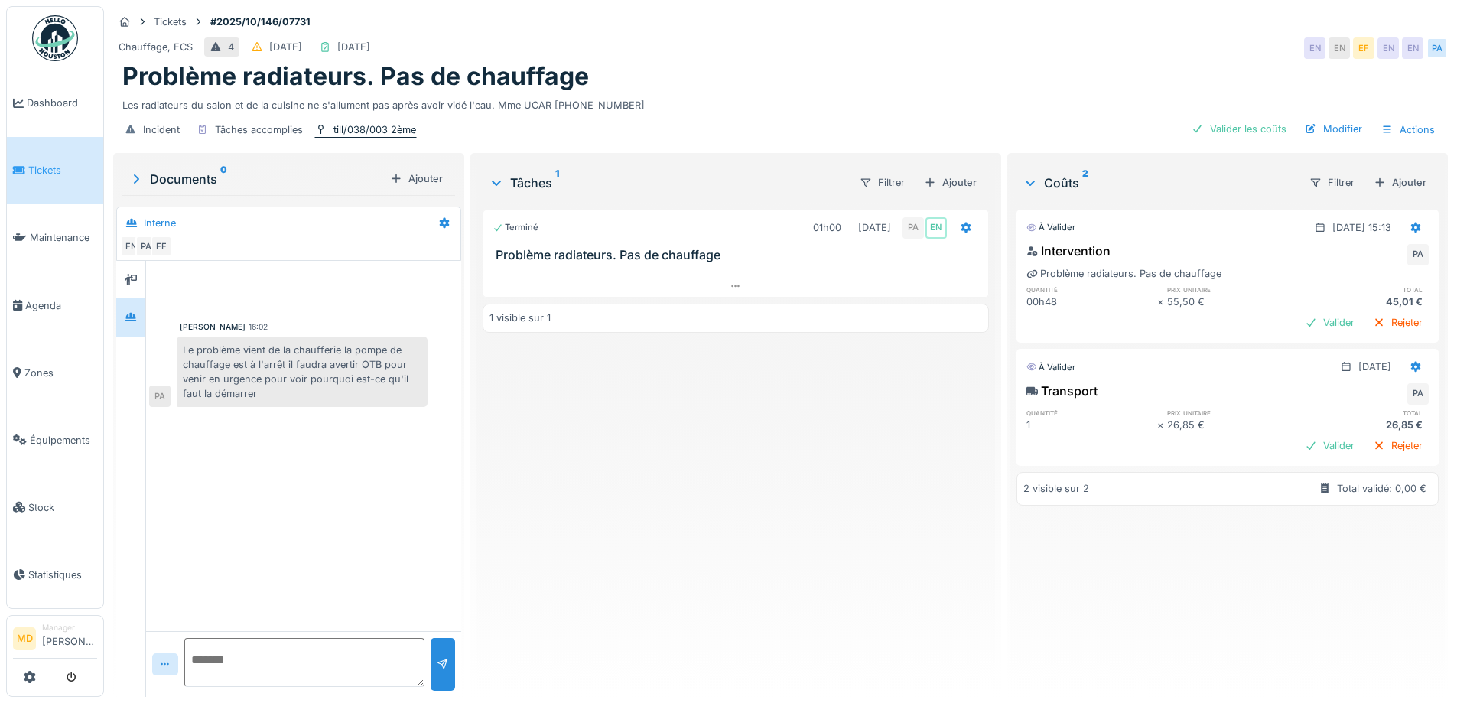
click at [388, 135] on div "till/038/003 2ème" at bounding box center [374, 129] width 83 height 15
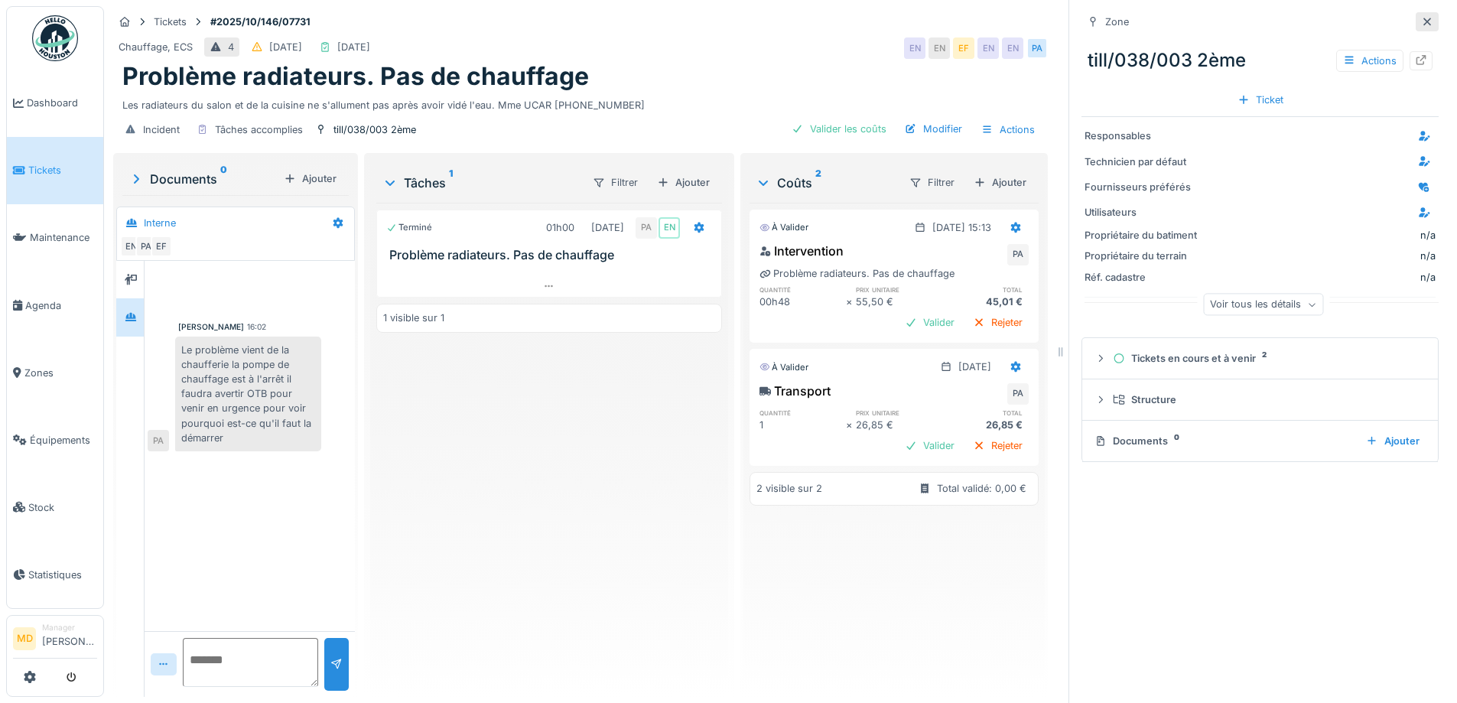
click at [1423, 23] on icon at bounding box center [1427, 22] width 8 height 8
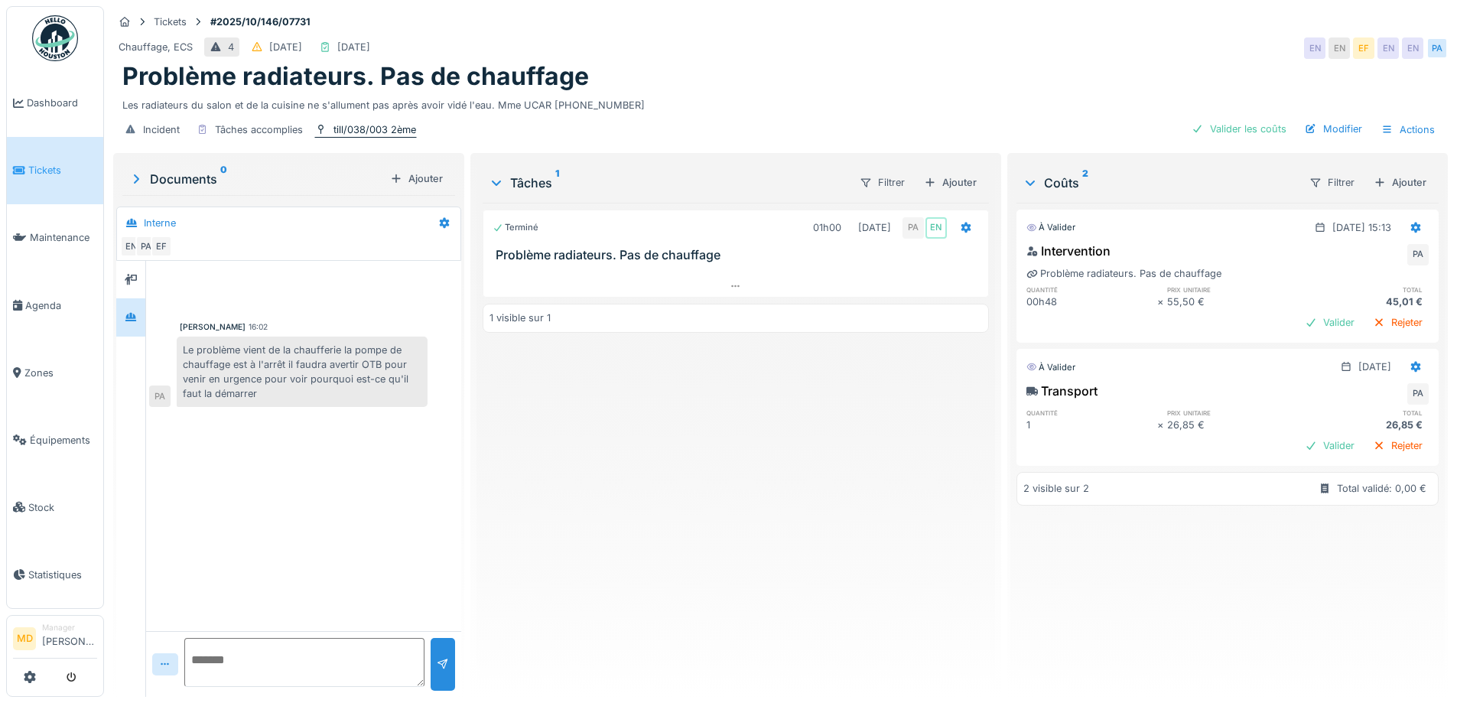
click at [365, 135] on div "till/038/003 2ème" at bounding box center [374, 129] width 83 height 15
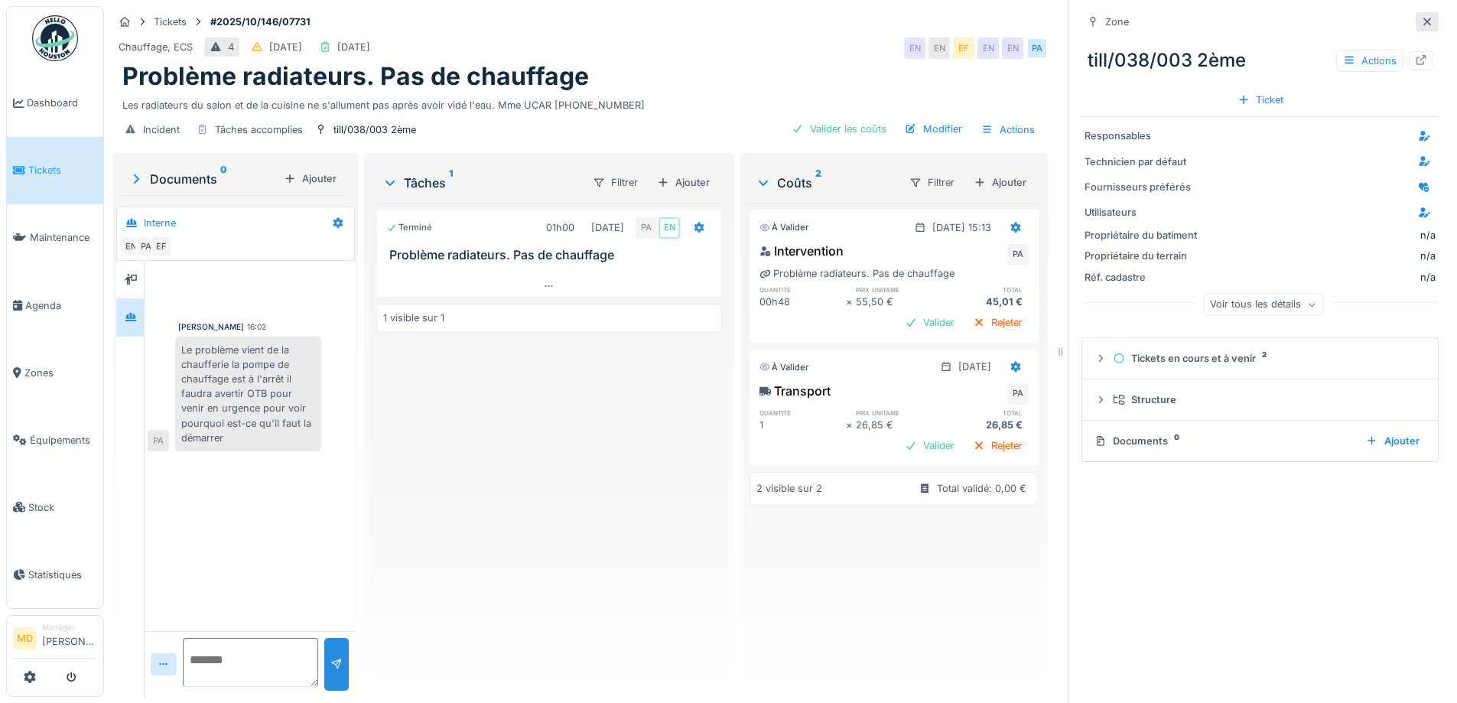
click at [1421, 20] on icon at bounding box center [1427, 22] width 12 height 10
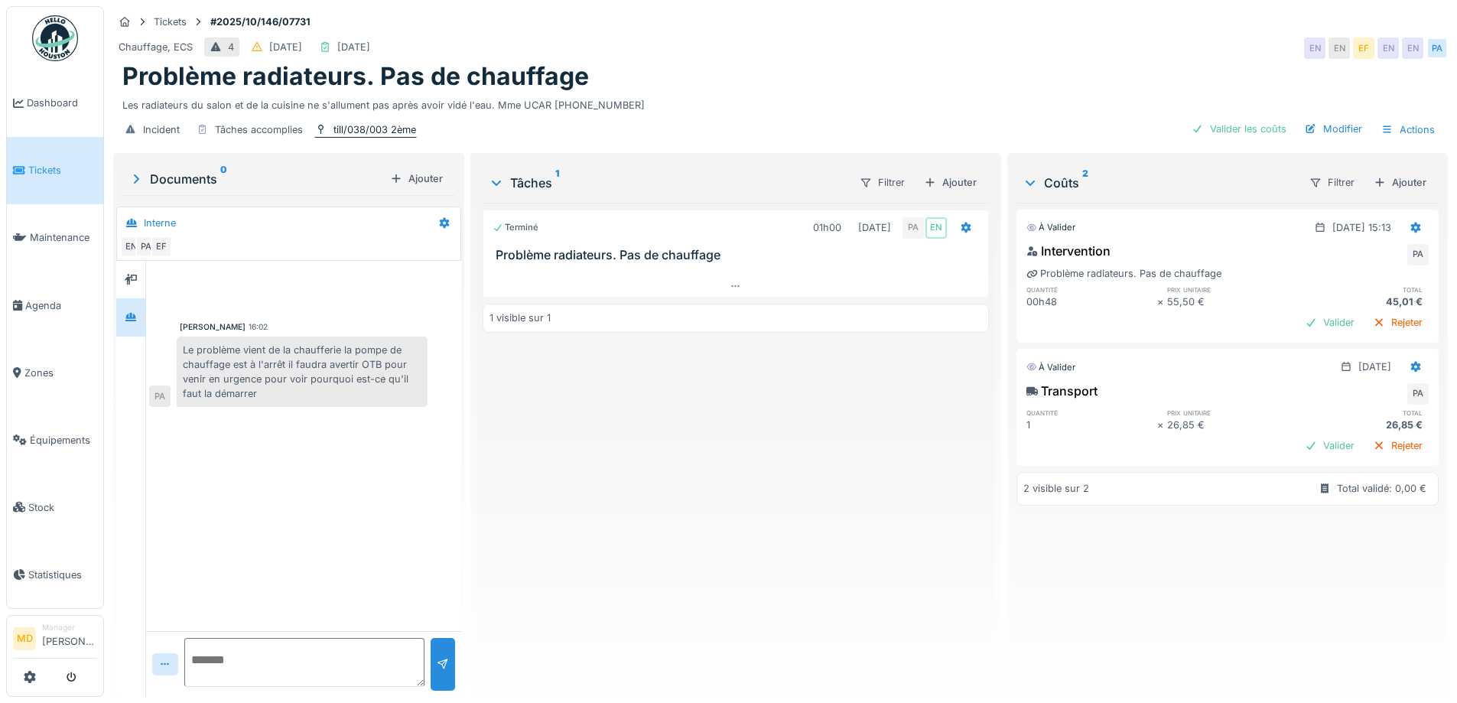
click at [345, 133] on div "till/038/003 2ème" at bounding box center [374, 129] width 83 height 15
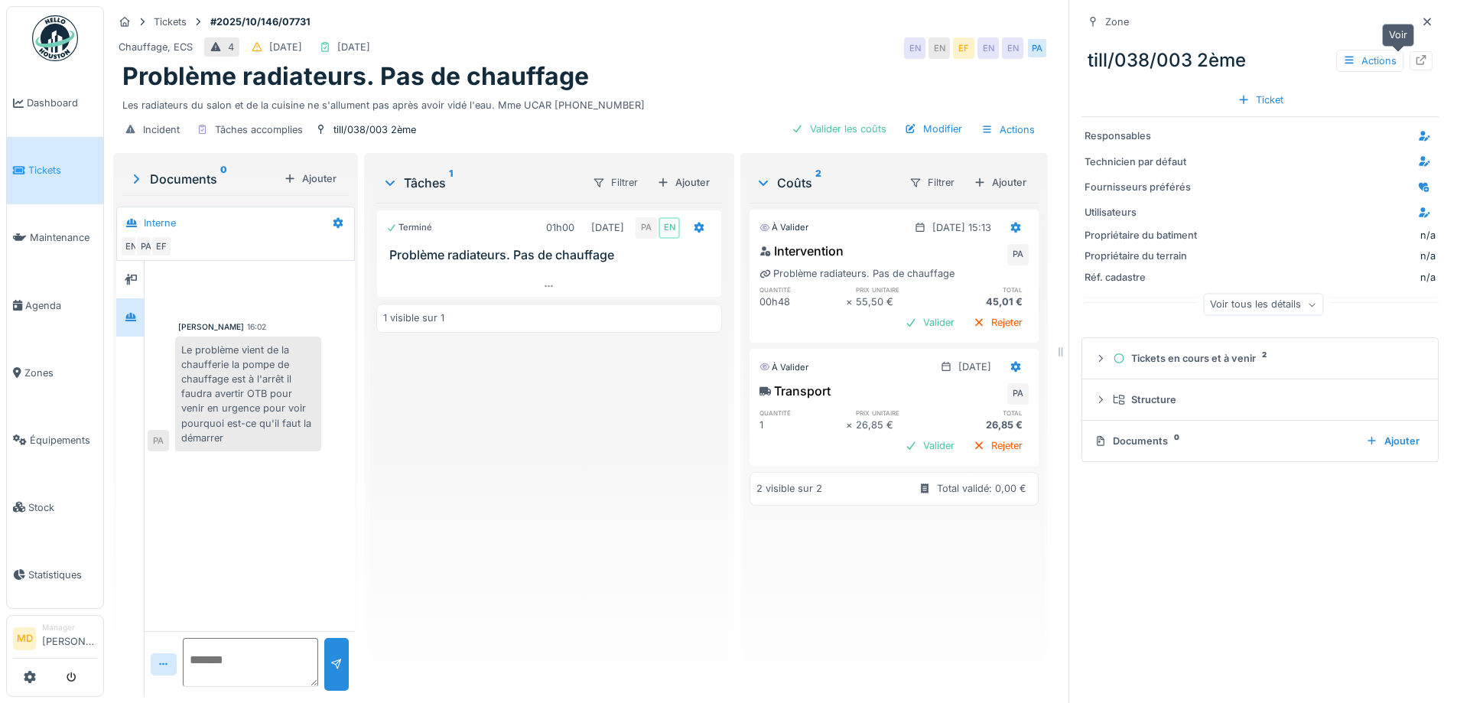
click at [1409, 65] on div at bounding box center [1420, 60] width 23 height 19
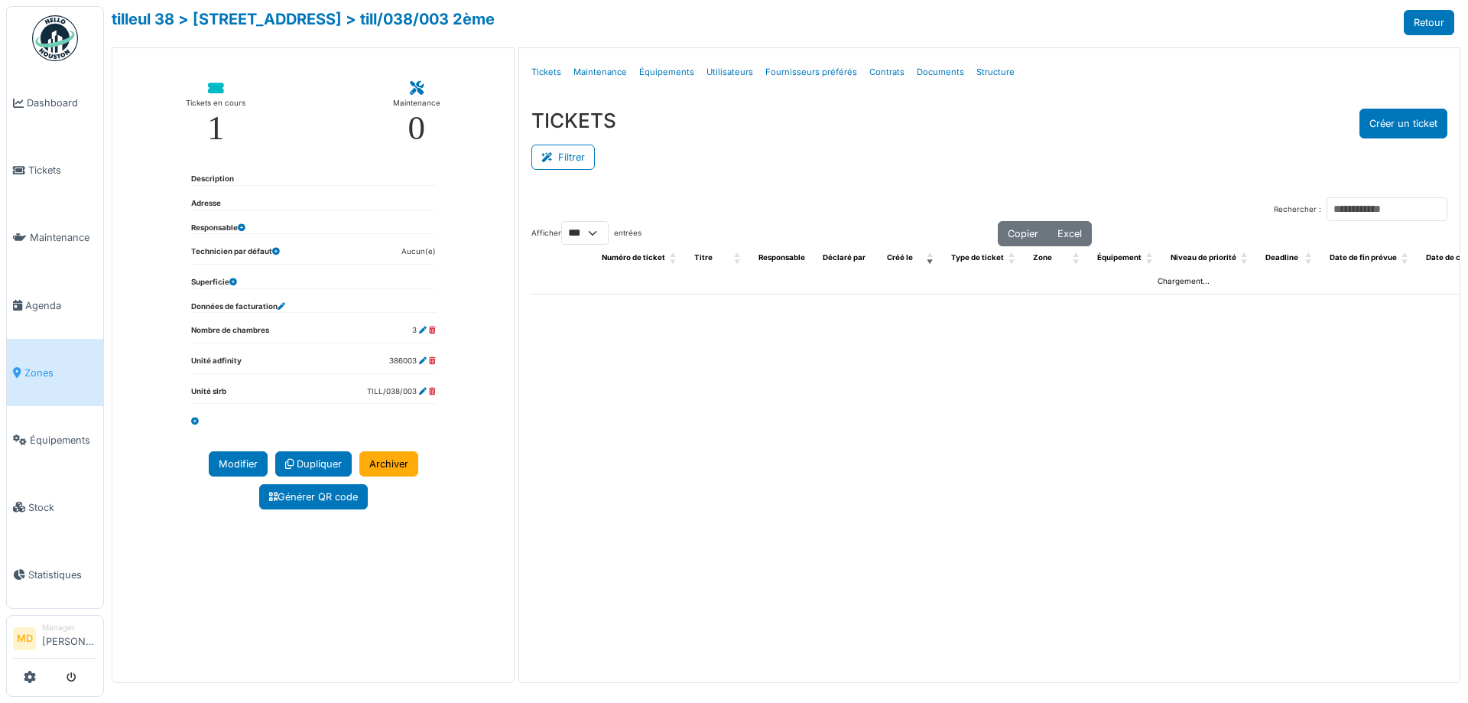
select select "***"
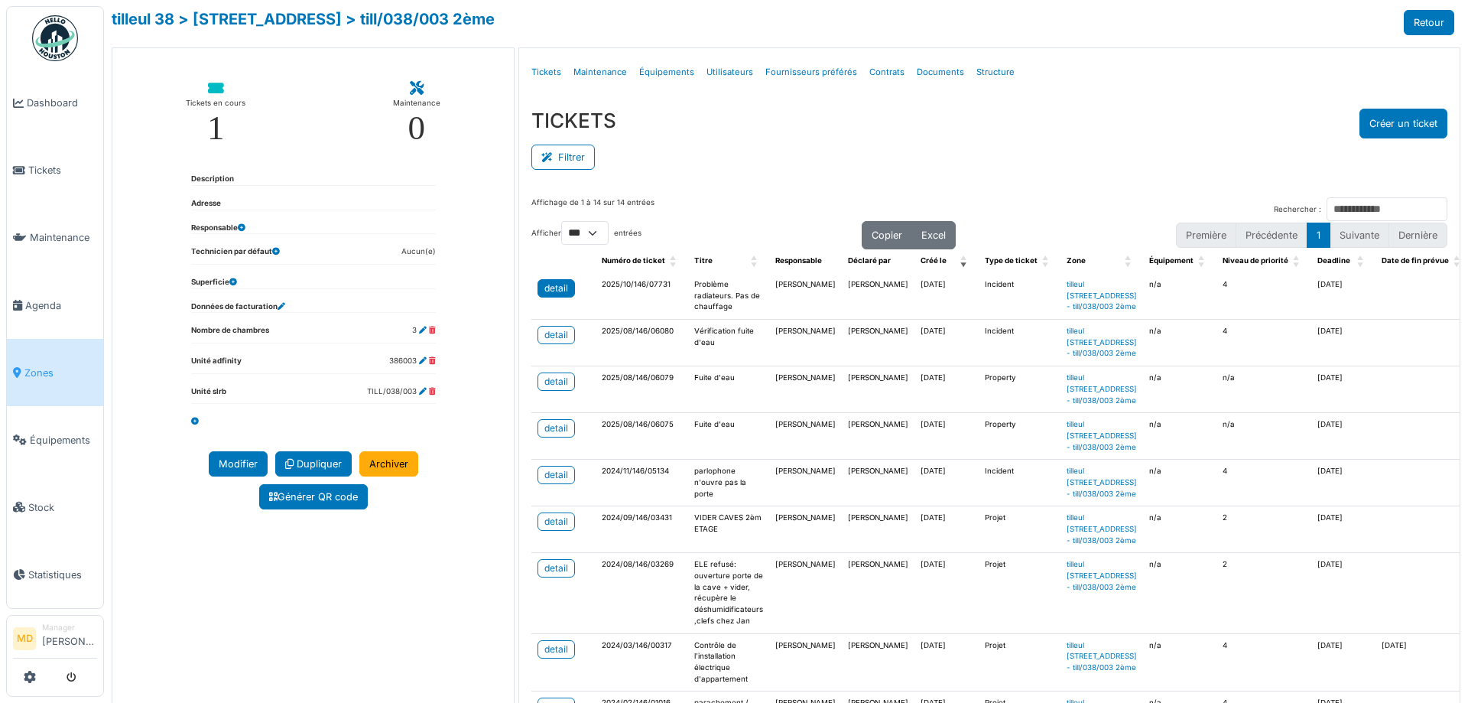
click at [551, 290] on div "detail" at bounding box center [556, 288] width 24 height 14
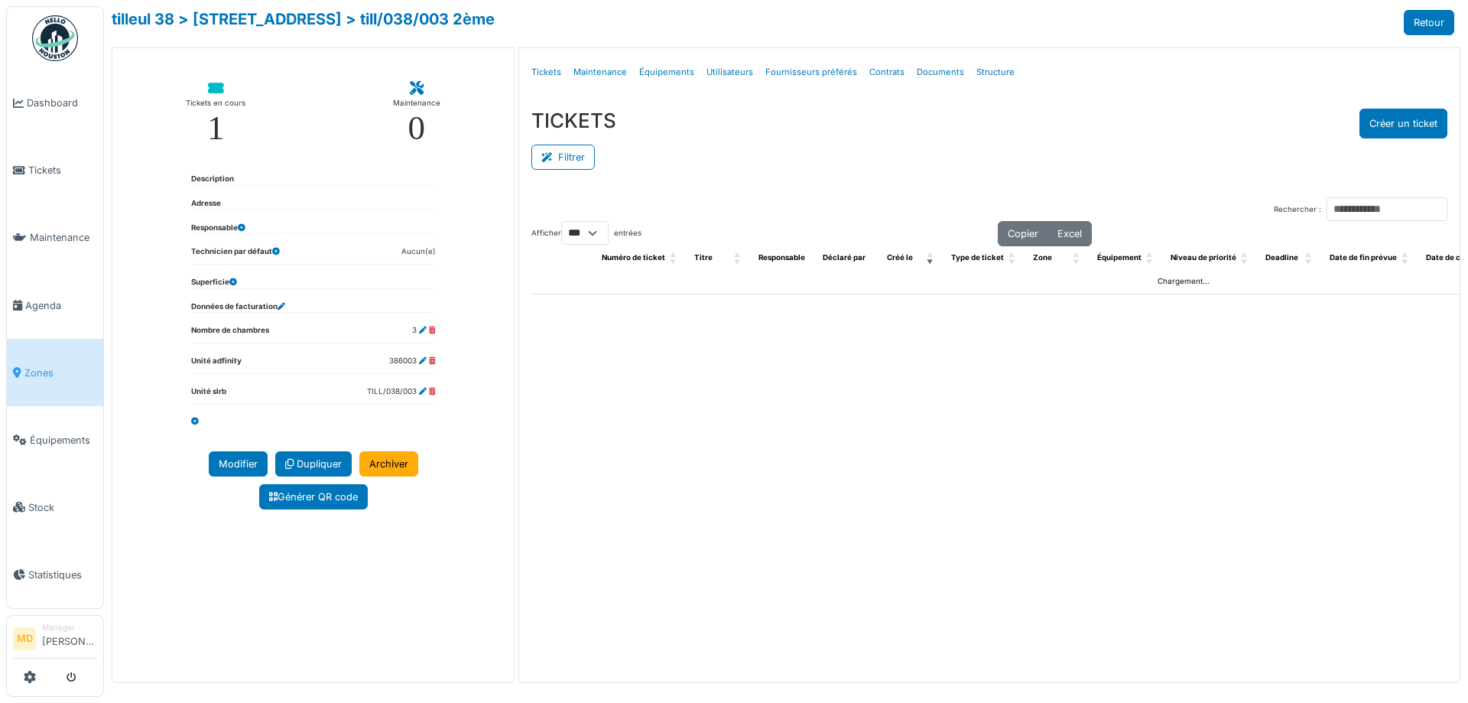
select select "***"
click at [128, 15] on link "tilleul 38" at bounding box center [143, 19] width 63 height 18
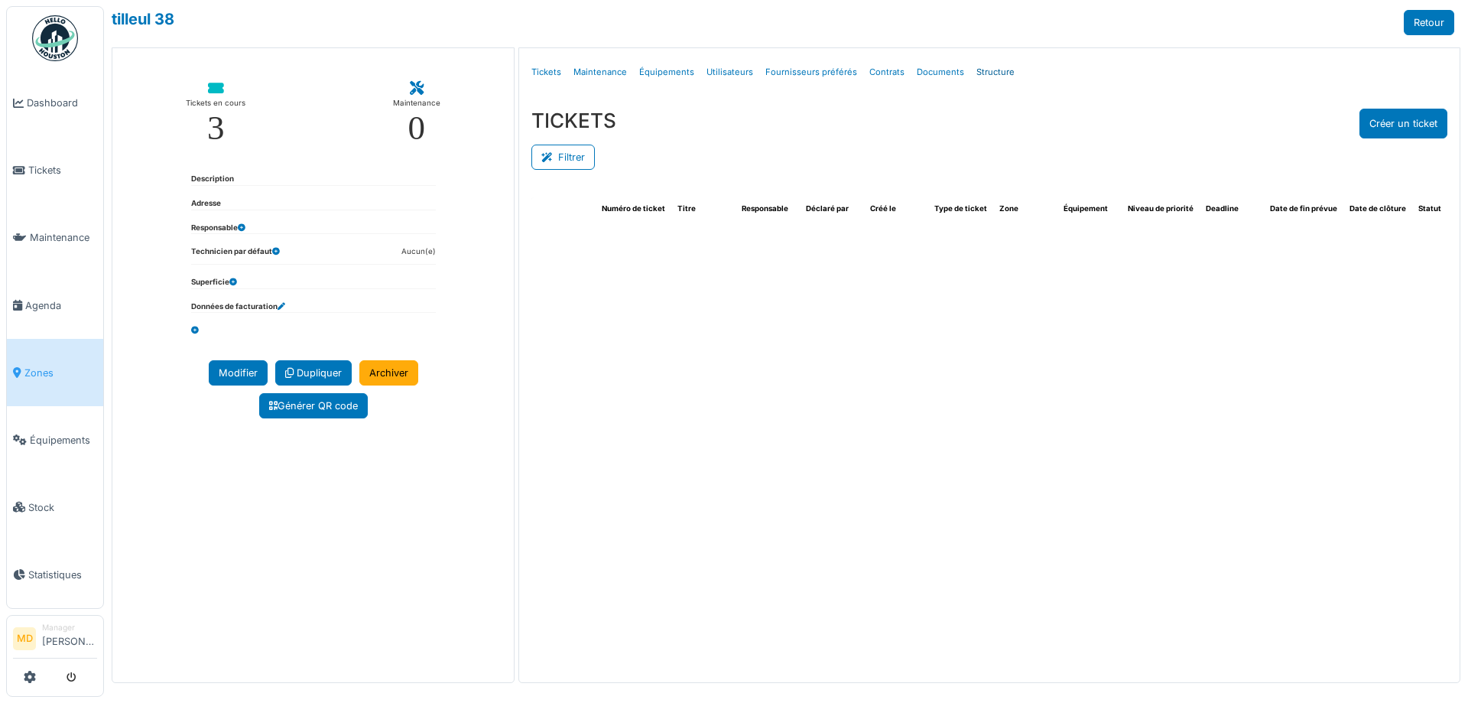
select select "***"
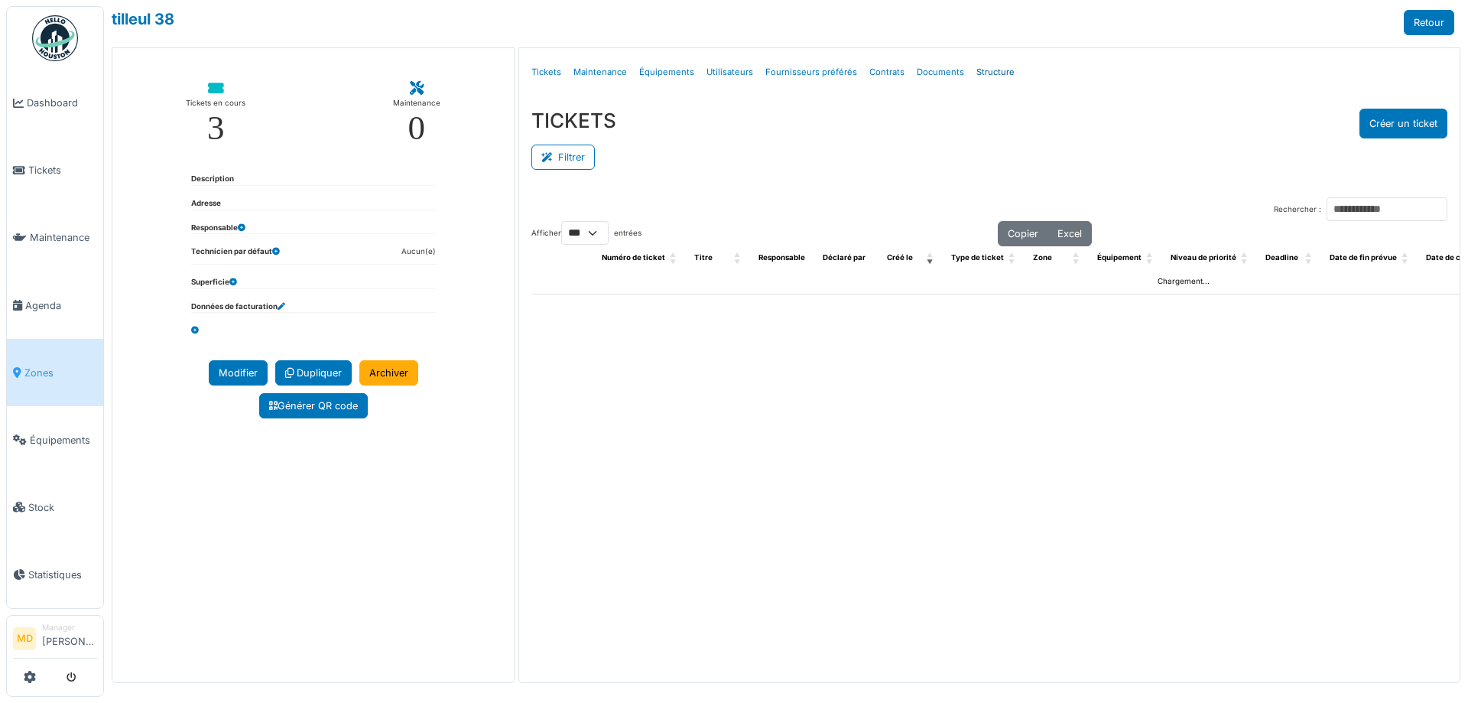
click at [994, 77] on link "Structure" at bounding box center [995, 72] width 50 height 36
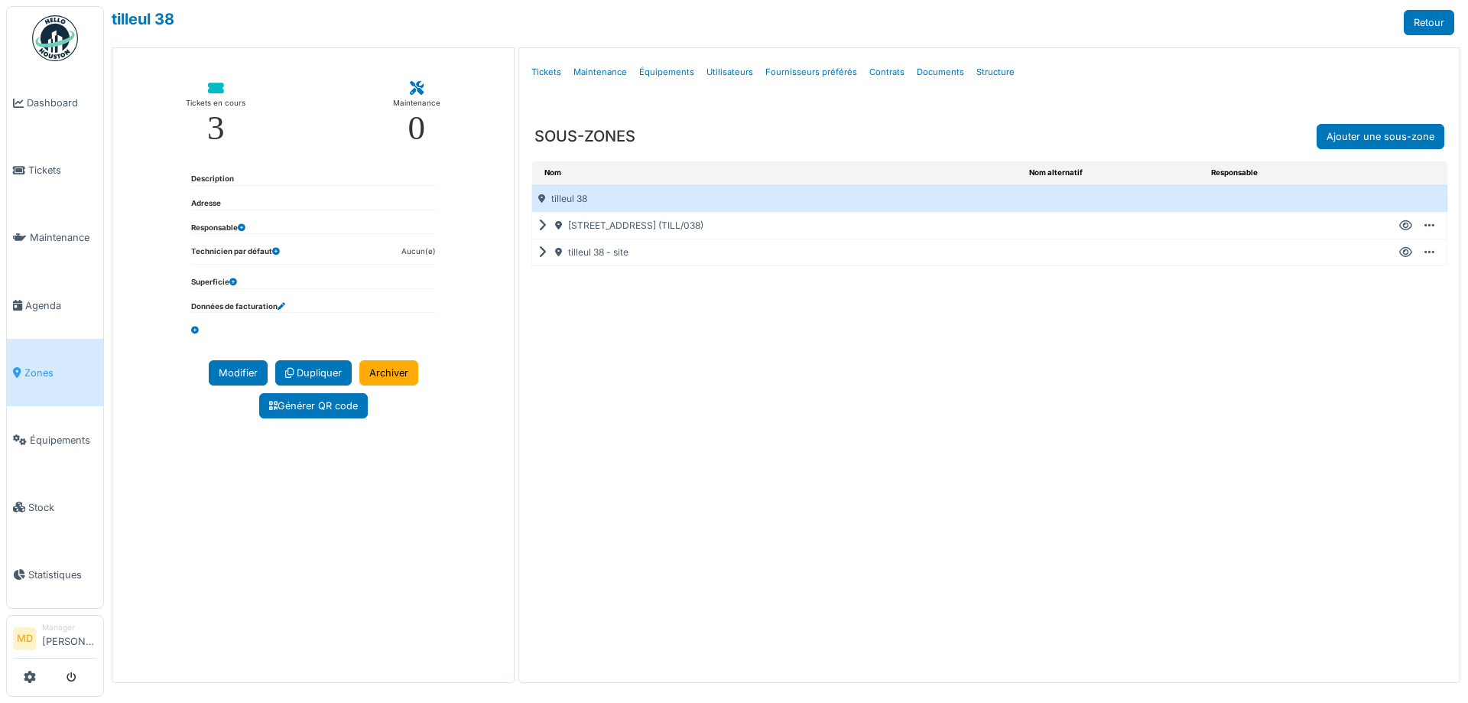
click at [542, 253] on icon at bounding box center [545, 252] width 15 height 1
click at [1408, 252] on icon at bounding box center [1405, 252] width 13 height 1
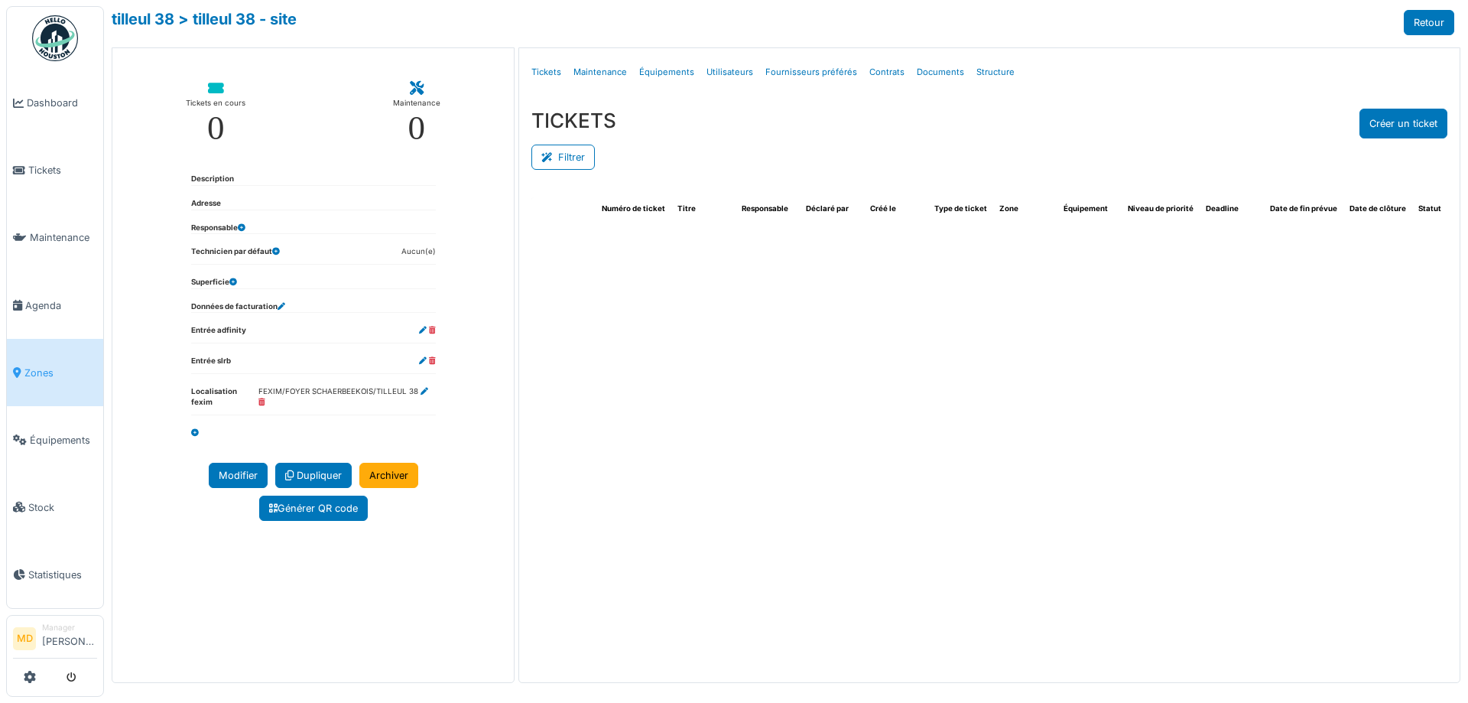
select select "***"
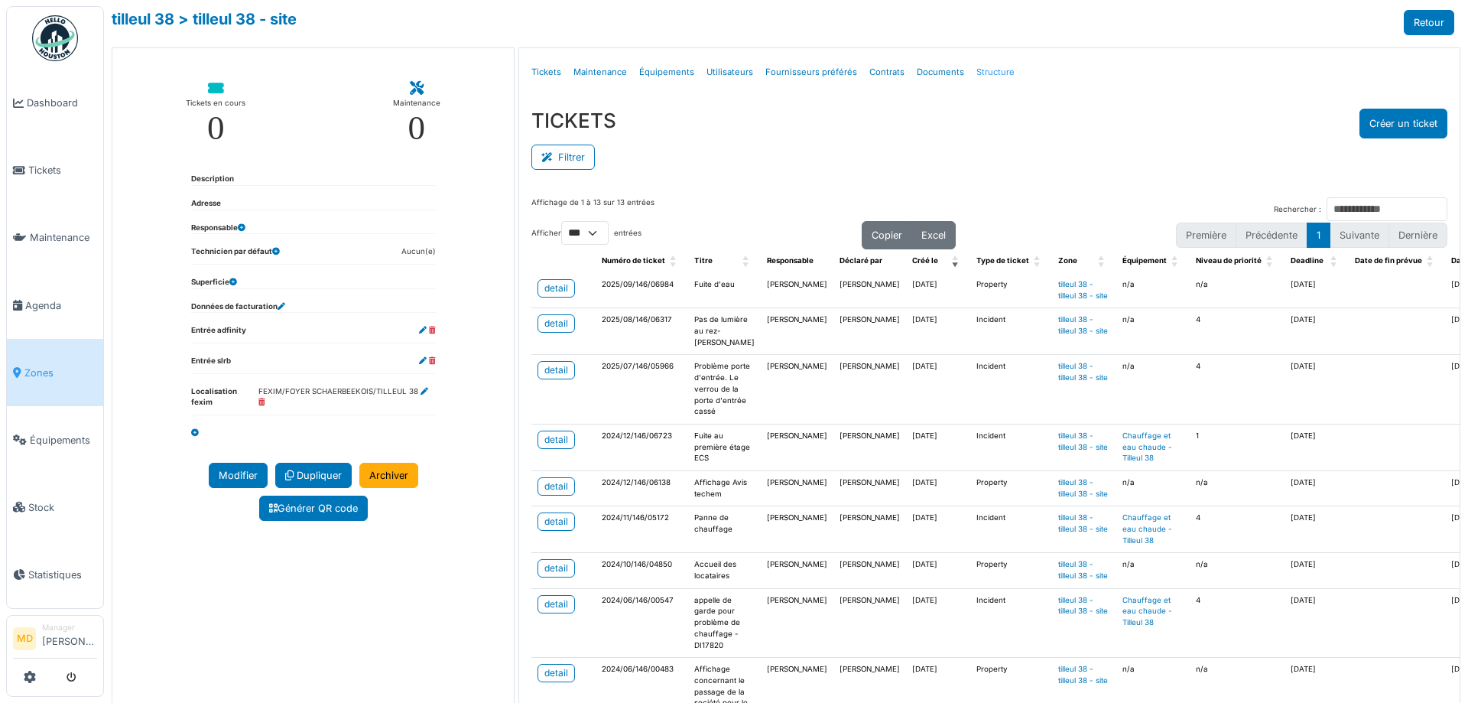
click at [985, 77] on link "Structure" at bounding box center [995, 72] width 50 height 36
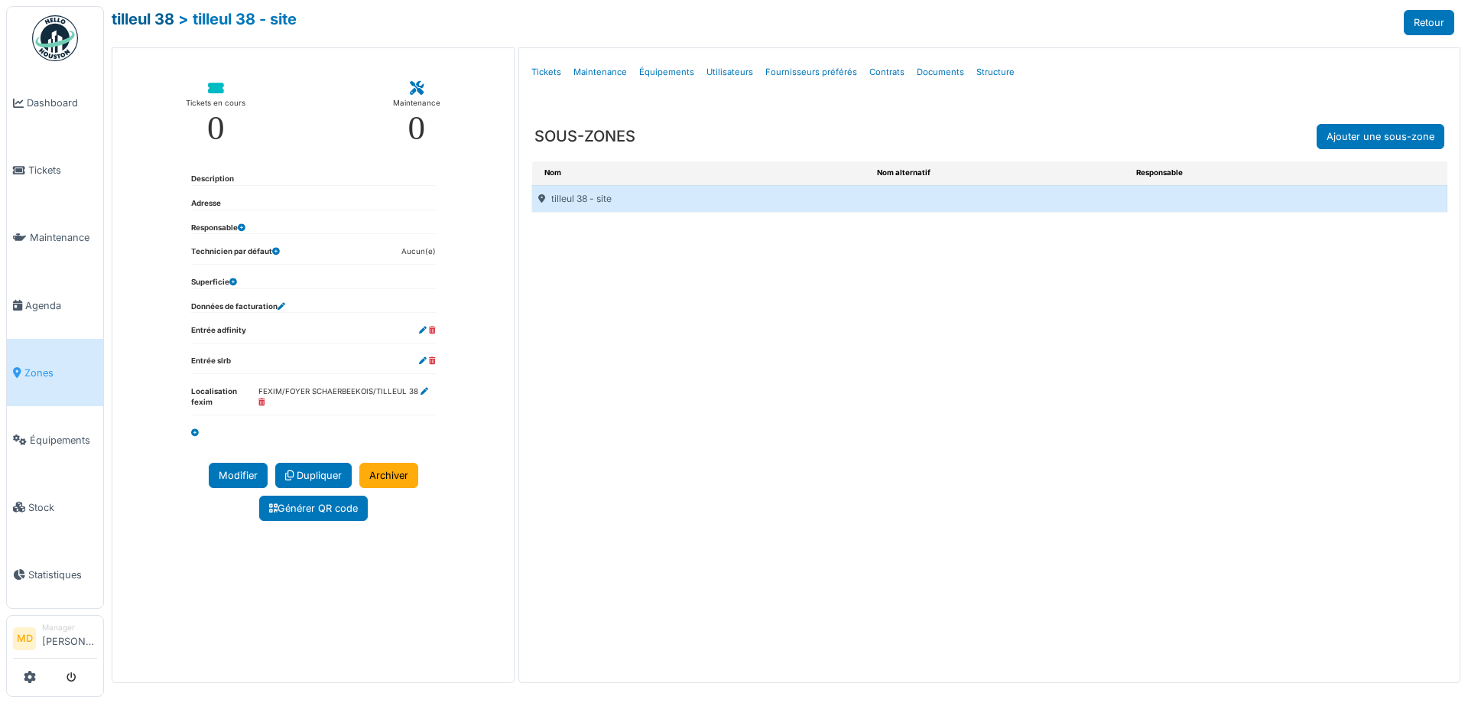
click at [134, 16] on link "tilleul 38" at bounding box center [143, 19] width 63 height 18
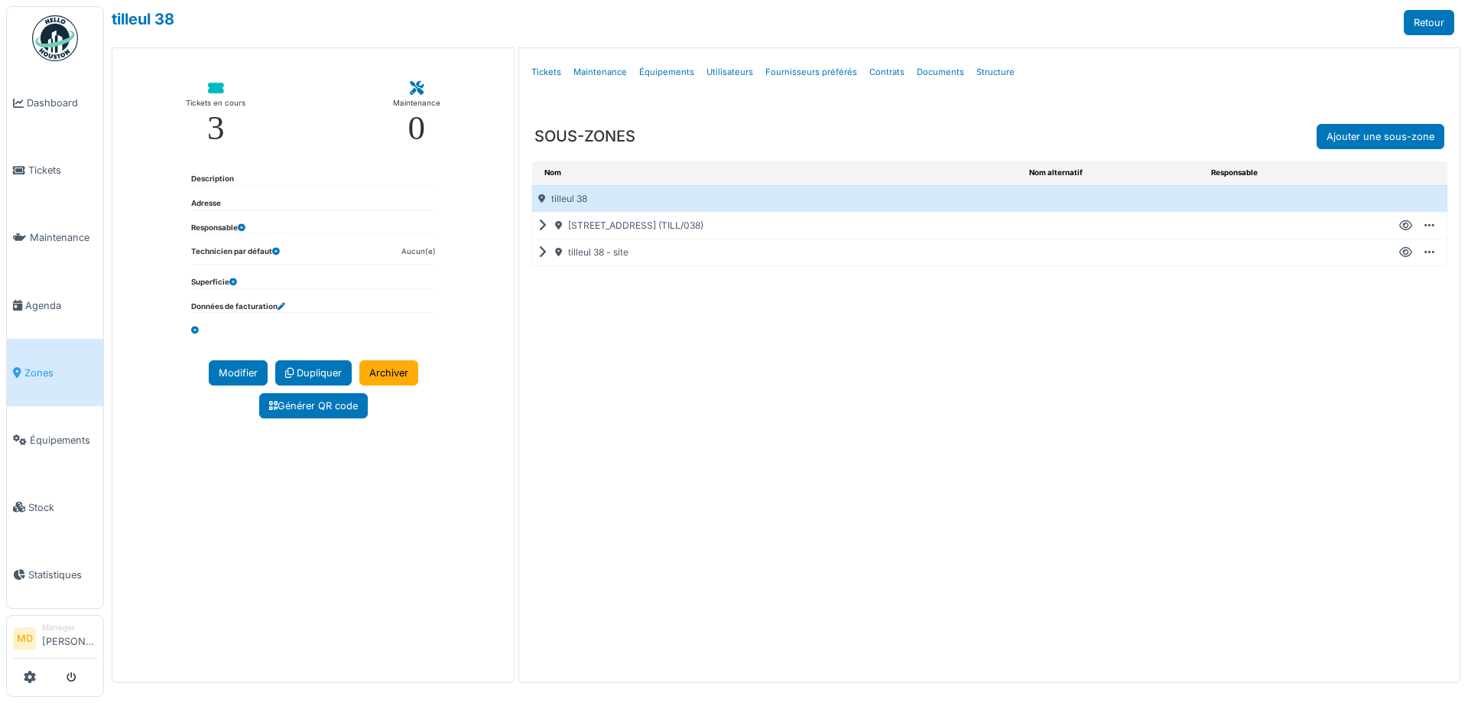
click at [542, 253] on icon at bounding box center [545, 252] width 15 height 1
click at [993, 72] on link "Structure" at bounding box center [995, 72] width 50 height 36
click at [990, 67] on link "Structure" at bounding box center [995, 72] width 50 height 36
click at [1402, 252] on icon at bounding box center [1405, 252] width 13 height 1
select select "***"
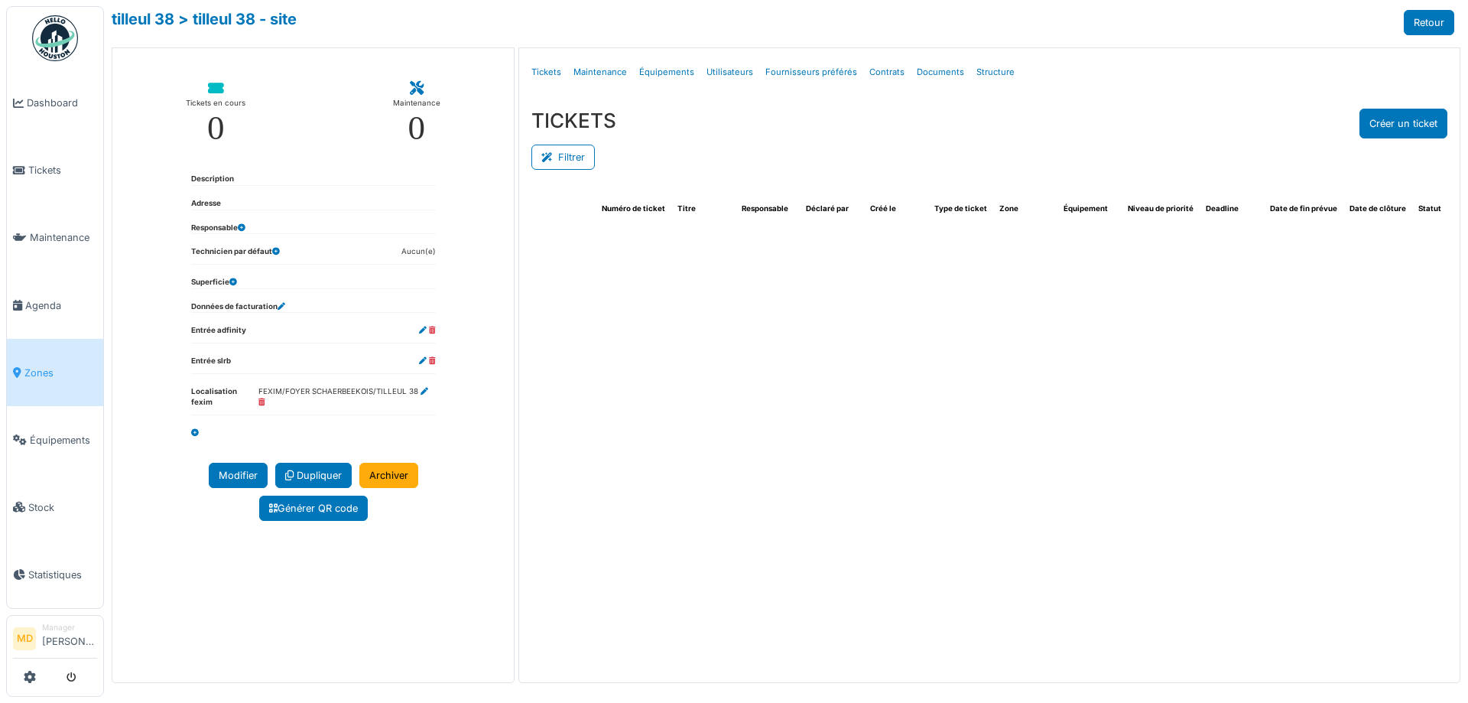
select select "***"
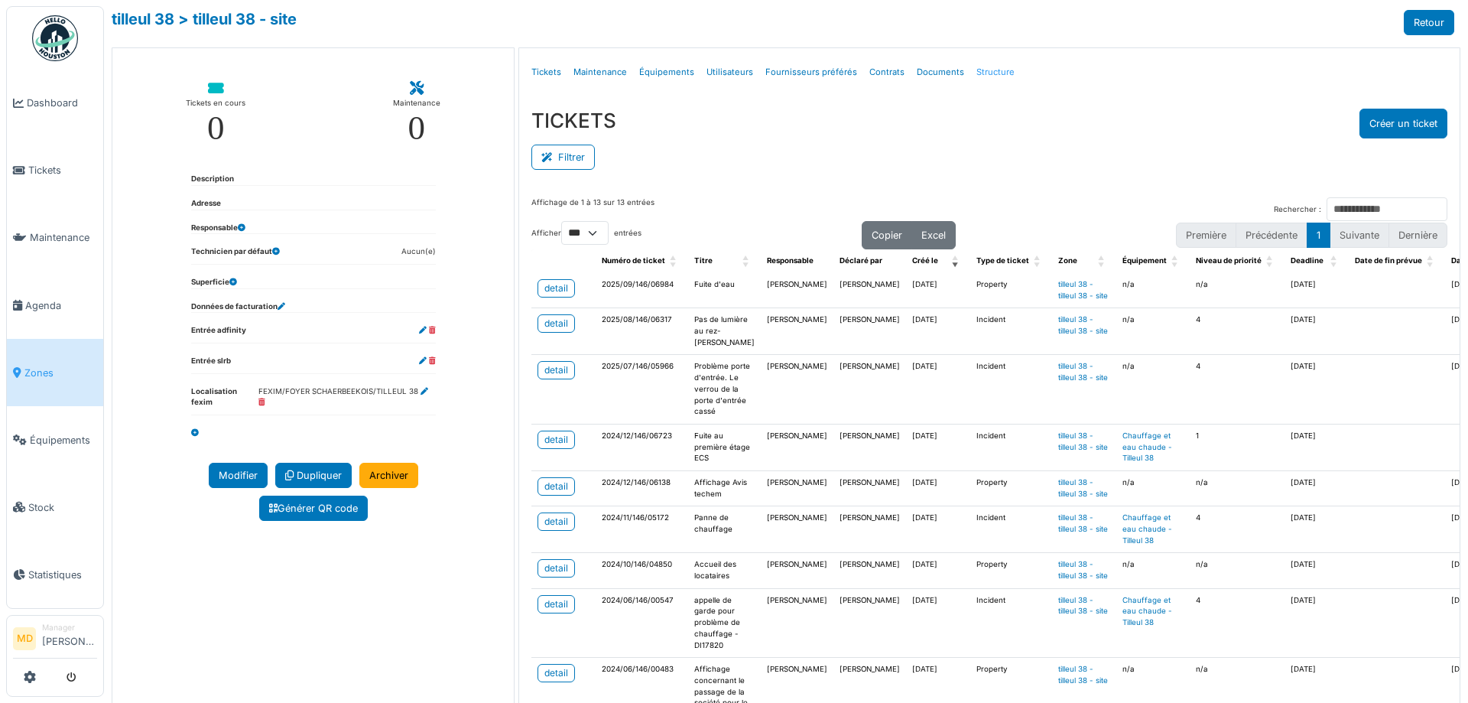
click at [976, 71] on link "Structure" at bounding box center [995, 72] width 50 height 36
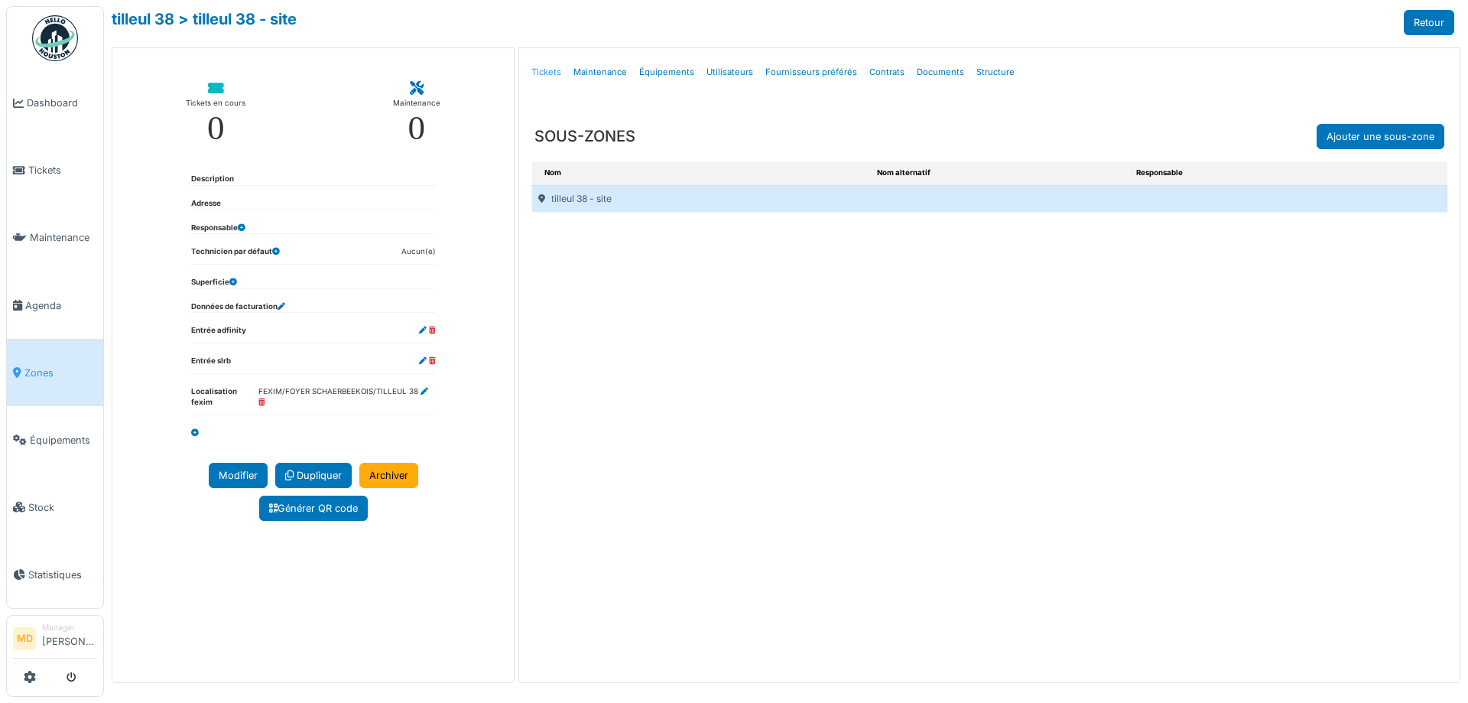
click at [537, 75] on link "Tickets" at bounding box center [546, 72] width 42 height 36
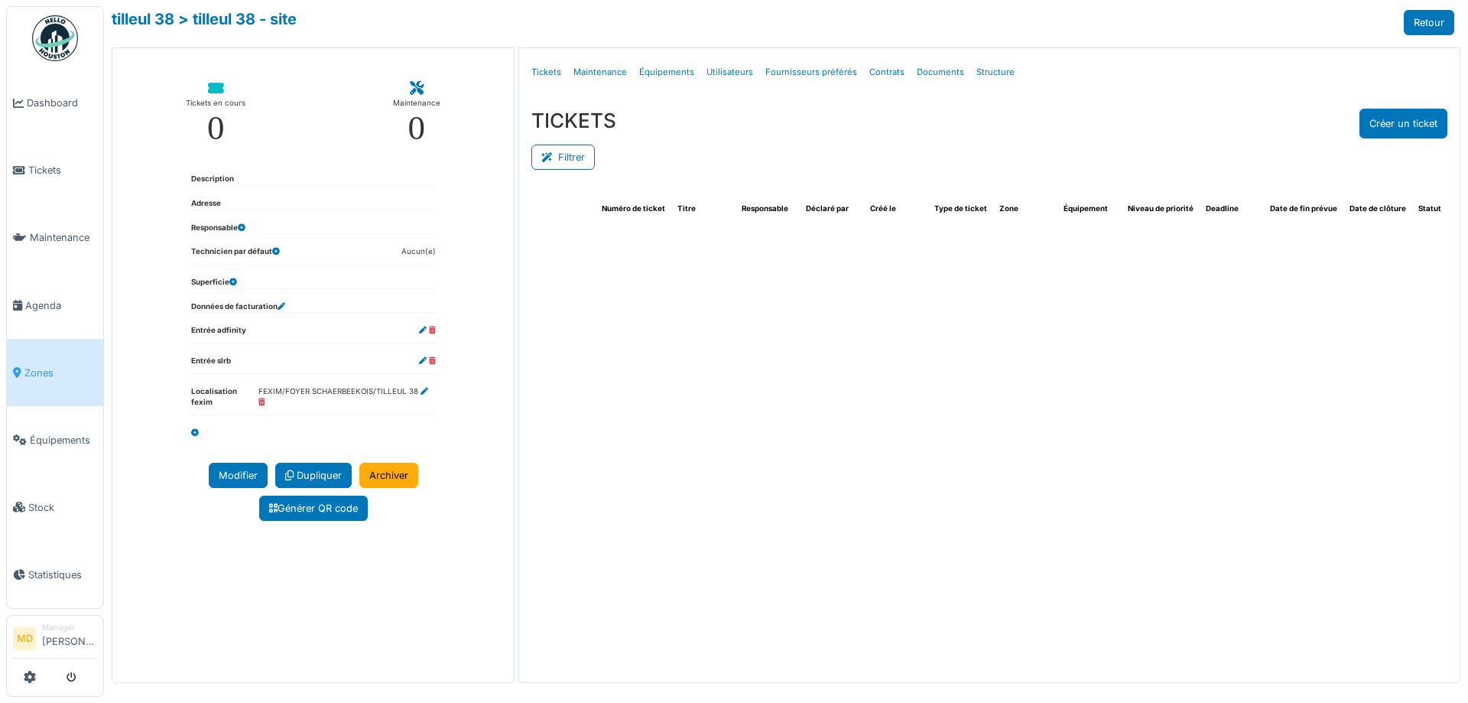
select select "***"
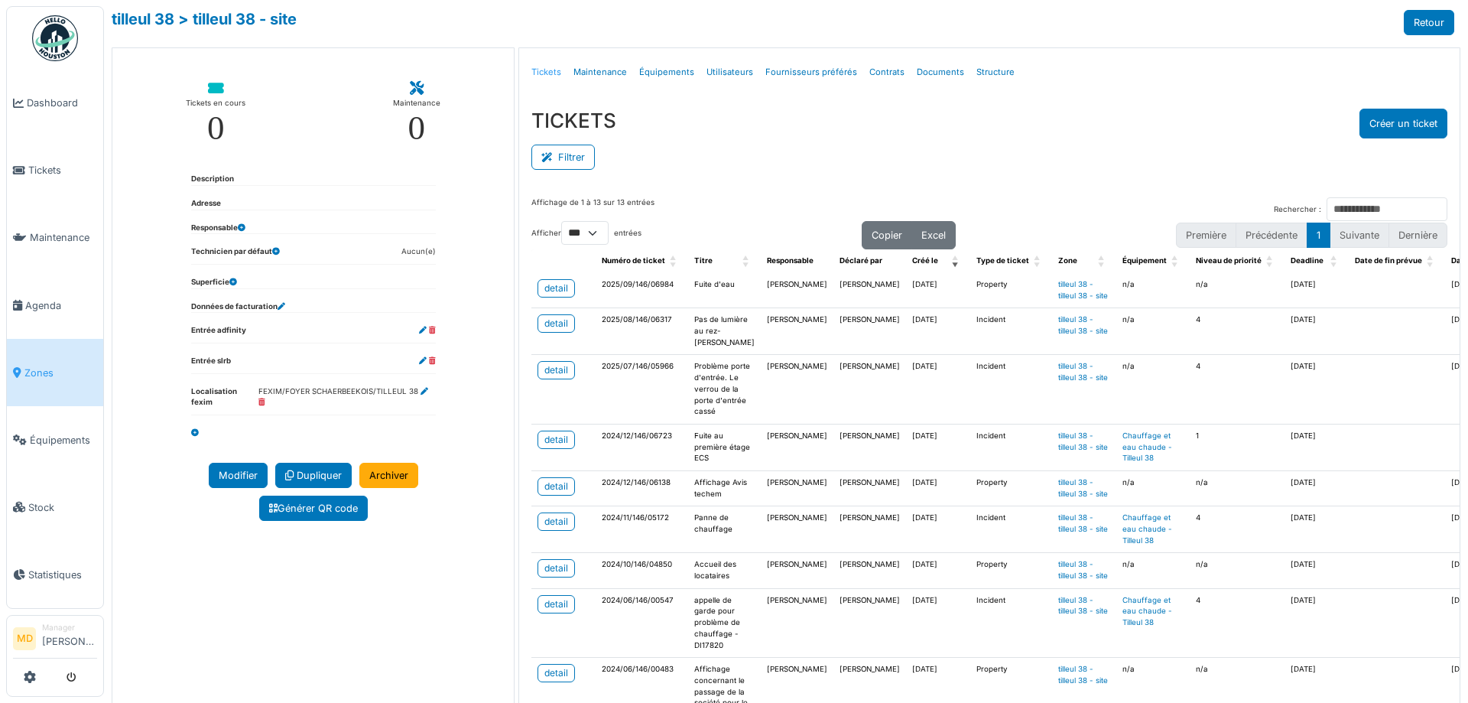
click at [540, 70] on link "Tickets" at bounding box center [546, 72] width 42 height 36
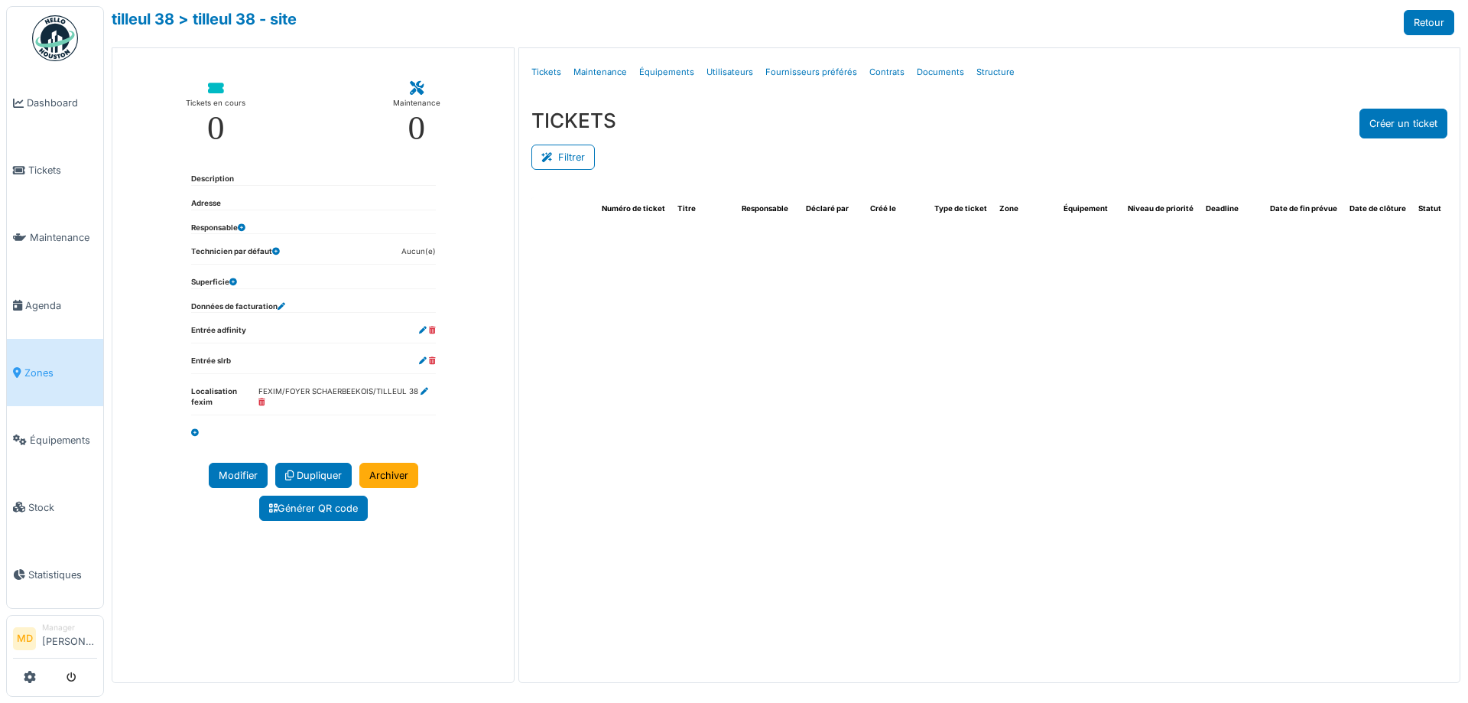
select select "***"
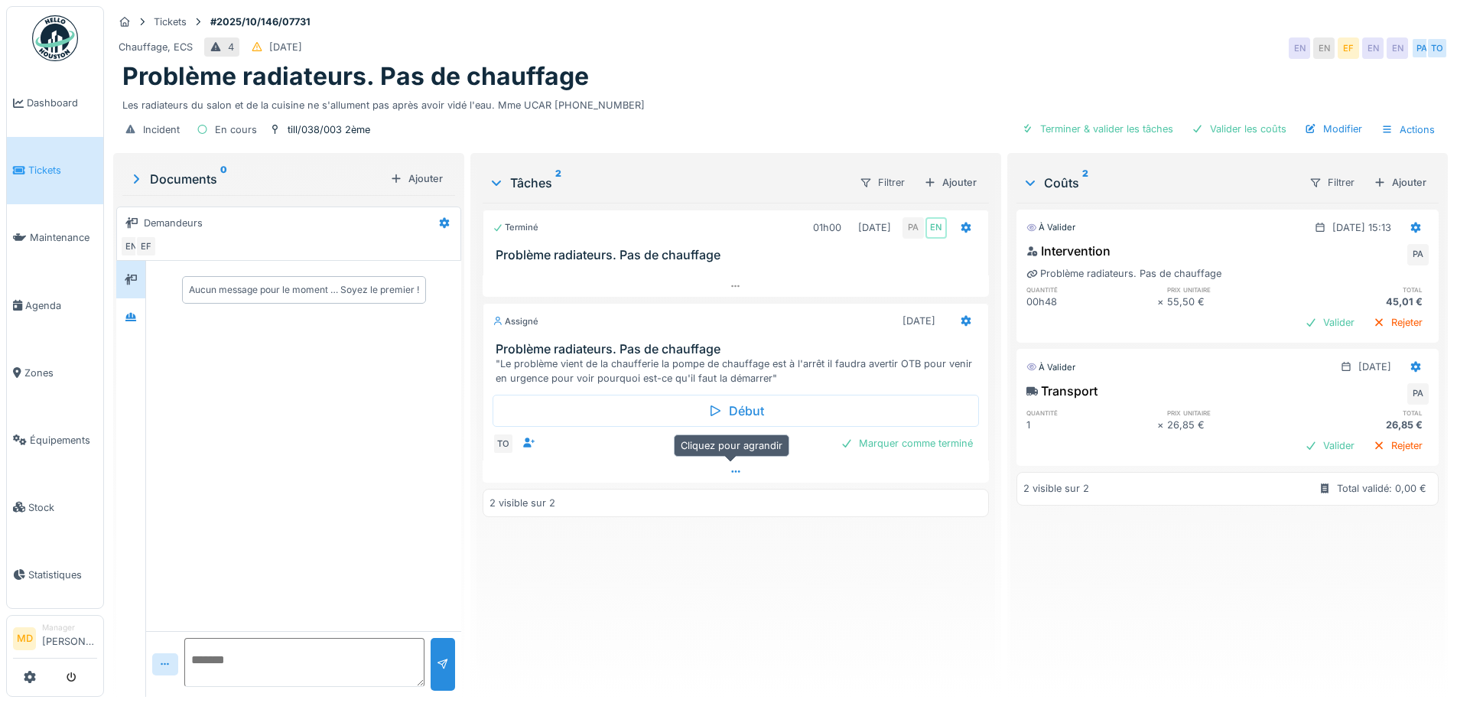
click at [729, 472] on icon at bounding box center [735, 471] width 12 height 10
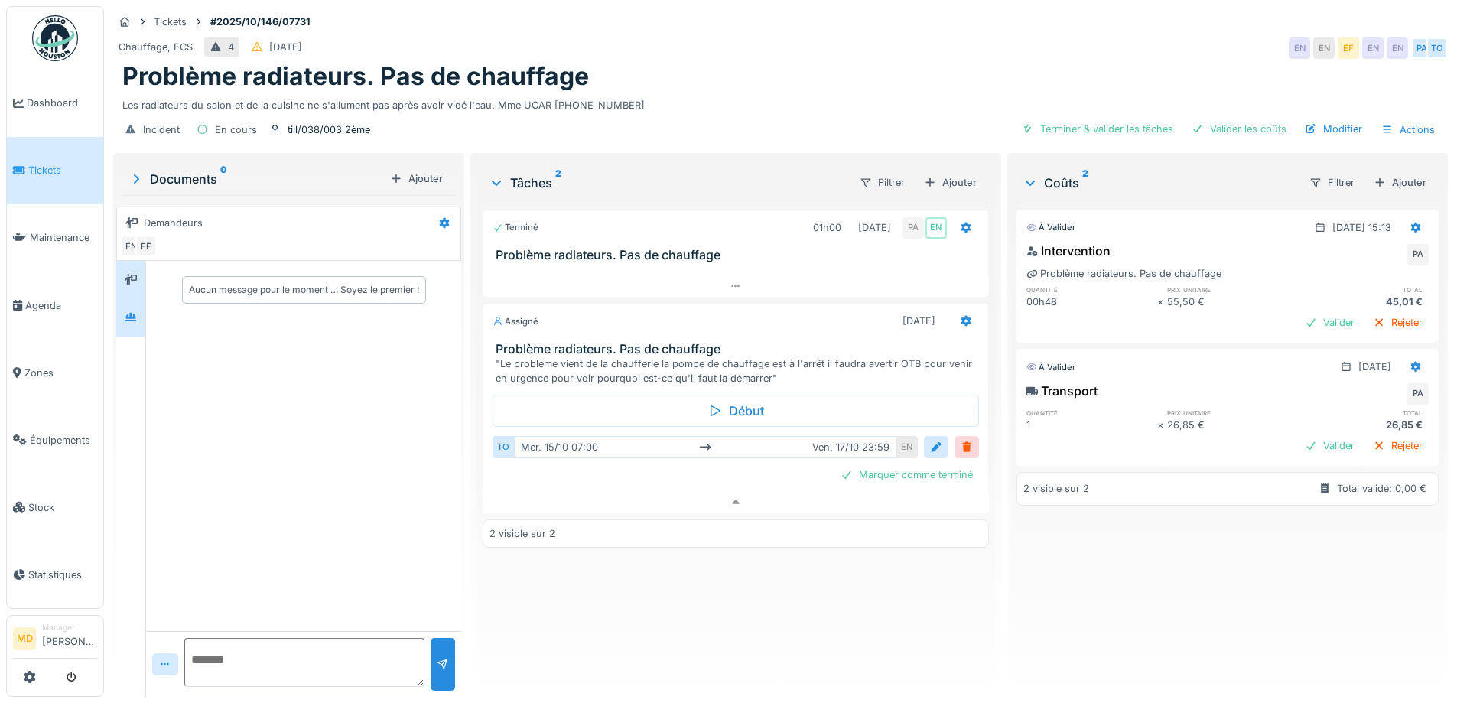
click at [131, 313] on icon at bounding box center [130, 317] width 11 height 8
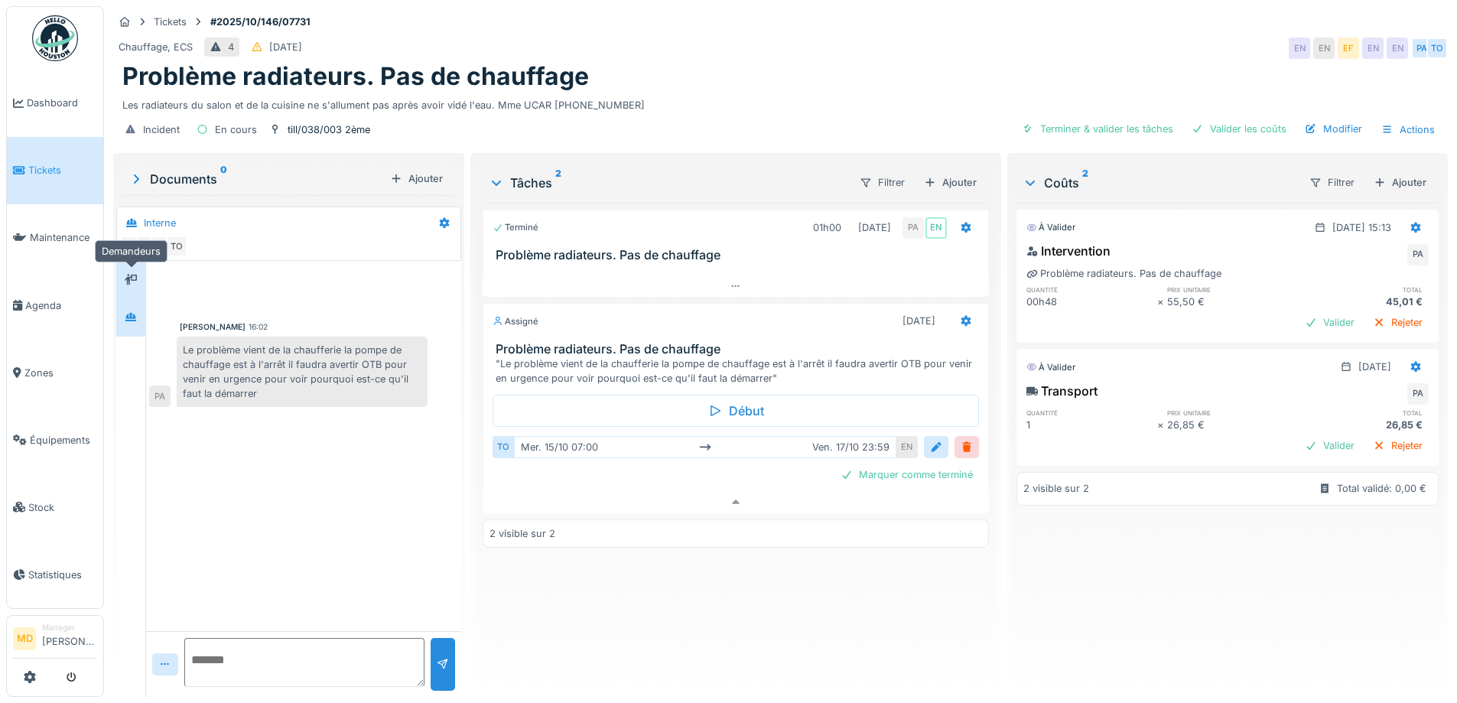
click at [132, 275] on icon at bounding box center [131, 280] width 12 height 10
